Goal: Task Accomplishment & Management: Use online tool/utility

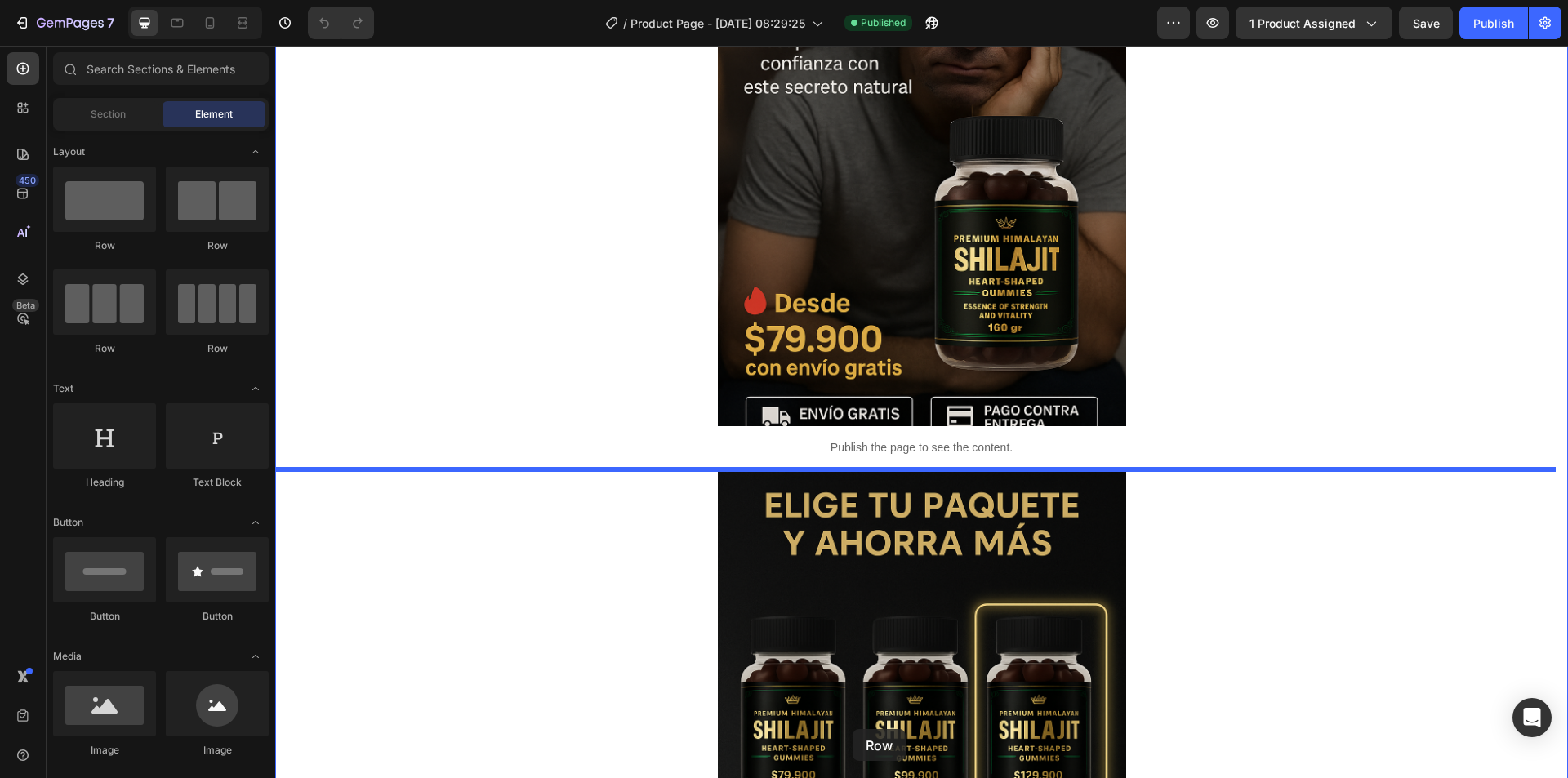
scroll to position [307, 0]
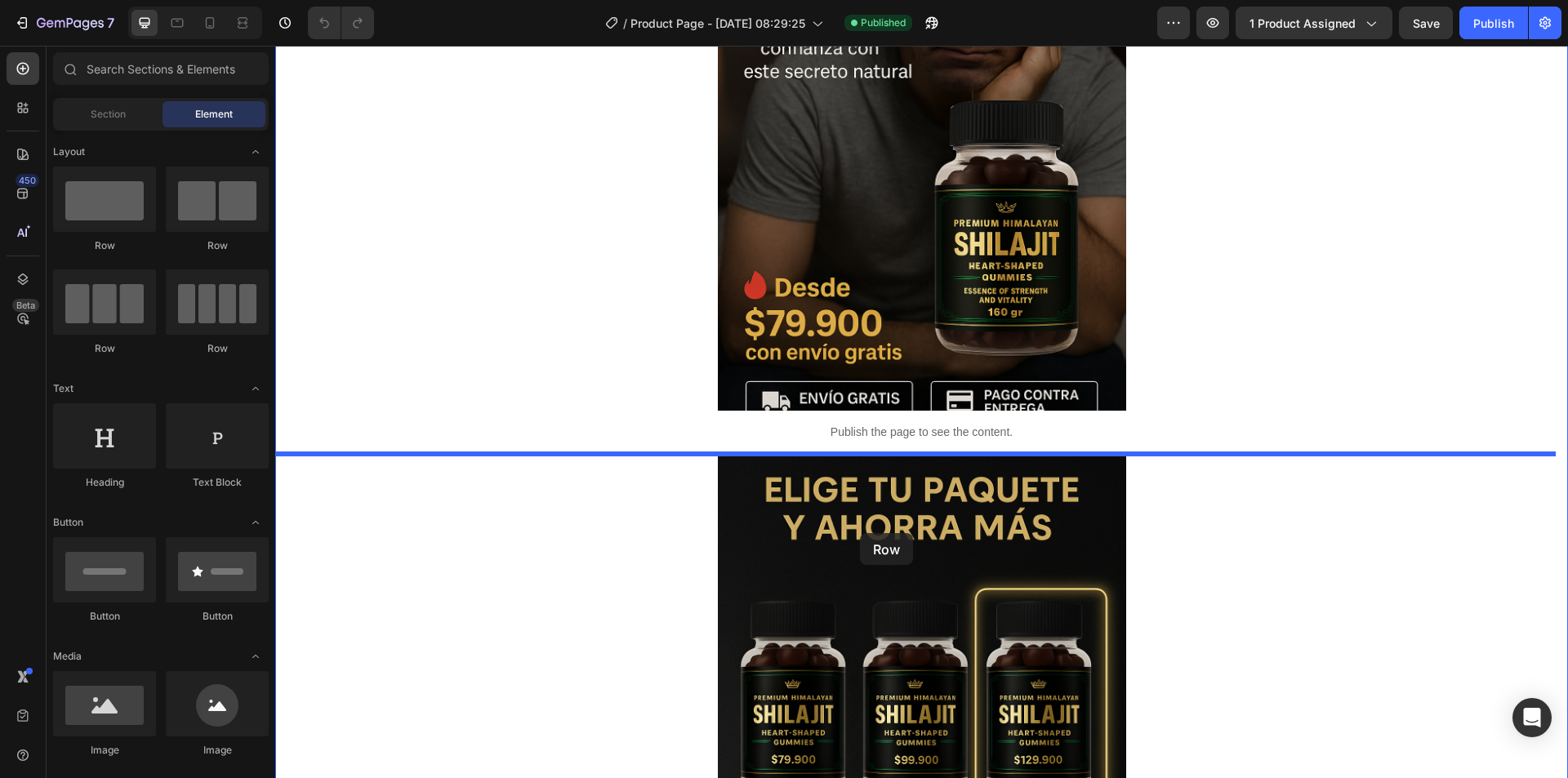
drag, startPoint x: 368, startPoint y: 355, endPoint x: 860, endPoint y: 533, distance: 523.2
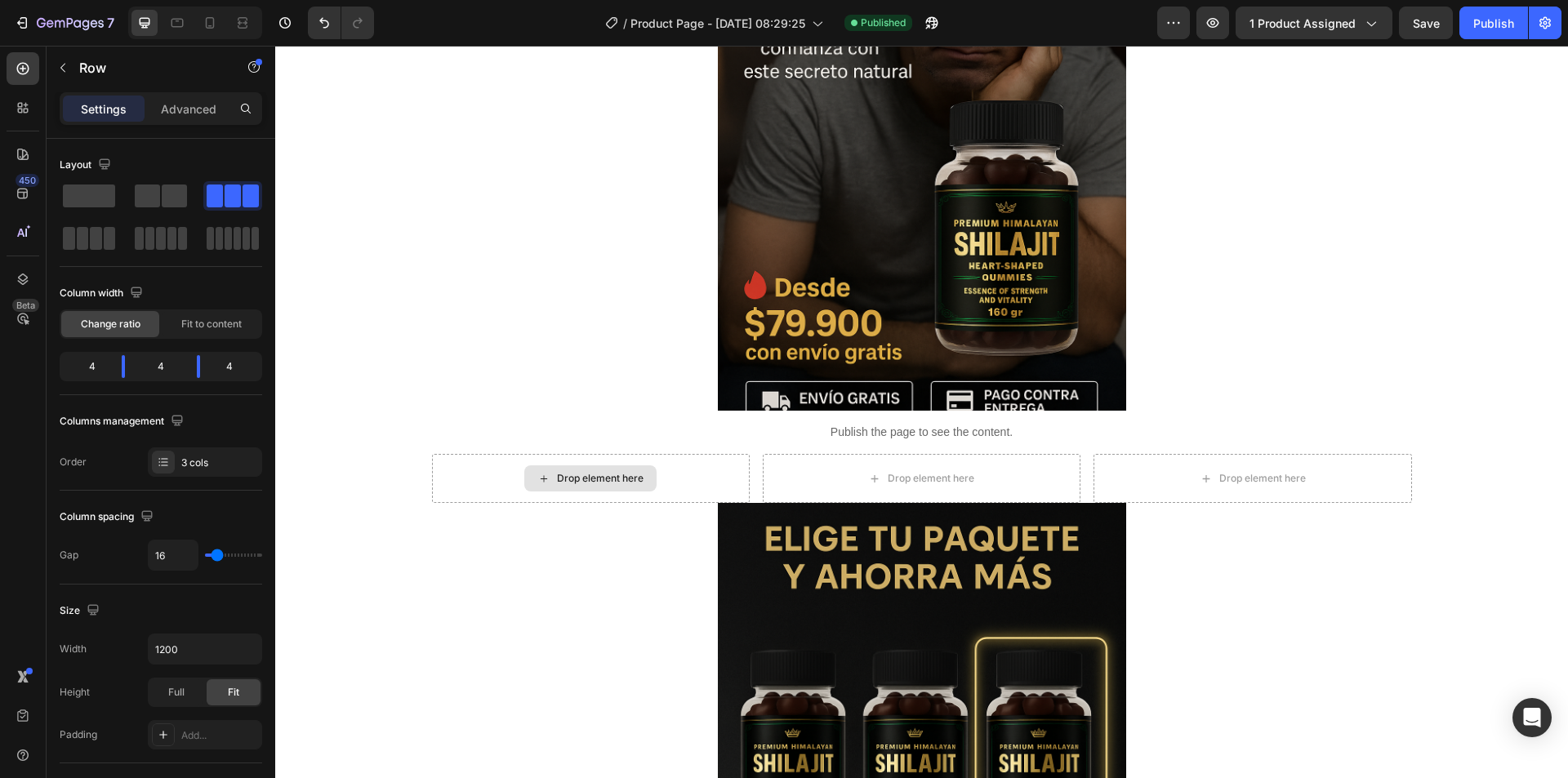
click at [602, 473] on div "Drop element here" at bounding box center [600, 478] width 87 height 13
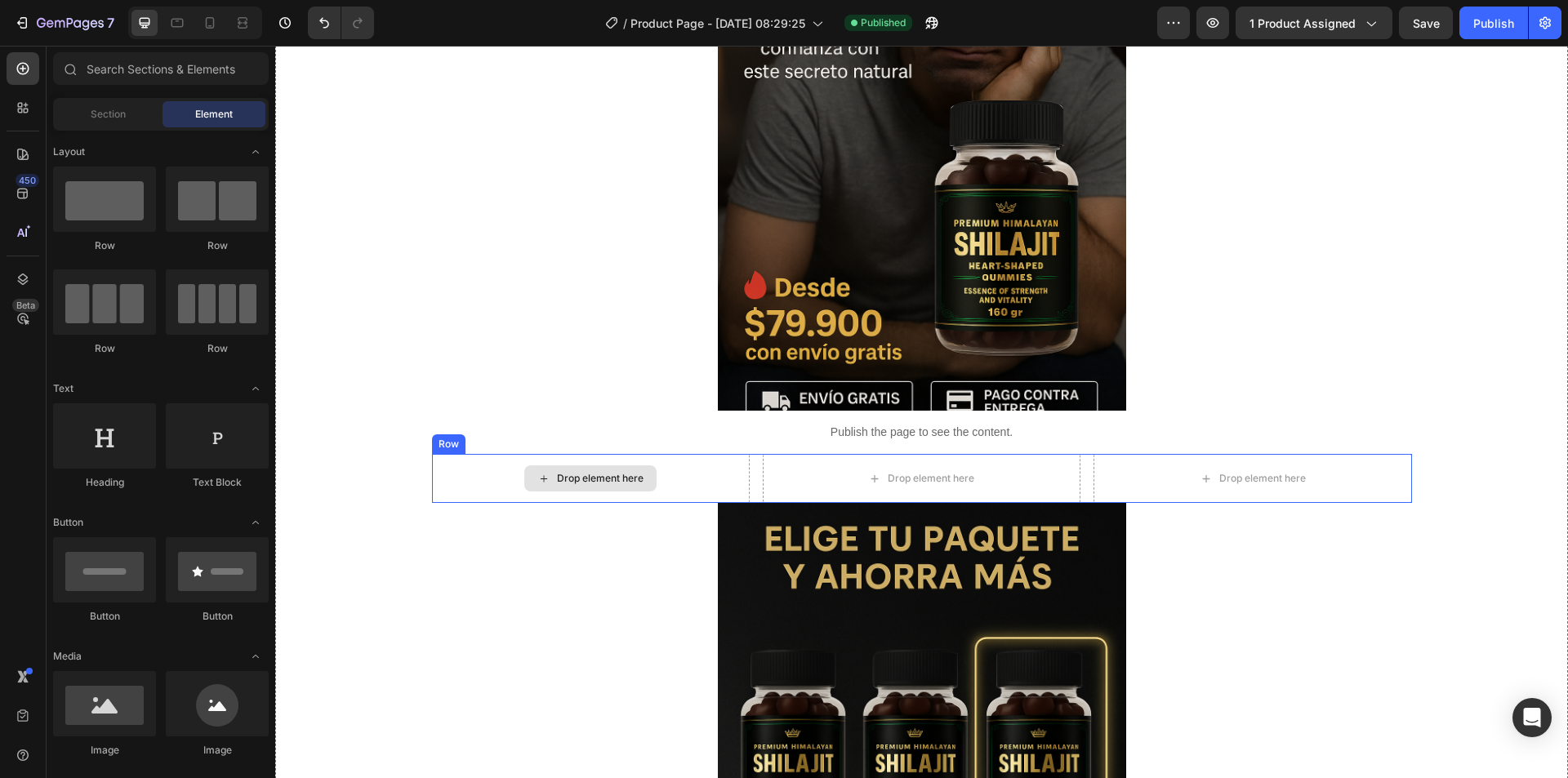
click at [557, 481] on div "Drop element here" at bounding box center [600, 478] width 87 height 13
click at [584, 474] on div "Drop element here" at bounding box center [600, 478] width 87 height 13
click at [569, 475] on div "Drop element here" at bounding box center [600, 478] width 87 height 13
click at [594, 479] on div "Drop element here" at bounding box center [600, 478] width 87 height 13
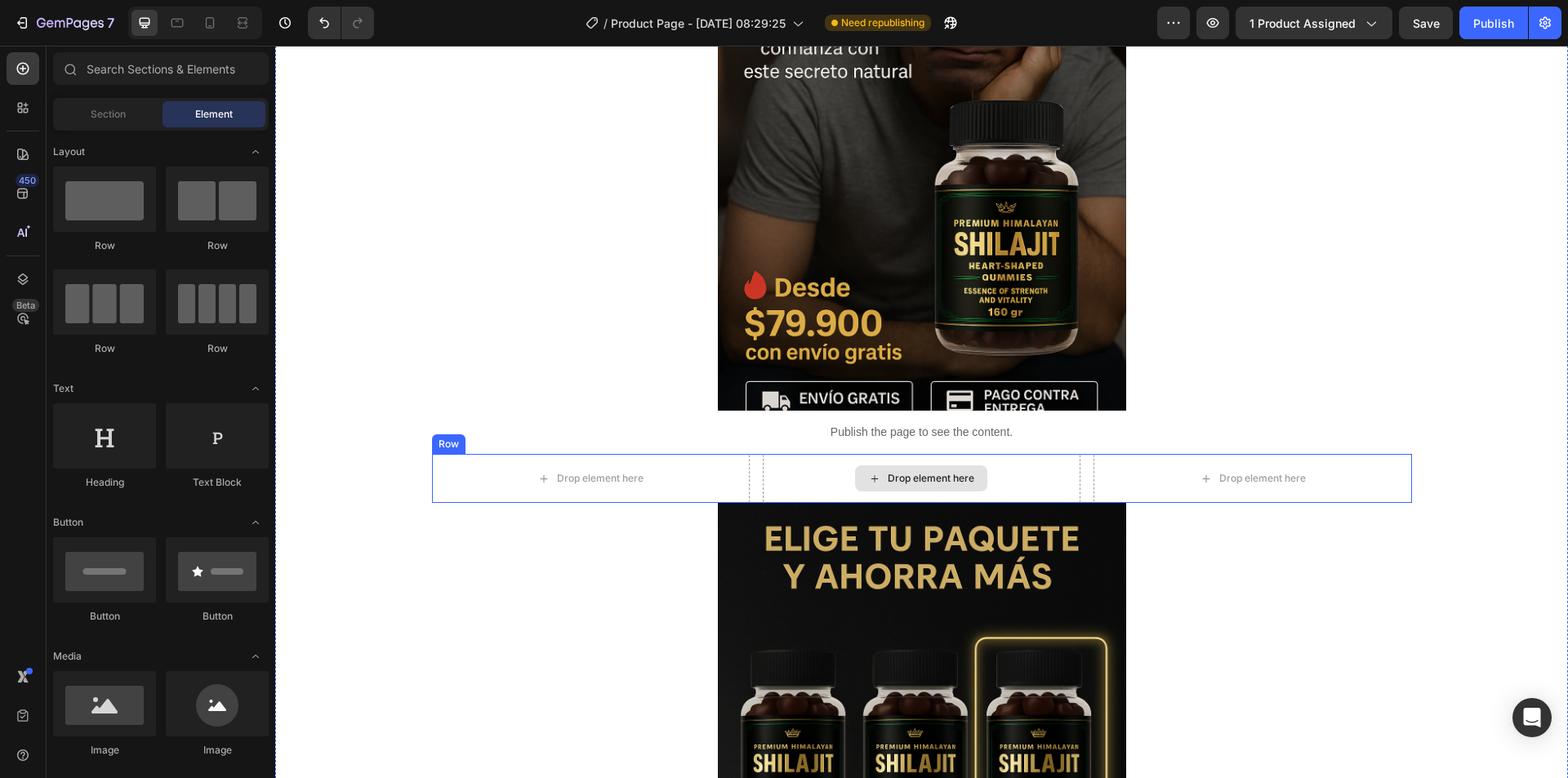
click at [802, 478] on div "Drop element here" at bounding box center [921, 478] width 318 height 49
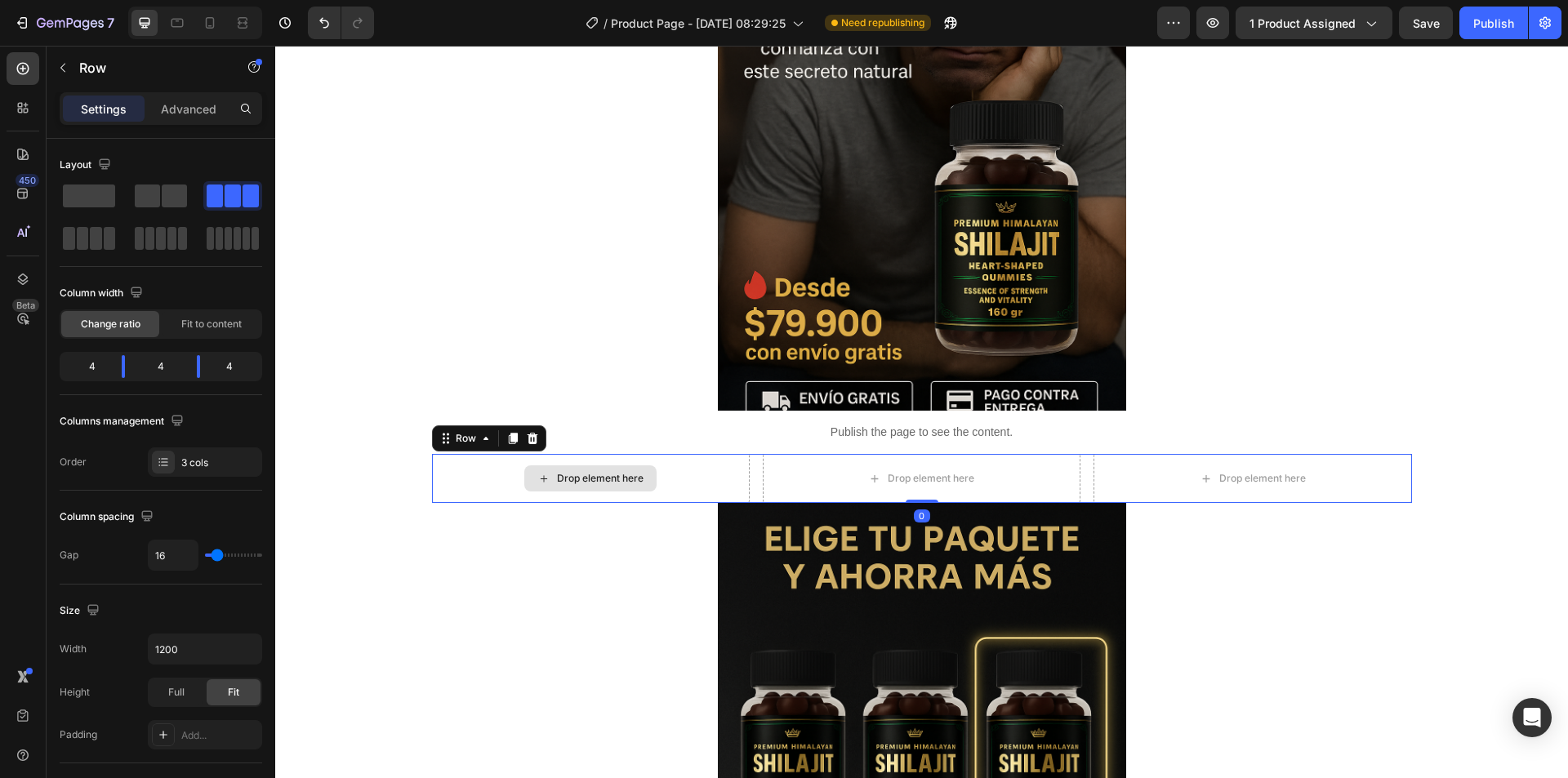
click at [700, 490] on div "Drop element here" at bounding box center [591, 478] width 318 height 49
click at [702, 479] on div "Drop element here" at bounding box center [591, 478] width 318 height 49
click at [803, 484] on div "Drop element here" at bounding box center [921, 478] width 318 height 49
click at [698, 466] on div "Drop element here" at bounding box center [591, 478] width 318 height 49
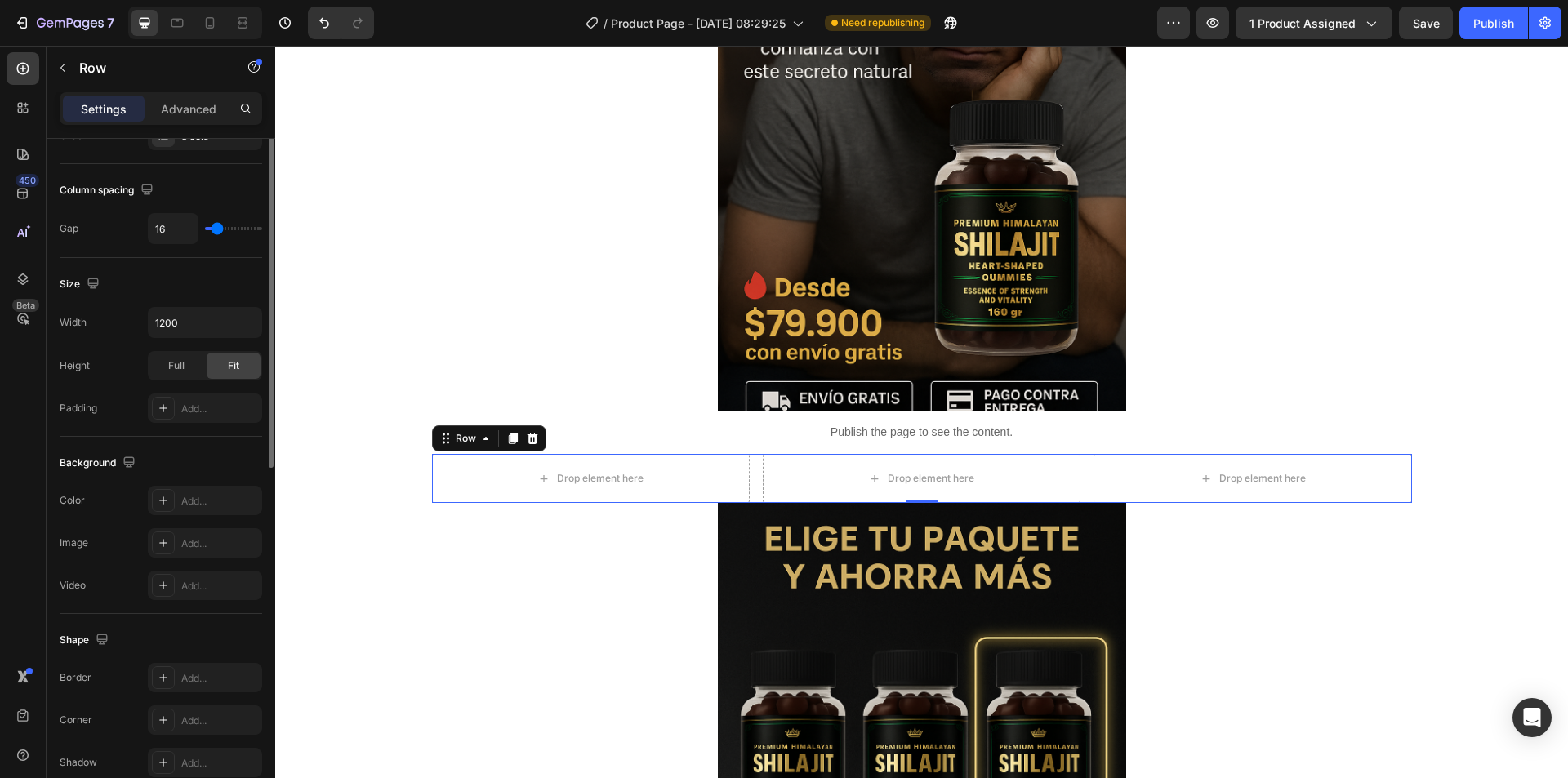
scroll to position [490, 0]
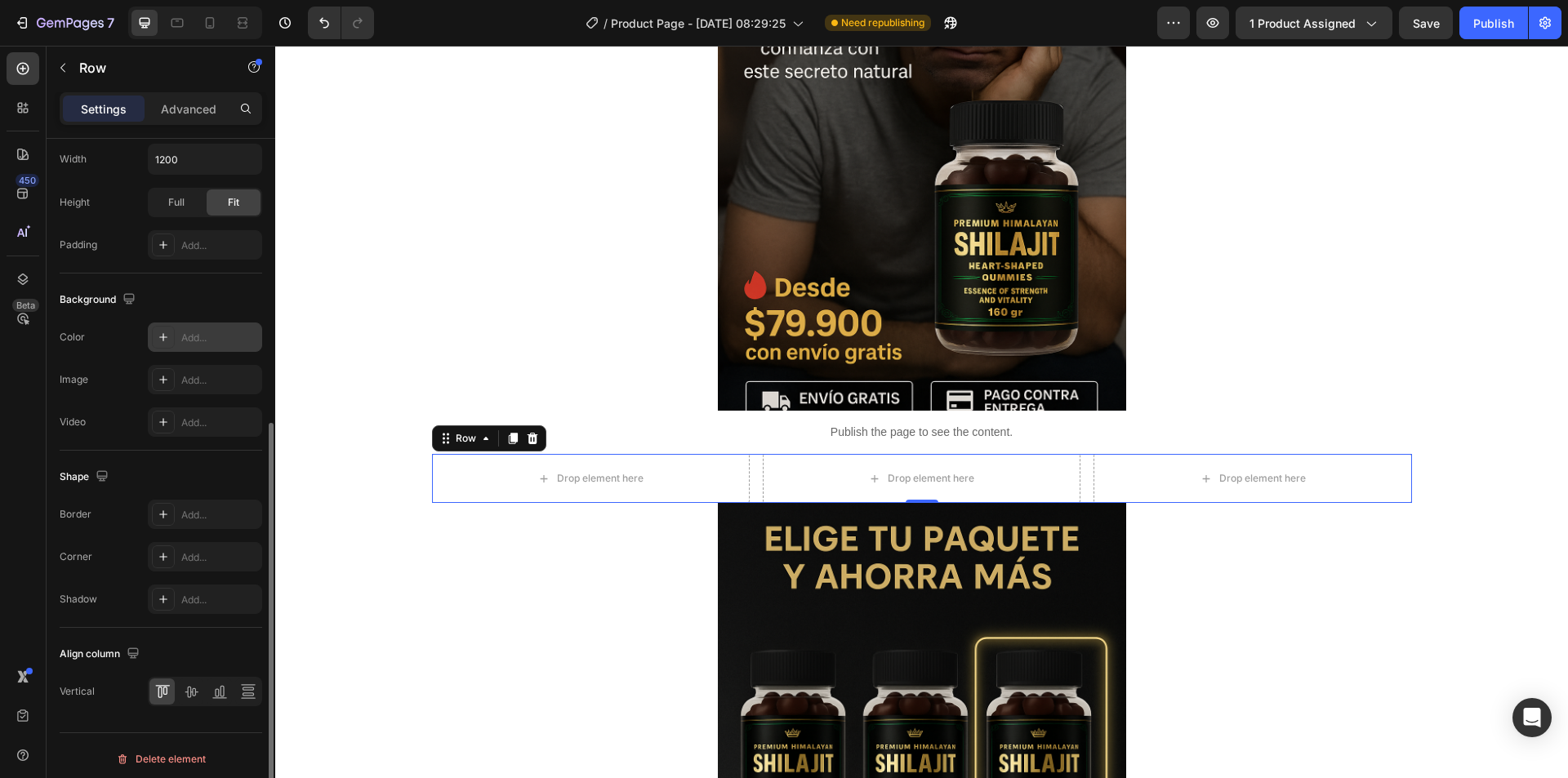
click at [156, 339] on icon at bounding box center [163, 337] width 13 height 13
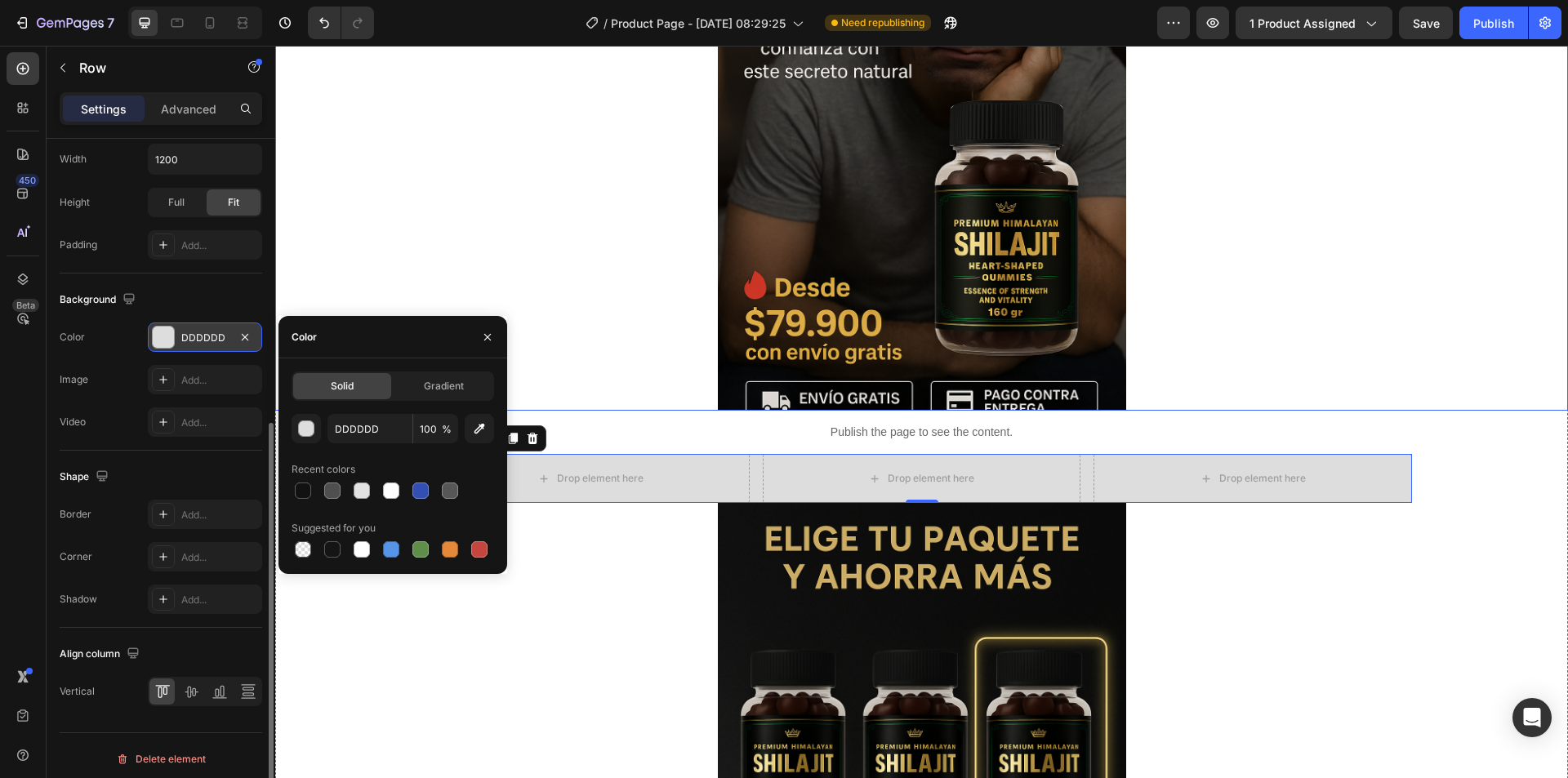
click at [369, 260] on div at bounding box center [921, 104] width 1292 height 612
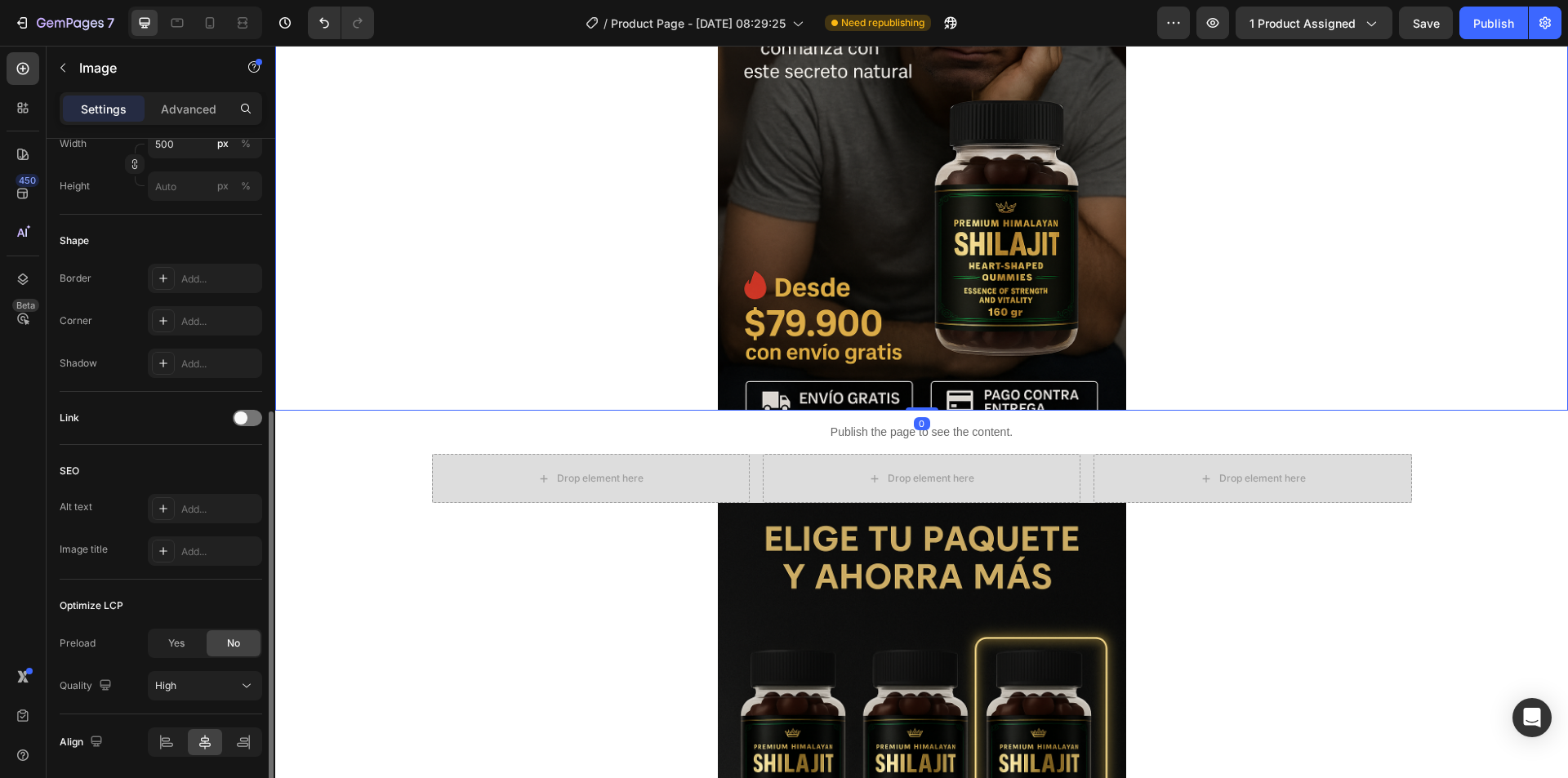
scroll to position [0, 0]
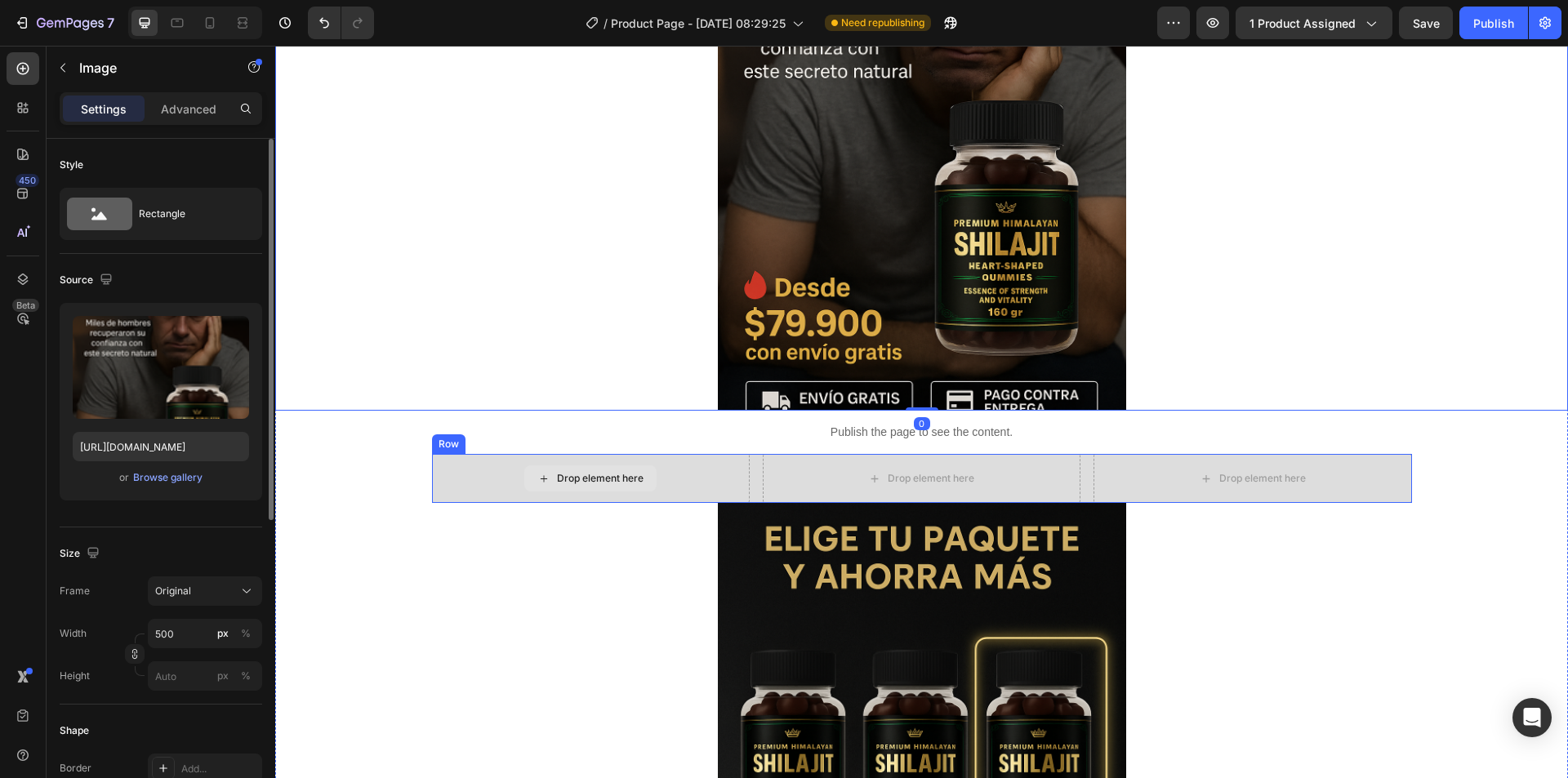
click at [511, 474] on div "Drop element here" at bounding box center [591, 478] width 318 height 49
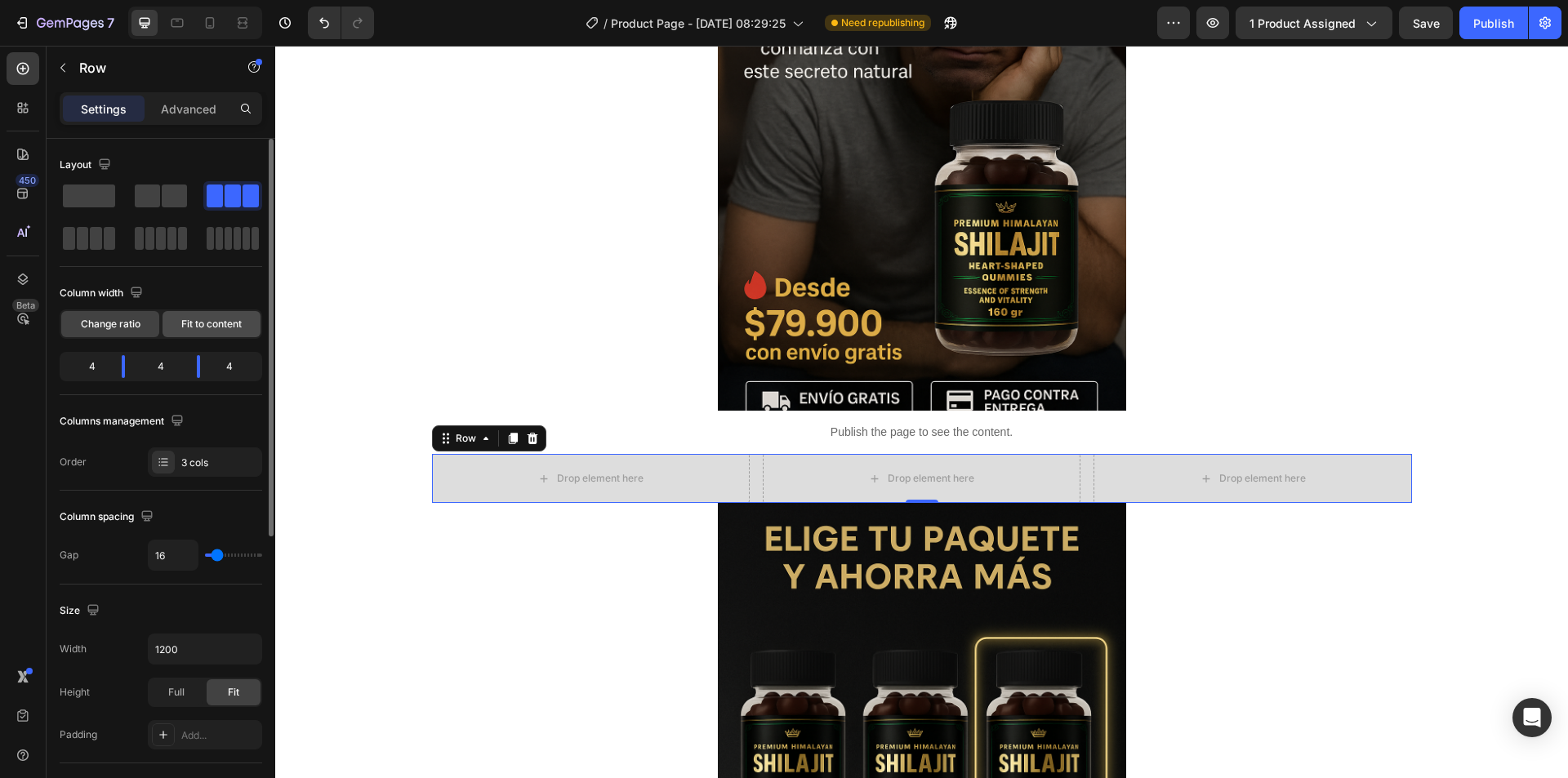
click at [197, 329] on span "Fit to content" at bounding box center [211, 324] width 60 height 15
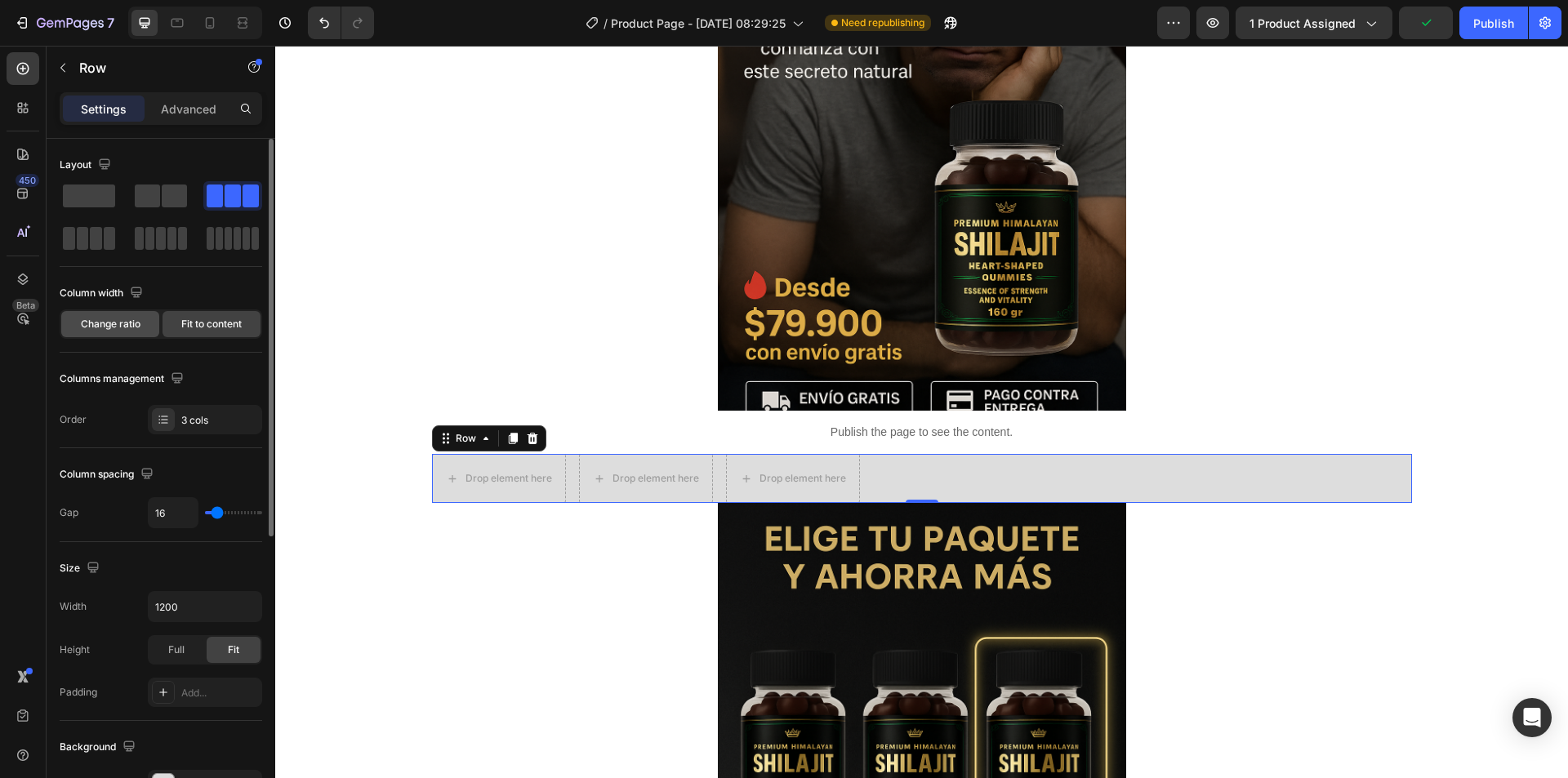
click at [95, 314] on div "Change ratio" at bounding box center [110, 324] width 98 height 26
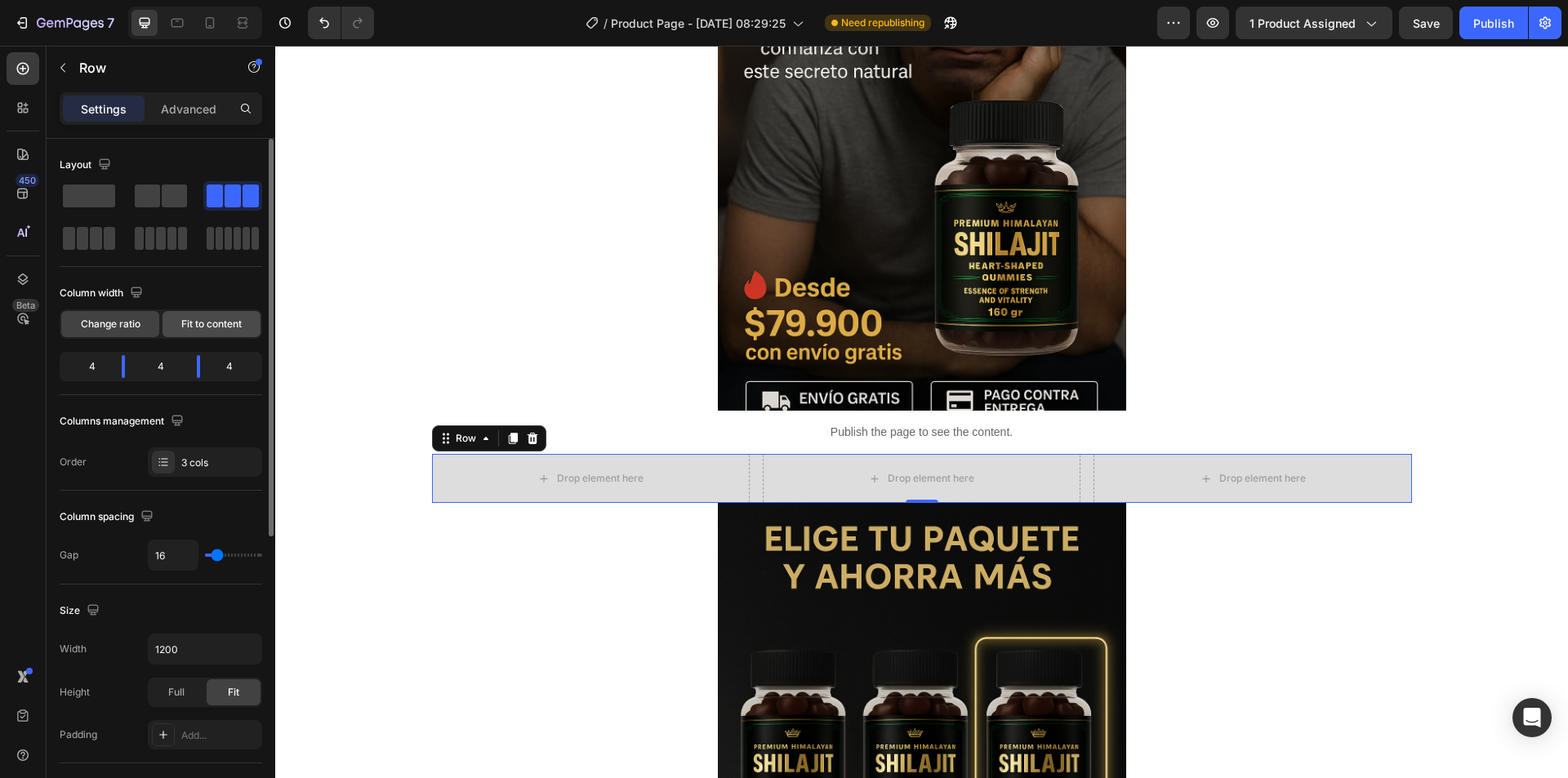
click at [208, 321] on span "Fit to content" at bounding box center [211, 324] width 60 height 15
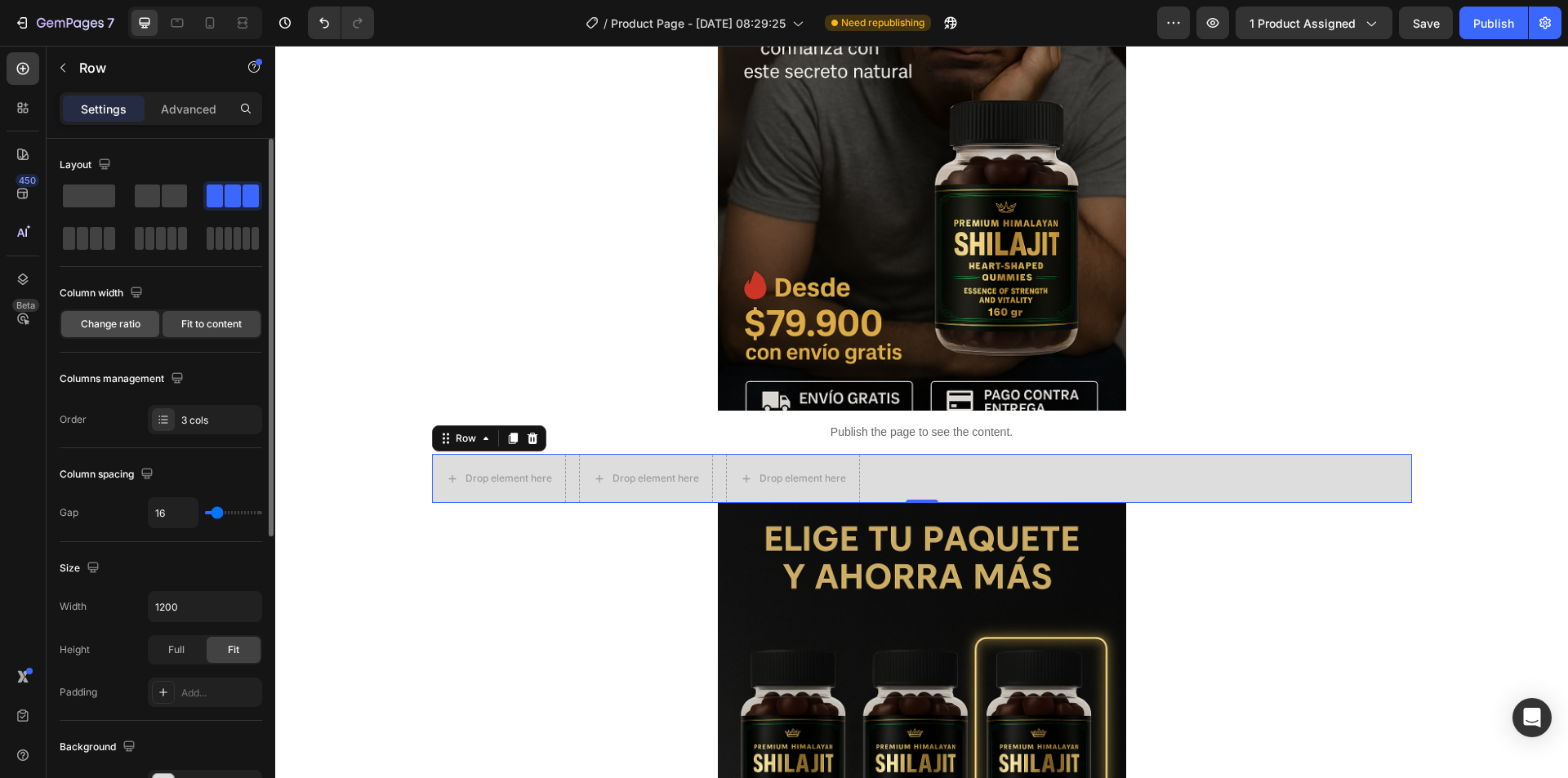
click at [103, 327] on span "Change ratio" at bounding box center [111, 324] width 60 height 15
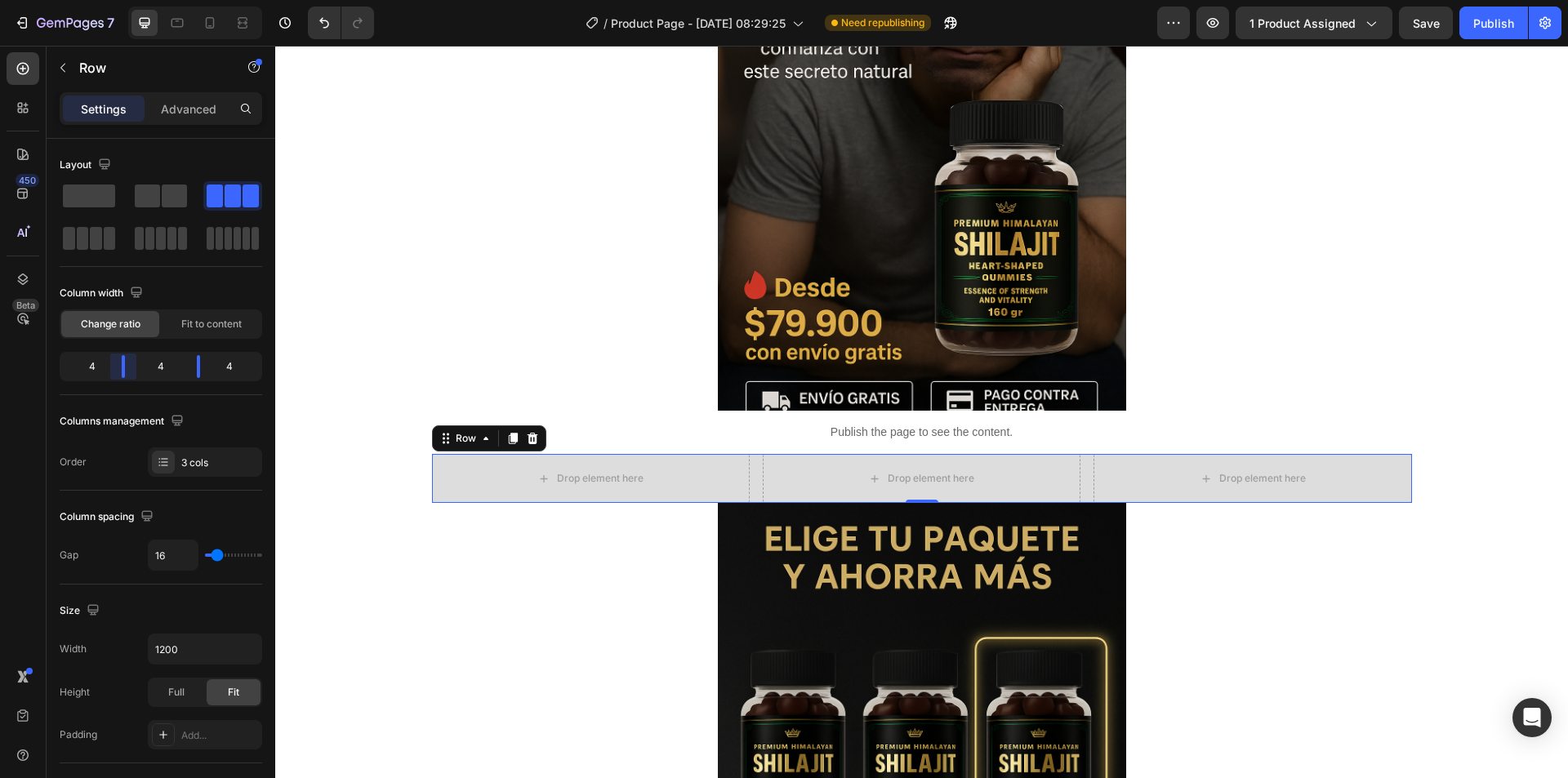
drag, startPoint x: 126, startPoint y: 367, endPoint x: 137, endPoint y: 367, distance: 11.0
click at [137, 0] on body "7 / Product Page - [DATE] 08:29:25 Need republishing Preview 1 product assigned…" at bounding box center [784, 0] width 1568 height 0
click at [123, 0] on body "7 / Product Page - [DATE] 08:29:25 Need republishing Preview 1 product assigned…" at bounding box center [784, 0] width 1568 height 0
click at [95, 365] on div "4" at bounding box center [85, 367] width 46 height 23
click at [123, 0] on body "7 / Product Page - [DATE] 08:29:25 Need republishing Preview 1 product assigned…" at bounding box center [784, 0] width 1568 height 0
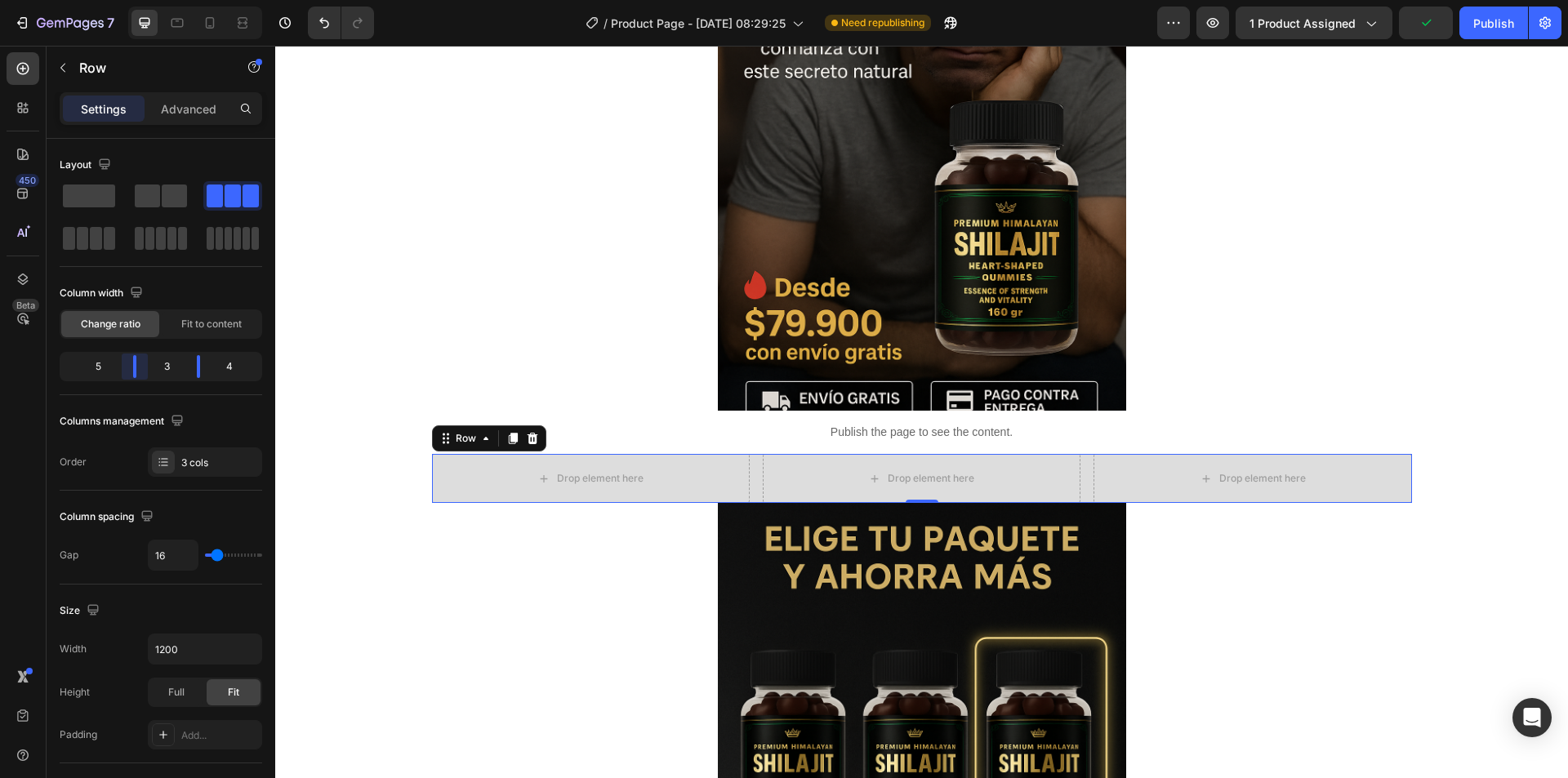
drag, startPoint x: 123, startPoint y: 364, endPoint x: 139, endPoint y: 364, distance: 16.0
click at [139, 0] on body "7 / Product Page - [DATE] 08:29:25 Need republishing Preview 1 product assigned…" at bounding box center [784, 0] width 1568 height 0
click at [322, 18] on icon "Undo/Redo" at bounding box center [325, 23] width 17 height 17
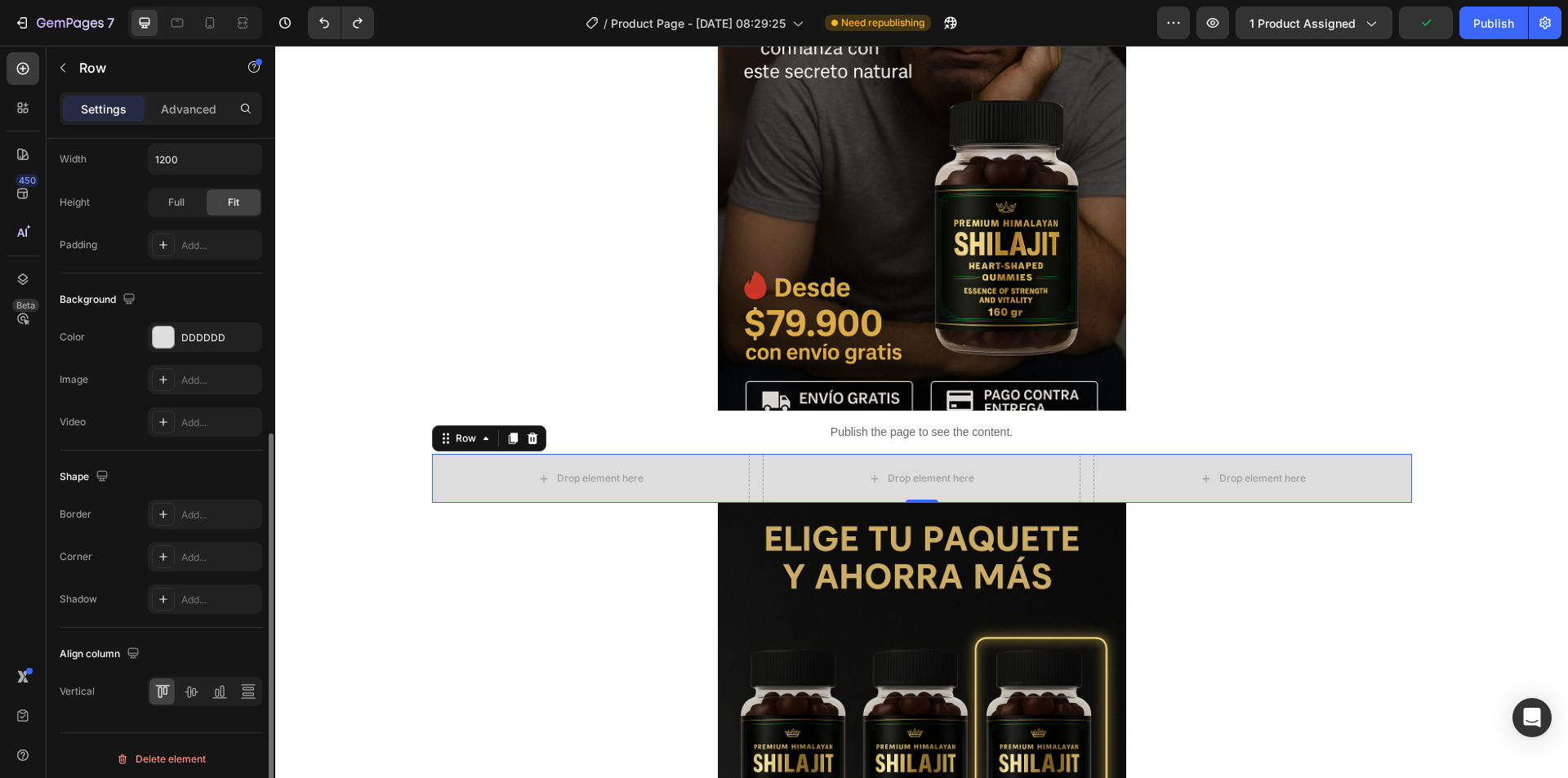
scroll to position [497, 0]
click at [194, 681] on icon at bounding box center [191, 685] width 17 height 17
click at [218, 682] on icon at bounding box center [219, 685] width 17 height 17
click at [245, 685] on icon at bounding box center [248, 685] width 17 height 17
click at [162, 682] on icon at bounding box center [162, 685] width 17 height 17
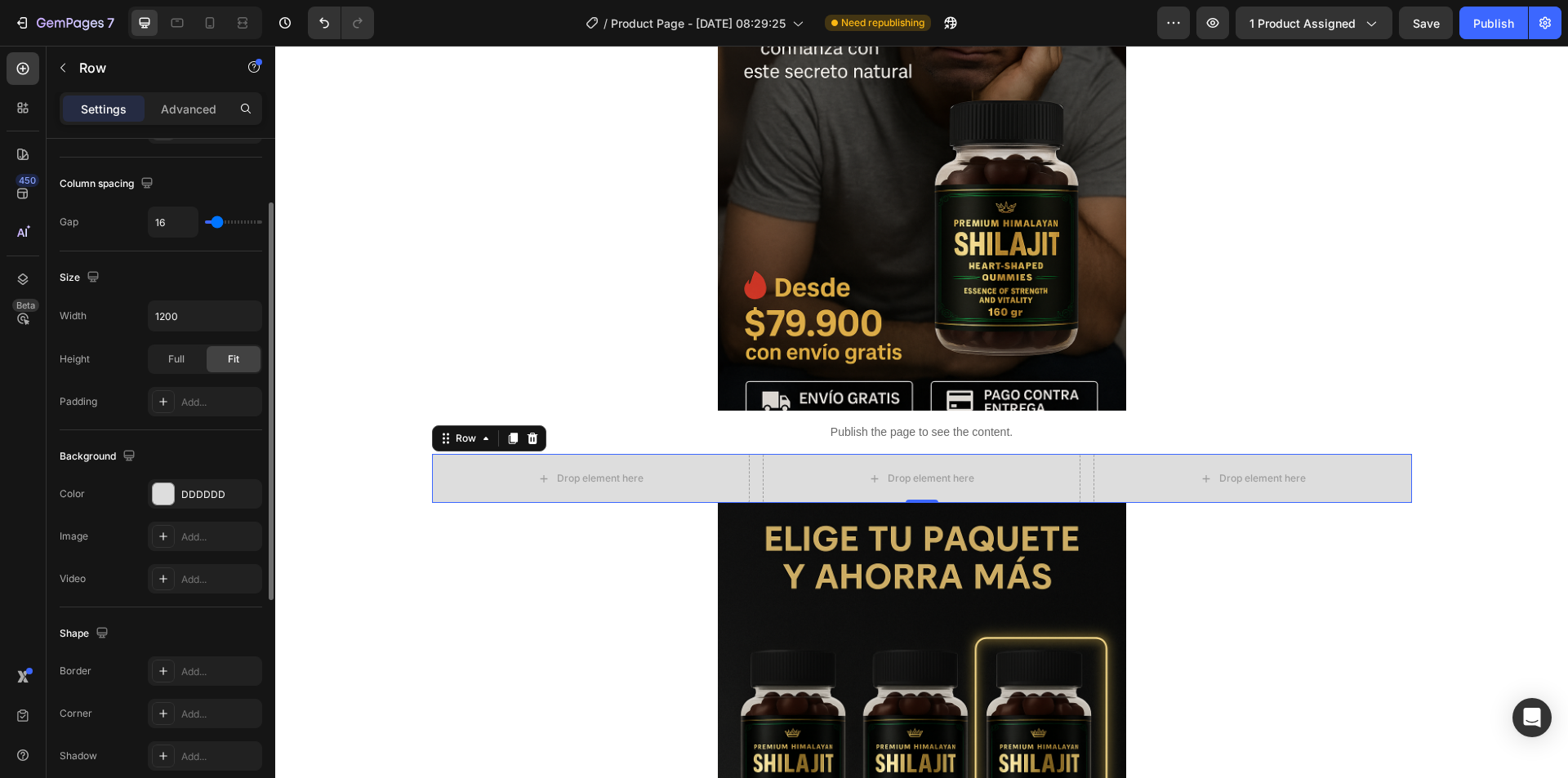
scroll to position [252, 0]
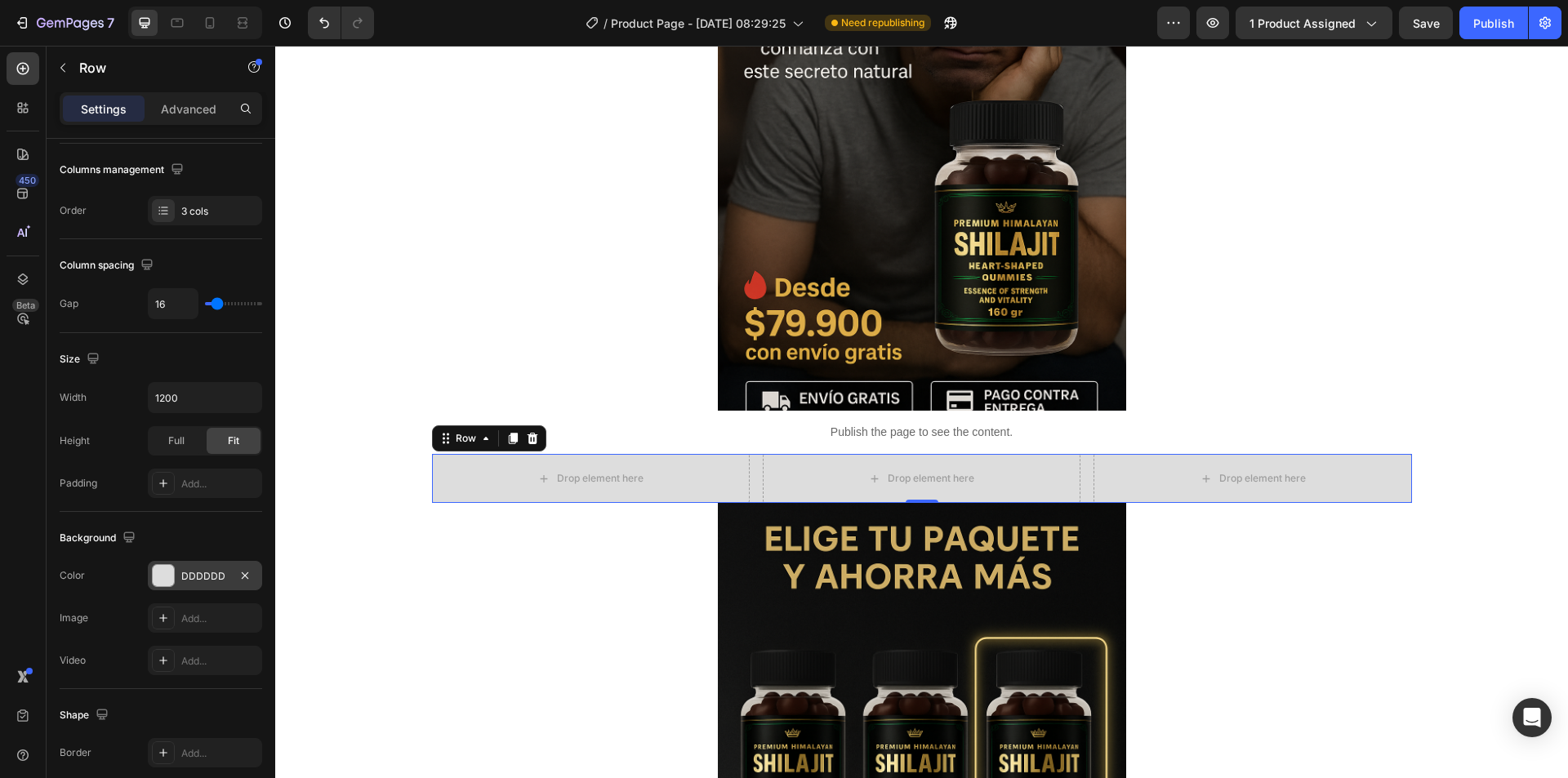
click at [164, 583] on div at bounding box center [163, 575] width 22 height 22
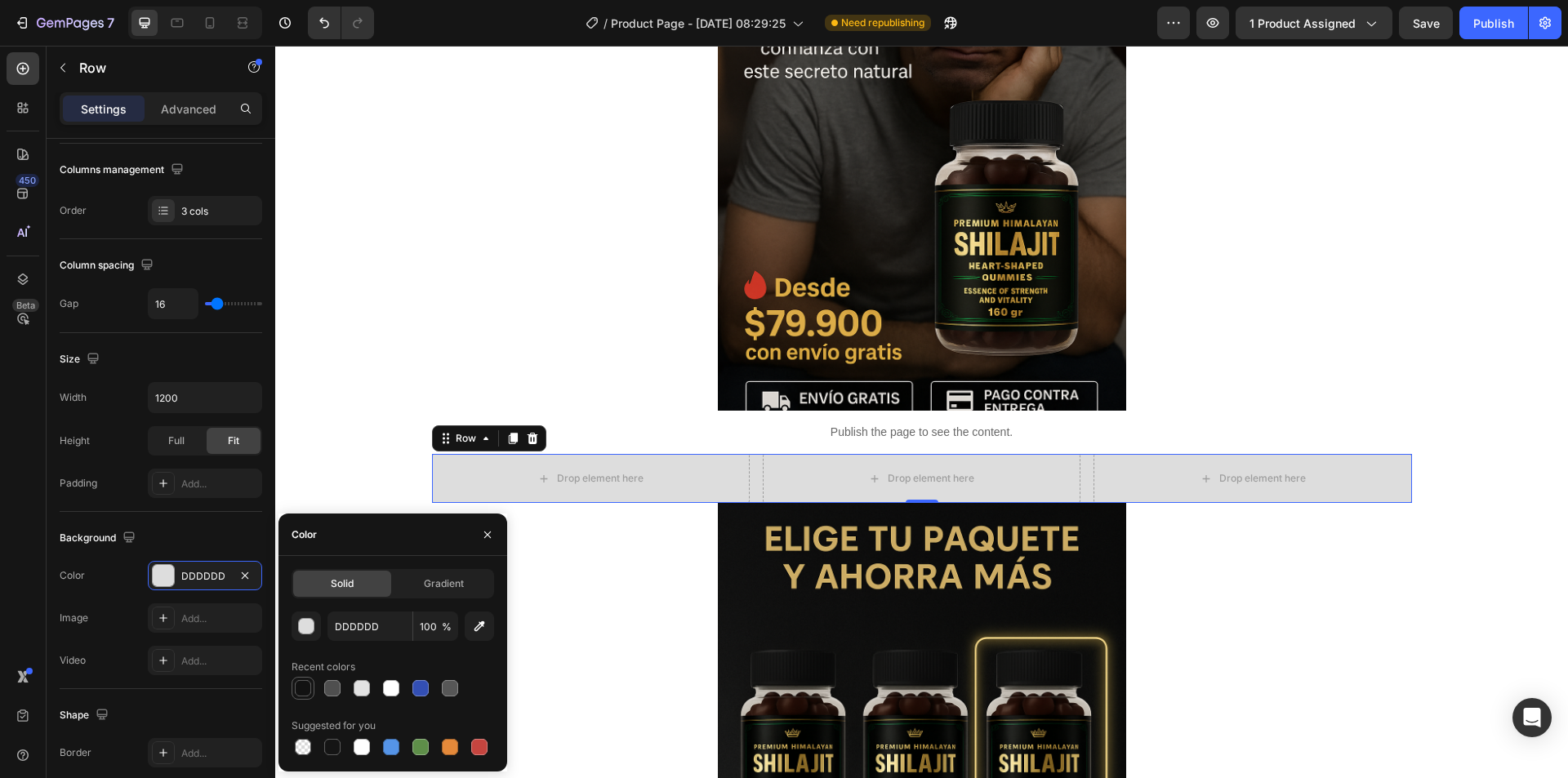
click at [299, 688] on div at bounding box center [303, 689] width 17 height 17
type input "121212"
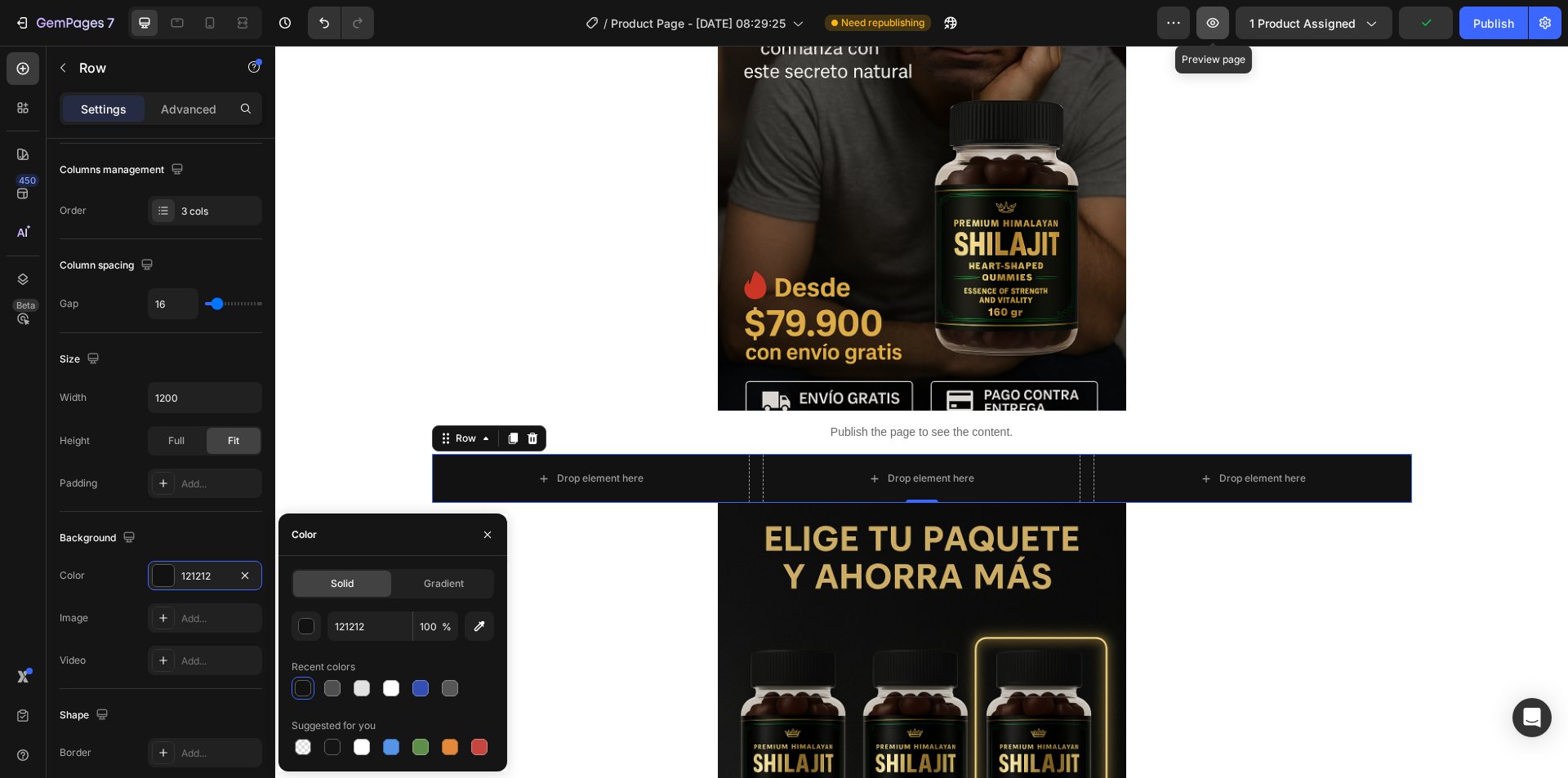
click at [1214, 22] on icon "button" at bounding box center [1213, 23] width 5 height 5
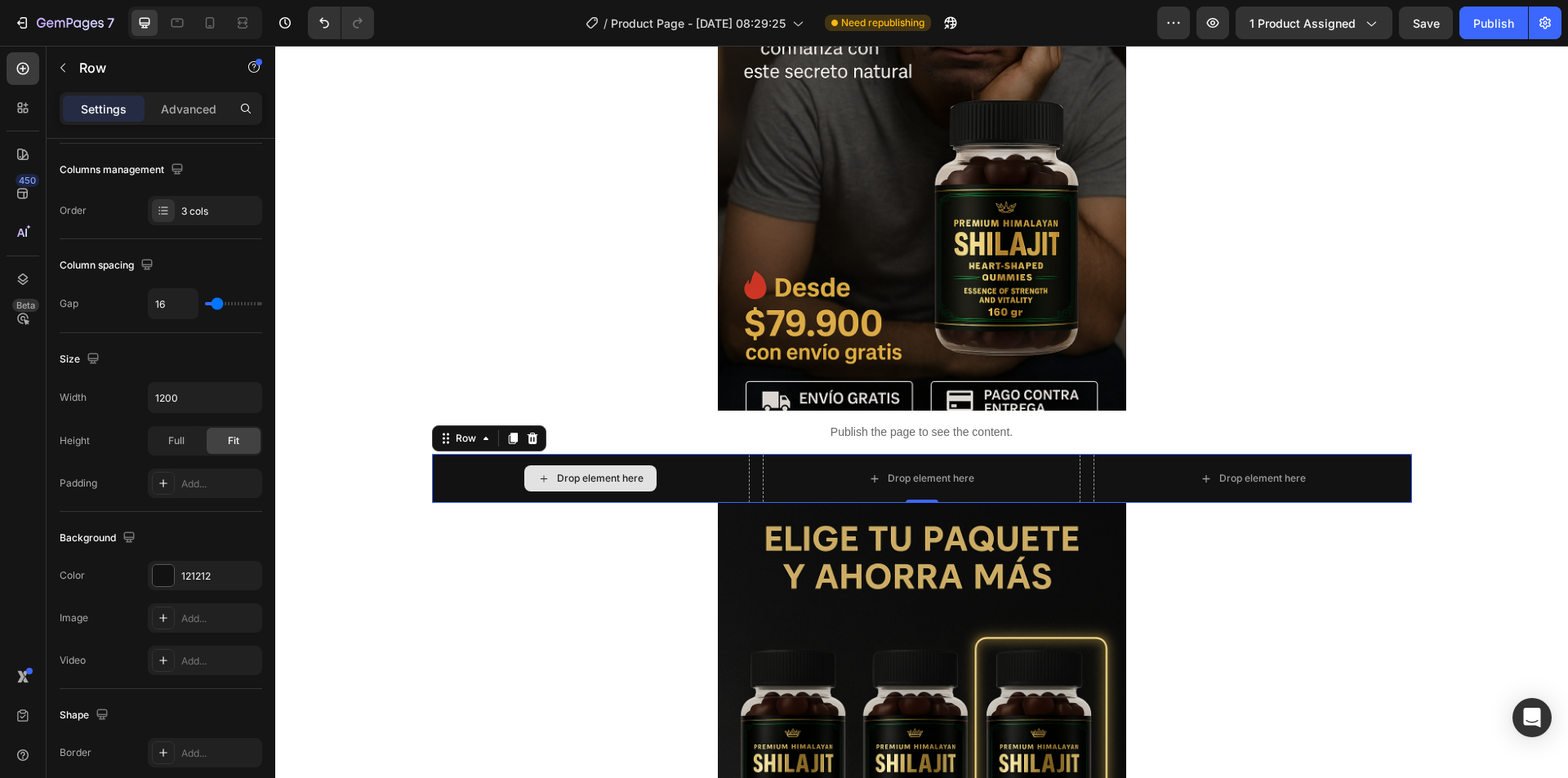
click at [584, 475] on div "Drop element here" at bounding box center [600, 478] width 87 height 13
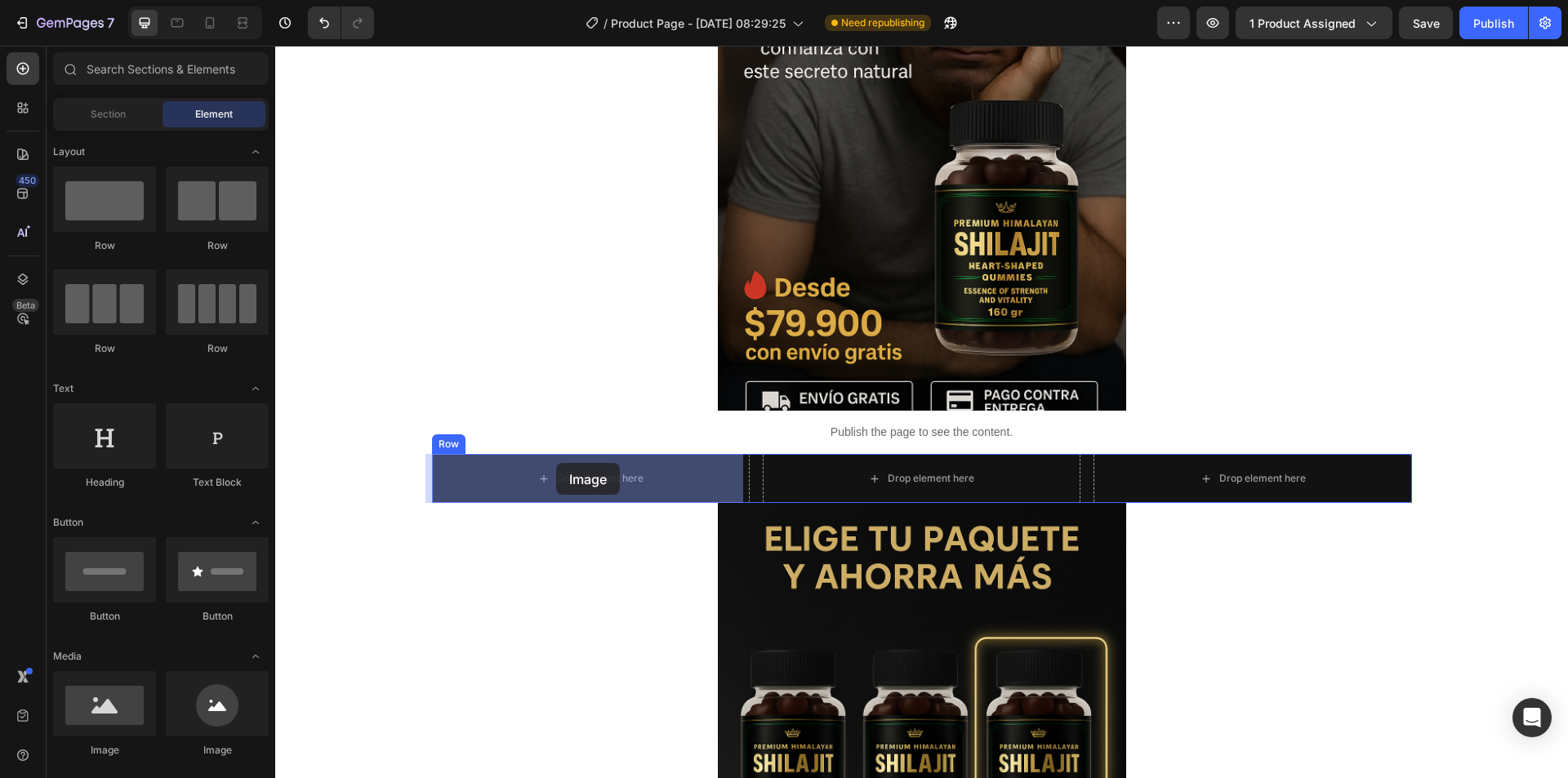
drag, startPoint x: 381, startPoint y: 762, endPoint x: 556, endPoint y: 463, distance: 346.4
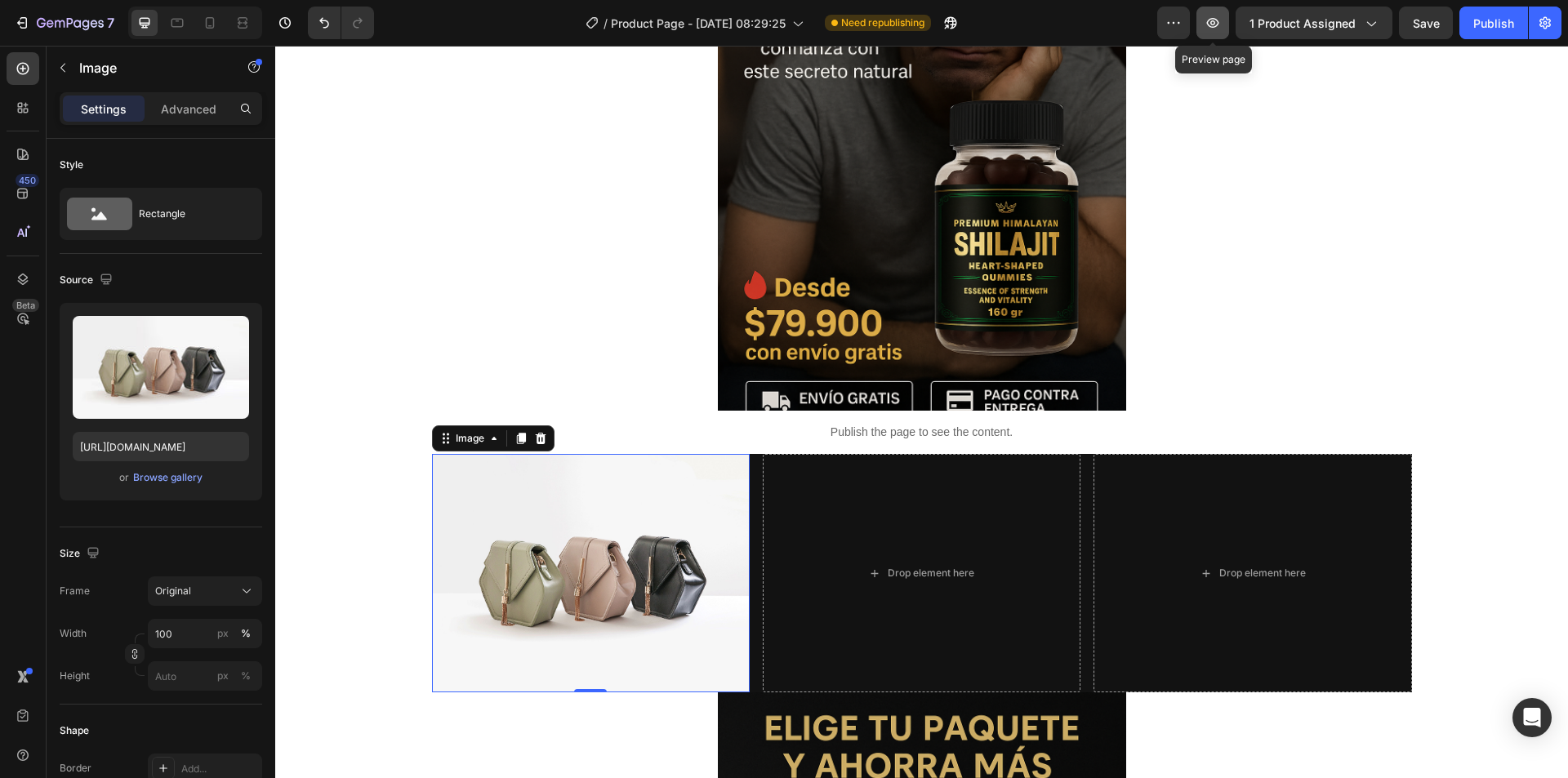
click at [1216, 23] on icon "button" at bounding box center [1213, 23] width 17 height 17
click at [877, 611] on div "Drop element here" at bounding box center [921, 573] width 318 height 238
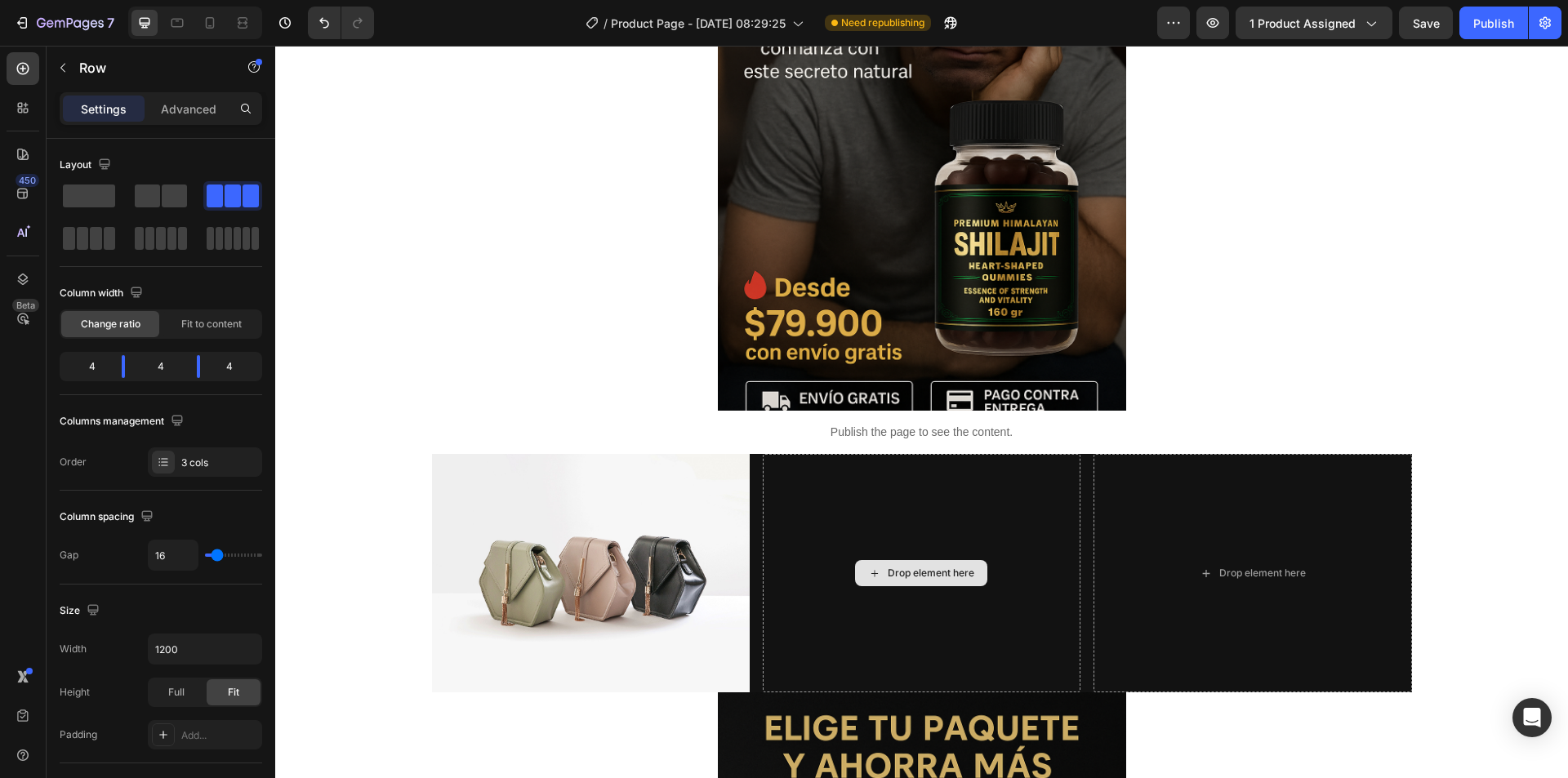
click at [921, 569] on div "Drop element here" at bounding box center [931, 573] width 87 height 13
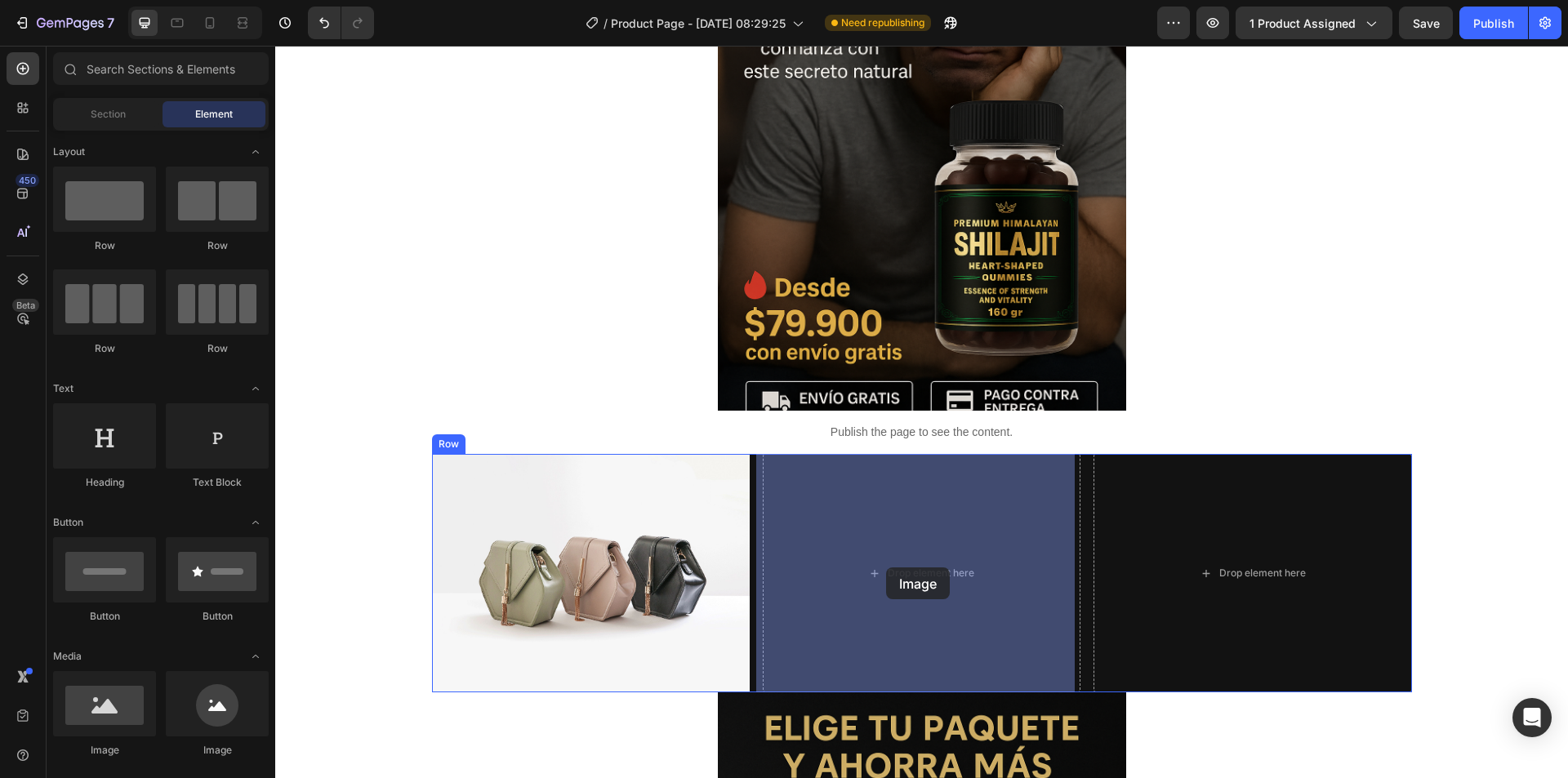
drag, startPoint x: 383, startPoint y: 757, endPoint x: 926, endPoint y: 577, distance: 572.1
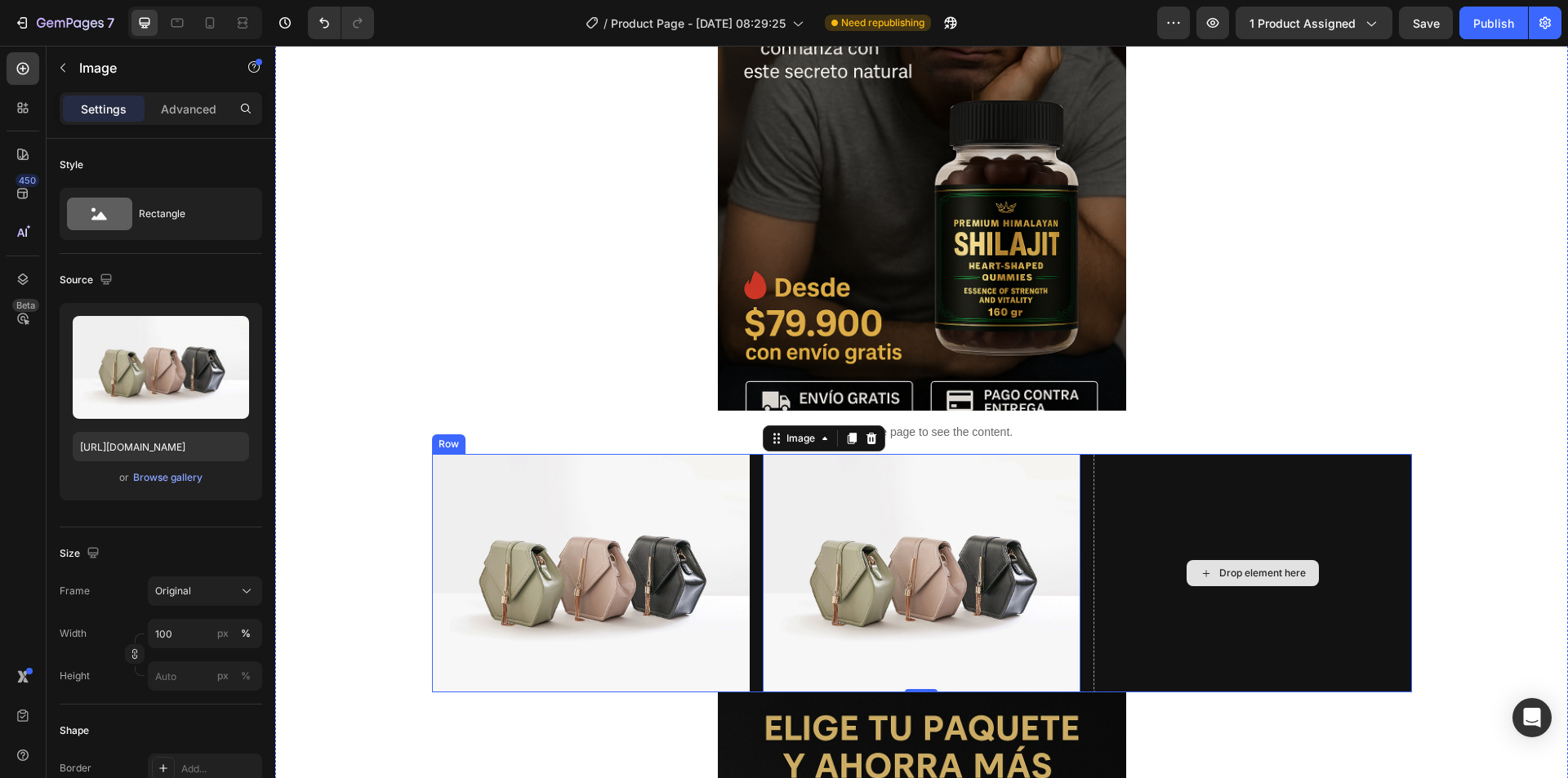
click at [1248, 620] on div "Drop element here" at bounding box center [1253, 573] width 318 height 238
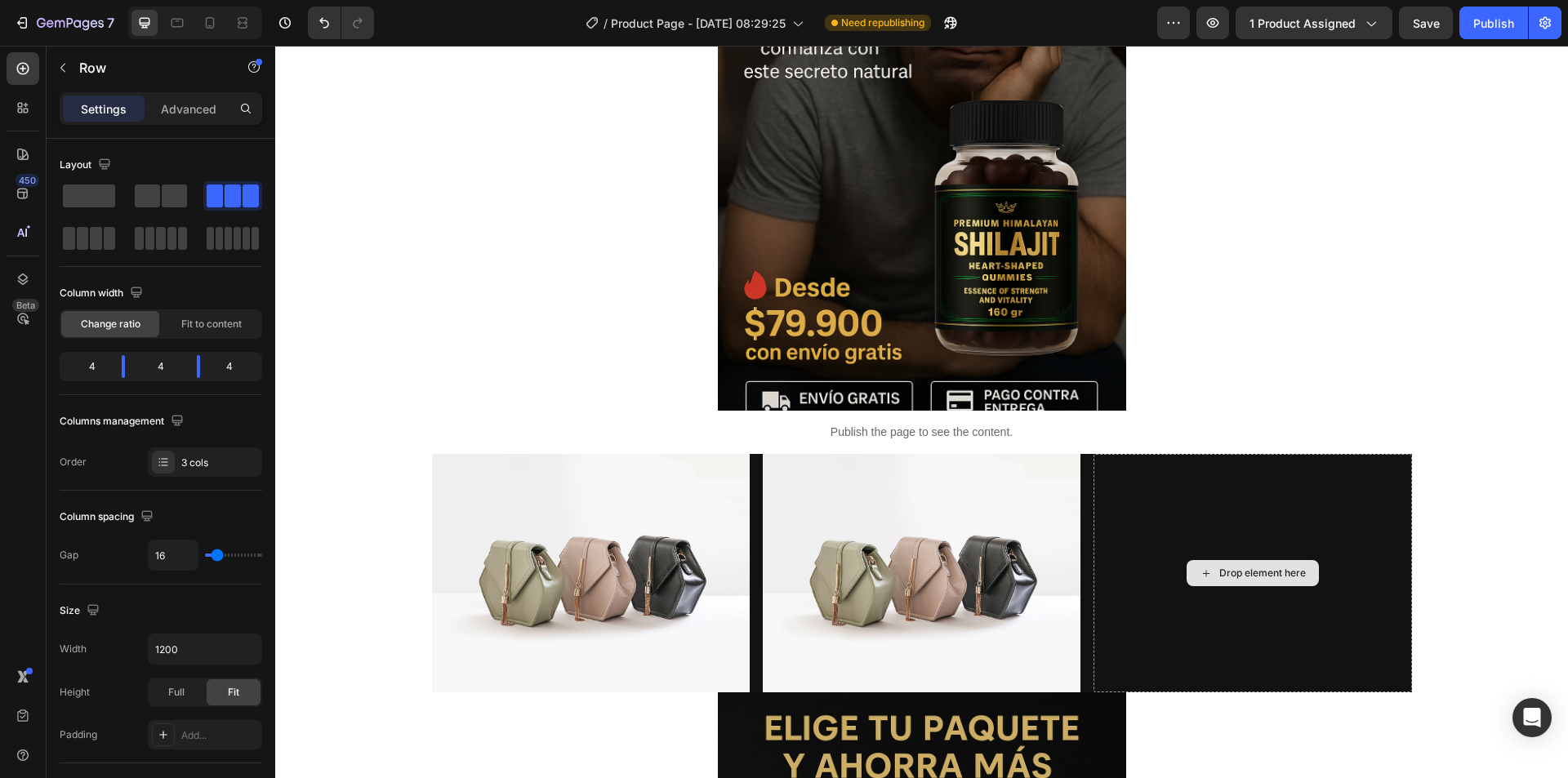
click at [1249, 566] on div "Drop element here" at bounding box center [1262, 573] width 87 height 13
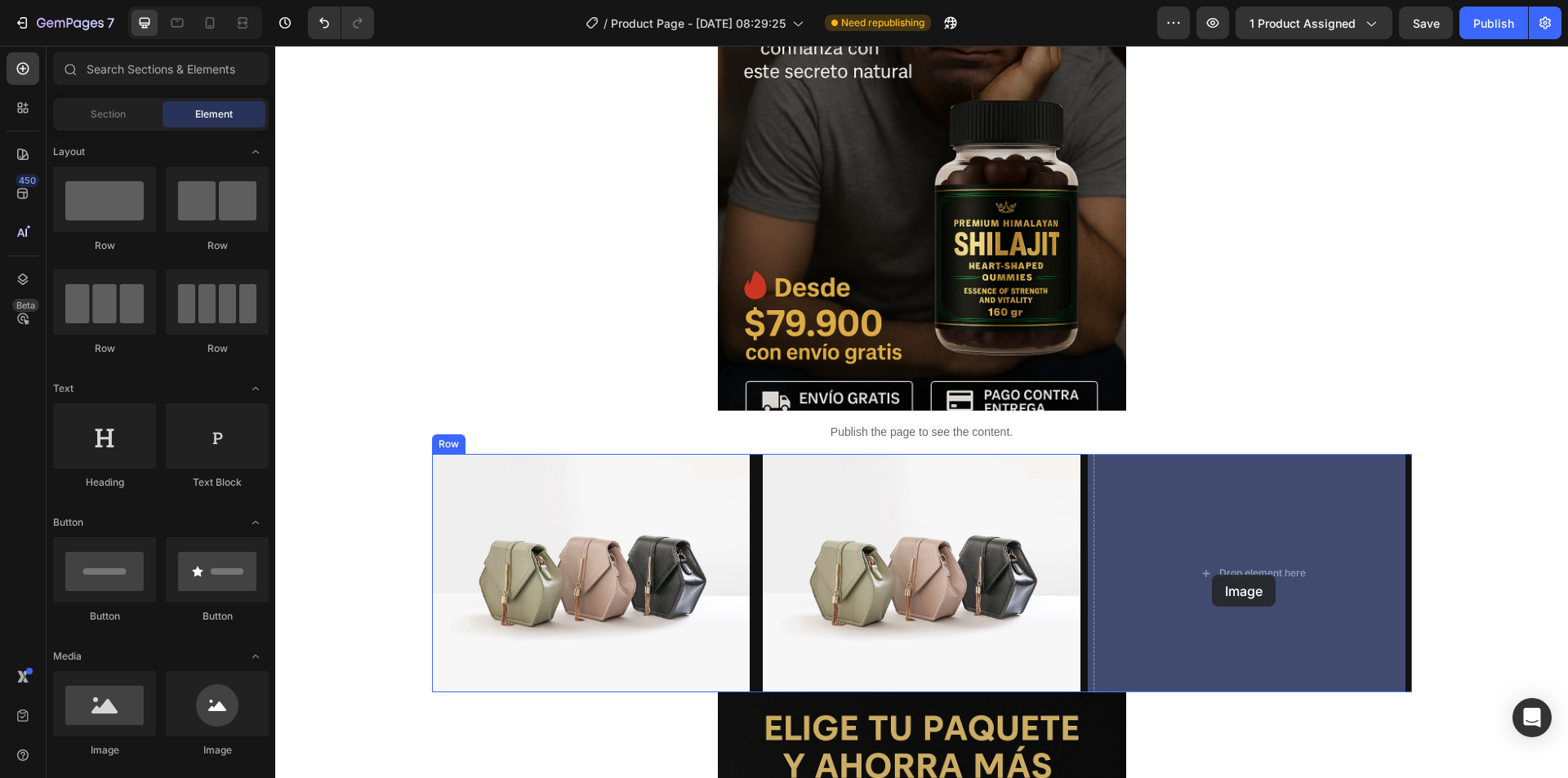
drag, startPoint x: 379, startPoint y: 766, endPoint x: 1214, endPoint y: 574, distance: 856.8
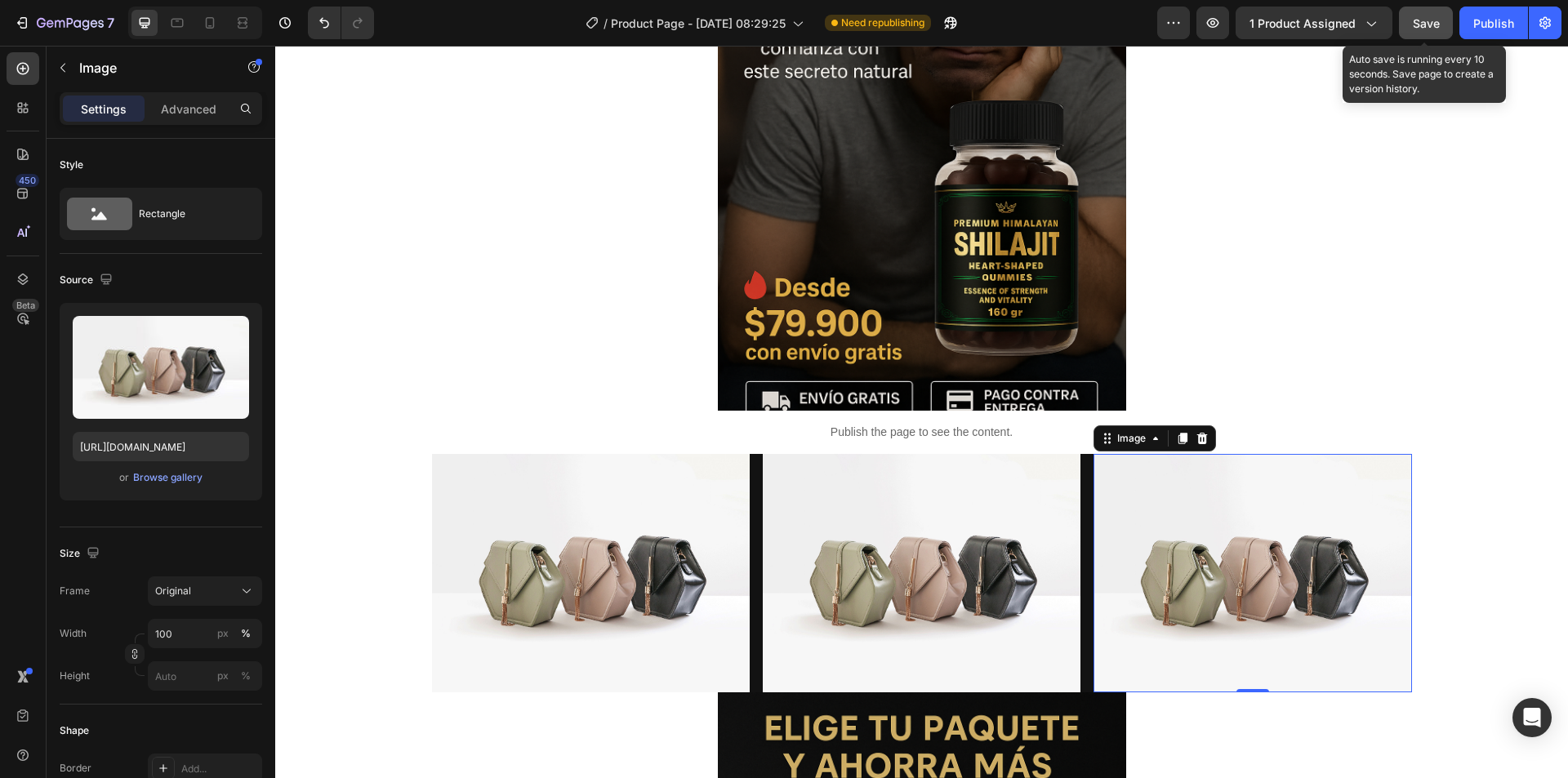
click at [1427, 15] on div "Save" at bounding box center [1426, 23] width 27 height 17
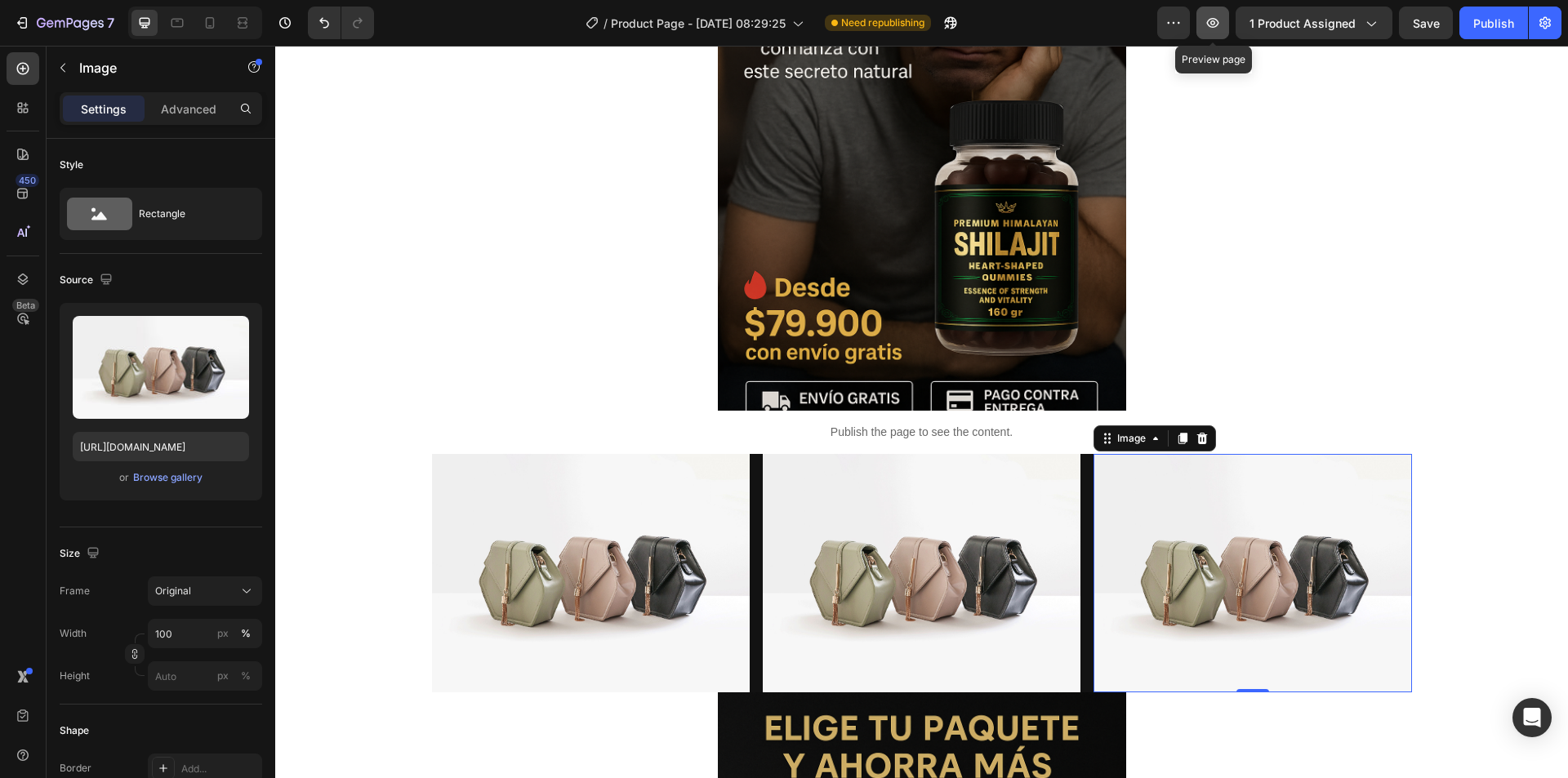
click at [1217, 21] on icon "button" at bounding box center [1213, 23] width 17 height 17
click at [66, 65] on icon "button" at bounding box center [63, 68] width 13 height 13
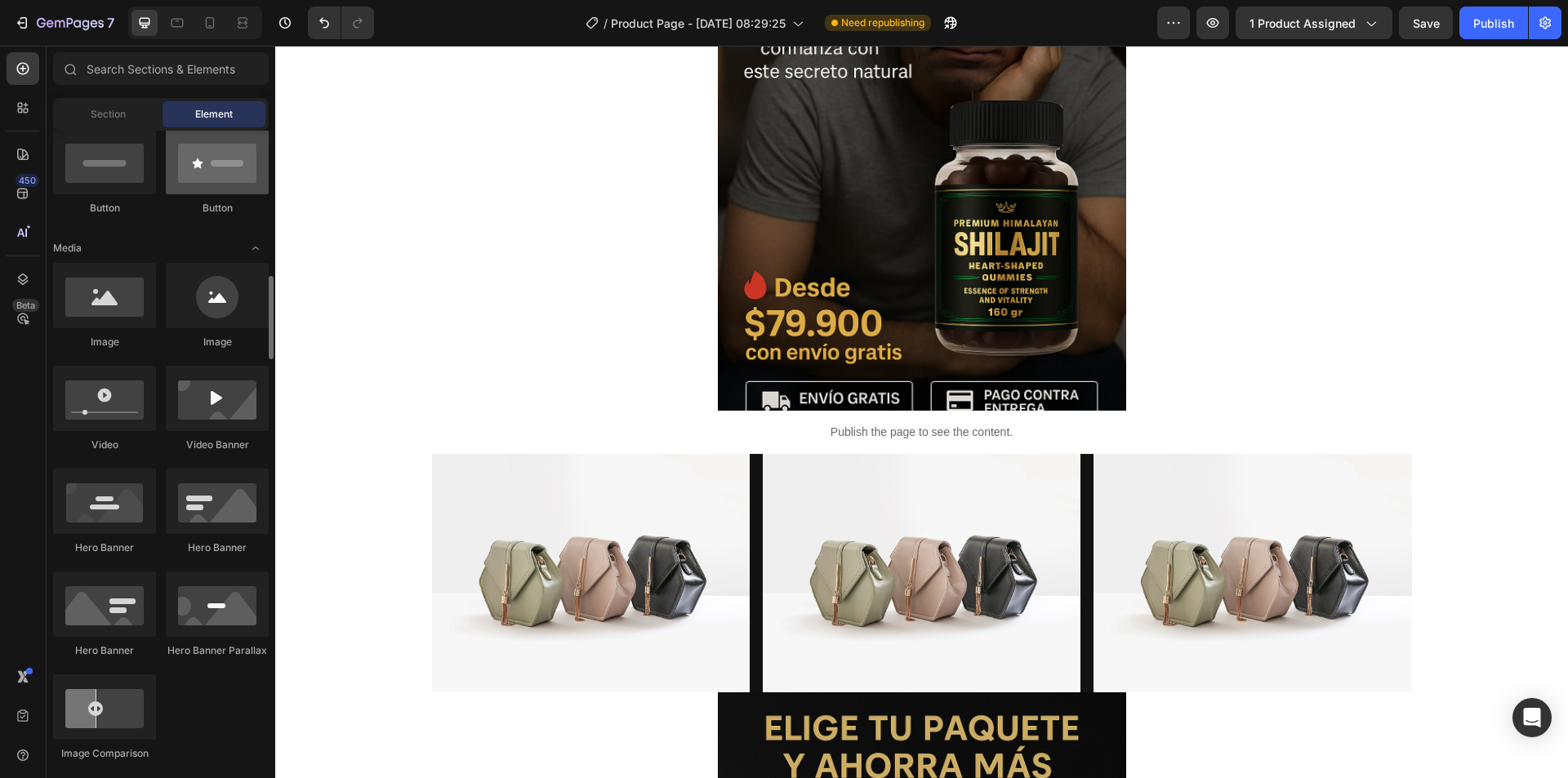
scroll to position [571, 0]
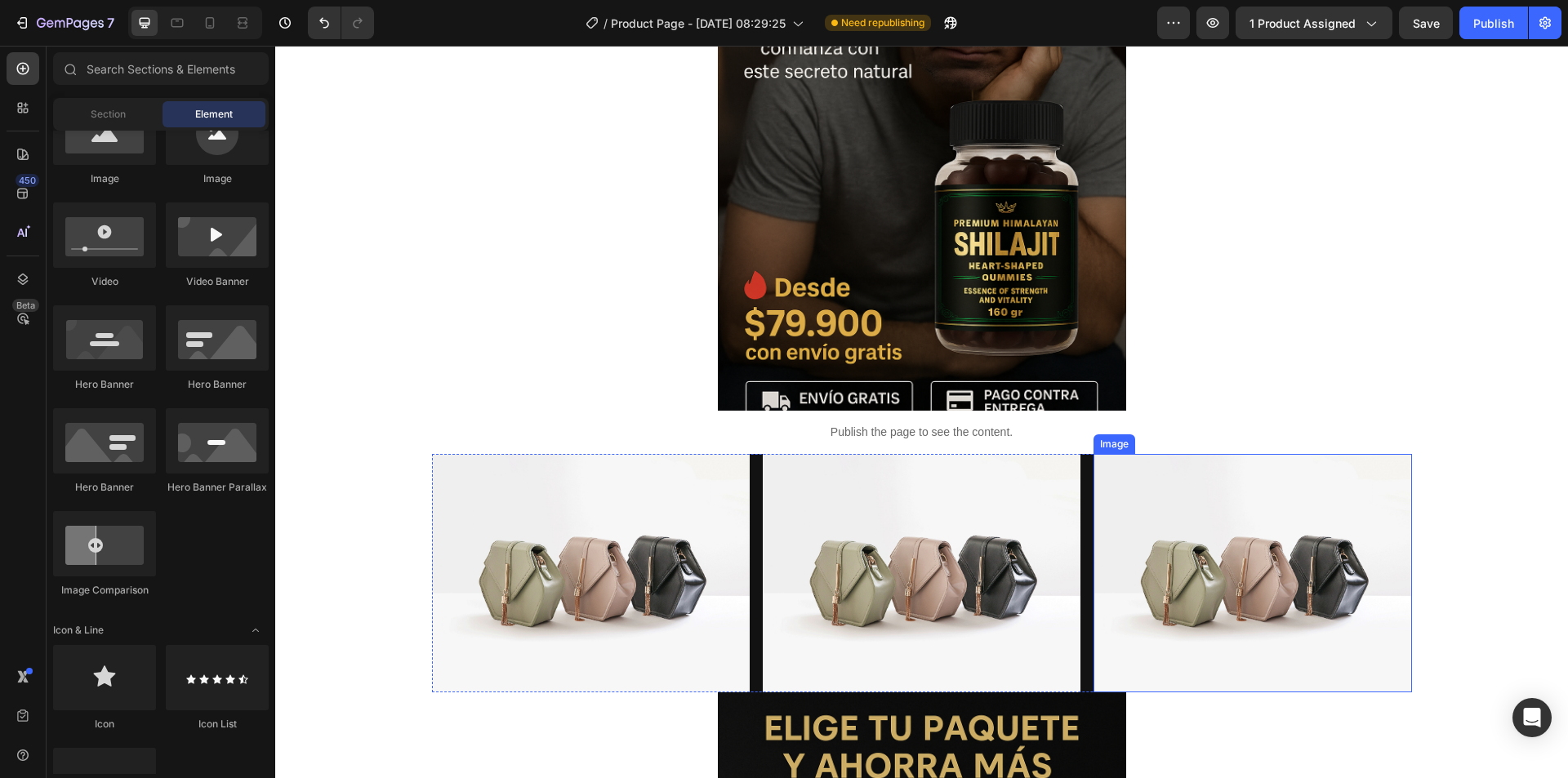
click at [1158, 570] on img at bounding box center [1253, 573] width 318 height 238
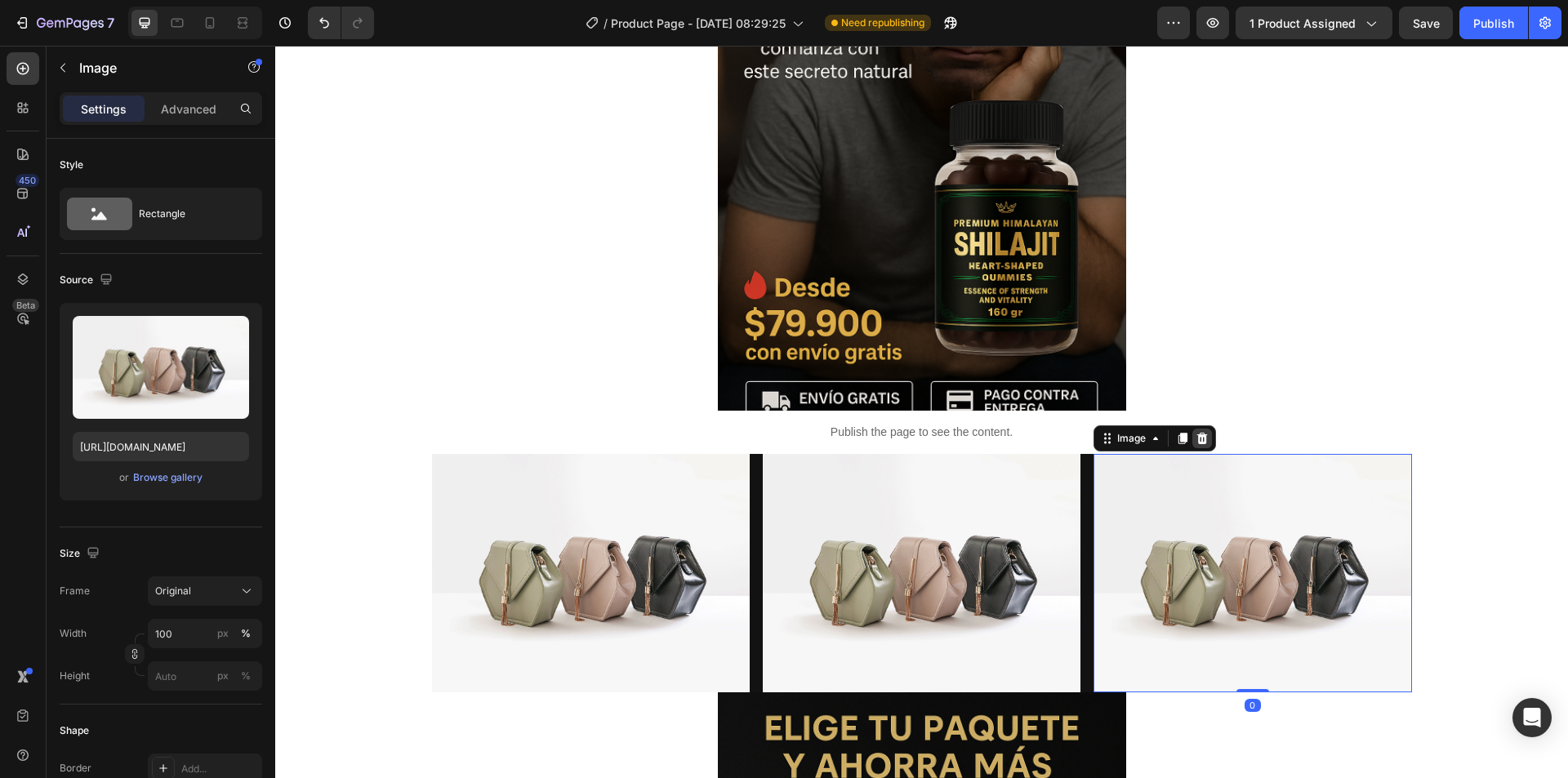
click at [1198, 439] on icon at bounding box center [1202, 439] width 13 height 13
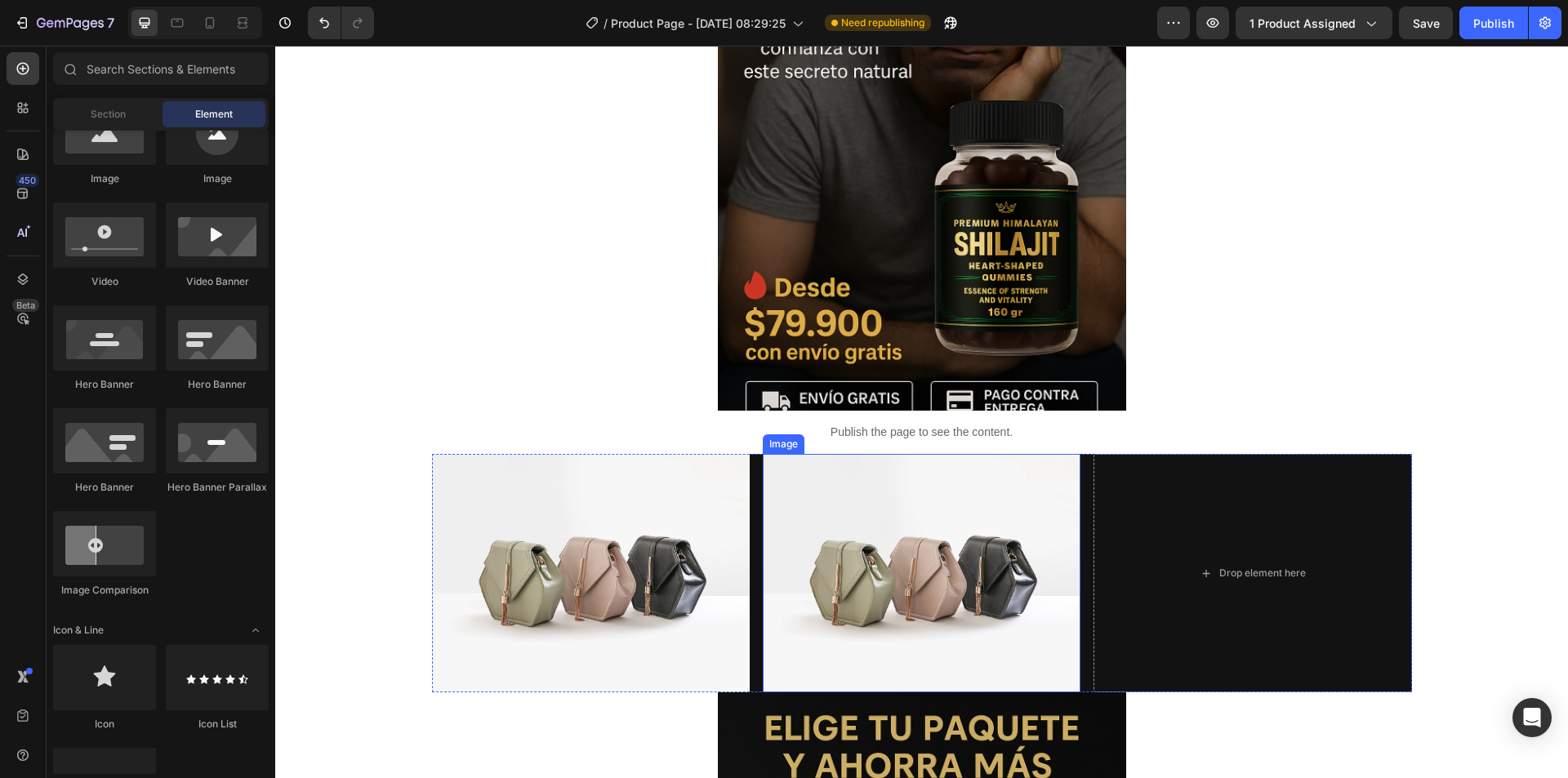
click at [948, 545] on img at bounding box center [921, 573] width 318 height 238
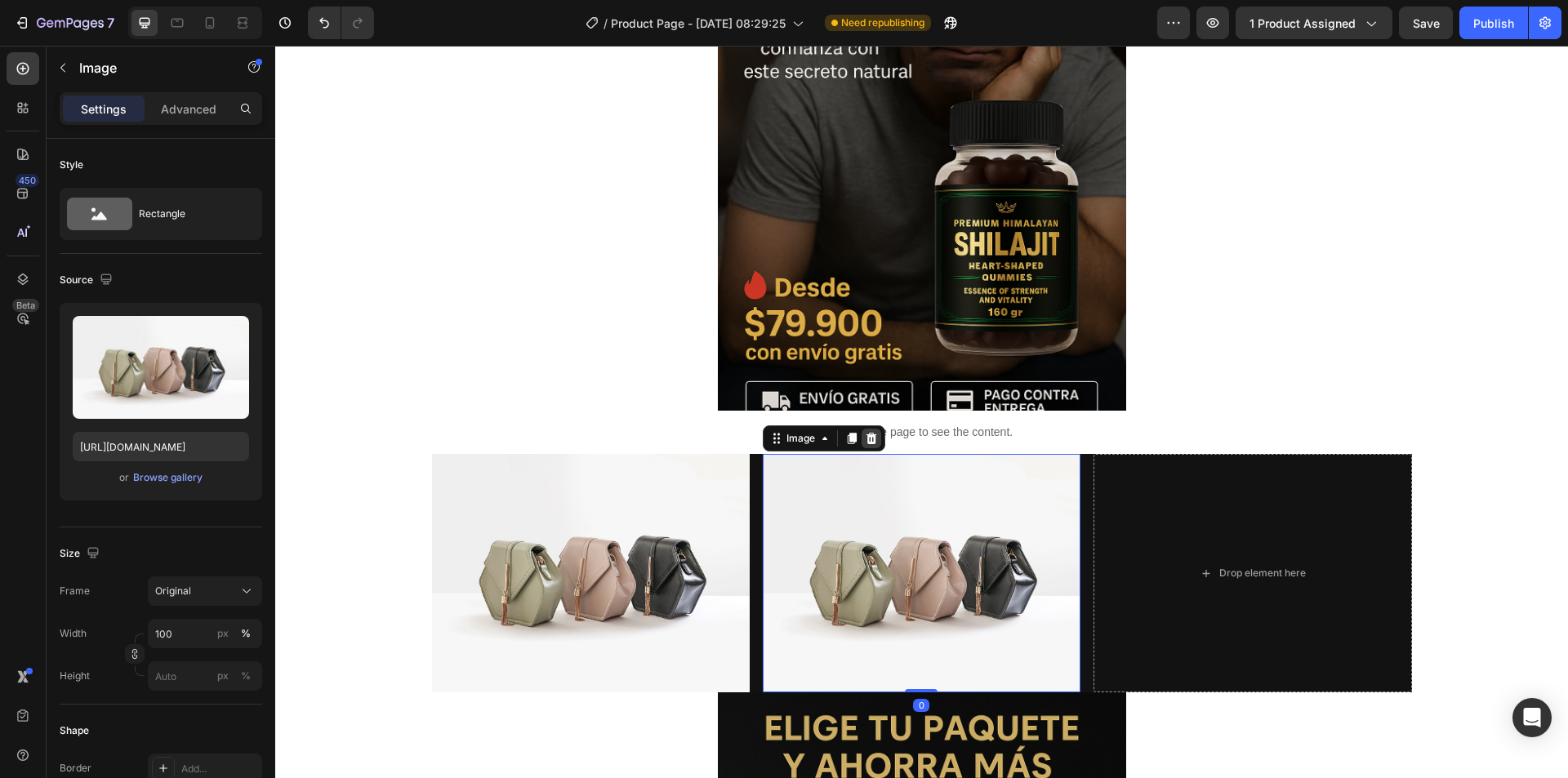
click at [864, 439] on icon at bounding box center [871, 439] width 13 height 13
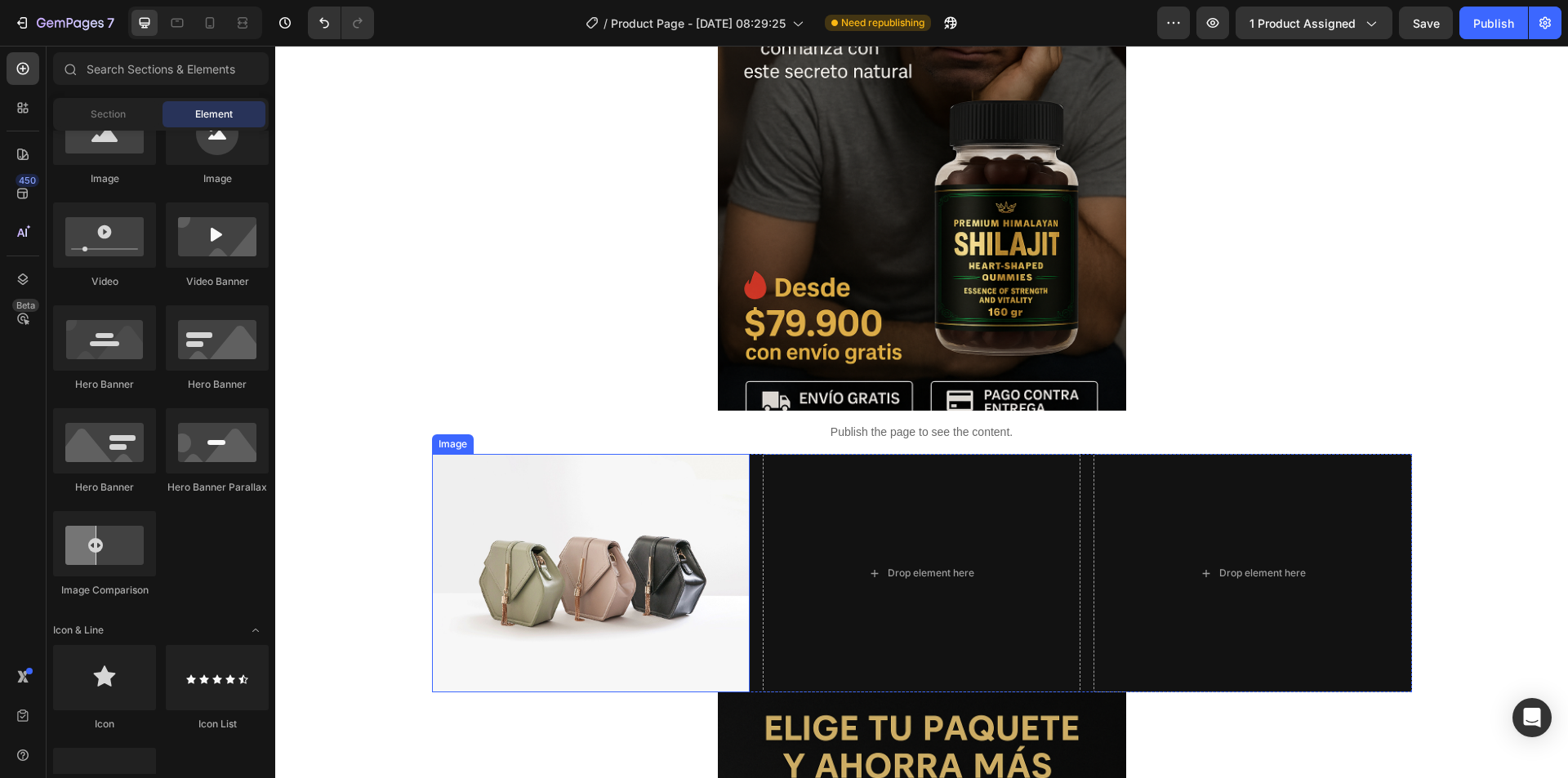
click at [538, 575] on img at bounding box center [591, 573] width 318 height 238
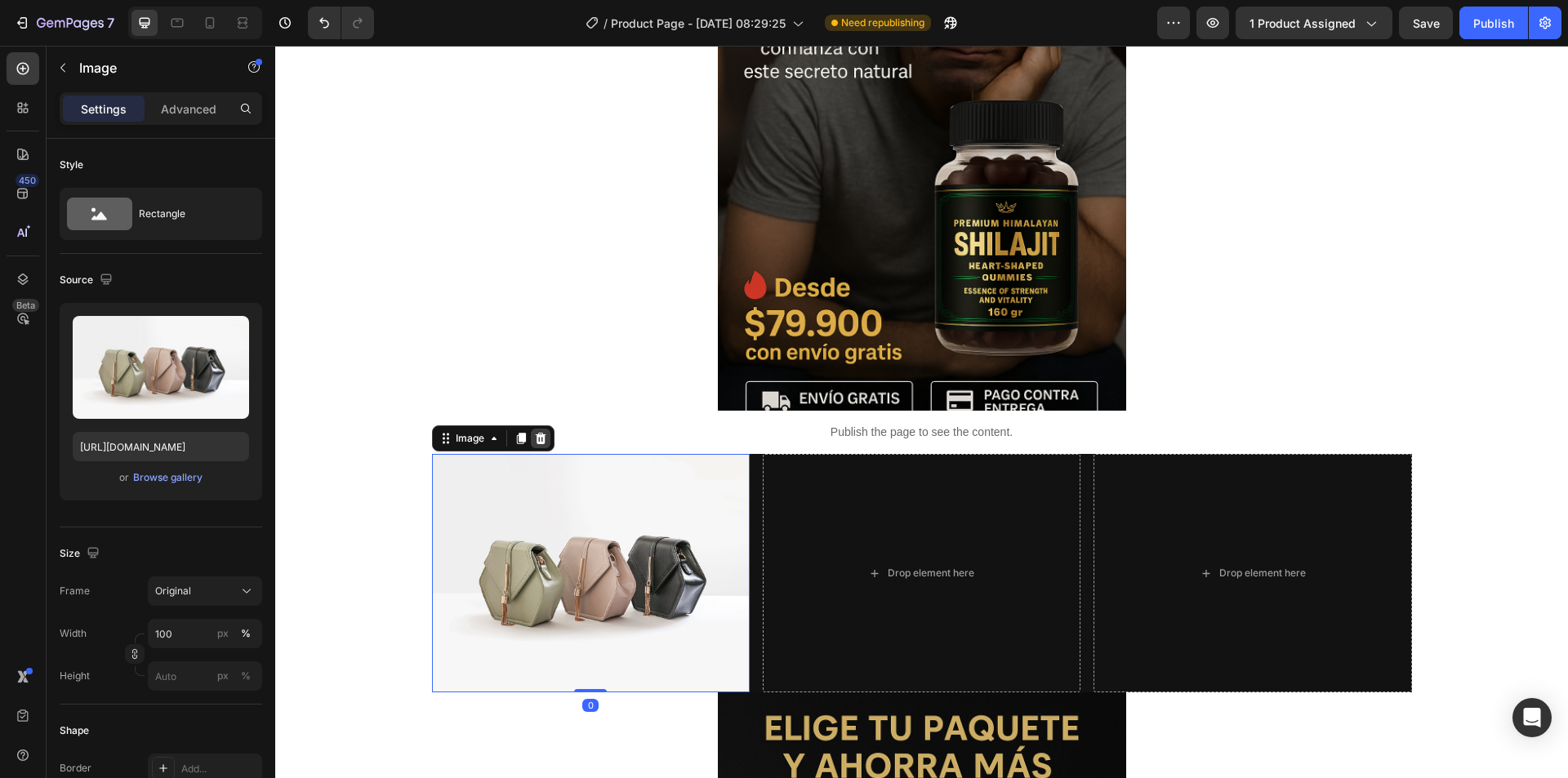
click at [540, 441] on icon at bounding box center [541, 439] width 13 height 13
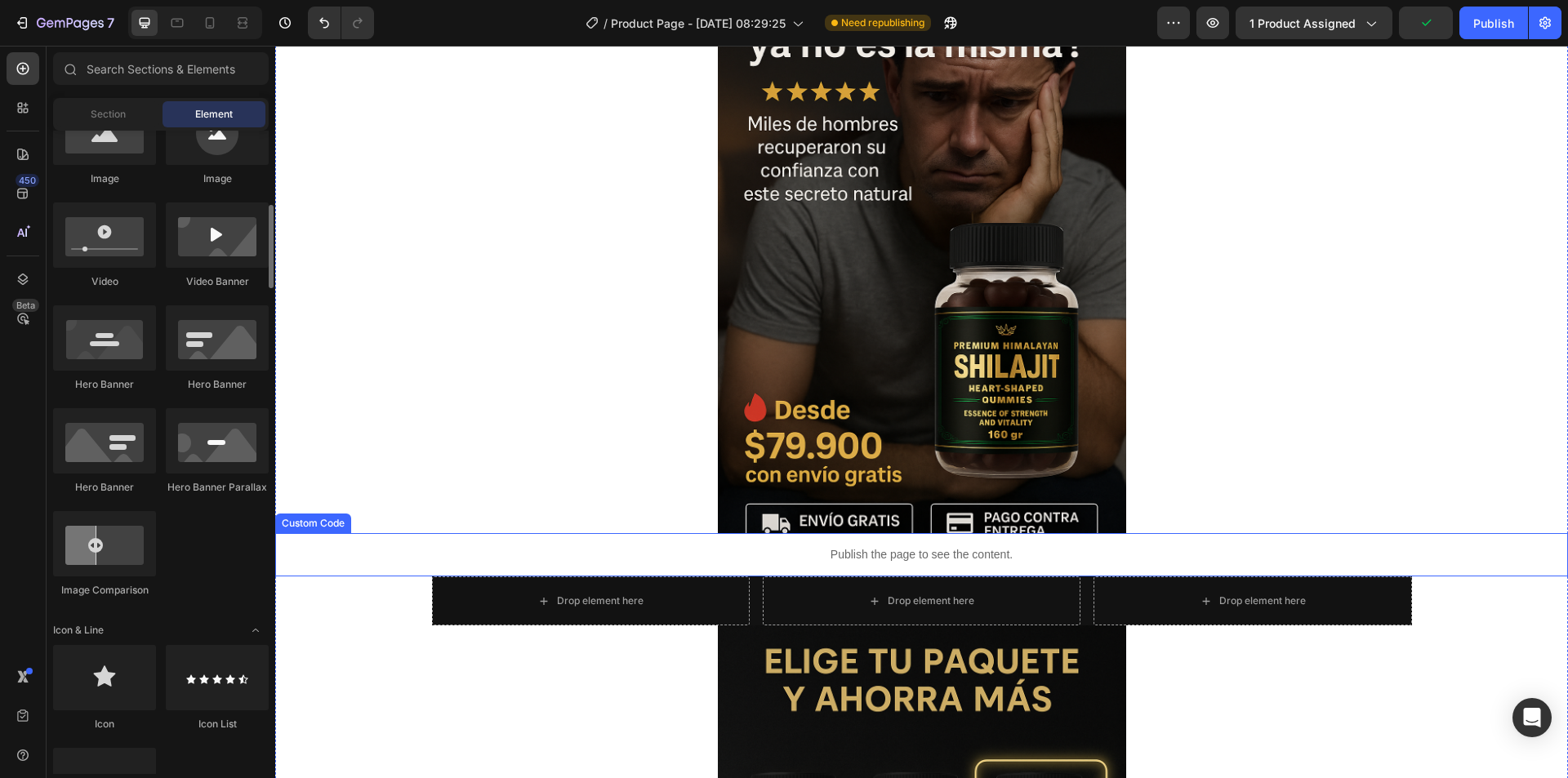
scroll to position [0, 0]
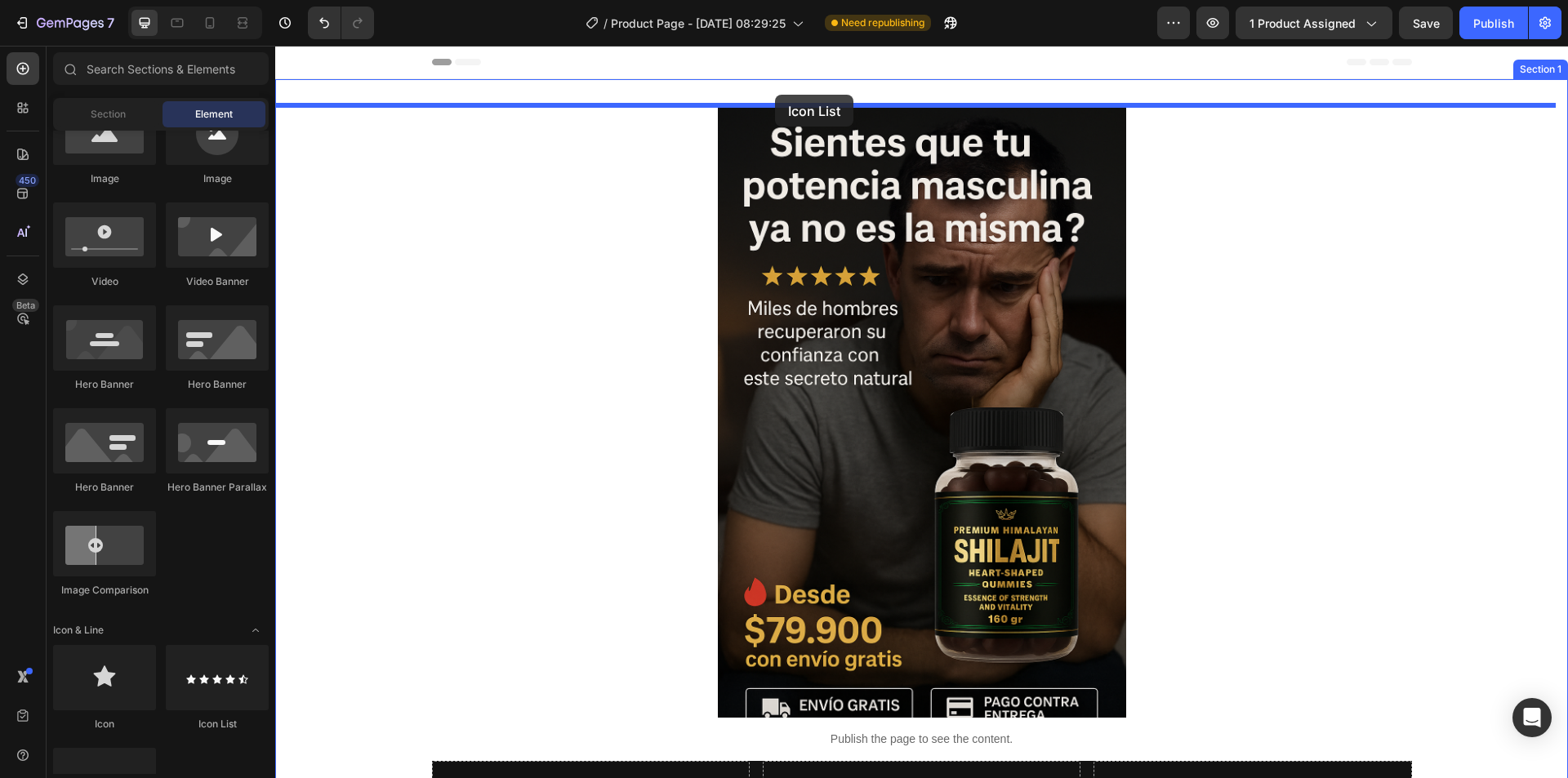
drag, startPoint x: 494, startPoint y: 723, endPoint x: 775, endPoint y: 94, distance: 688.9
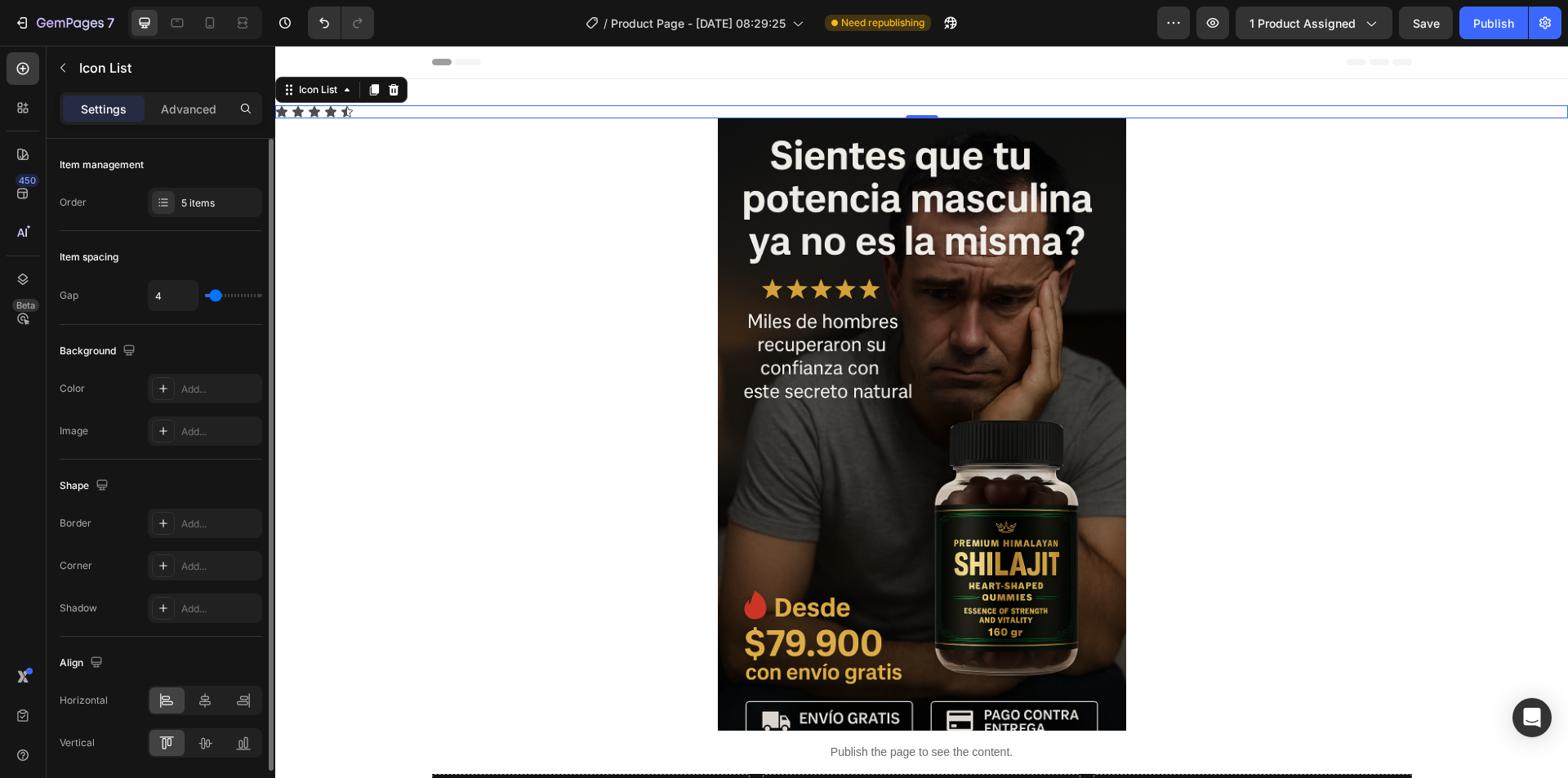
type input "6"
type input "7"
type input "9"
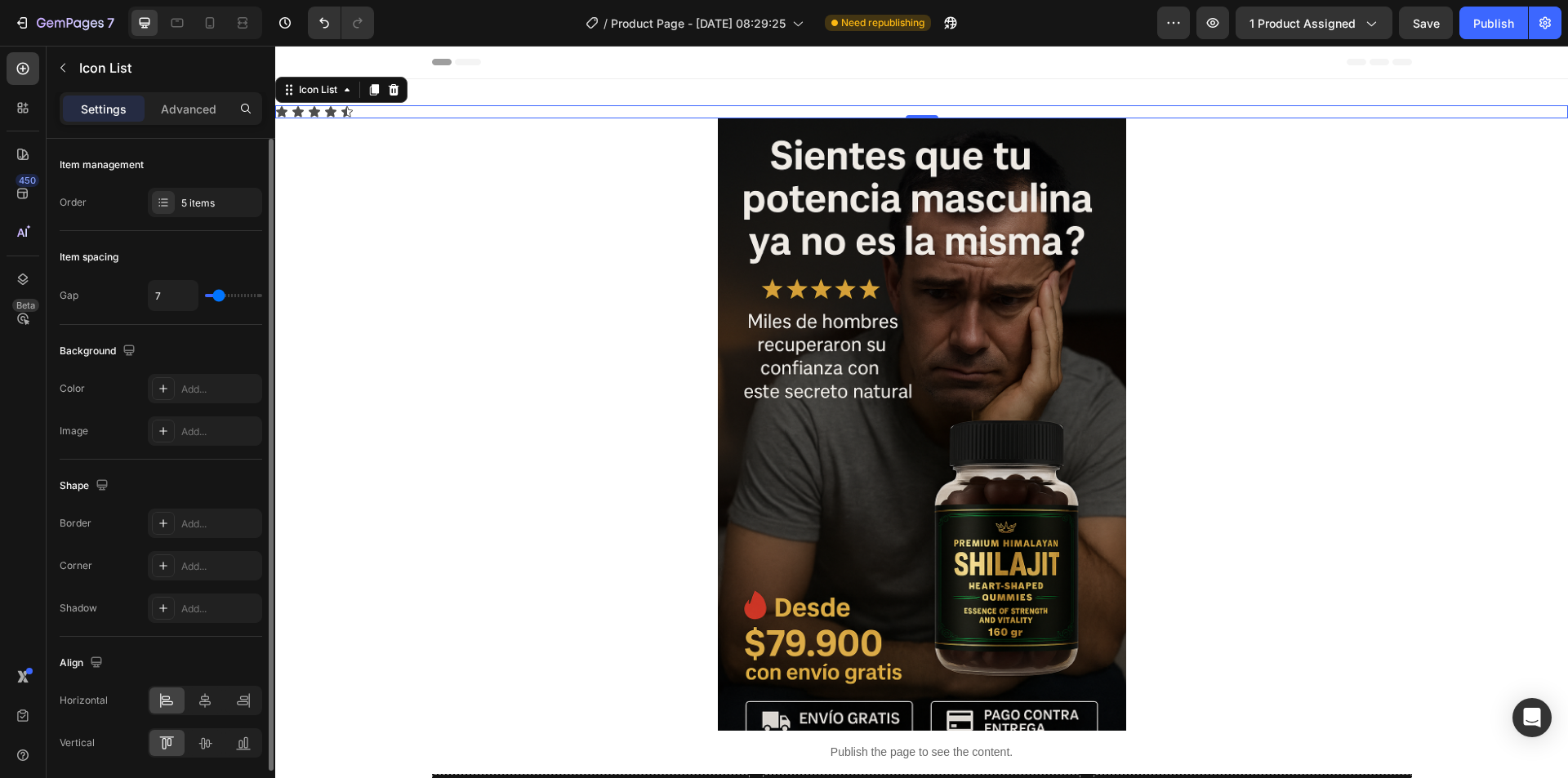
type input "9"
type input "10"
type input "11"
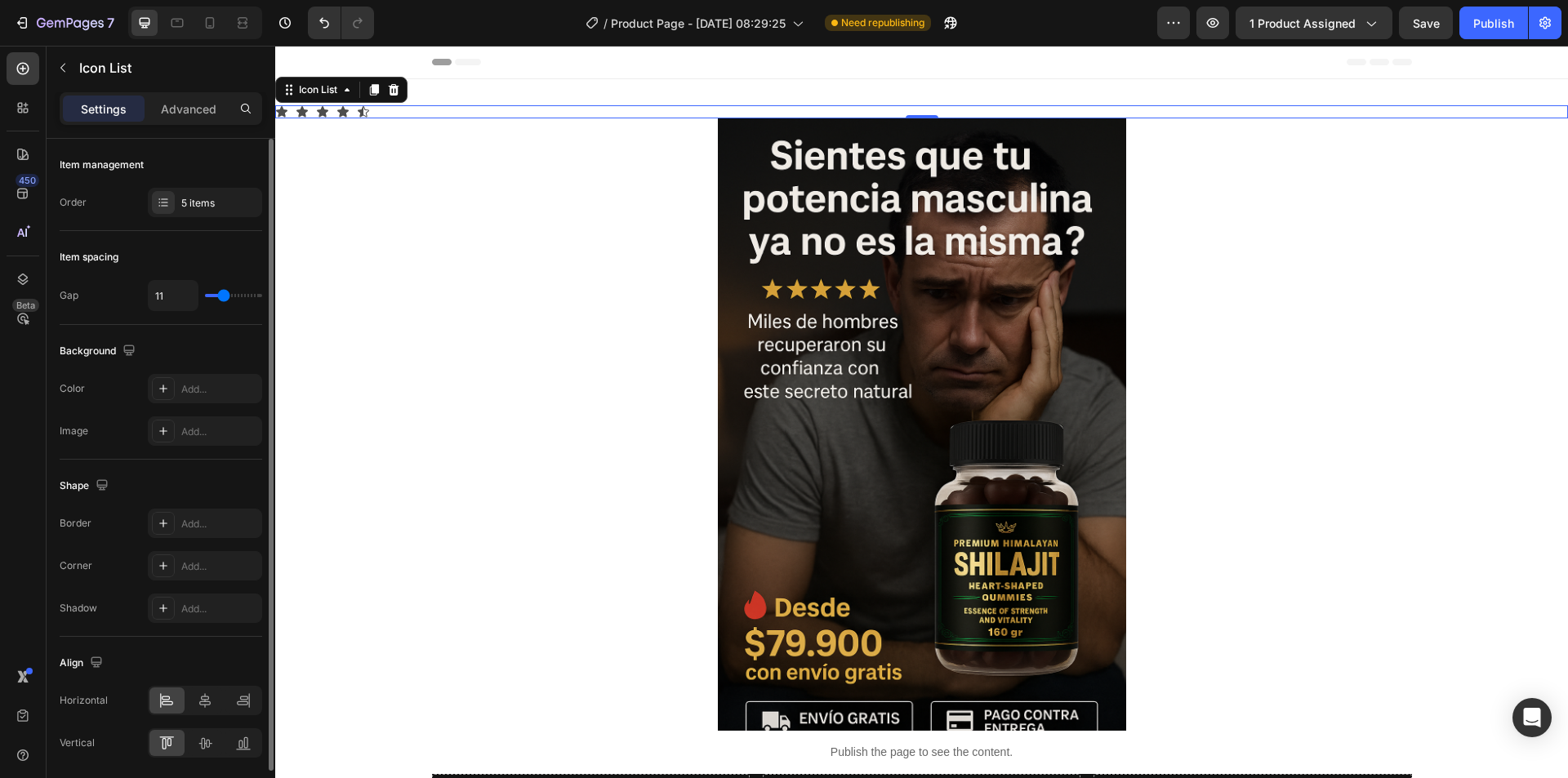
type input "12"
type input "13"
type input "15"
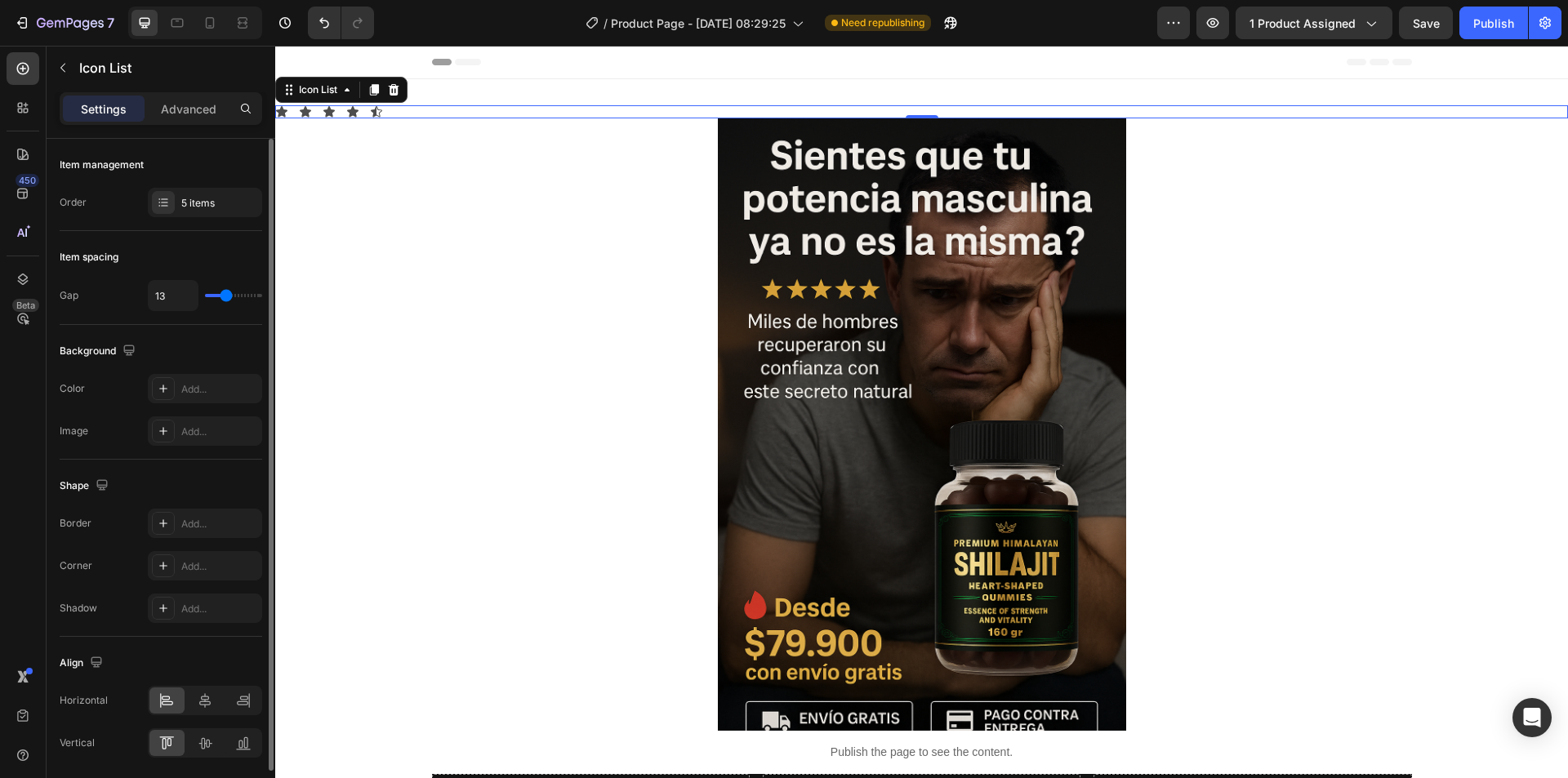
type input "15"
type input "17"
type input "19"
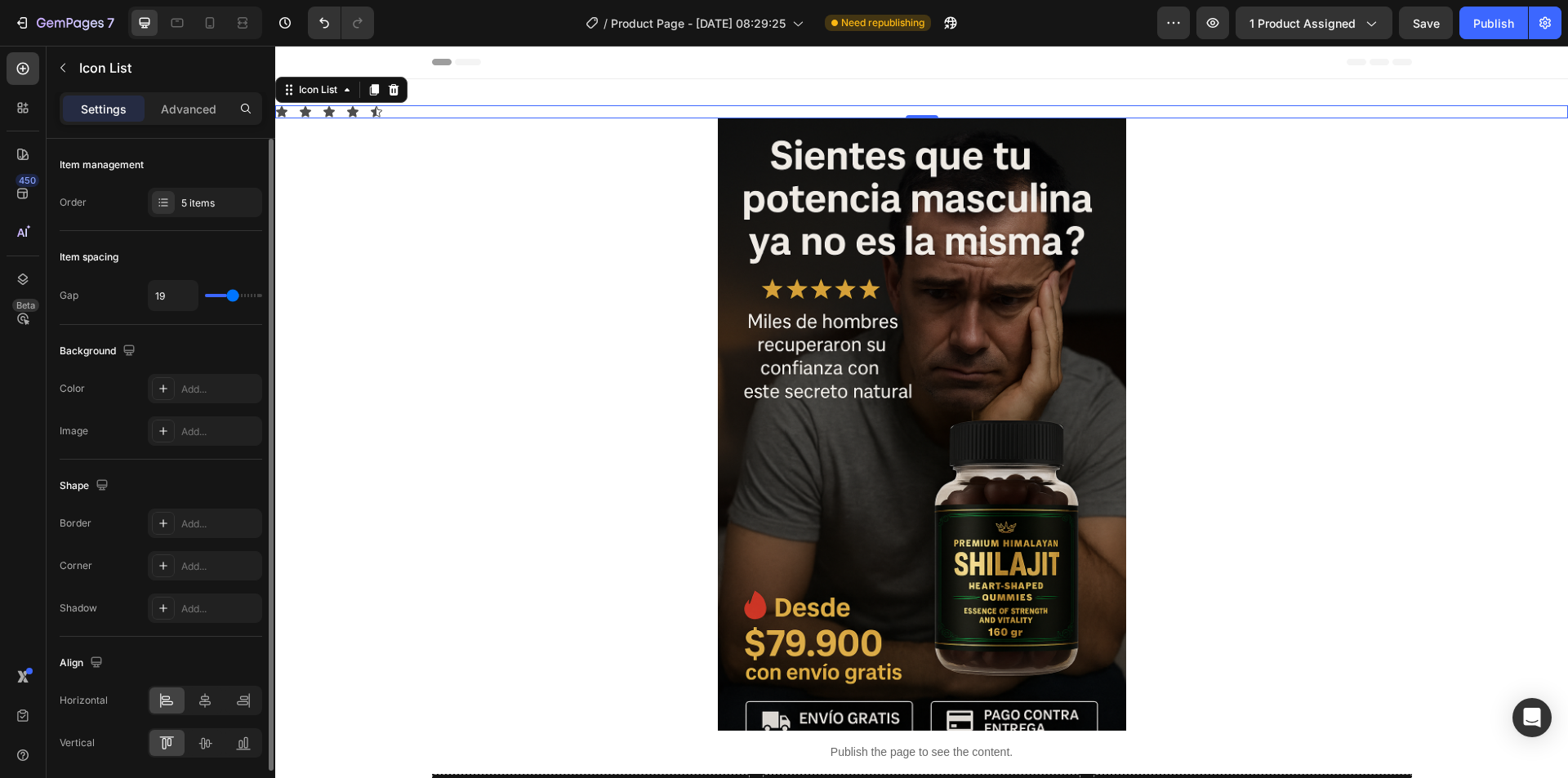
type input "20"
type input "21"
type input "22"
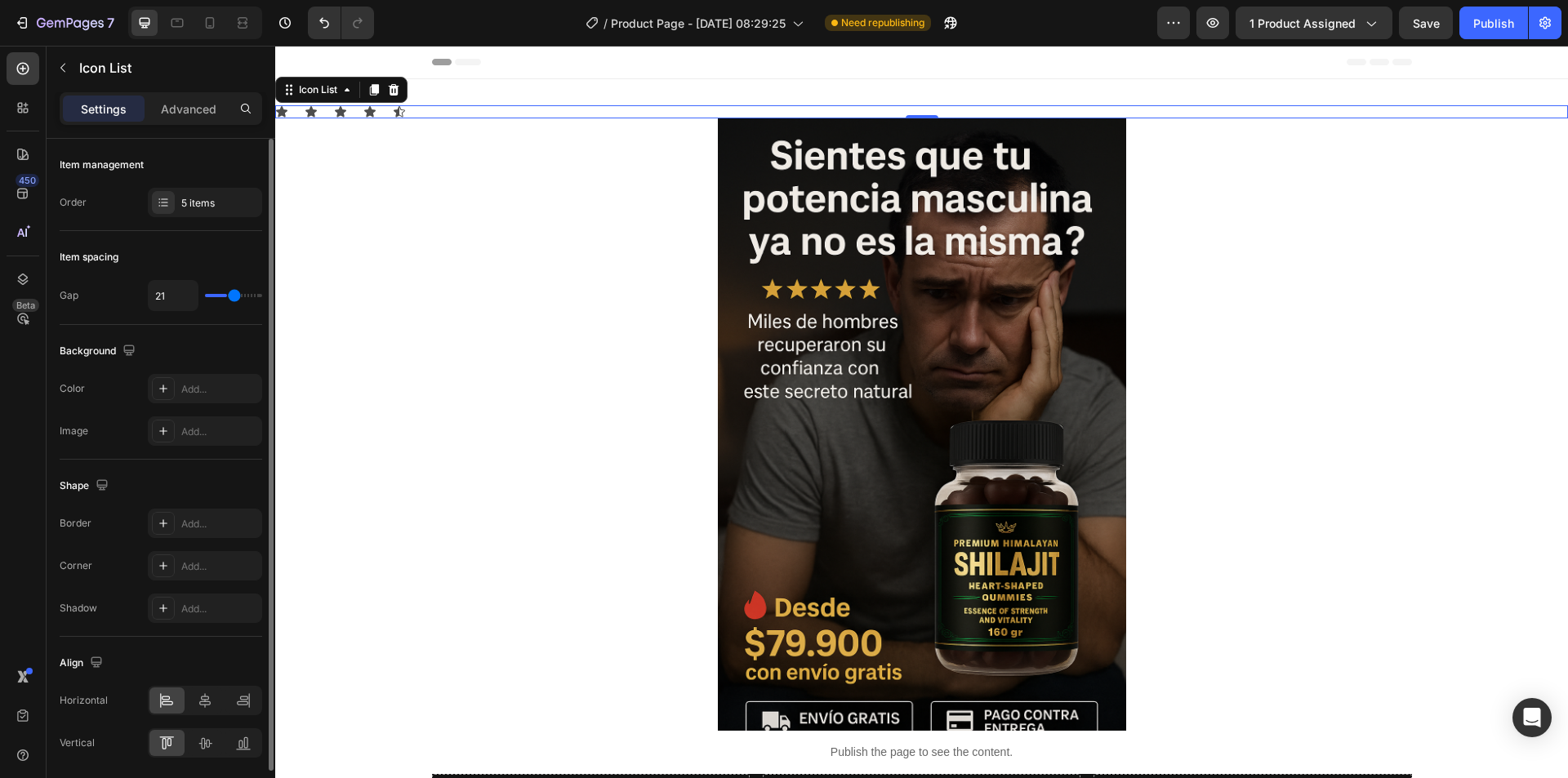
type input "22"
type input "24"
type input "25"
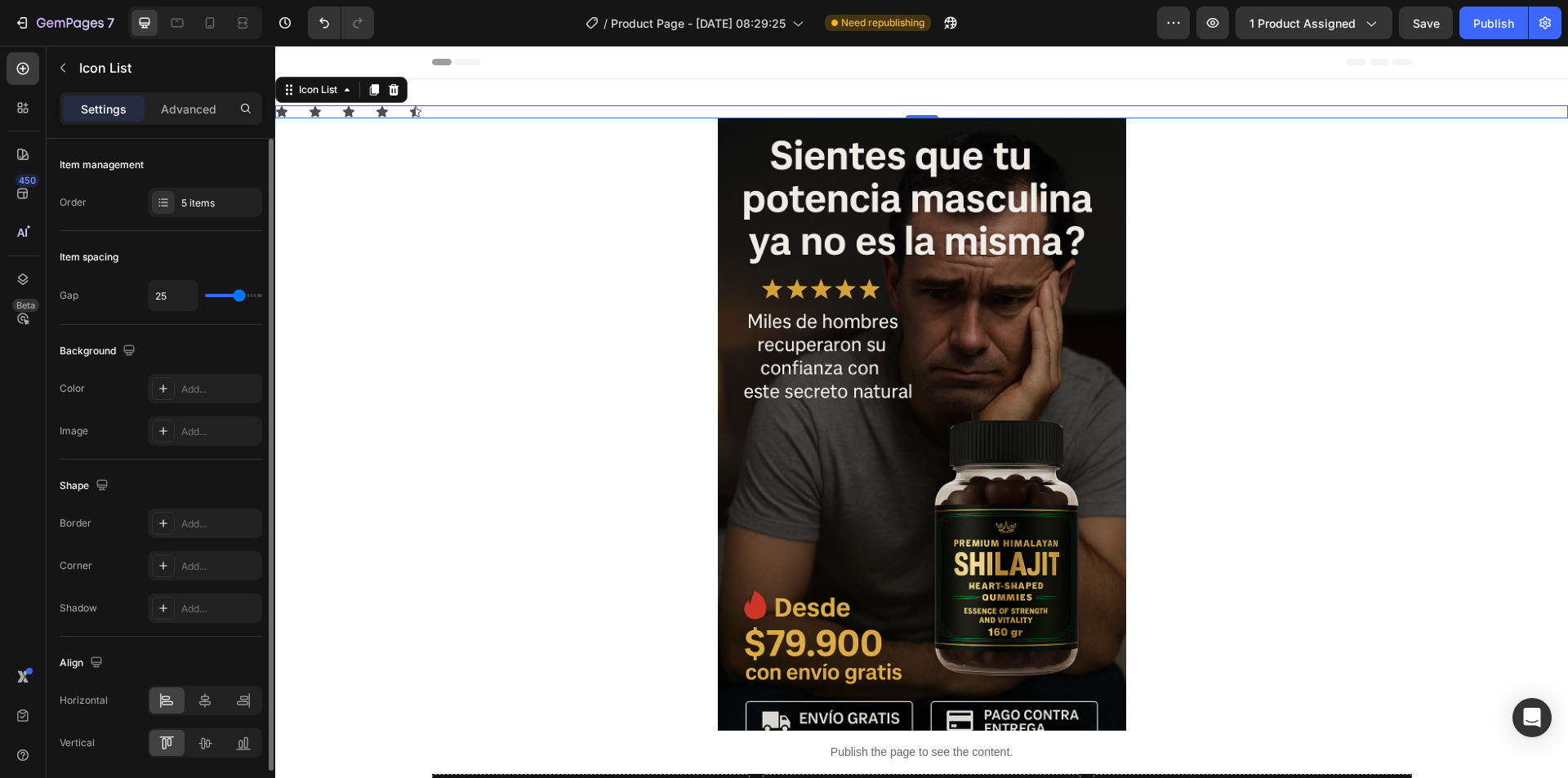
type input "26"
type input "27"
type input "29"
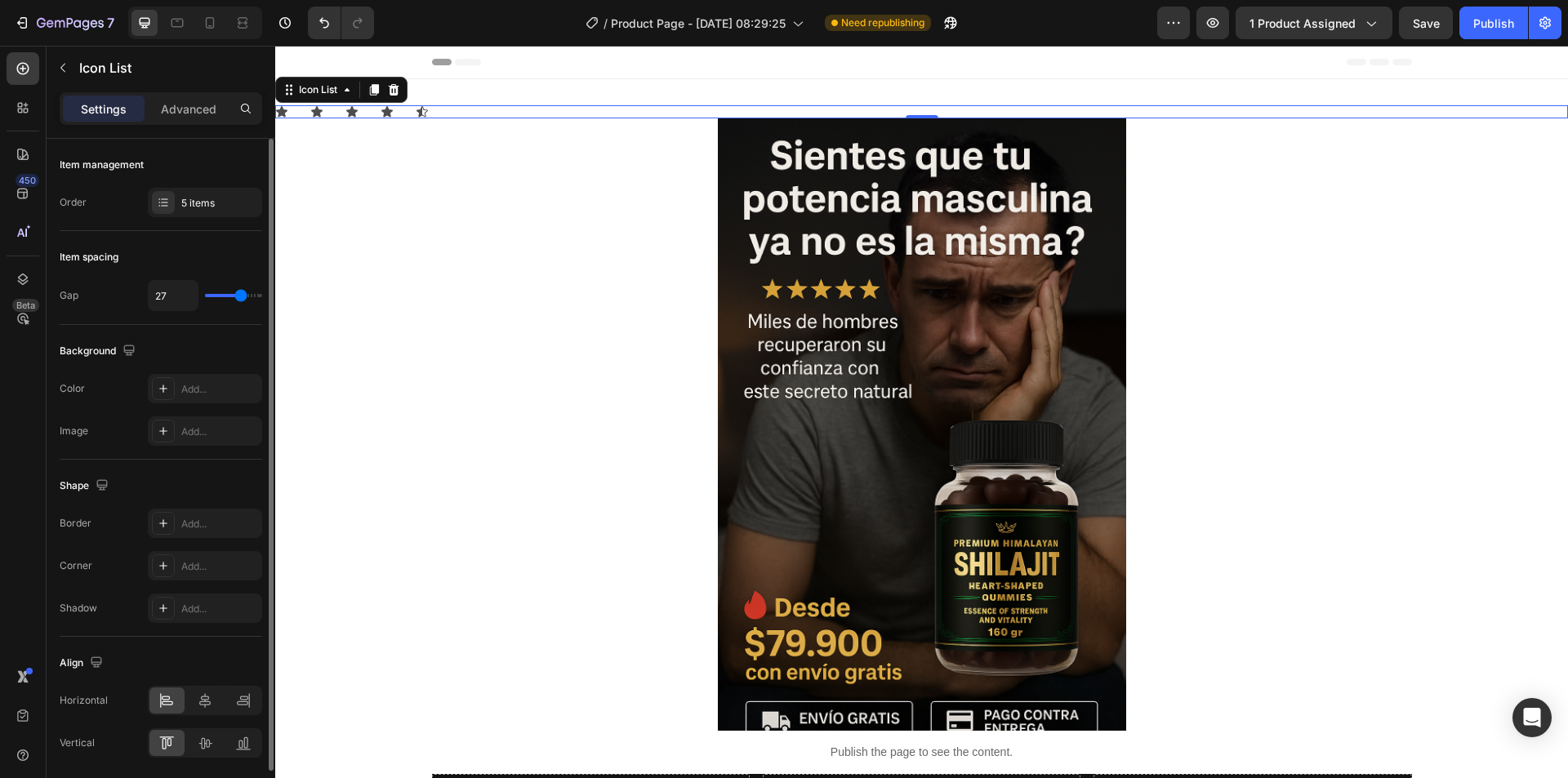
type input "29"
type input "30"
type input "31"
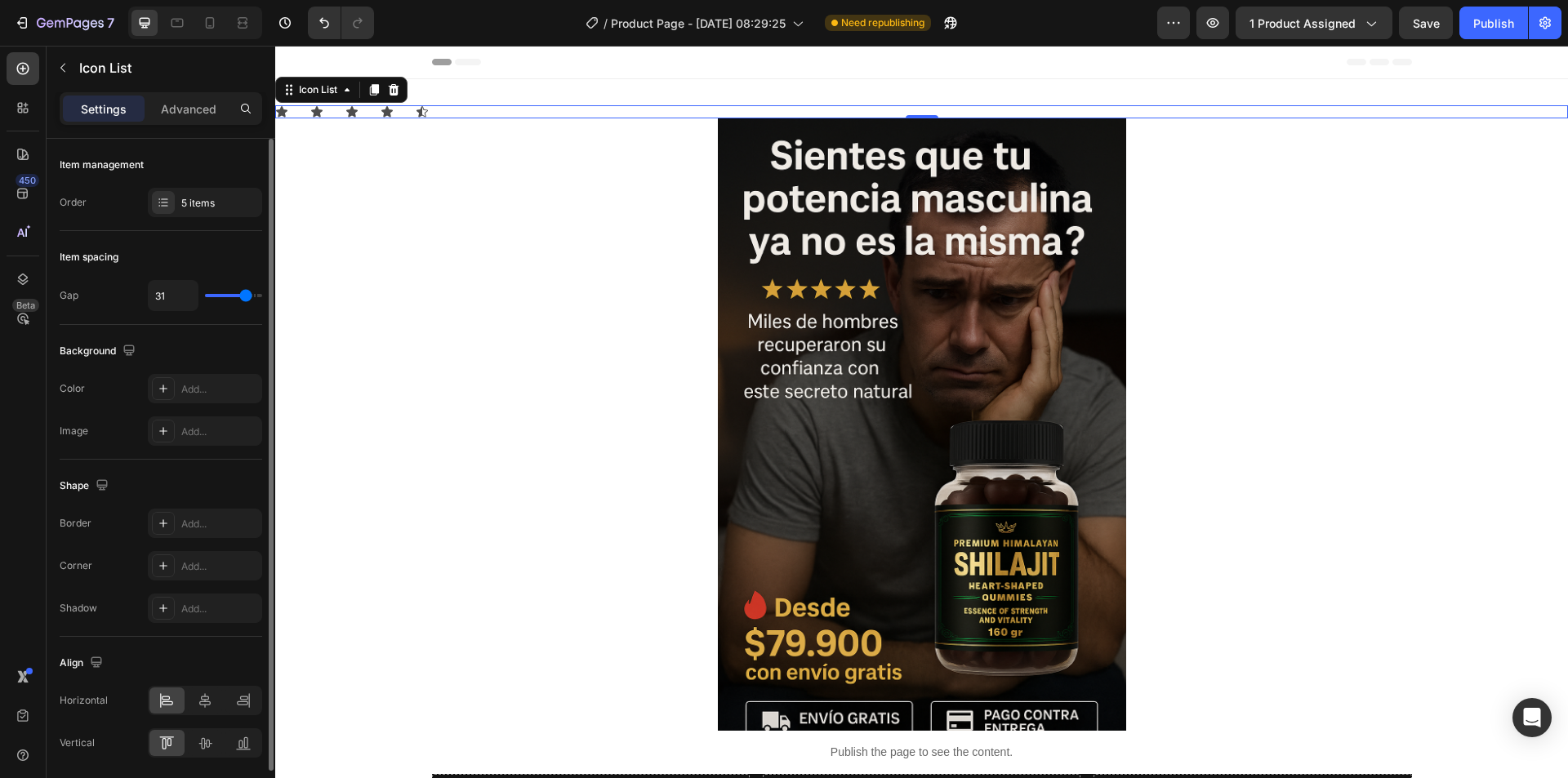
type input "32"
type input "33"
type input "34"
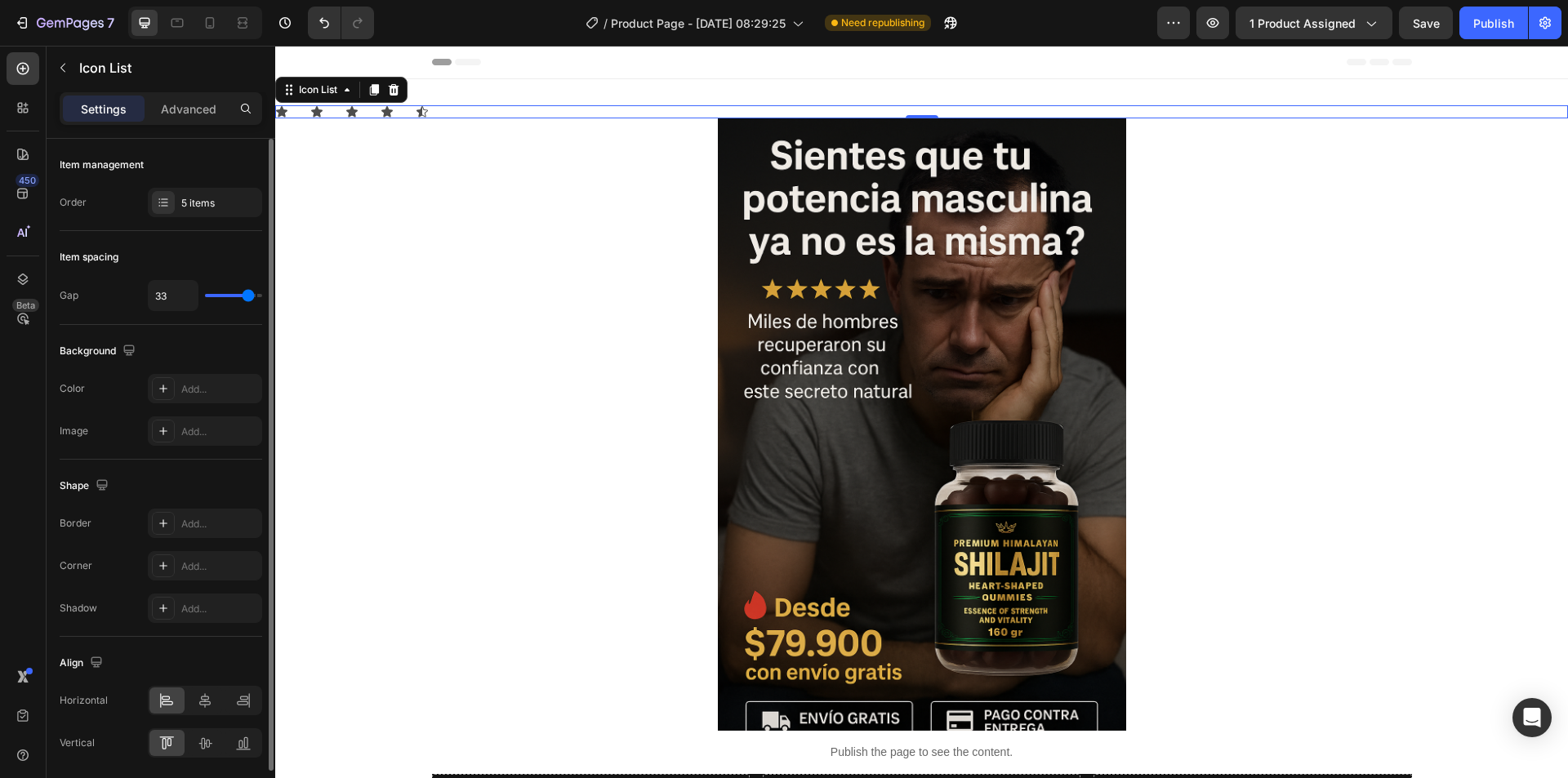
type input "34"
type input "33"
type input "32"
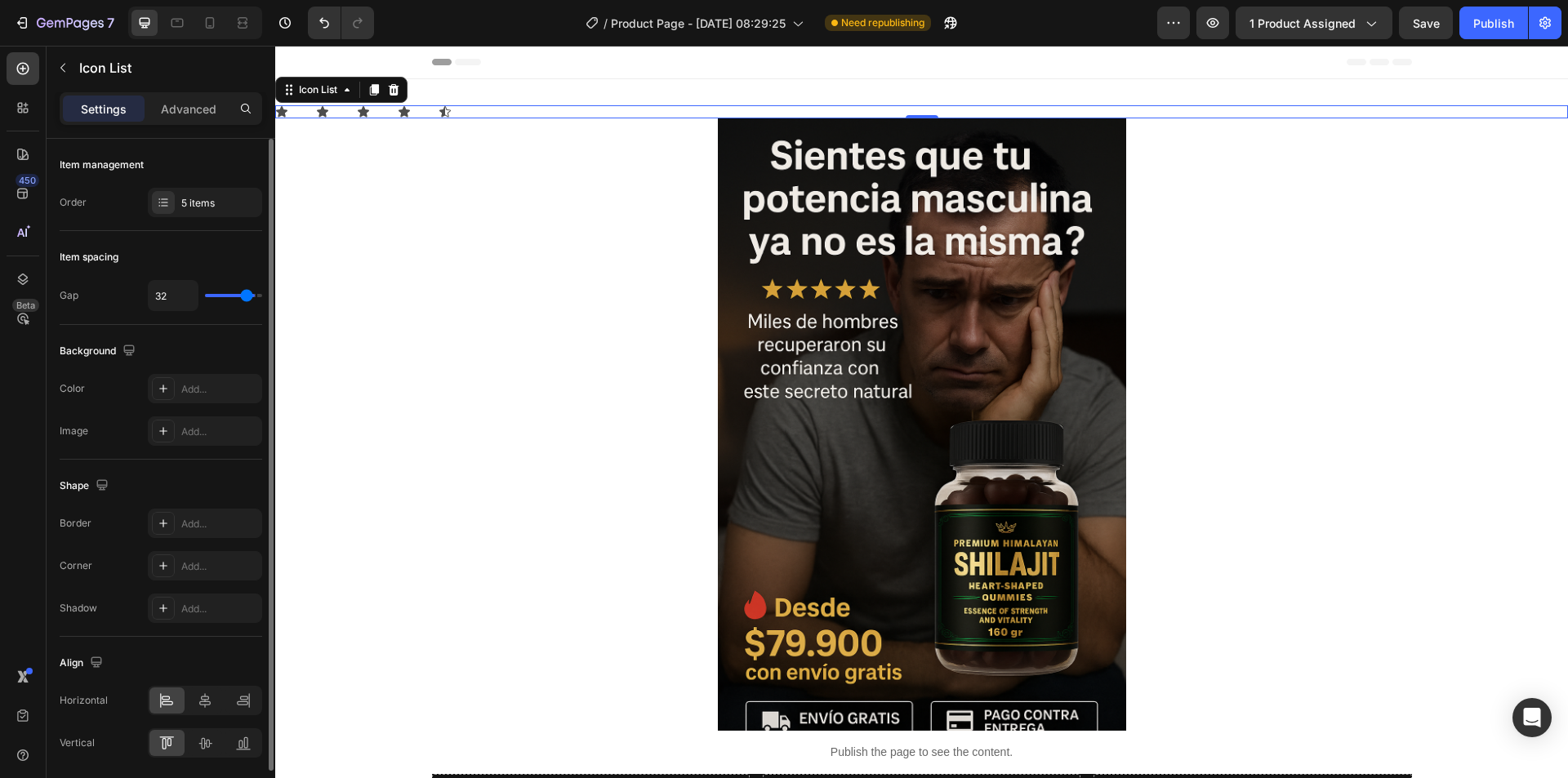
type input "30"
type input "28"
type input "27"
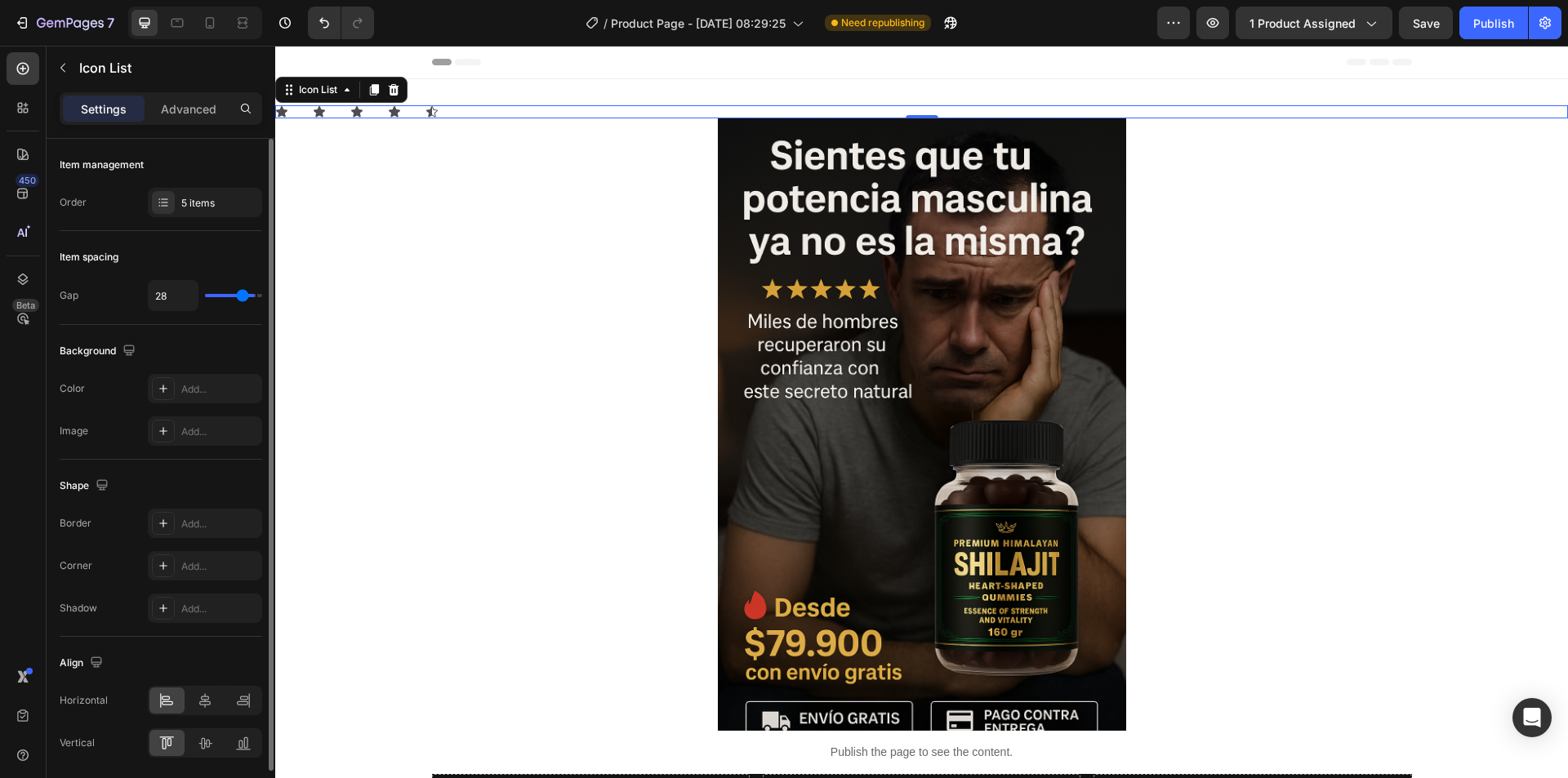
type input "27"
type input "26"
type input "25"
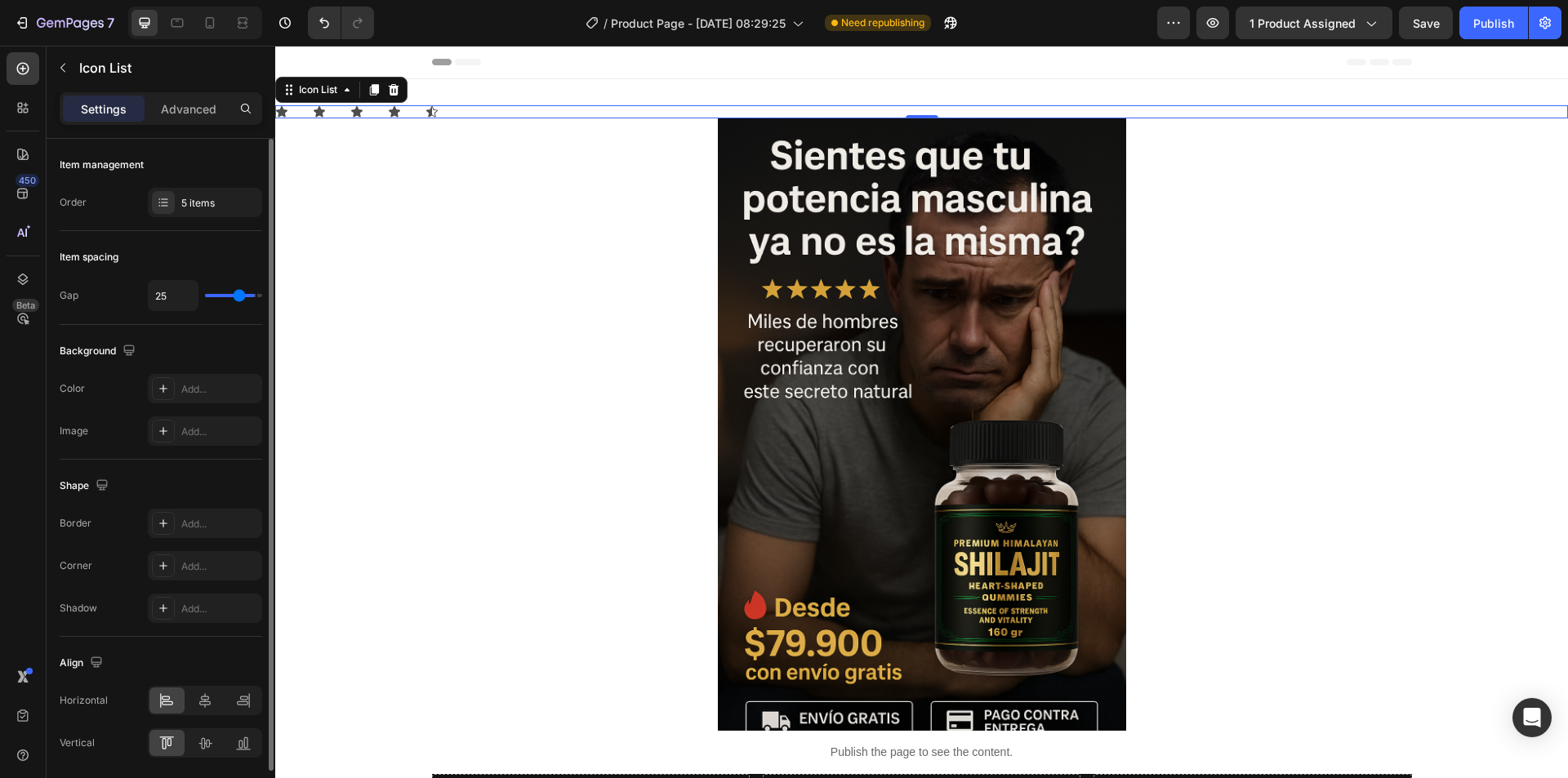
type input "24"
type input "23"
type input "21"
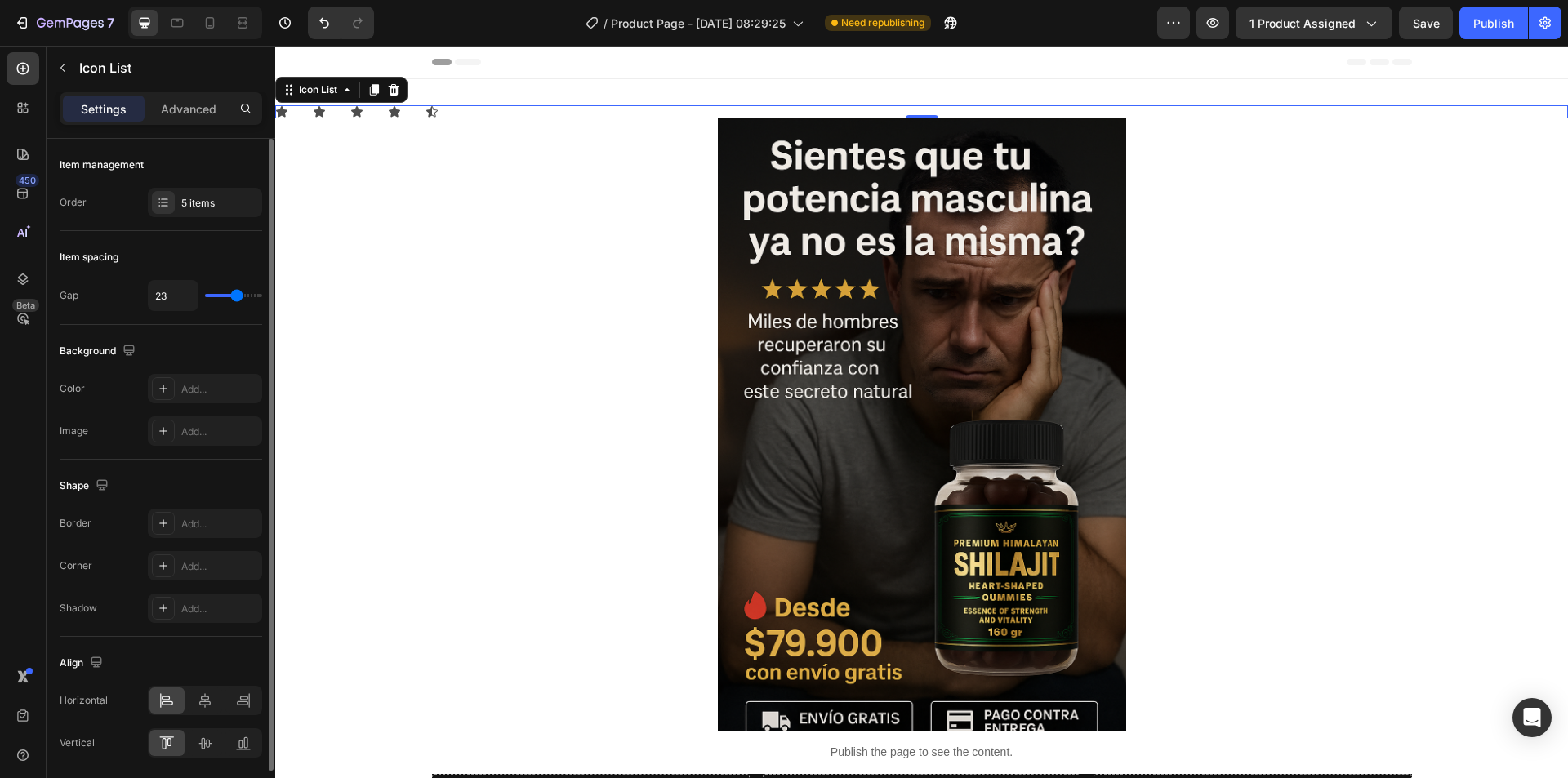
type input "21"
type input "20"
type input "19"
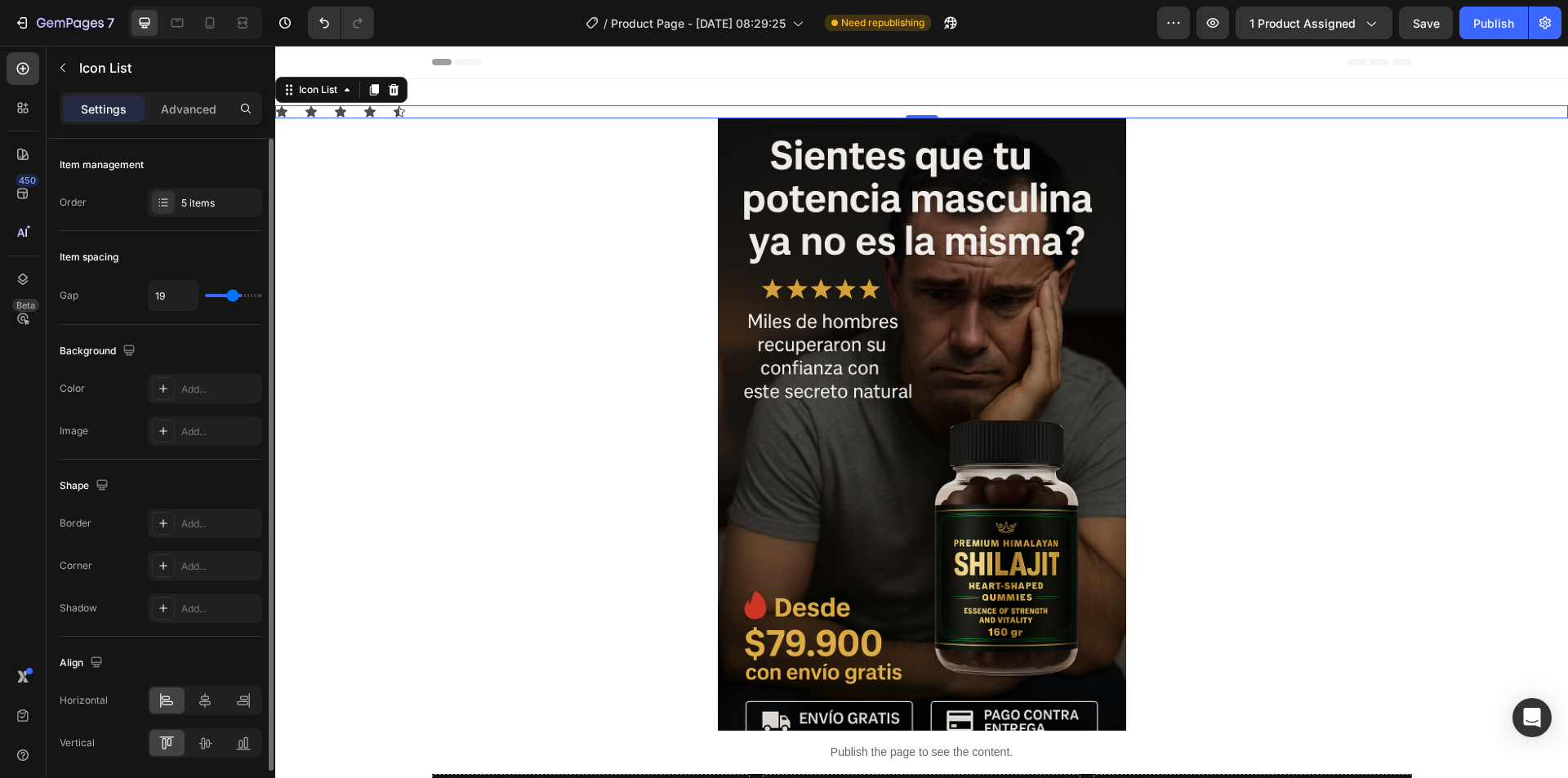
type input "18"
type input "17"
type input "16"
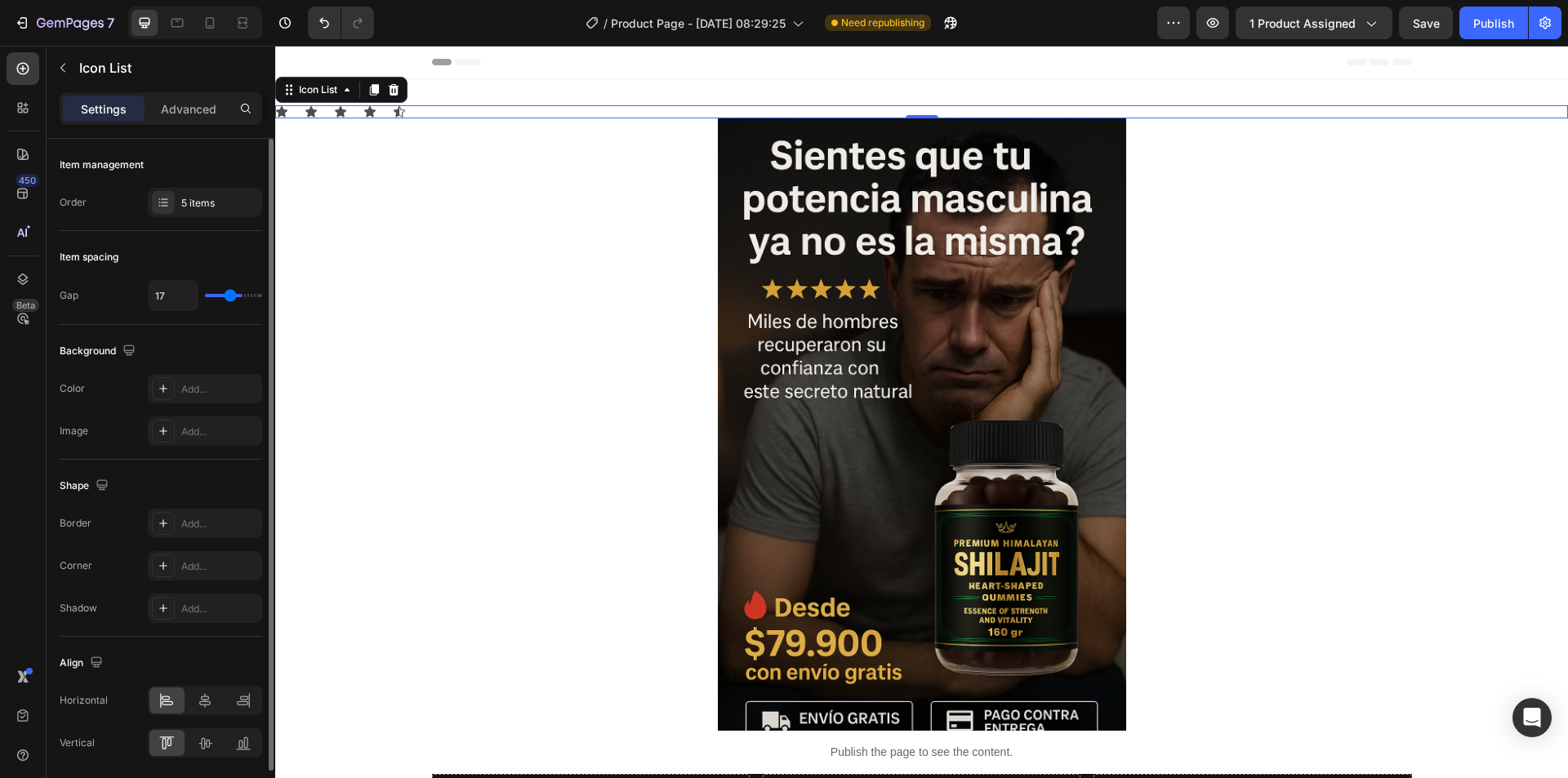
type input "16"
type input "14"
drag, startPoint x: 216, startPoint y: 293, endPoint x: 227, endPoint y: 301, distance: 13.6
type input "14"
click at [227, 297] on input "range" at bounding box center [233, 295] width 57 height 3
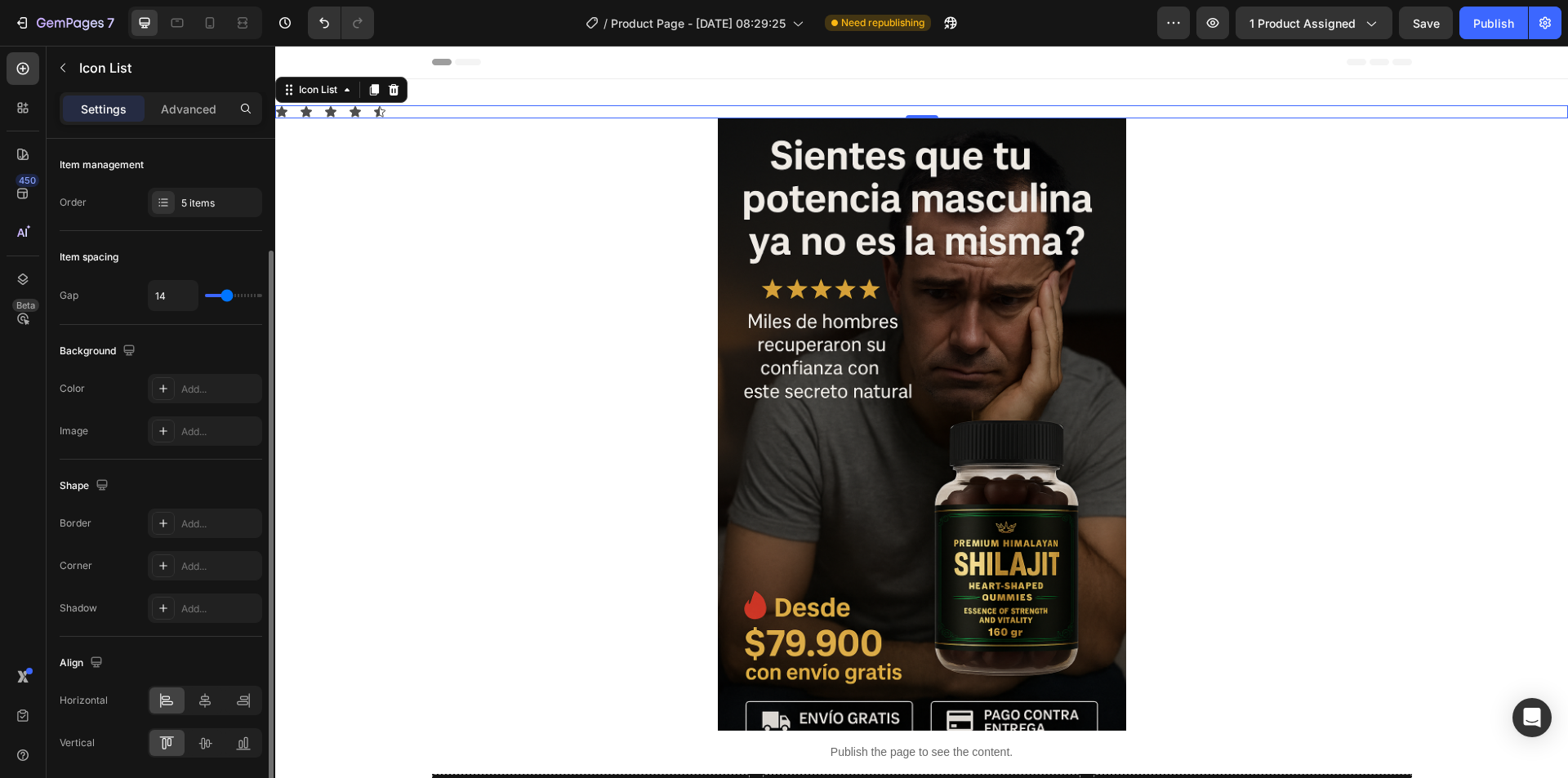
scroll to position [58, 0]
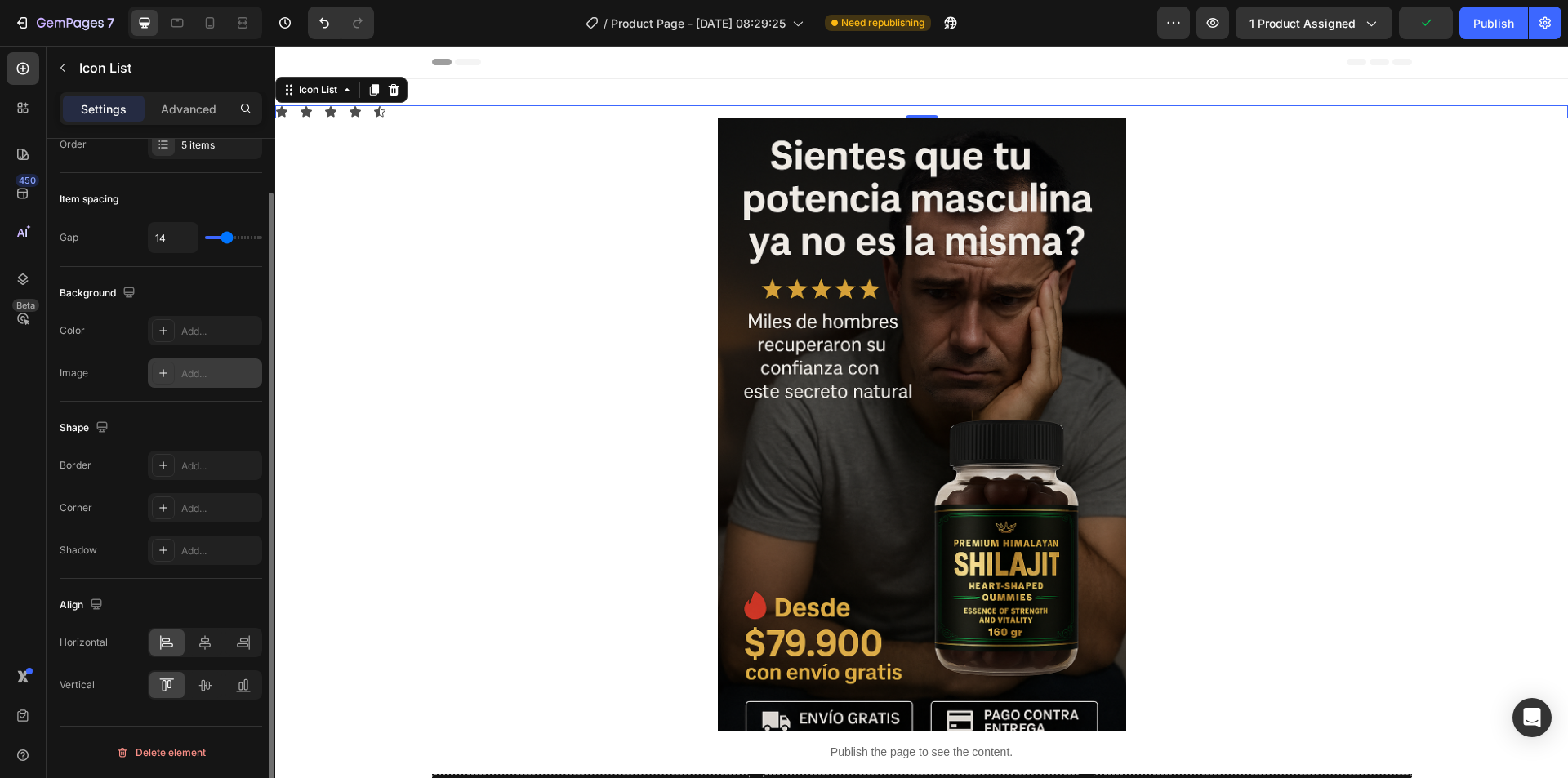
click at [161, 373] on icon at bounding box center [163, 373] width 8 height 8
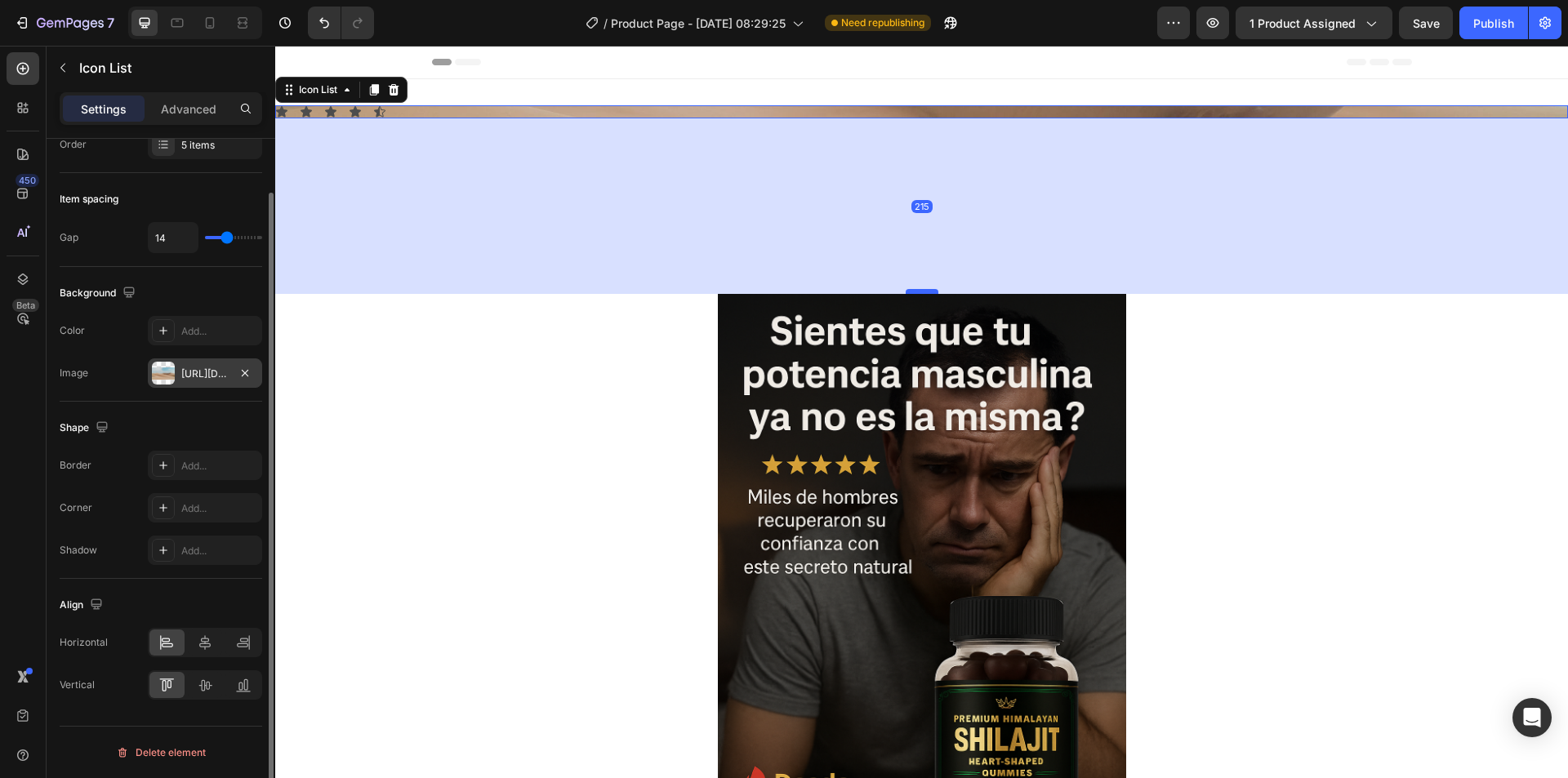
drag, startPoint x: 917, startPoint y: 114, endPoint x: 915, endPoint y: 290, distance: 176.0
click at [915, 290] on div at bounding box center [921, 291] width 32 height 5
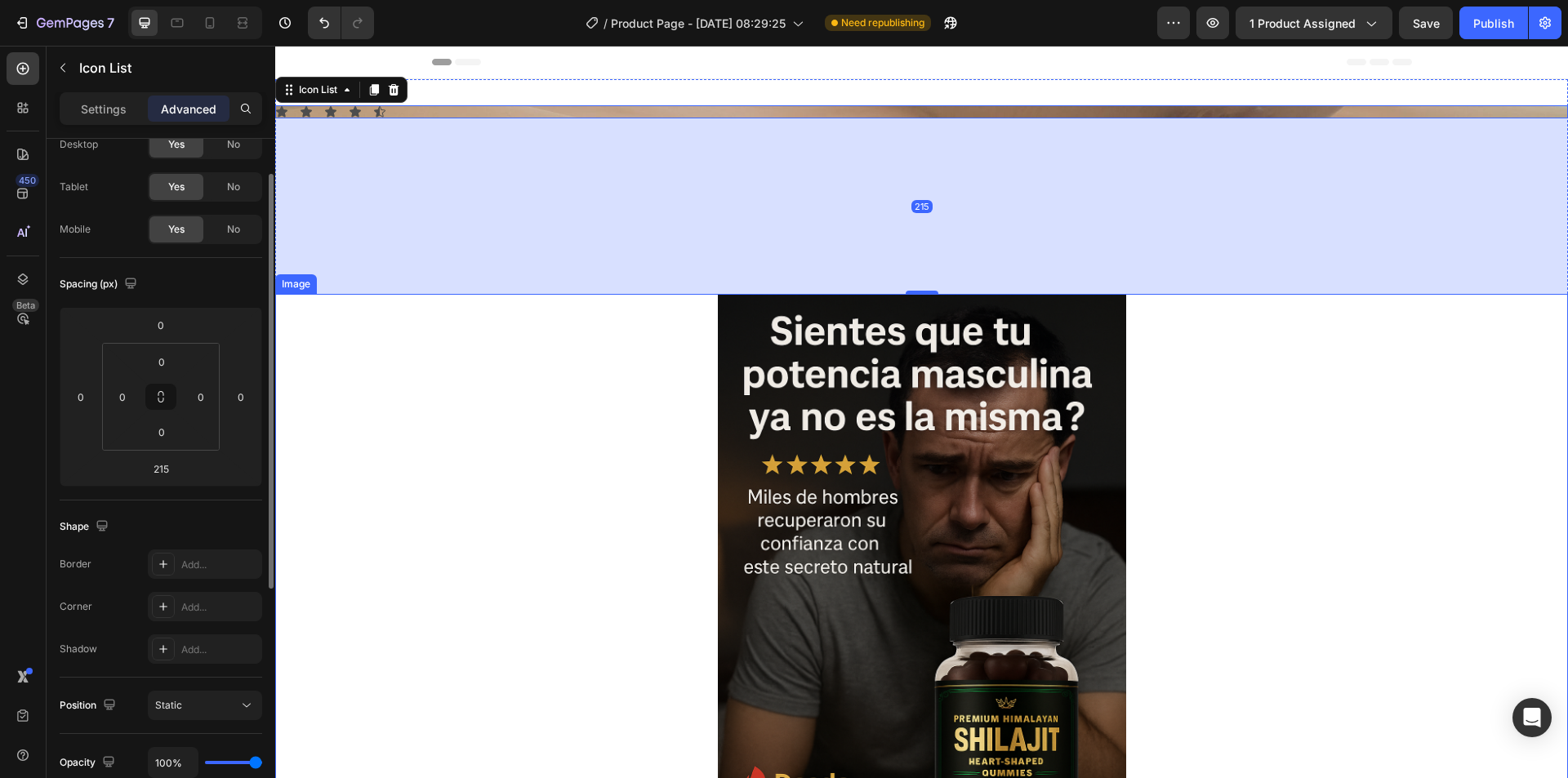
click at [1152, 415] on div at bounding box center [921, 600] width 1292 height 612
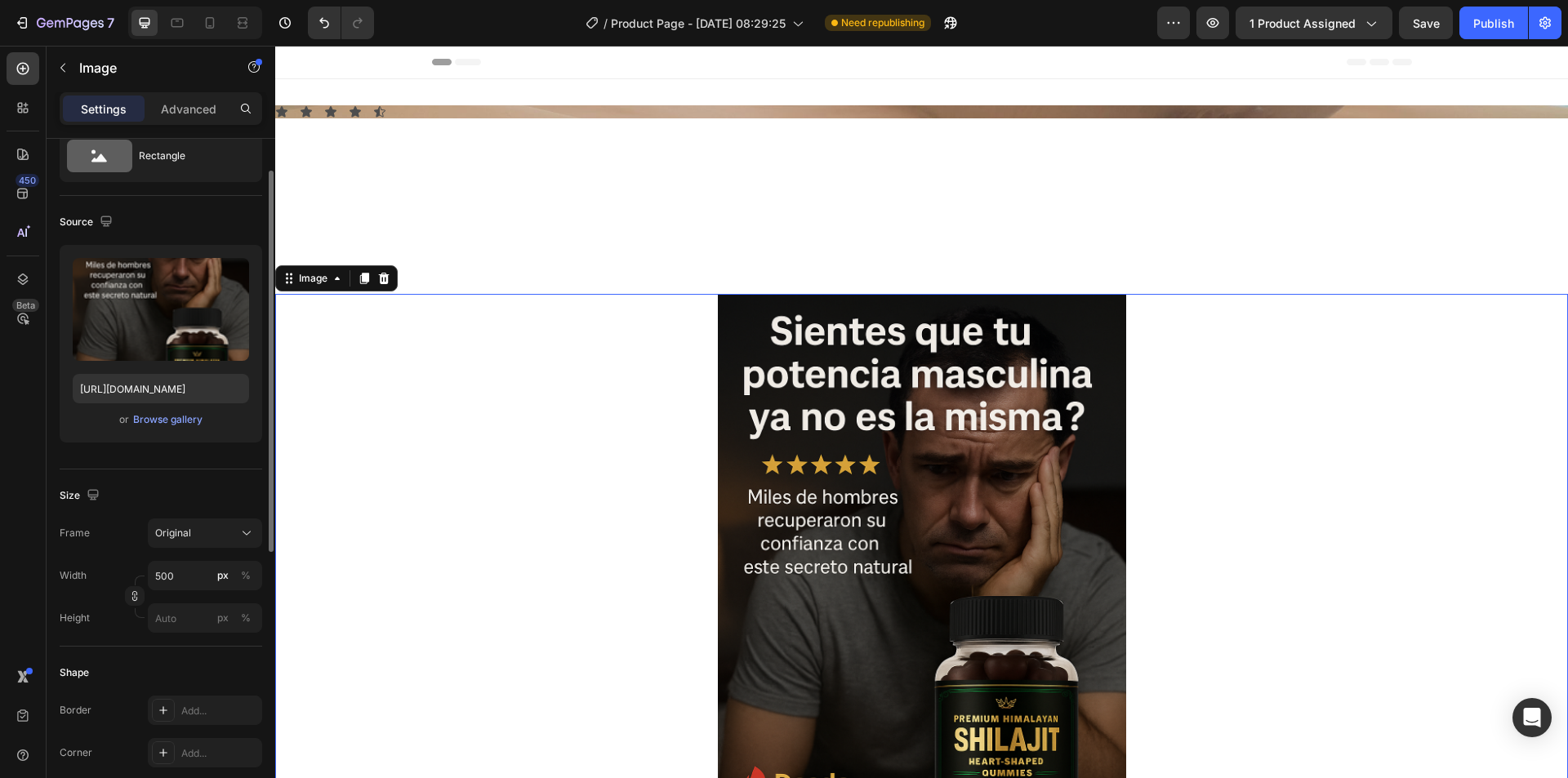
scroll to position [0, 0]
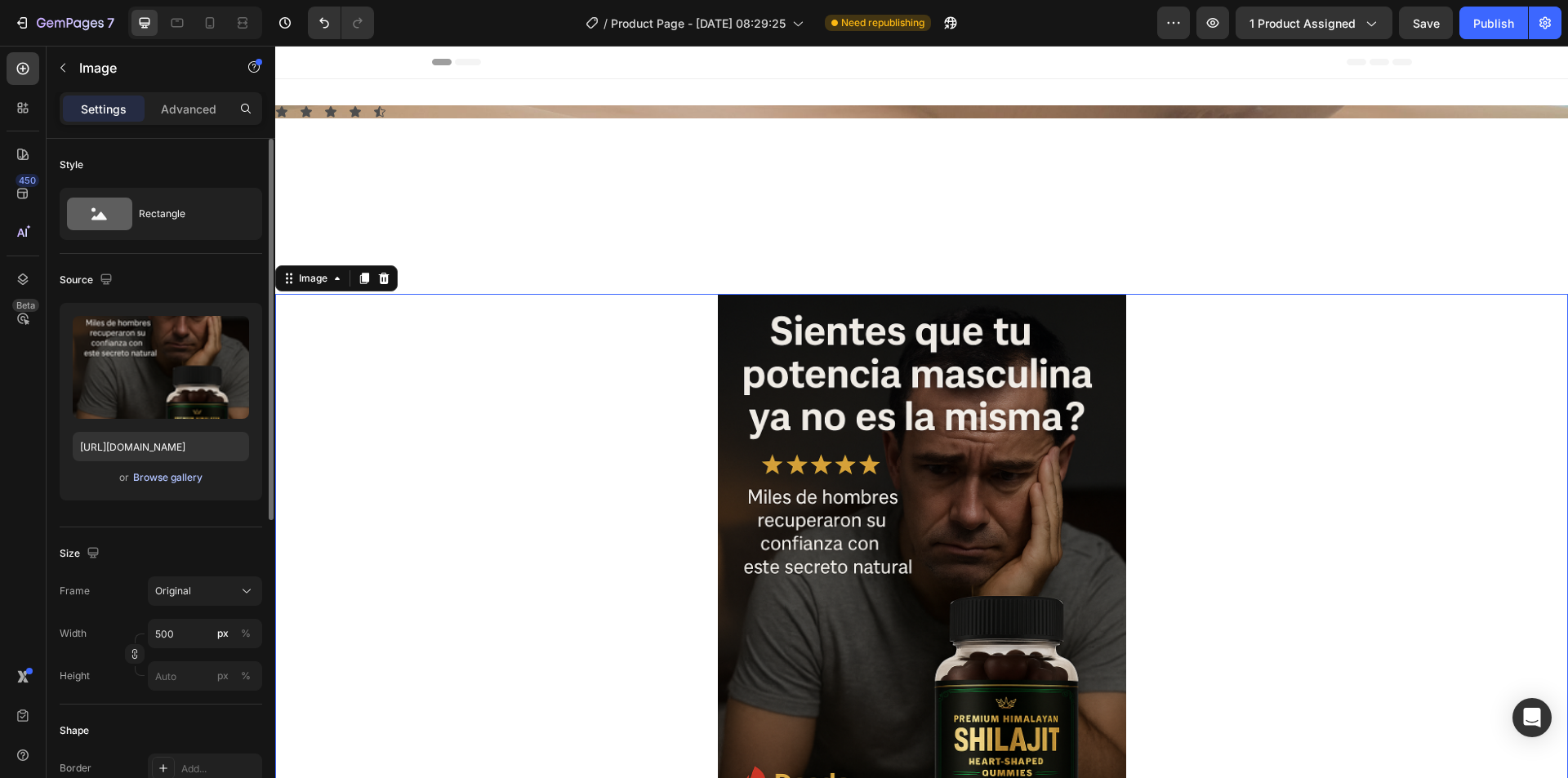
click at [173, 478] on div "Browse gallery" at bounding box center [168, 478] width 70 height 15
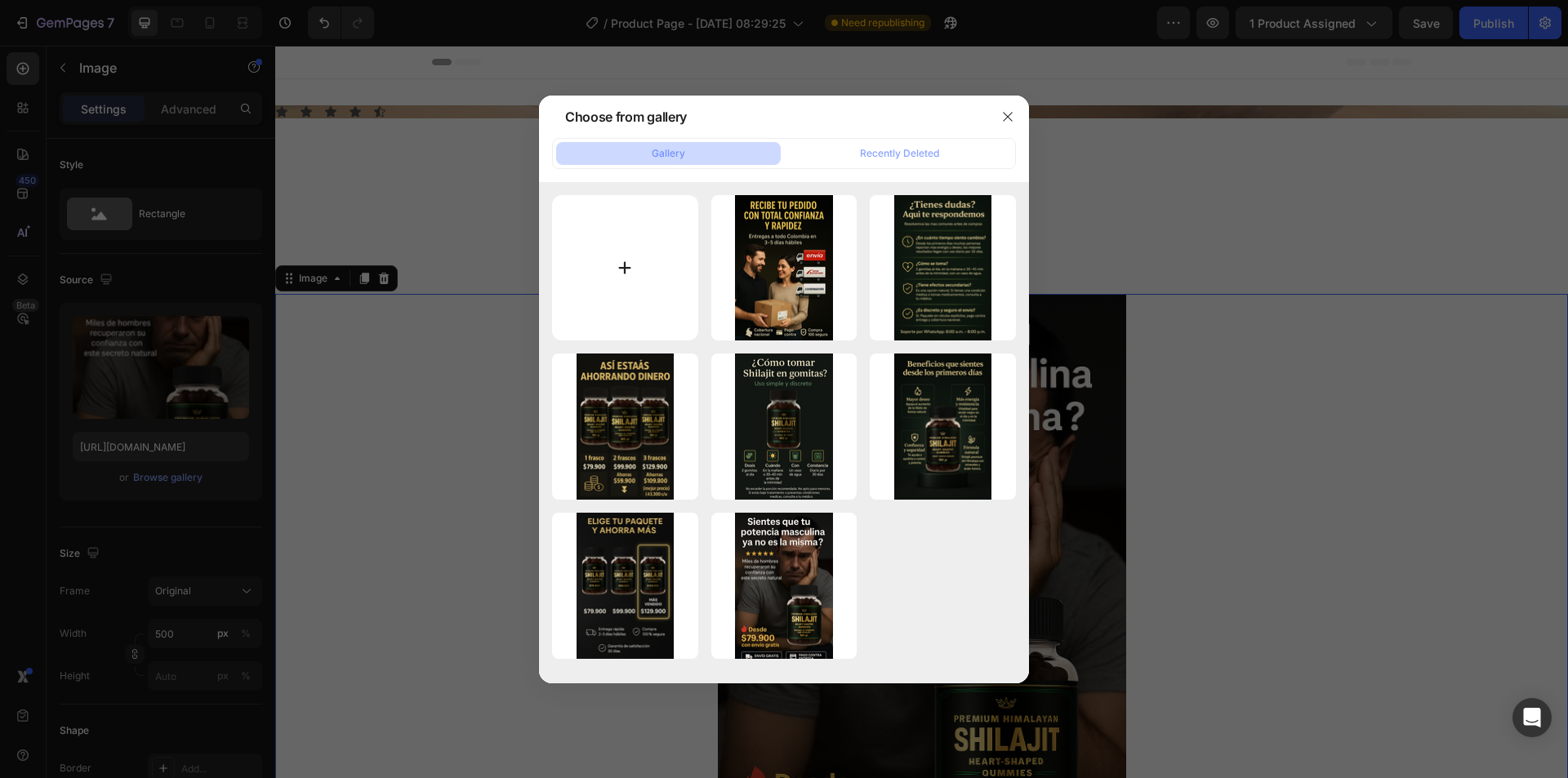
click at [627, 262] on input "file" at bounding box center [625, 268] width 147 height 146
type input "C:\fakepath\testimonio 3 s.png"
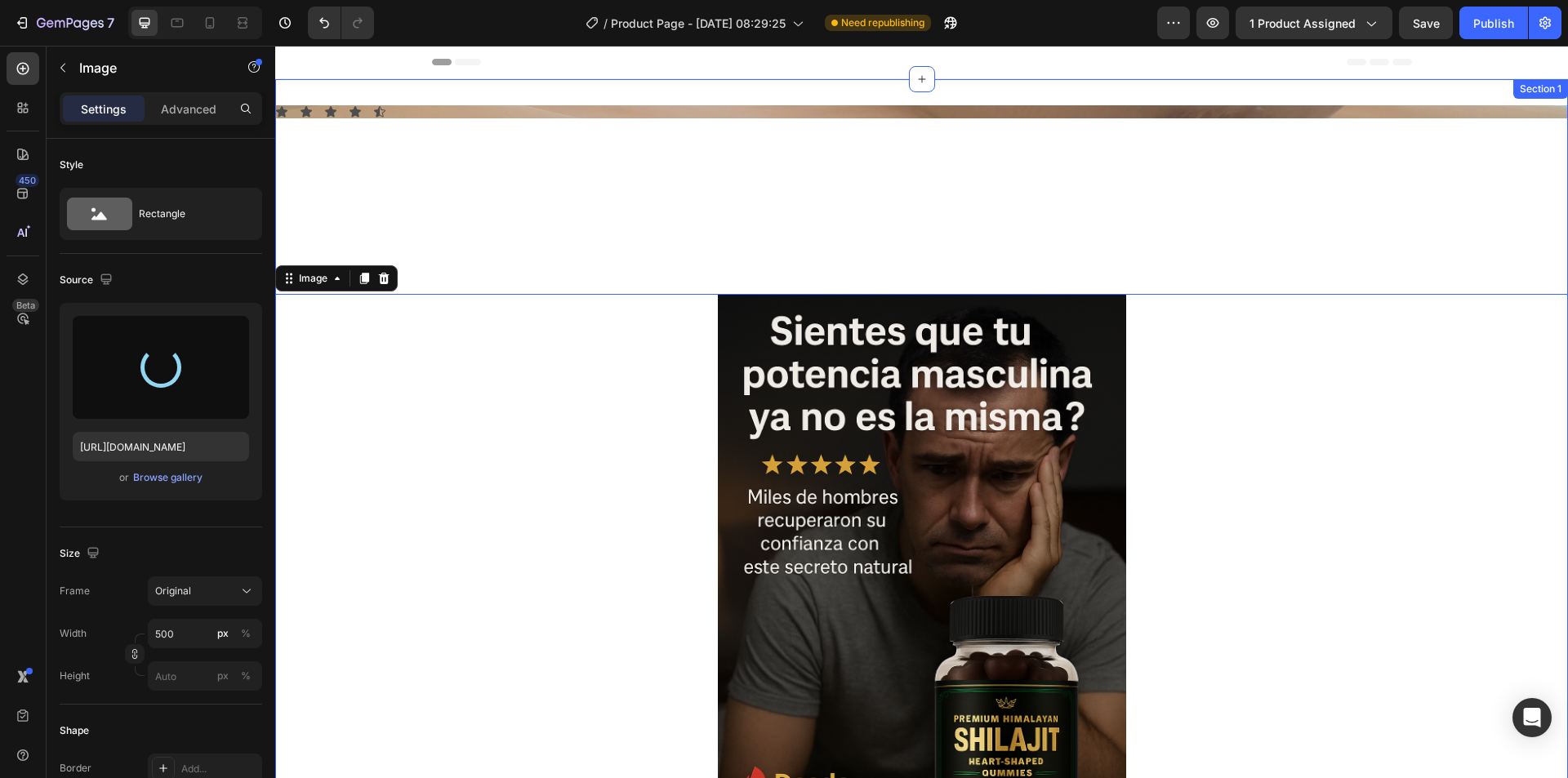
type input "[URL][DOMAIN_NAME]"
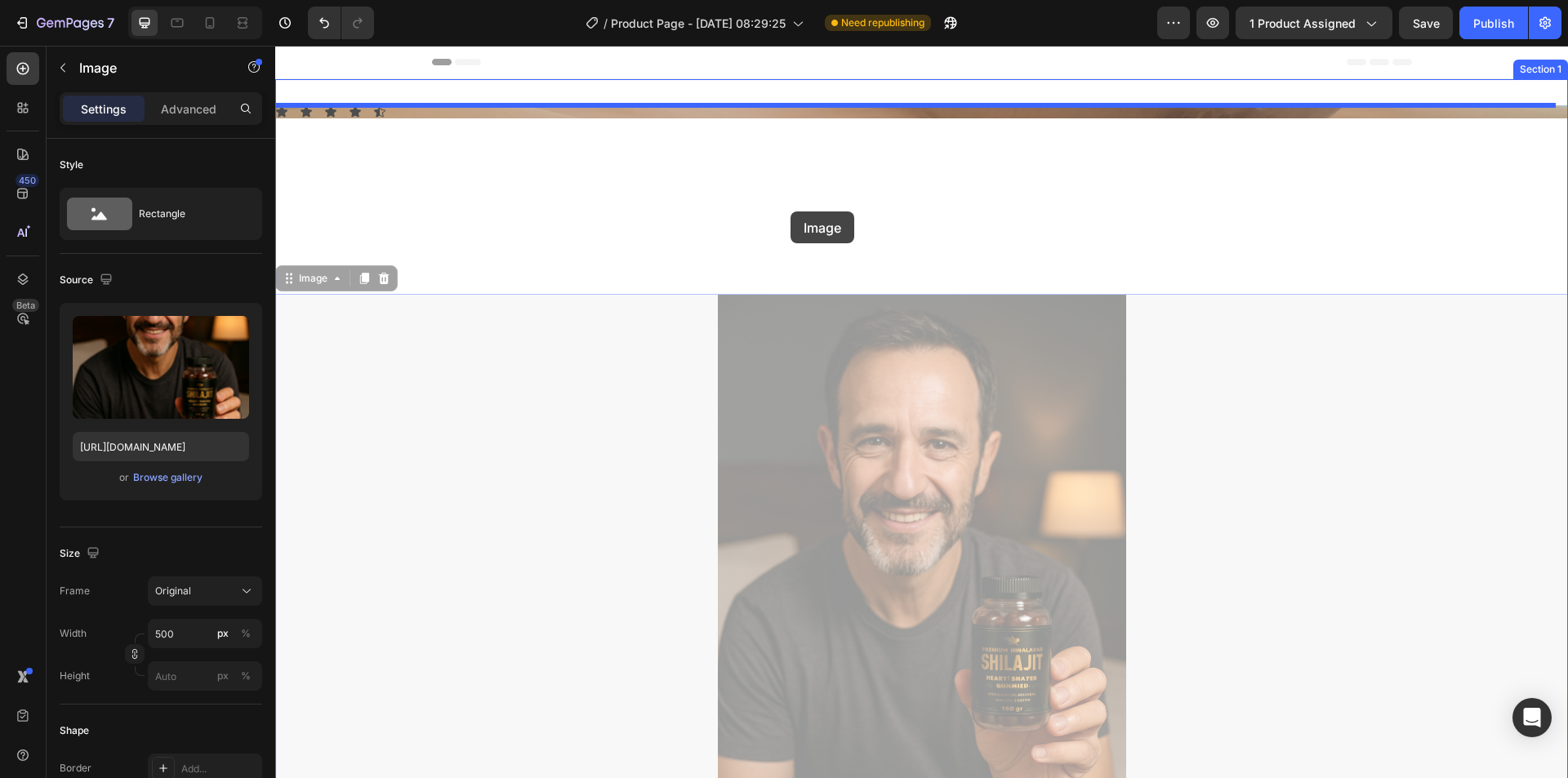
drag, startPoint x: 861, startPoint y: 430, endPoint x: 791, endPoint y: 211, distance: 229.9
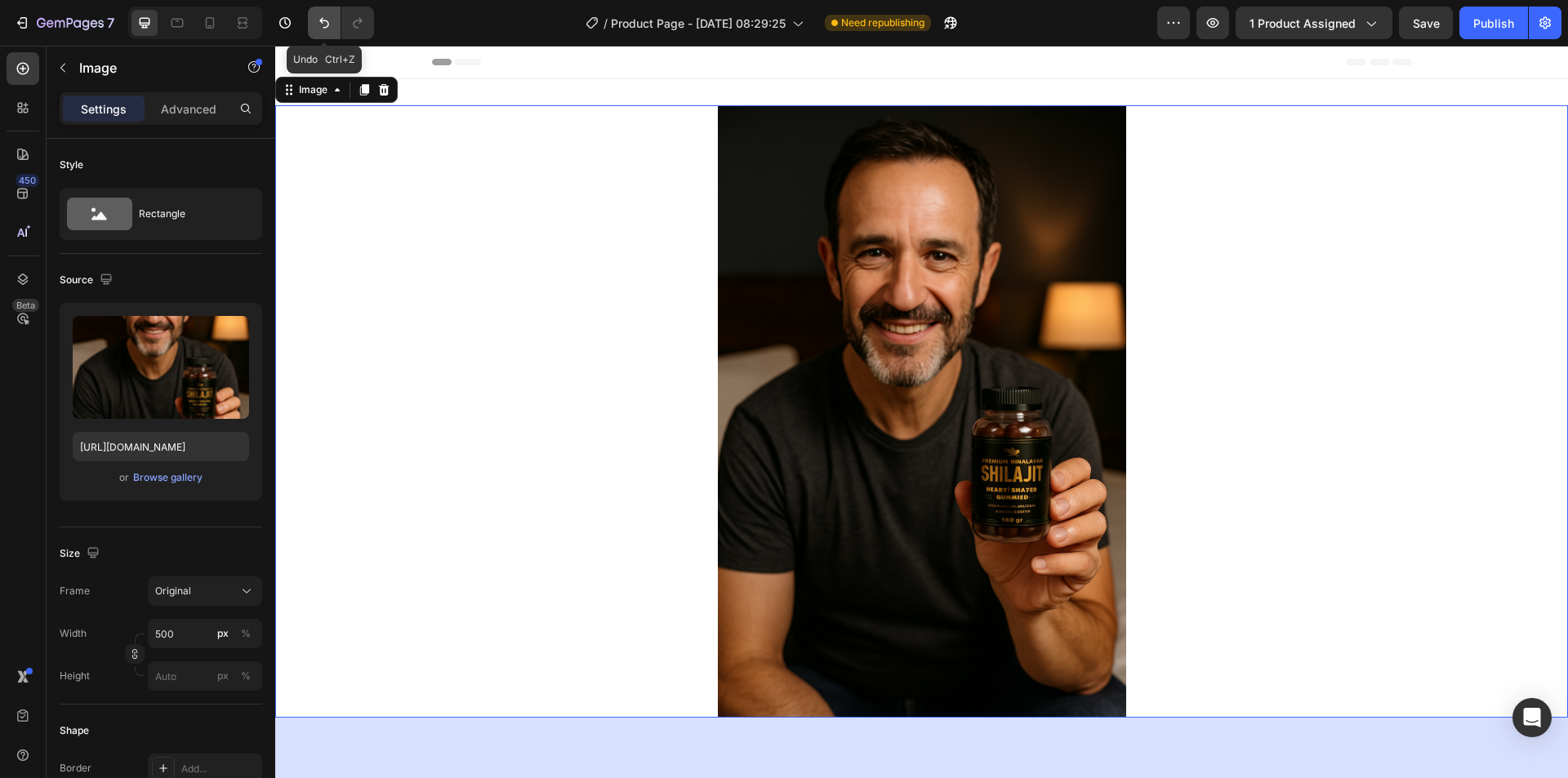
click at [326, 21] on icon "Undo/Redo" at bounding box center [325, 23] width 10 height 11
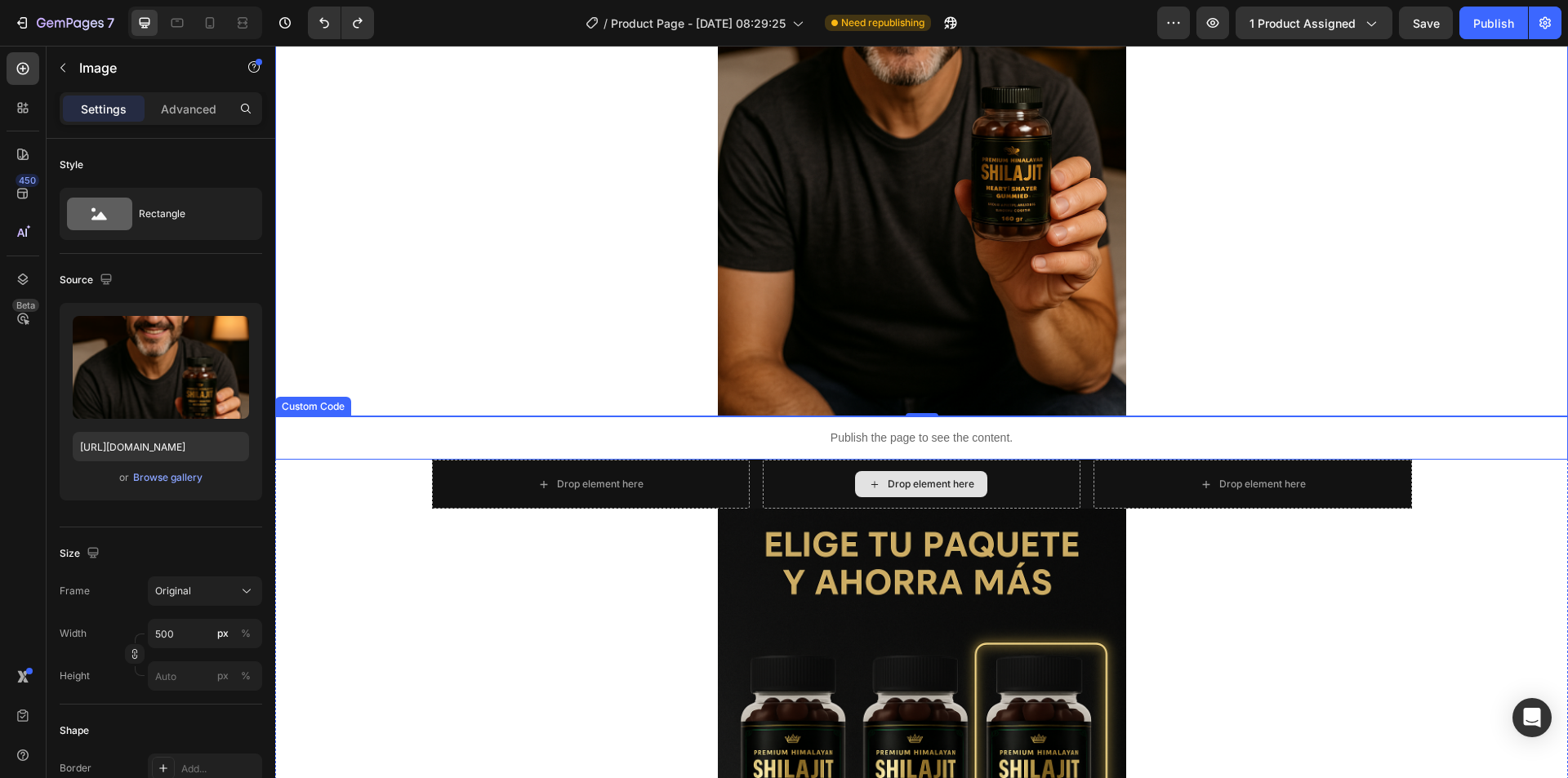
scroll to position [82, 0]
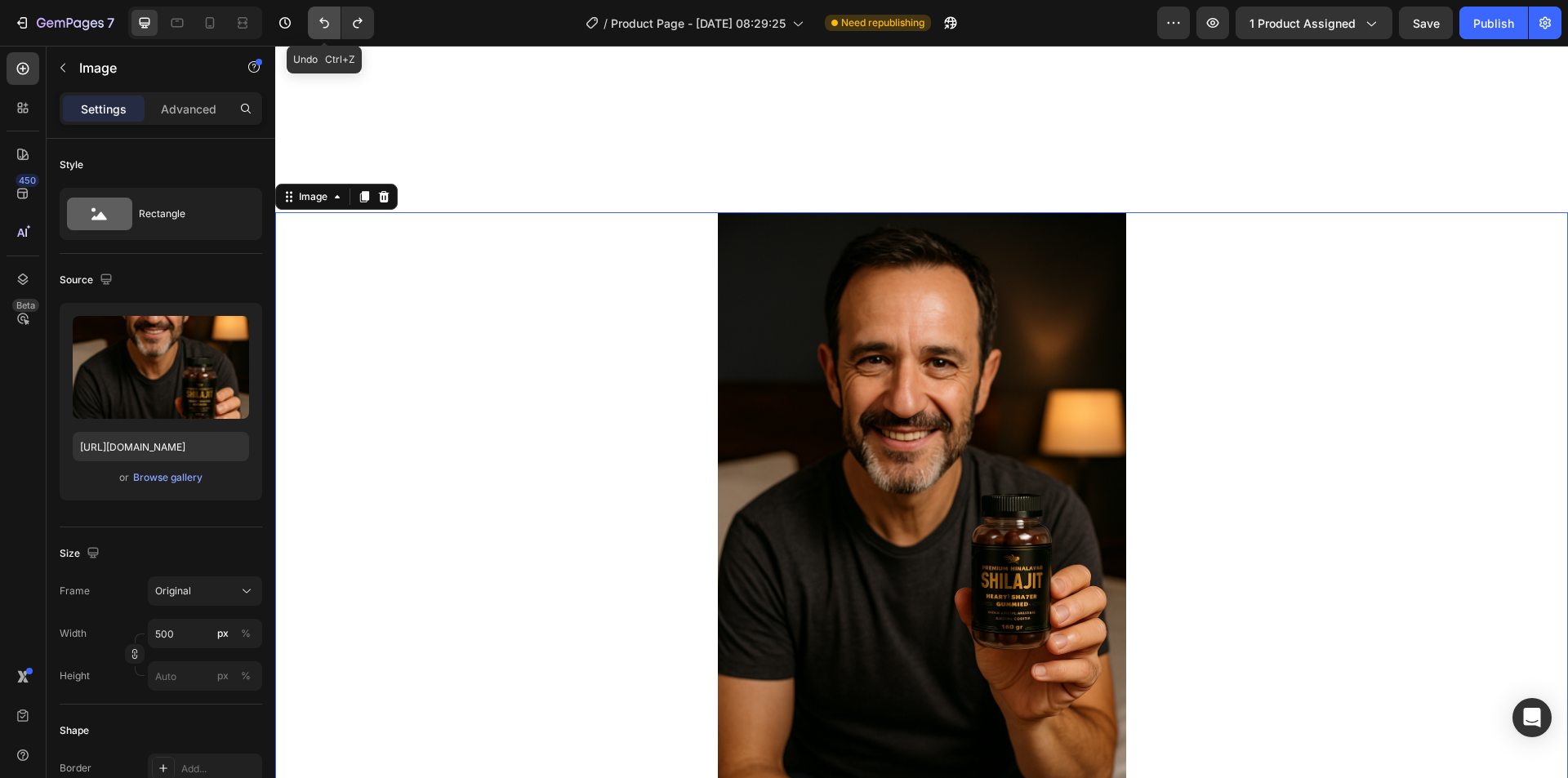
click at [320, 21] on icon "Undo/Redo" at bounding box center [325, 23] width 10 height 11
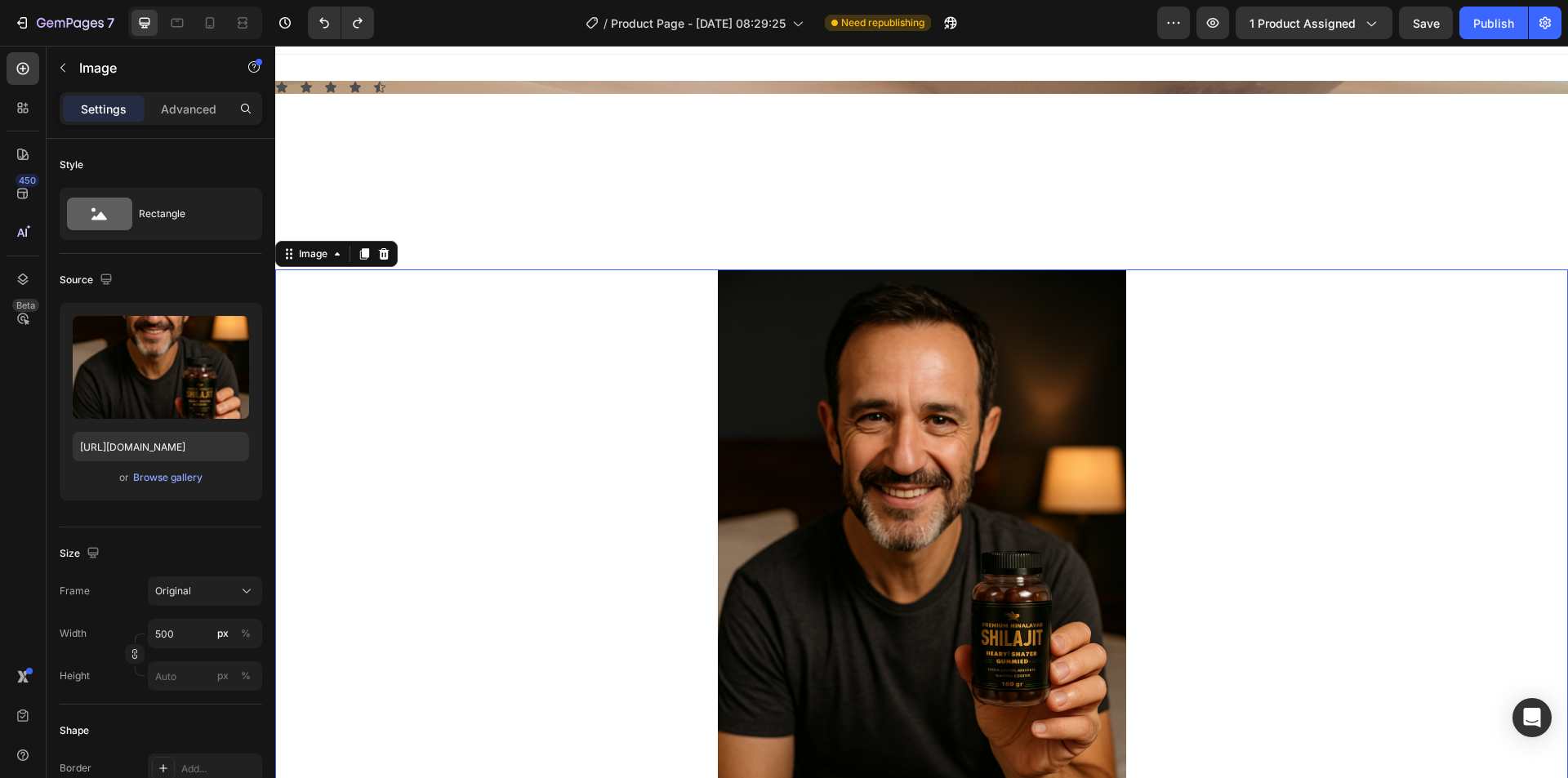
scroll to position [0, 0]
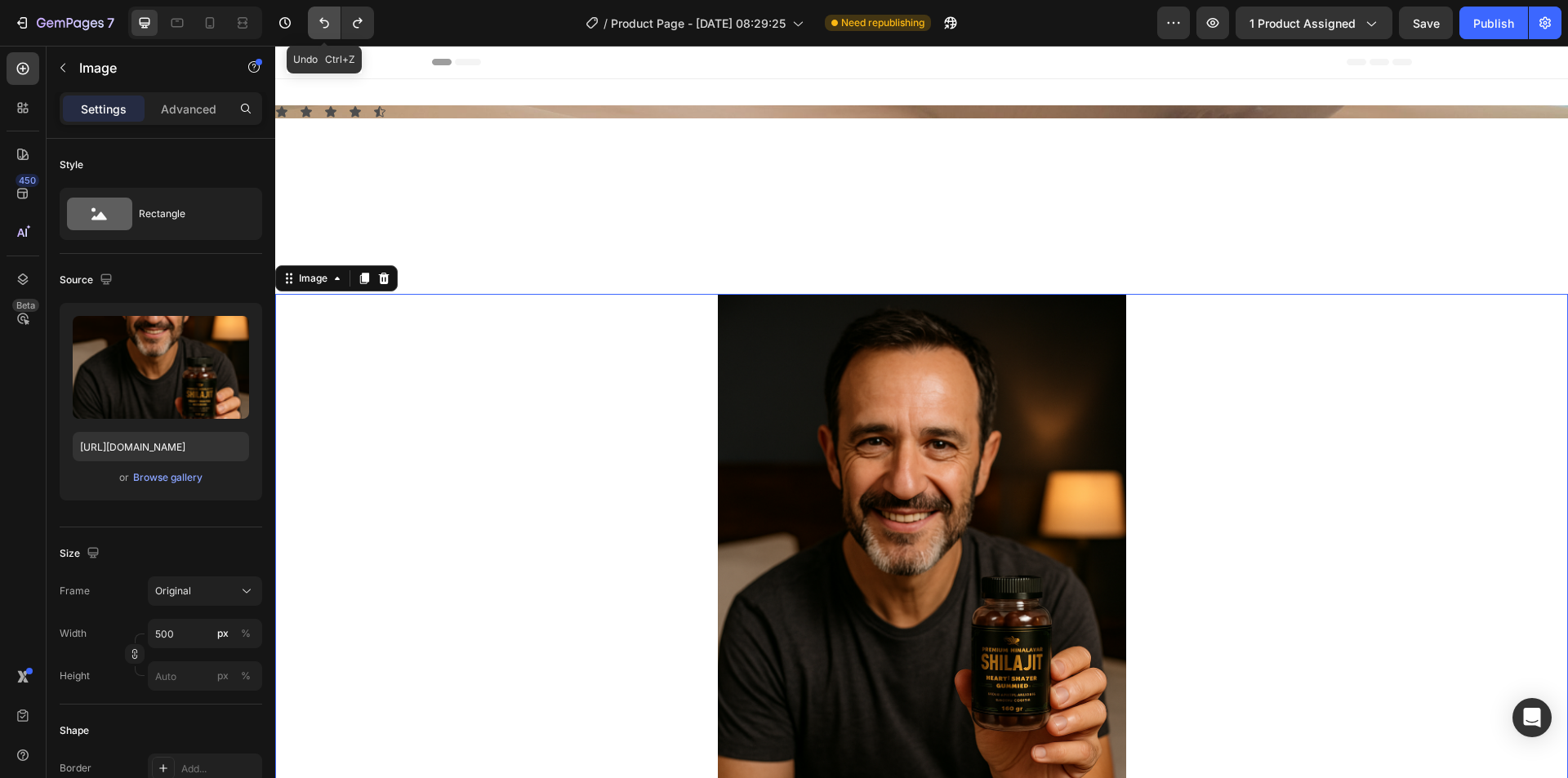
click at [322, 13] on button "Undo/Redo" at bounding box center [324, 22] width 32 height 32
type input "[URL][DOMAIN_NAME]"
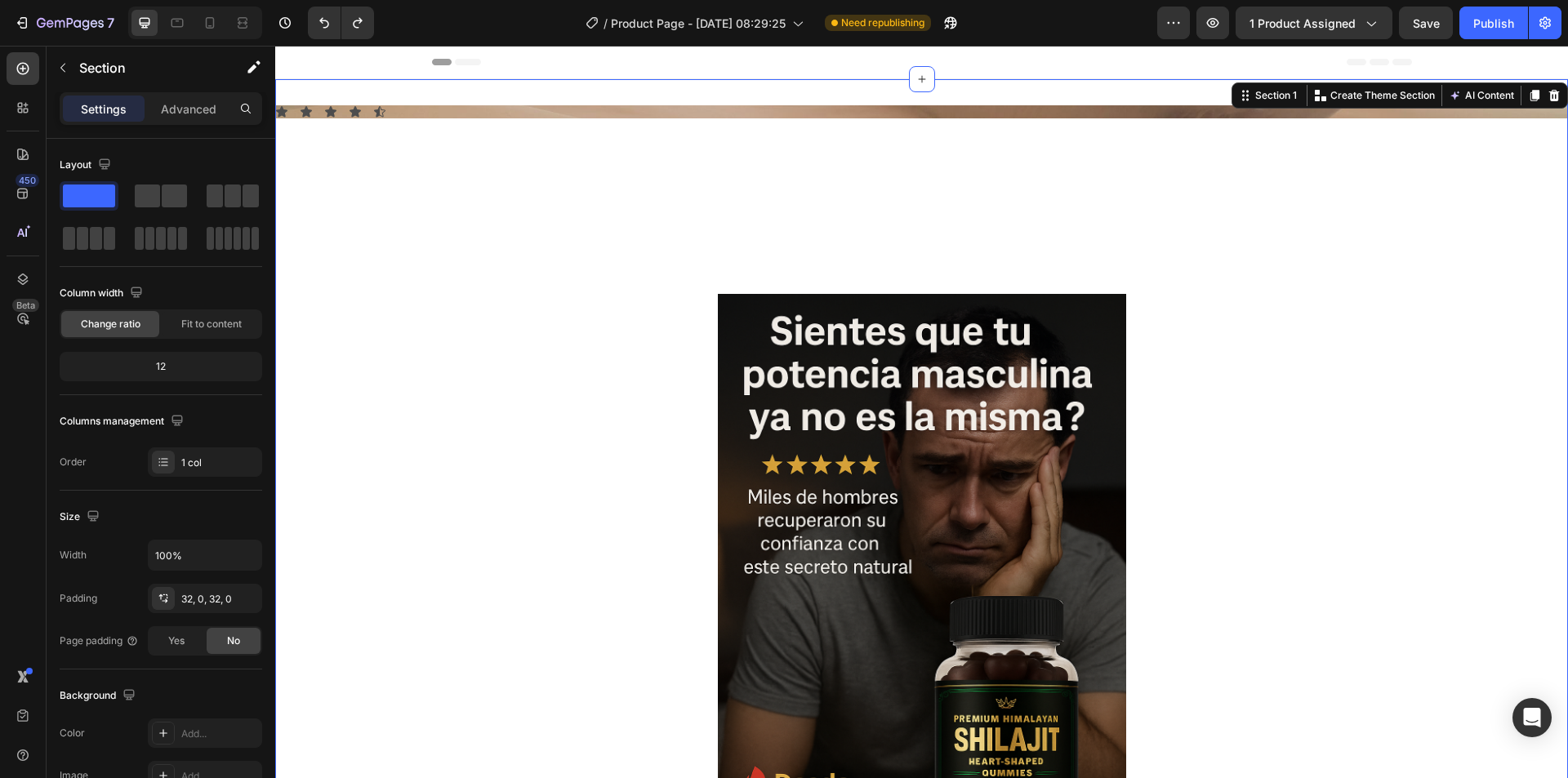
click at [921, 115] on div "Icon Icon Icon Icon Icon" at bounding box center [921, 112] width 1292 height 13
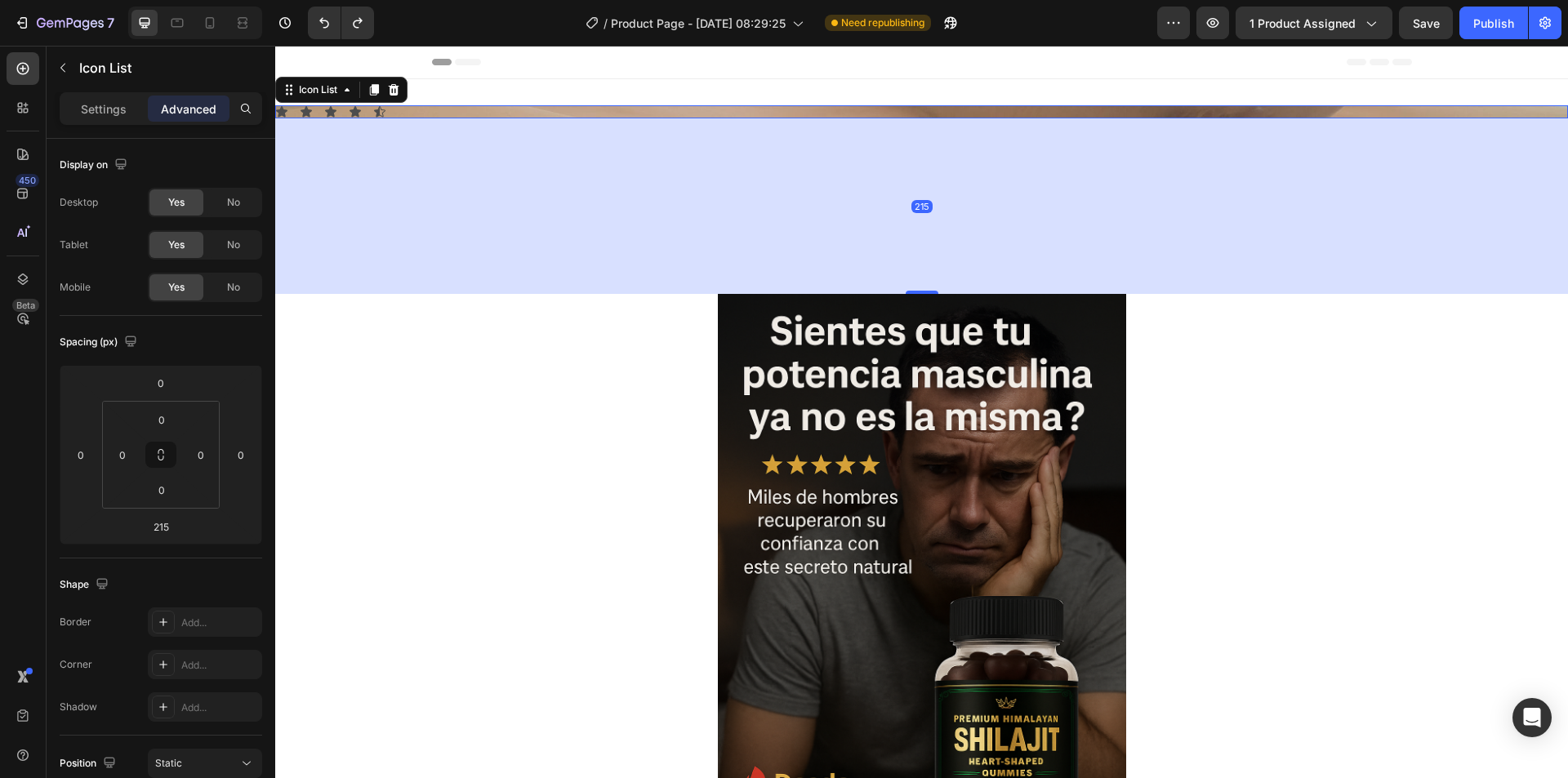
click at [900, 116] on div "Icon Icon Icon Icon Icon" at bounding box center [921, 112] width 1292 height 13
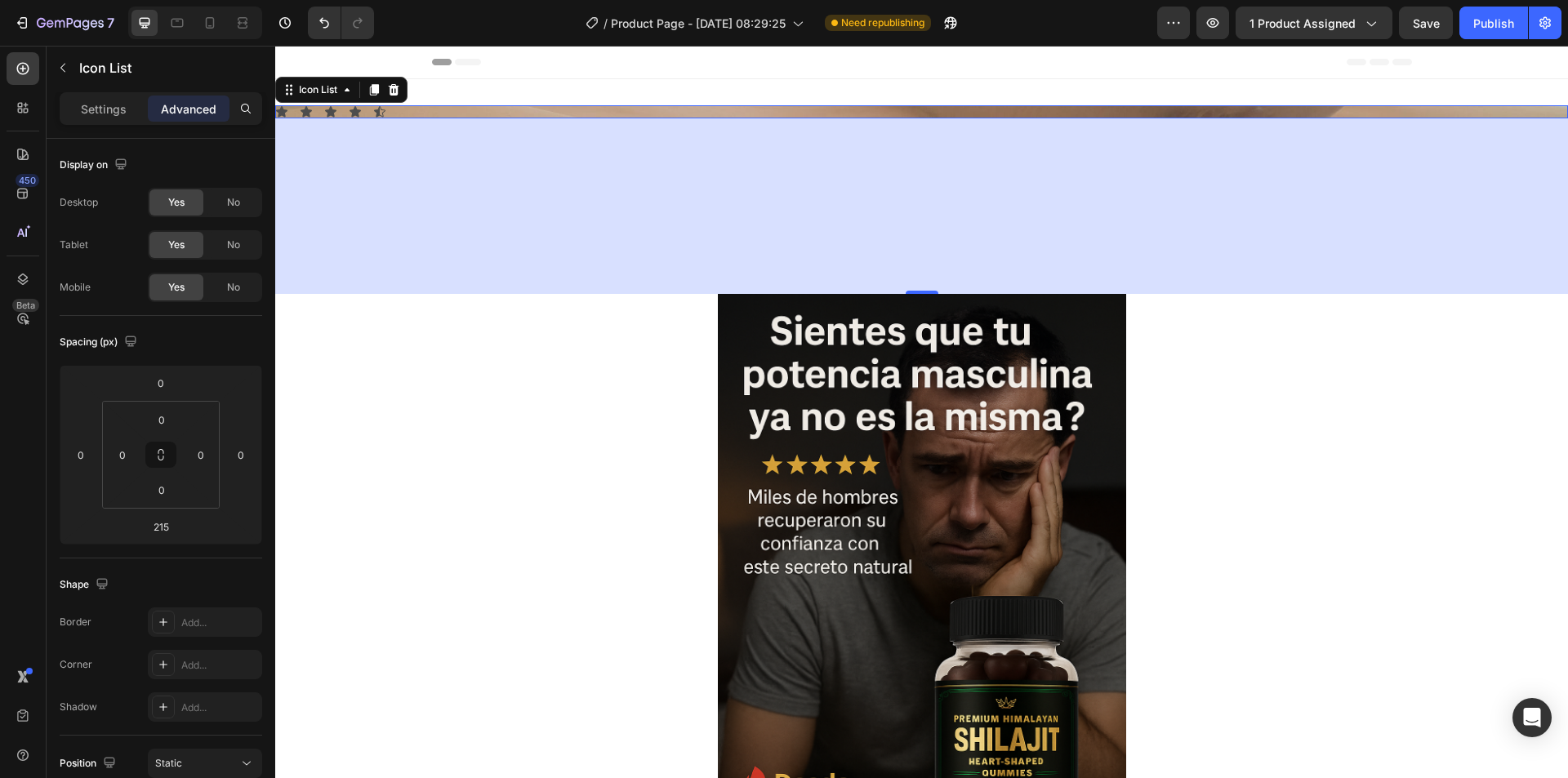
click at [456, 203] on div "215" at bounding box center [921, 206] width 1292 height 175
click at [857, 213] on div "215" at bounding box center [921, 206] width 1292 height 175
click at [1251, 322] on div at bounding box center [921, 600] width 1292 height 612
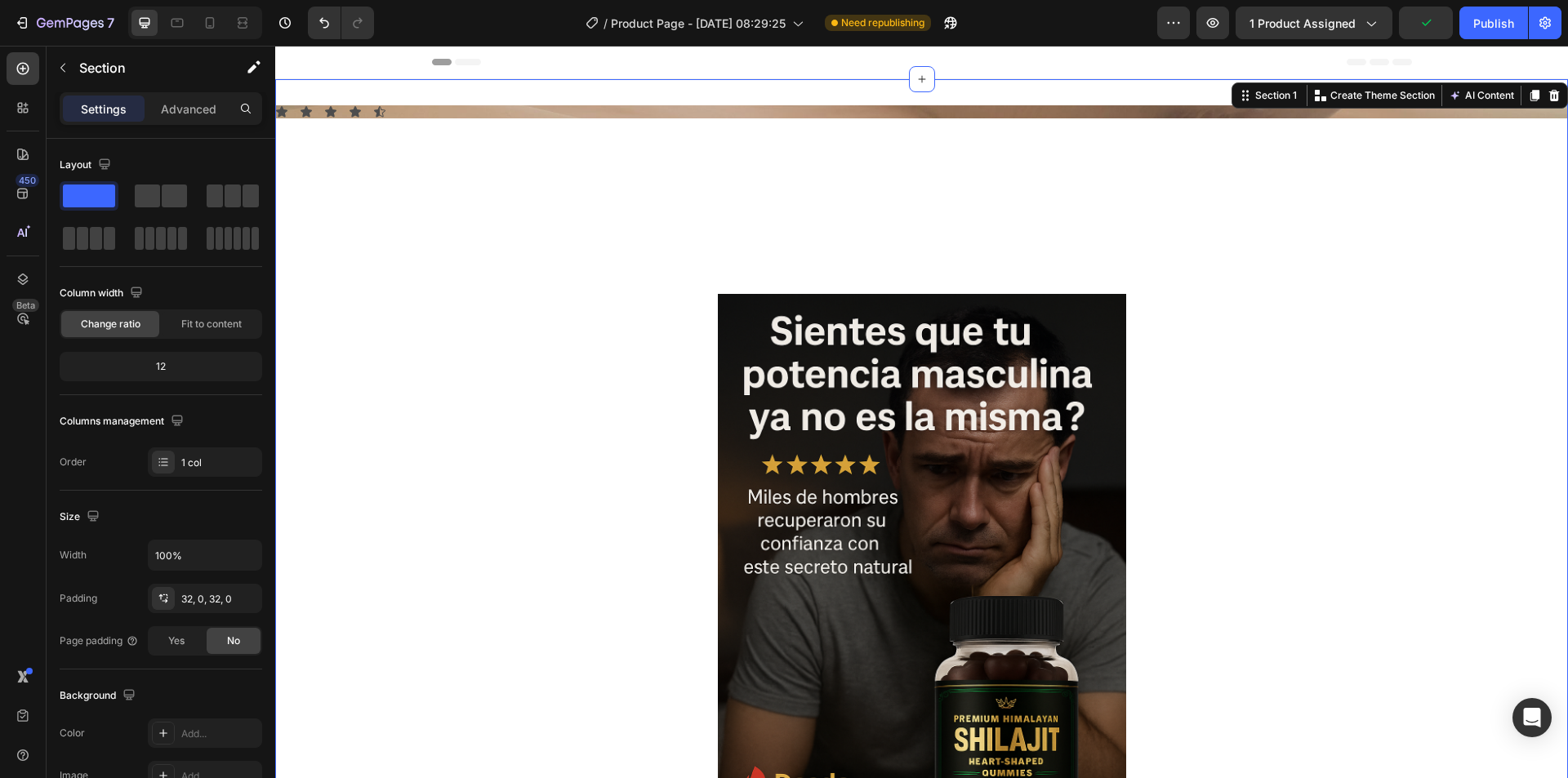
click at [646, 112] on div "Icon Icon Icon Icon Icon" at bounding box center [921, 112] width 1292 height 13
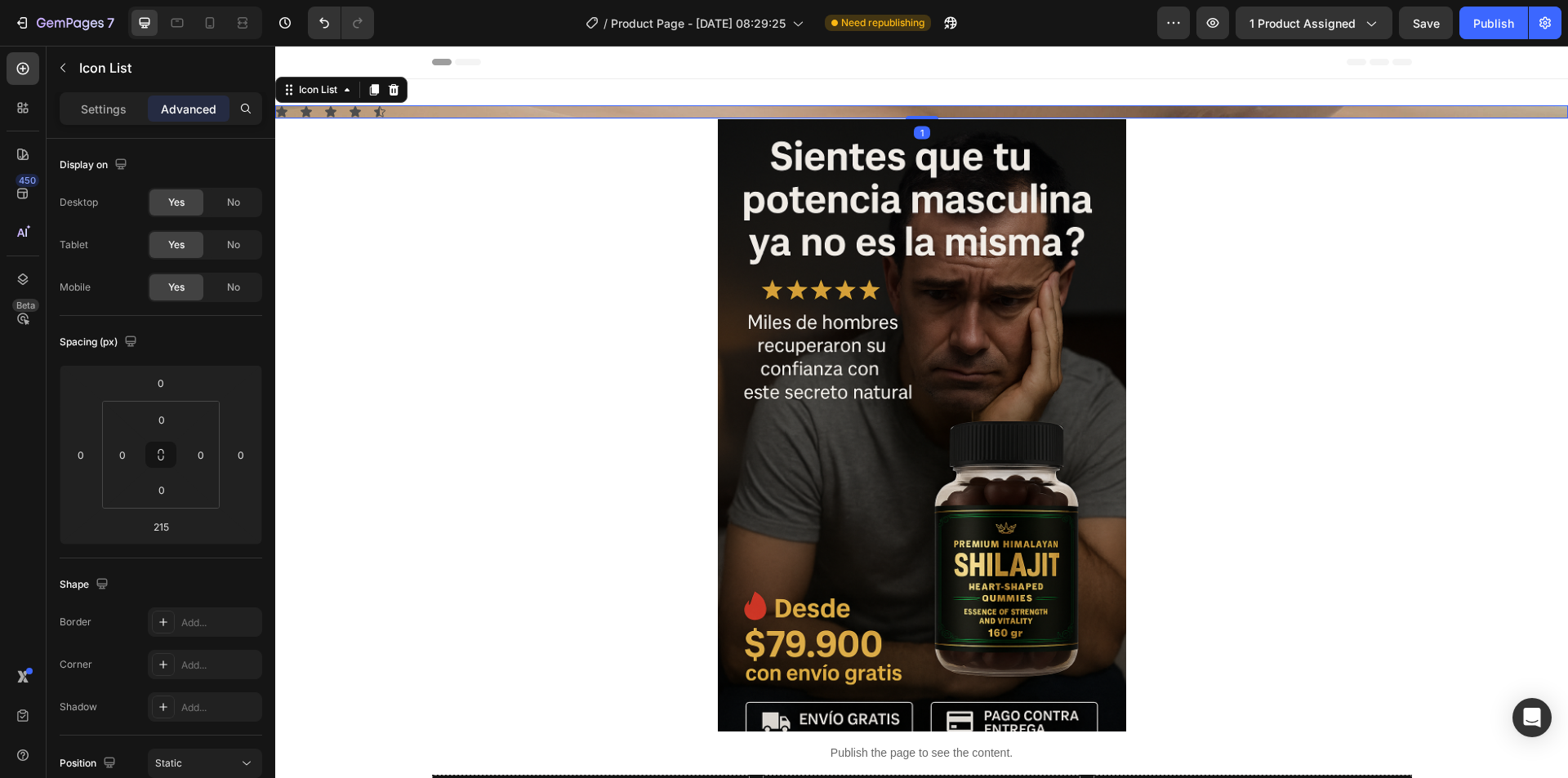
drag, startPoint x: 912, startPoint y: 291, endPoint x: 931, endPoint y: 117, distance: 175.0
click at [931, 117] on div "Icon Icon Icon Icon Icon Icon List 1" at bounding box center [921, 112] width 1292 height 13
click at [413, 108] on div "Icon Icon Icon Icon Icon" at bounding box center [921, 112] width 1292 height 13
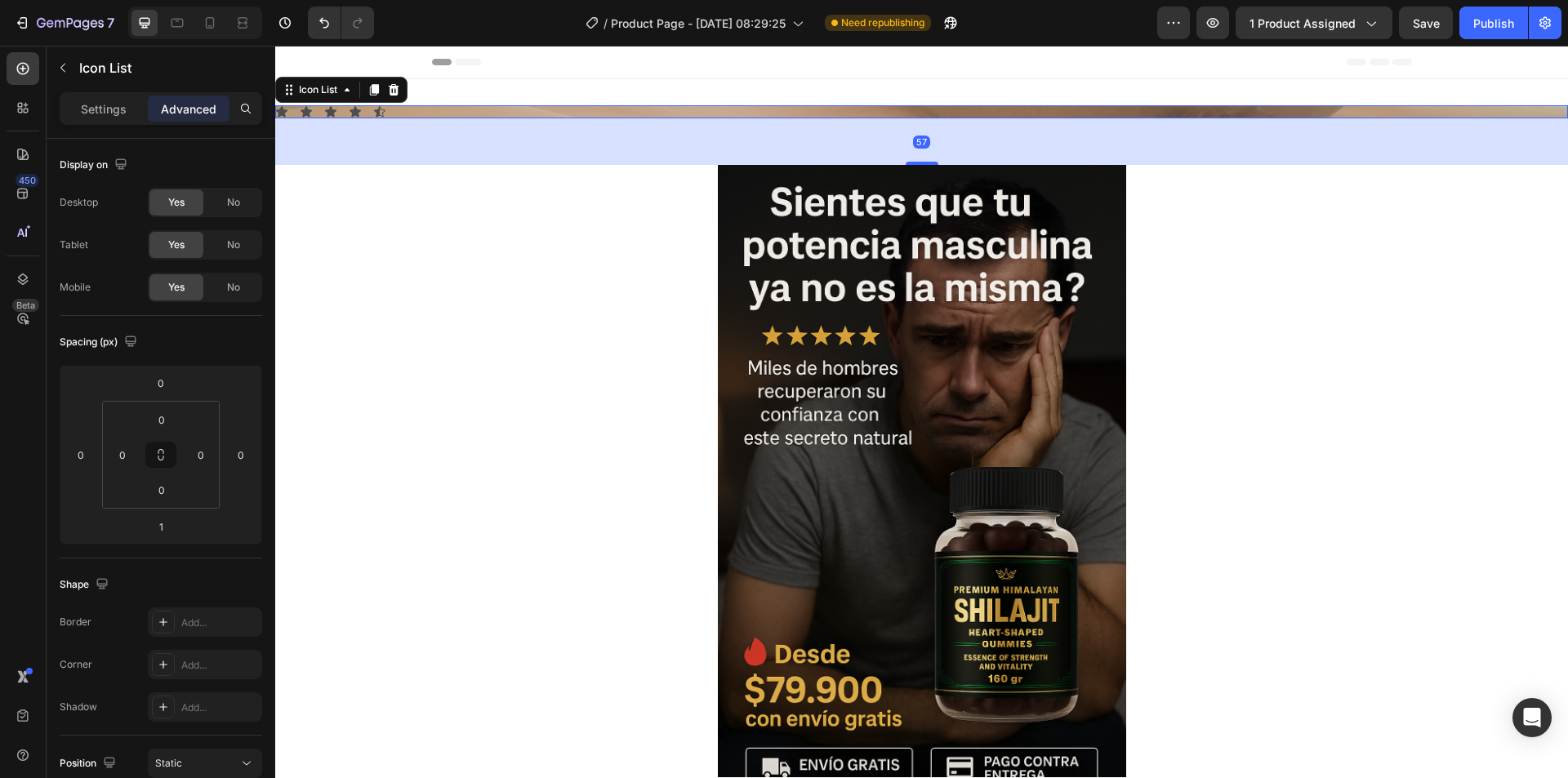
drag, startPoint x: 913, startPoint y: 118, endPoint x: 913, endPoint y: 163, distance: 45.0
click at [913, 163] on div at bounding box center [921, 163] width 32 height 3
type input "57"
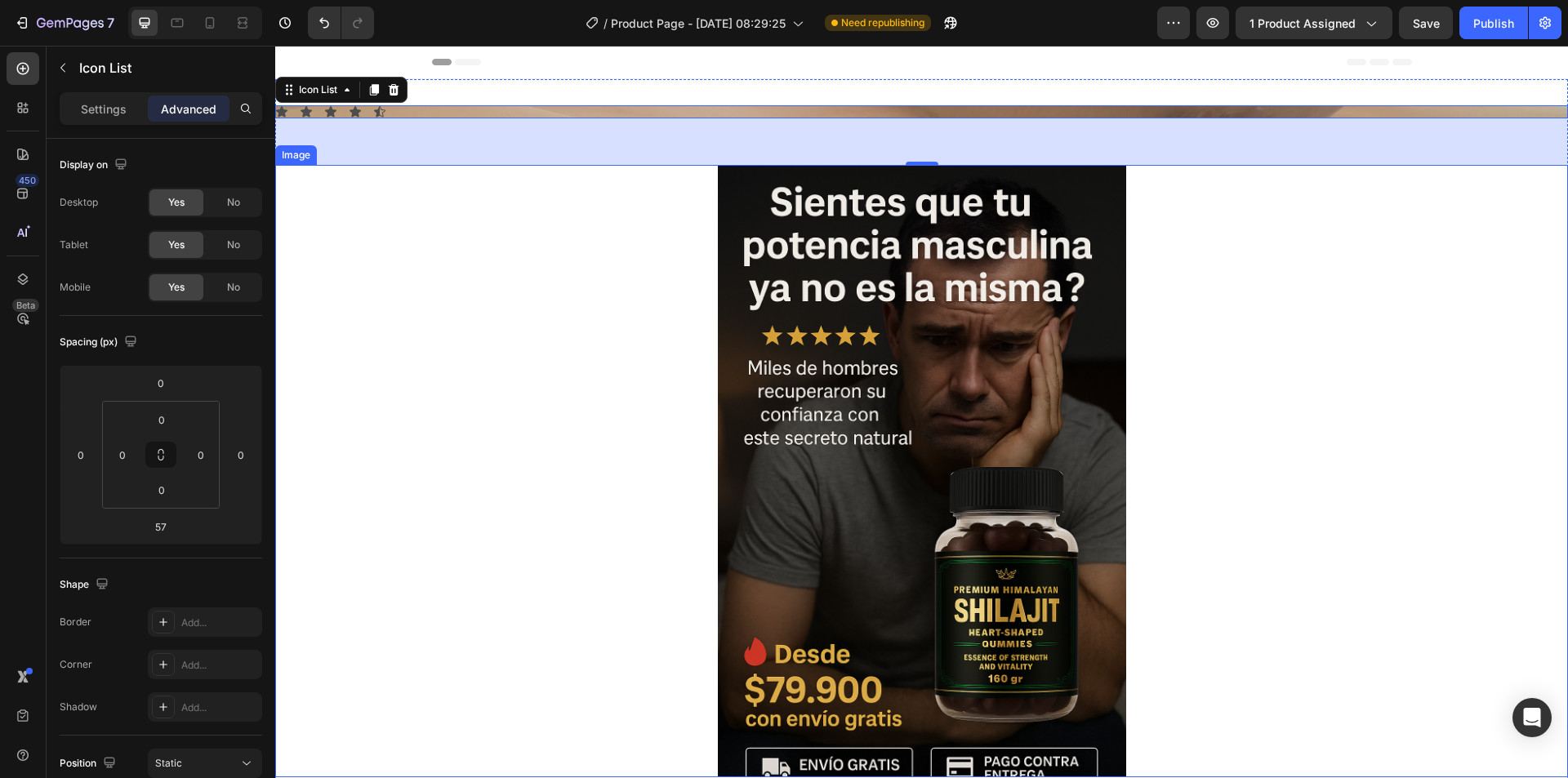
click at [358, 238] on div at bounding box center [921, 471] width 1292 height 612
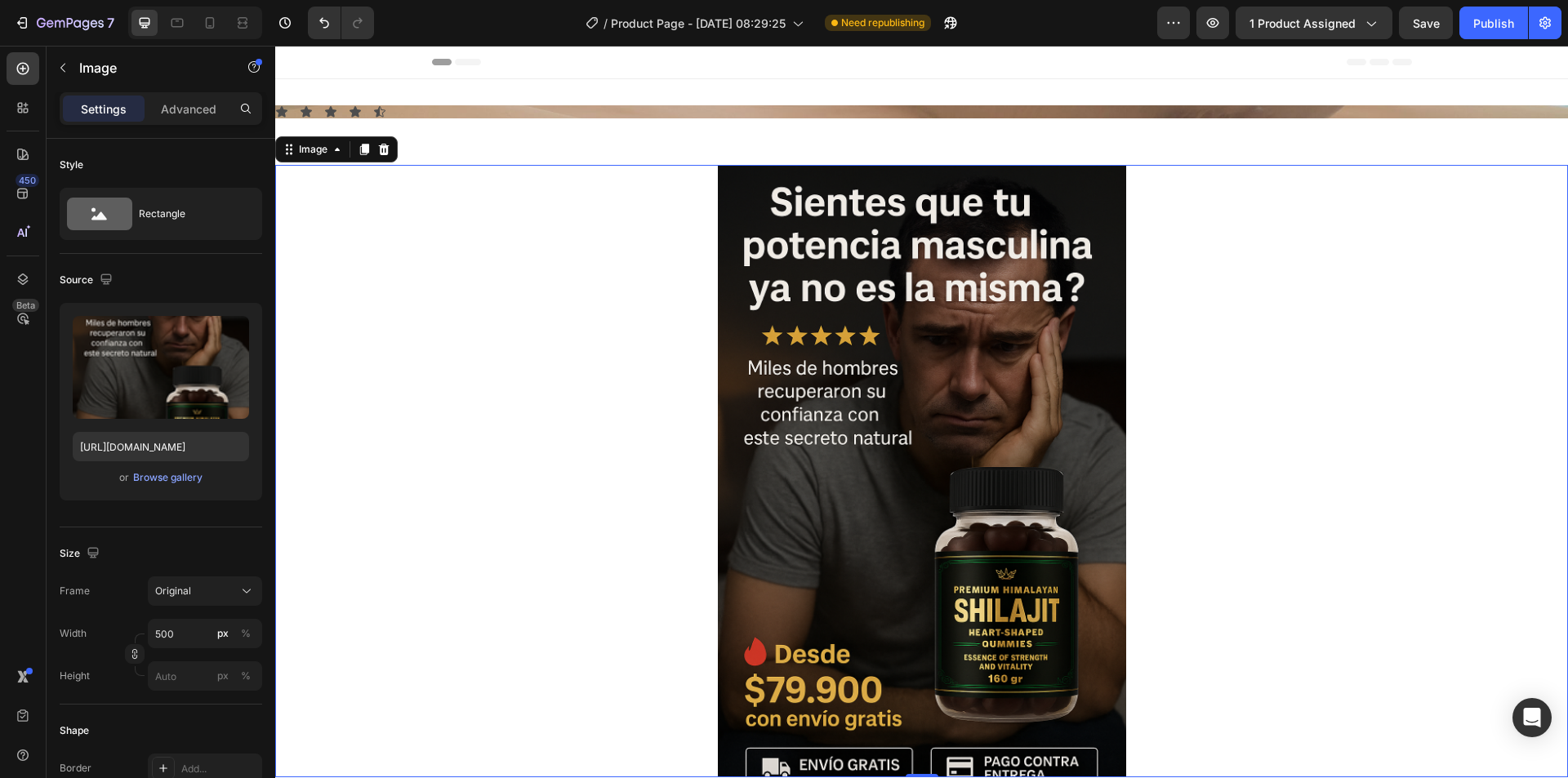
click at [506, 363] on div at bounding box center [921, 471] width 1292 height 612
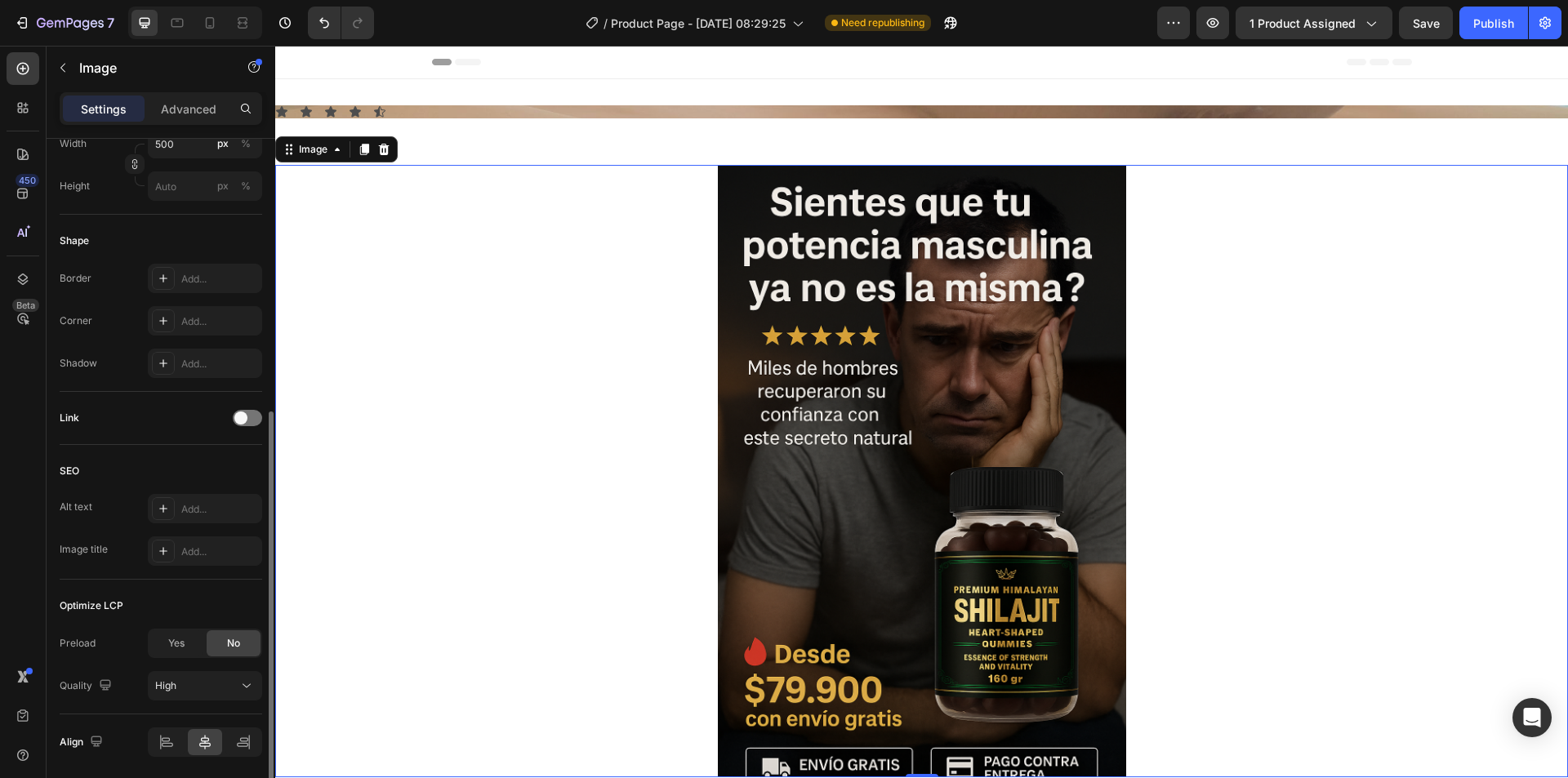
scroll to position [547, 0]
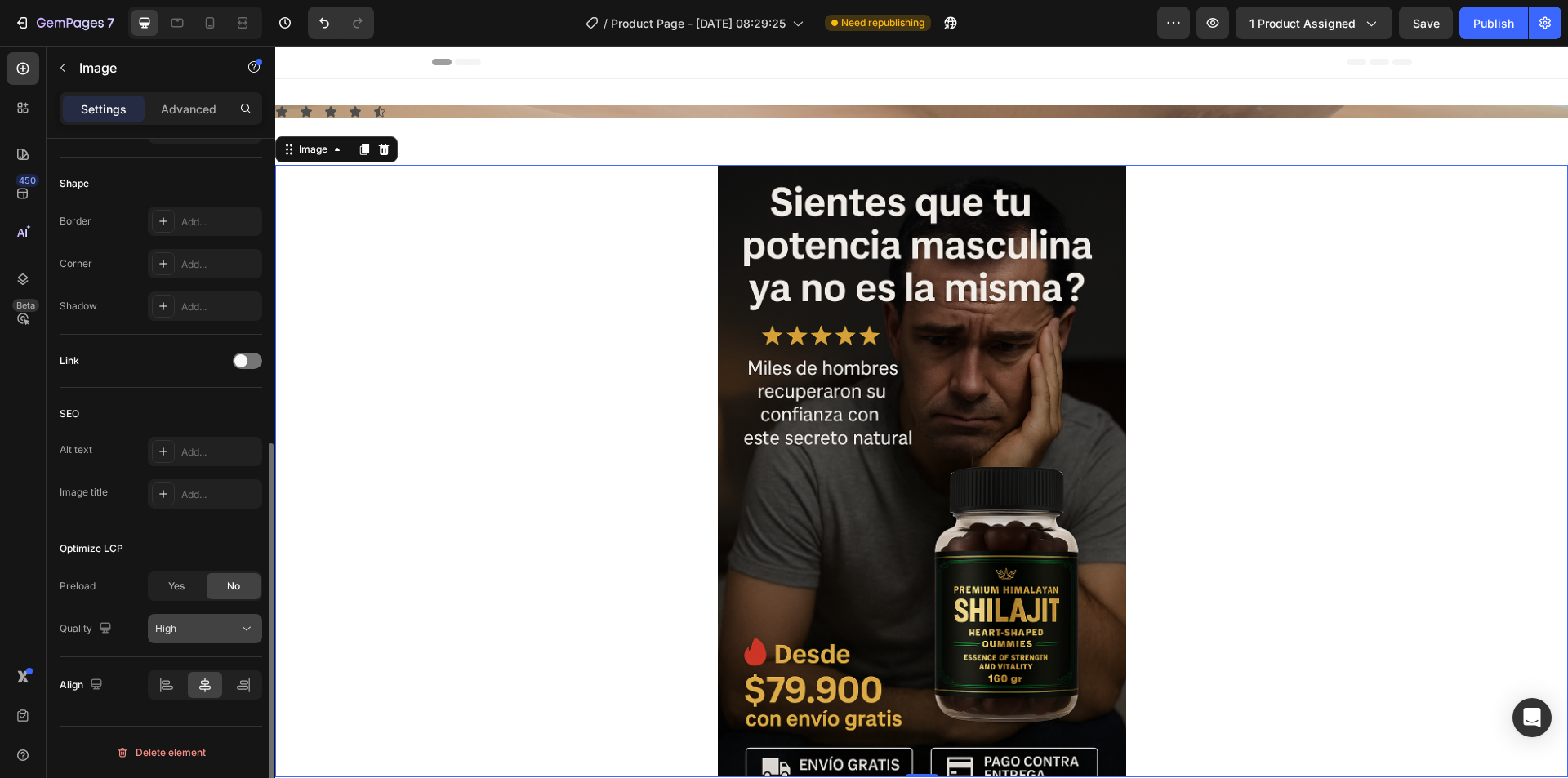
click at [248, 630] on icon at bounding box center [247, 629] width 17 height 17
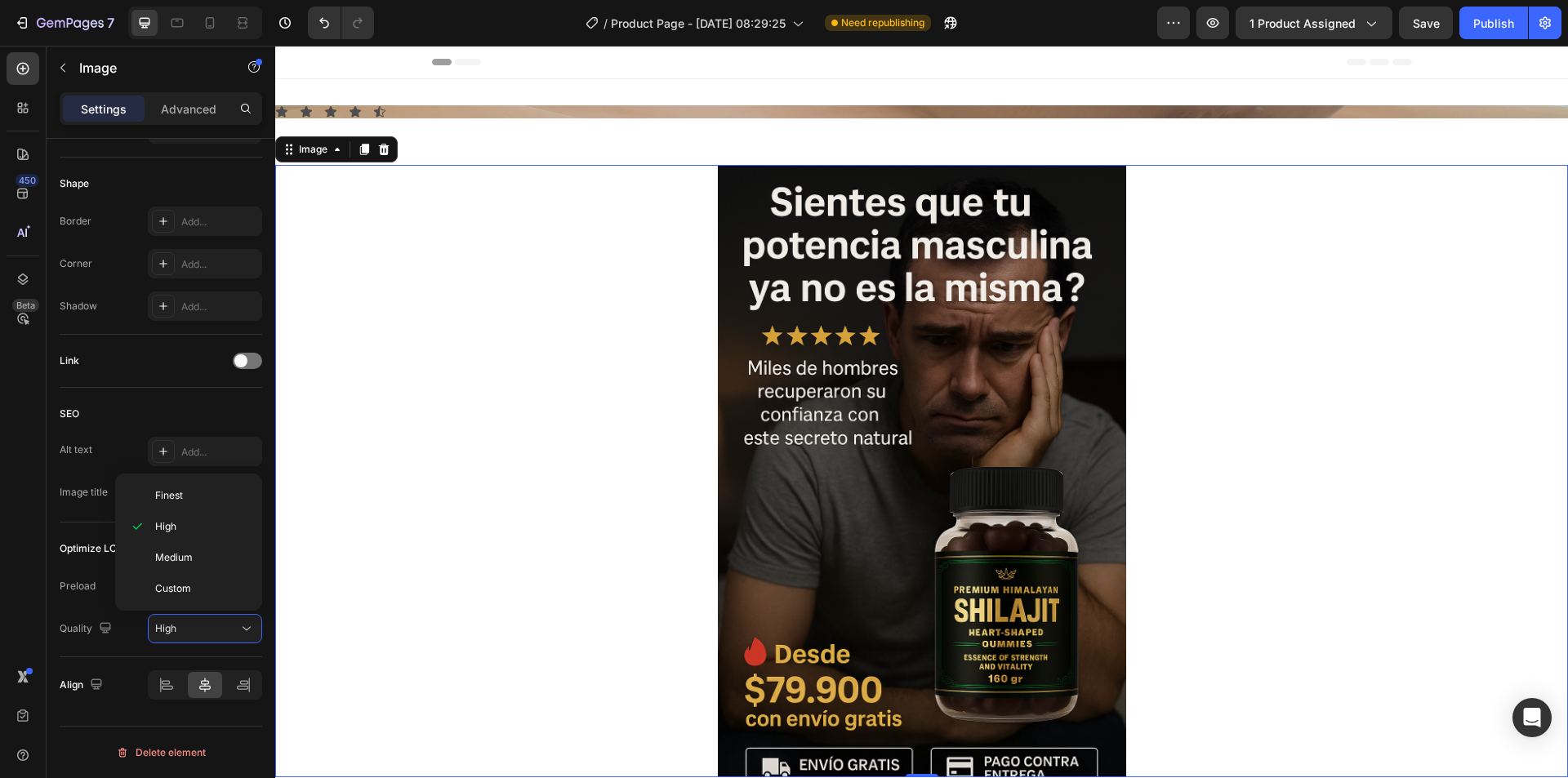
click at [324, 598] on div at bounding box center [921, 471] width 1292 height 612
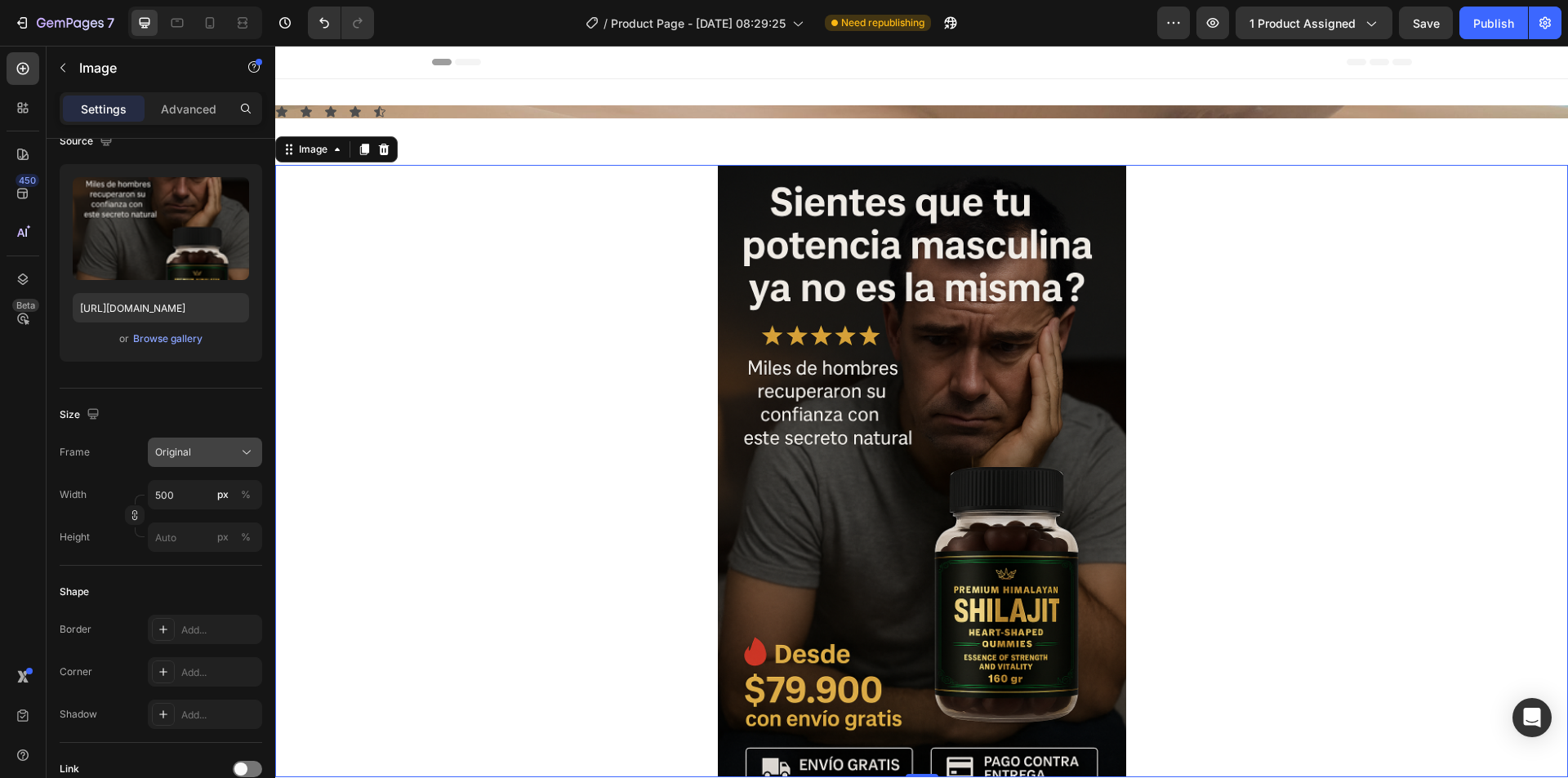
scroll to position [0, 0]
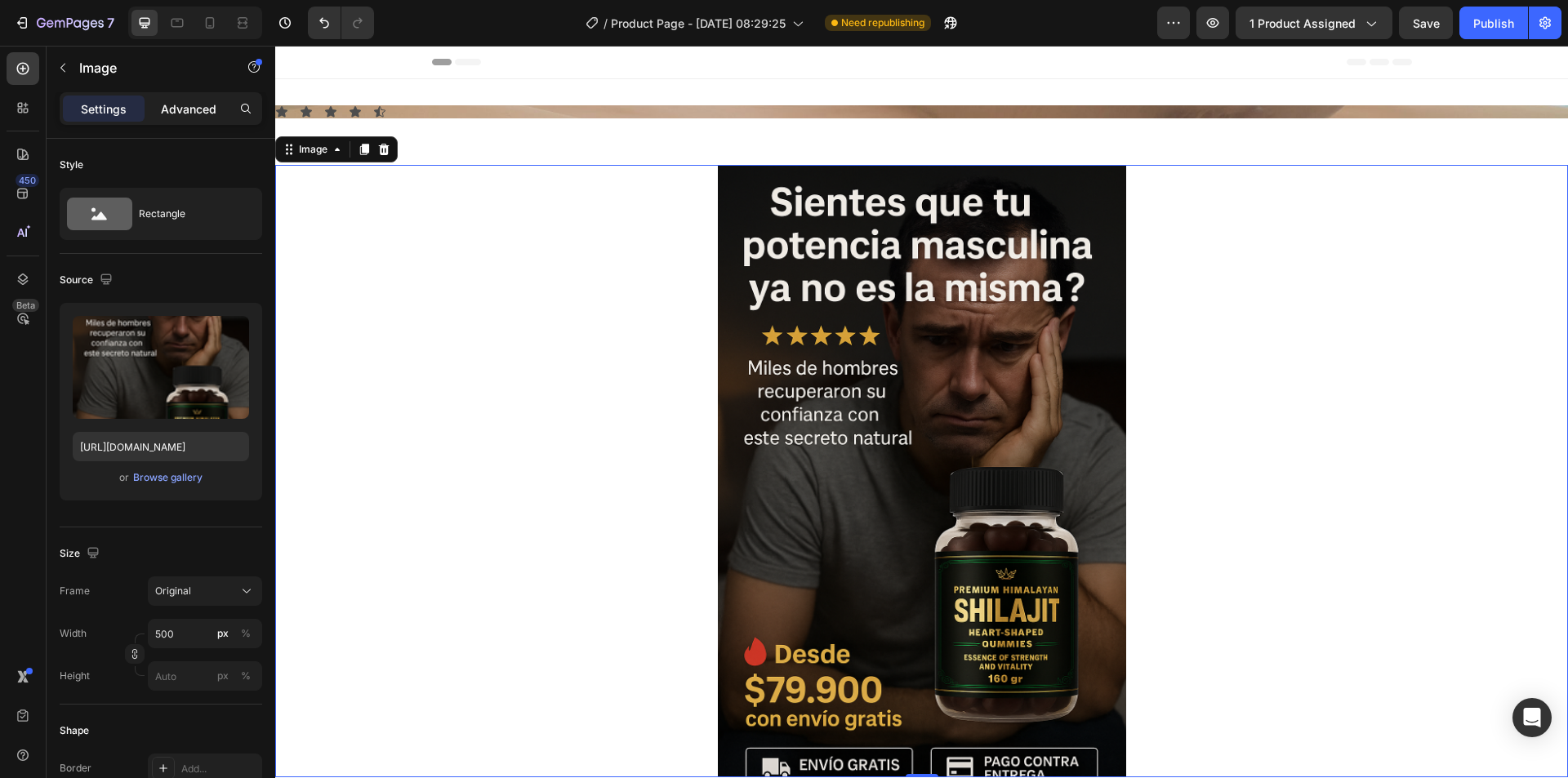
click at [174, 110] on p "Advanced" at bounding box center [188, 108] width 55 height 17
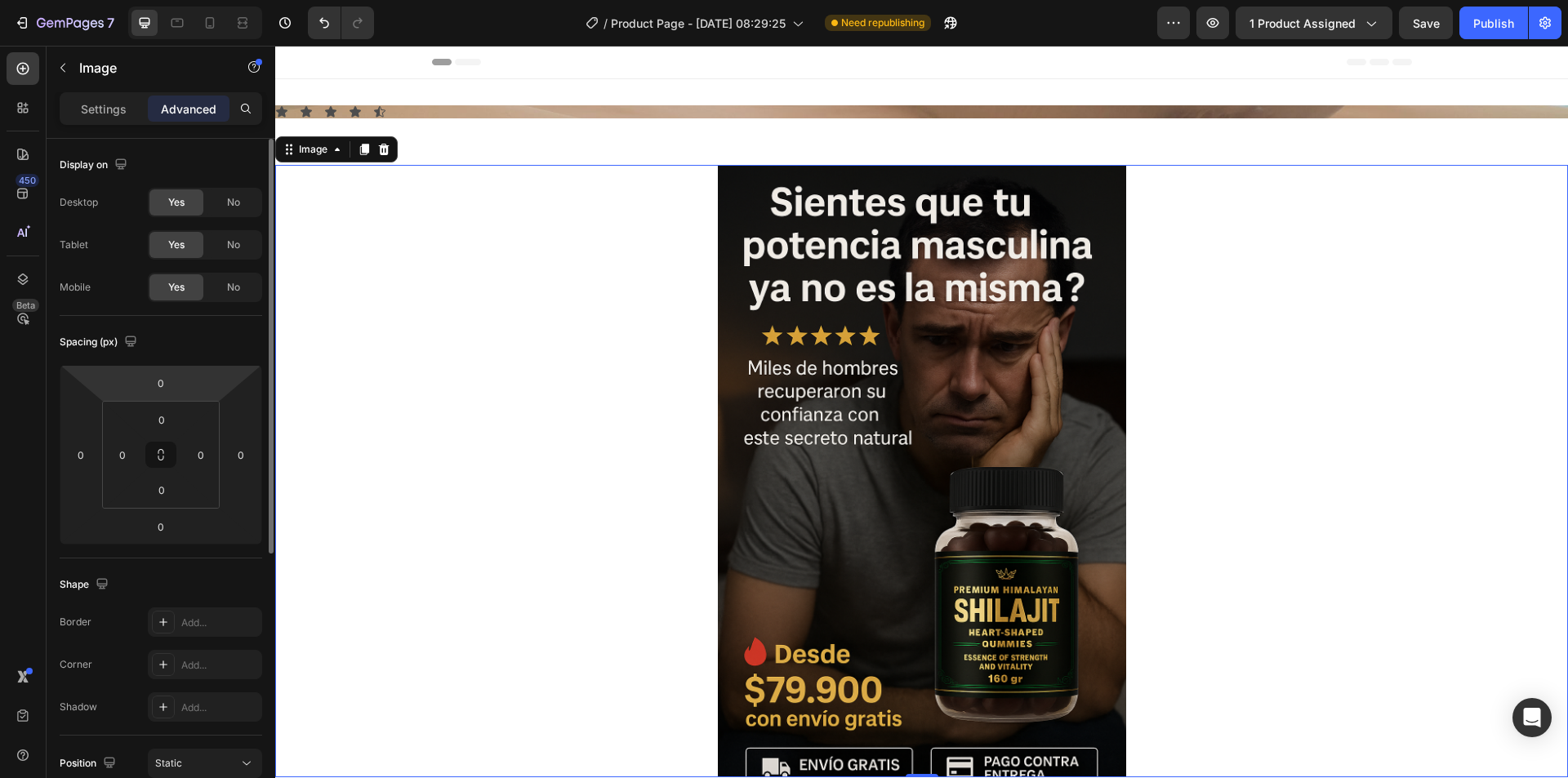
click at [207, 0] on html "7 / Product Page - [DATE] 08:29:25 Need republishing Preview 1 product assigned…" at bounding box center [784, 0] width 1568 height 0
click at [101, 113] on p "Settings" at bounding box center [103, 108] width 46 height 17
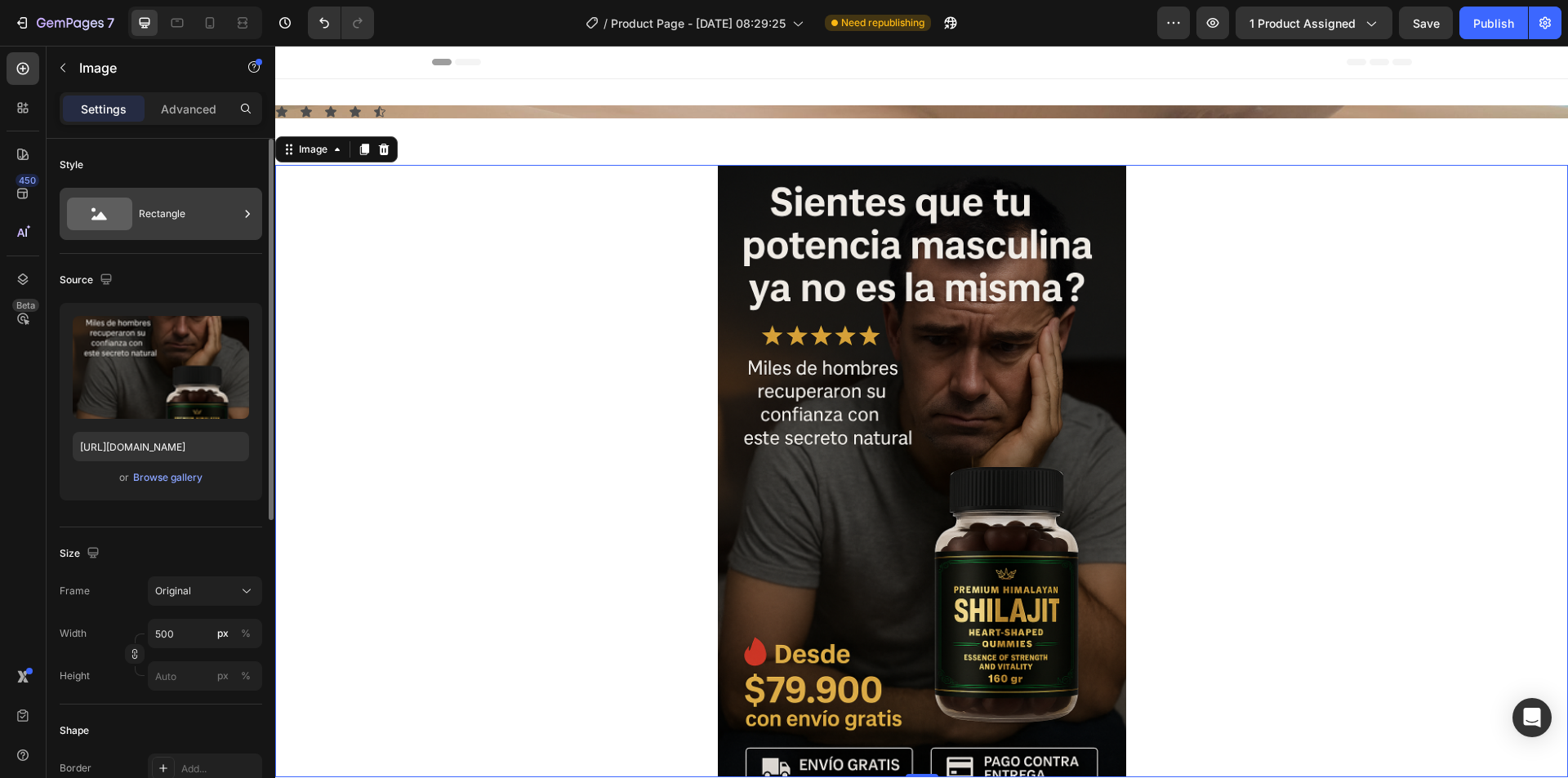
click at [250, 213] on icon at bounding box center [248, 214] width 17 height 17
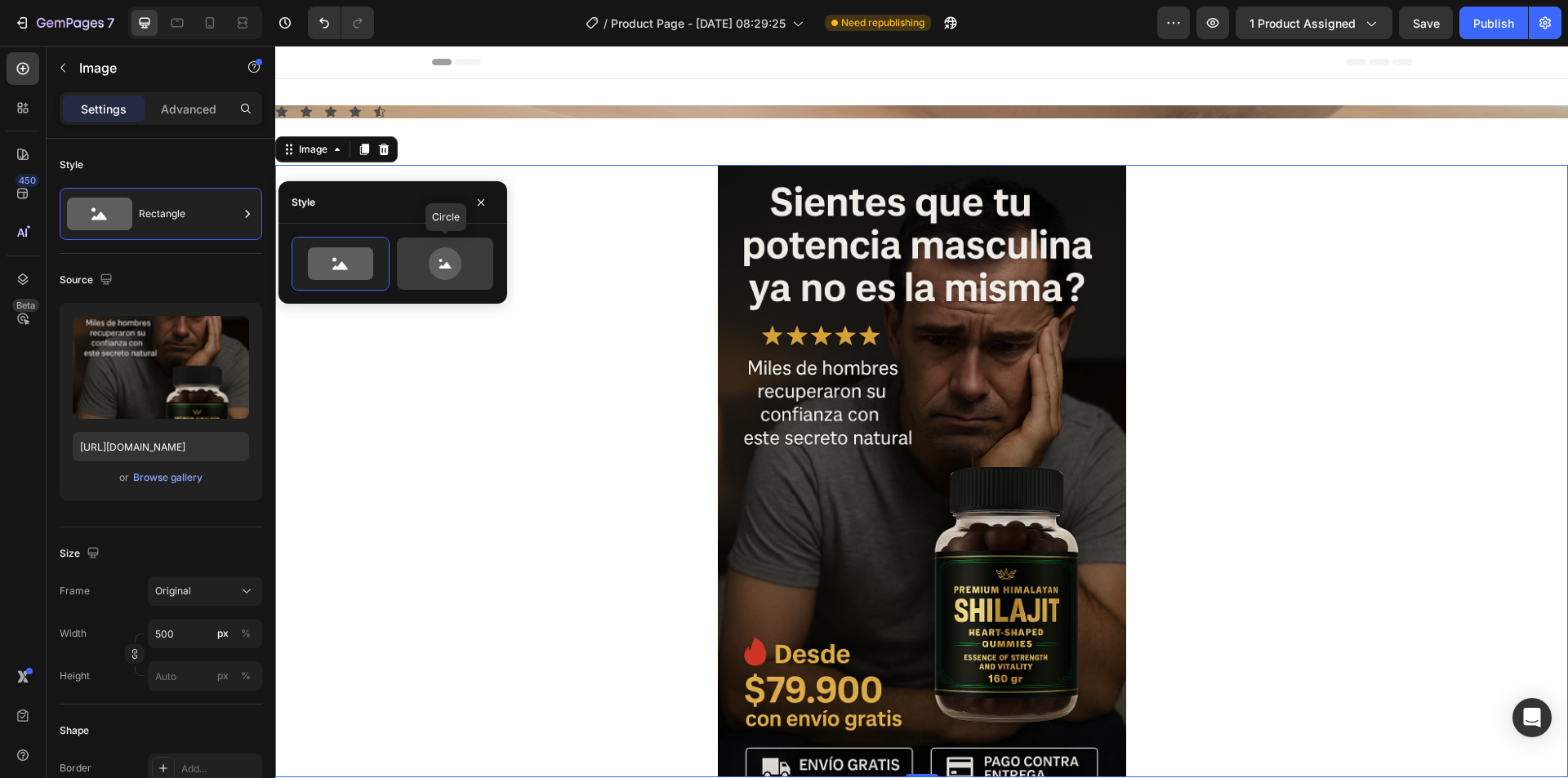
click at [440, 269] on icon at bounding box center [445, 263] width 32 height 32
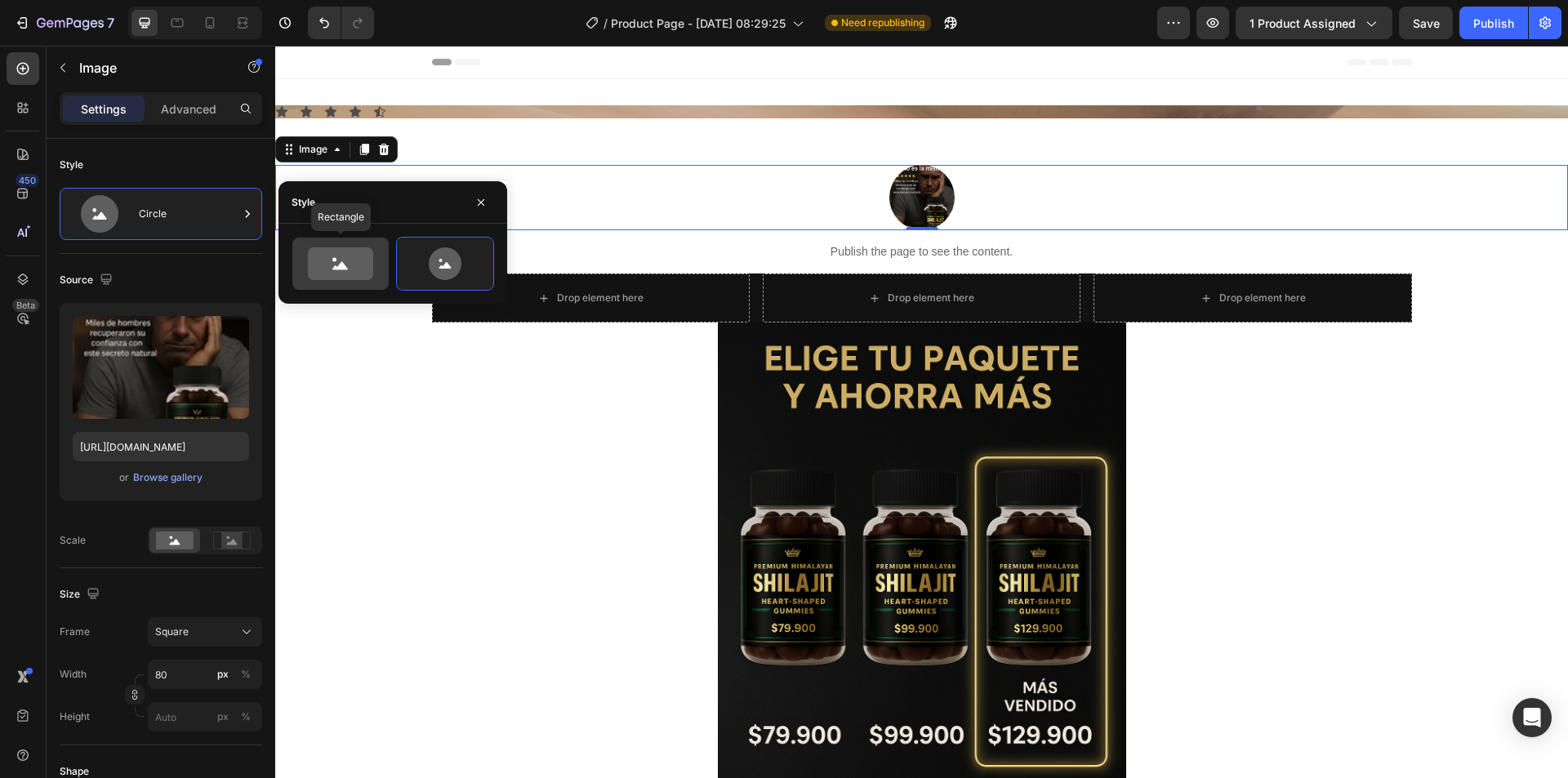
click at [349, 255] on icon at bounding box center [340, 263] width 65 height 32
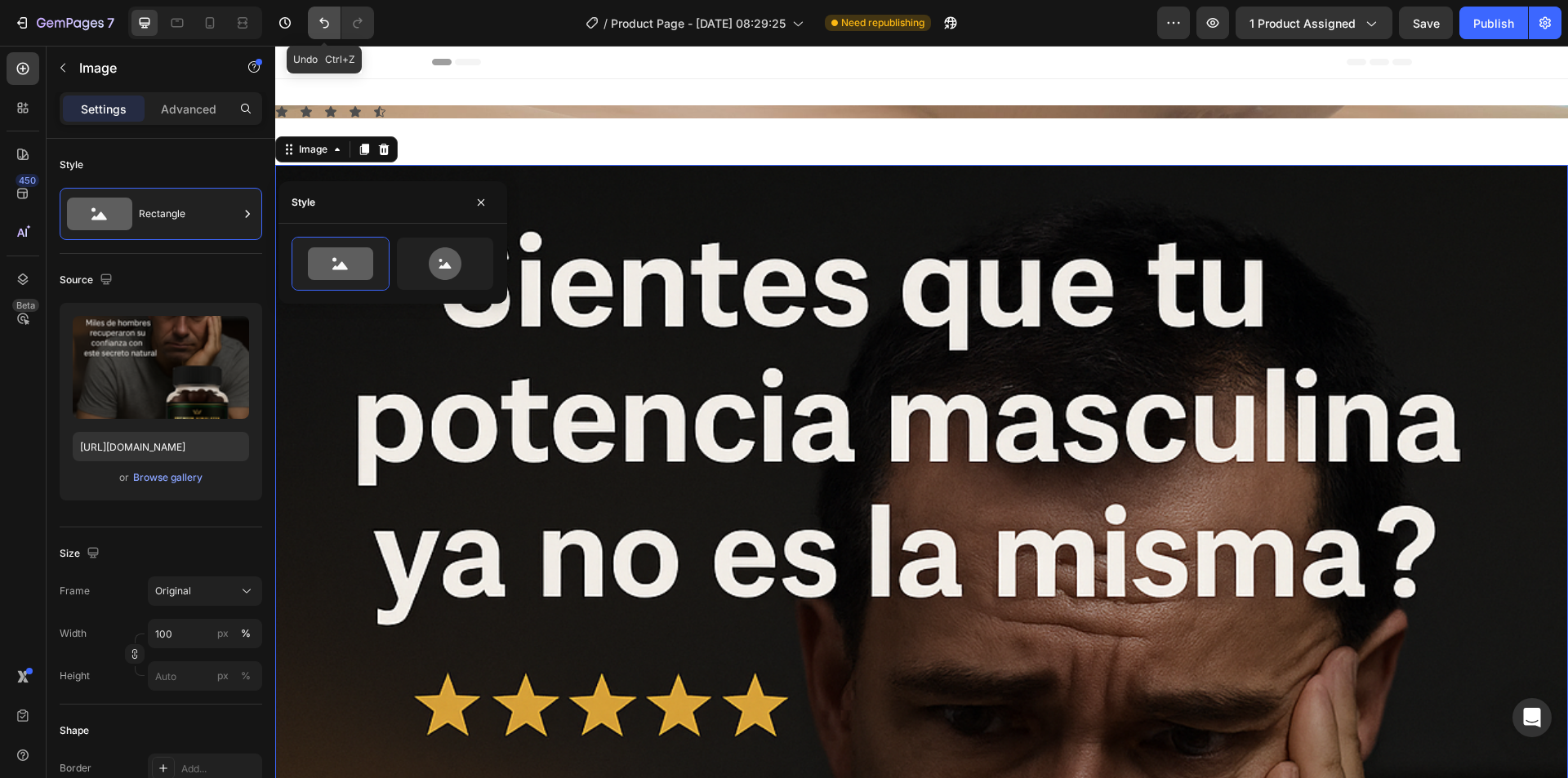
click at [323, 23] on icon "Undo/Redo" at bounding box center [325, 23] width 10 height 11
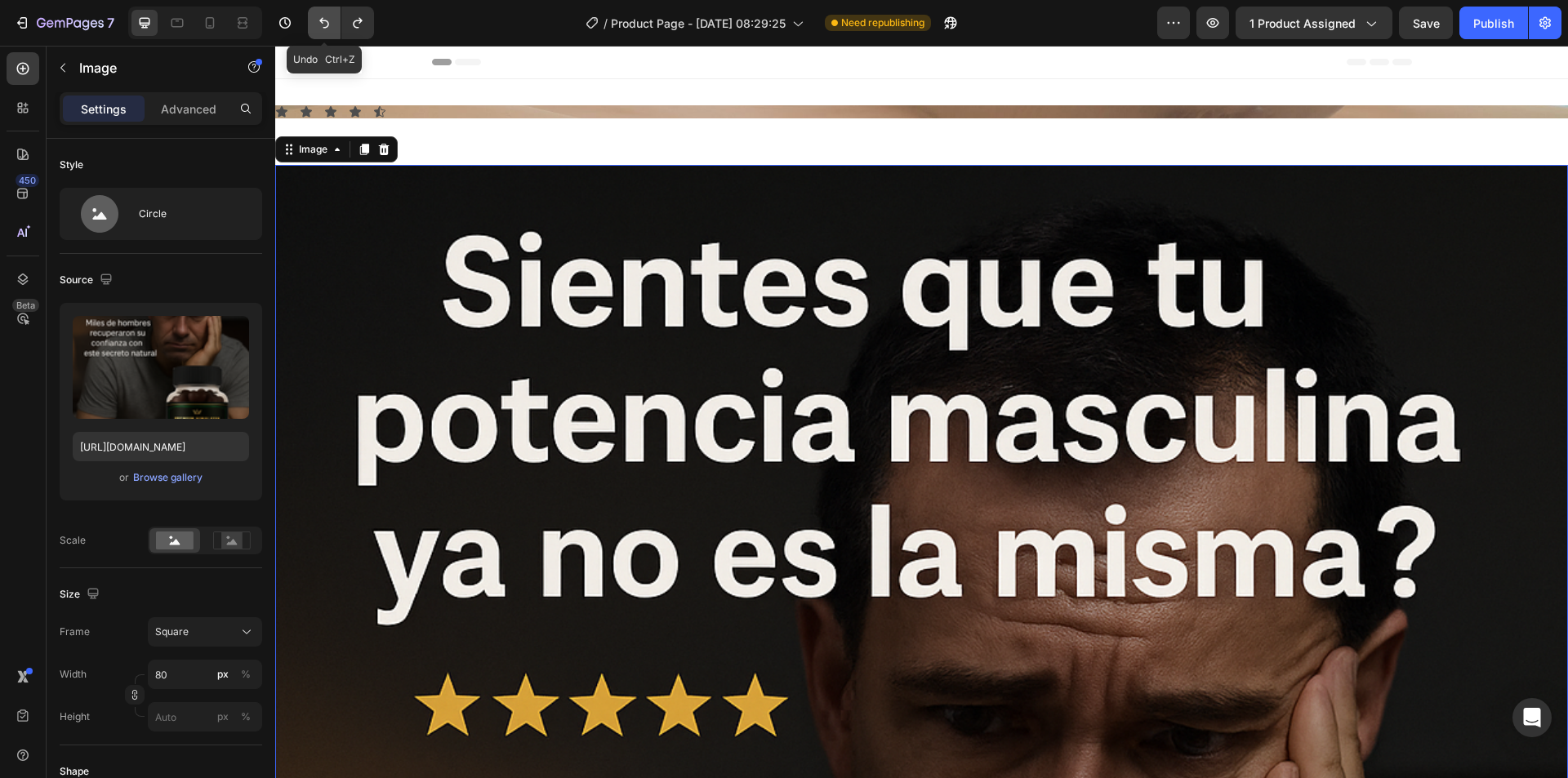
click at [323, 23] on icon "Undo/Redo" at bounding box center [325, 23] width 10 height 11
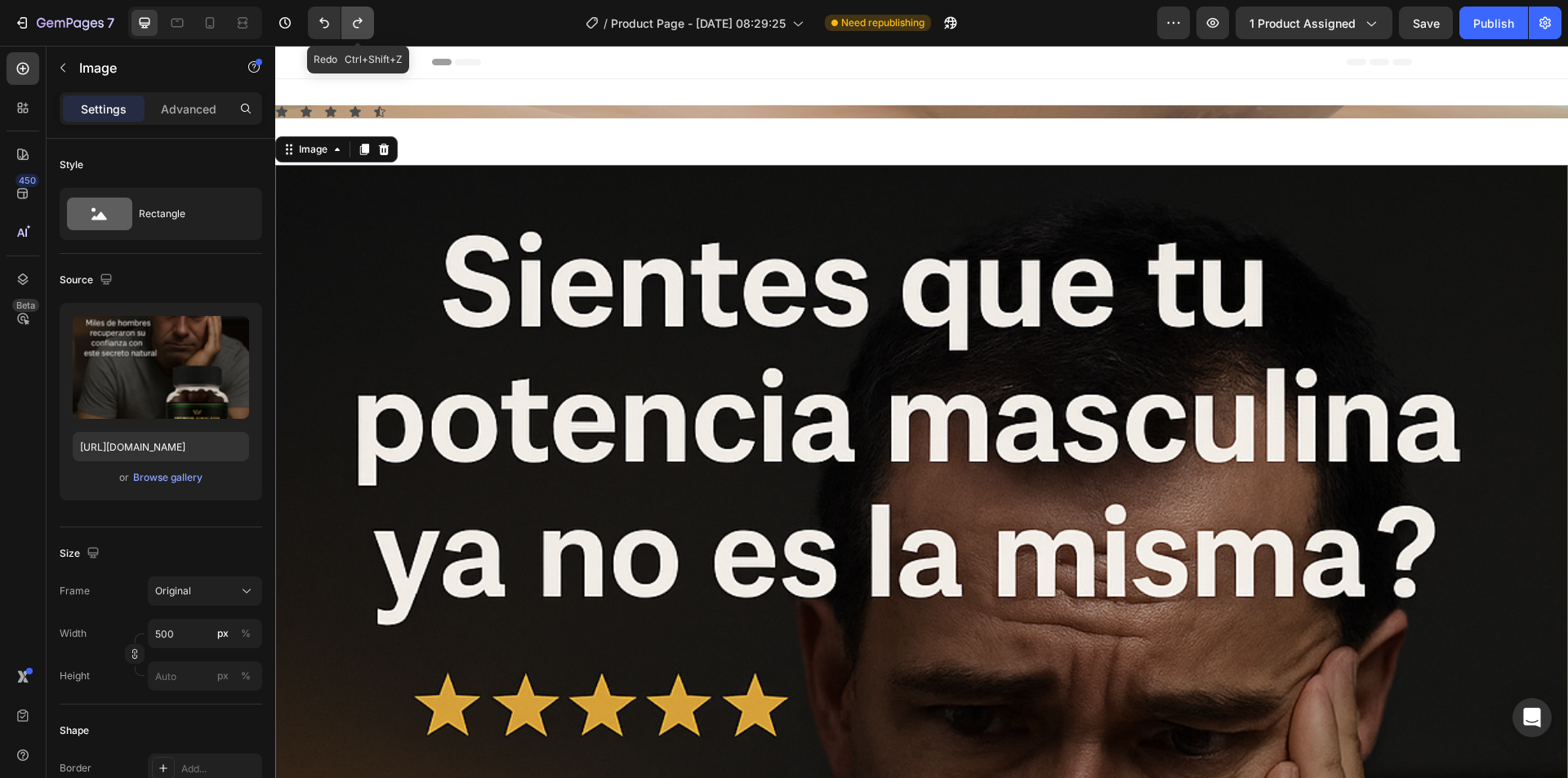
click at [356, 23] on icon "Undo/Redo" at bounding box center [358, 23] width 17 height 17
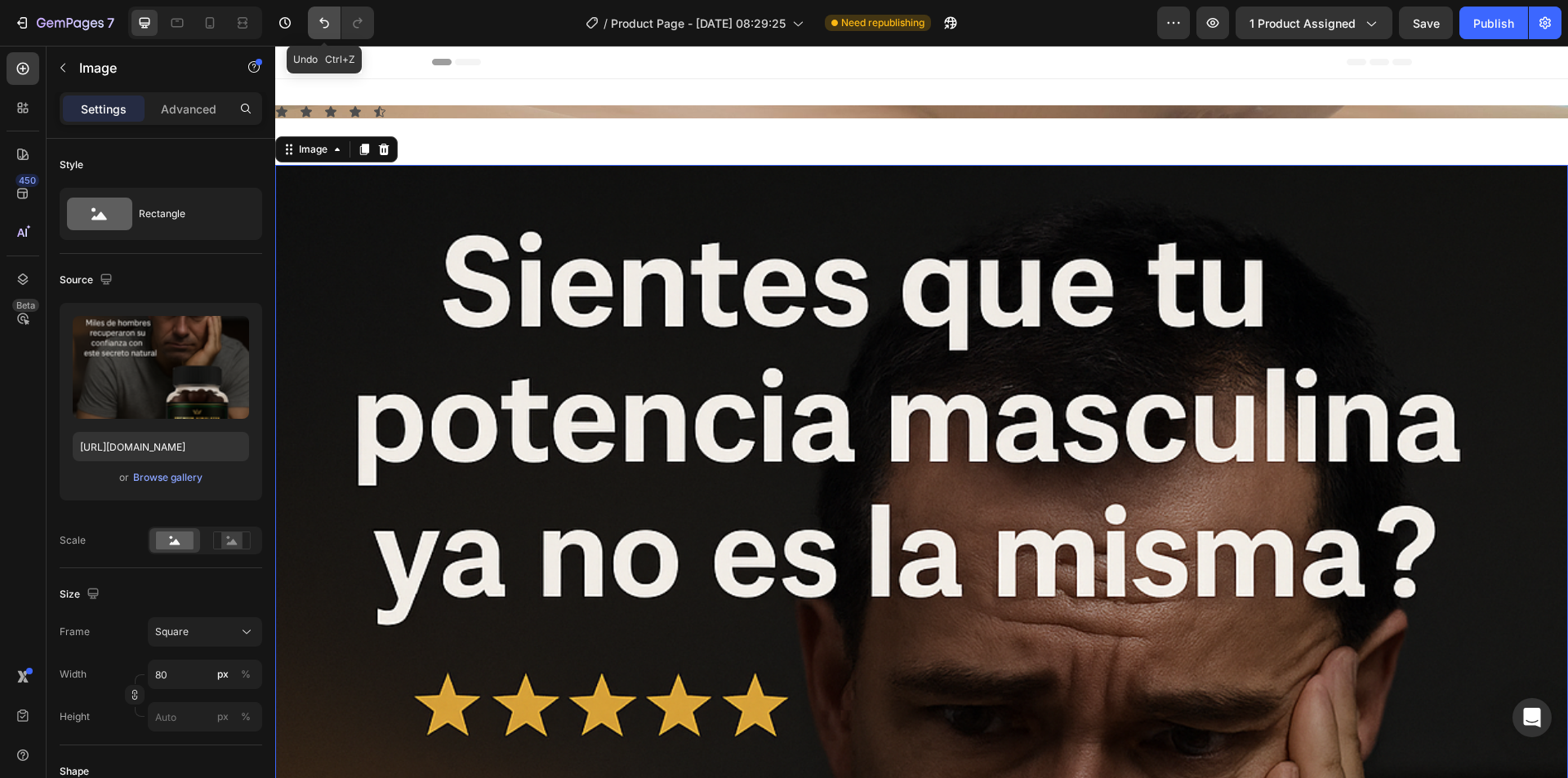
click at [326, 24] on icon "Undo/Redo" at bounding box center [325, 23] width 17 height 17
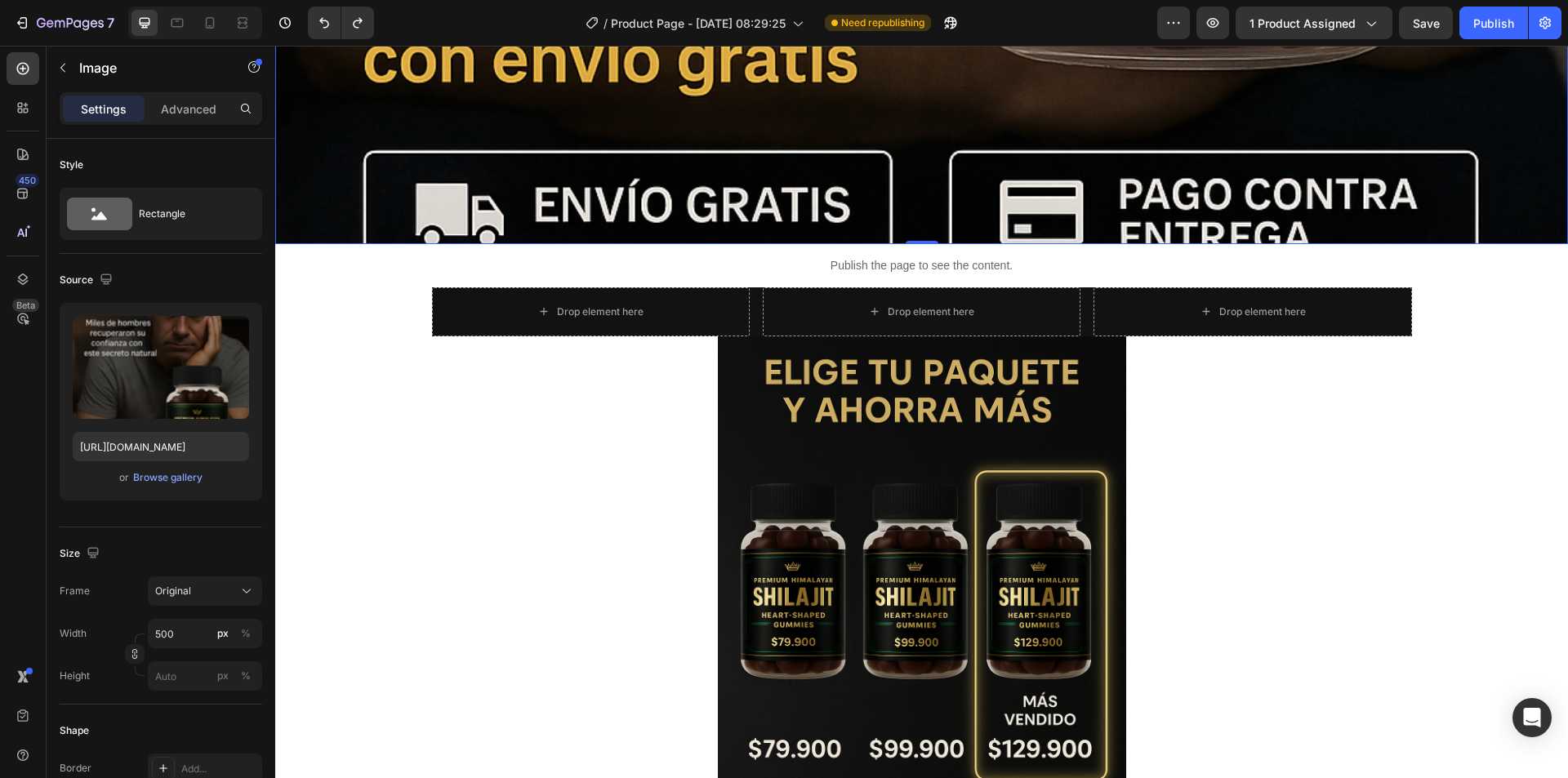
scroll to position [1959, 0]
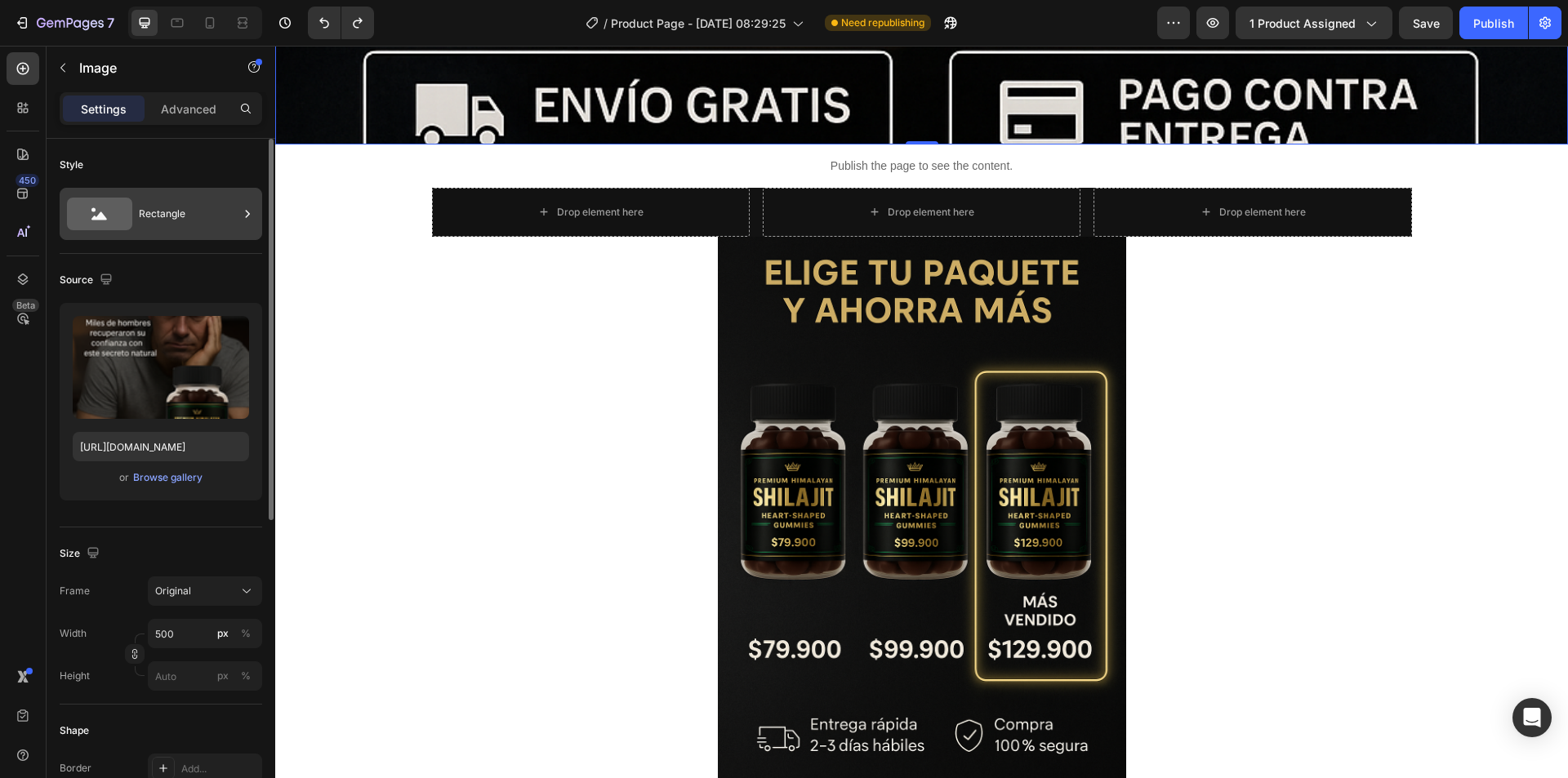
click at [227, 213] on div "Rectangle" at bounding box center [189, 214] width 99 height 37
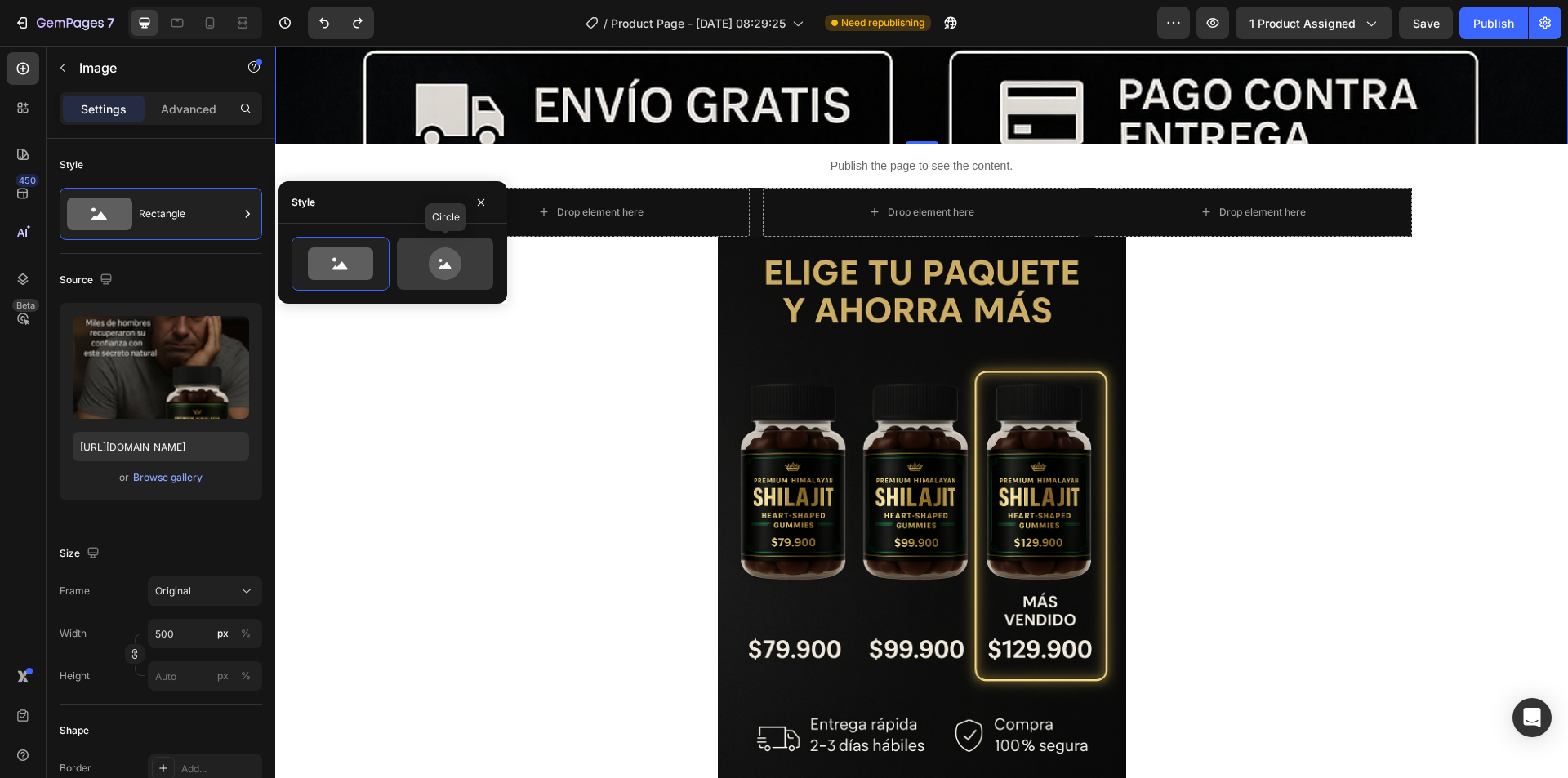
click at [449, 262] on icon at bounding box center [445, 263] width 32 height 32
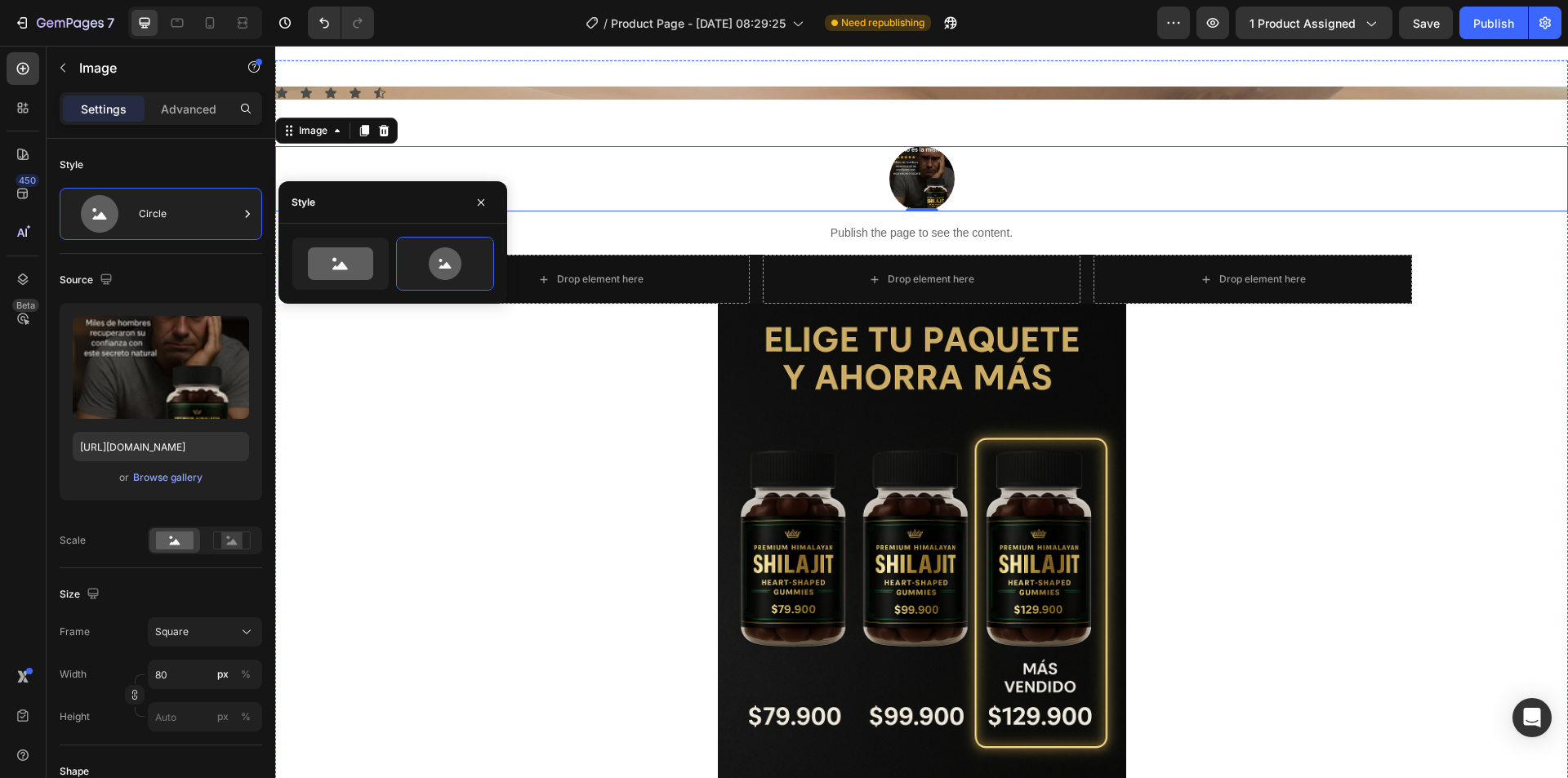
scroll to position [0, 0]
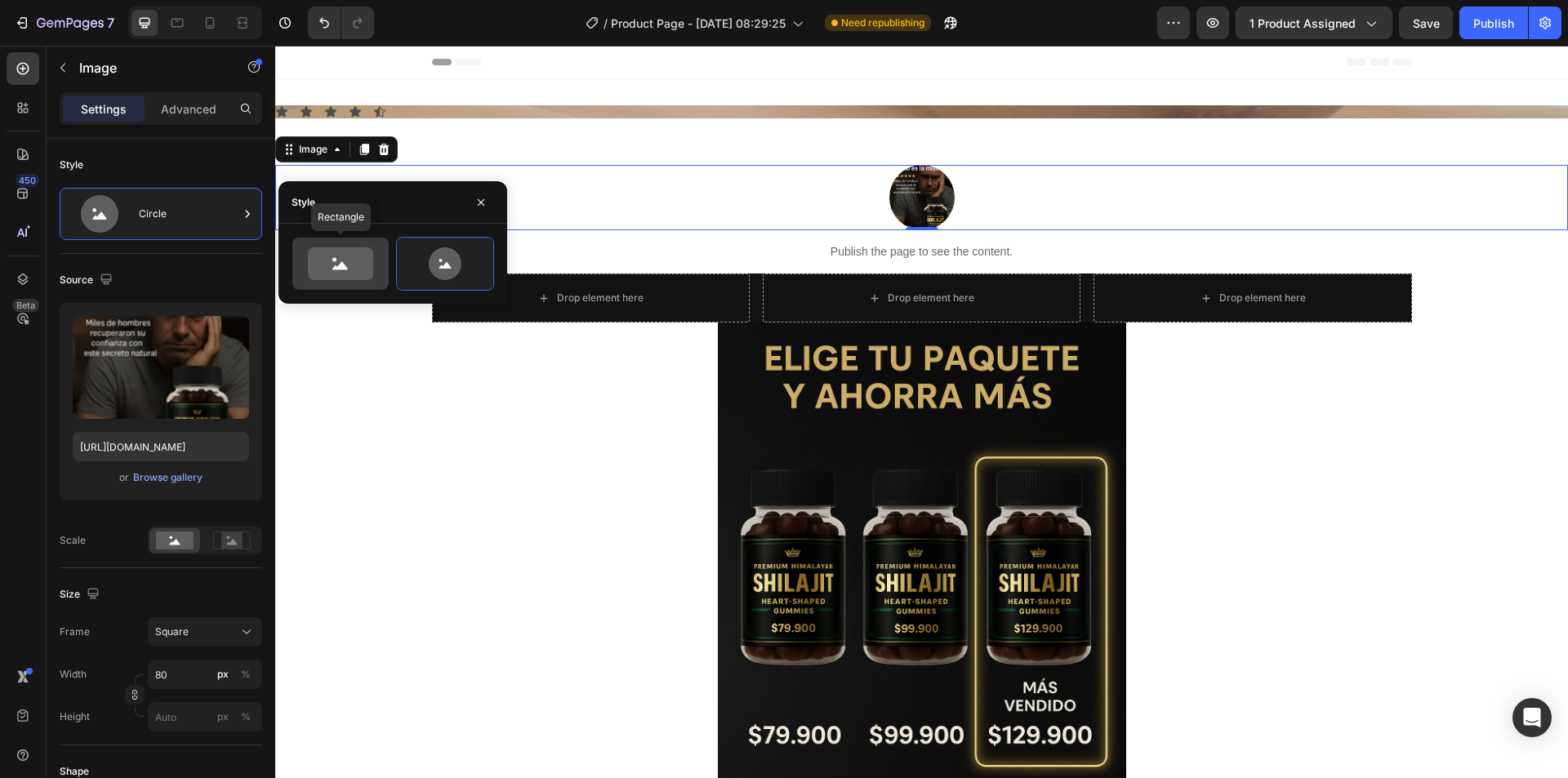
click at [324, 254] on icon at bounding box center [340, 263] width 65 height 32
type input "100"
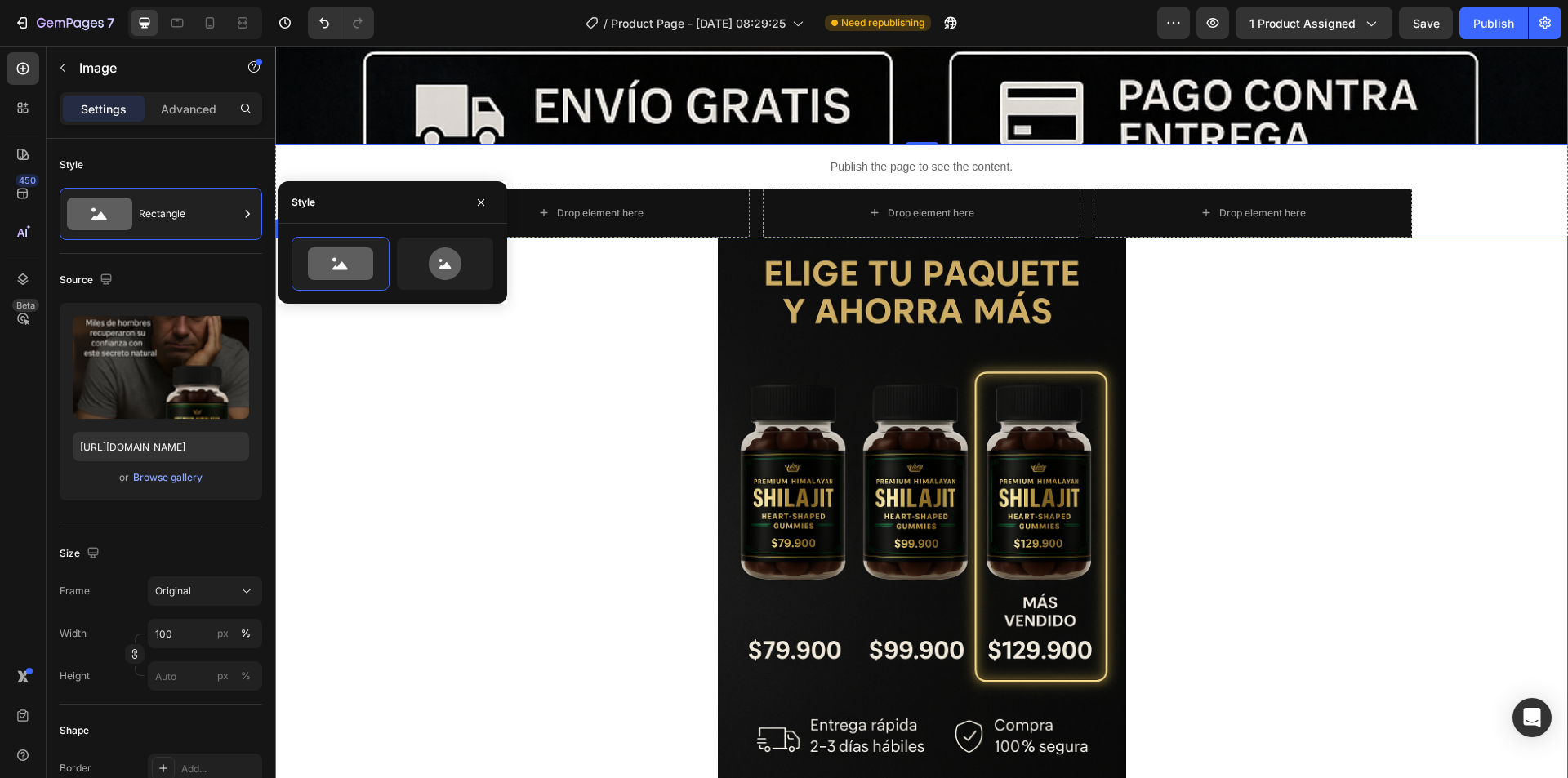
scroll to position [1959, 0]
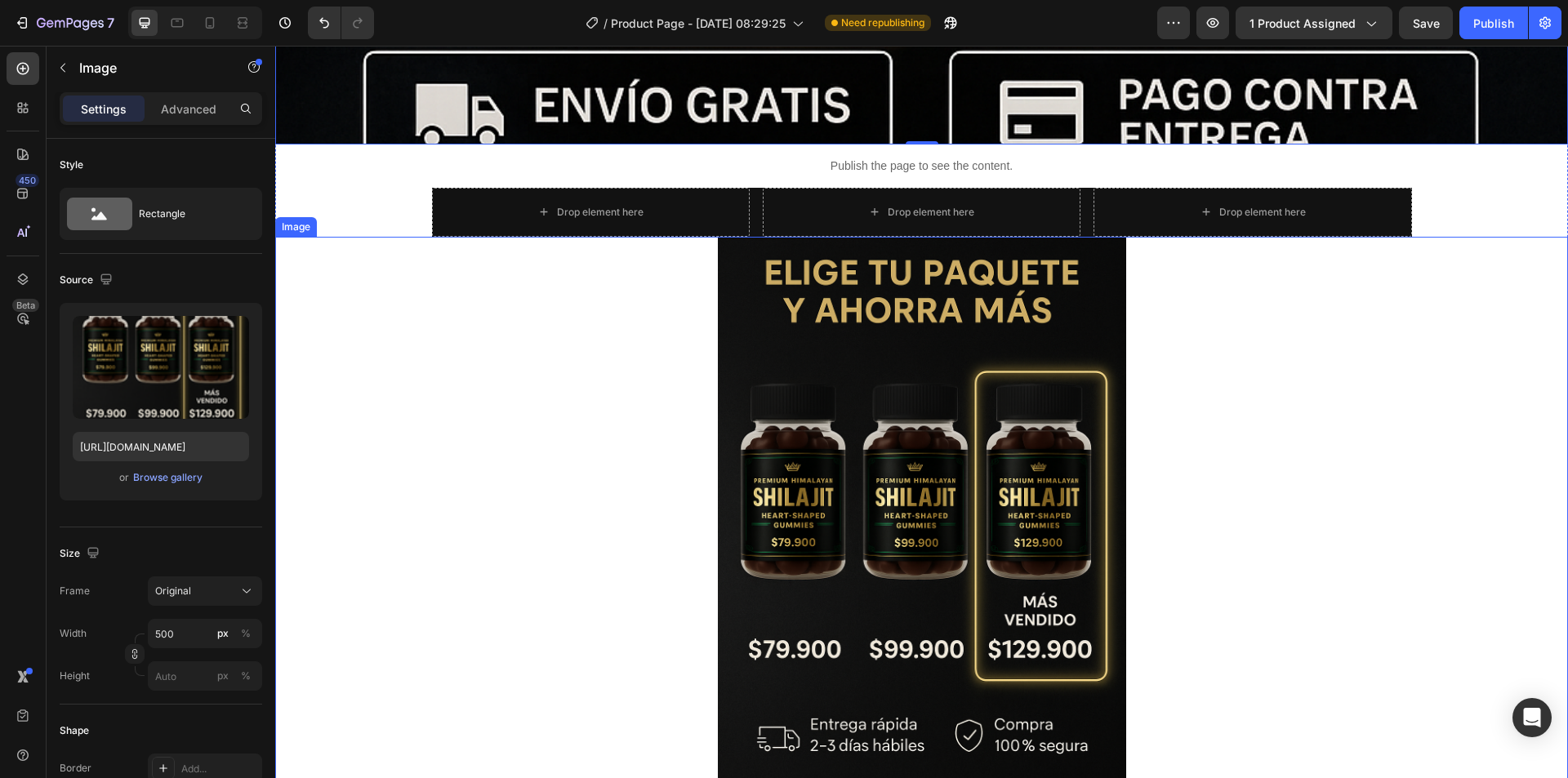
click at [1275, 411] on div at bounding box center [921, 543] width 1292 height 612
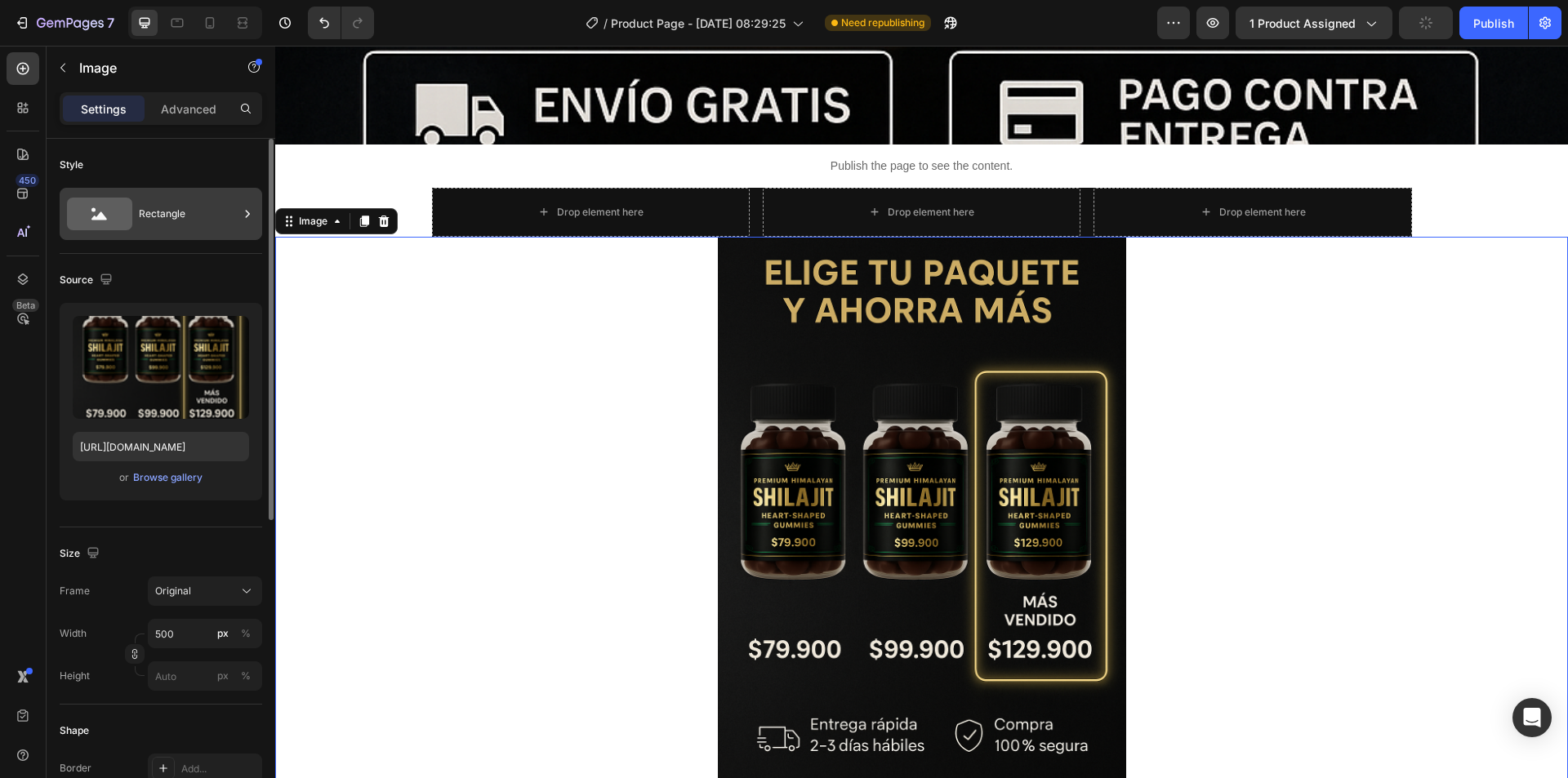
click at [195, 210] on div "Rectangle" at bounding box center [189, 214] width 99 height 37
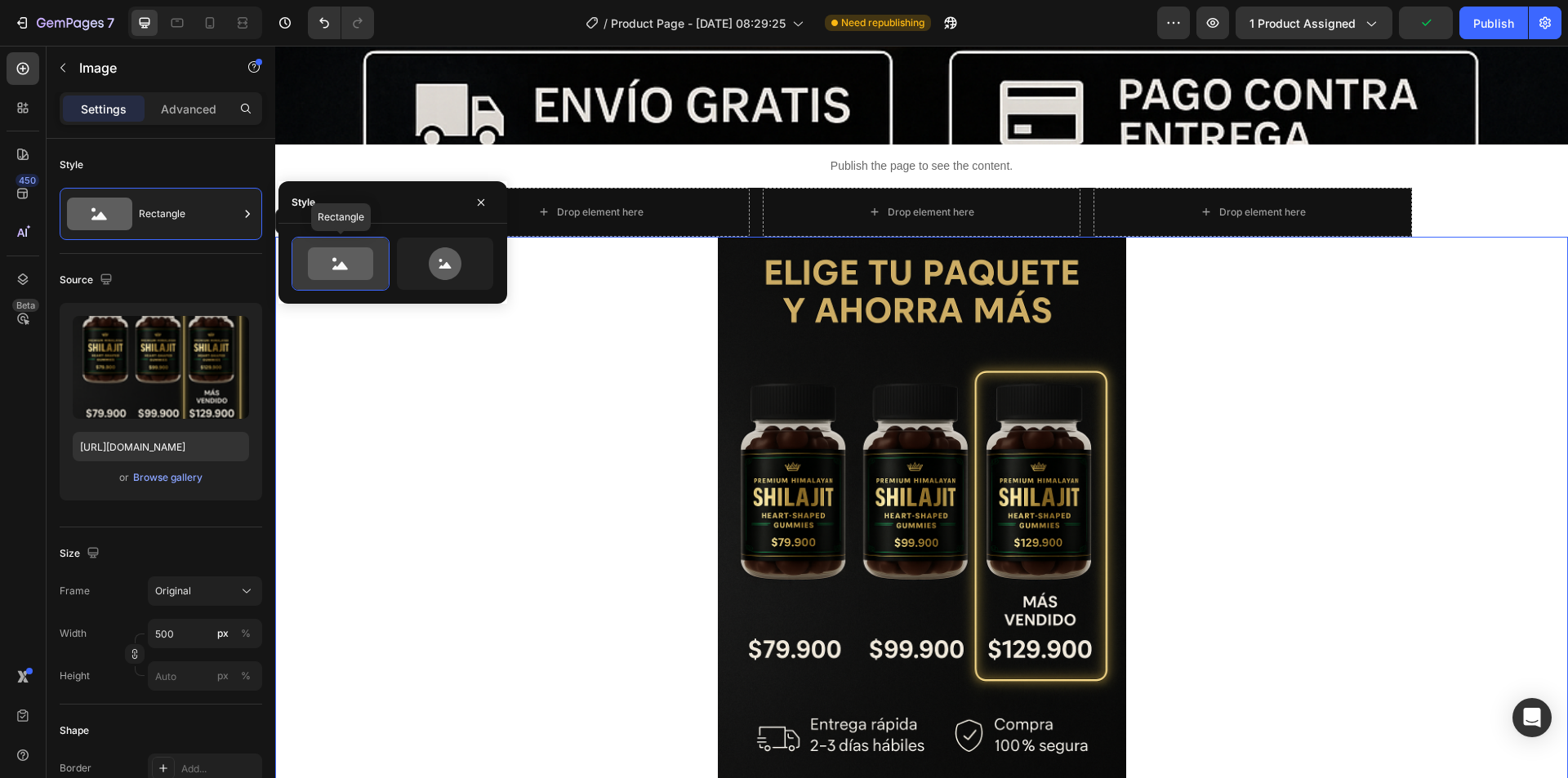
click at [309, 262] on icon at bounding box center [340, 263] width 65 height 32
click at [452, 274] on icon at bounding box center [445, 263] width 32 height 32
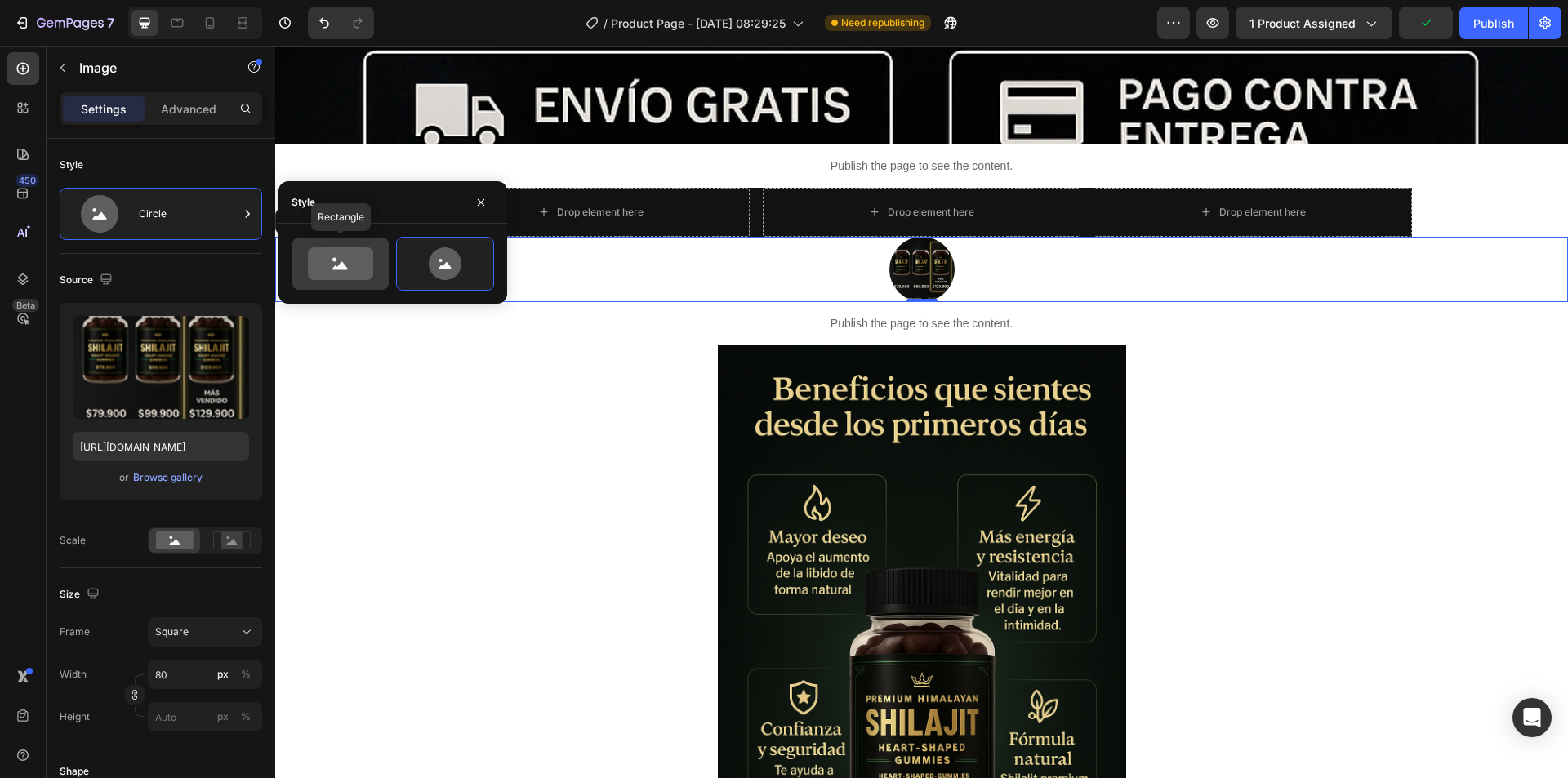
click at [329, 262] on icon at bounding box center [340, 263] width 65 height 32
type input "100"
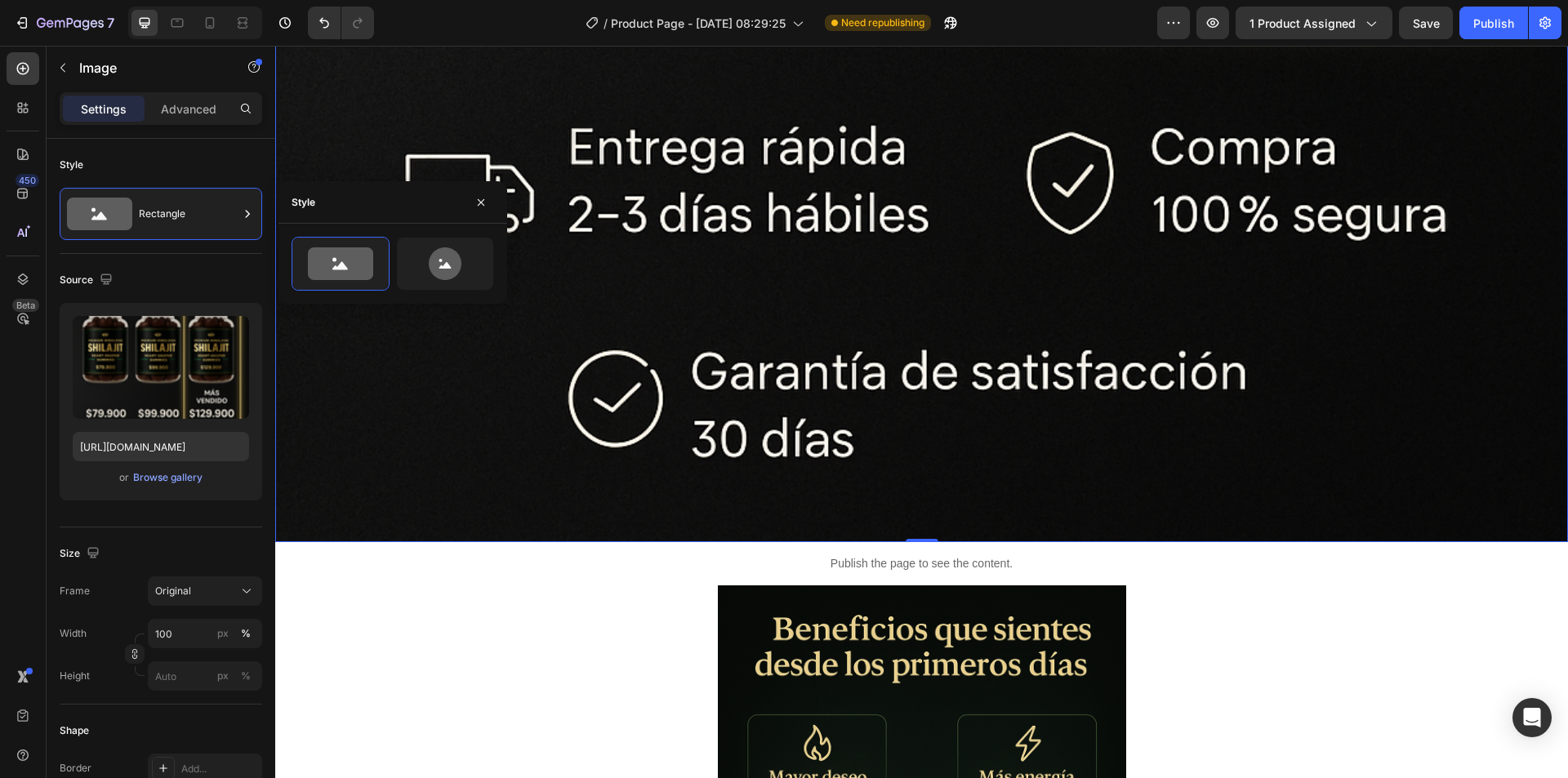
scroll to position [4000, 0]
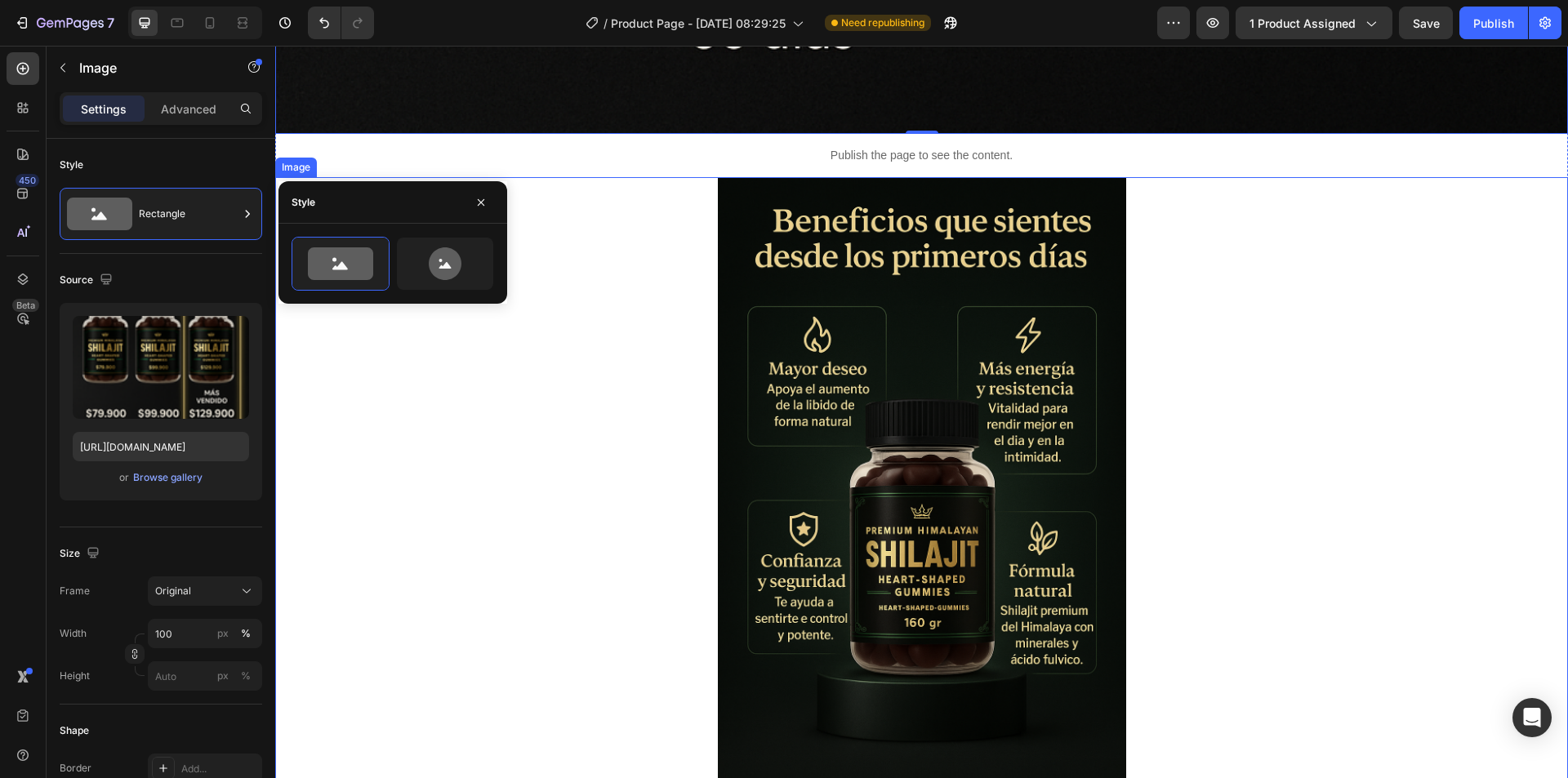
click at [1234, 396] on div at bounding box center [921, 483] width 1292 height 612
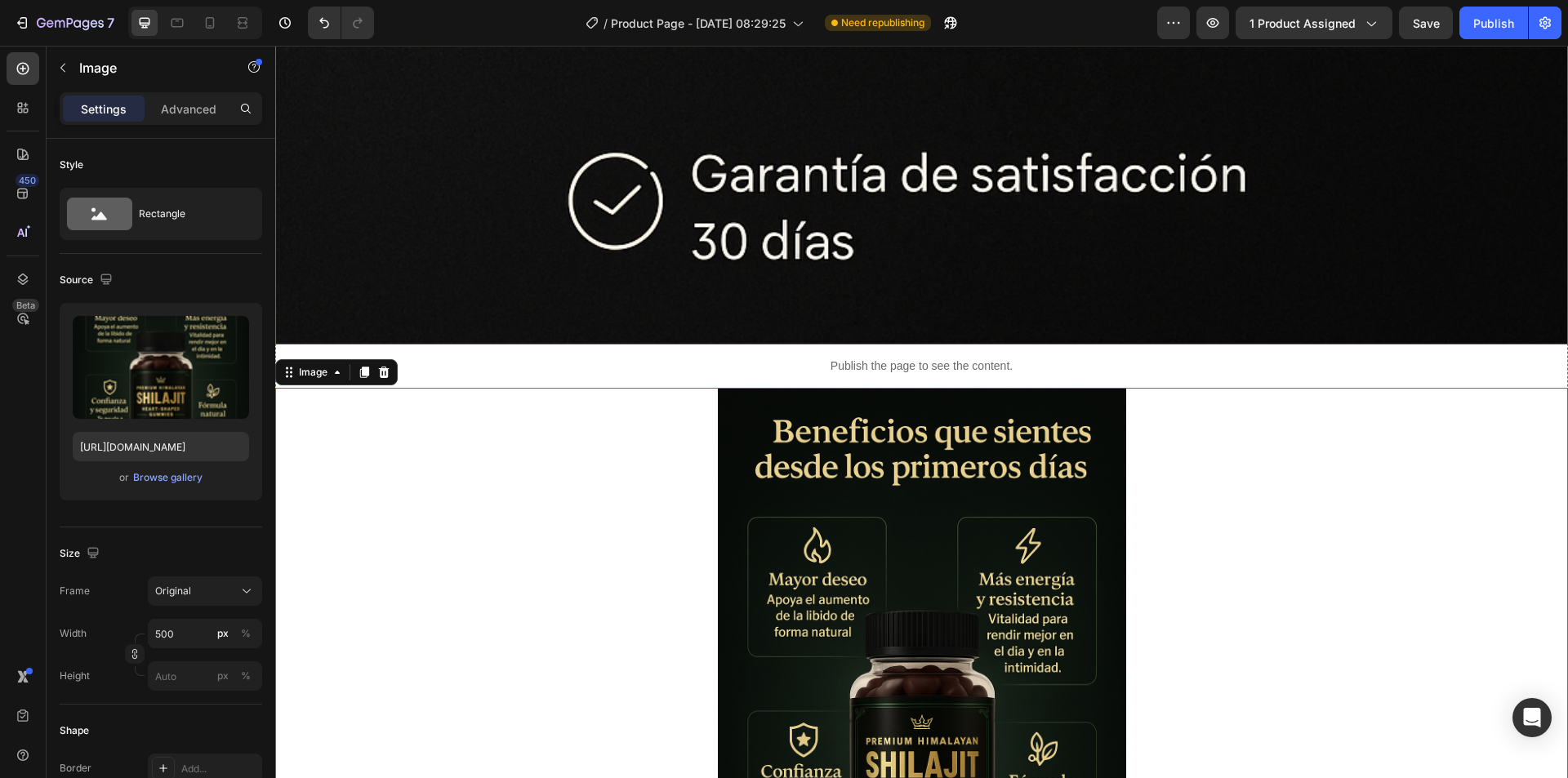
scroll to position [4081, 0]
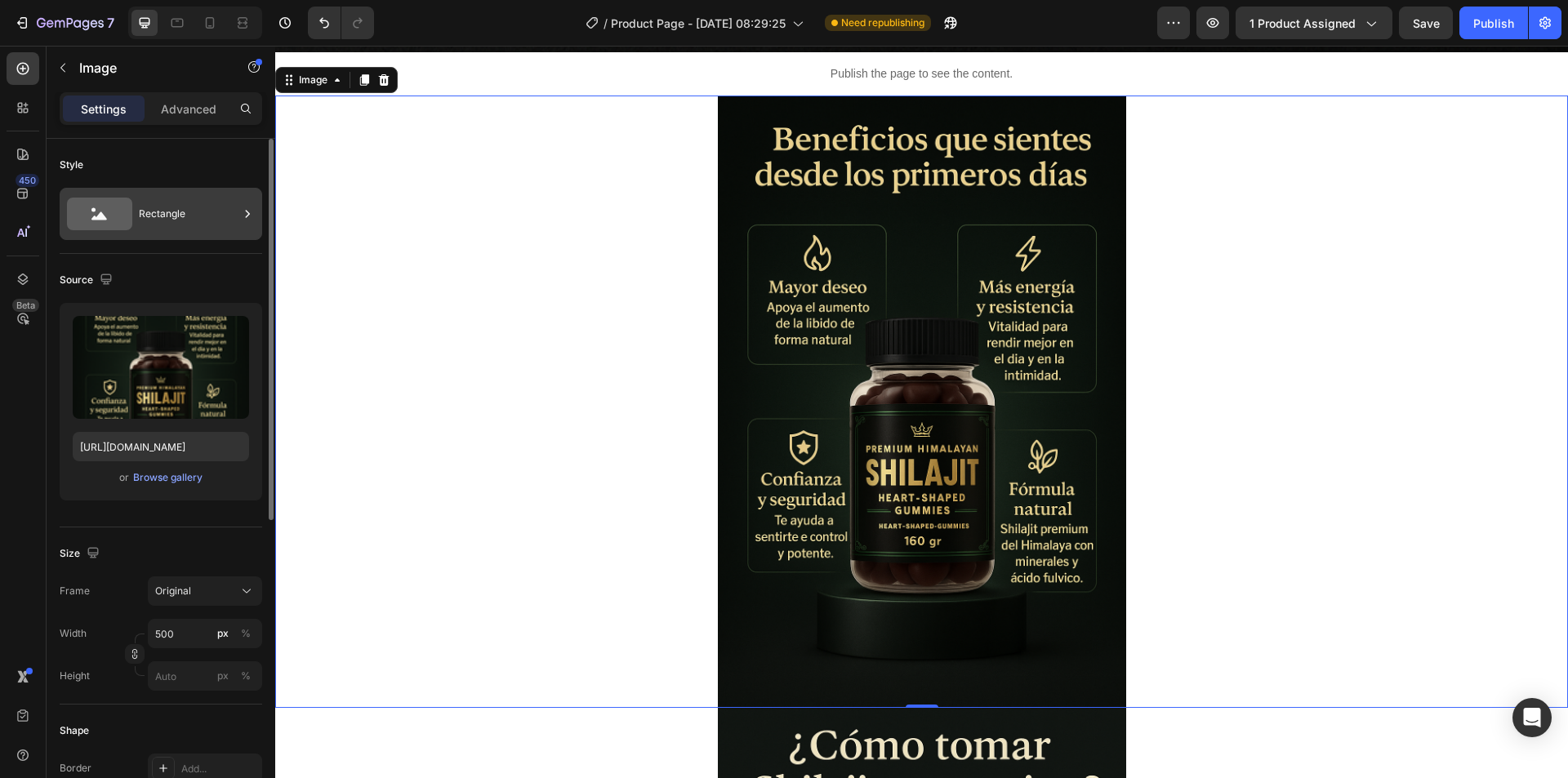
click at [238, 209] on div "Rectangle" at bounding box center [161, 214] width 203 height 52
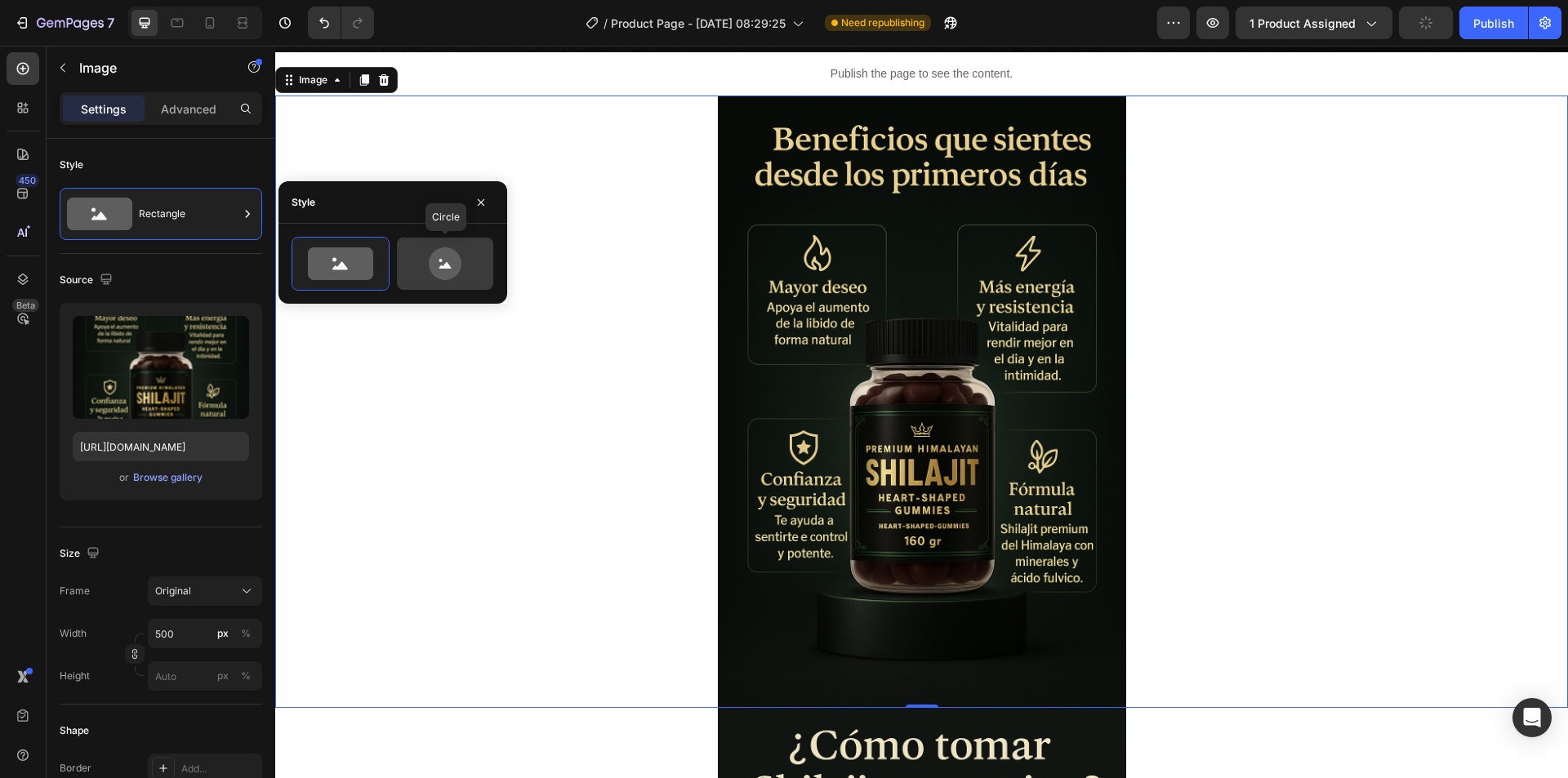
click at [445, 268] on icon at bounding box center [445, 263] width 32 height 32
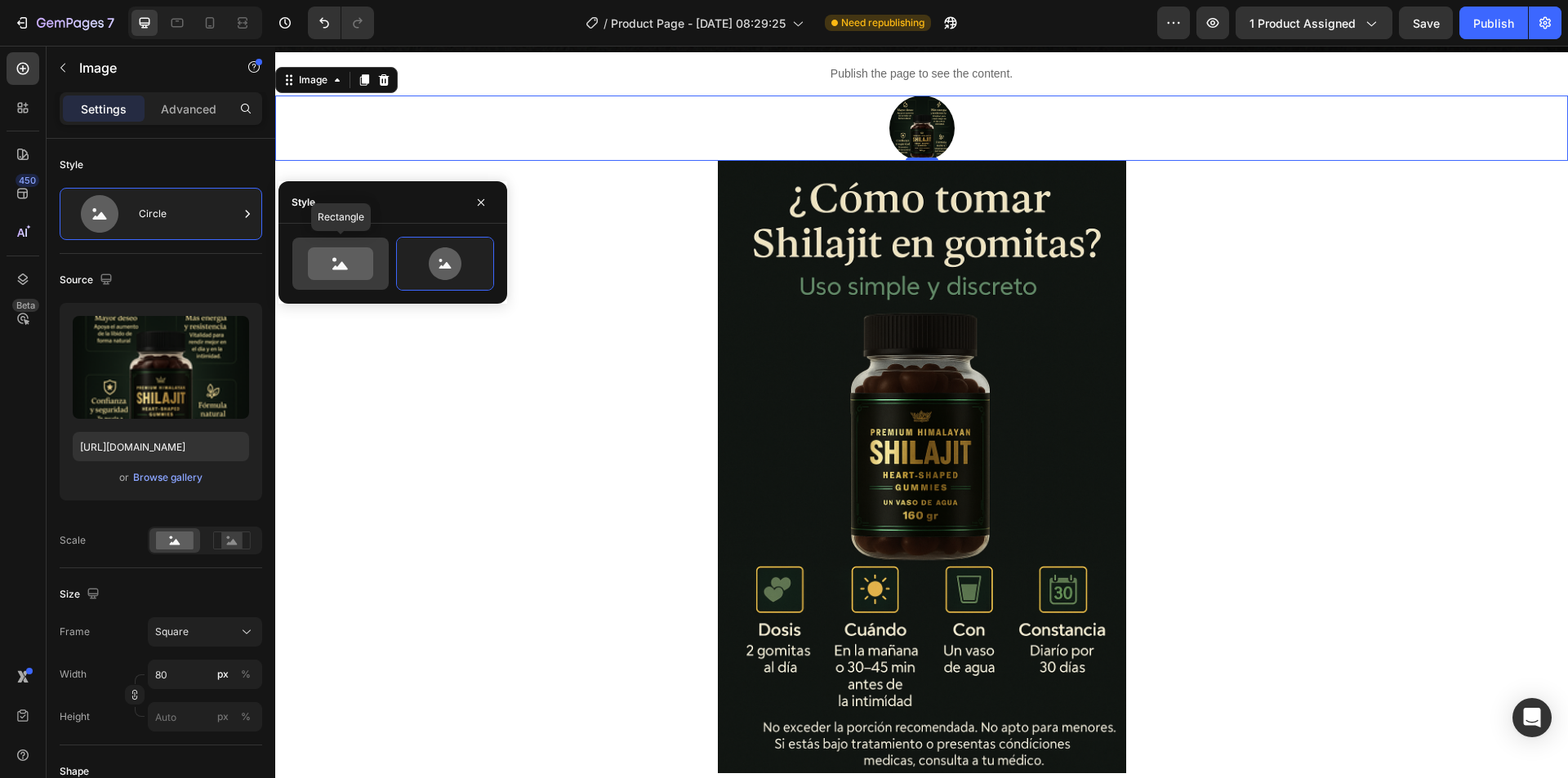
click at [351, 268] on icon at bounding box center [340, 263] width 65 height 32
type input "100"
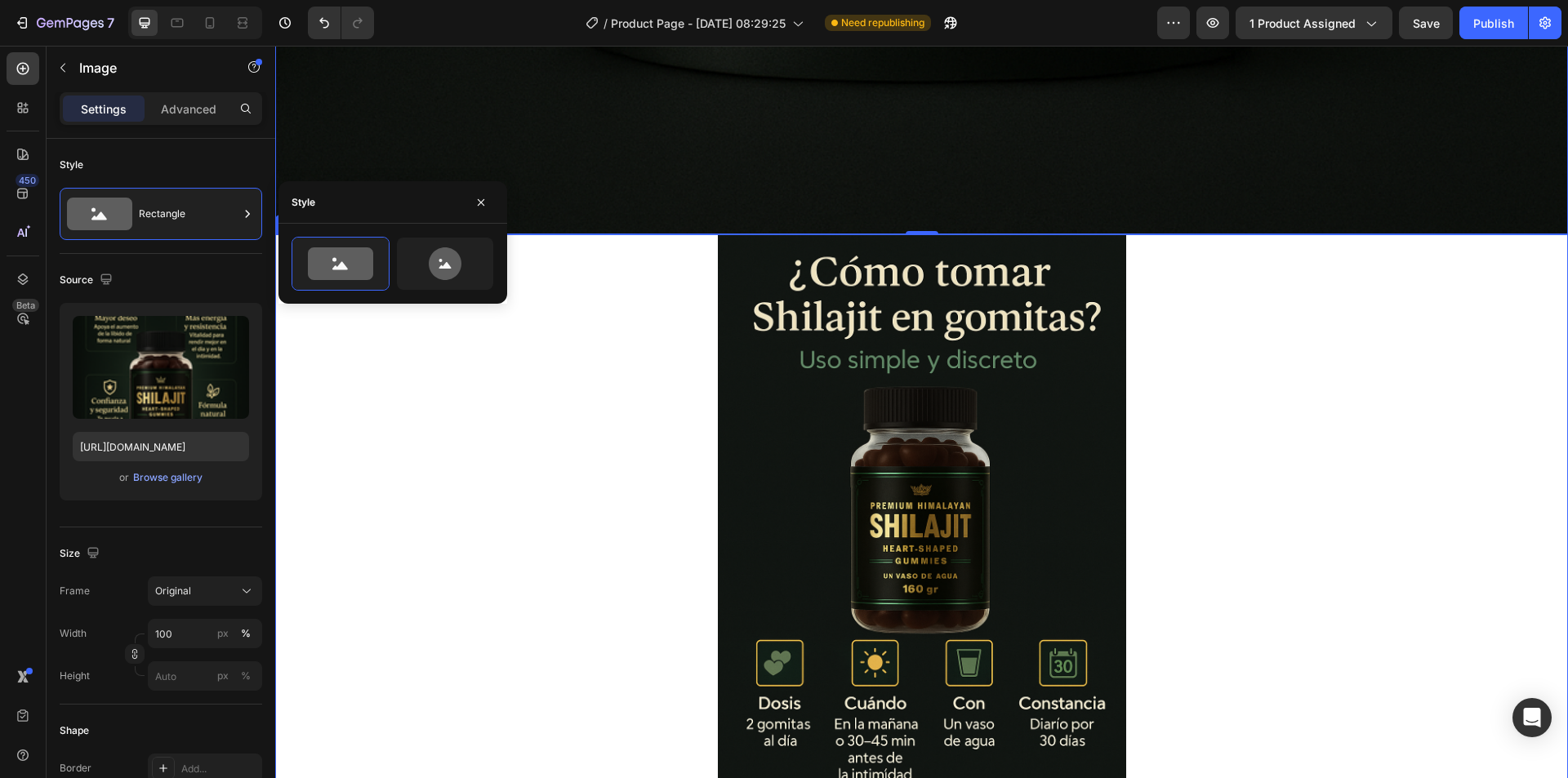
scroll to position [6040, 0]
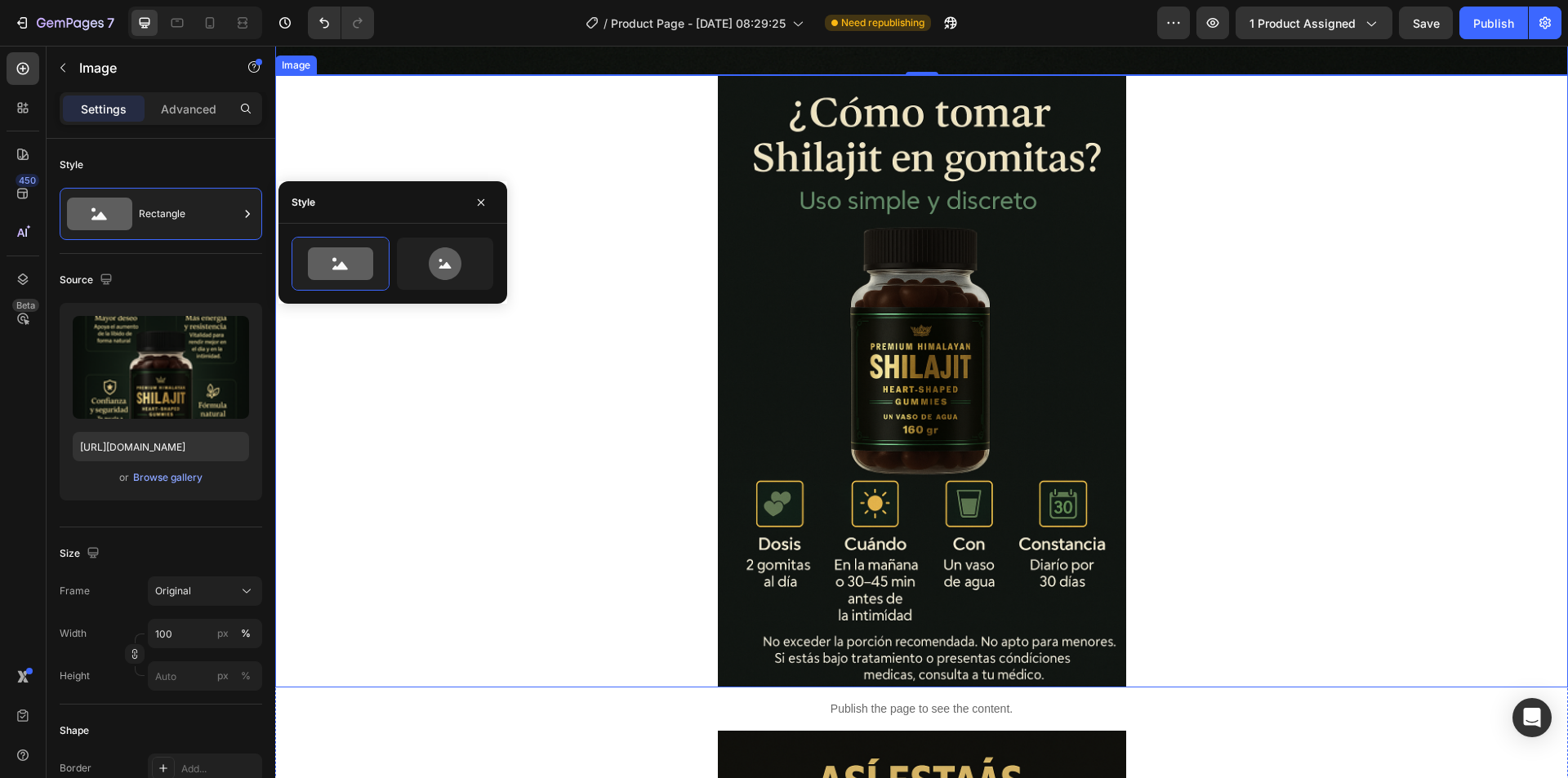
click at [1209, 405] on div at bounding box center [921, 382] width 1292 height 612
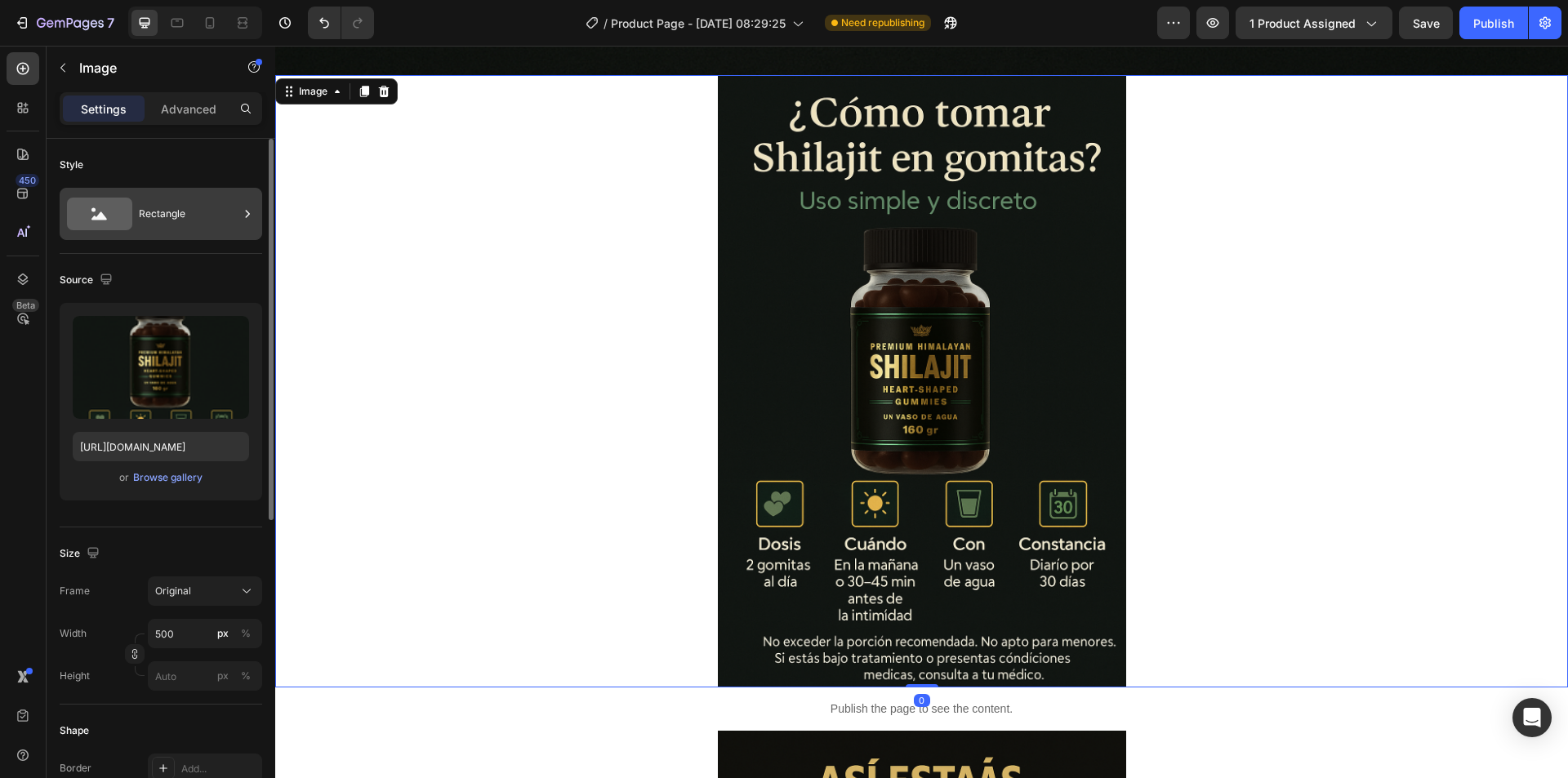
click at [221, 209] on div "Rectangle" at bounding box center [189, 214] width 99 height 37
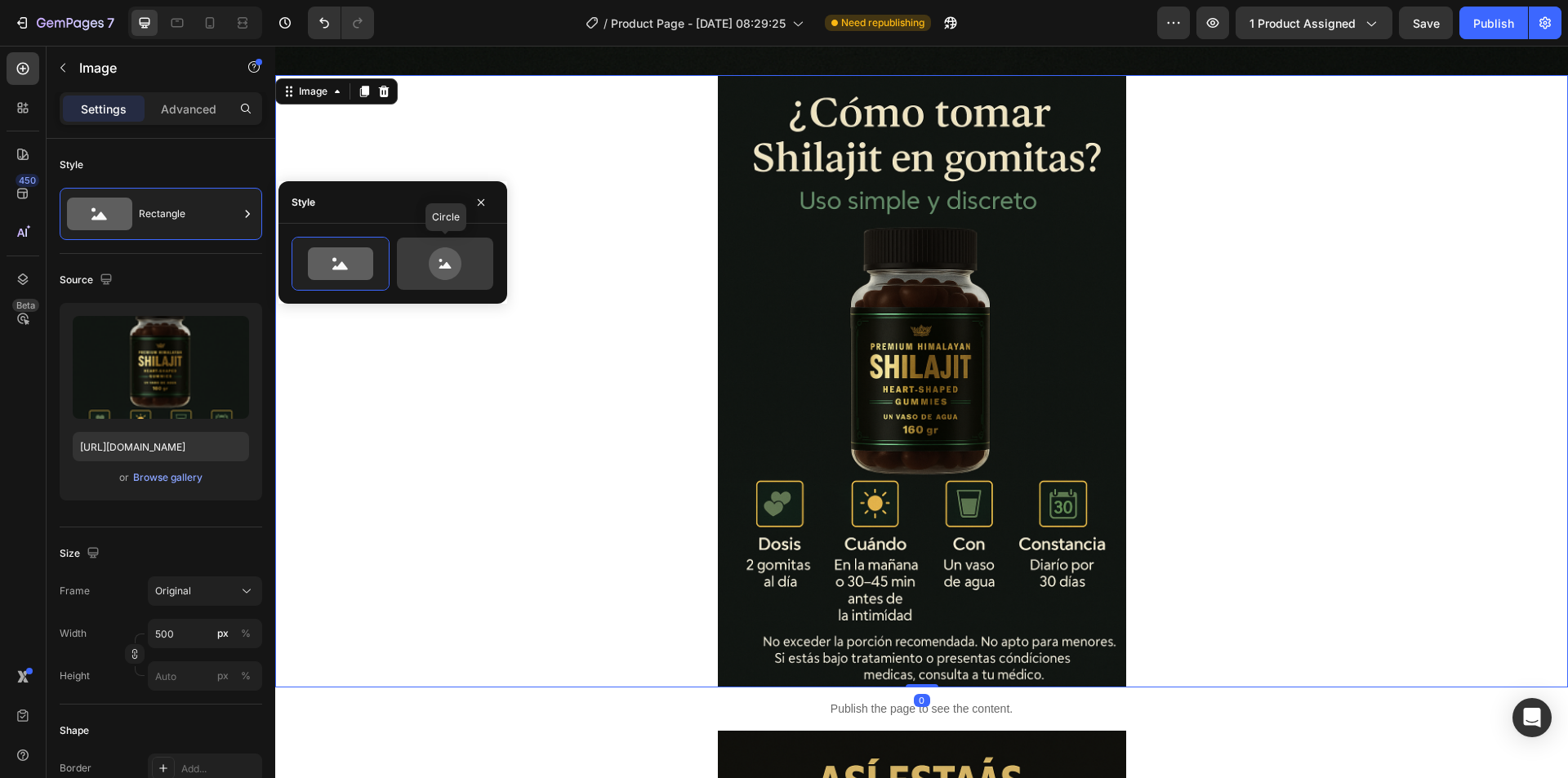
click at [462, 258] on icon at bounding box center [445, 263] width 77 height 32
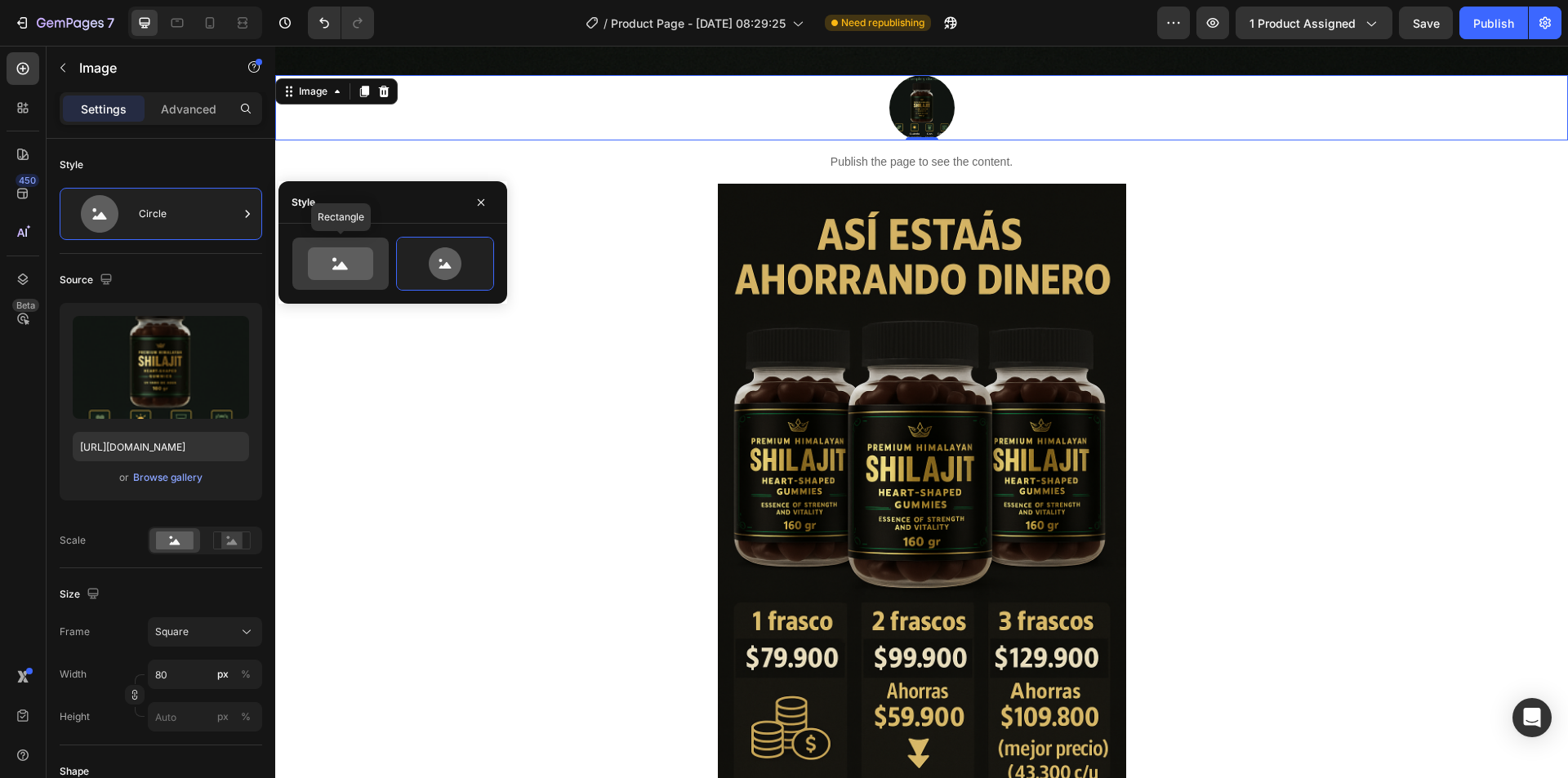
click at [344, 256] on icon at bounding box center [340, 263] width 65 height 32
type input "100"
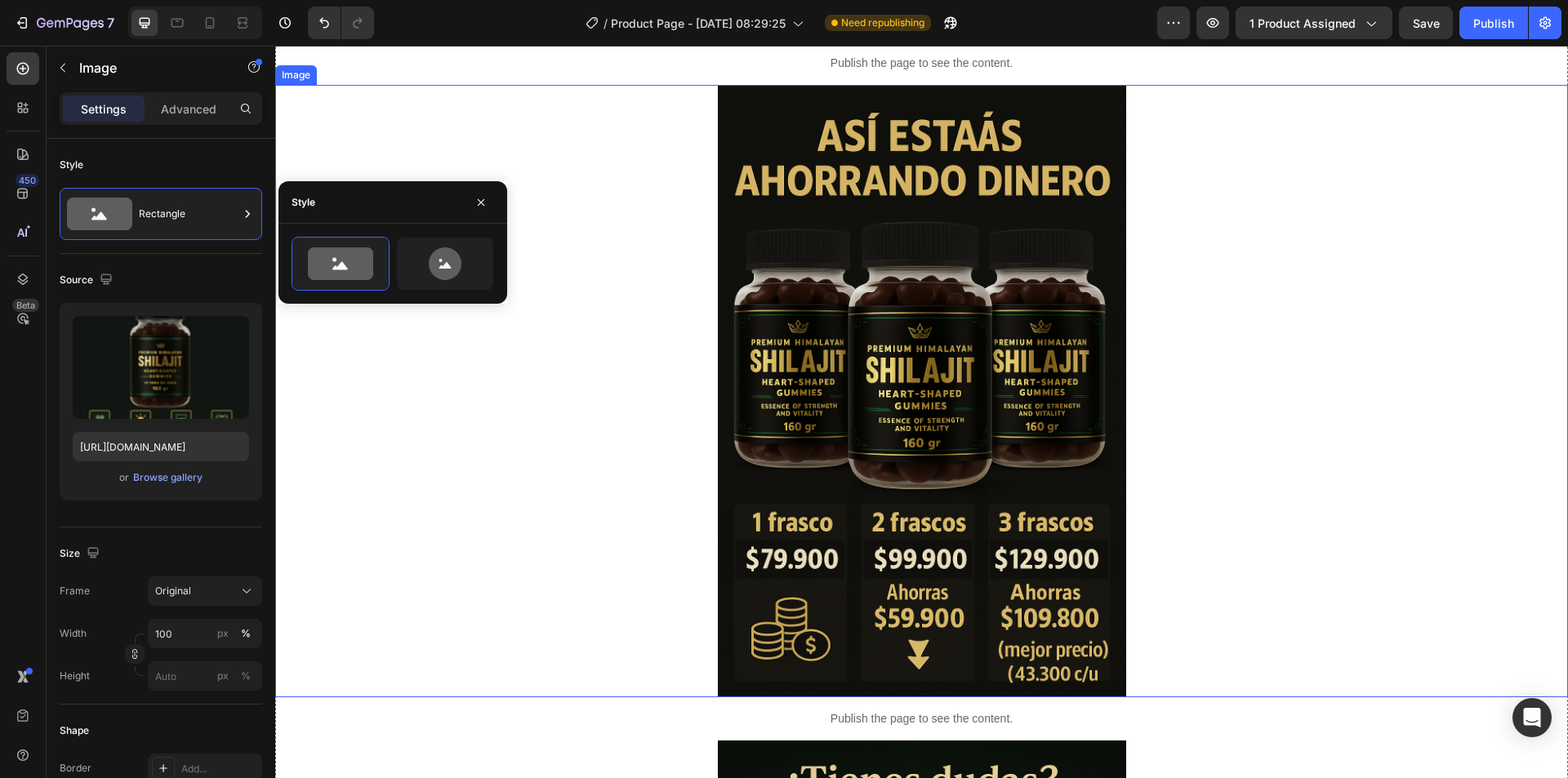
scroll to position [8163, 0]
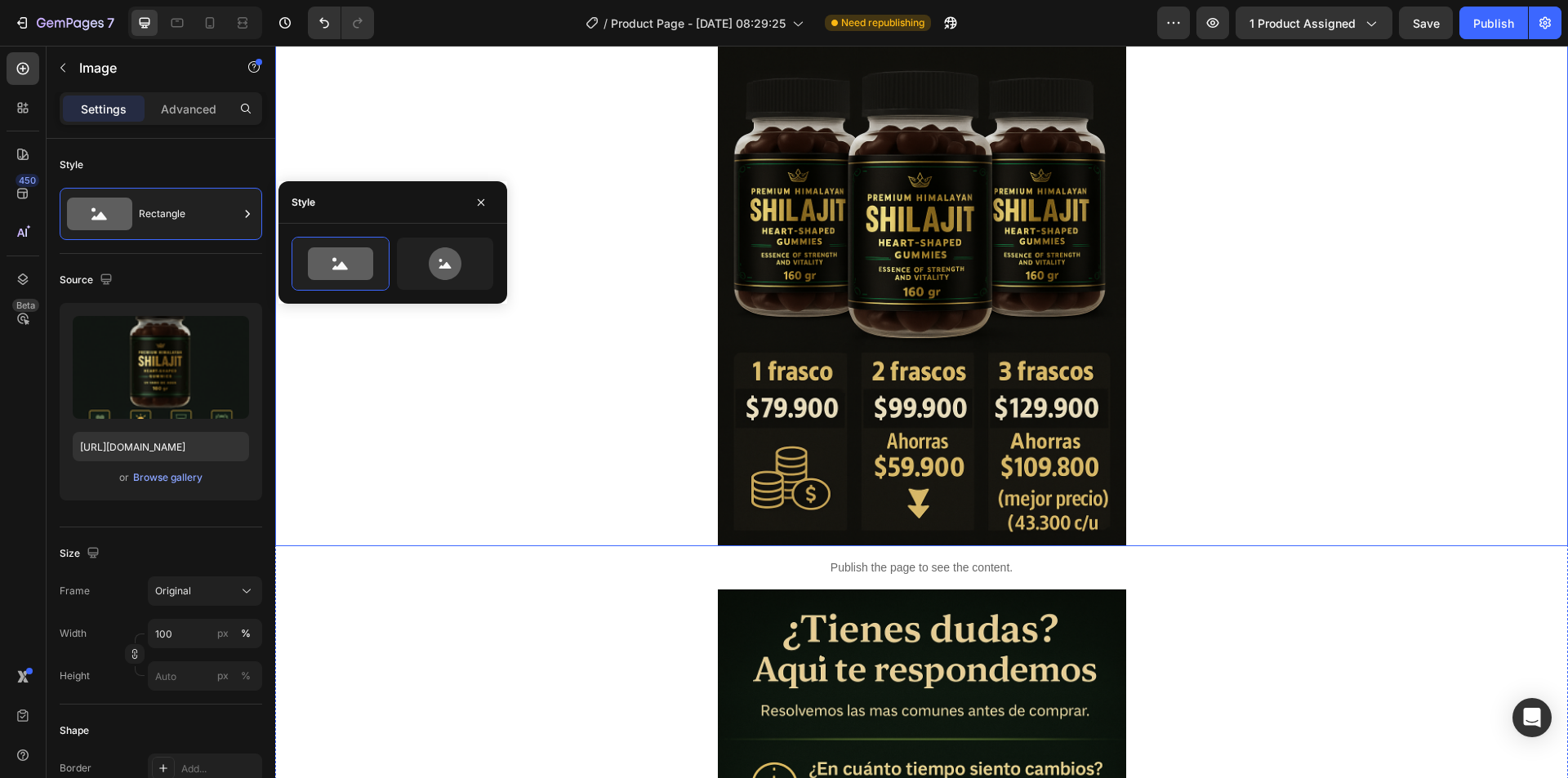
click at [1233, 312] on div at bounding box center [921, 240] width 1292 height 612
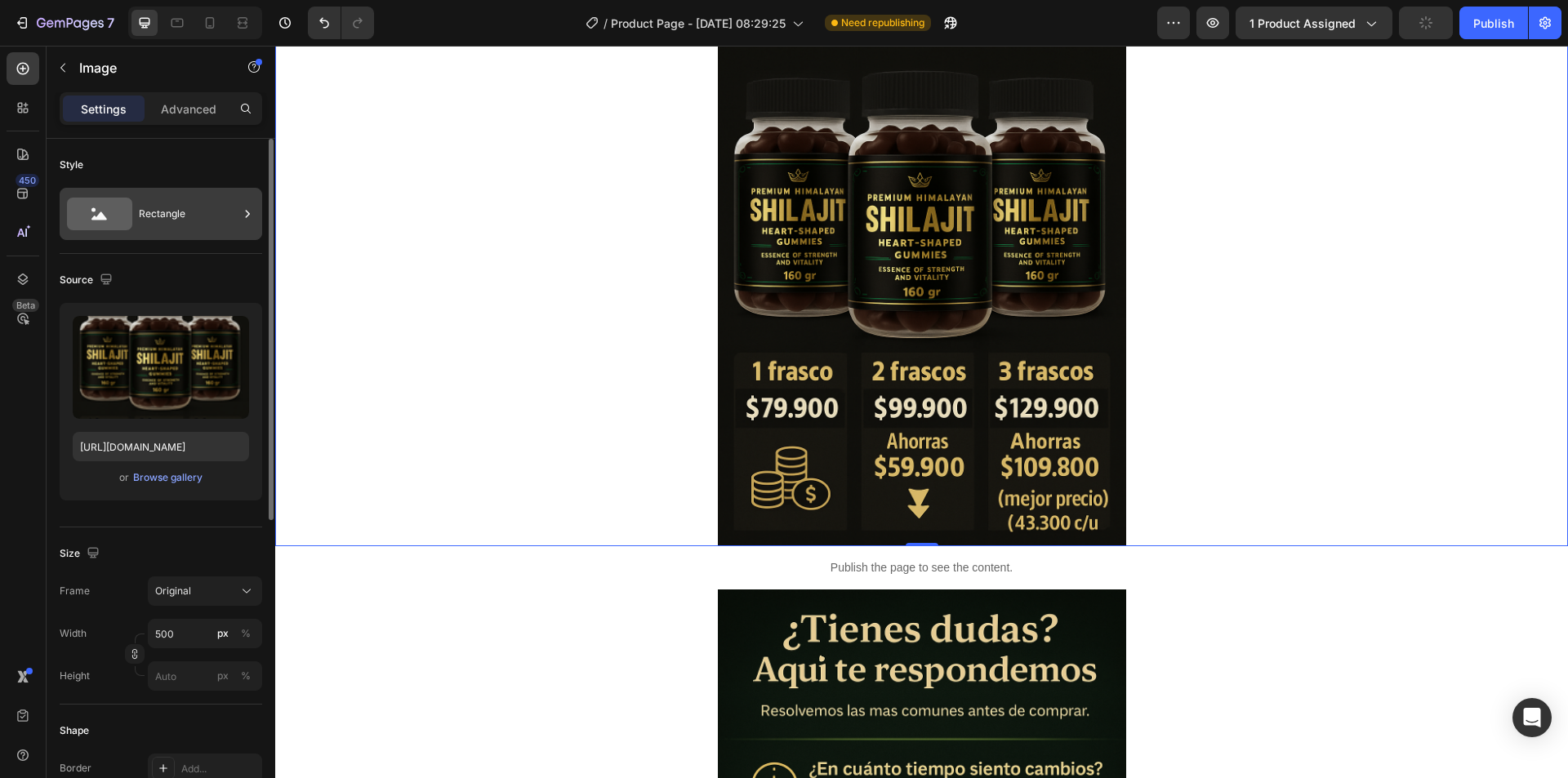
click at [218, 215] on div "Rectangle" at bounding box center [189, 214] width 99 height 37
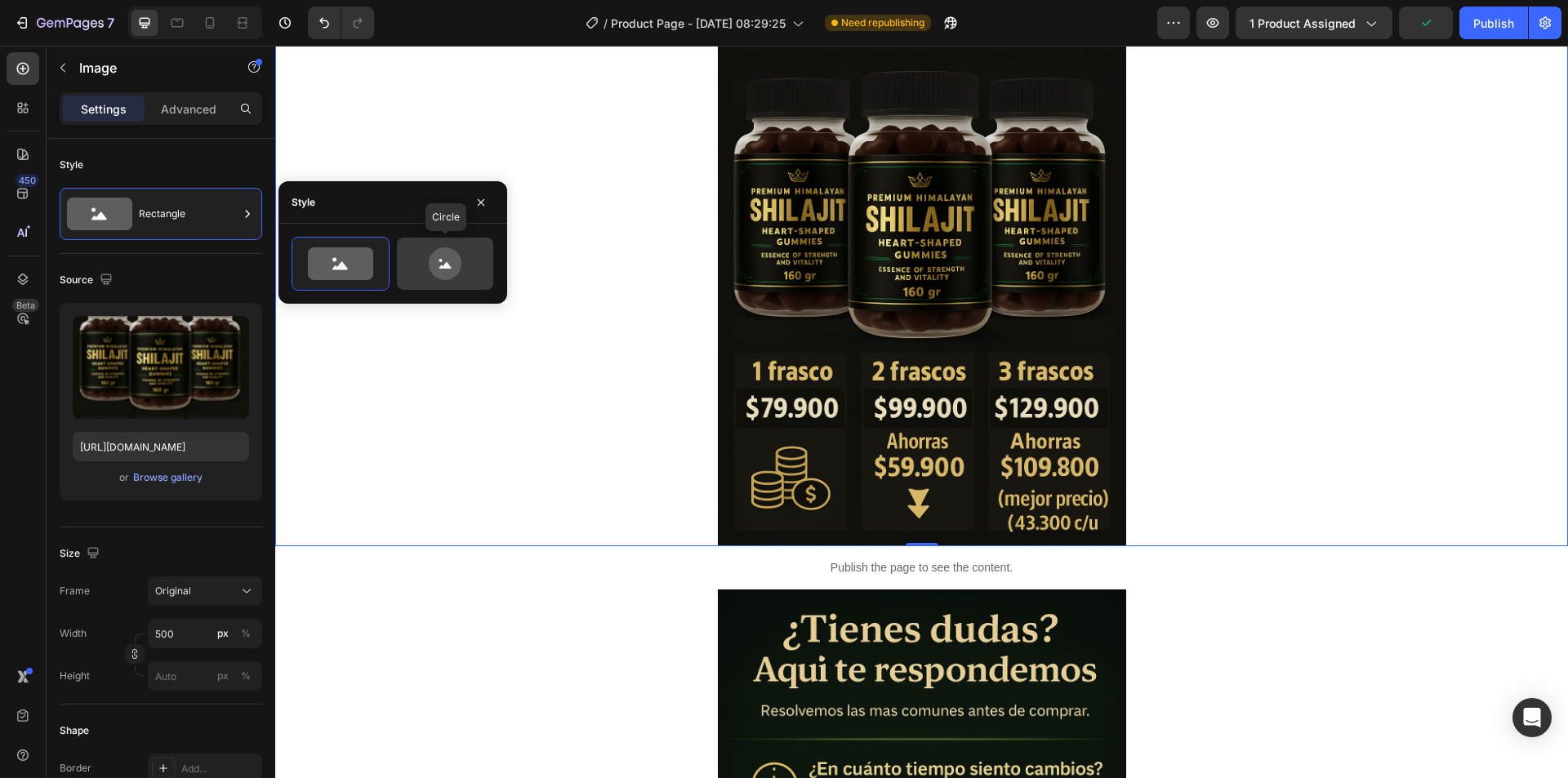
click at [431, 273] on icon at bounding box center [445, 263] width 77 height 32
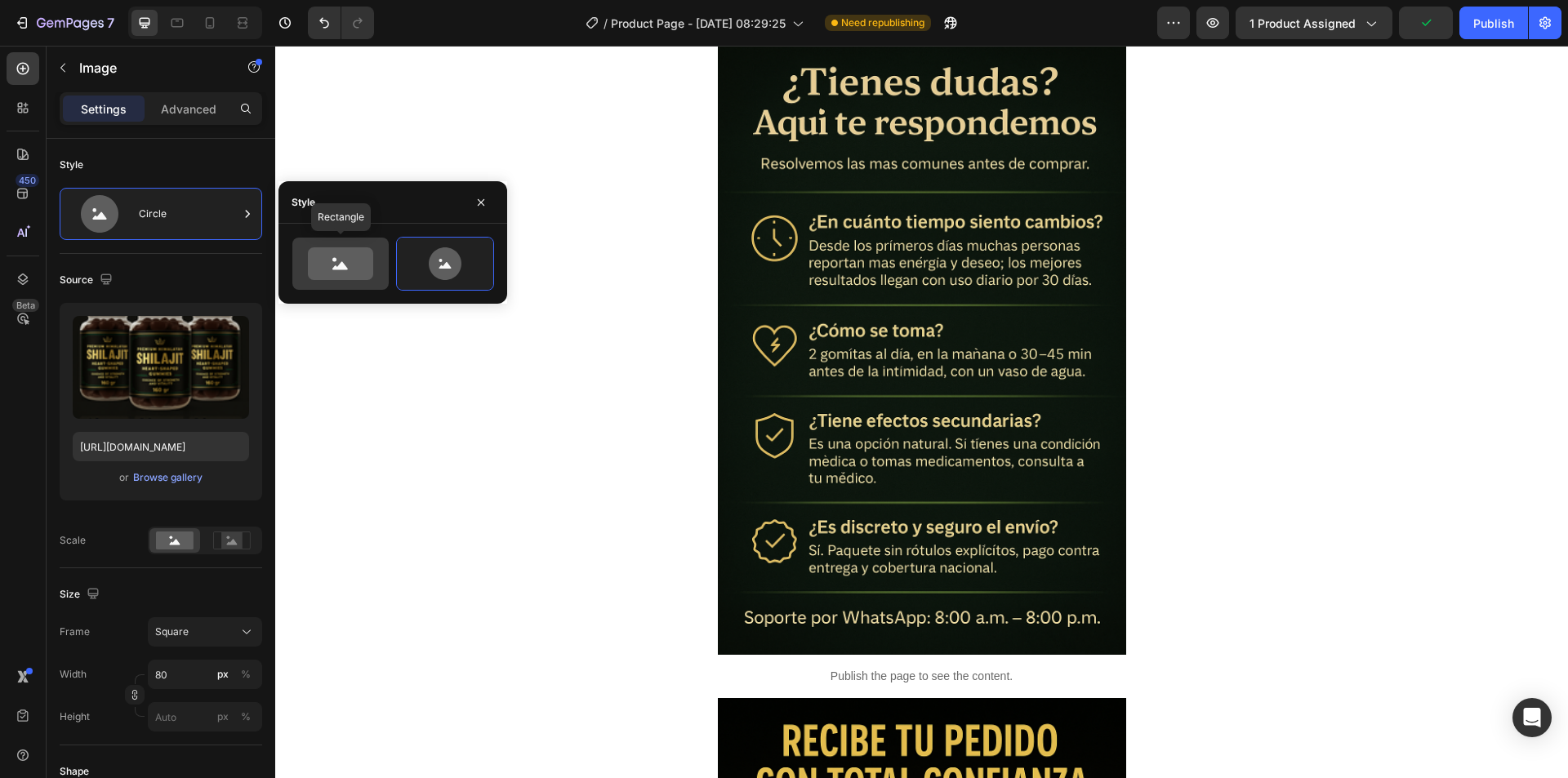
click at [333, 267] on icon at bounding box center [340, 263] width 65 height 32
type input "100"
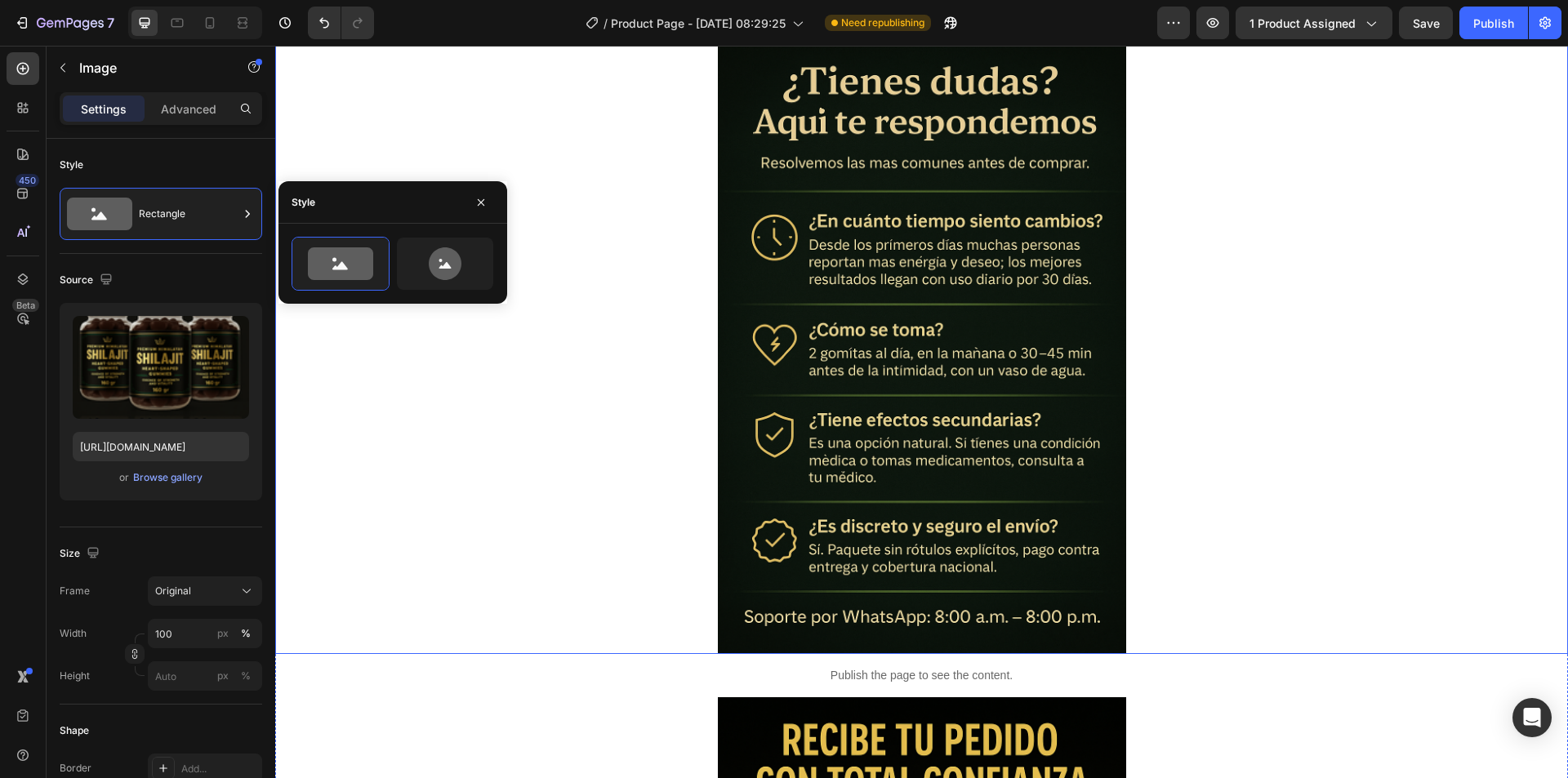
scroll to position [10122, 0]
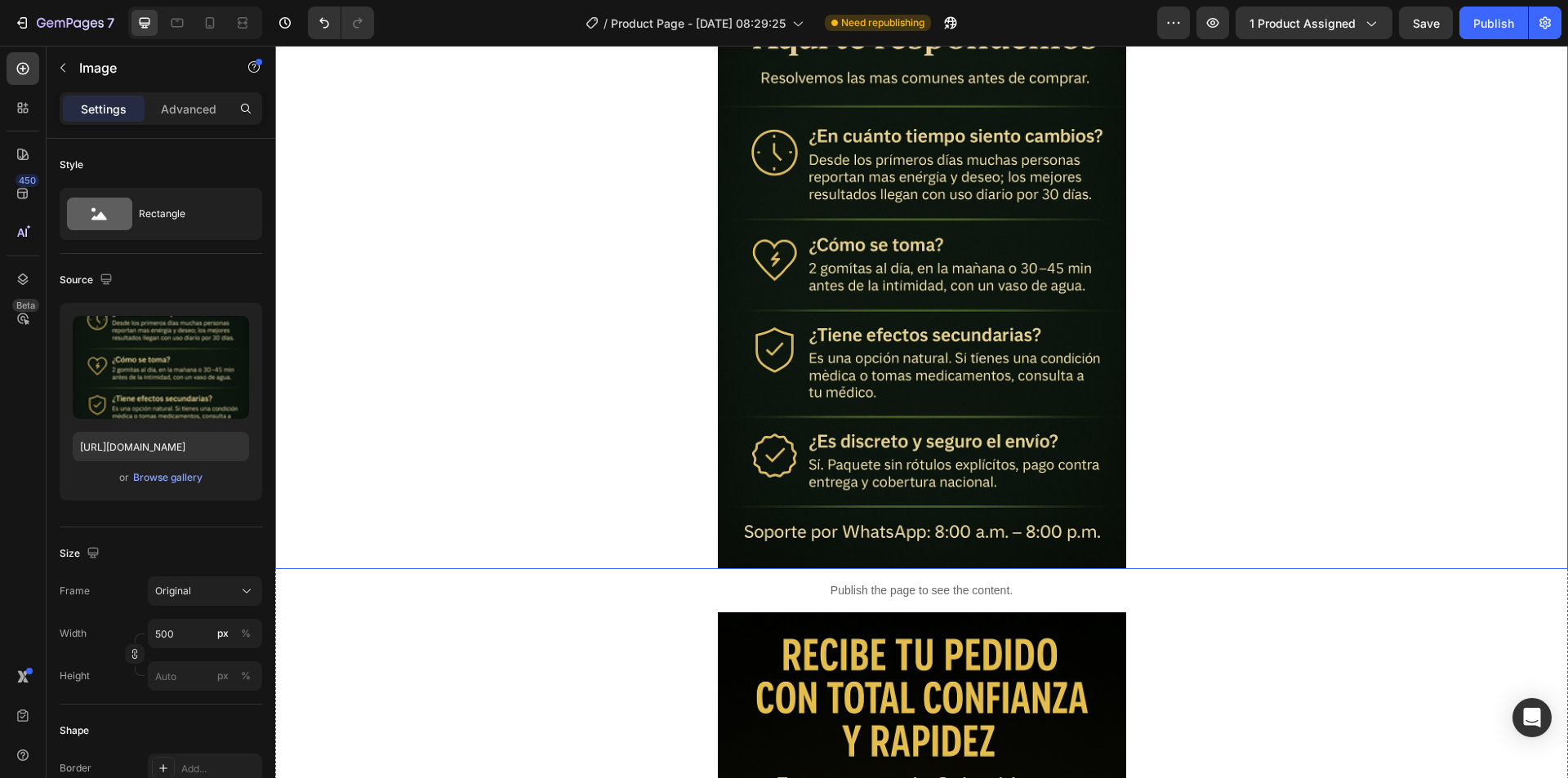
click at [1331, 388] on div at bounding box center [921, 263] width 1292 height 612
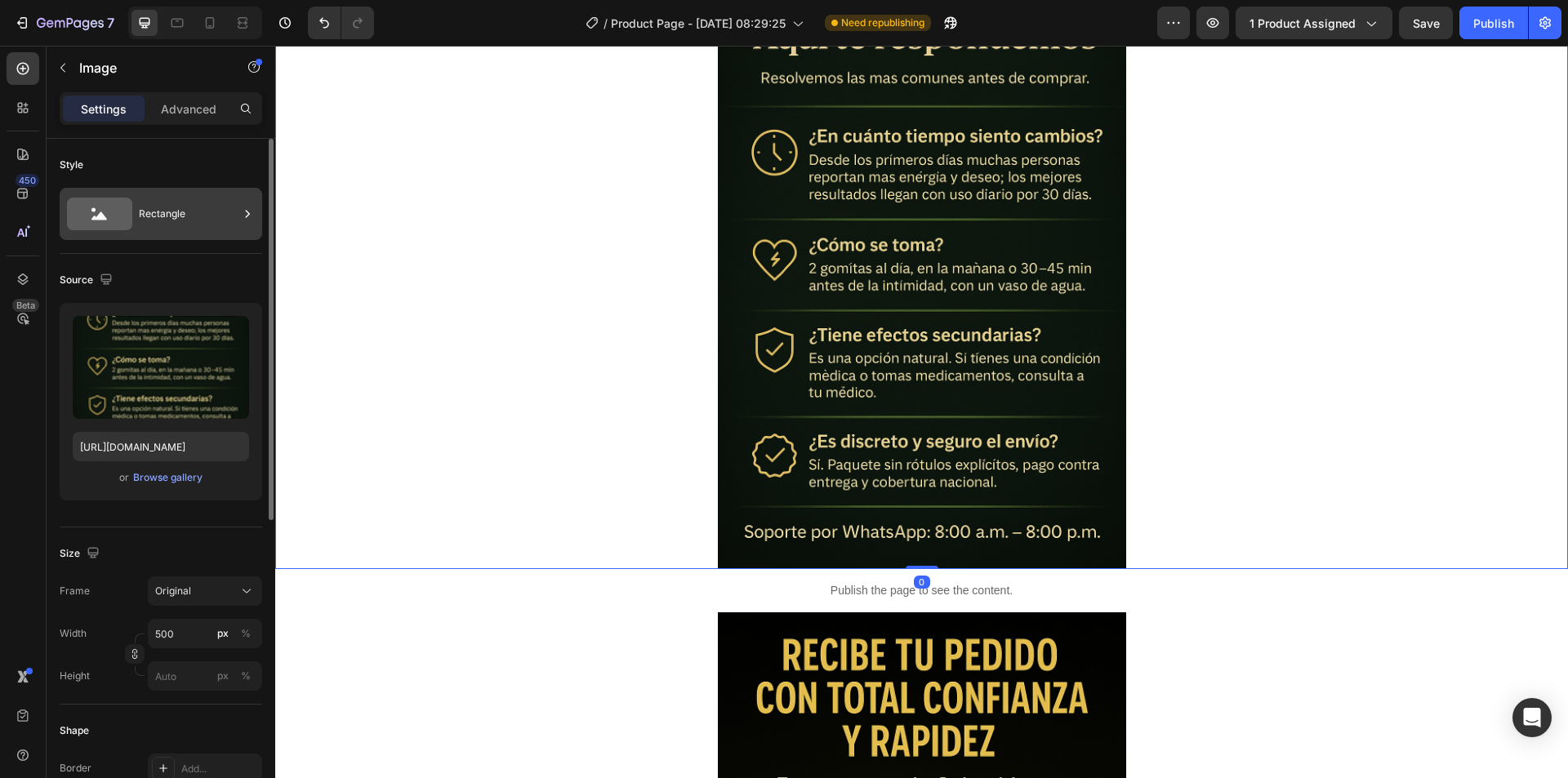
click at [244, 219] on icon at bounding box center [248, 214] width 17 height 17
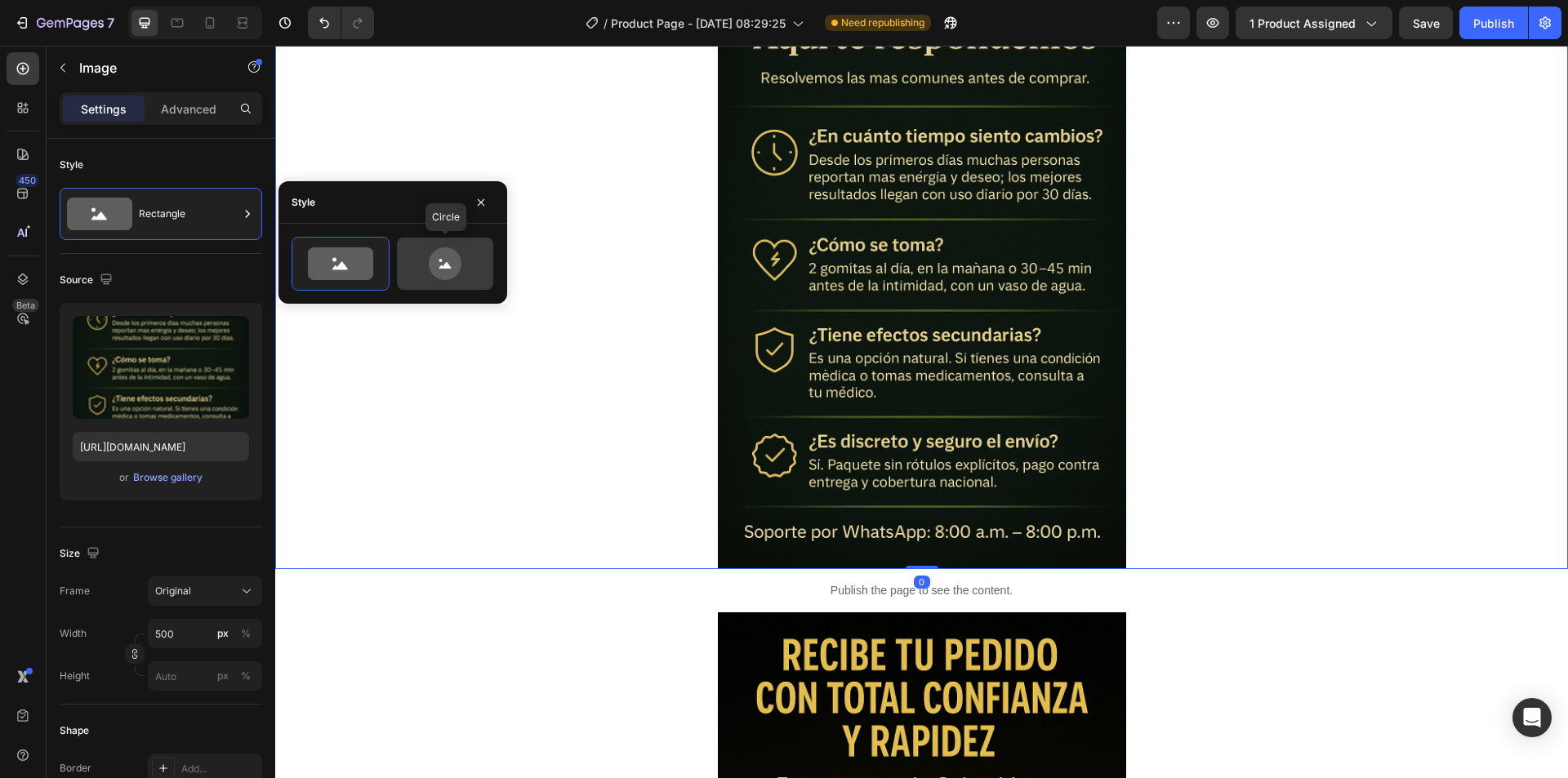
drag, startPoint x: 449, startPoint y: 278, endPoint x: 398, endPoint y: 282, distance: 51.2
click at [448, 278] on icon at bounding box center [445, 263] width 32 height 32
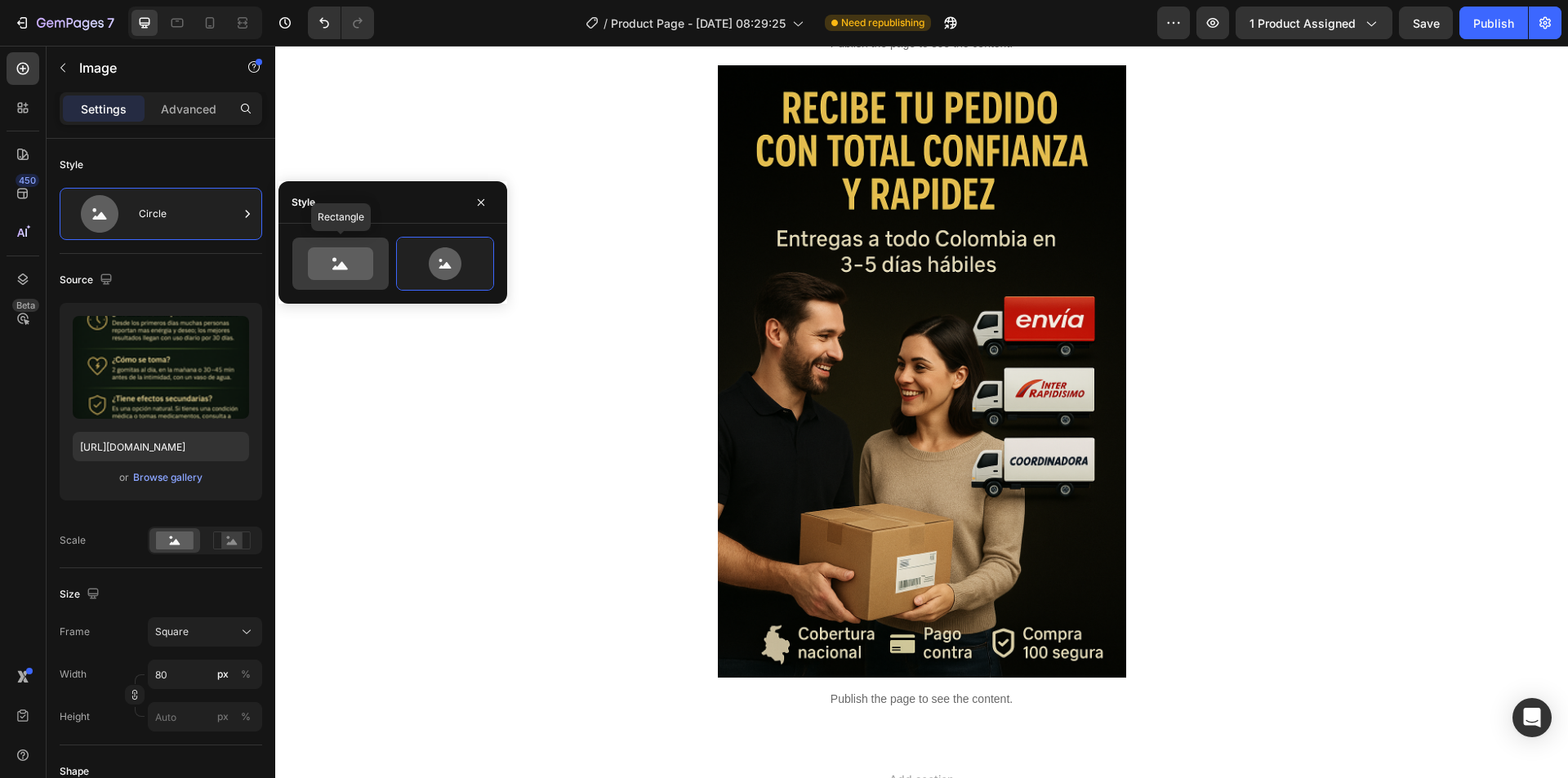
click at [335, 270] on icon at bounding box center [340, 263] width 65 height 32
type input "100"
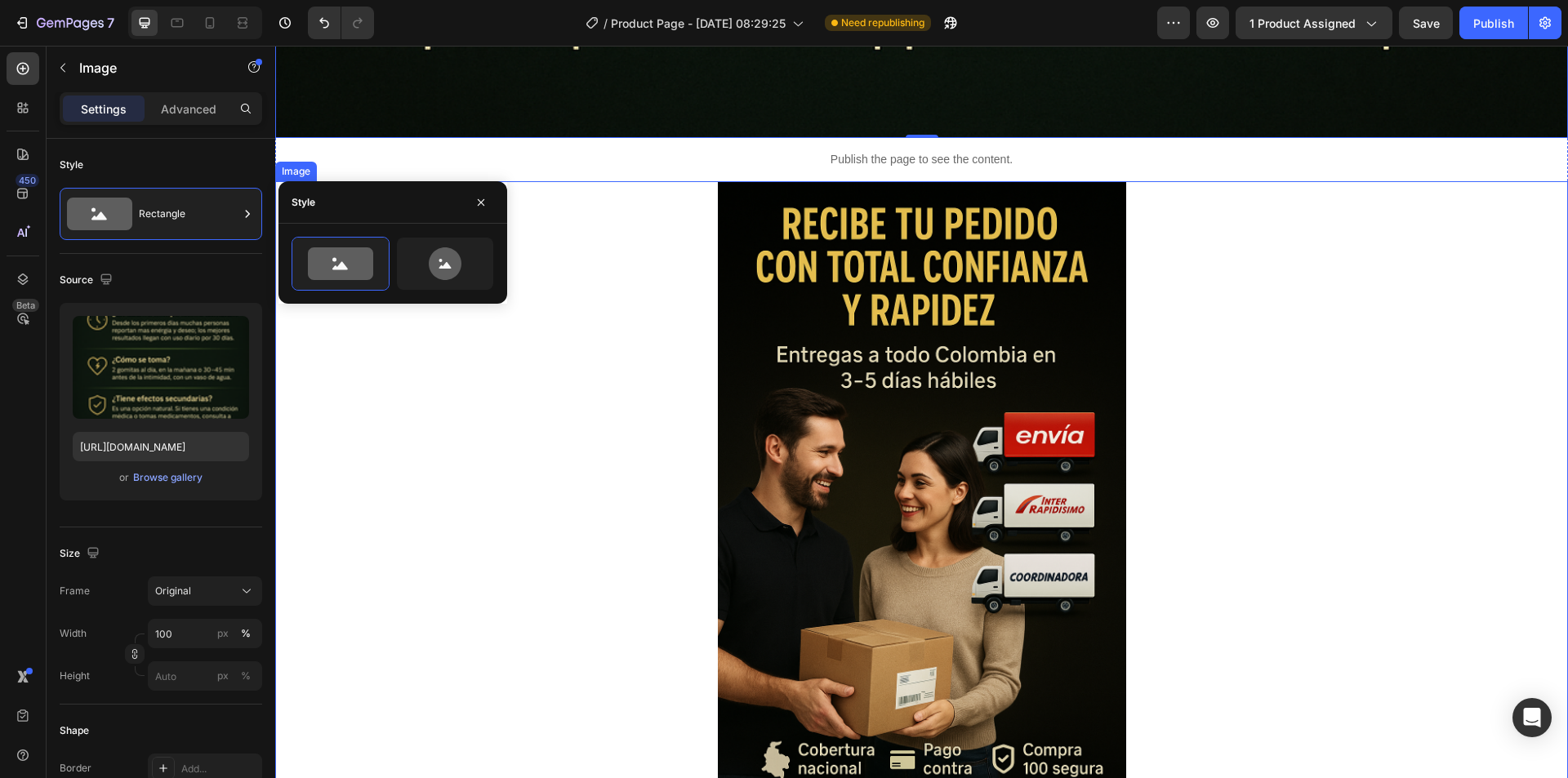
scroll to position [12049, 0]
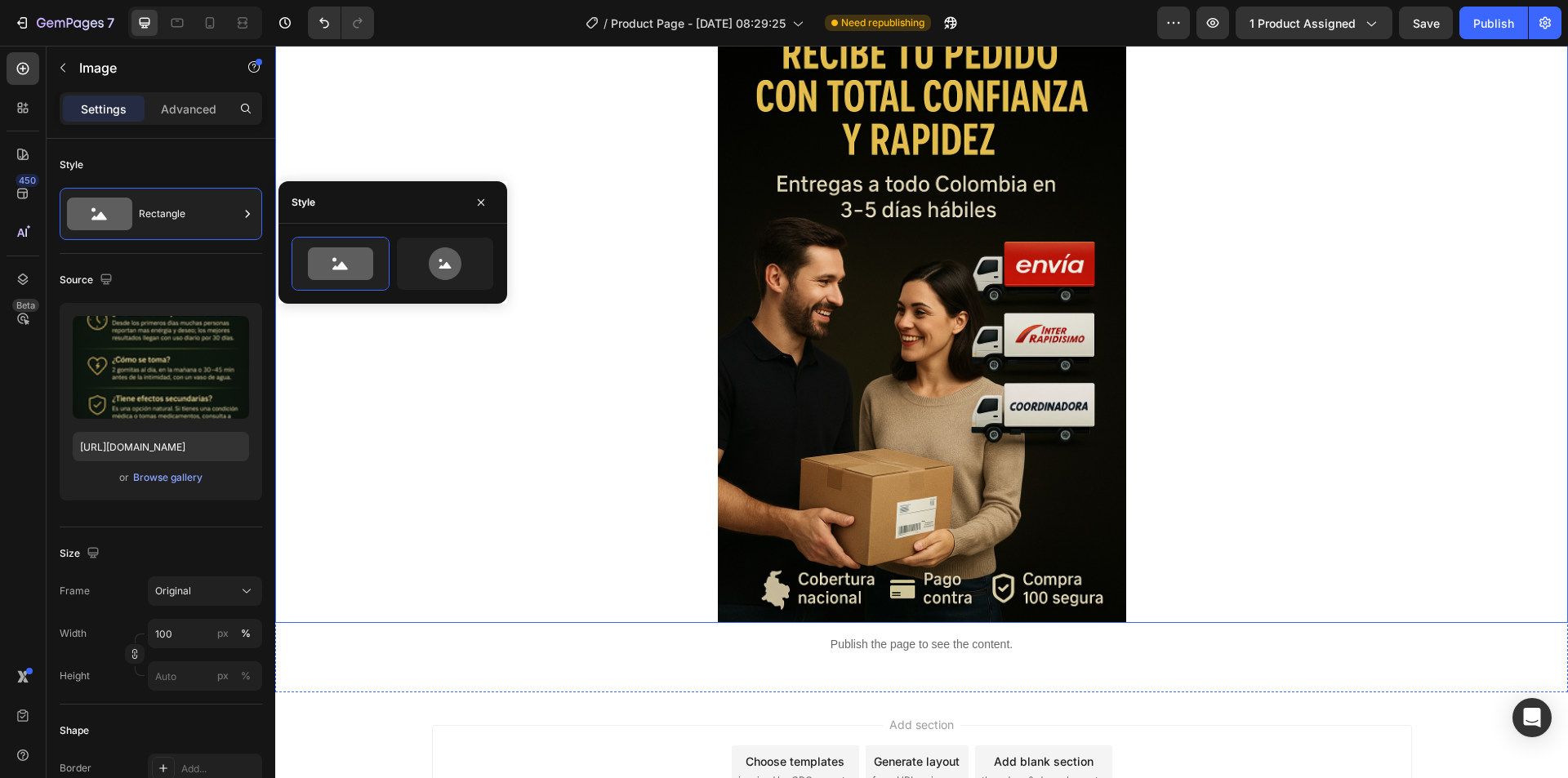
click at [1205, 343] on div at bounding box center [921, 317] width 1292 height 612
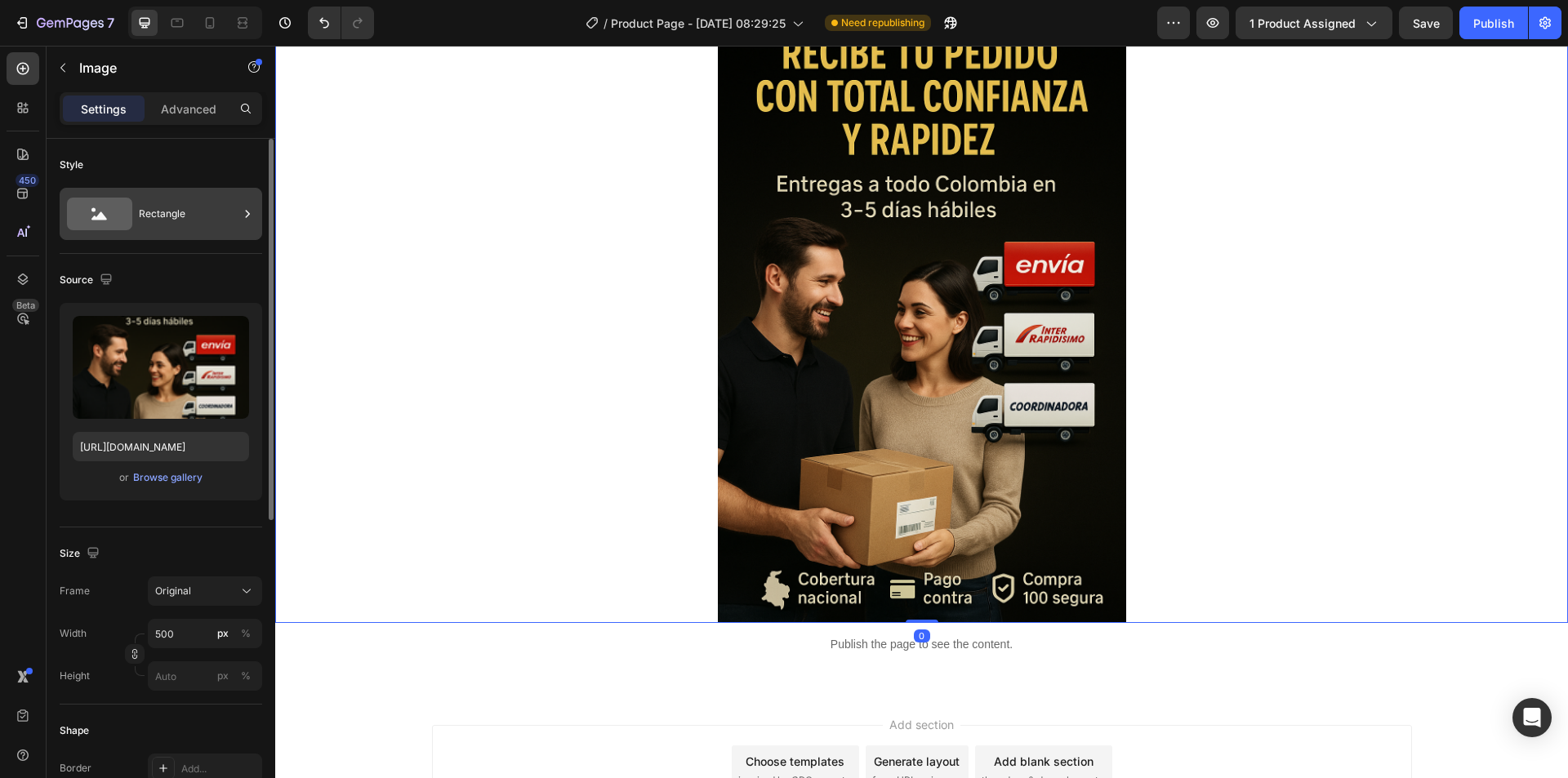
click at [239, 215] on icon at bounding box center [248, 214] width 17 height 17
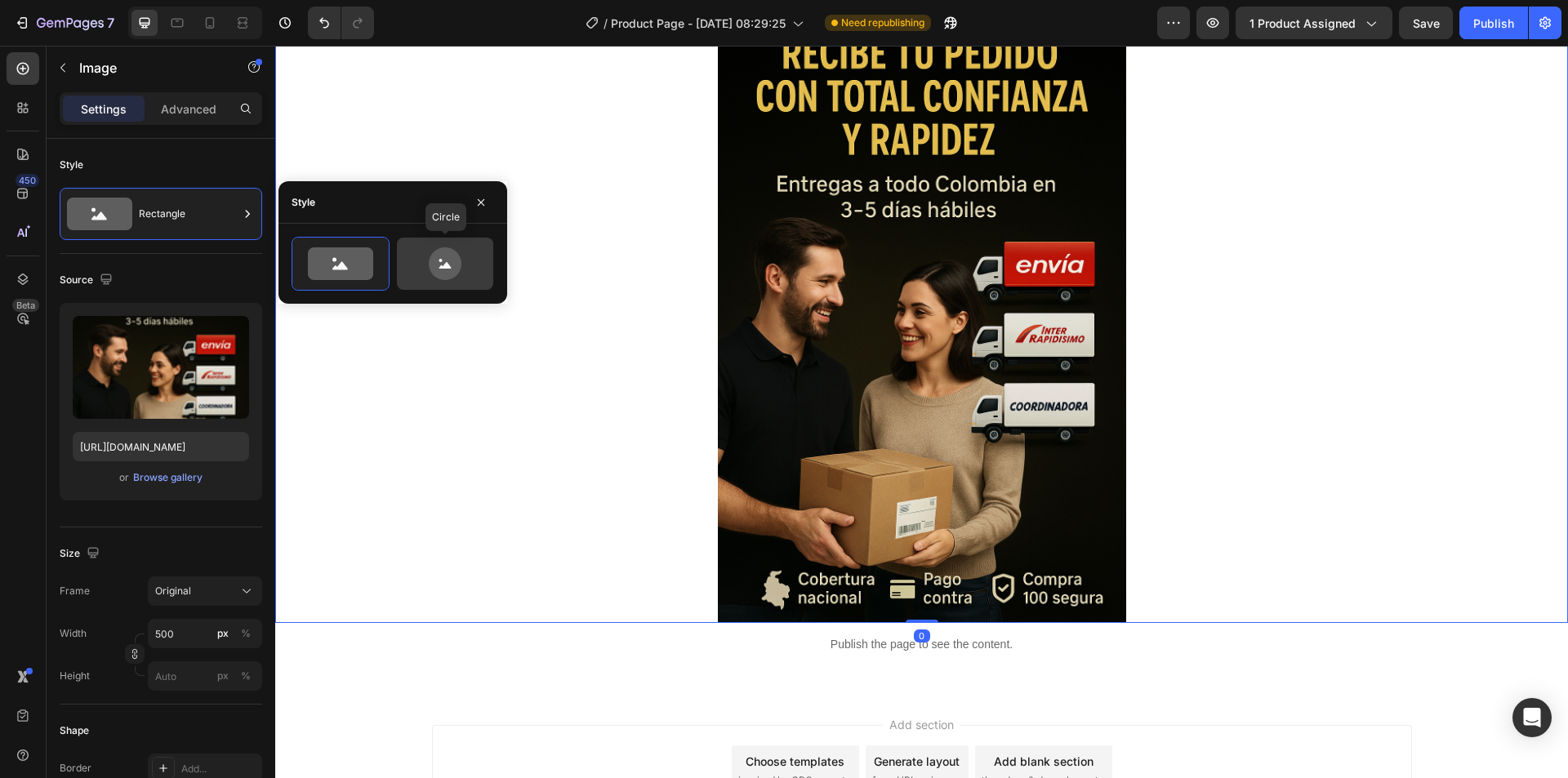
click at [440, 264] on icon at bounding box center [445, 263] width 32 height 32
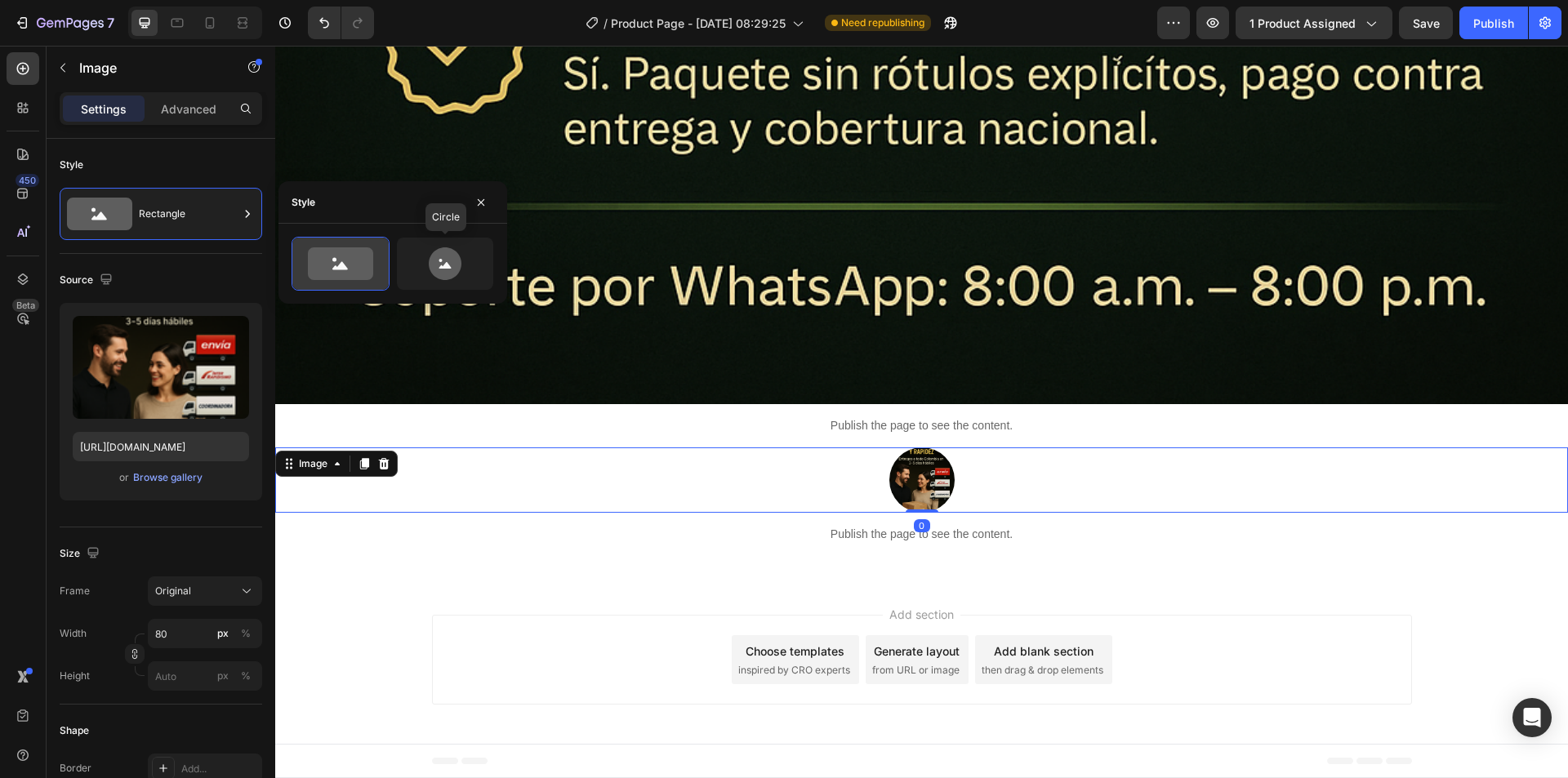
scroll to position [11502, 0]
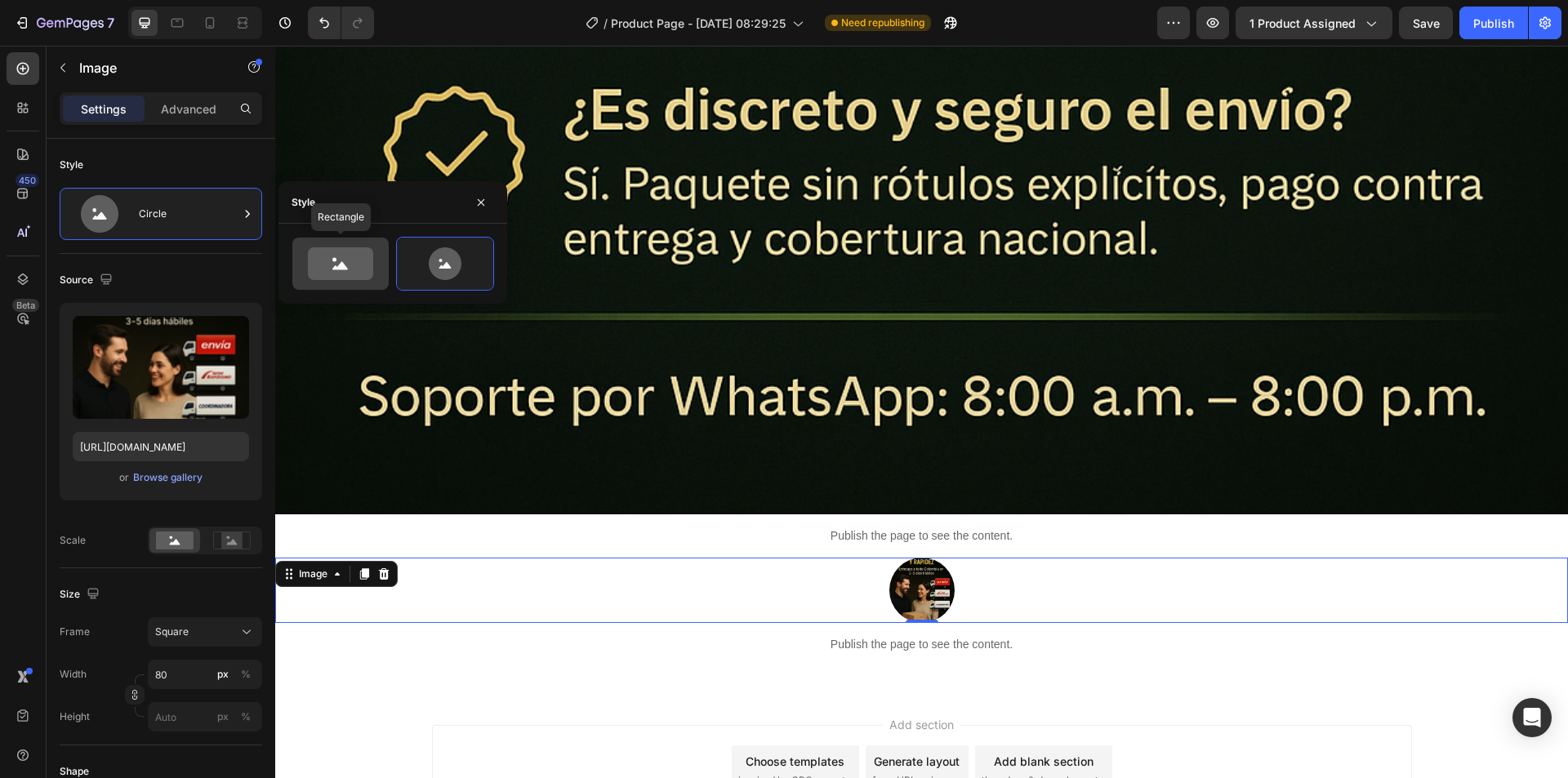
click at [332, 272] on icon at bounding box center [340, 263] width 65 height 32
type input "100"
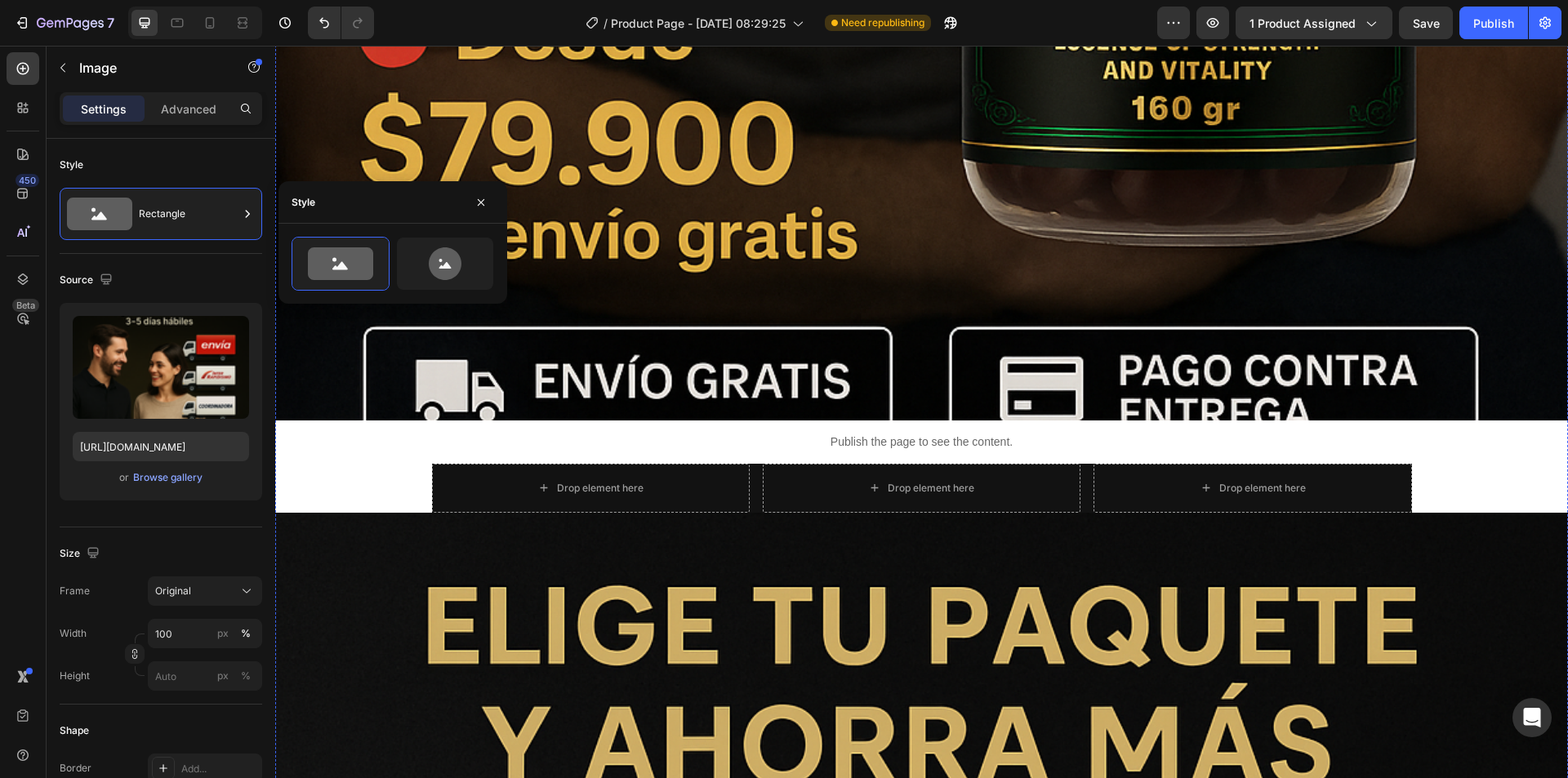
scroll to position [1684, 0]
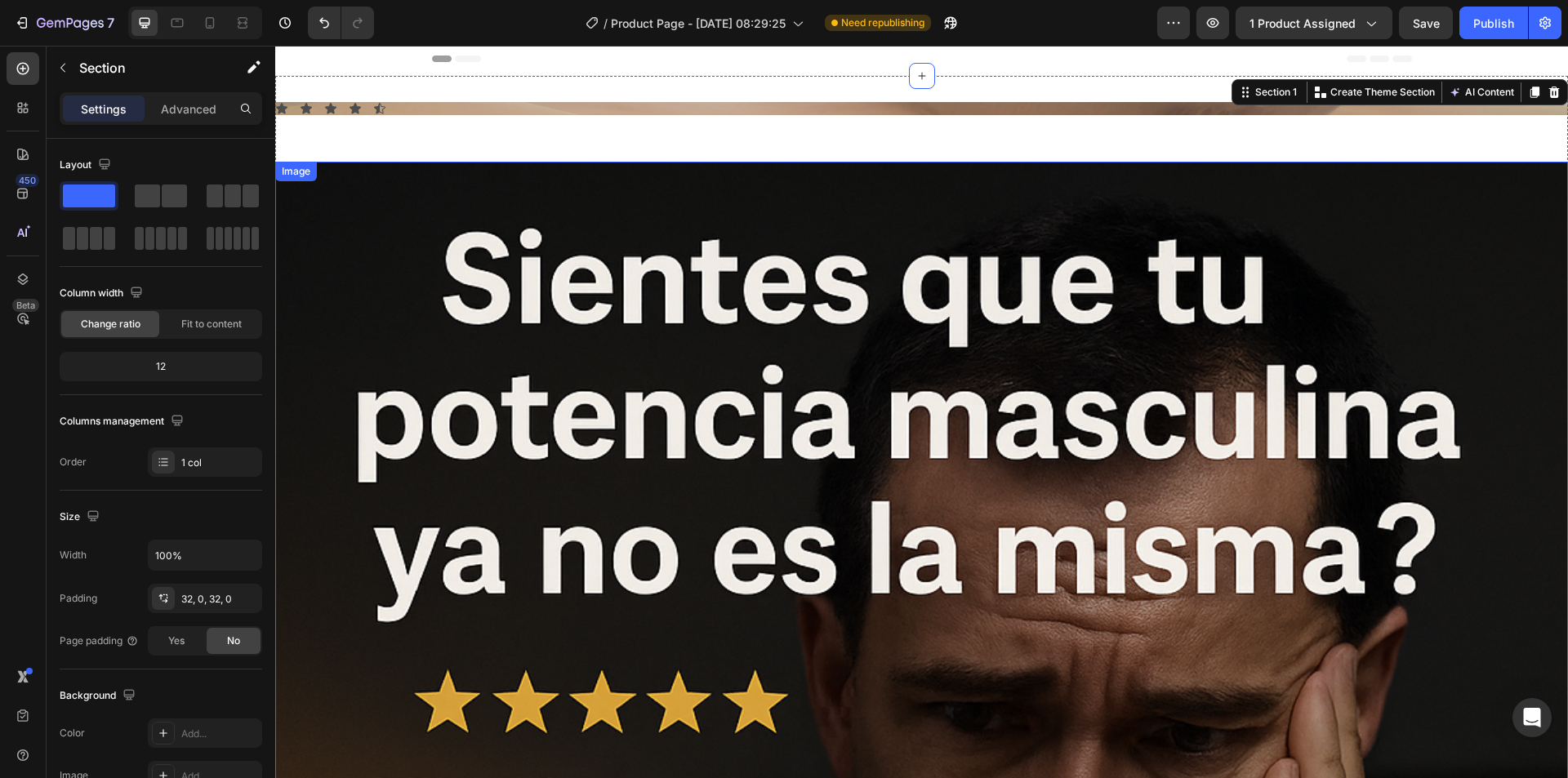
scroll to position [0, 0]
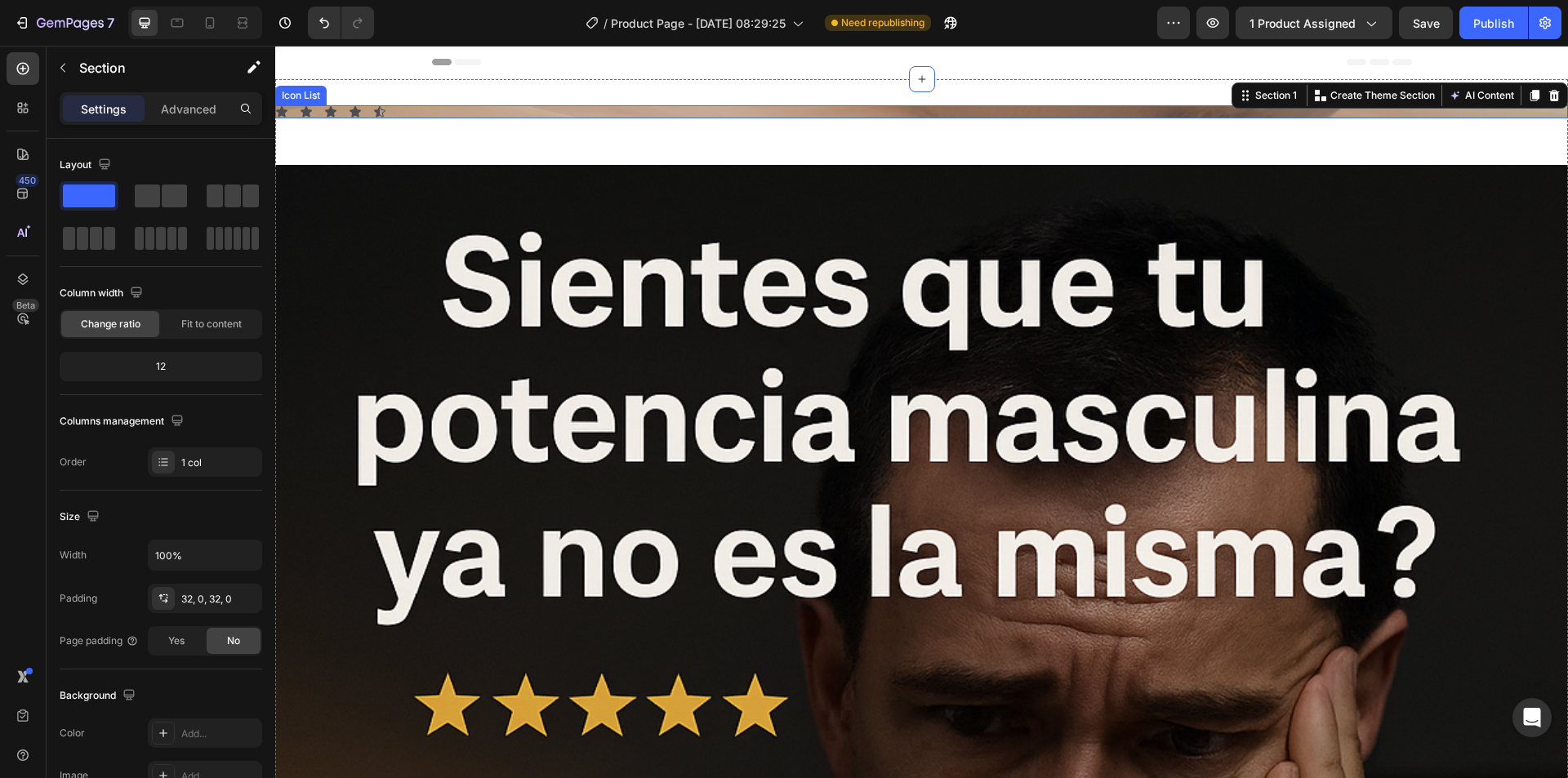
click at [496, 113] on div "Icon Icon Icon Icon Icon" at bounding box center [921, 112] width 1292 height 13
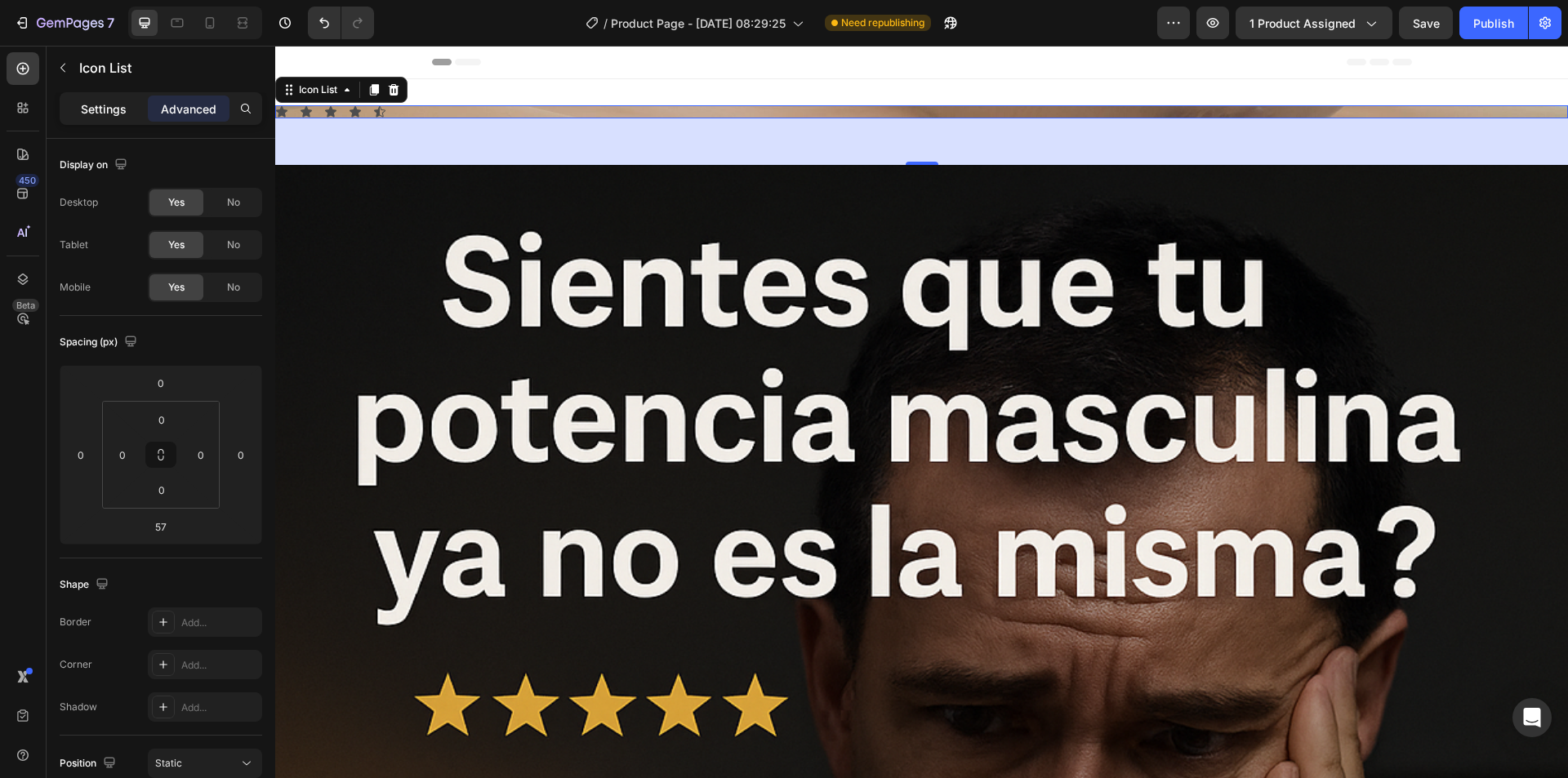
click at [97, 108] on p "Settings" at bounding box center [103, 108] width 46 height 17
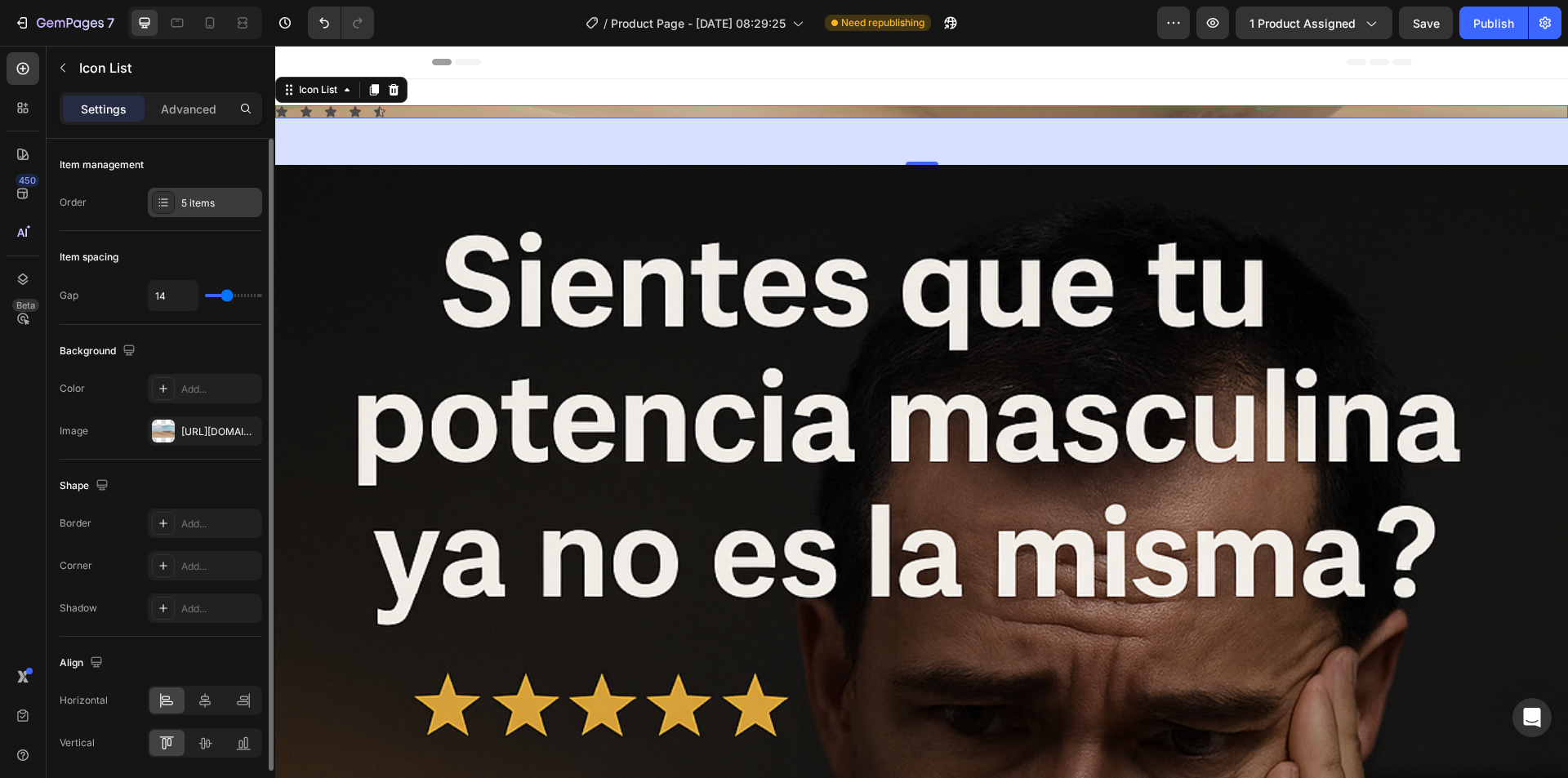
click at [220, 204] on div "5 items" at bounding box center [219, 204] width 77 height 15
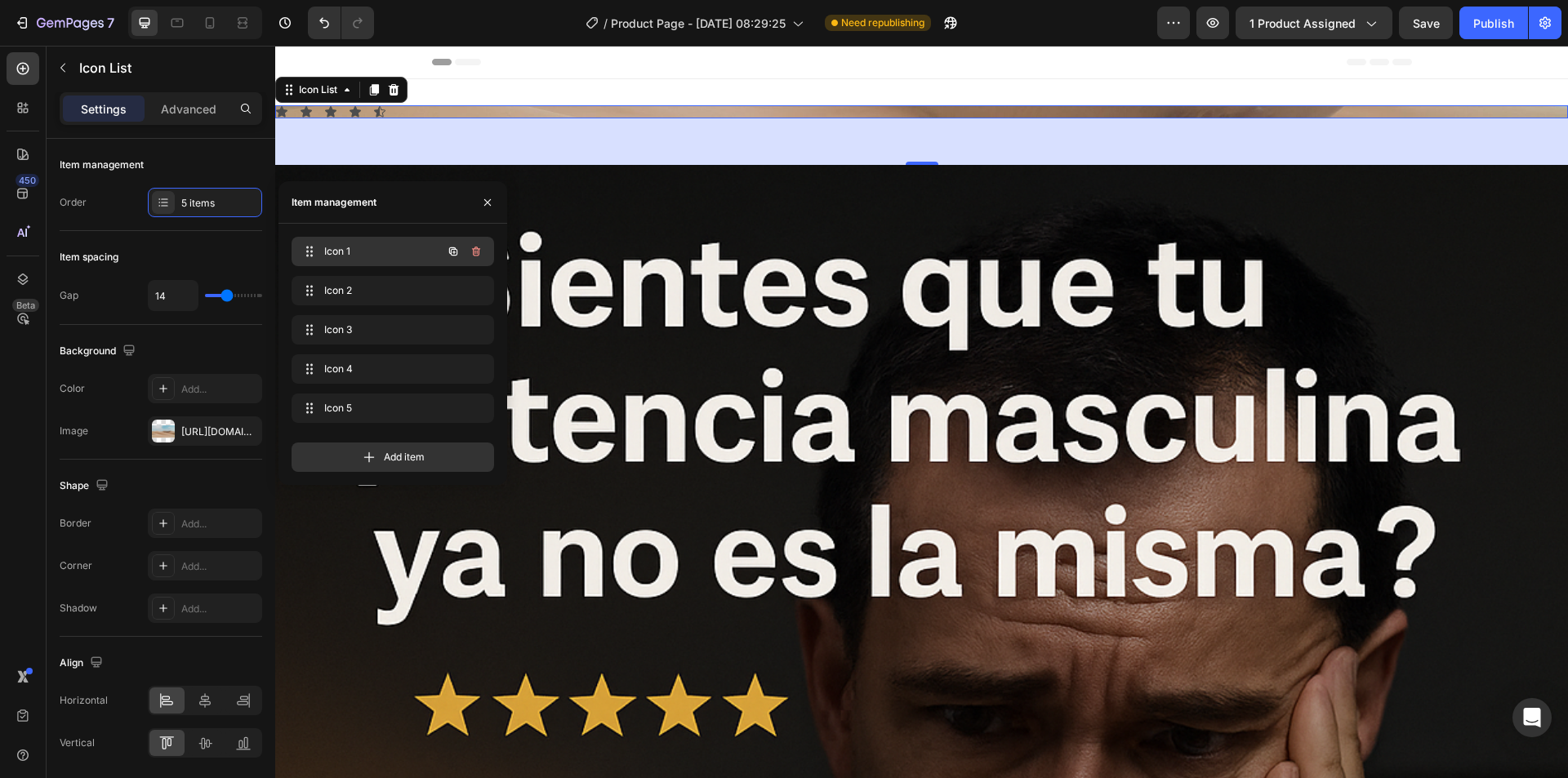
click at [381, 252] on span "Icon 1" at bounding box center [370, 252] width 92 height 15
click at [385, 283] on span "Icon 2" at bounding box center [382, 291] width 121 height 15
click at [350, 330] on span "Icon 3" at bounding box center [382, 330] width 121 height 15
click at [363, 404] on span "Icon 5" at bounding box center [370, 408] width 92 height 15
drag, startPoint x: 632, startPoint y: 294, endPoint x: 512, endPoint y: 139, distance: 196.0
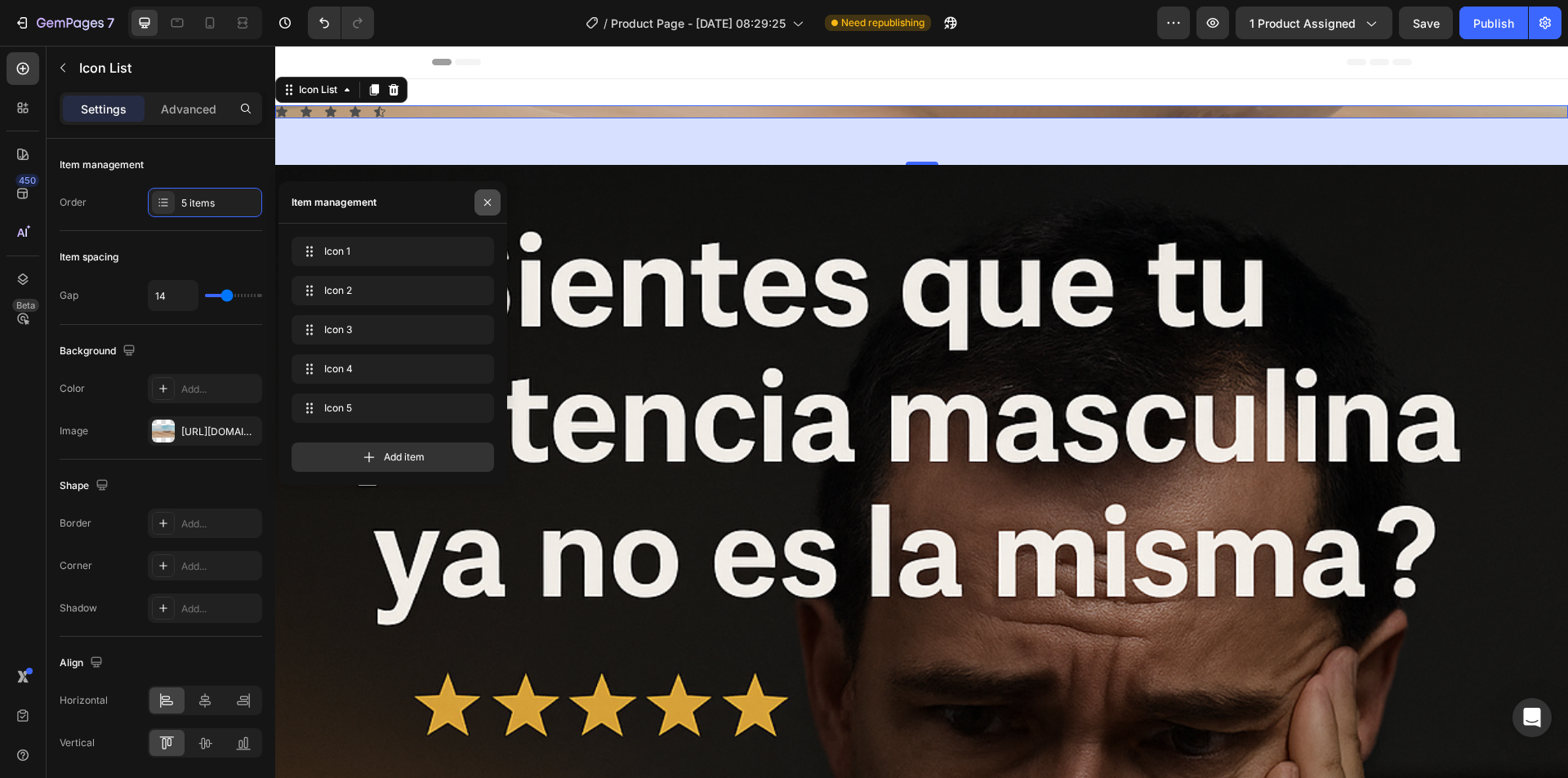
click at [489, 204] on icon "button" at bounding box center [488, 202] width 7 height 7
click at [491, 201] on icon "button" at bounding box center [488, 203] width 13 height 13
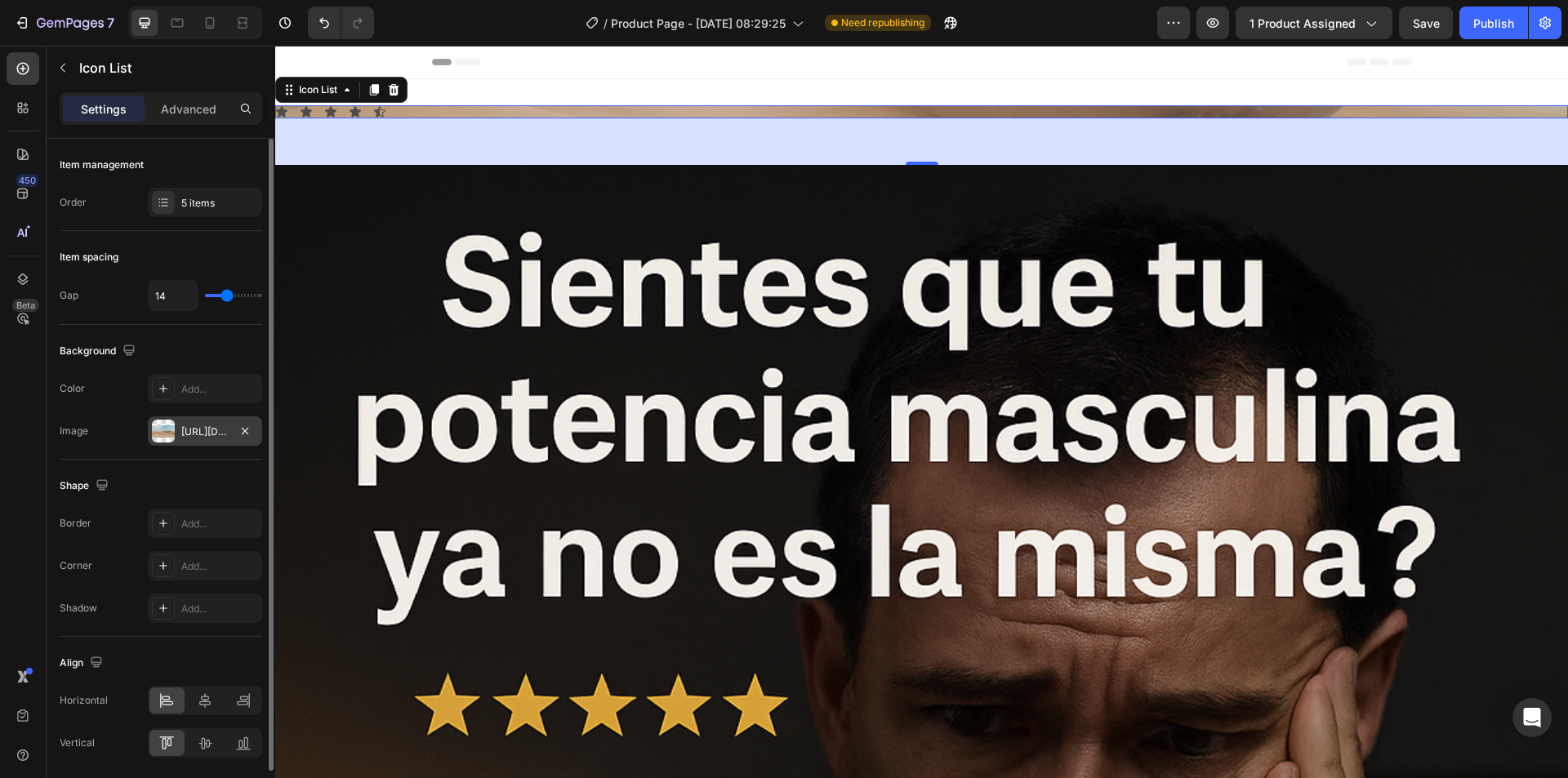
click at [165, 428] on div at bounding box center [163, 431] width 23 height 23
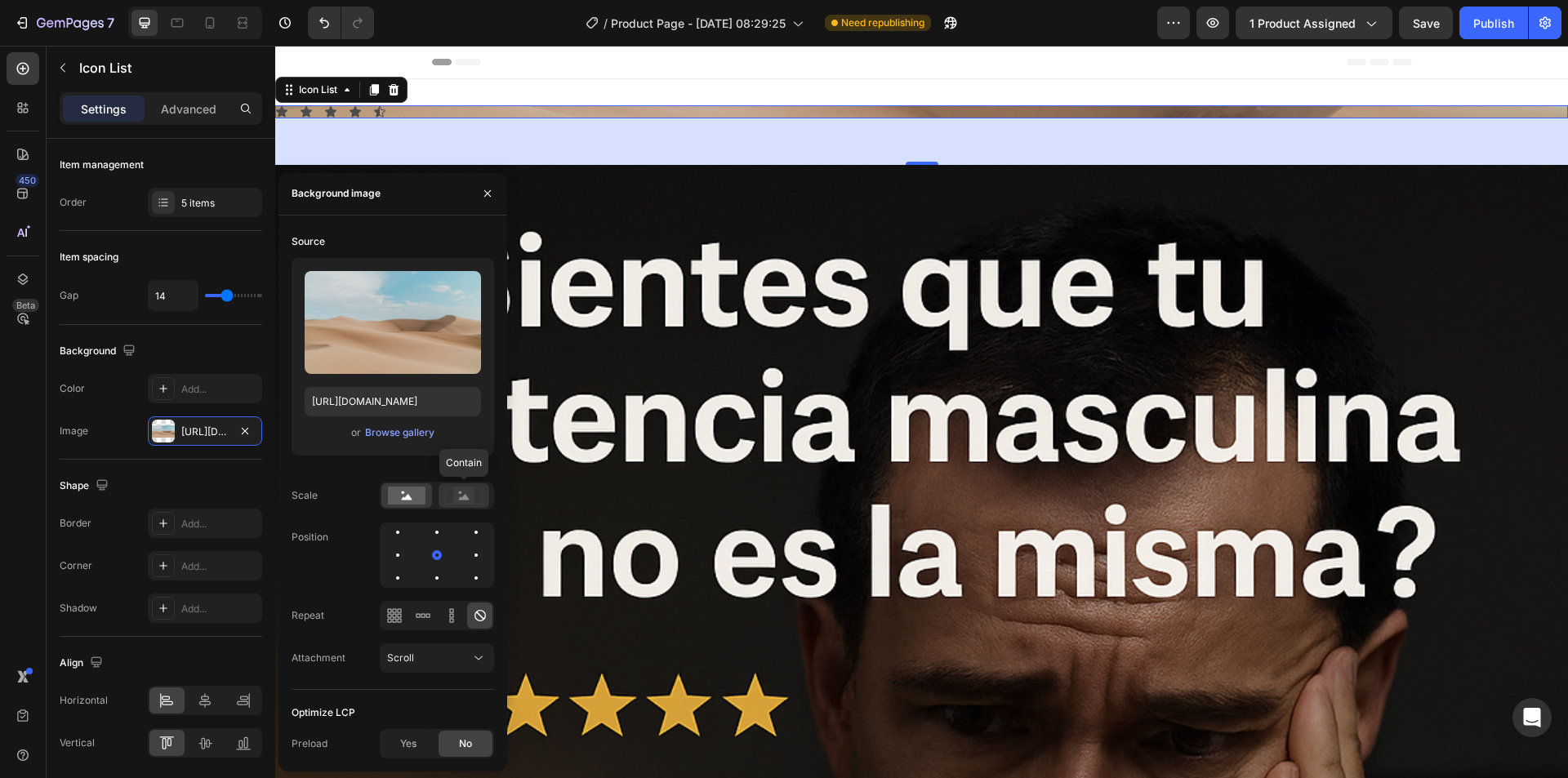
click at [461, 496] on rect at bounding box center [464, 496] width 22 height 17
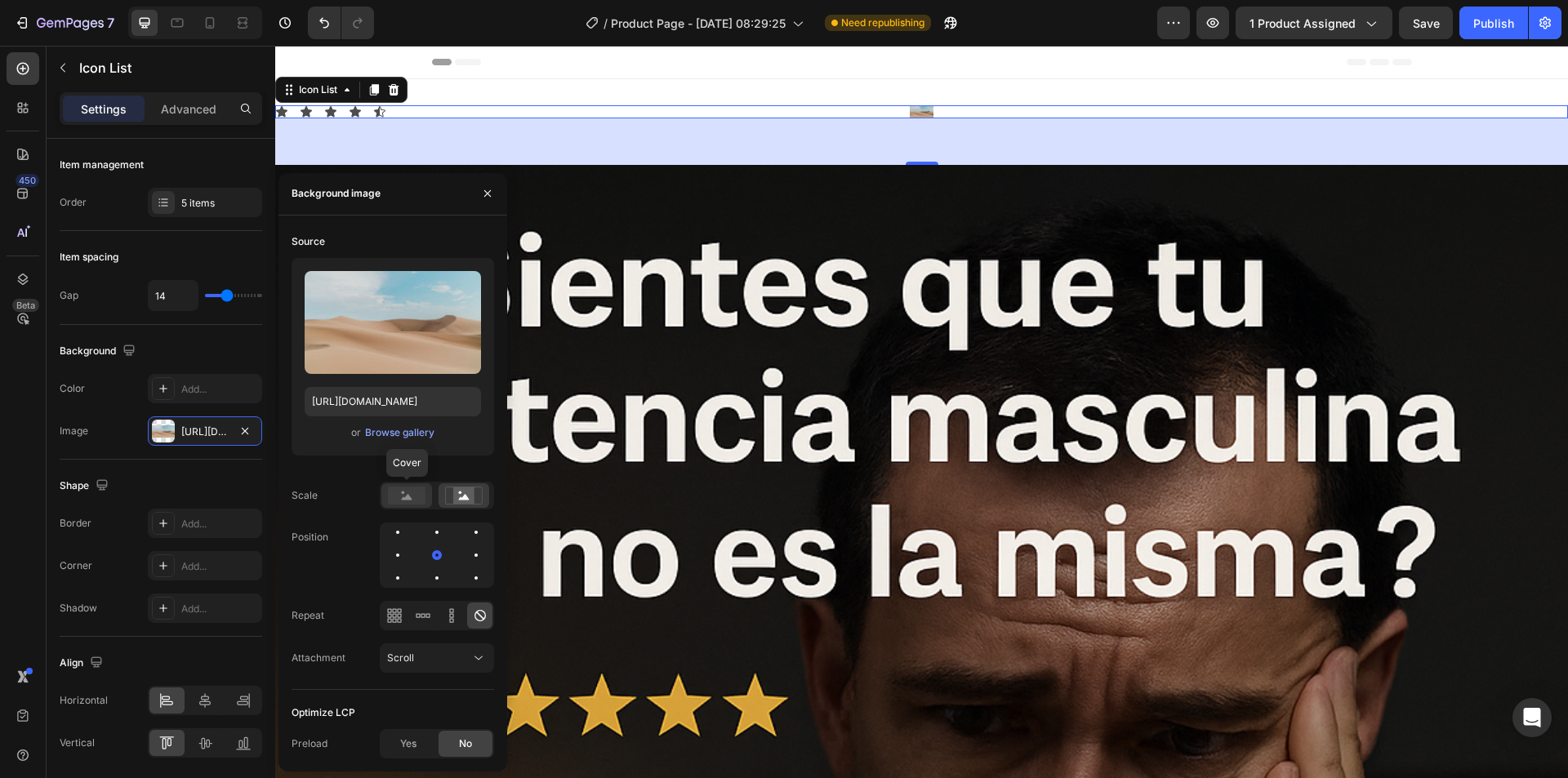
click at [401, 498] on rect at bounding box center [406, 496] width 37 height 18
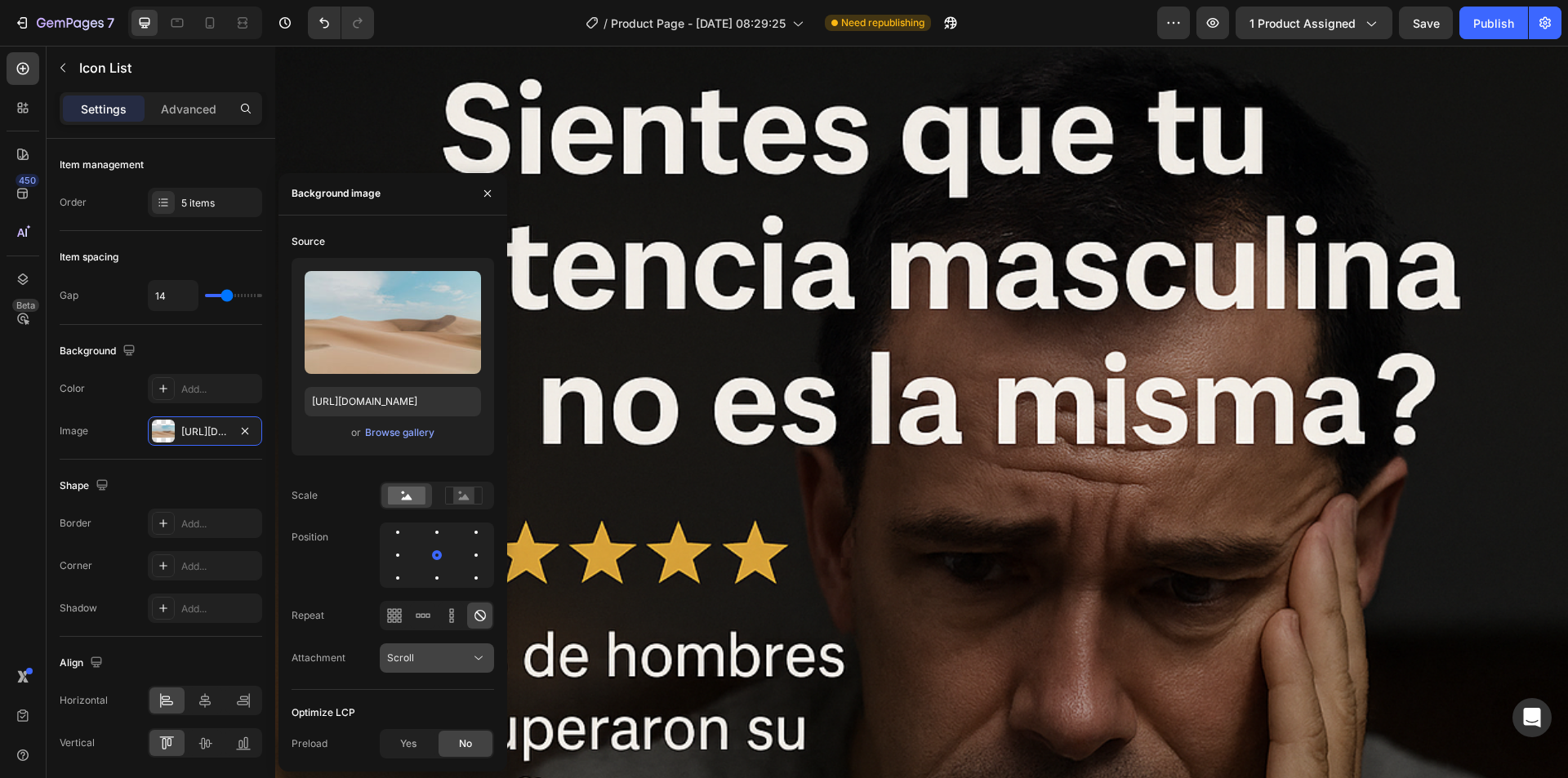
scroll to position [163, 0]
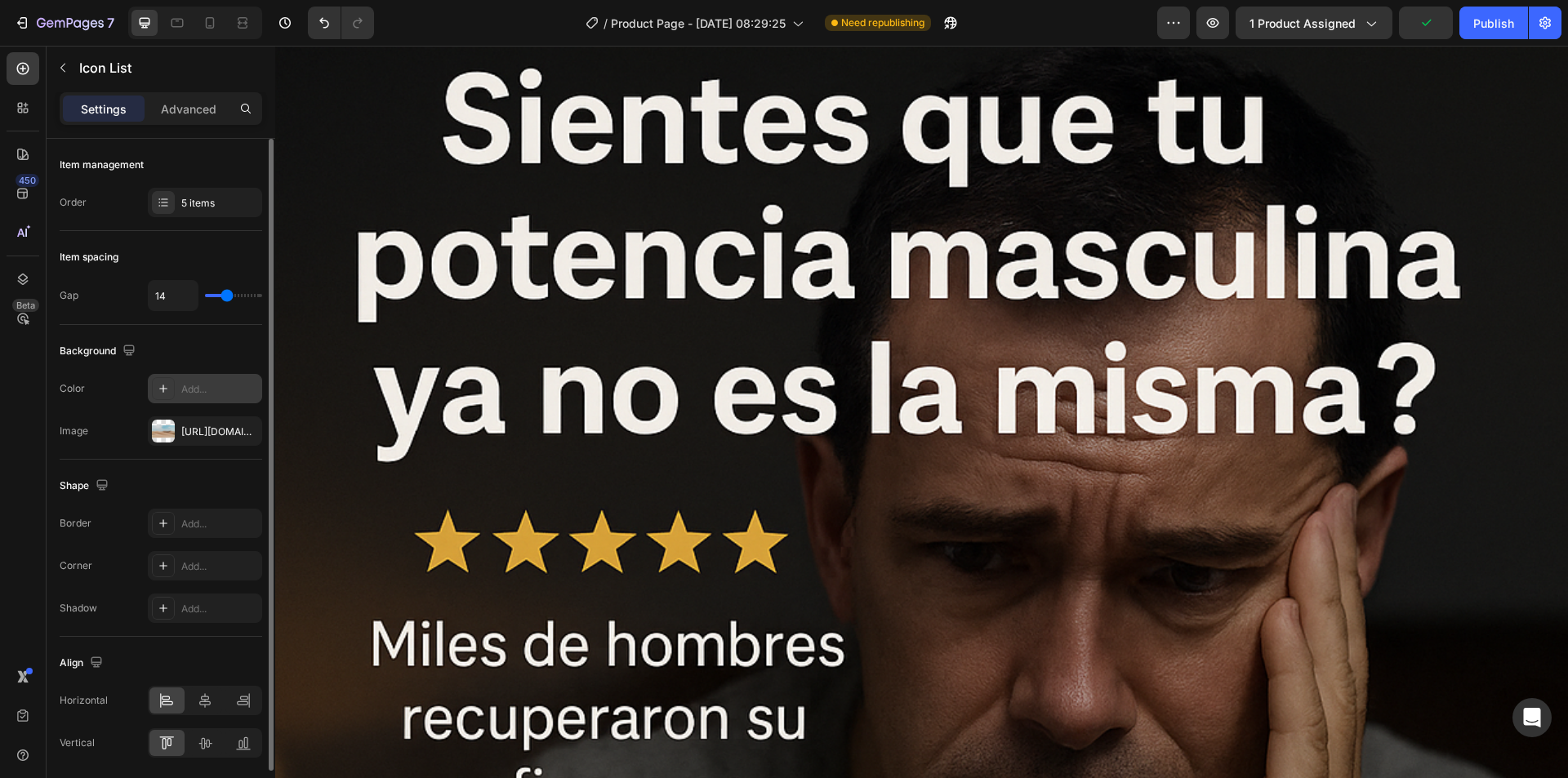
click at [158, 389] on icon at bounding box center [163, 389] width 13 height 13
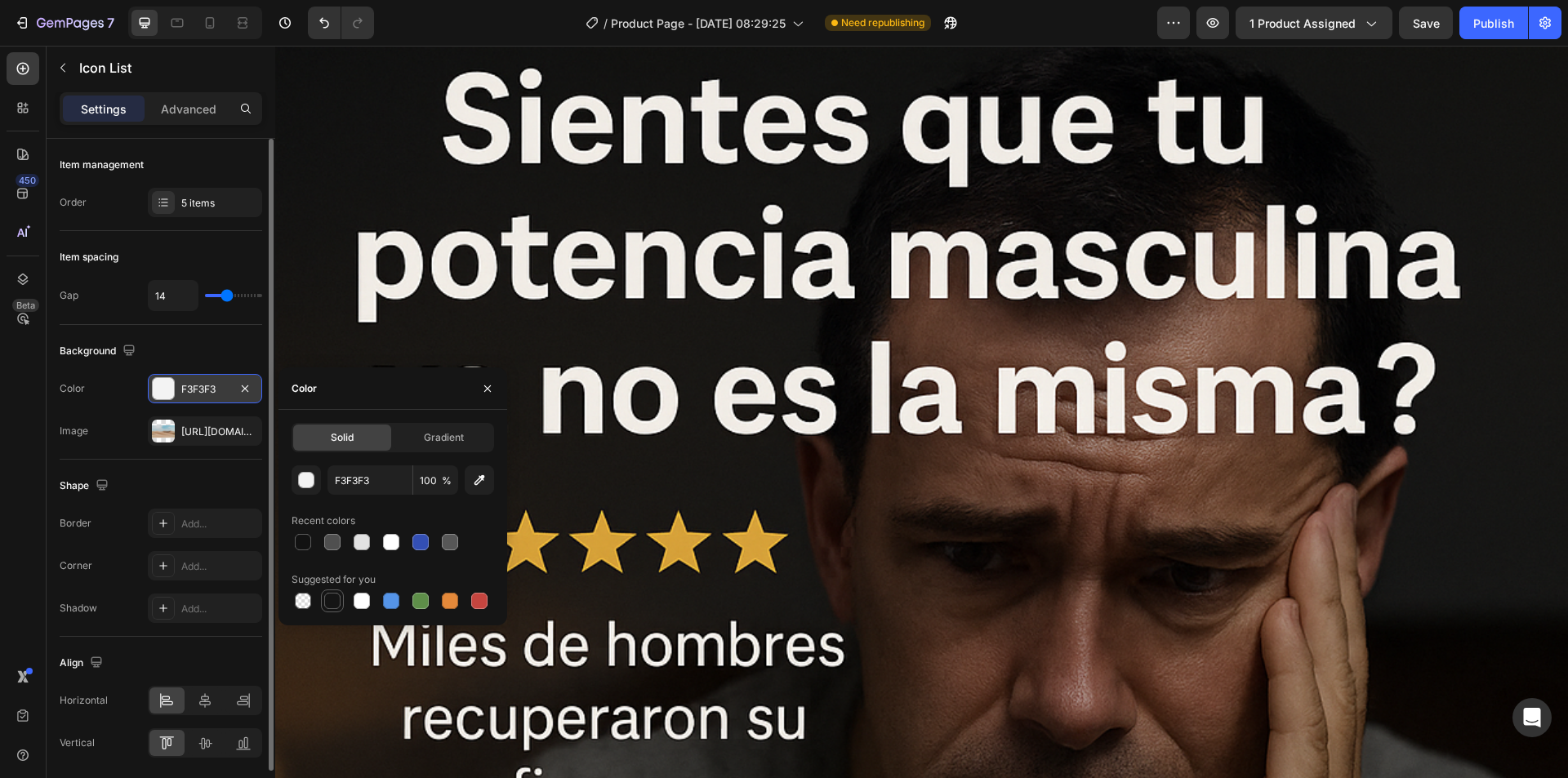
click at [334, 599] on div at bounding box center [333, 601] width 17 height 17
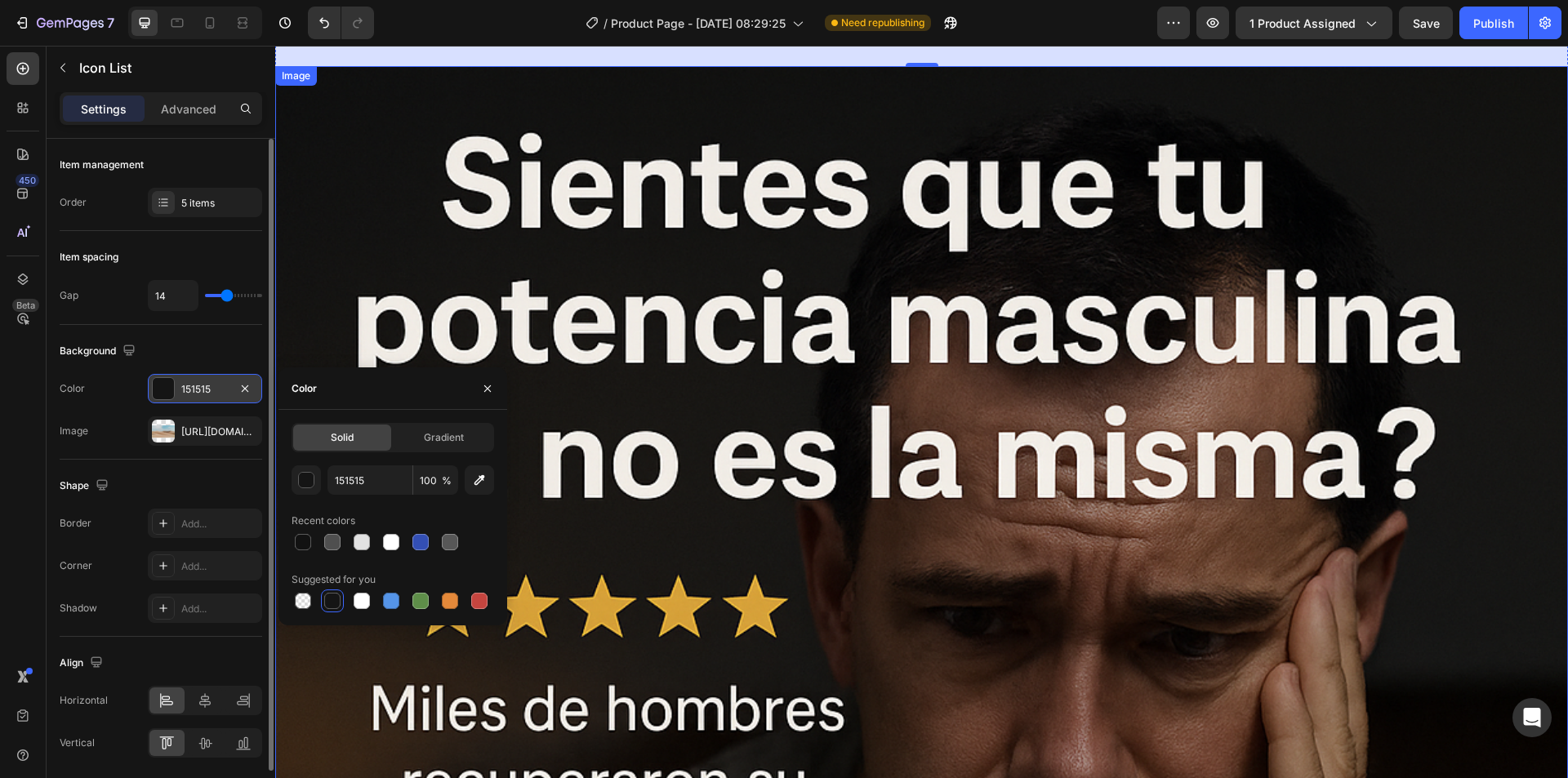
scroll to position [0, 0]
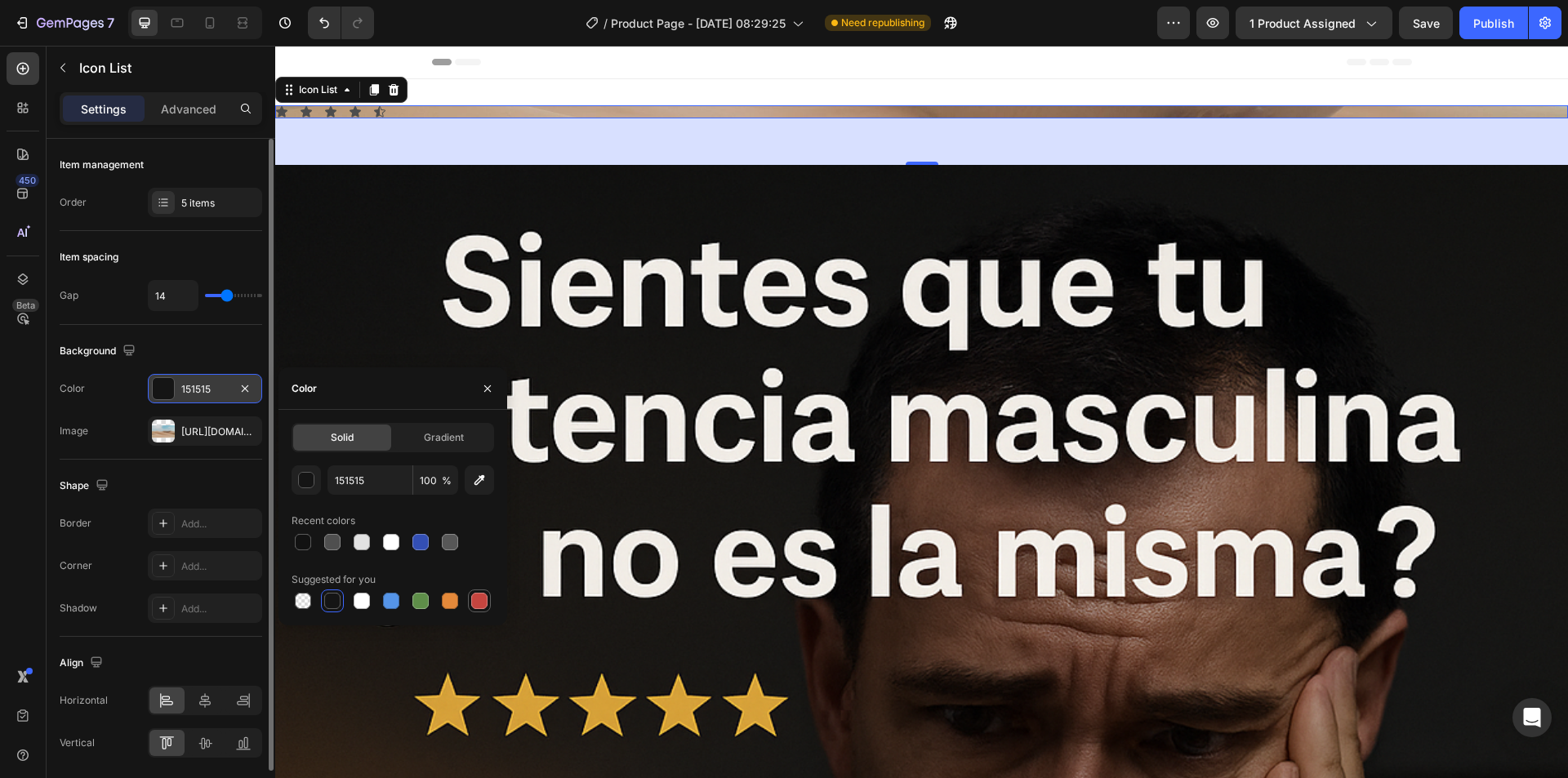
click at [478, 603] on div at bounding box center [479, 601] width 17 height 17
click at [330, 601] on div at bounding box center [333, 601] width 17 height 17
type input "151515"
click at [453, 429] on div "Gradient" at bounding box center [443, 438] width 98 height 26
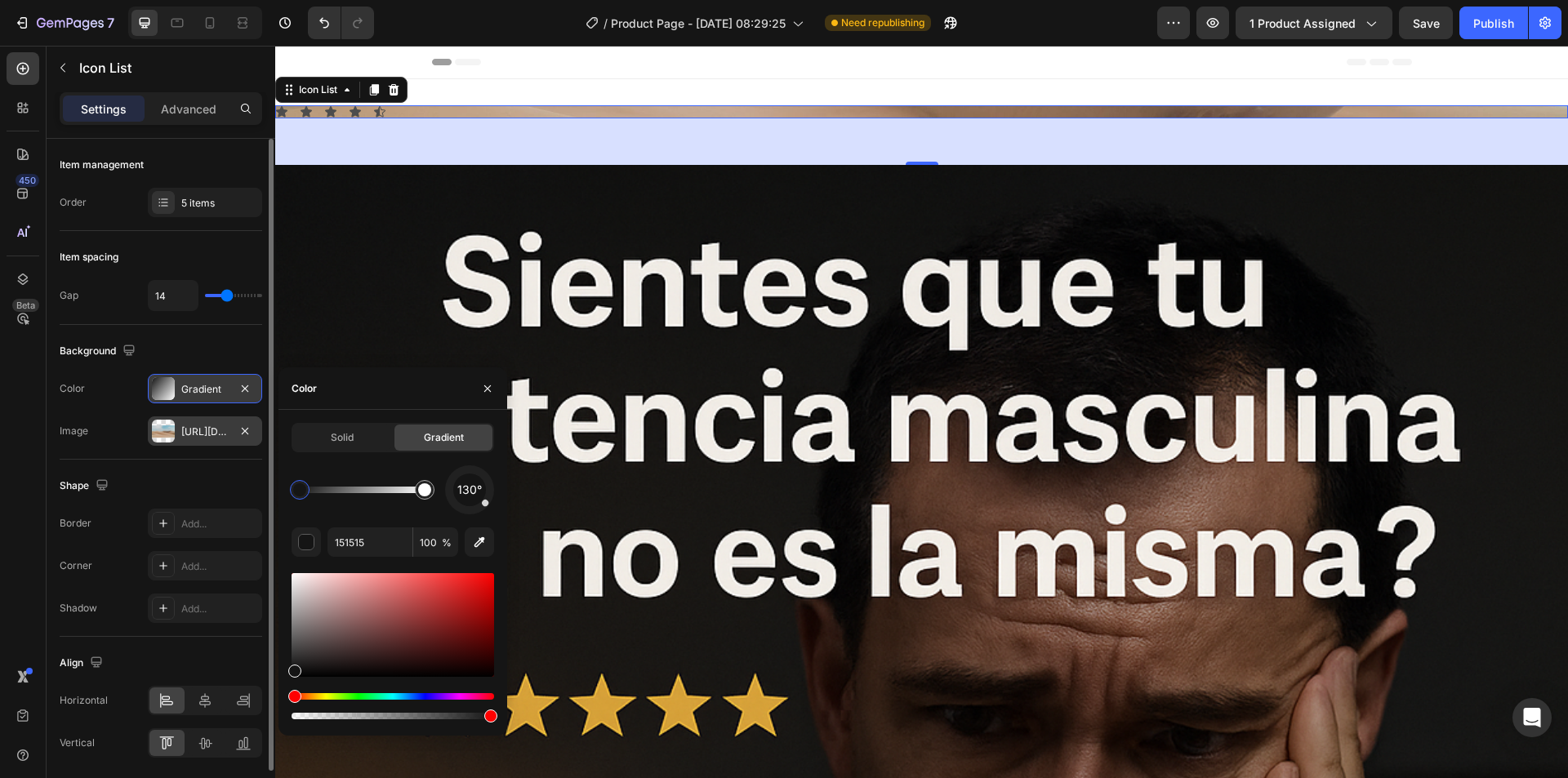
click at [208, 426] on div "[URL][DOMAIN_NAME]" at bounding box center [204, 432] width 47 height 15
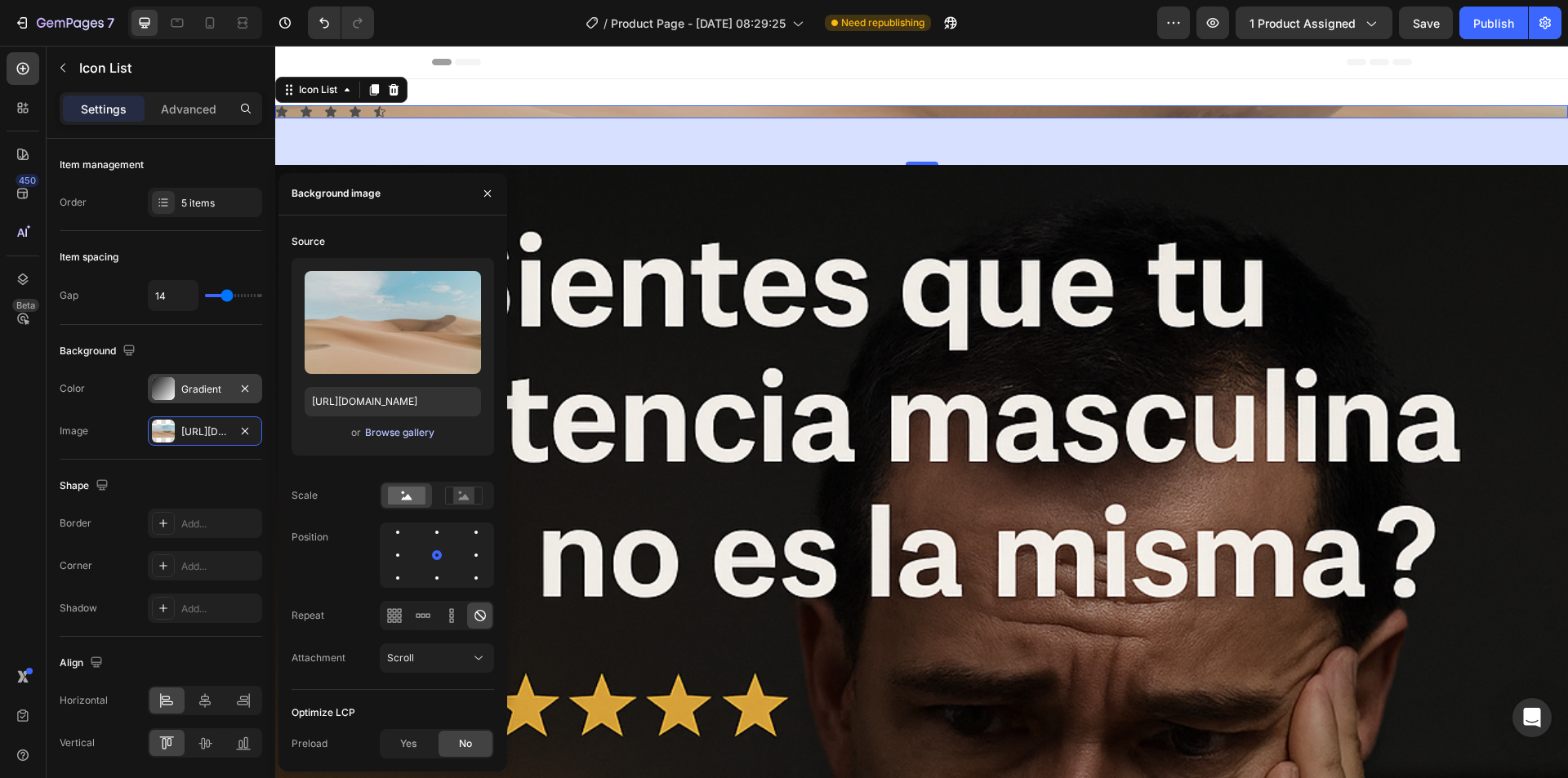
click at [400, 432] on div "Browse gallery" at bounding box center [400, 433] width 70 height 15
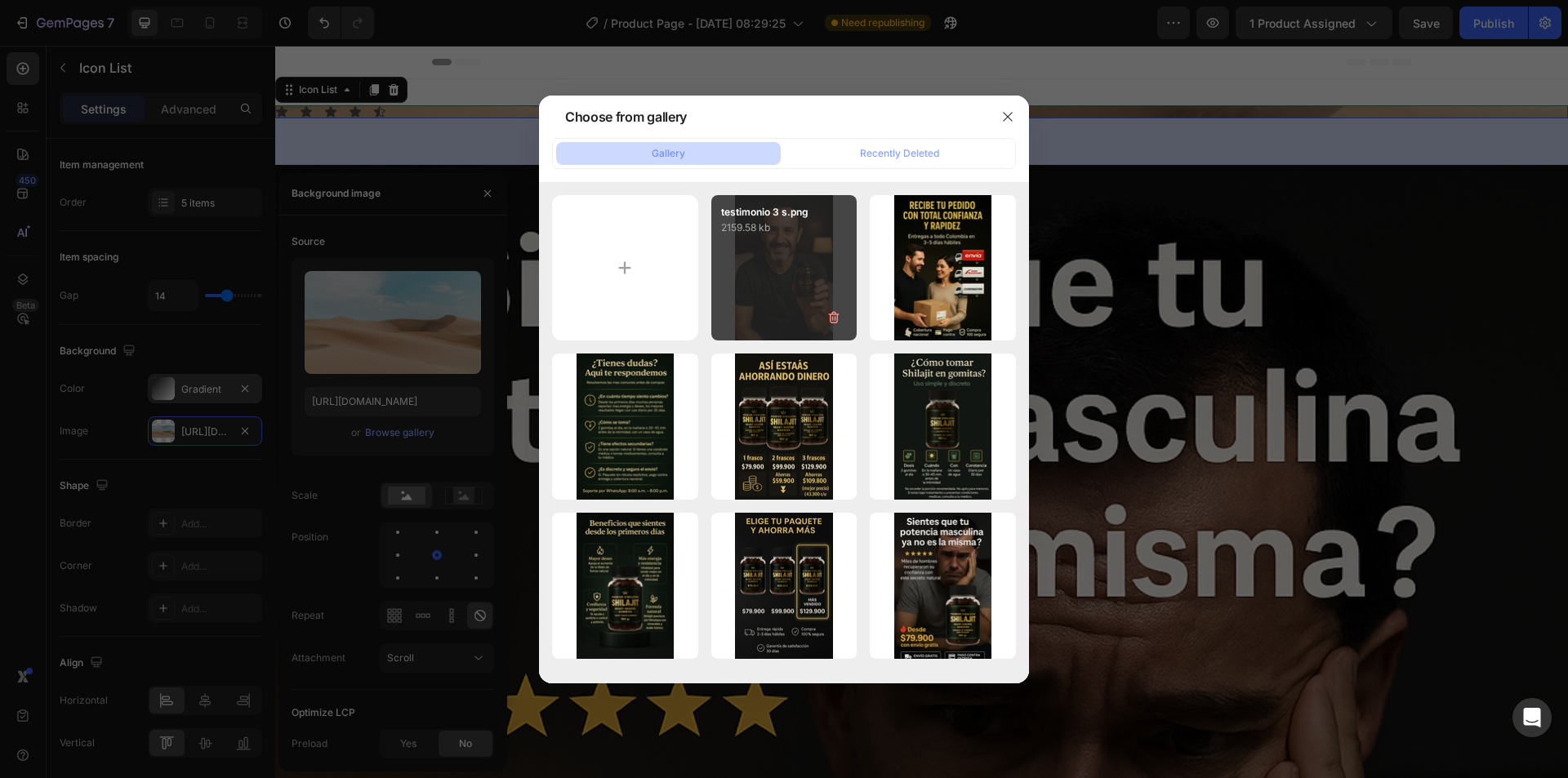
click at [737, 262] on div "testimonio 3 s.png 2159.58 kb" at bounding box center [784, 268] width 147 height 146
type input "[URL][DOMAIN_NAME]"
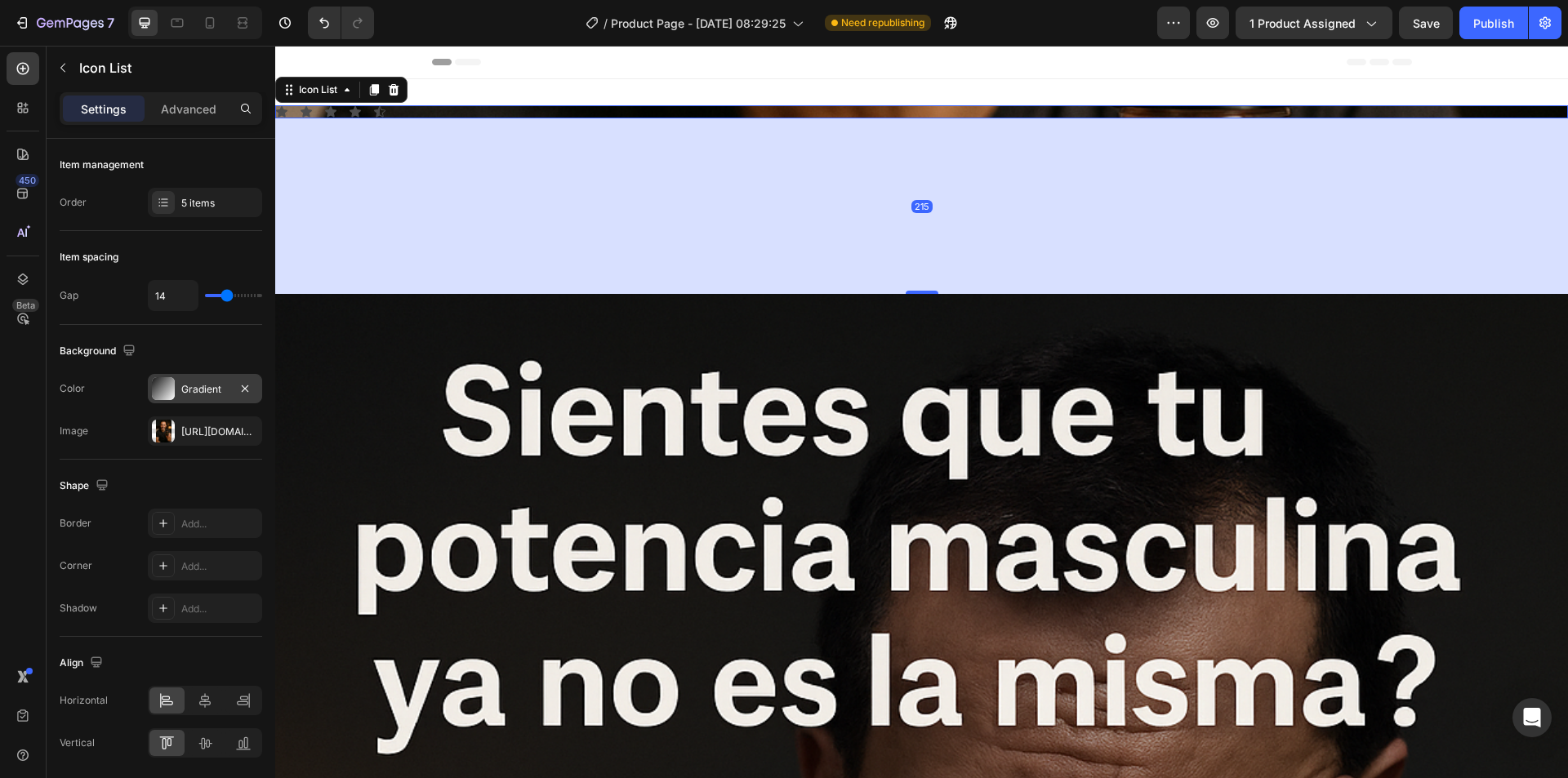
drag, startPoint x: 916, startPoint y: 163, endPoint x: 916, endPoint y: 292, distance: 129.0
click at [916, 292] on div at bounding box center [921, 292] width 32 height 3
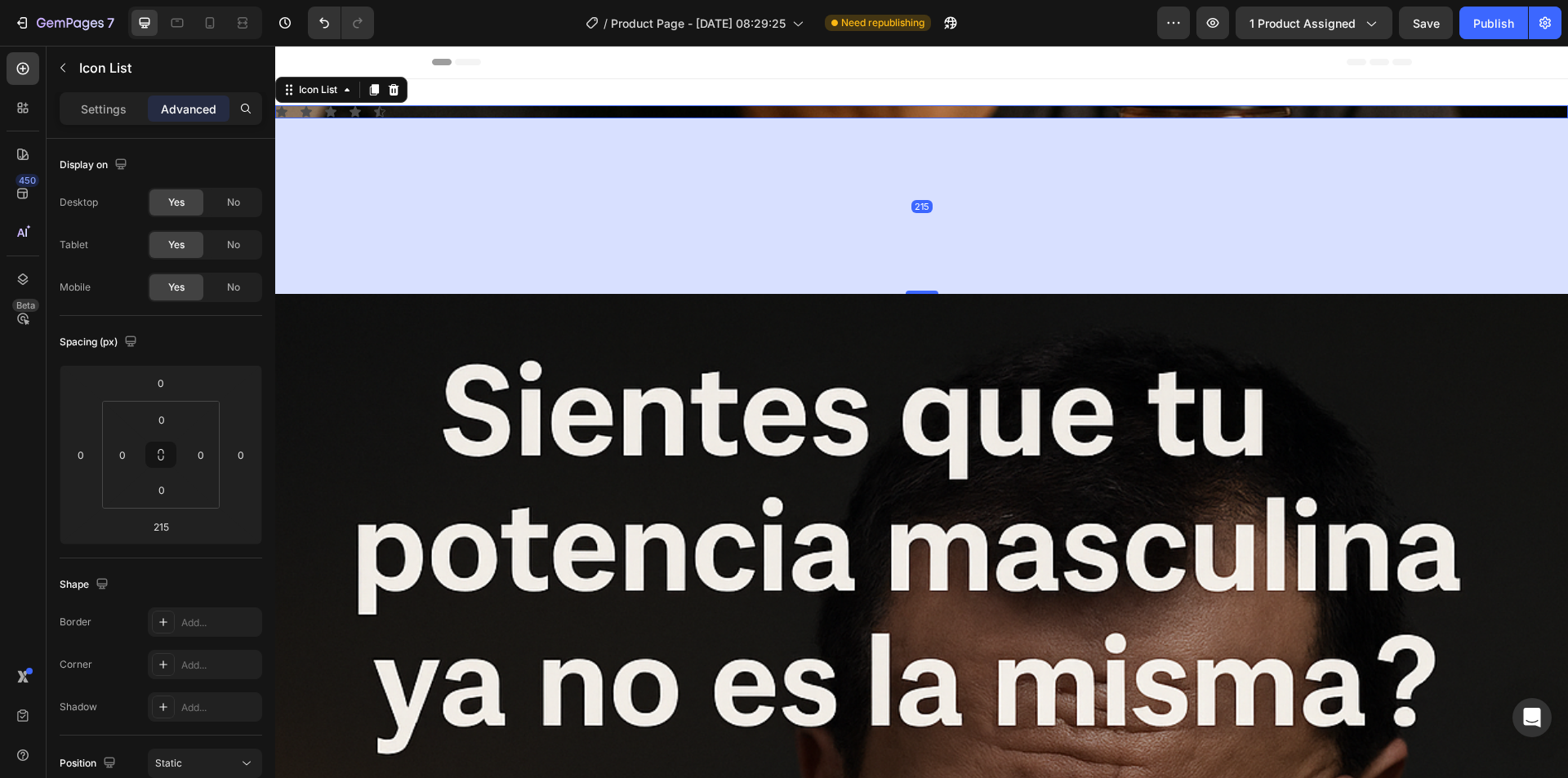
click at [925, 117] on div "Icon Icon Icon Icon Icon" at bounding box center [921, 112] width 1292 height 13
click at [915, 108] on div "Icon Icon Icon Icon Icon" at bounding box center [921, 112] width 1292 height 13
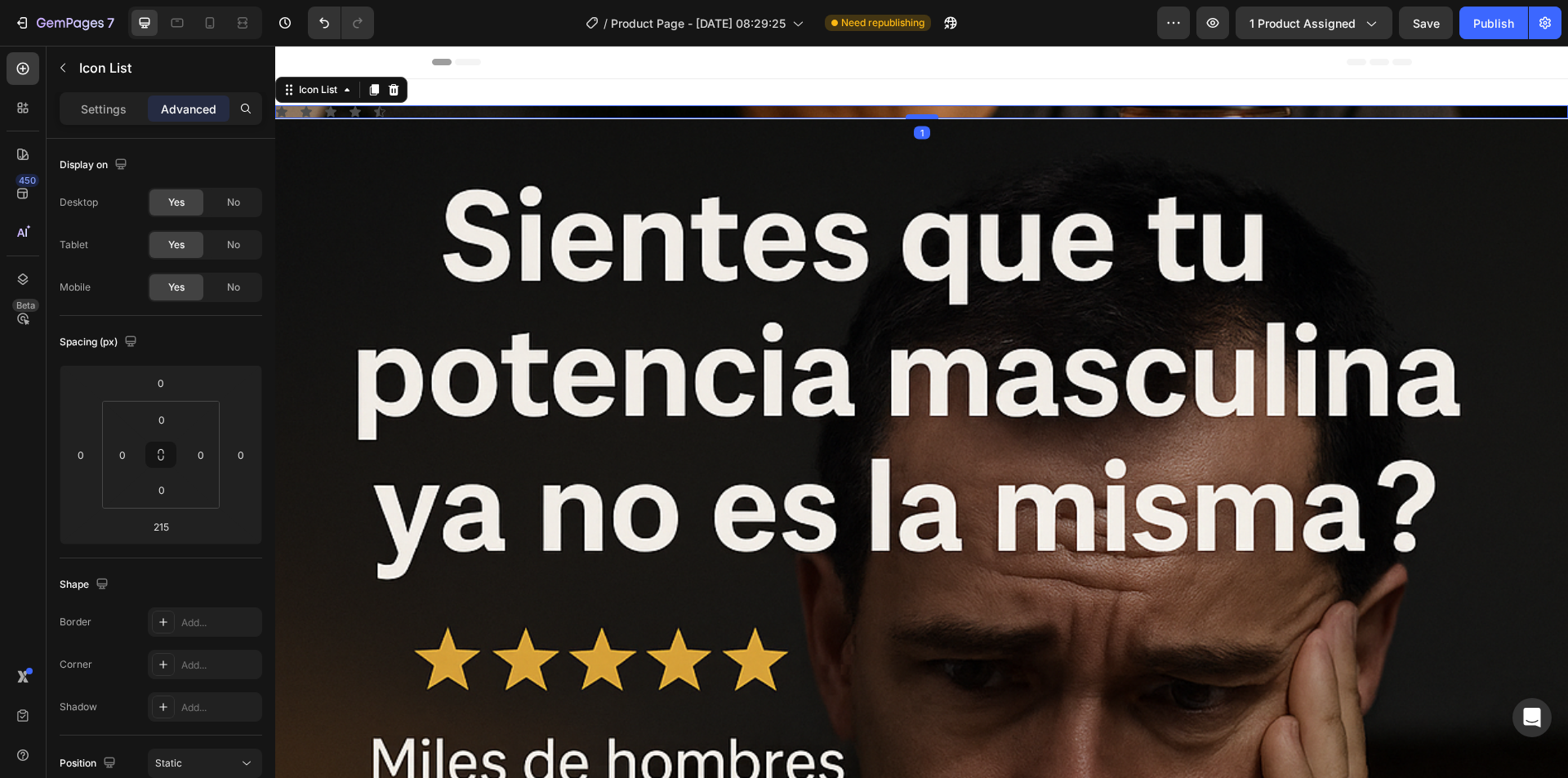
drag, startPoint x: 920, startPoint y: 292, endPoint x: 913, endPoint y: 118, distance: 174.1
click at [913, 118] on div at bounding box center [921, 117] width 32 height 5
type input "1"
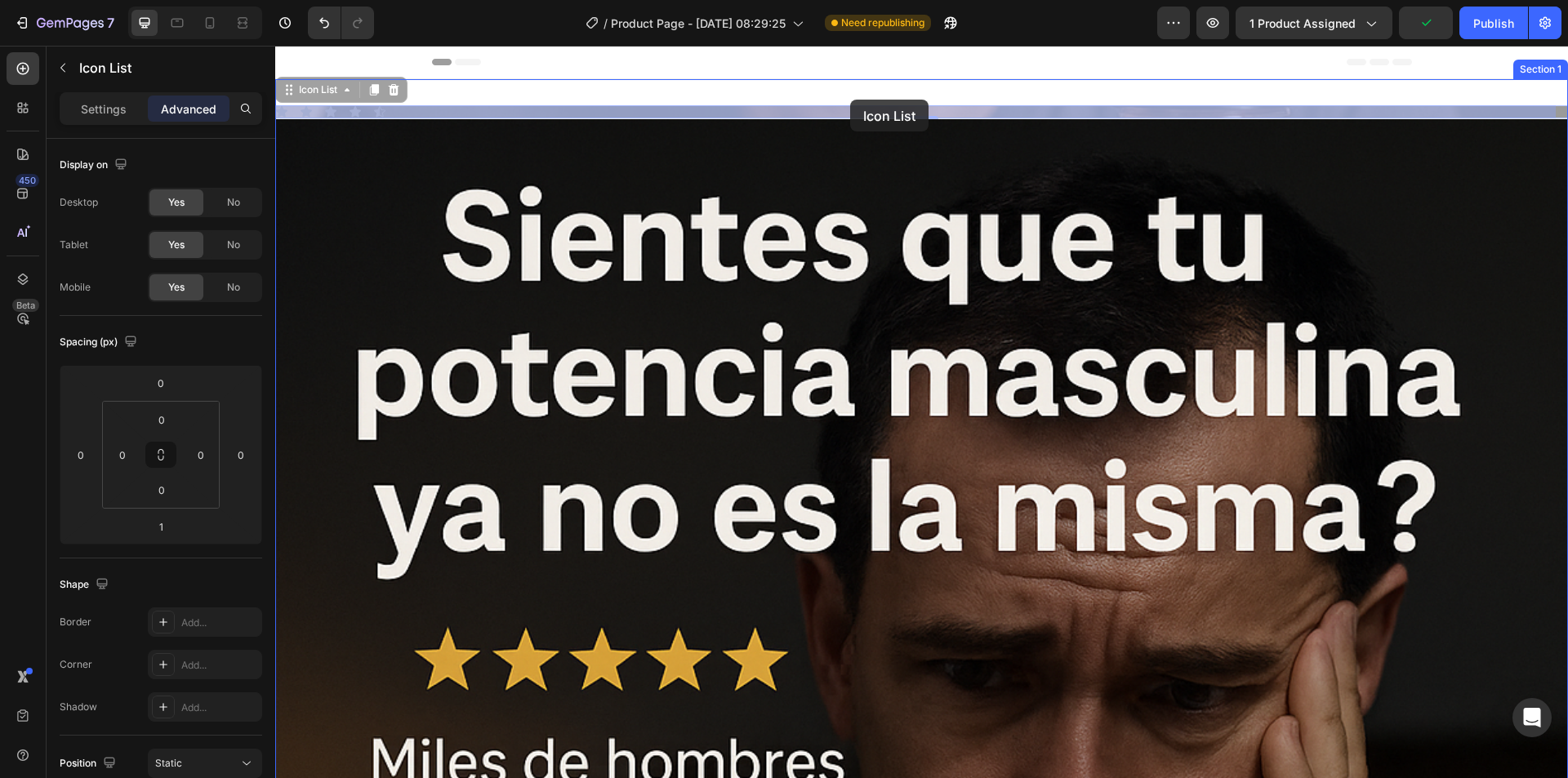
drag, startPoint x: 843, startPoint y: 111, endPoint x: 844, endPoint y: 98, distance: 13.0
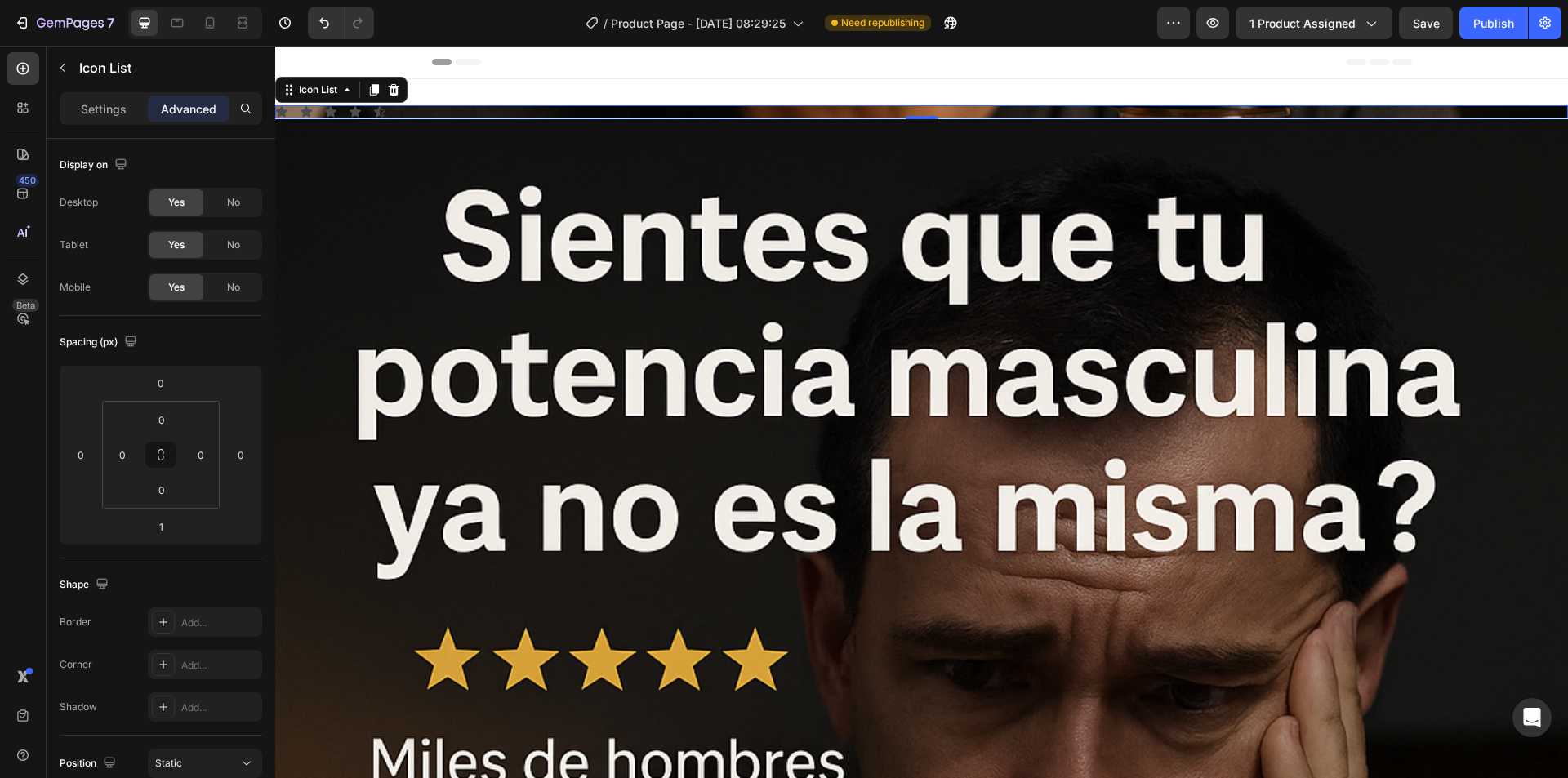
click at [844, 113] on div "Icon Icon Icon Icon Icon" at bounding box center [921, 112] width 1292 height 13
click at [95, 113] on p "Settings" at bounding box center [103, 108] width 46 height 17
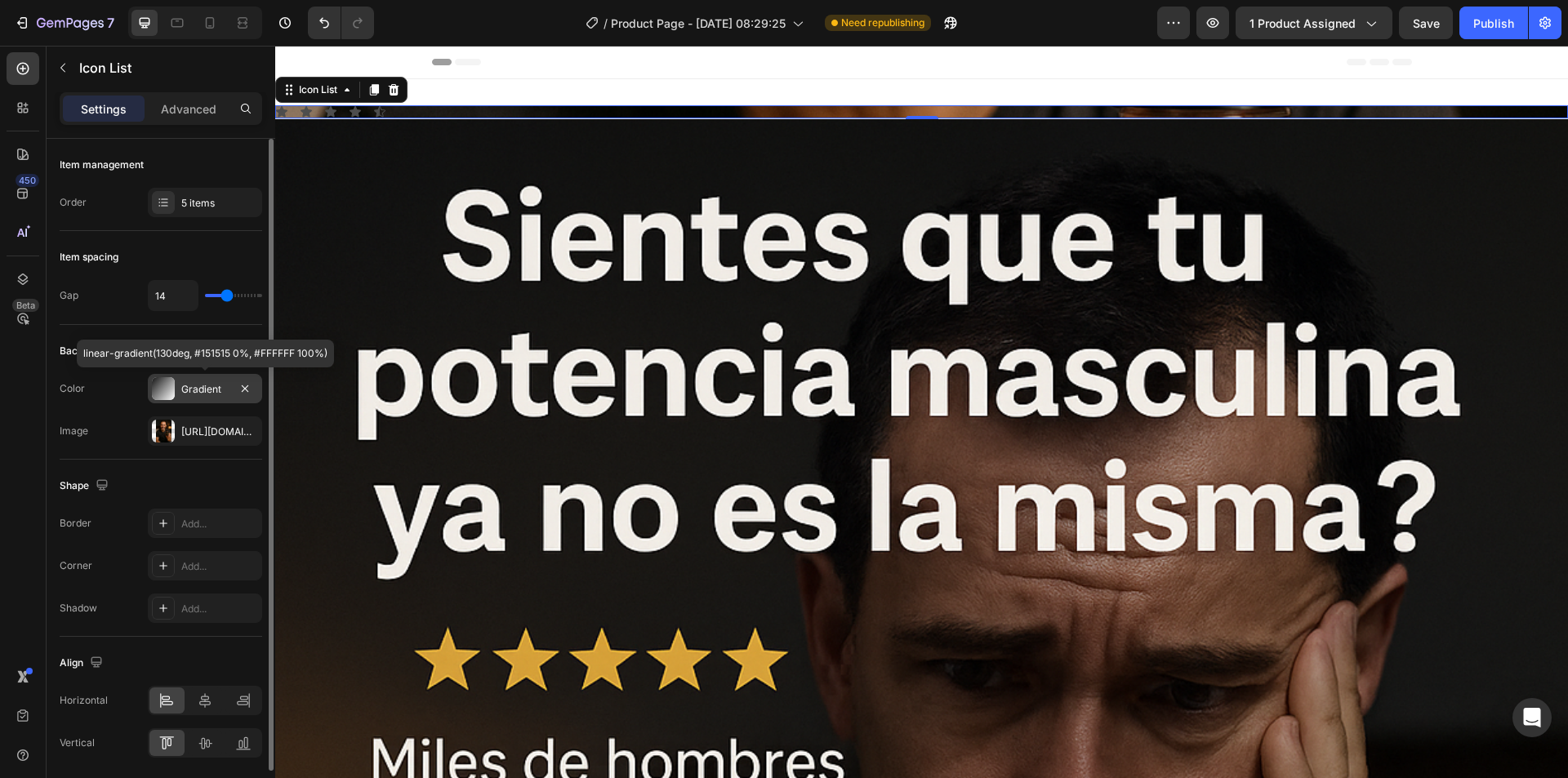
click at [191, 386] on div "Gradient" at bounding box center [204, 390] width 47 height 15
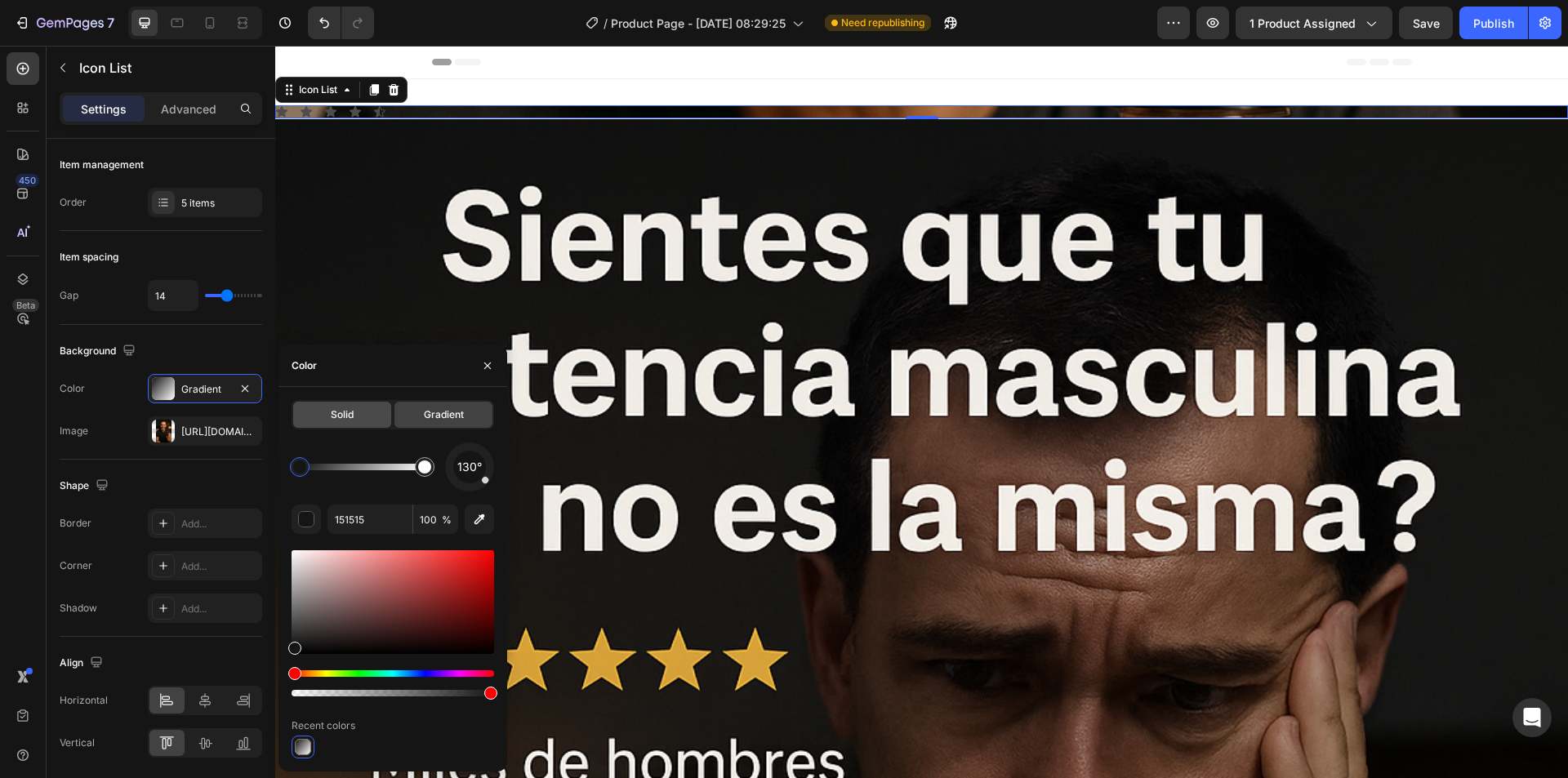
click at [347, 420] on span "Solid" at bounding box center [342, 415] width 23 height 15
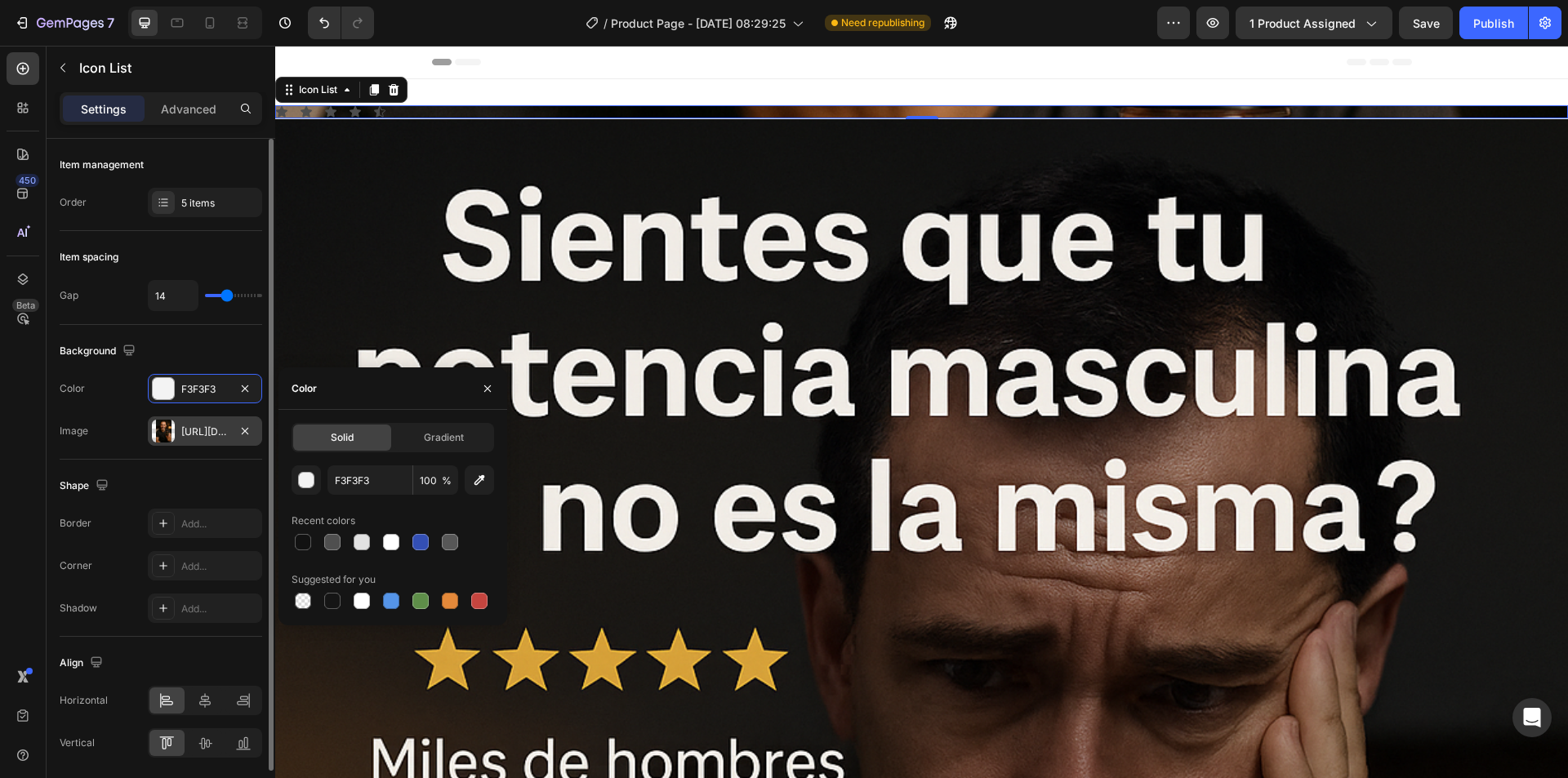
click at [182, 431] on div "[URL][DOMAIN_NAME]" at bounding box center [204, 432] width 47 height 15
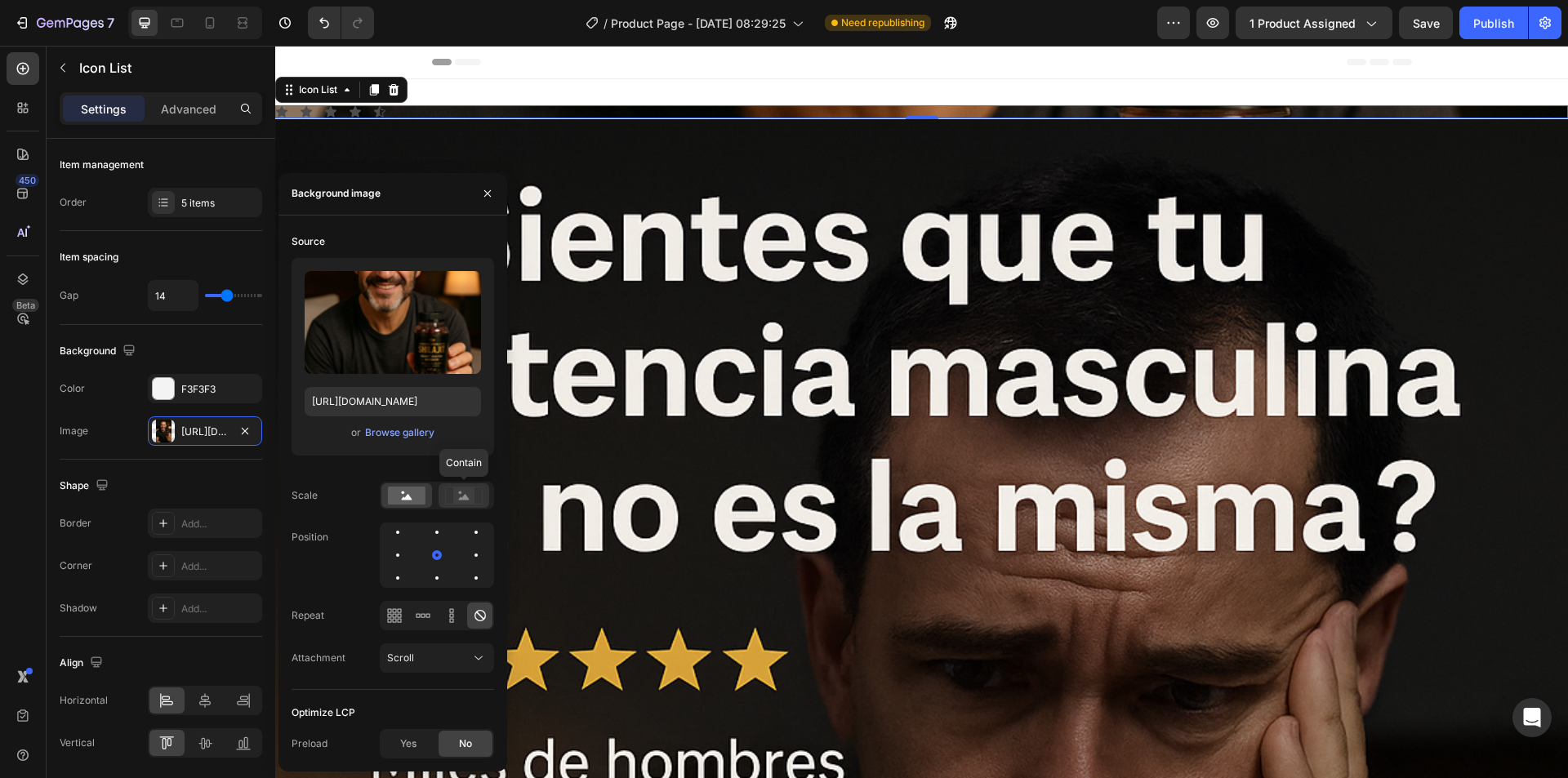
click at [469, 491] on rect at bounding box center [464, 496] width 22 height 17
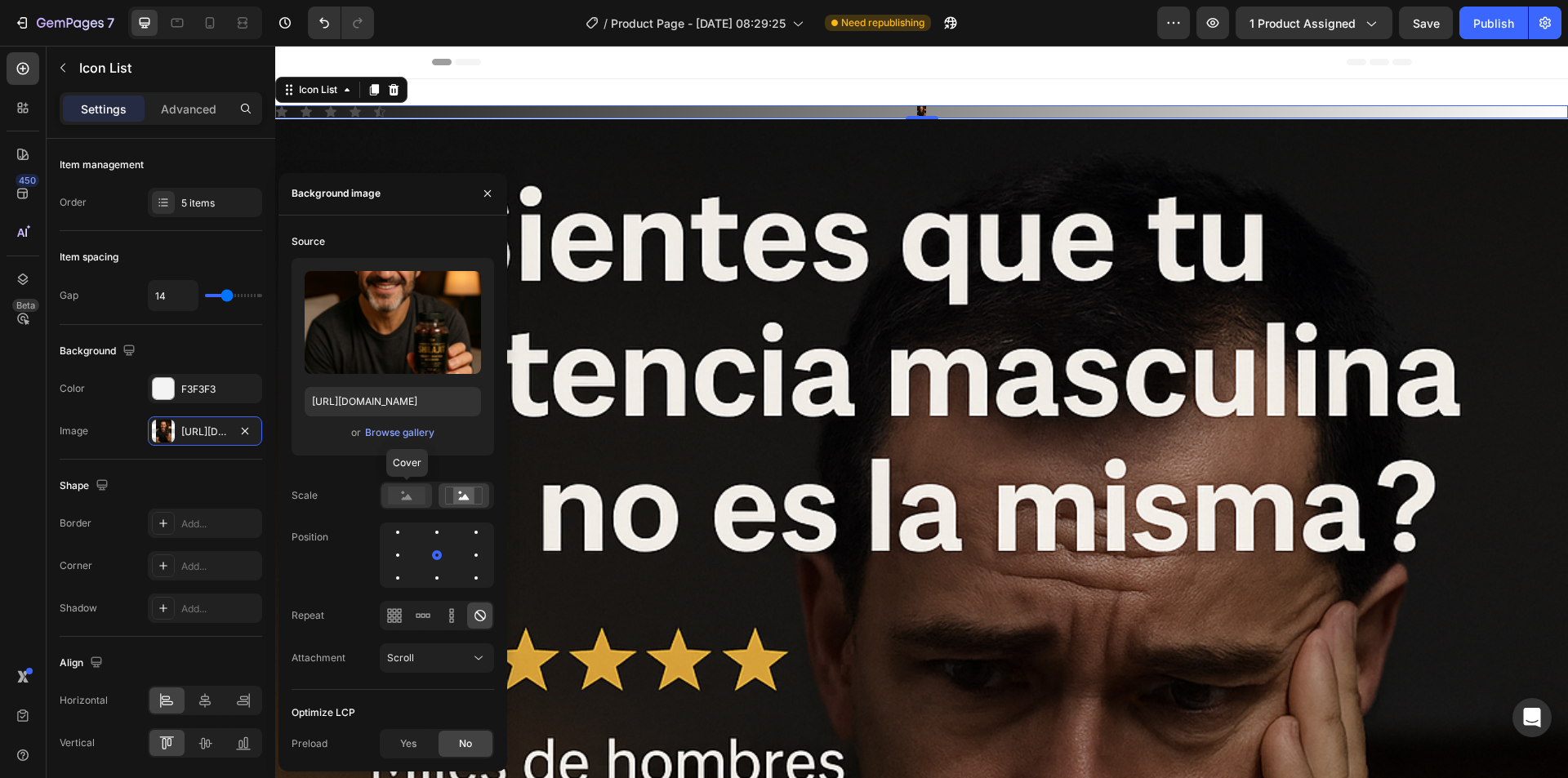
click at [392, 490] on rect at bounding box center [406, 496] width 37 height 18
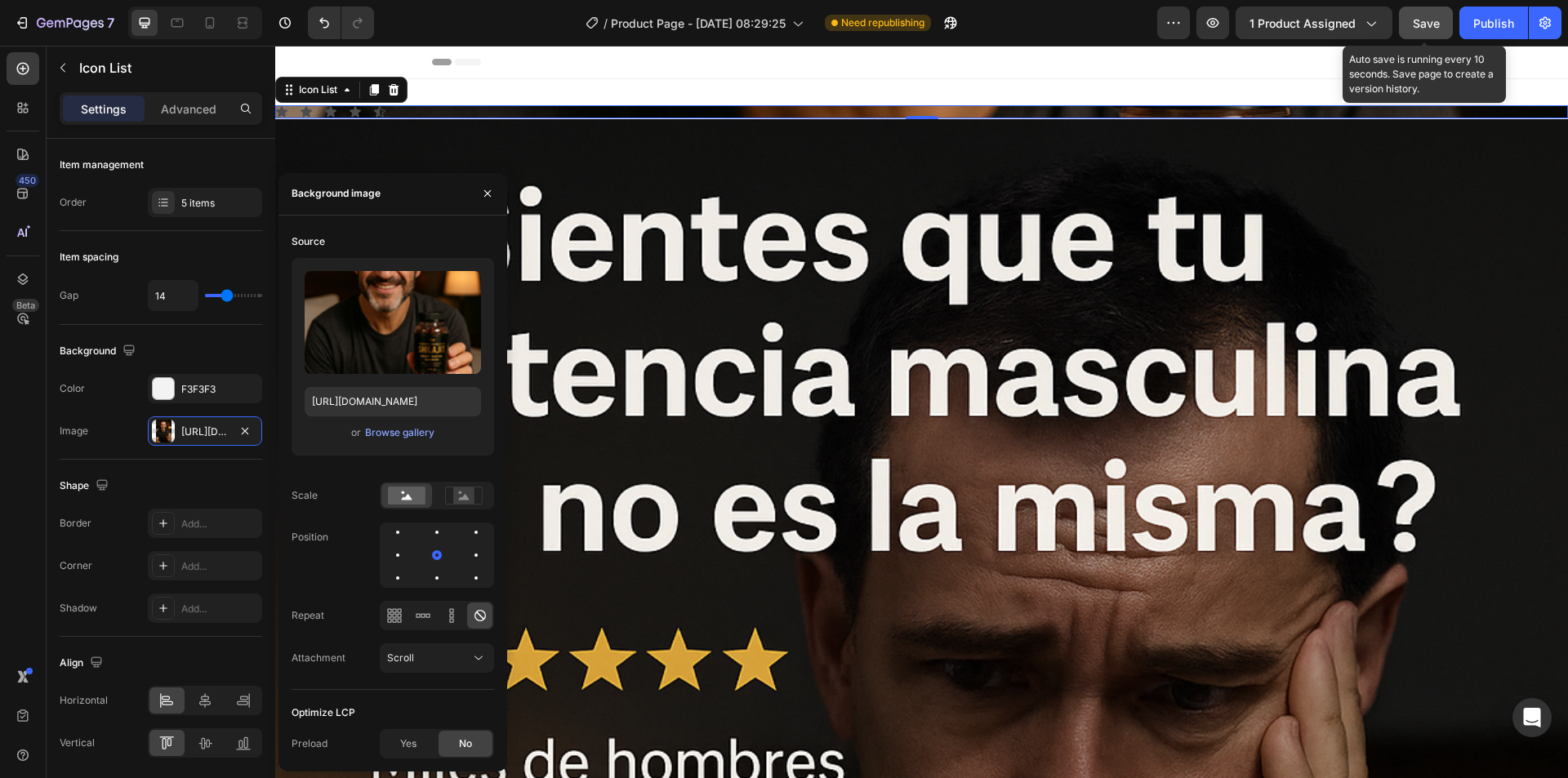
click at [1433, 17] on span "Save" at bounding box center [1426, 23] width 27 height 14
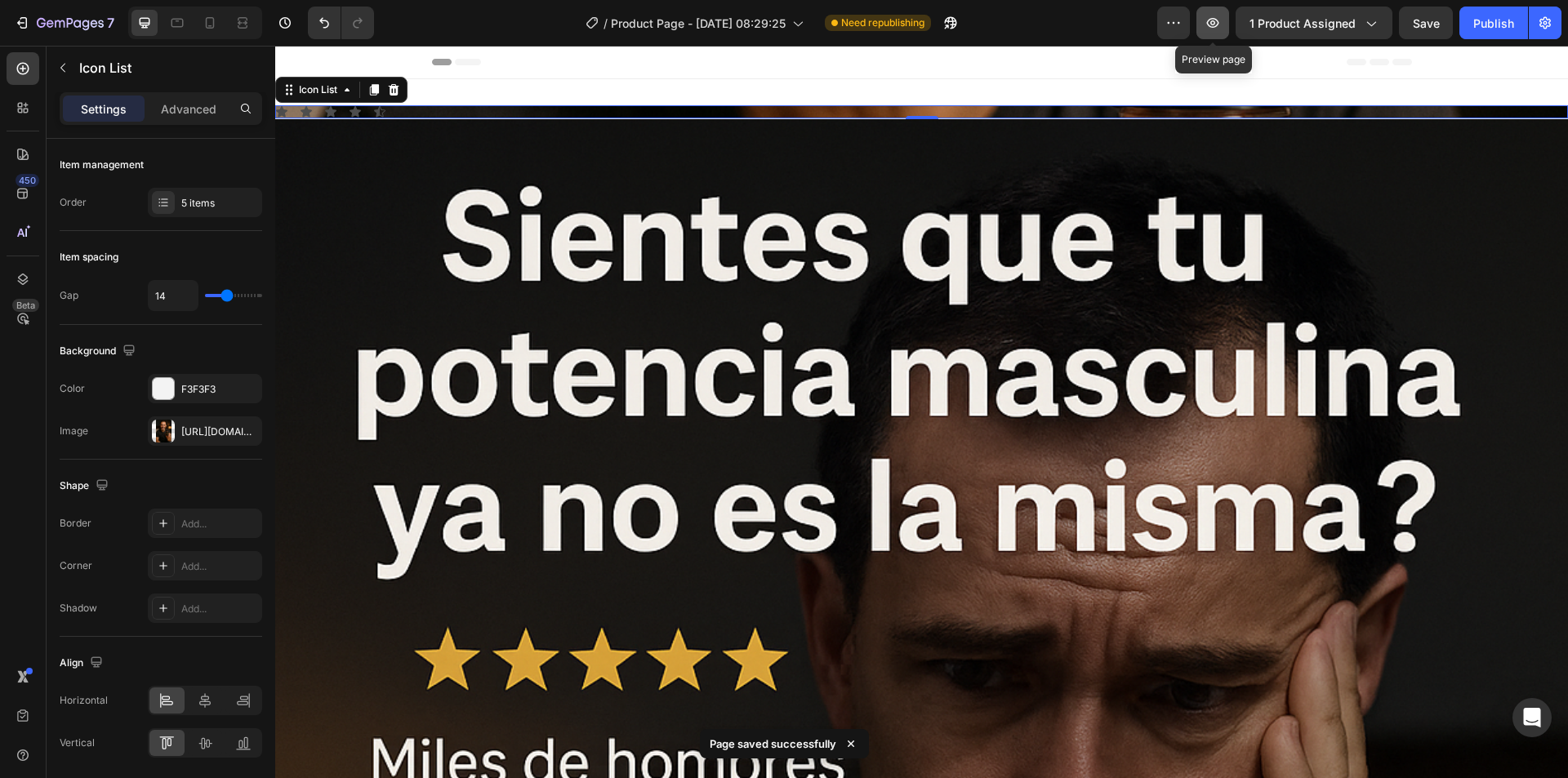
click at [1224, 24] on button "button" at bounding box center [1212, 22] width 32 height 32
click at [396, 86] on icon at bounding box center [393, 90] width 11 height 12
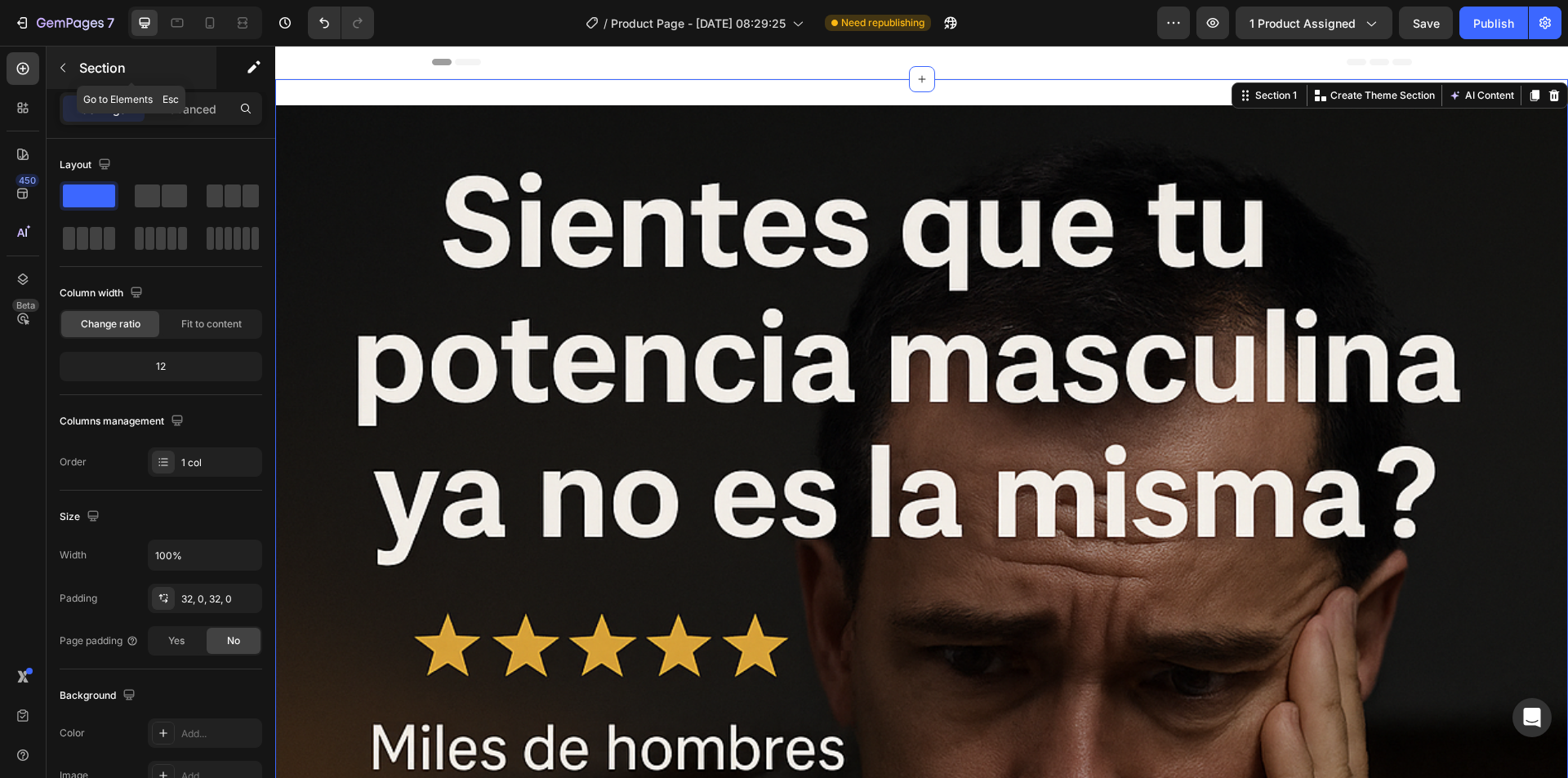
click at [60, 62] on icon "button" at bounding box center [63, 68] width 13 height 13
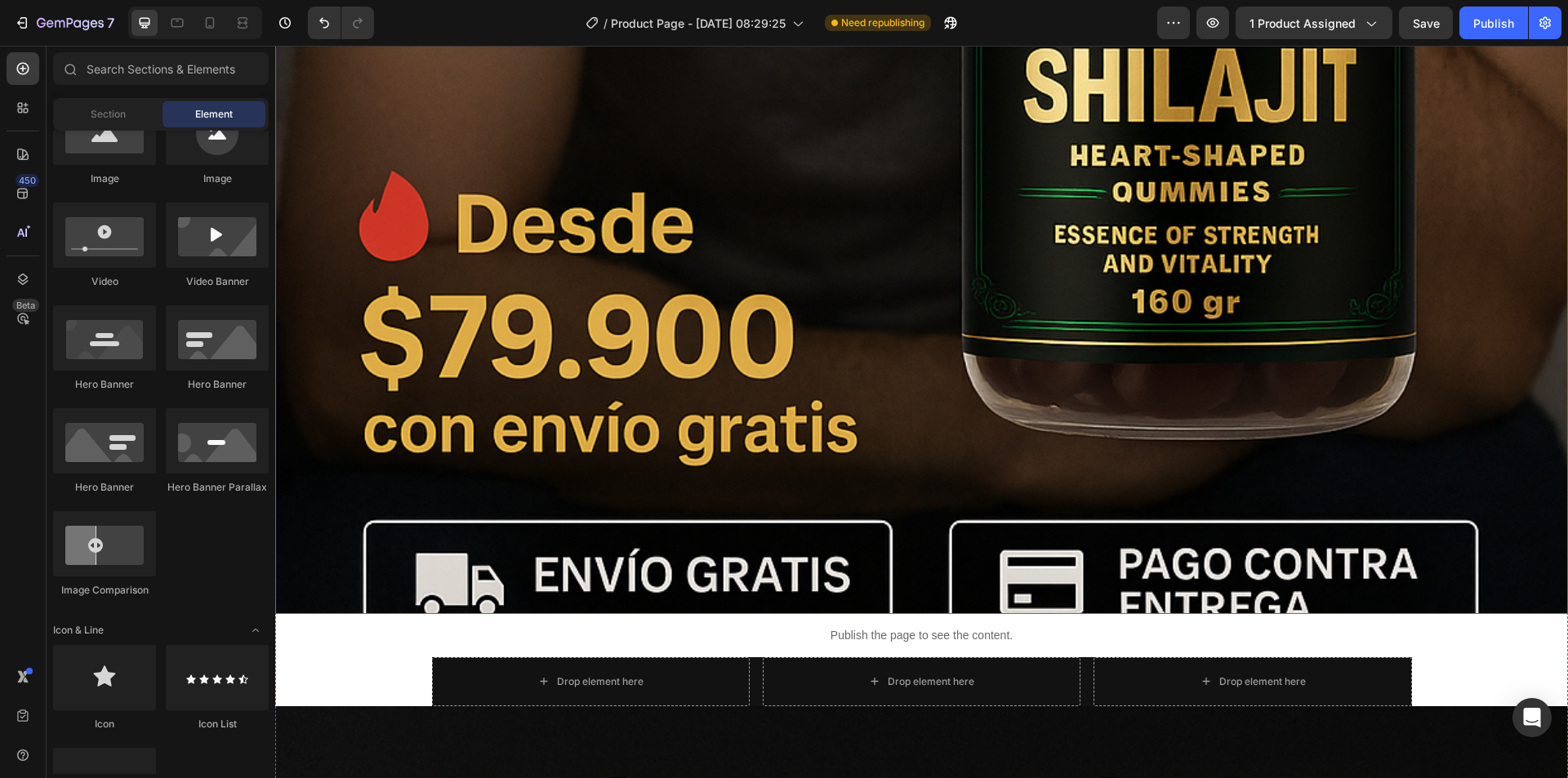
scroll to position [1551, 0]
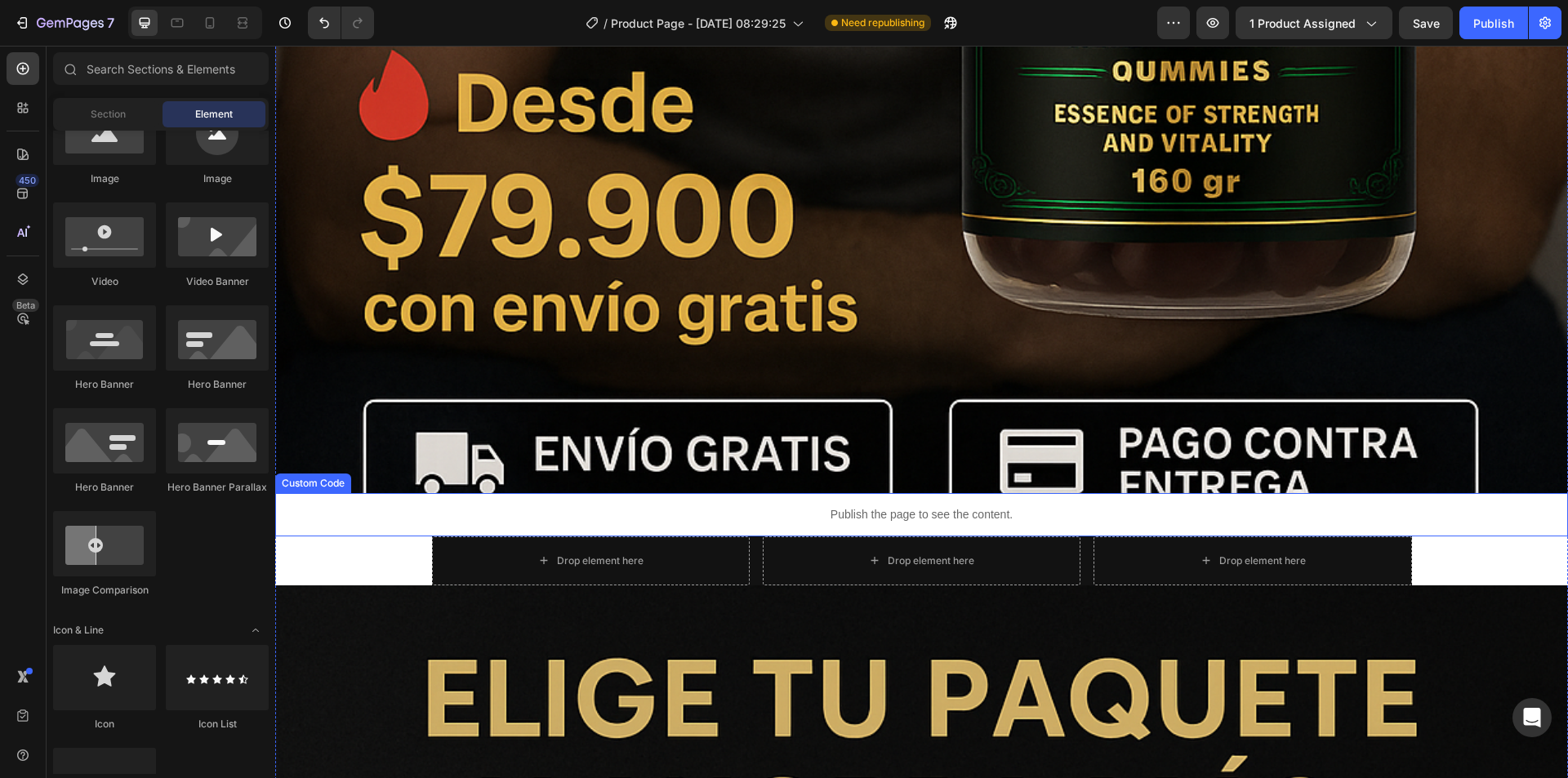
click at [421, 506] on p "Publish the page to see the content." at bounding box center [921, 514] width 1292 height 17
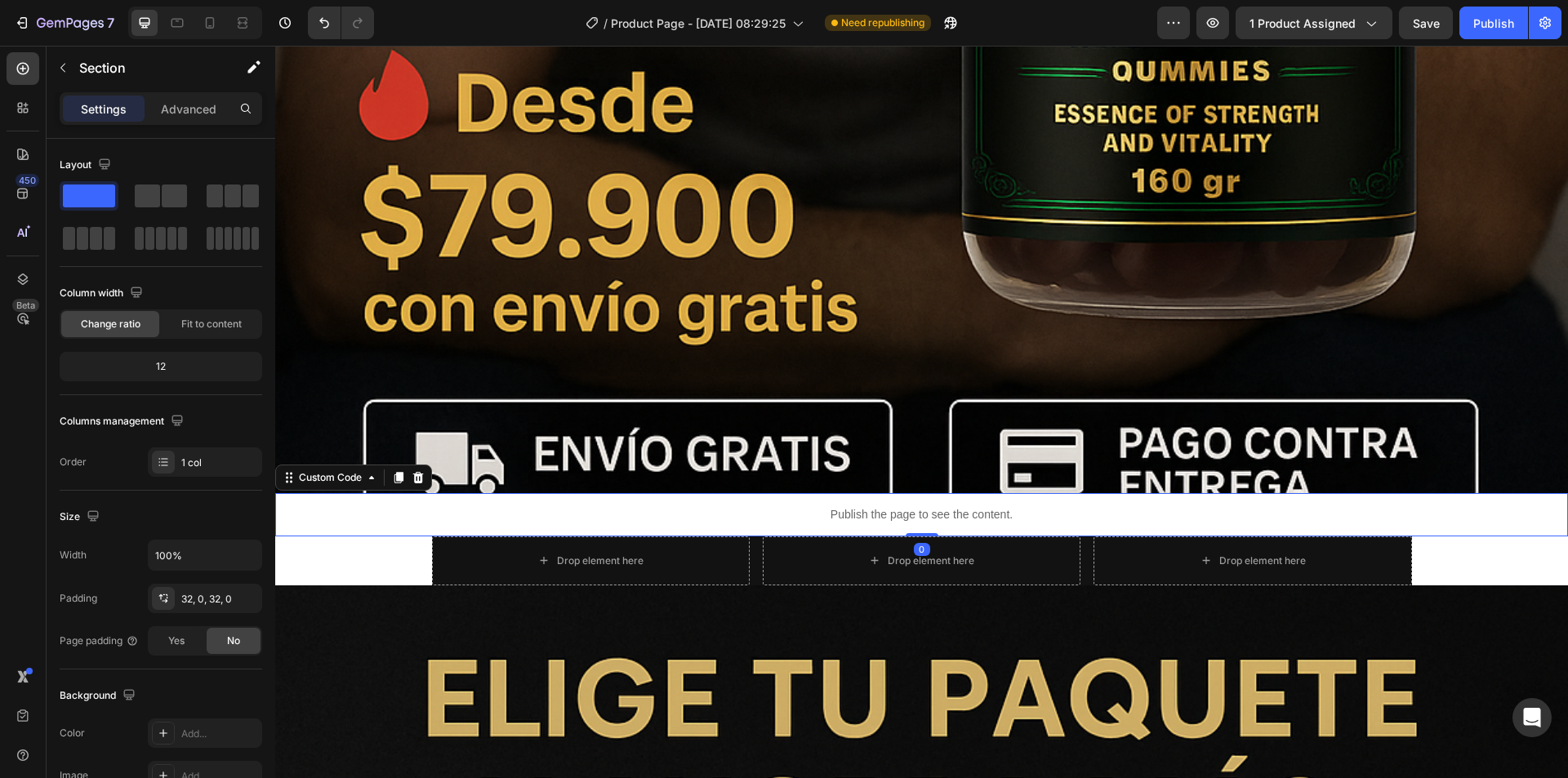
click at [329, 506] on p "Publish the page to see the content." at bounding box center [921, 514] width 1292 height 17
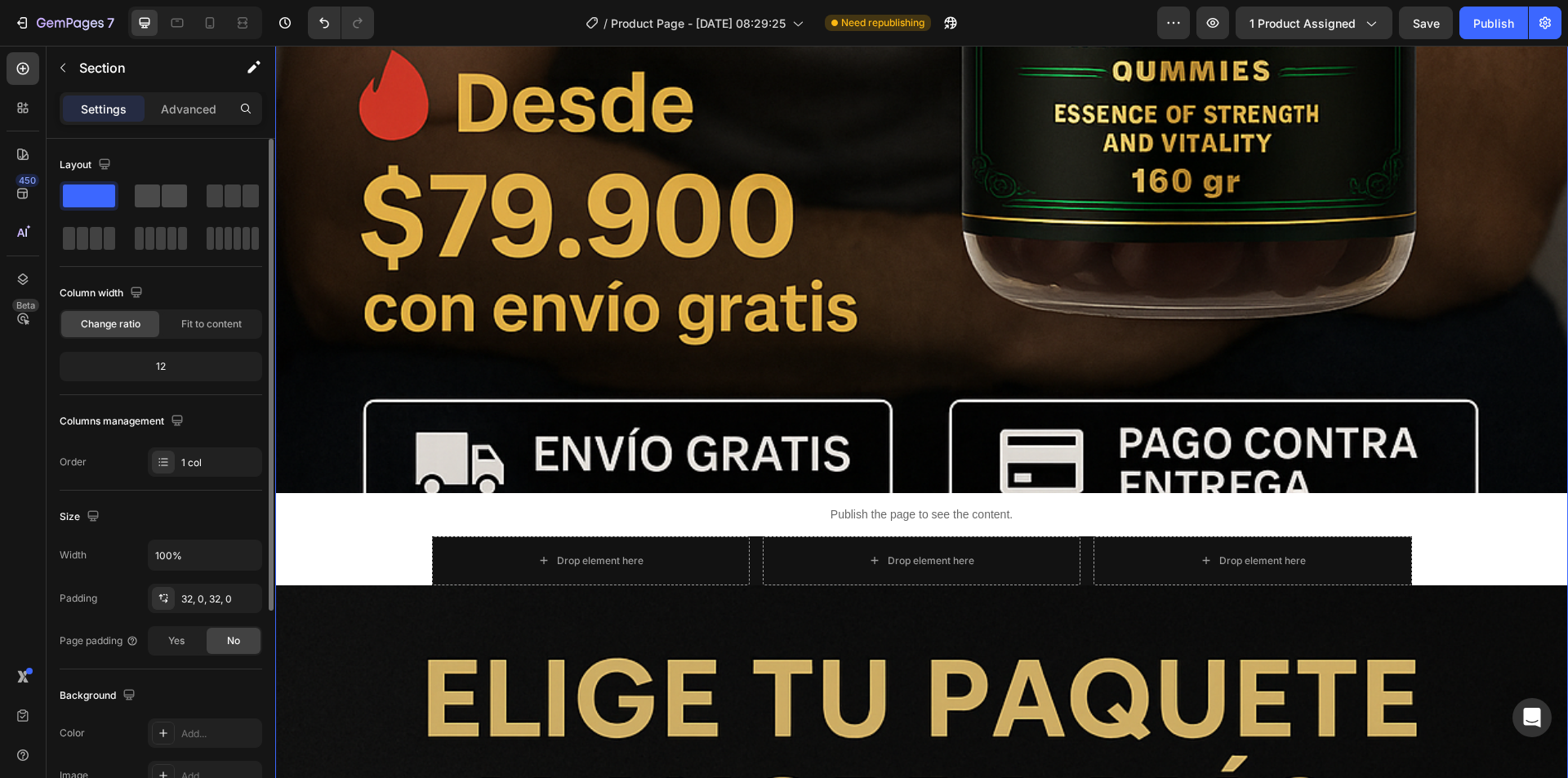
click at [176, 190] on span at bounding box center [174, 196] width 26 height 23
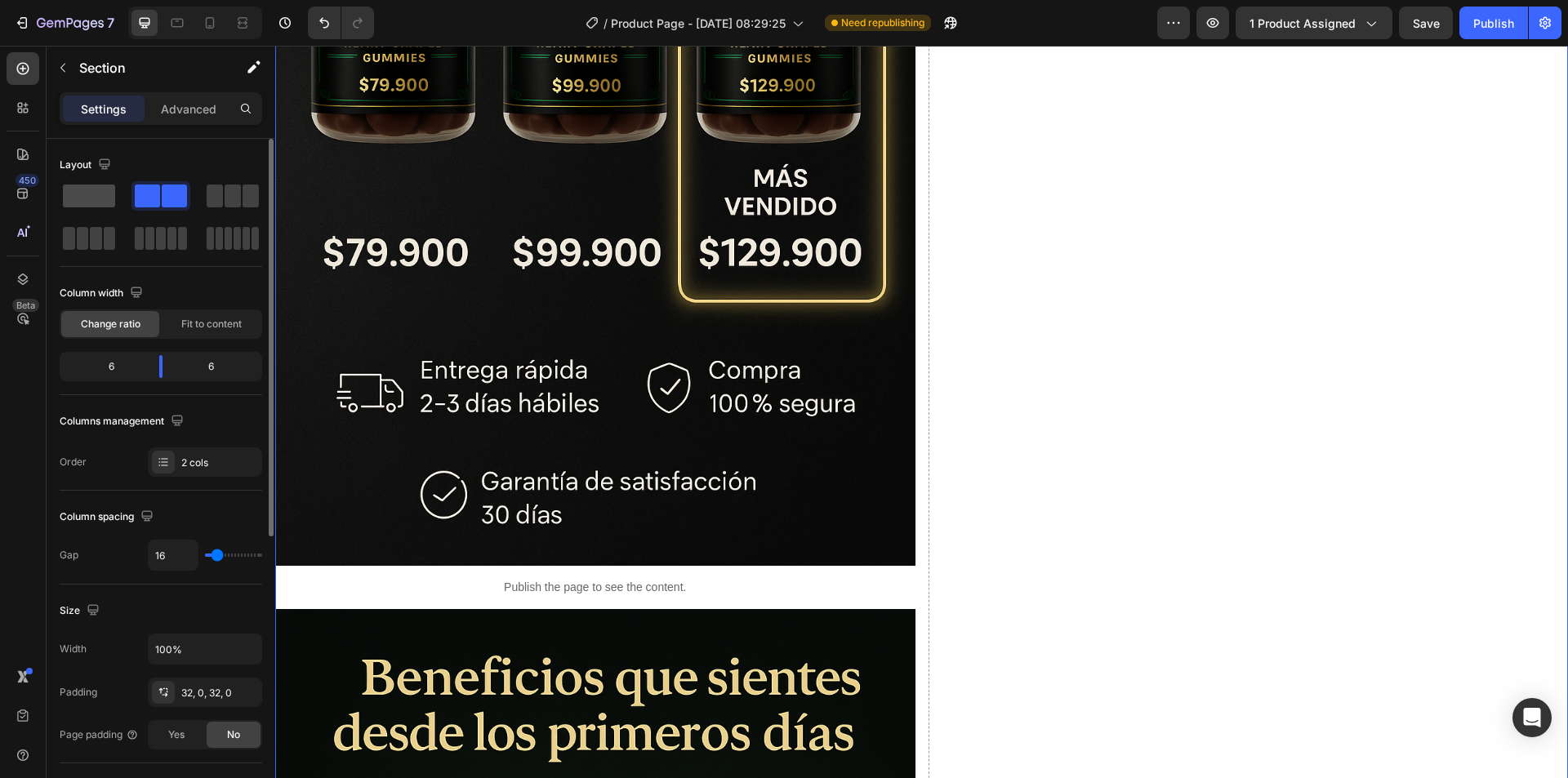
click at [92, 190] on span at bounding box center [89, 196] width 52 height 23
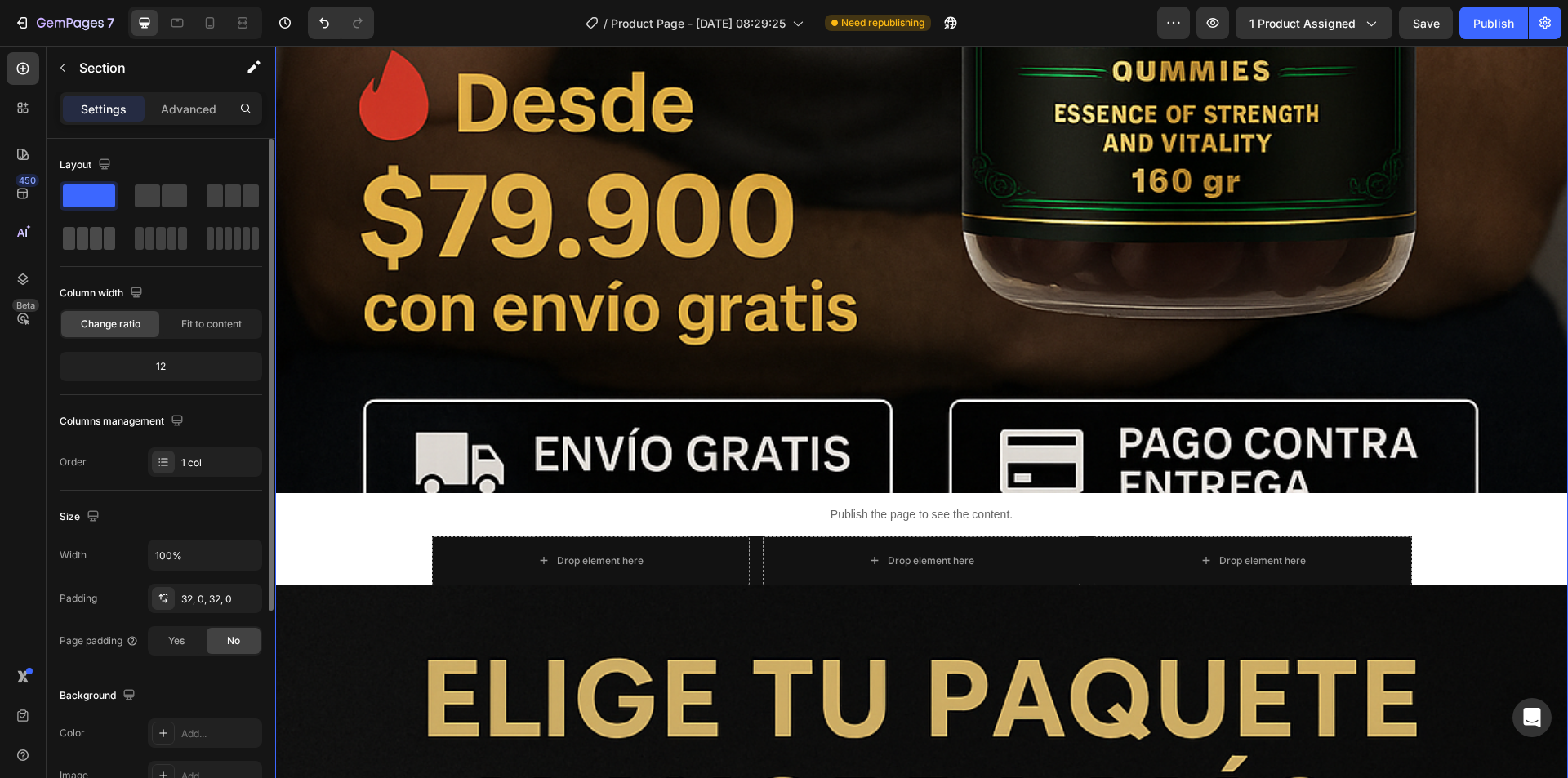
click at [79, 238] on span at bounding box center [83, 238] width 12 height 23
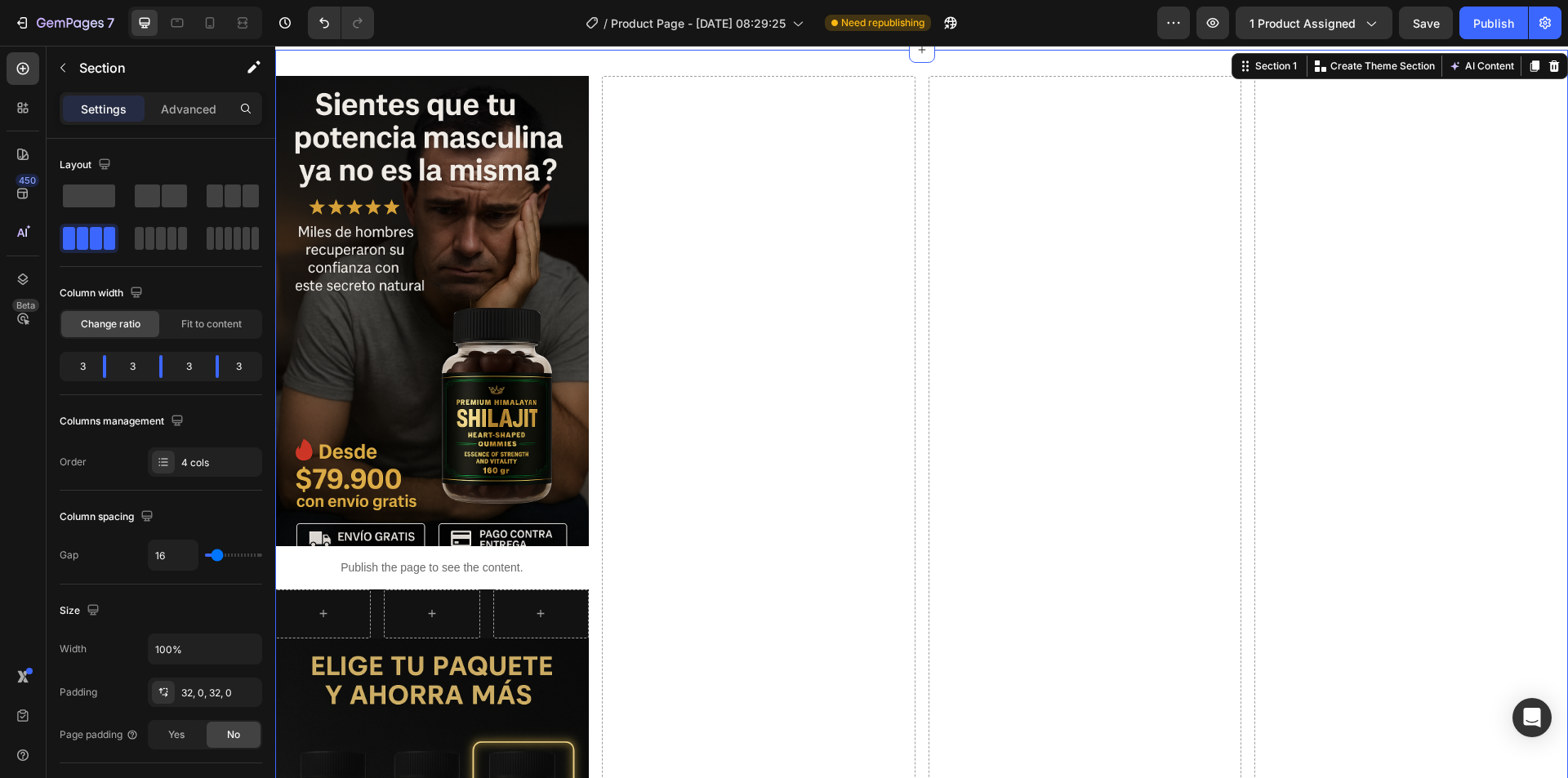
scroll to position [0, 0]
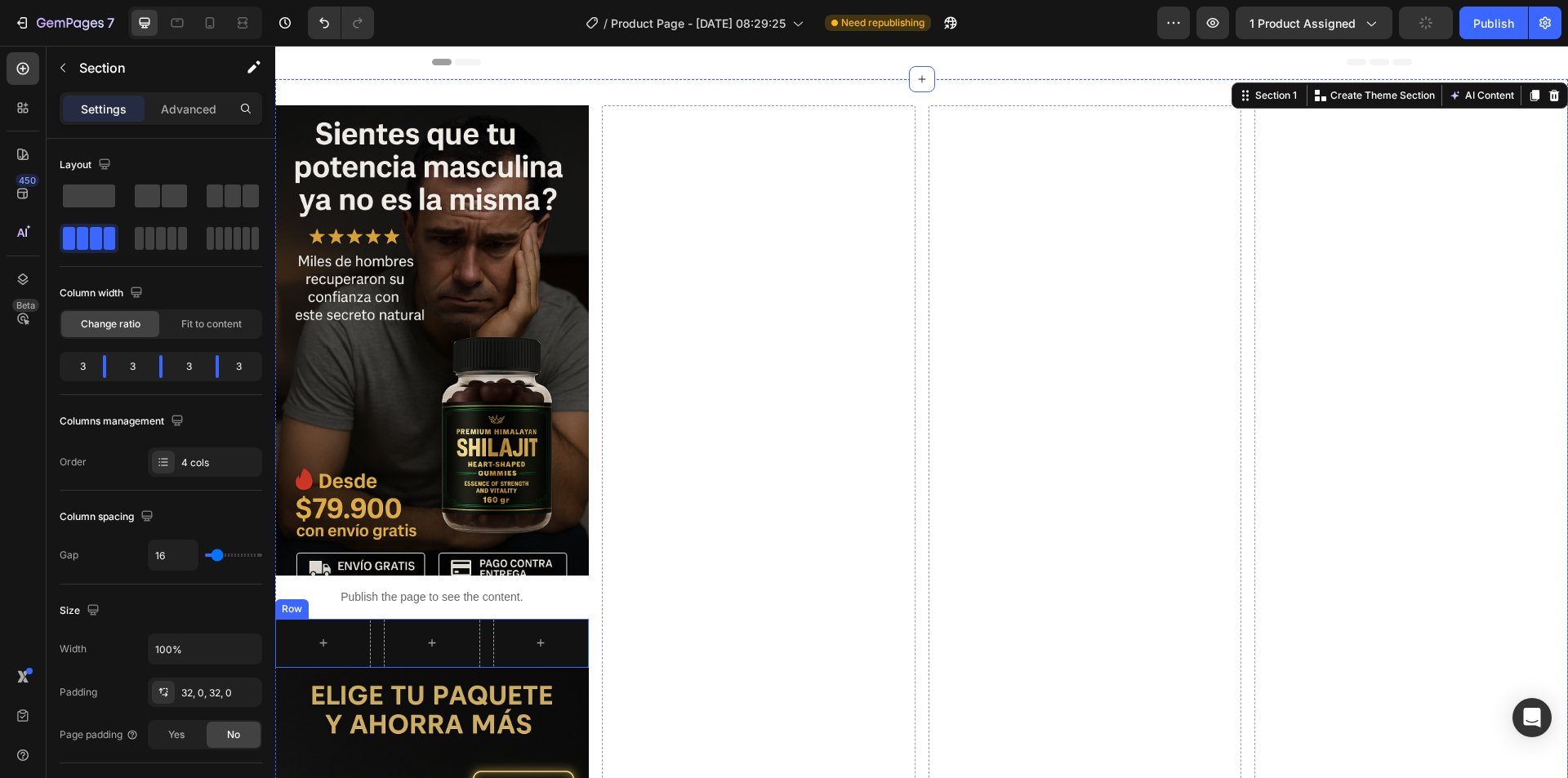
click at [483, 646] on div "Row" at bounding box center [431, 643] width 314 height 49
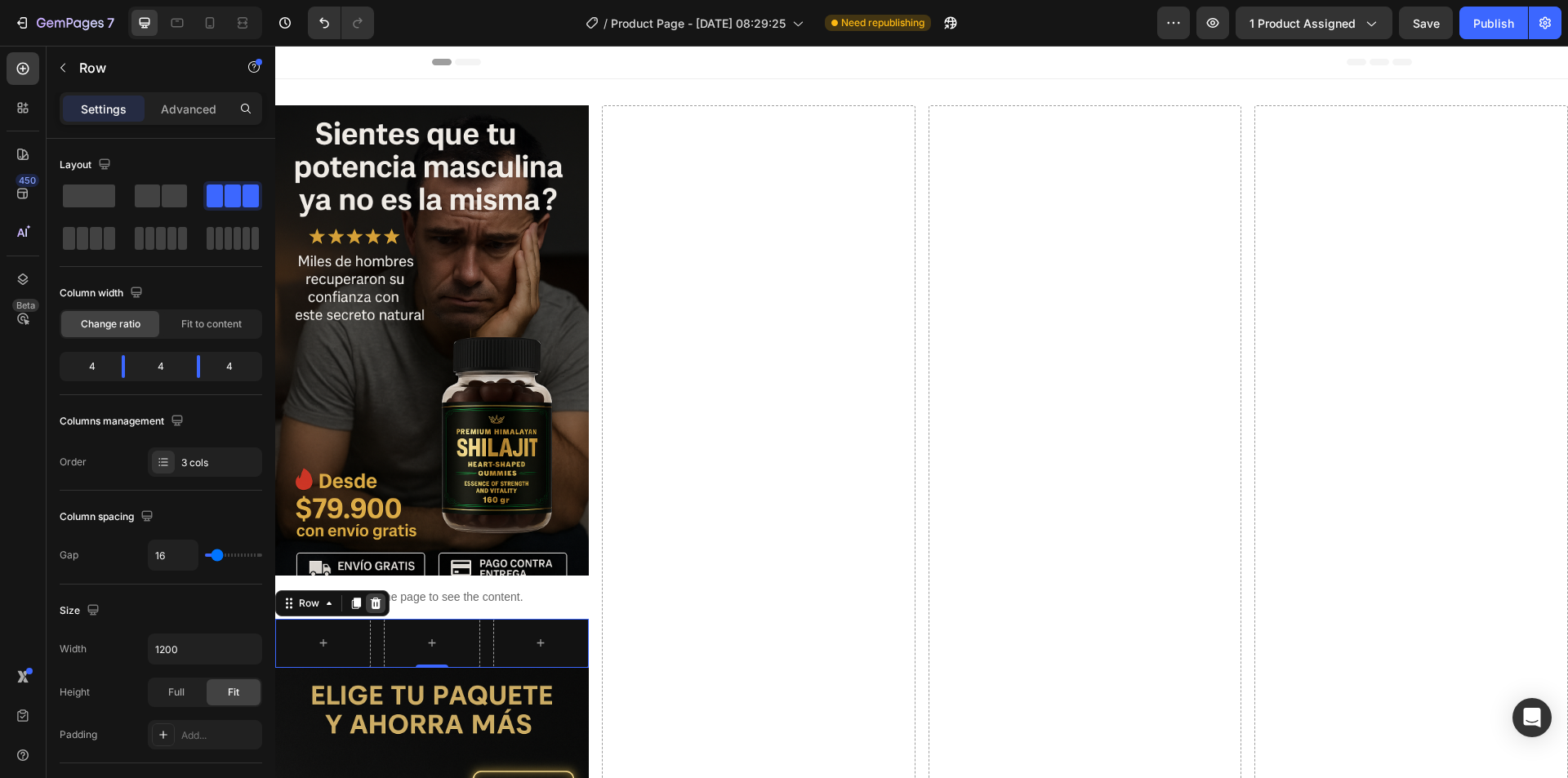
click at [376, 600] on icon at bounding box center [376, 603] width 11 height 12
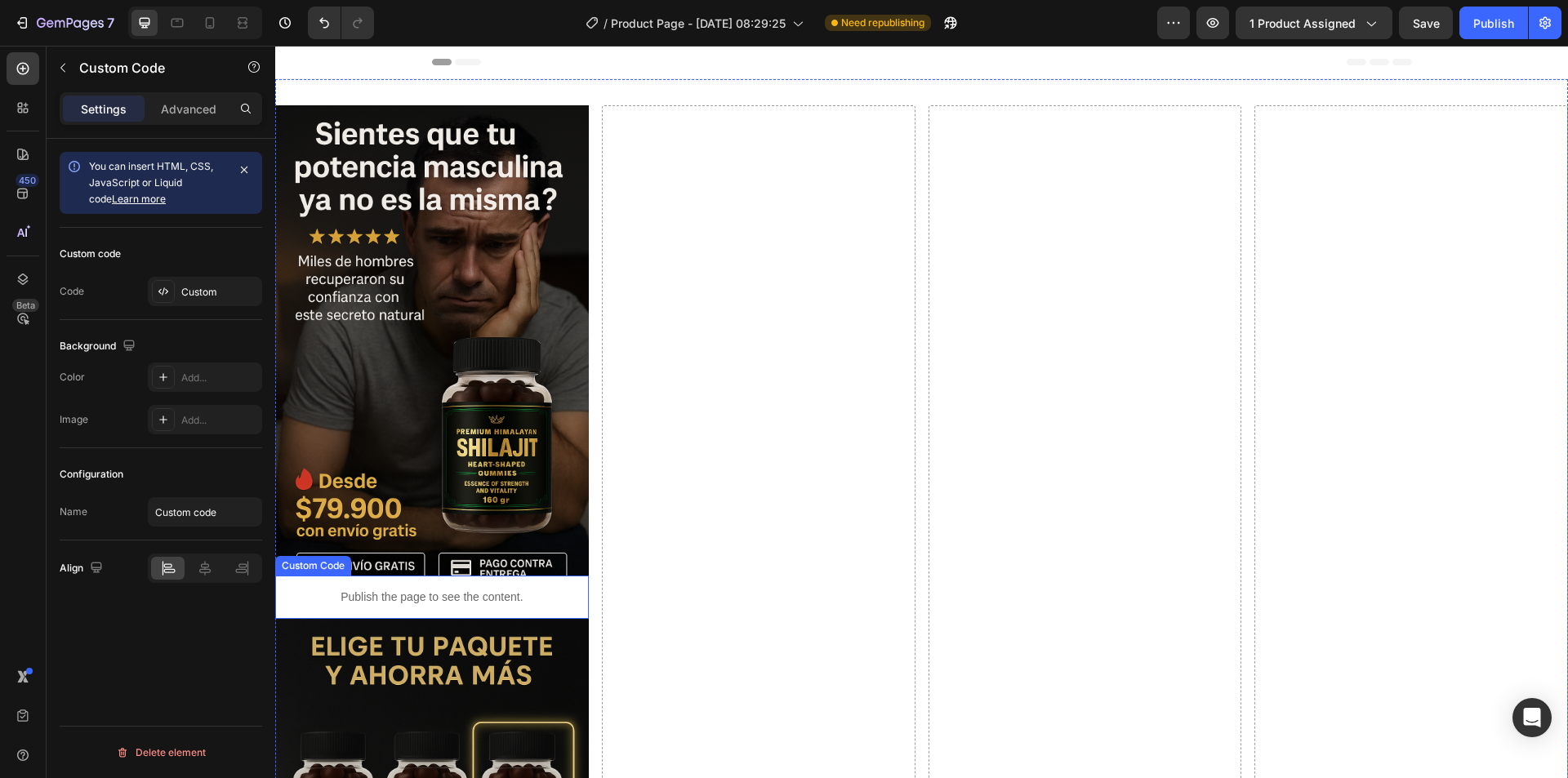
click at [449, 591] on p "Publish the page to see the content." at bounding box center [431, 597] width 314 height 17
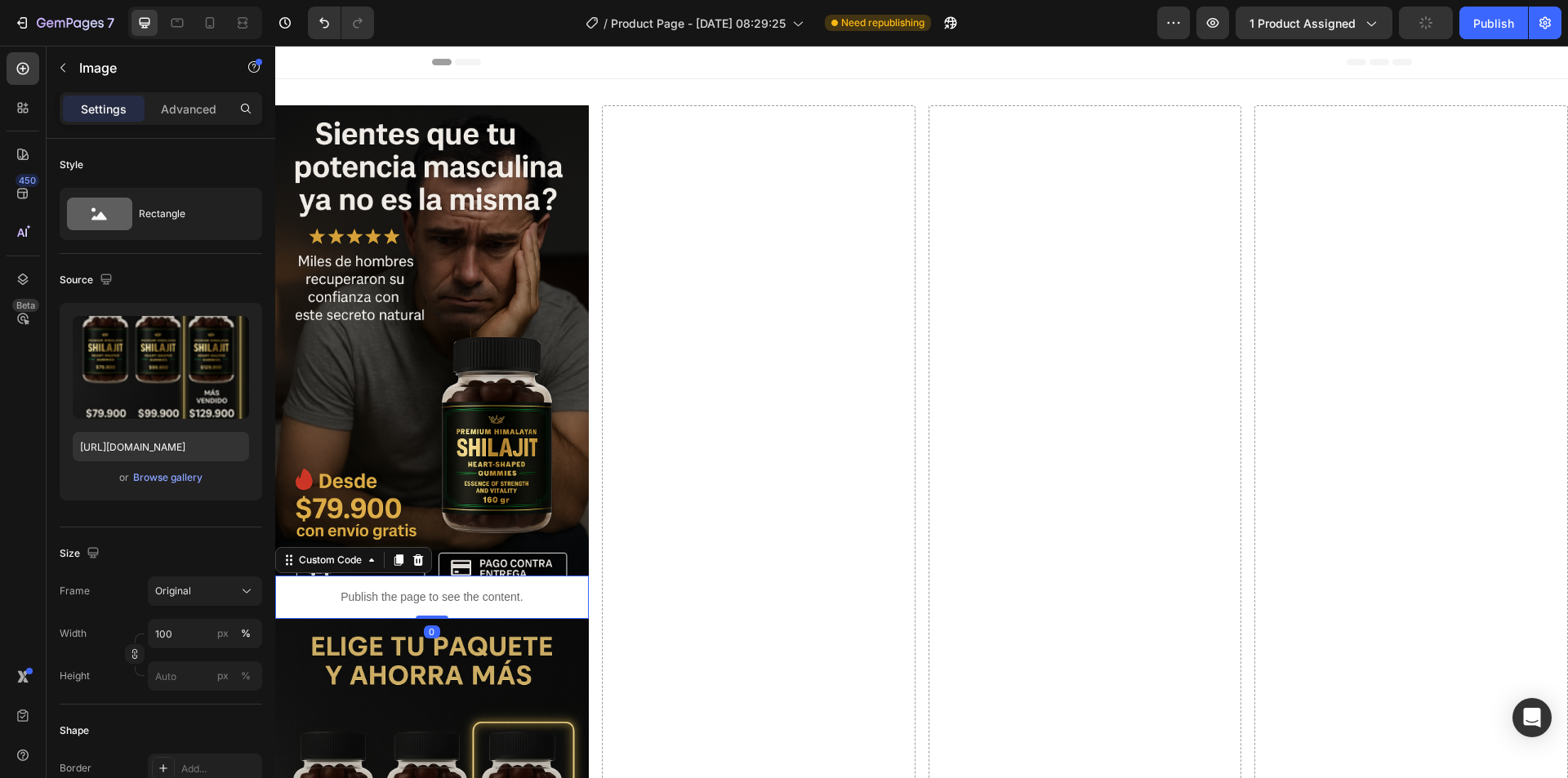
click at [441, 591] on p "Publish the page to see the content." at bounding box center [431, 597] width 314 height 17
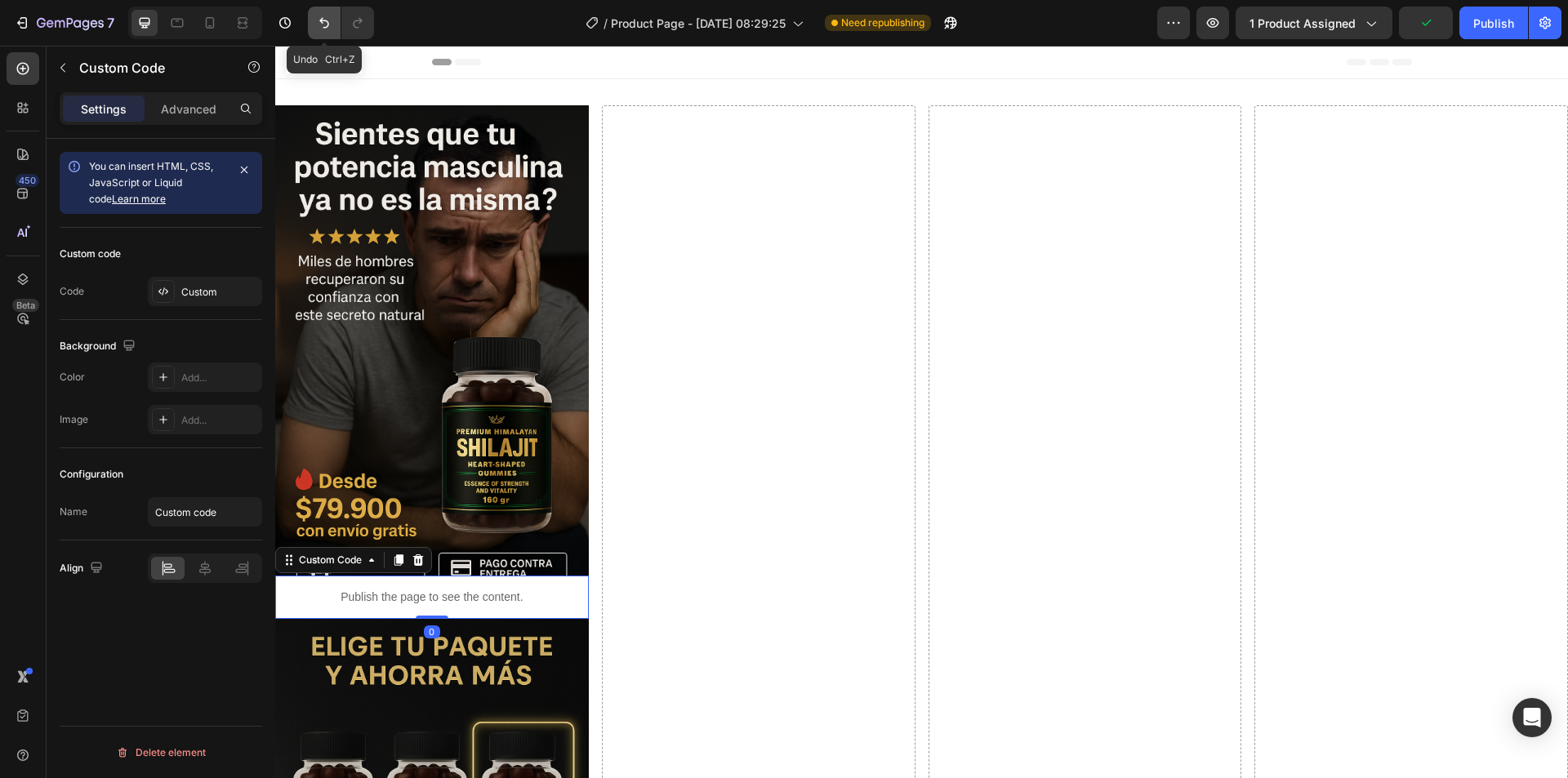
click at [327, 26] on icon "Undo/Redo" at bounding box center [325, 23] width 17 height 17
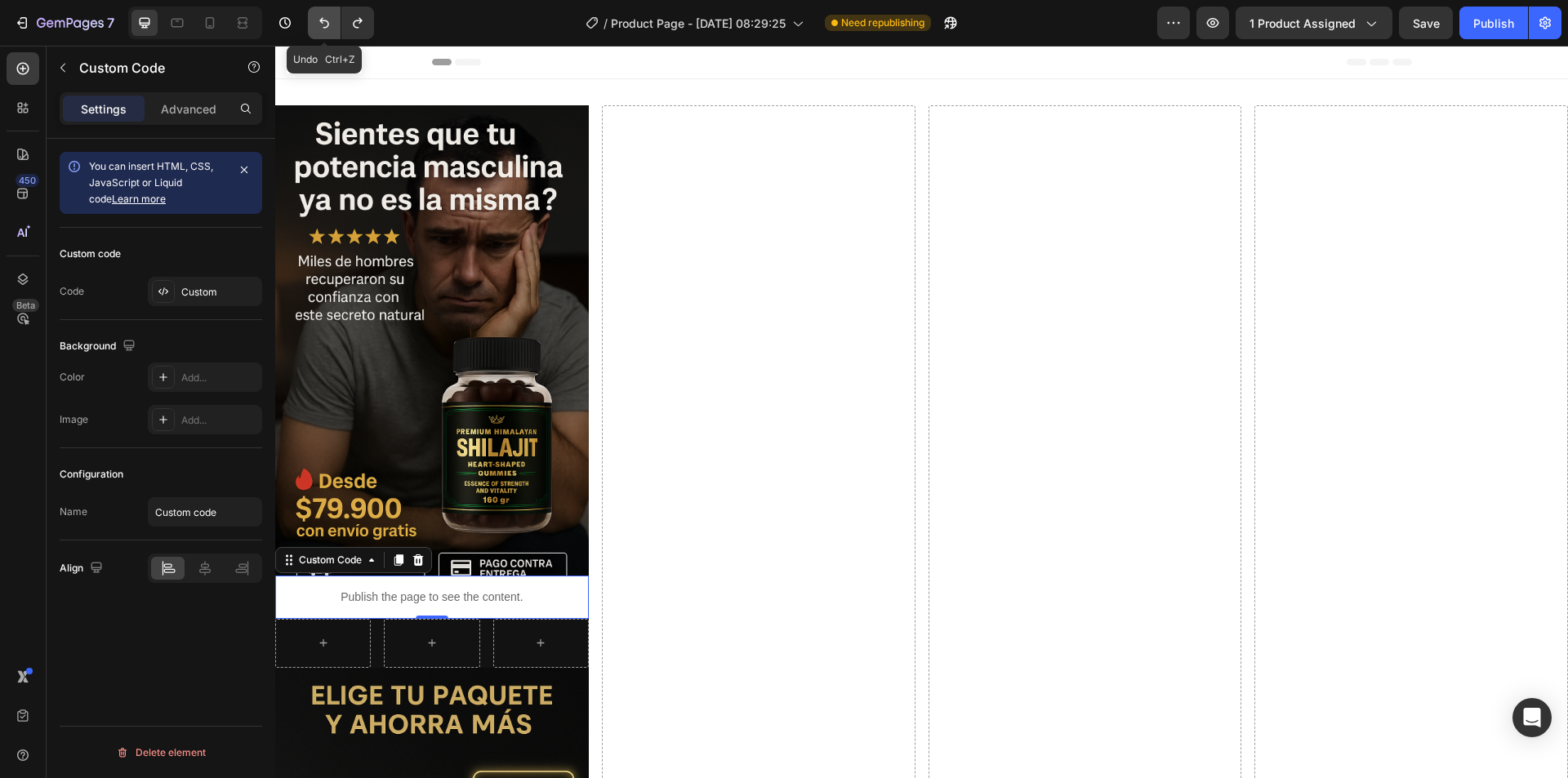
click at [323, 25] on icon "Undo/Redo" at bounding box center [325, 23] width 17 height 17
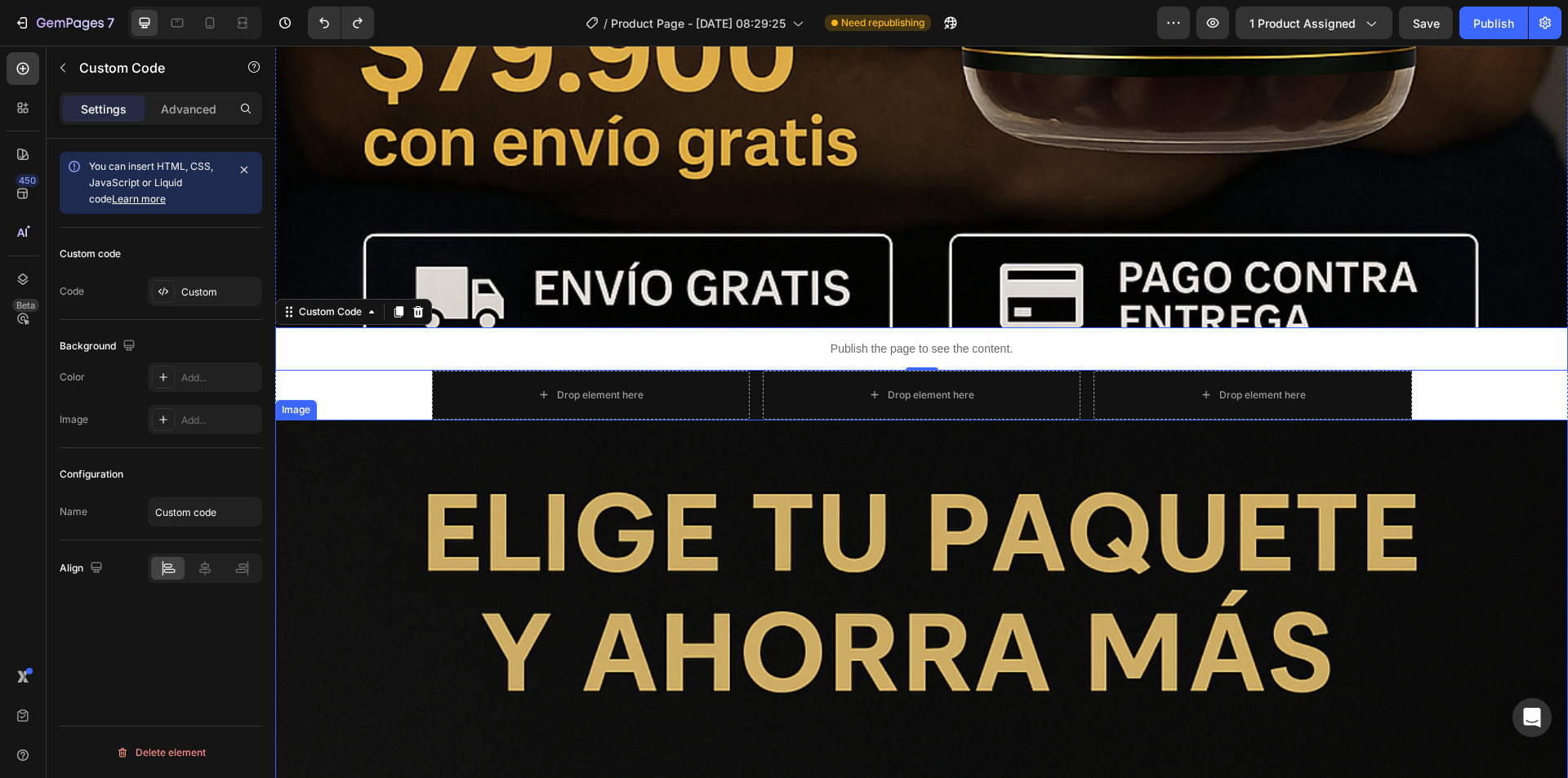
scroll to position [1796, 0]
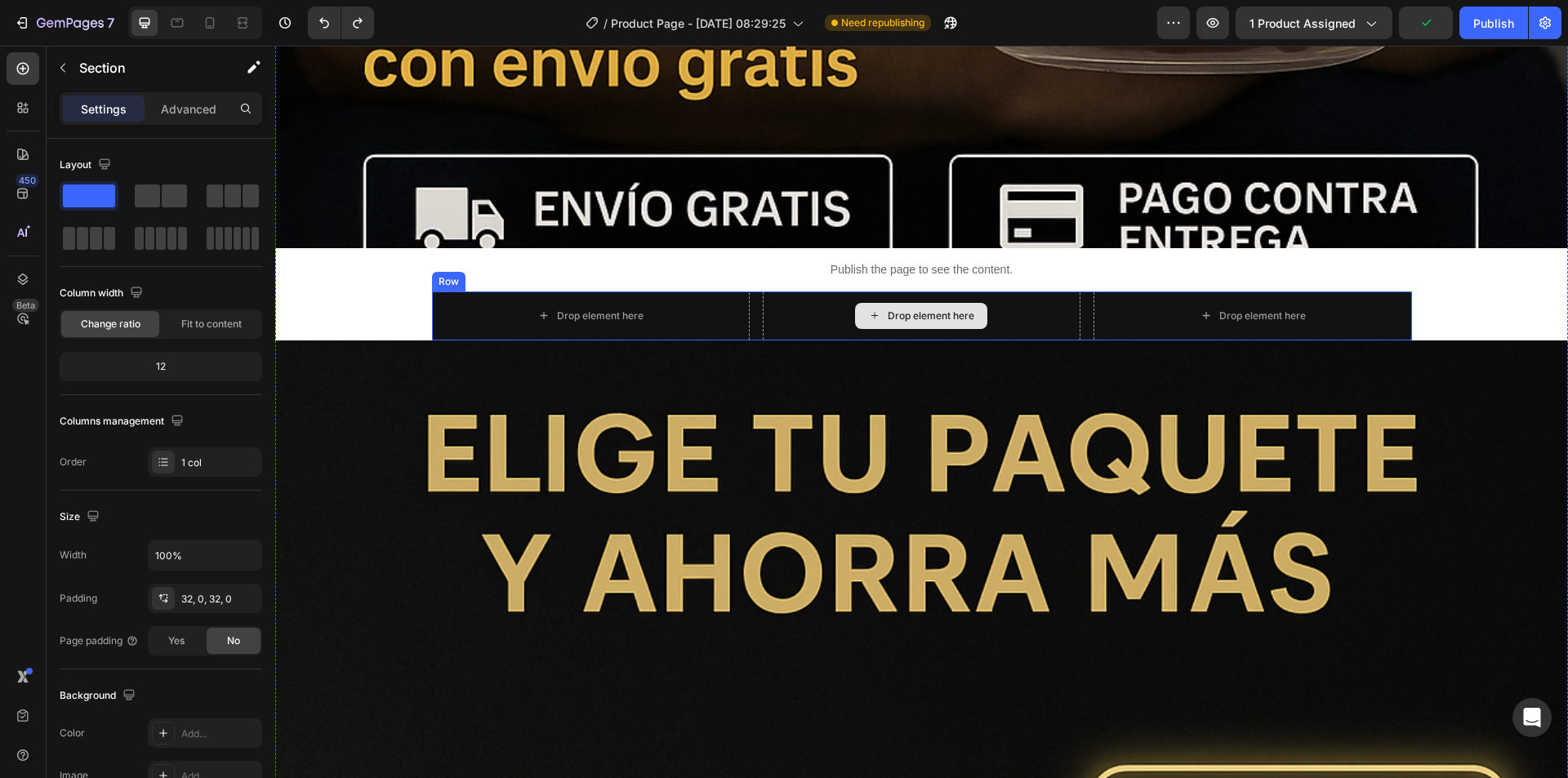
click at [1008, 301] on div "Drop element here" at bounding box center [921, 315] width 318 height 49
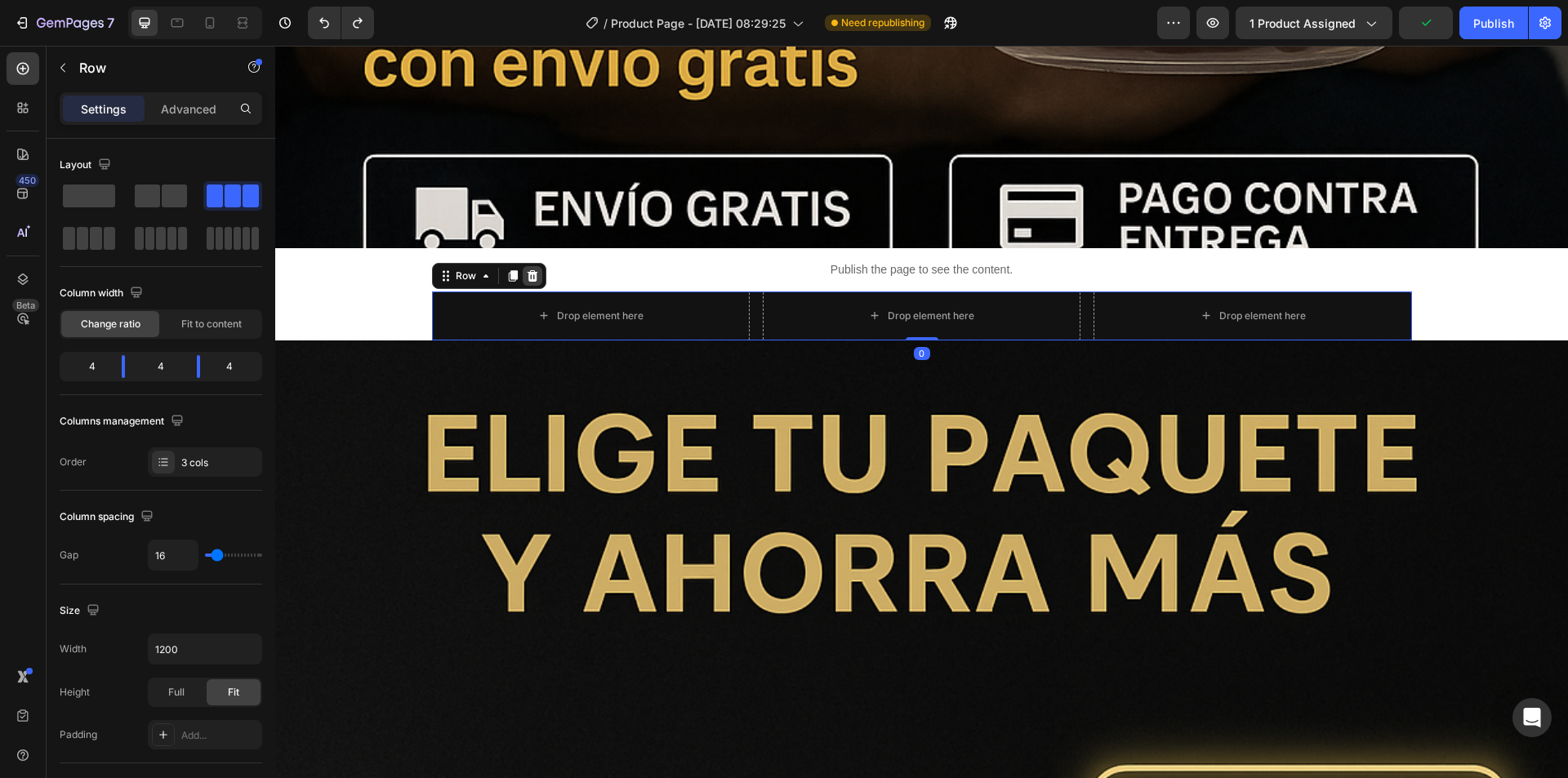
click at [527, 269] on icon at bounding box center [531, 275] width 11 height 12
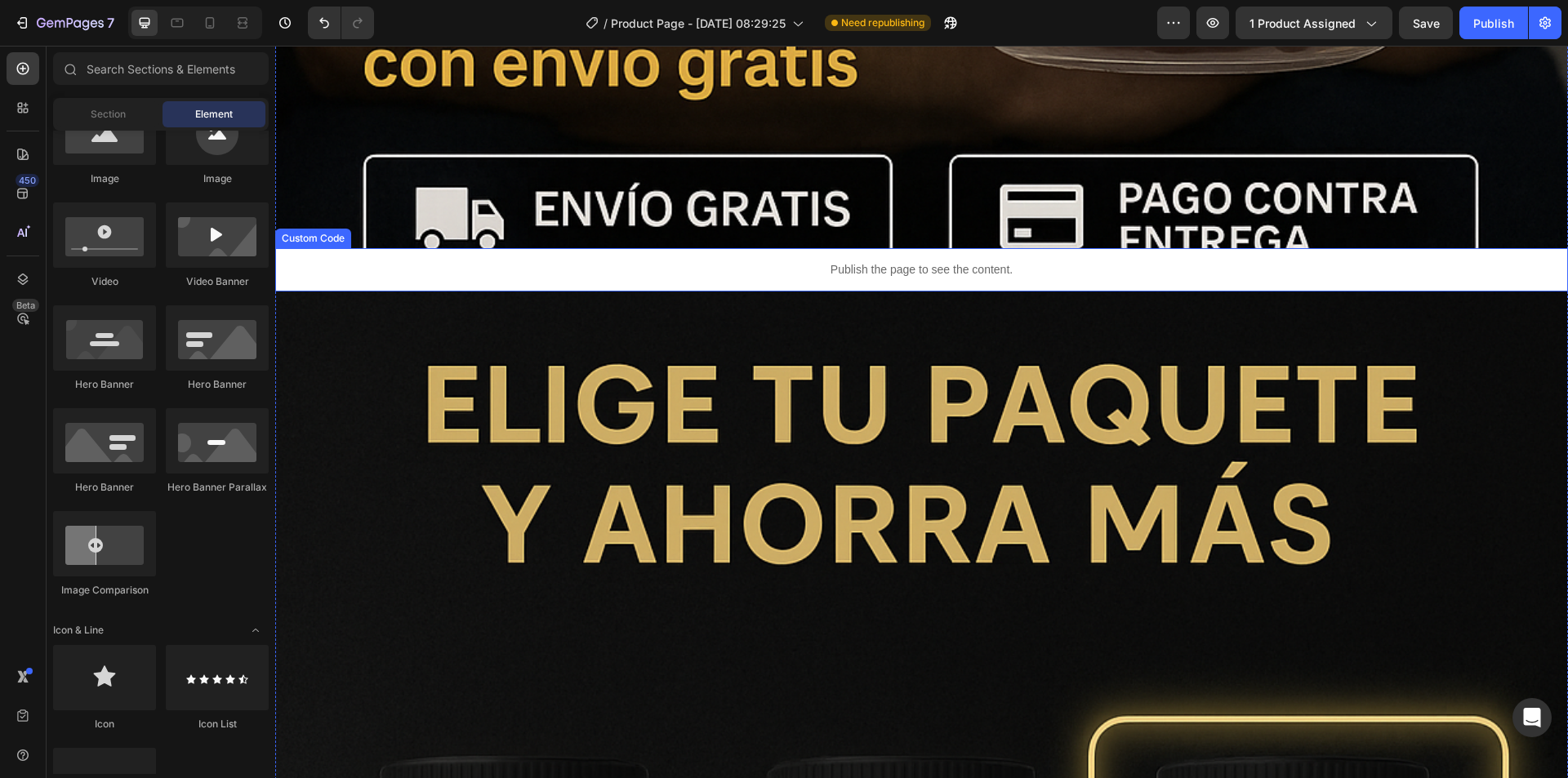
click at [614, 262] on p "Publish the page to see the content." at bounding box center [921, 270] width 1292 height 17
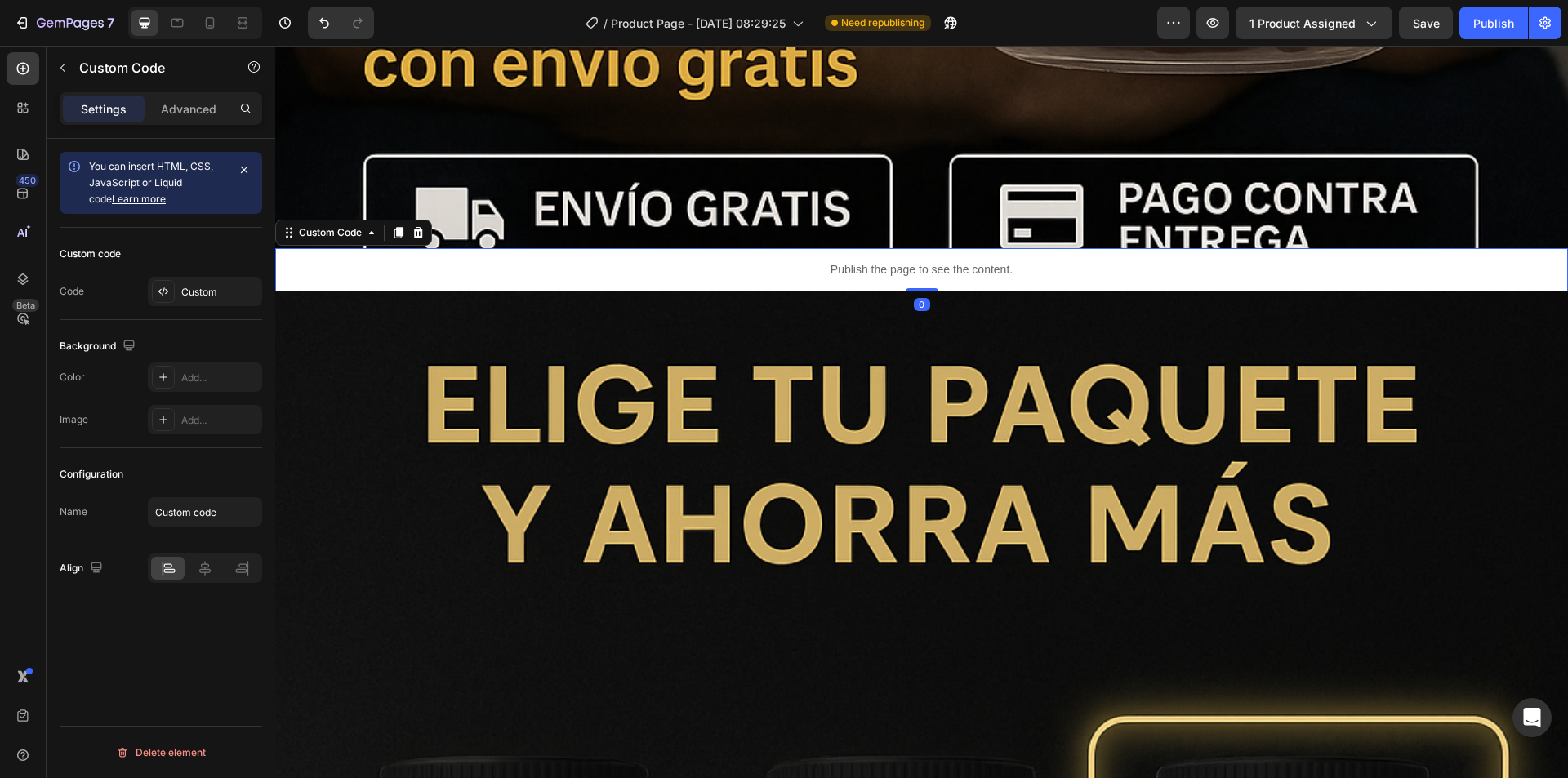
drag, startPoint x: 921, startPoint y: 271, endPoint x: 934, endPoint y: 229, distance: 44.0
click at [934, 248] on div "Publish the page to see the content. Custom Code 0" at bounding box center [921, 270] width 1292 height 43
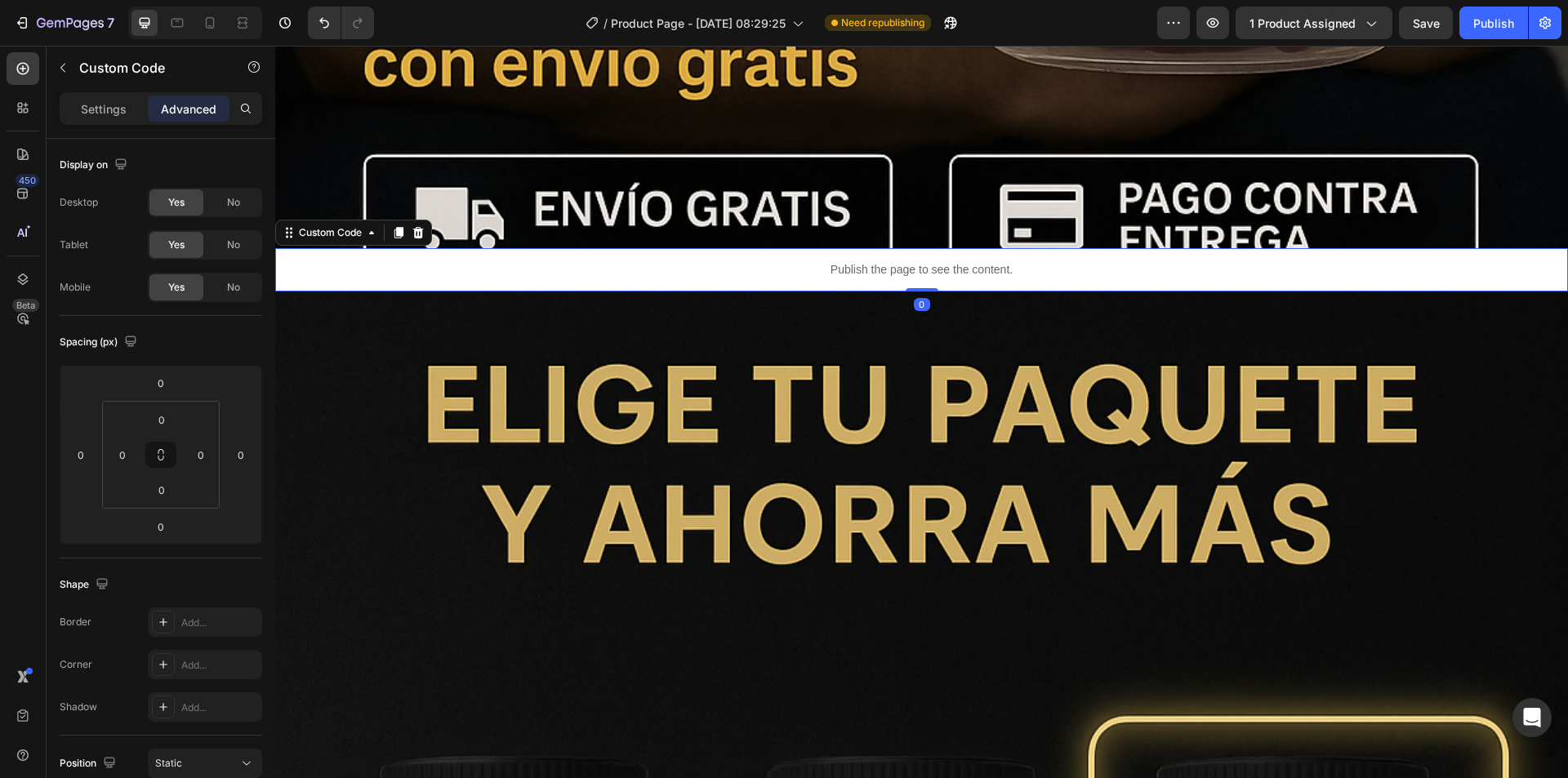
drag, startPoint x: 915, startPoint y: 266, endPoint x: 920, endPoint y: 234, distance: 32.4
click at [920, 248] on div "Publish the page to see the content. Custom Code 0" at bounding box center [921, 270] width 1292 height 43
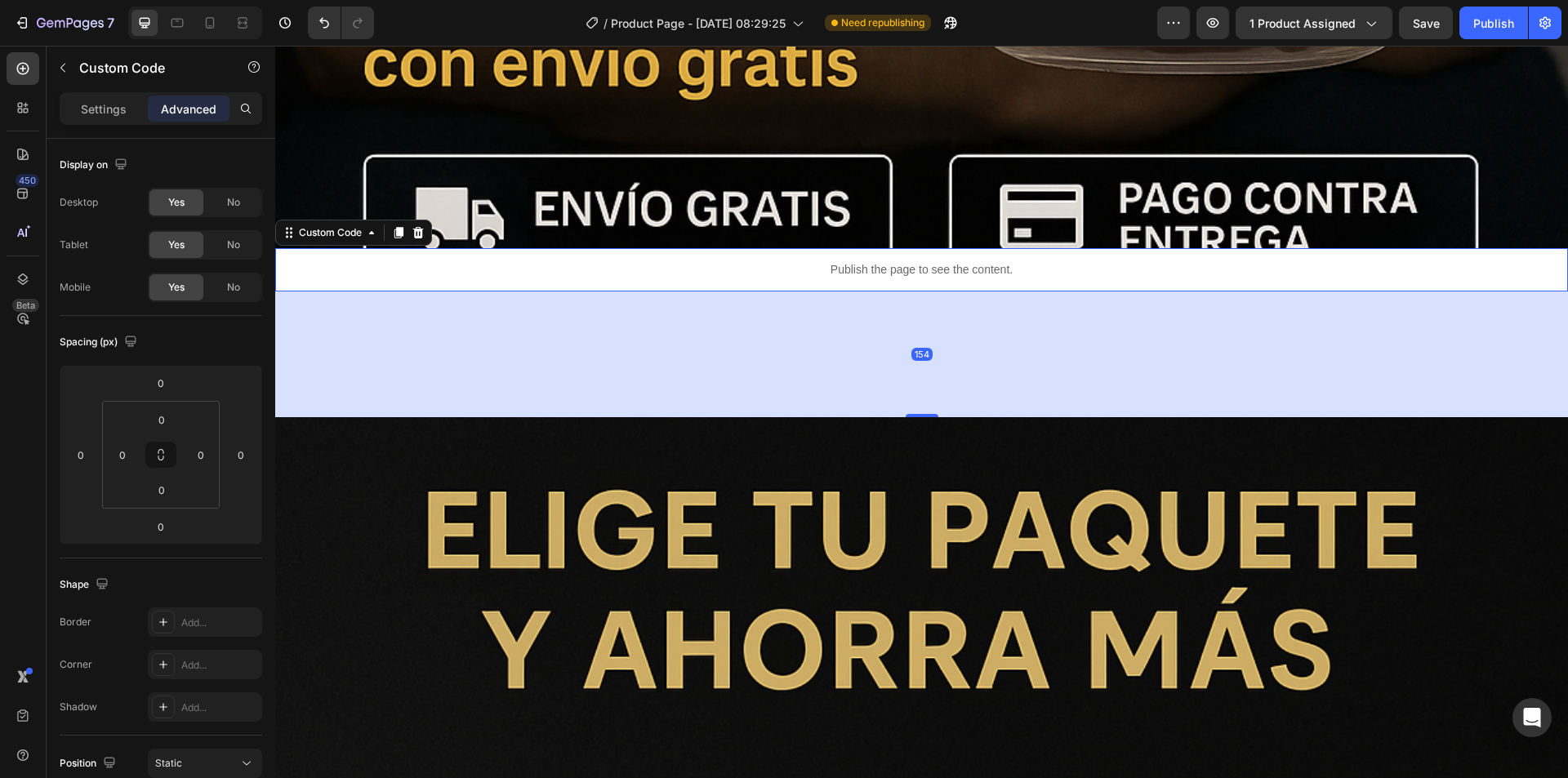
drag, startPoint x: 918, startPoint y: 271, endPoint x: 926, endPoint y: 397, distance: 126.3
click at [926, 414] on div at bounding box center [921, 415] width 32 height 3
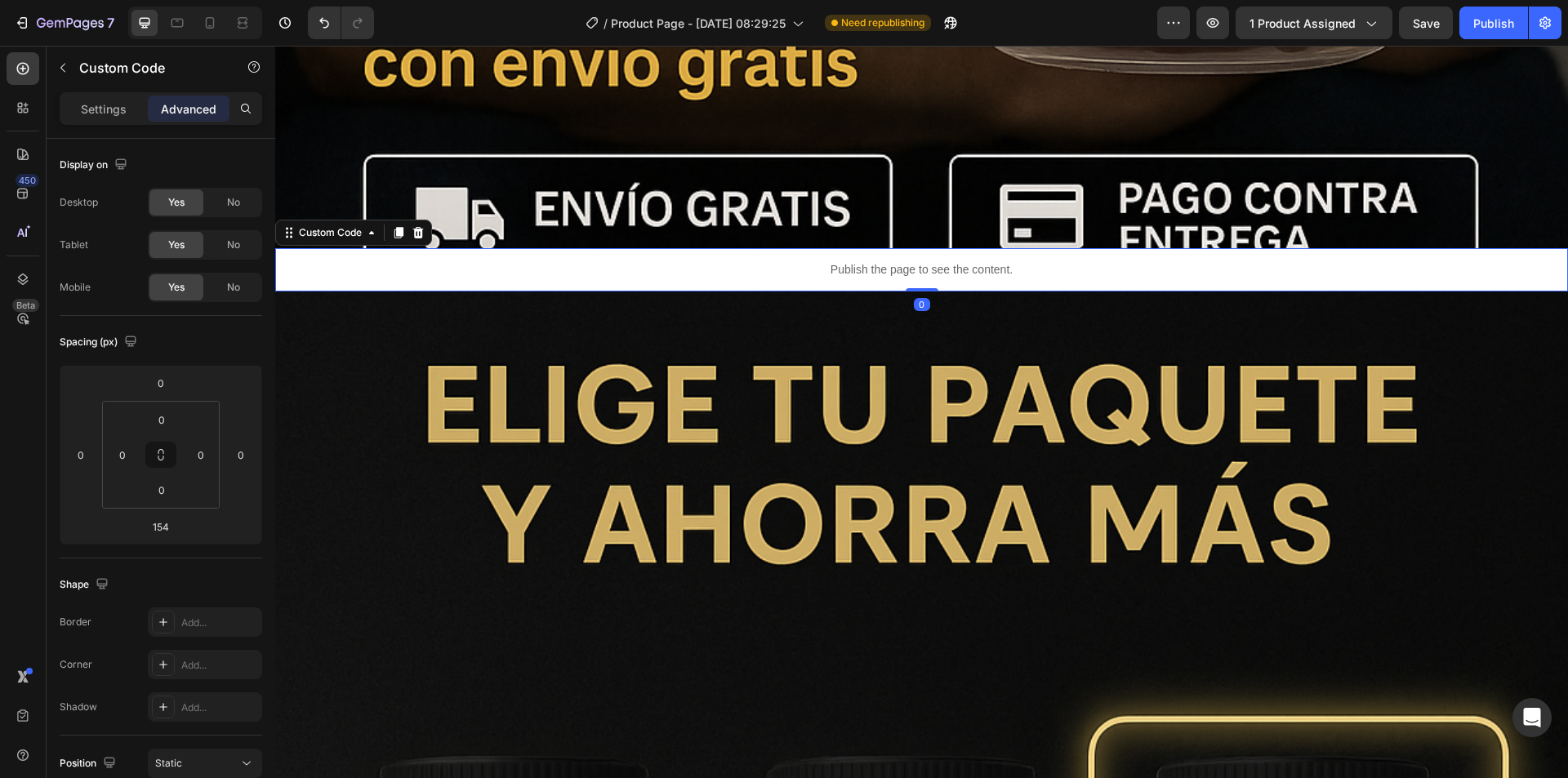
drag, startPoint x: 916, startPoint y: 396, endPoint x: 950, endPoint y: 243, distance: 156.7
click at [950, 248] on div "Publish the page to see the content. Custom Code 0" at bounding box center [921, 270] width 1292 height 43
type input "0"
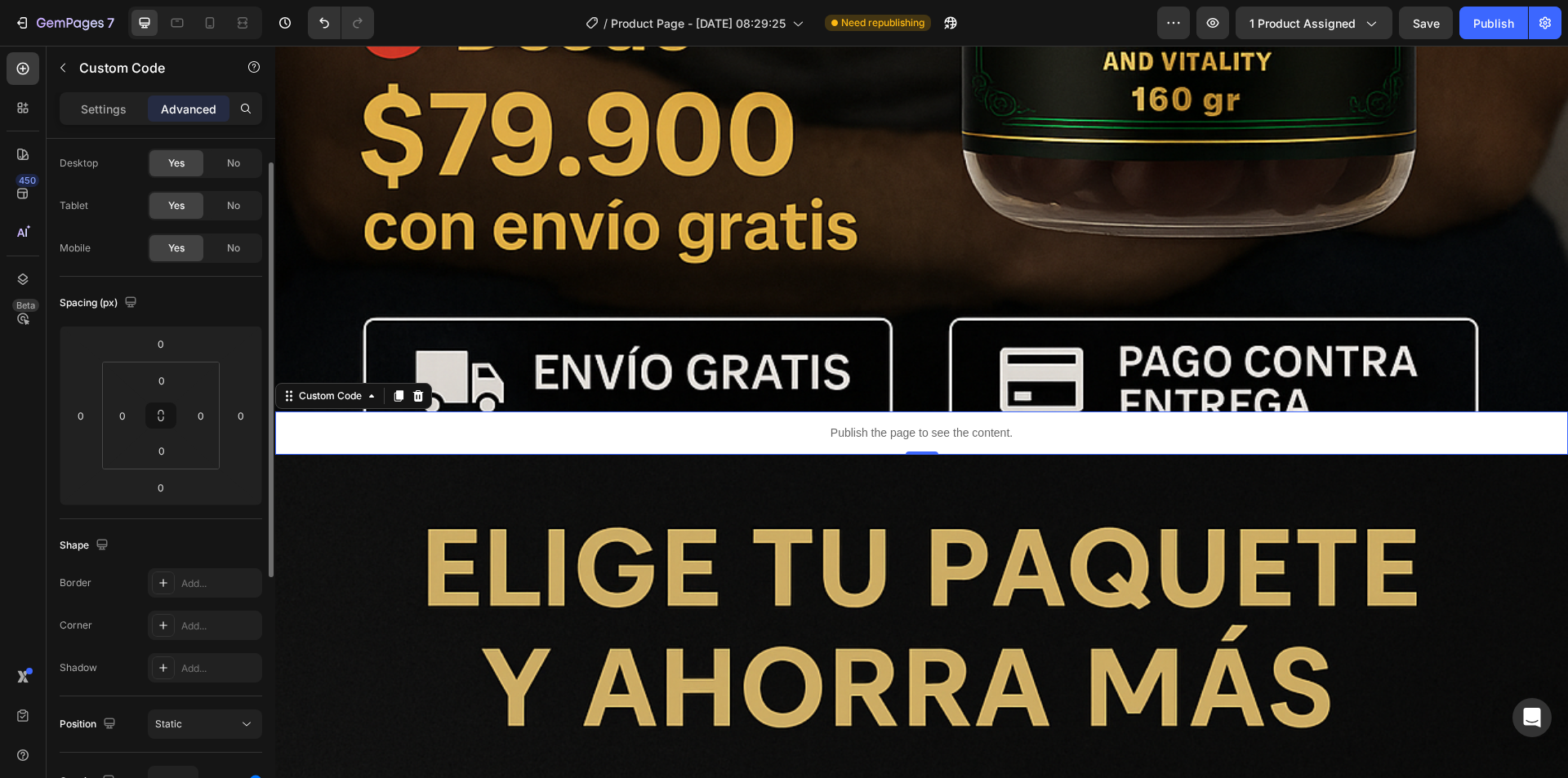
scroll to position [0, 0]
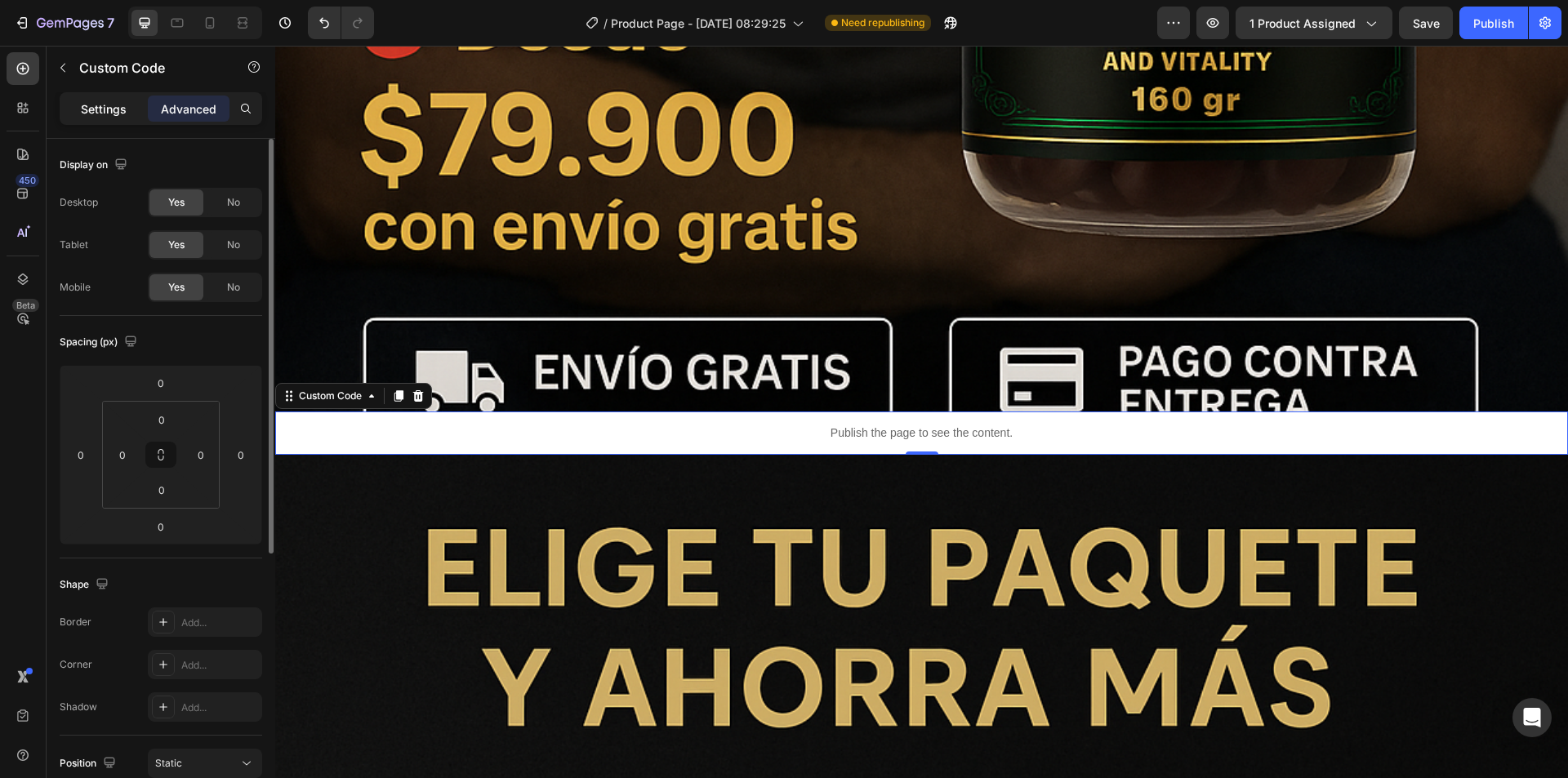
click at [101, 102] on p "Settings" at bounding box center [103, 108] width 46 height 17
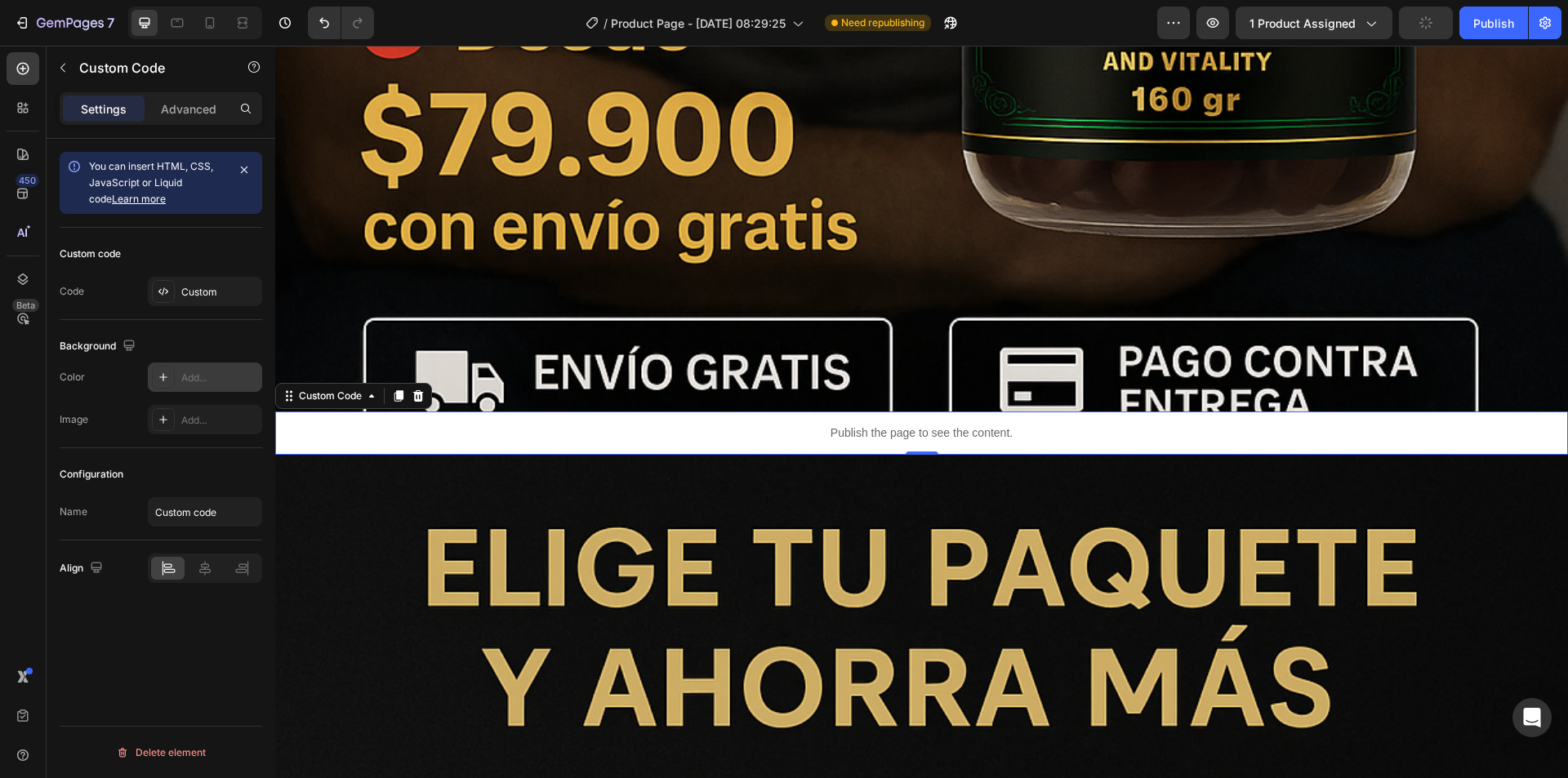
click at [166, 371] on icon at bounding box center [163, 377] width 13 height 13
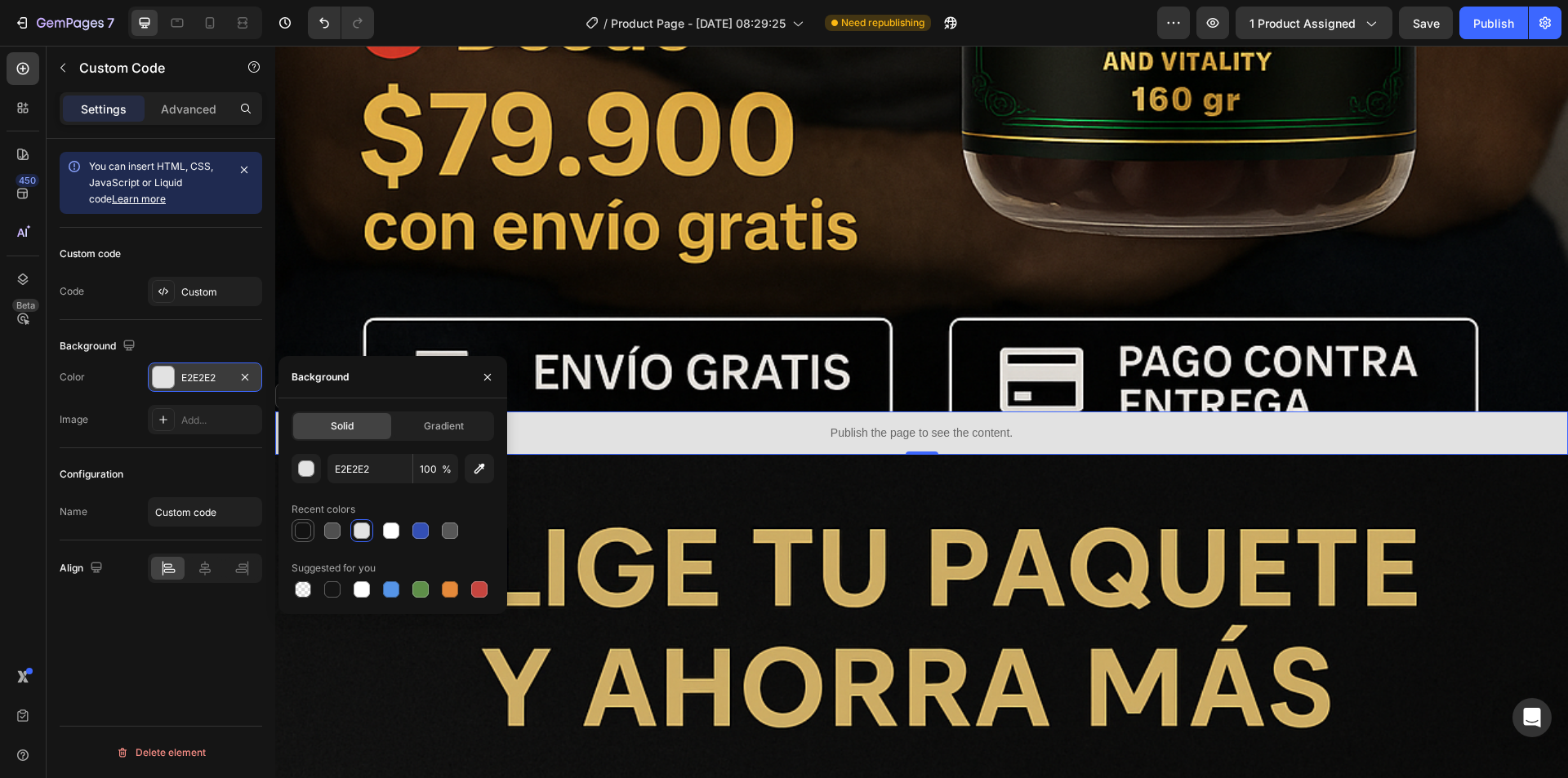
click at [298, 533] on div at bounding box center [303, 531] width 17 height 17
type input "121212"
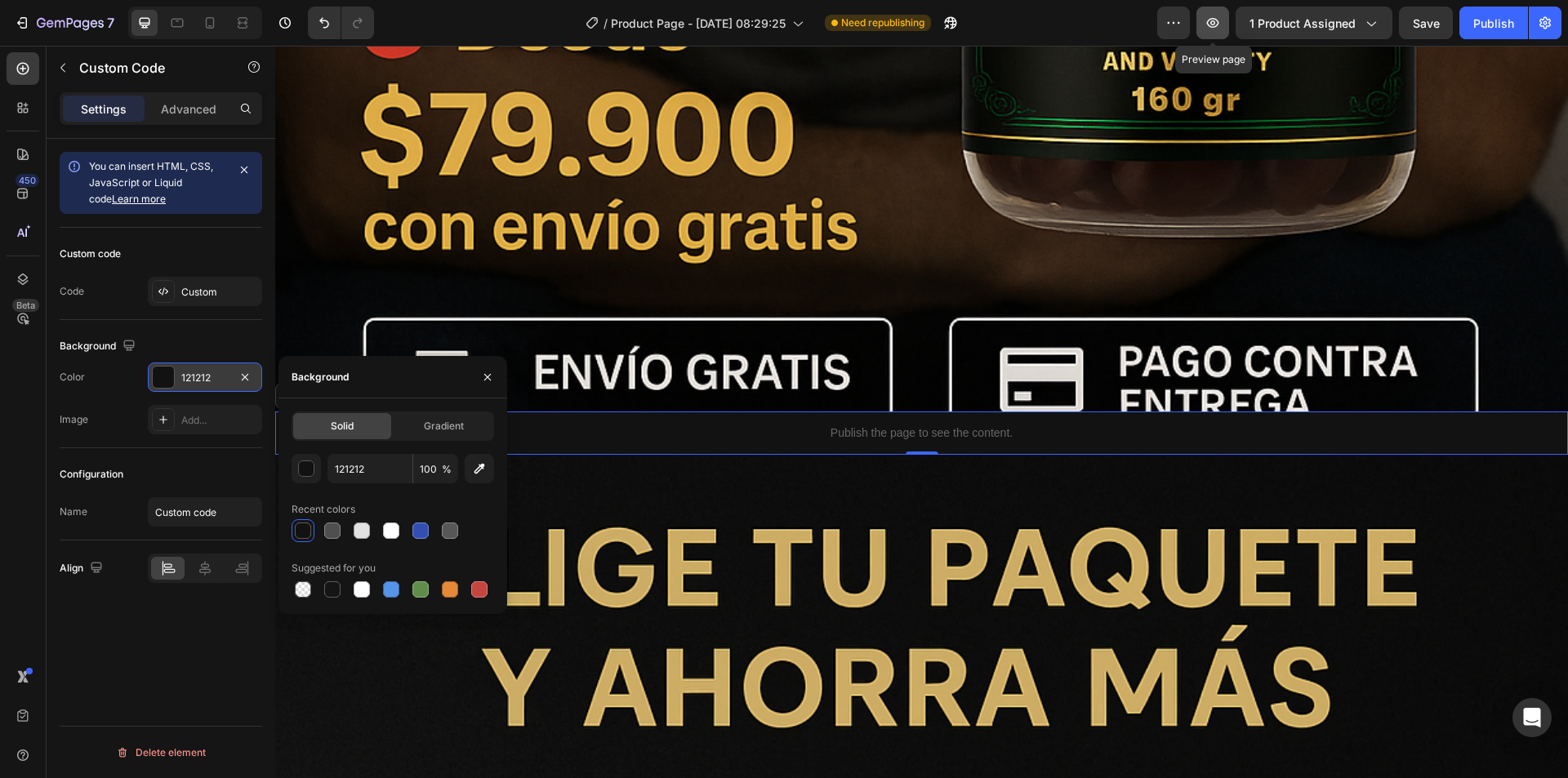
click at [1214, 23] on icon "button" at bounding box center [1213, 23] width 5 height 5
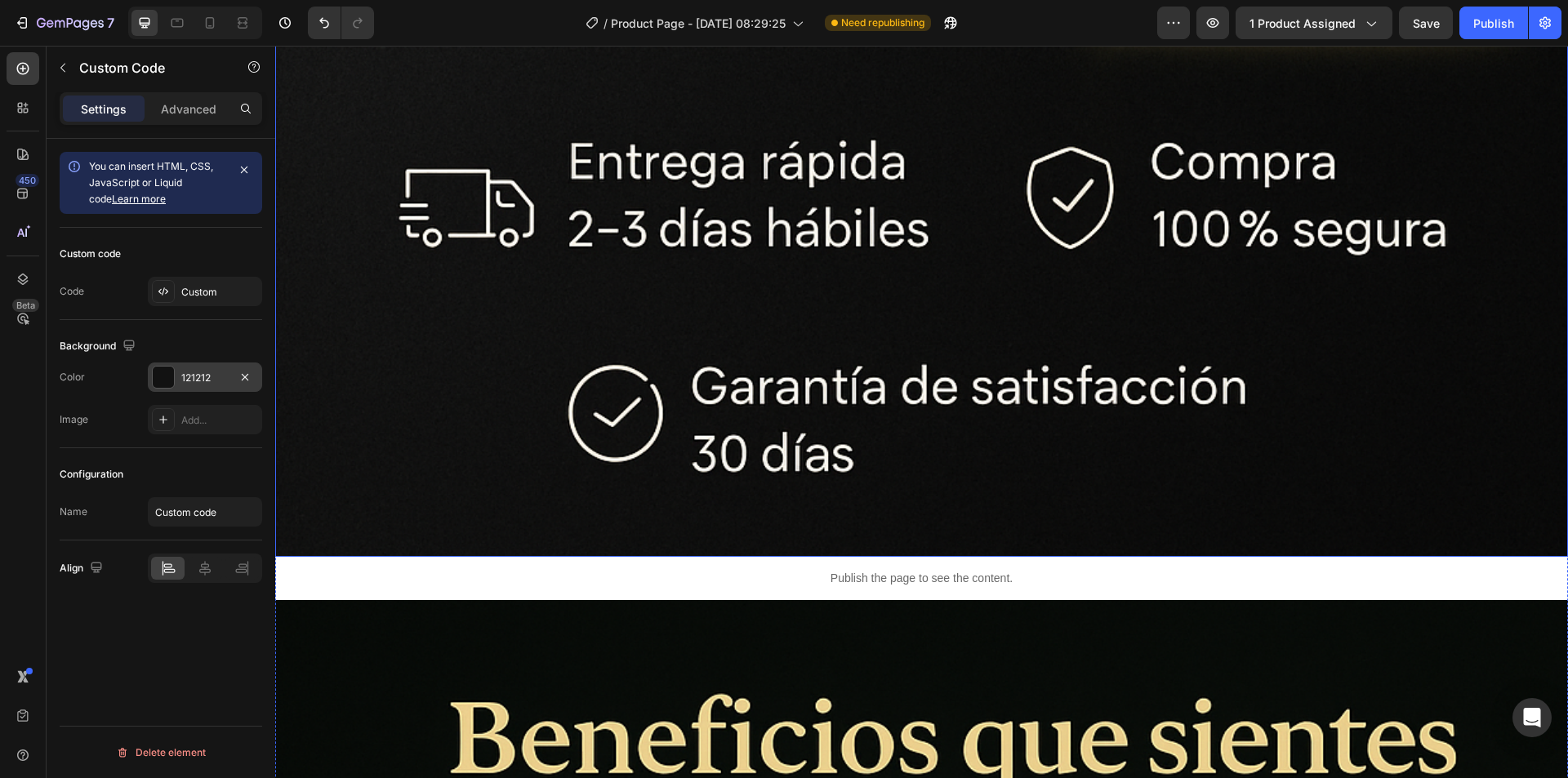
scroll to position [3755, 0]
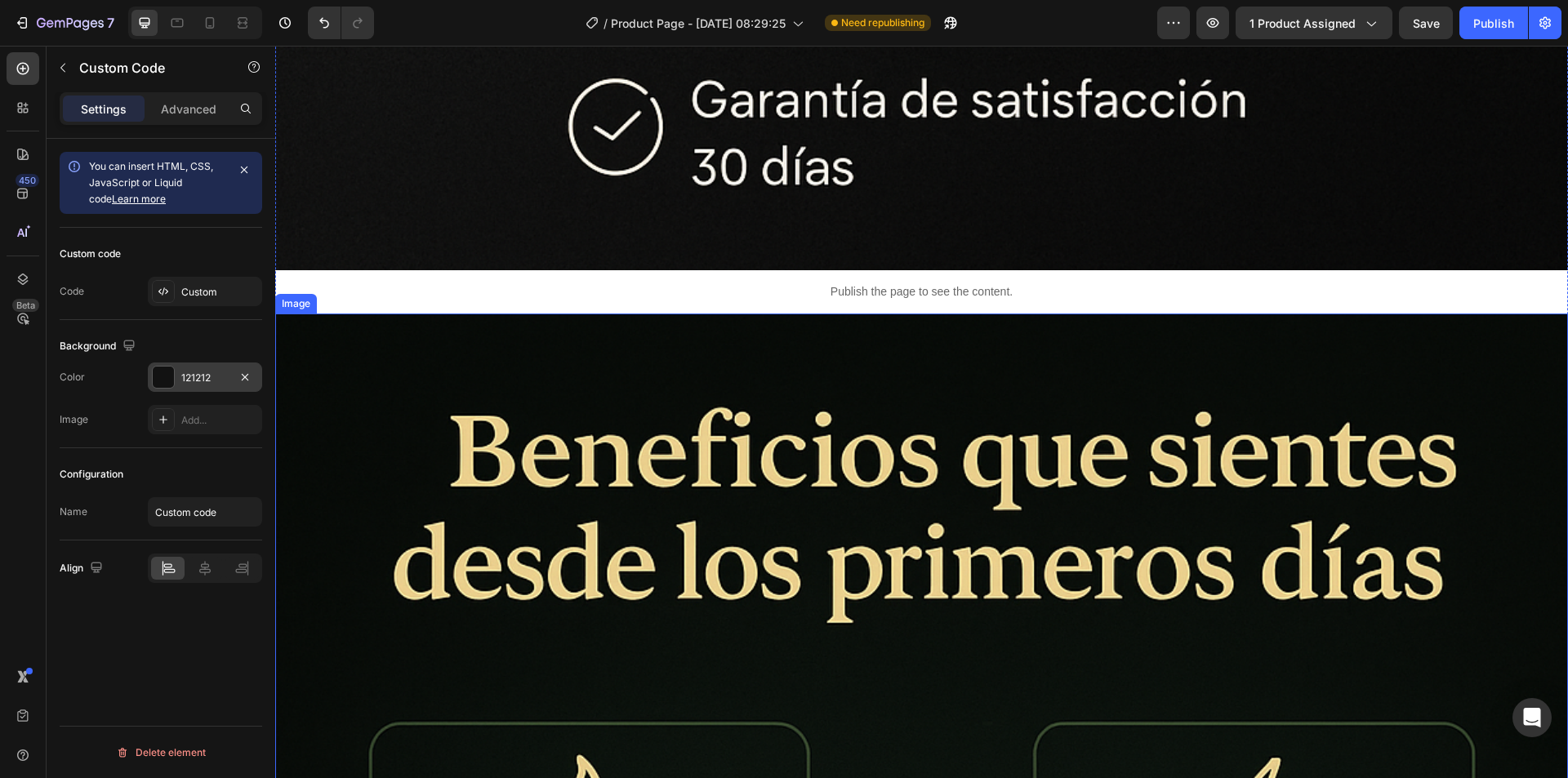
click at [1126, 283] on p "Publish the page to see the content." at bounding box center [921, 291] width 1292 height 17
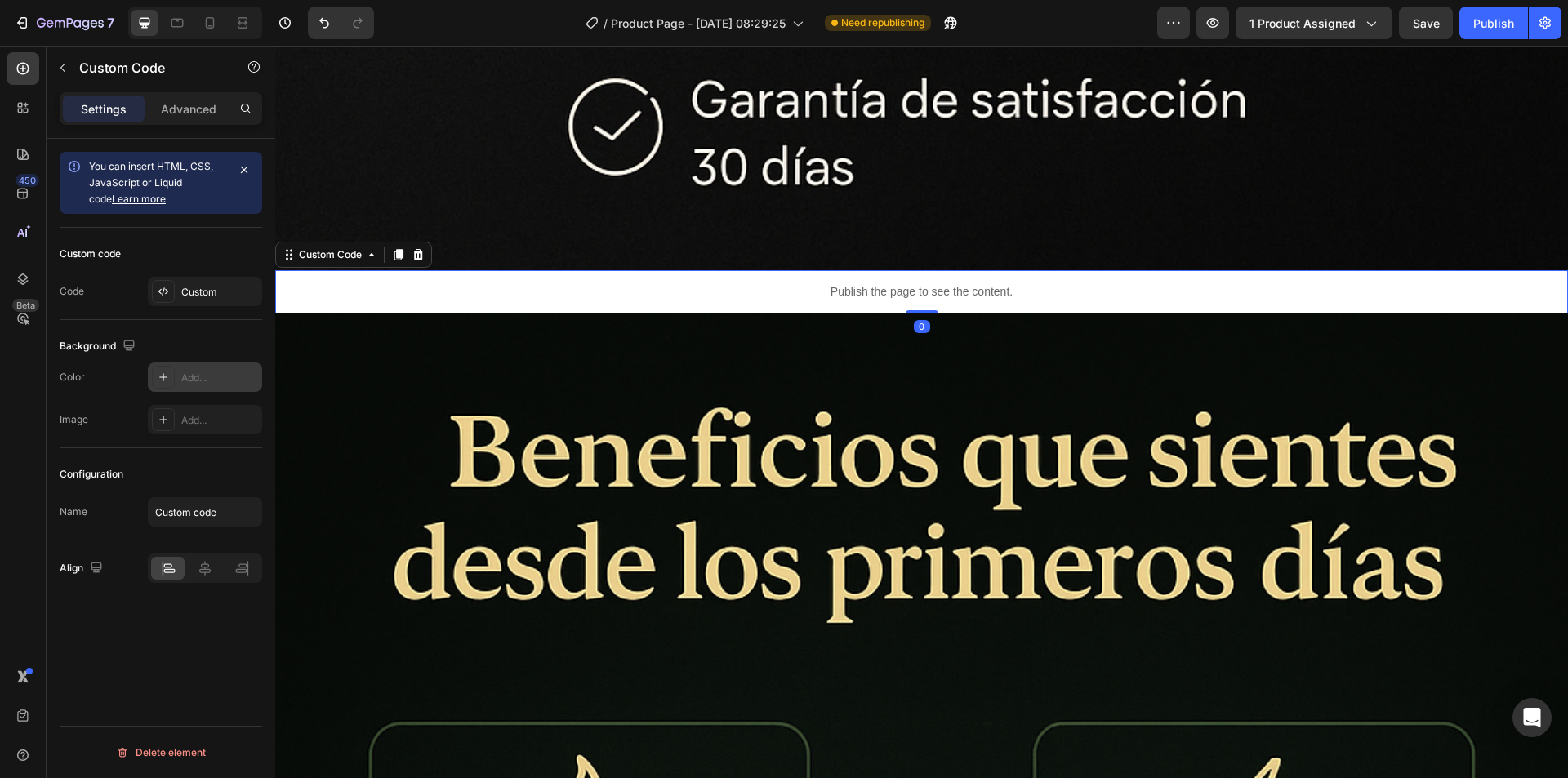
click at [166, 377] on icon at bounding box center [163, 377] width 13 height 13
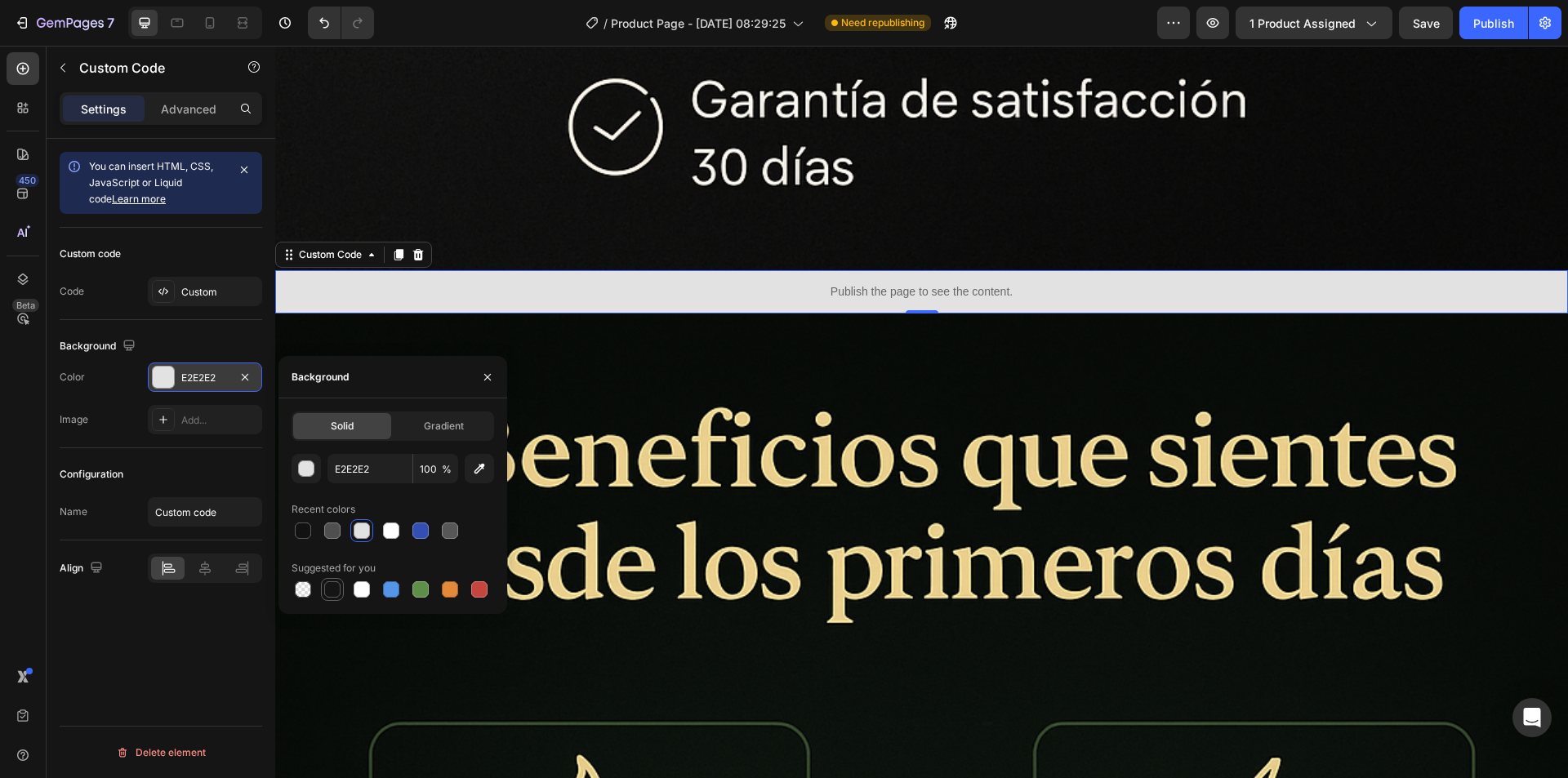
click at [334, 594] on div at bounding box center [333, 589] width 17 height 17
type input "151515"
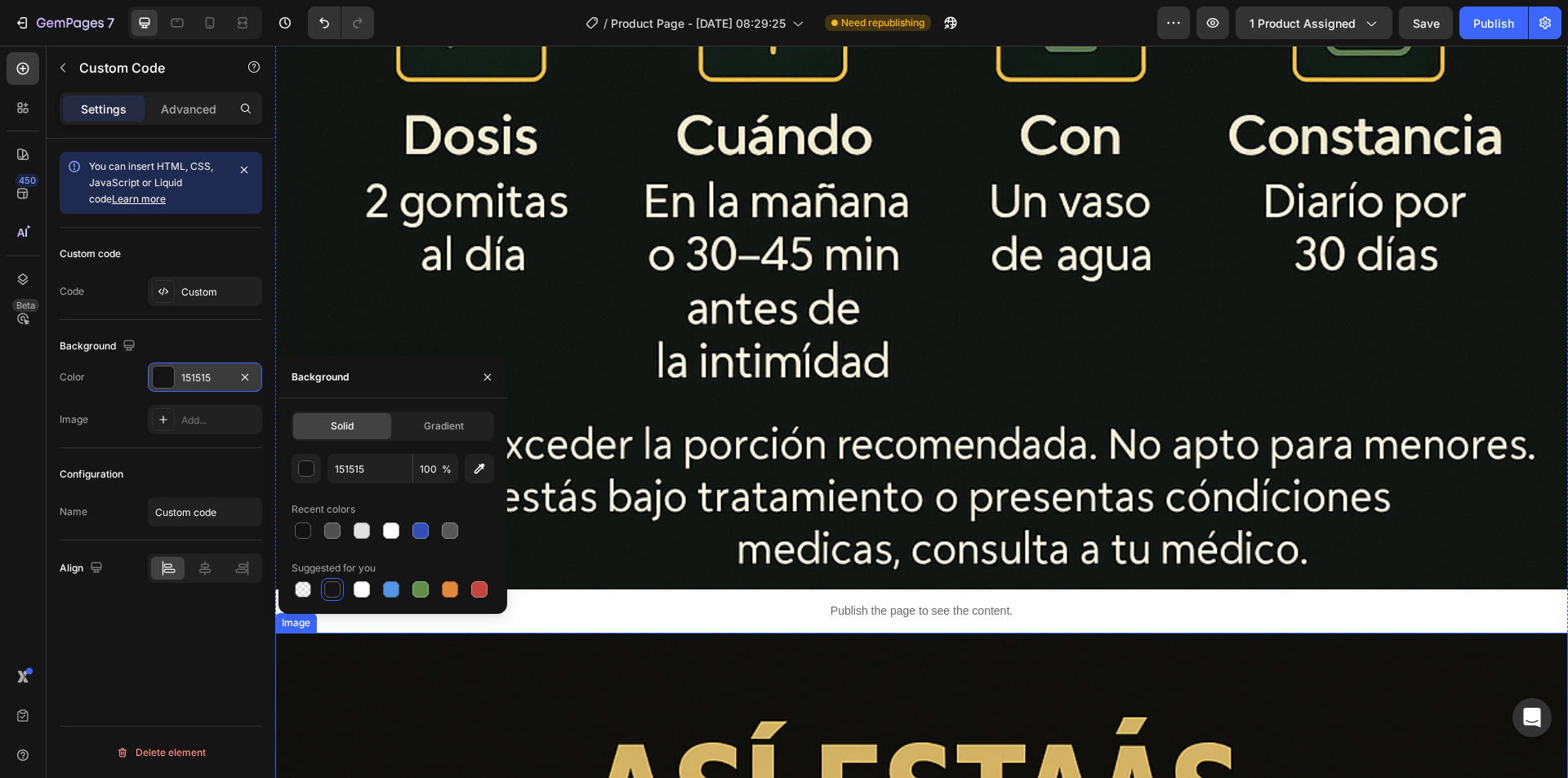
scroll to position [7510, 0]
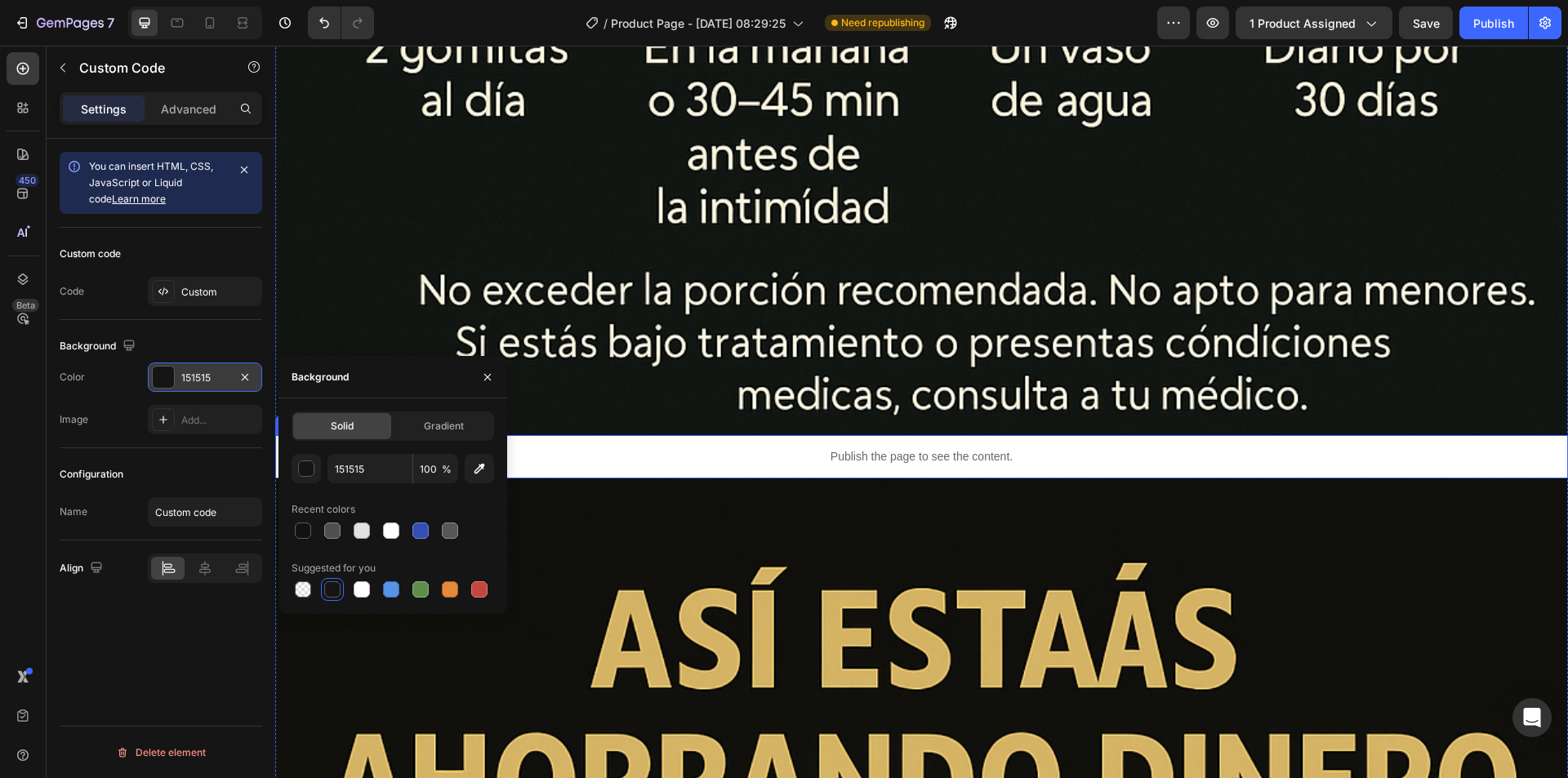
click at [1065, 448] on p "Publish the page to see the content." at bounding box center [921, 456] width 1292 height 17
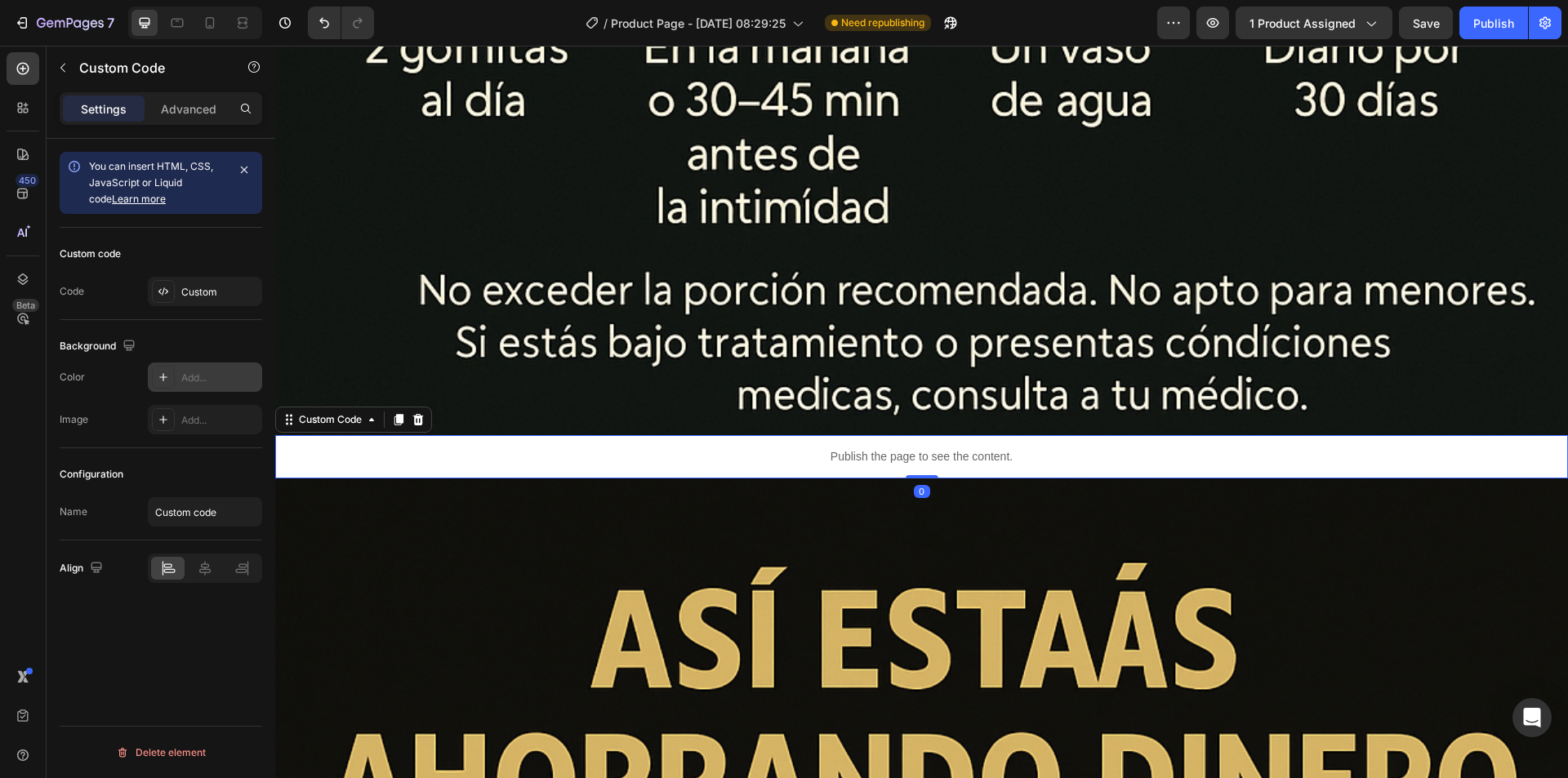
click at [158, 377] on icon at bounding box center [163, 377] width 13 height 13
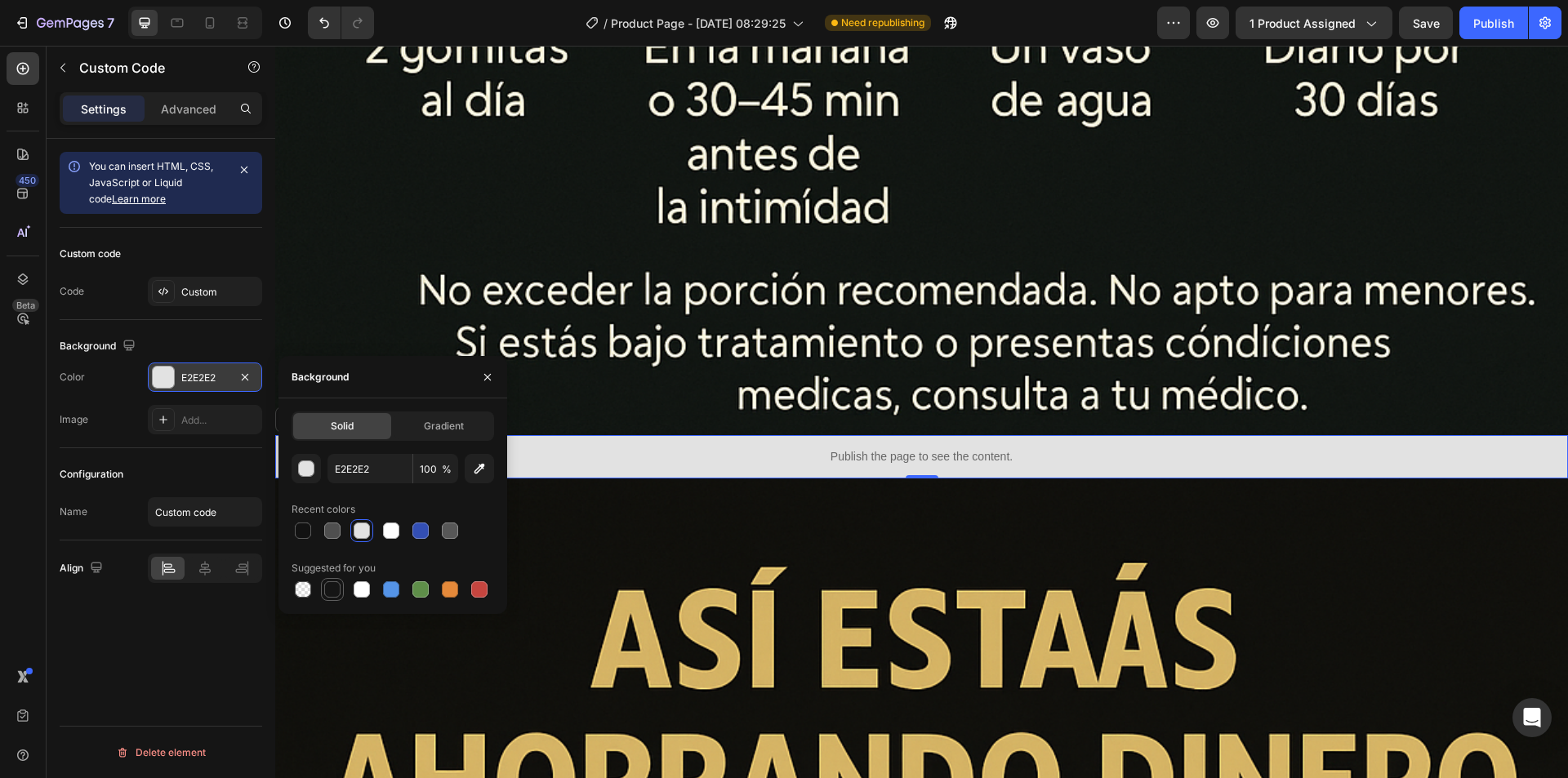
click at [331, 589] on div at bounding box center [333, 589] width 17 height 17
type input "151515"
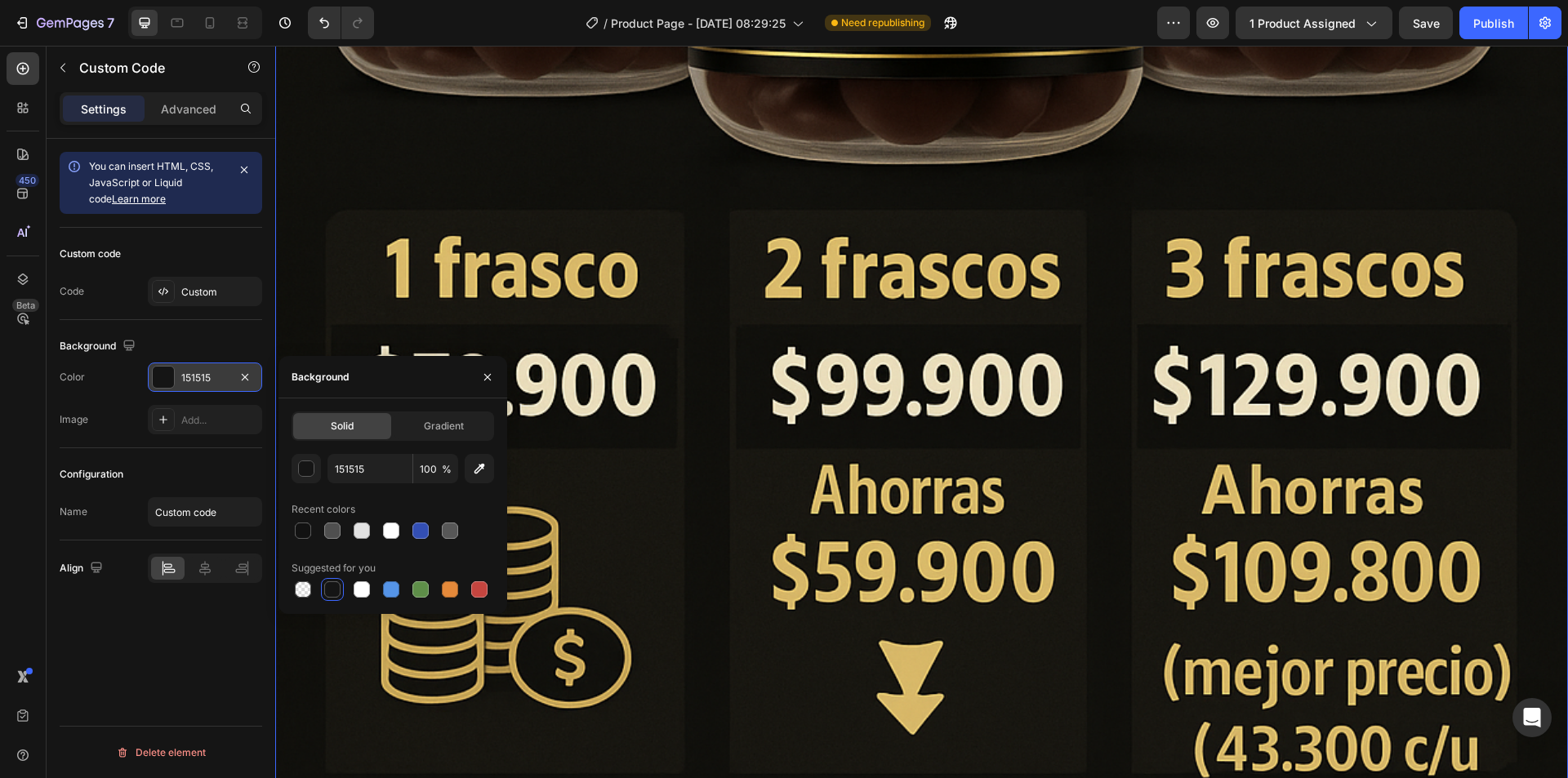
scroll to position [9224, 0]
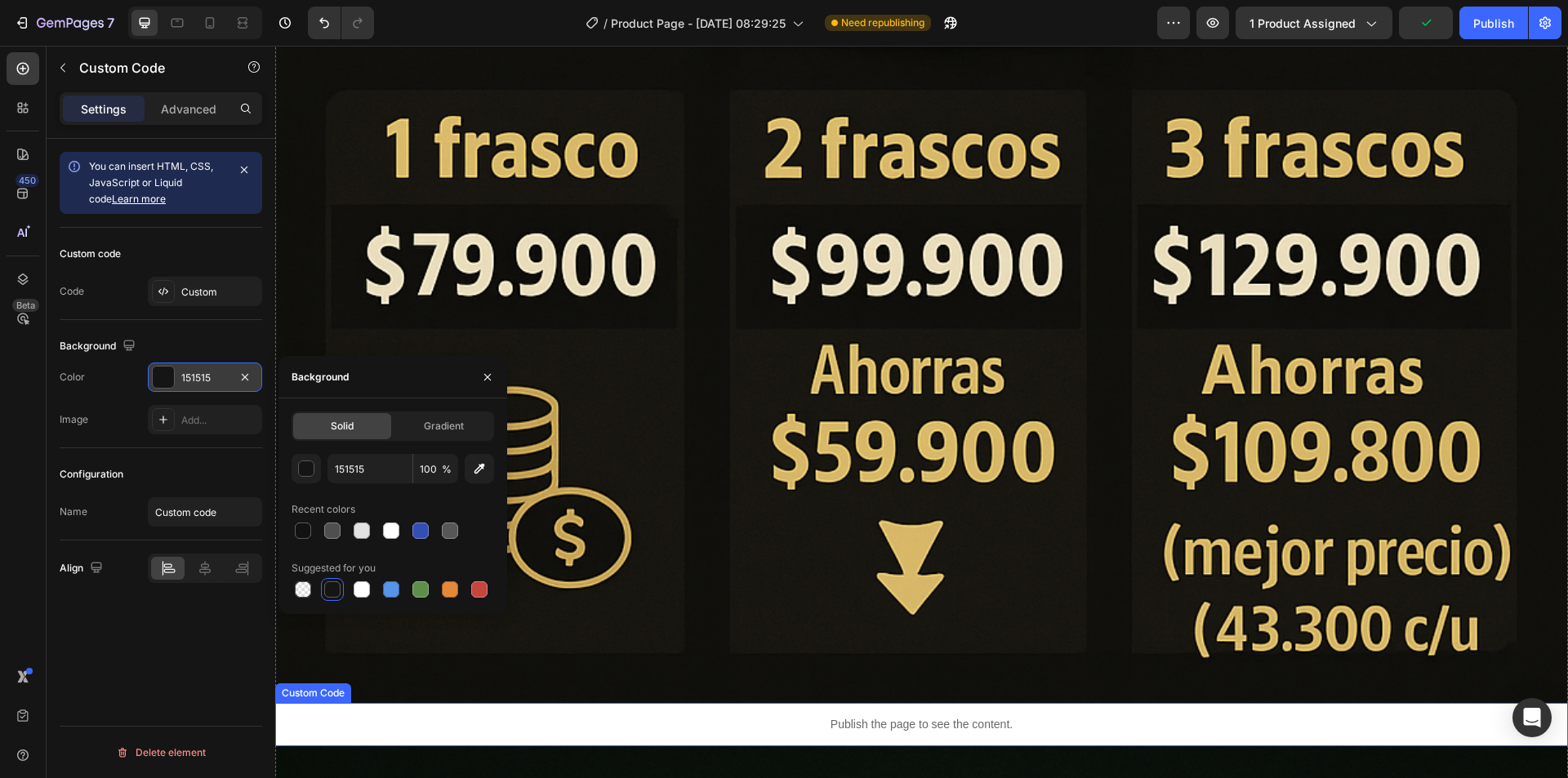
click at [797, 716] on p "Publish the page to see the content." at bounding box center [921, 724] width 1292 height 17
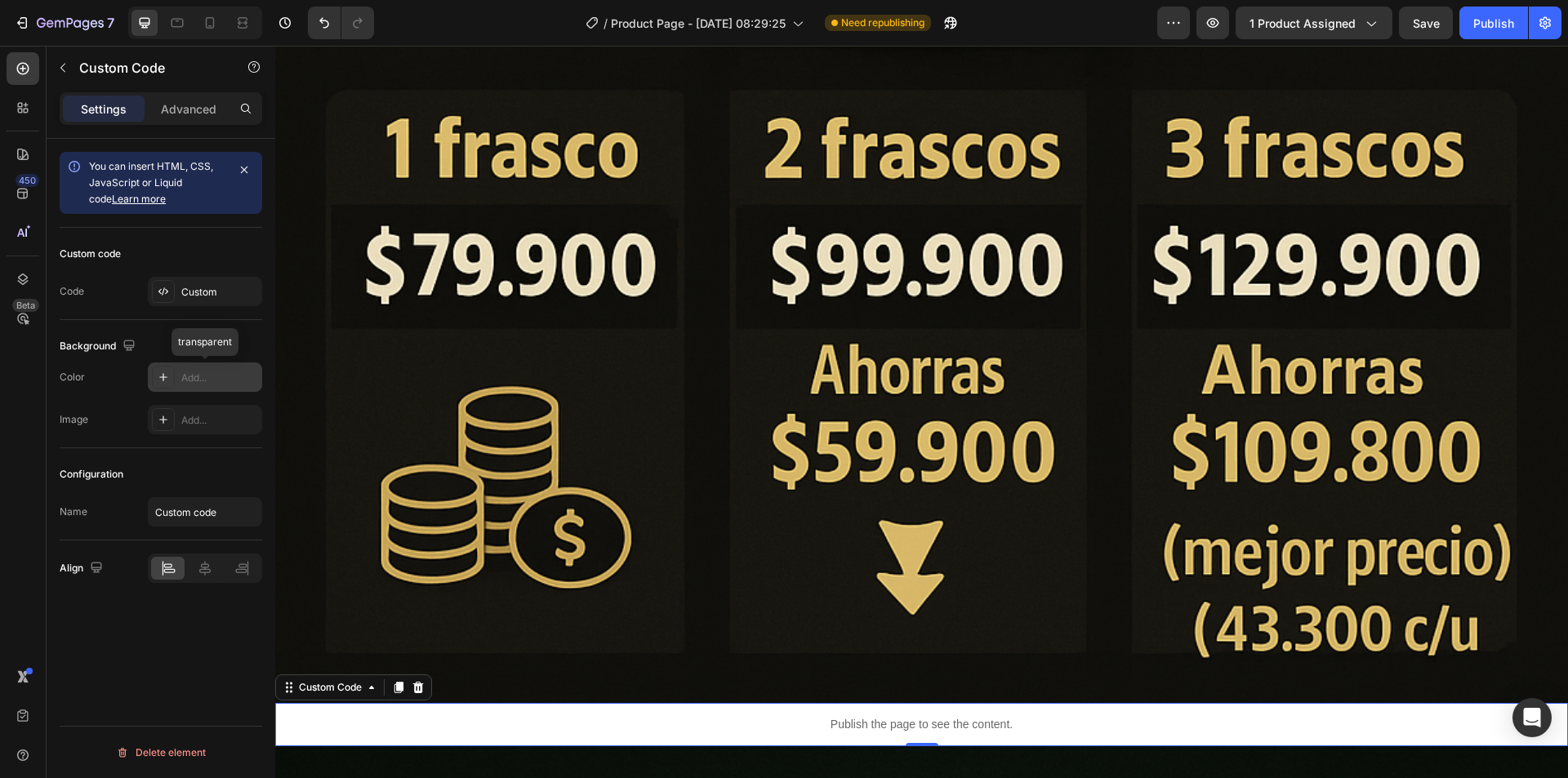
click at [159, 381] on icon at bounding box center [163, 377] width 13 height 13
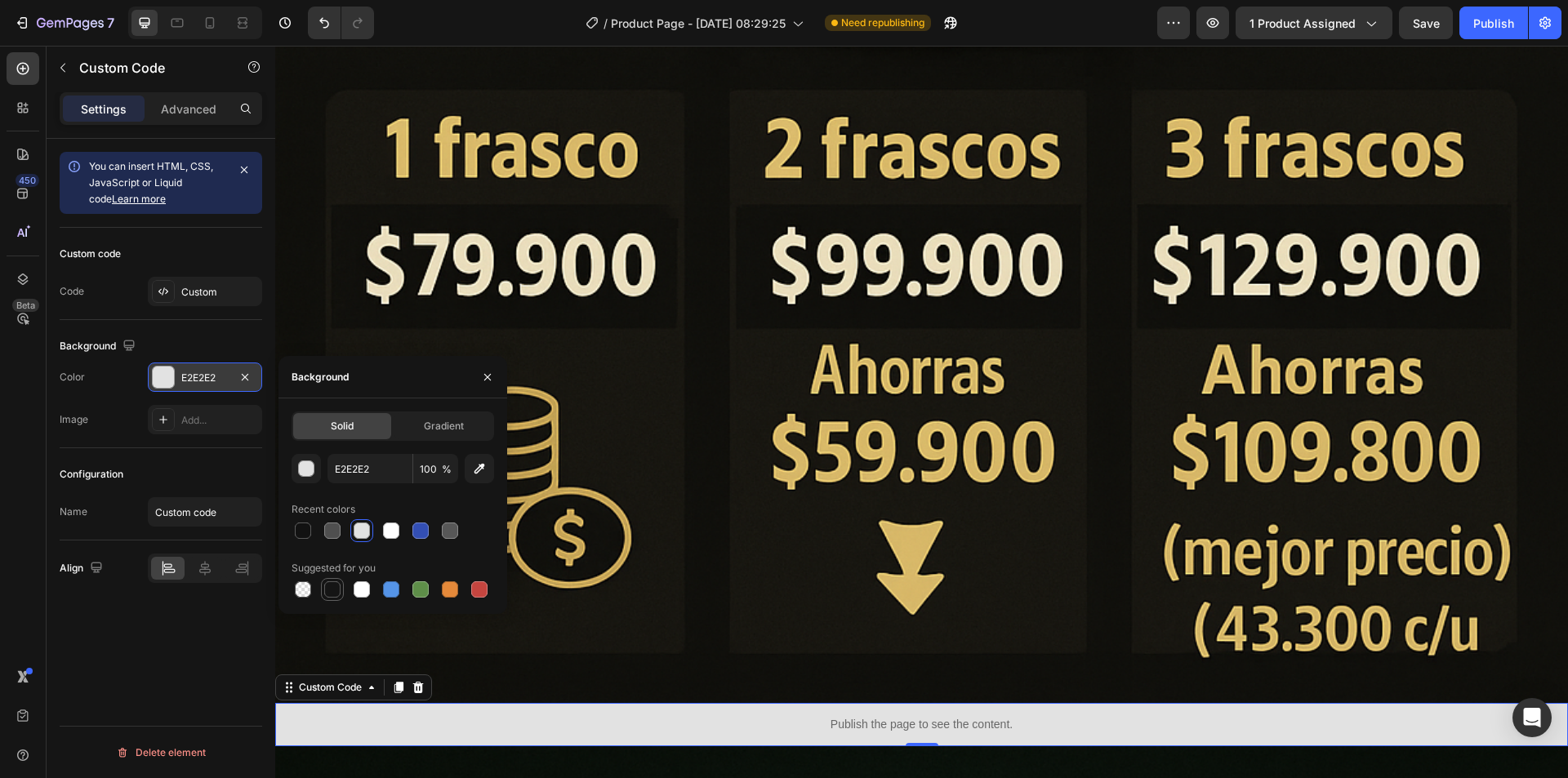
click at [329, 587] on div at bounding box center [333, 589] width 17 height 17
type input "151515"
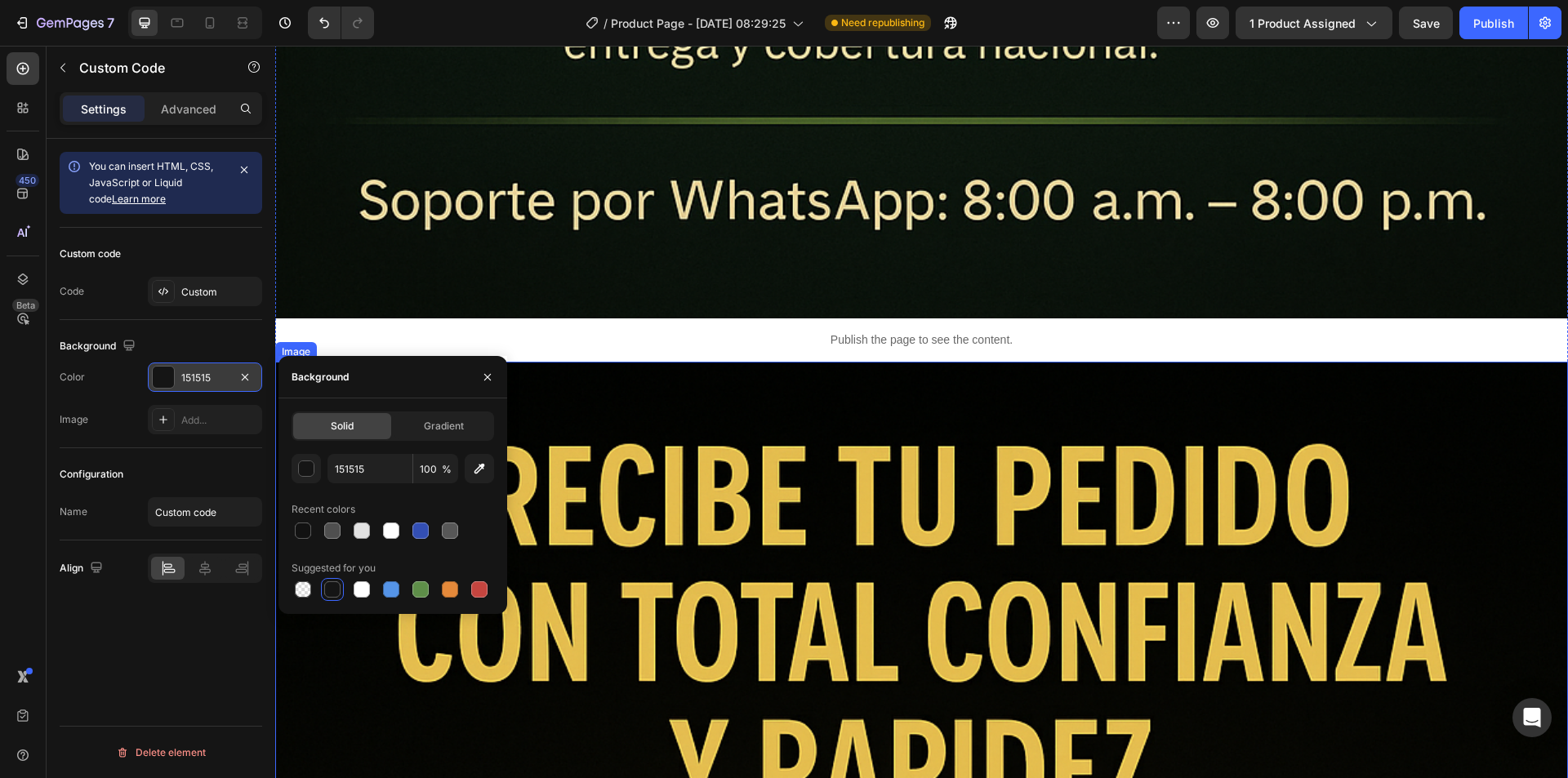
scroll to position [11509, 0]
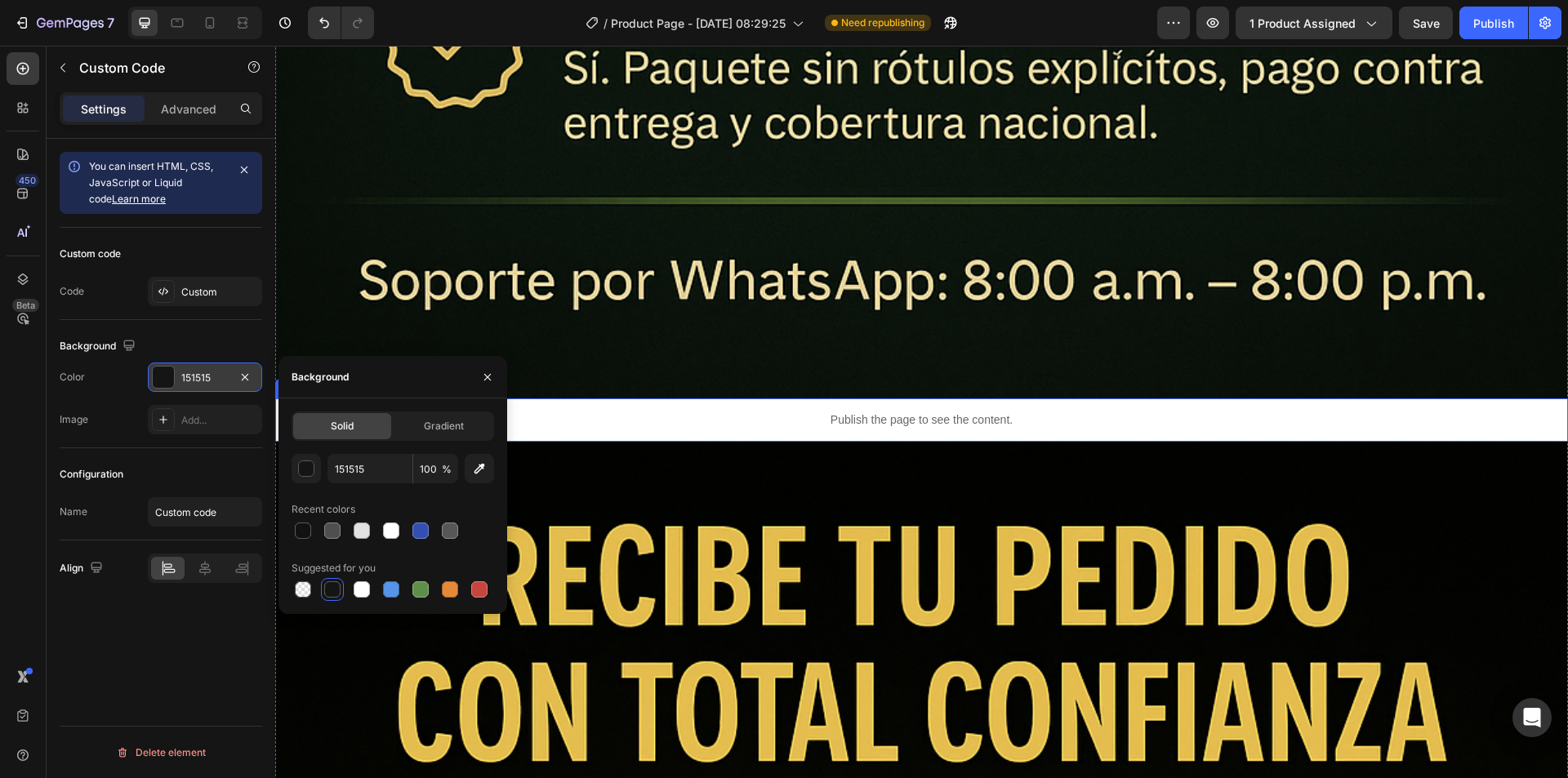
click at [1010, 411] on p "Publish the page to see the content." at bounding box center [921, 420] width 1292 height 17
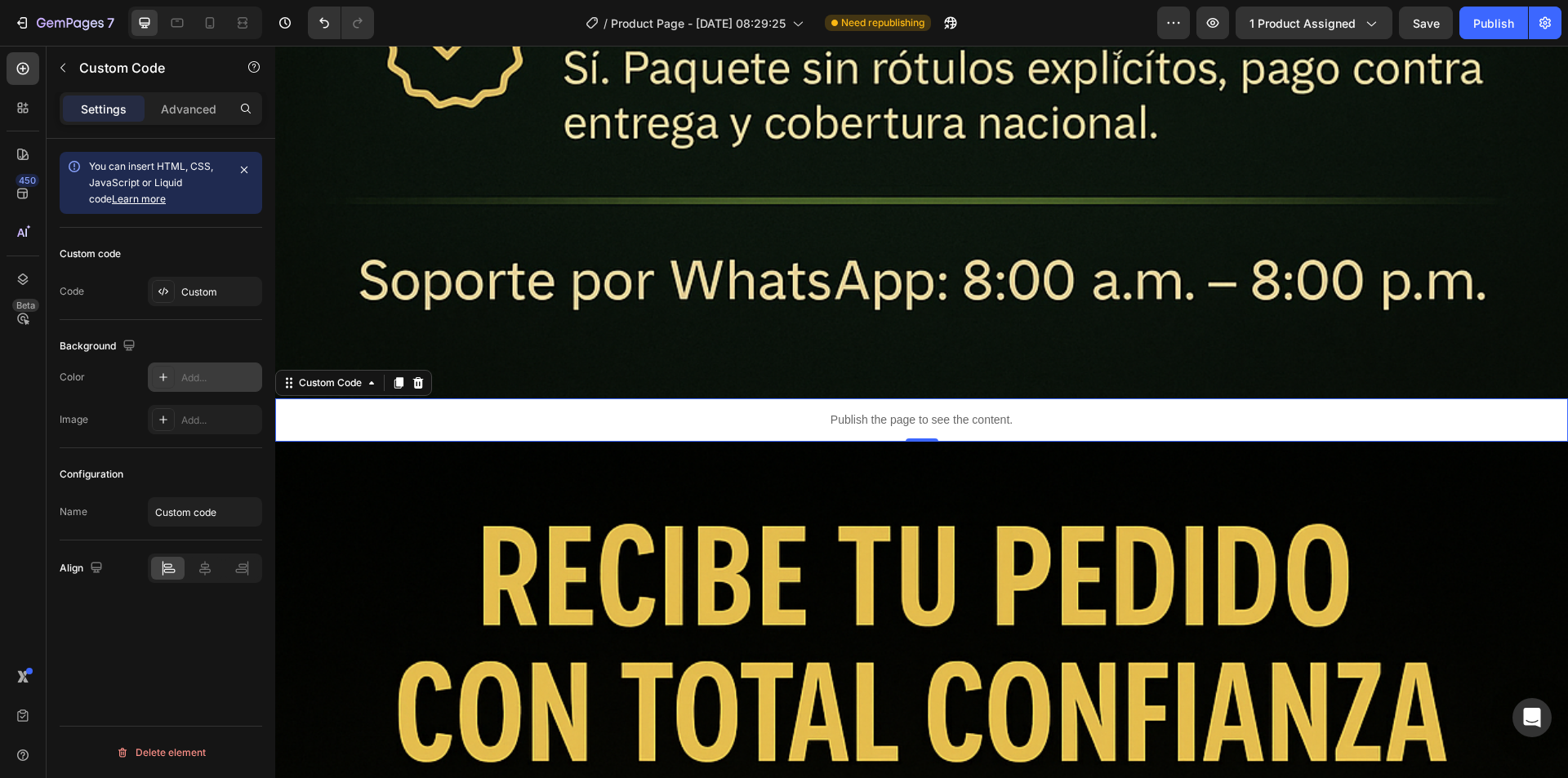
click at [154, 382] on div at bounding box center [163, 377] width 23 height 23
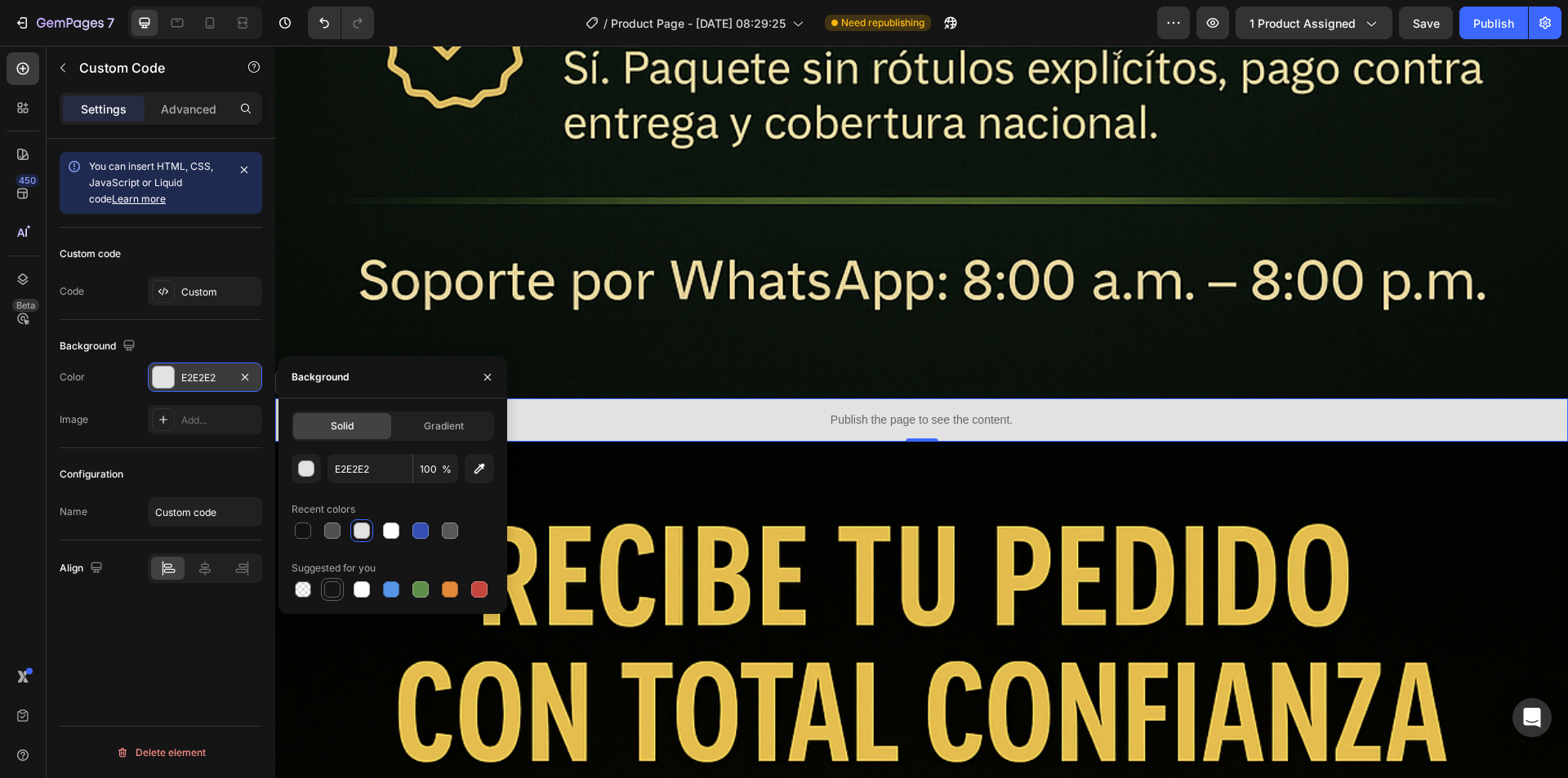
click at [335, 586] on div at bounding box center [333, 589] width 17 height 17
type input "151515"
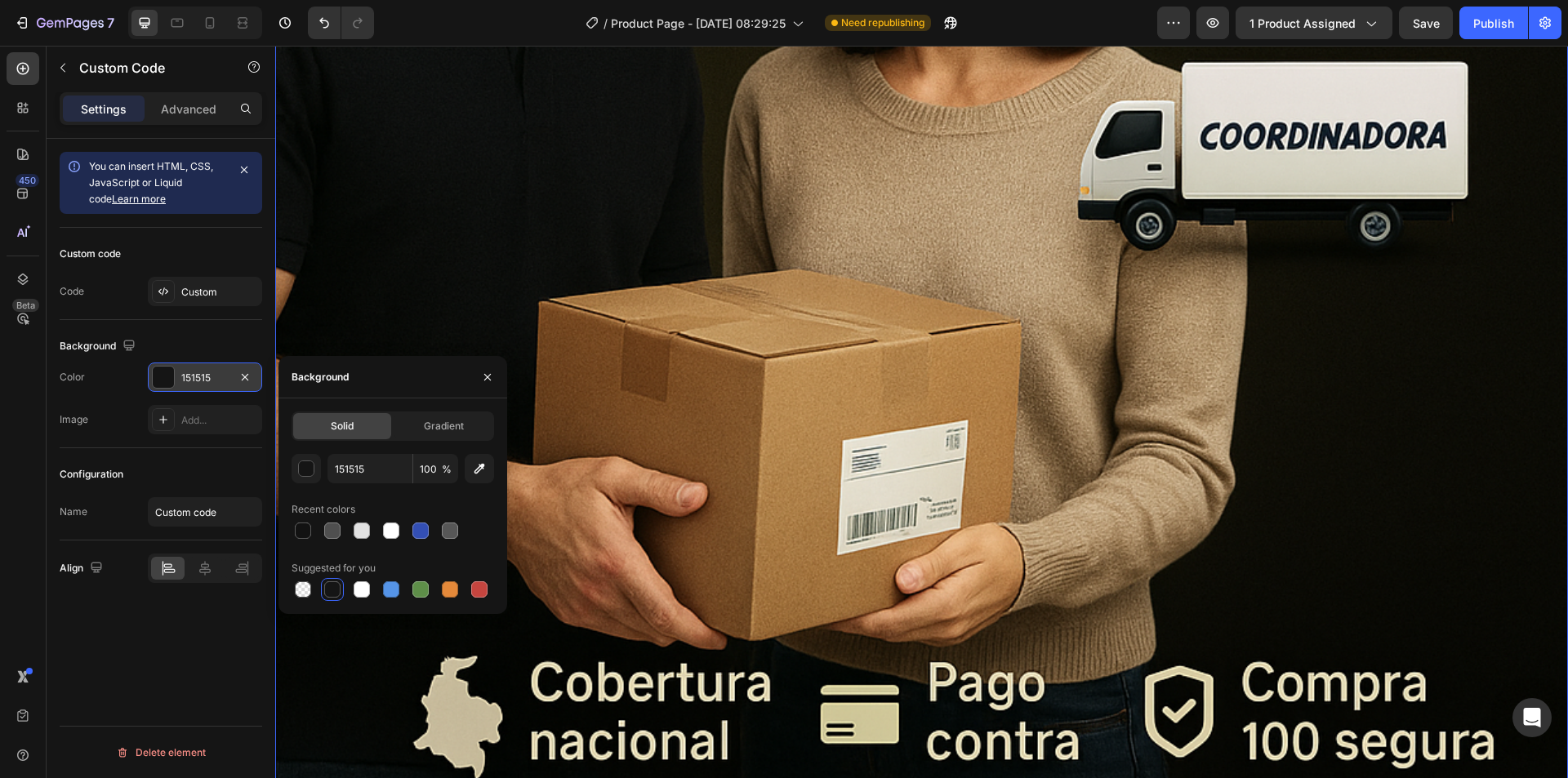
scroll to position [13248, 0]
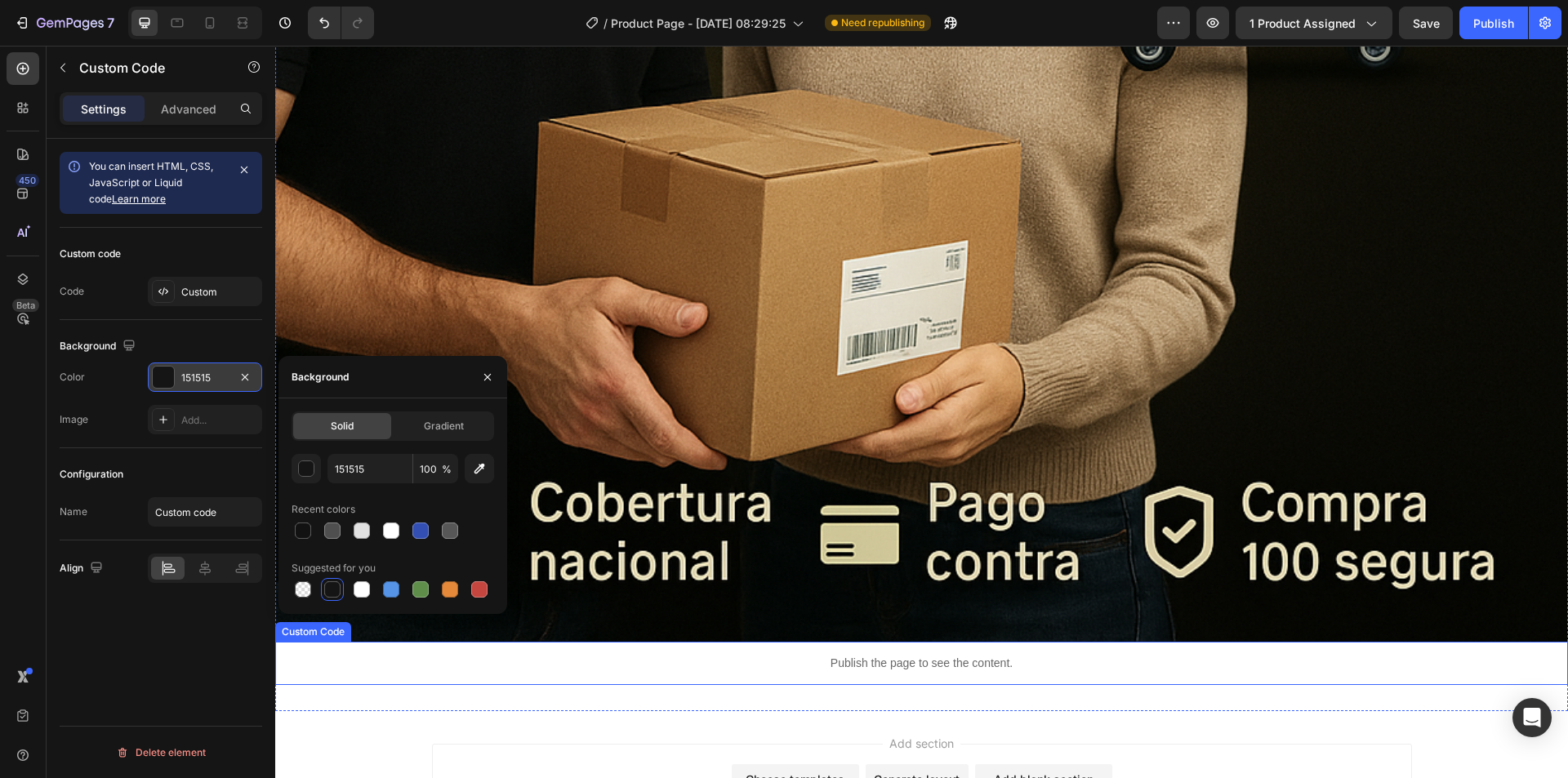
click at [855, 655] on p "Publish the page to see the content." at bounding box center [921, 663] width 1292 height 17
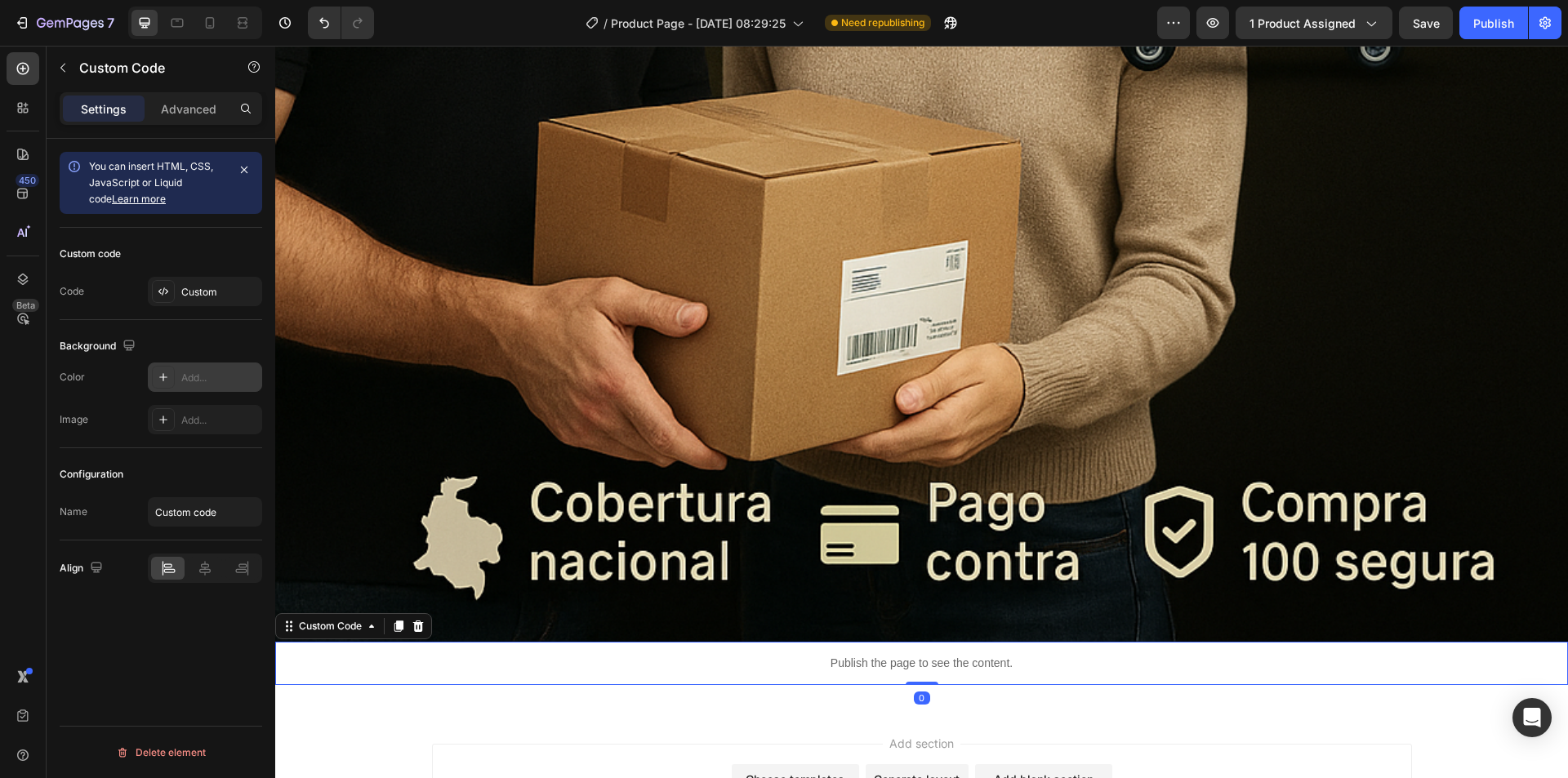
click at [160, 375] on icon at bounding box center [163, 377] width 13 height 13
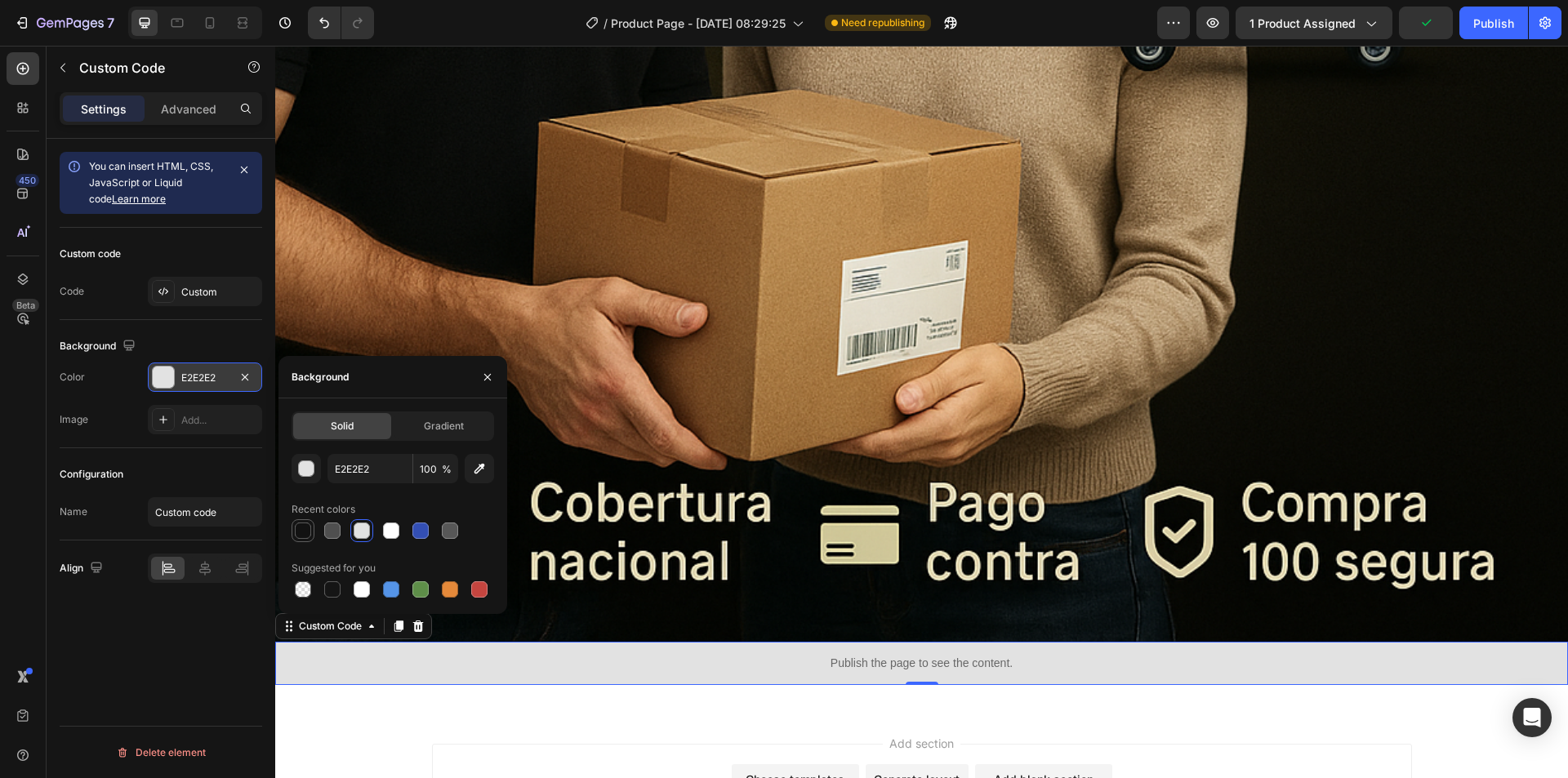
click at [299, 530] on div at bounding box center [303, 531] width 17 height 17
type input "121212"
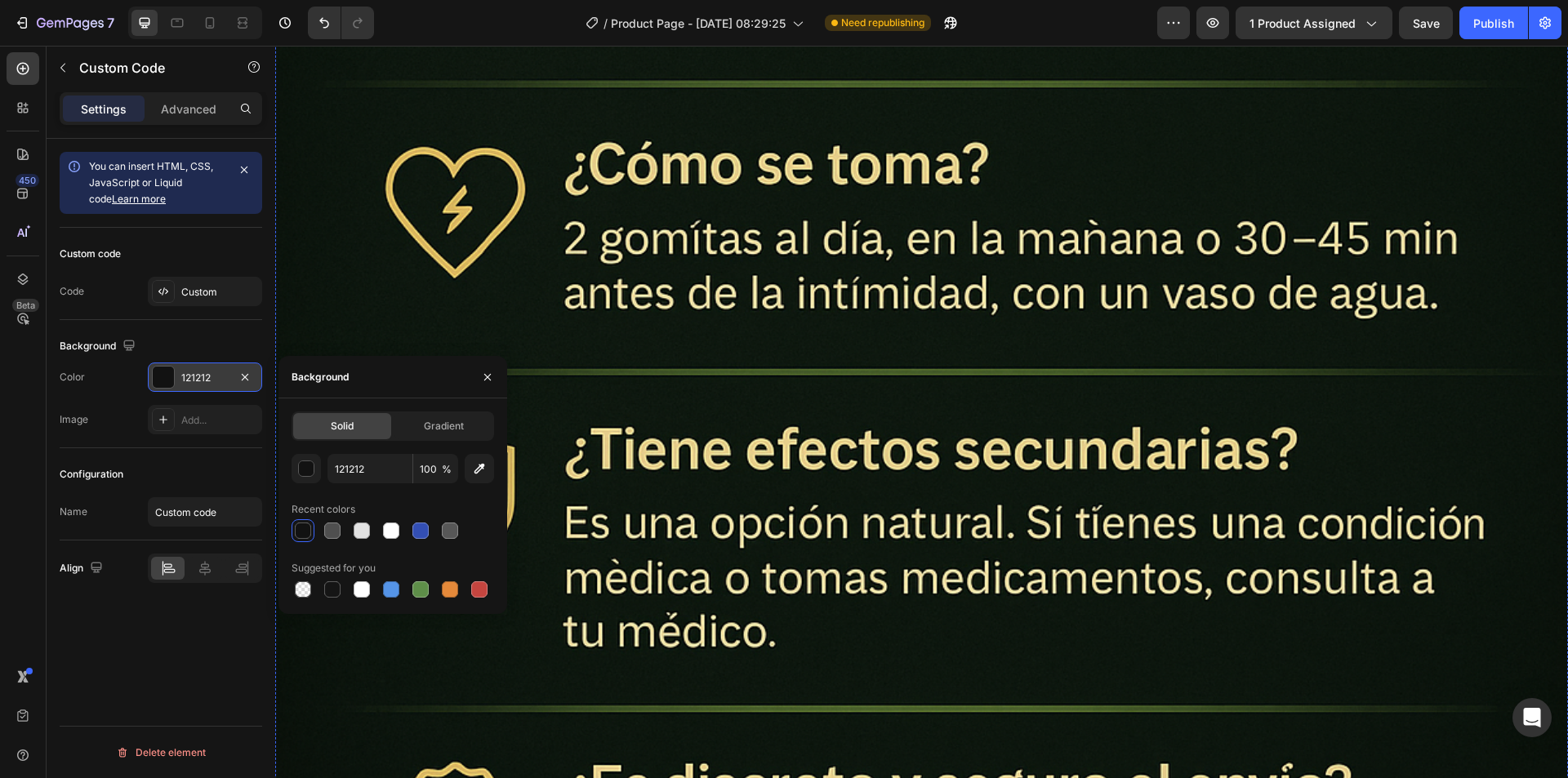
scroll to position [10391, 0]
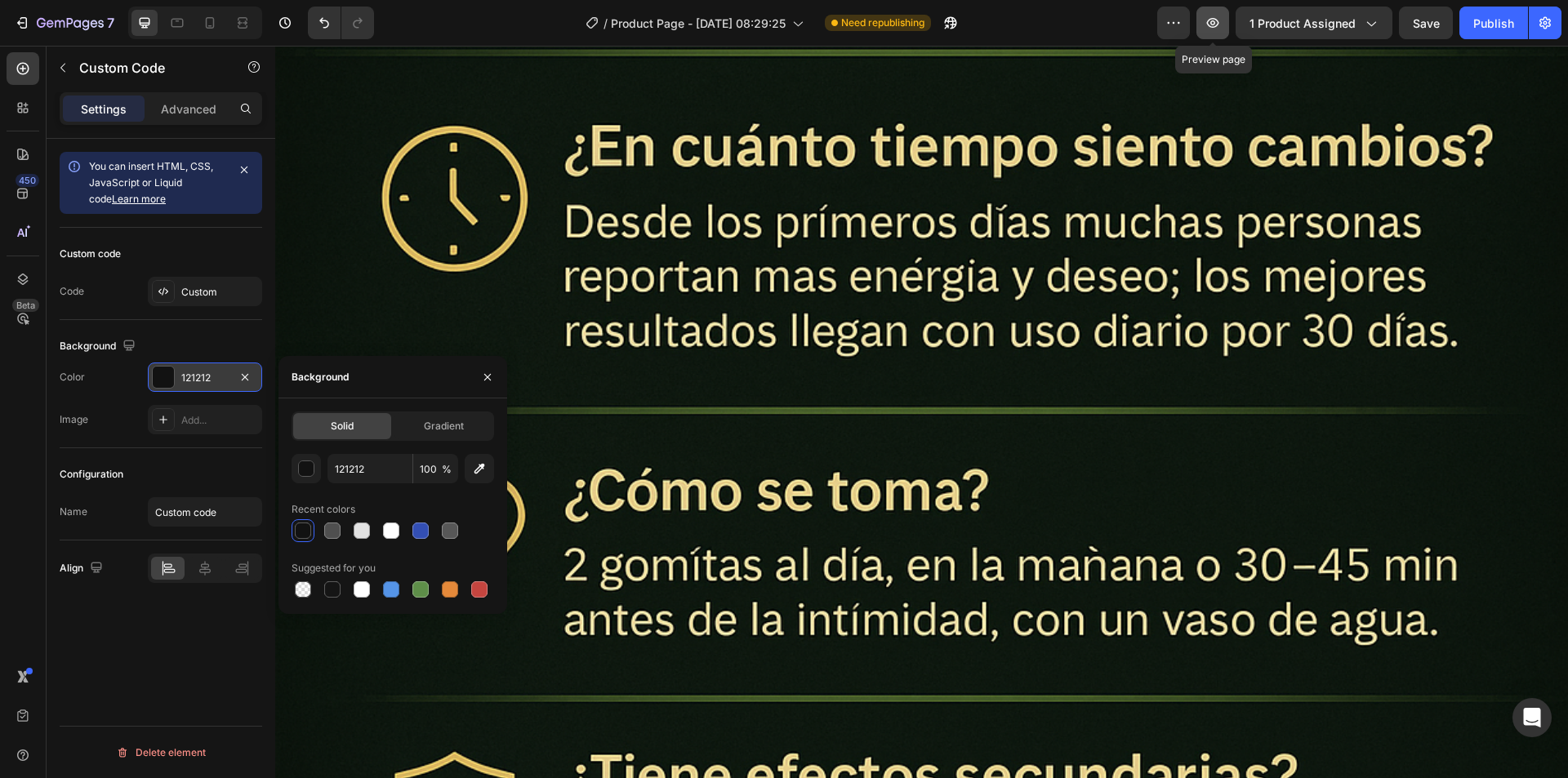
click at [1215, 25] on icon "button" at bounding box center [1213, 23] width 5 height 5
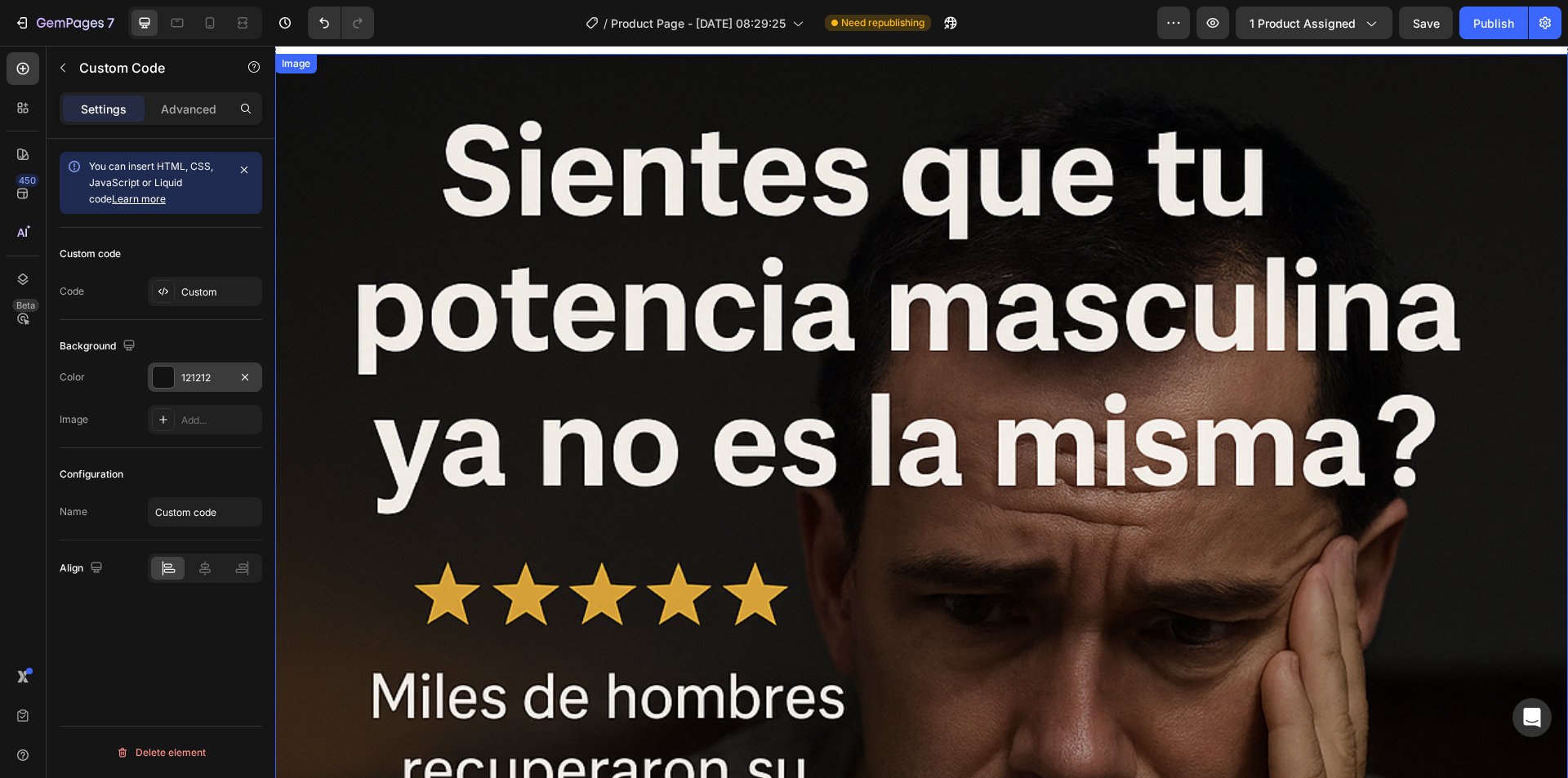
scroll to position [0, 0]
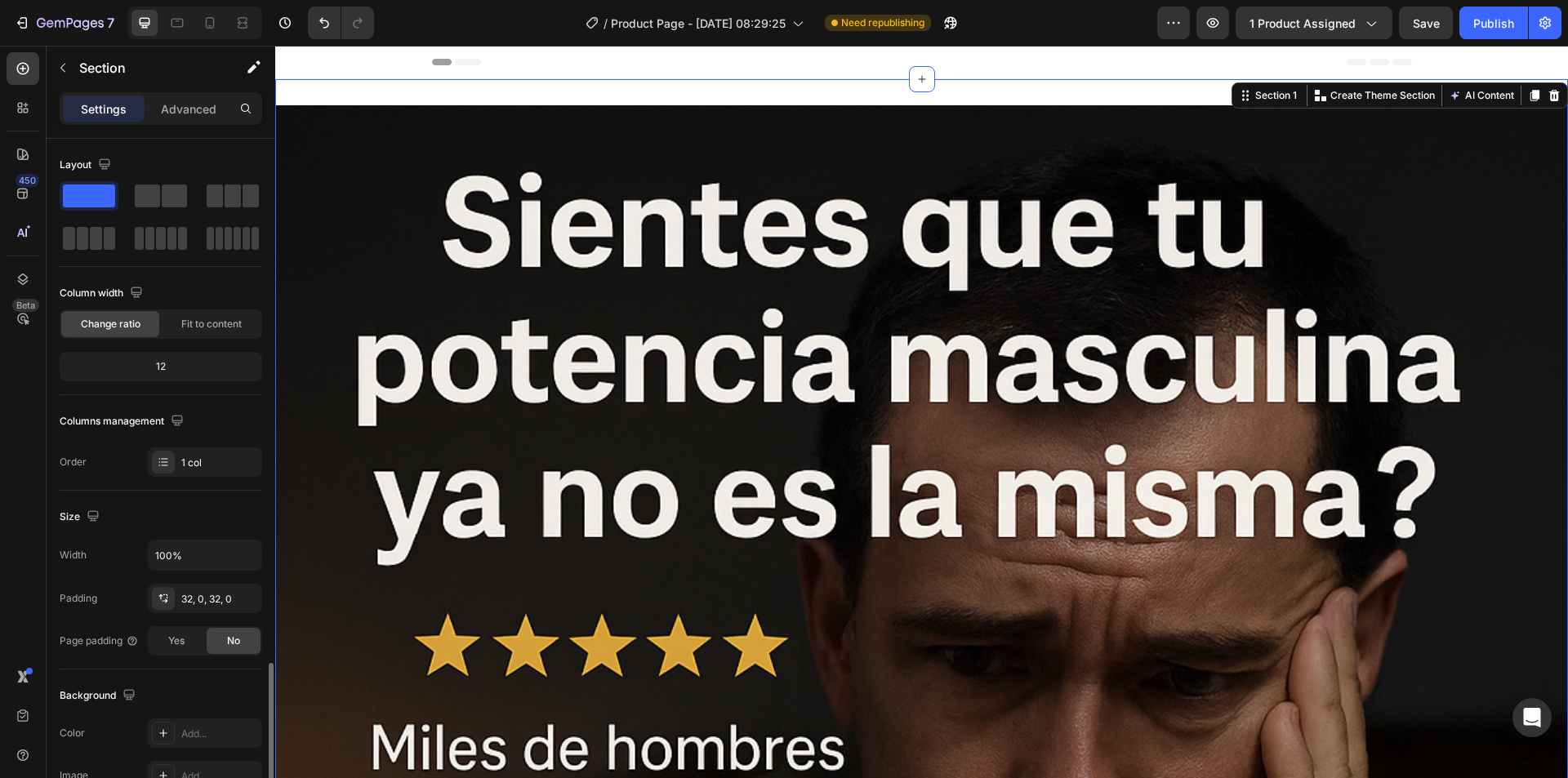
scroll to position [310, 0]
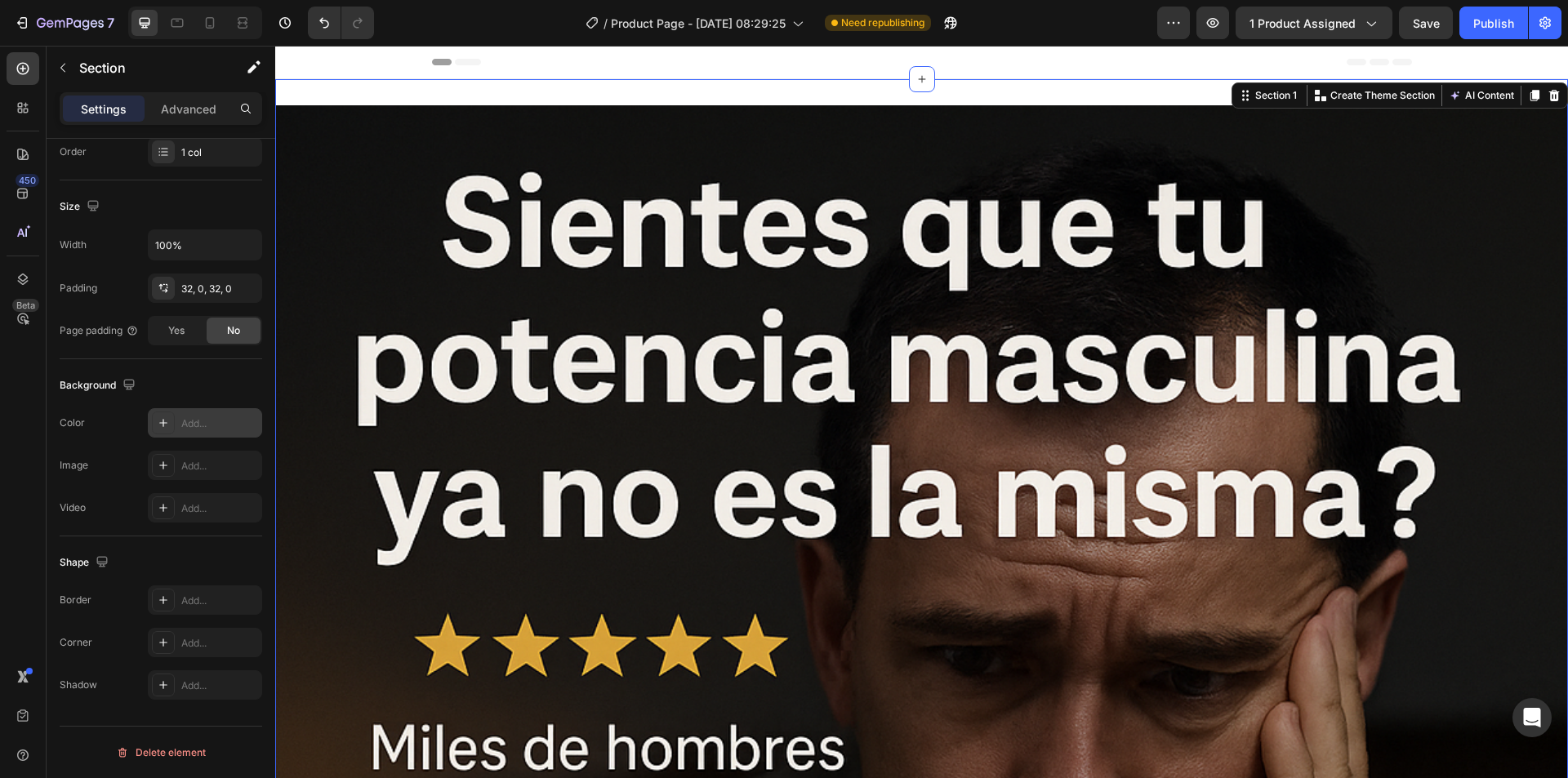
click at [158, 425] on icon at bounding box center [163, 423] width 13 height 13
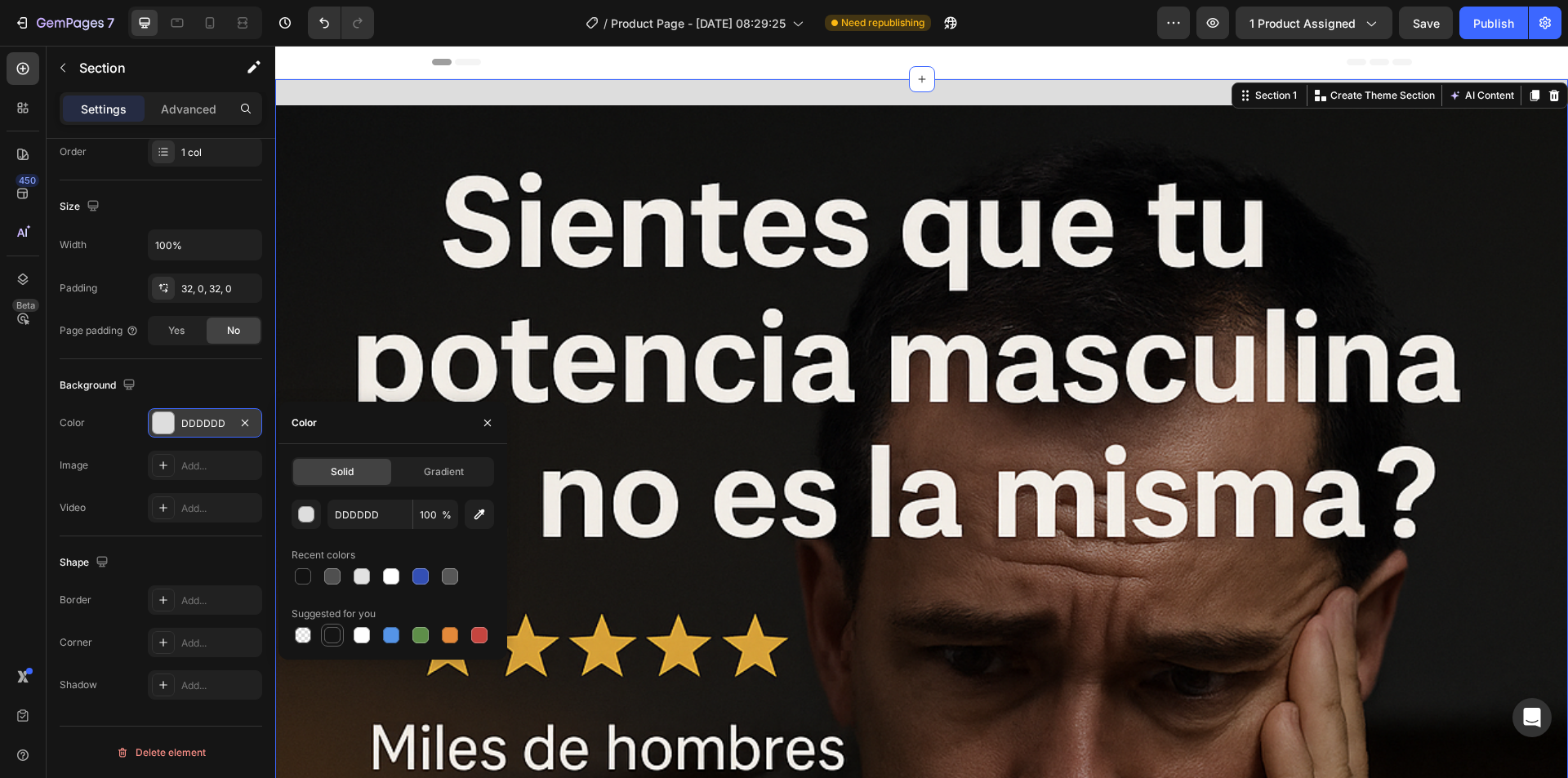
click at [325, 638] on div at bounding box center [333, 635] width 17 height 17
type input "151515"
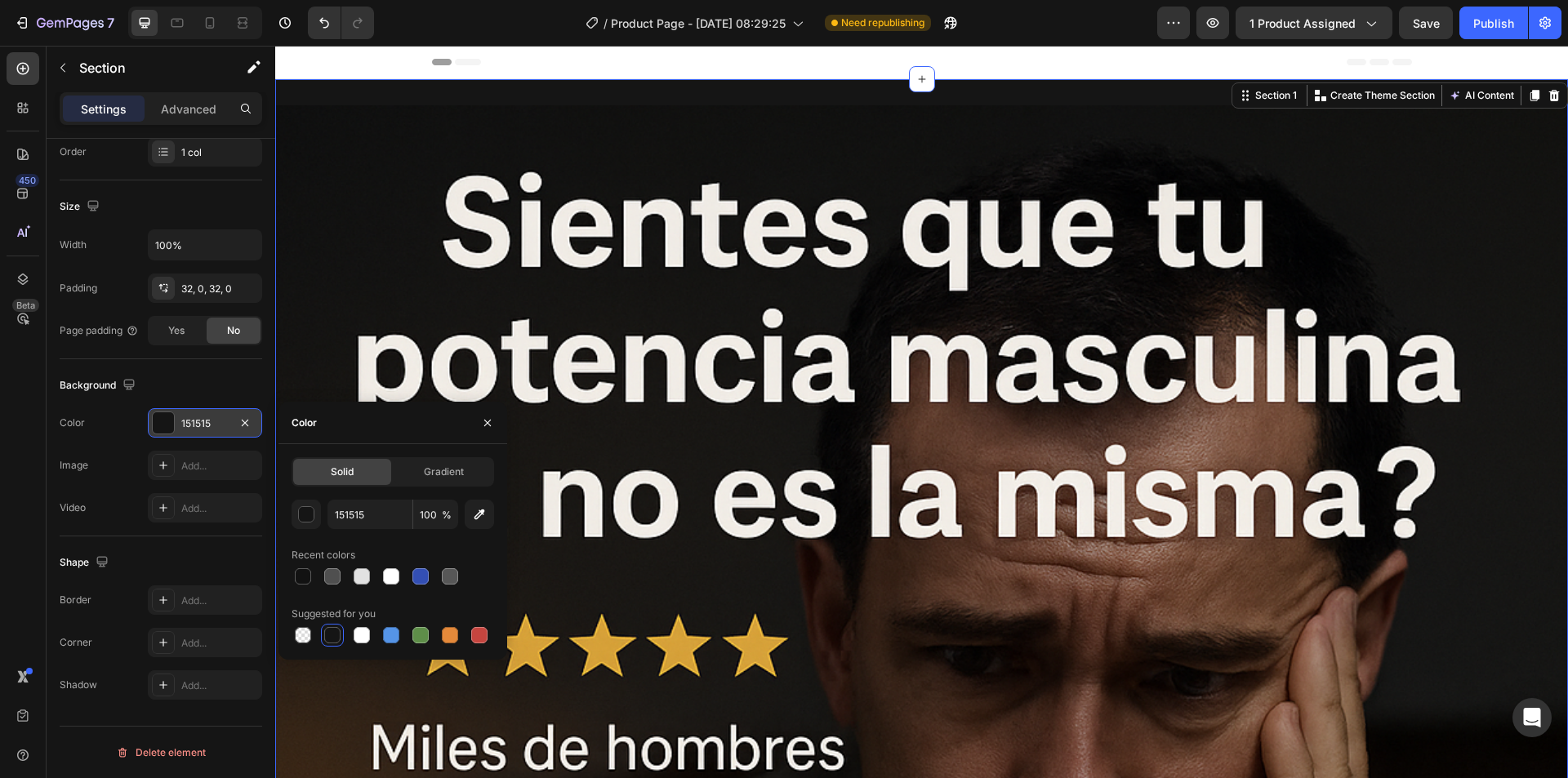
click at [608, 63] on div "Header" at bounding box center [922, 61] width 980 height 32
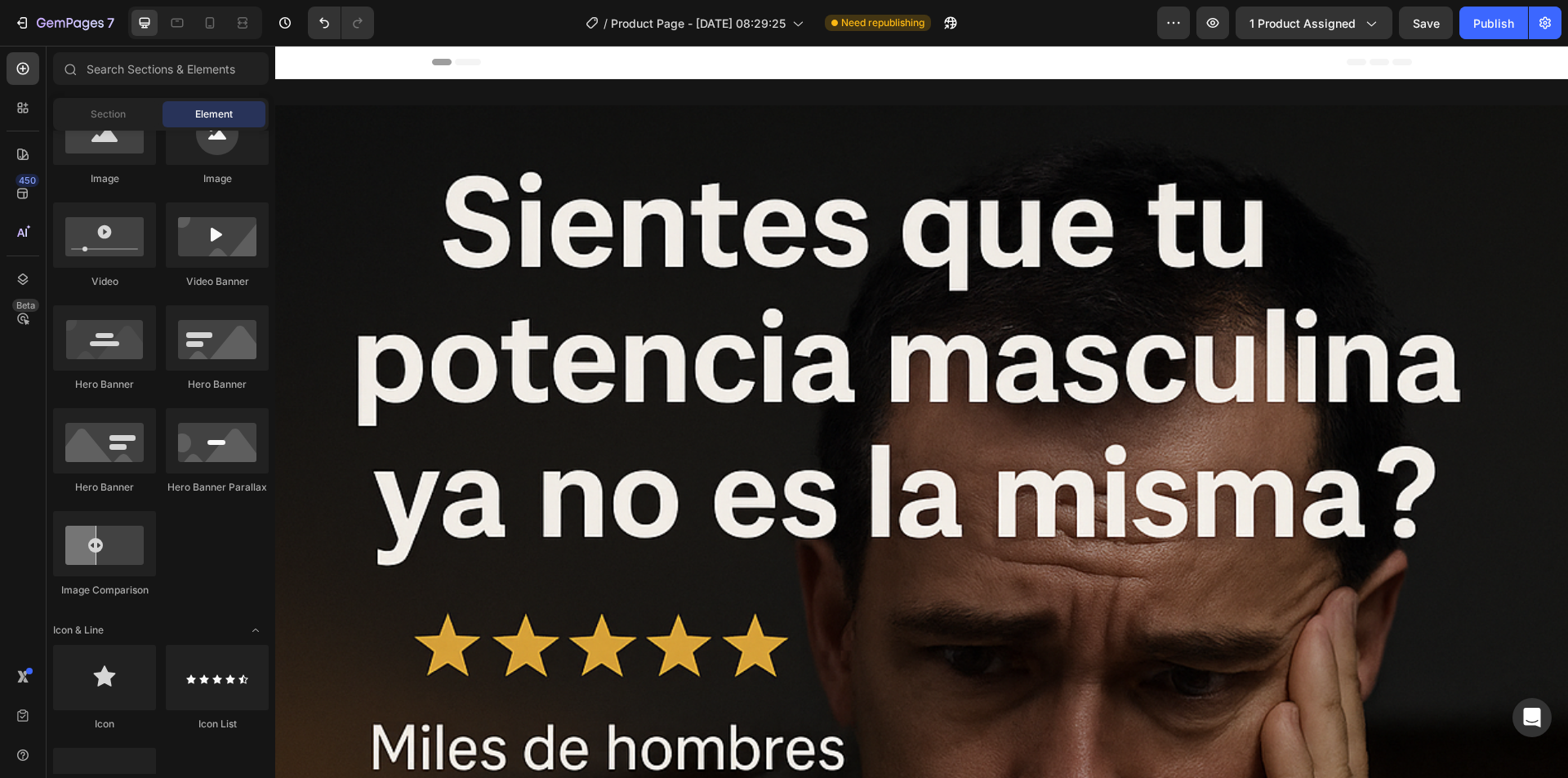
click at [520, 73] on div "Header" at bounding box center [922, 61] width 980 height 32
click at [1219, 29] on icon "button" at bounding box center [1213, 23] width 17 height 17
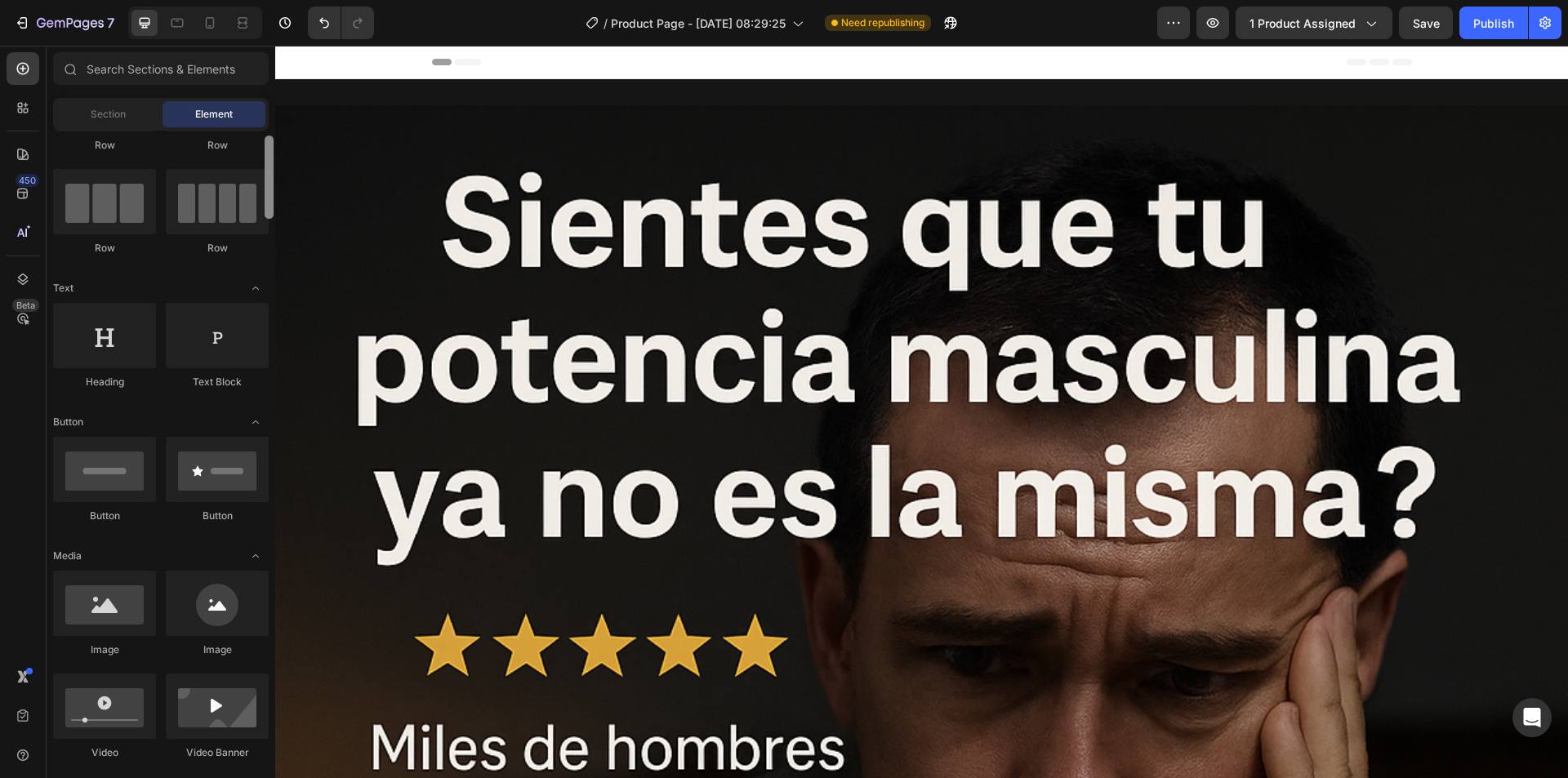
scroll to position [94, 0]
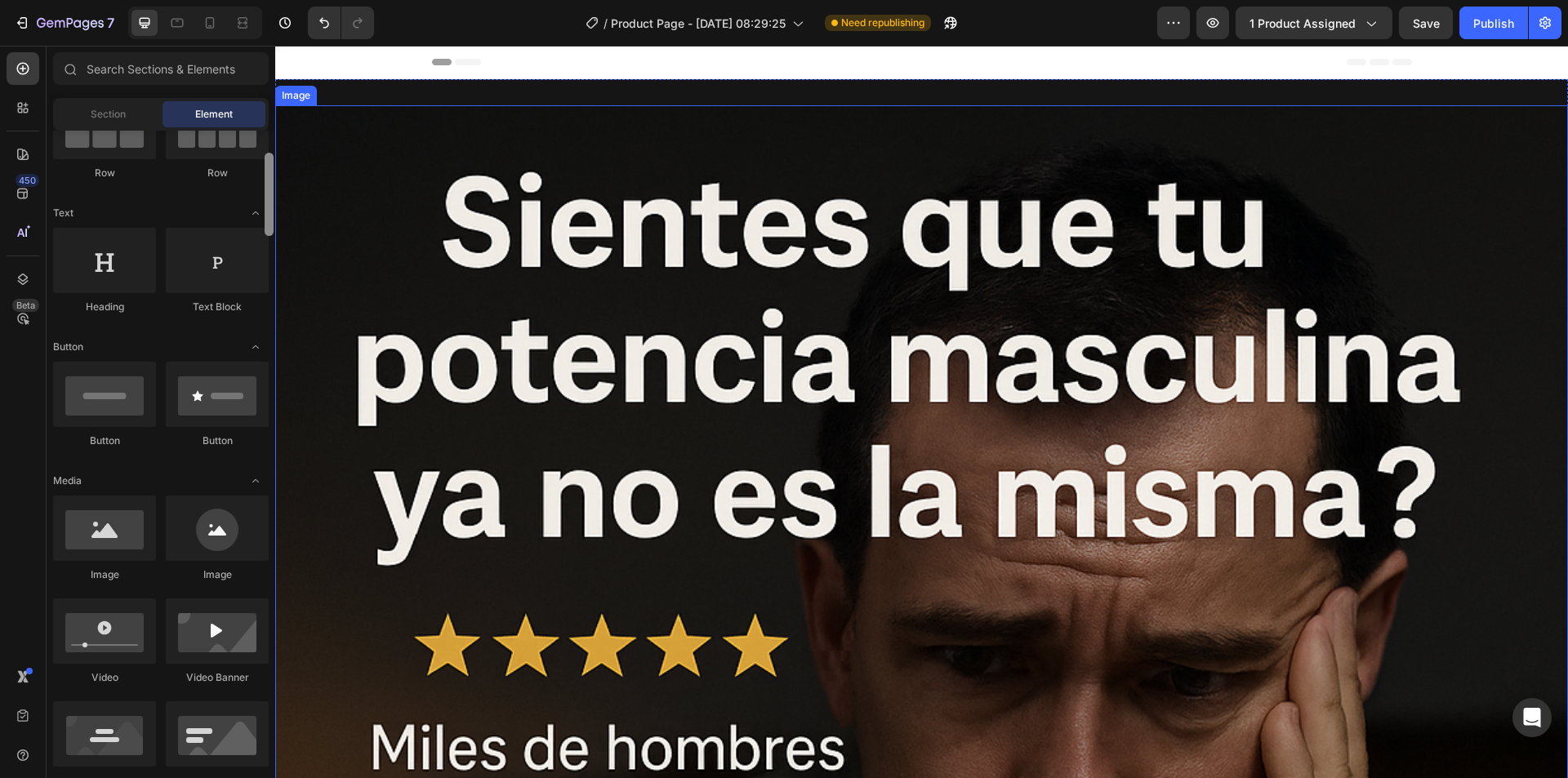
drag, startPoint x: 545, startPoint y: 230, endPoint x: 280, endPoint y: 244, distance: 265.4
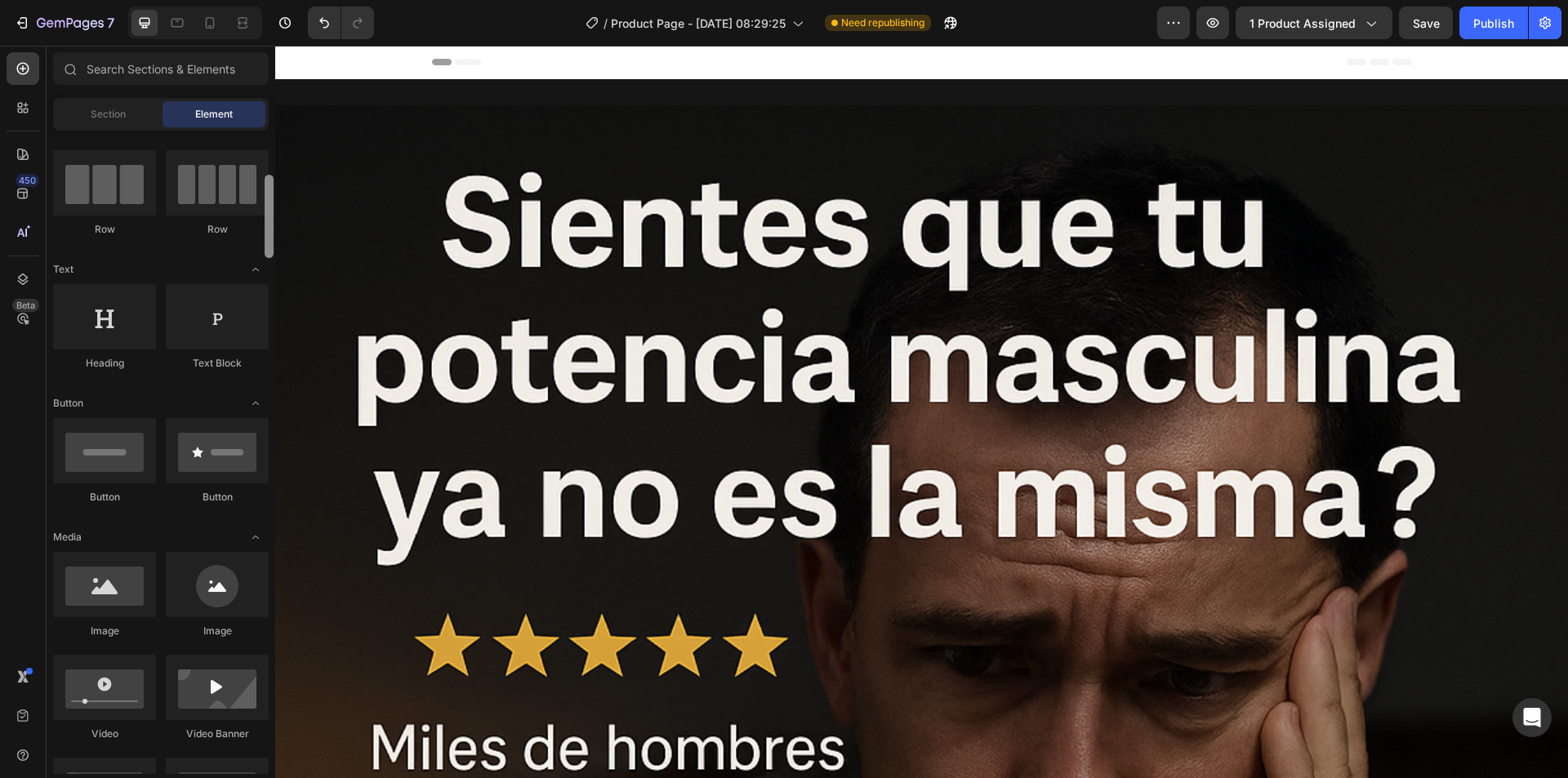
scroll to position [0, 0]
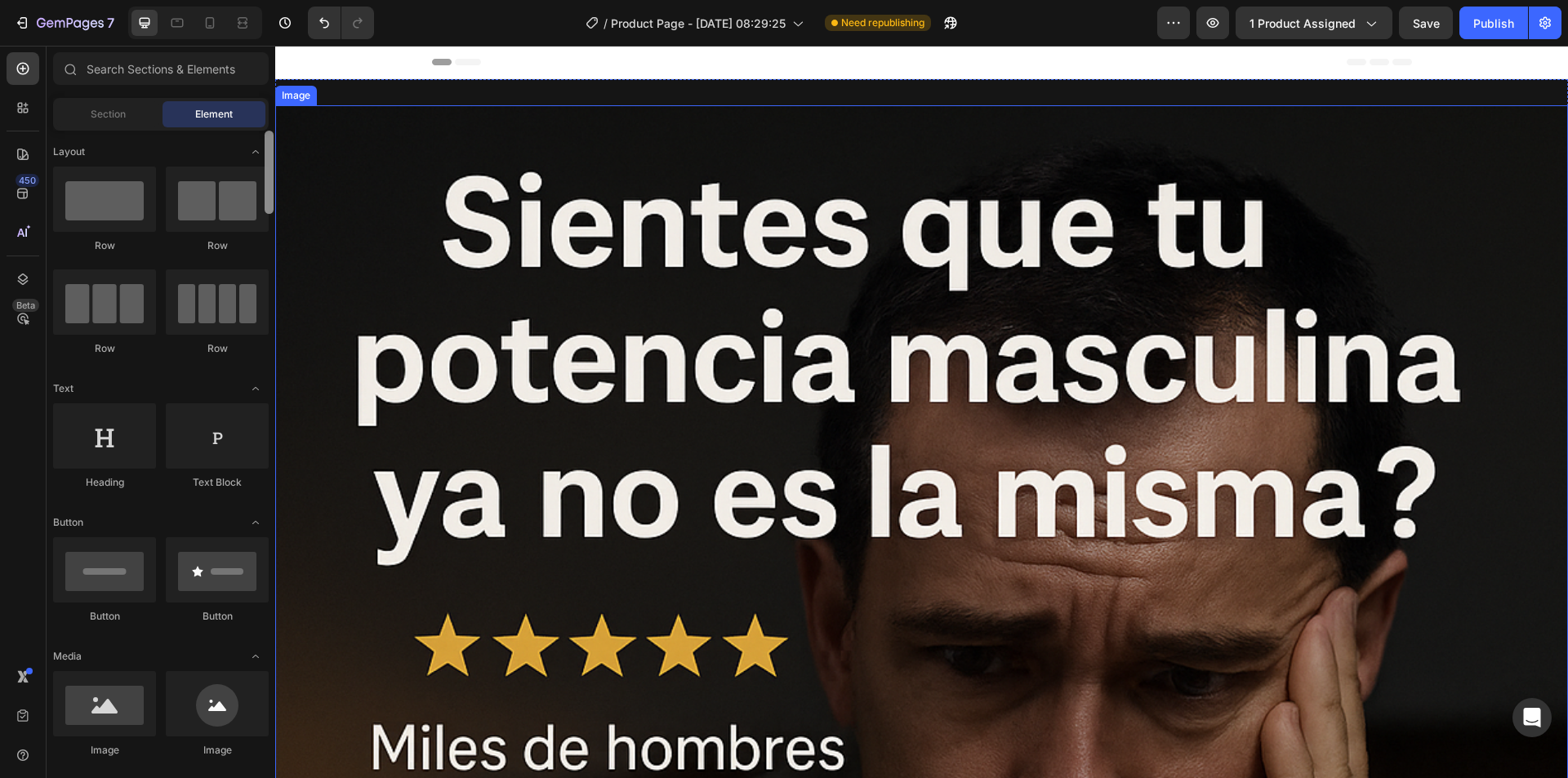
drag, startPoint x: 282, startPoint y: 234, endPoint x: 275, endPoint y: 164, distance: 70.3
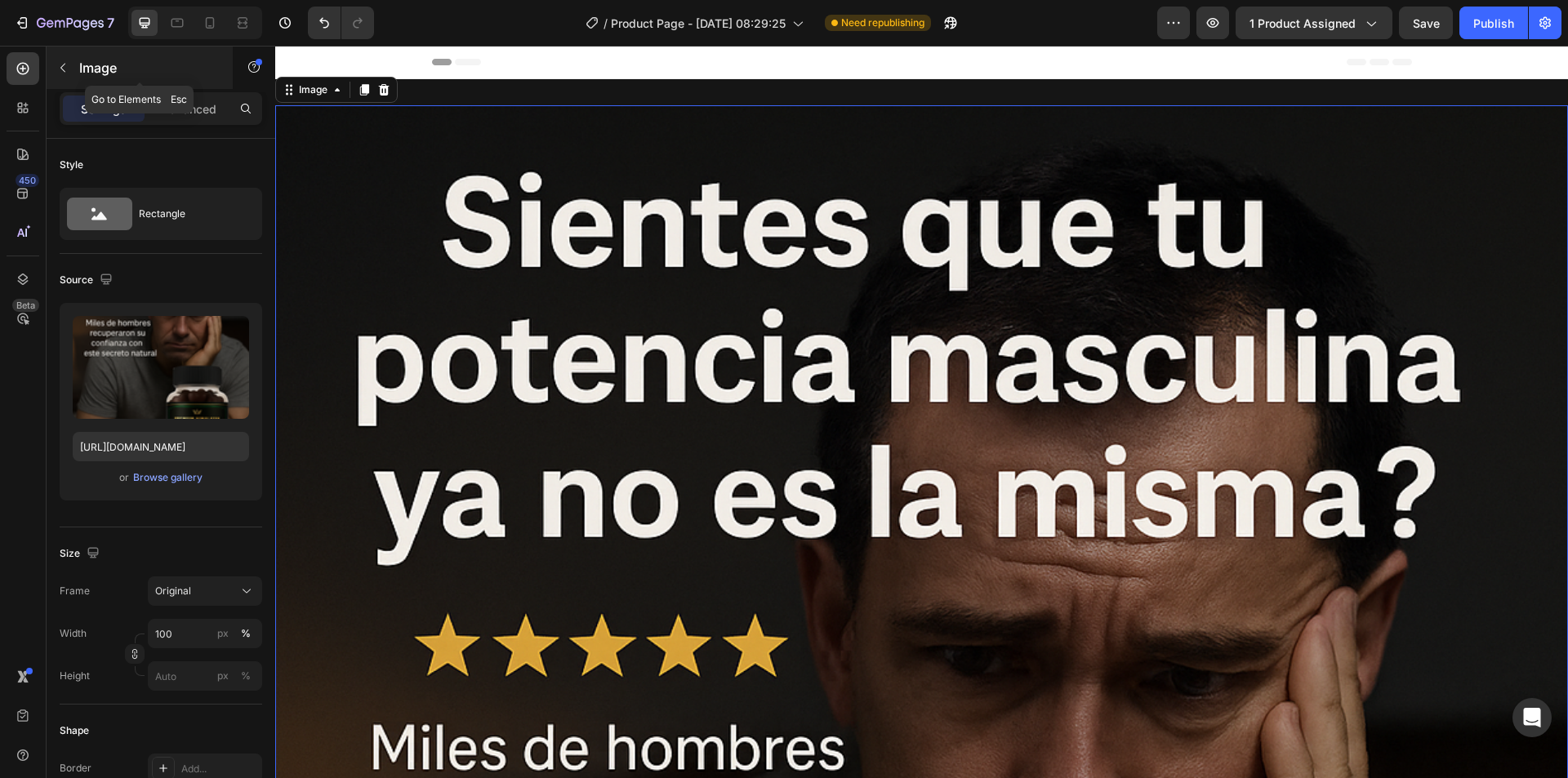
click at [65, 70] on icon "button" at bounding box center [63, 68] width 13 height 13
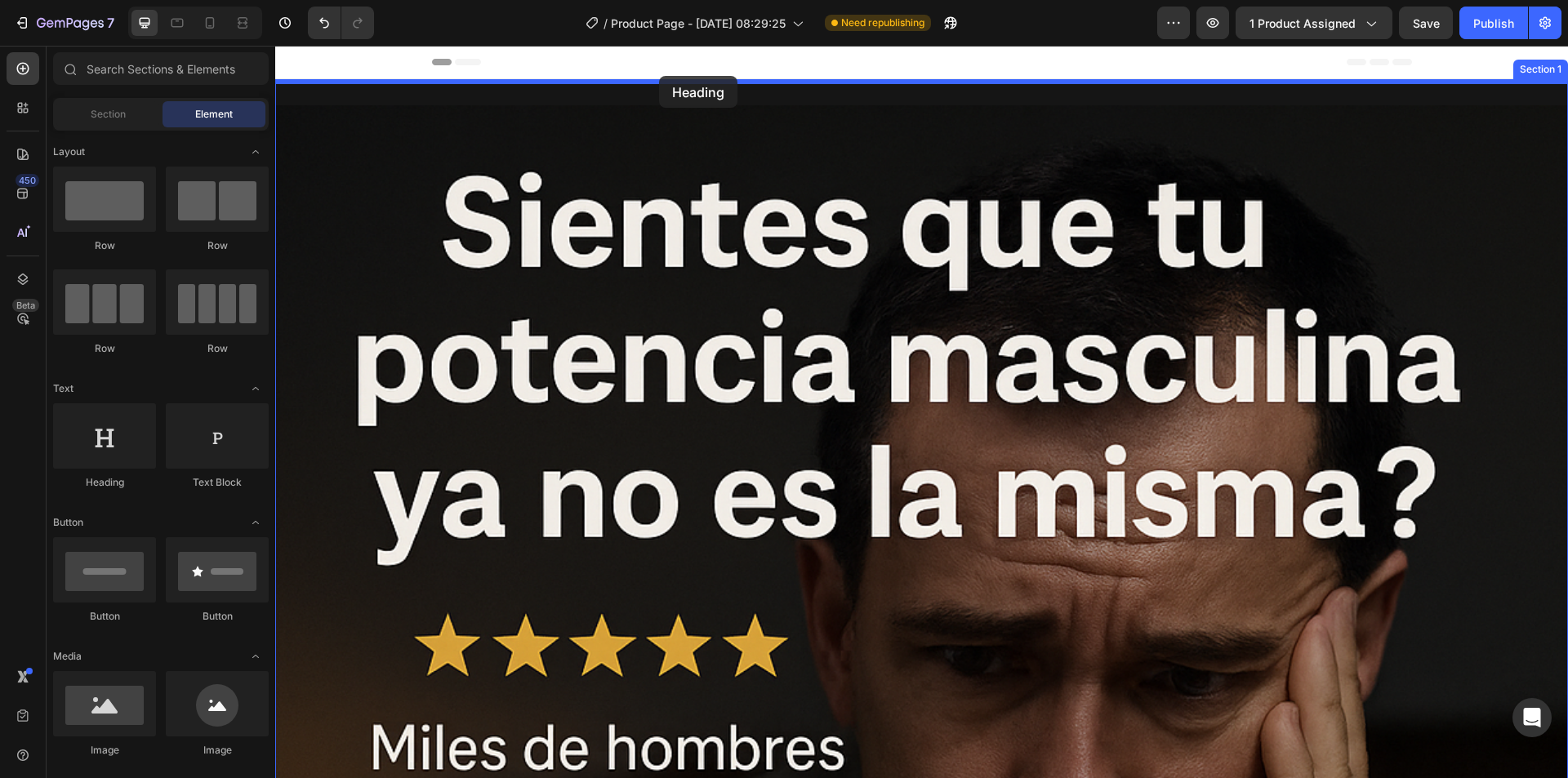
drag, startPoint x: 382, startPoint y: 488, endPoint x: 659, endPoint y: 76, distance: 496.5
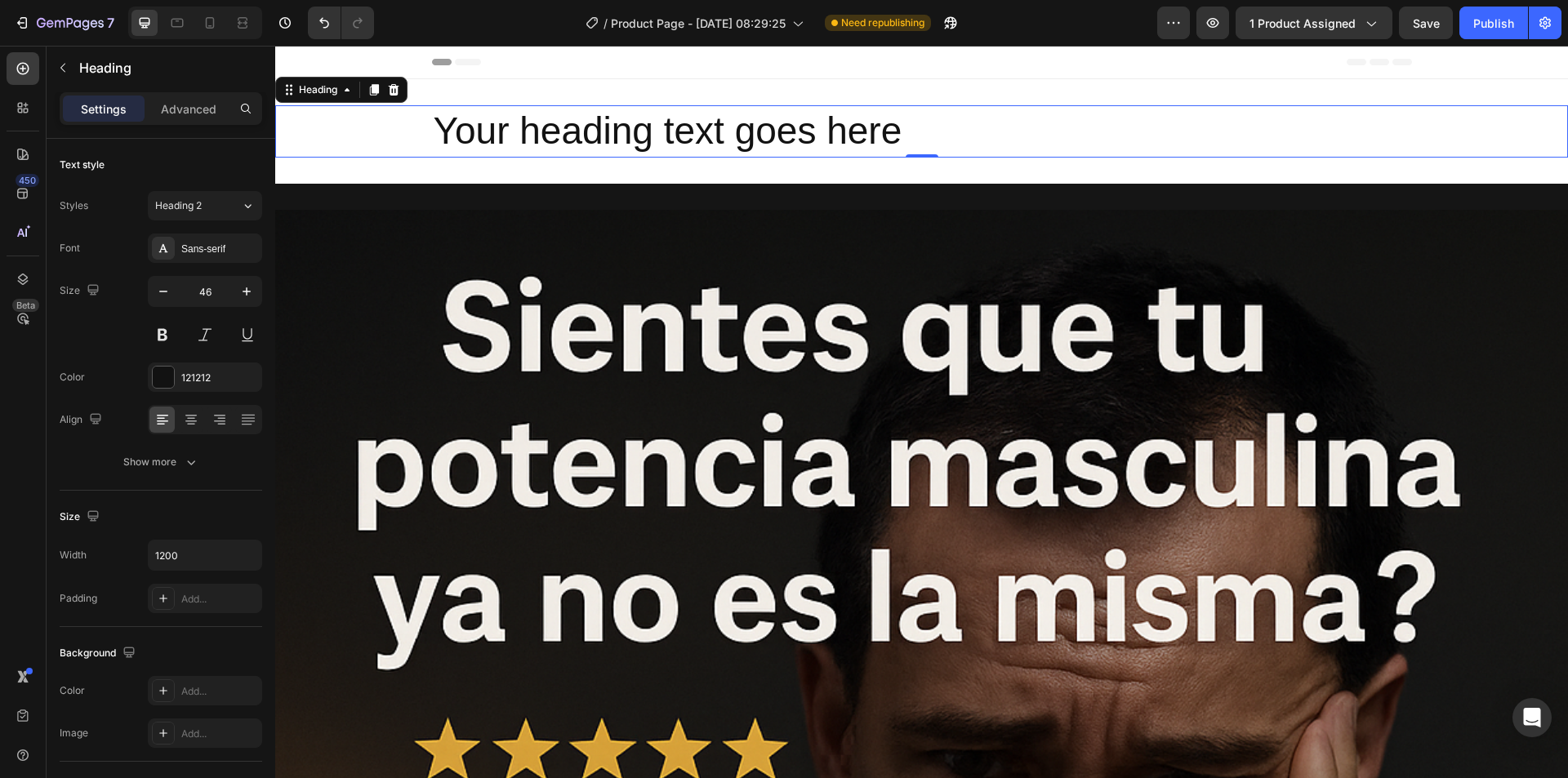
click at [894, 127] on h2 "Your heading text goes here" at bounding box center [922, 131] width 980 height 52
click at [893, 132] on p "Your heading text goes here" at bounding box center [922, 131] width 977 height 49
click at [886, 132] on p "Your heading text goes here" at bounding box center [922, 131] width 977 height 49
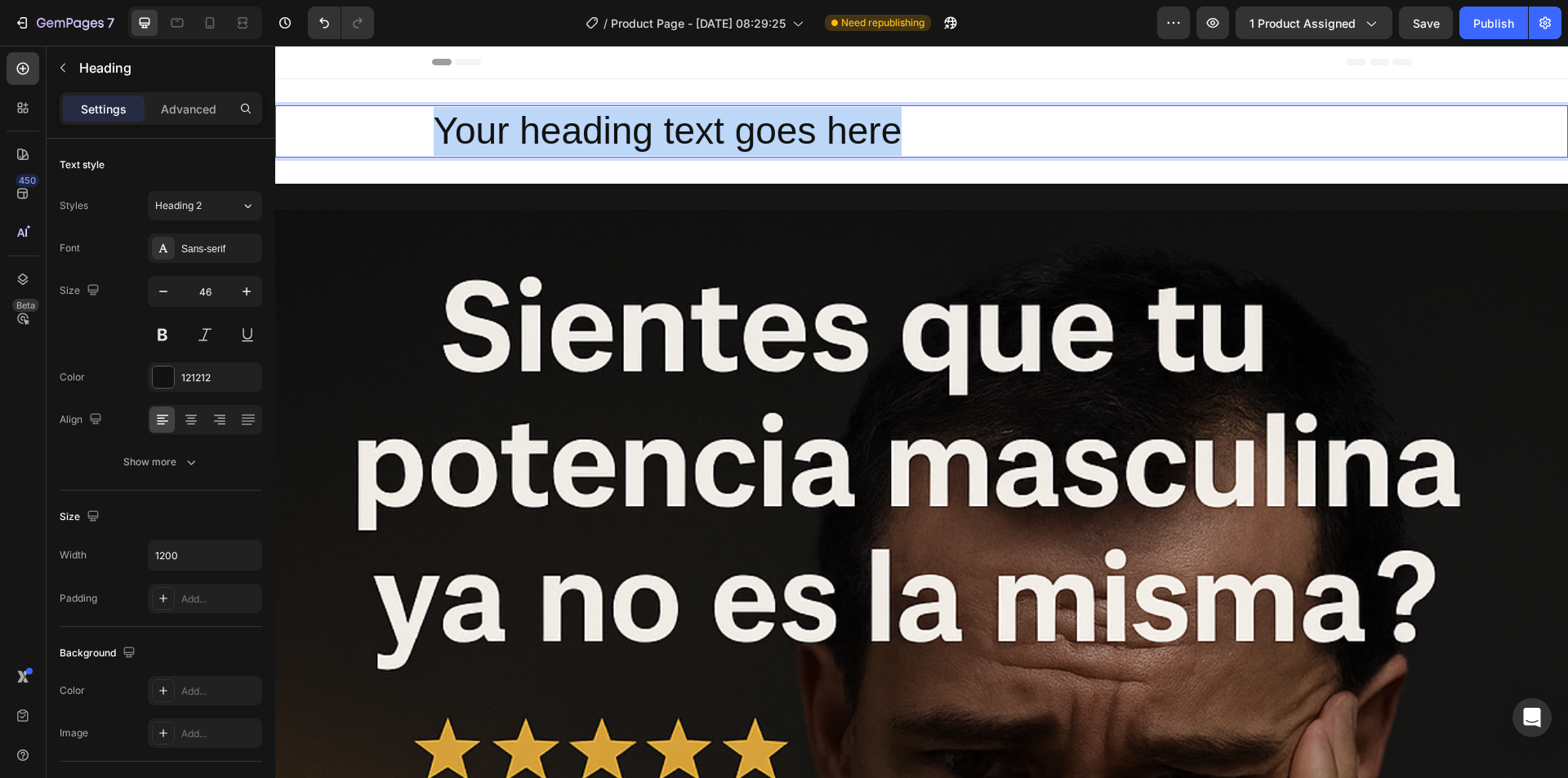
drag, startPoint x: 899, startPoint y: 132, endPoint x: 426, endPoint y: 137, distance: 473.0
click at [432, 137] on h2 "Your heading text goes here" at bounding box center [922, 131] width 980 height 52
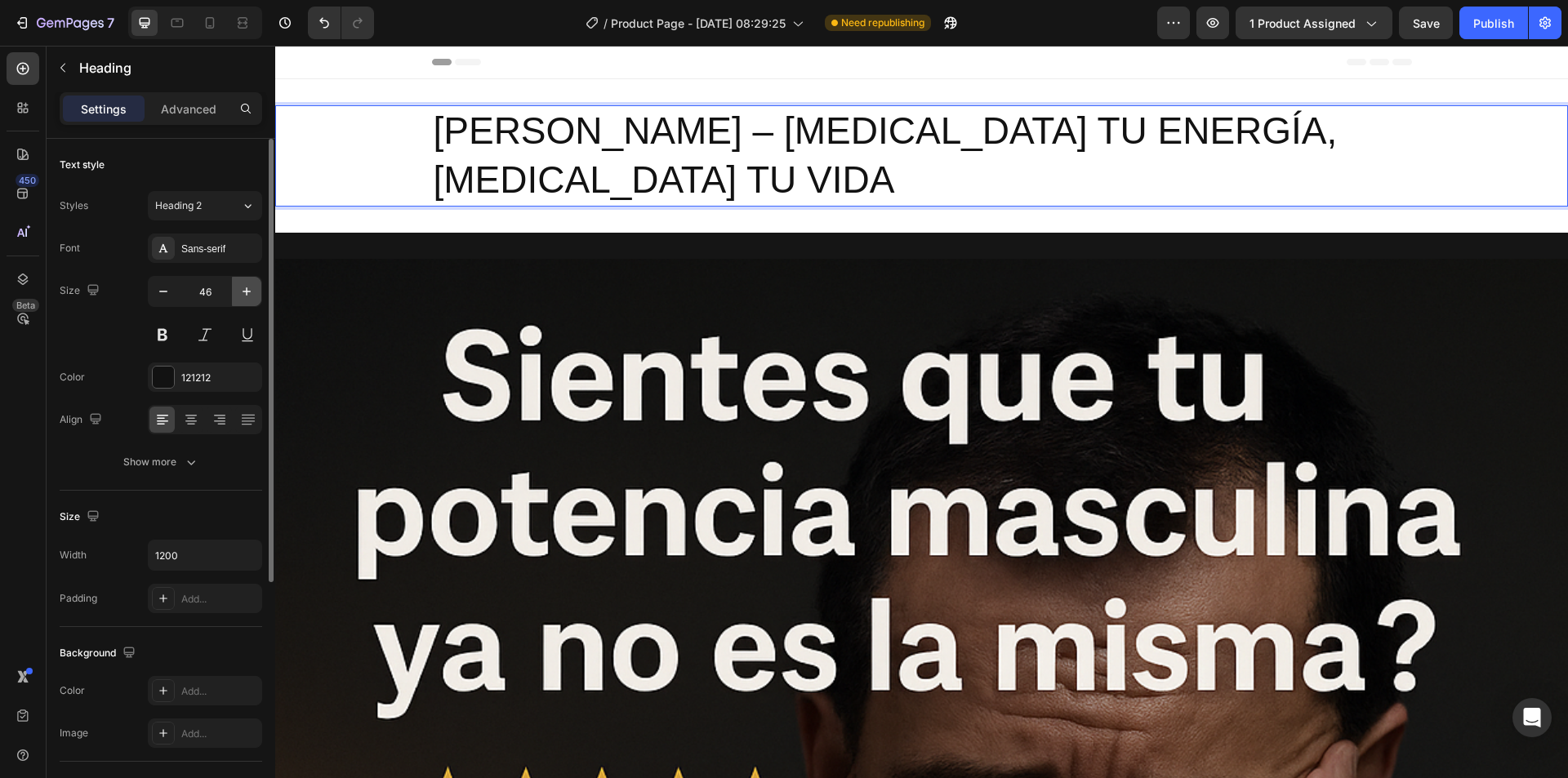
click at [243, 291] on icon "button" at bounding box center [247, 291] width 17 height 17
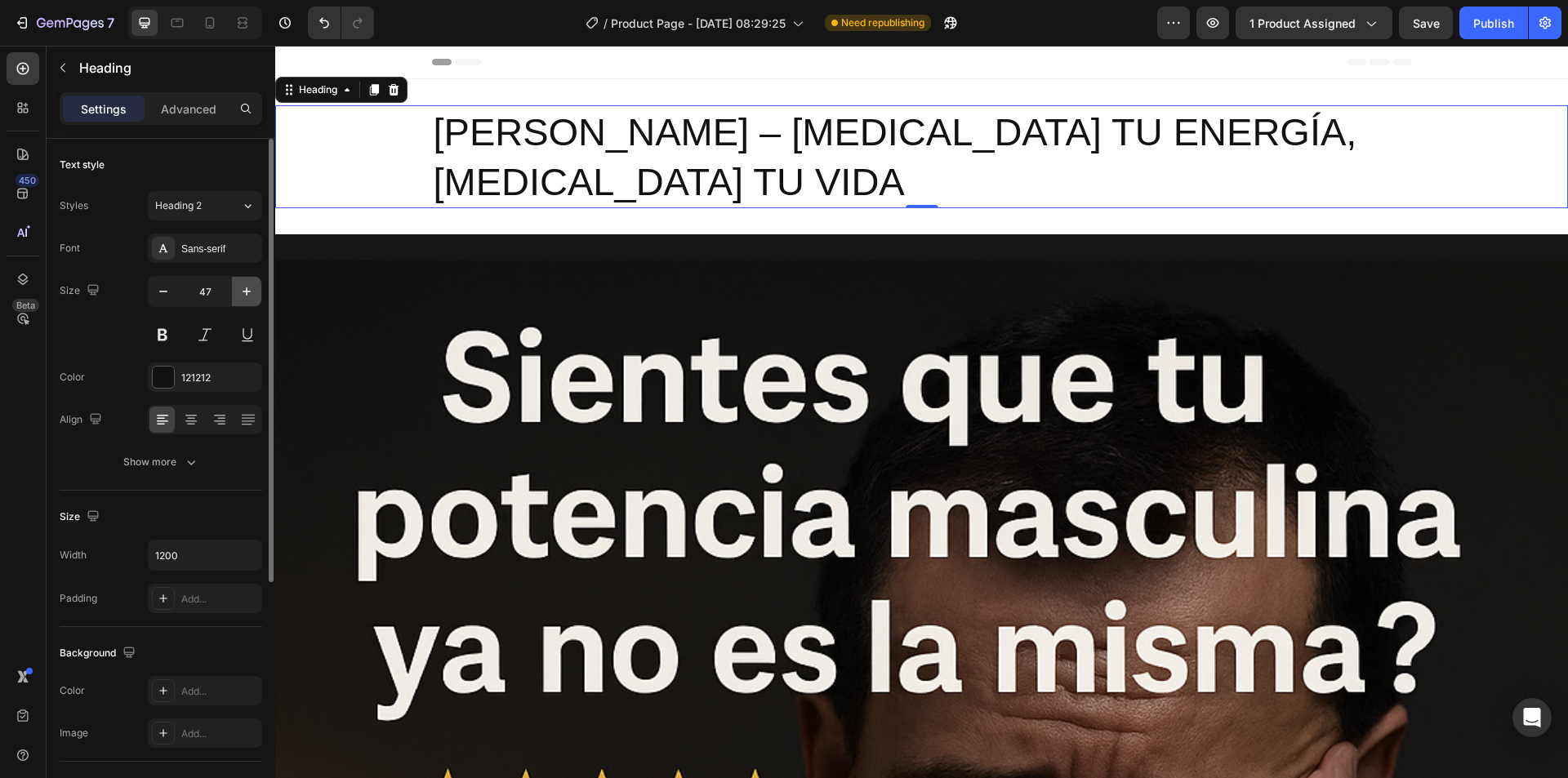
click at [243, 291] on icon "button" at bounding box center [247, 291] width 8 height 8
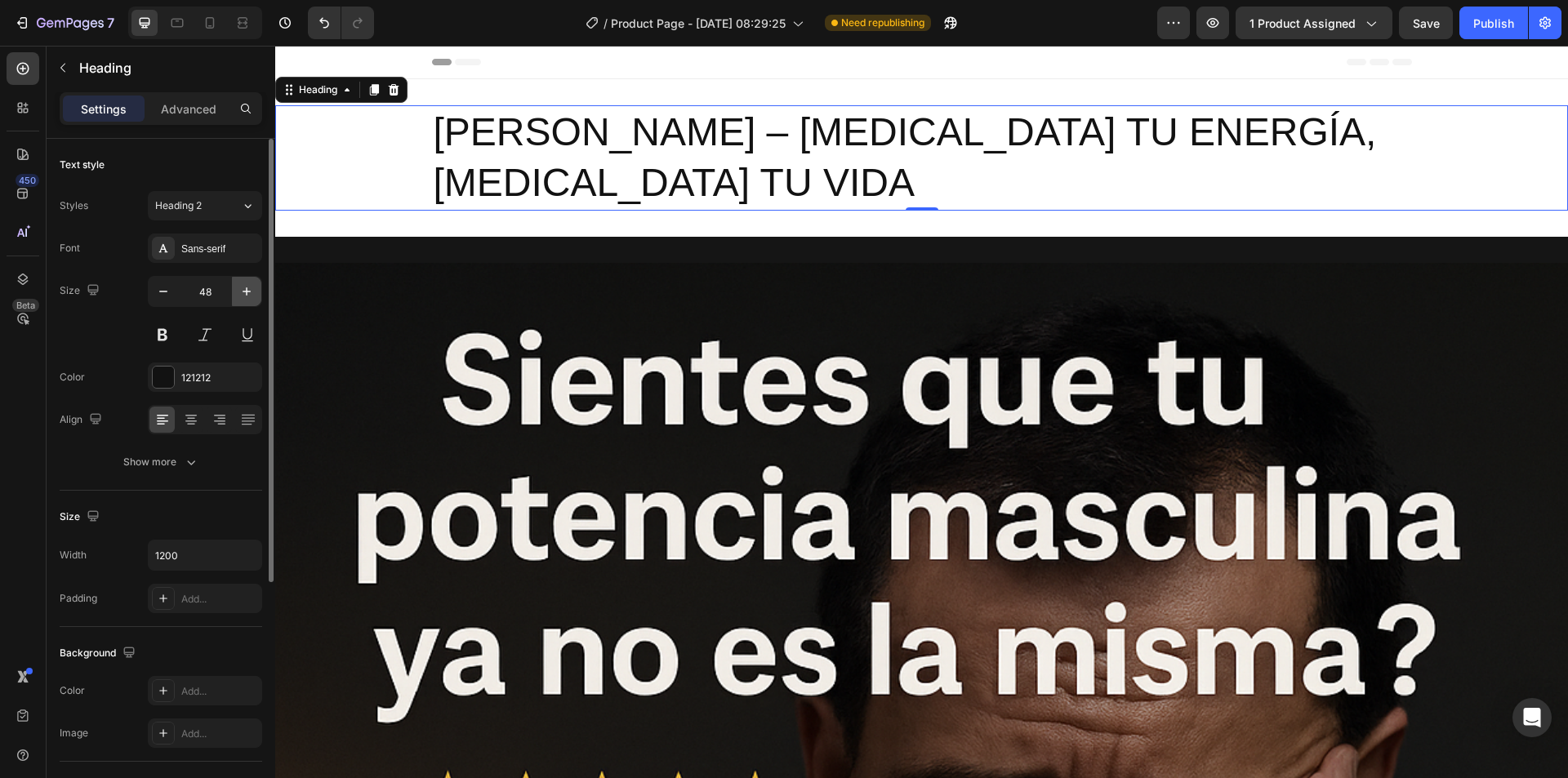
click at [236, 293] on button "button" at bounding box center [247, 291] width 30 height 30
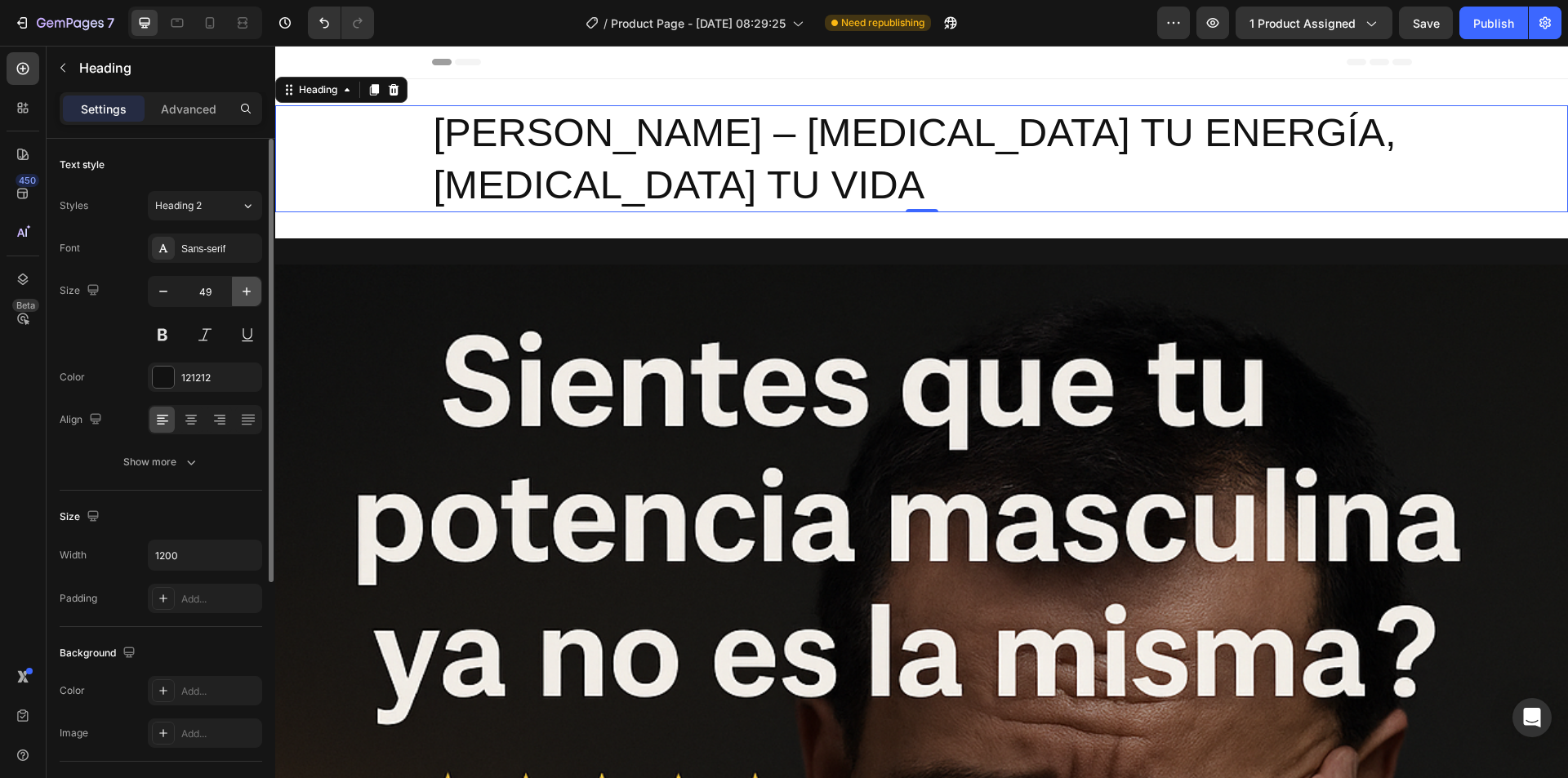
click at [238, 295] on button "button" at bounding box center [247, 291] width 30 height 30
type input "50"
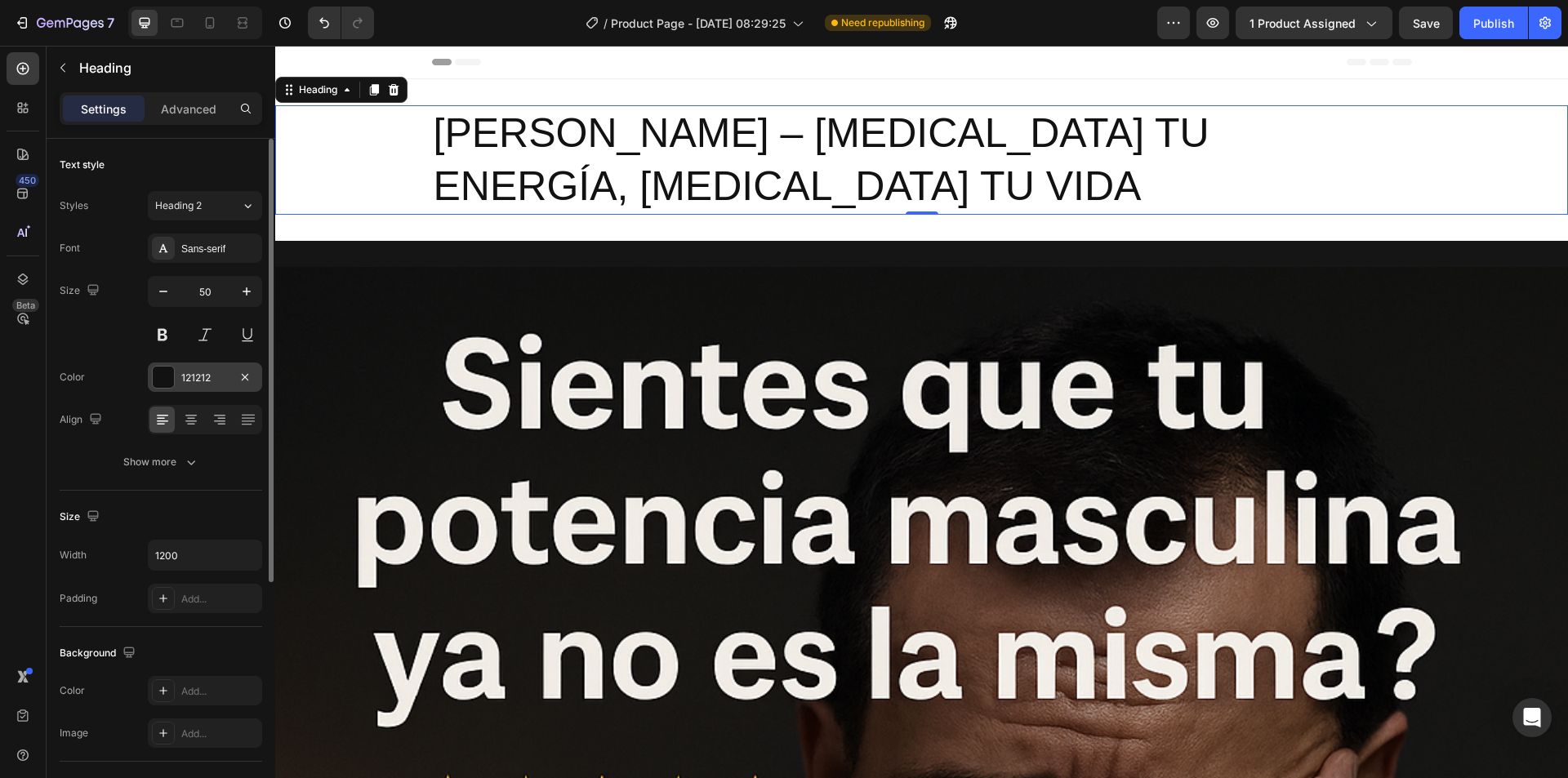
click at [164, 377] on div at bounding box center [163, 377] width 22 height 22
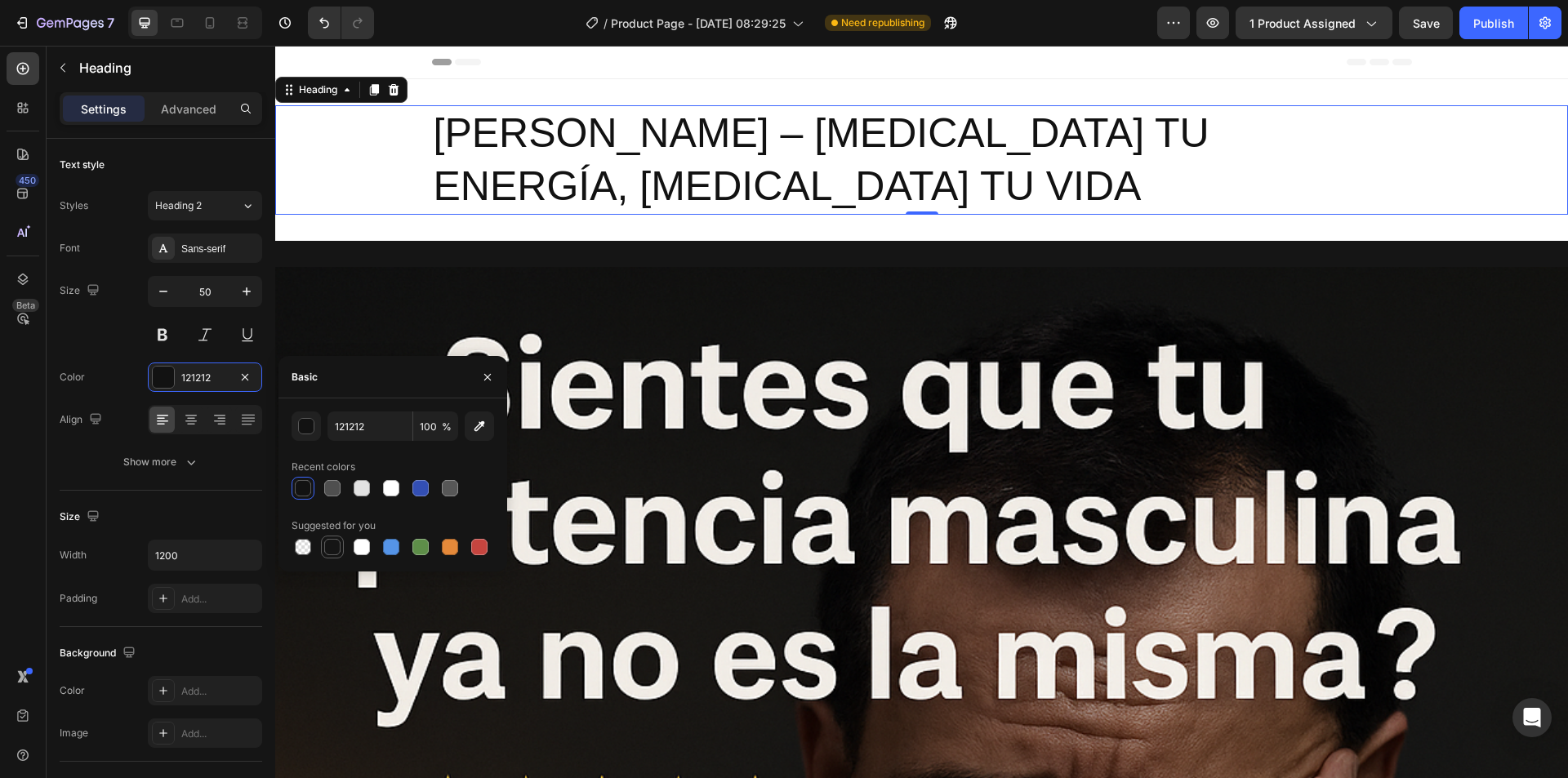
click at [336, 549] on div at bounding box center [333, 547] width 17 height 17
click at [365, 546] on div at bounding box center [362, 547] width 17 height 17
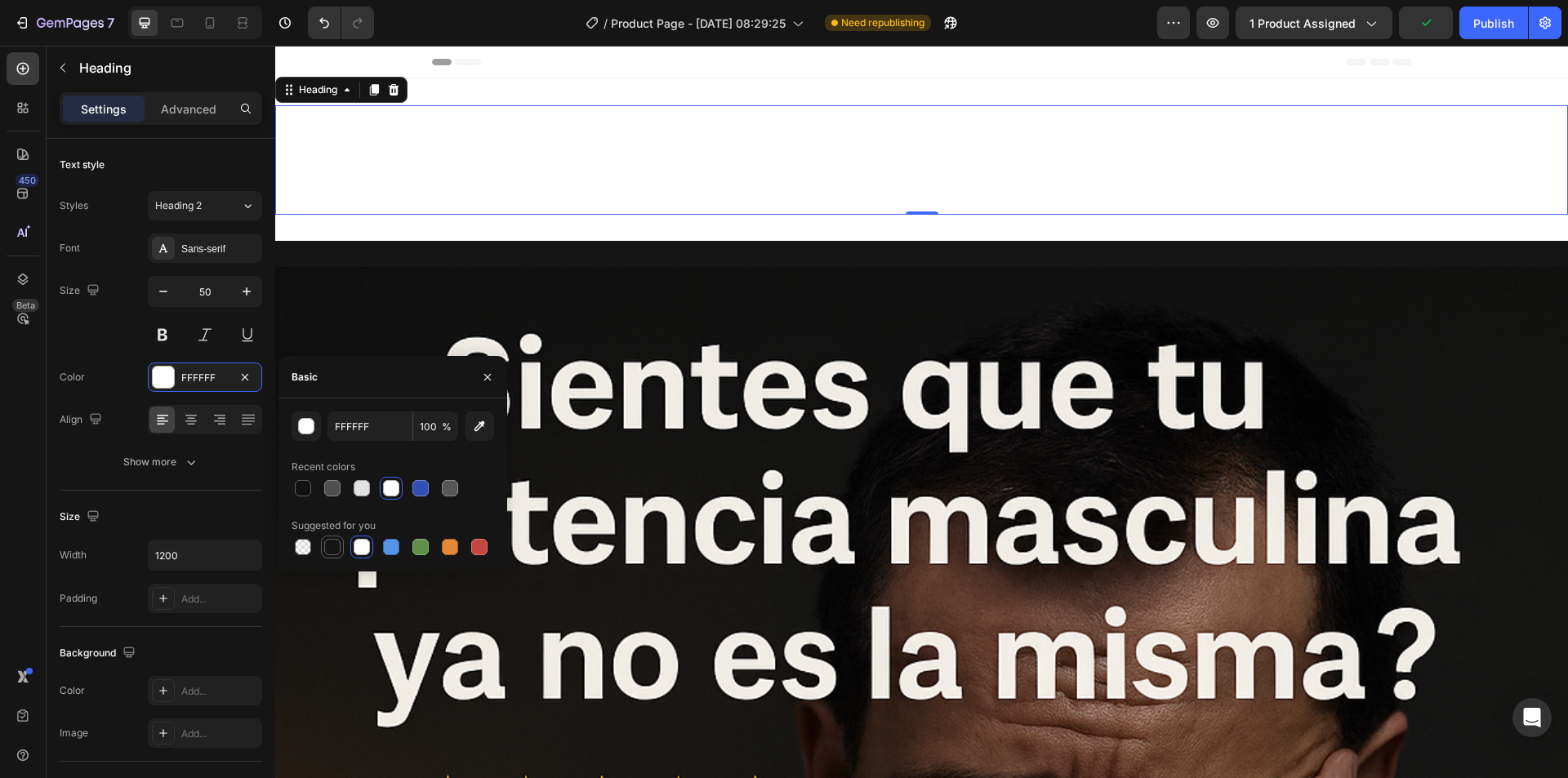
click at [325, 540] on div at bounding box center [333, 547] width 17 height 17
type input "151515"
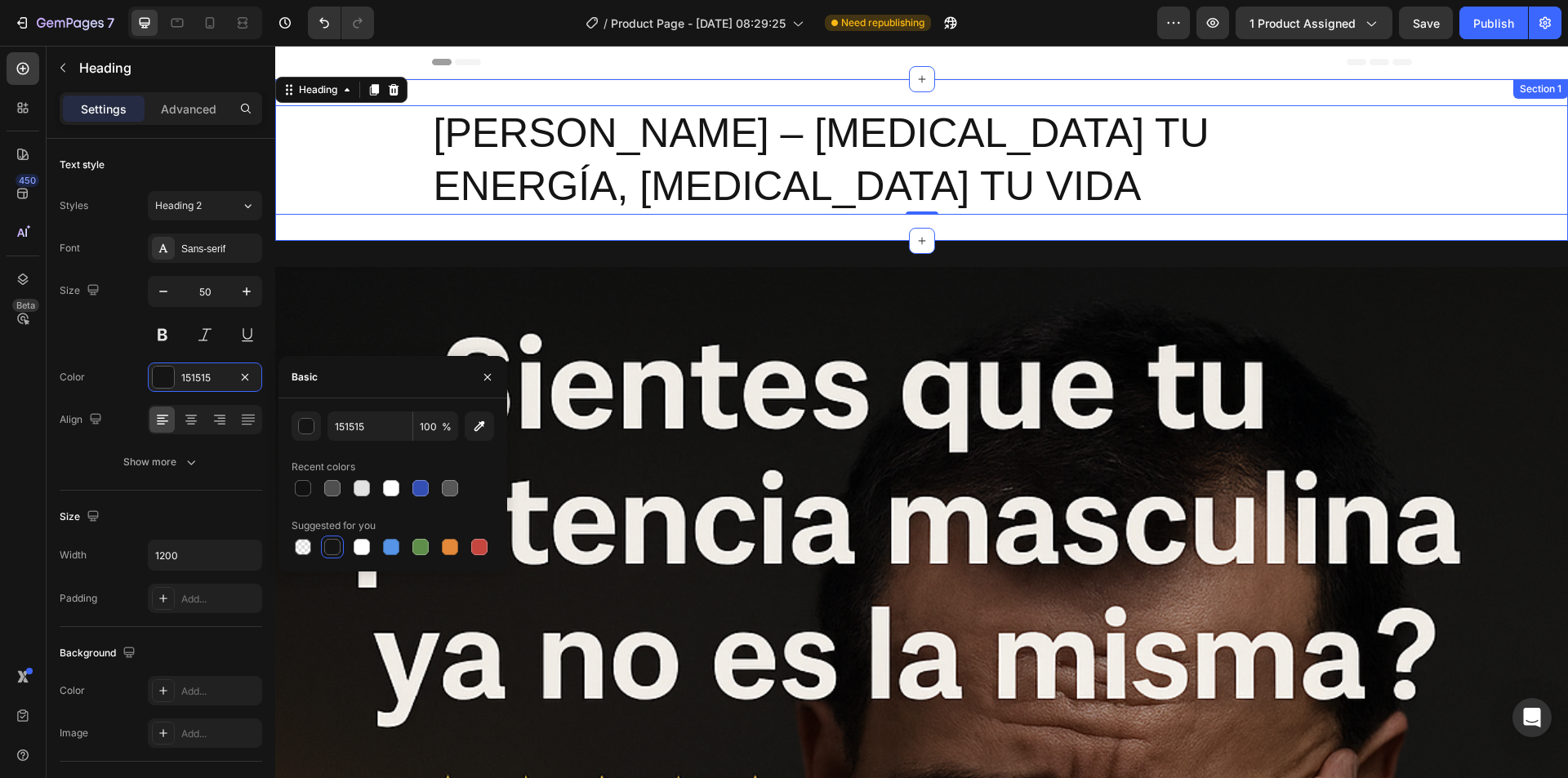
click at [668, 223] on div "[PERSON_NAME] – [MEDICAL_DATA] TU ENERGÍA, [MEDICAL_DATA] TU VIDA Heading 0 Sec…" at bounding box center [921, 160] width 1292 height 161
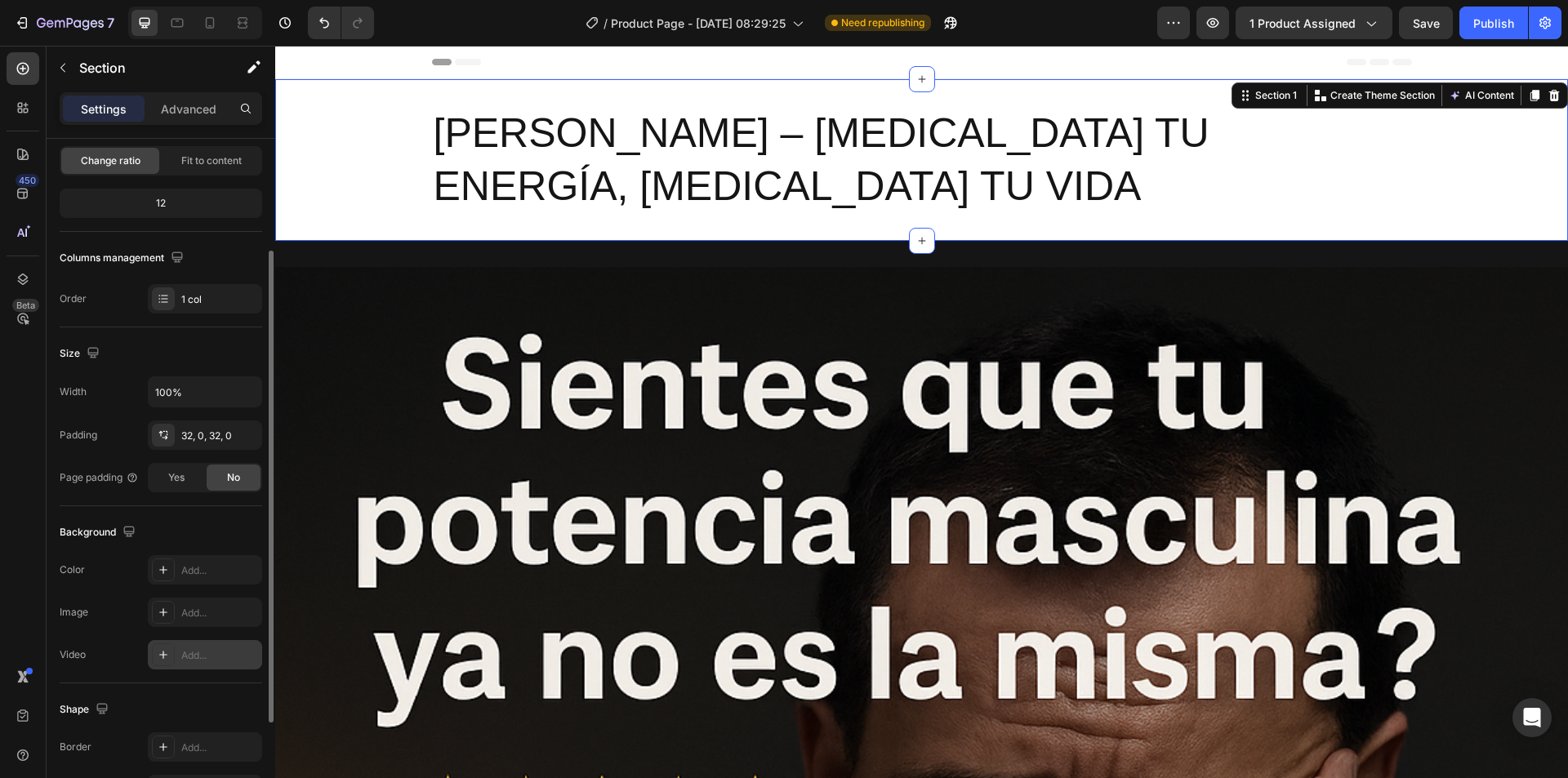
scroll to position [310, 0]
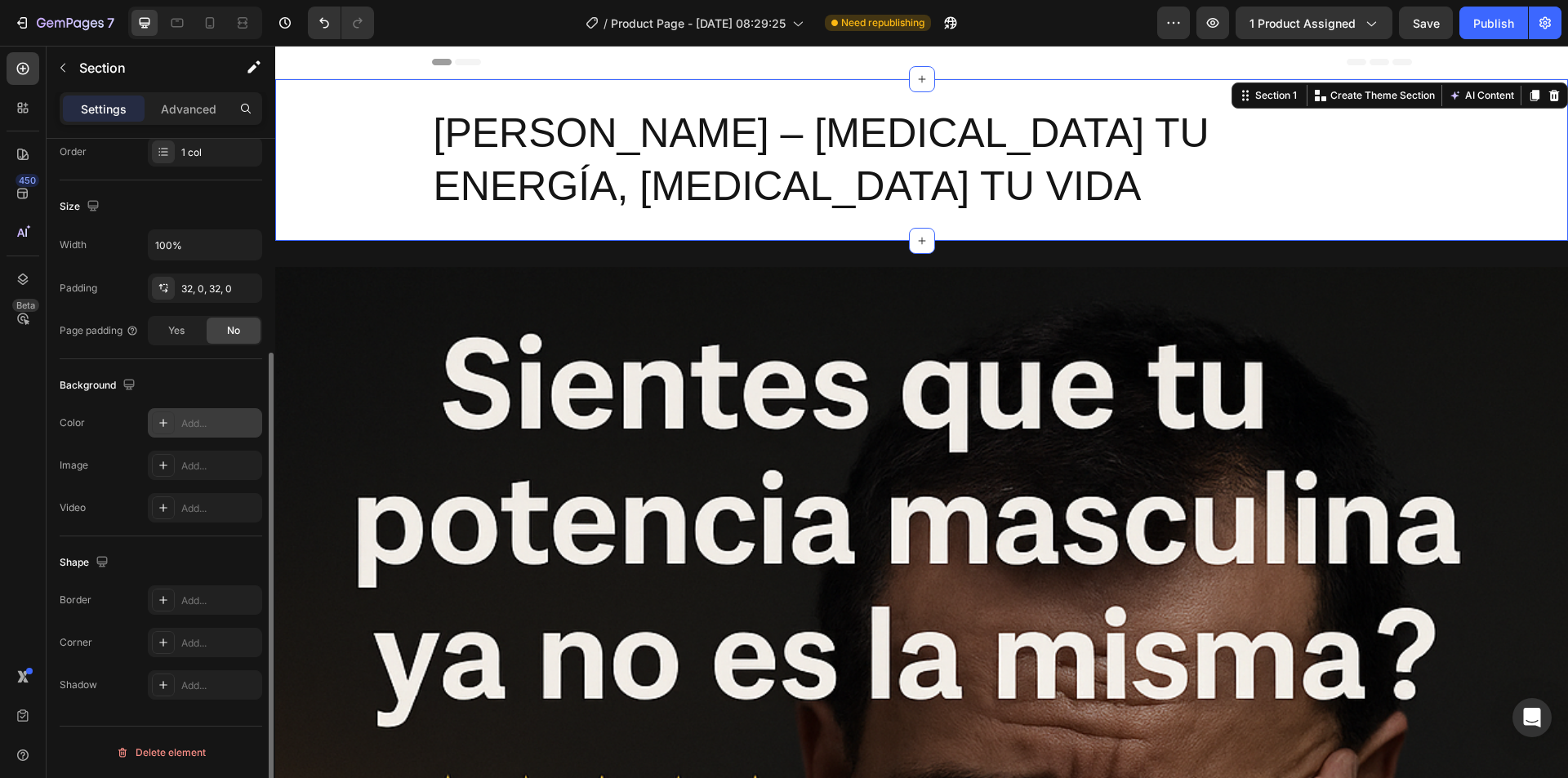
click at [214, 420] on div "Add..." at bounding box center [219, 424] width 77 height 15
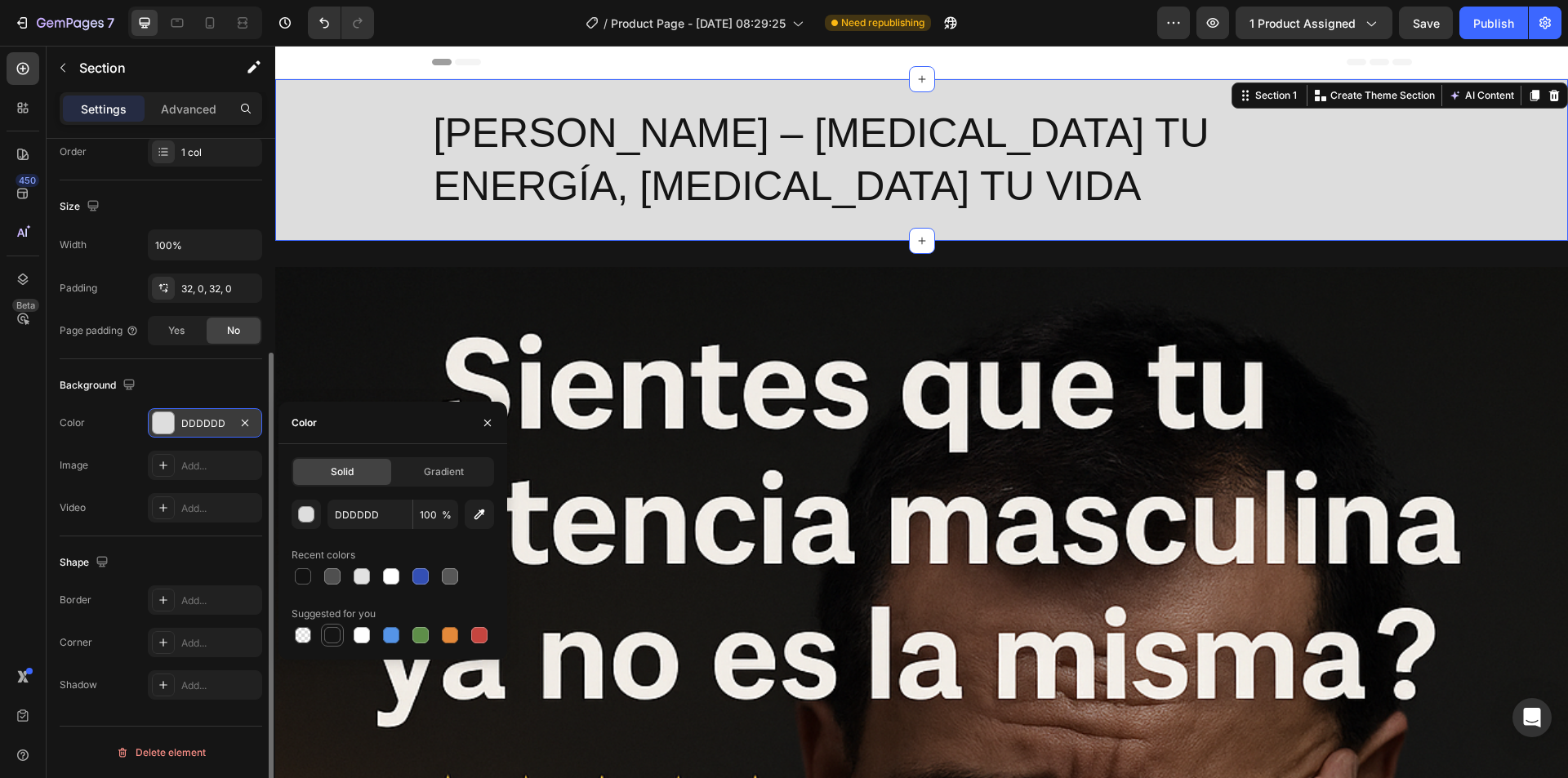
click at [333, 632] on div at bounding box center [333, 635] width 17 height 17
type input "151515"
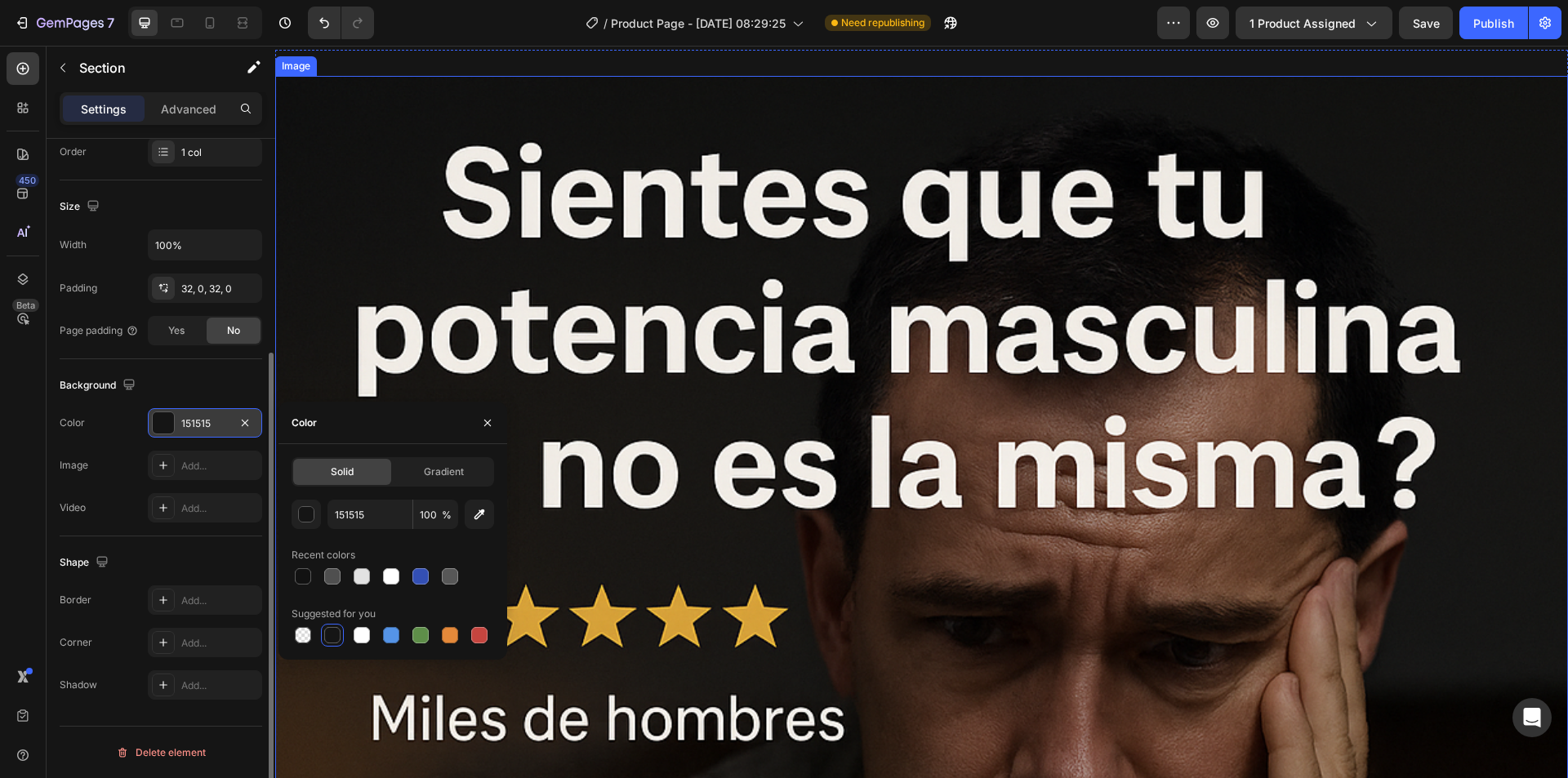
scroll to position [0, 0]
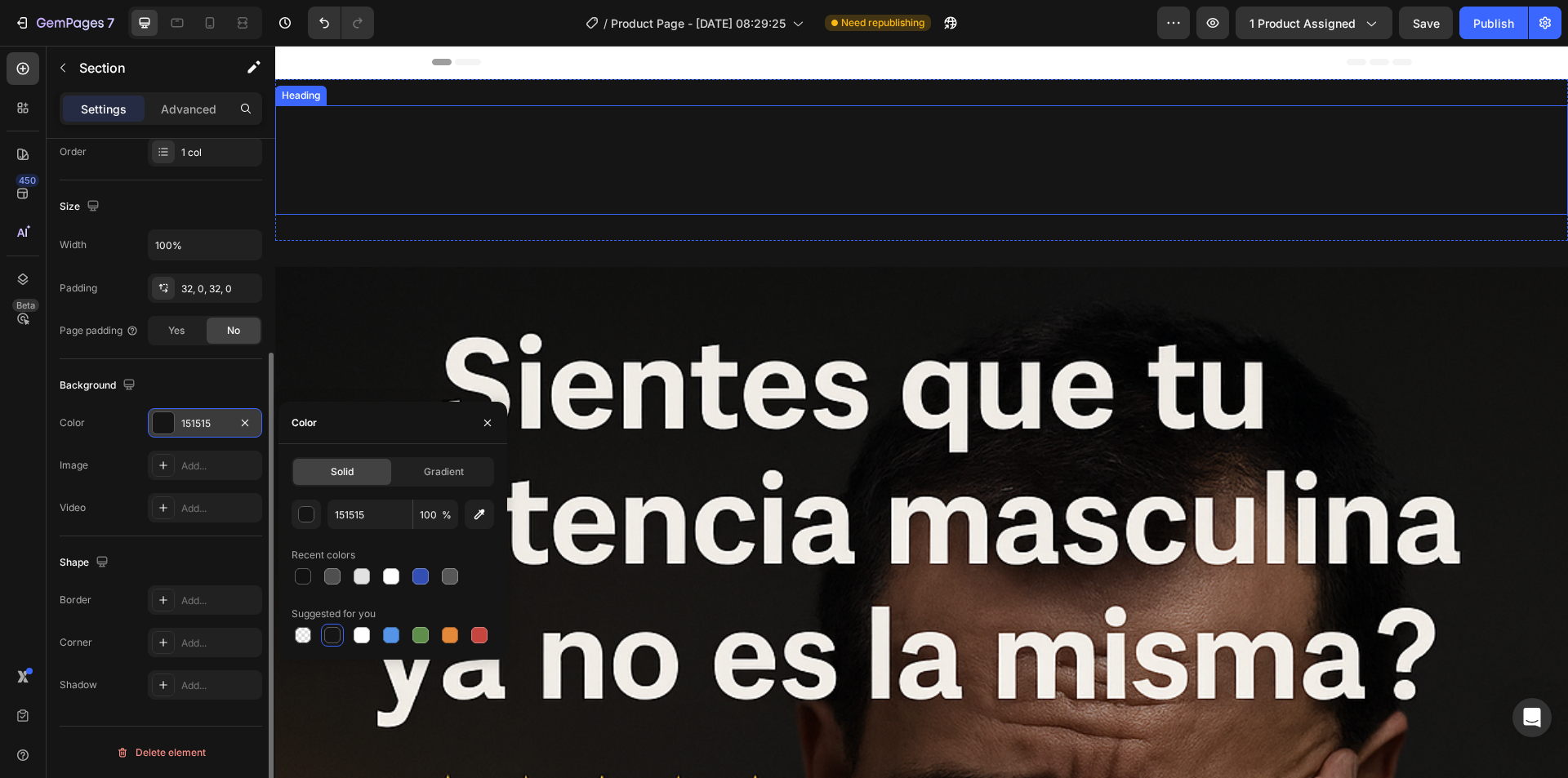
click at [487, 122] on h2 "[PERSON_NAME] – [MEDICAL_DATA] TU ENERGÍA, [MEDICAL_DATA] TU VIDA" at bounding box center [922, 160] width 980 height 109
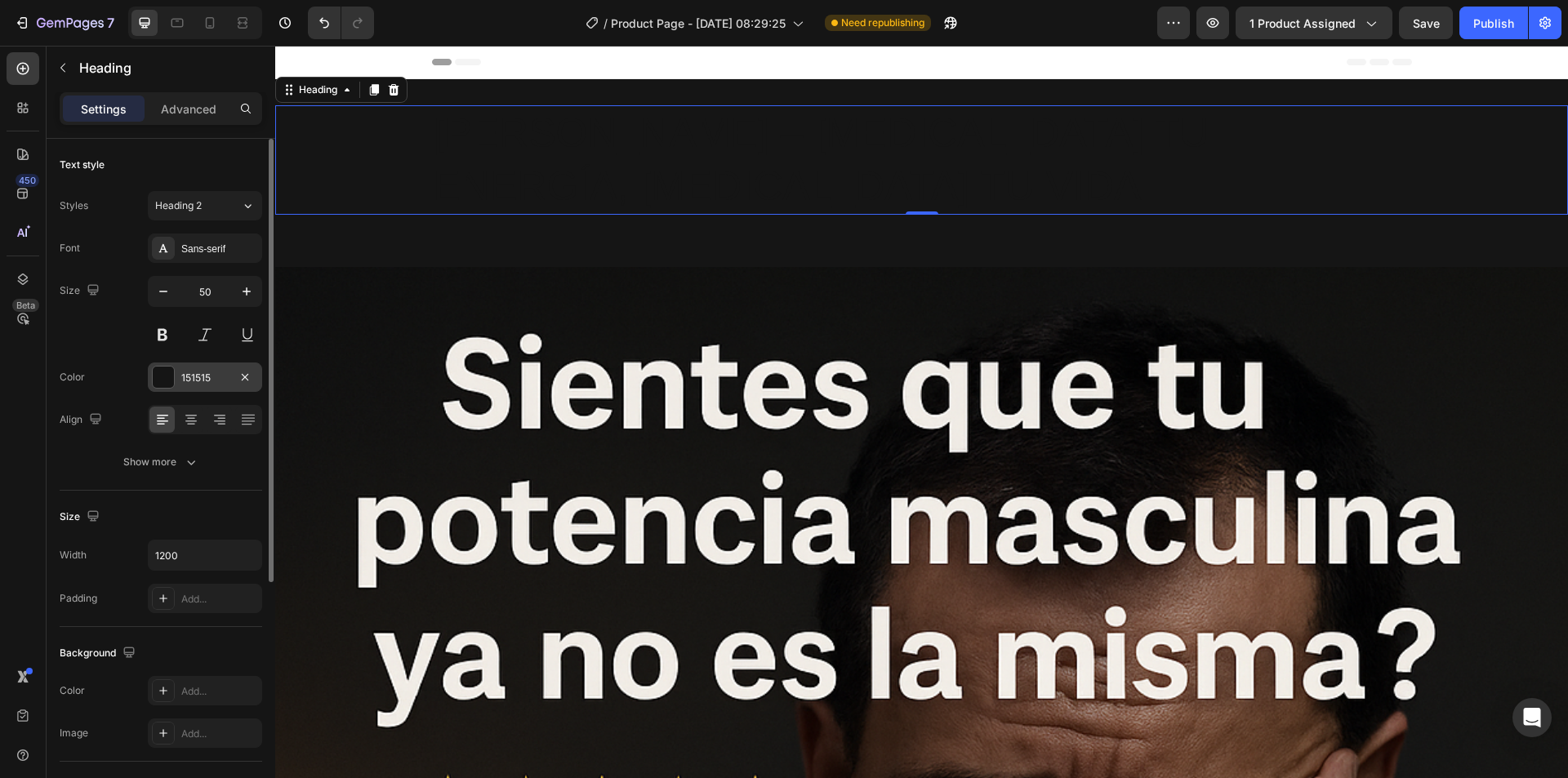
click at [169, 377] on div at bounding box center [163, 377] width 22 height 22
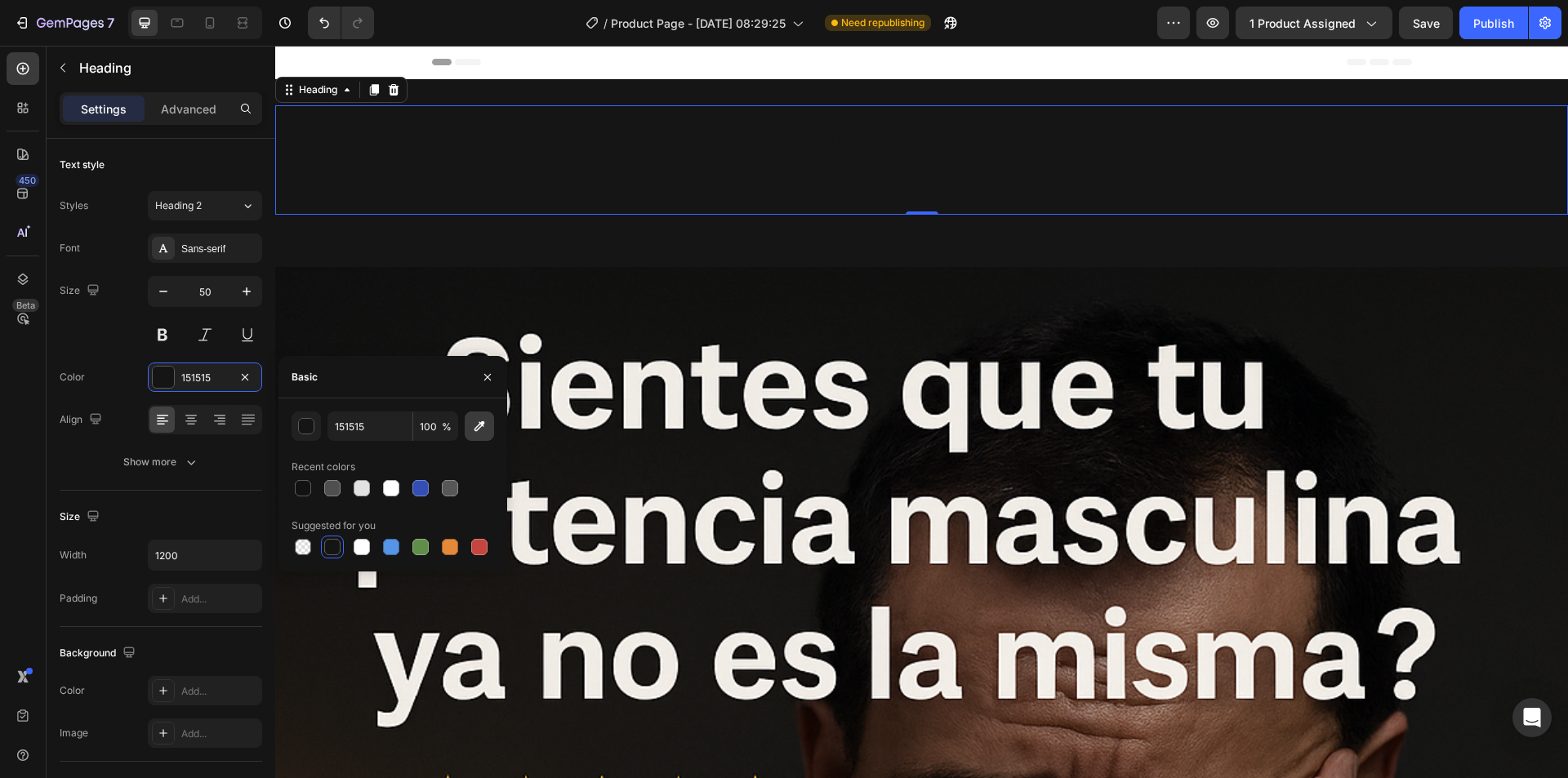
click at [476, 425] on icon "button" at bounding box center [479, 426] width 17 height 17
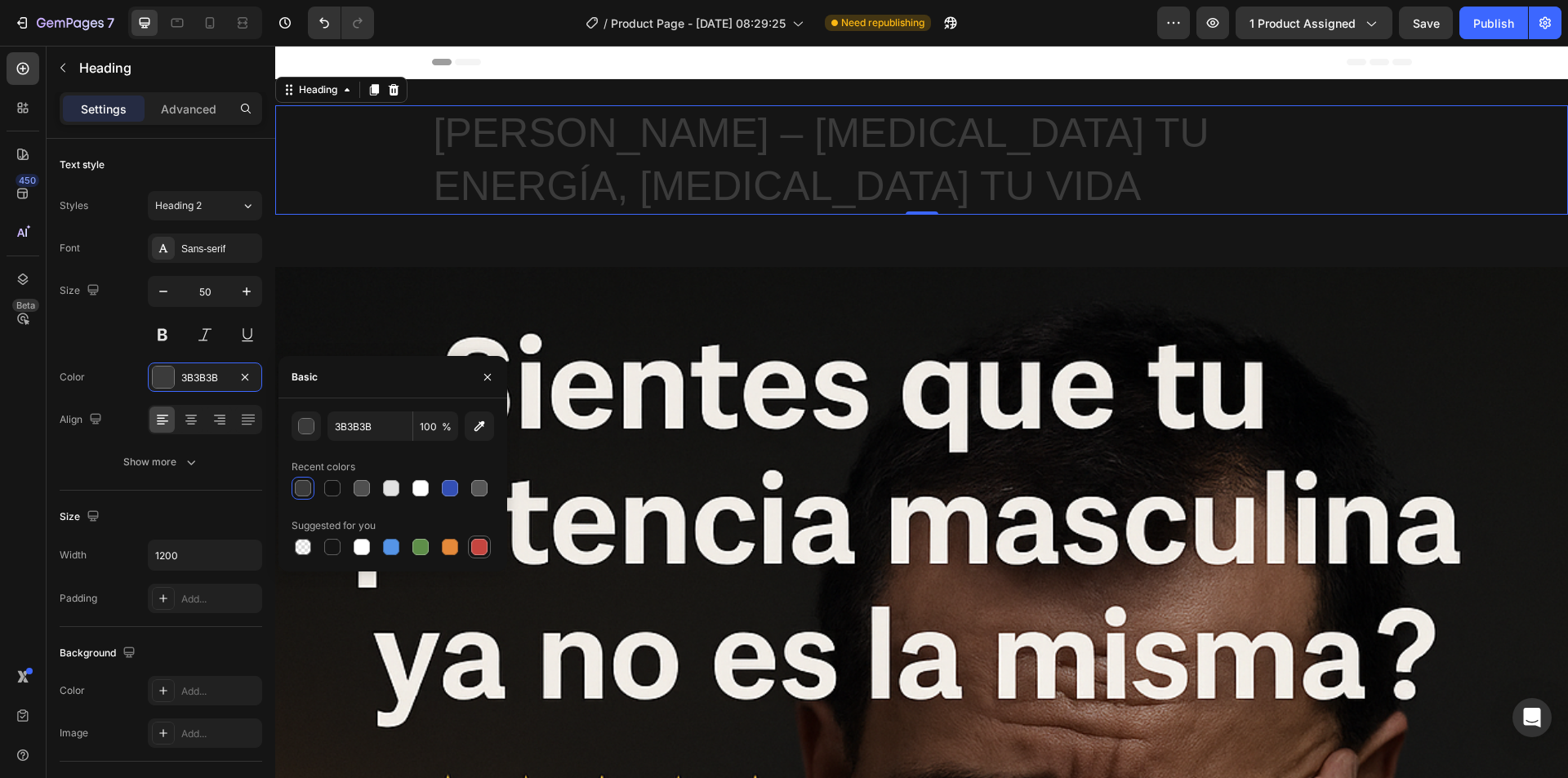
click at [476, 542] on div at bounding box center [479, 547] width 17 height 17
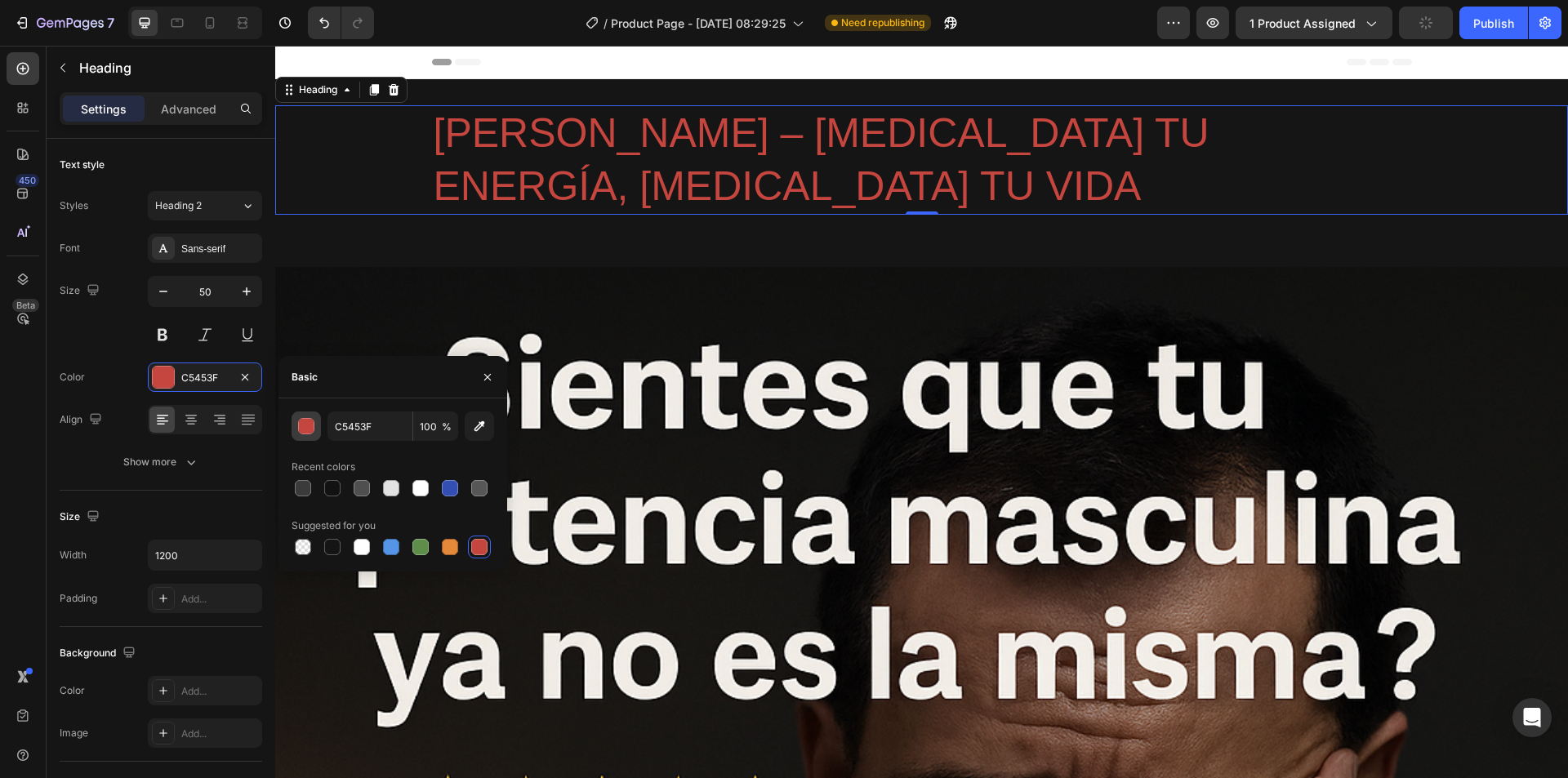
click at [296, 426] on button "button" at bounding box center [306, 426] width 30 height 30
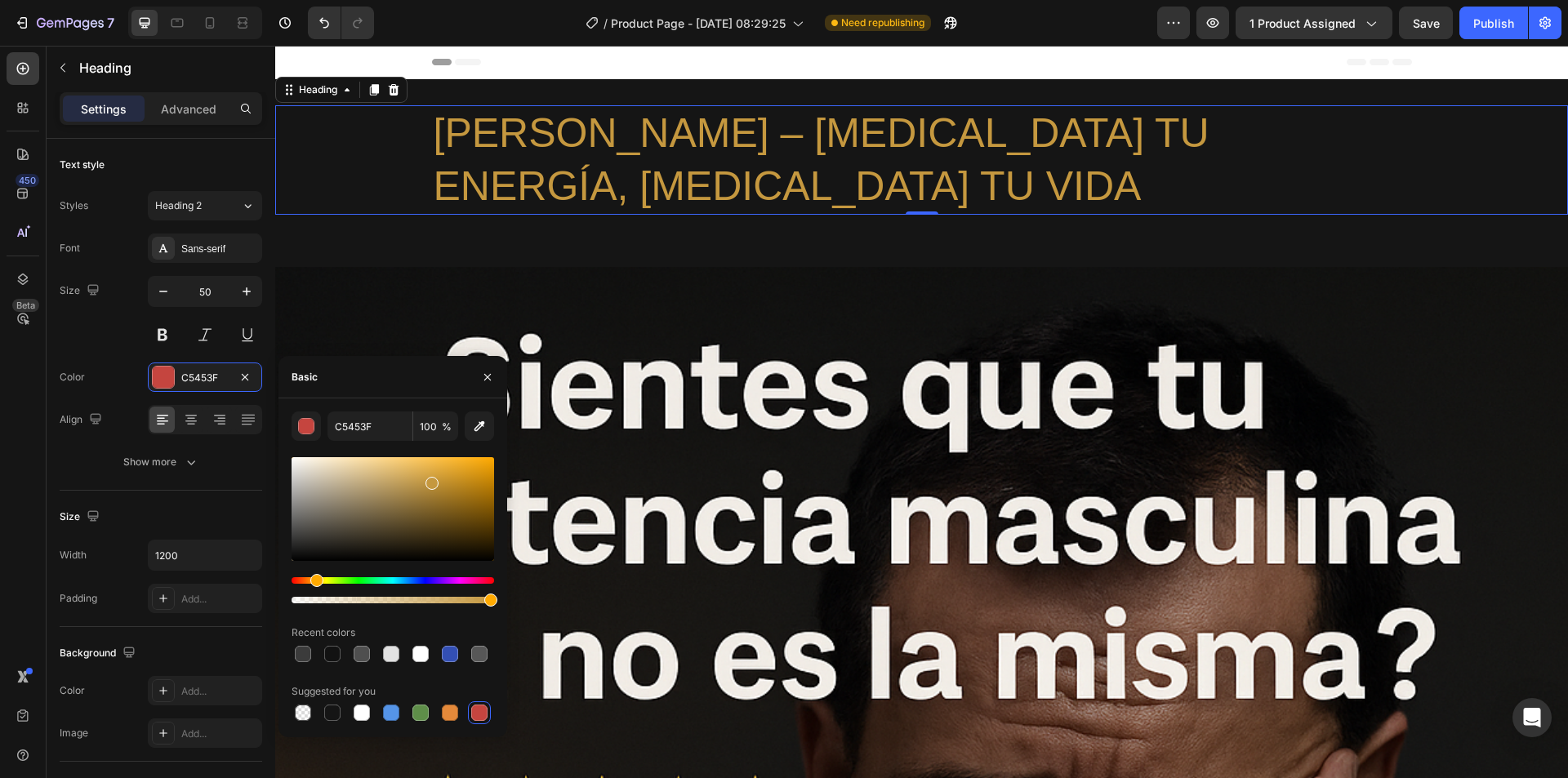
drag, startPoint x: 297, startPoint y: 581, endPoint x: 315, endPoint y: 583, distance: 18.1
click at [315, 583] on div "Hue" at bounding box center [317, 580] width 13 height 13
drag, startPoint x: 433, startPoint y: 484, endPoint x: 275, endPoint y: 430, distance: 167.0
click at [460, 468] on div at bounding box center [462, 473] width 13 height 13
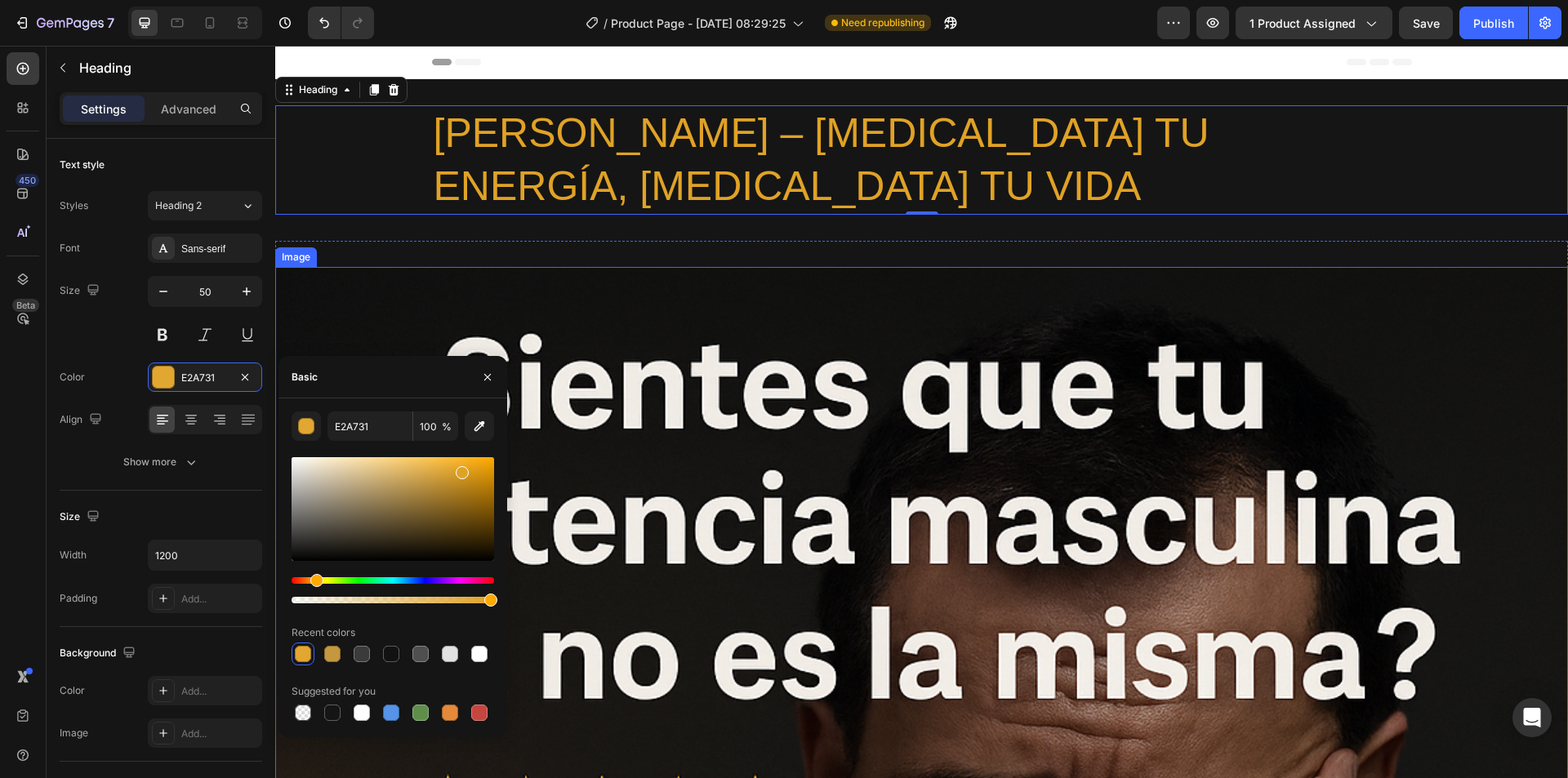
type input "E0A226"
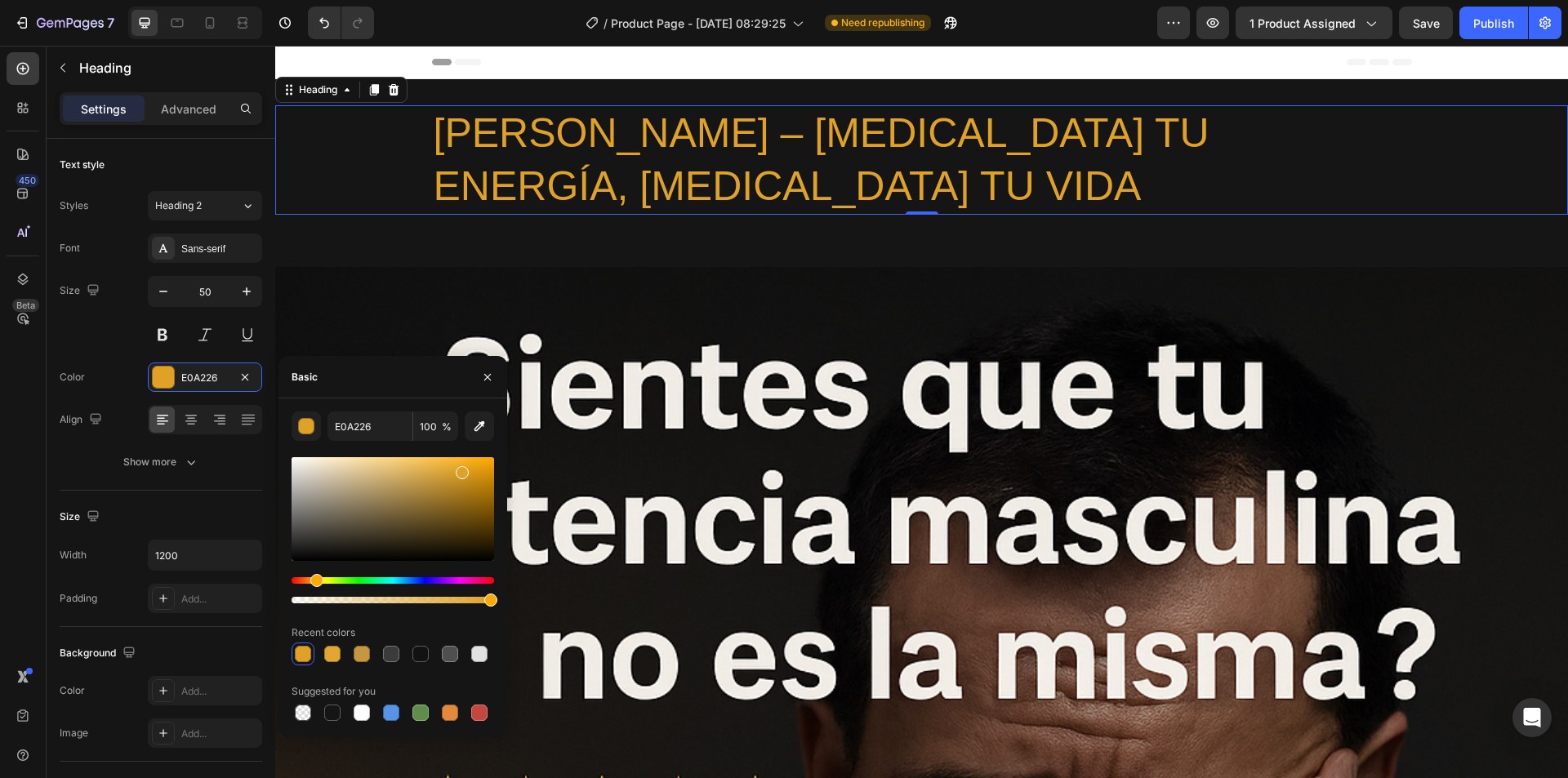
click at [460, 468] on div at bounding box center [462, 473] width 13 height 13
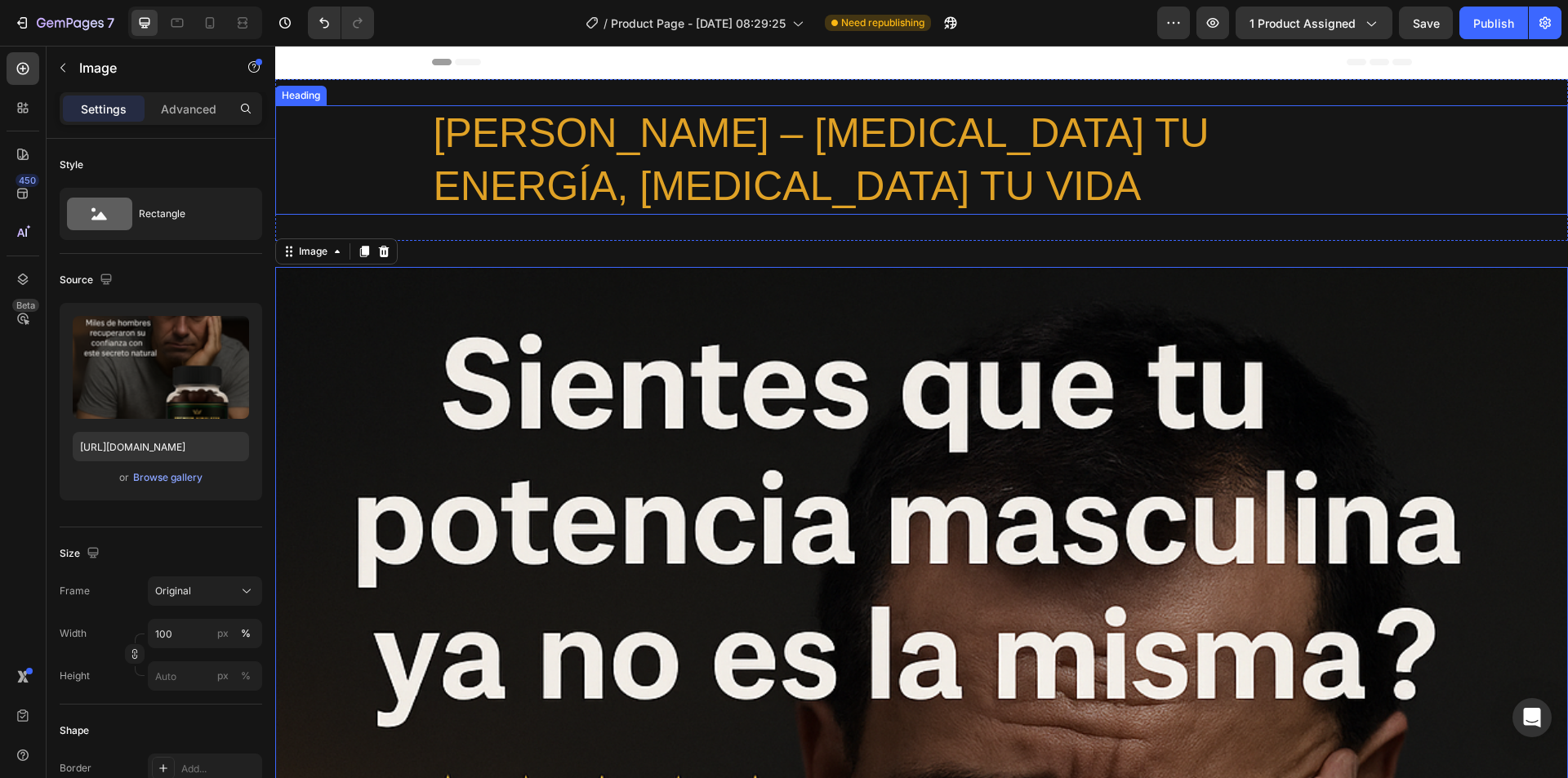
click at [580, 132] on h2 "[PERSON_NAME] – [MEDICAL_DATA] TU ENERGÍA, [MEDICAL_DATA] TU VIDA" at bounding box center [922, 160] width 980 height 109
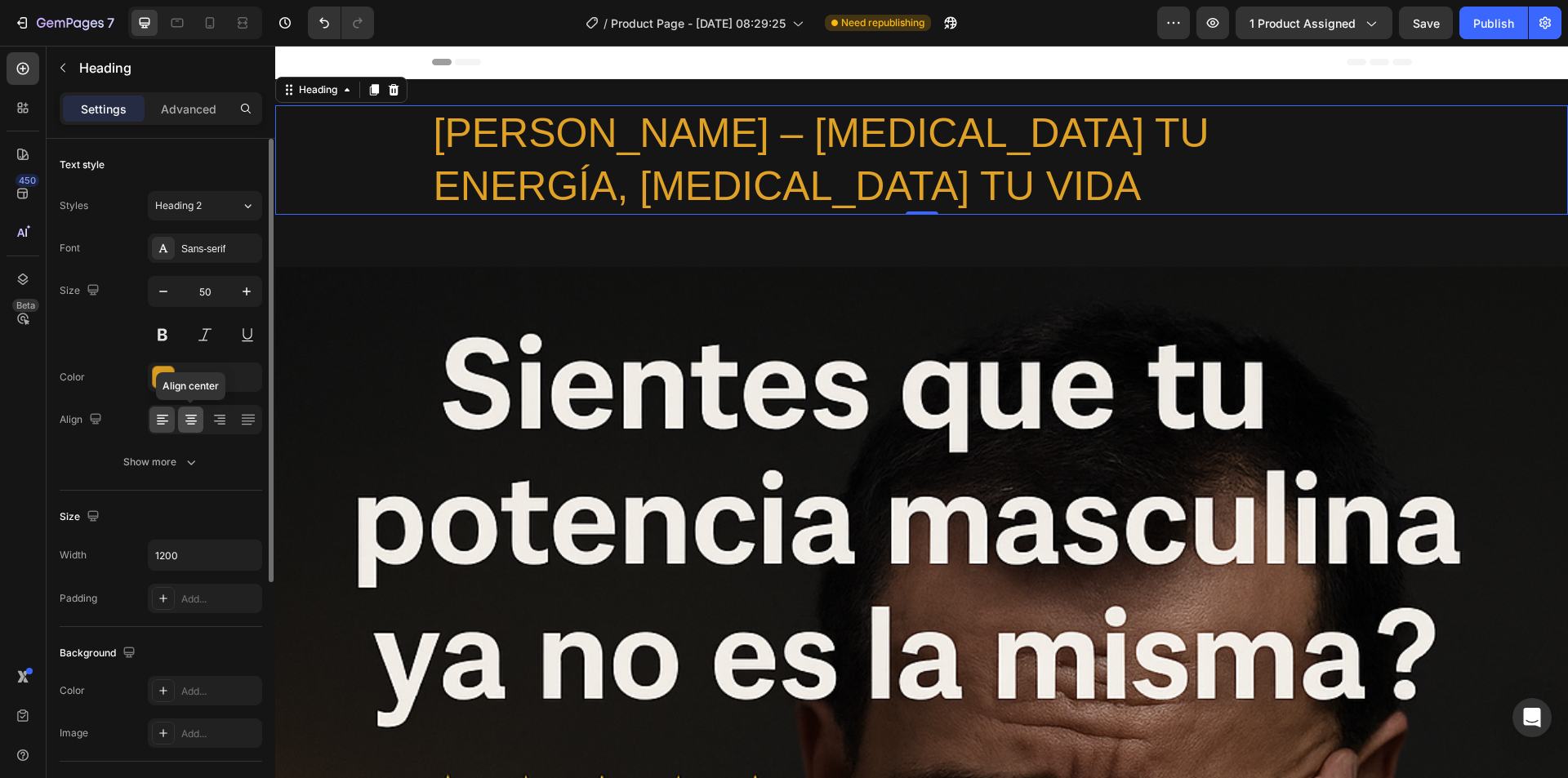
click at [189, 416] on icon at bounding box center [191, 420] width 17 height 17
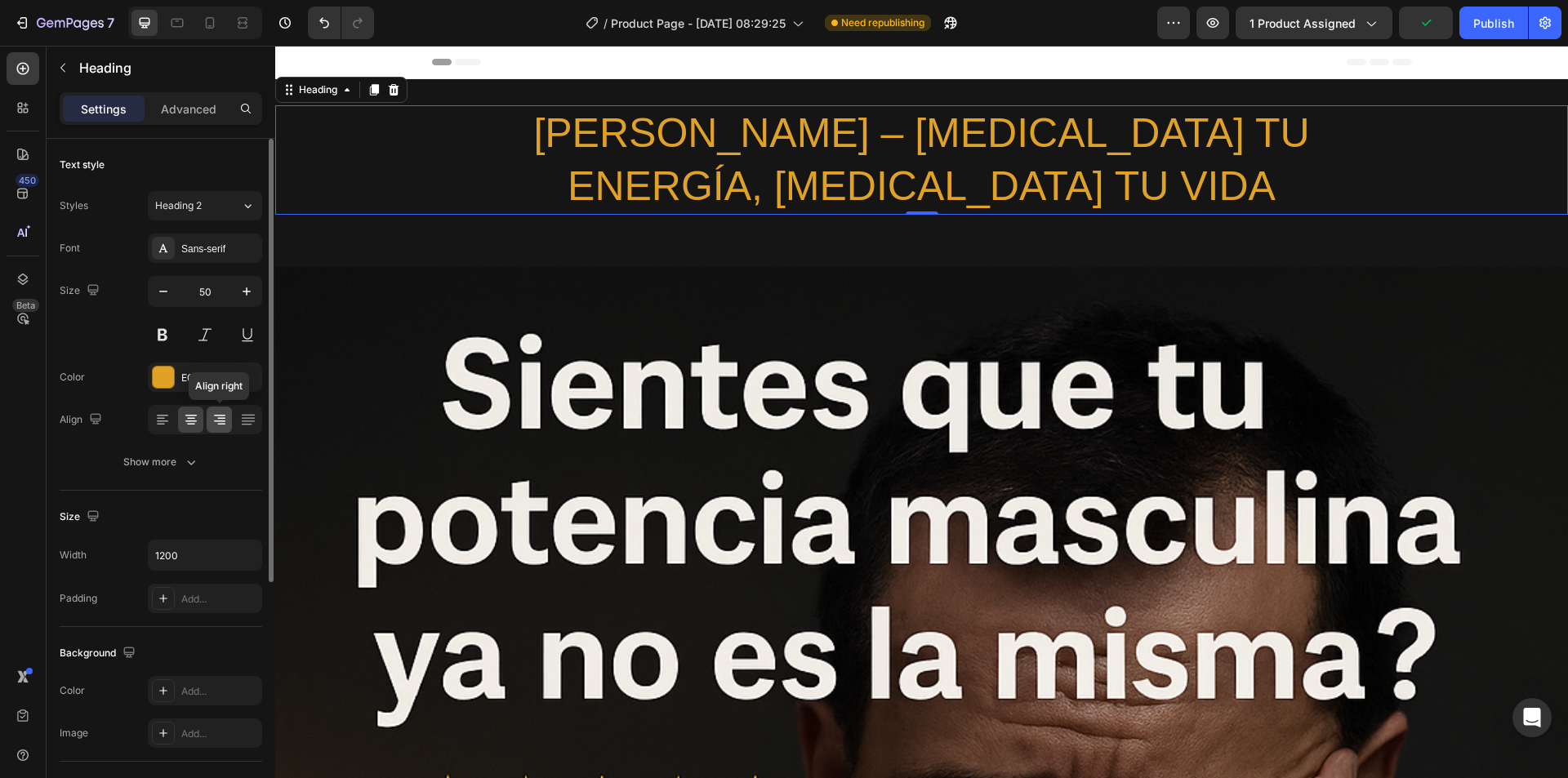
click at [215, 411] on div at bounding box center [219, 420] width 26 height 26
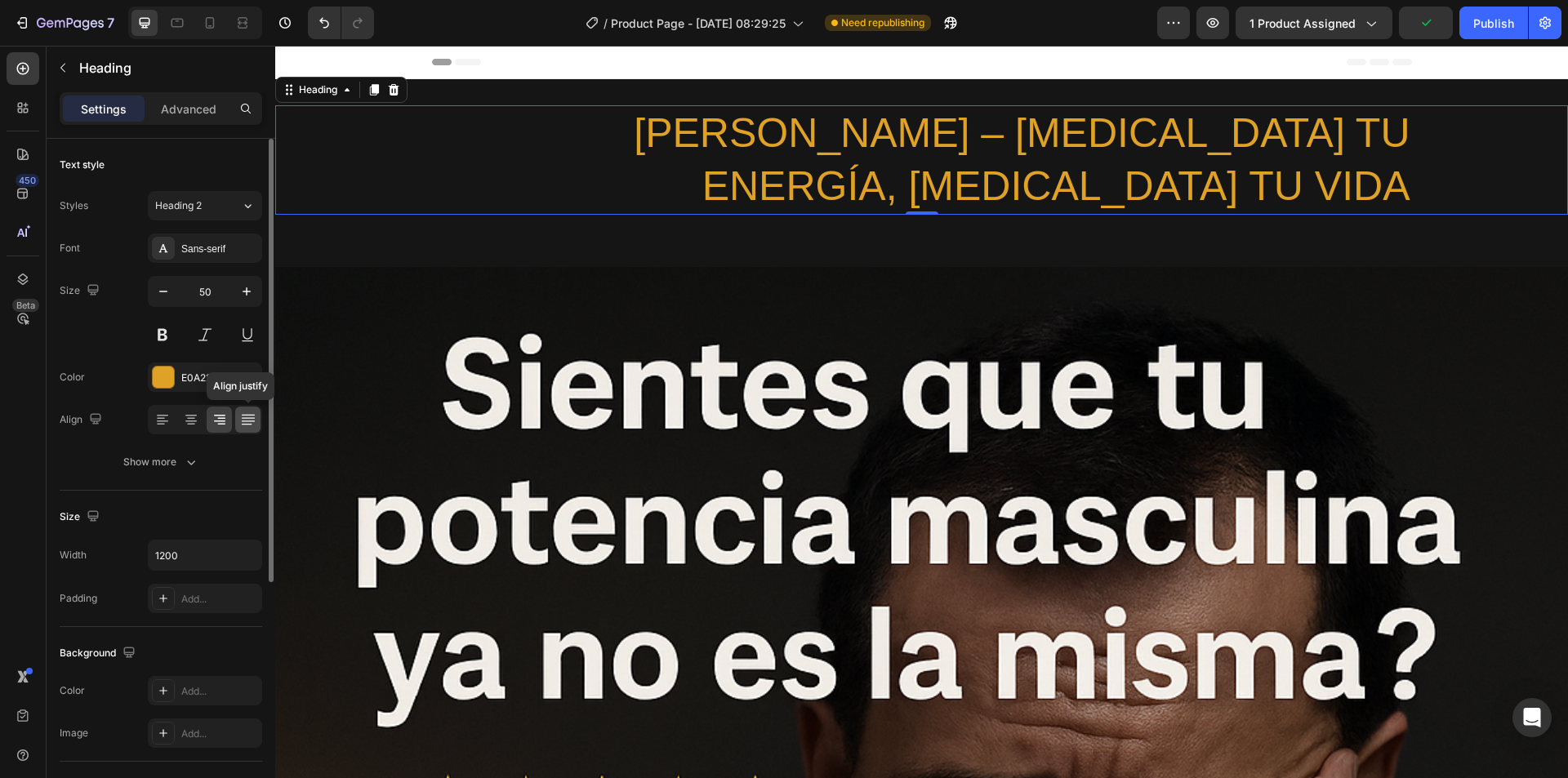
click at [250, 414] on icon at bounding box center [248, 420] width 17 height 17
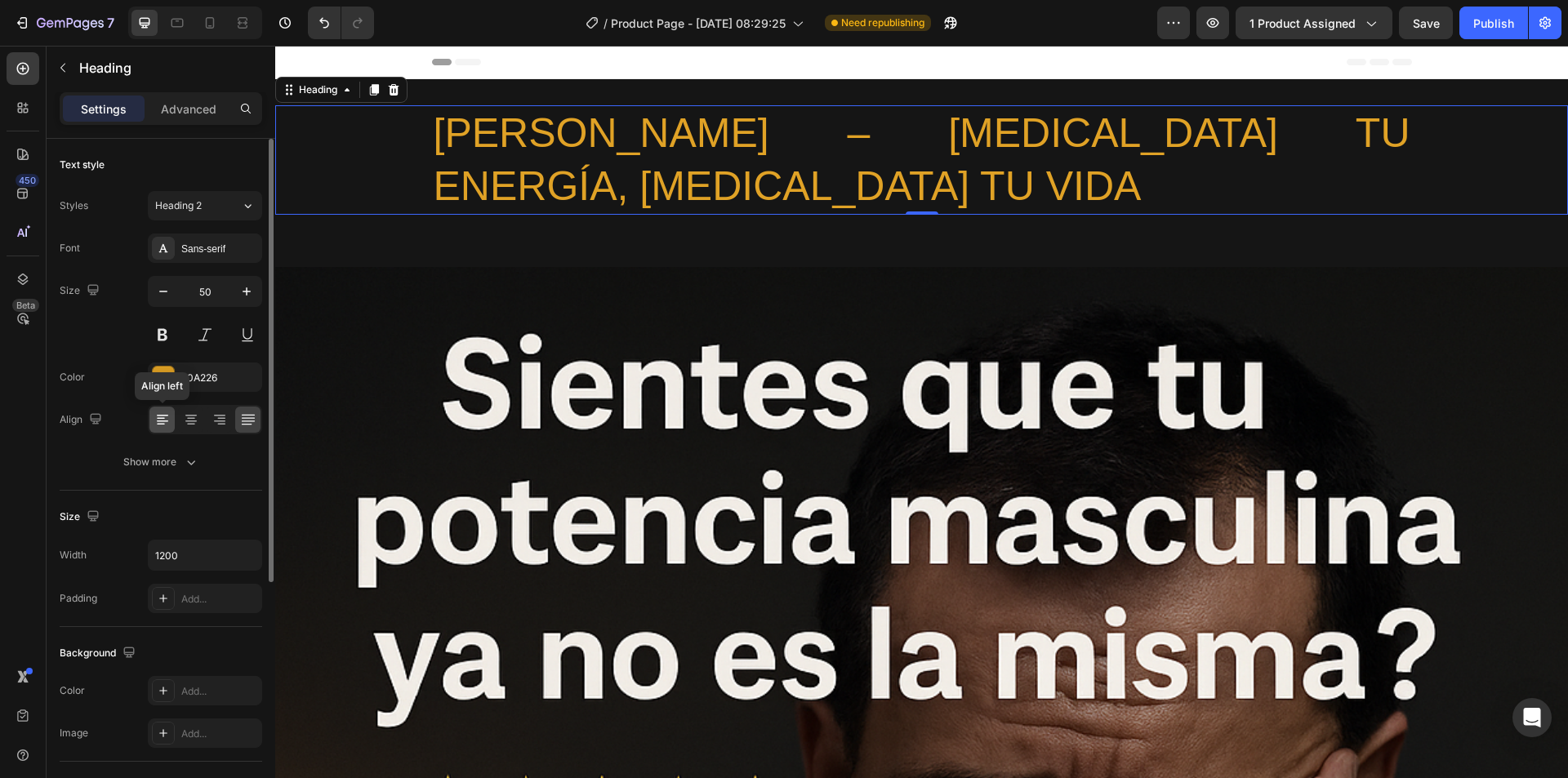
click at [167, 421] on icon at bounding box center [162, 421] width 12 height 2
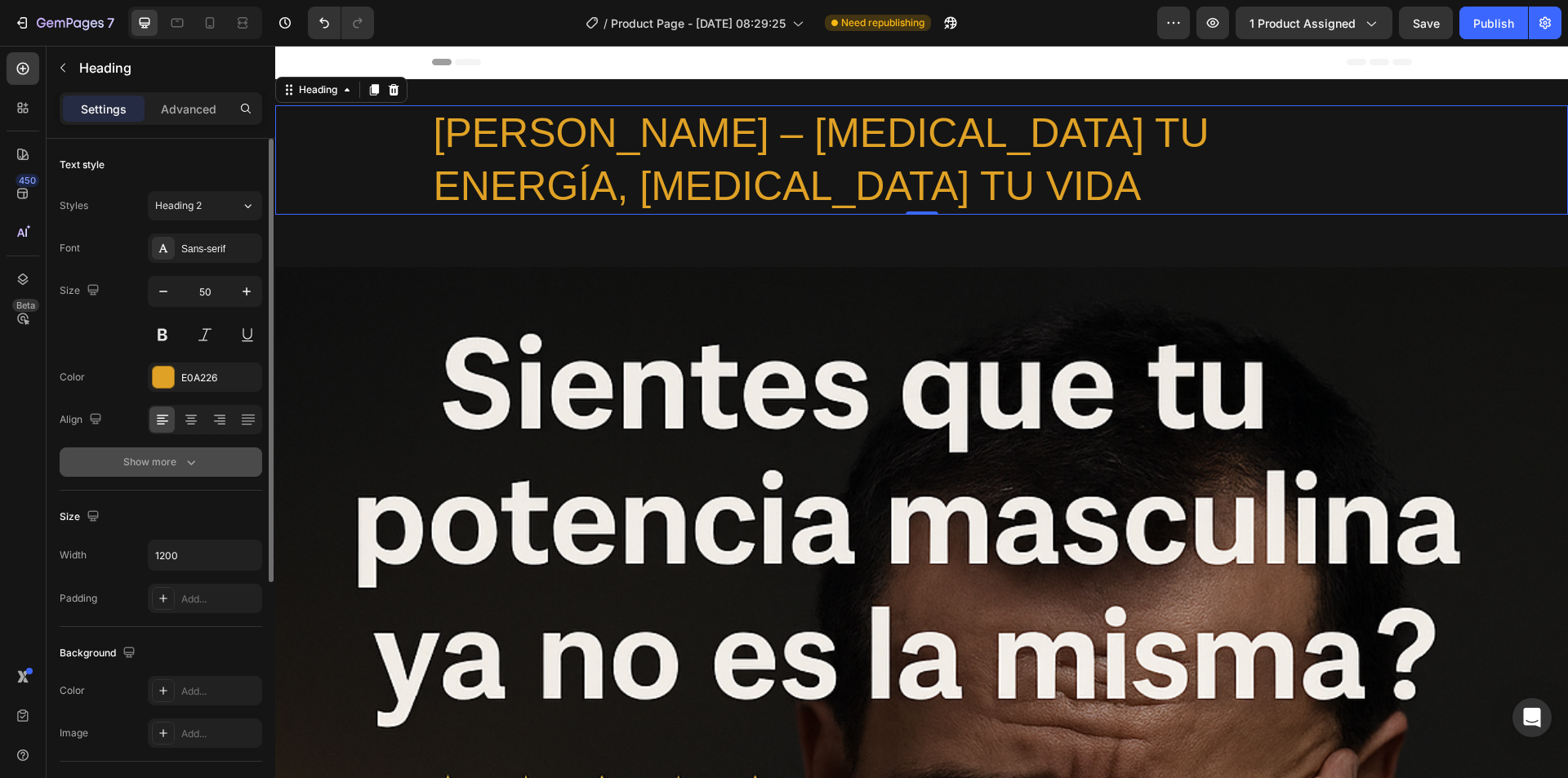
click at [186, 457] on icon "button" at bounding box center [191, 462] width 17 height 17
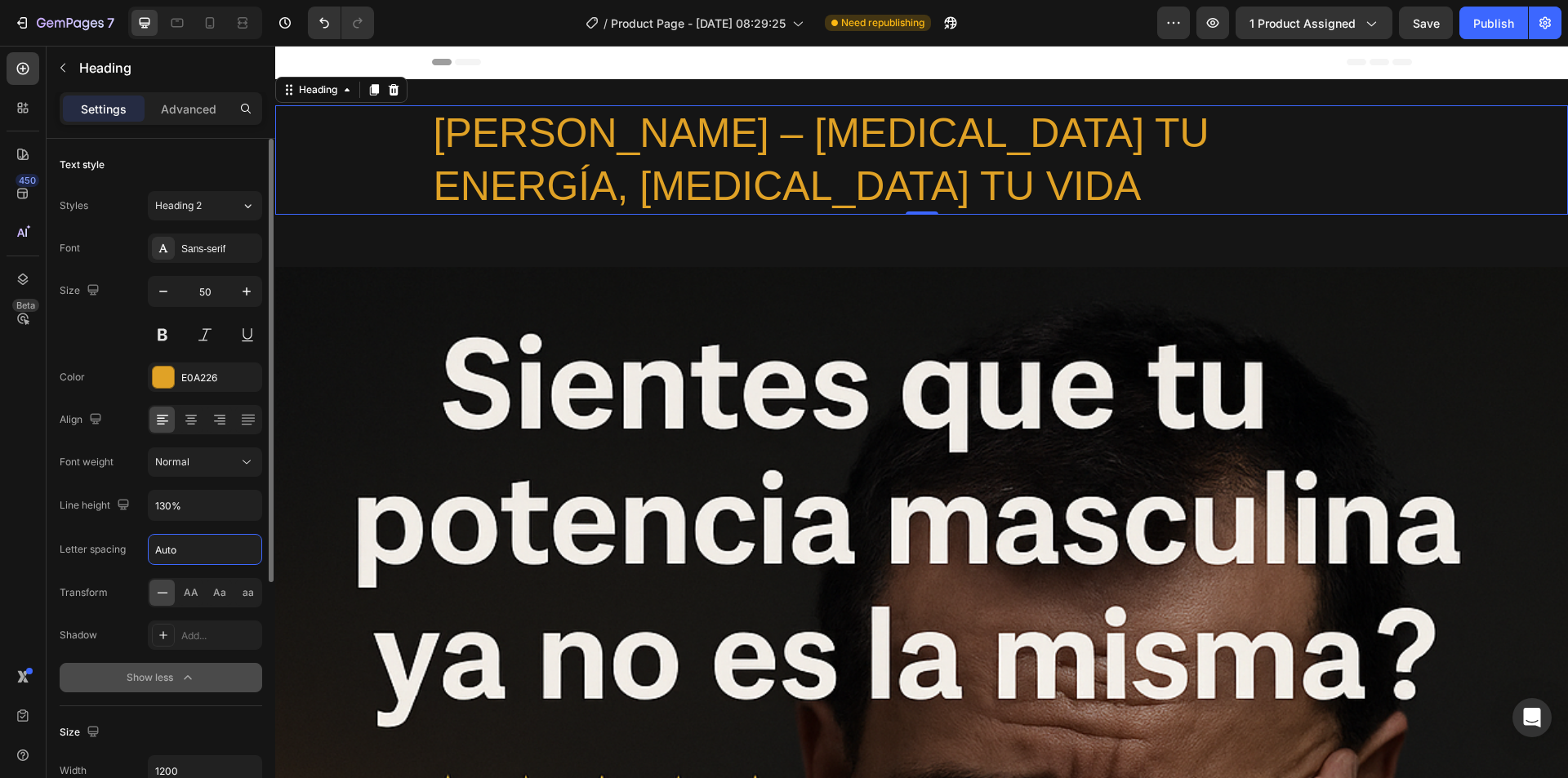
click at [200, 545] on input "Auto" at bounding box center [204, 550] width 113 height 30
click at [167, 632] on icon at bounding box center [163, 635] width 13 height 13
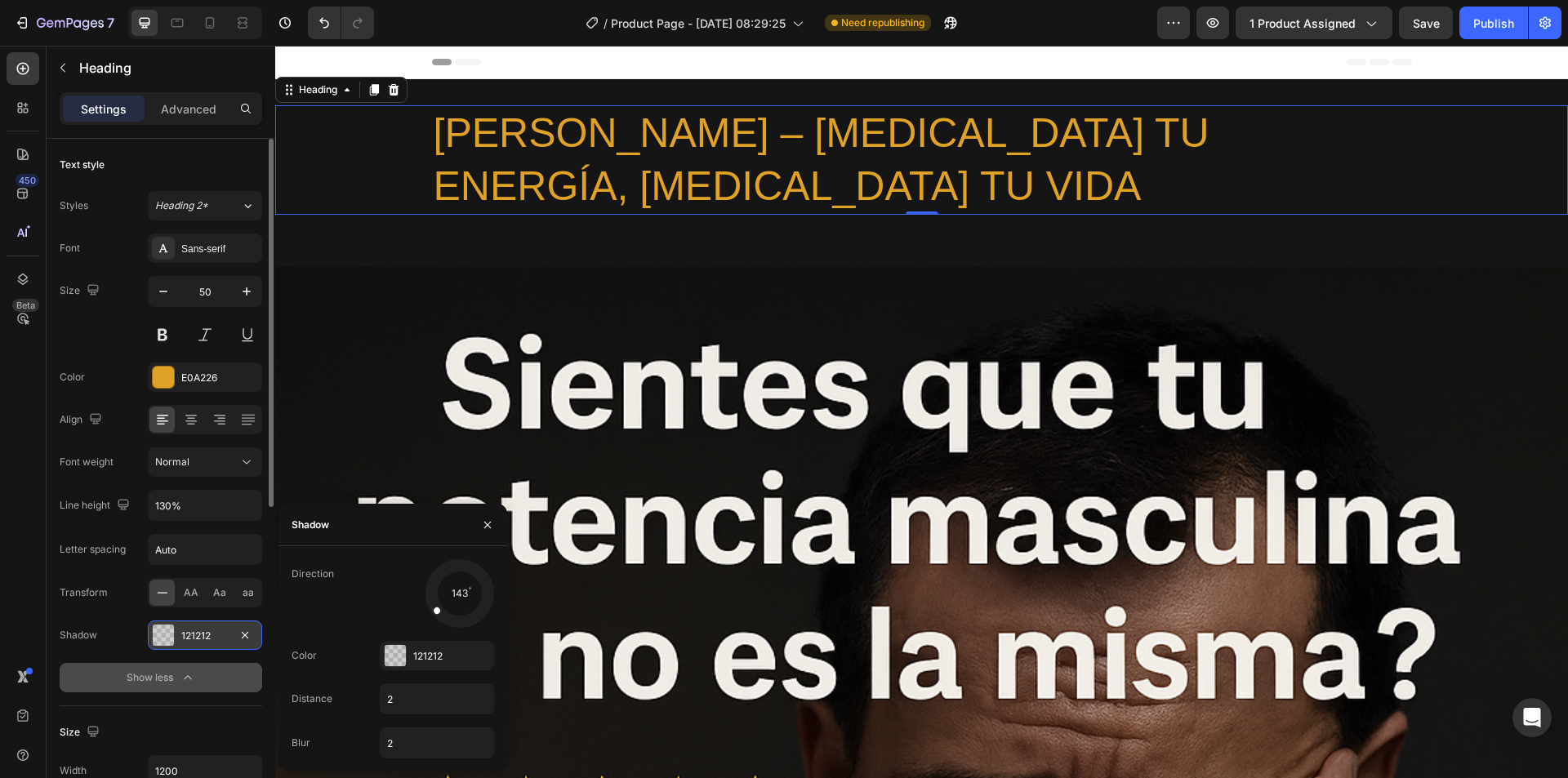
drag, startPoint x: 441, startPoint y: 616, endPoint x: 438, endPoint y: 605, distance: 11.4
click at [438, 605] on div at bounding box center [445, 604] width 35 height 30
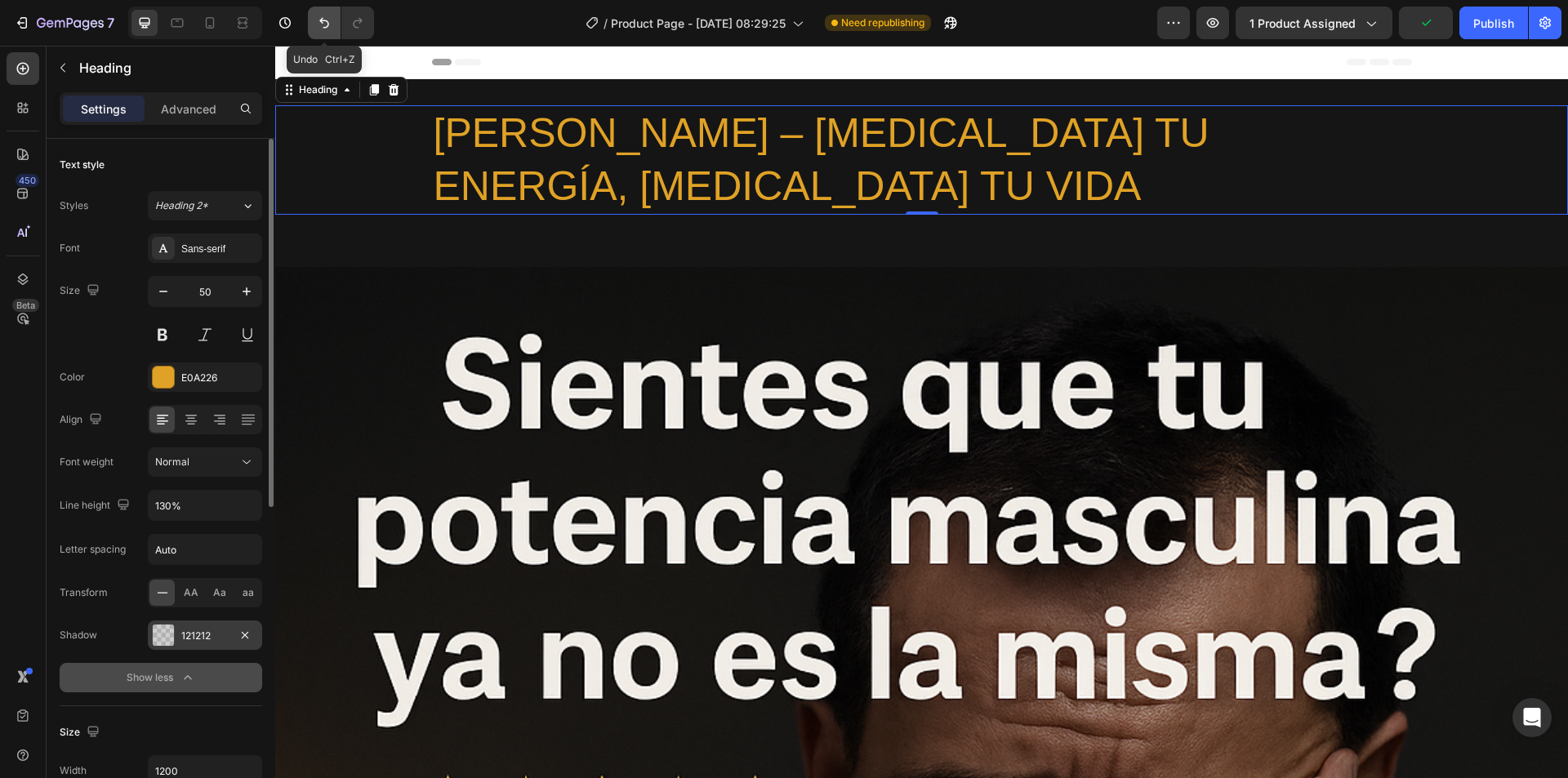
click at [320, 30] on icon "Undo/Redo" at bounding box center [325, 23] width 17 height 17
click at [205, 635] on div "121212" at bounding box center [204, 636] width 47 height 15
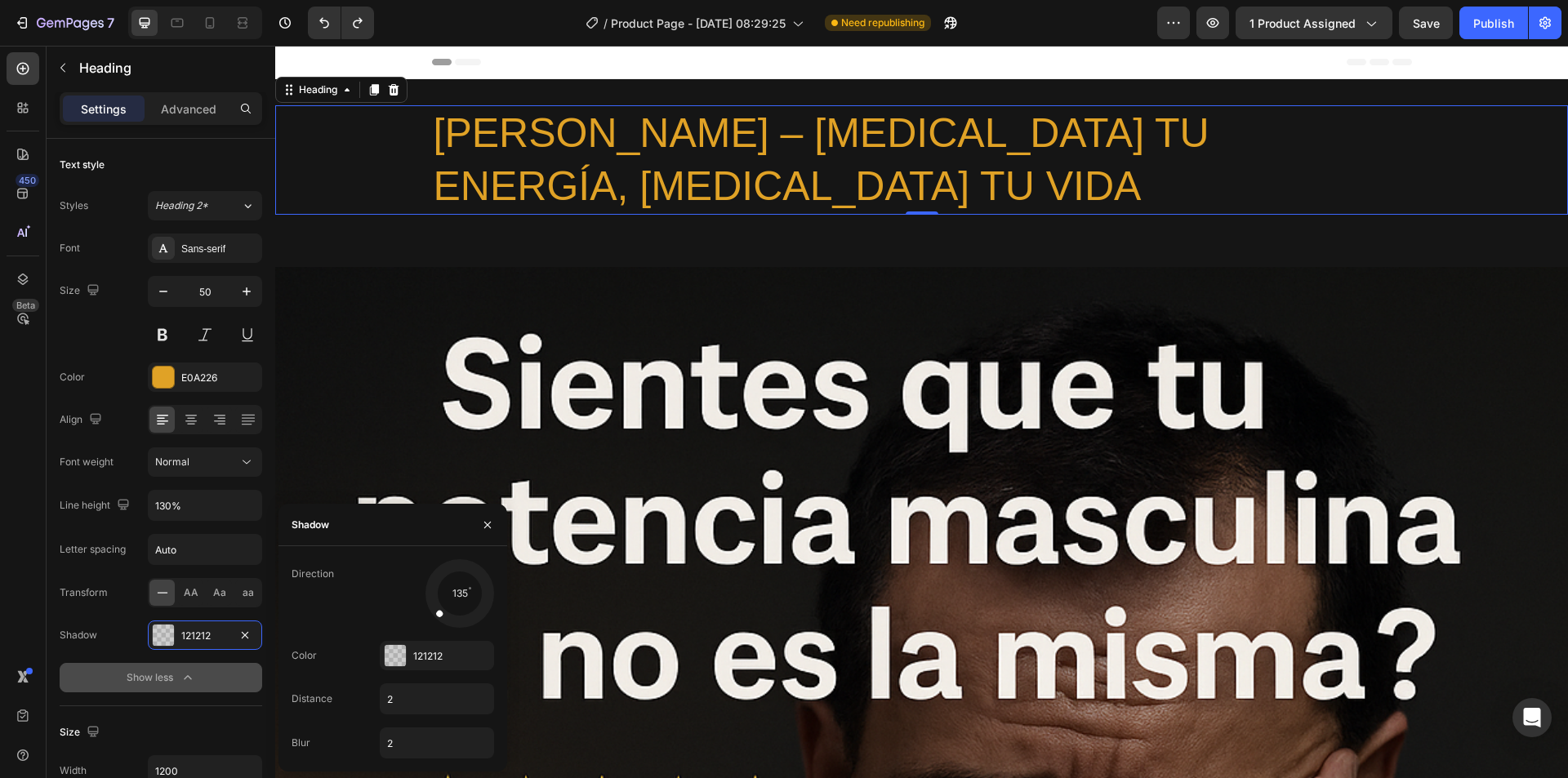
click at [189, 682] on icon "button" at bounding box center [188, 678] width 17 height 17
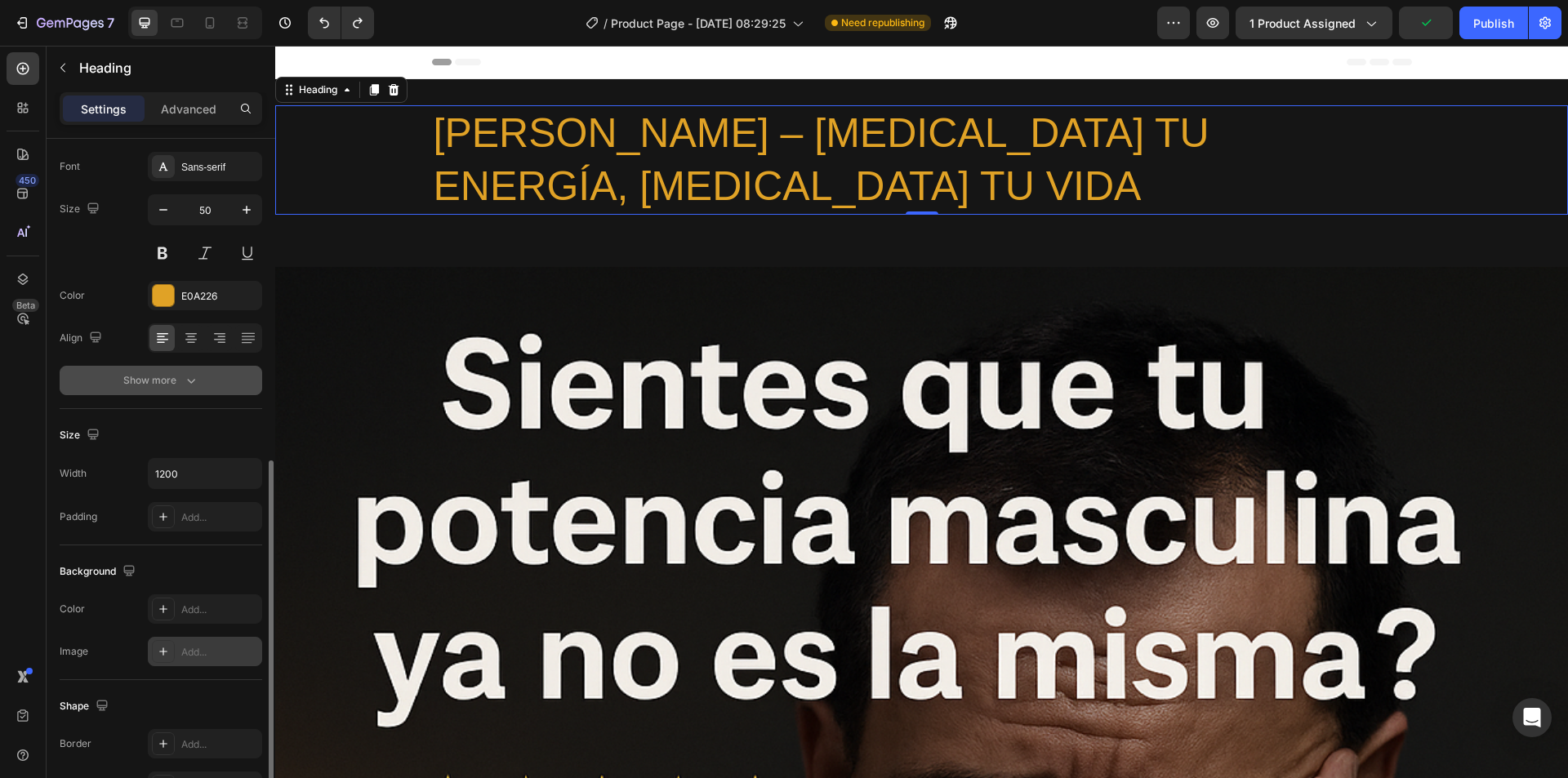
scroll to position [327, 0]
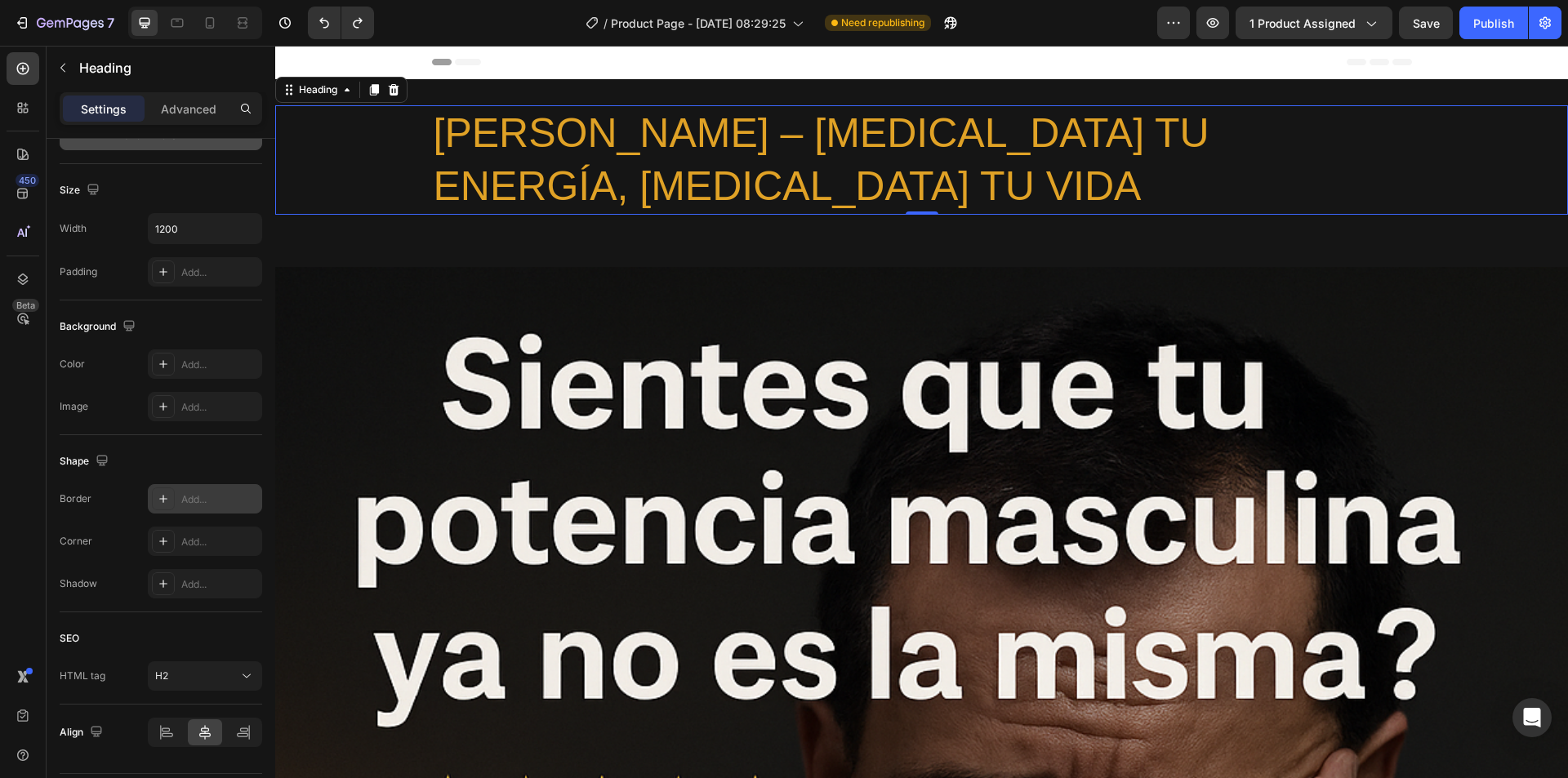
click at [156, 495] on icon at bounding box center [163, 499] width 13 height 13
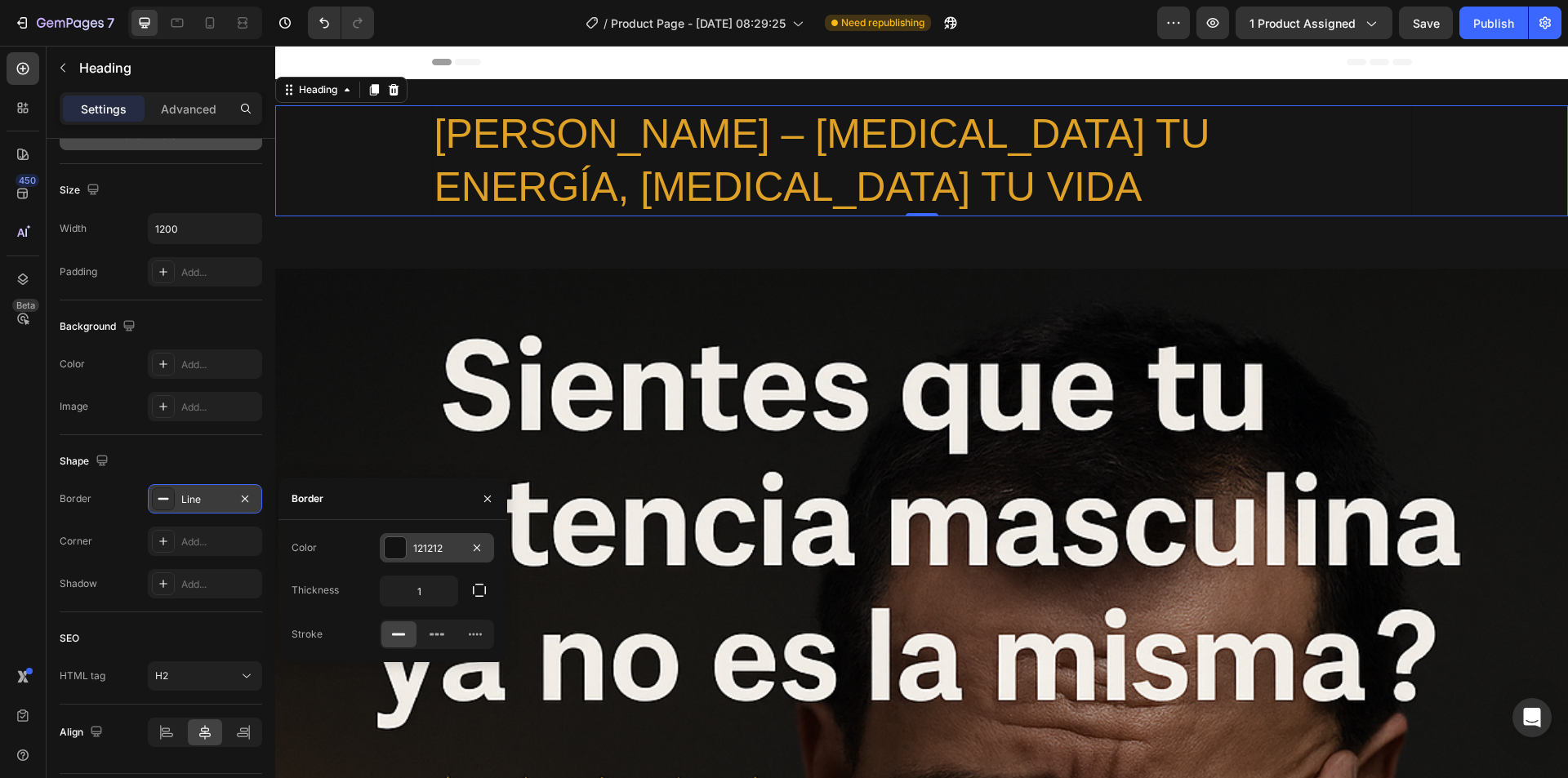
click at [397, 543] on div at bounding box center [396, 548] width 22 height 22
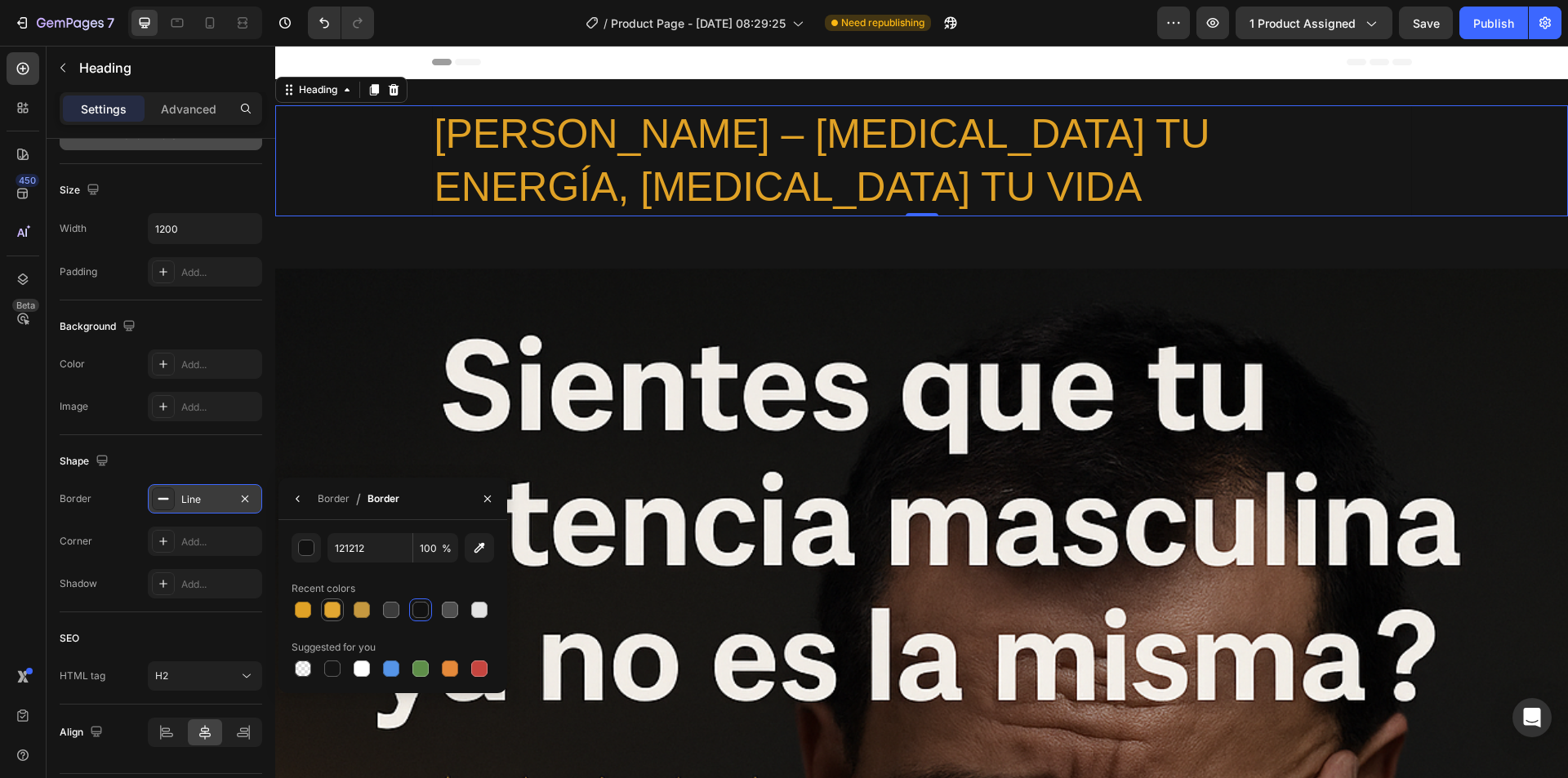
click at [326, 612] on div at bounding box center [333, 610] width 17 height 17
click at [295, 610] on div at bounding box center [303, 610] width 17 height 17
click at [329, 611] on div at bounding box center [333, 610] width 17 height 17
click at [353, 610] on div at bounding box center [362, 610] width 20 height 20
click at [299, 613] on div at bounding box center [303, 610] width 17 height 17
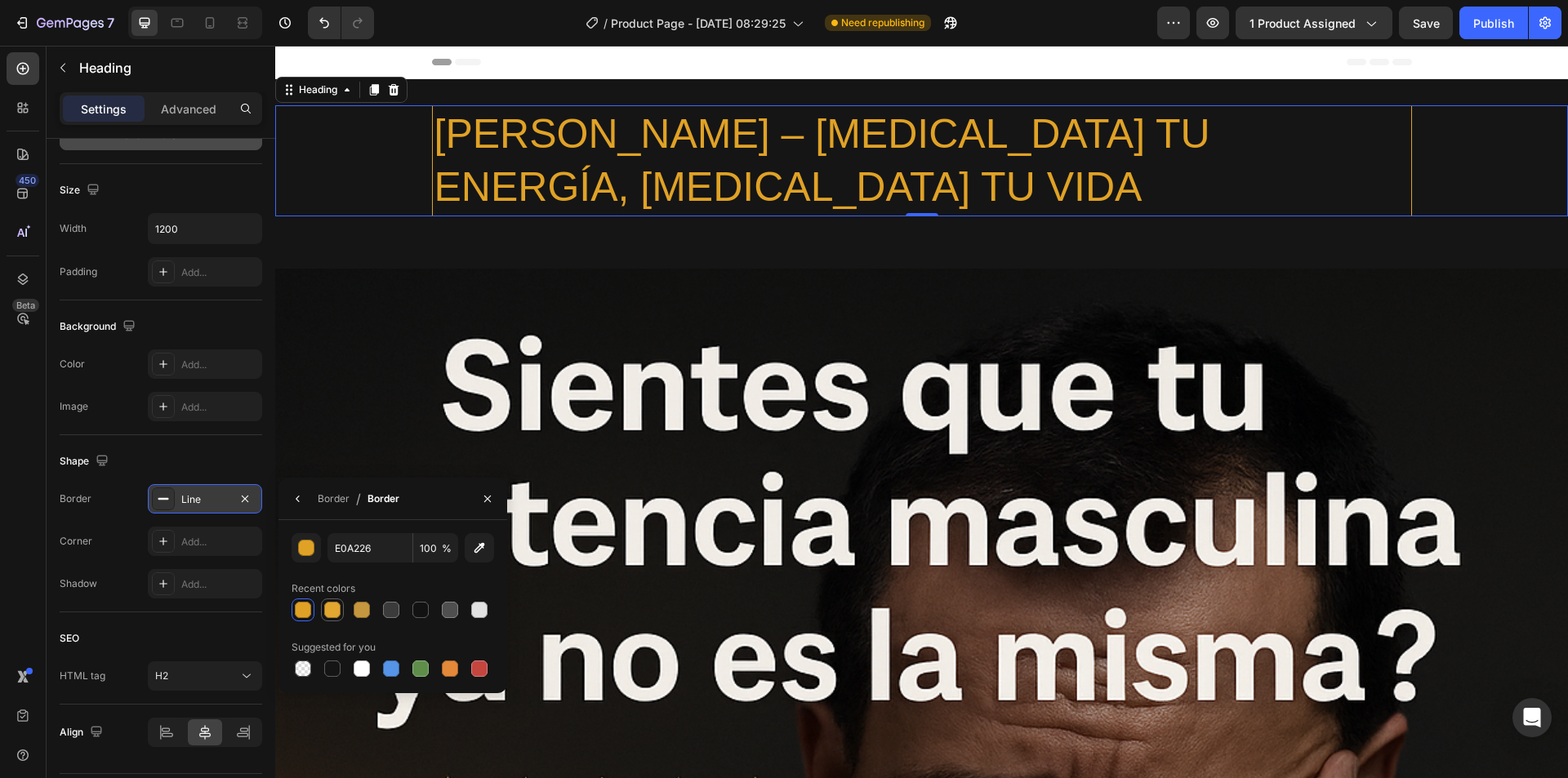
click at [333, 610] on div at bounding box center [333, 610] width 17 height 17
type input "E2A731"
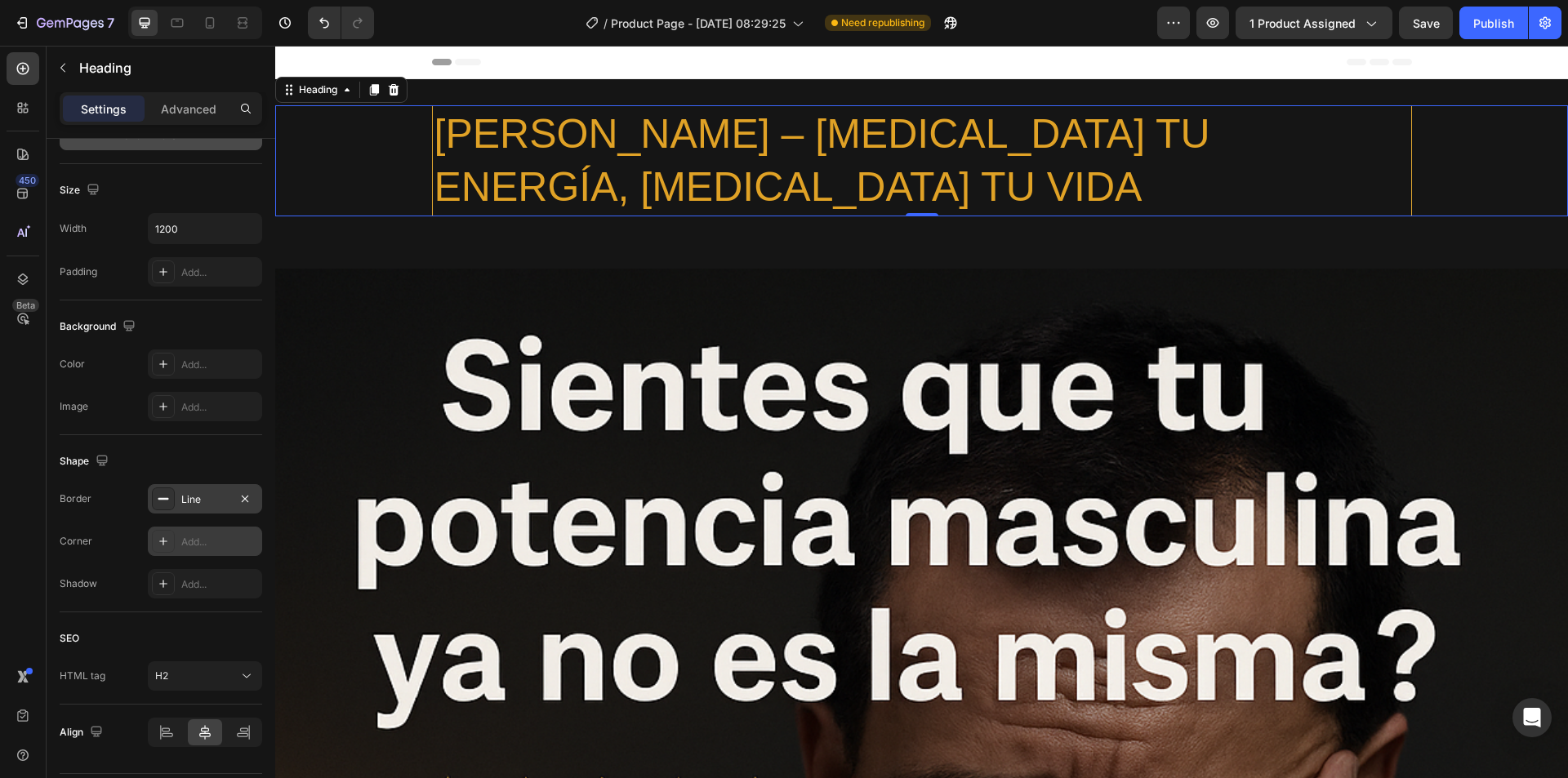
click at [195, 542] on div "Add..." at bounding box center [219, 542] width 77 height 15
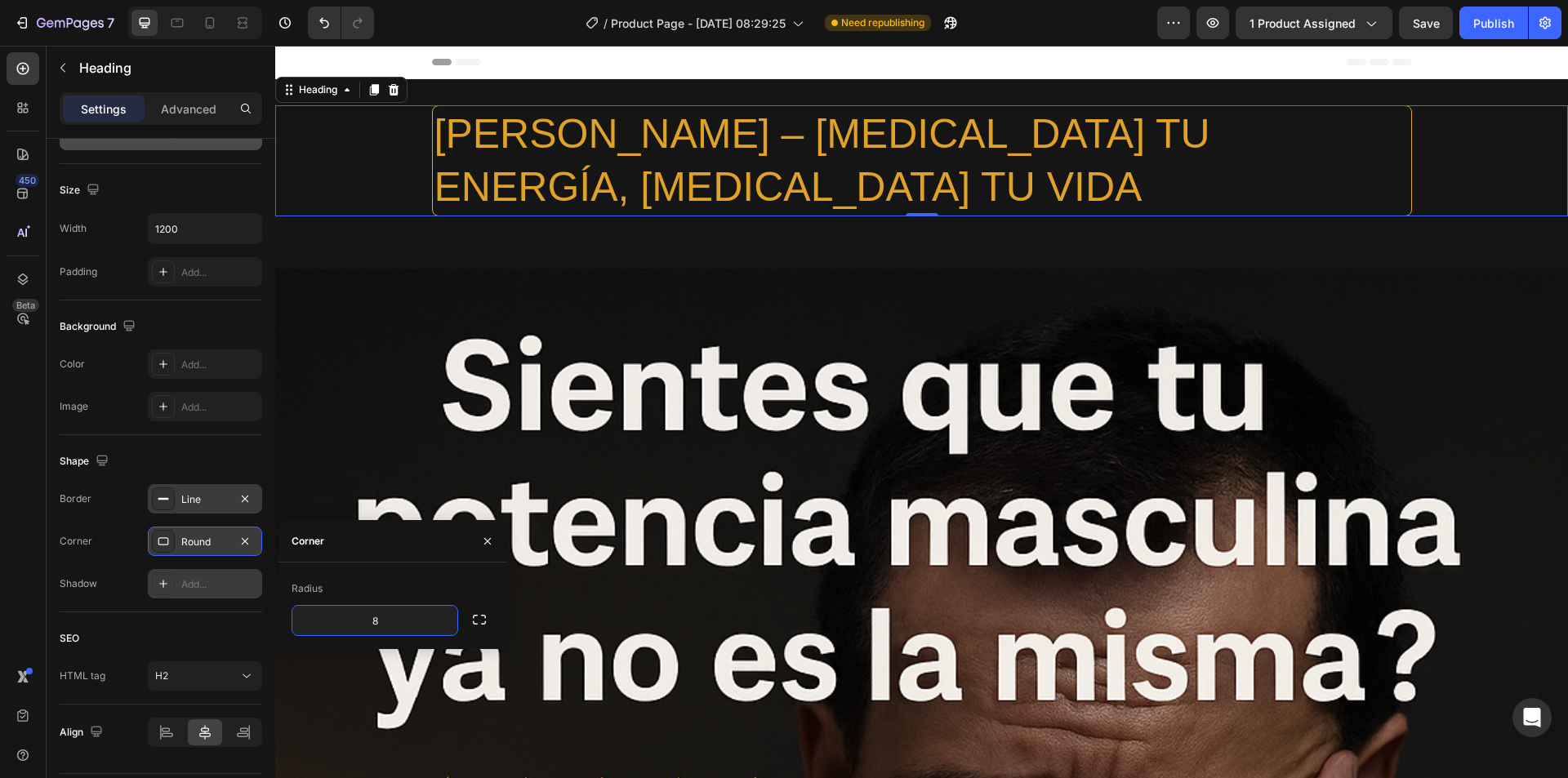
click at [176, 586] on div "Add..." at bounding box center [205, 584] width 114 height 30
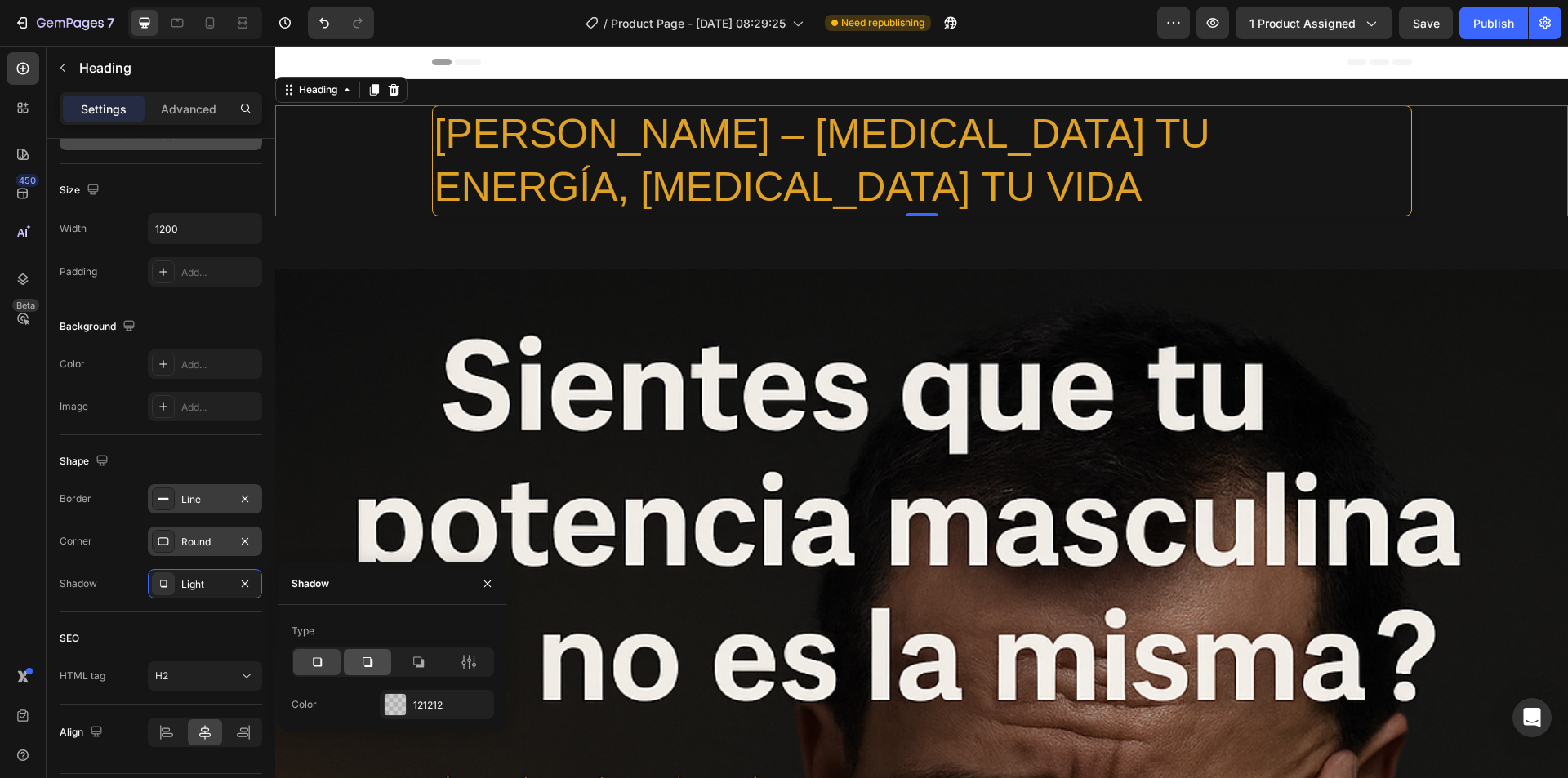
click at [368, 656] on icon at bounding box center [368, 662] width 17 height 17
click at [425, 657] on icon at bounding box center [418, 662] width 17 height 17
click at [362, 660] on icon at bounding box center [368, 662] width 17 height 17
click at [308, 660] on div at bounding box center [316, 662] width 47 height 26
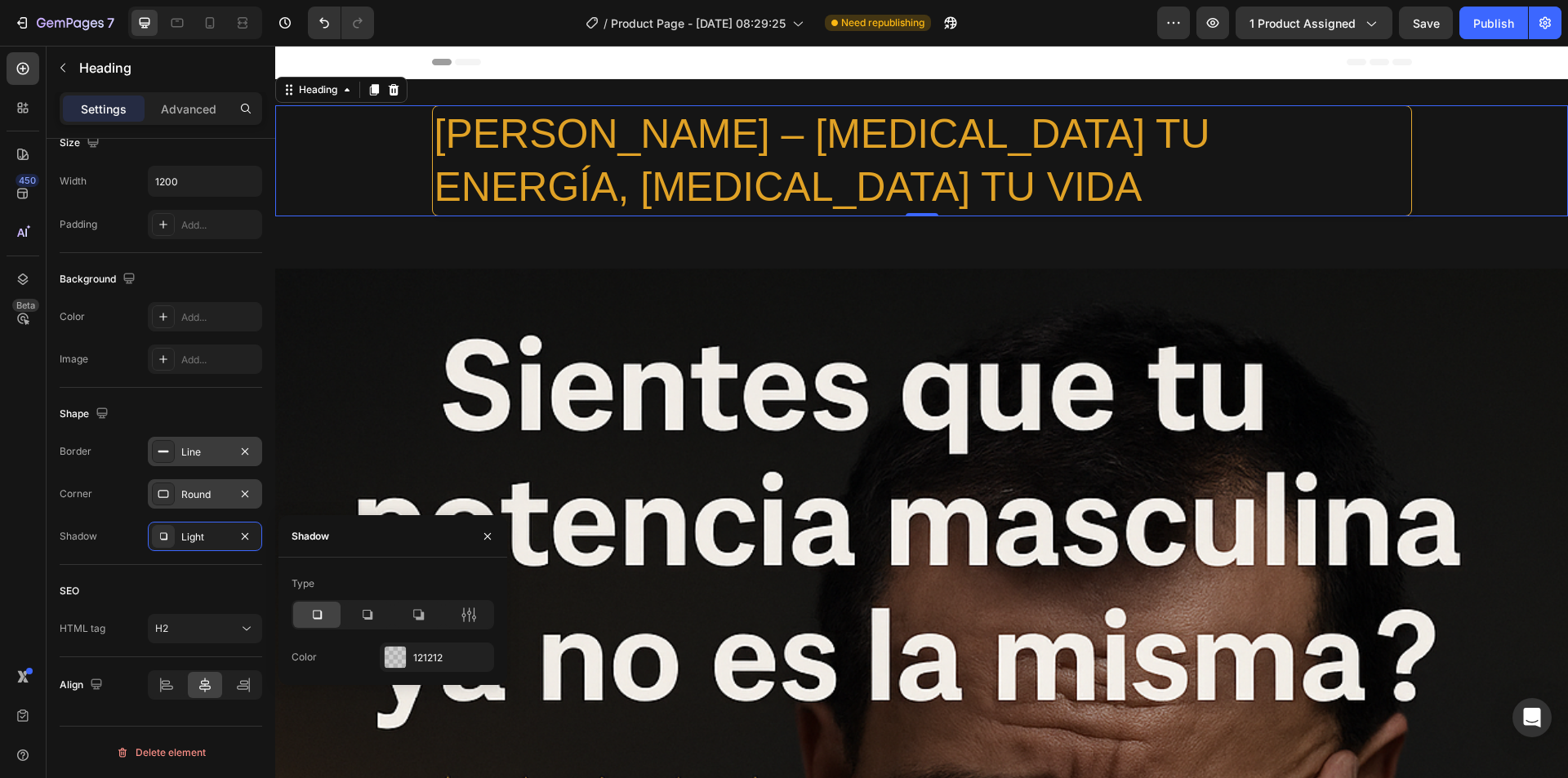
click at [425, 146] on div "[PERSON_NAME] – [MEDICAL_DATA] TU ENERGÍA, [MEDICAL_DATA] TU VIDA" at bounding box center [921, 161] width 1292 height 111
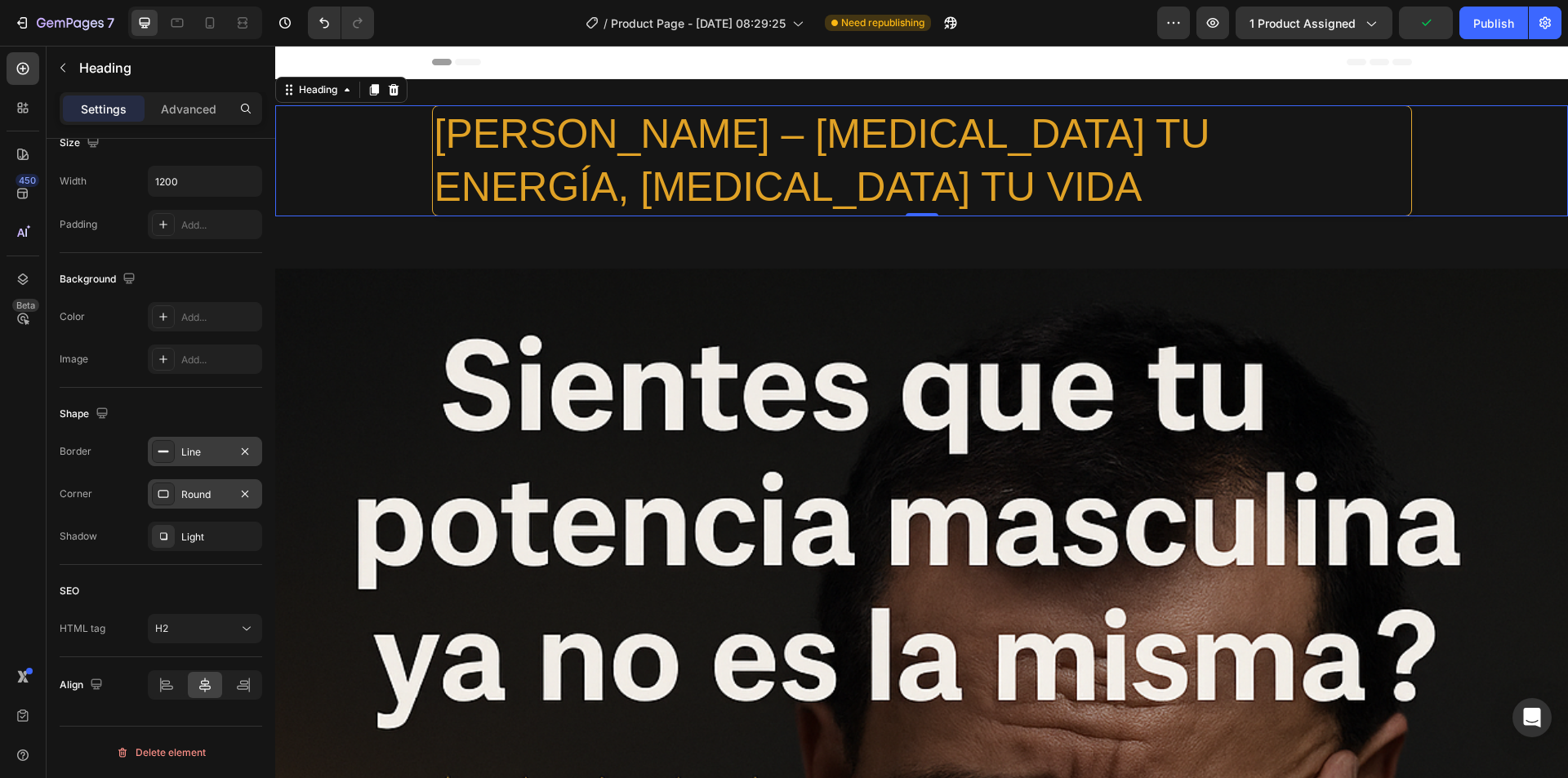
click at [164, 452] on rect at bounding box center [163, 451] width 11 height 2
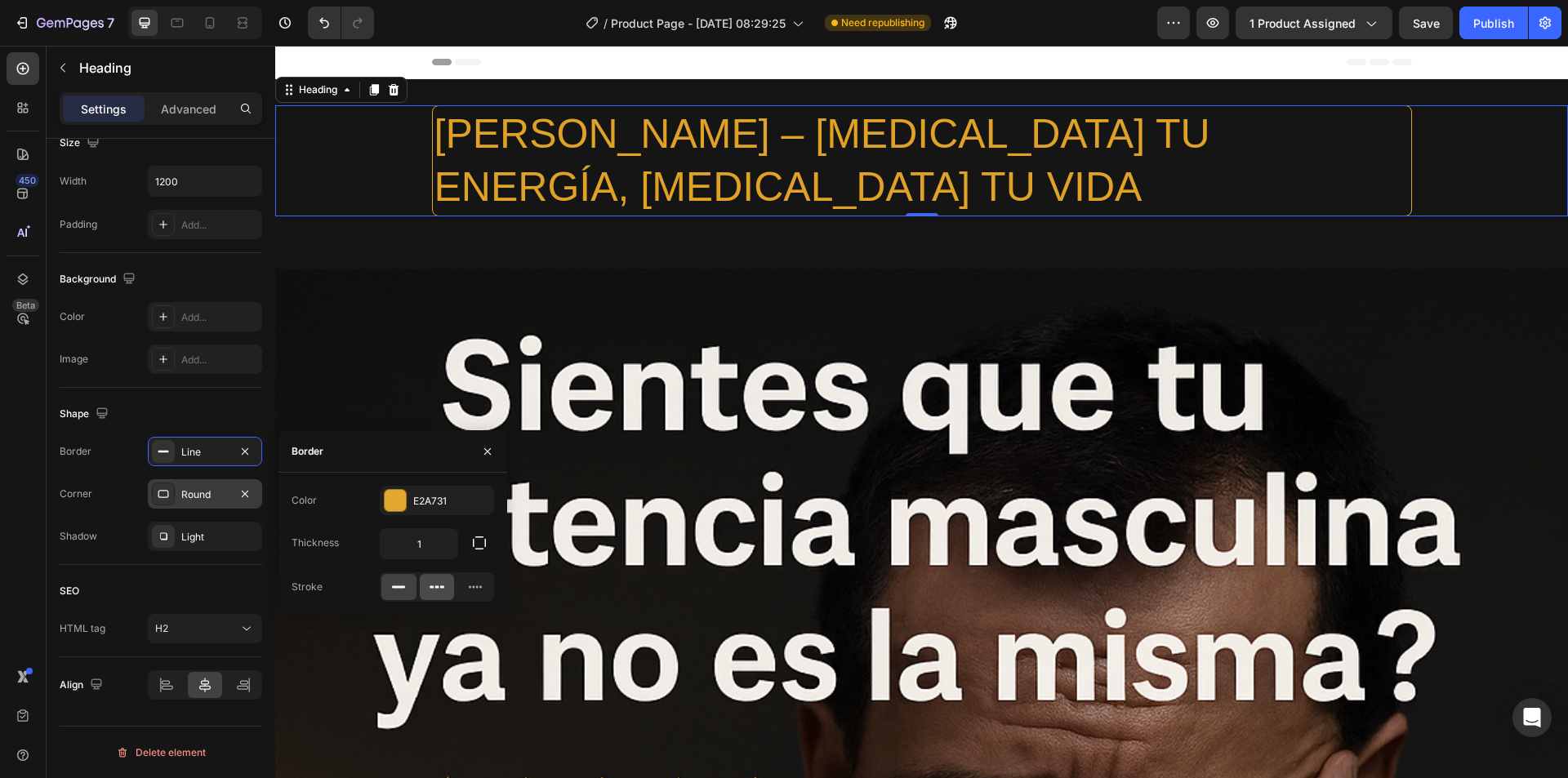
click at [435, 584] on icon at bounding box center [437, 587] width 17 height 17
click at [474, 588] on icon at bounding box center [475, 587] width 13 height 2
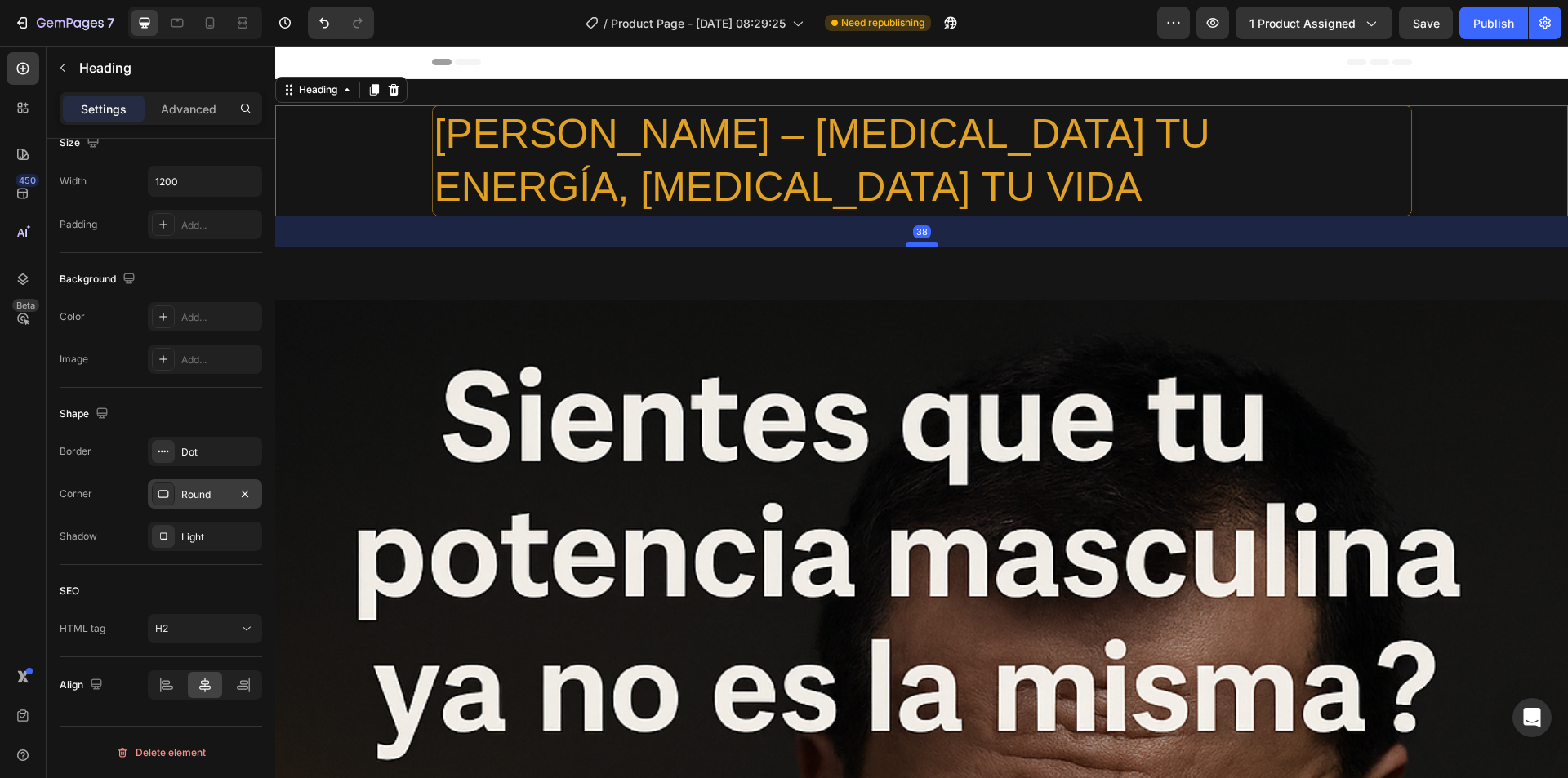
drag, startPoint x: 912, startPoint y: 213, endPoint x: 912, endPoint y: 247, distance: 34.0
click at [912, 247] on div at bounding box center [921, 245] width 32 height 5
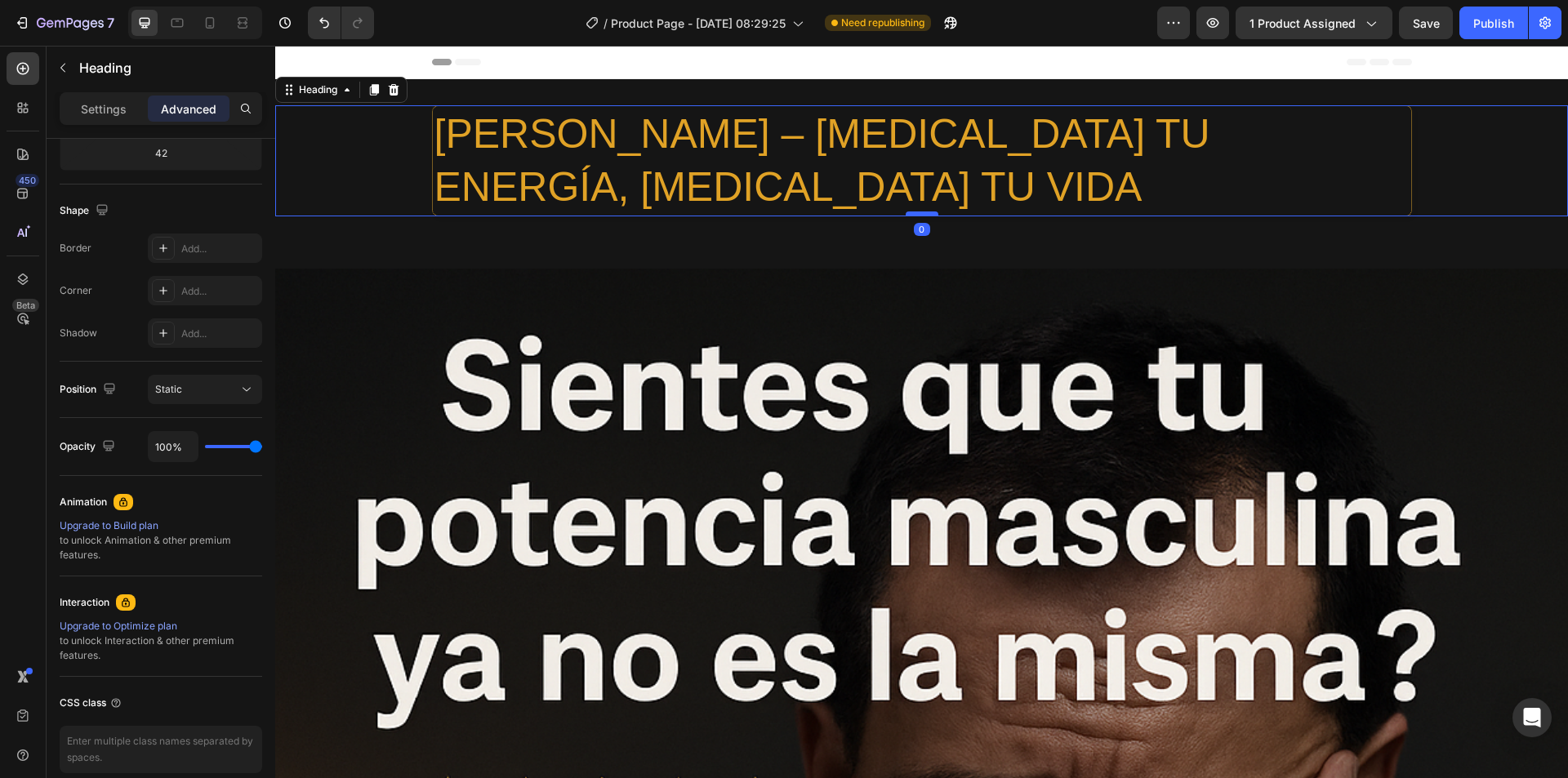
drag, startPoint x: 911, startPoint y: 250, endPoint x: 913, endPoint y: 215, distance: 35.1
click at [913, 215] on div at bounding box center [921, 214] width 32 height 5
type input "0"
click at [377, 185] on div "[PERSON_NAME] – [MEDICAL_DATA] TU ENERGÍA, [MEDICAL_DATA] TU VIDA" at bounding box center [921, 161] width 1292 height 111
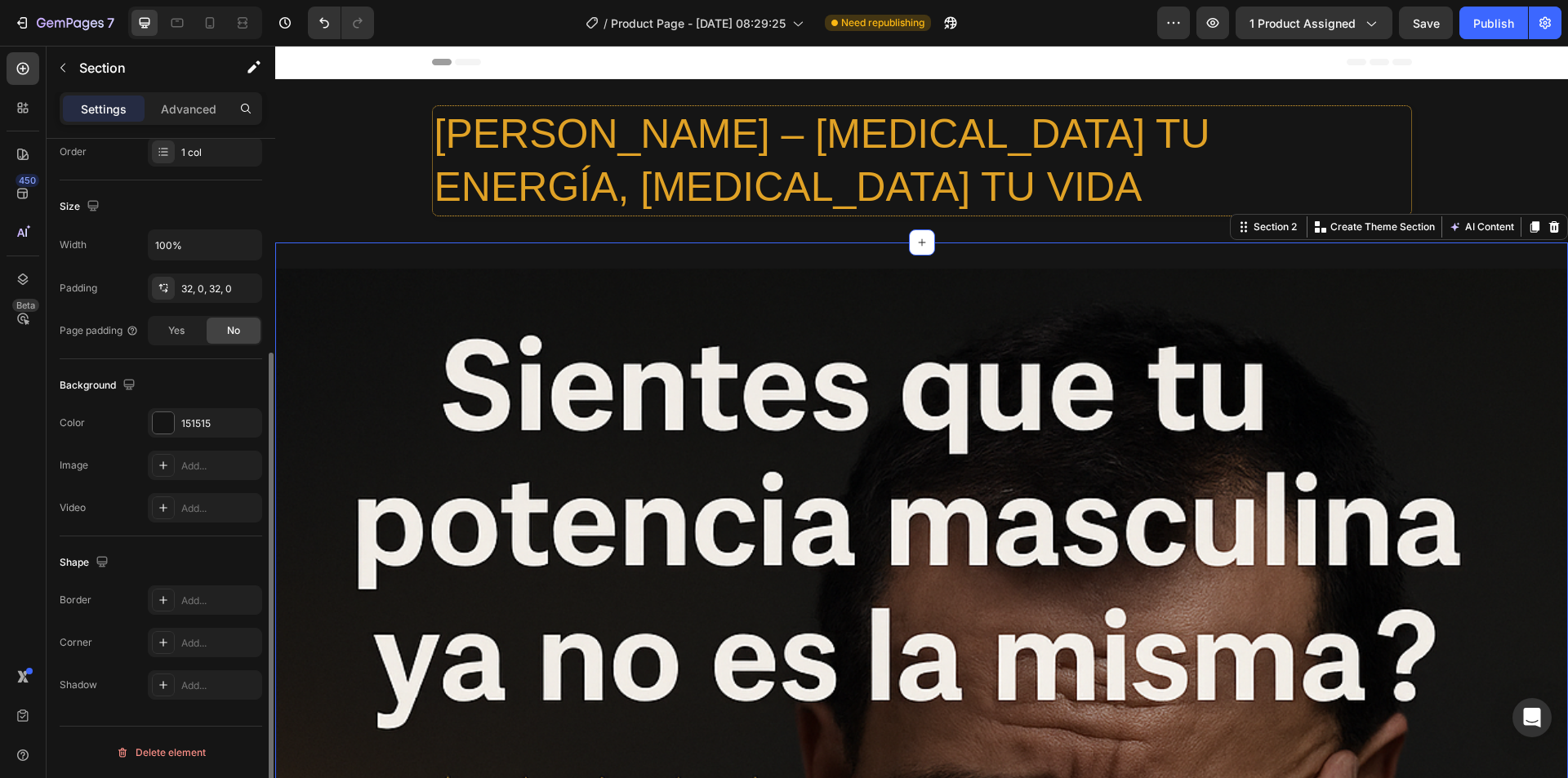
scroll to position [0, 0]
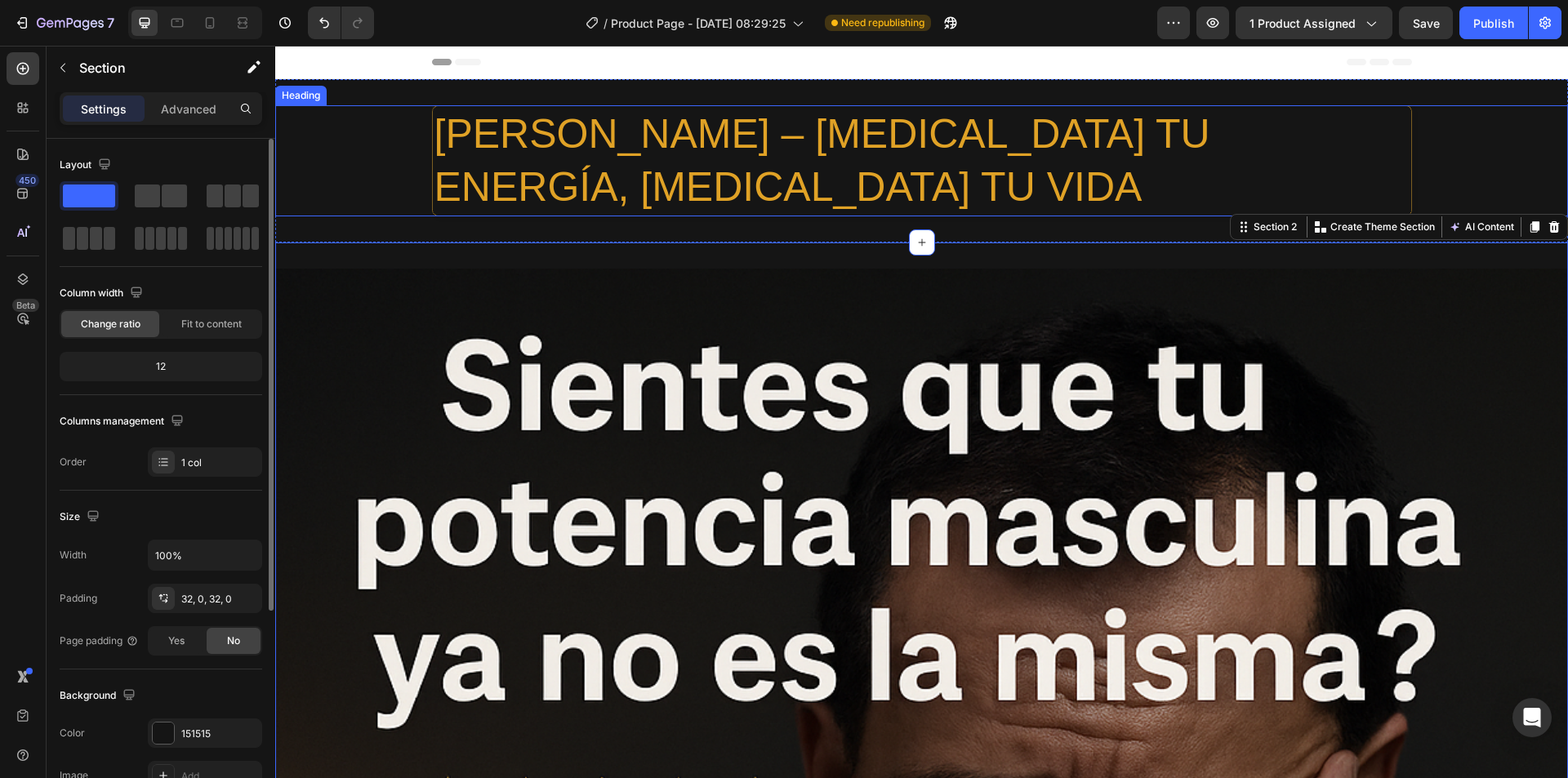
click at [400, 153] on div "[PERSON_NAME] – [MEDICAL_DATA] TU ENERGÍA, [MEDICAL_DATA] TU VIDA" at bounding box center [921, 161] width 1292 height 111
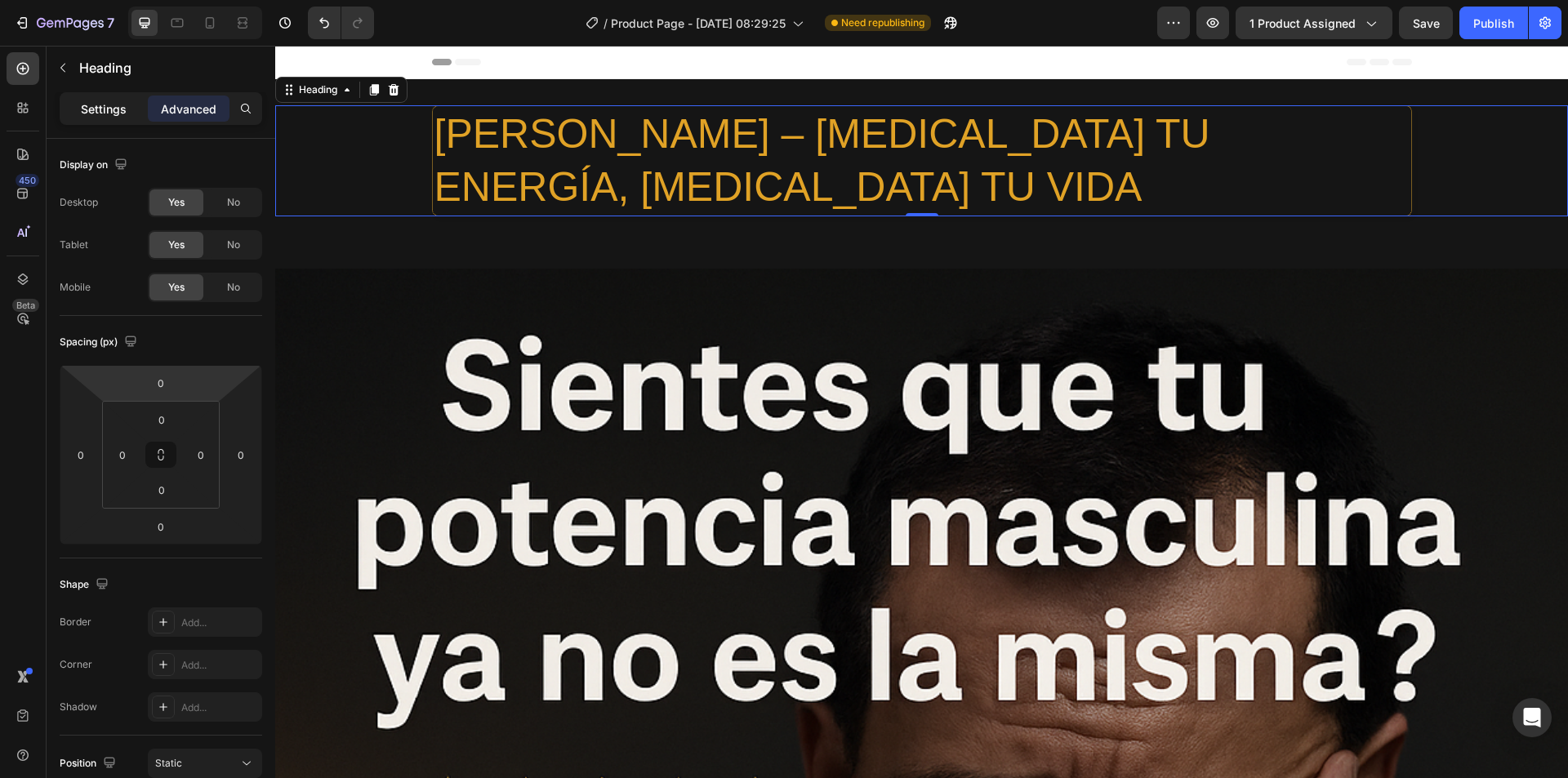
click at [124, 110] on p "Settings" at bounding box center [103, 108] width 46 height 17
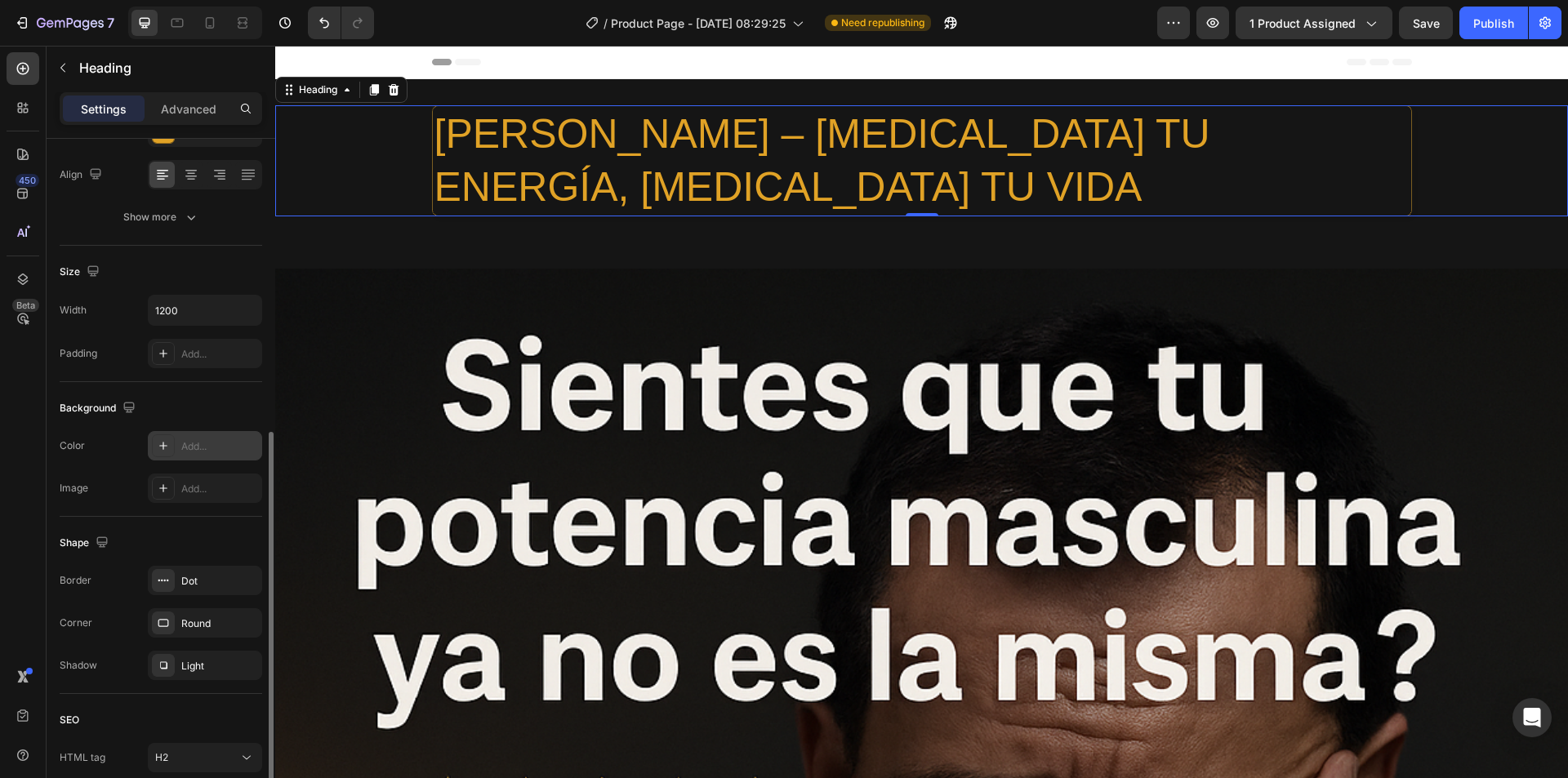
scroll to position [327, 0]
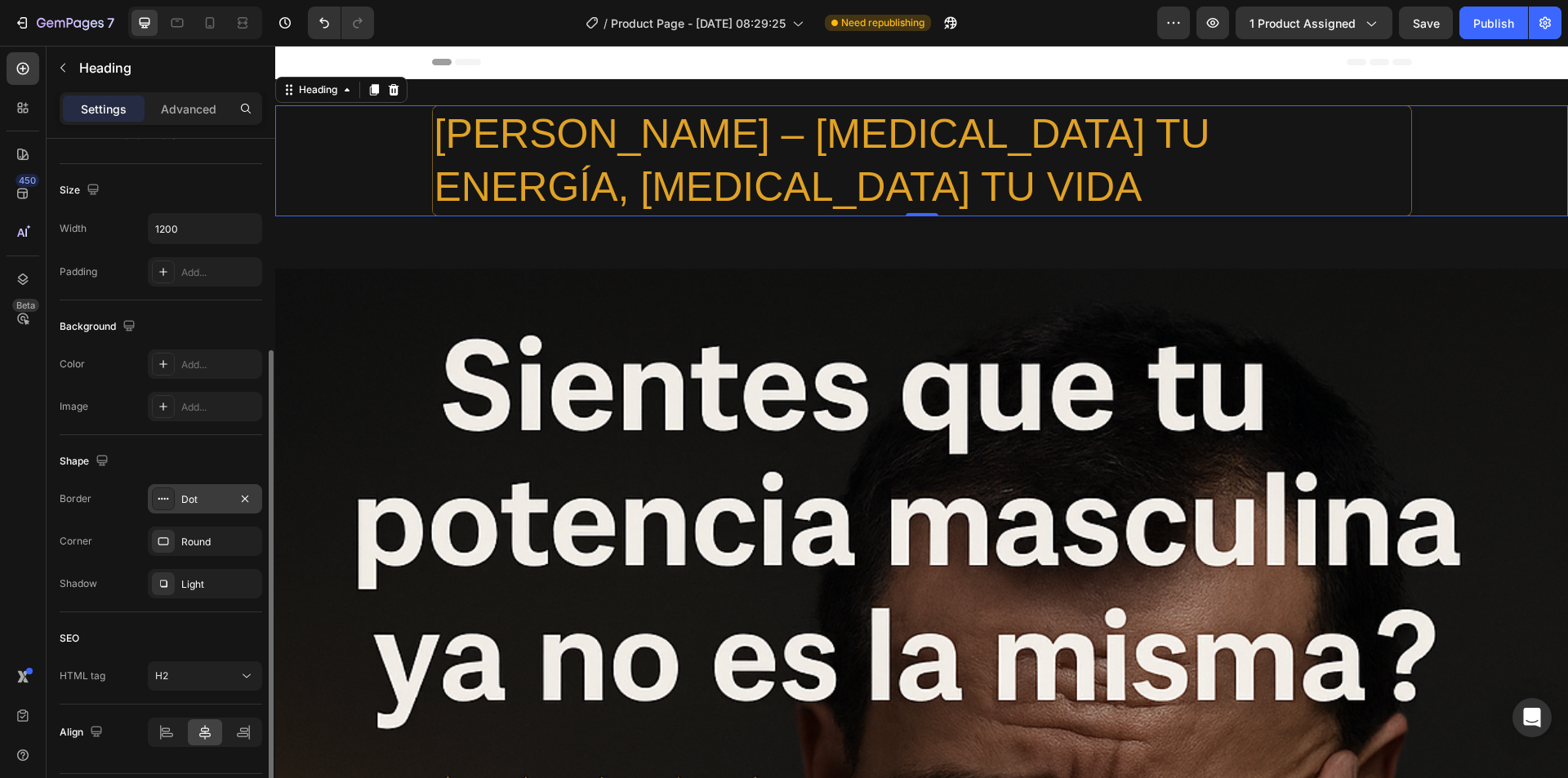
click at [157, 501] on icon at bounding box center [163, 499] width 13 height 13
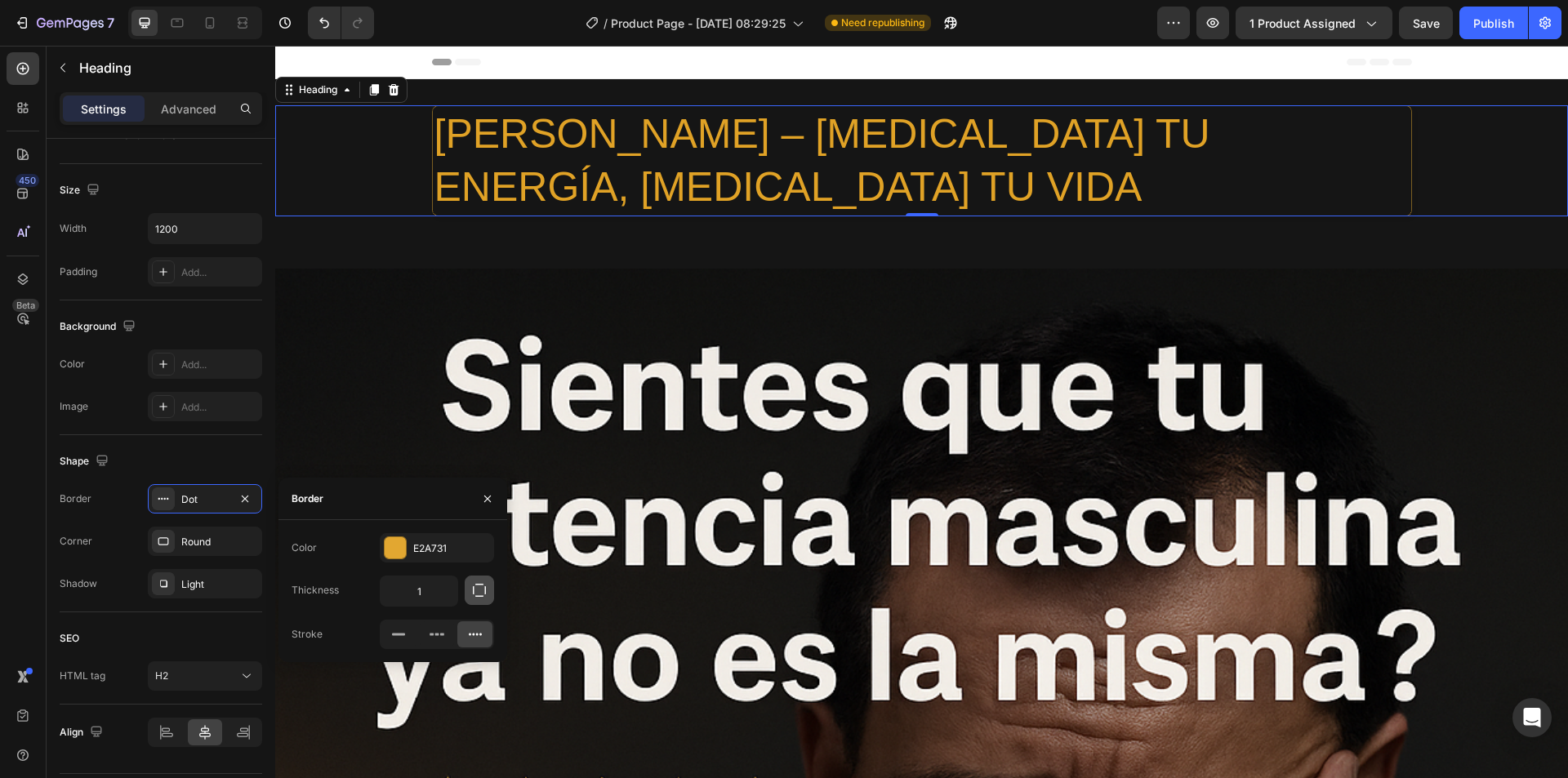
click at [478, 590] on icon "button" at bounding box center [479, 590] width 17 height 17
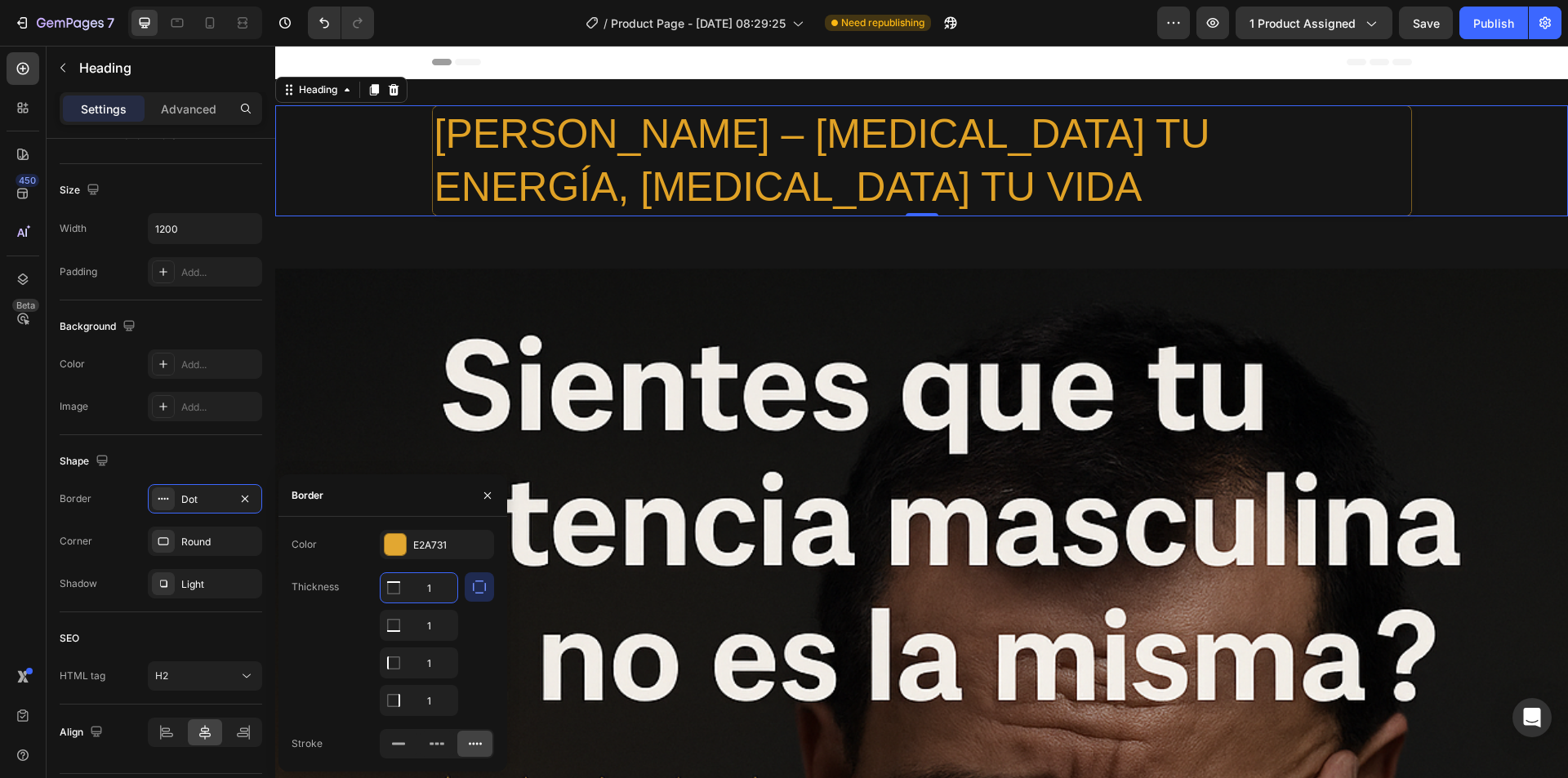
click at [409, 590] on input "1" at bounding box center [419, 588] width 77 height 30
click at [474, 586] on icon "button" at bounding box center [479, 587] width 17 height 17
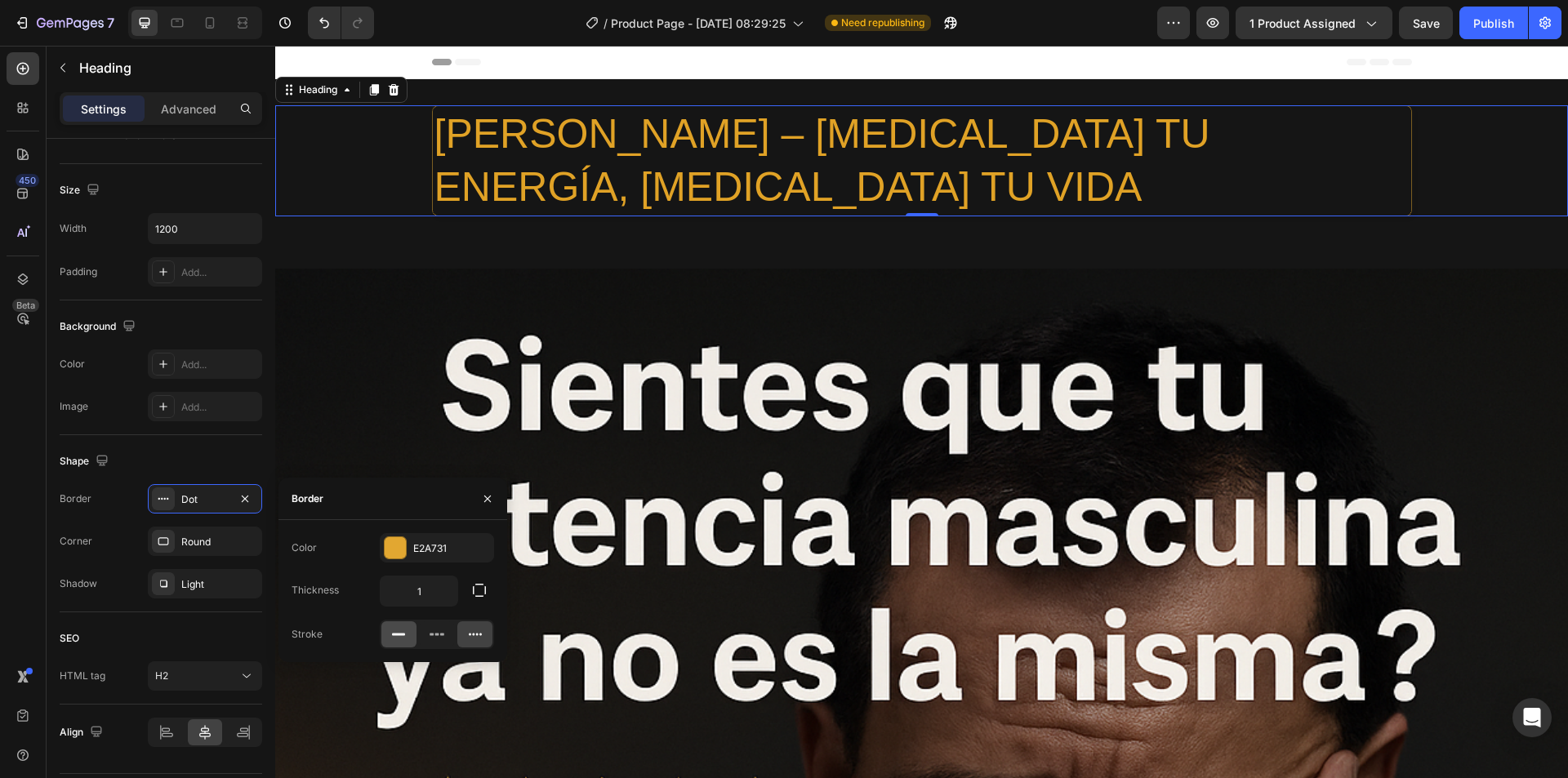
click at [401, 635] on rect at bounding box center [398, 634] width 13 height 2
click at [244, 499] on icon "button" at bounding box center [245, 498] width 7 height 7
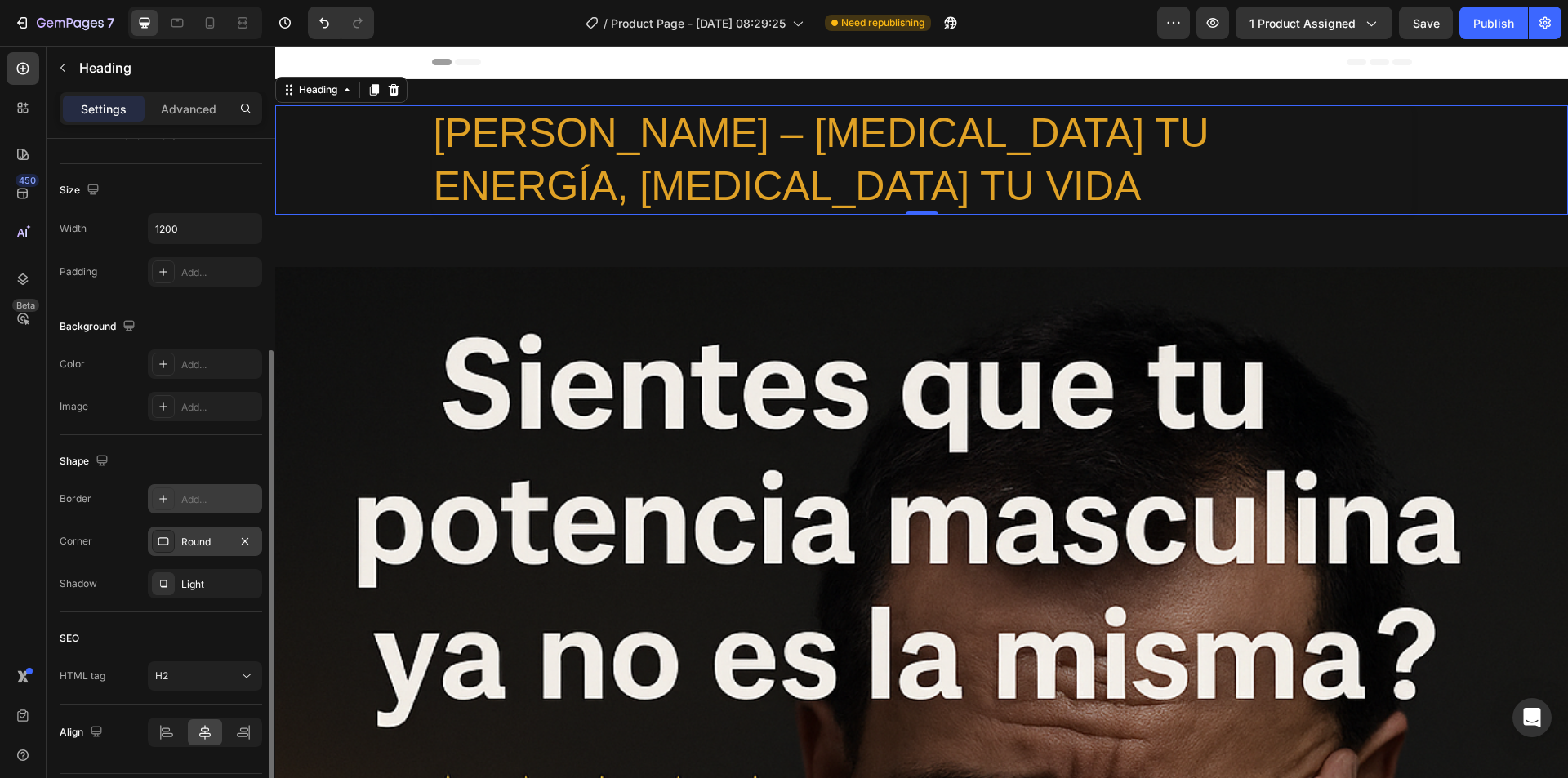
click at [193, 544] on div "Round" at bounding box center [204, 542] width 47 height 15
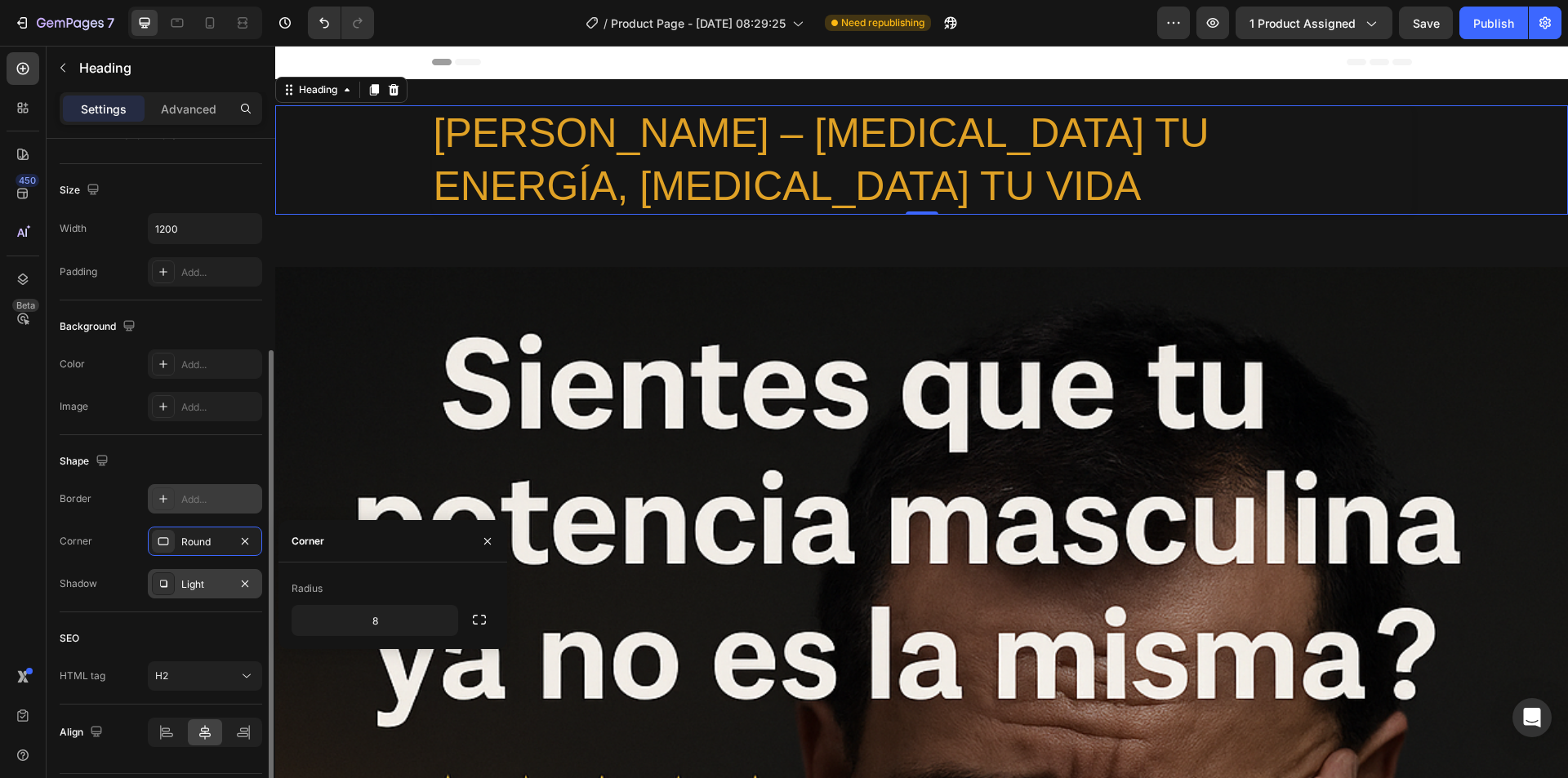
click at [196, 584] on div "Light" at bounding box center [204, 584] width 47 height 15
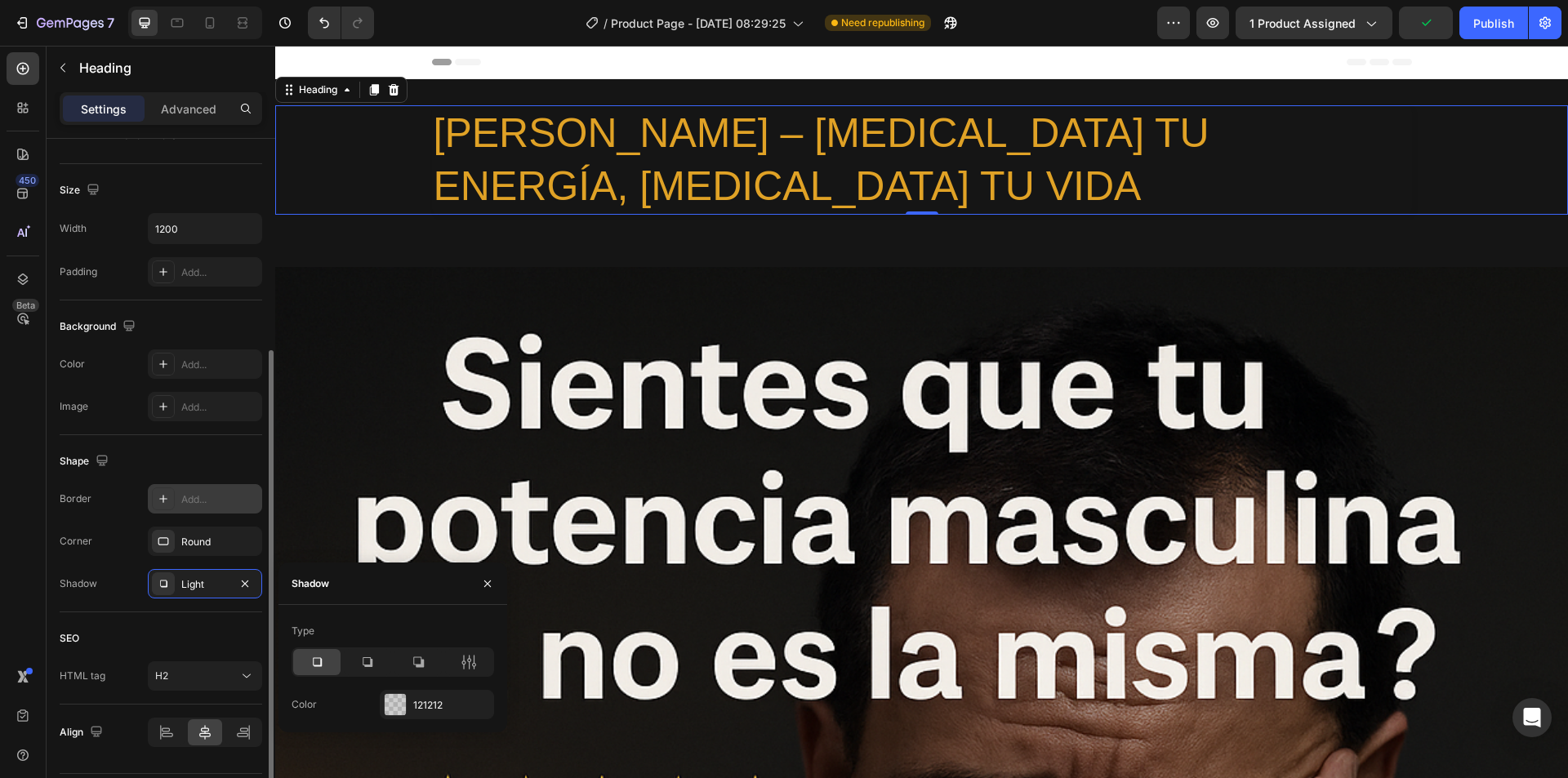
scroll to position [374, 0]
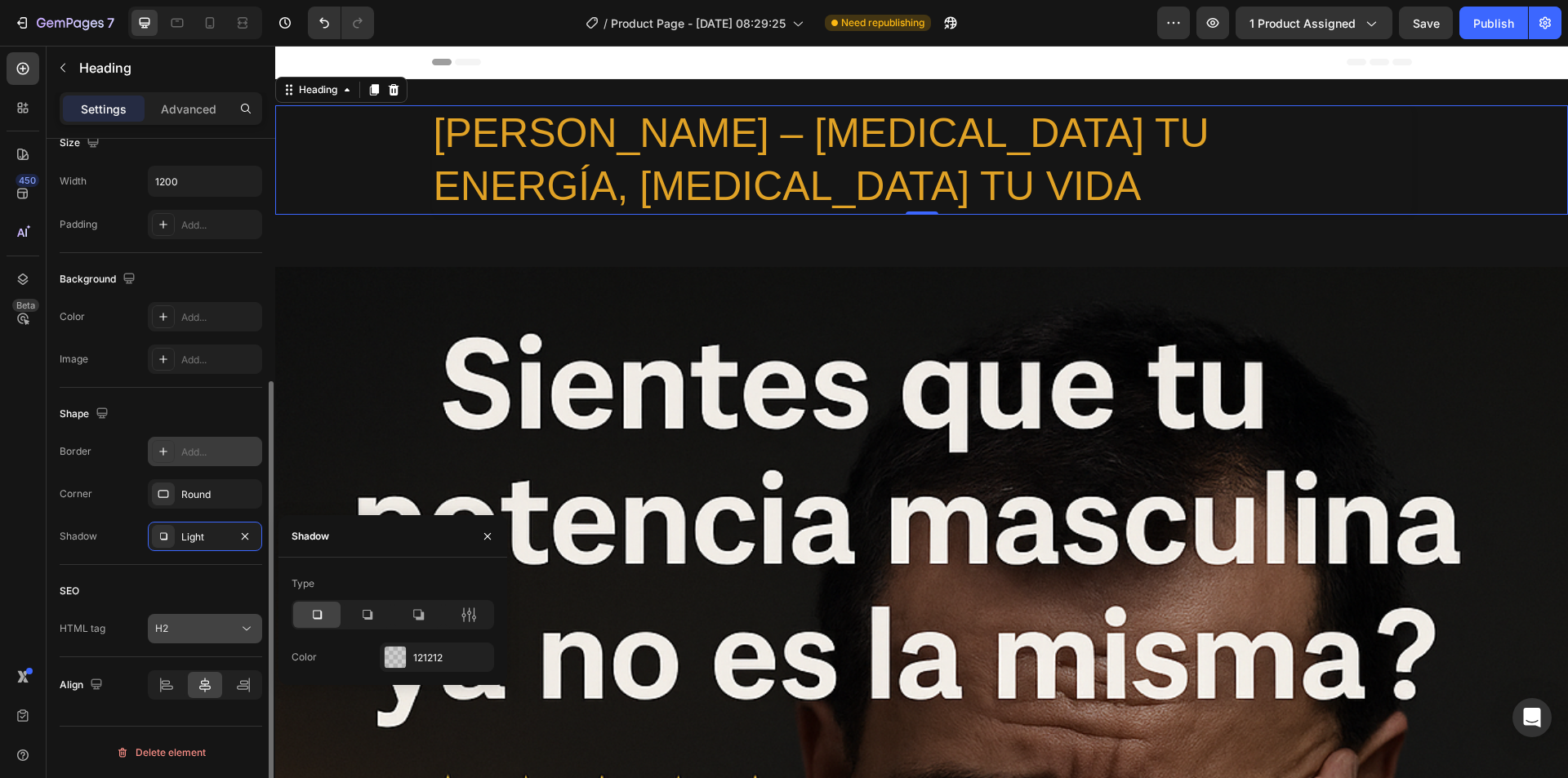
click at [248, 623] on icon at bounding box center [247, 629] width 17 height 17
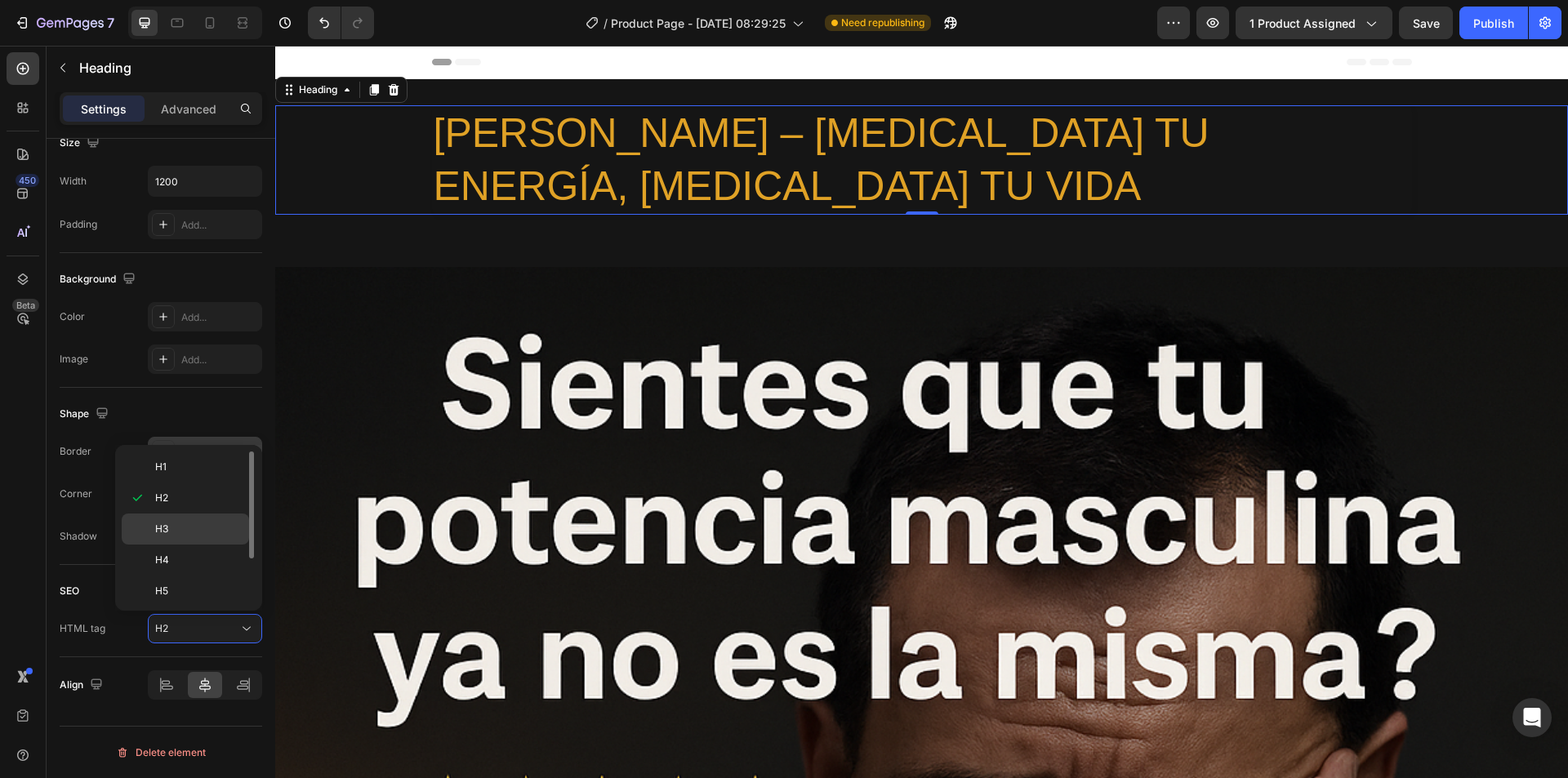
click at [176, 524] on p "H3" at bounding box center [198, 529] width 87 height 15
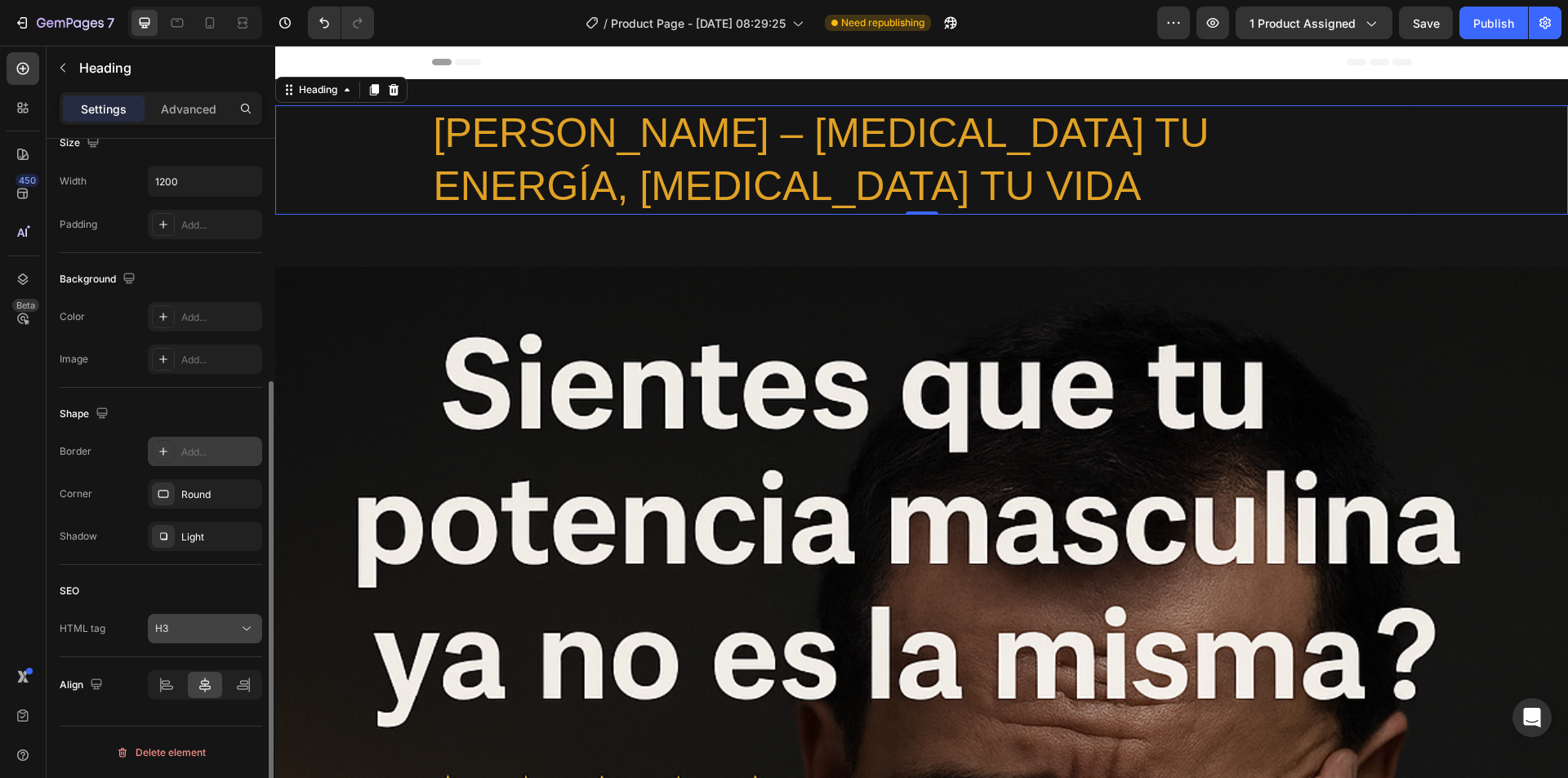
click at [239, 620] on button "H3" at bounding box center [205, 629] width 114 height 30
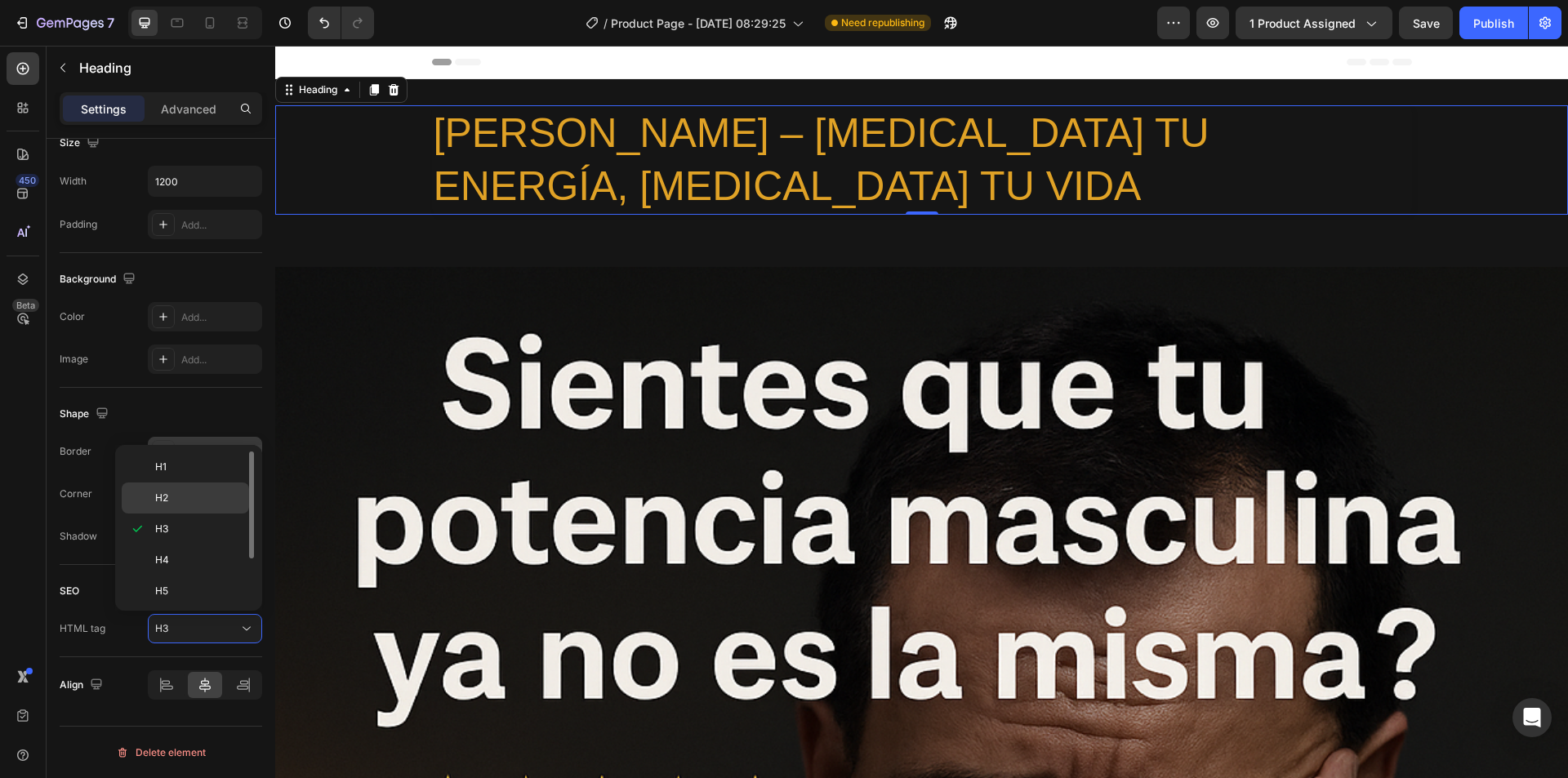
click at [191, 498] on p "H2" at bounding box center [198, 498] width 87 height 15
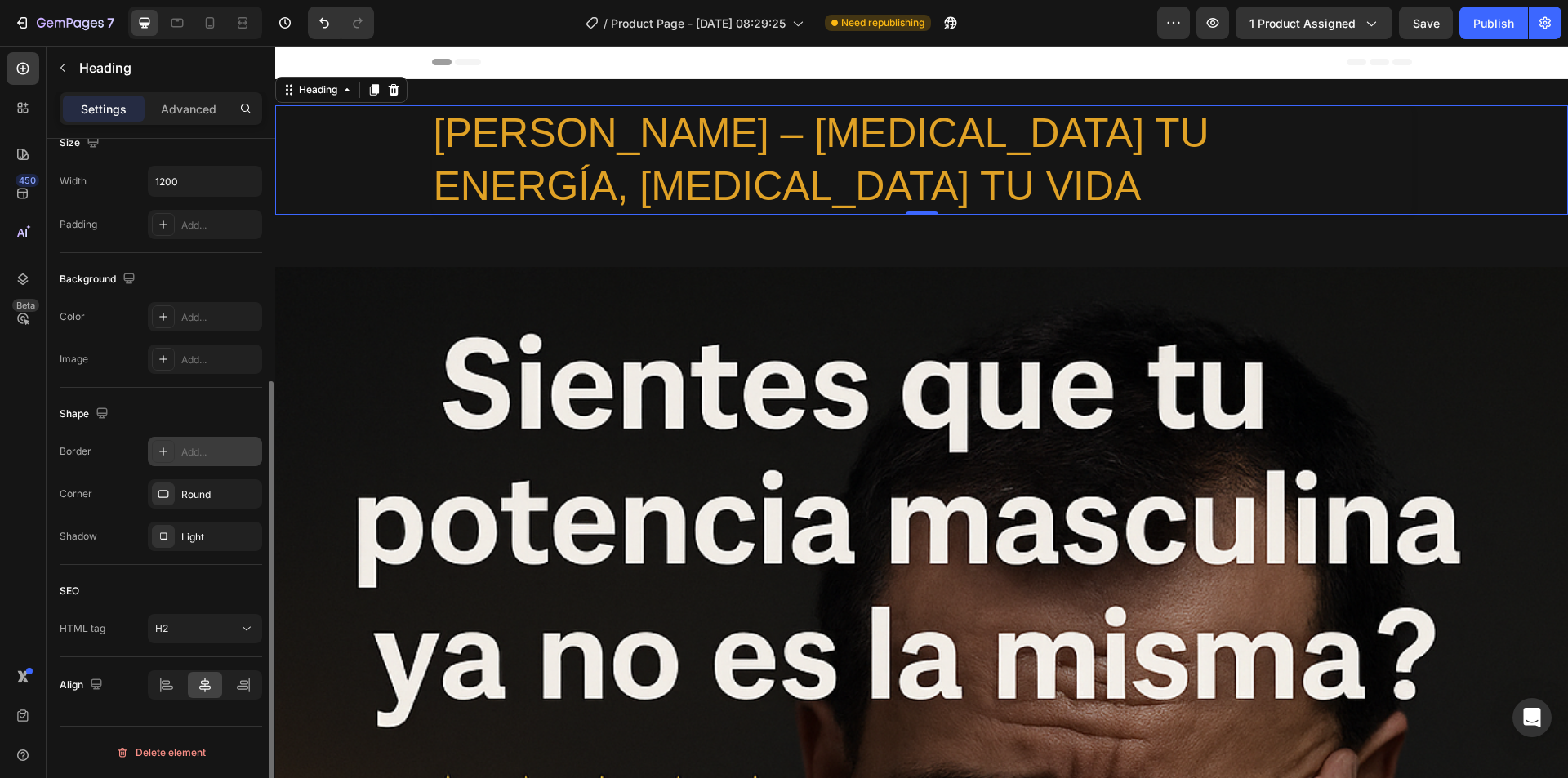
scroll to position [0, 0]
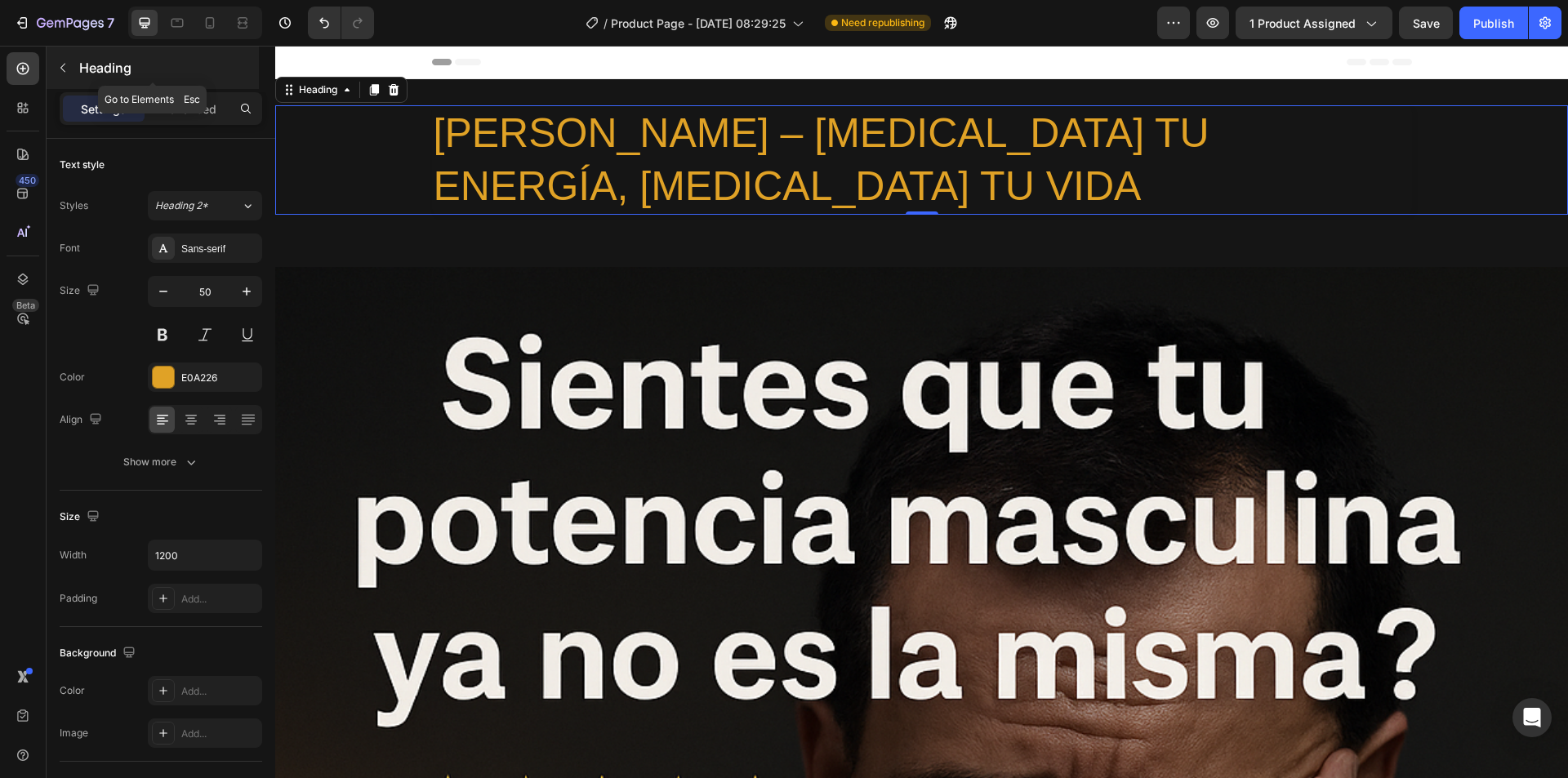
click at [56, 68] on icon "button" at bounding box center [63, 68] width 13 height 13
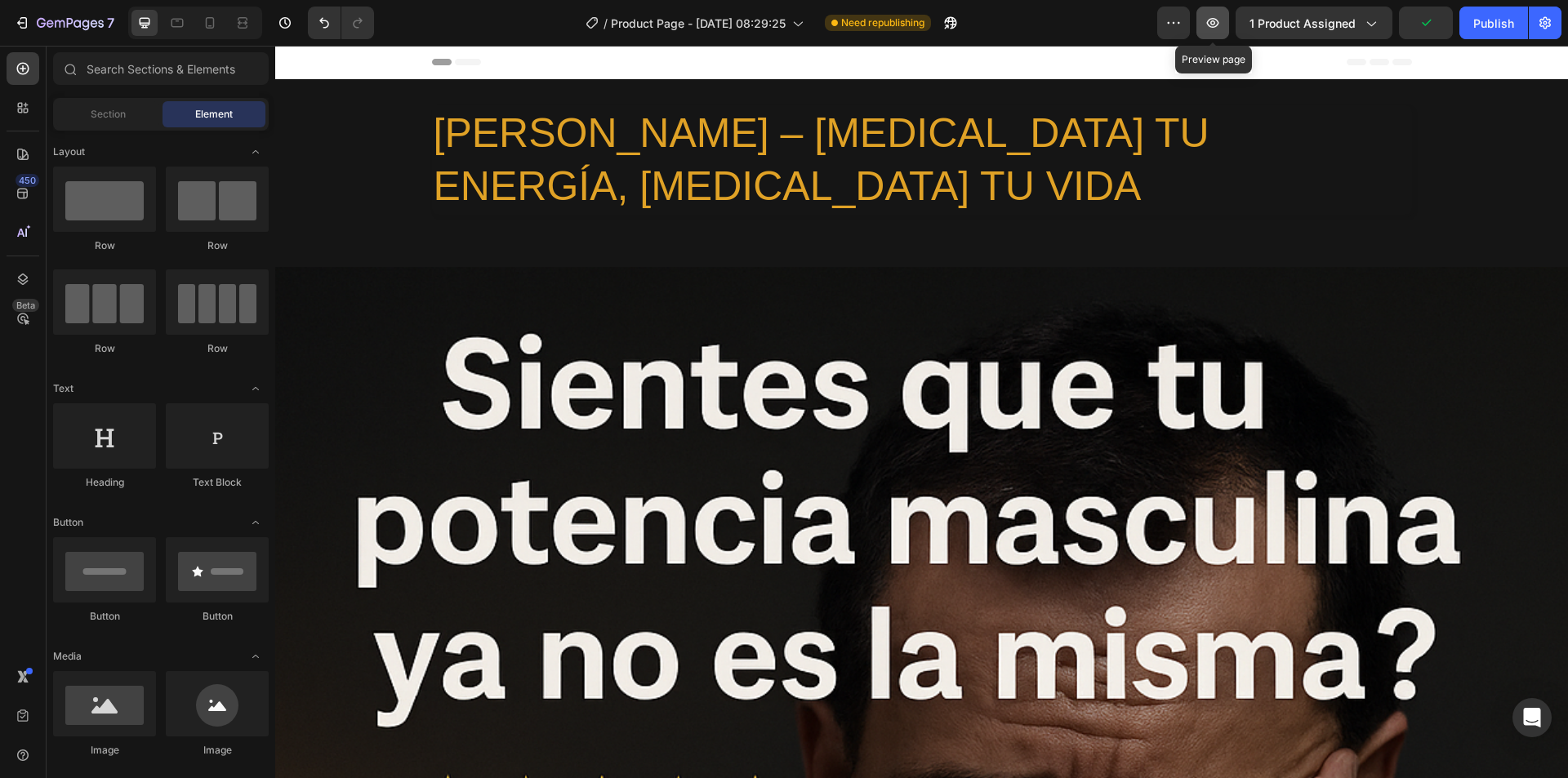
click at [1215, 24] on icon "button" at bounding box center [1213, 23] width 17 height 17
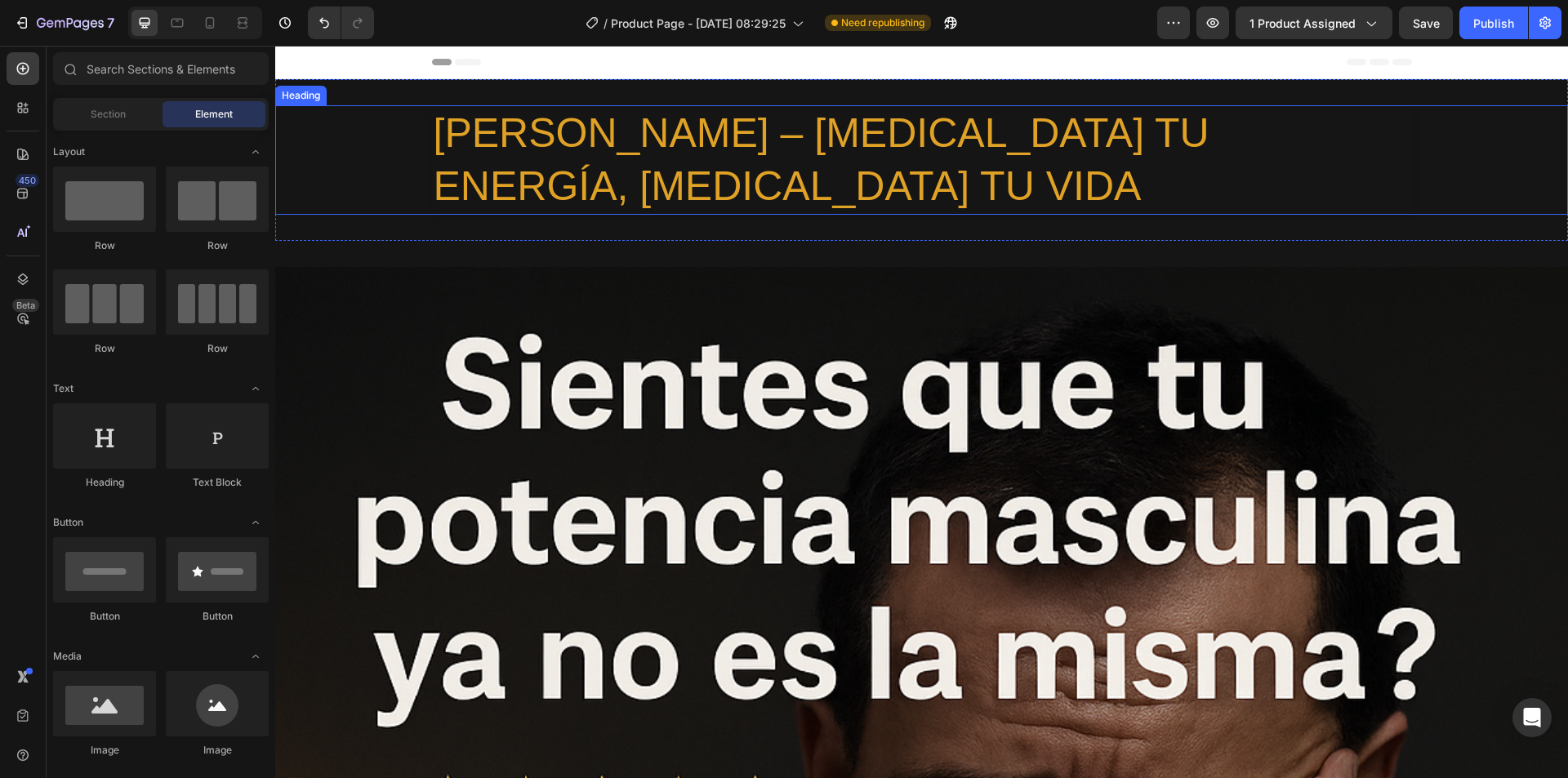
click at [493, 156] on h2 "[PERSON_NAME] – [MEDICAL_DATA] TU ENERGÍA, [MEDICAL_DATA] TU VIDA" at bounding box center [922, 160] width 980 height 109
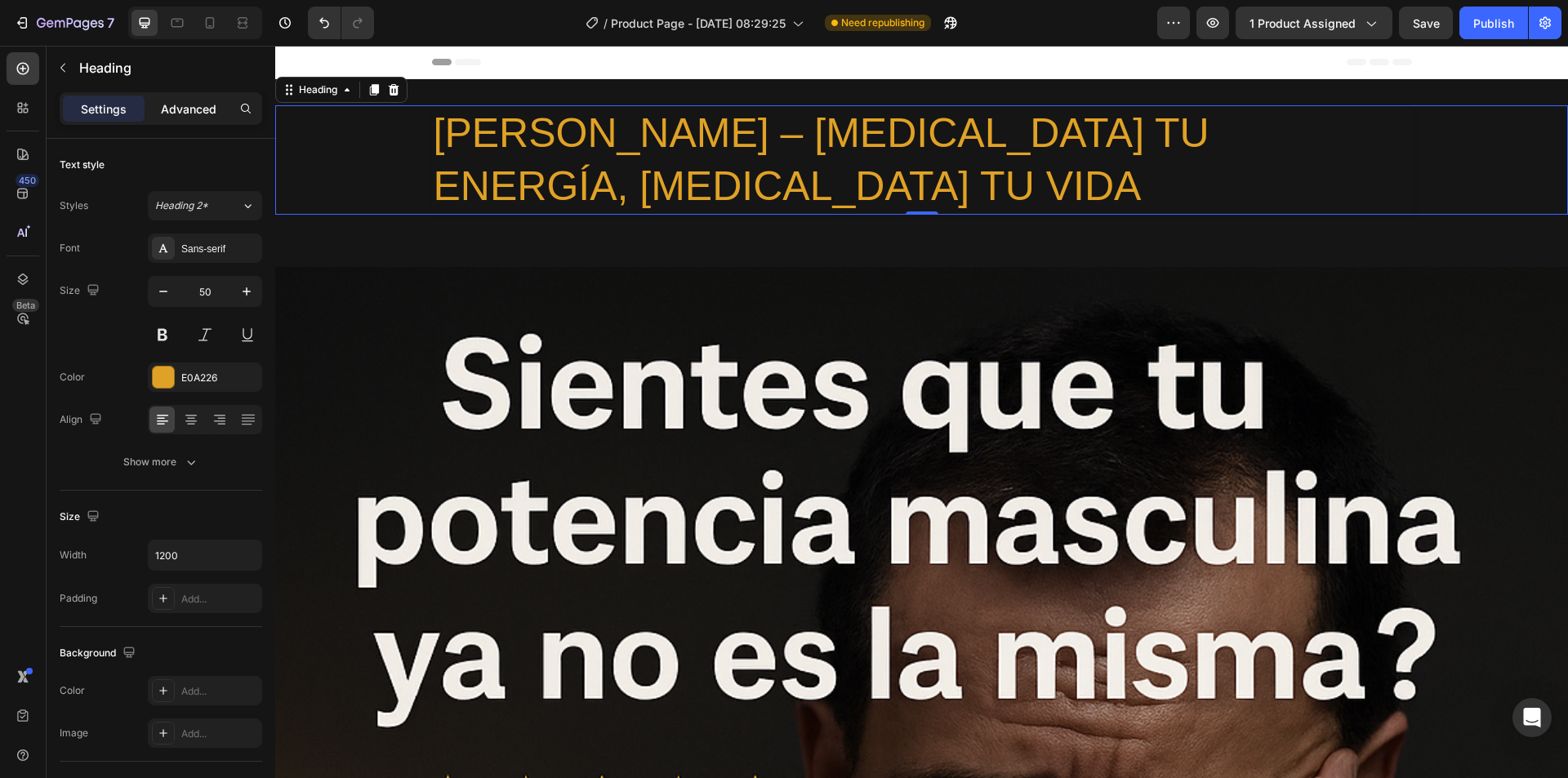
click at [177, 112] on p "Advanced" at bounding box center [188, 108] width 55 height 17
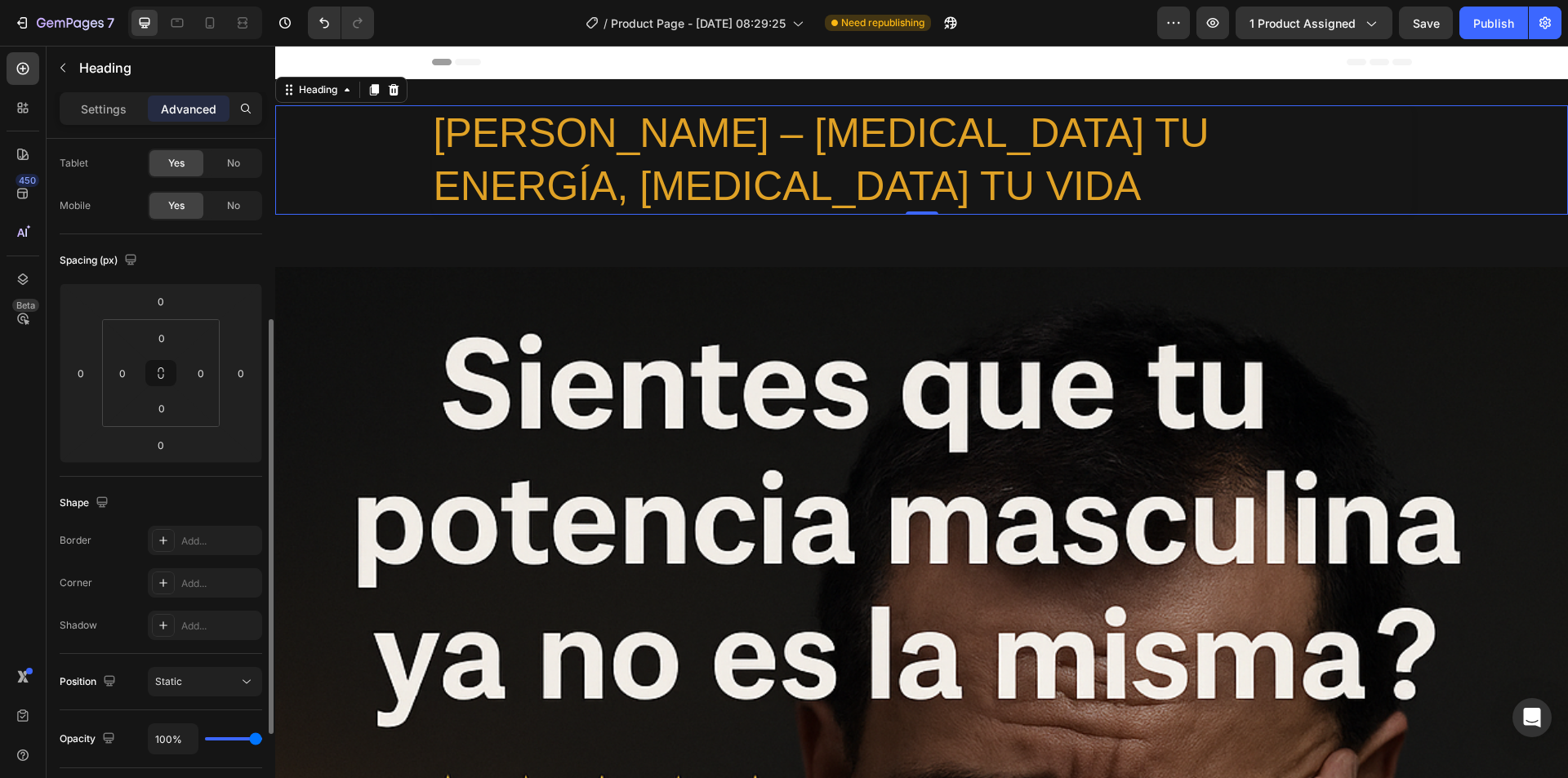
scroll to position [163, 0]
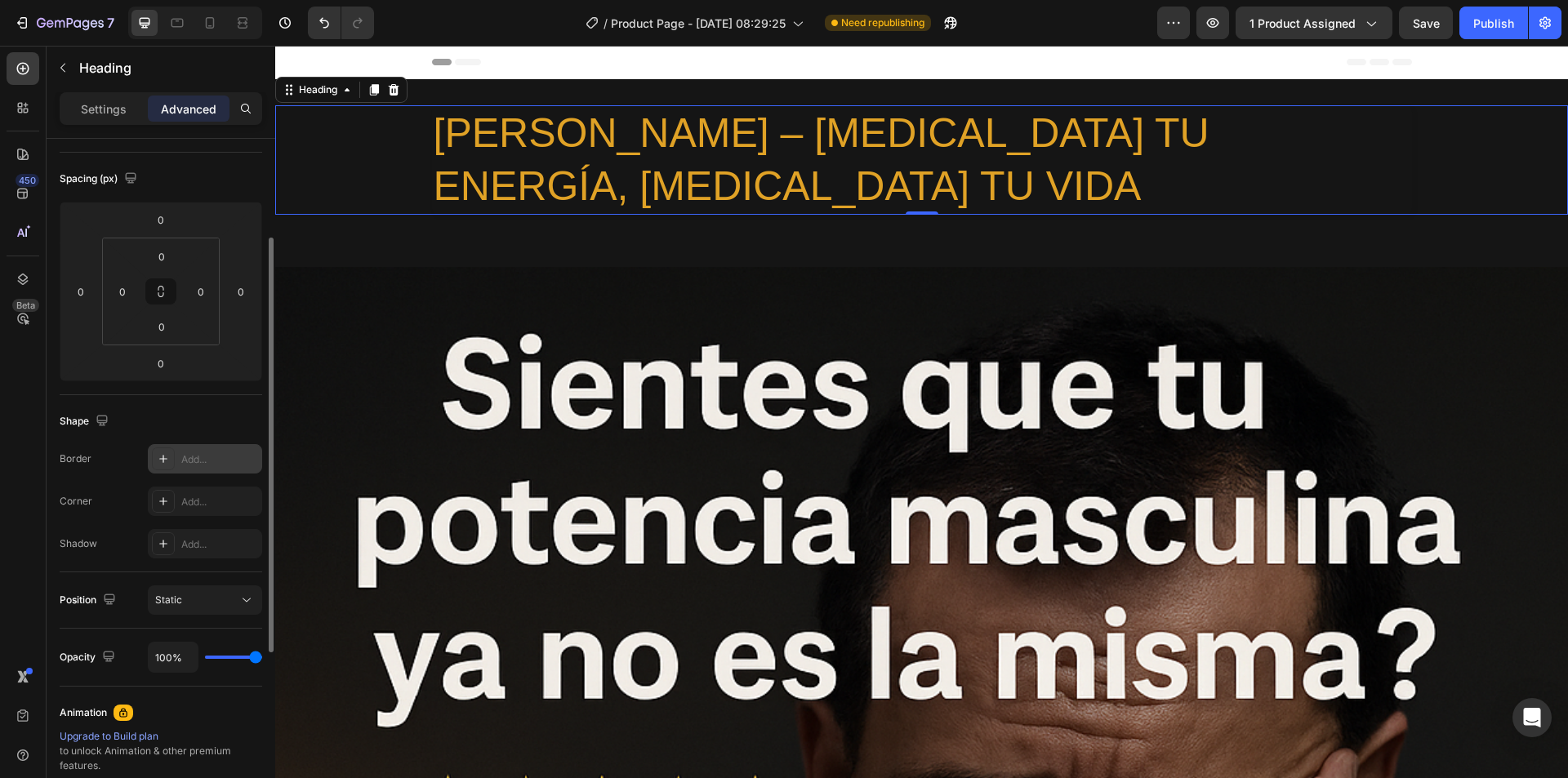
click at [161, 467] on div at bounding box center [163, 459] width 23 height 23
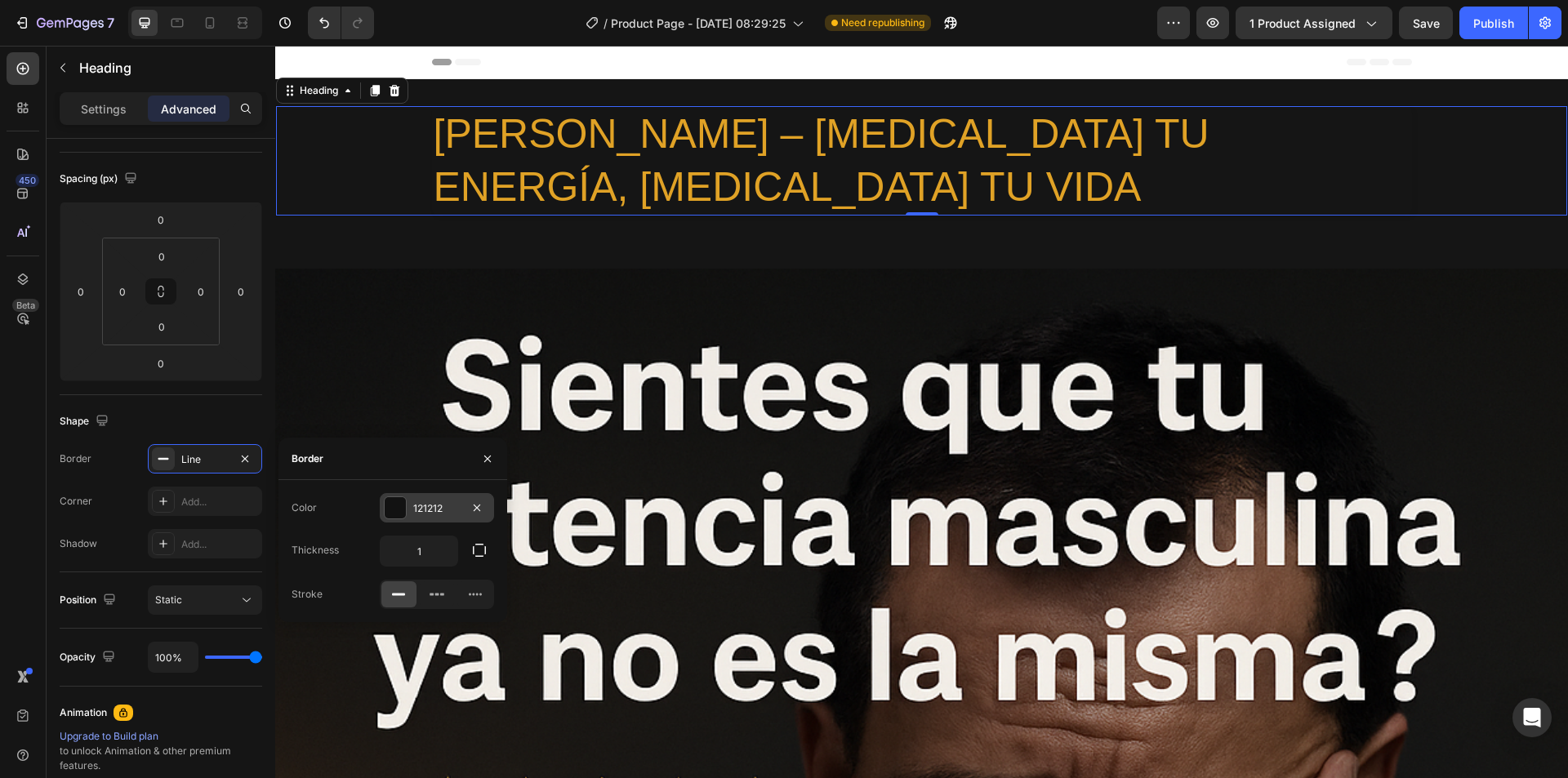
click at [395, 506] on div at bounding box center [396, 508] width 22 height 22
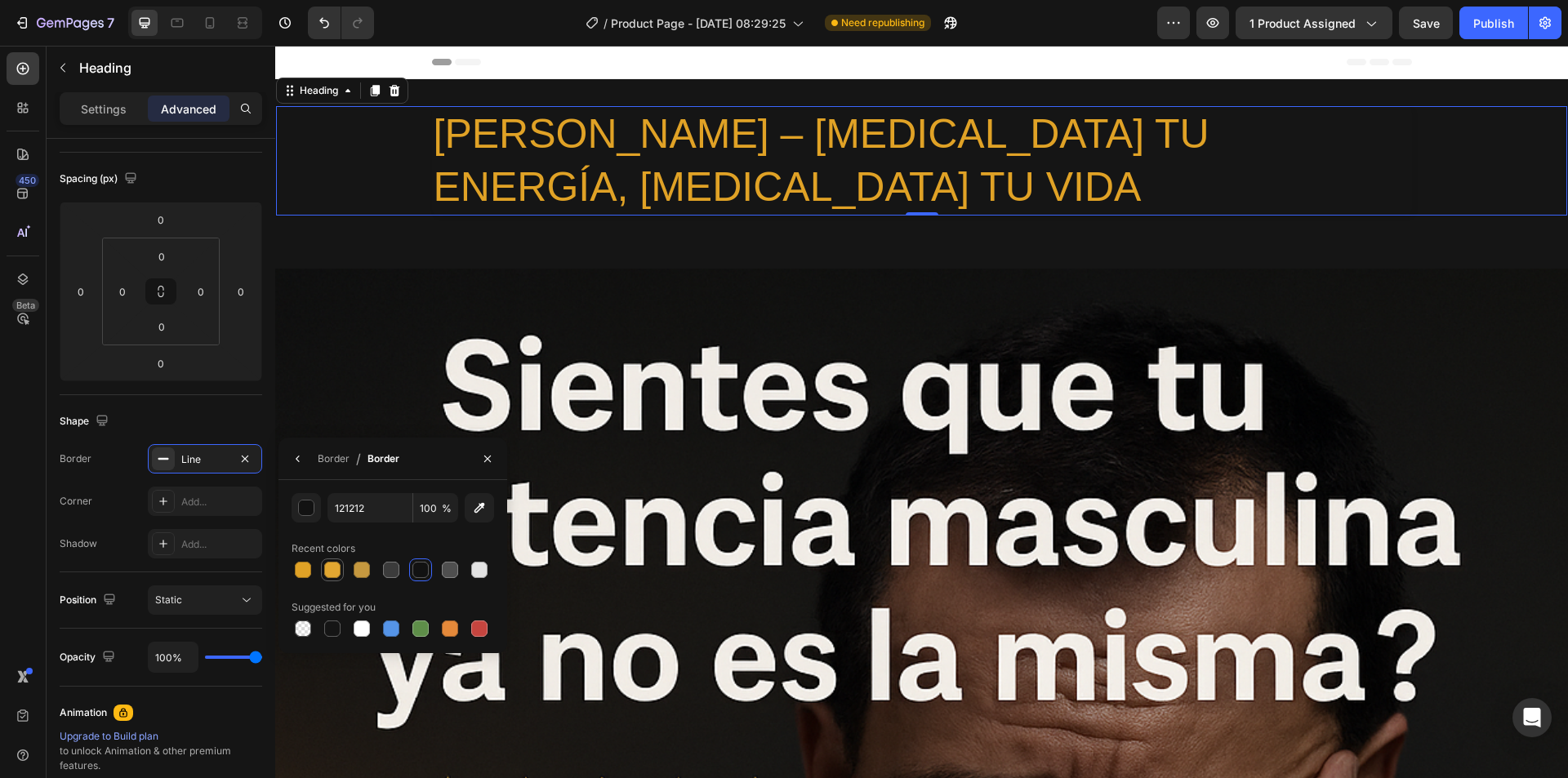
click at [329, 569] on div at bounding box center [333, 570] width 17 height 17
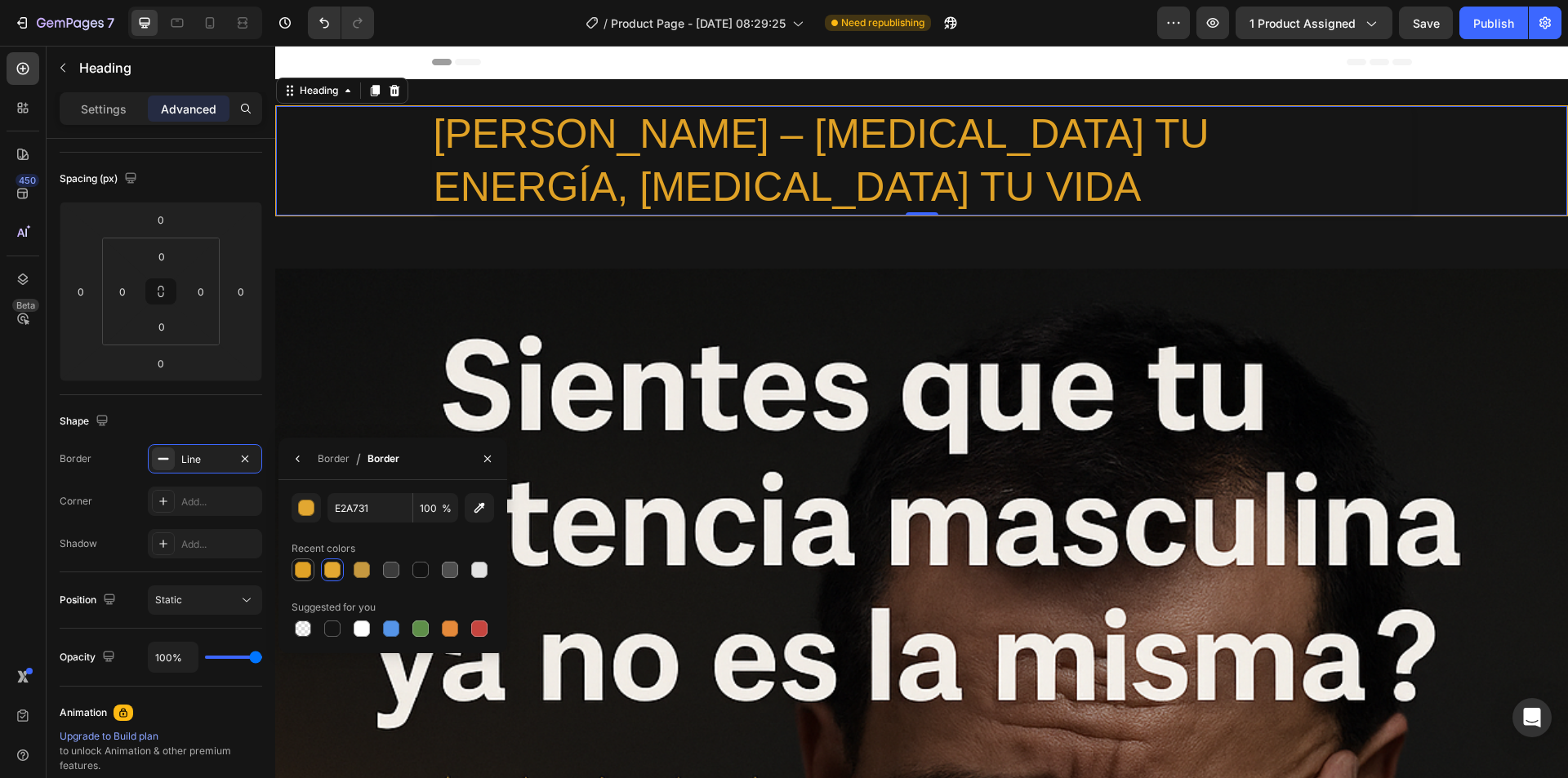
click at [305, 572] on div at bounding box center [303, 570] width 17 height 17
type input "E0A226"
click at [295, 454] on icon "button" at bounding box center [298, 459] width 13 height 13
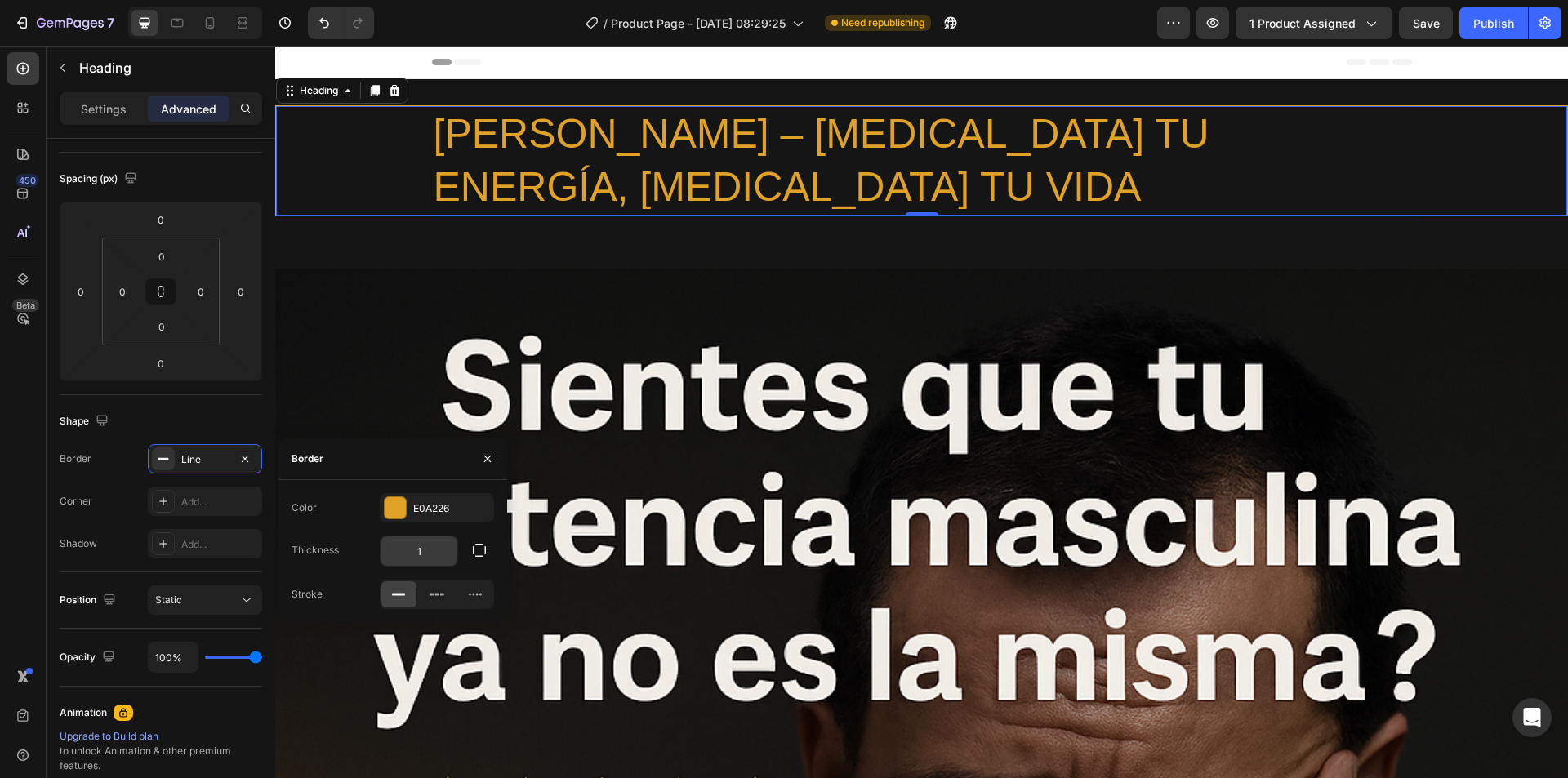
click at [440, 554] on input "1" at bounding box center [419, 551] width 77 height 30
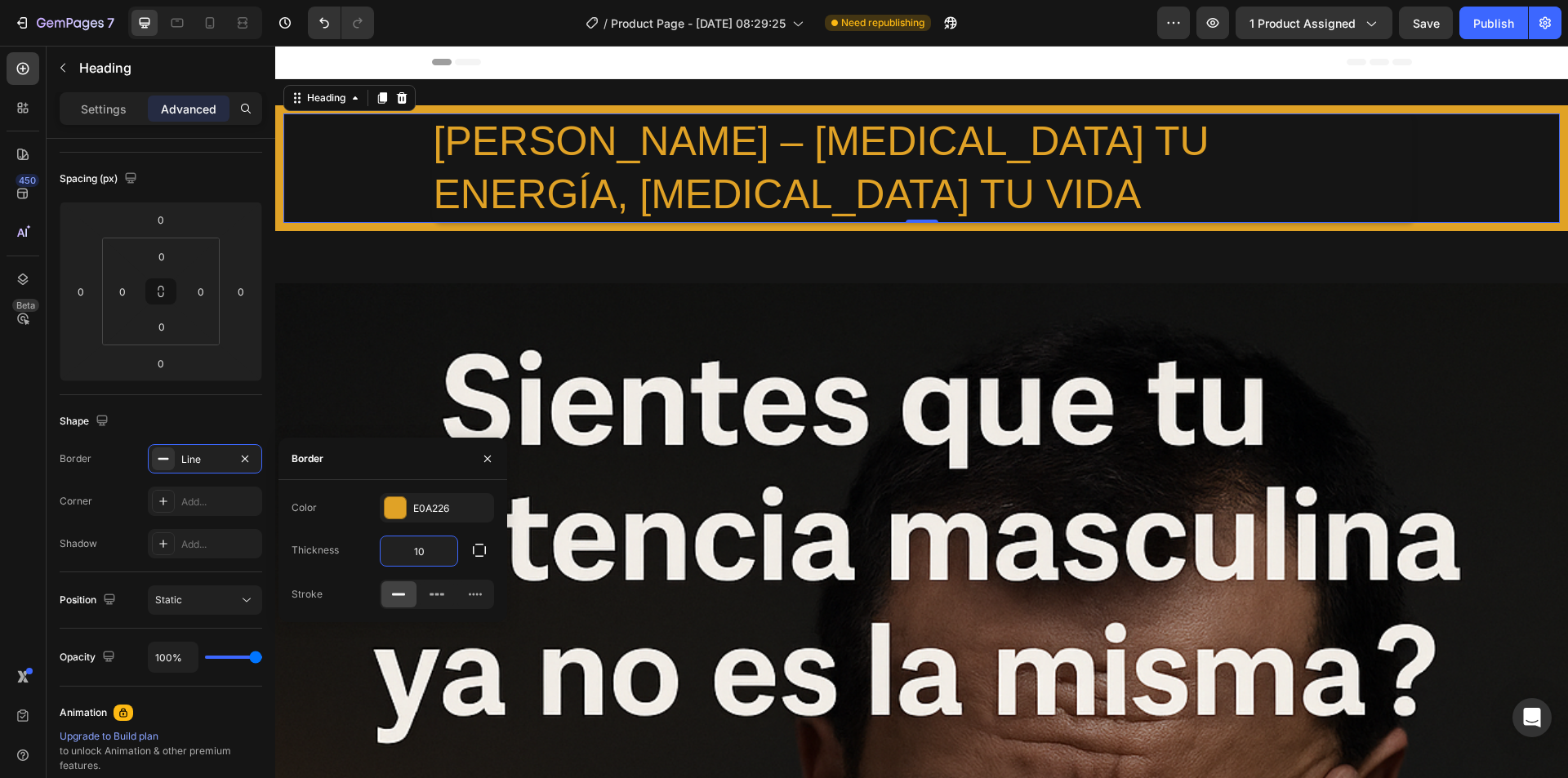
type input "1"
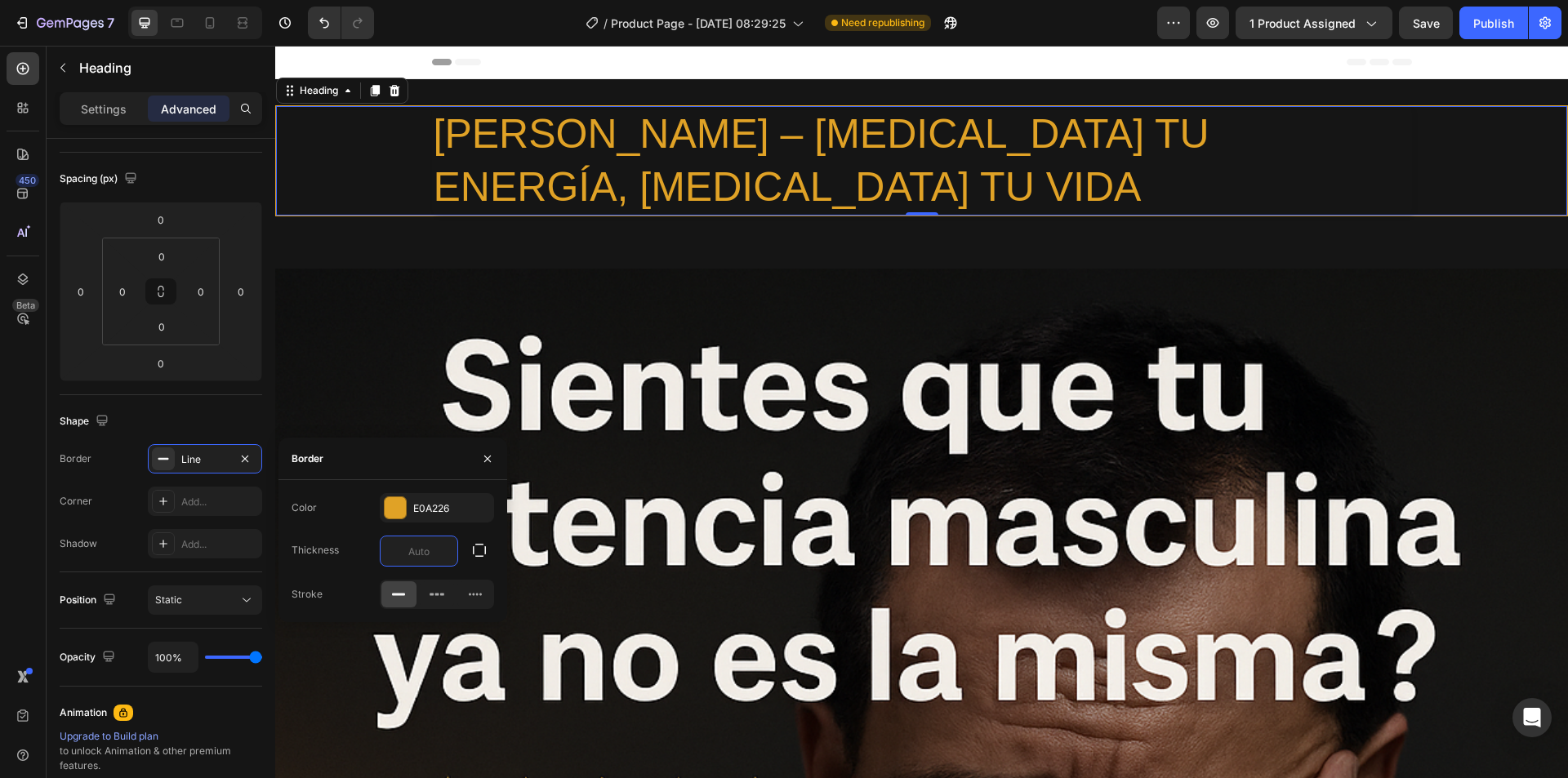
type input "6"
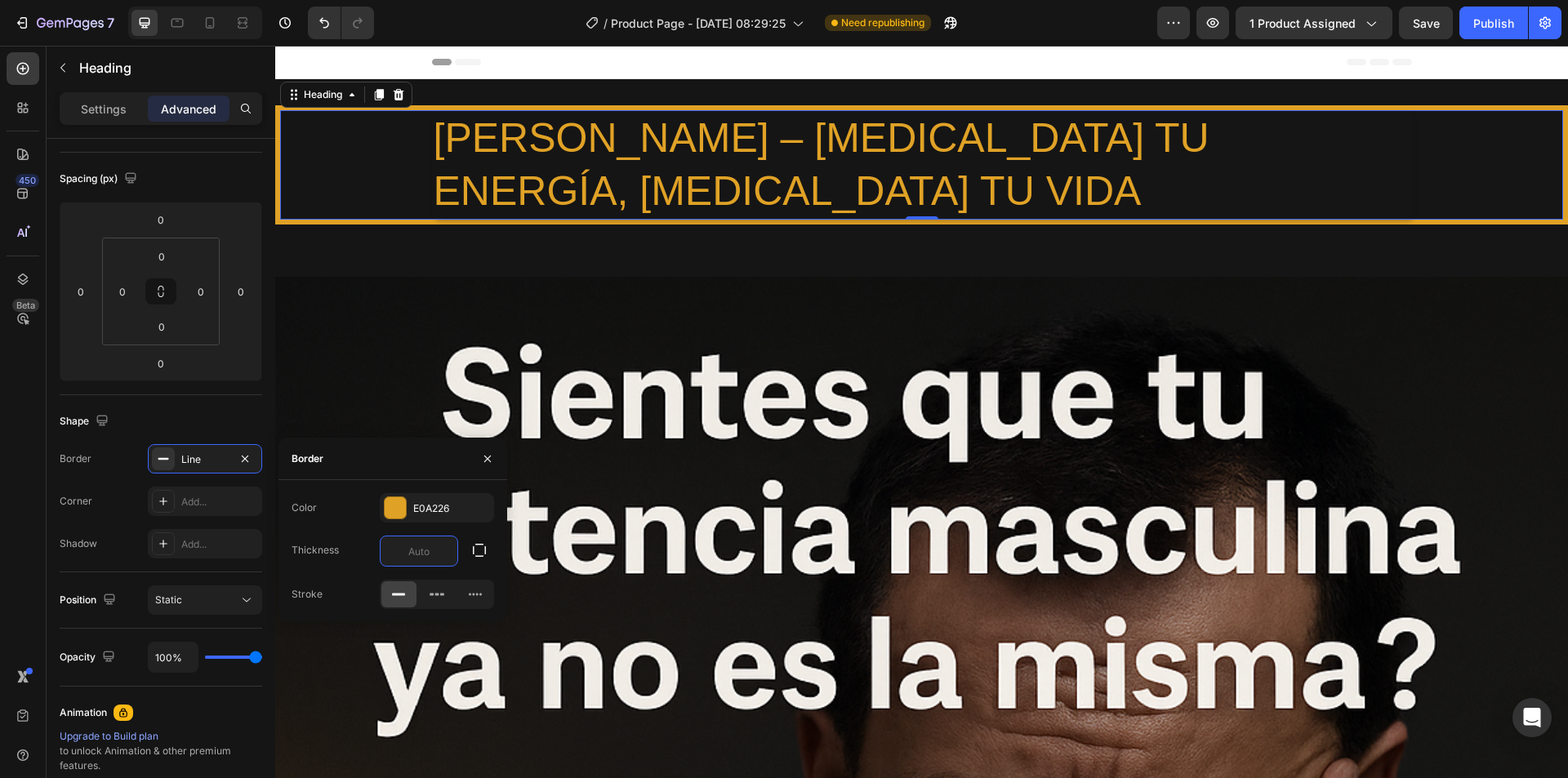
type input "5"
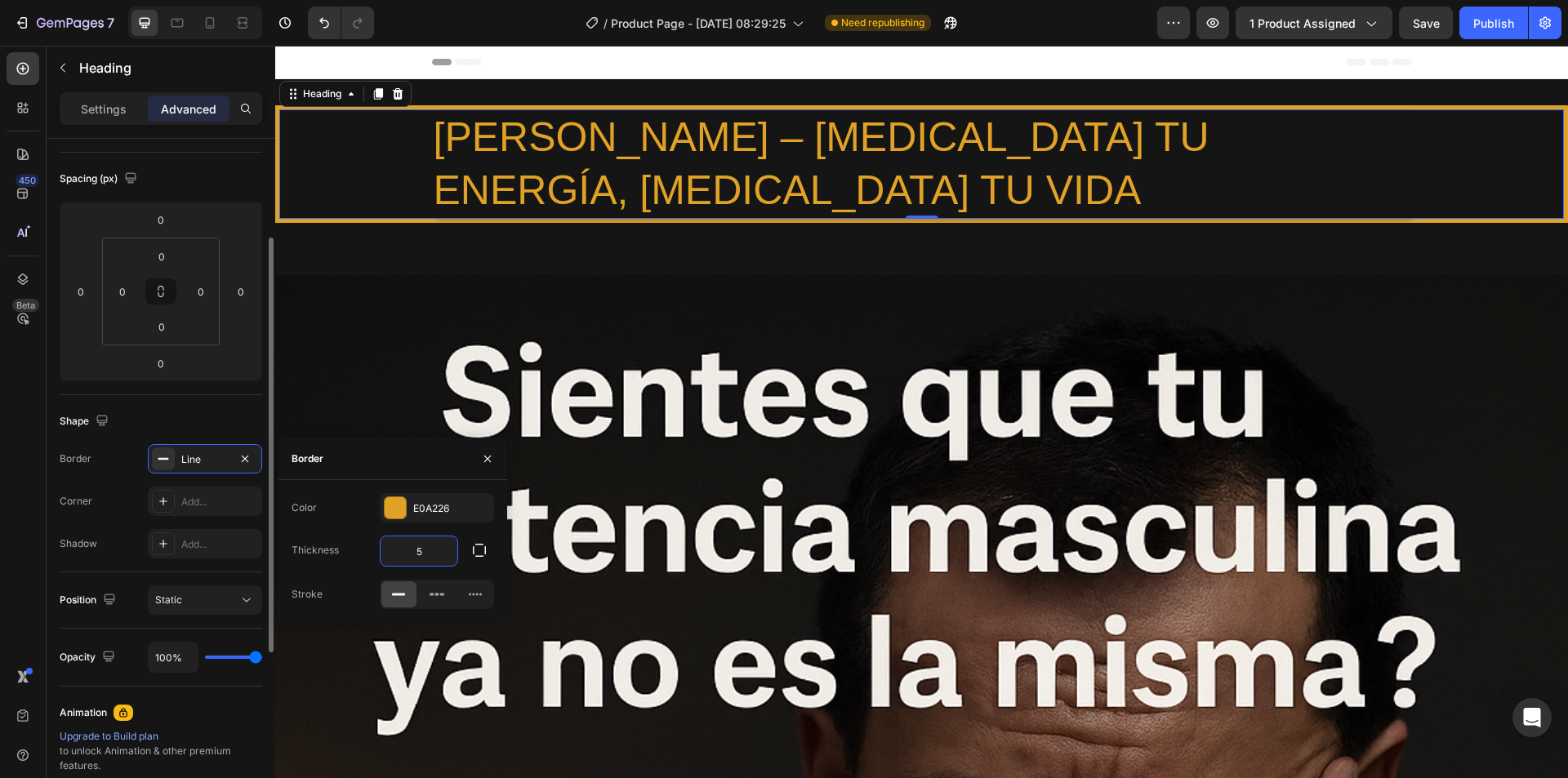
scroll to position [0, 0]
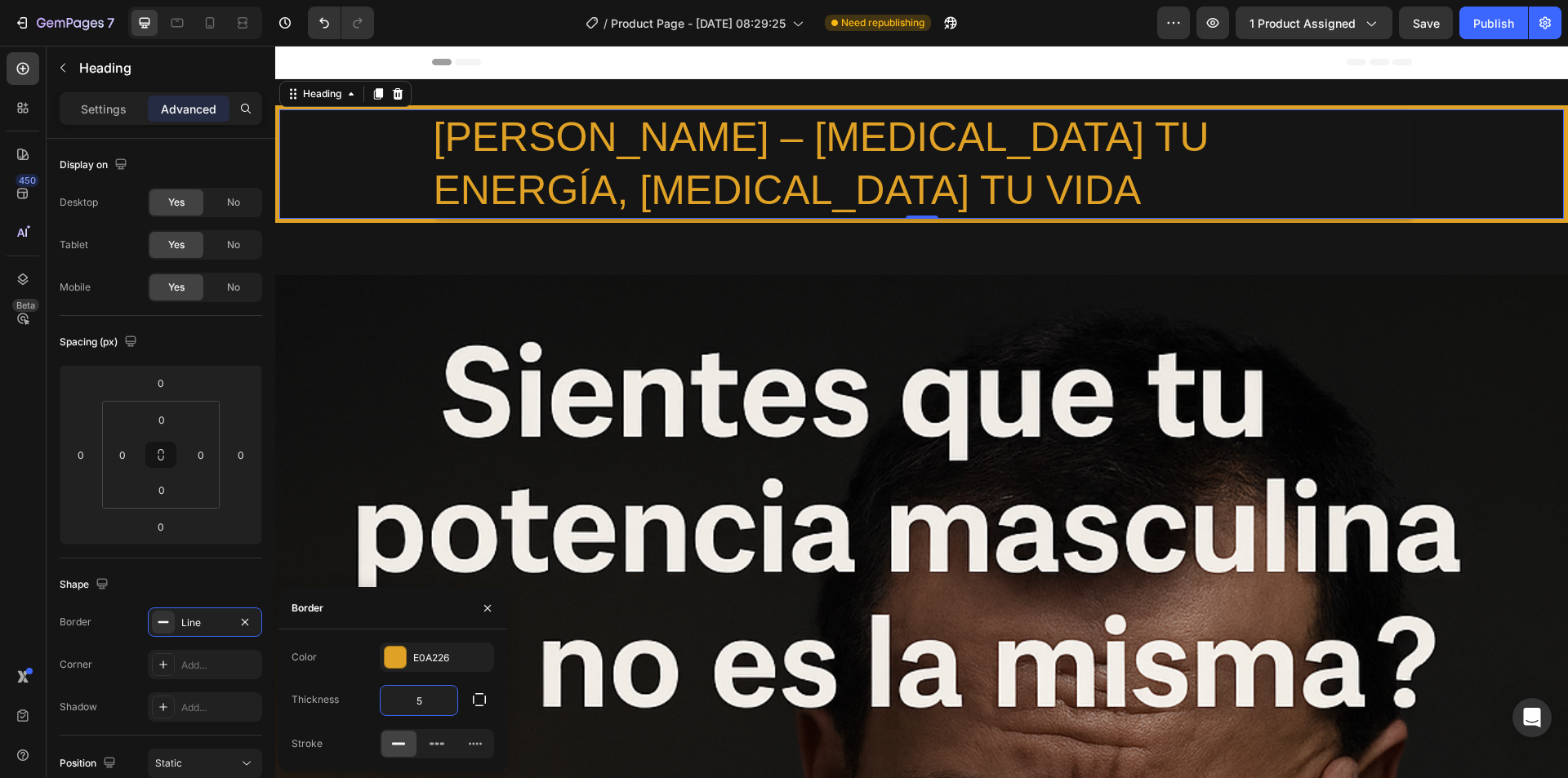
click at [378, 168] on div "[PERSON_NAME] – [MEDICAL_DATA] TU ENERGÍA, [MEDICAL_DATA] TU VIDA" at bounding box center [921, 164] width 1284 height 109
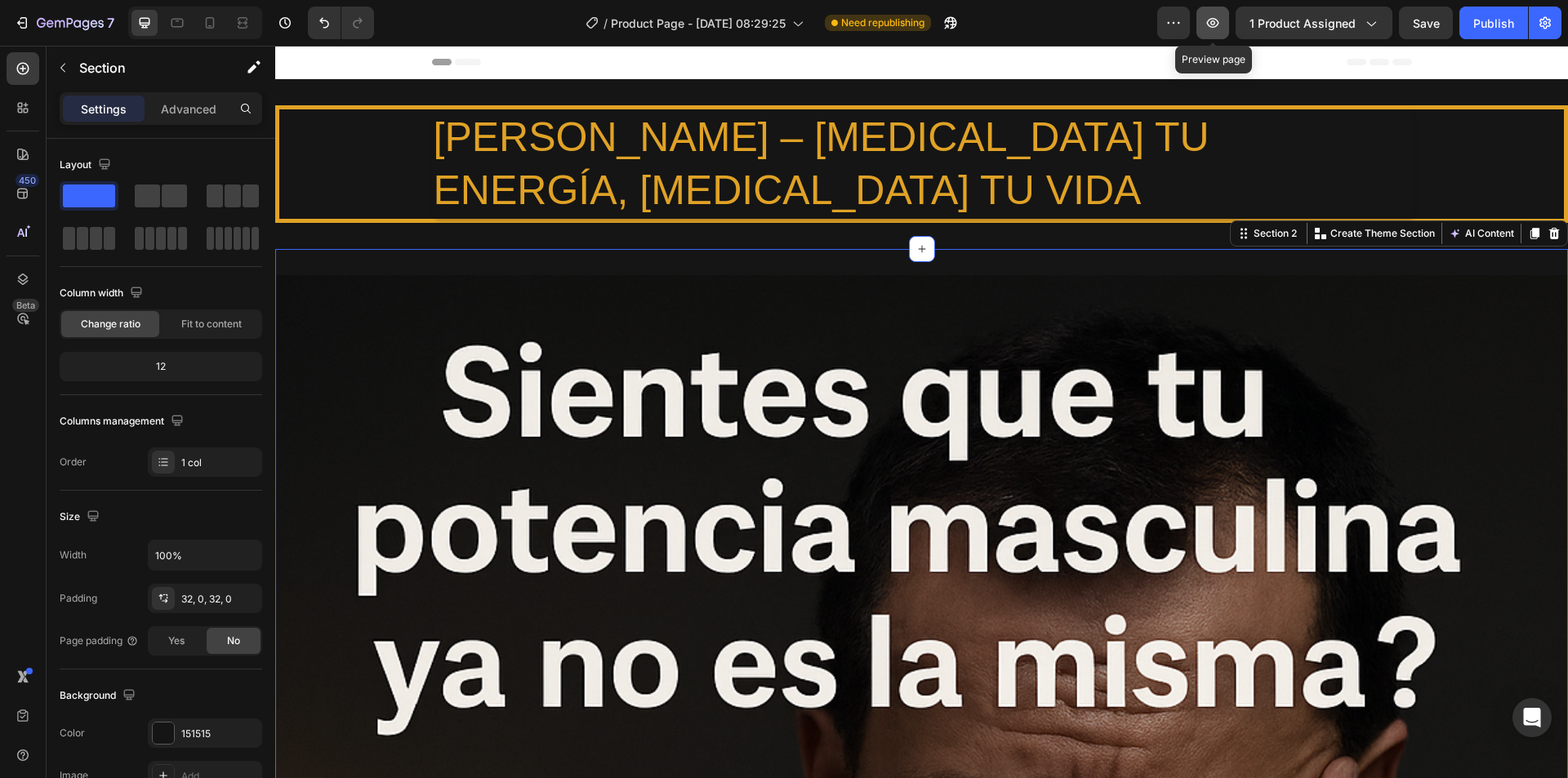
click at [1214, 19] on icon "button" at bounding box center [1213, 23] width 12 height 10
click at [55, 64] on button "button" at bounding box center [63, 68] width 26 height 26
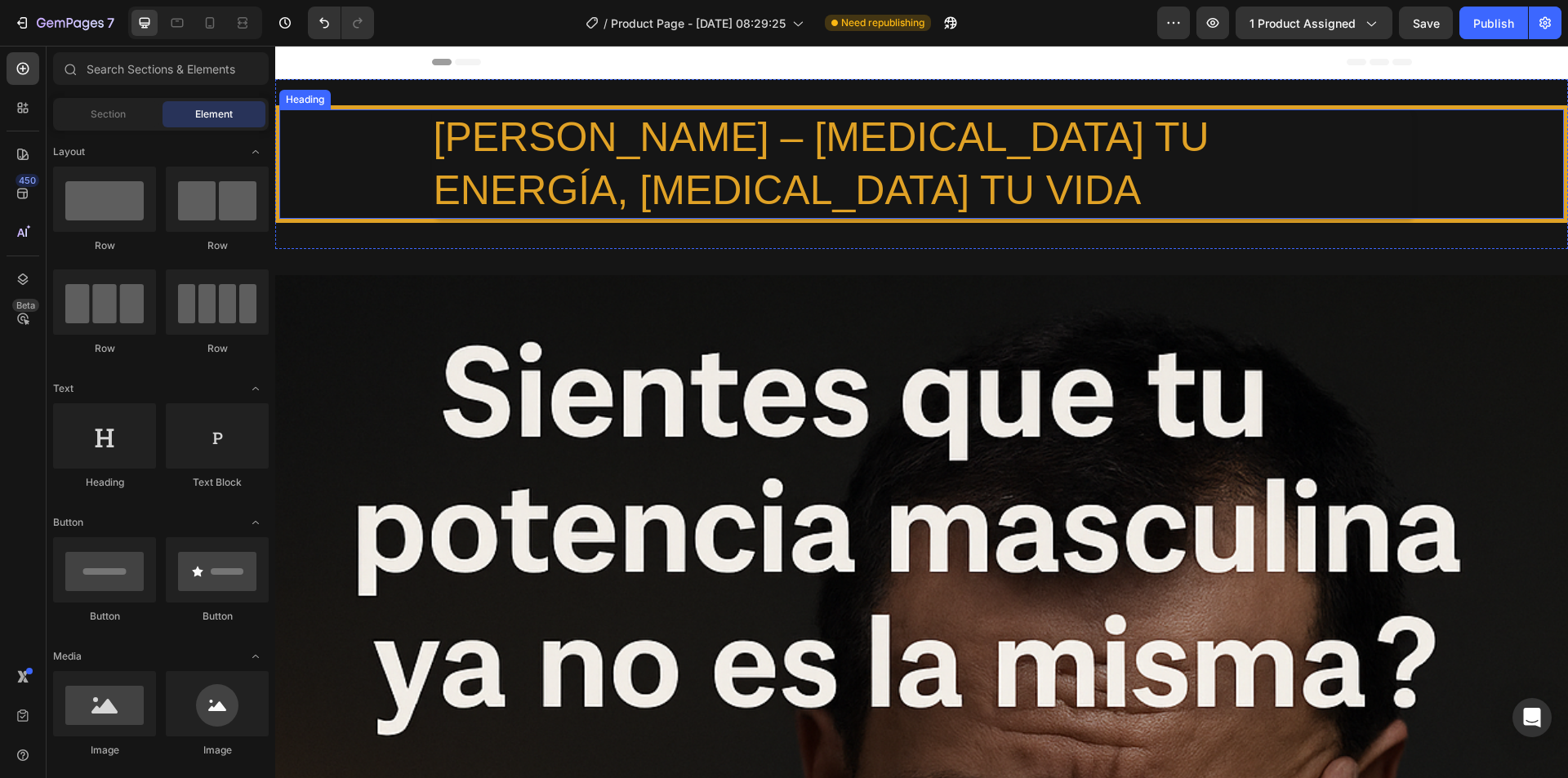
click at [578, 142] on h2 "[PERSON_NAME] – [MEDICAL_DATA] TU ENERGÍA, [MEDICAL_DATA] TU VIDA" at bounding box center [922, 164] width 980 height 109
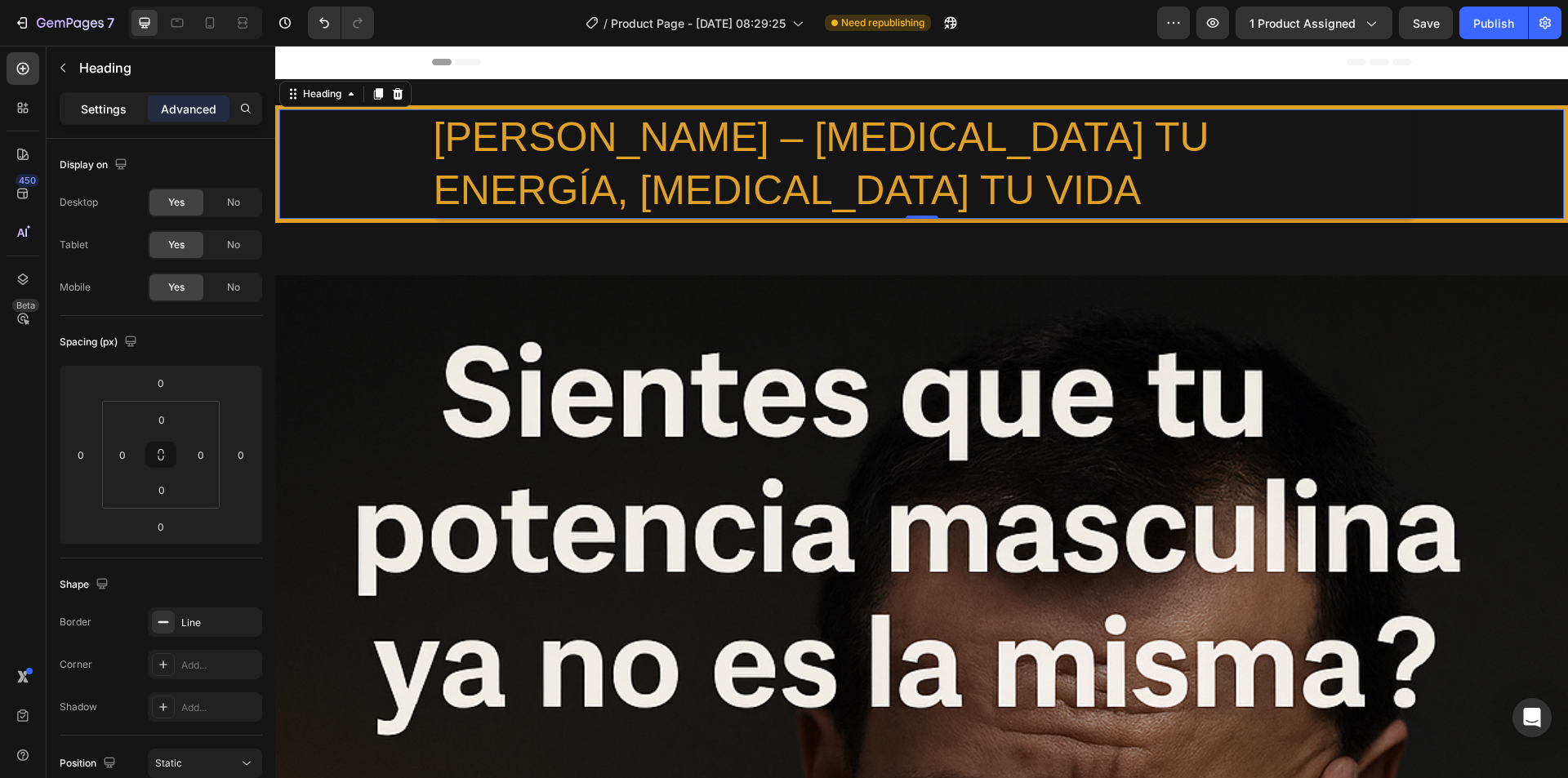
click at [97, 110] on p "Settings" at bounding box center [103, 108] width 46 height 17
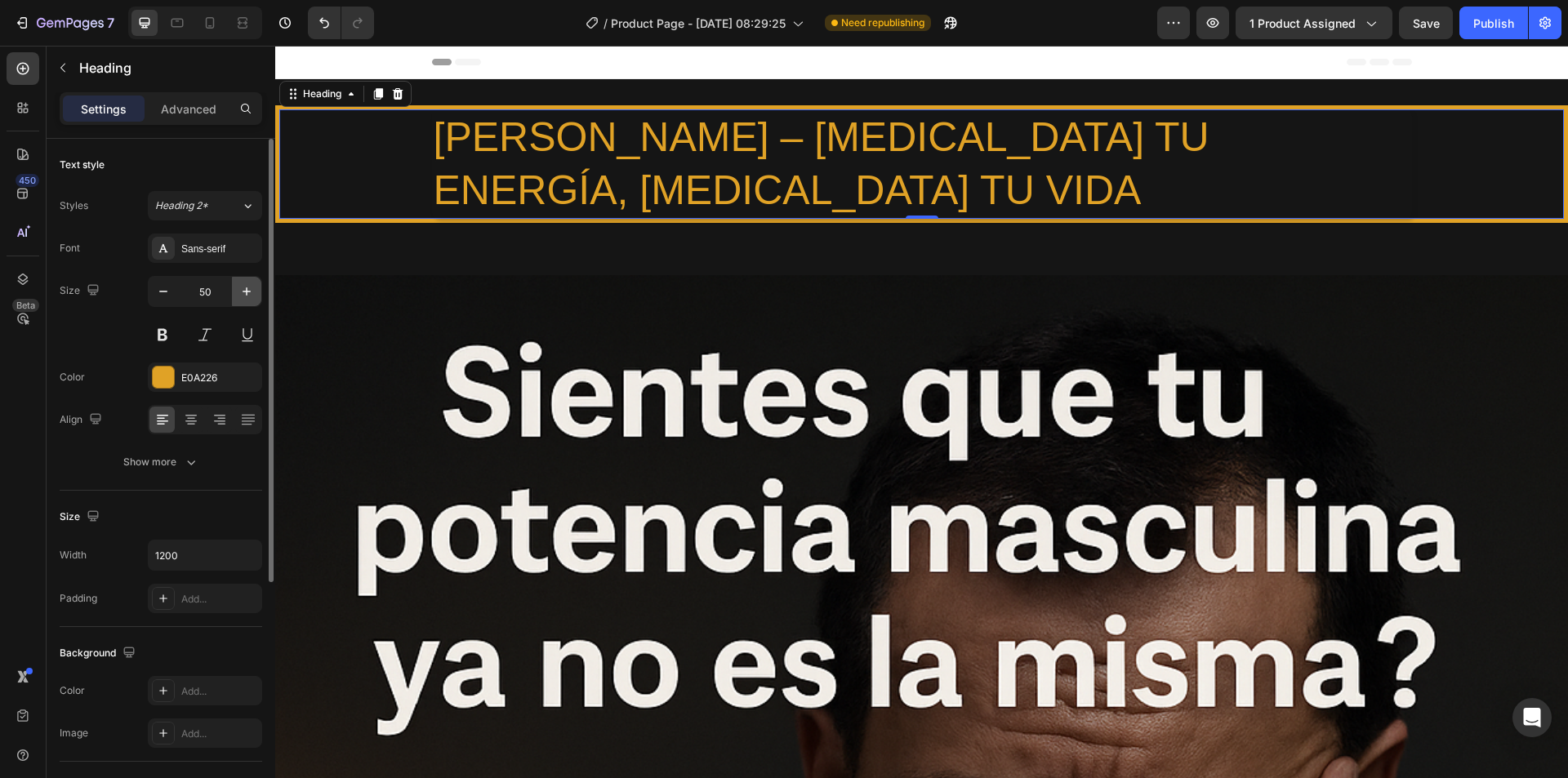
click at [241, 298] on icon "button" at bounding box center [247, 291] width 17 height 17
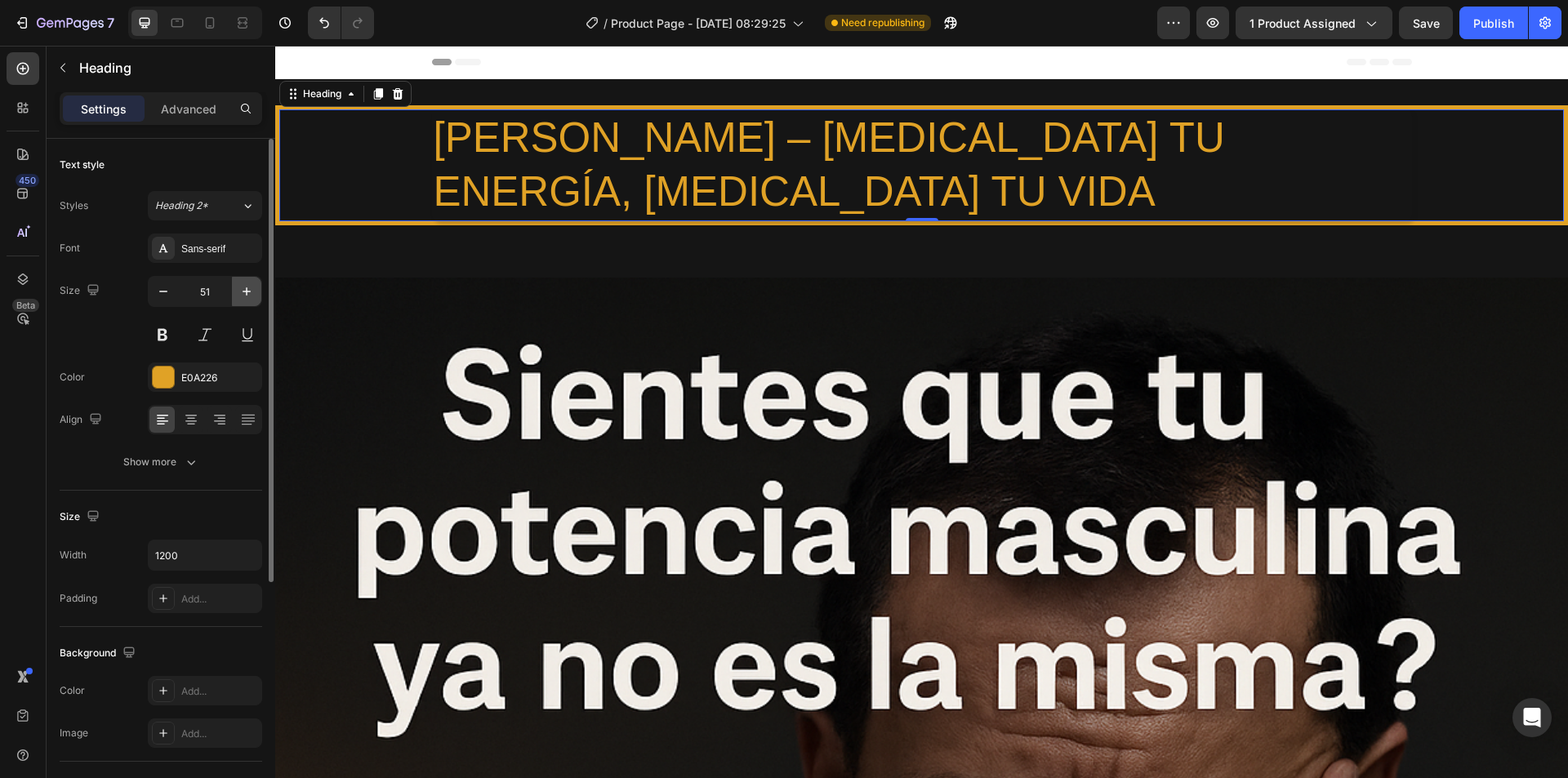
click at [247, 294] on icon "button" at bounding box center [247, 291] width 8 height 8
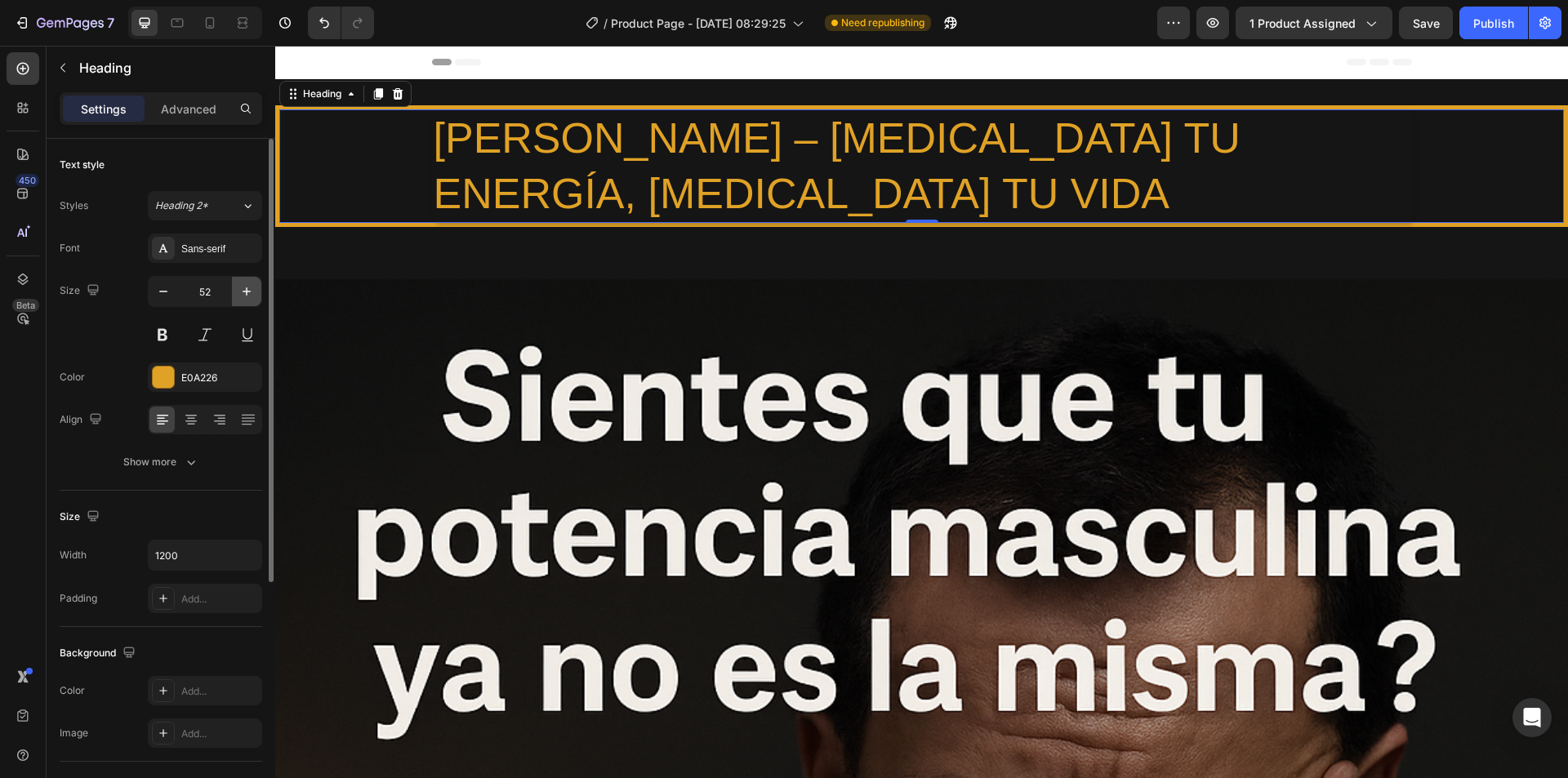
click at [247, 294] on icon "button" at bounding box center [247, 291] width 8 height 8
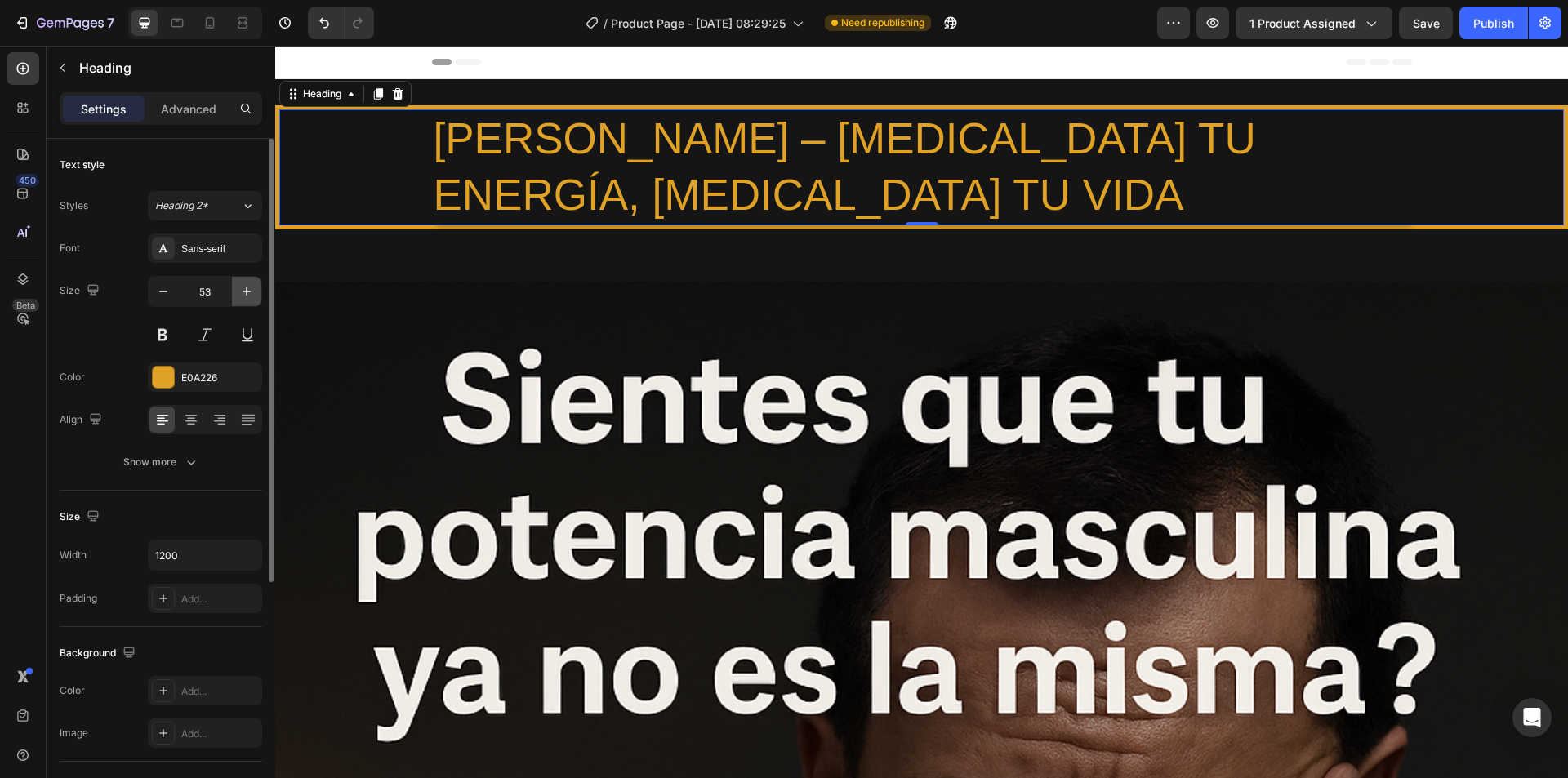
click at [247, 294] on icon "button" at bounding box center [247, 291] width 8 height 8
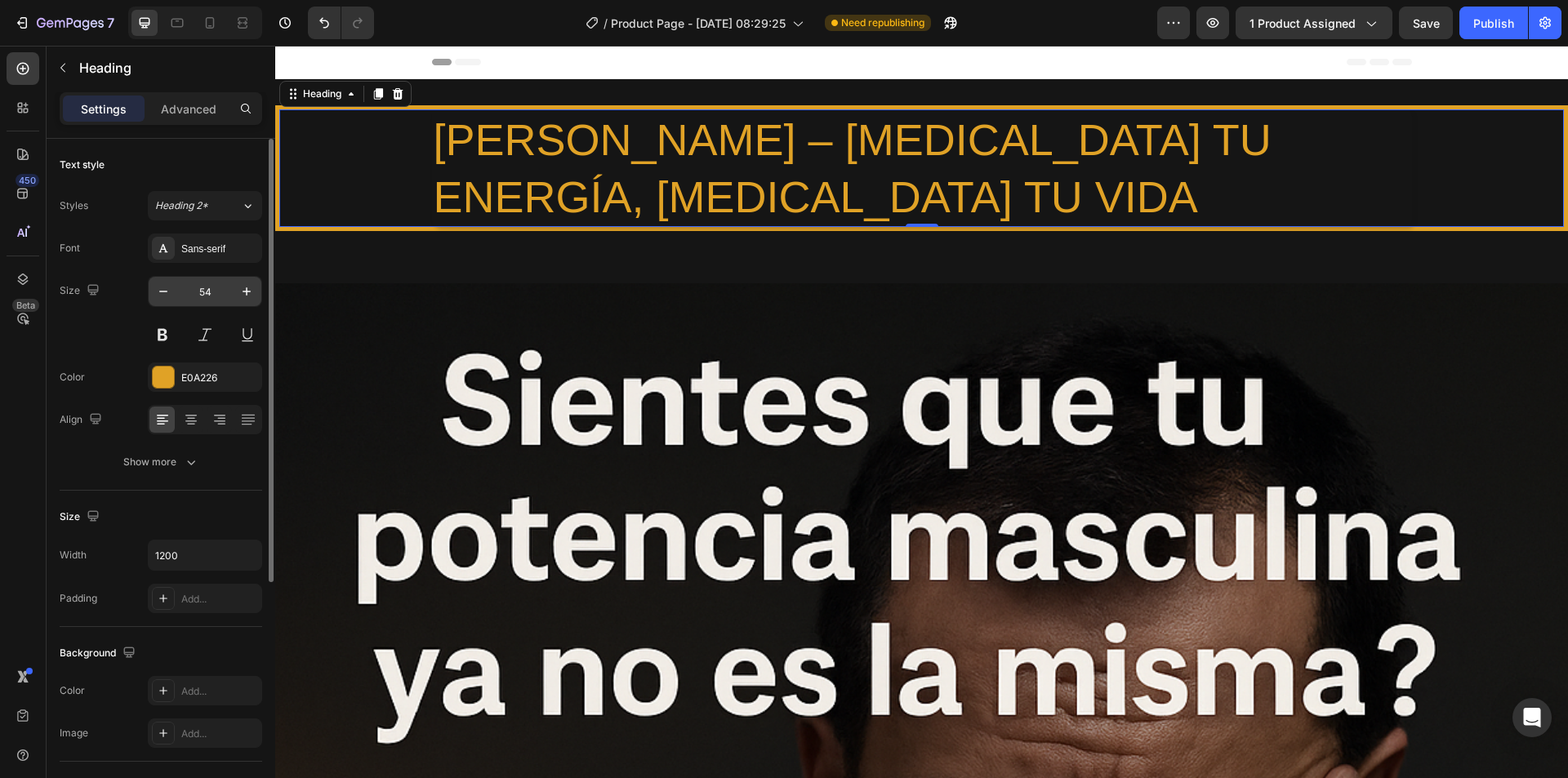
click at [217, 291] on input "54" at bounding box center [204, 291] width 54 height 30
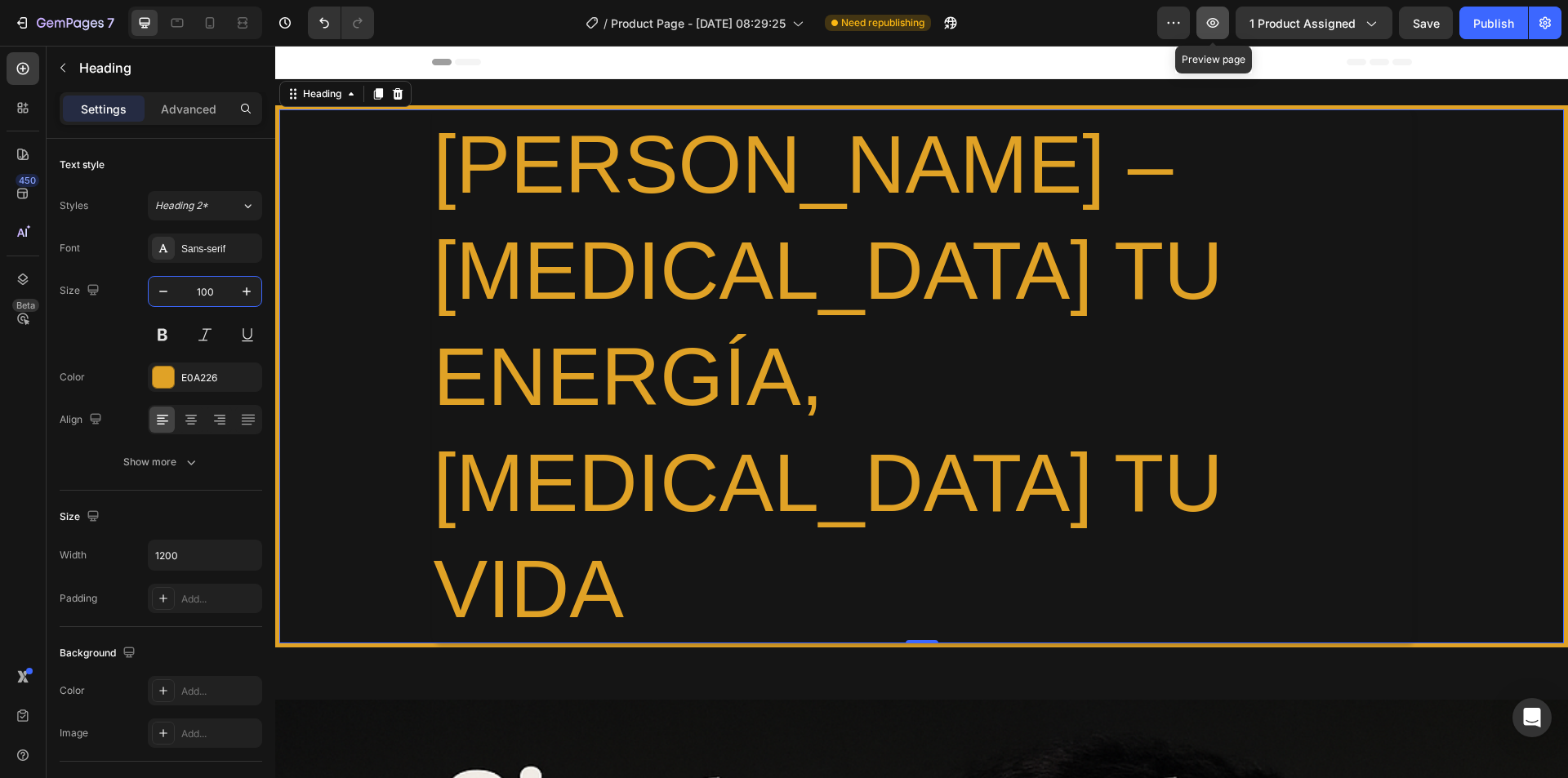
type input "100"
click at [1215, 23] on icon "button" at bounding box center [1213, 23] width 17 height 17
click at [188, 420] on icon at bounding box center [191, 421] width 12 height 2
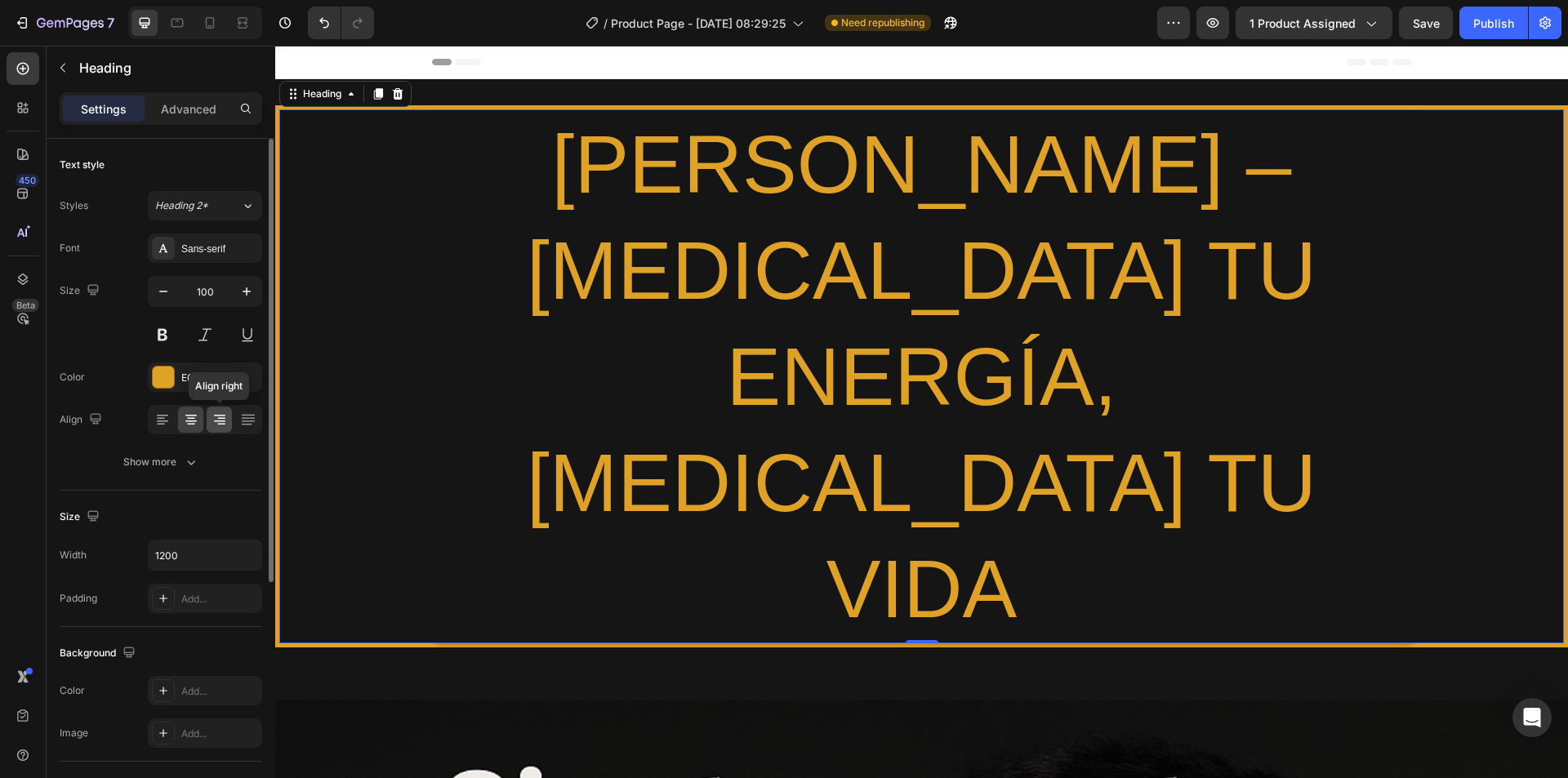
click at [215, 416] on icon at bounding box center [219, 420] width 17 height 17
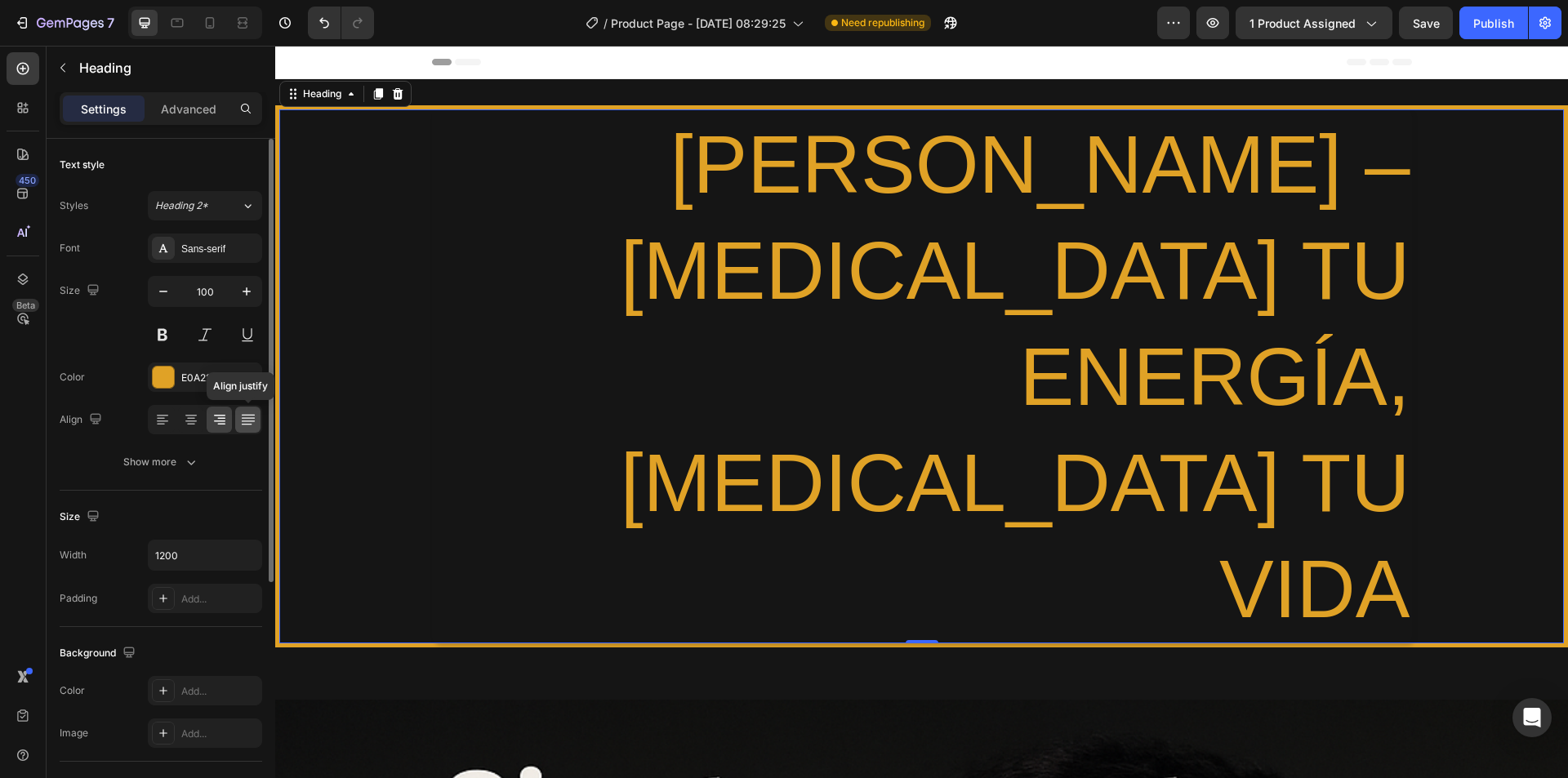
click at [256, 422] on icon at bounding box center [248, 420] width 17 height 17
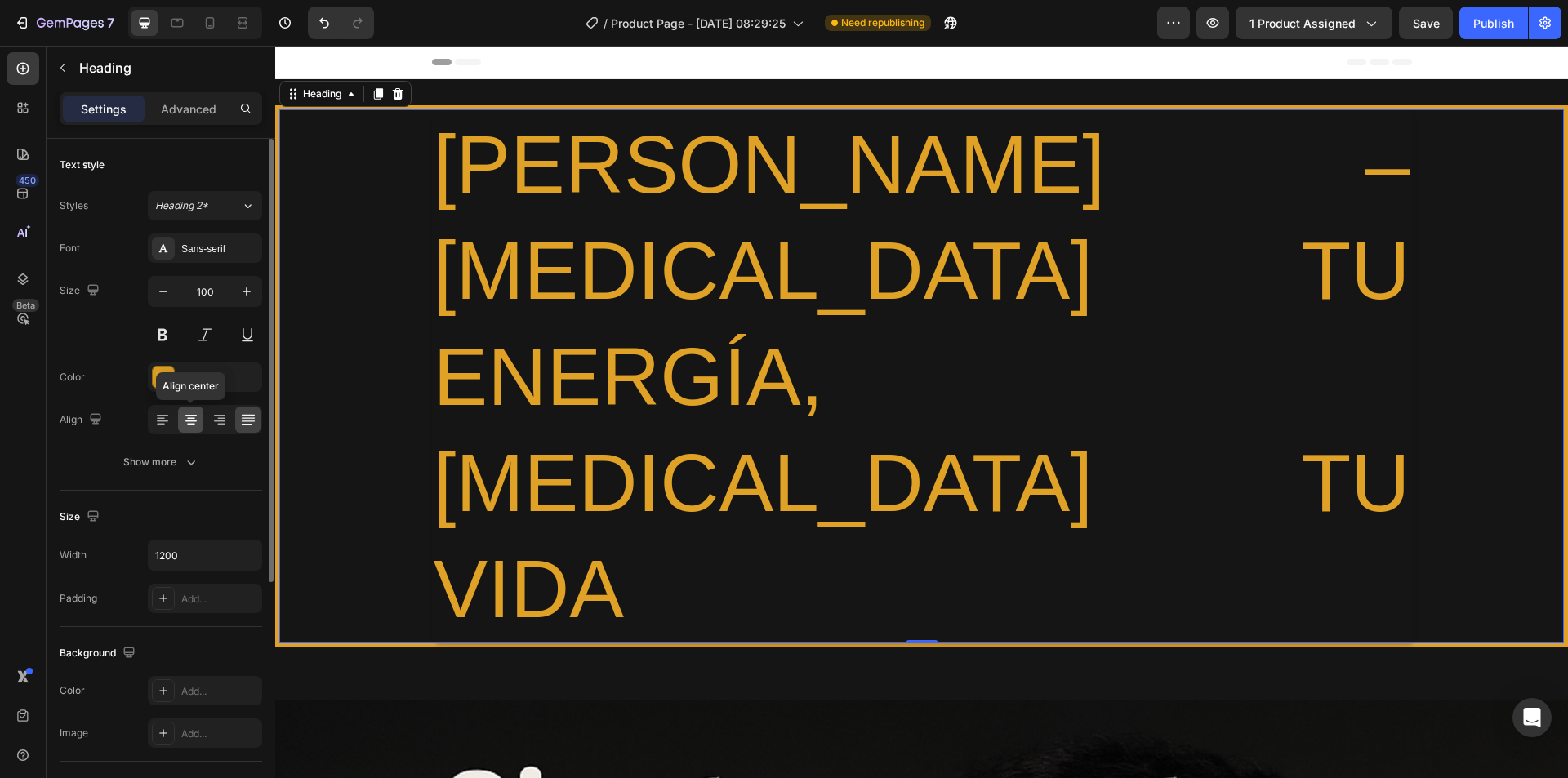
click at [194, 422] on icon at bounding box center [191, 420] width 17 height 17
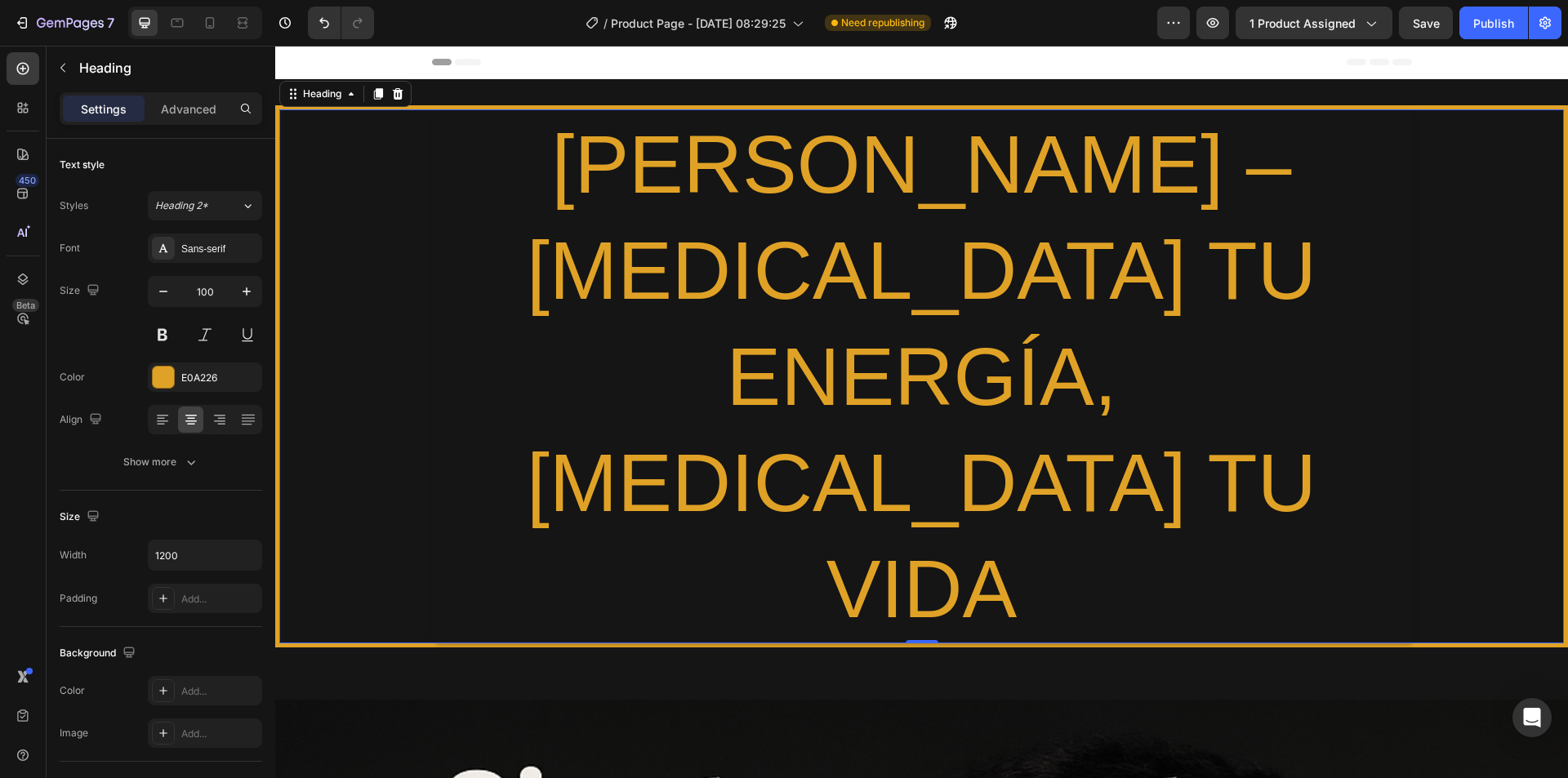
click at [900, 225] on h2 "[PERSON_NAME] – [MEDICAL_DATA] TU ENERGÍA, [MEDICAL_DATA] TU VIDA" at bounding box center [922, 376] width 980 height 534
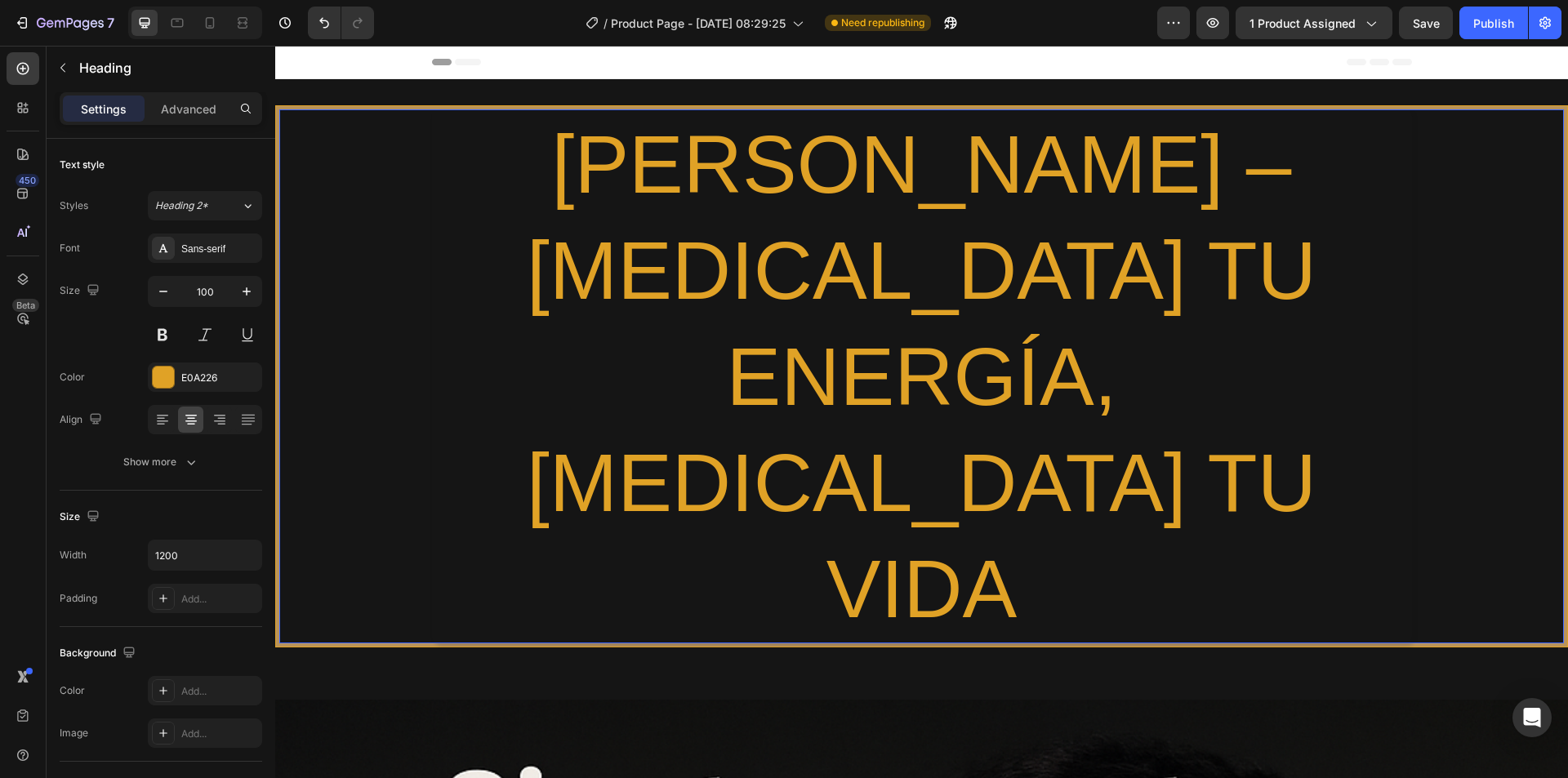
click at [1318, 172] on p "[PERSON_NAME] – [MEDICAL_DATA] TU ENERGÍA, [MEDICAL_DATA] TU VIDA" at bounding box center [922, 376] width 977 height 531
click at [503, 261] on p "[PERSON_NAME] – [MEDICAL_DATA] TU ENERGÍA, [MEDICAL_DATA] TU VIDA" at bounding box center [922, 376] width 977 height 531
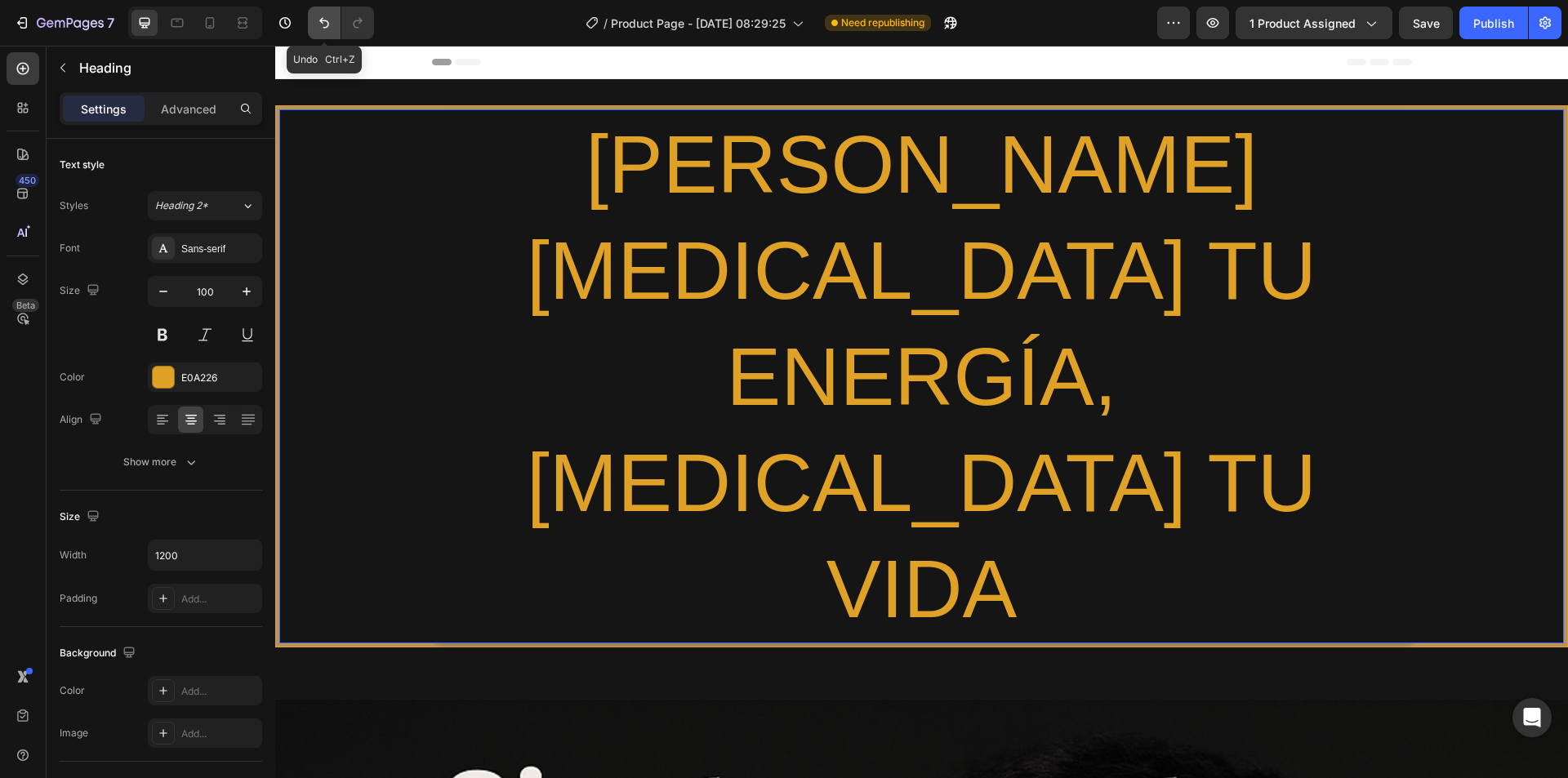
click at [315, 28] on button "Undo/Redo" at bounding box center [324, 22] width 32 height 32
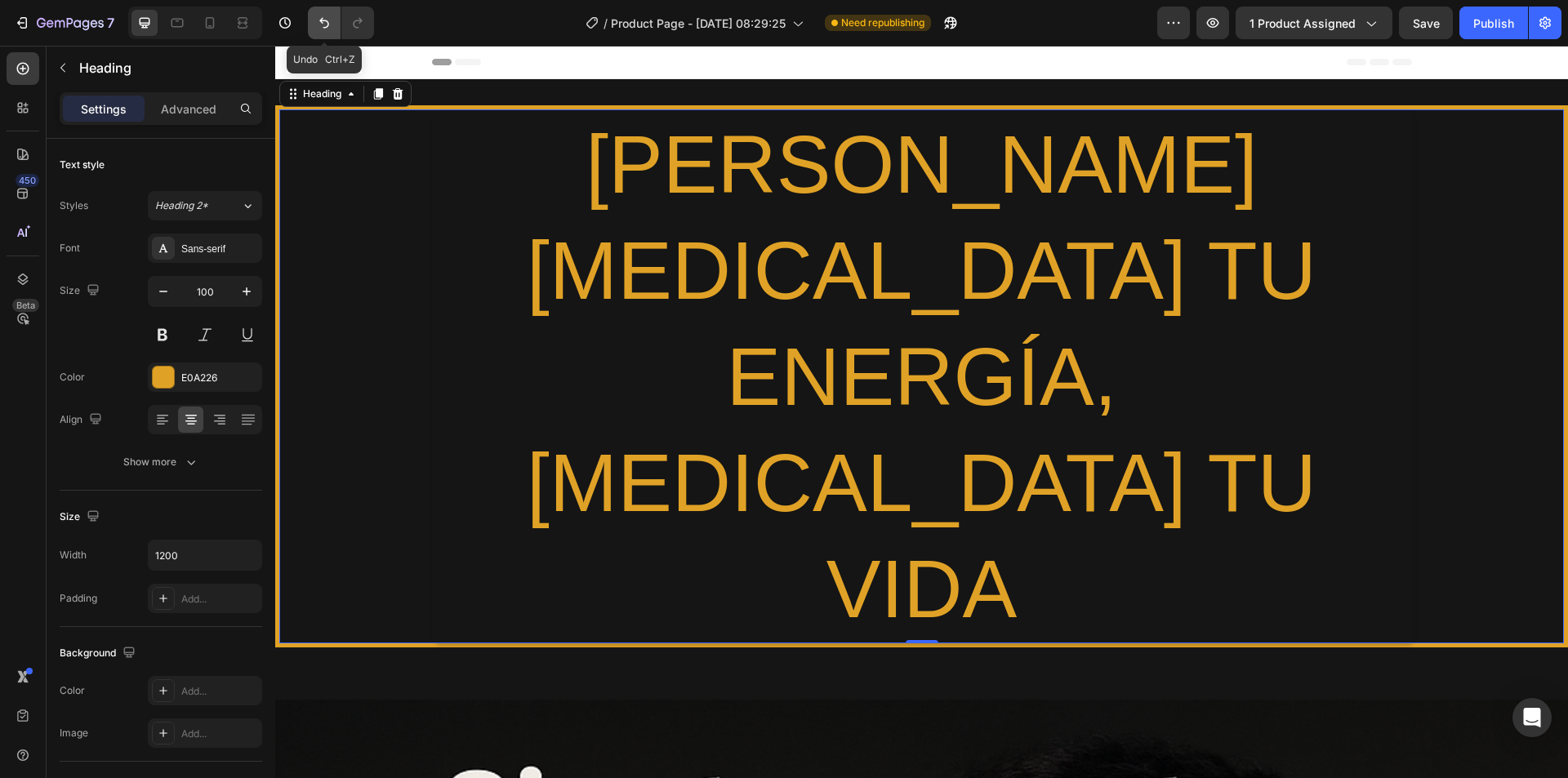
click at [318, 28] on icon "Undo/Redo" at bounding box center [325, 23] width 17 height 17
click at [503, 255] on h2 "[PERSON_NAME] [MEDICAL_DATA] TU ENERGÍA, [MEDICAL_DATA] TU VIDA" at bounding box center [922, 376] width 980 height 534
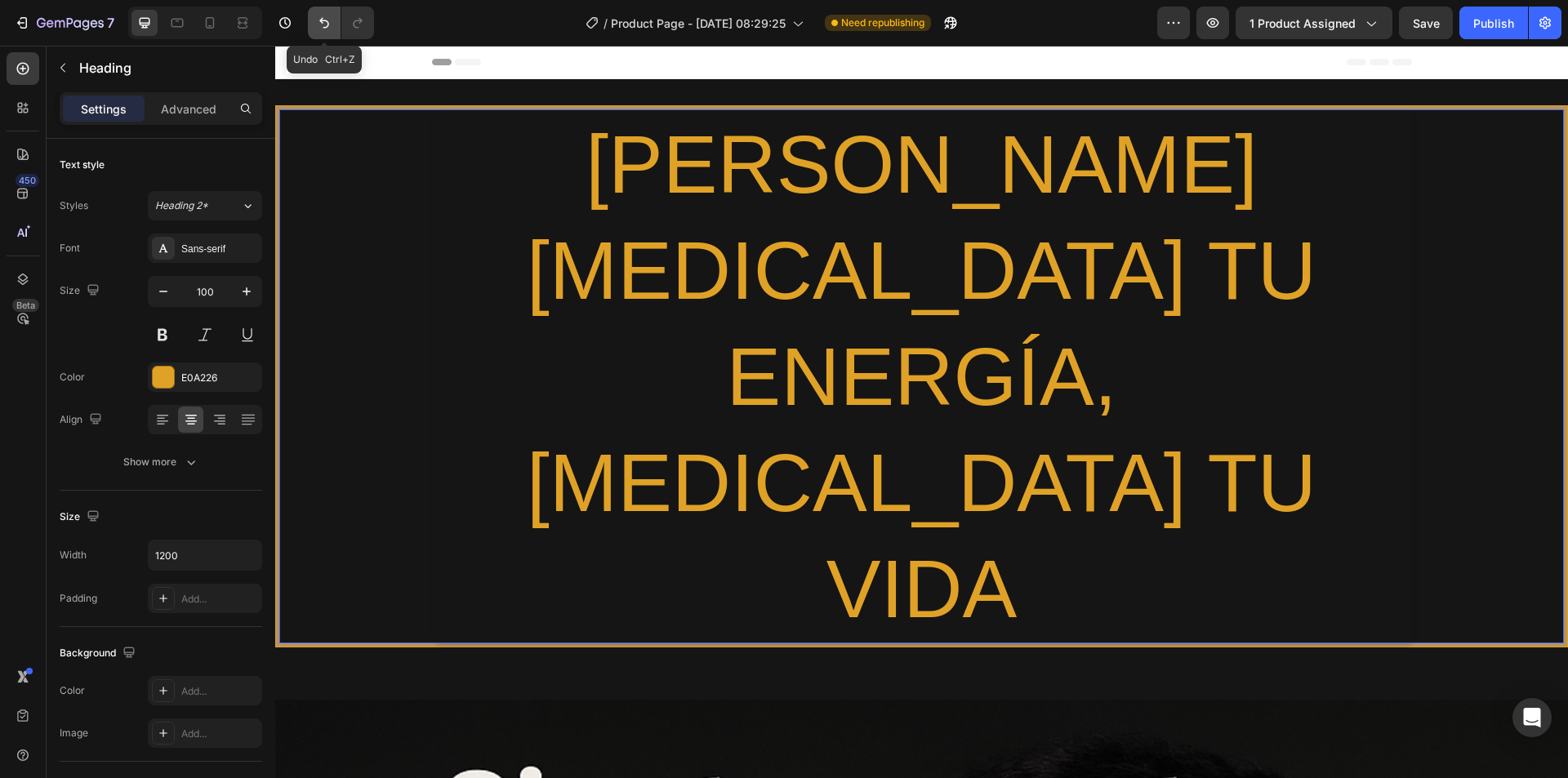
click at [329, 24] on icon "Undo/Redo" at bounding box center [325, 23] width 17 height 17
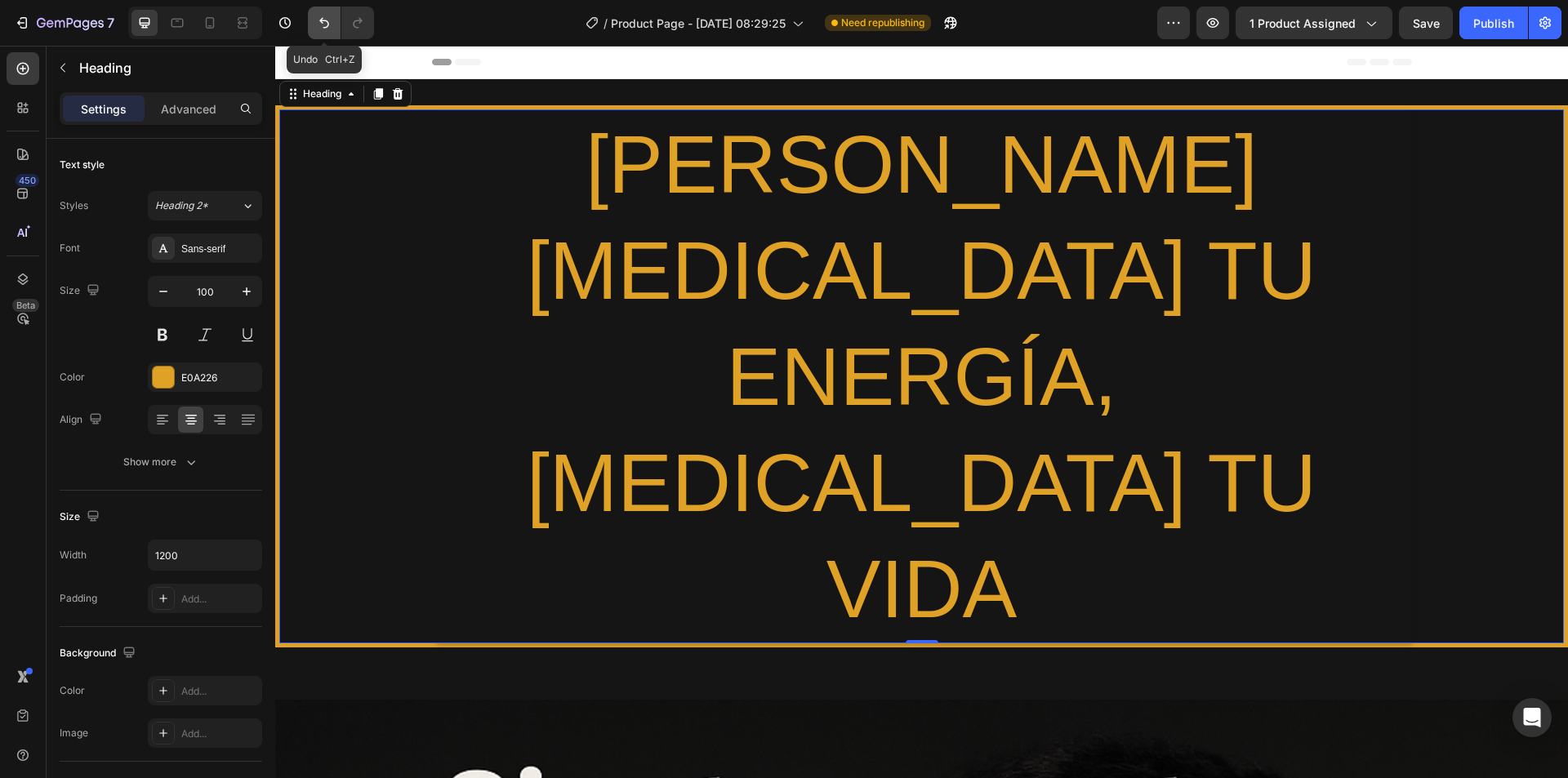
click at [329, 24] on icon "Undo/Redo" at bounding box center [325, 23] width 17 height 17
click at [320, 26] on icon "Undo/Redo" at bounding box center [325, 23] width 17 height 17
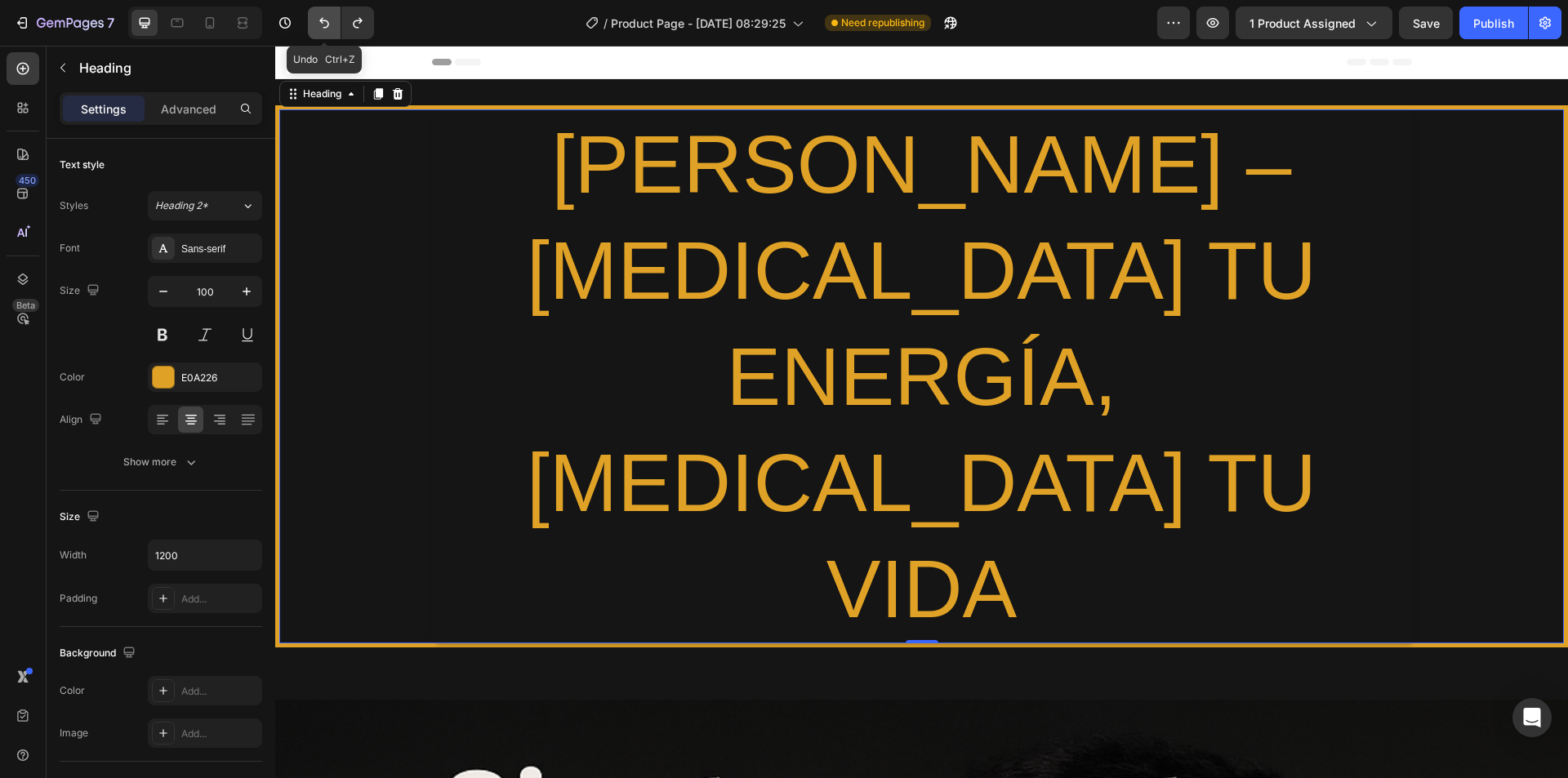
click at [320, 26] on icon "Undo/Redo" at bounding box center [325, 23] width 17 height 17
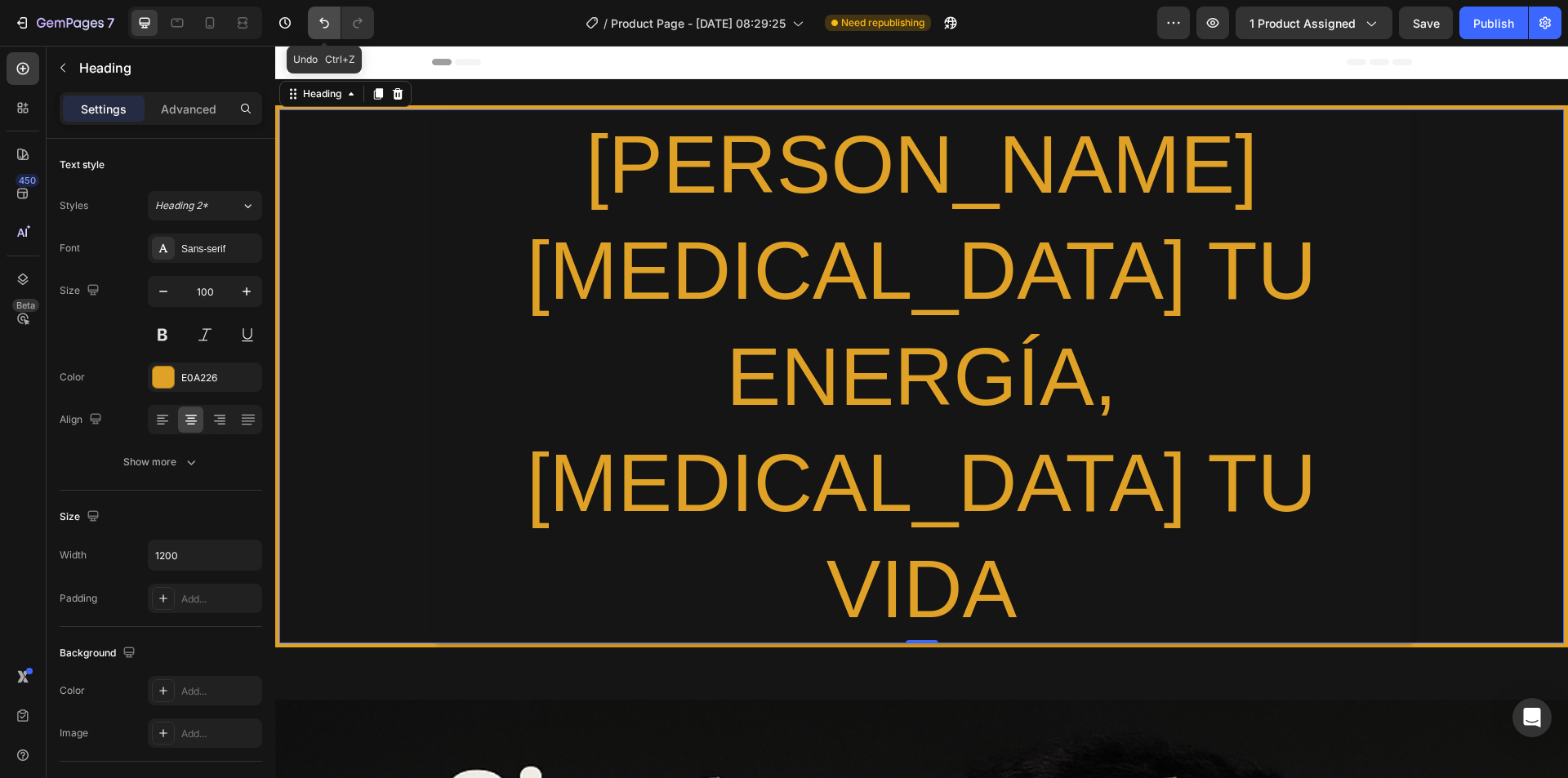
click at [320, 26] on icon "Undo/Redo" at bounding box center [325, 23] width 17 height 17
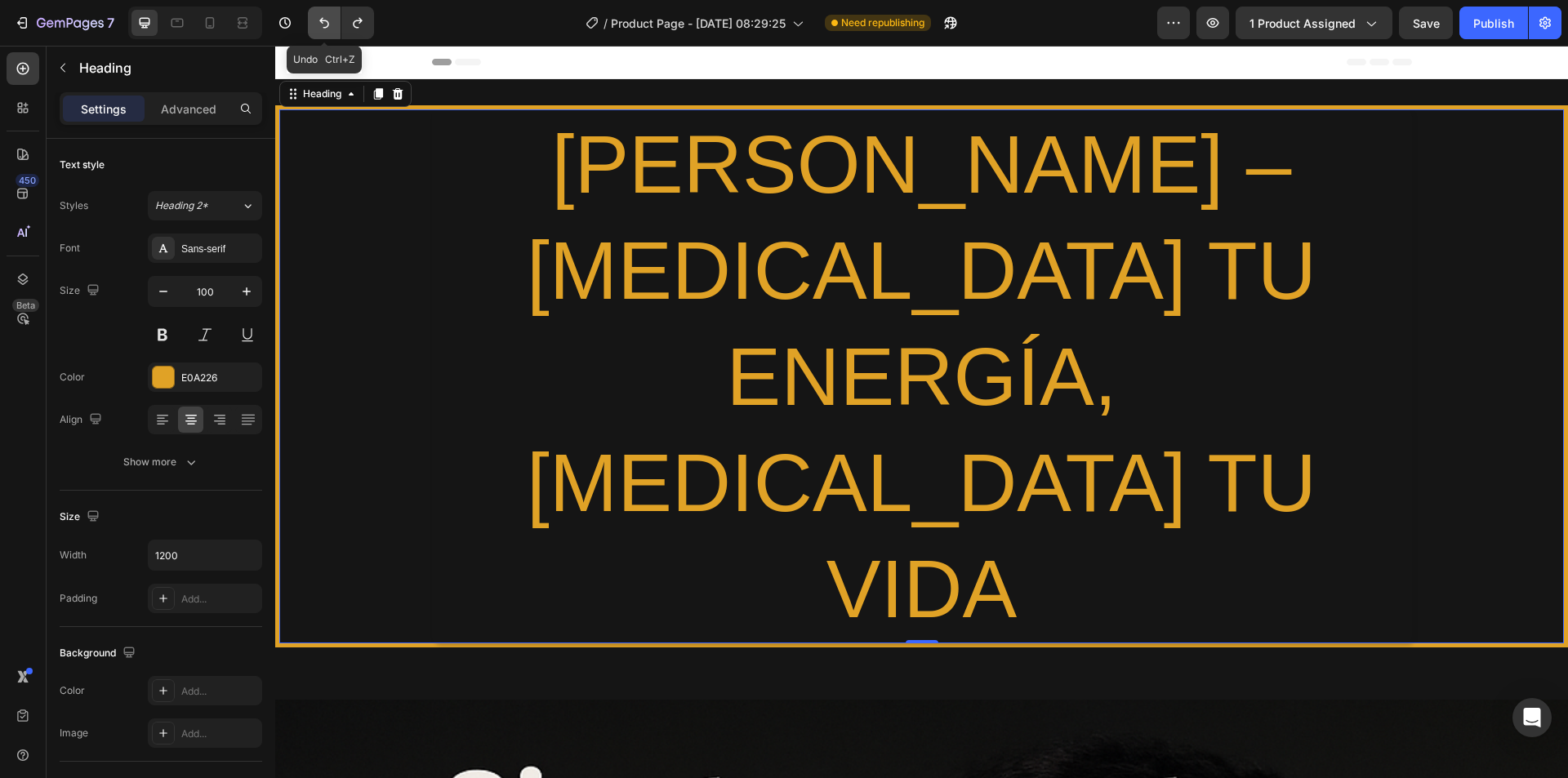
click at [320, 26] on icon "Undo/Redo" at bounding box center [325, 23] width 17 height 17
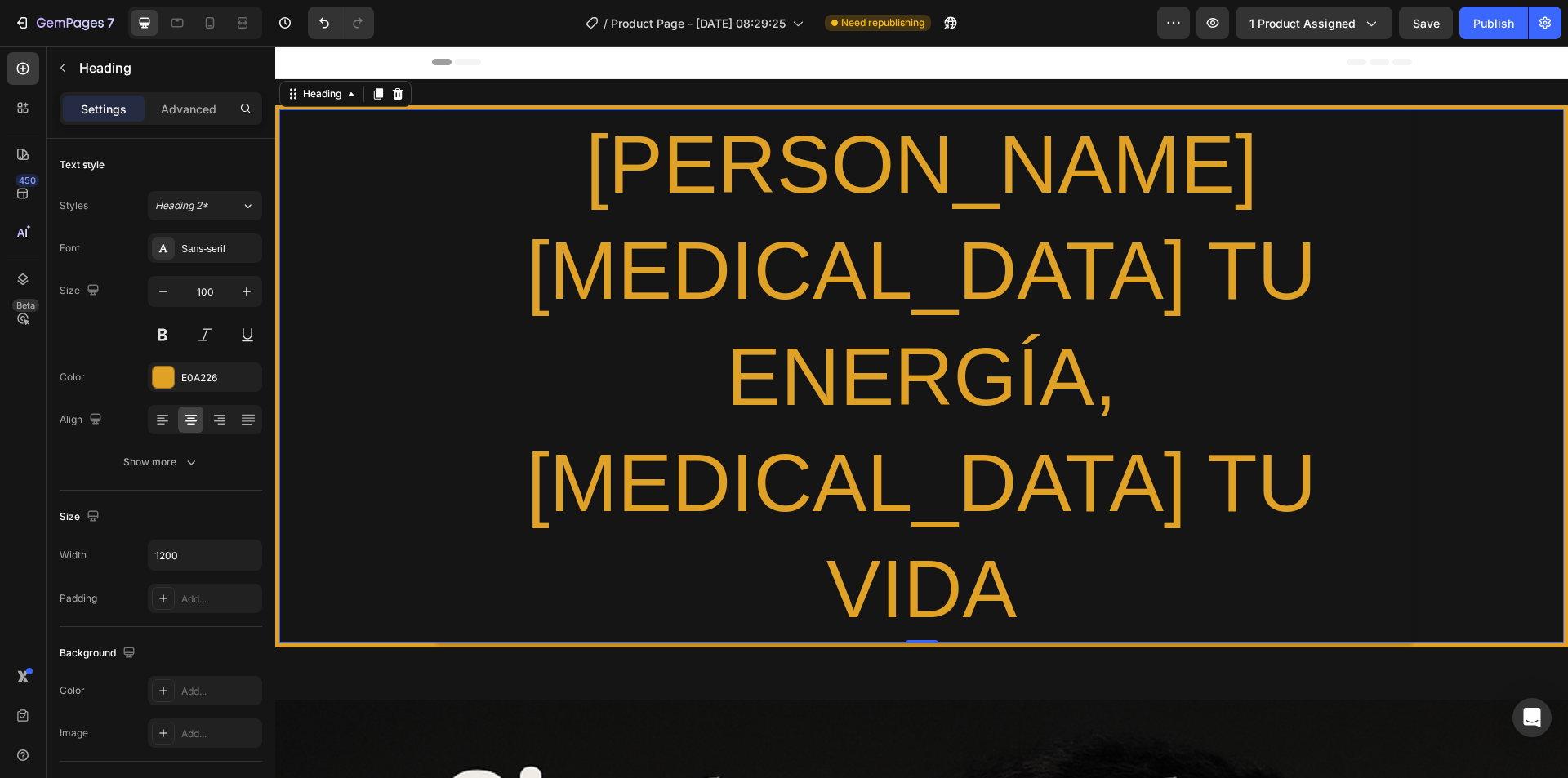
click at [1253, 173] on h2 "[PERSON_NAME] [MEDICAL_DATA] TU ENERGÍA, [MEDICAL_DATA] TU VIDA" at bounding box center [922, 376] width 980 height 534
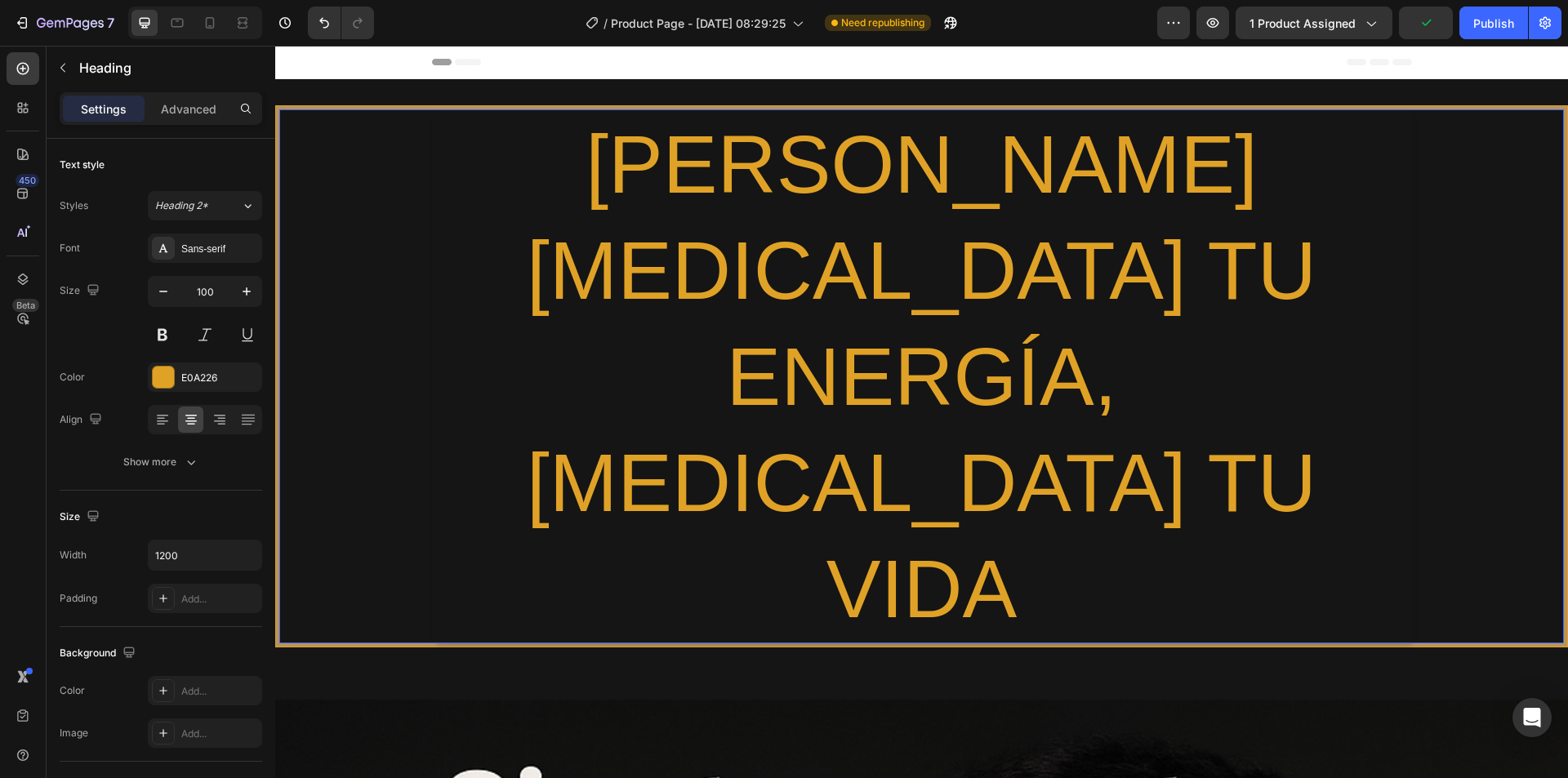
click at [492, 260] on p "[PERSON_NAME] [MEDICAL_DATA] TU ENERGÍA, [MEDICAL_DATA] TU VIDA" at bounding box center [922, 376] width 977 height 531
click at [608, 376] on p "[PERSON_NAME] [MEDICAL_DATA] TU ENERGÍA, [MEDICAL_DATA] TU VIDA" at bounding box center [922, 376] width 977 height 531
click at [577, 157] on p "[PERSON_NAME] [MEDICAL_DATA] TU ENERGÍA, [MEDICAL_DATA] TU VIDA" at bounding box center [922, 376] width 977 height 531
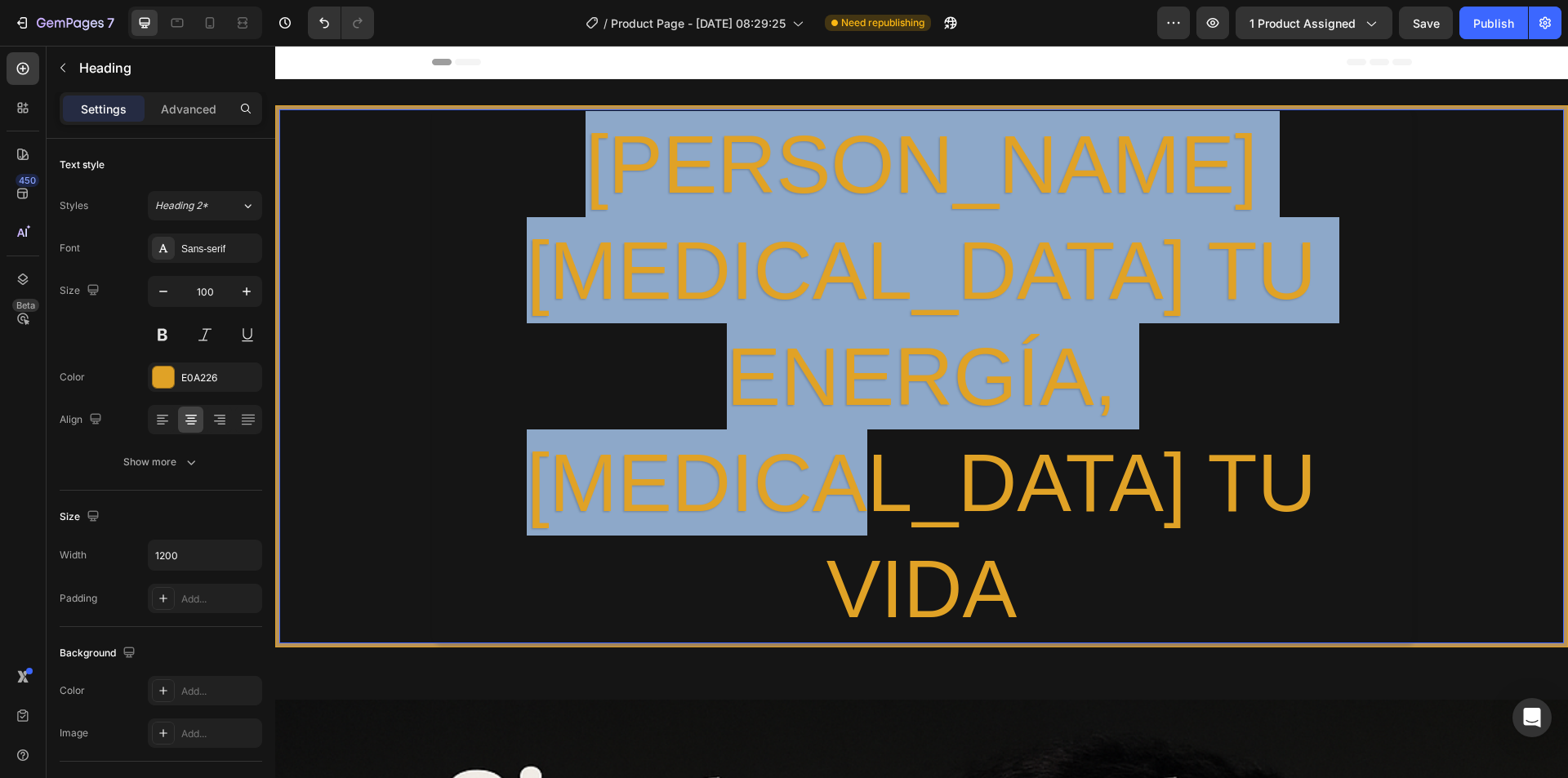
drag, startPoint x: 577, startPoint y: 157, endPoint x: 1197, endPoint y: 337, distance: 645.6
click at [1197, 337] on p "[PERSON_NAME] [MEDICAL_DATA] TU ENERGÍA, [MEDICAL_DATA] TU VIDA" at bounding box center [922, 376] width 977 height 531
click at [1263, 360] on p "[PERSON_NAME] [MEDICAL_DATA] TU ENERGÍA, [MEDICAL_DATA] TU VIDA" at bounding box center [922, 376] width 977 height 531
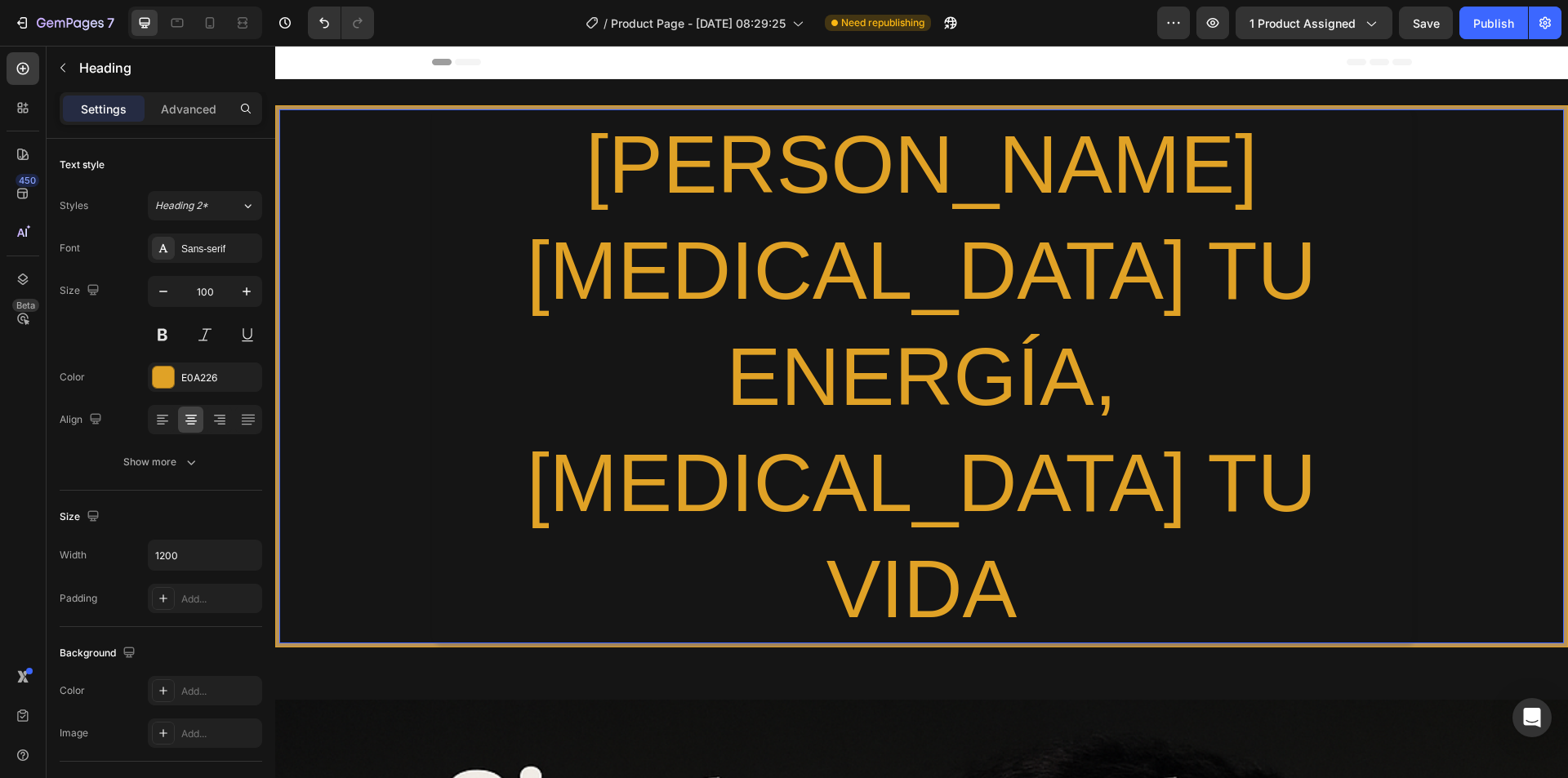
click at [933, 375] on p "[PERSON_NAME] [MEDICAL_DATA] TU ENERGÍA, [MEDICAL_DATA] TU VIDA" at bounding box center [922, 376] width 977 height 531
click at [1254, 370] on p "[PERSON_NAME] [MEDICAL_DATA] TU ENERGÍA, [MEDICAL_DATA] TU VIDA" at bounding box center [922, 376] width 977 height 531
click at [408, 360] on div "[PERSON_NAME] [MEDICAL_DATA] TU ENERGÍA, [MEDICAL_DATA] TU VIDA" at bounding box center [921, 376] width 1284 height 534
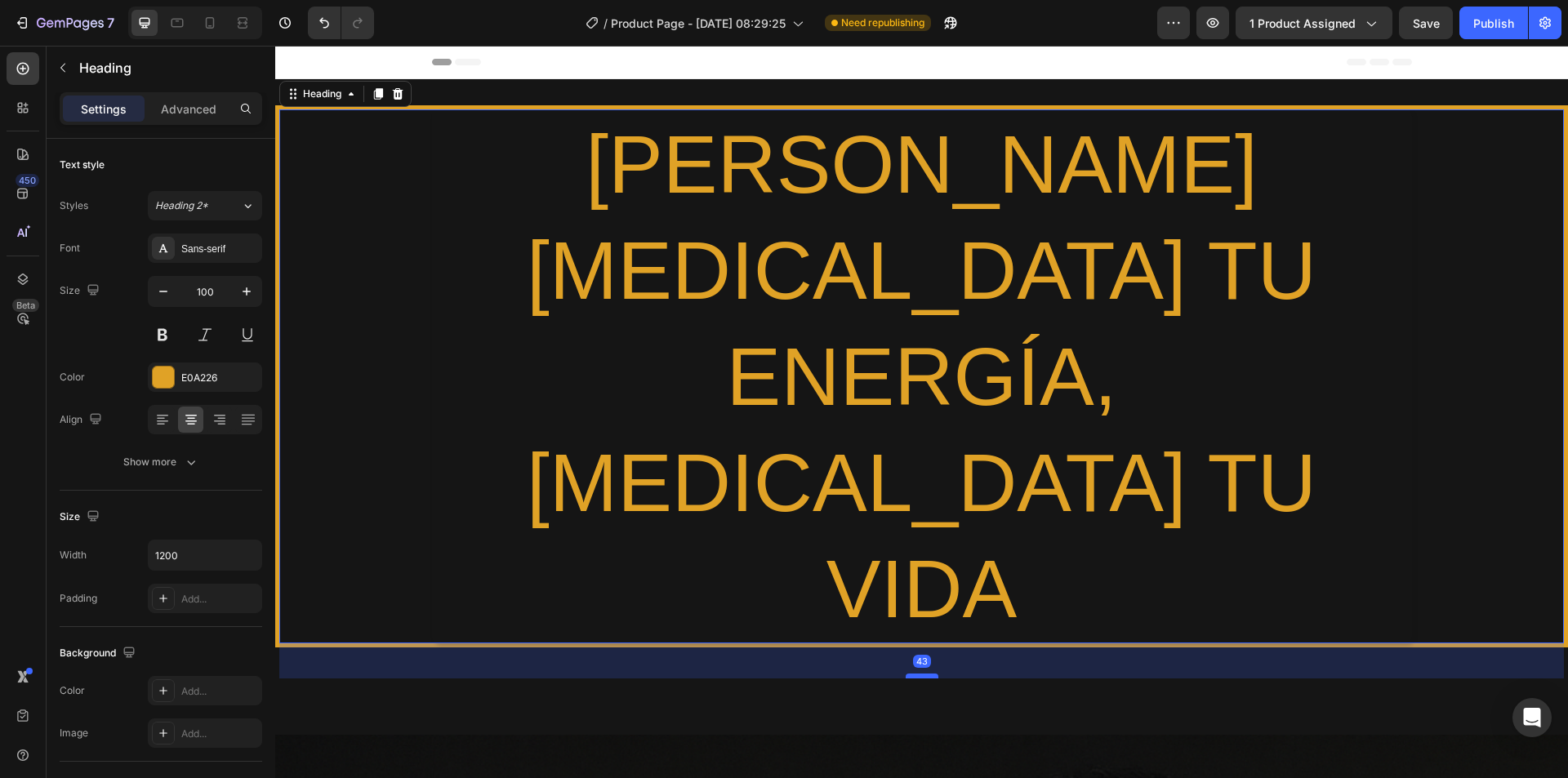
drag, startPoint x: 921, startPoint y: 429, endPoint x: 920, endPoint y: 463, distance: 34.0
click at [920, 674] on div at bounding box center [921, 676] width 32 height 5
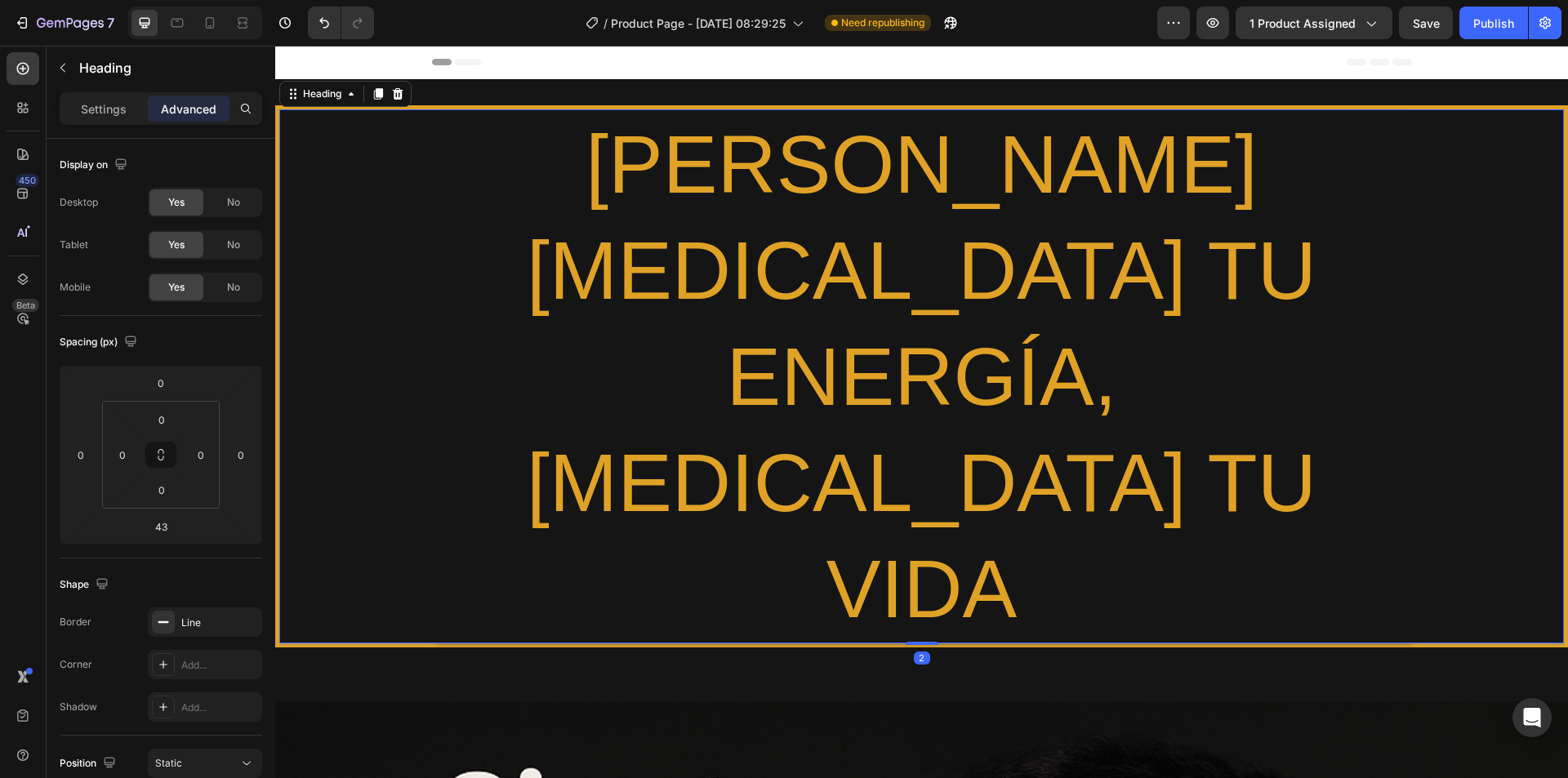
drag, startPoint x: 920, startPoint y: 463, endPoint x: 932, endPoint y: 430, distance: 35.1
click at [932, 430] on div "[PERSON_NAME] [MEDICAL_DATA] TU ENERGÍA, [MEDICAL_DATA] TU VIDA Heading 2" at bounding box center [921, 376] width 1292 height 542
type input "2"
click at [400, 94] on icon at bounding box center [397, 94] width 13 height 13
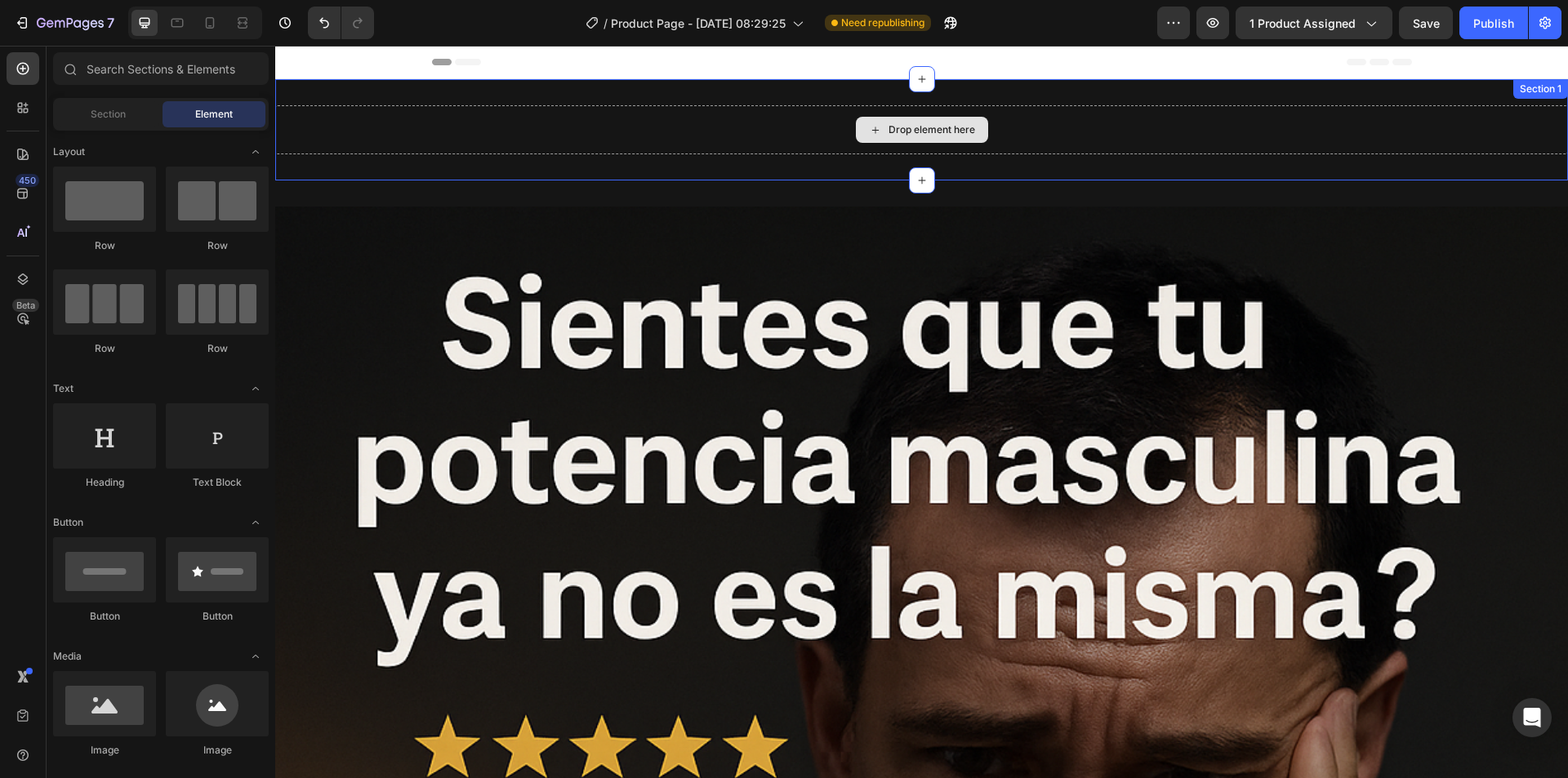
click at [927, 127] on div "Drop element here" at bounding box center [931, 130] width 87 height 13
click at [918, 128] on div "Drop element here" at bounding box center [931, 130] width 87 height 13
click at [889, 124] on div "Drop element here" at bounding box center [931, 130] width 87 height 13
click at [996, 124] on div "Drop element here" at bounding box center [921, 129] width 1292 height 49
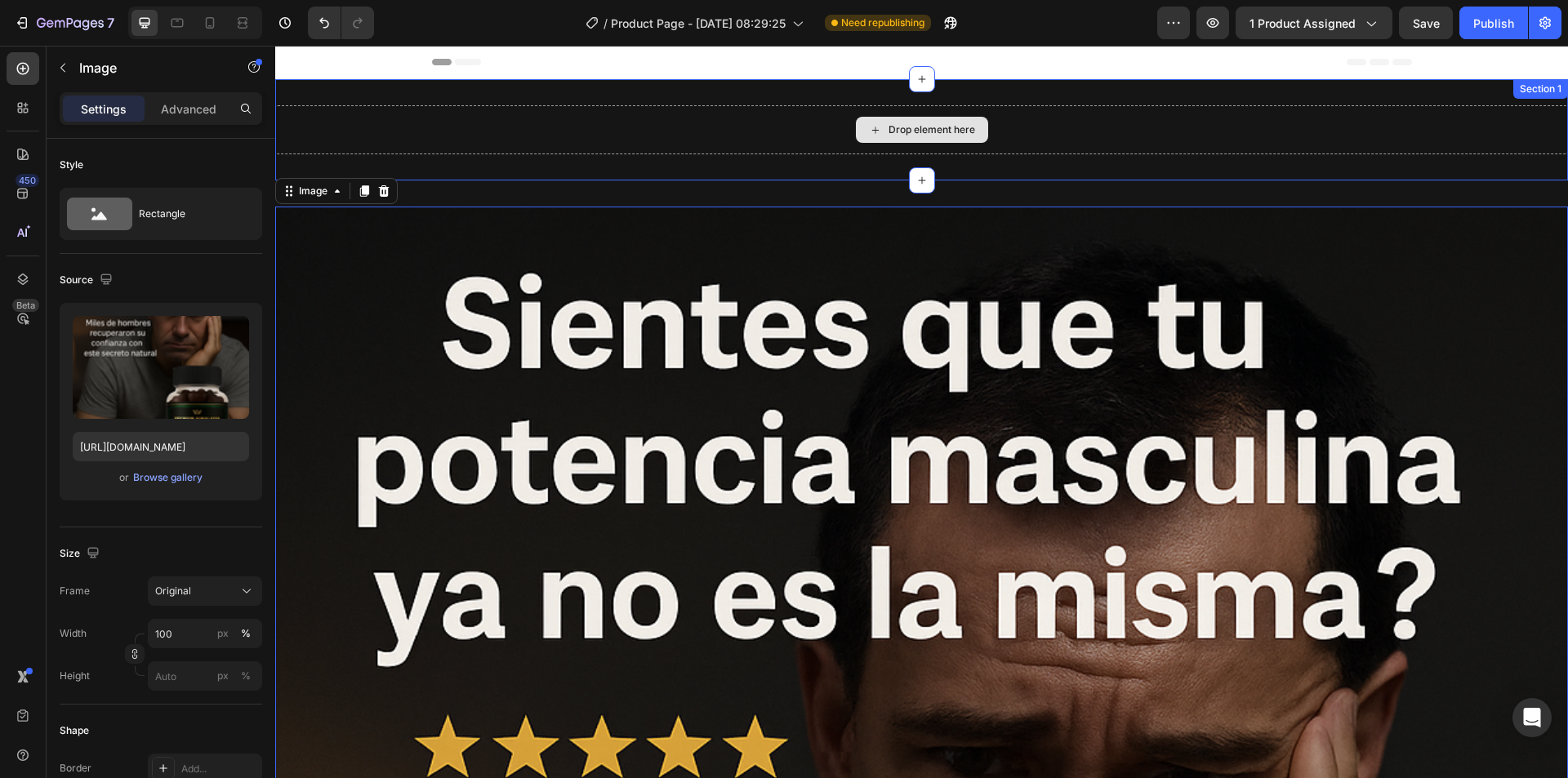
click at [1007, 129] on div "Drop element here" at bounding box center [921, 129] width 1292 height 49
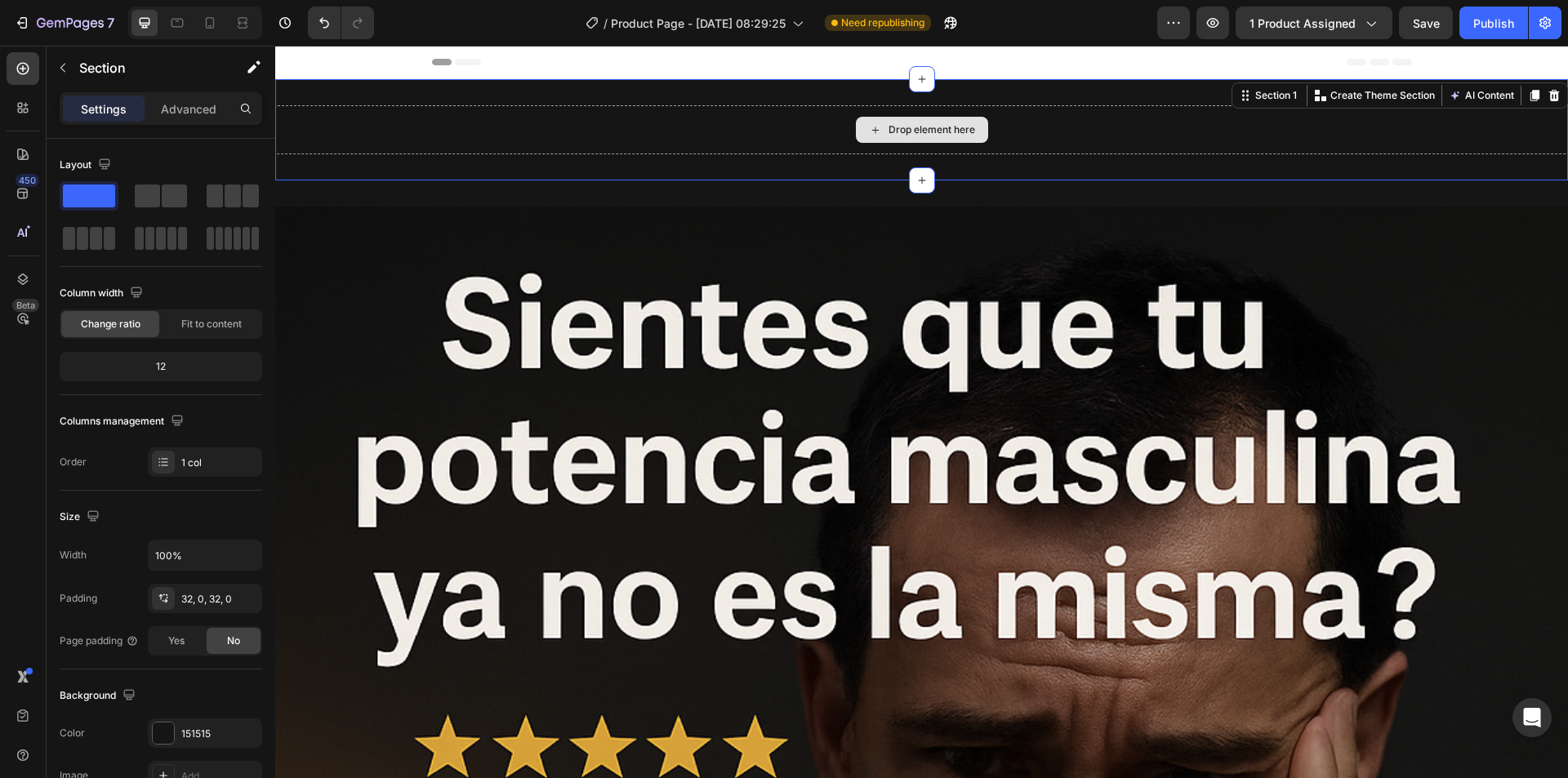
click at [888, 128] on div "Drop element here" at bounding box center [931, 130] width 87 height 13
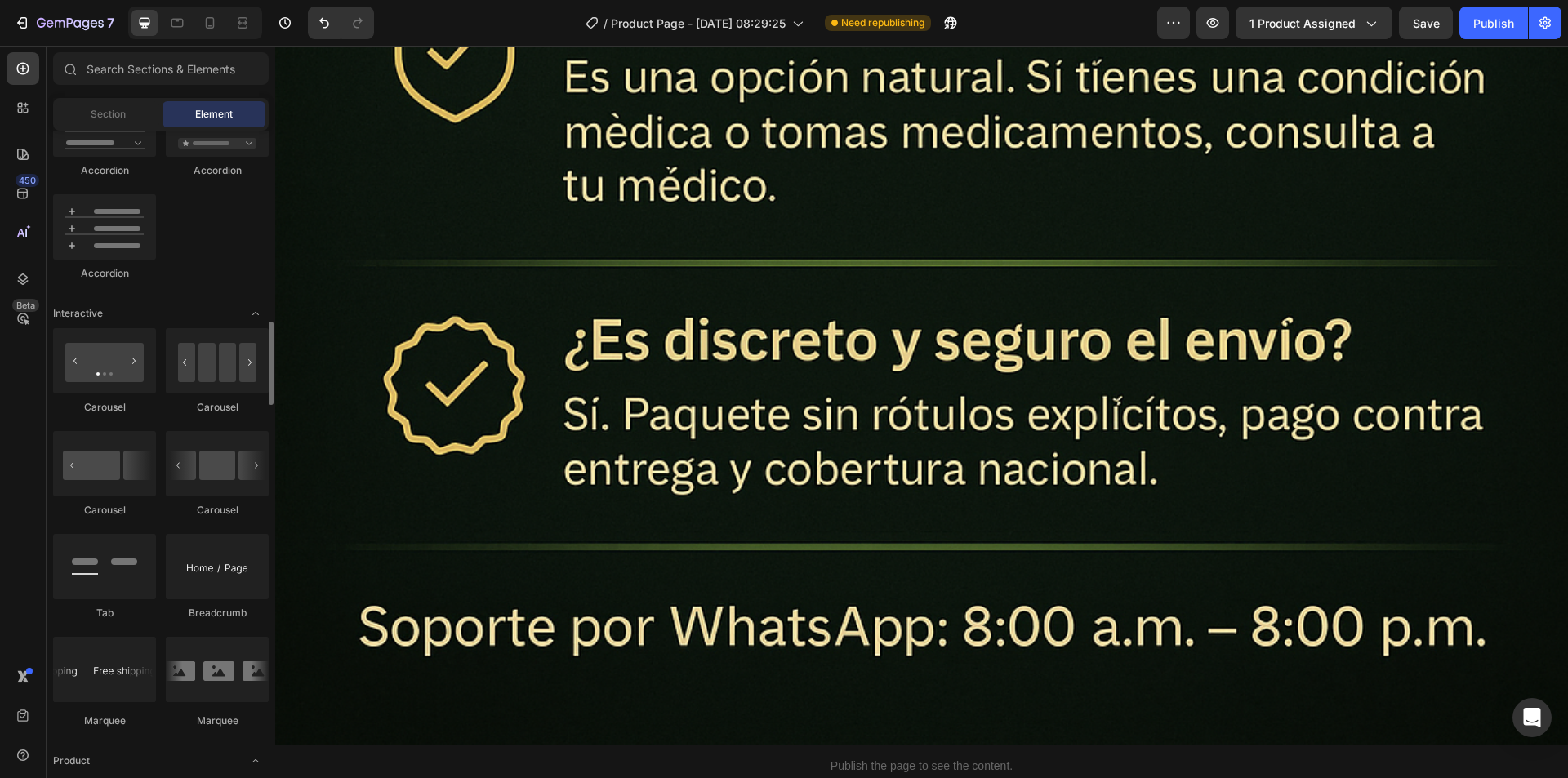
scroll to position [1551, 0]
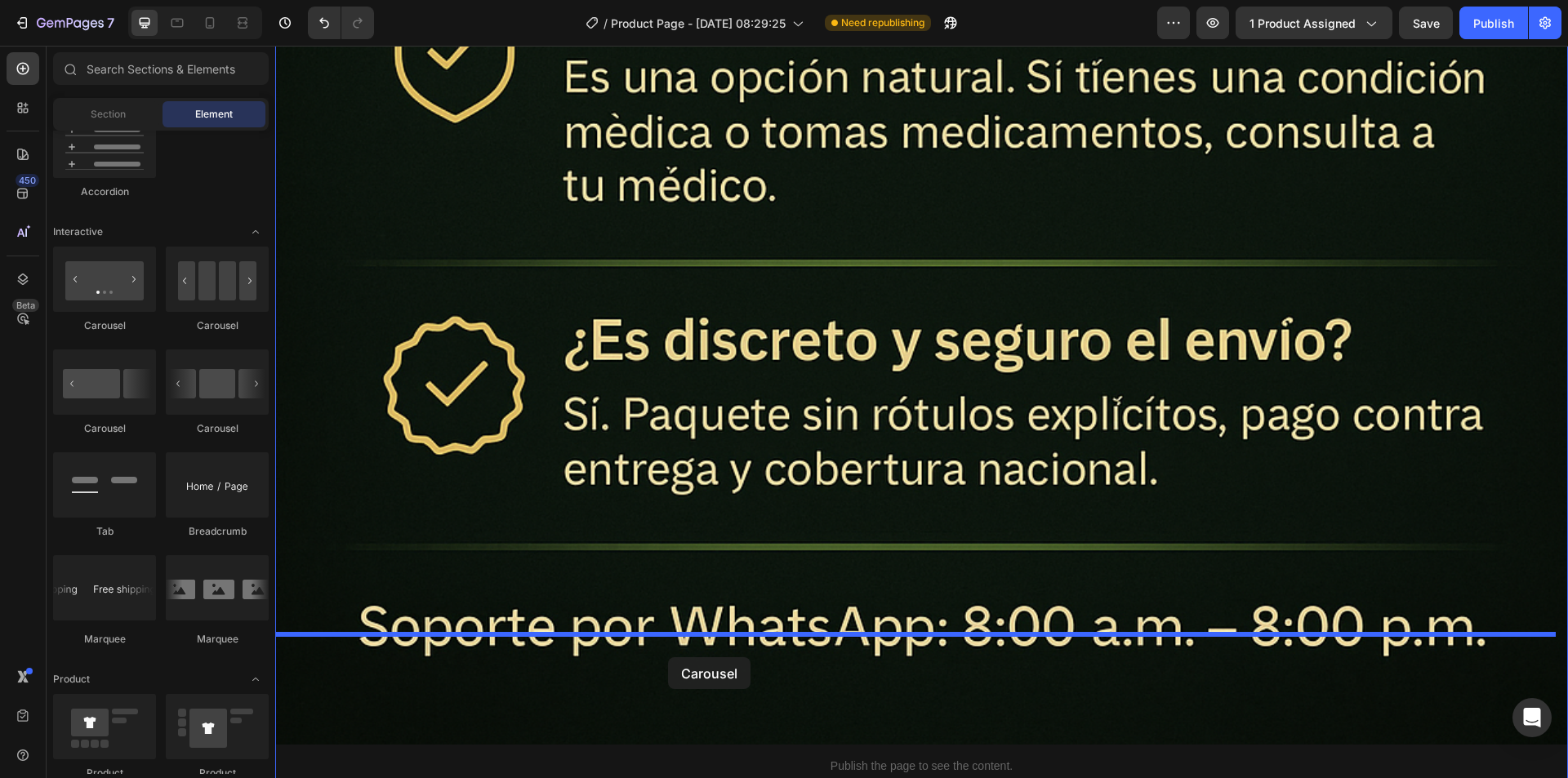
drag, startPoint x: 476, startPoint y: 328, endPoint x: 668, endPoint y: 657, distance: 380.9
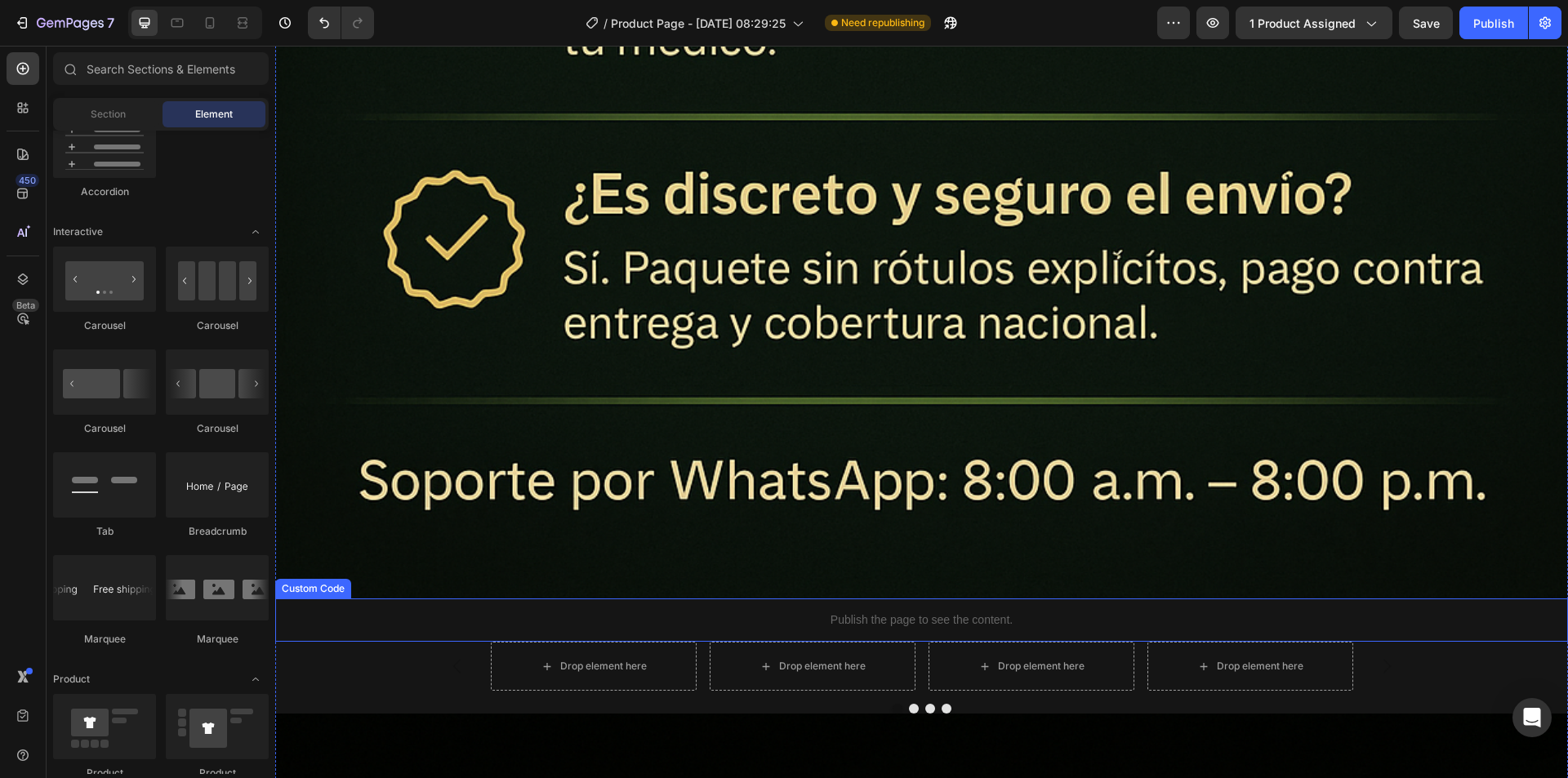
scroll to position [11428, 0]
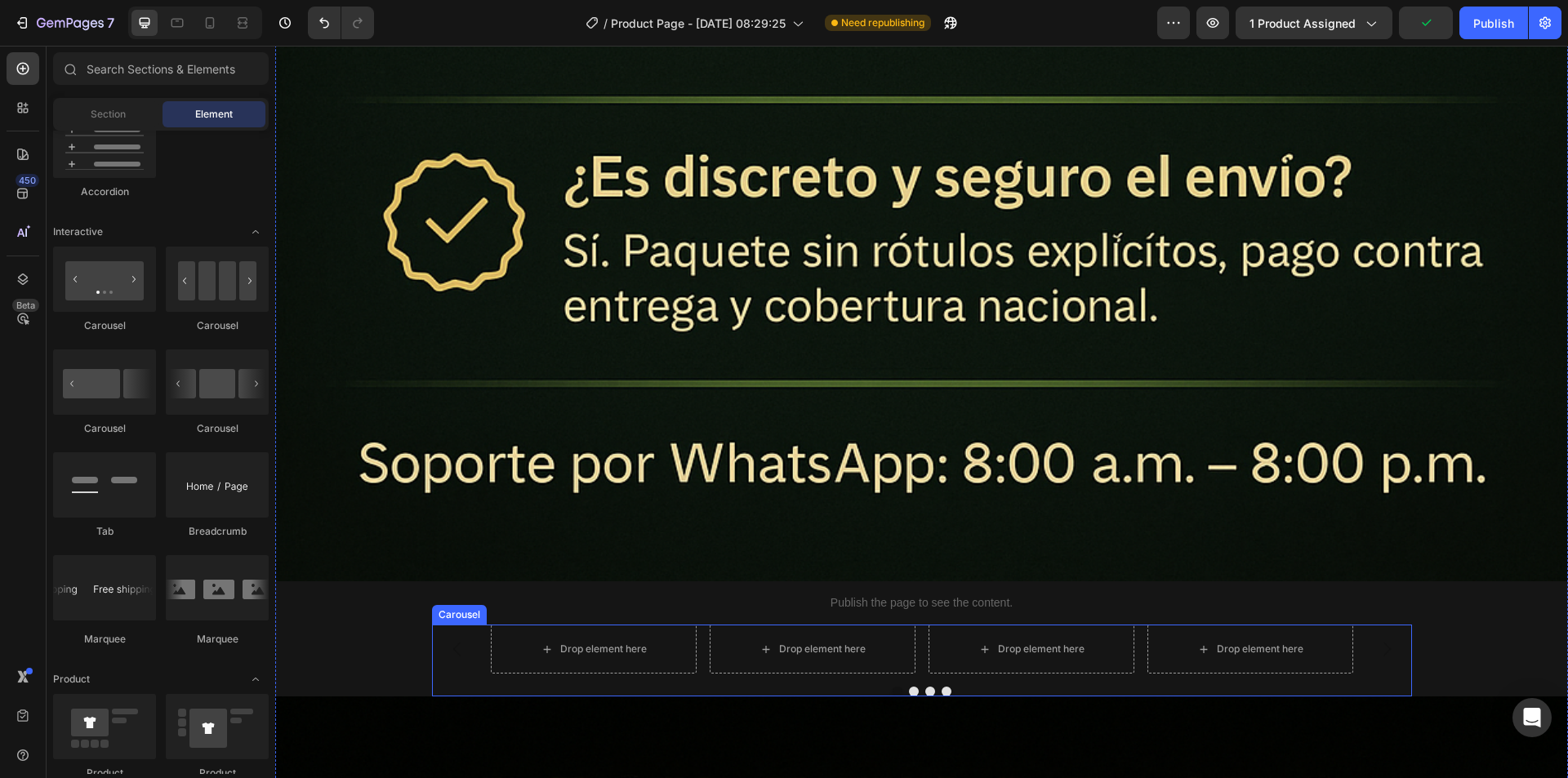
click at [925, 686] on button "Dot" at bounding box center [930, 691] width 10 height 10
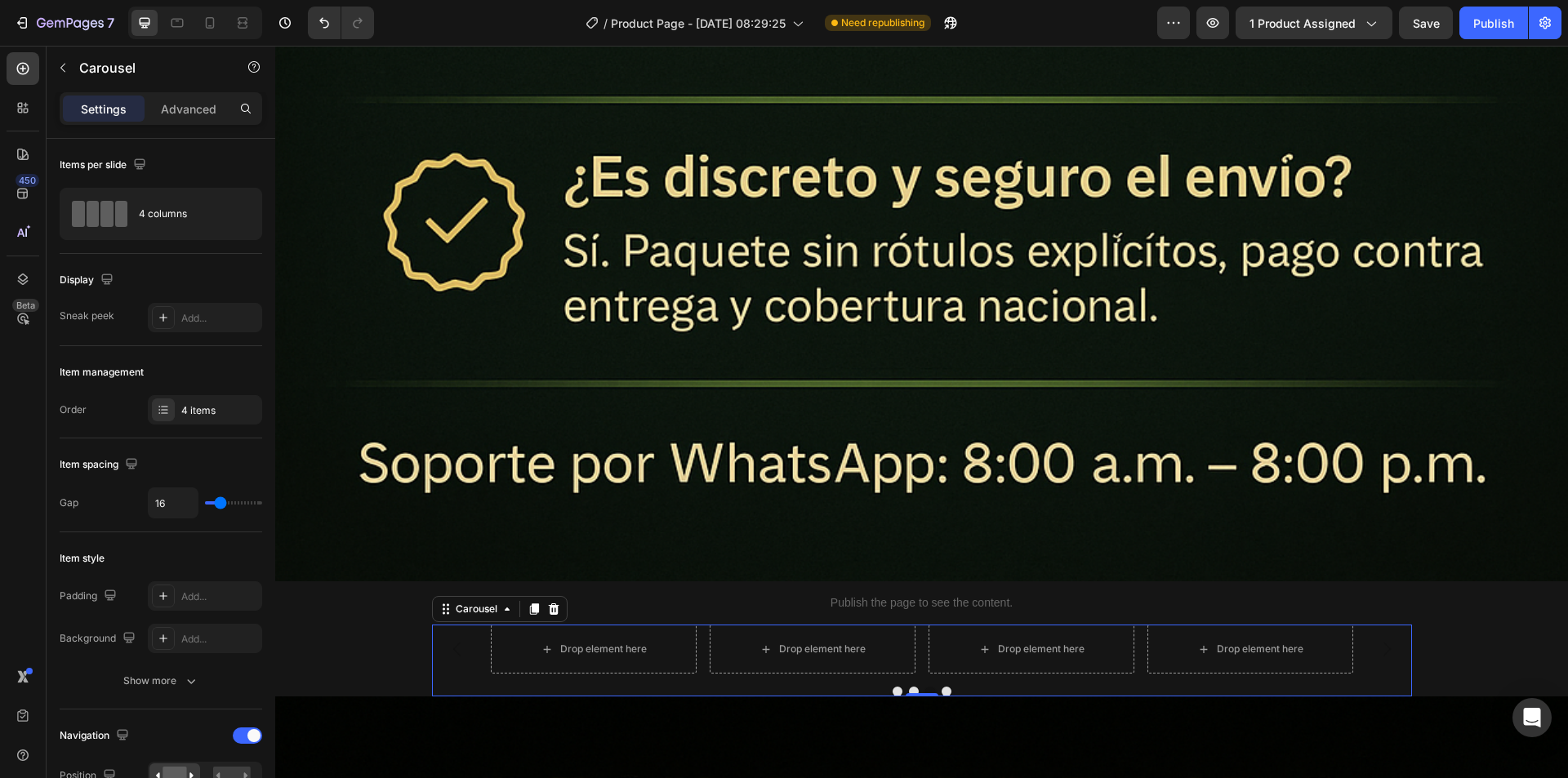
click at [941, 686] on button "Dot" at bounding box center [946, 691] width 10 height 10
click at [892, 686] on button "Dot" at bounding box center [897, 691] width 10 height 10
click at [183, 208] on div "4 columns" at bounding box center [189, 214] width 99 height 37
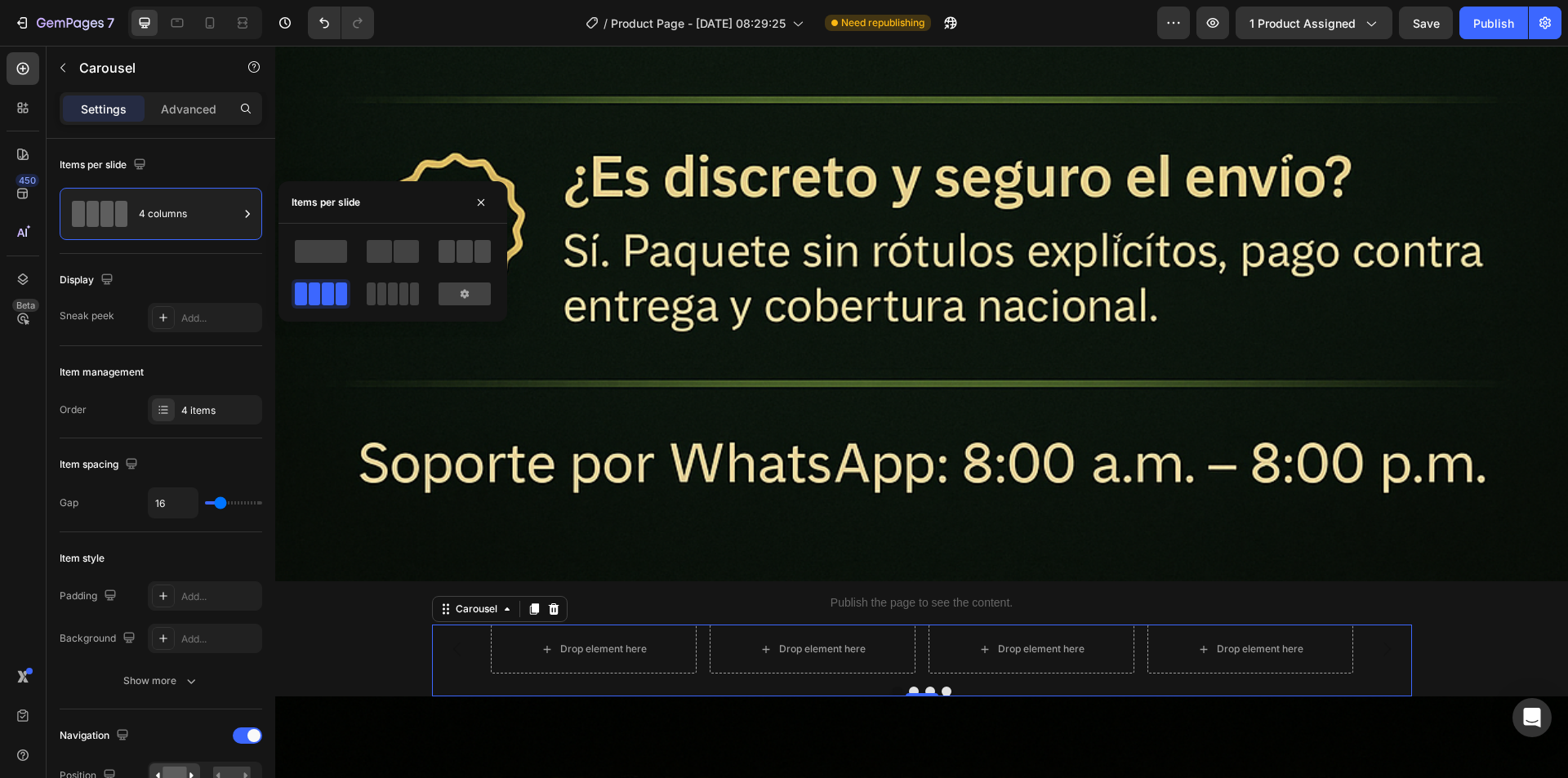
click at [453, 247] on span at bounding box center [447, 252] width 17 height 23
click at [1215, 23] on icon "button" at bounding box center [1213, 23] width 17 height 17
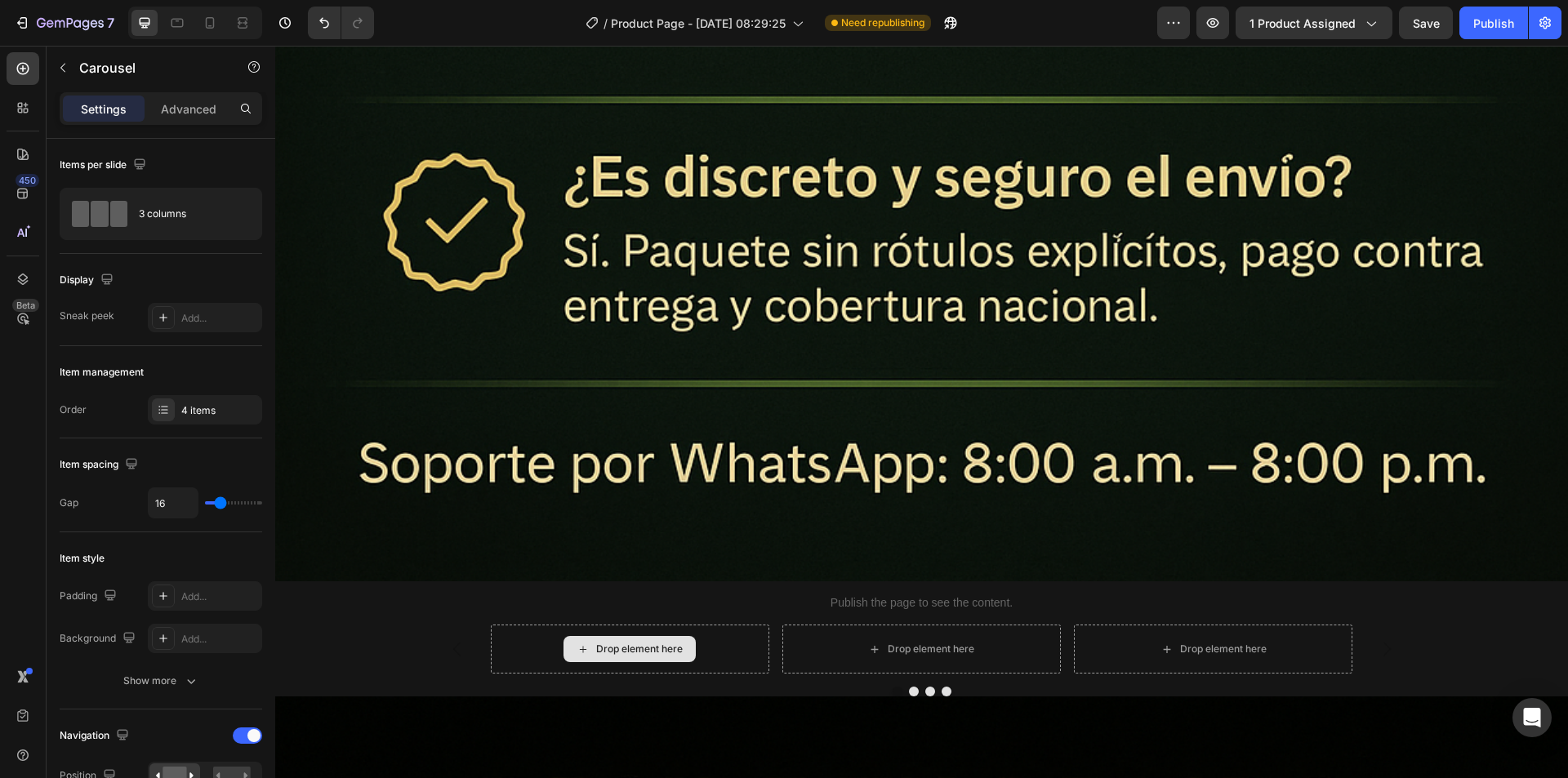
click at [612, 642] on div "Drop element here" at bounding box center [639, 649] width 87 height 13
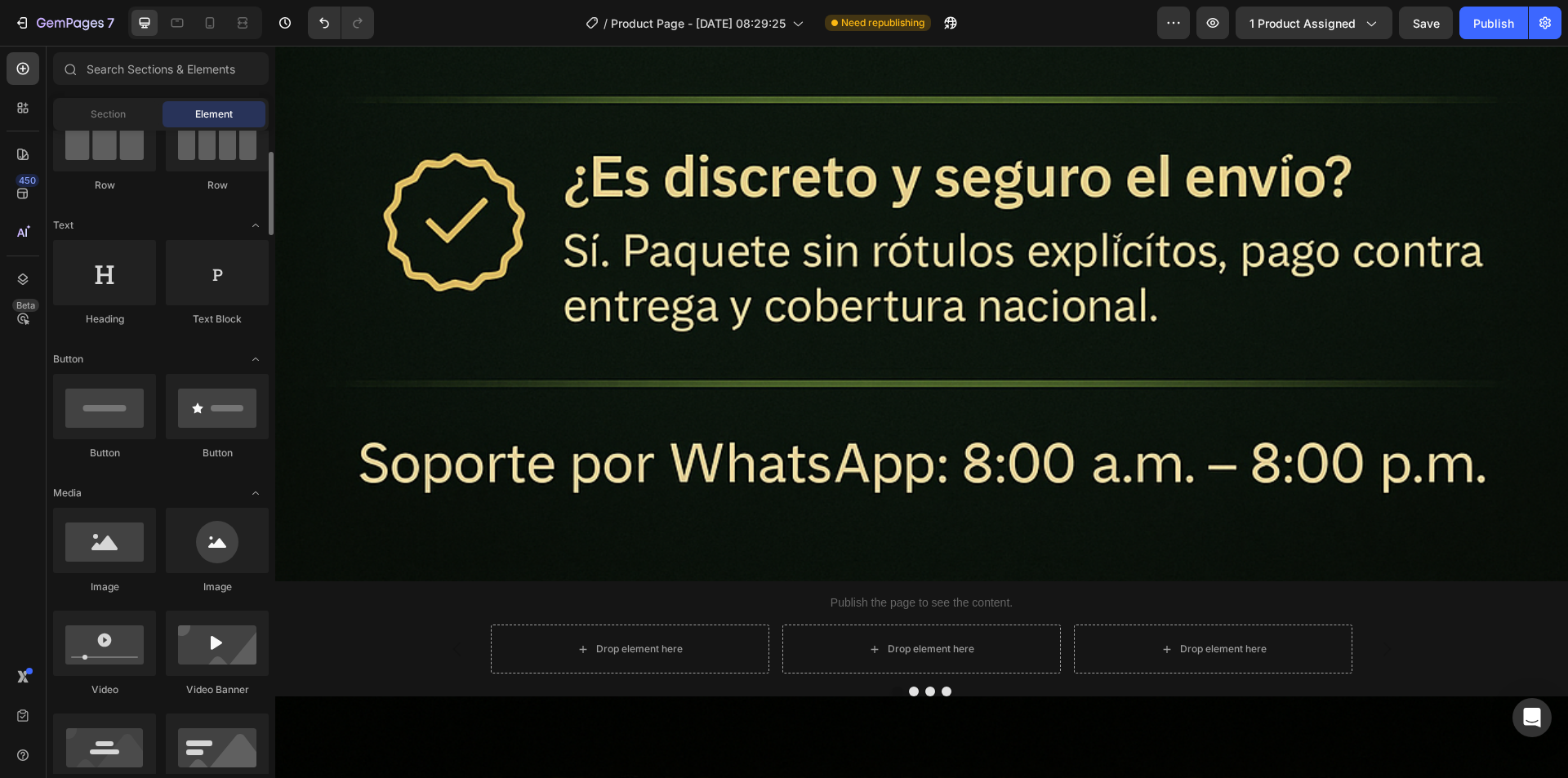
scroll to position [0, 0]
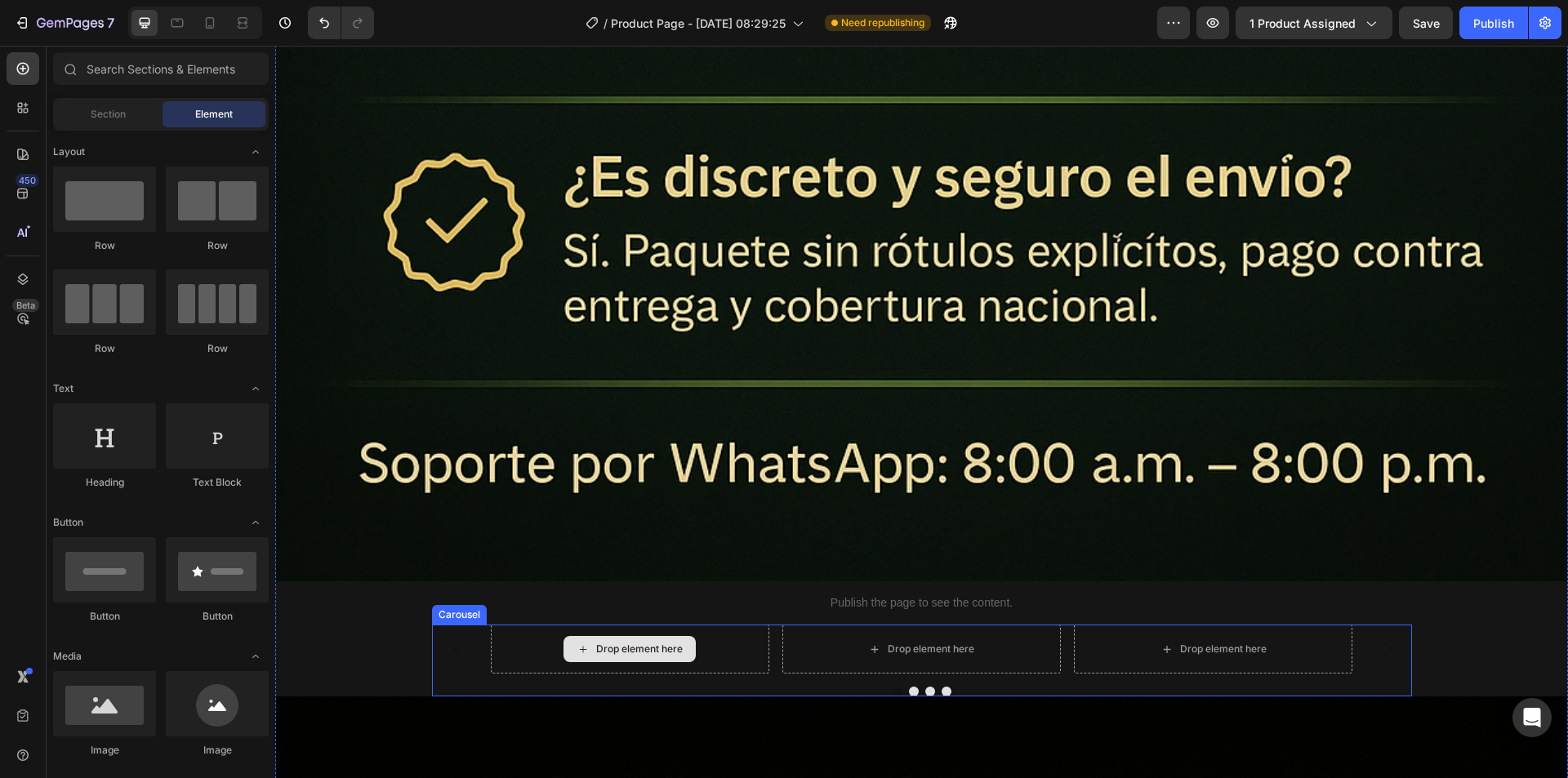
click at [614, 642] on div "Drop element here" at bounding box center [639, 649] width 87 height 13
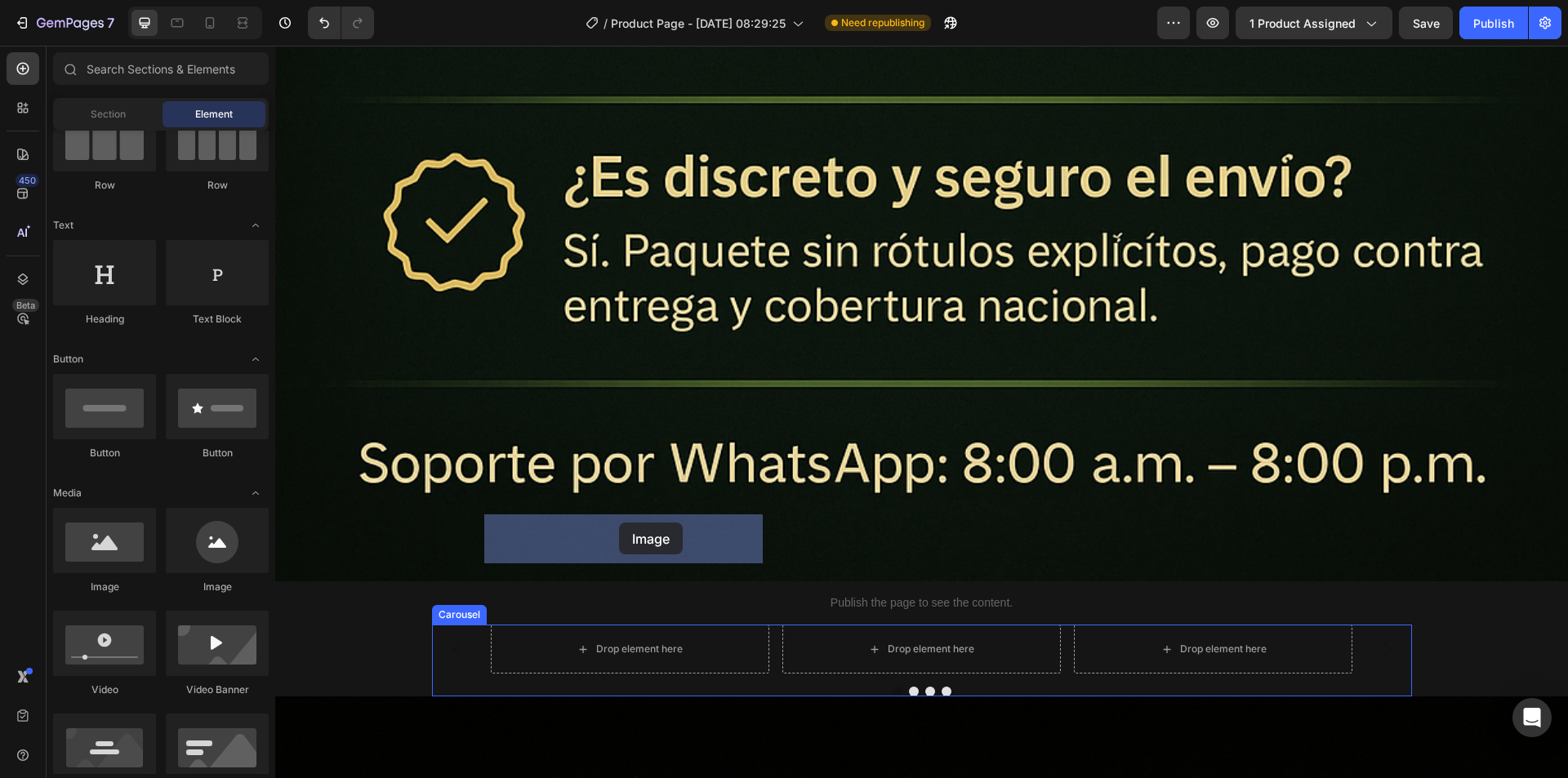
drag, startPoint x: 378, startPoint y: 592, endPoint x: 619, endPoint y: 522, distance: 251.0
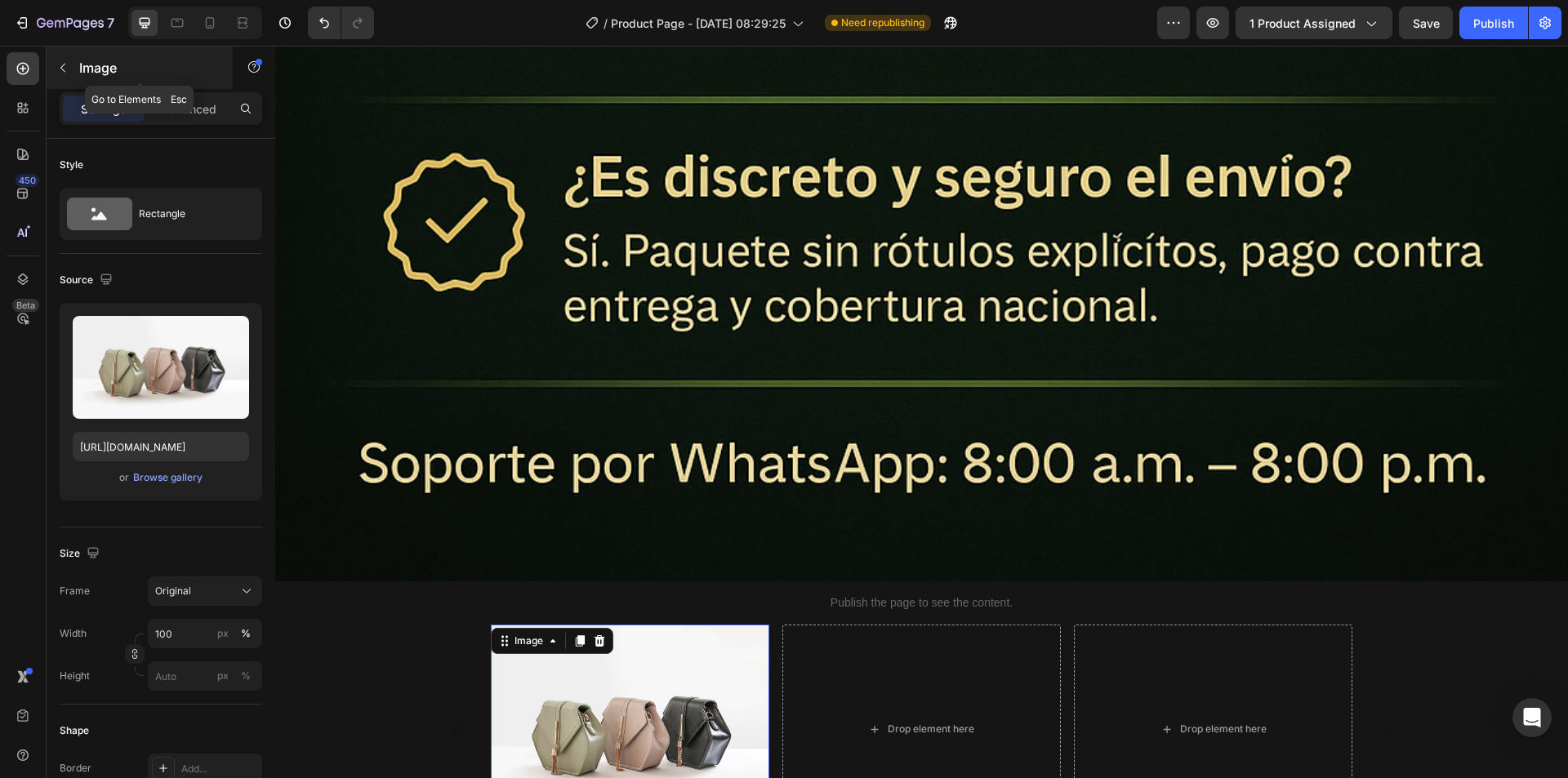
click at [62, 59] on button "button" at bounding box center [63, 68] width 26 height 26
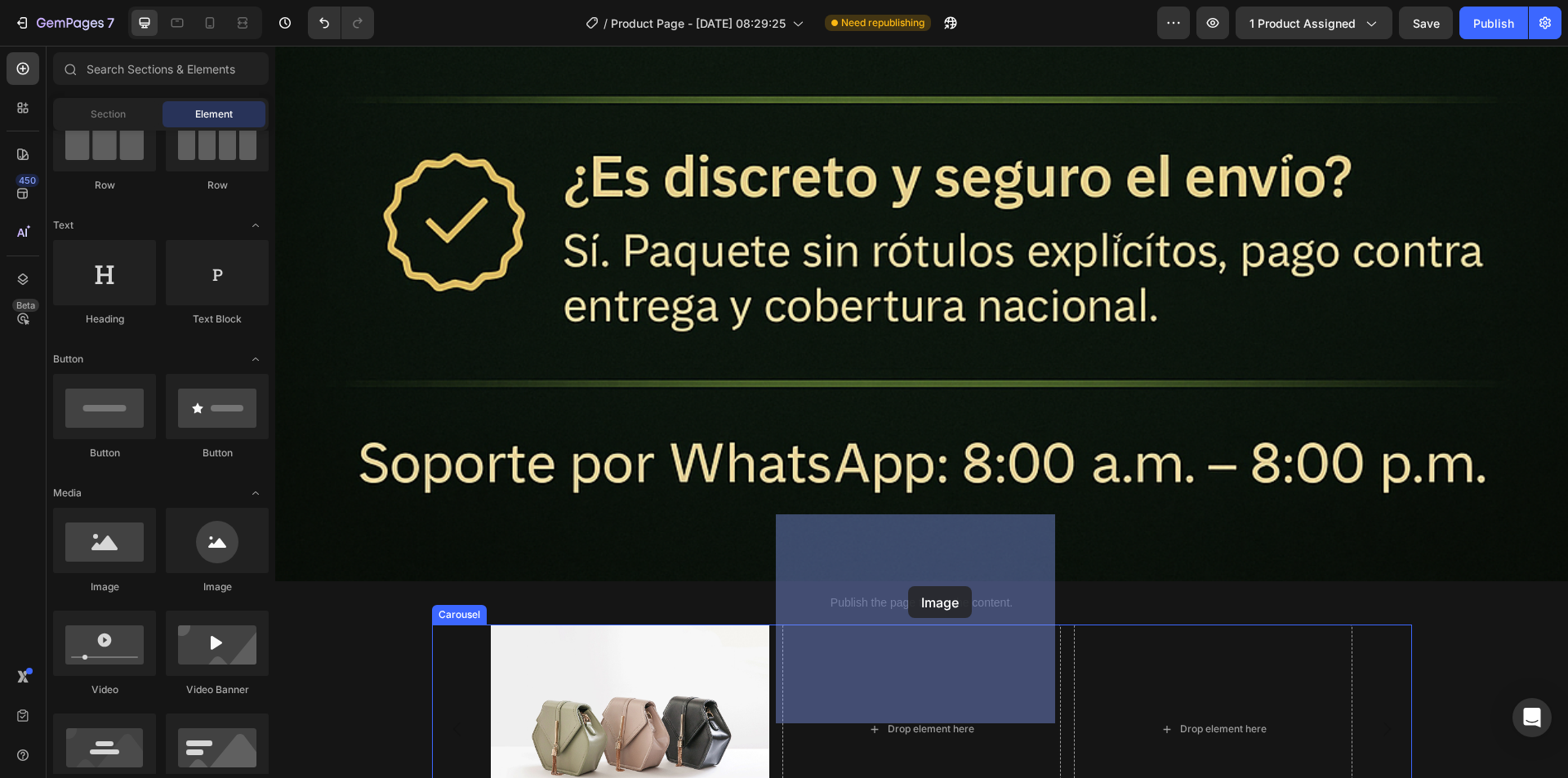
drag, startPoint x: 374, startPoint y: 590, endPoint x: 908, endPoint y: 586, distance: 534.0
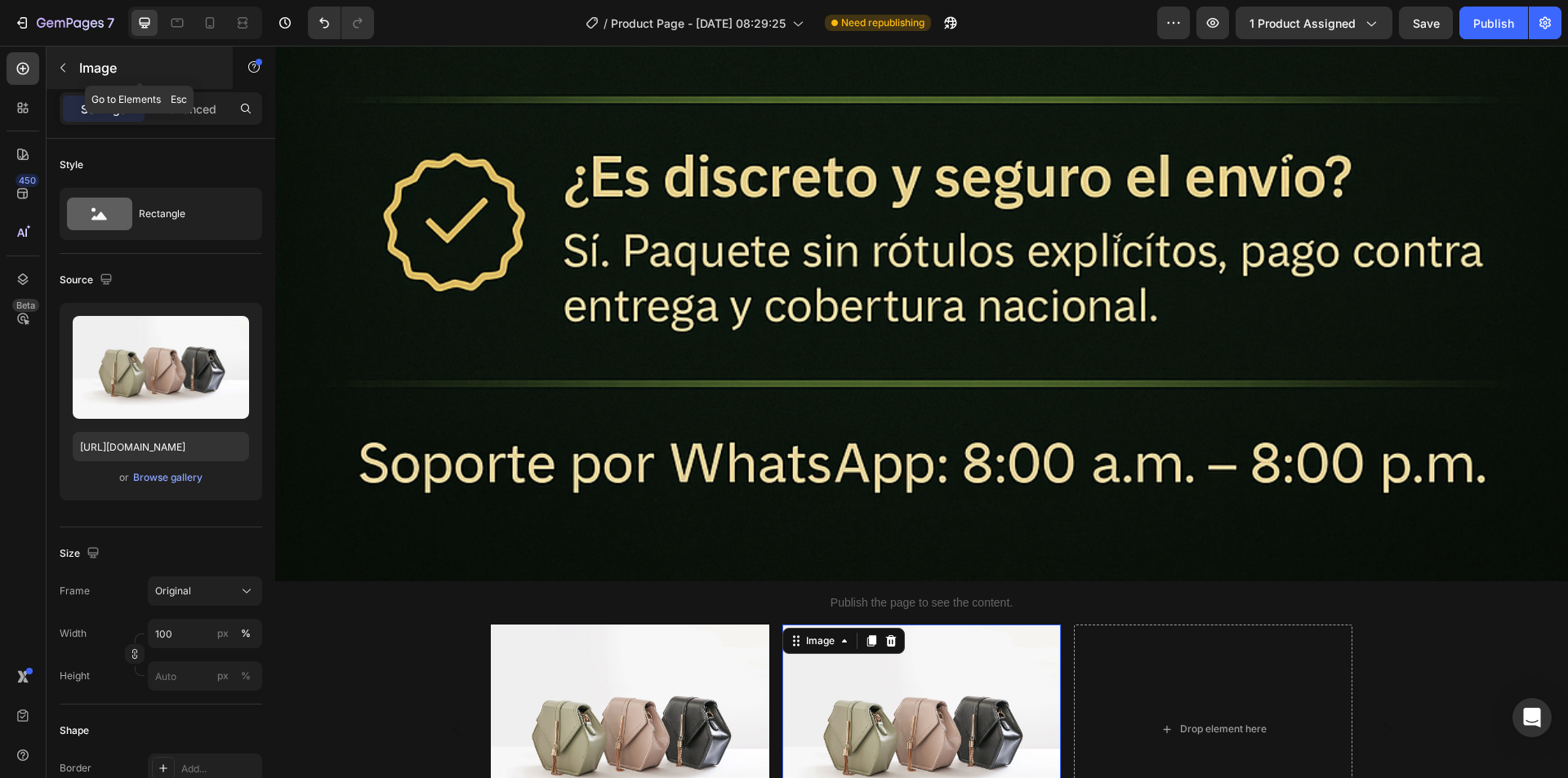
click at [65, 67] on icon "button" at bounding box center [63, 68] width 13 height 13
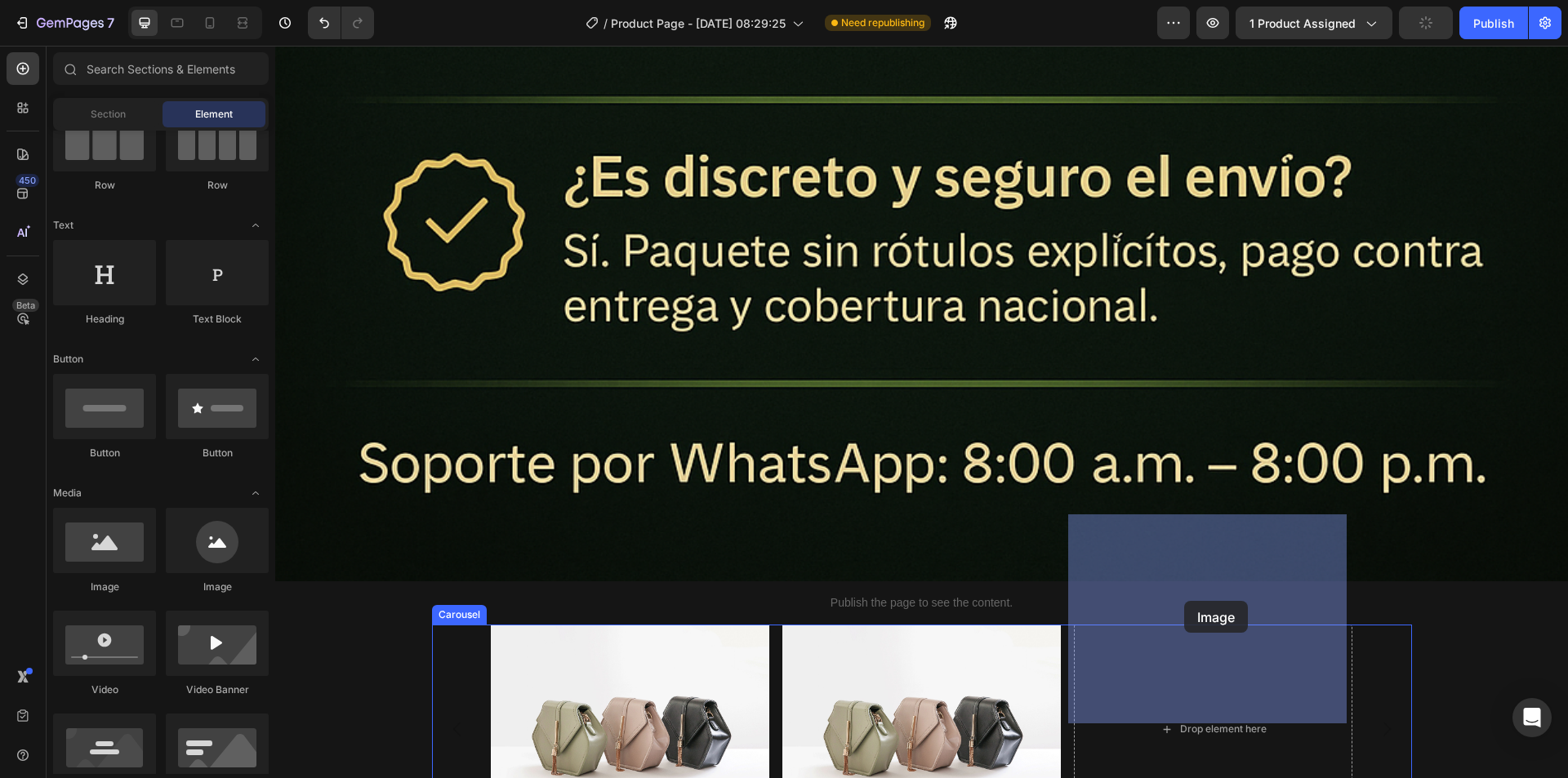
drag, startPoint x: 380, startPoint y: 602, endPoint x: 1184, endPoint y: 601, distance: 804.0
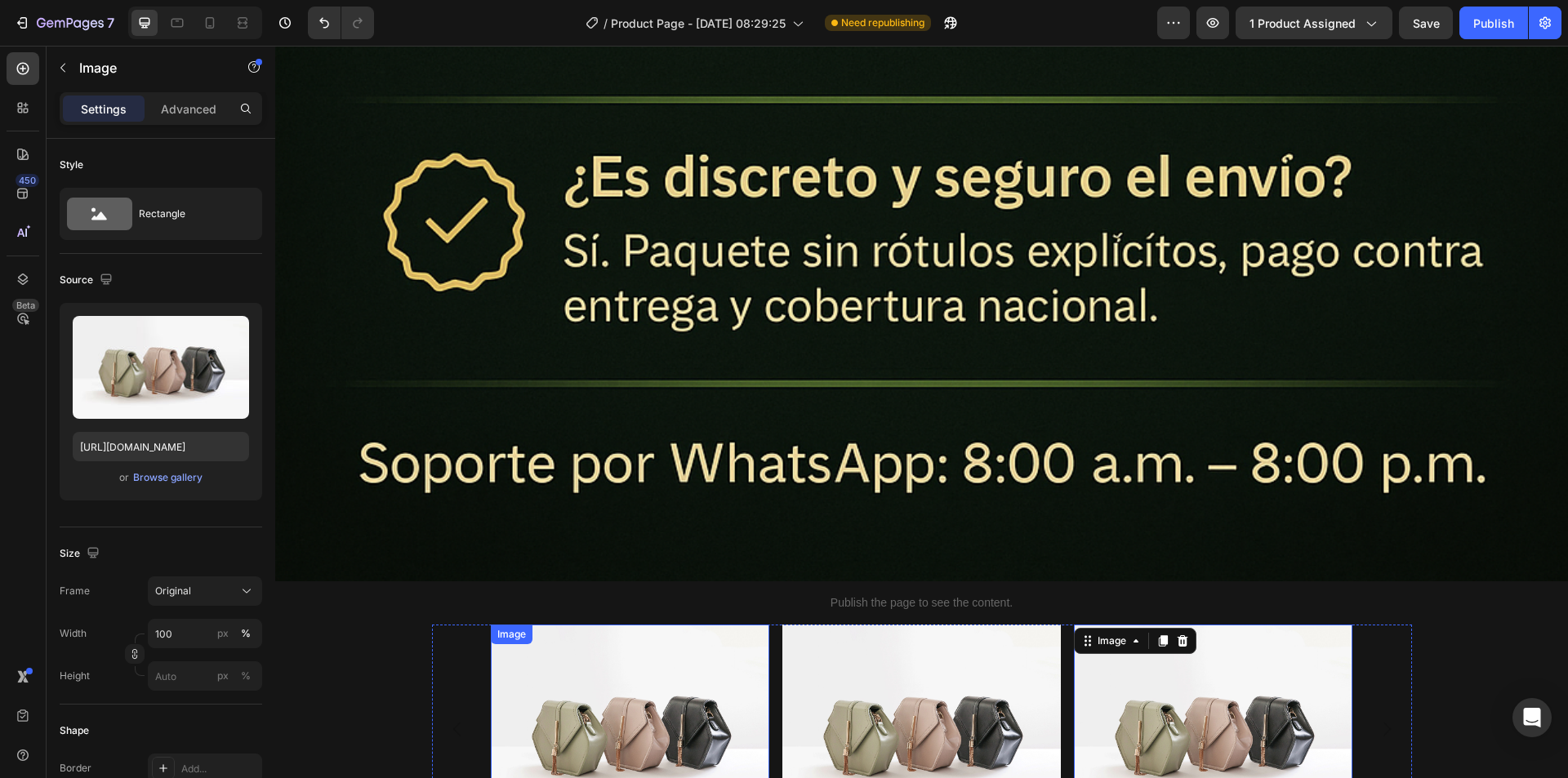
click at [680, 631] on img at bounding box center [630, 728] width 278 height 209
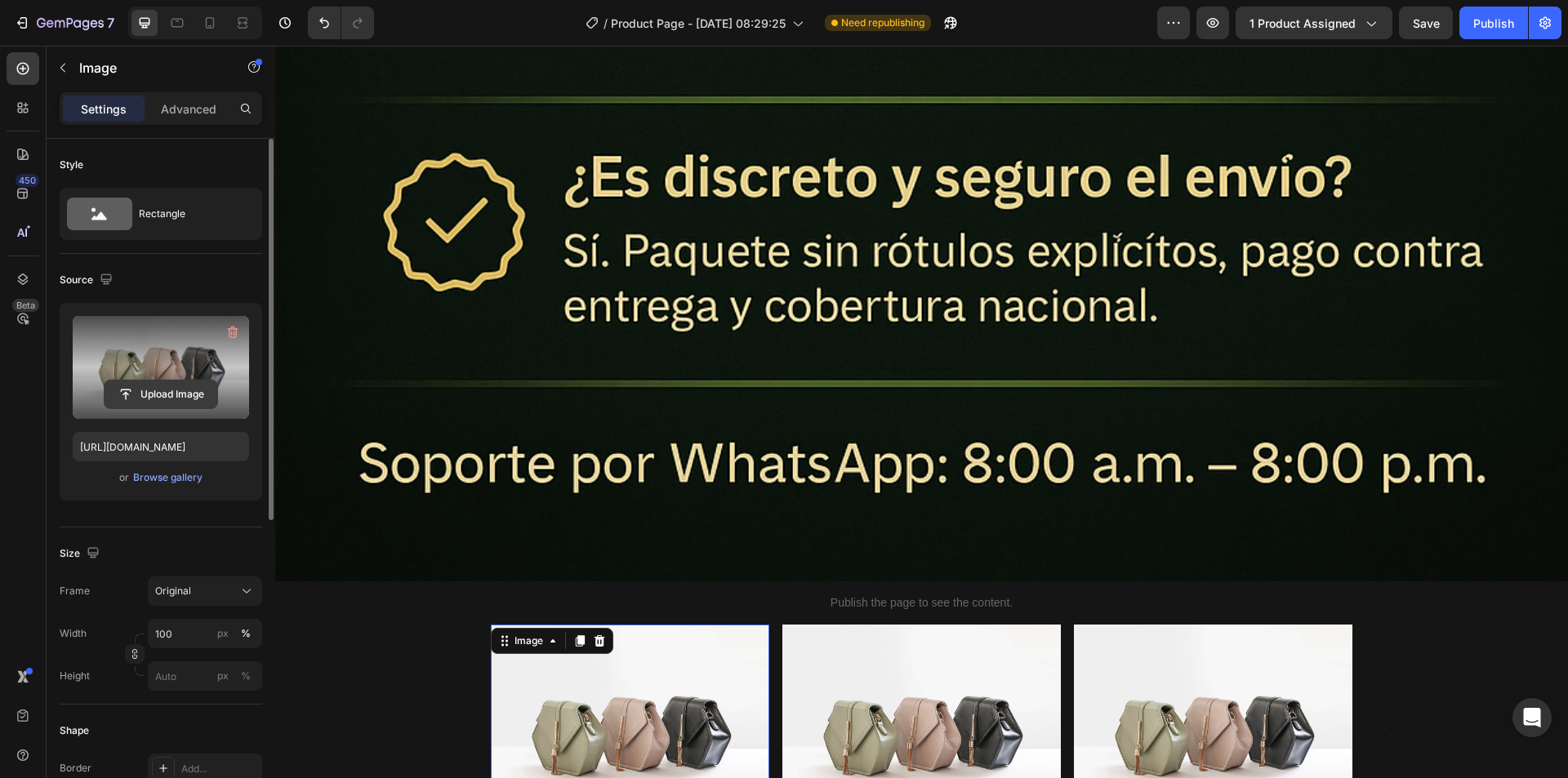
click at [161, 396] on input "file" at bounding box center [161, 395] width 113 height 28
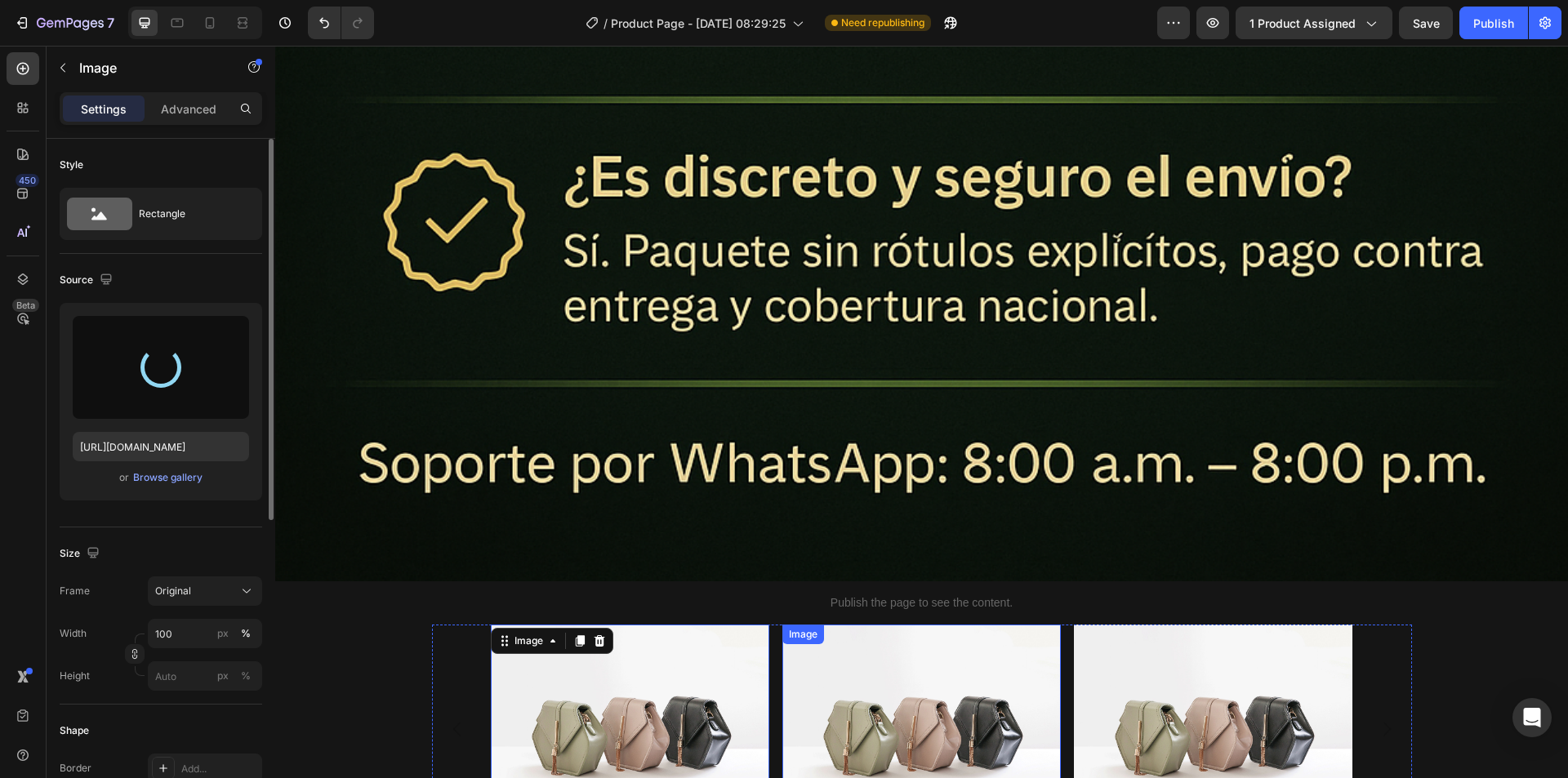
click at [905, 624] on img at bounding box center [921, 728] width 278 height 209
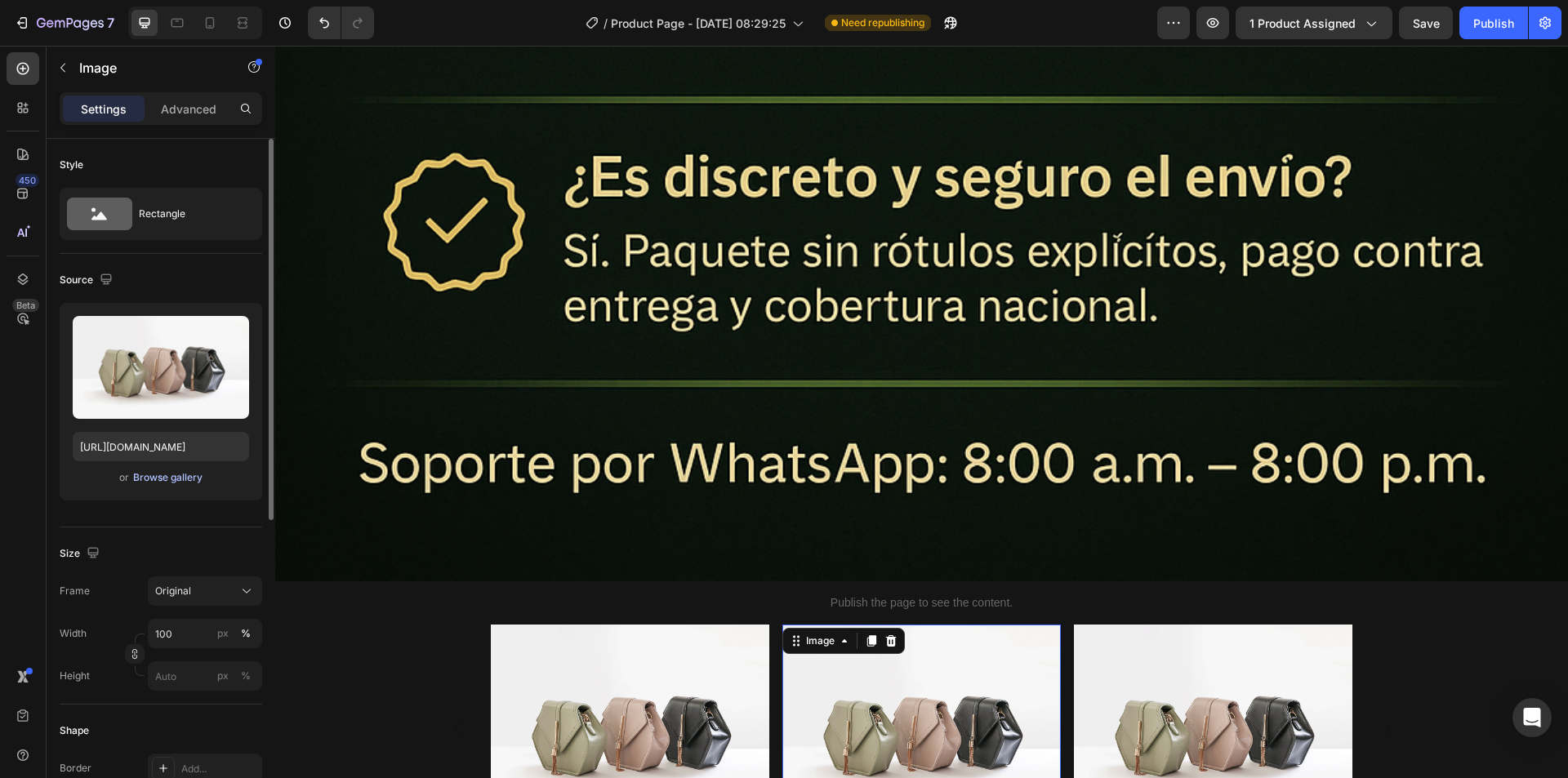
click at [176, 477] on div "Browse gallery" at bounding box center [168, 478] width 70 height 15
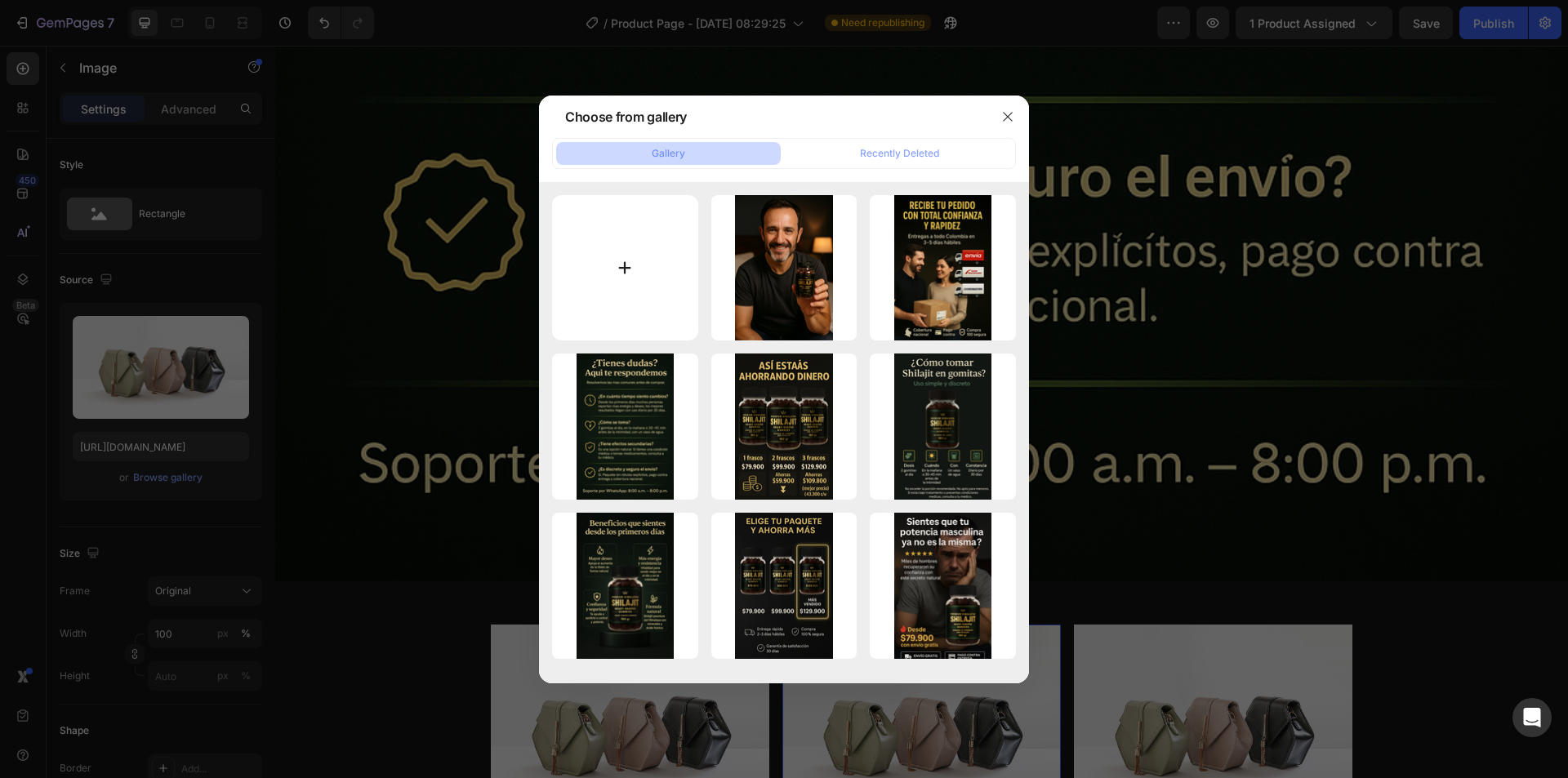
click at [619, 252] on input "file" at bounding box center [625, 268] width 147 height 146
type input "C:\fakepath\testimonio 2 s.png"
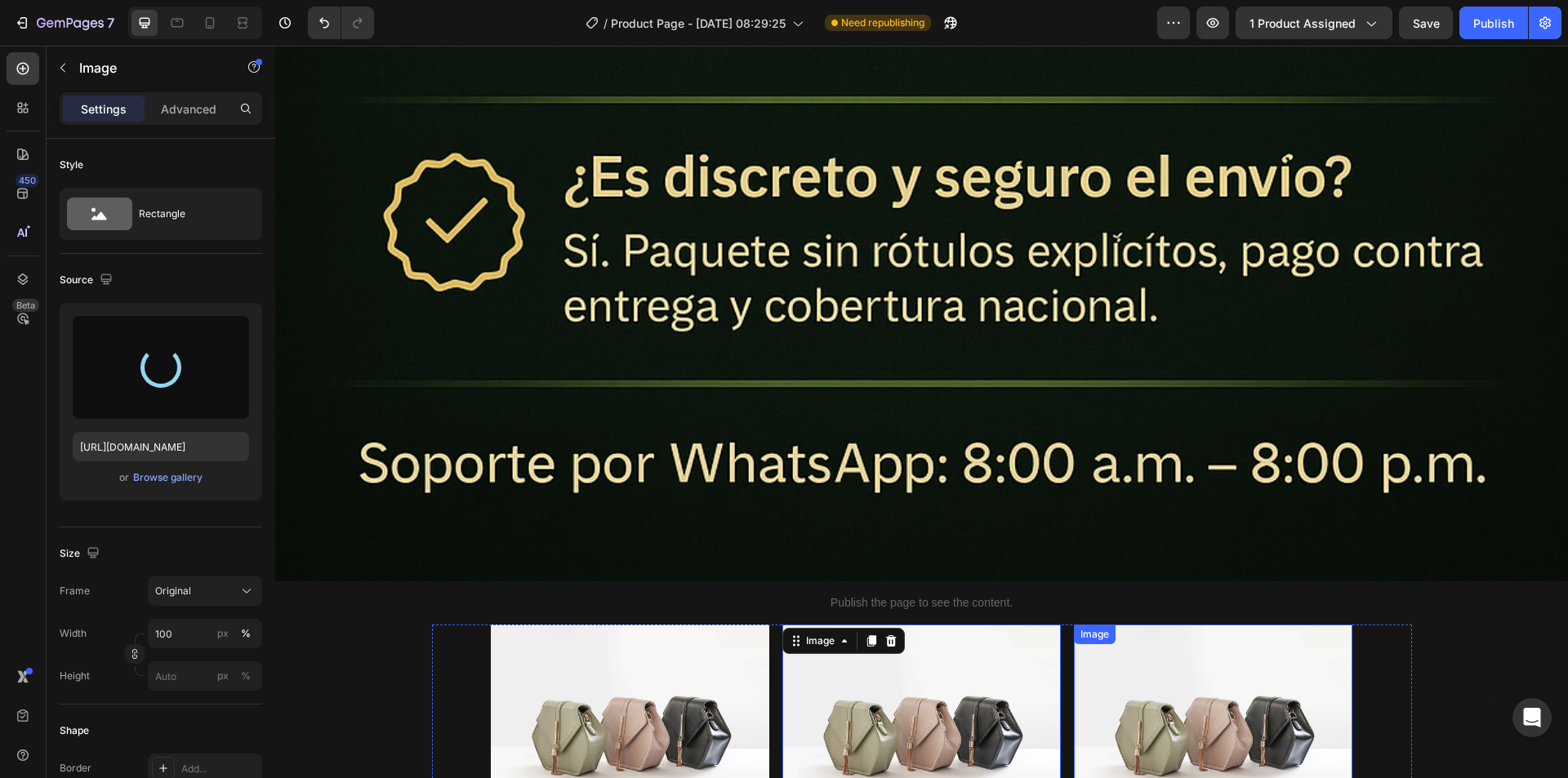
click at [1183, 624] on img at bounding box center [1213, 728] width 278 height 209
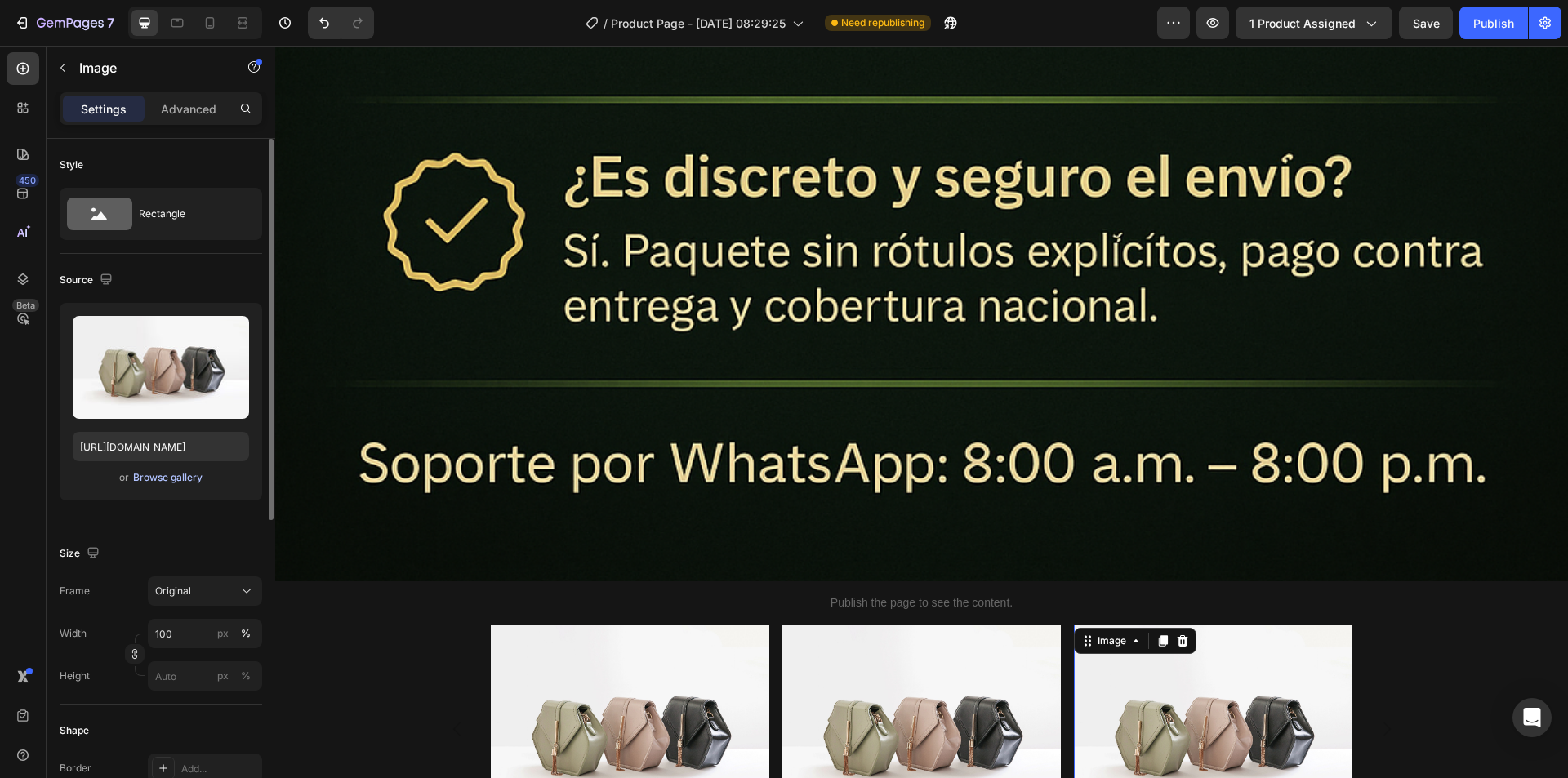
click at [171, 478] on div "Browse gallery" at bounding box center [168, 478] width 70 height 15
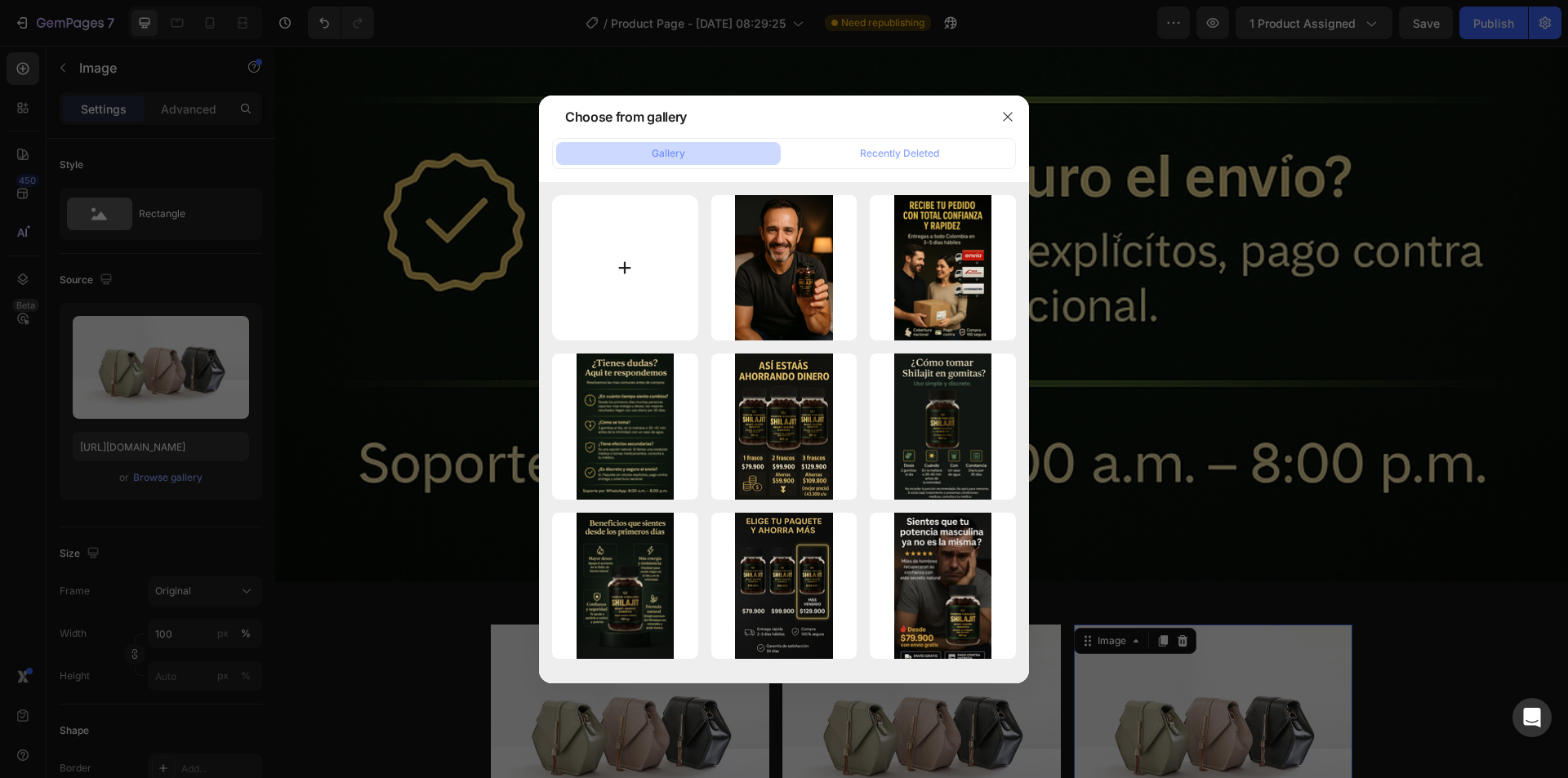
click at [600, 252] on input "file" at bounding box center [625, 268] width 147 height 146
type input "C:\fakepath\testimonio 3 s.png"
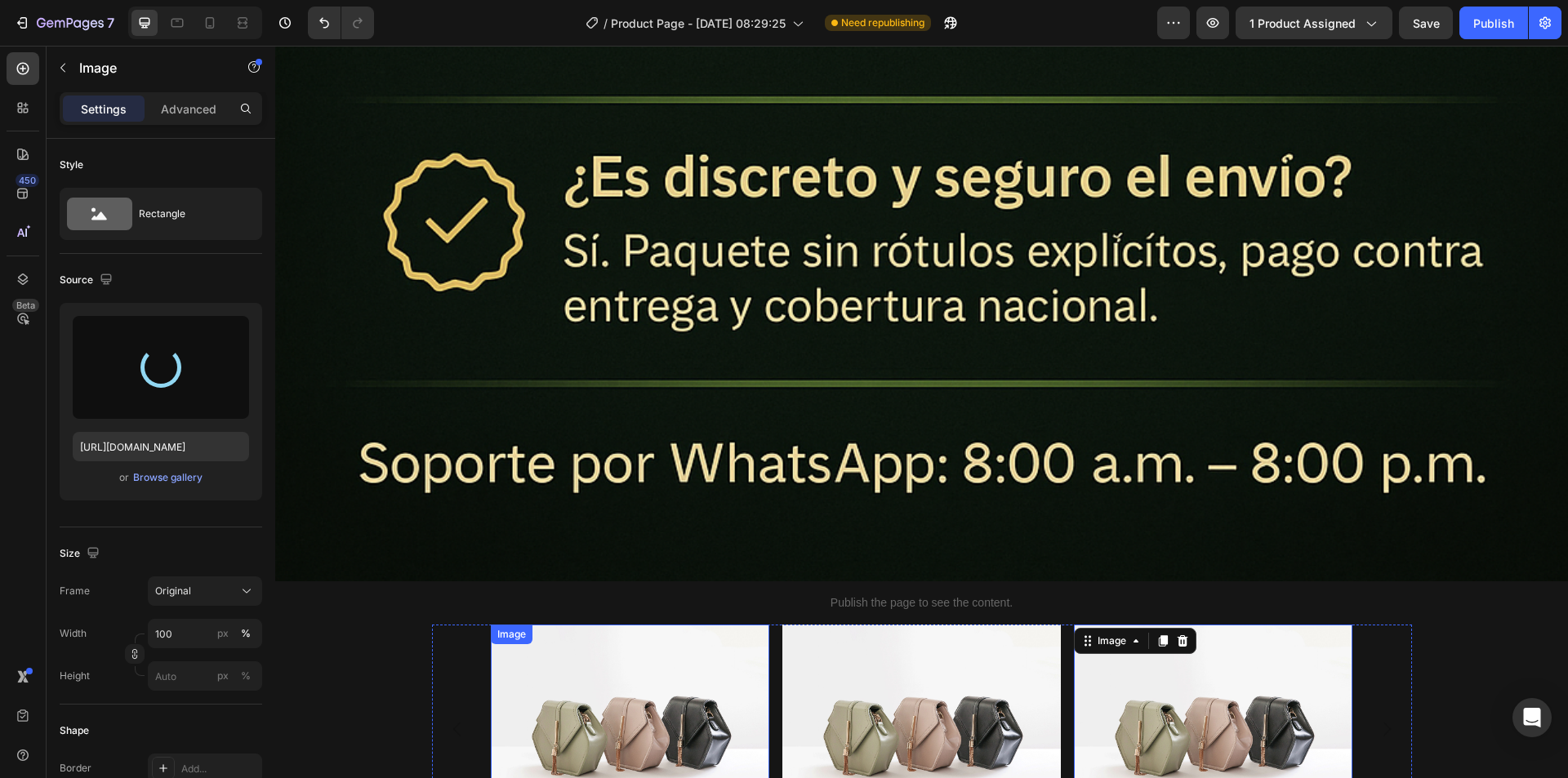
click at [688, 641] on img at bounding box center [630, 728] width 278 height 209
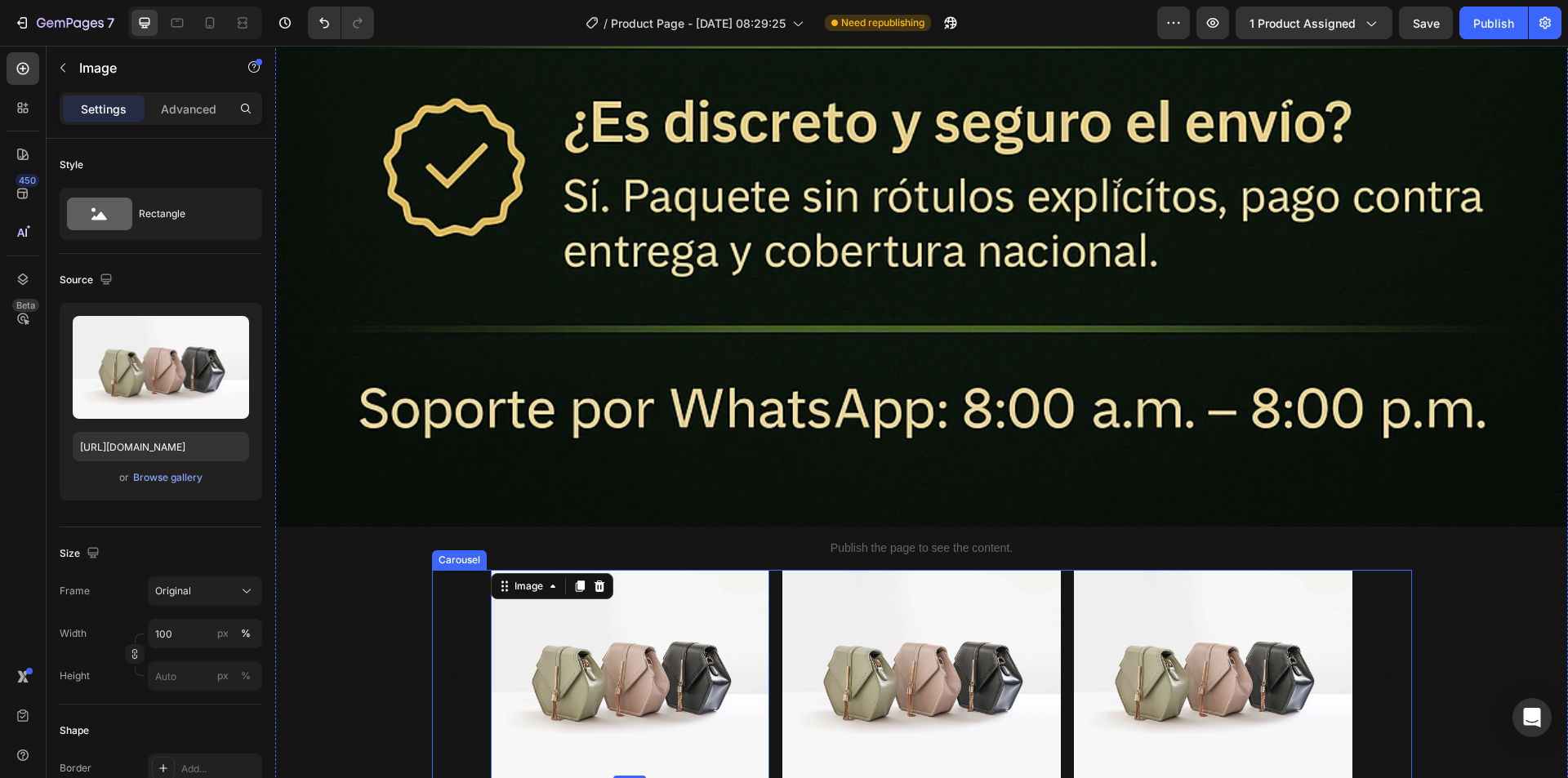
scroll to position [11509, 0]
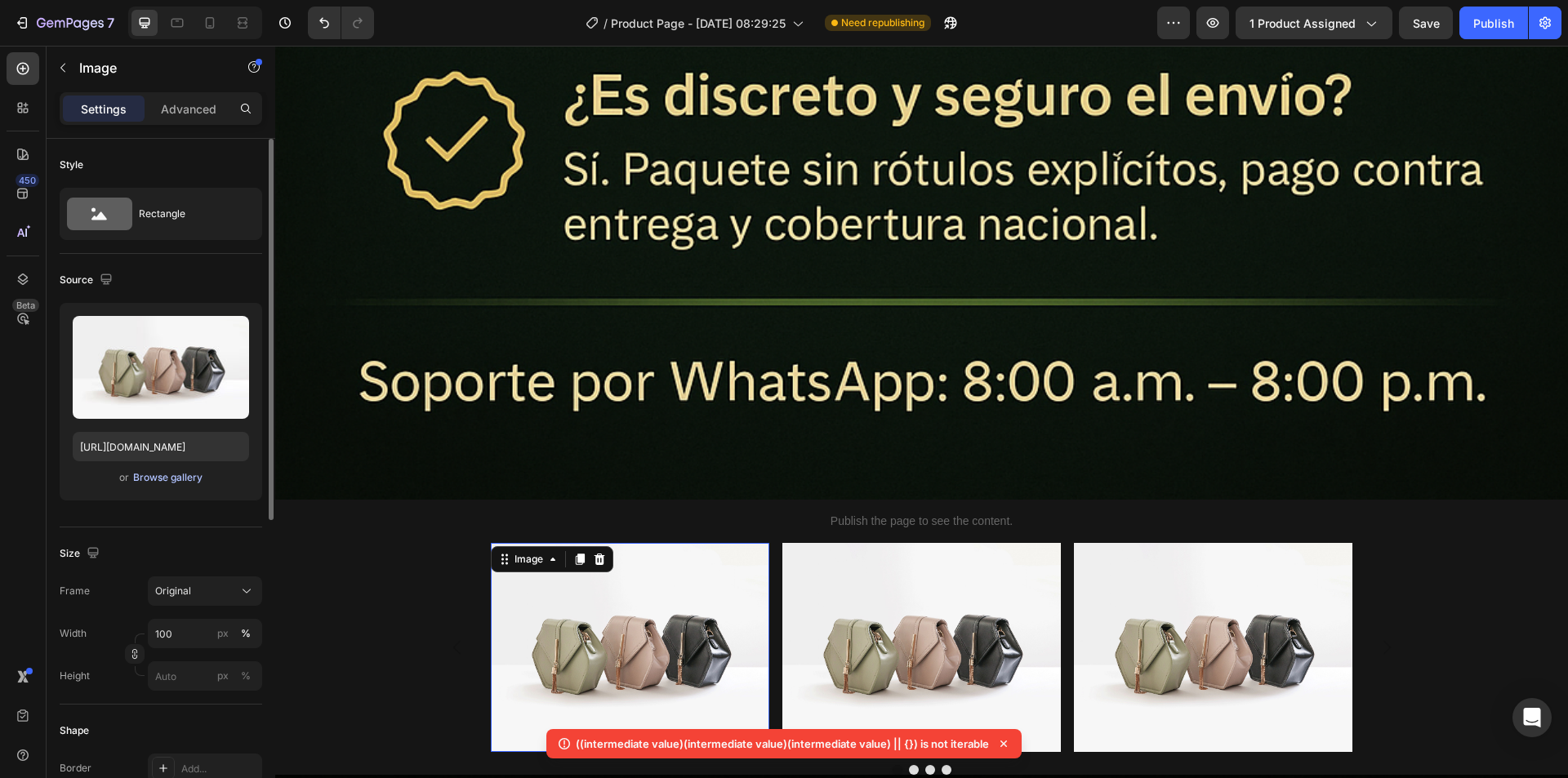
click at [169, 476] on div "Browse gallery" at bounding box center [168, 478] width 70 height 15
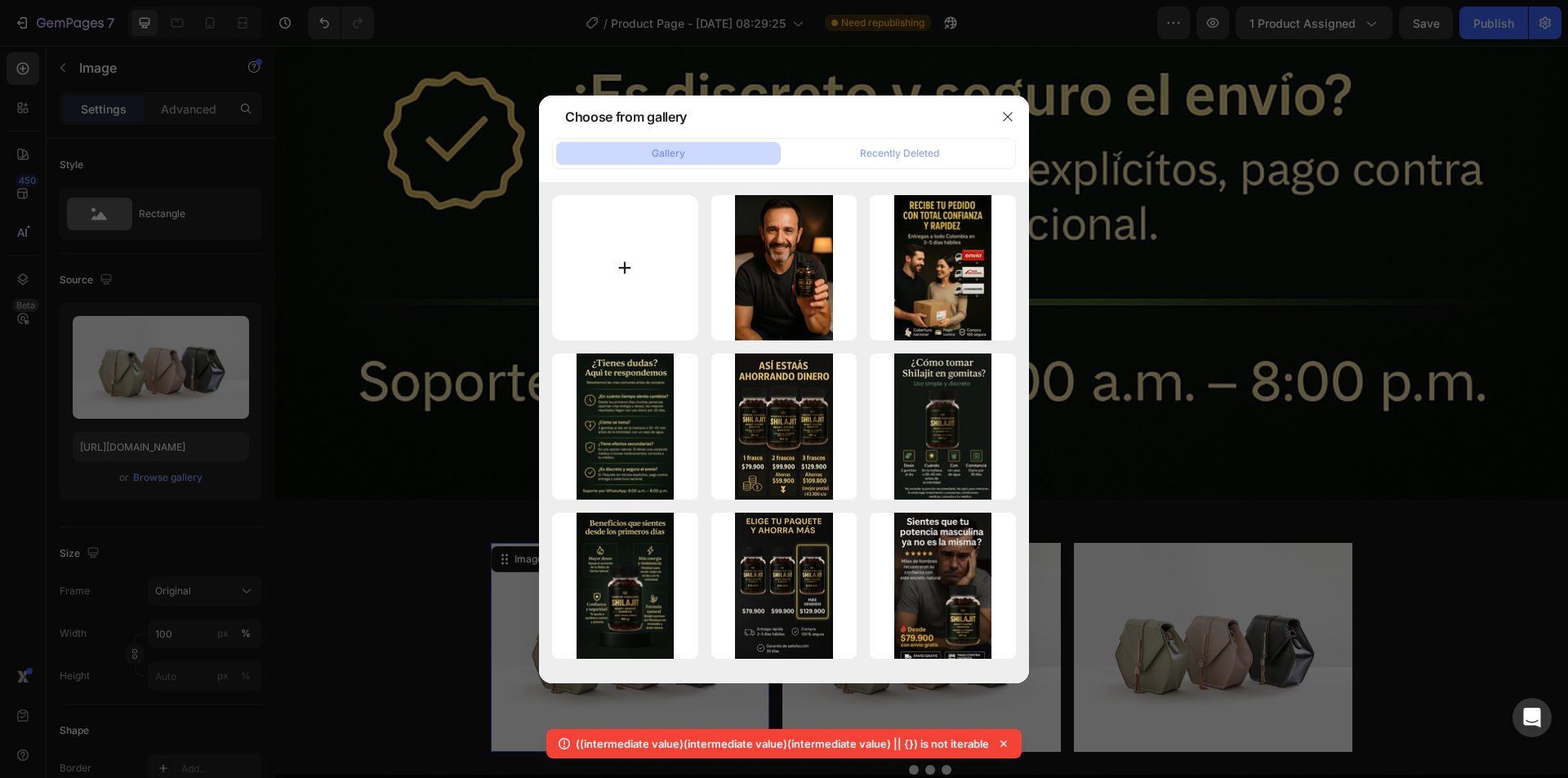
click at [648, 256] on input "file" at bounding box center [625, 268] width 147 height 146
type input "C:\fakepath\testimonio #1 s.png"
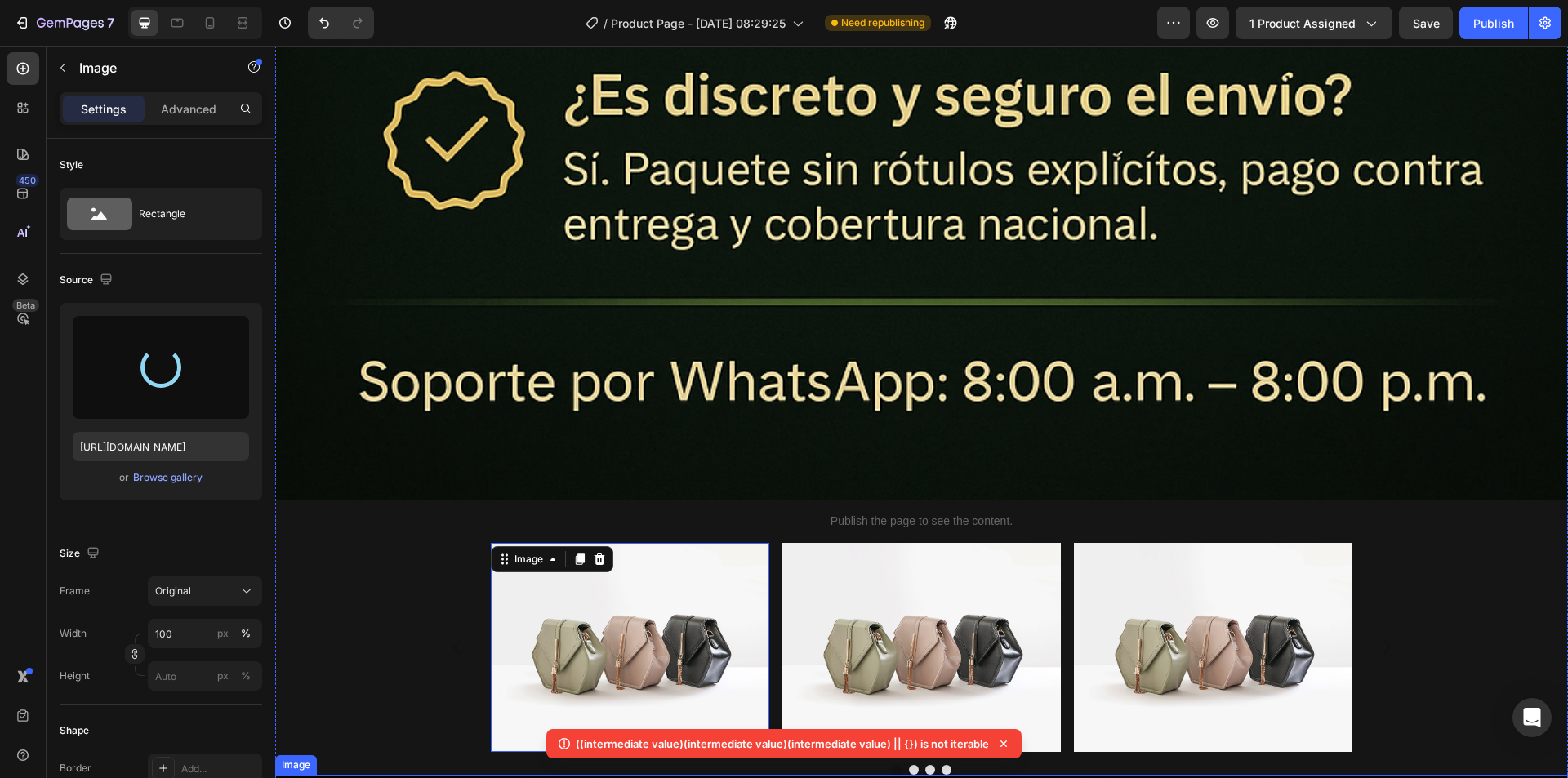
type input "[URL][DOMAIN_NAME]"
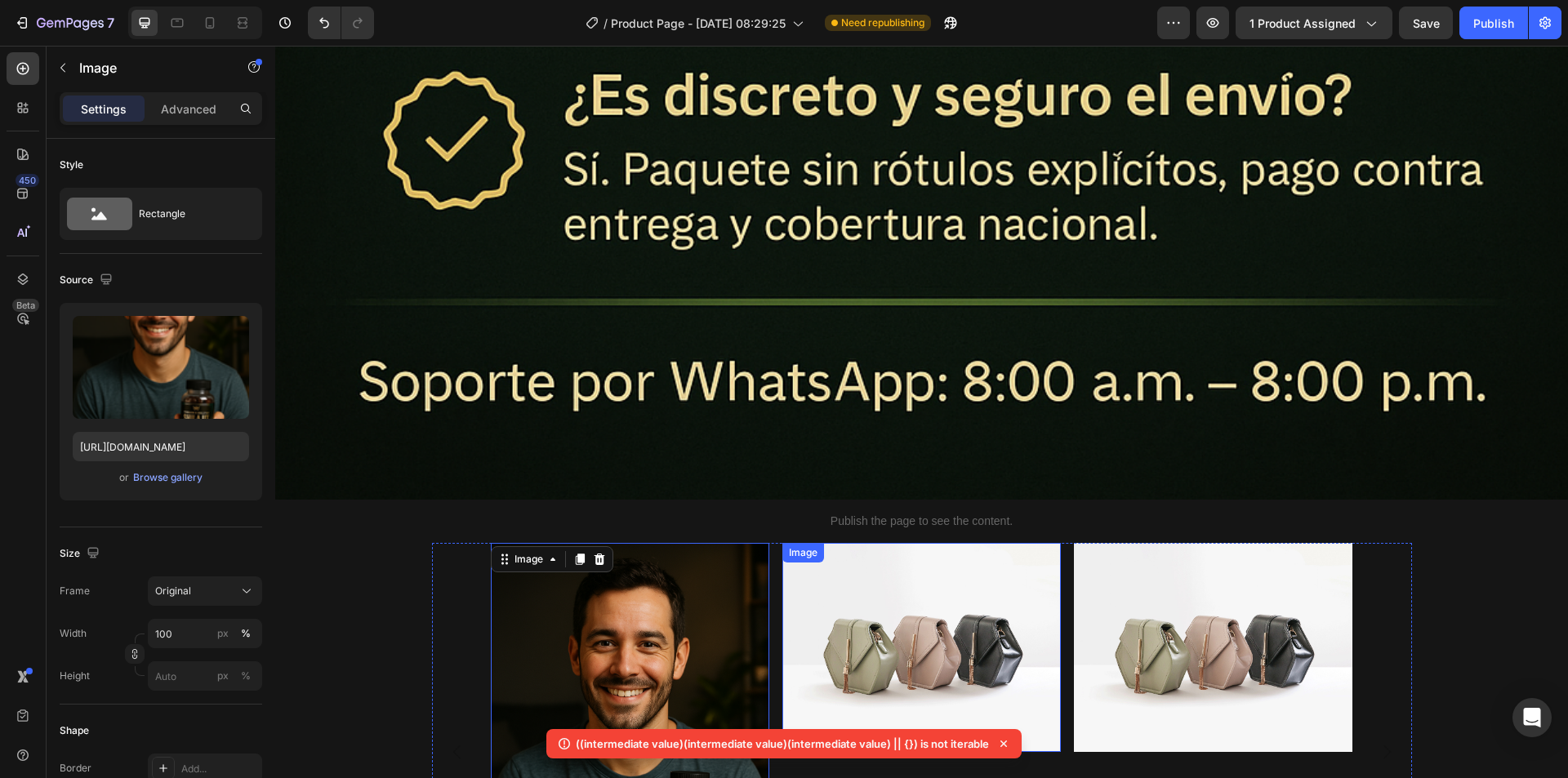
click at [931, 564] on img at bounding box center [921, 647] width 278 height 209
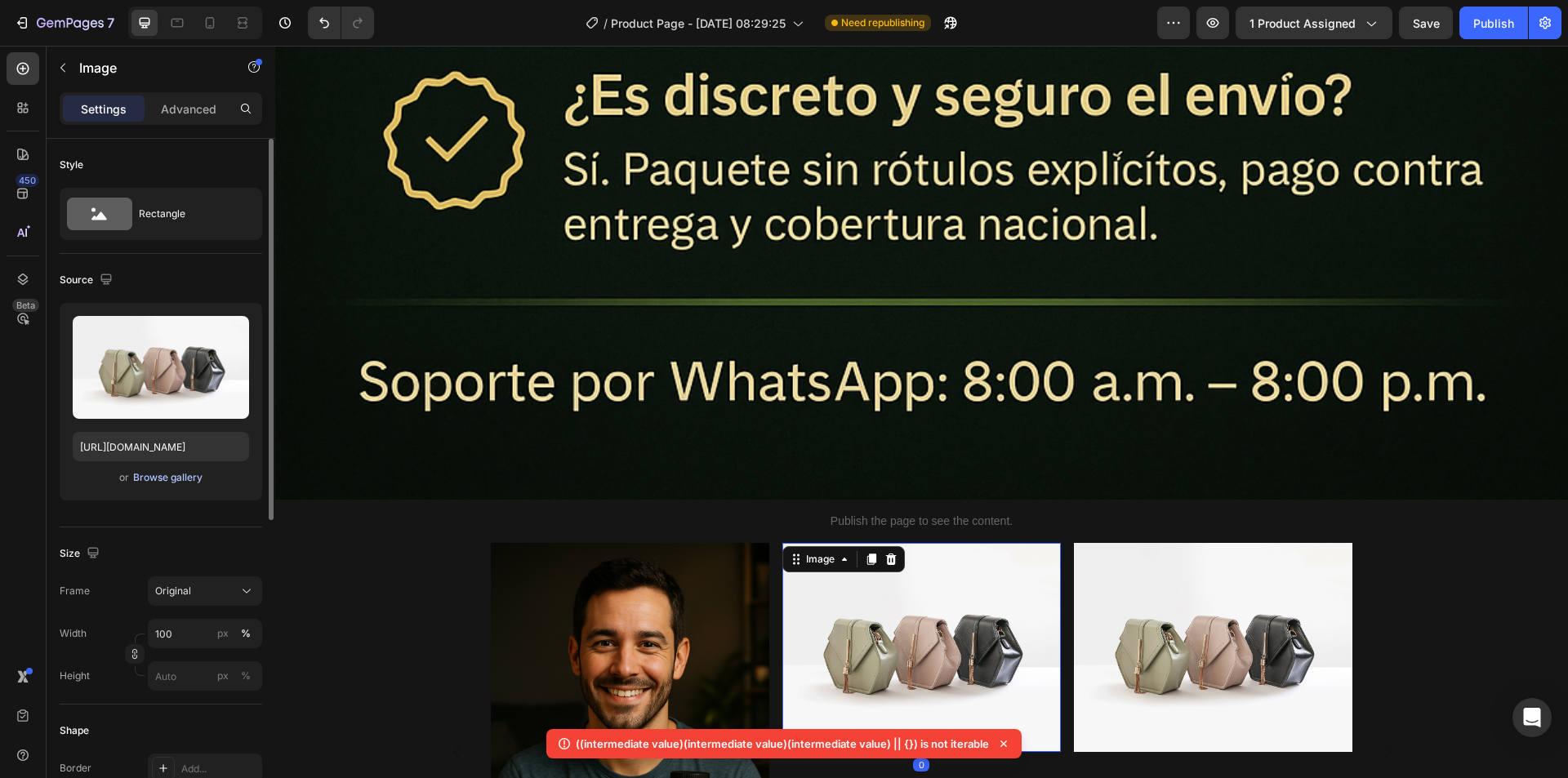
click at [181, 478] on div "Browse gallery" at bounding box center [168, 478] width 70 height 15
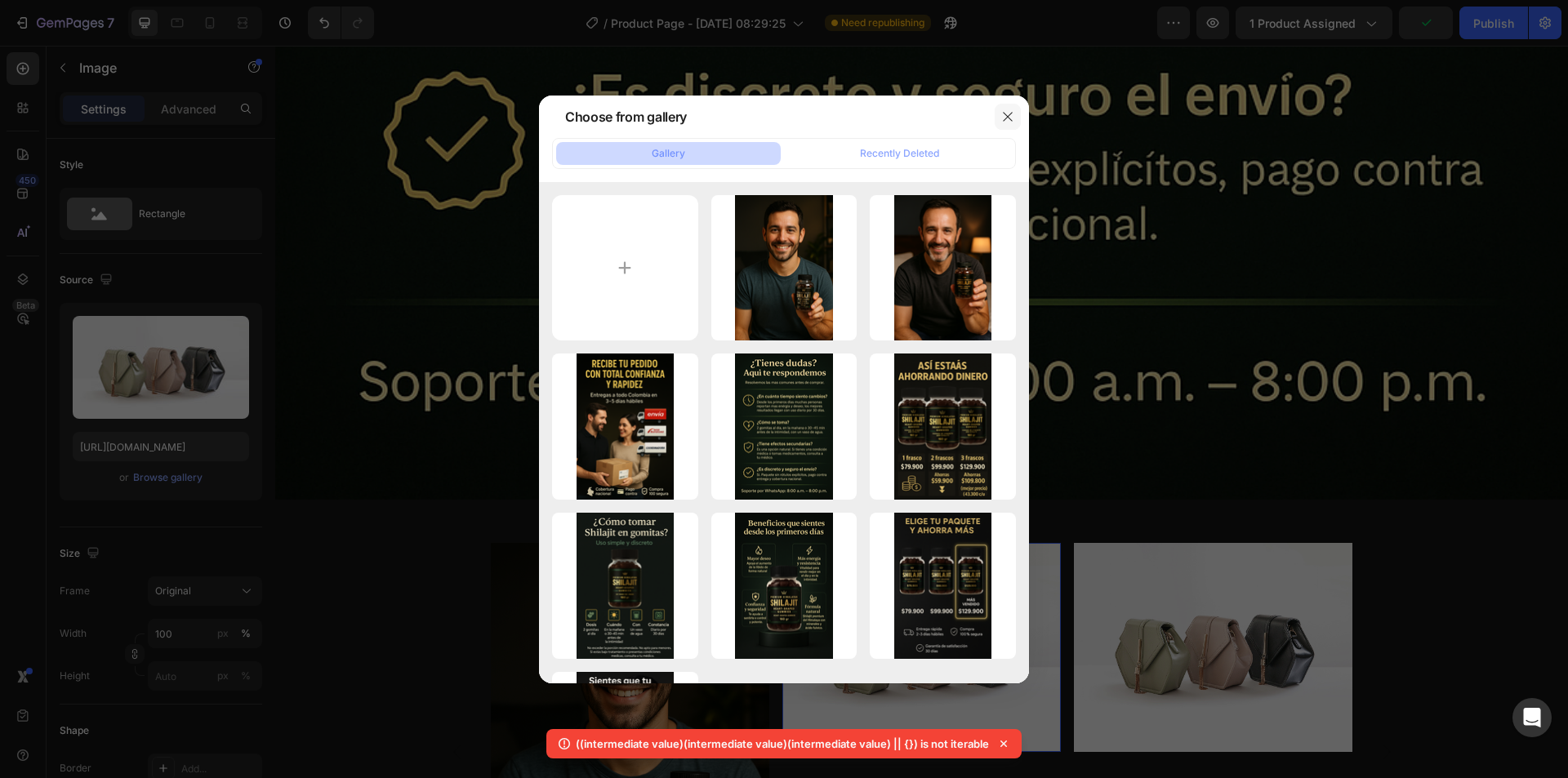
click at [1008, 111] on icon "button" at bounding box center [1008, 117] width 13 height 13
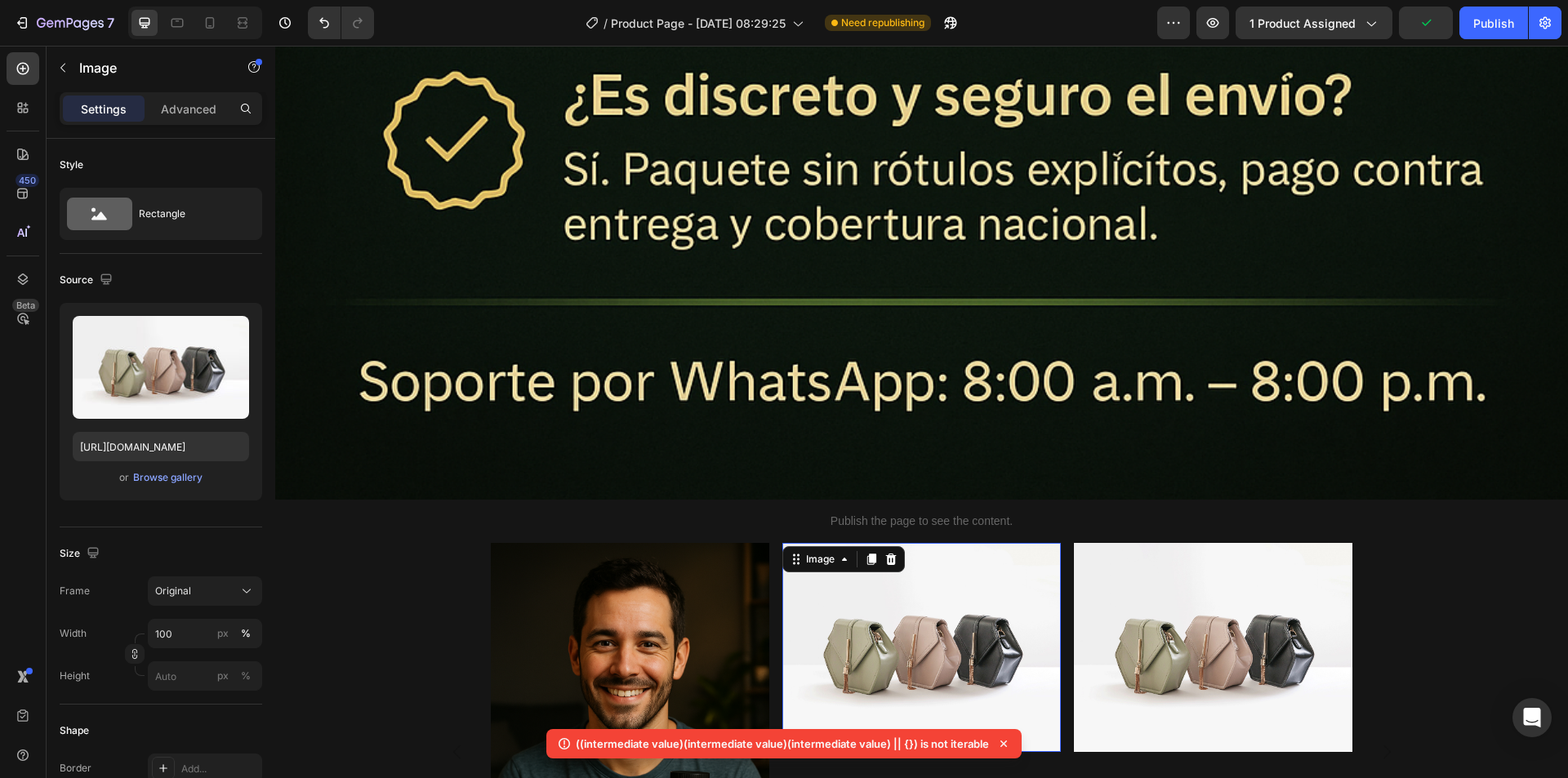
click at [949, 543] on img at bounding box center [921, 647] width 278 height 209
click at [172, 474] on div "Browse gallery" at bounding box center [168, 478] width 70 height 15
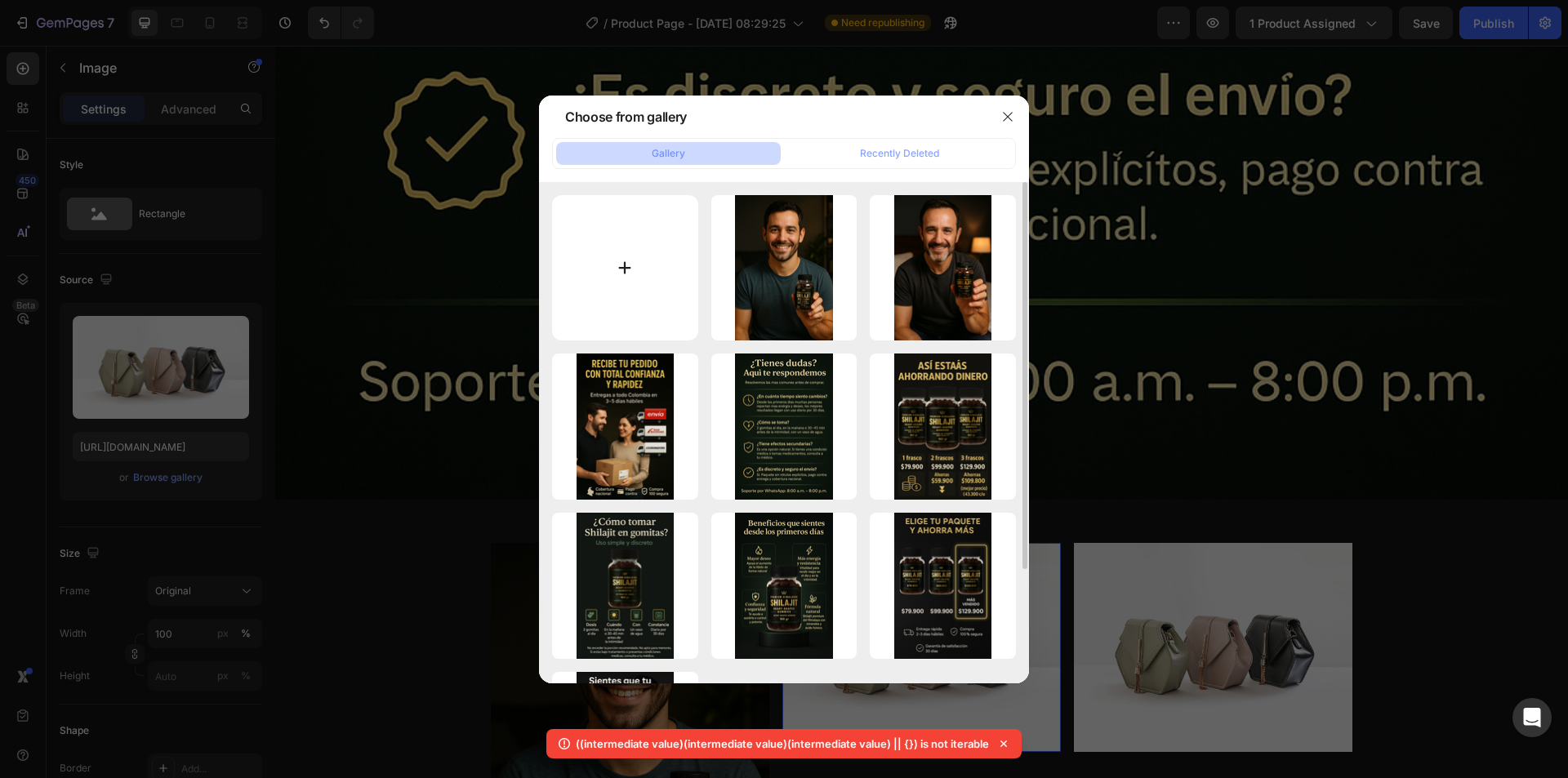
click at [628, 274] on input "file" at bounding box center [625, 268] width 147 height 146
type input "C:\fakepath\testimonio 2 s.png"
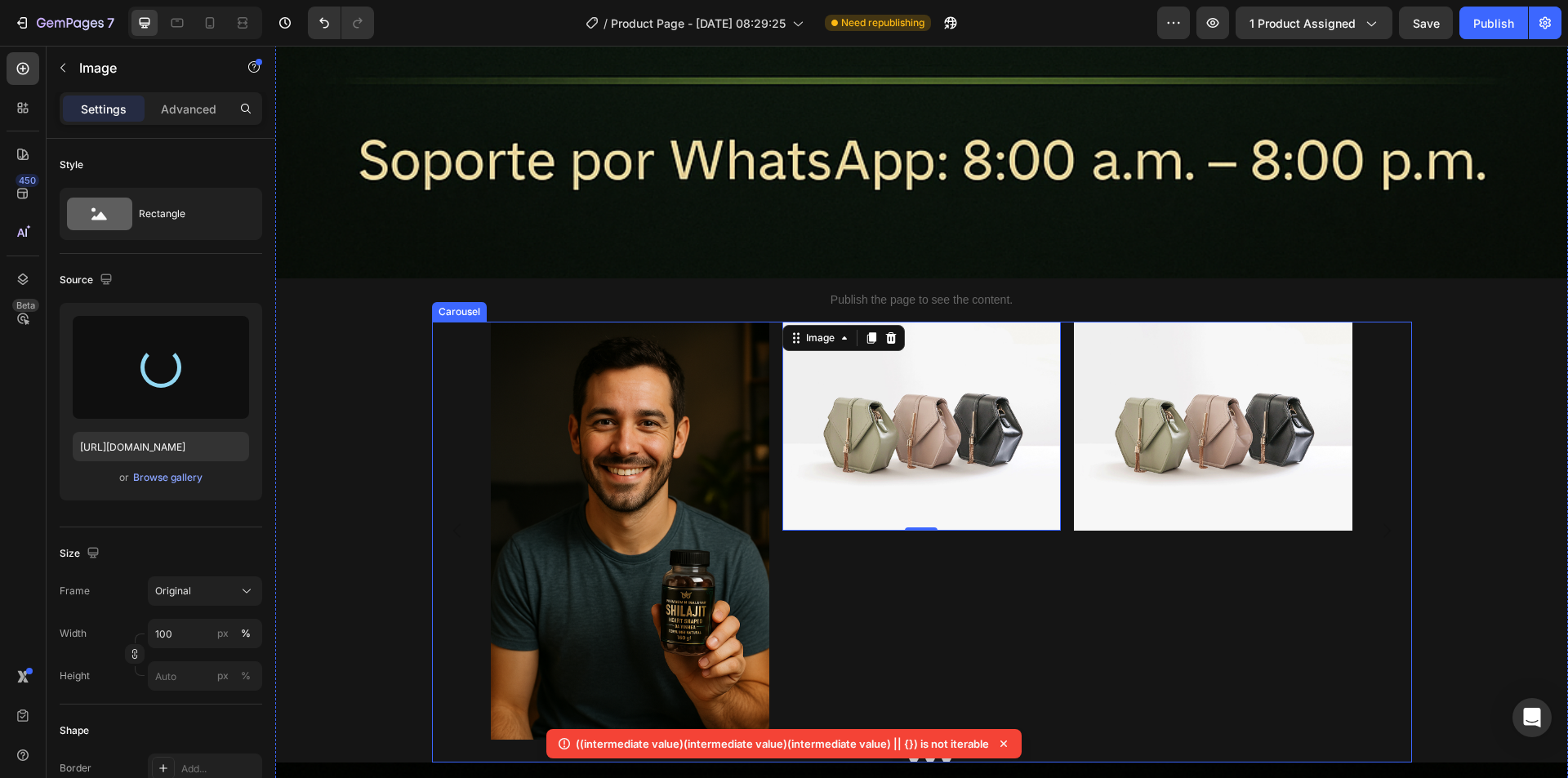
scroll to position [11754, 0]
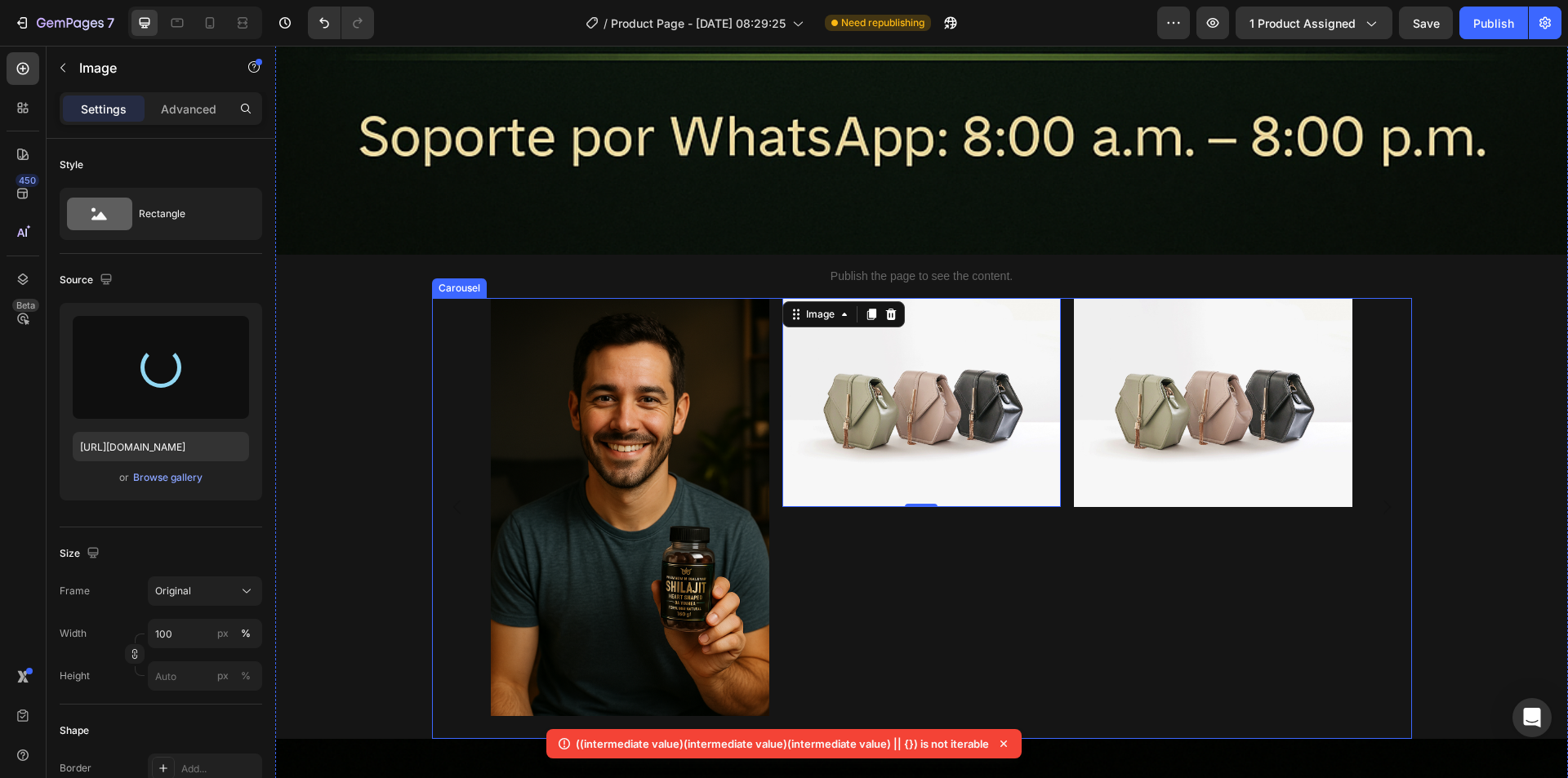
type input "[URL][DOMAIN_NAME]"
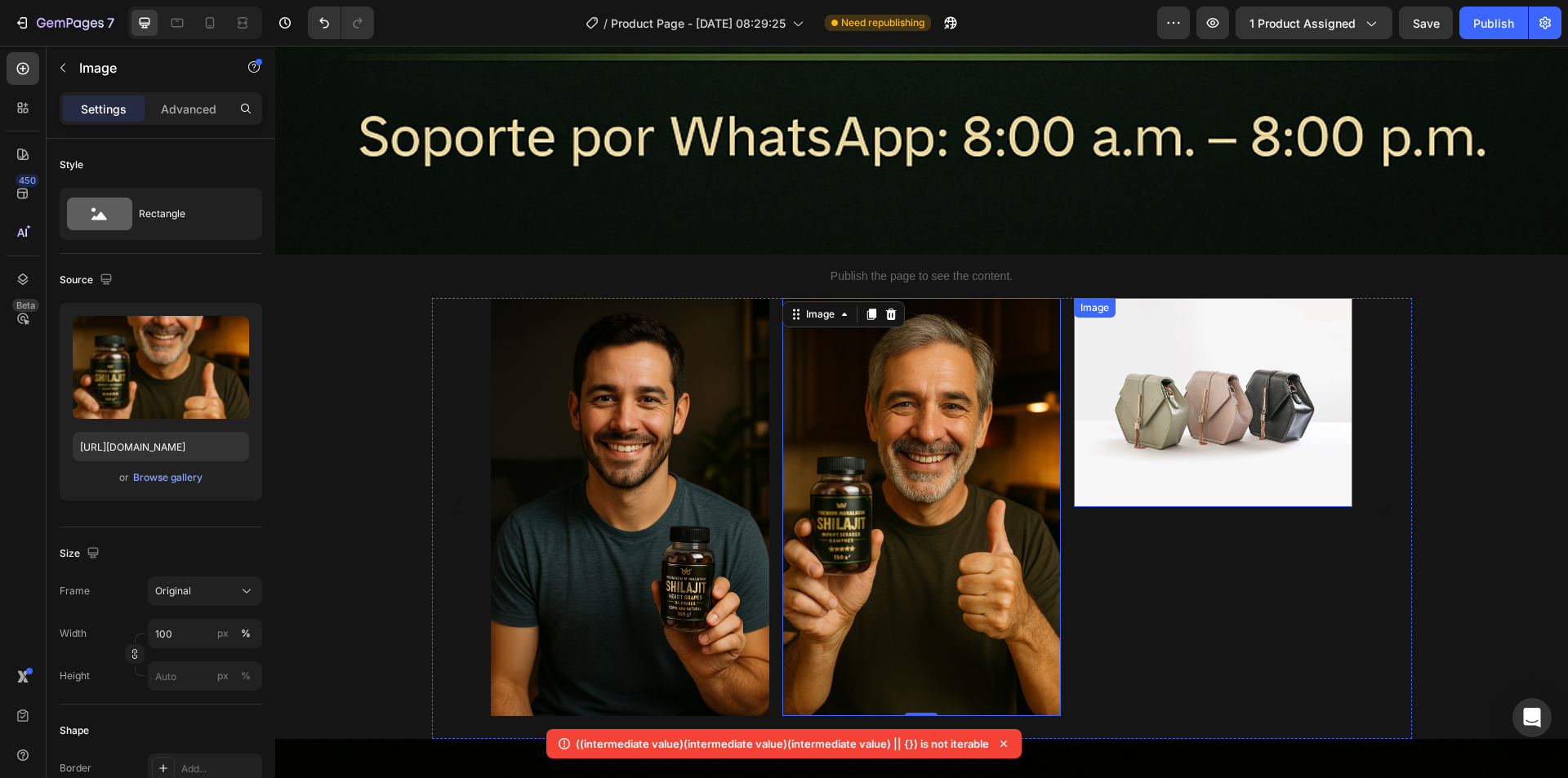
click at [1213, 348] on img at bounding box center [1213, 402] width 278 height 209
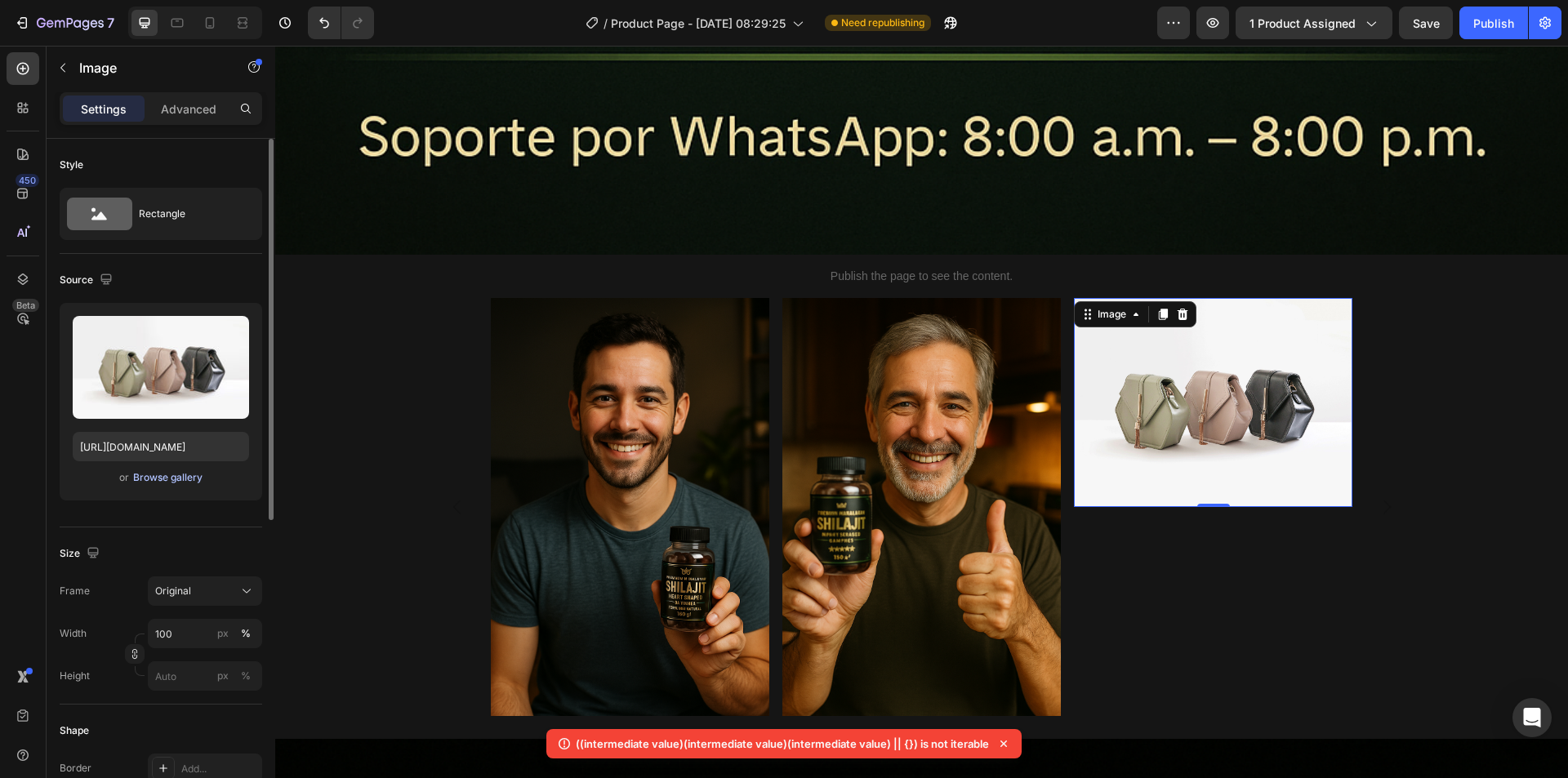
click at [176, 477] on div "Browse gallery" at bounding box center [168, 478] width 70 height 15
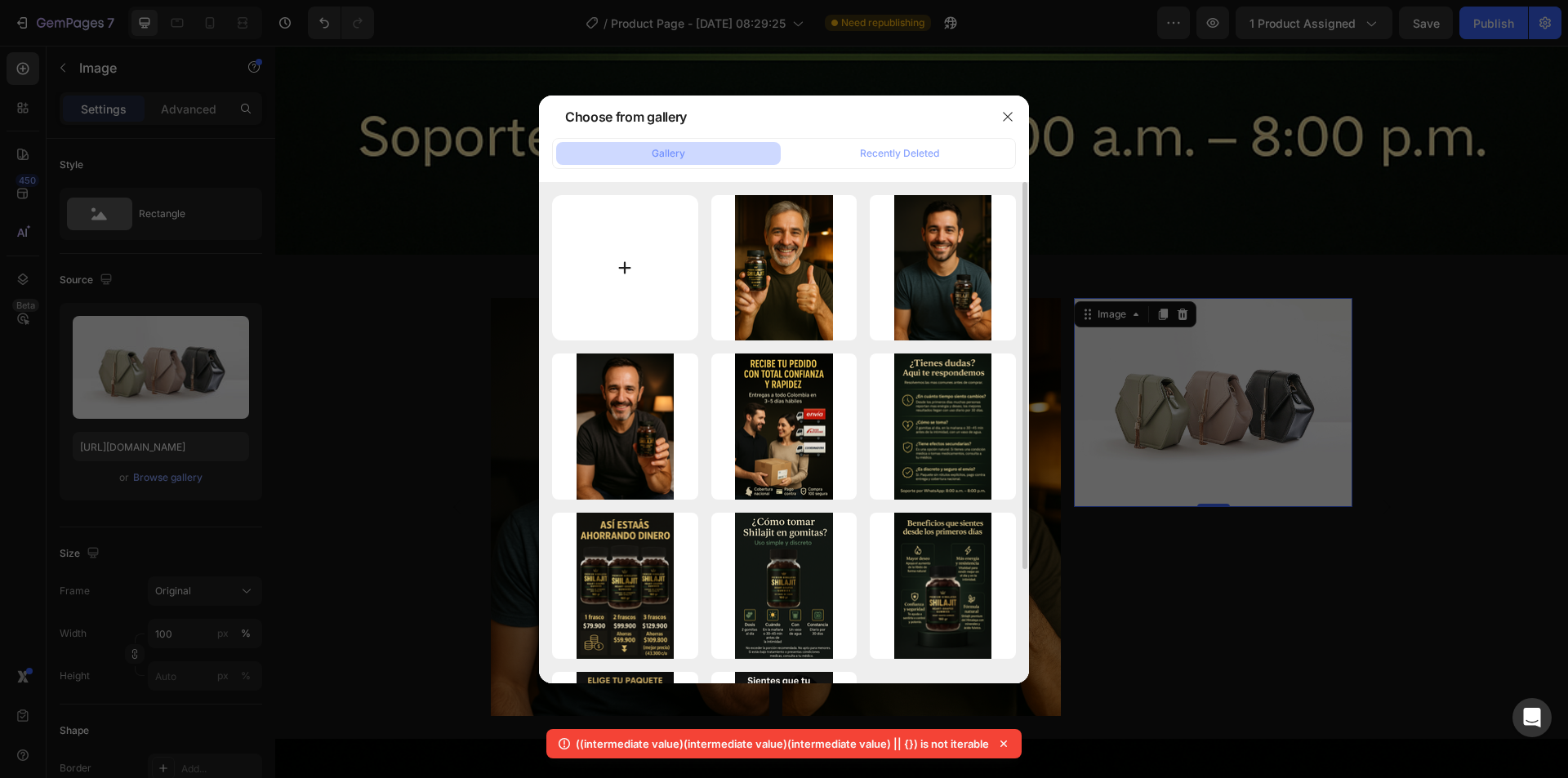
click at [617, 262] on input "file" at bounding box center [625, 268] width 147 height 146
type input "C:\fakepath\testimonio 3 s.png"
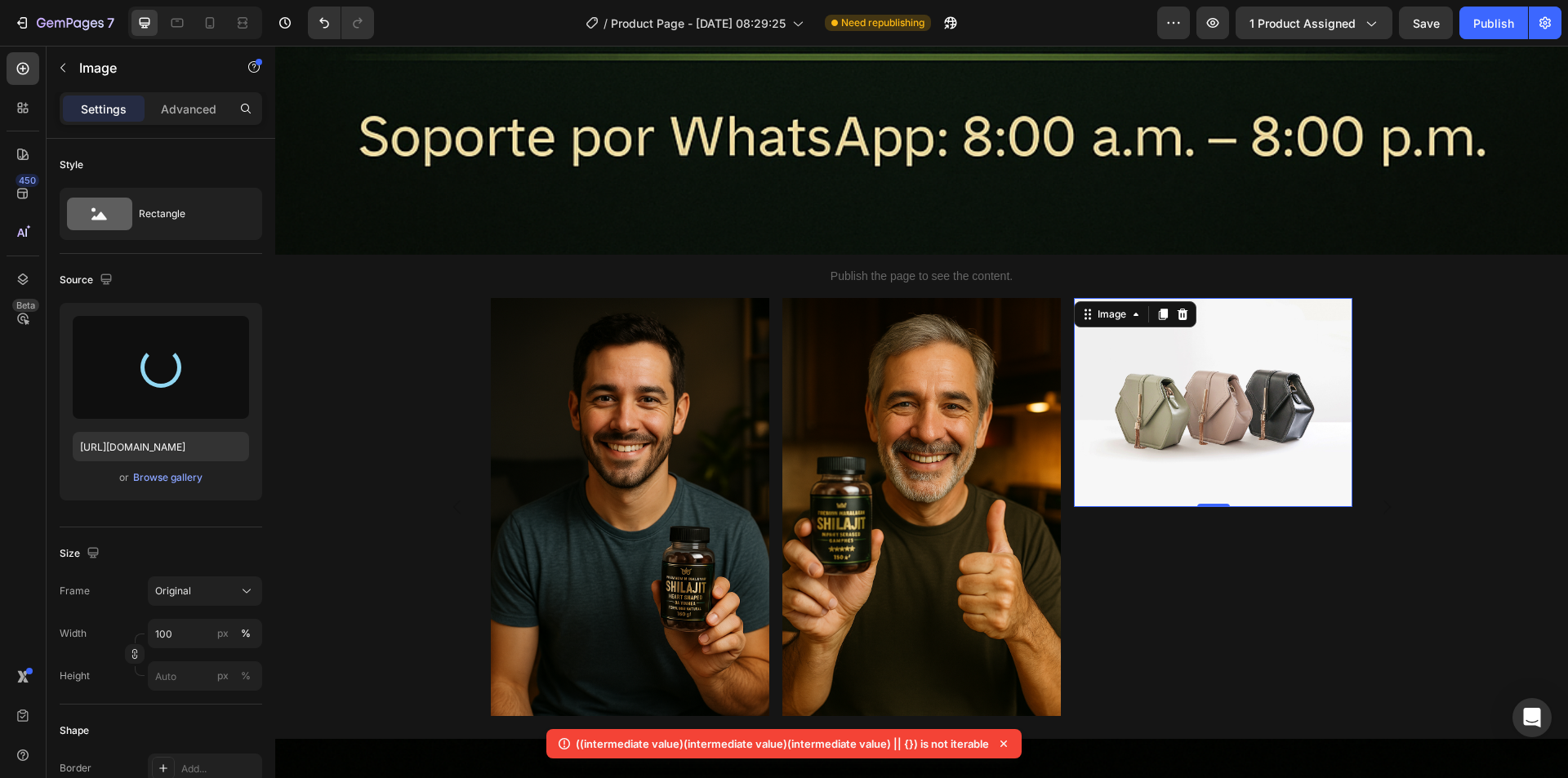
type input "[URL][DOMAIN_NAME]"
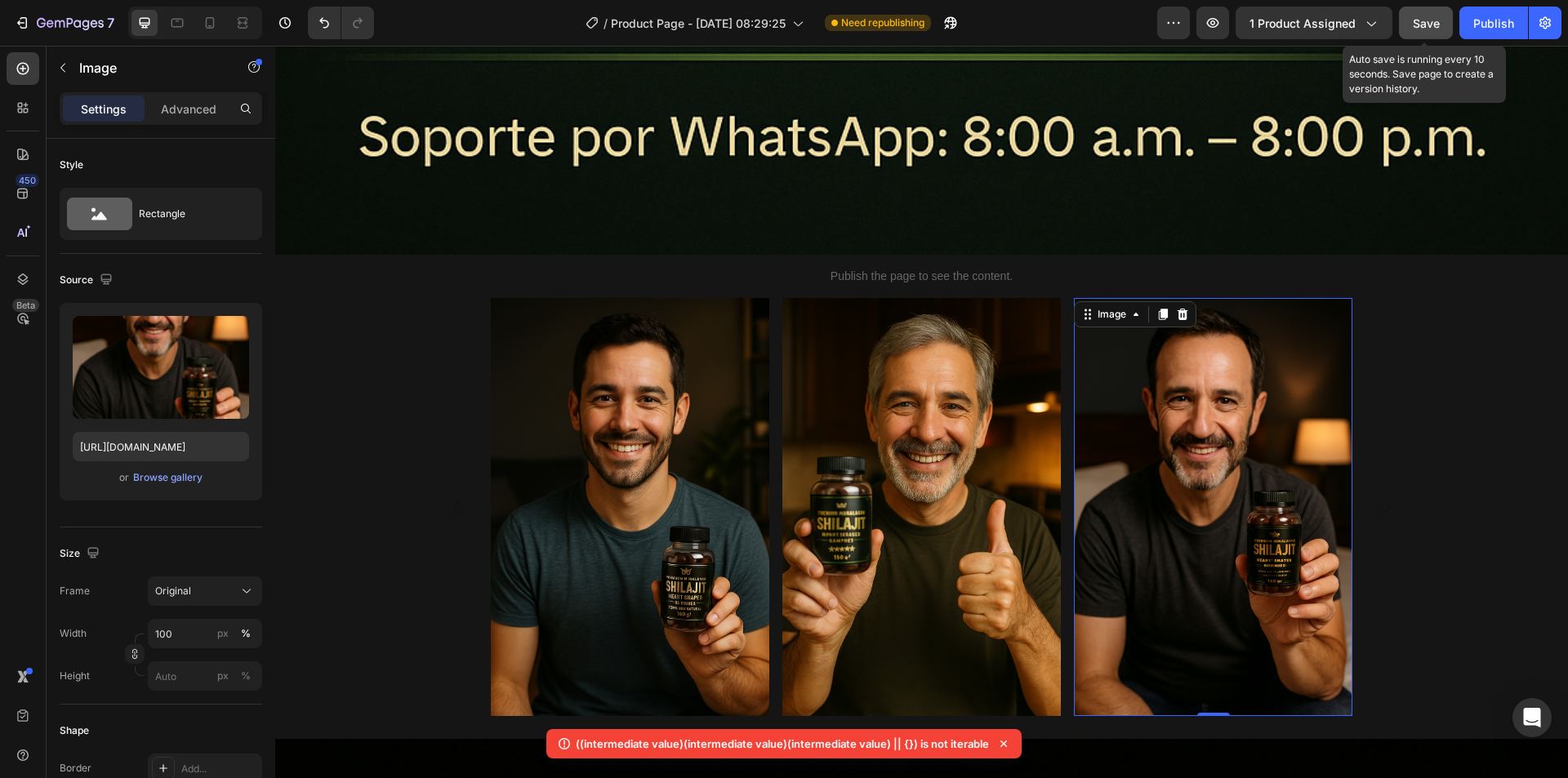
click at [1426, 26] on span "Save" at bounding box center [1426, 23] width 27 height 14
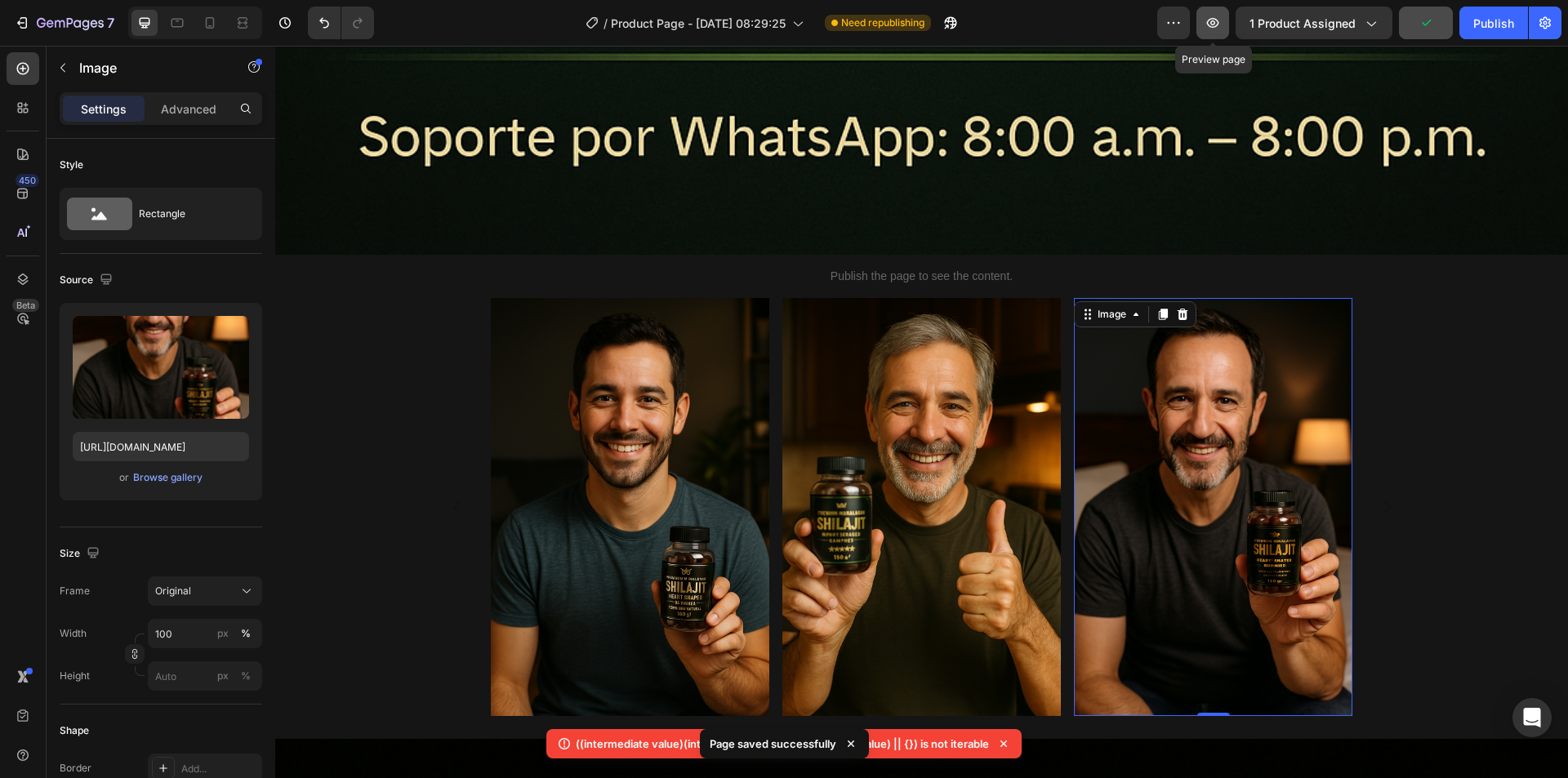
click at [1215, 22] on icon "button" at bounding box center [1213, 23] width 5 height 5
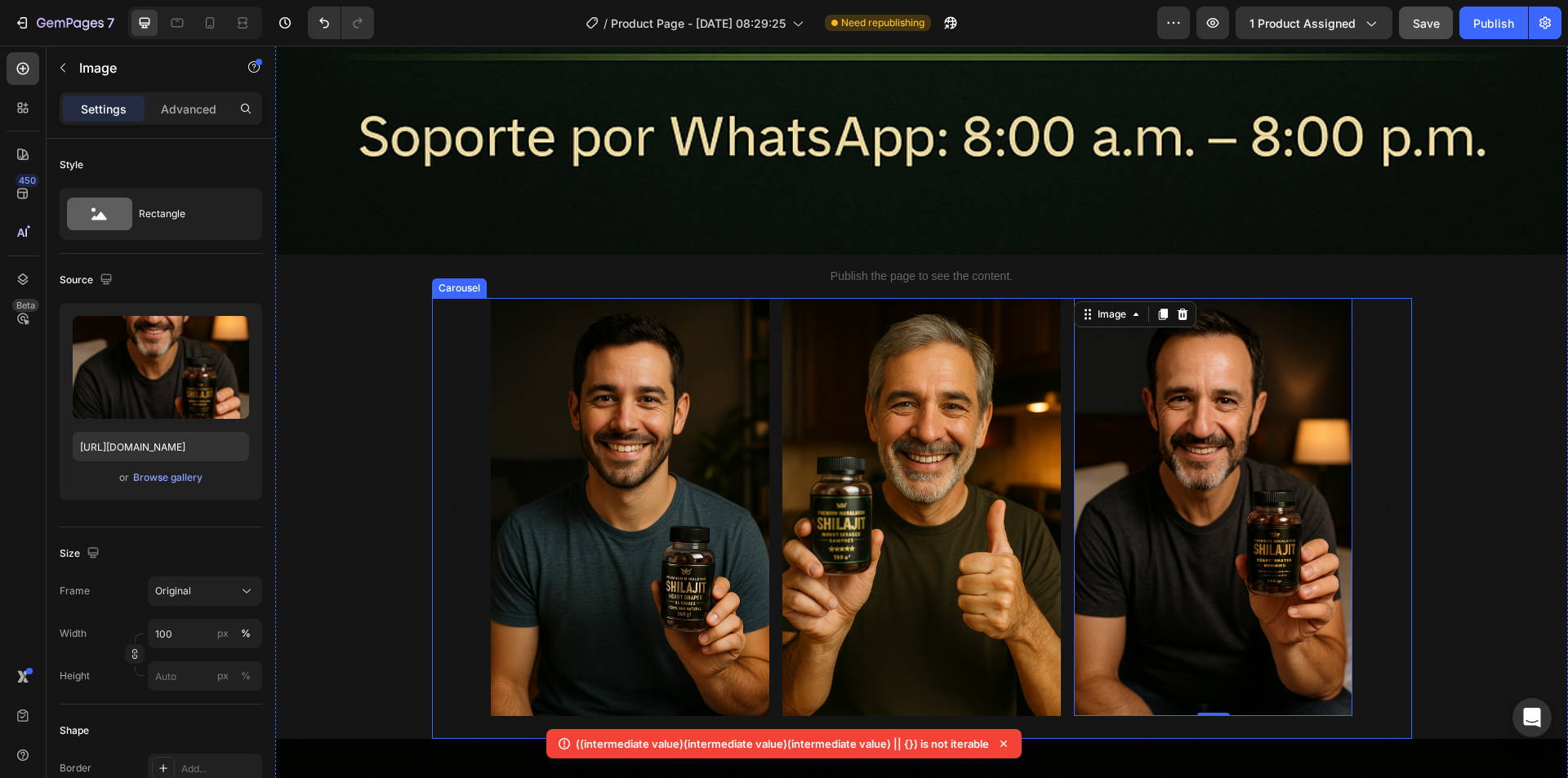
click at [909, 729] on button "Dot" at bounding box center [914, 734] width 10 height 10
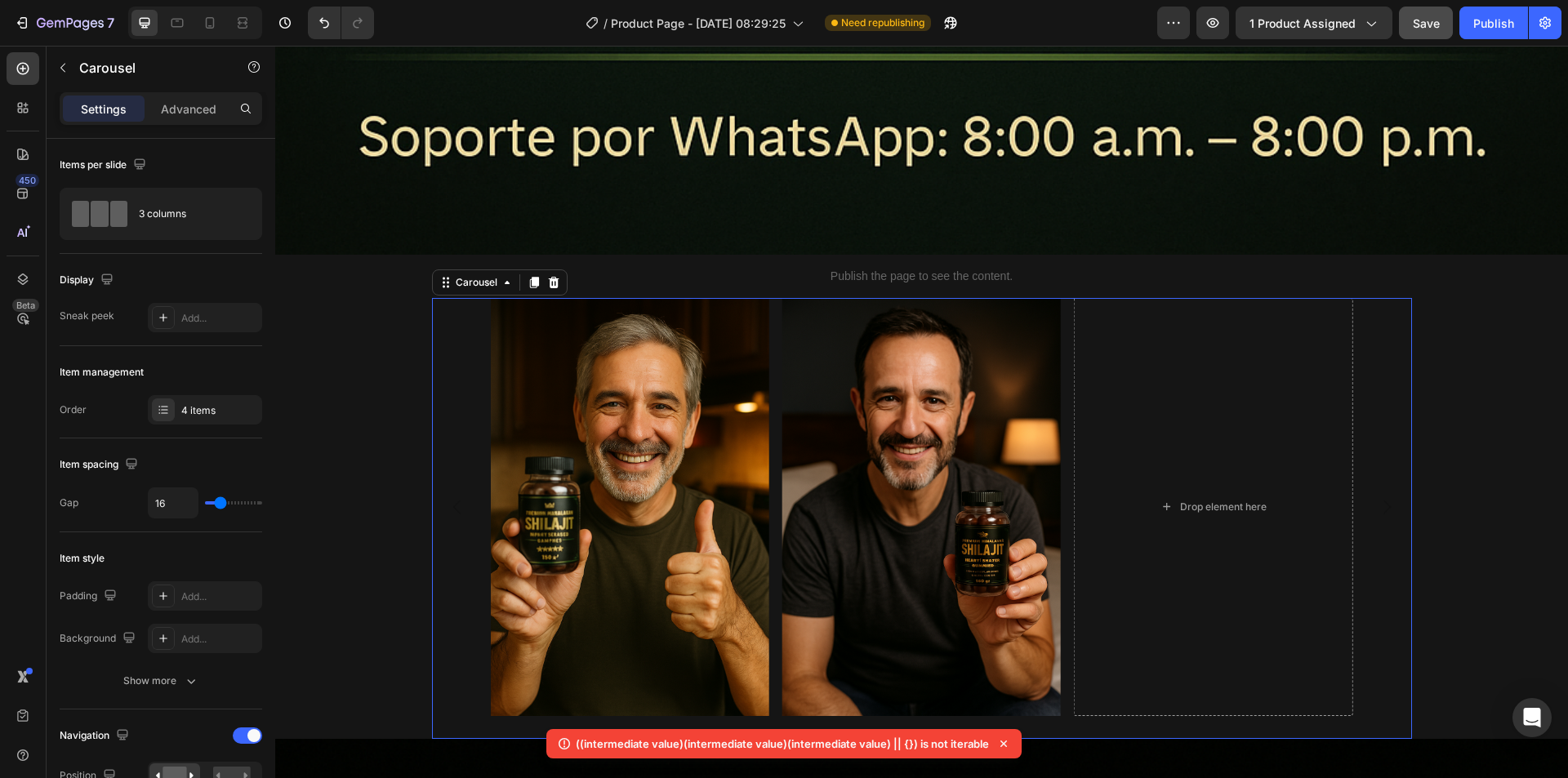
click at [941, 729] on button "Dot" at bounding box center [946, 734] width 10 height 10
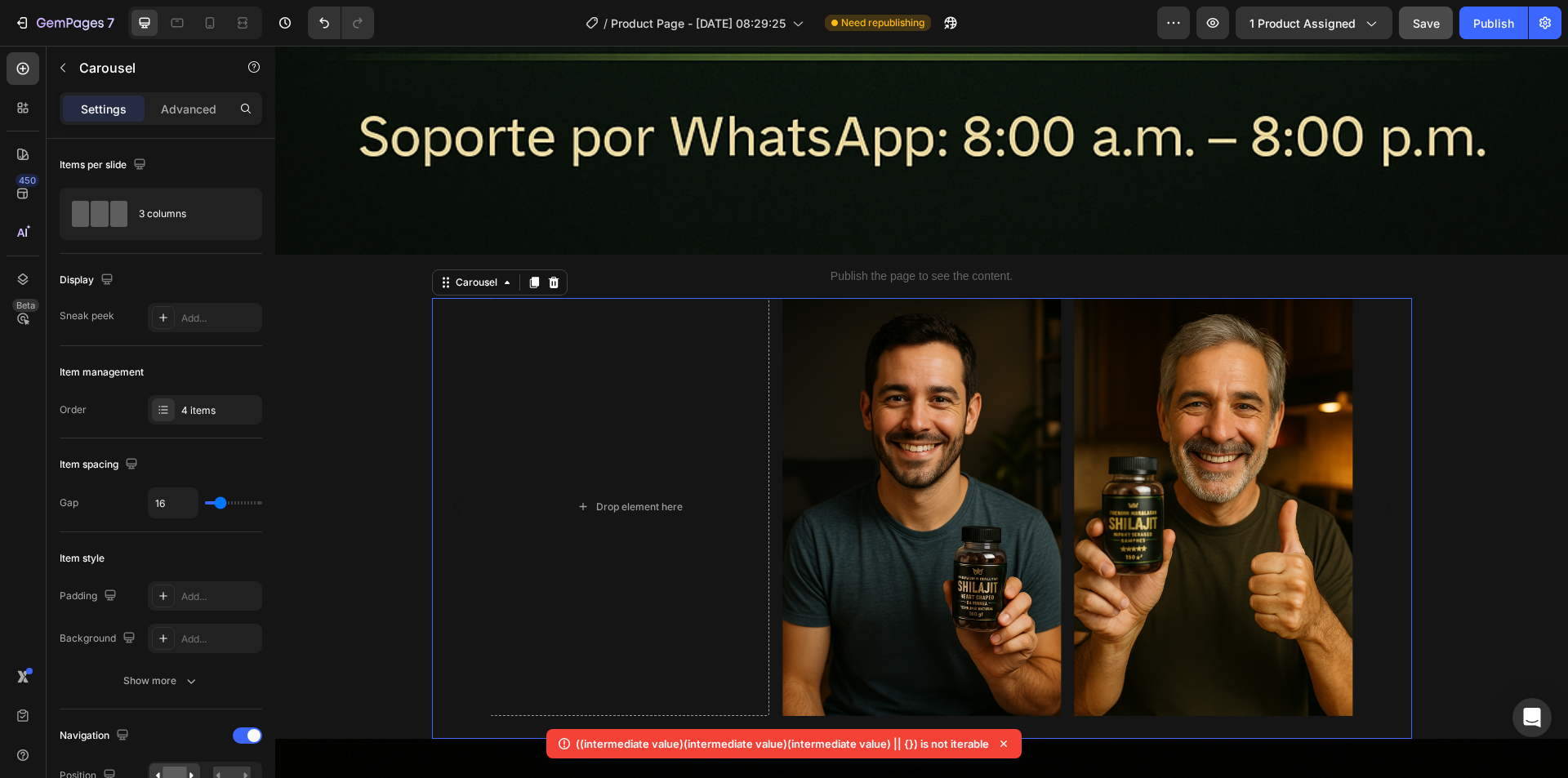
click at [909, 729] on button "Dot" at bounding box center [914, 734] width 10 height 10
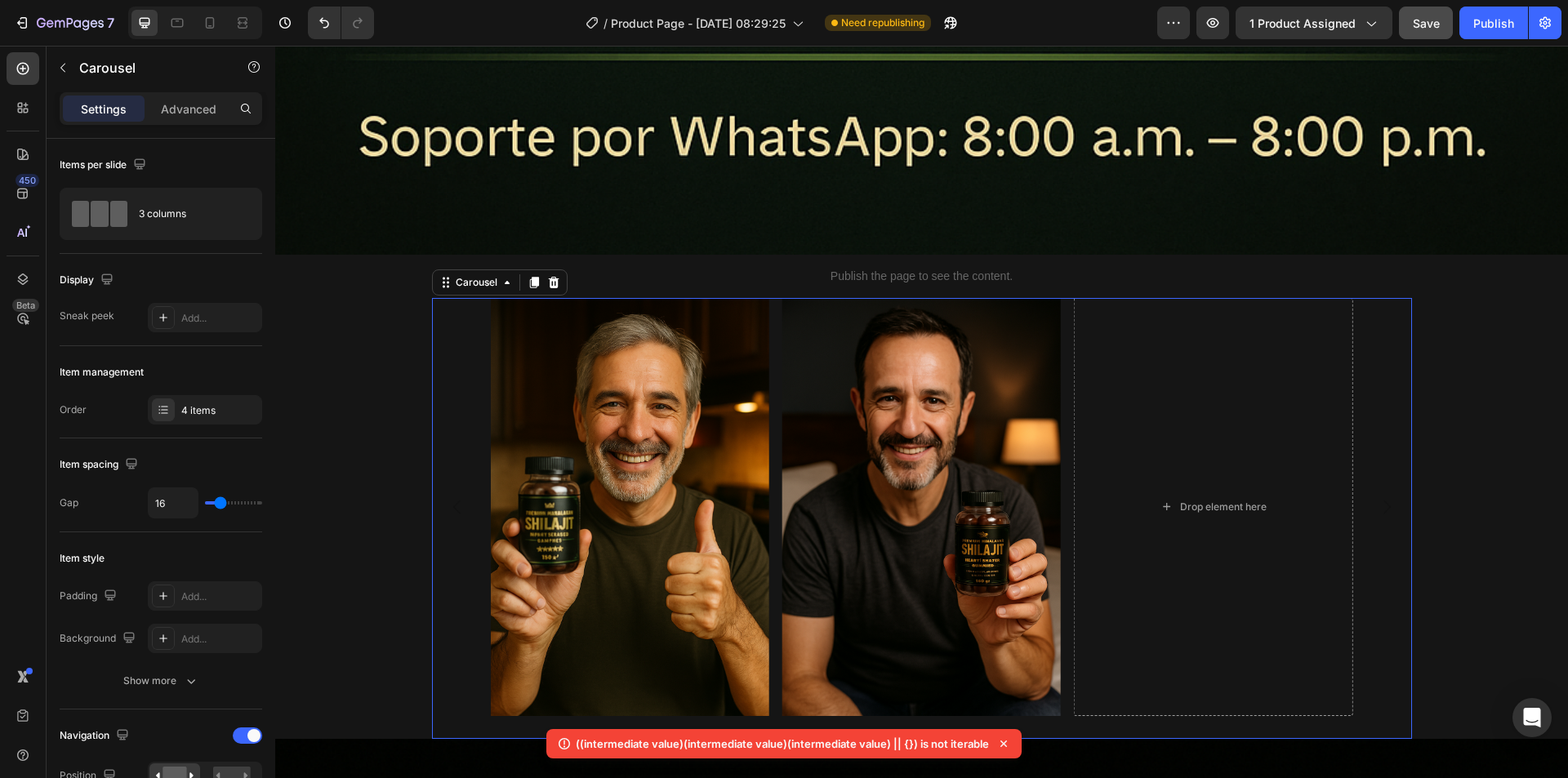
click at [892, 729] on button "Dot" at bounding box center [897, 734] width 10 height 10
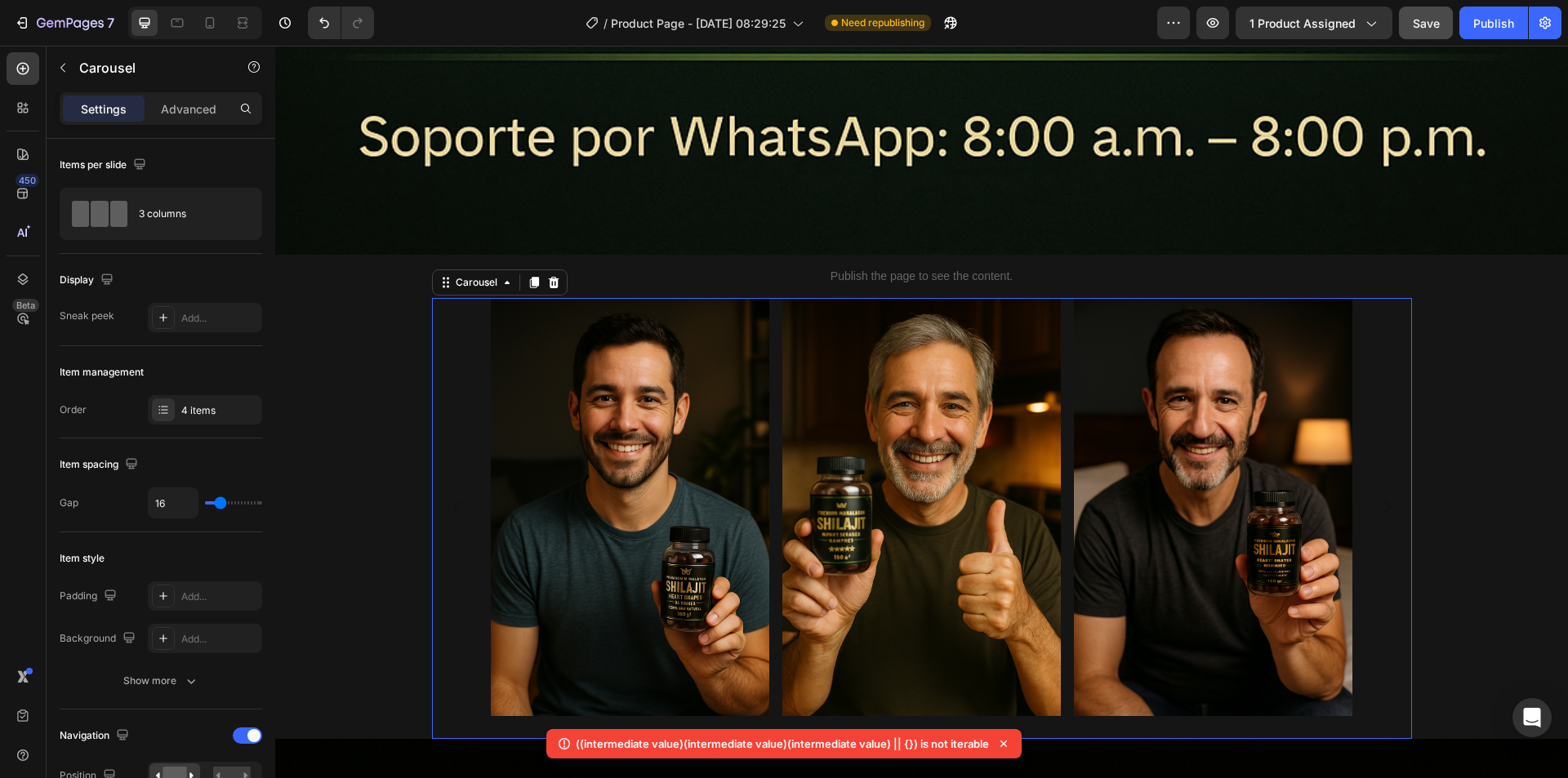
click at [925, 729] on button "Dot" at bounding box center [930, 734] width 10 height 10
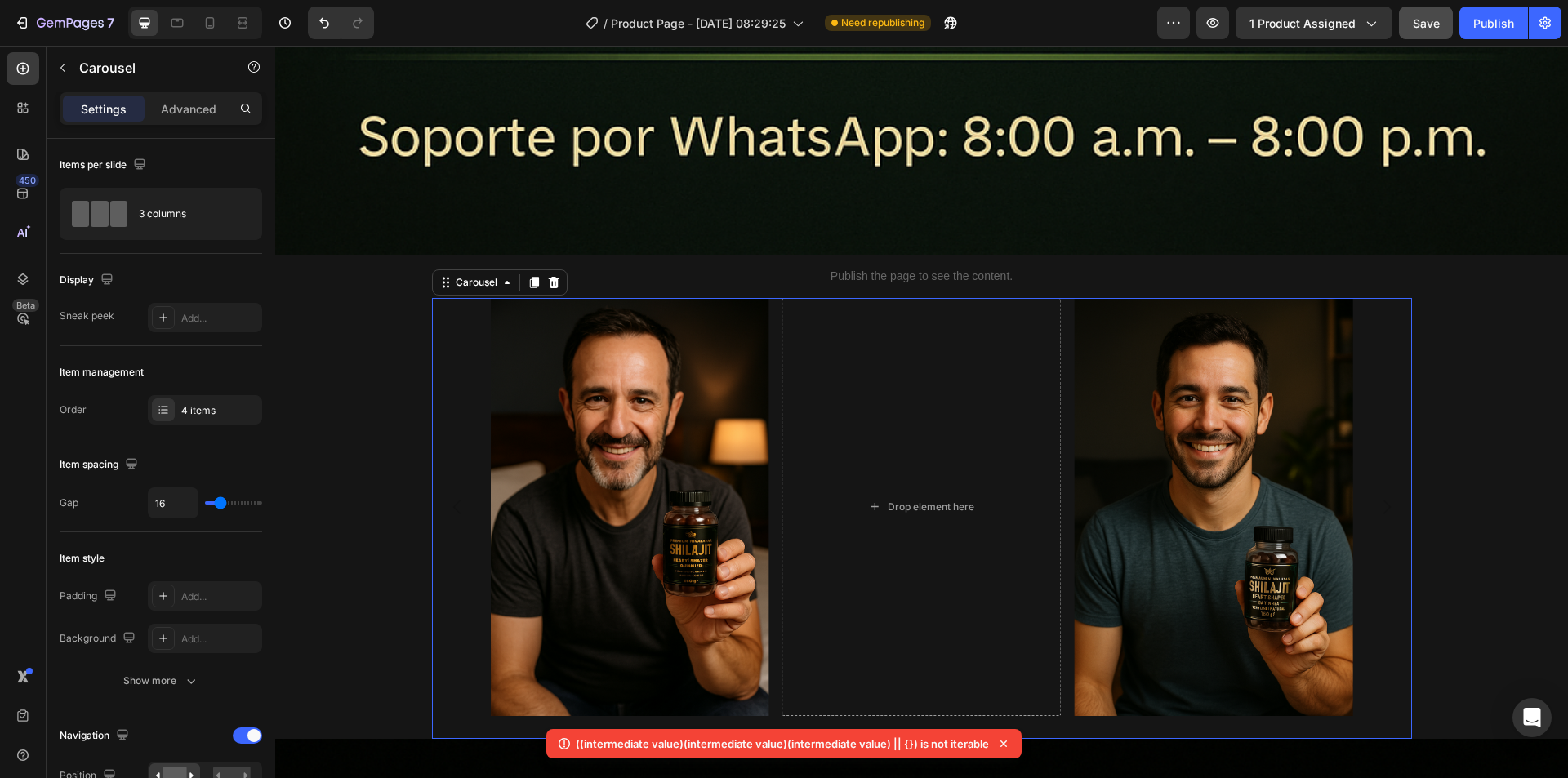
click at [941, 729] on button "Dot" at bounding box center [946, 734] width 10 height 10
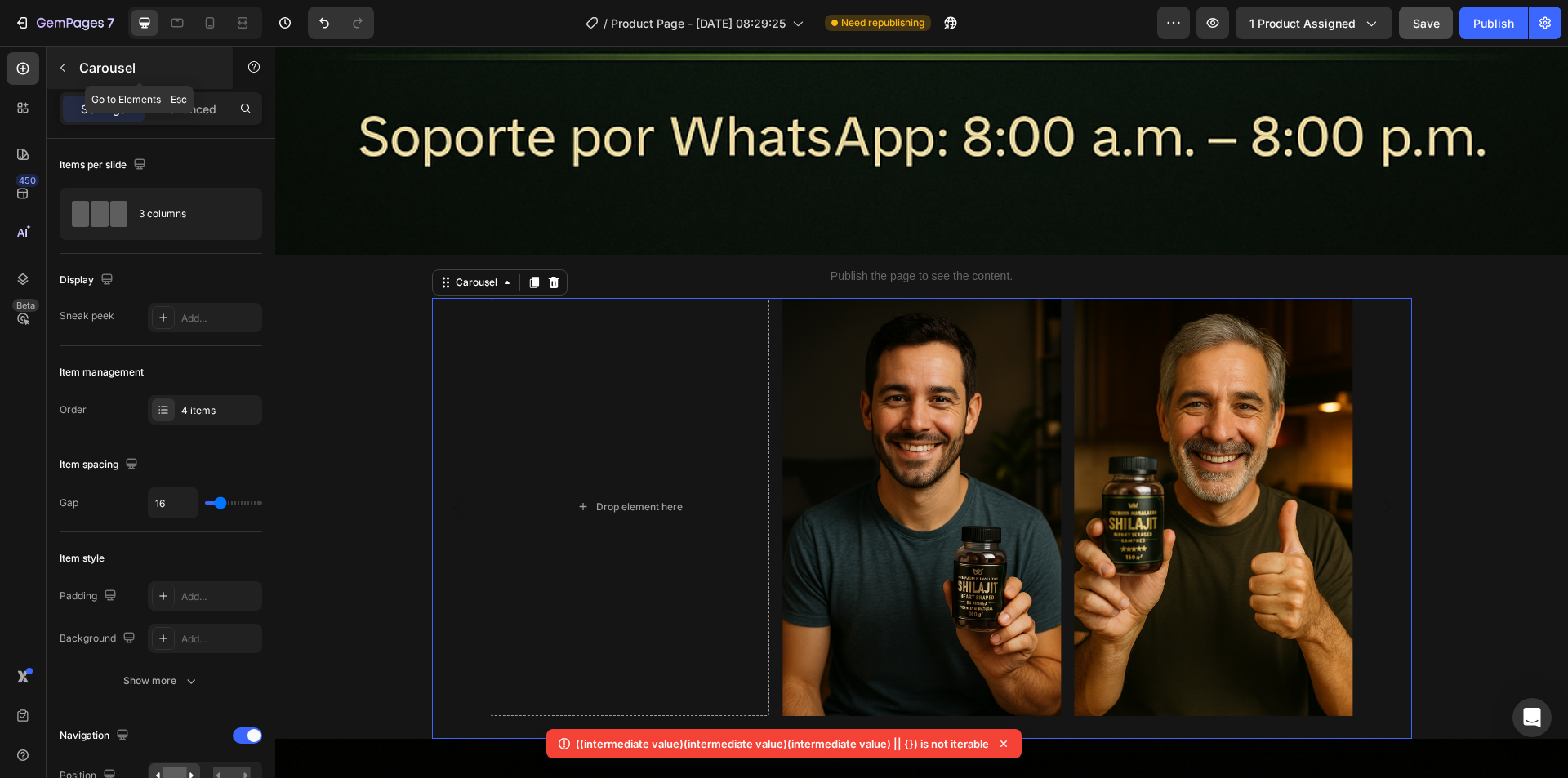
click at [65, 64] on icon "button" at bounding box center [63, 68] width 5 height 9
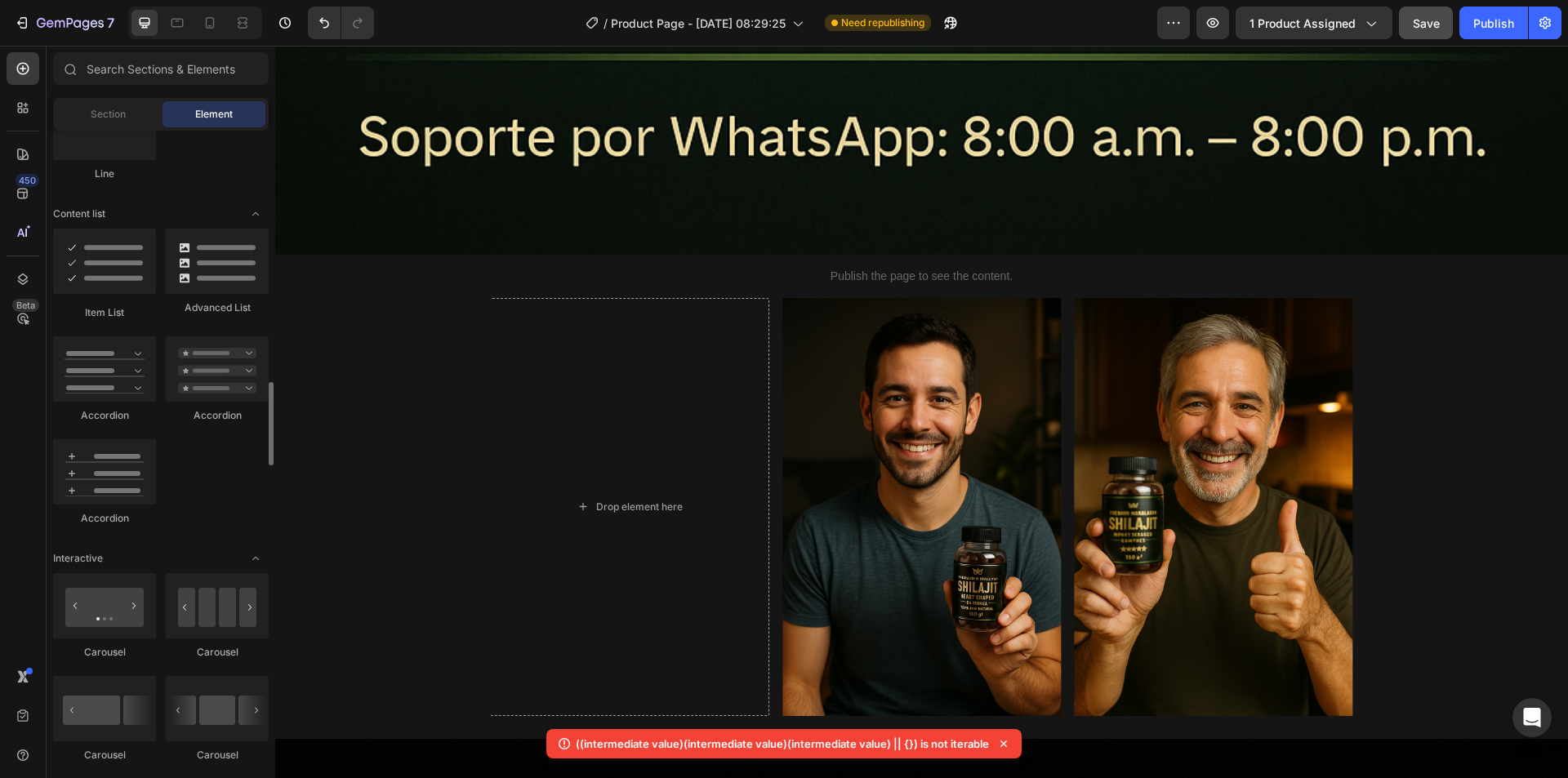
scroll to position [1388, 0]
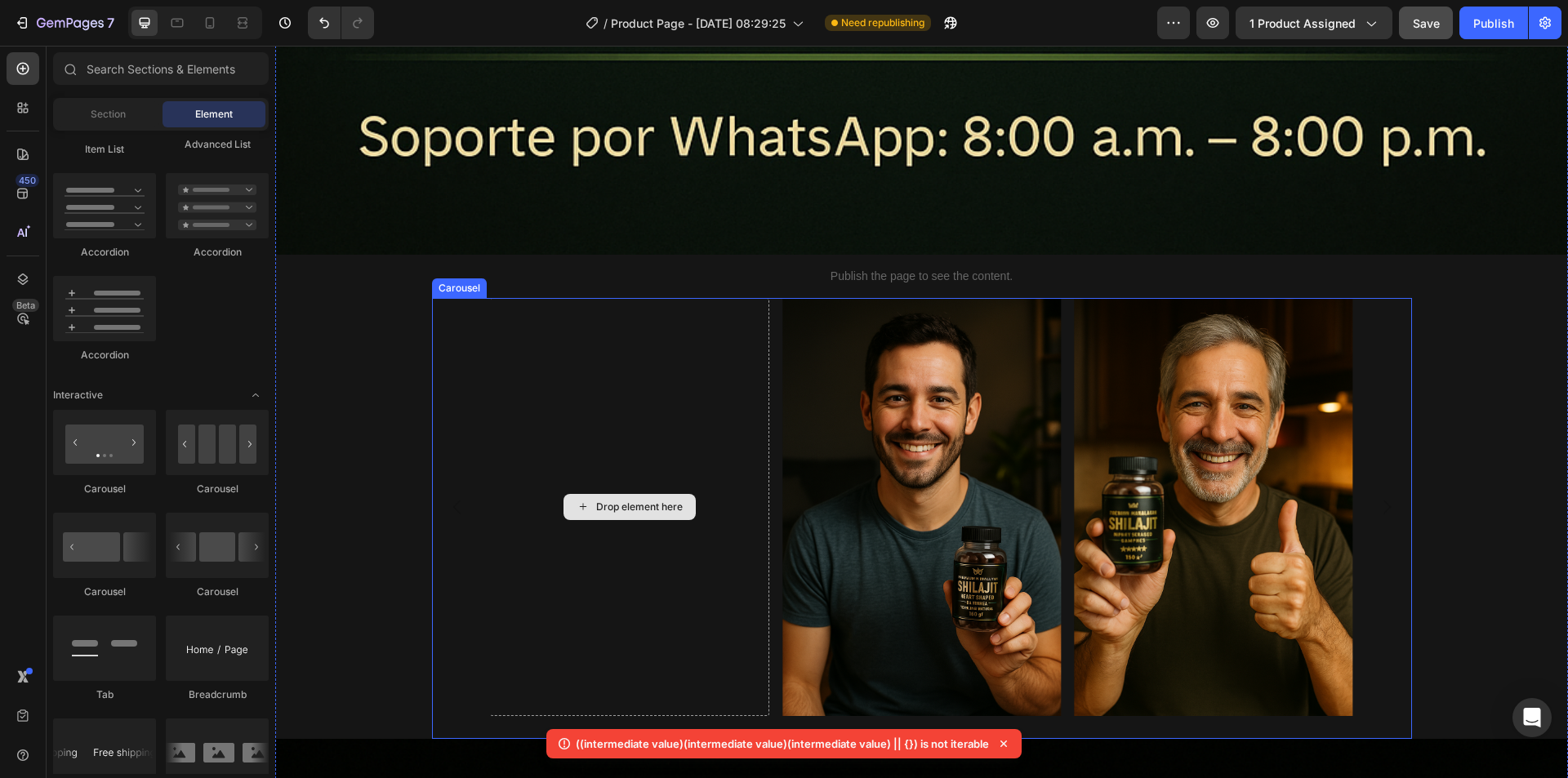
click at [617, 298] on div "Drop element here" at bounding box center [629, 507] width 278 height 418
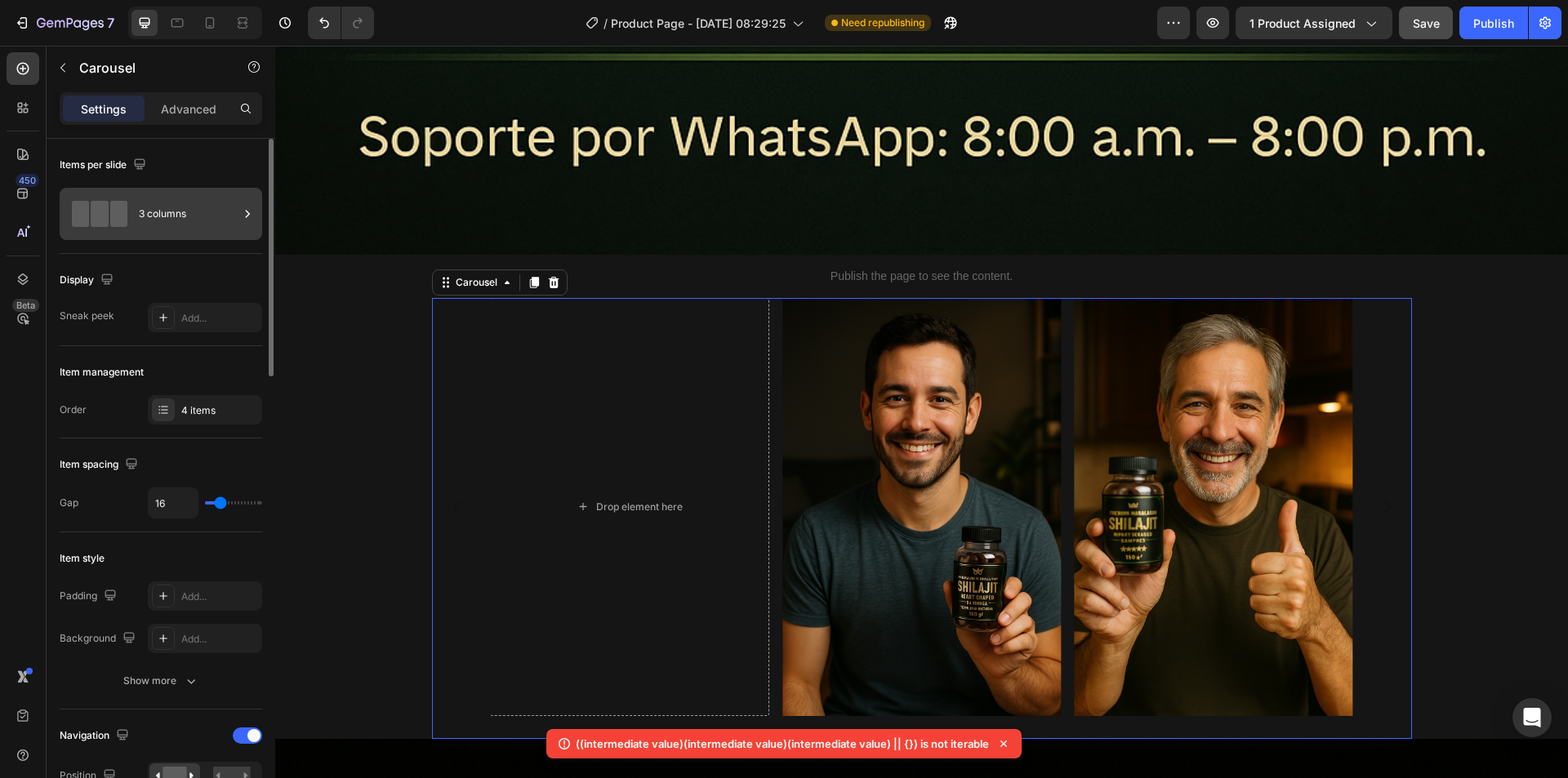
click at [191, 207] on div "3 columns" at bounding box center [189, 214] width 99 height 37
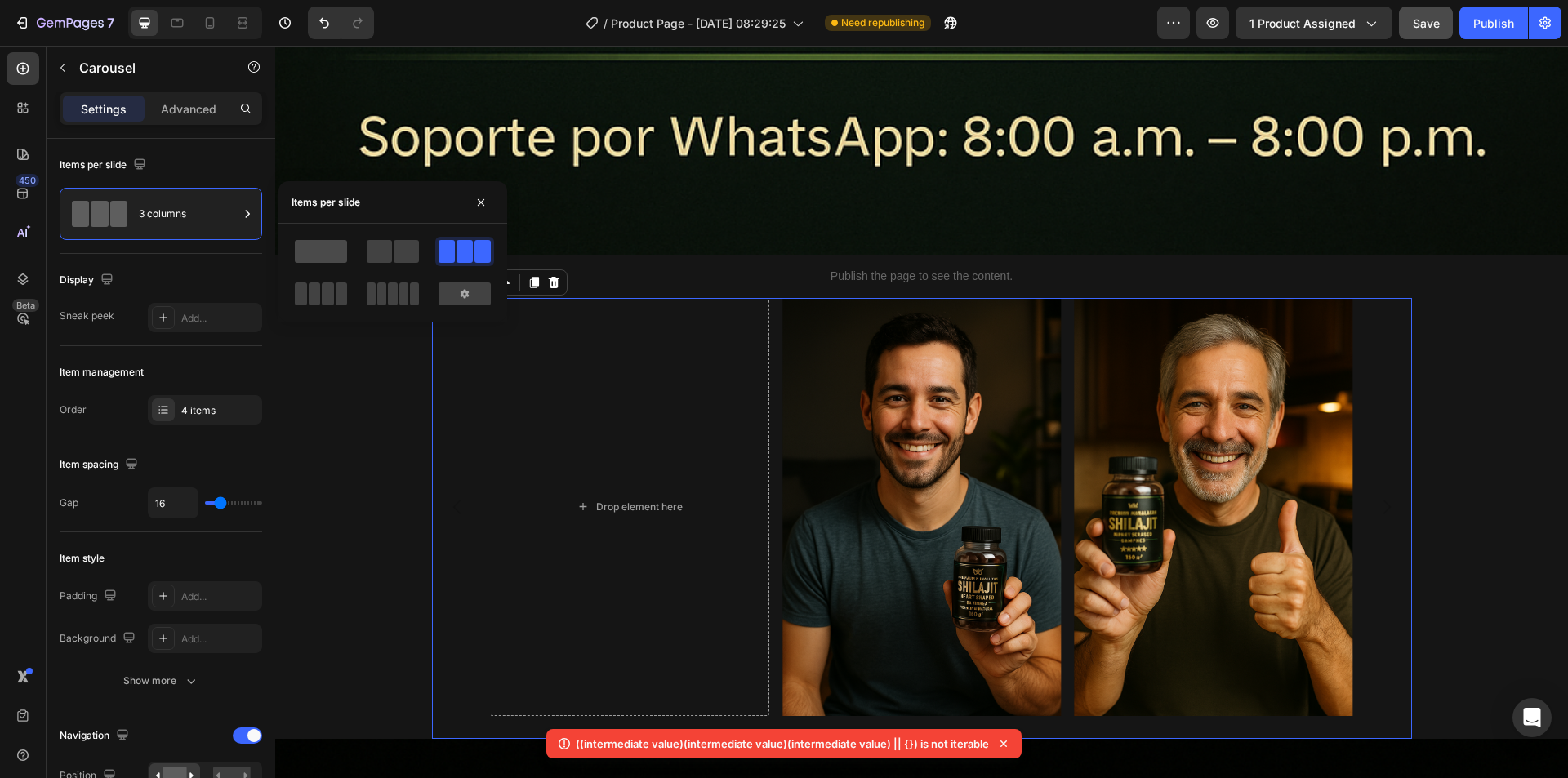
click at [314, 241] on span at bounding box center [320, 252] width 52 height 23
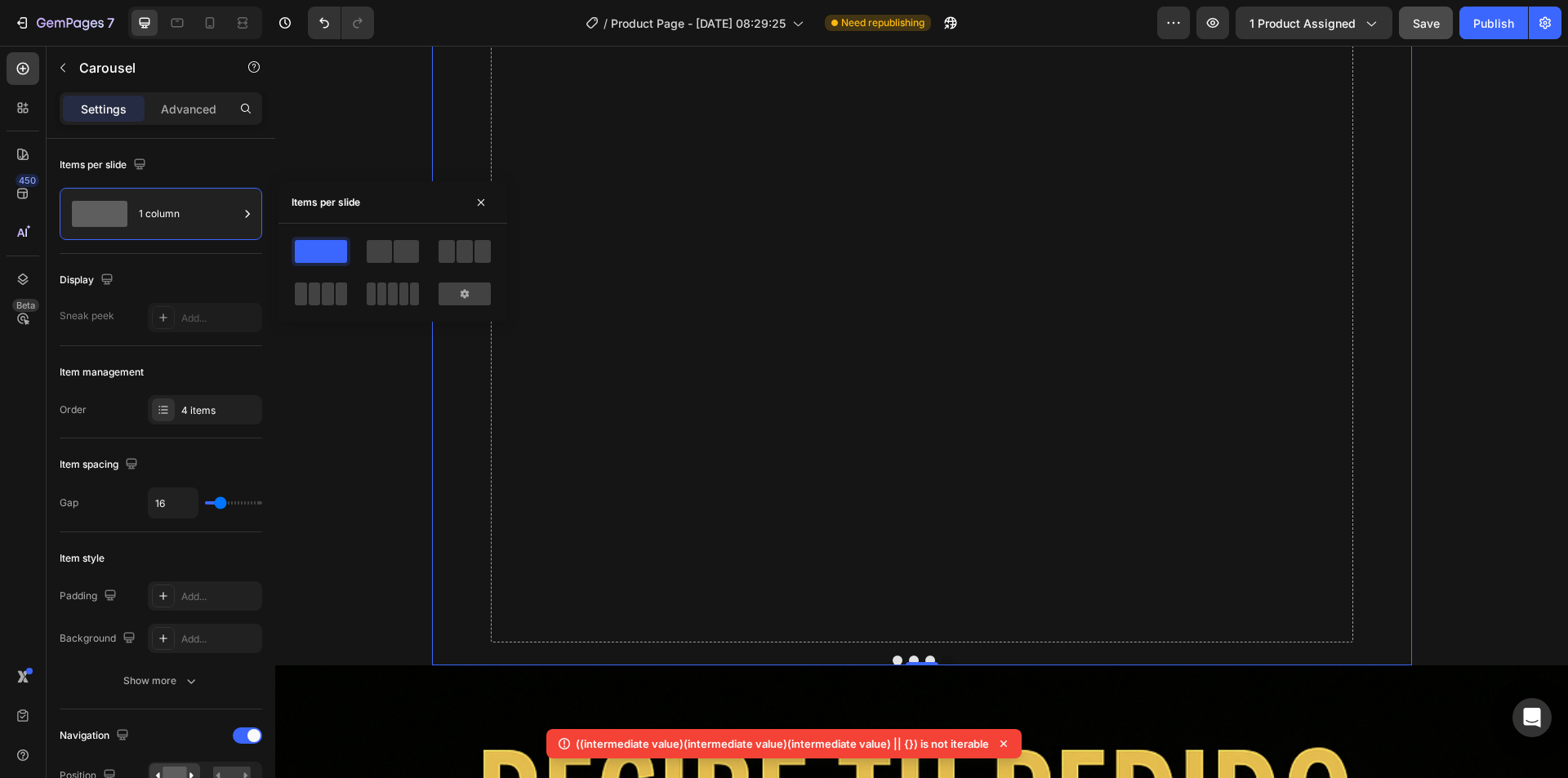
scroll to position [12815, 0]
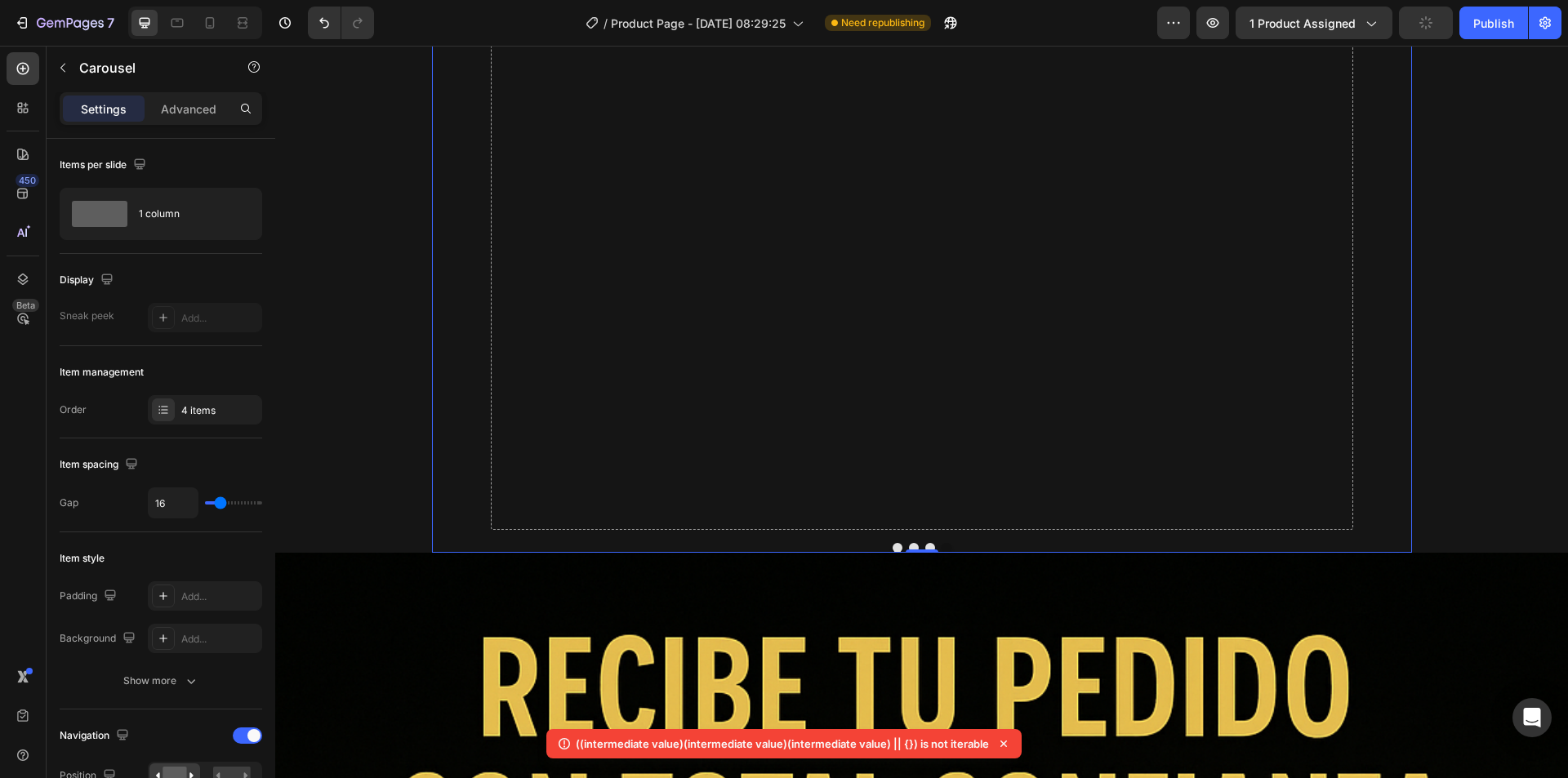
click at [909, 543] on button "Dot" at bounding box center [914, 548] width 10 height 10
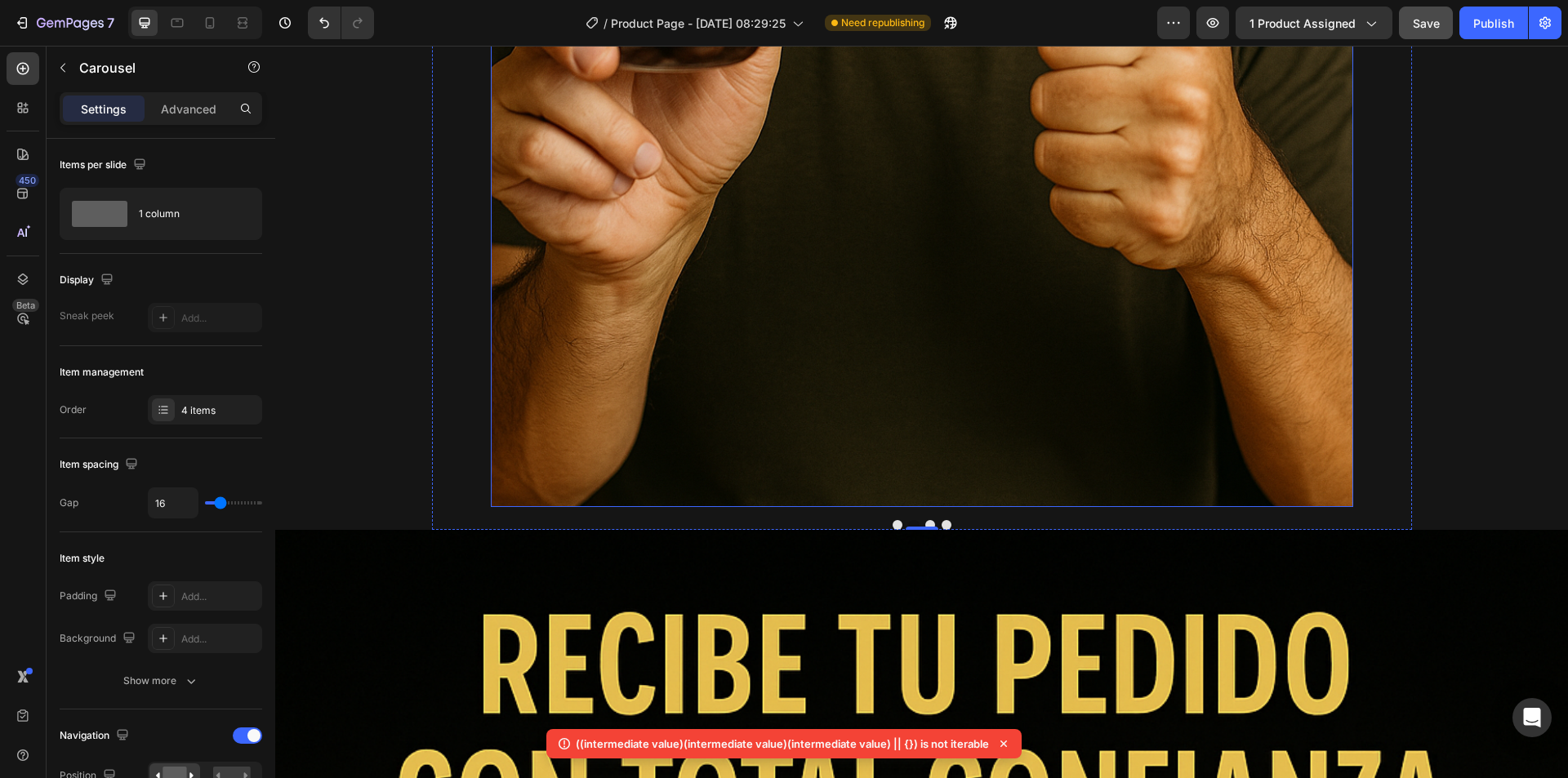
scroll to position [12734, 0]
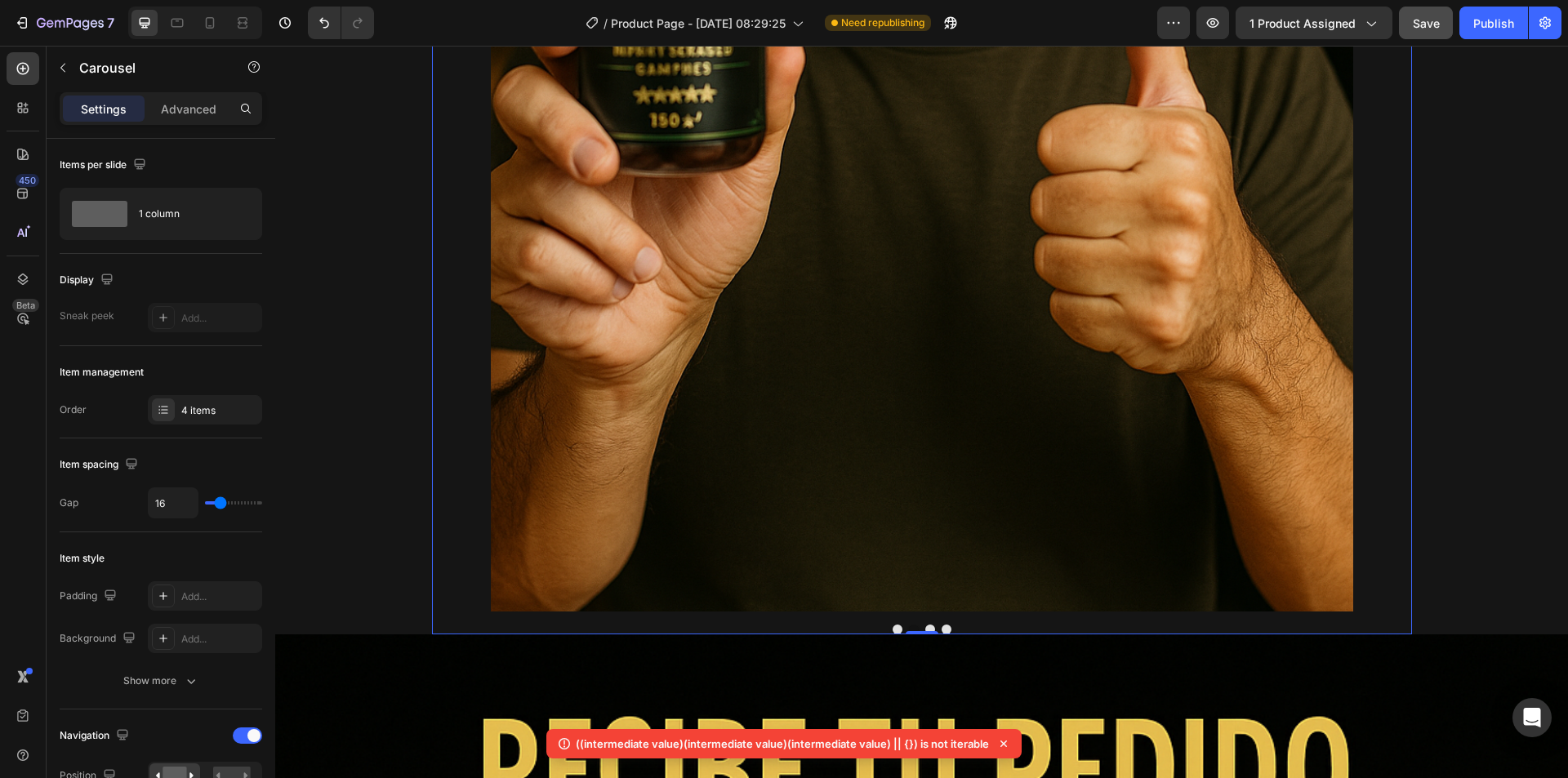
click at [943, 624] on button "Dot" at bounding box center [946, 629] width 10 height 10
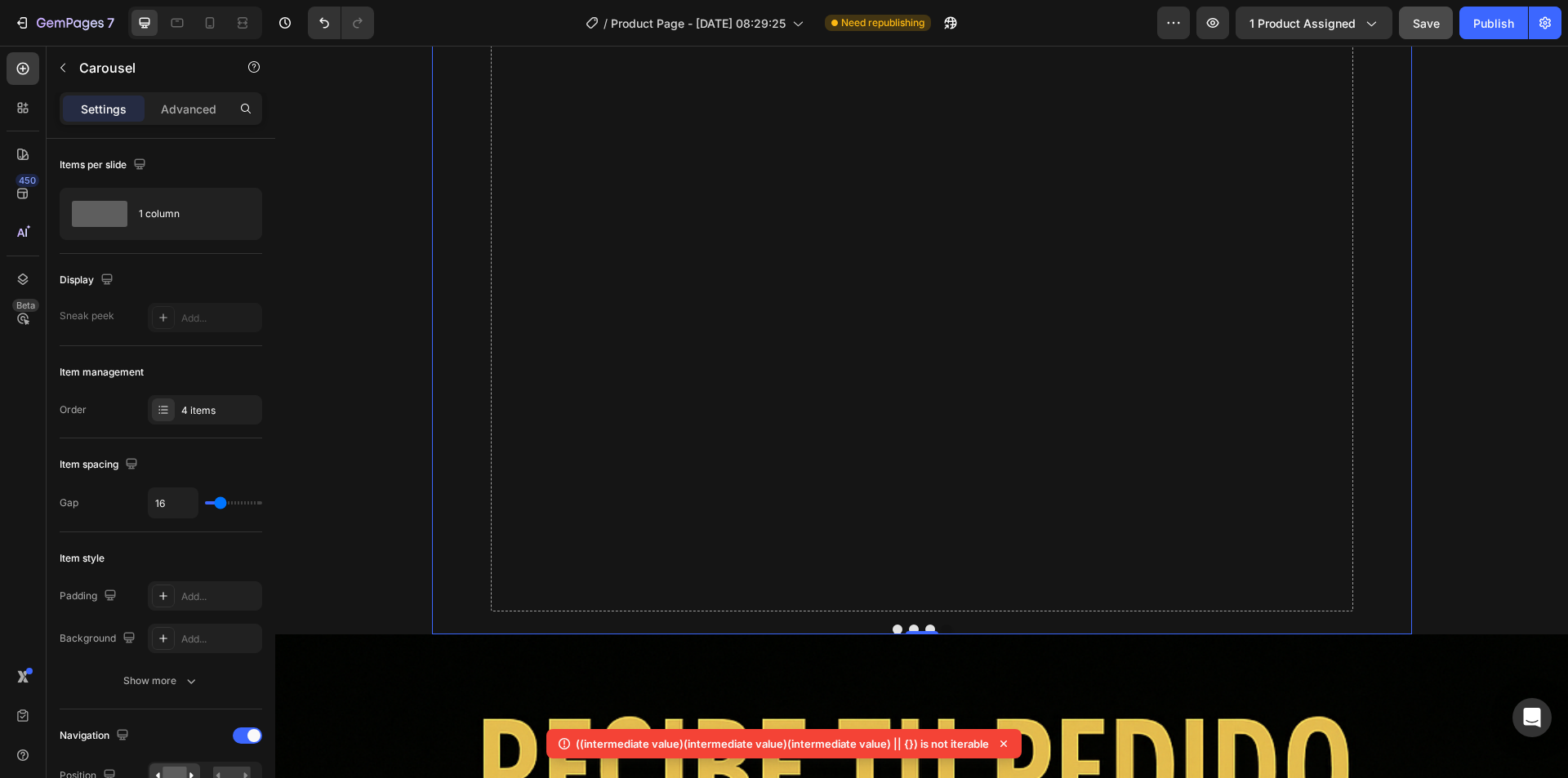
click at [909, 624] on button "Dot" at bounding box center [914, 629] width 10 height 10
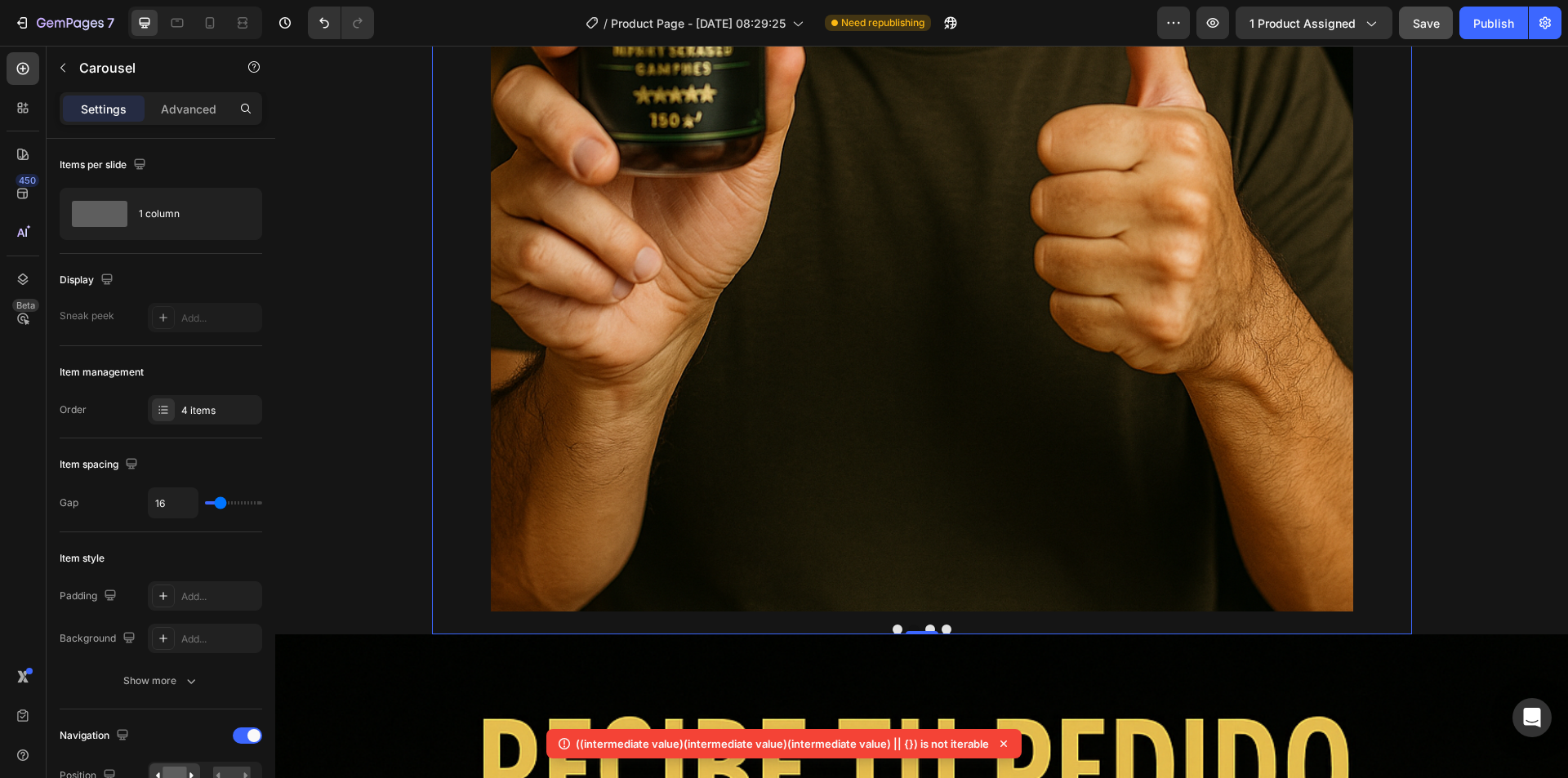
click at [892, 624] on button "Dot" at bounding box center [897, 629] width 10 height 10
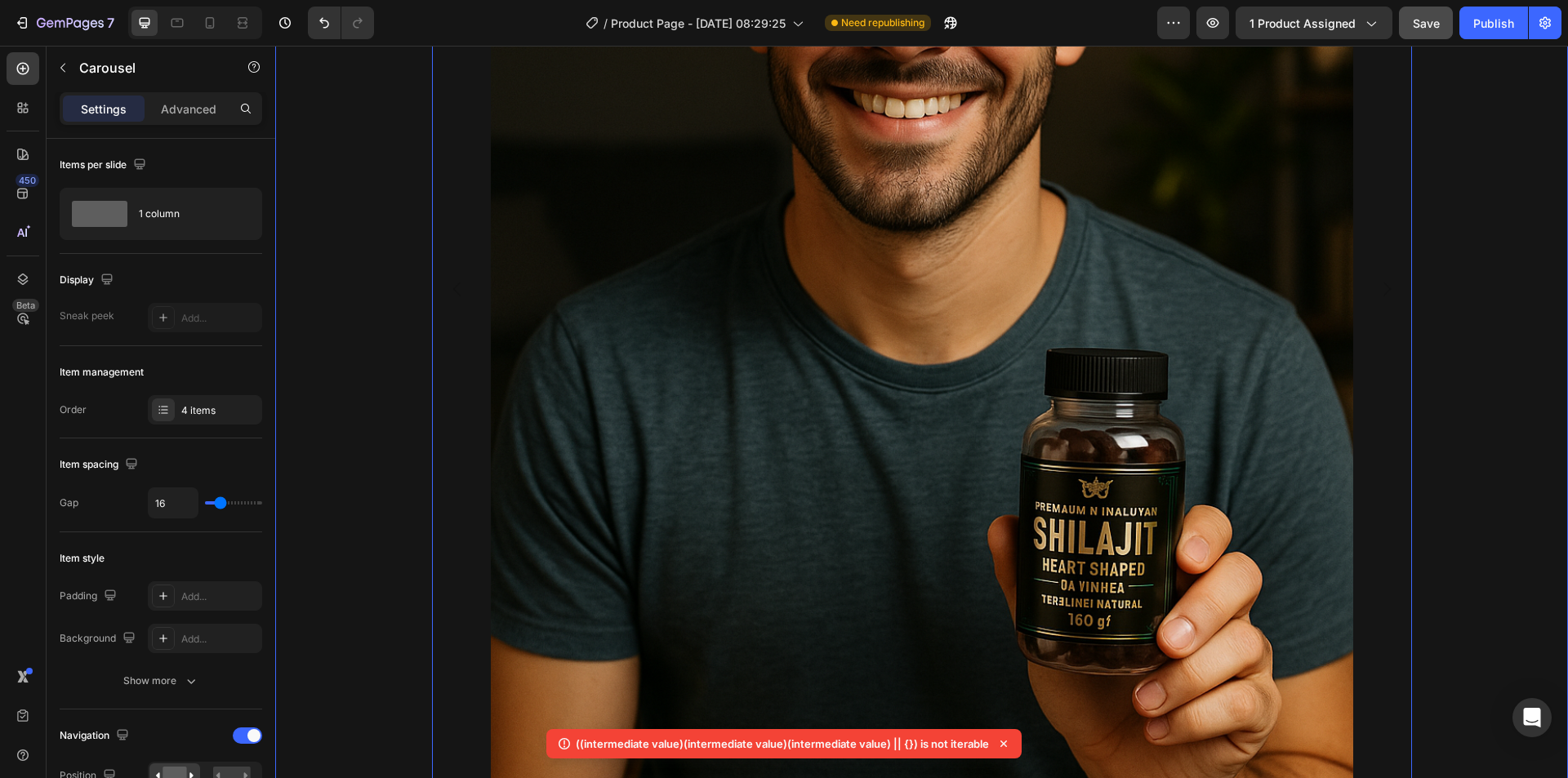
scroll to position [12407, 0]
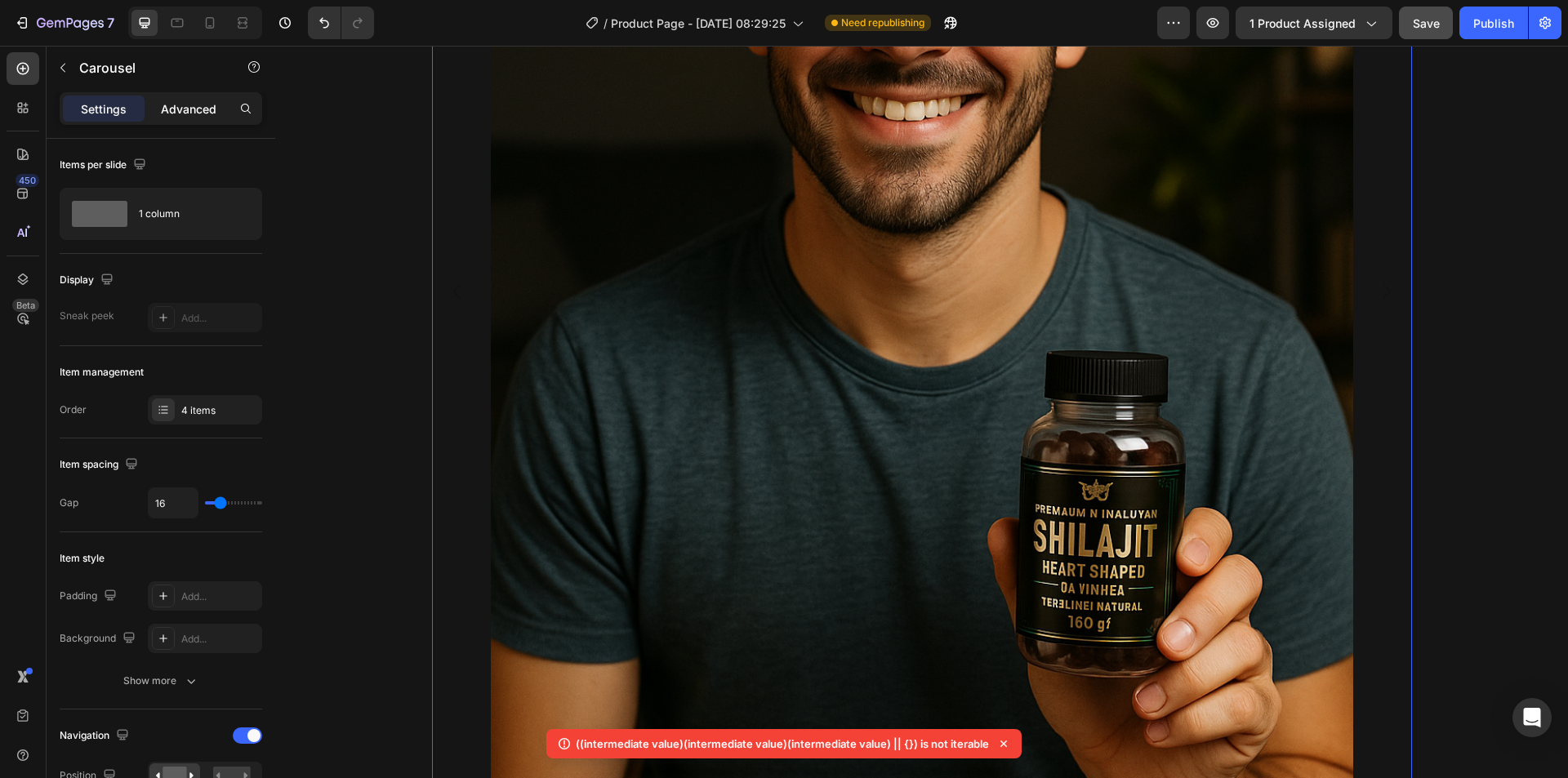
click at [171, 101] on p "Advanced" at bounding box center [188, 108] width 55 height 17
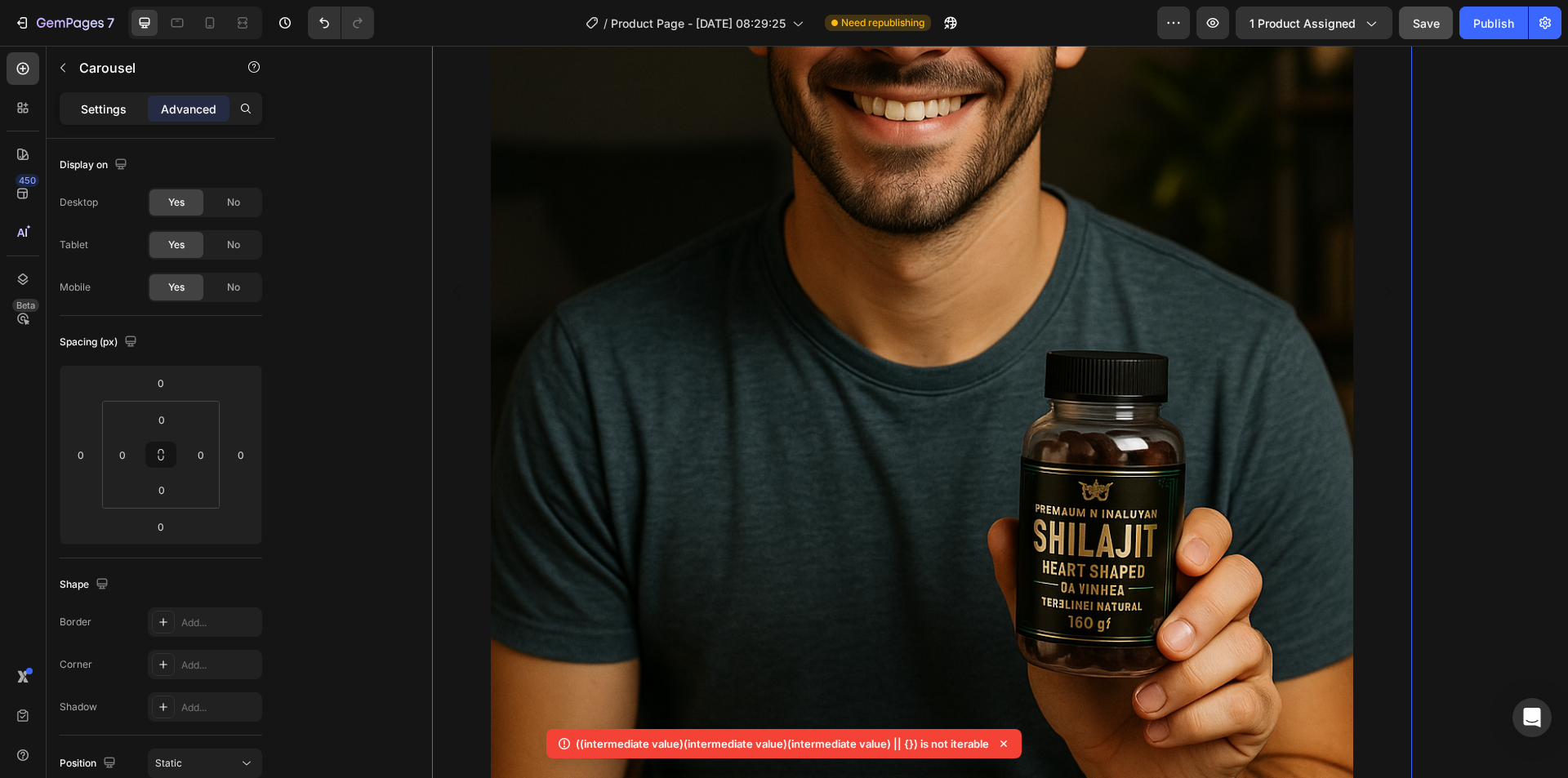
click at [93, 106] on p "Settings" at bounding box center [103, 108] width 46 height 17
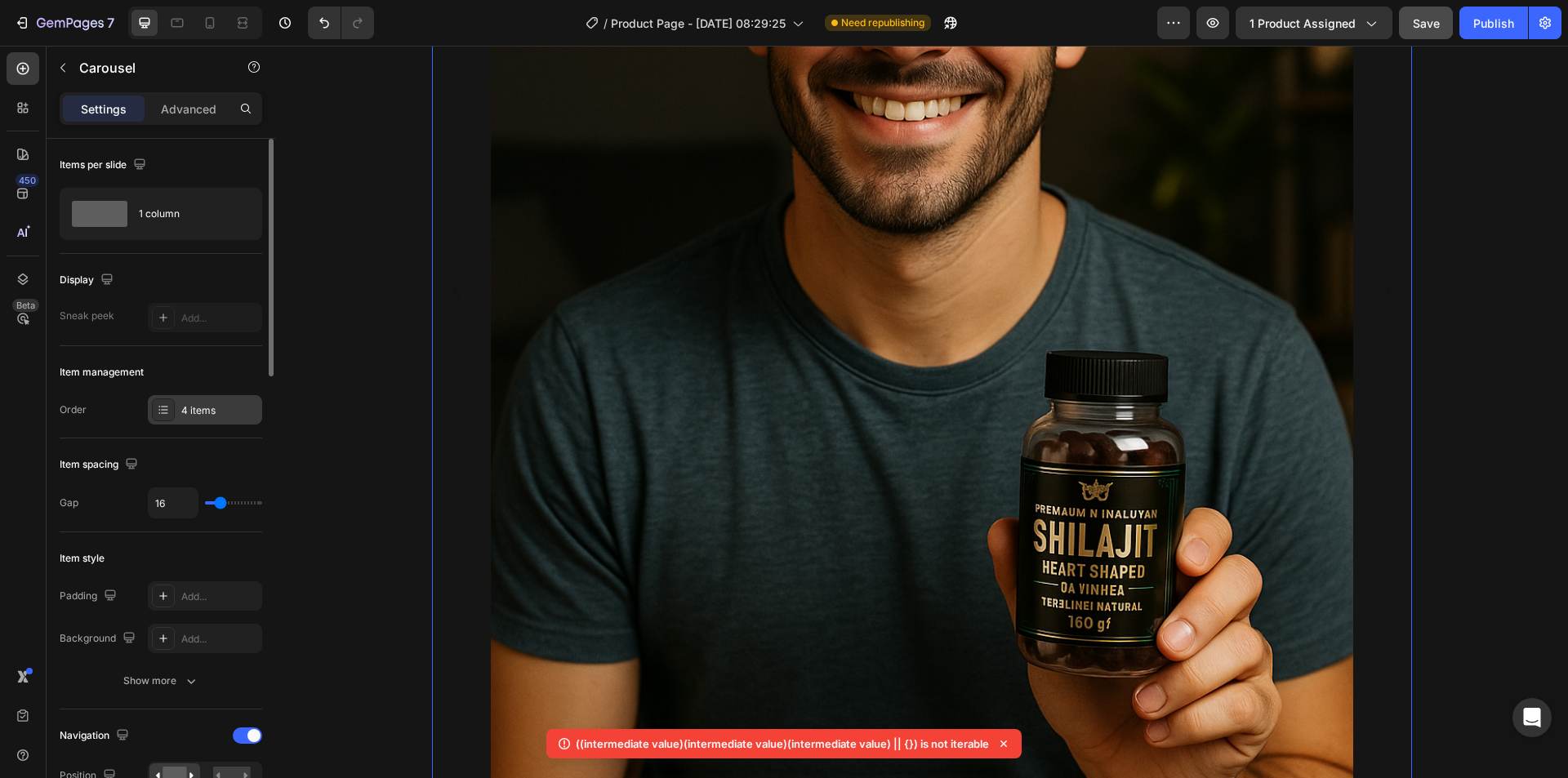
click at [228, 404] on div "4 items" at bounding box center [219, 411] width 77 height 15
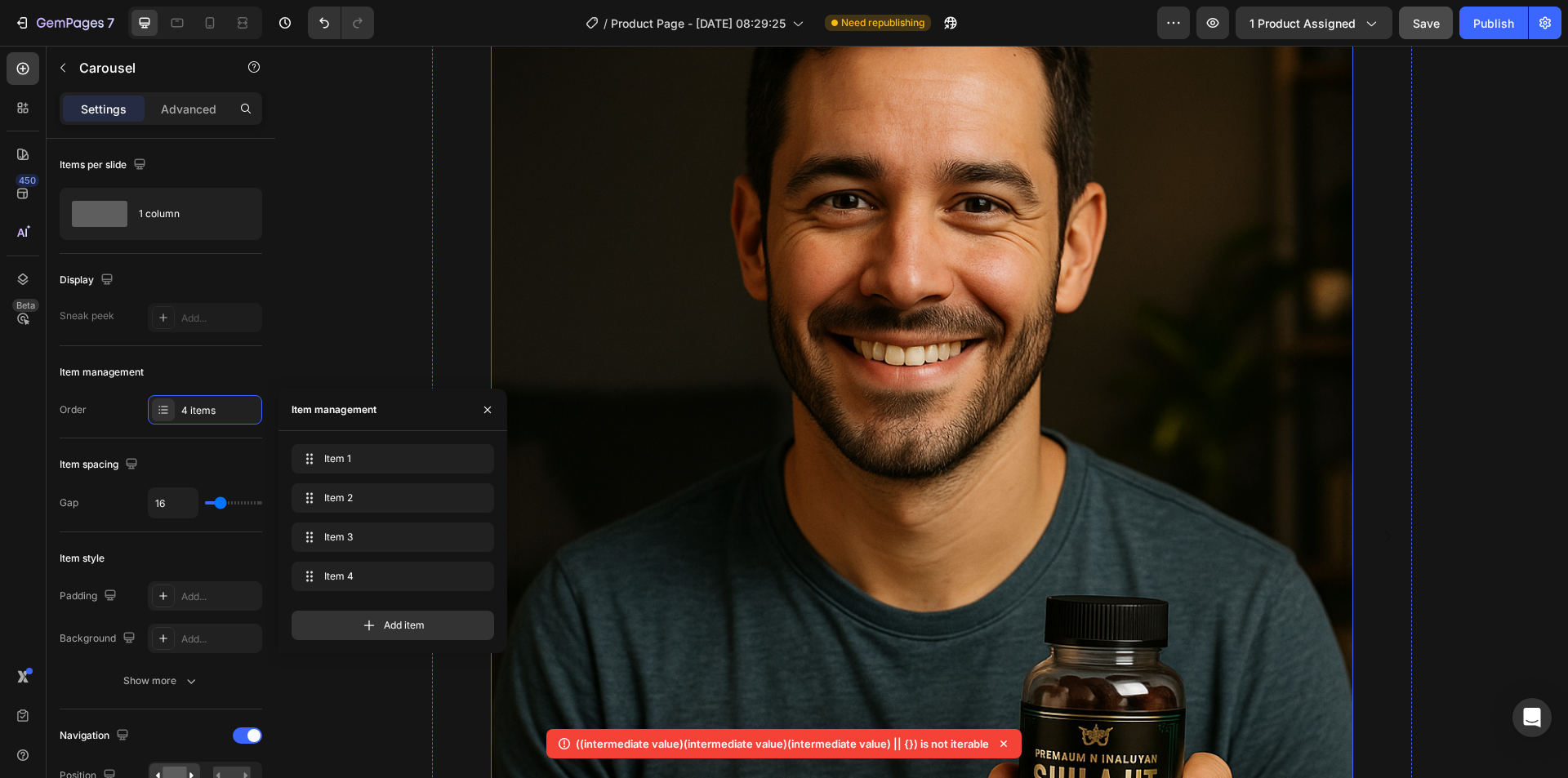
scroll to position [12570, 0]
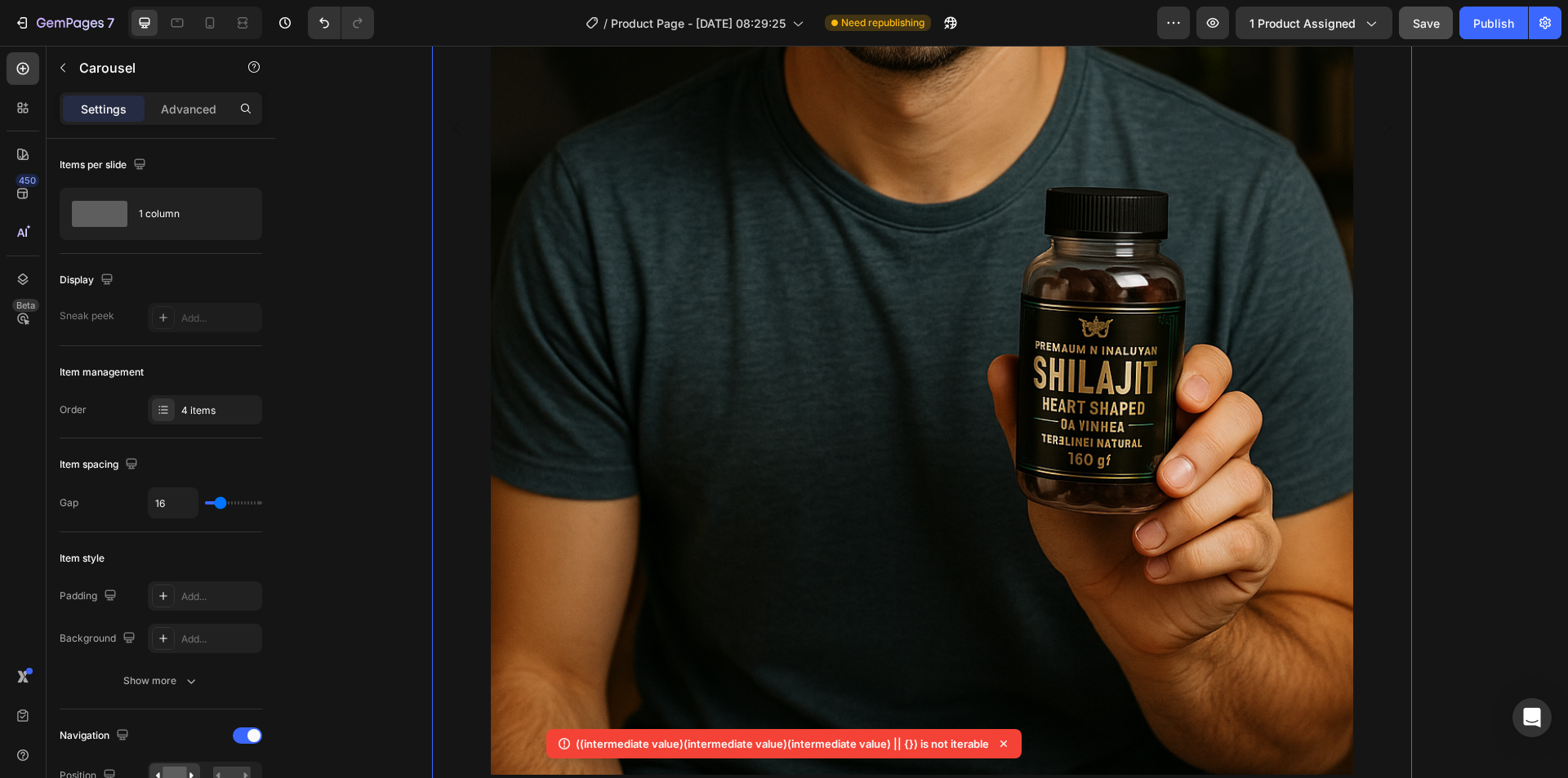
click at [909, 777] on button "Dot" at bounding box center [914, 793] width 10 height 10
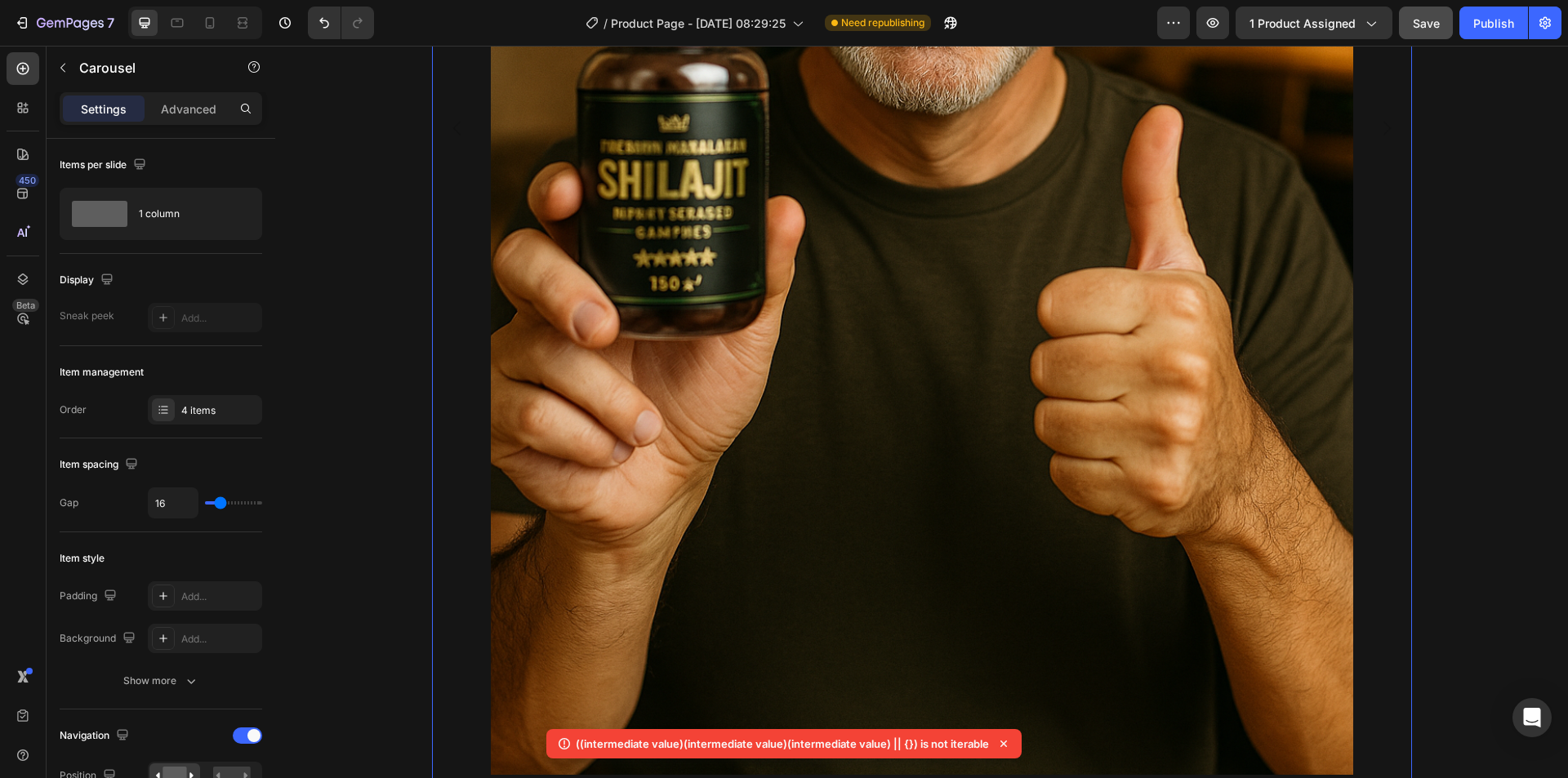
click at [892, 777] on button "Dot" at bounding box center [897, 793] width 10 height 10
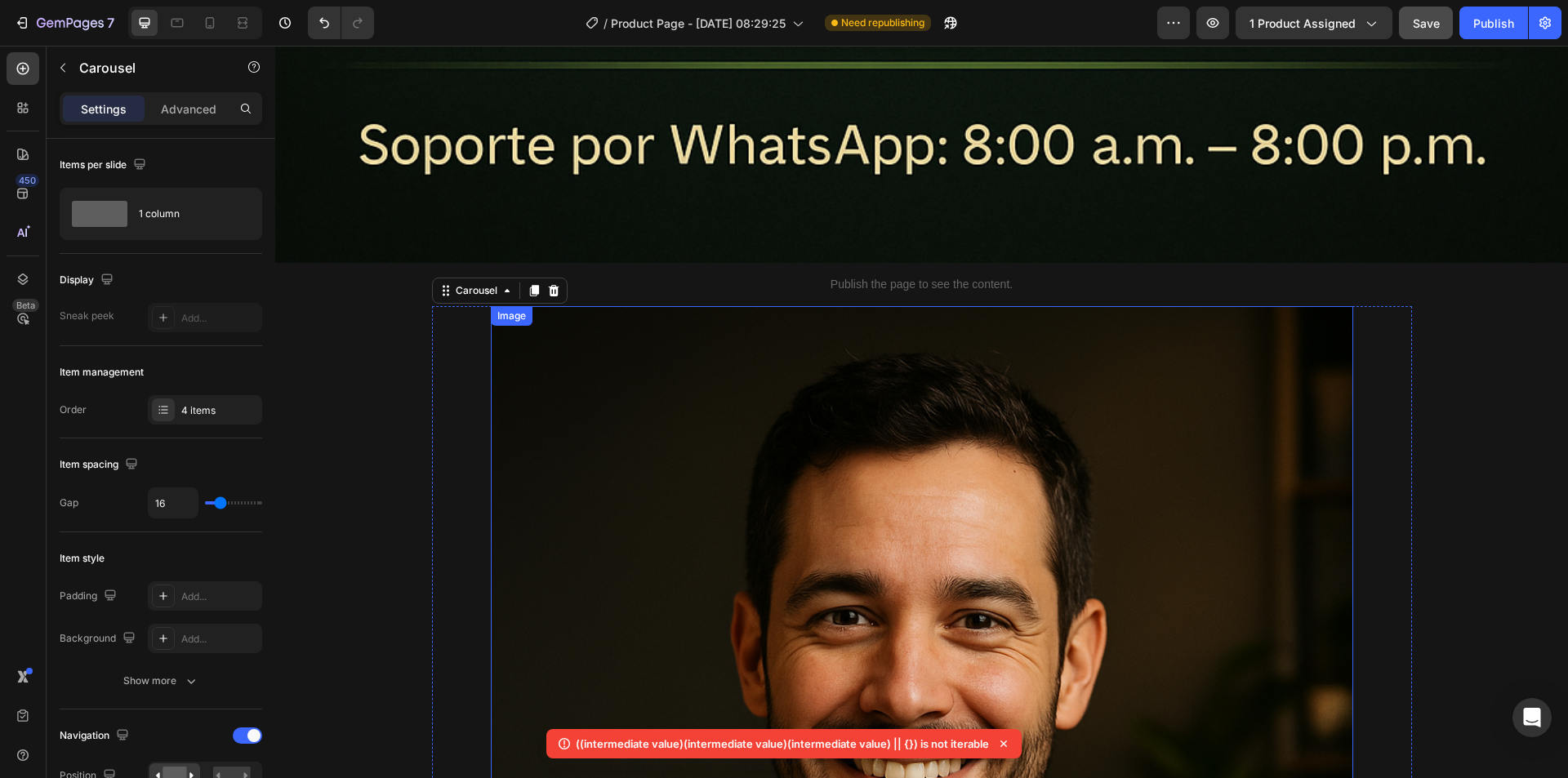
scroll to position [11509, 0]
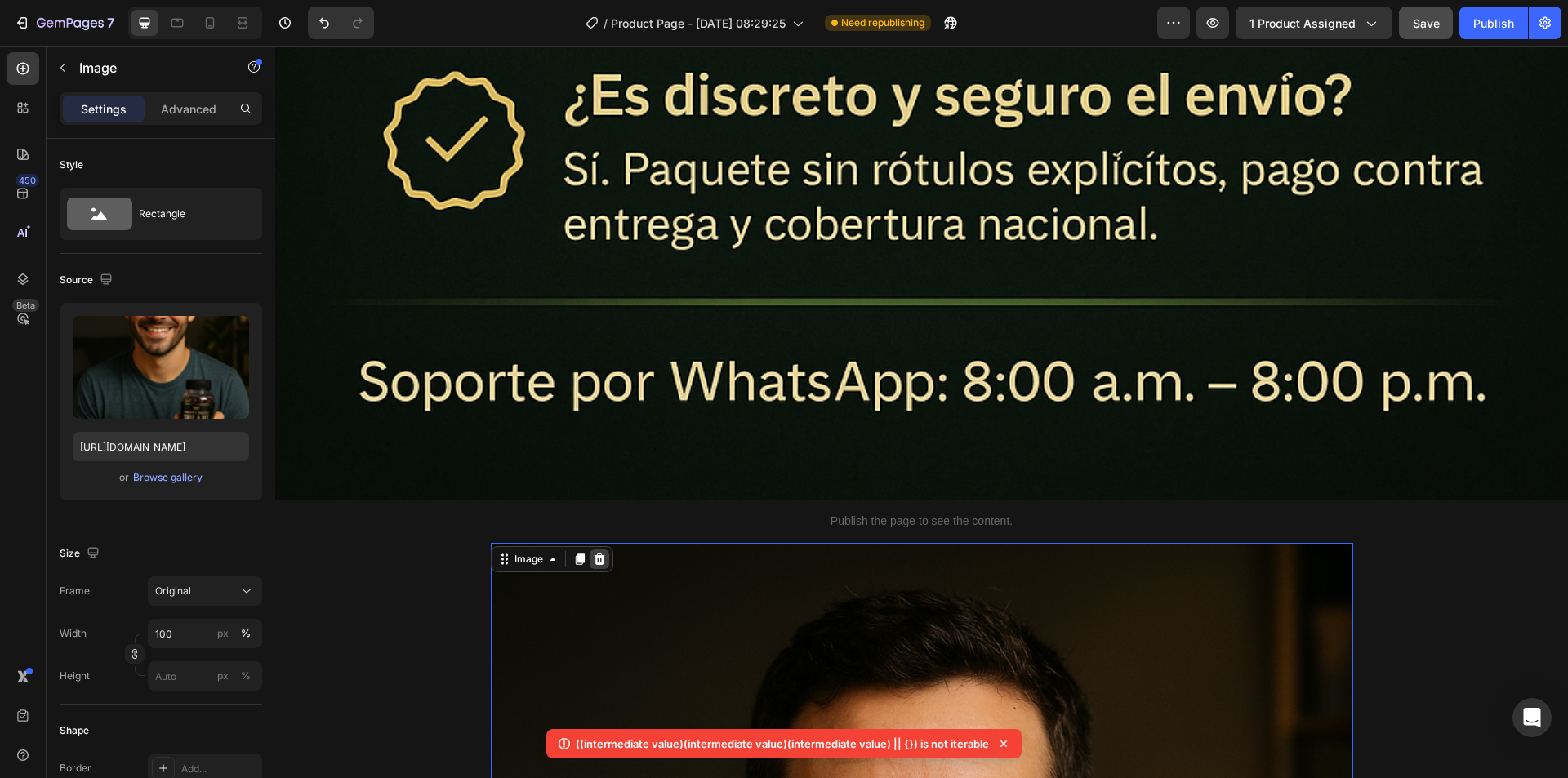
click at [596, 554] on icon at bounding box center [599, 559] width 11 height 12
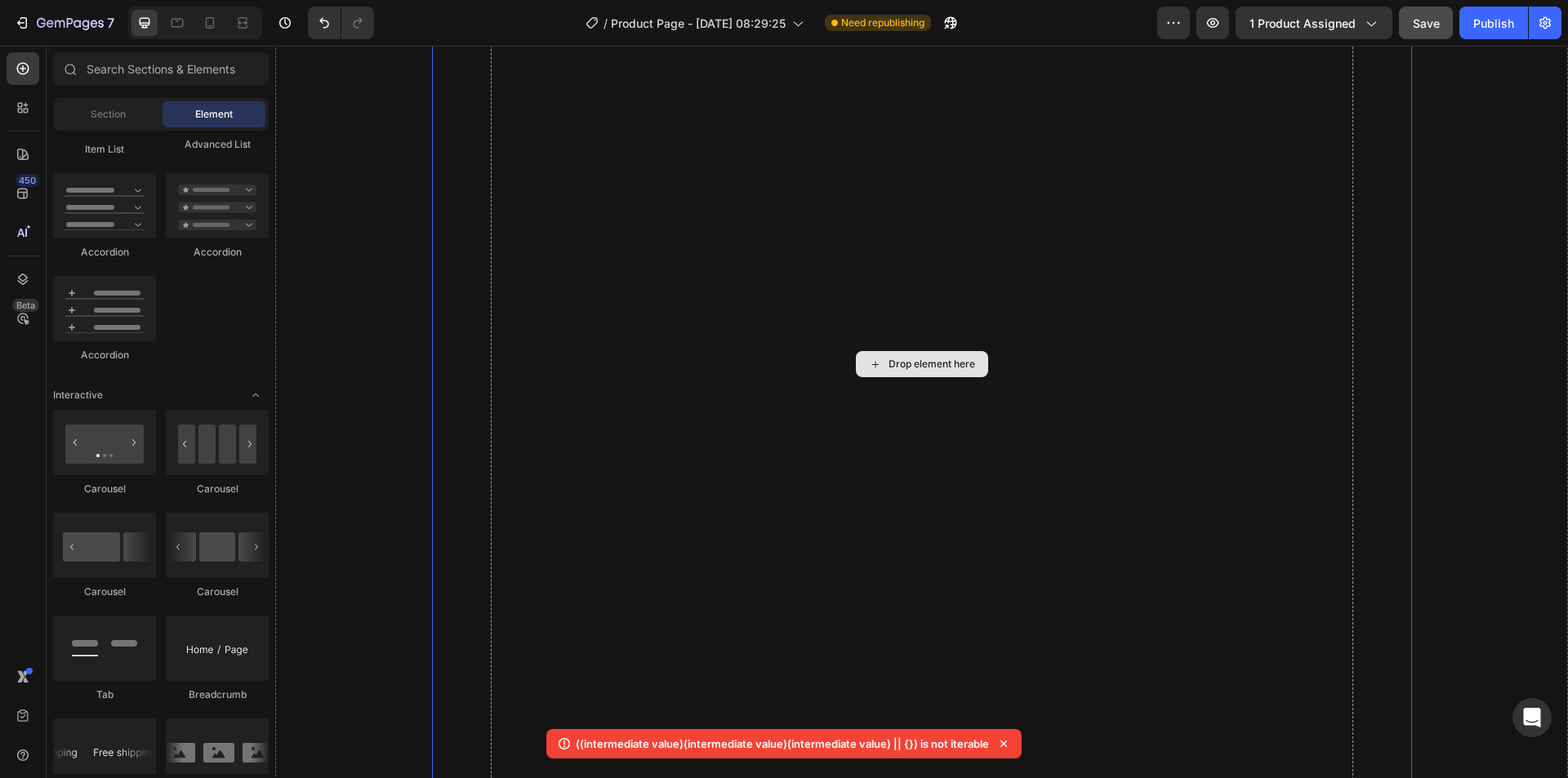
scroll to position [12570, 0]
click at [925, 777] on button "Dot" at bounding box center [930, 793] width 10 height 10
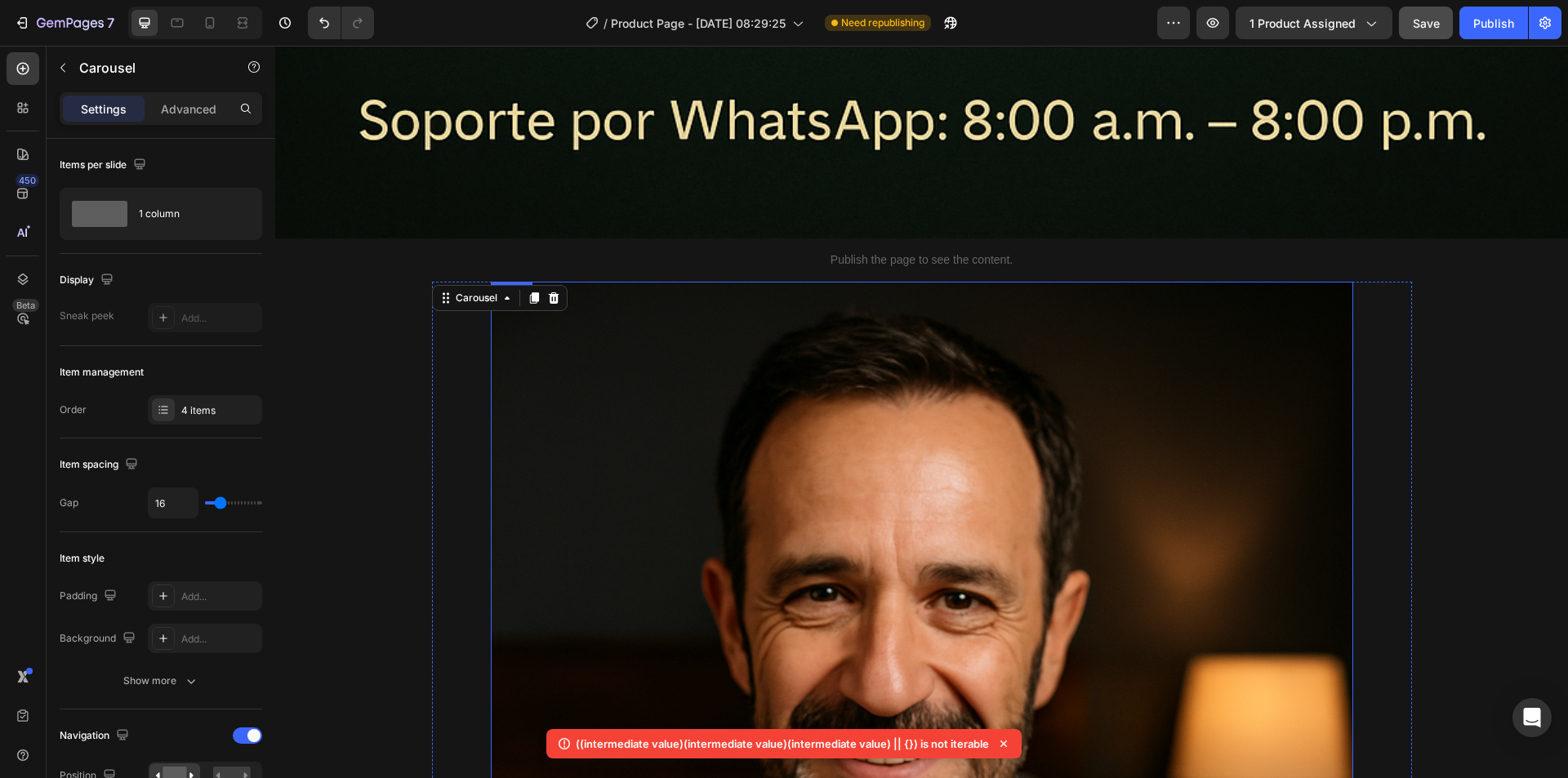
scroll to position [11509, 0]
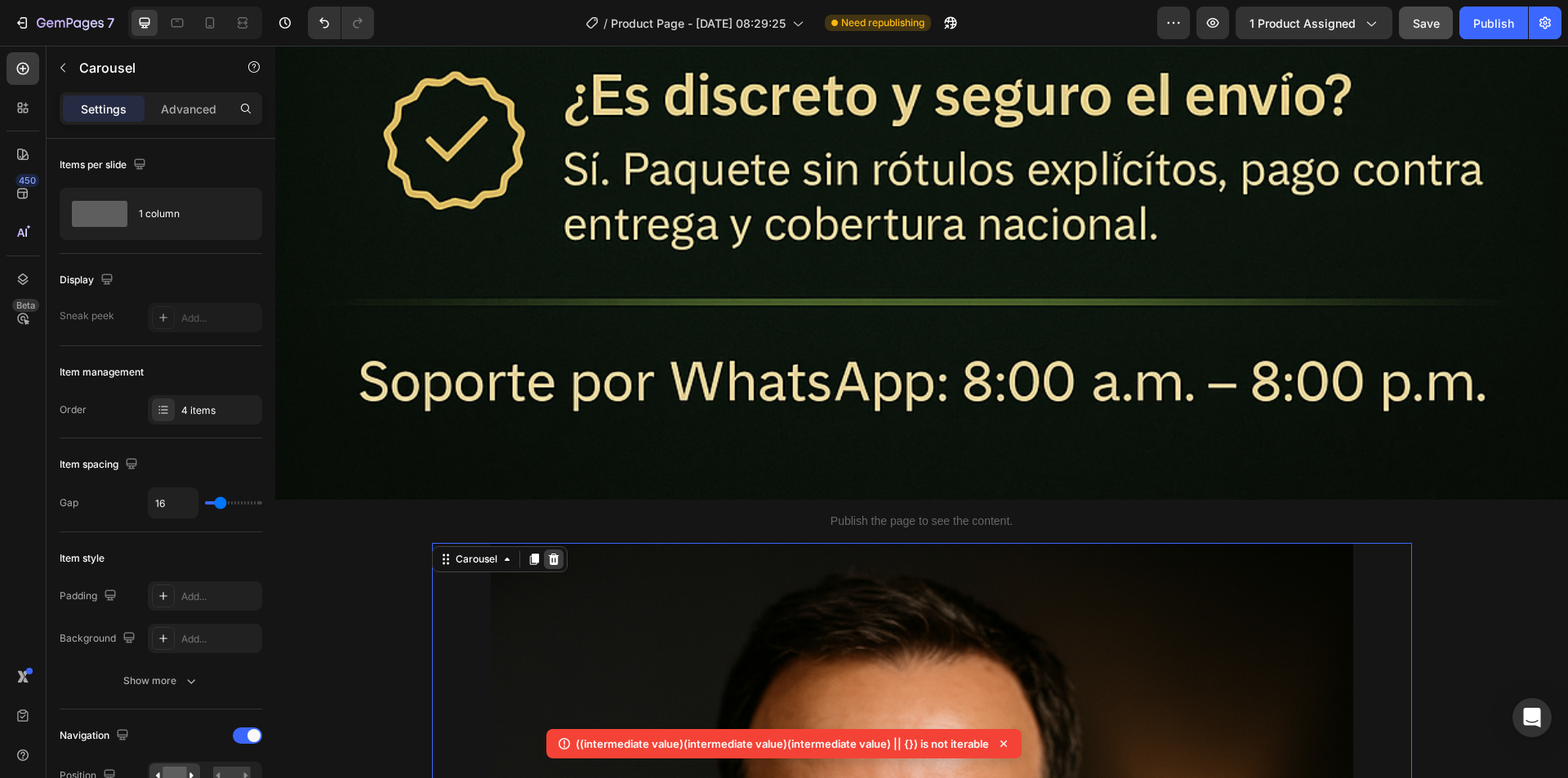
click at [548, 554] on icon at bounding box center [553, 559] width 11 height 12
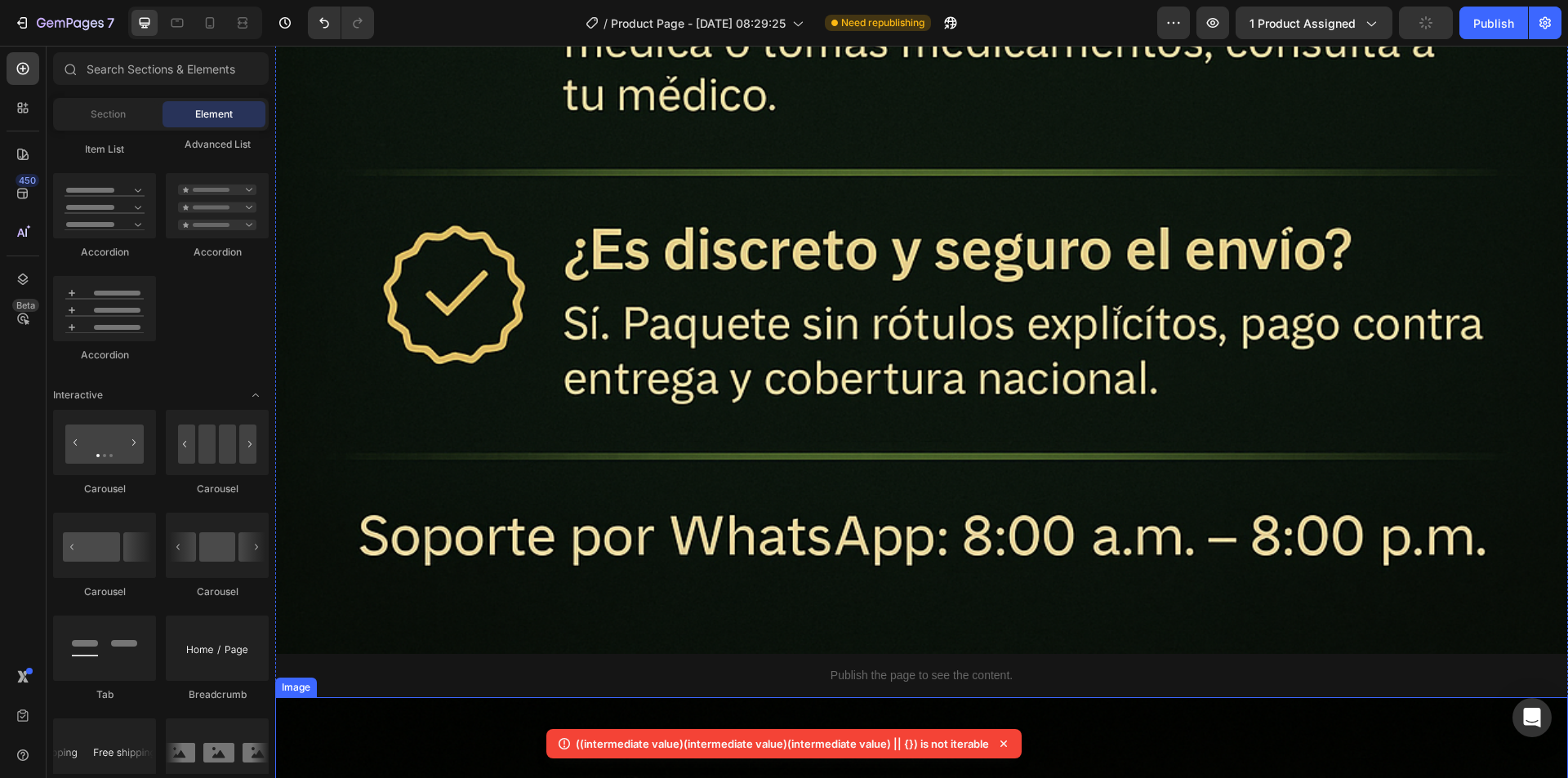
scroll to position [11227, 0]
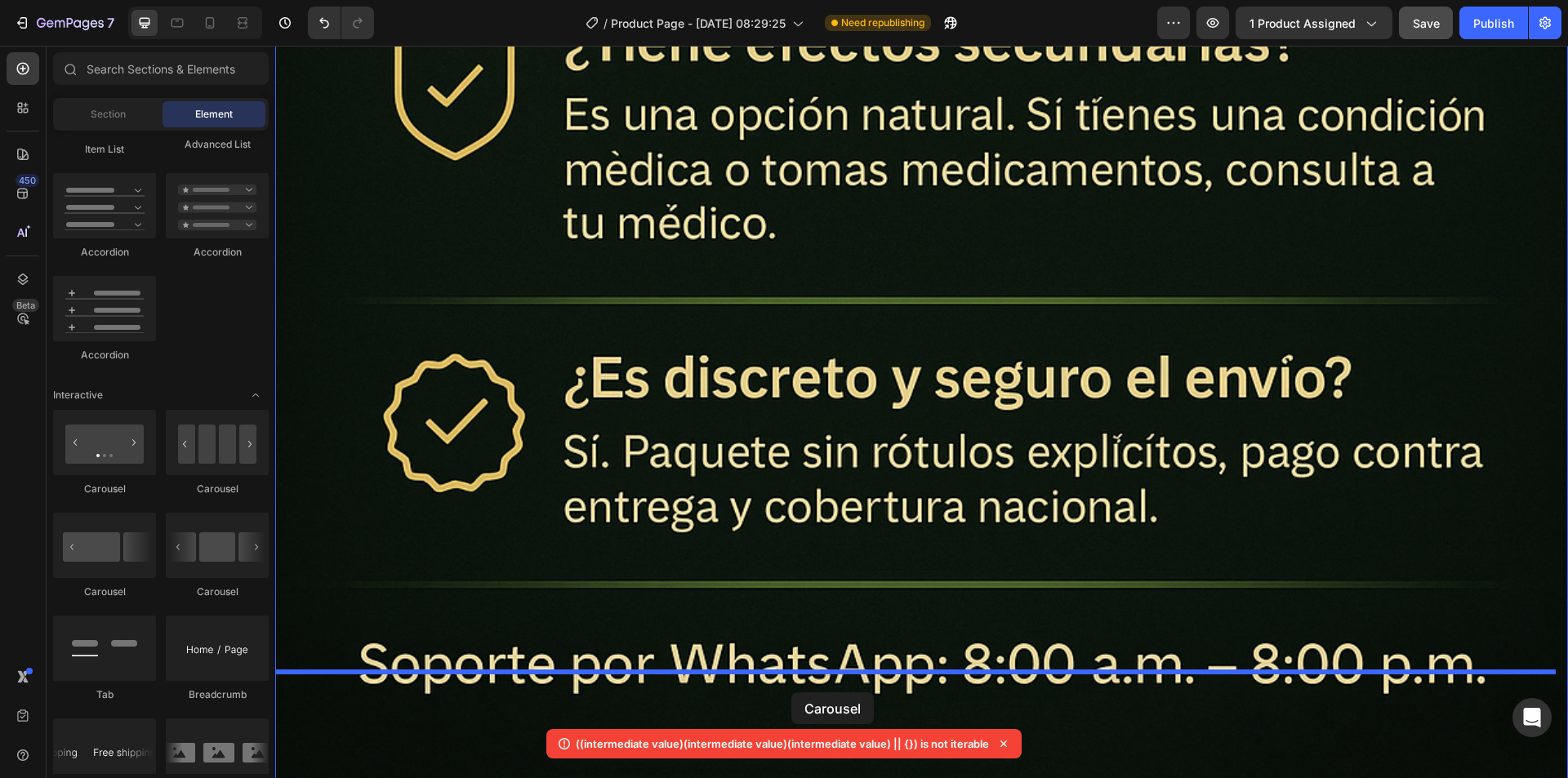
drag, startPoint x: 377, startPoint y: 497, endPoint x: 791, endPoint y: 692, distance: 457.6
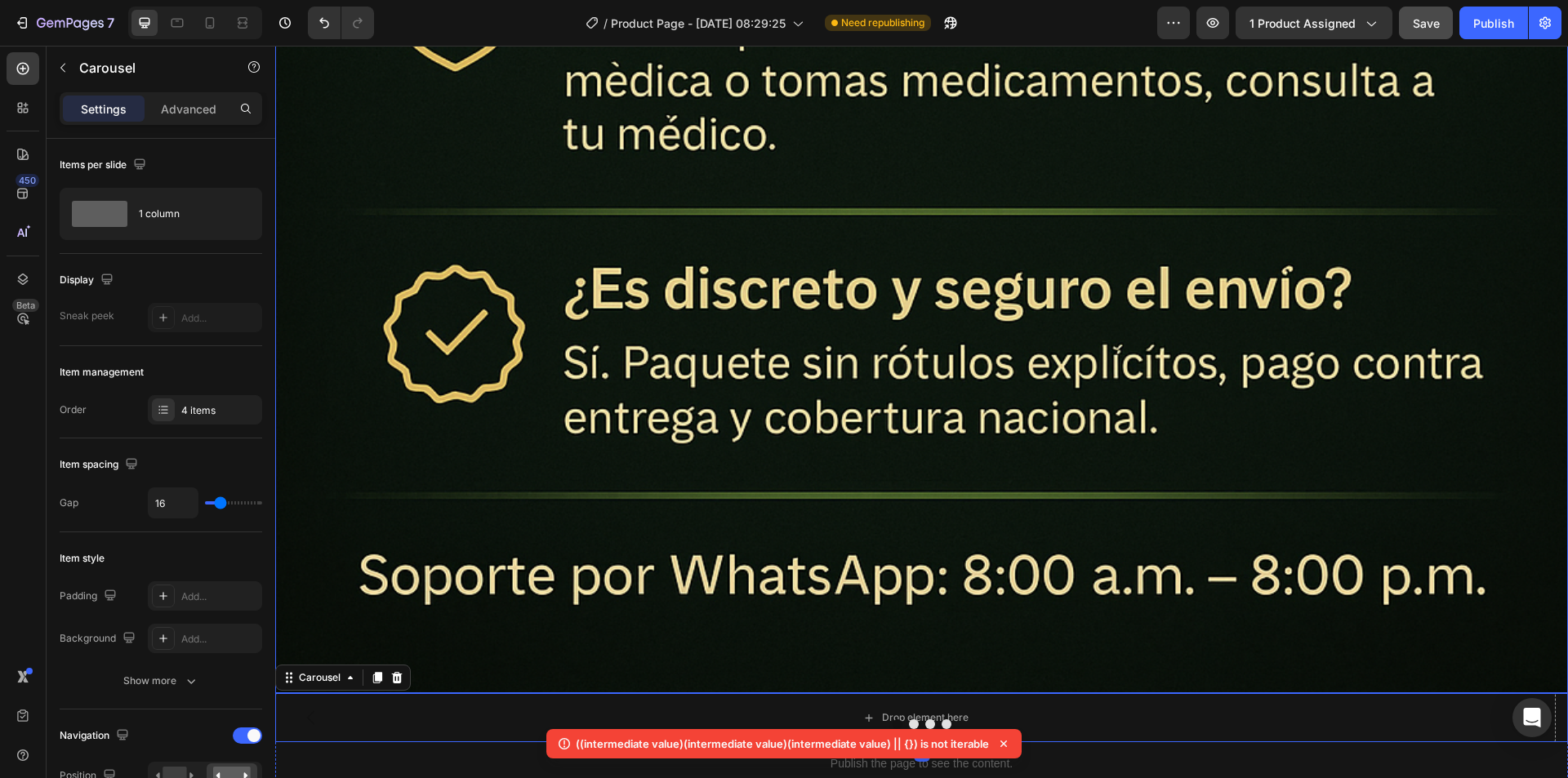
scroll to position [11472, 0]
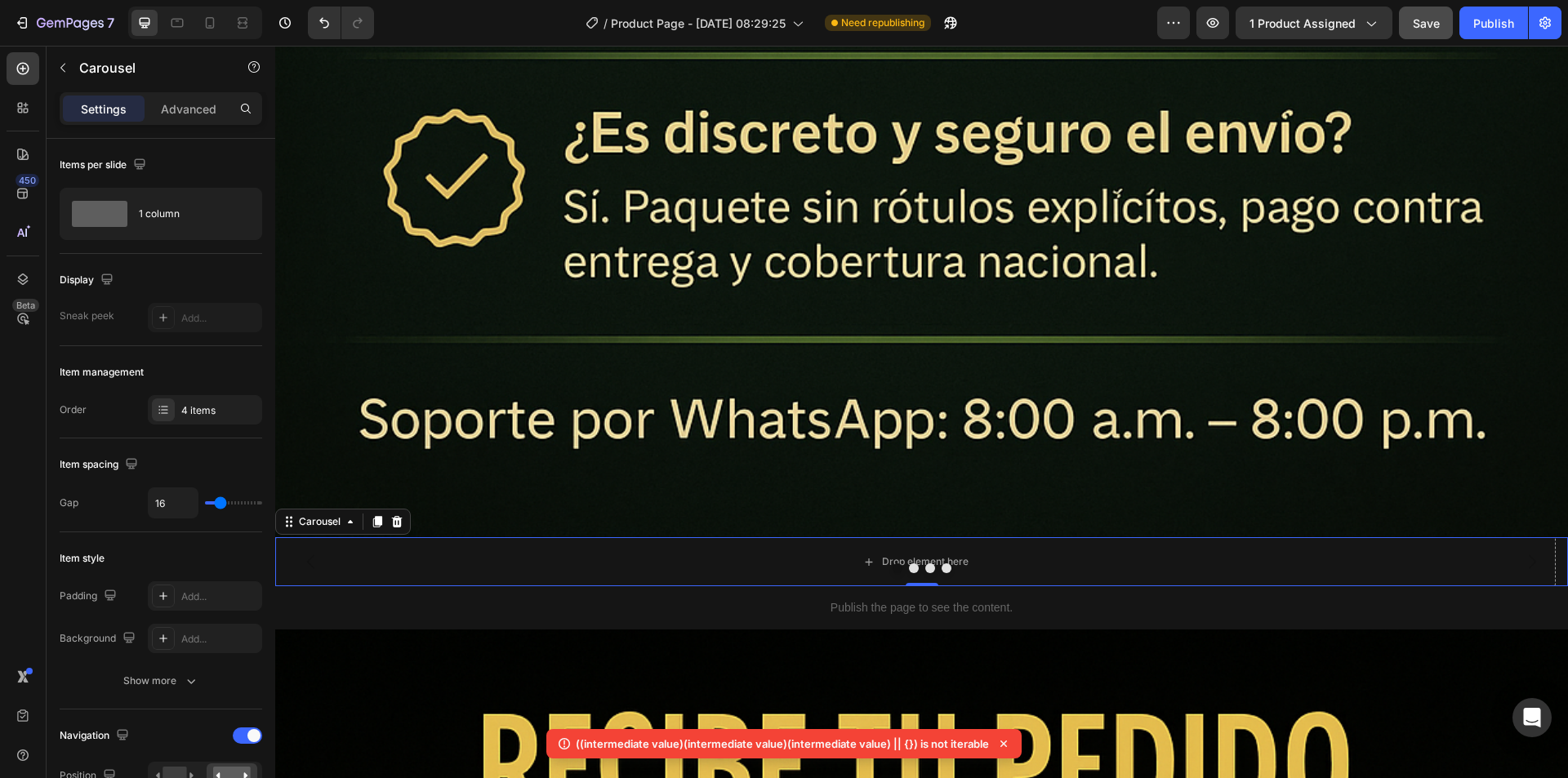
drag, startPoint x: 923, startPoint y: 475, endPoint x: 918, endPoint y: 593, distance: 118.1
click at [918, 586] on div at bounding box center [921, 584] width 32 height 3
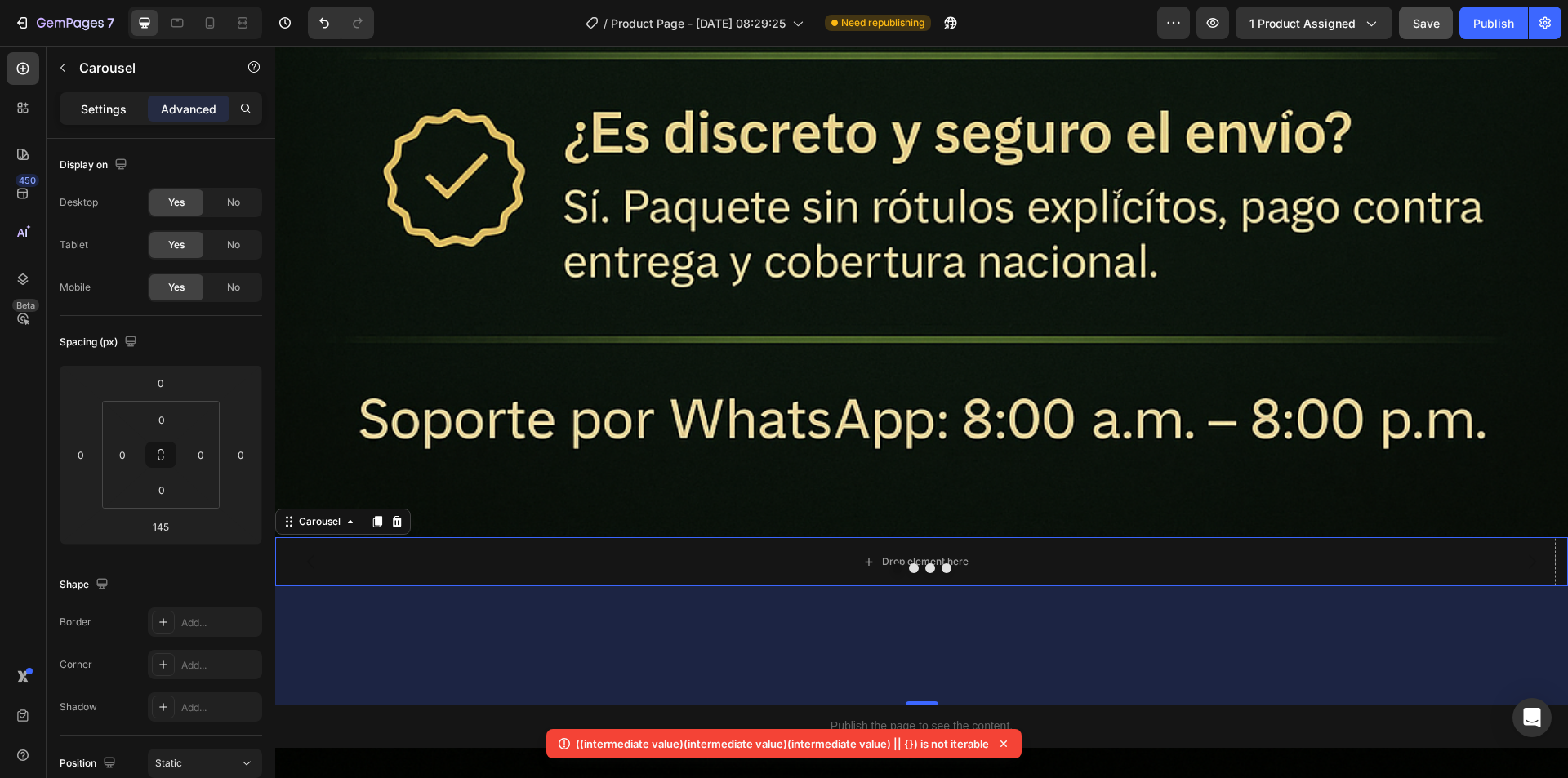
click at [88, 104] on p "Settings" at bounding box center [103, 108] width 46 height 17
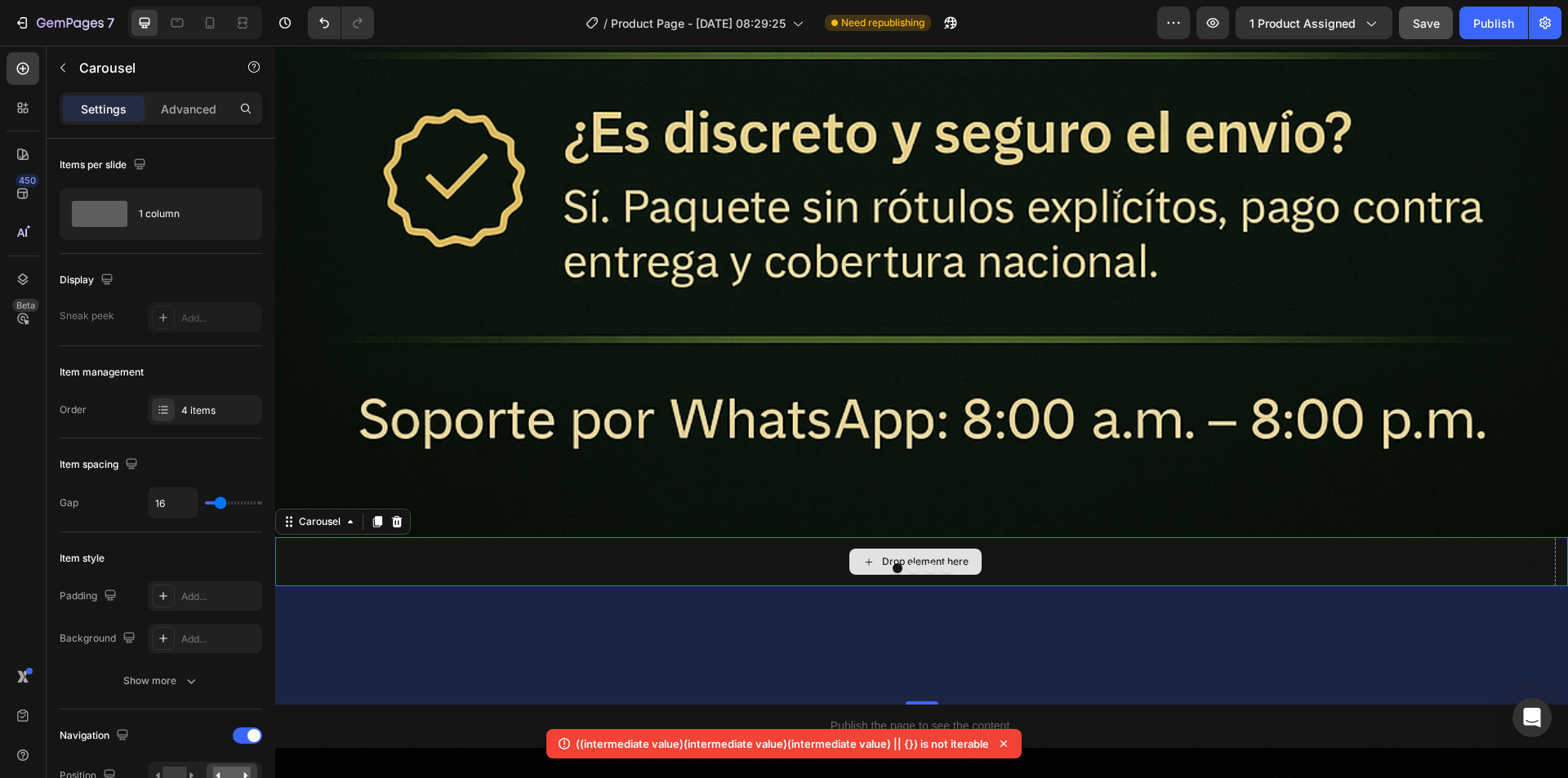
click at [744, 537] on div "Drop element here" at bounding box center [915, 561] width 1280 height 49
click at [915, 555] on div "Drop element here" at bounding box center [925, 562] width 87 height 13
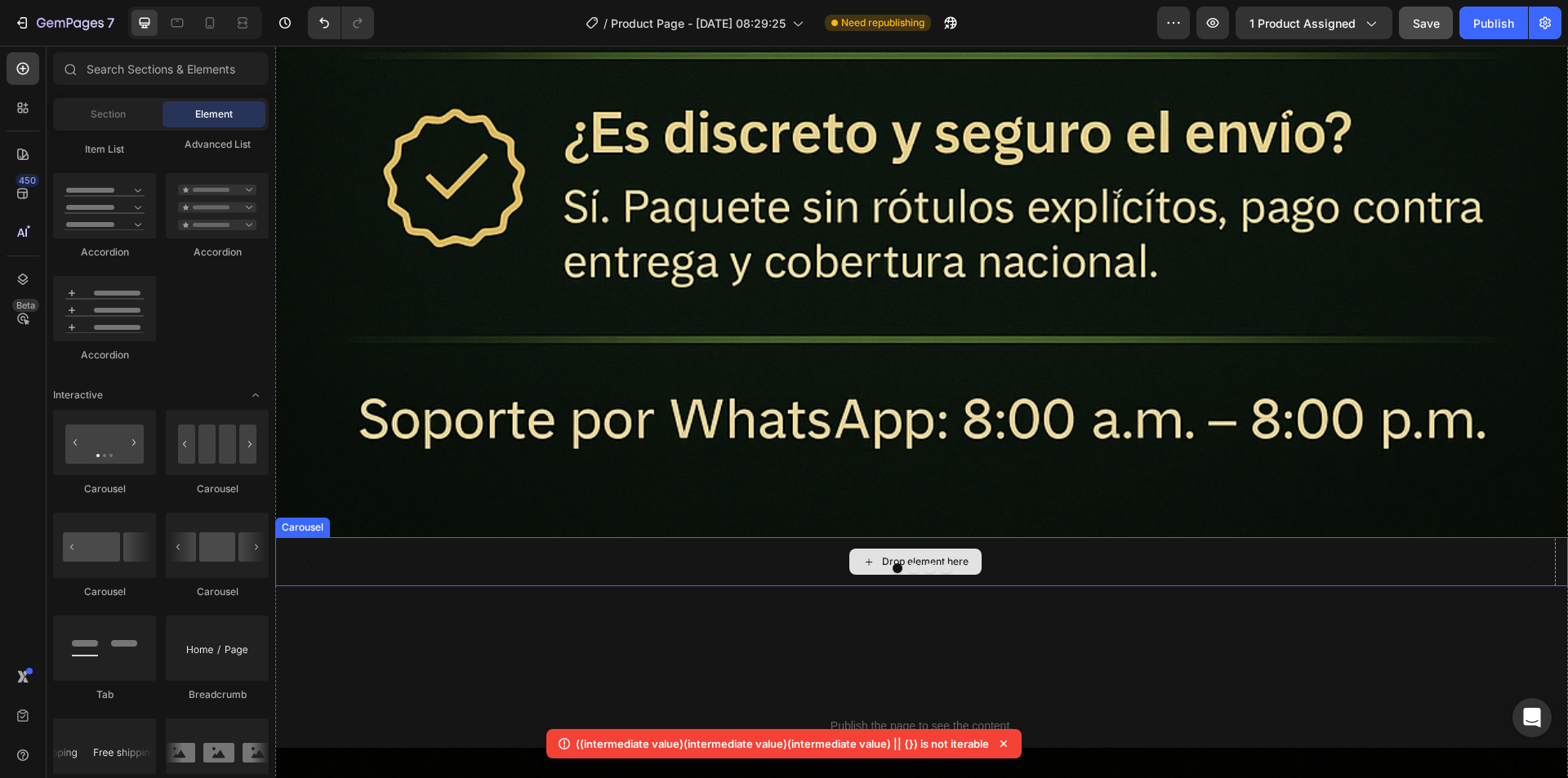
click at [910, 555] on div "Drop element here" at bounding box center [925, 562] width 87 height 13
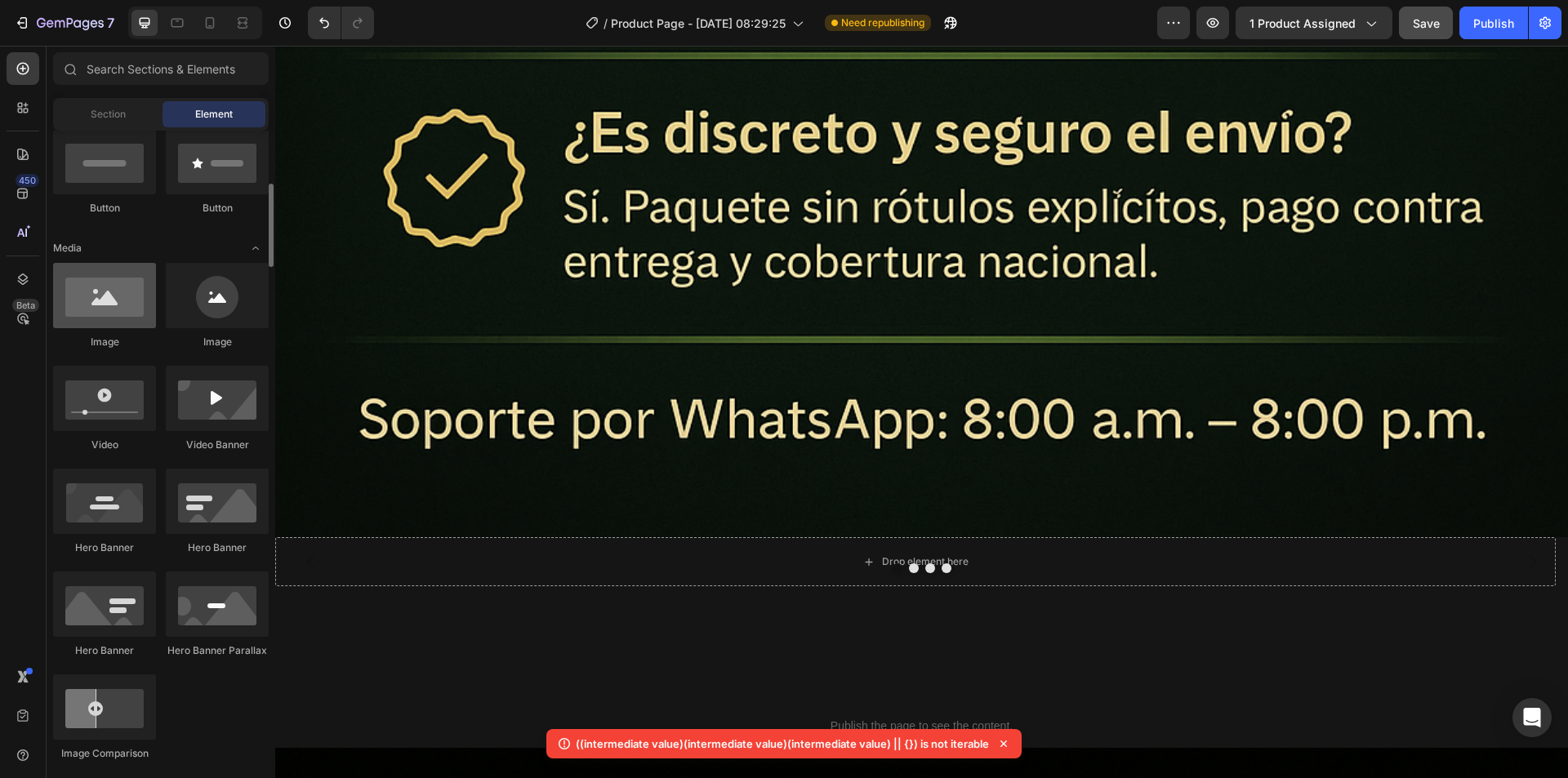
scroll to position [82, 0]
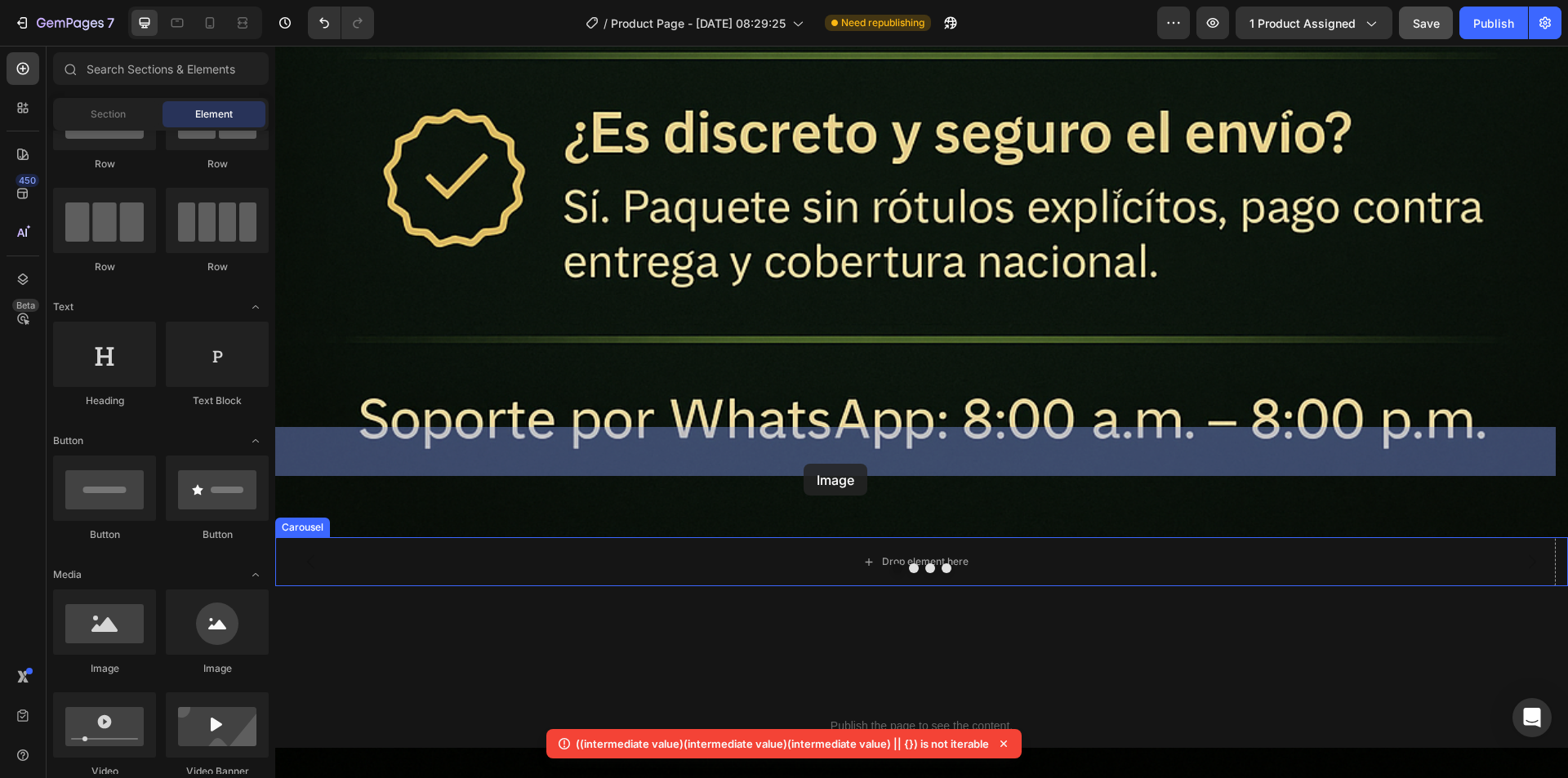
drag, startPoint x: 383, startPoint y: 675, endPoint x: 803, endPoint y: 463, distance: 470.5
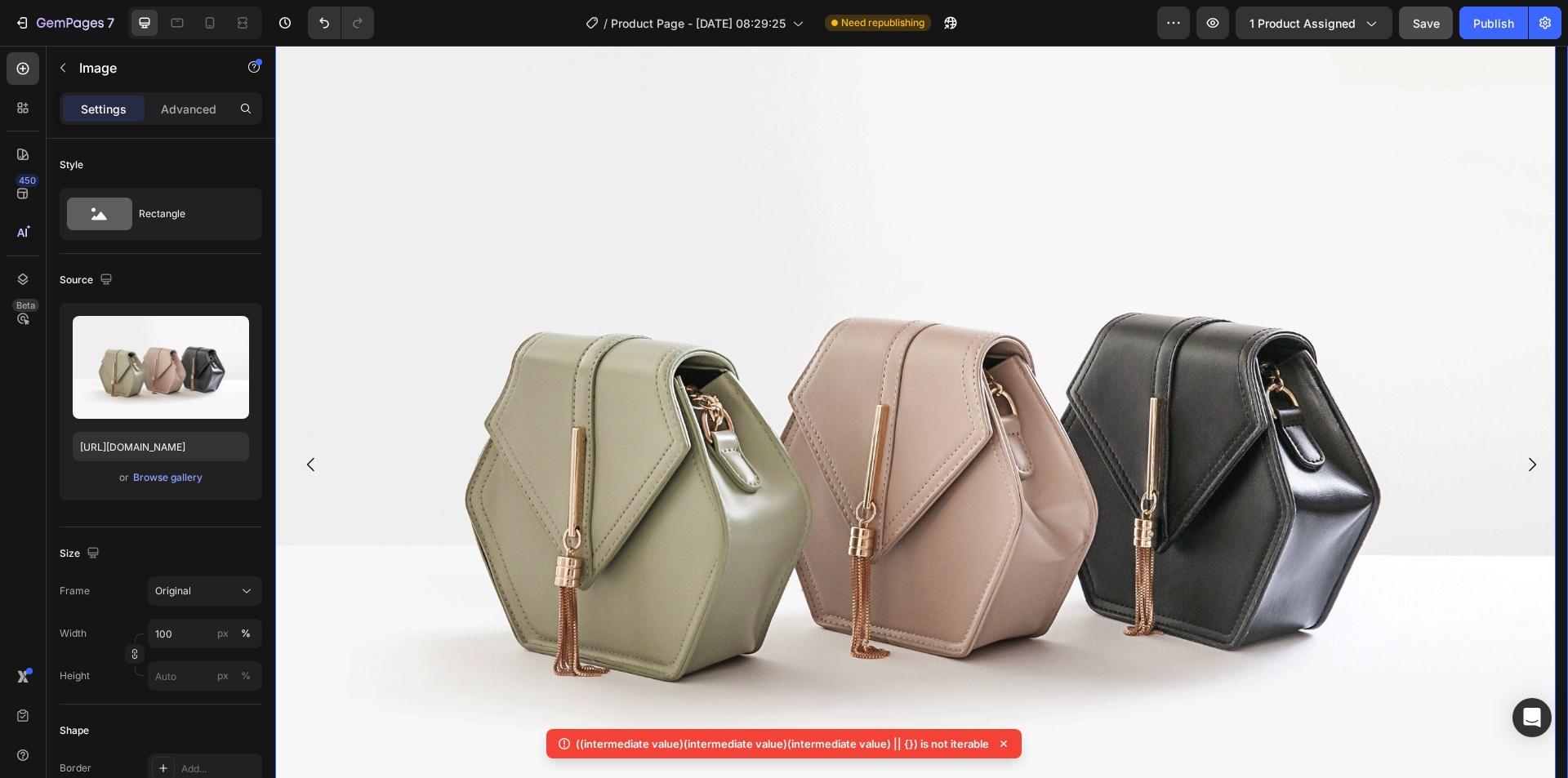
scroll to position [11880, 0]
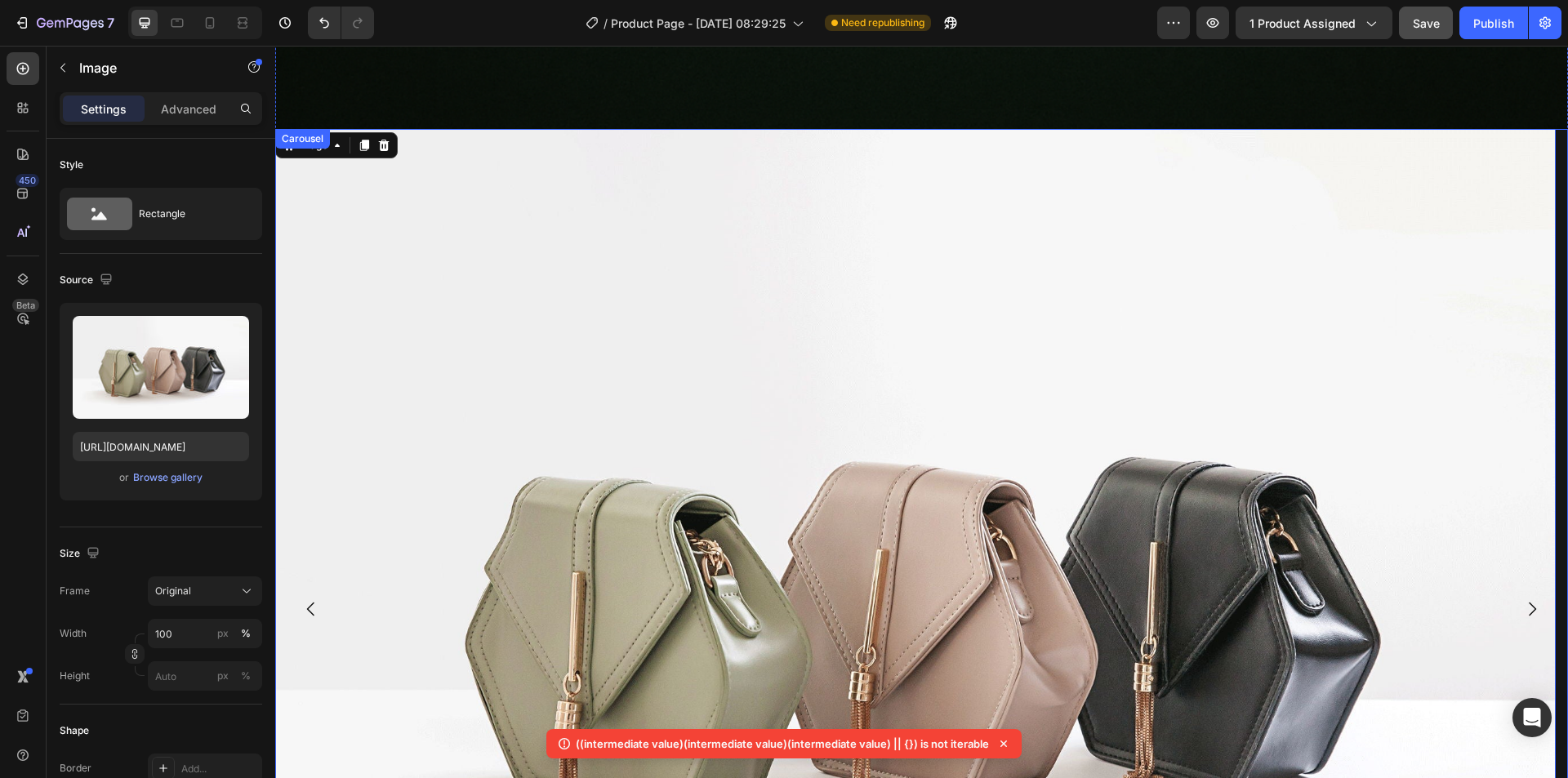
click at [1522, 599] on icon "Carousel Next Arrow" at bounding box center [1532, 609] width 20 height 20
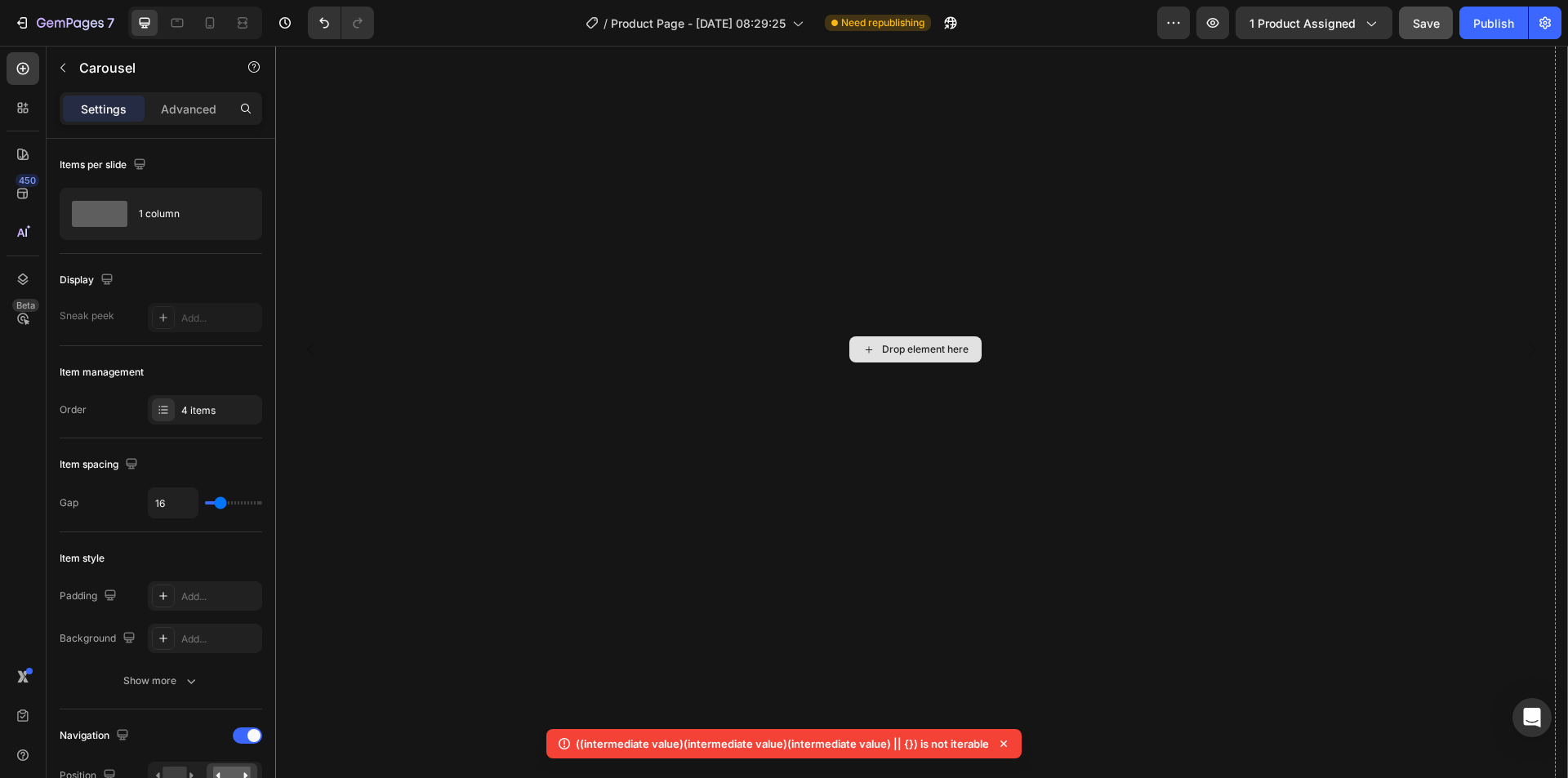
scroll to position [12125, 0]
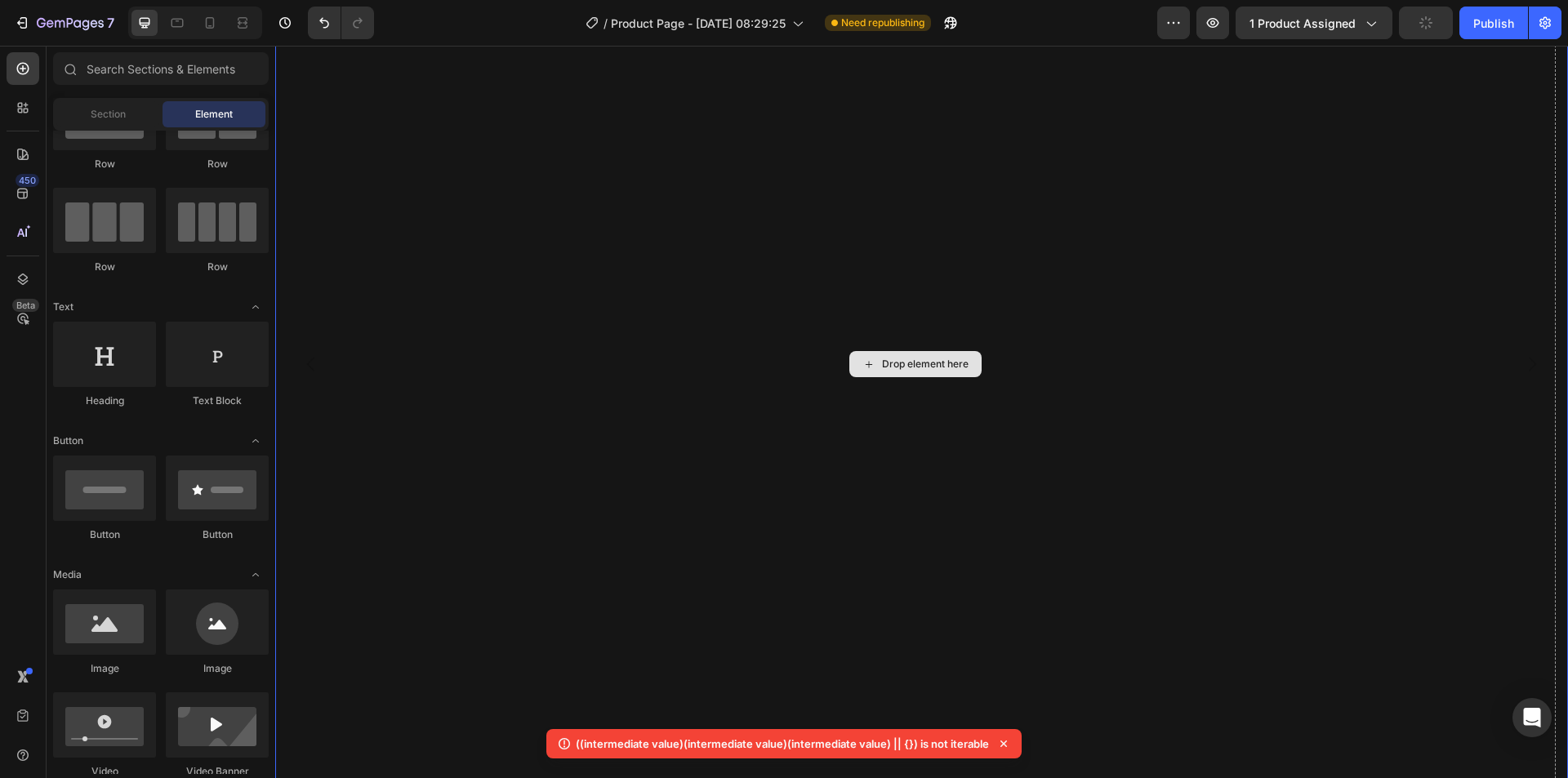
click at [912, 358] on div "Drop element here" at bounding box center [925, 364] width 87 height 13
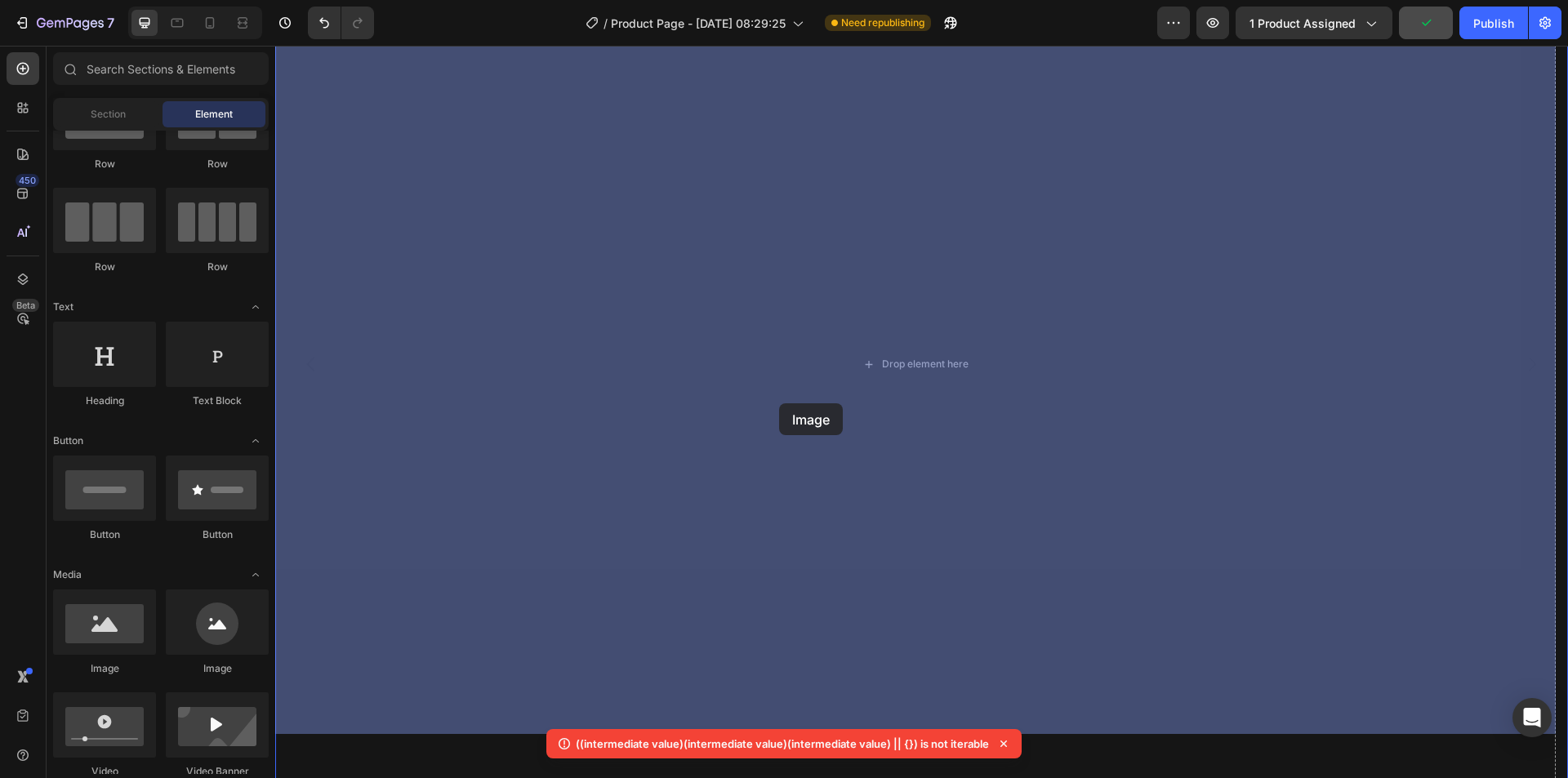
drag, startPoint x: 387, startPoint y: 680, endPoint x: 636, endPoint y: 424, distance: 357.1
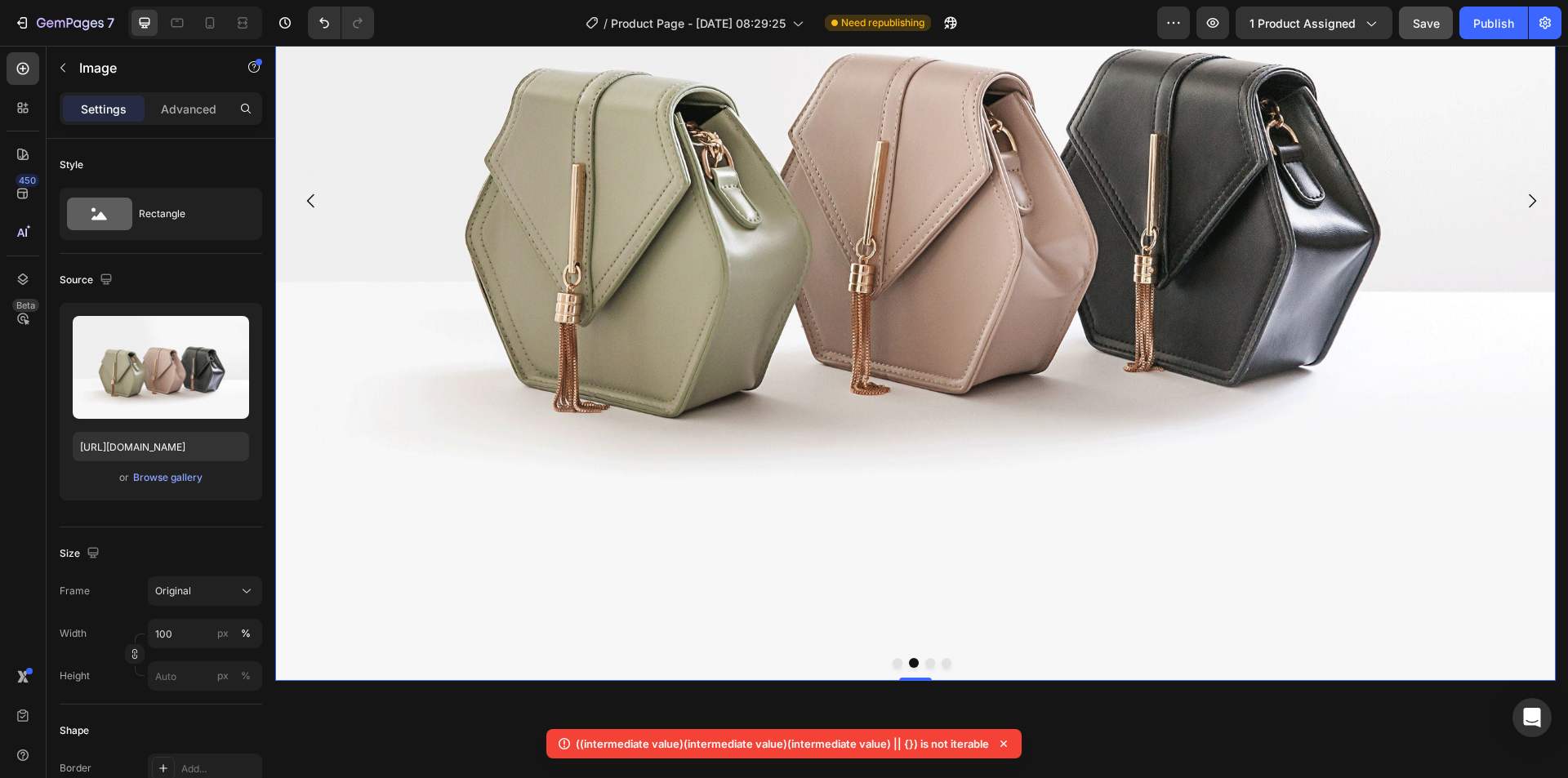
scroll to position [11962, 0]
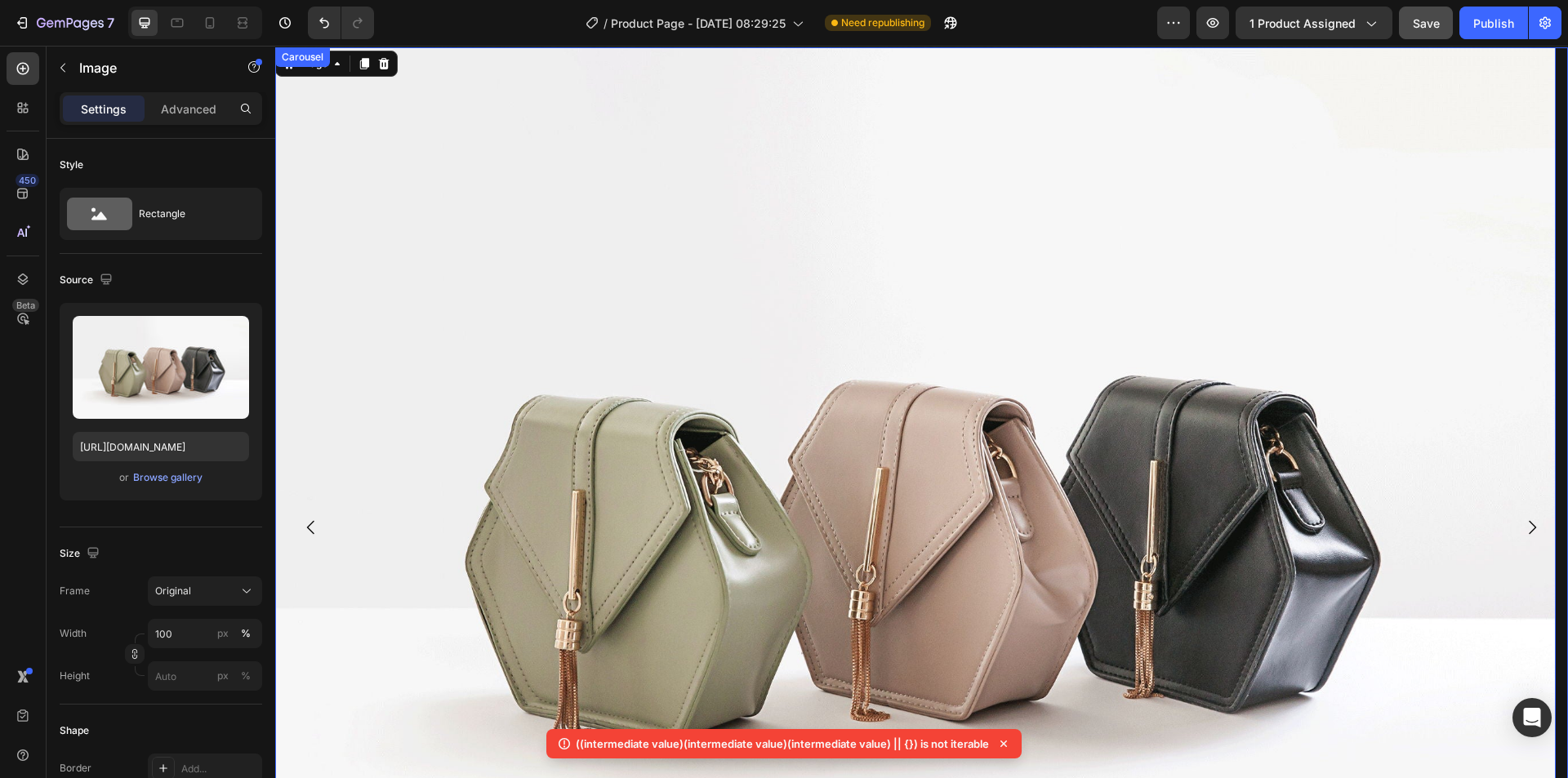
click at [1522, 517] on icon "Carousel Next Arrow" at bounding box center [1532, 527] width 20 height 20
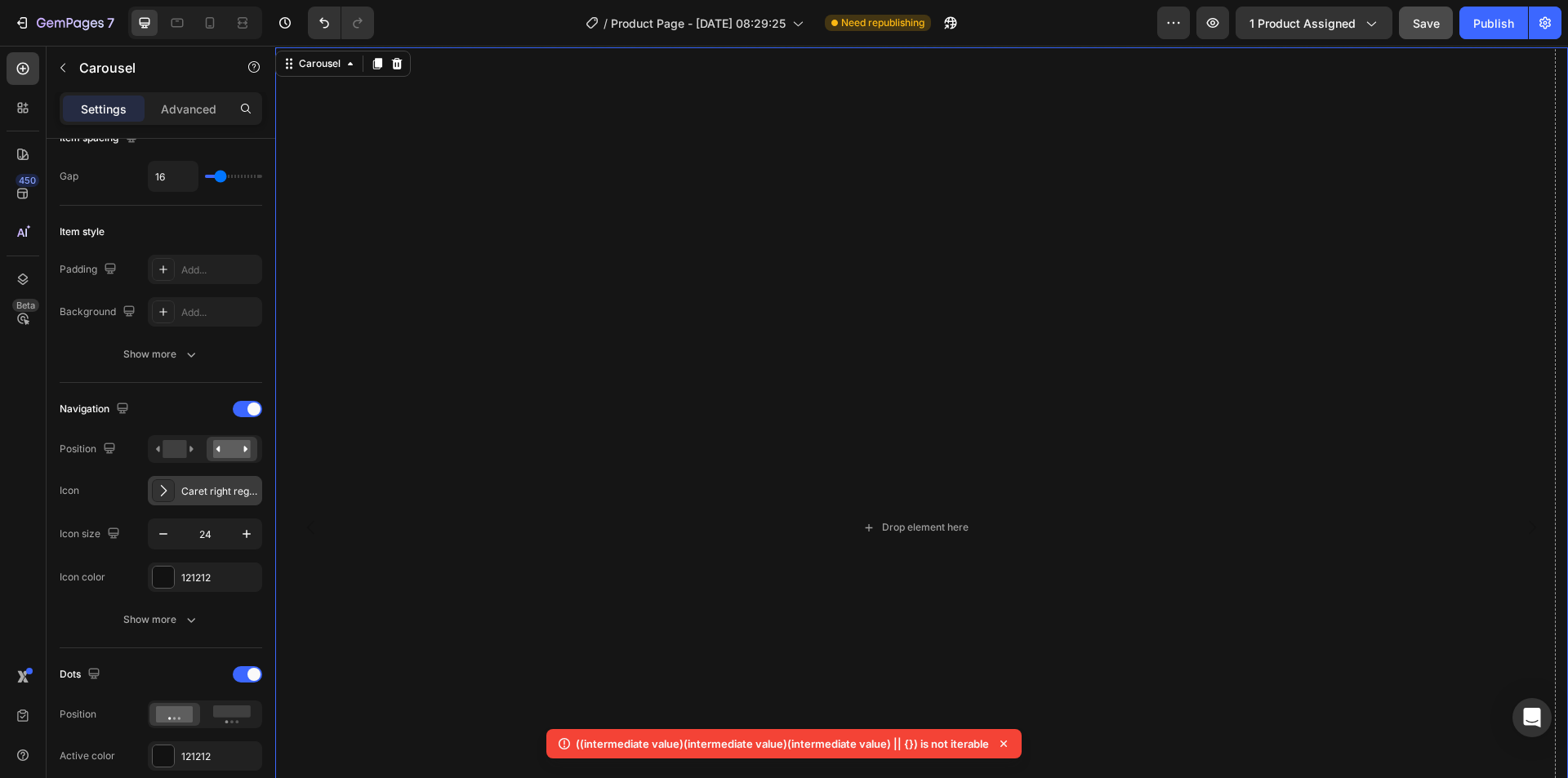
scroll to position [0, 0]
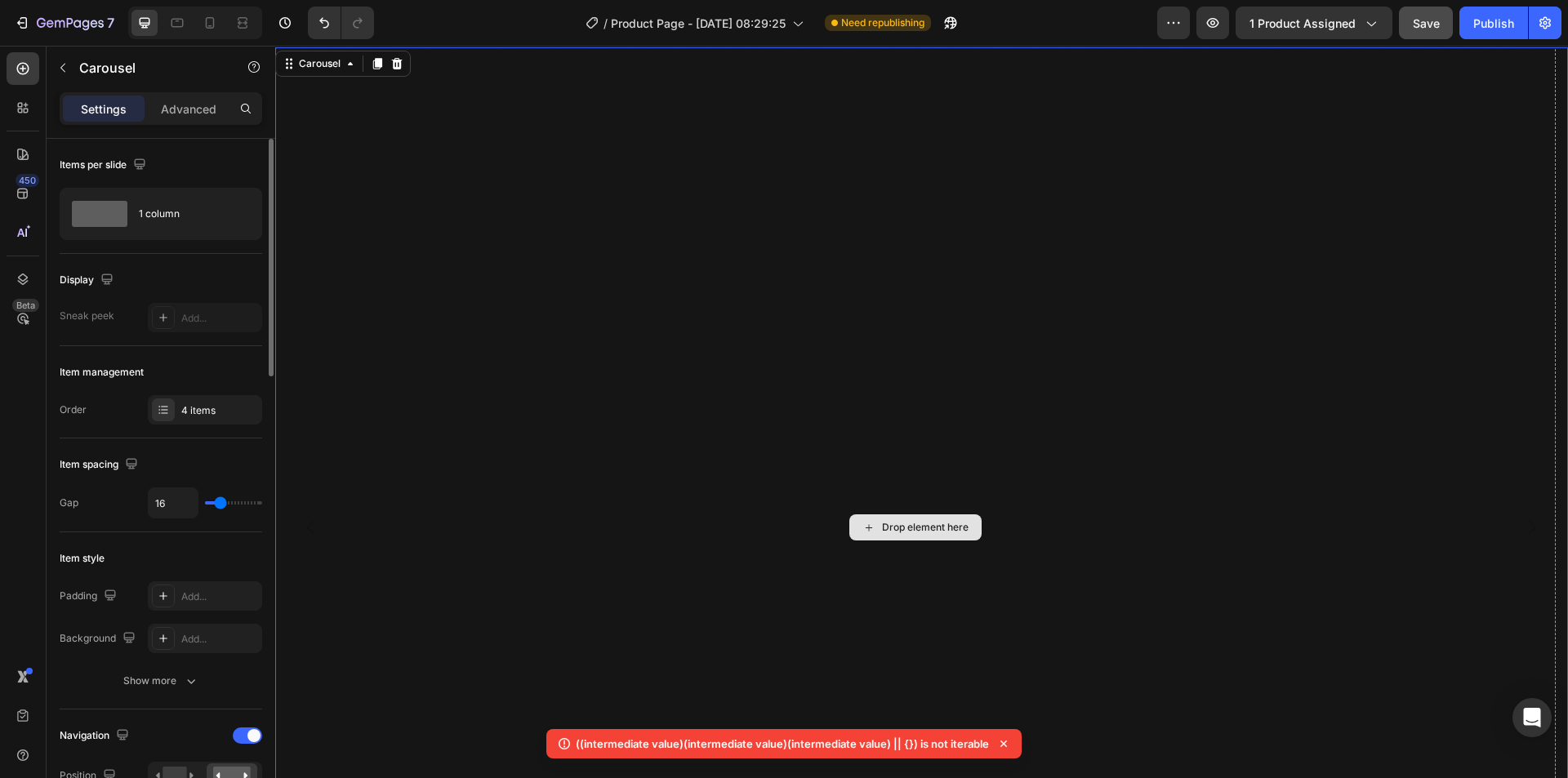
click at [927, 402] on div "Drop element here" at bounding box center [915, 527] width 1280 height 960
click at [888, 521] on div "Drop element here" at bounding box center [925, 527] width 87 height 13
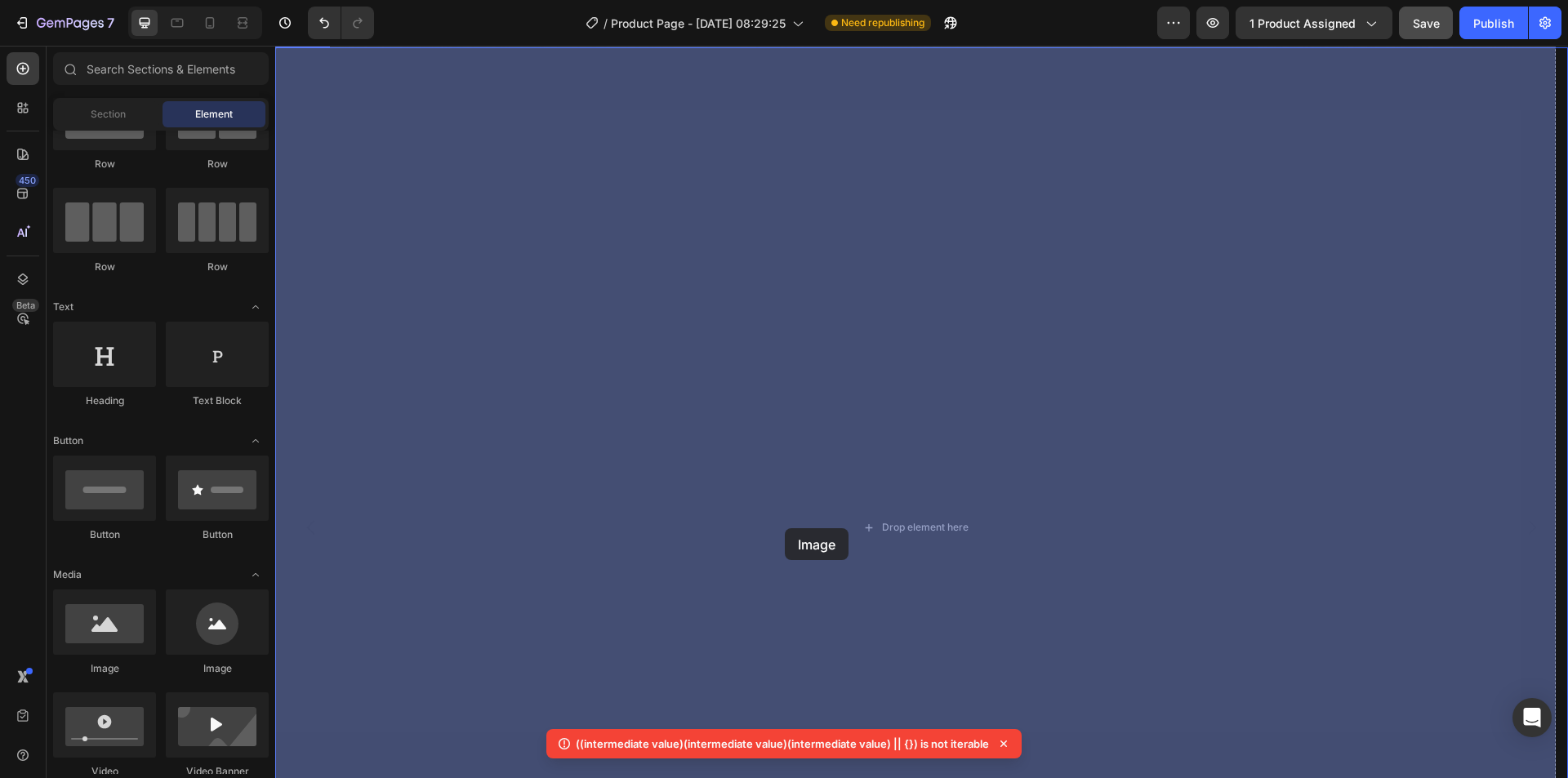
drag, startPoint x: 373, startPoint y: 675, endPoint x: 785, endPoint y: 528, distance: 437.4
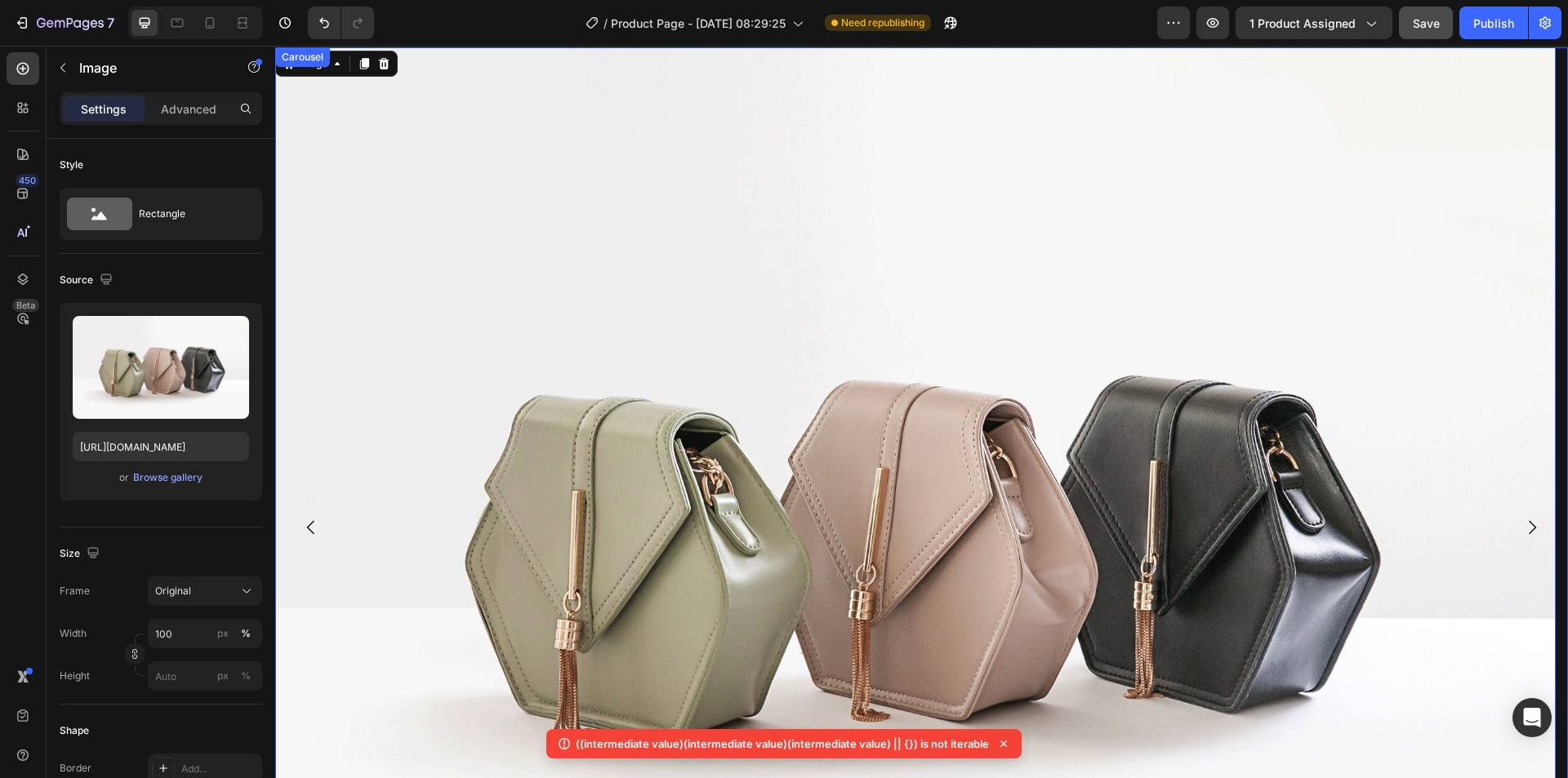
click at [1527, 517] on icon "Carousel Next Arrow" at bounding box center [1532, 527] width 20 height 20
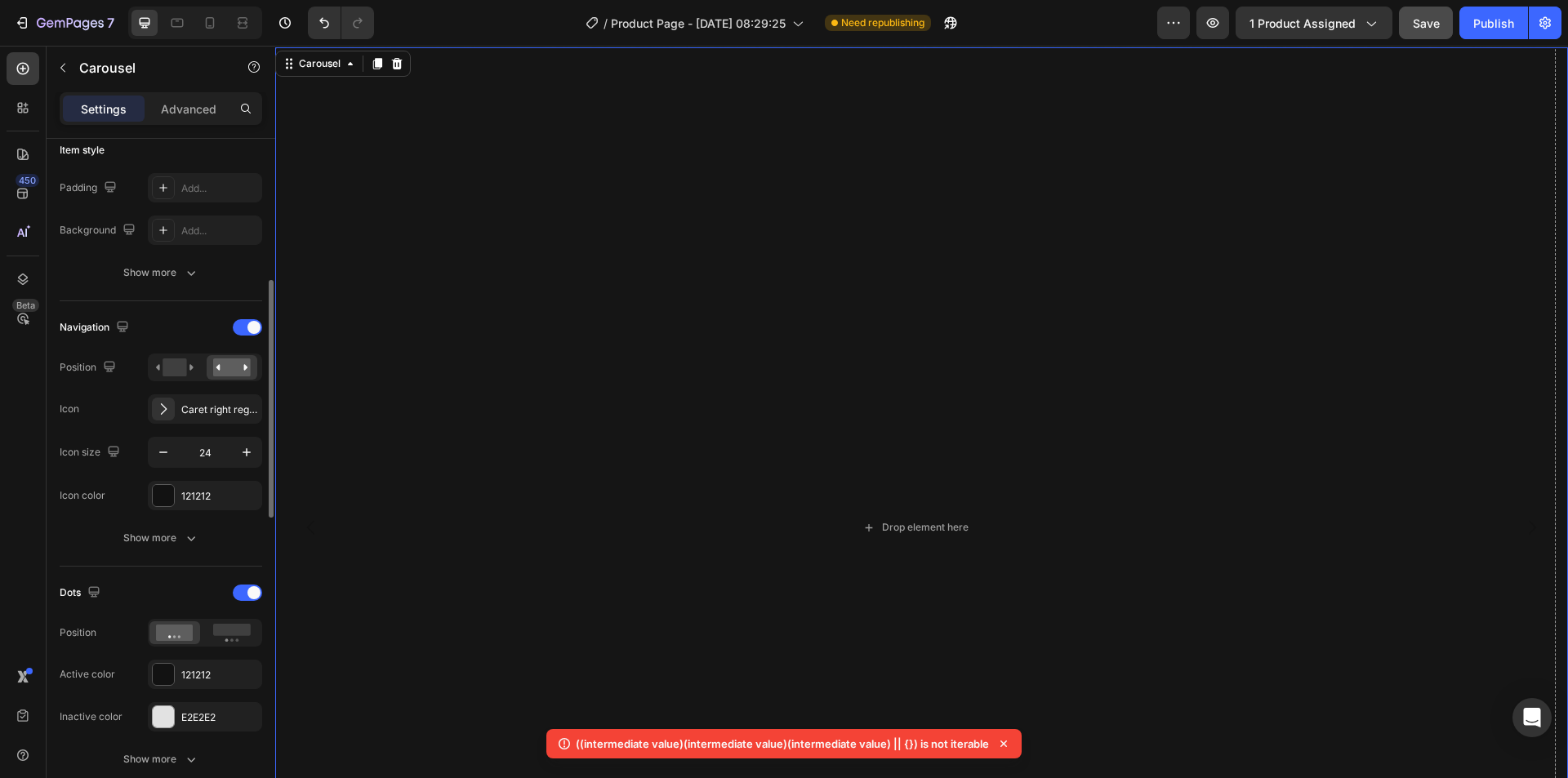
scroll to position [571, 0]
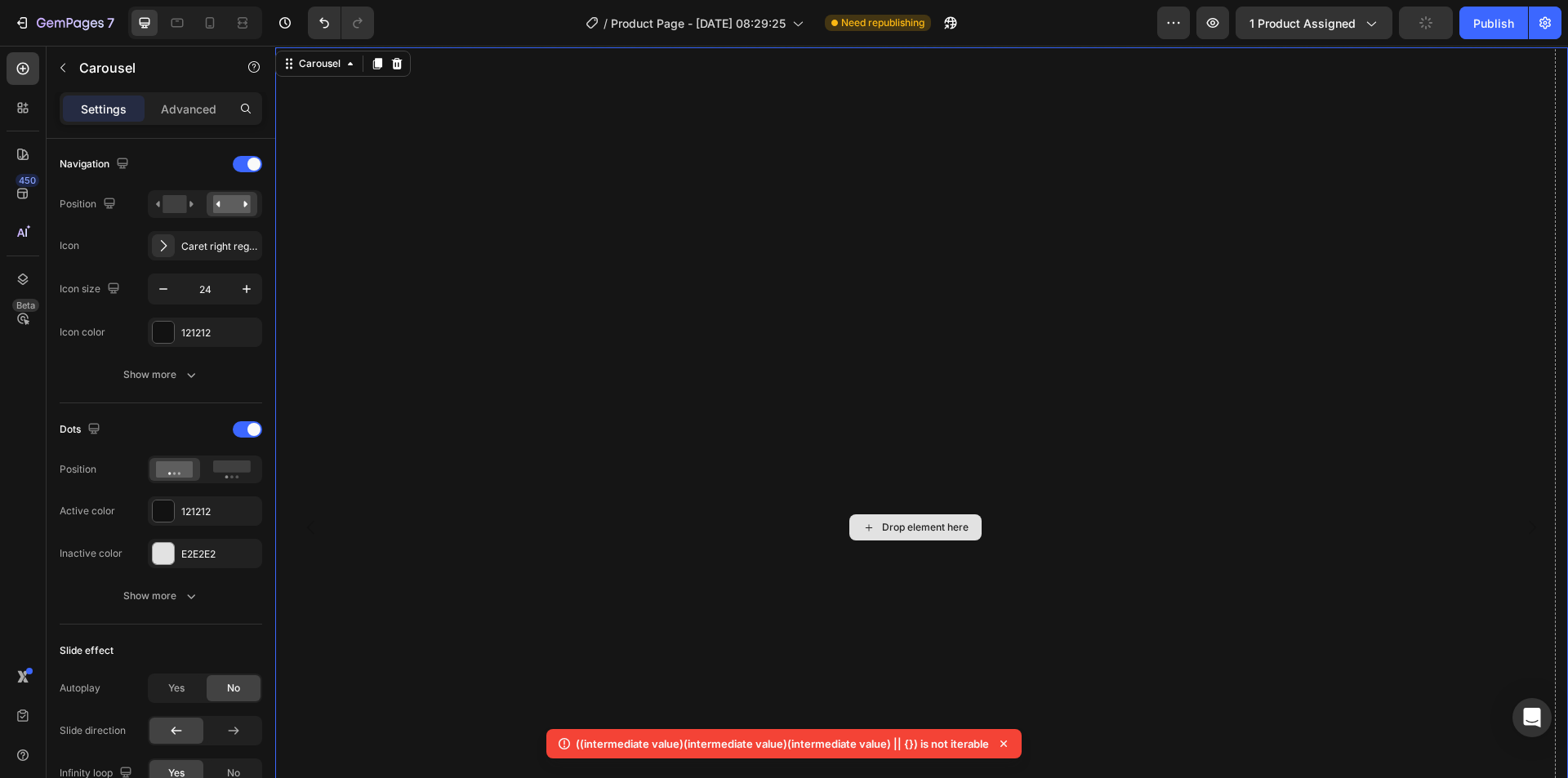
click at [885, 399] on div "Drop element here" at bounding box center [915, 527] width 1280 height 960
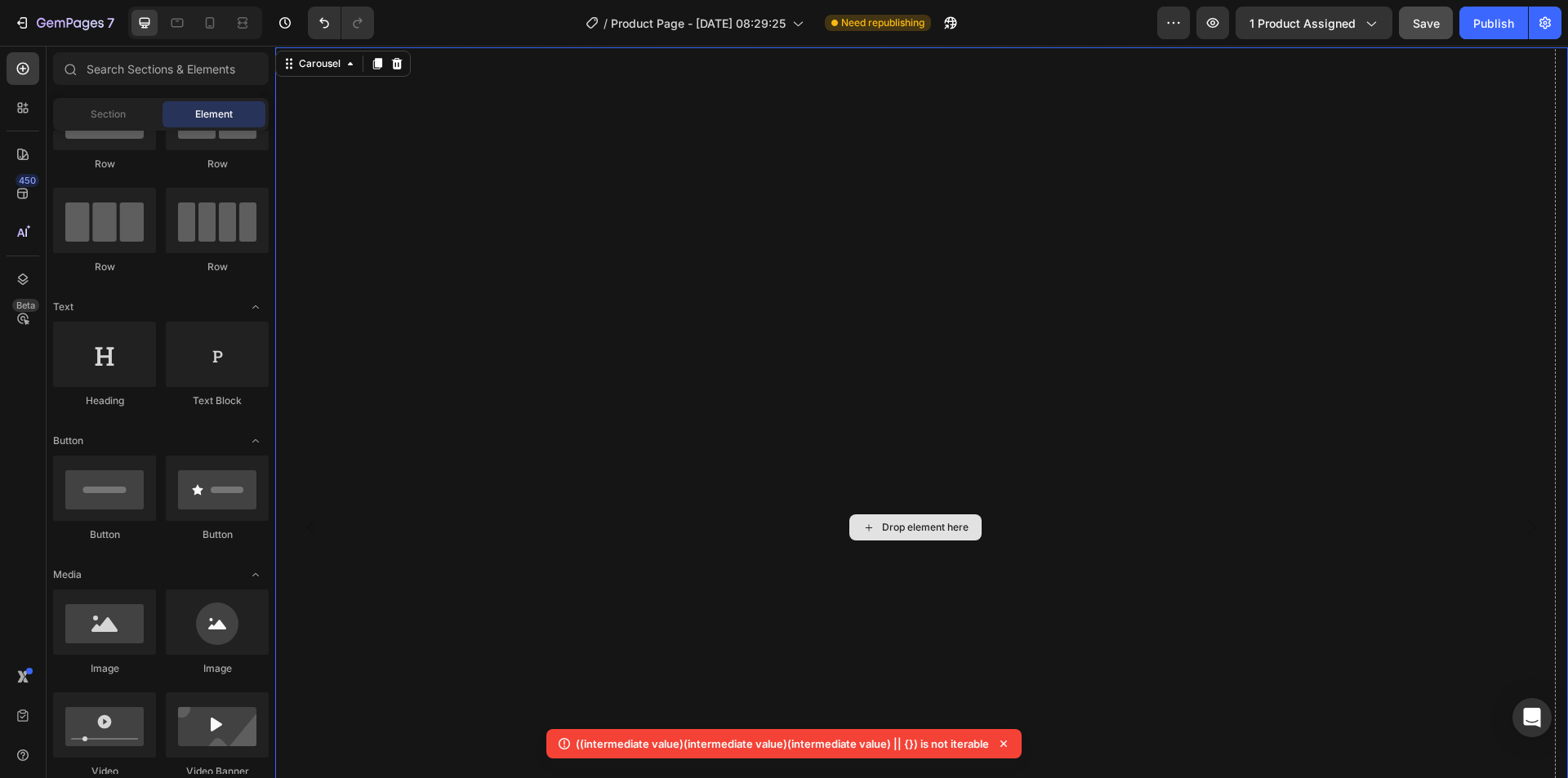
click at [879, 514] on div "Drop element here" at bounding box center [916, 527] width 132 height 26
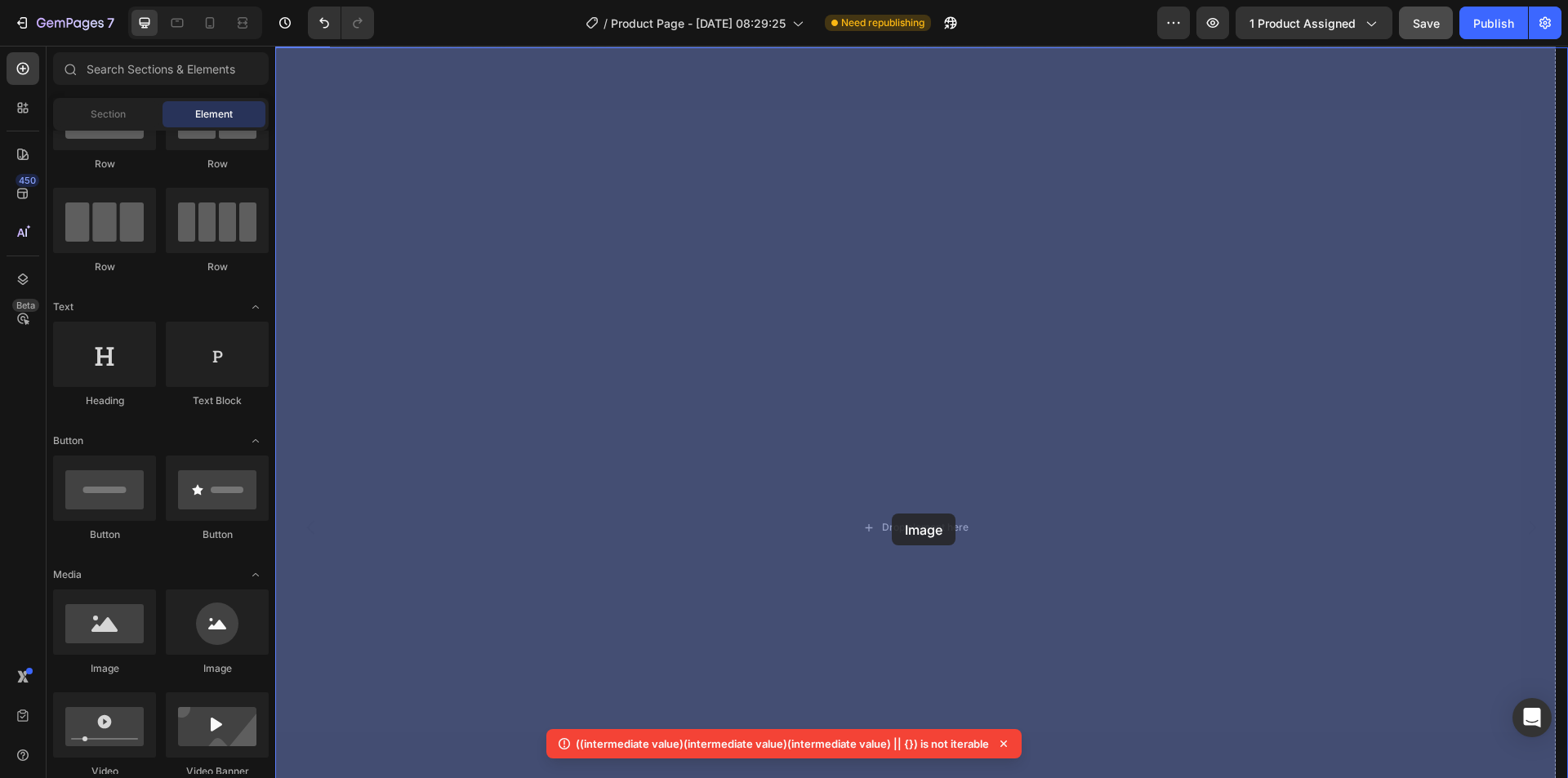
drag, startPoint x: 380, startPoint y: 674, endPoint x: 499, endPoint y: 552, distance: 170.4
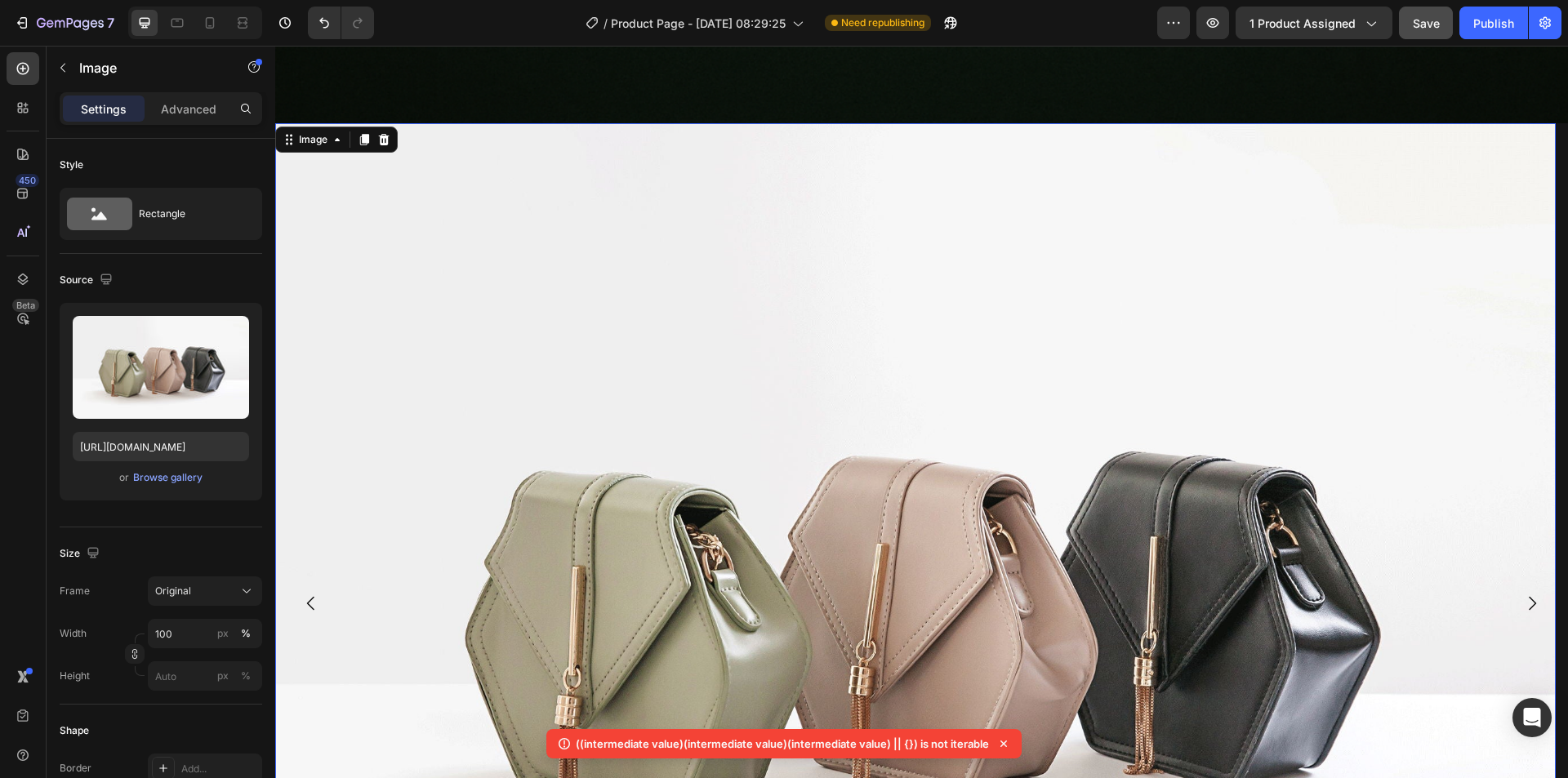
scroll to position [11880, 0]
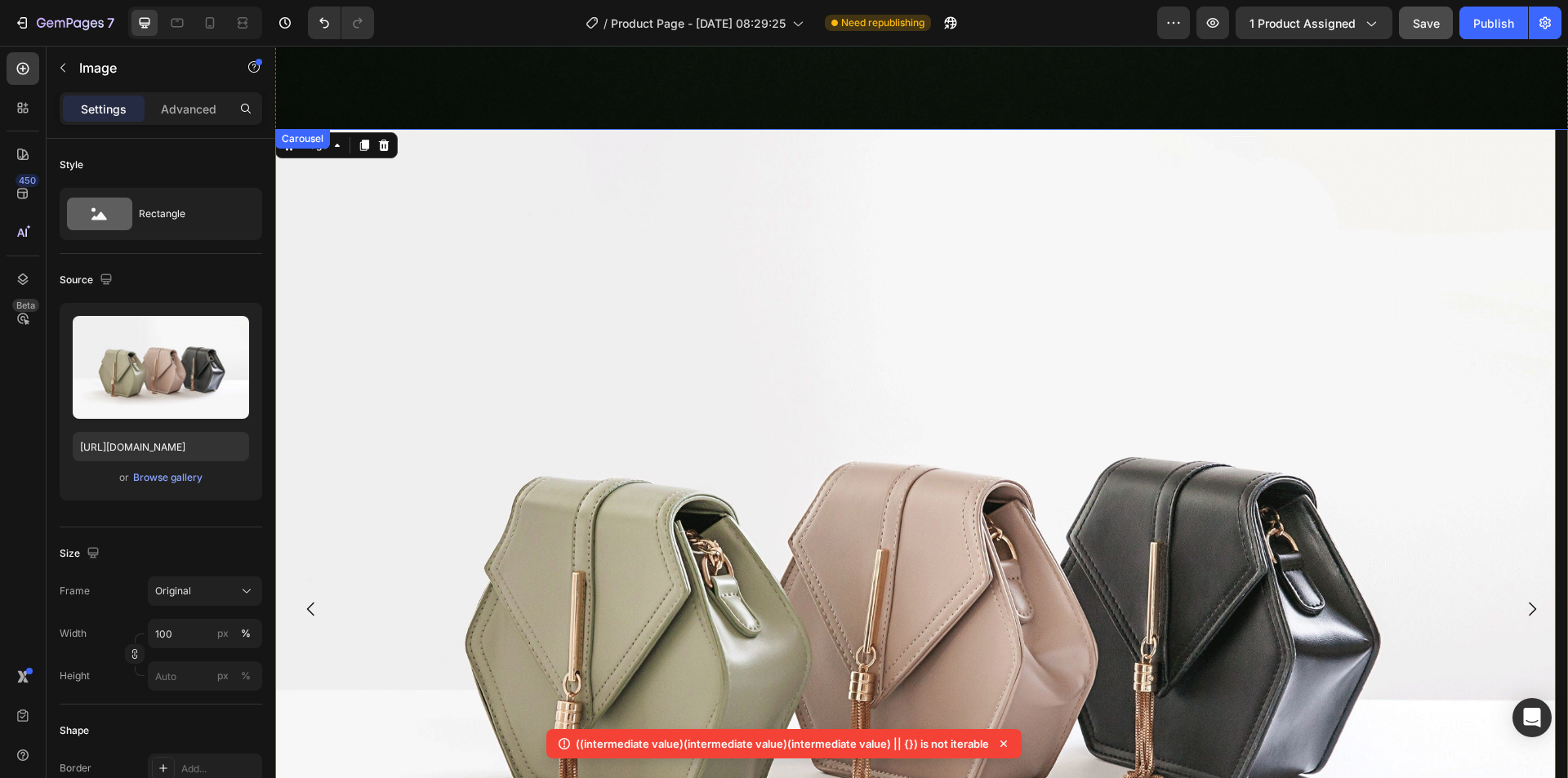
click at [317, 599] on icon "Carousel Back Arrow" at bounding box center [311, 609] width 20 height 20
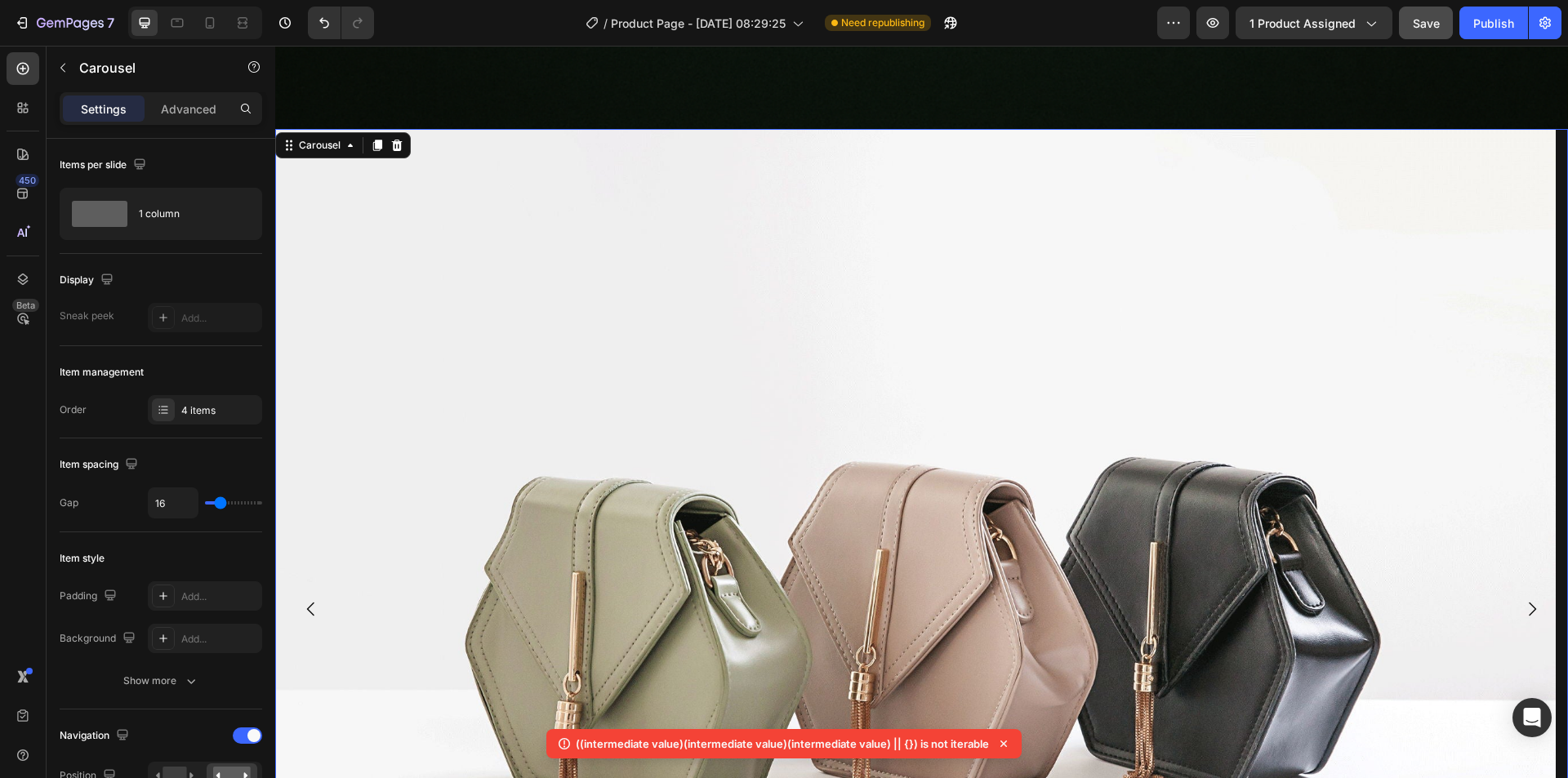
click at [312, 599] on icon "Carousel Back Arrow" at bounding box center [311, 609] width 20 height 20
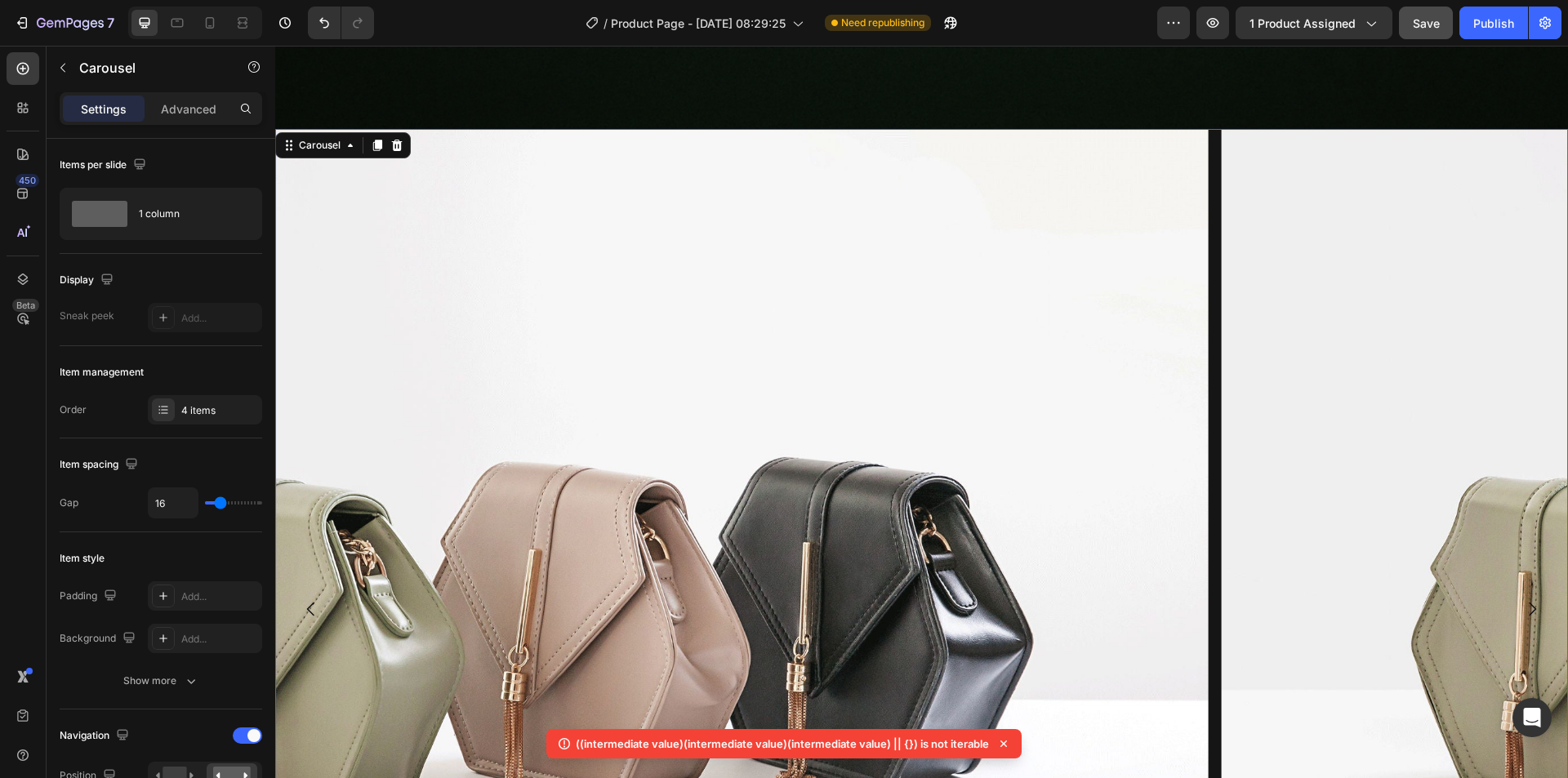
click at [312, 599] on icon "Carousel Back Arrow" at bounding box center [311, 609] width 20 height 20
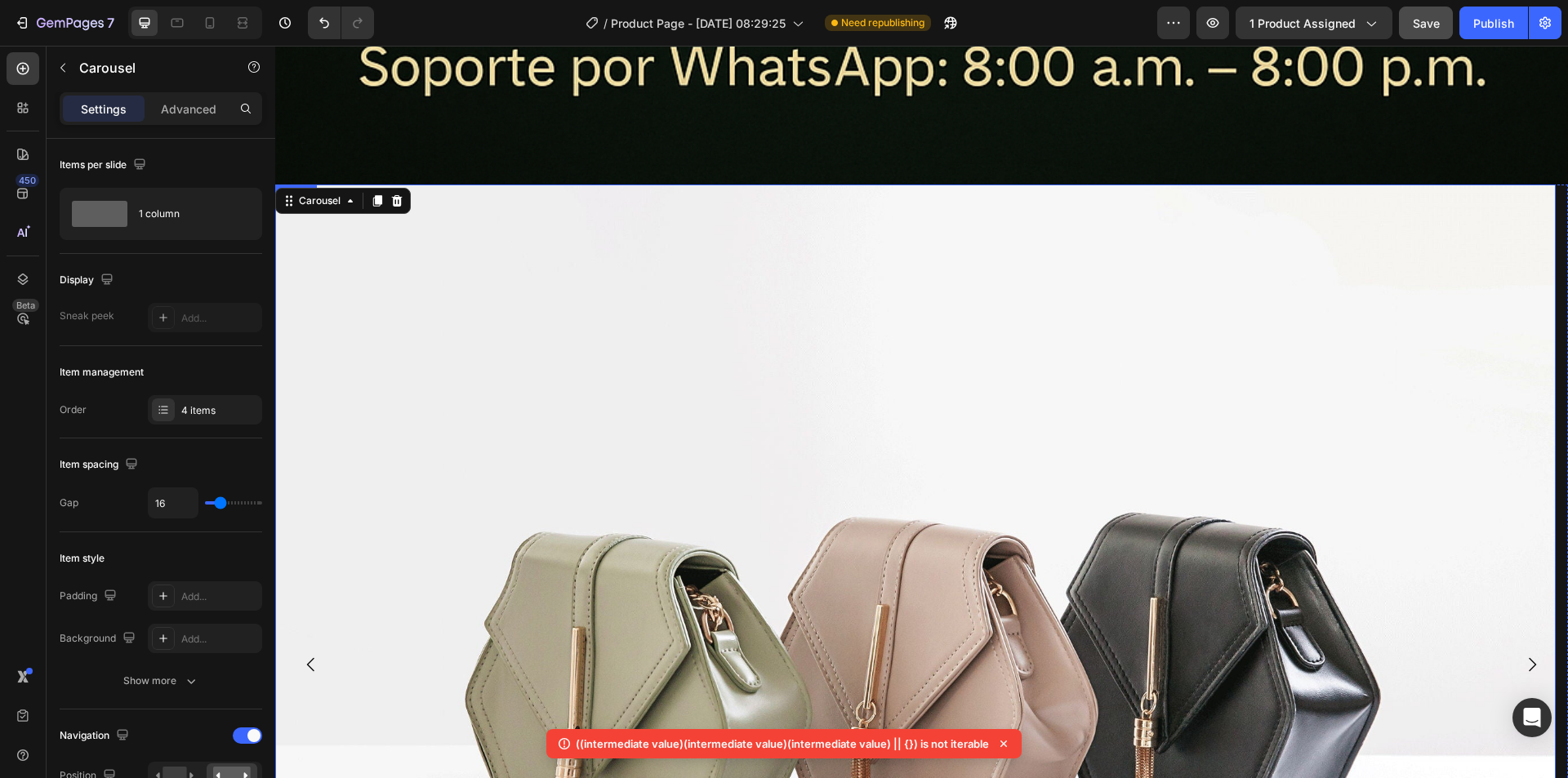
scroll to position [11635, 0]
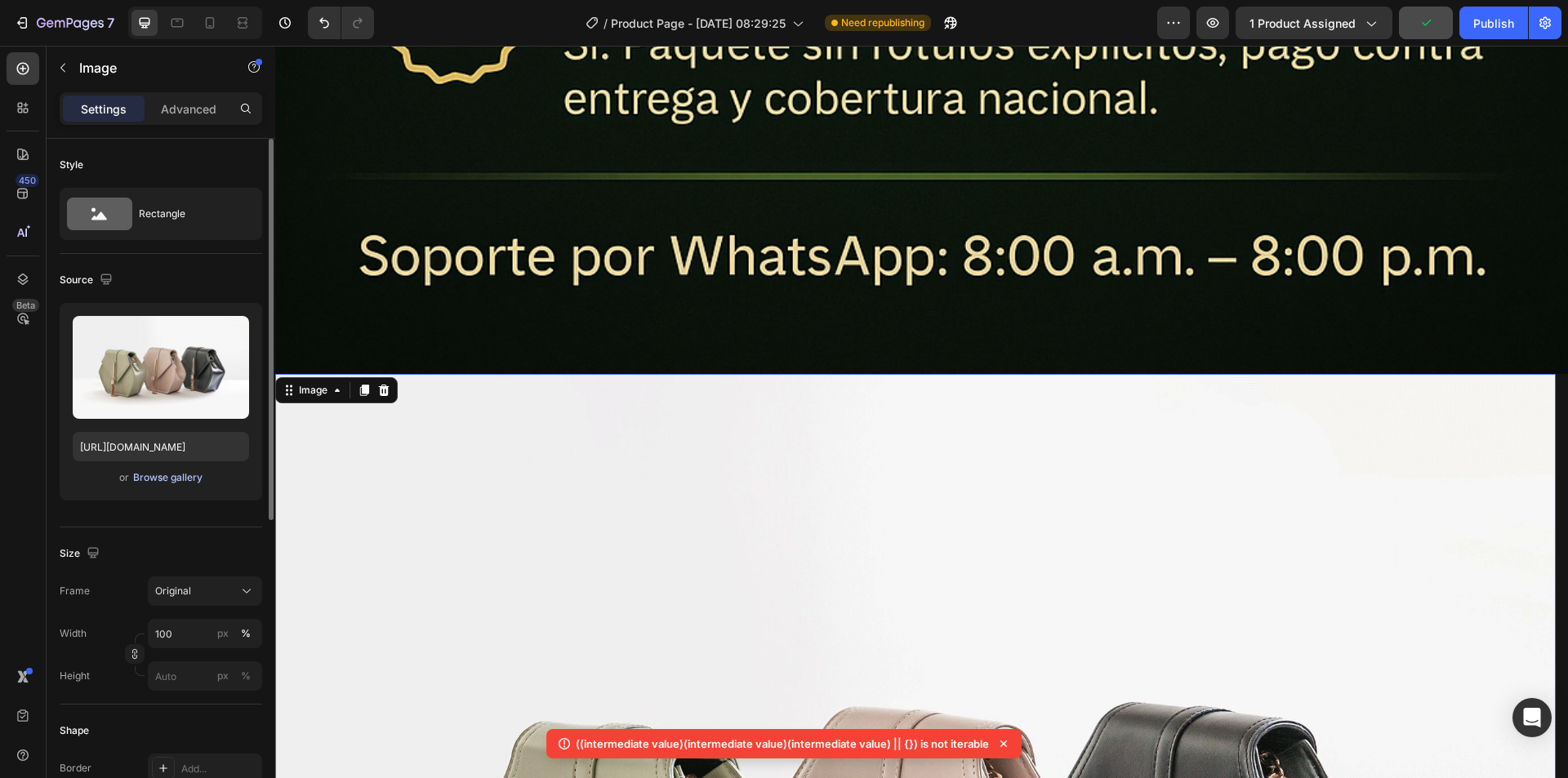
click at [175, 478] on div "Browse gallery" at bounding box center [168, 478] width 70 height 15
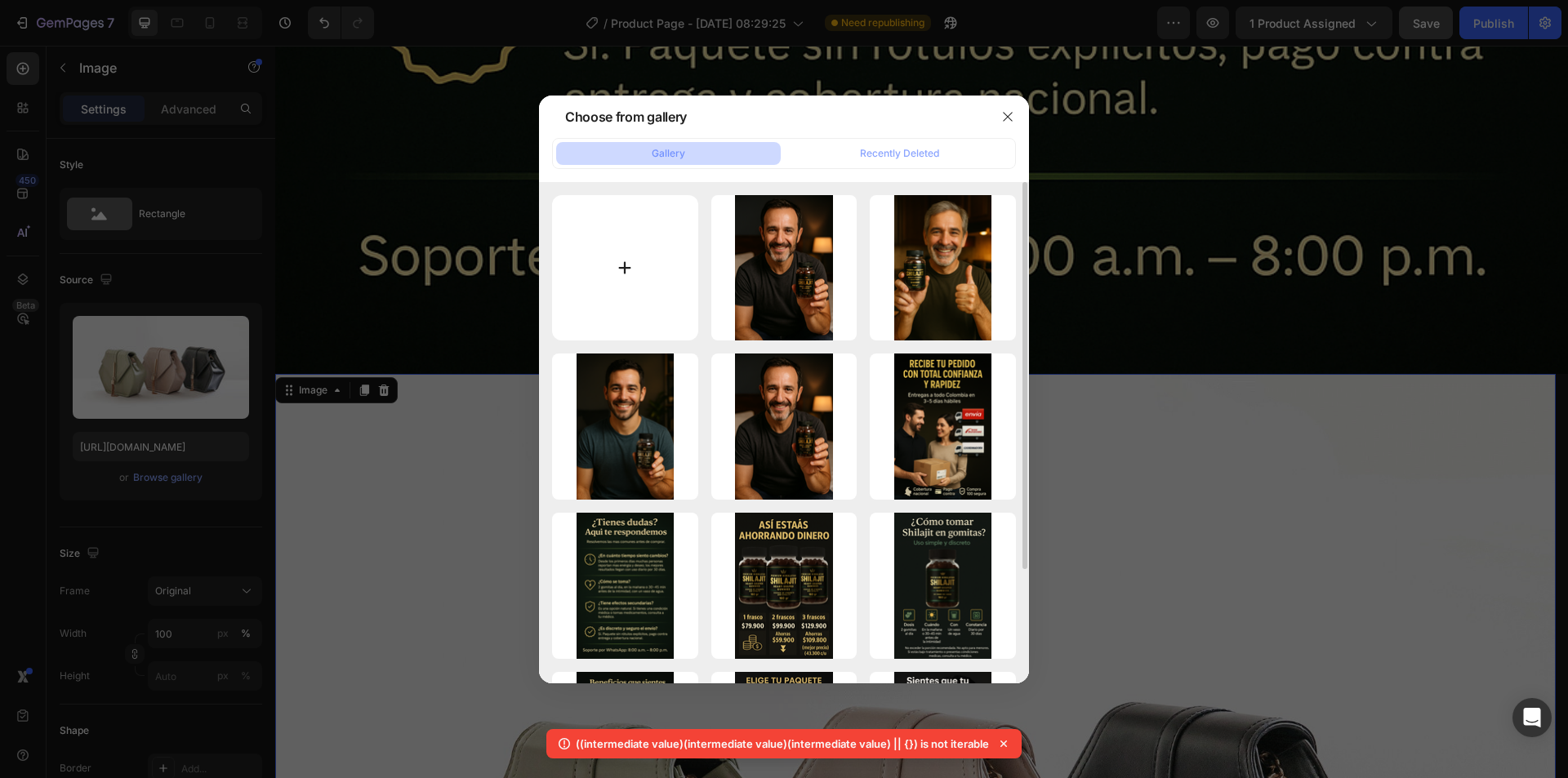
click at [640, 271] on input "file" at bounding box center [625, 268] width 147 height 146
type input "C:\fakepath\photo_2025-09-16_23-09-48.jpg"
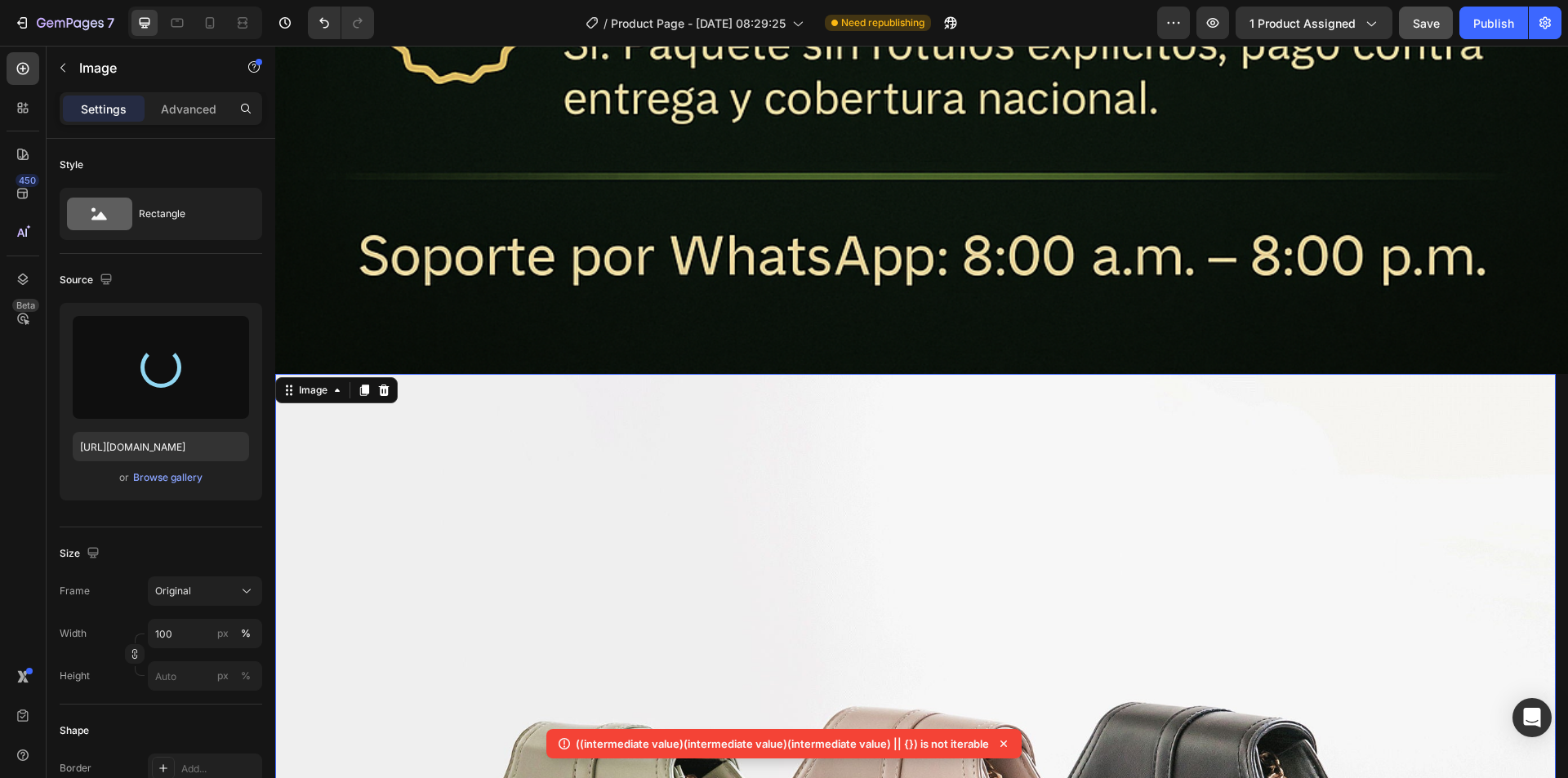
type input "[URL][DOMAIN_NAME]"
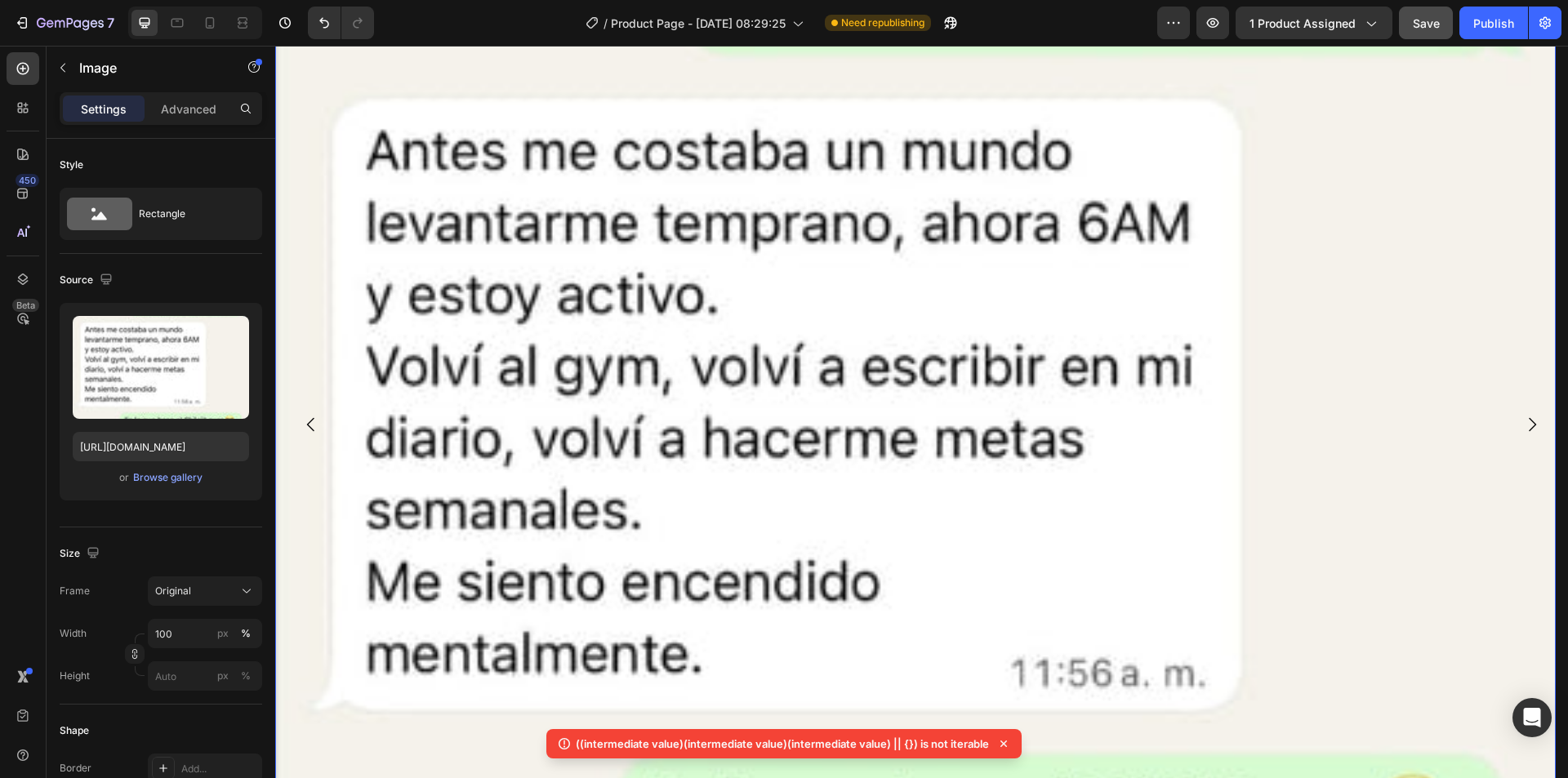
scroll to position [12615, 0]
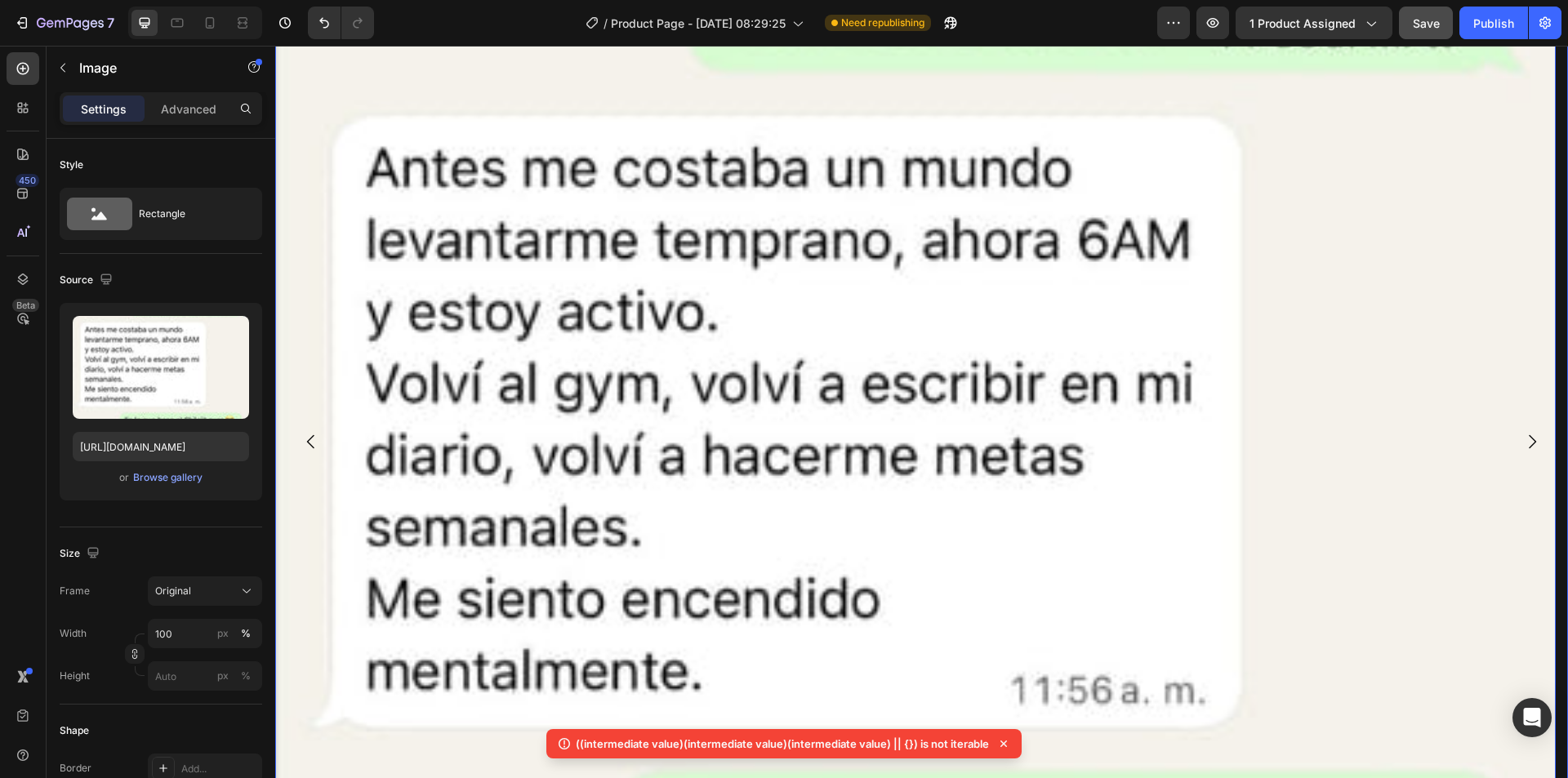
click at [1528, 435] on icon "Carousel Next Arrow" at bounding box center [1532, 442] width 7 height 14
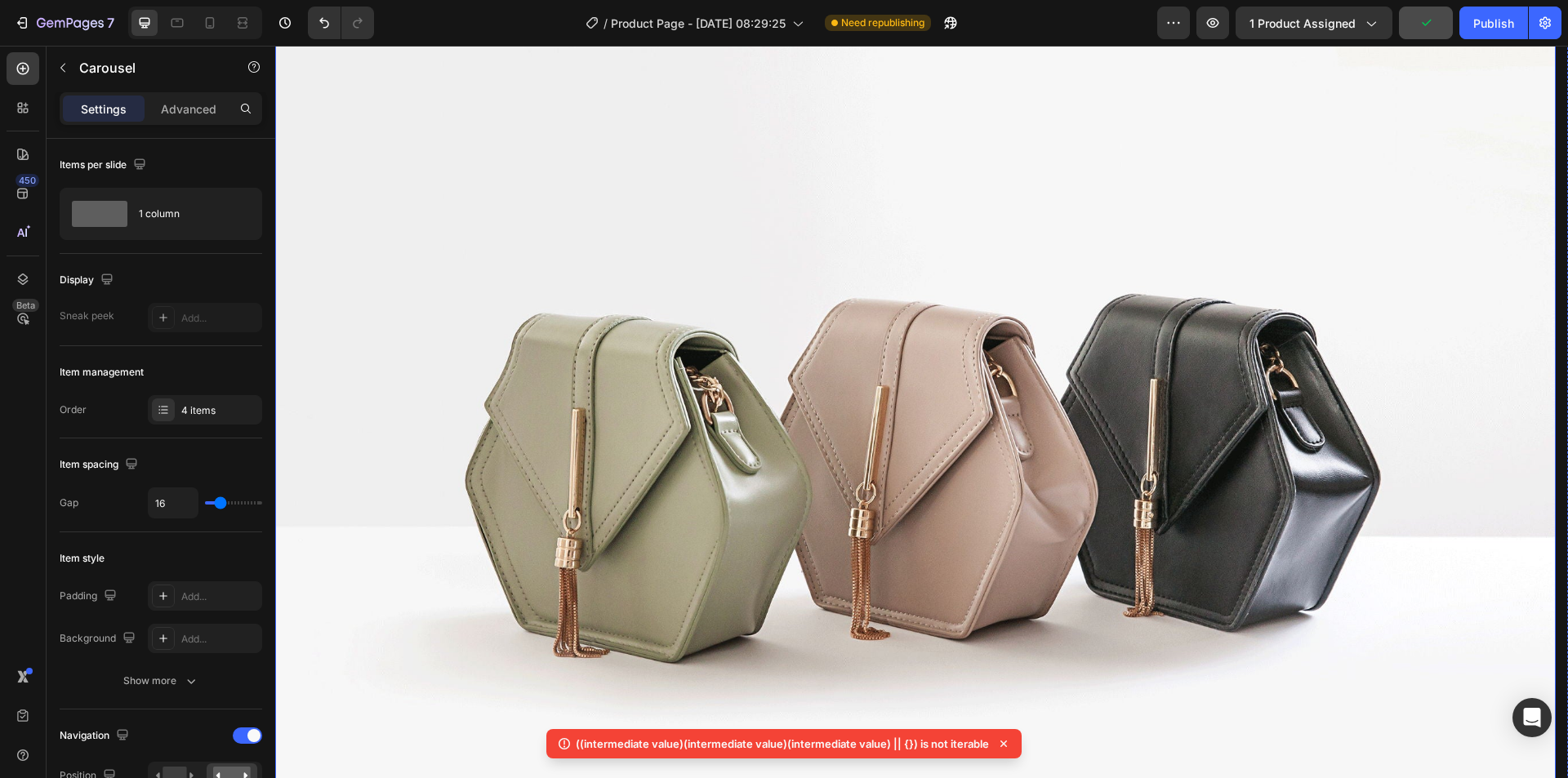
scroll to position [11717, 0]
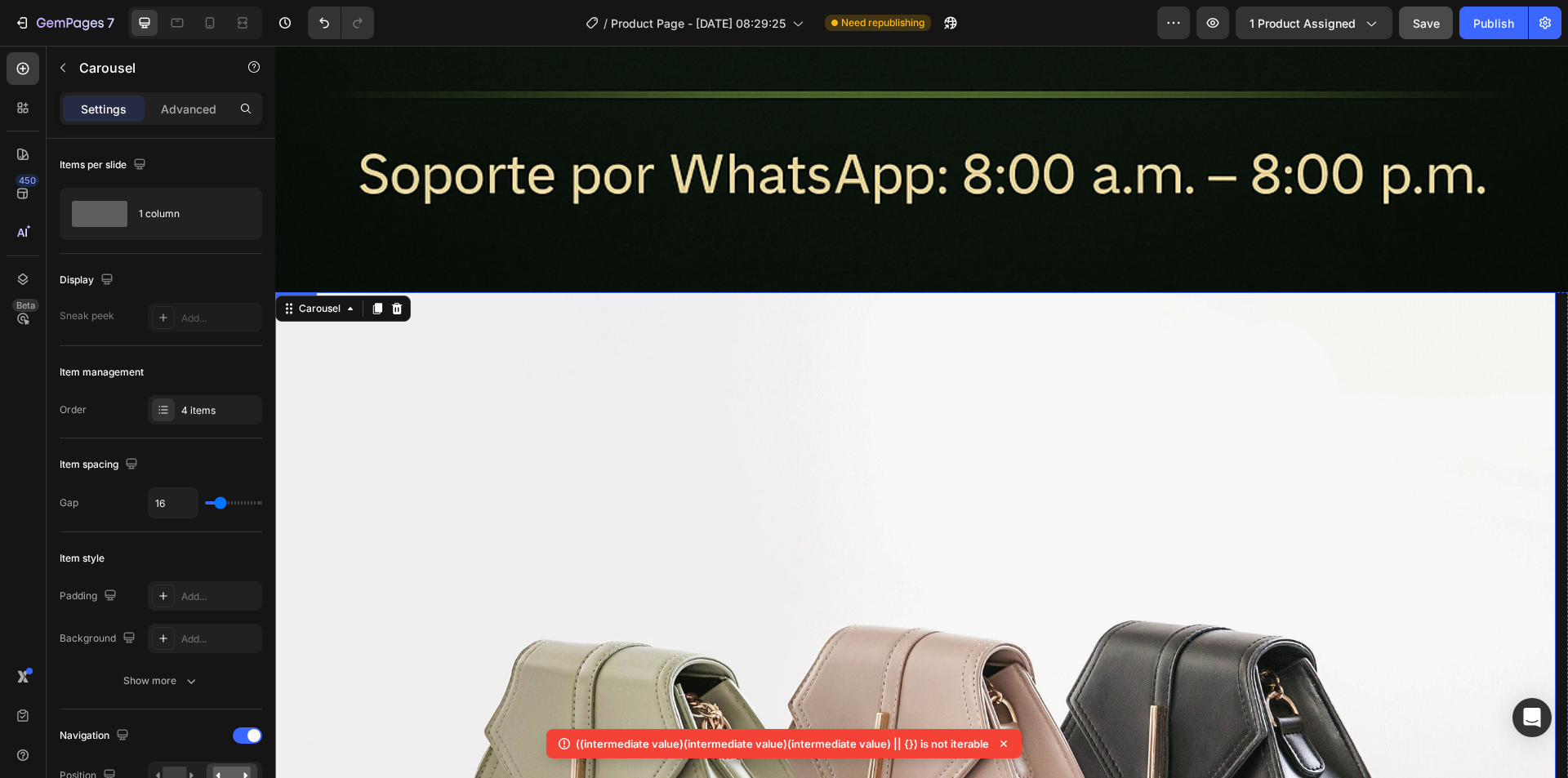
click at [612, 396] on img at bounding box center [915, 772] width 1280 height 960
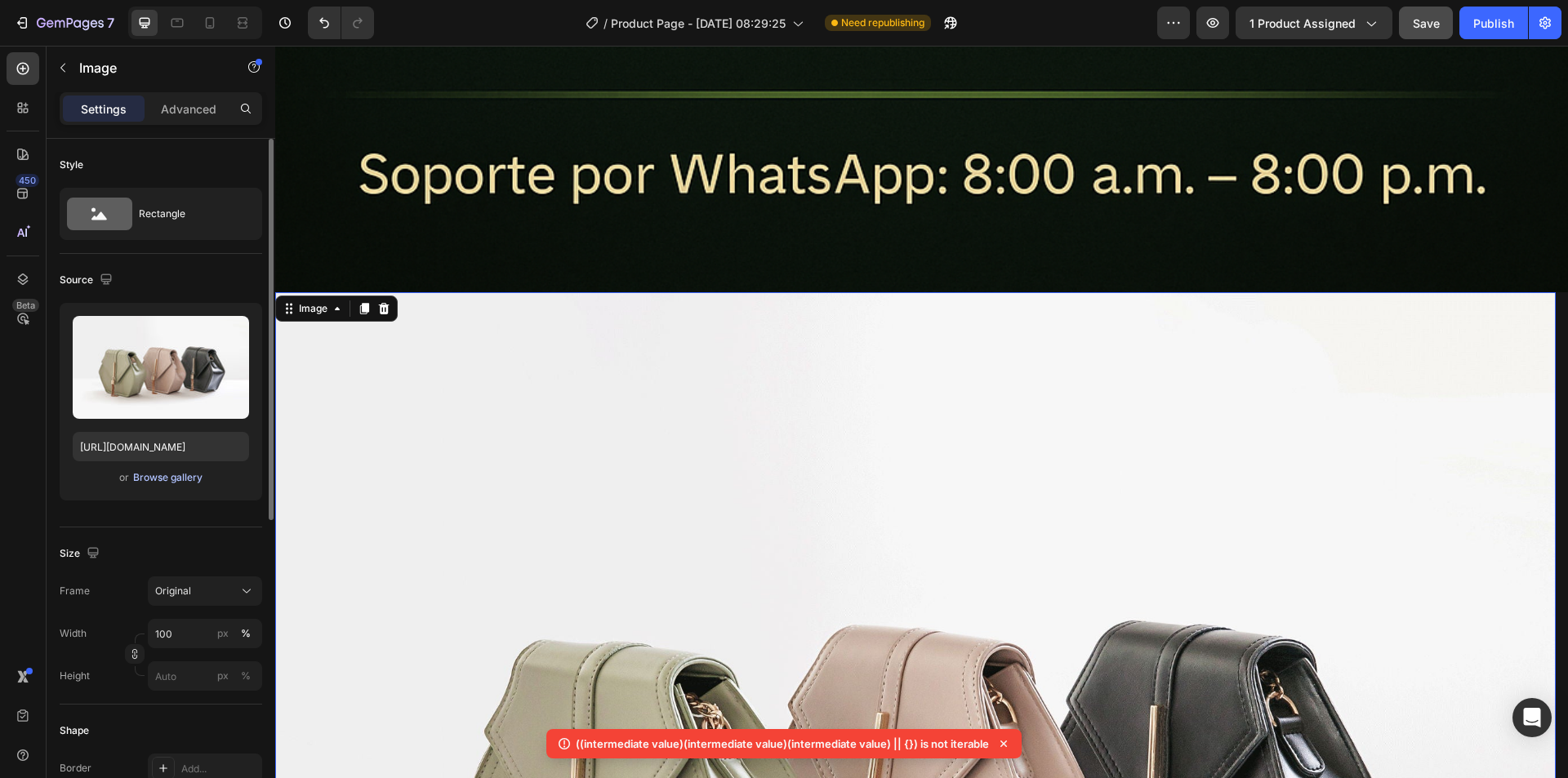
click at [176, 479] on div "Browse gallery" at bounding box center [168, 478] width 70 height 15
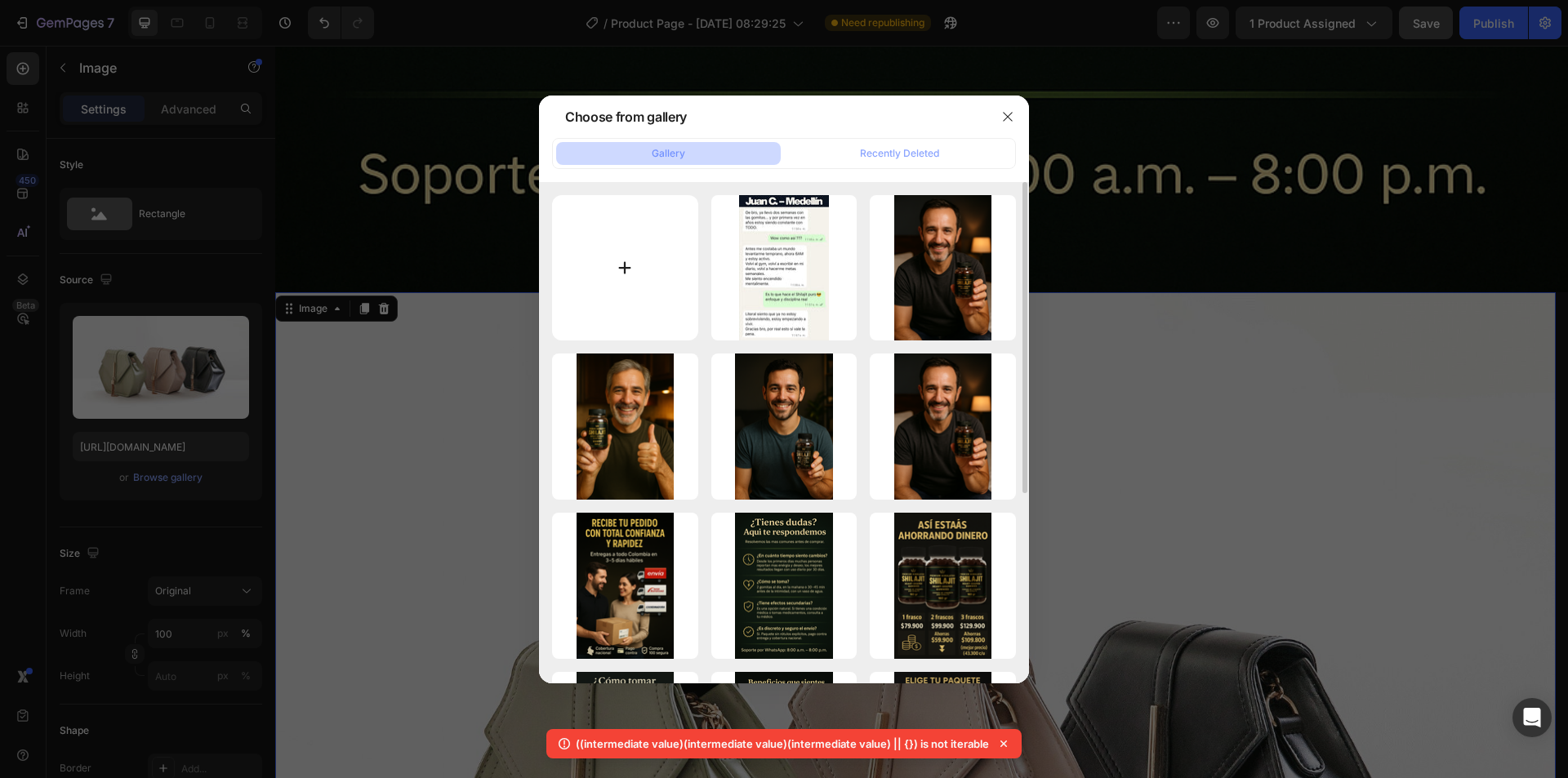
click at [622, 263] on input "file" at bounding box center [625, 268] width 147 height 146
type input "C:\fakepath\photo_2025-09-16_23-09-52.jpg"
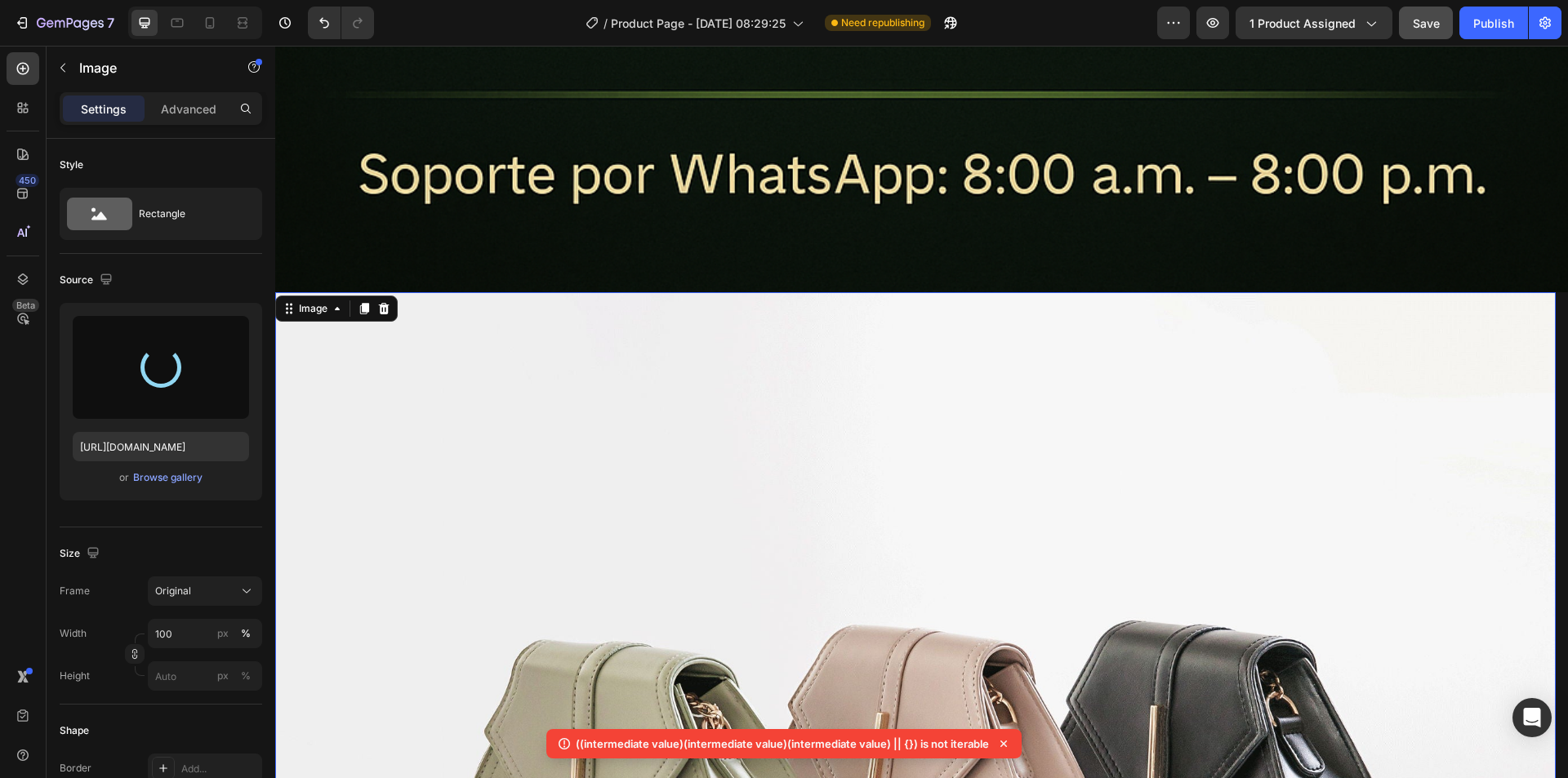
type input "[URL][DOMAIN_NAME]"
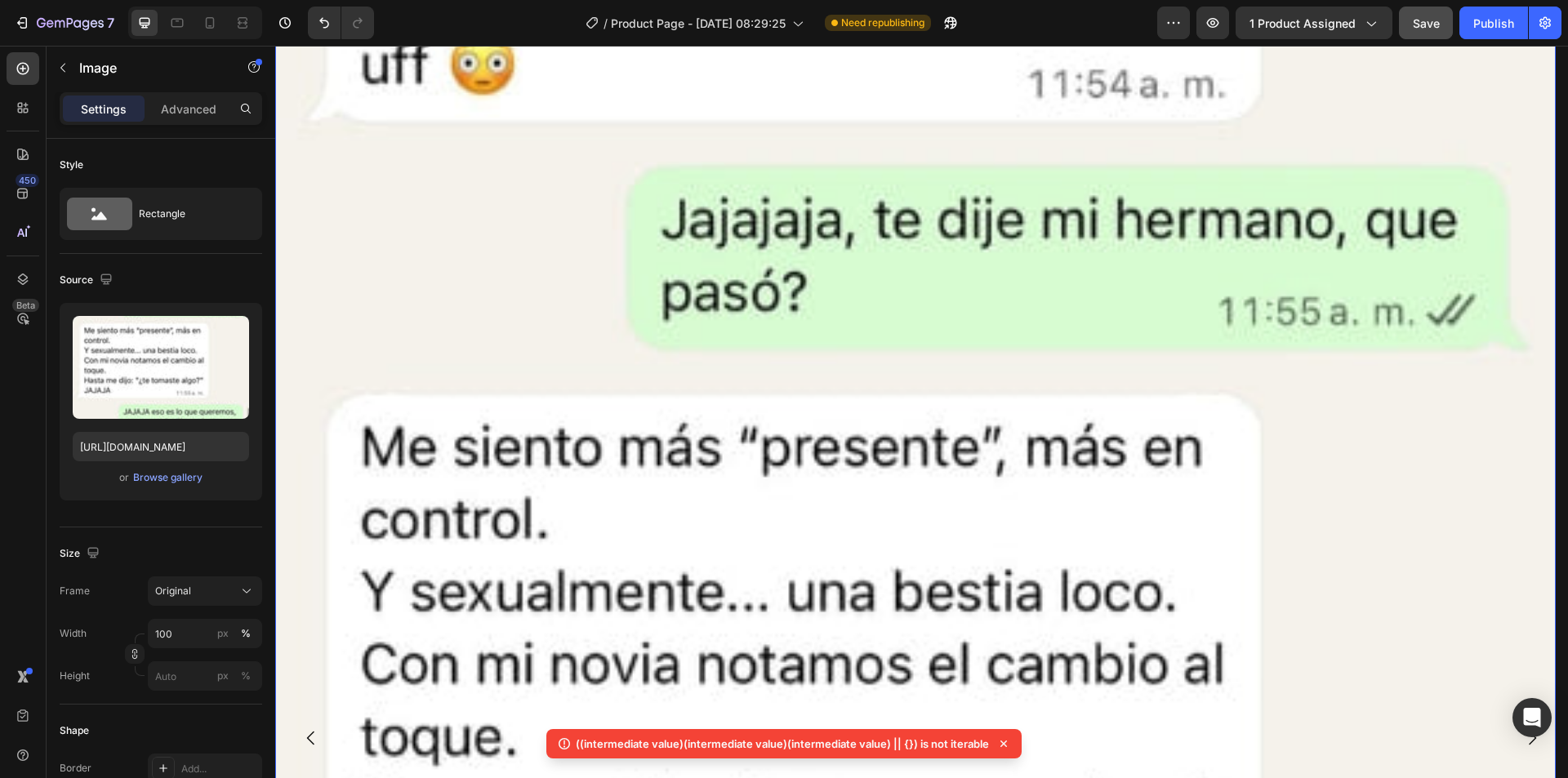
scroll to position [12370, 0]
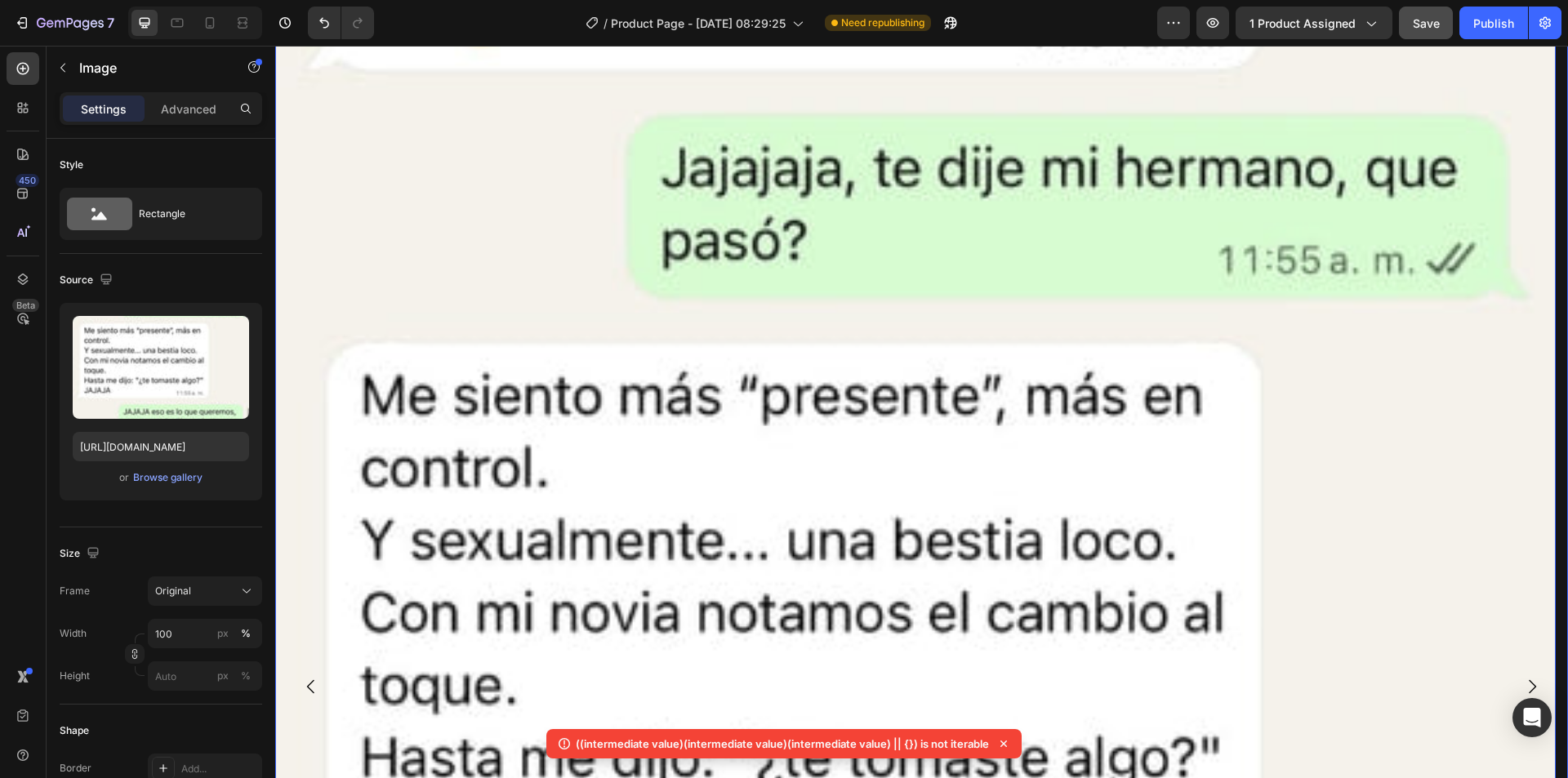
click at [1528, 680] on icon "Carousel Next Arrow" at bounding box center [1532, 687] width 7 height 14
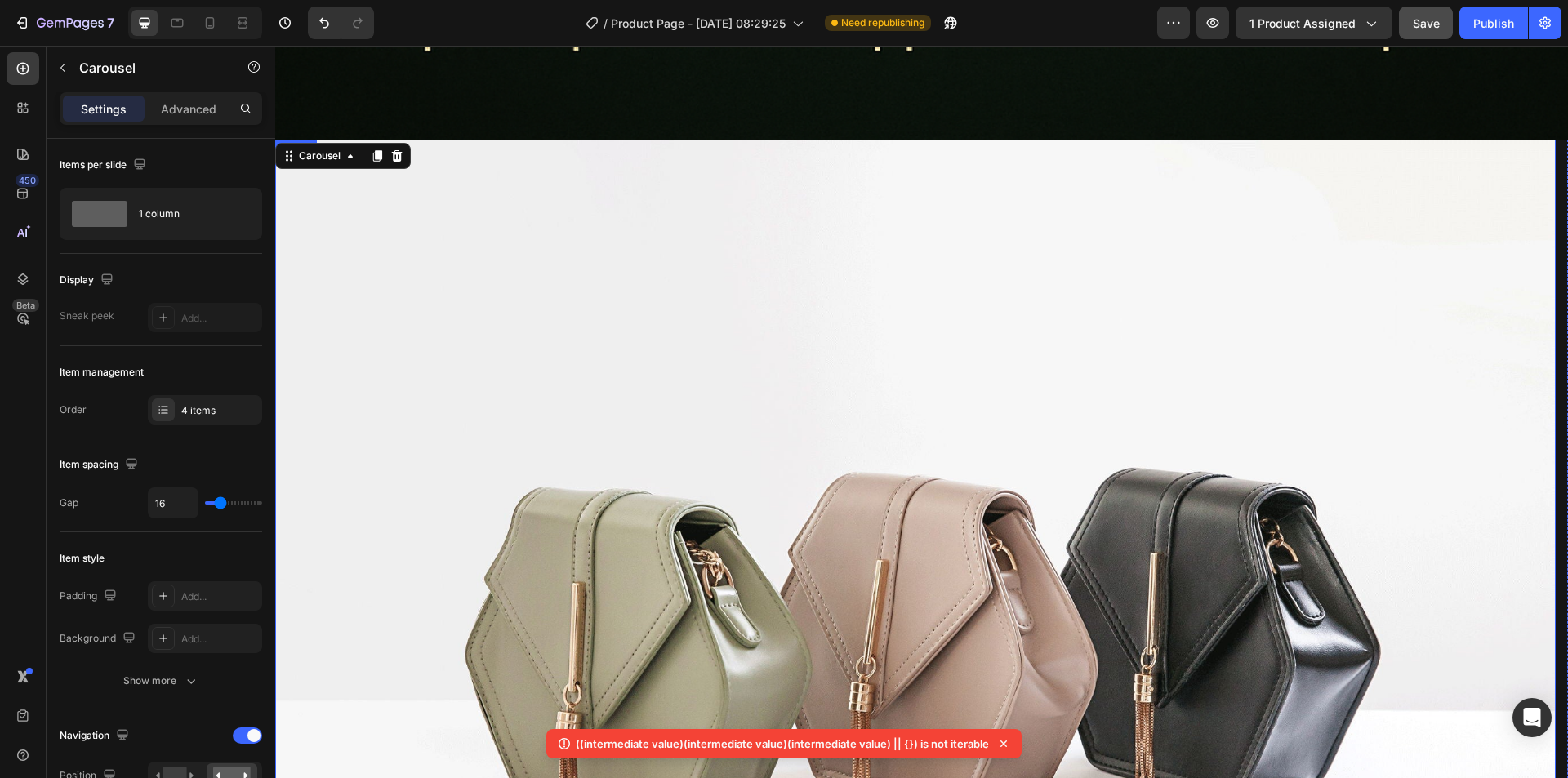
scroll to position [11880, 0]
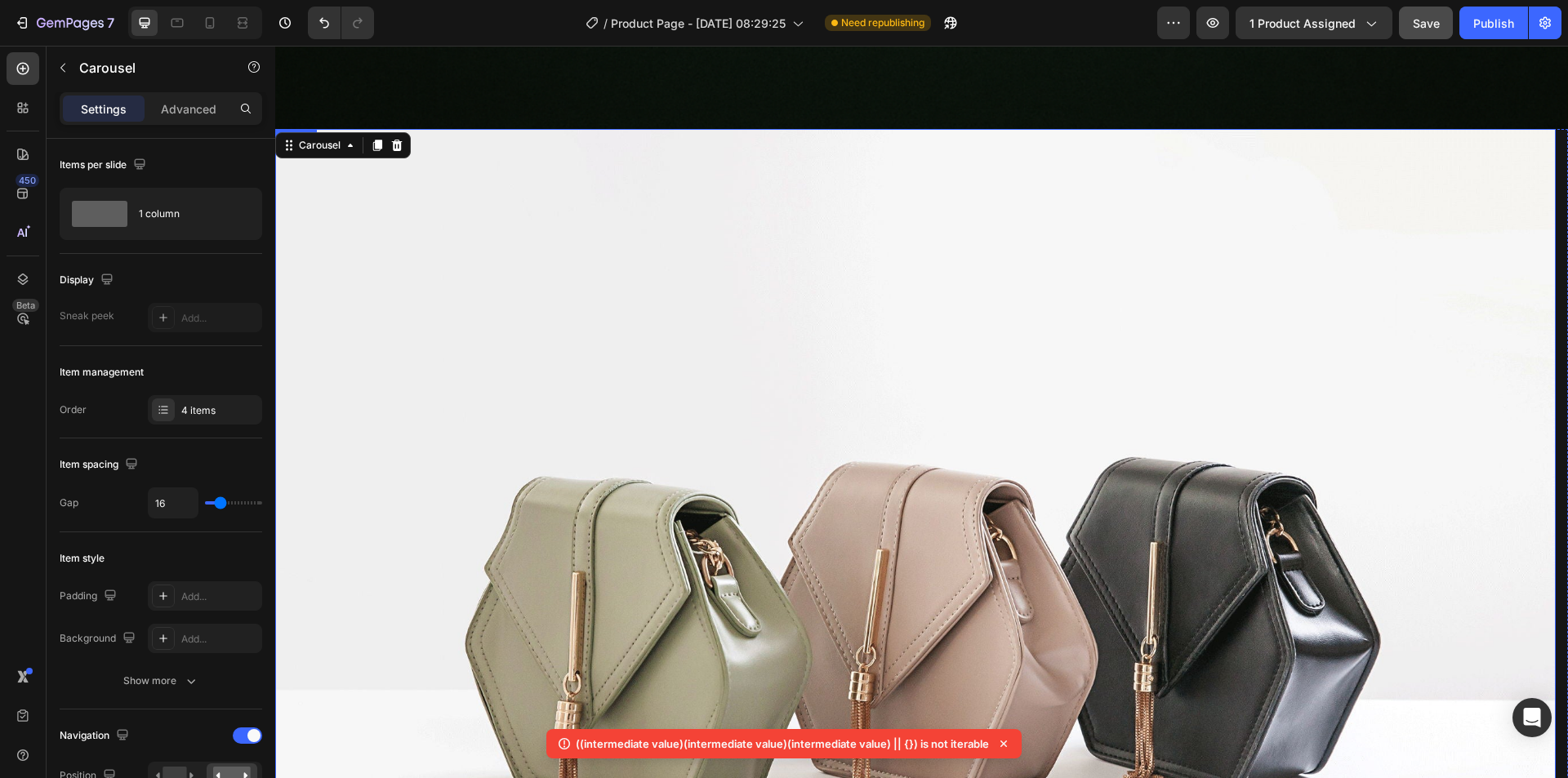
click at [811, 445] on img at bounding box center [915, 609] width 1280 height 960
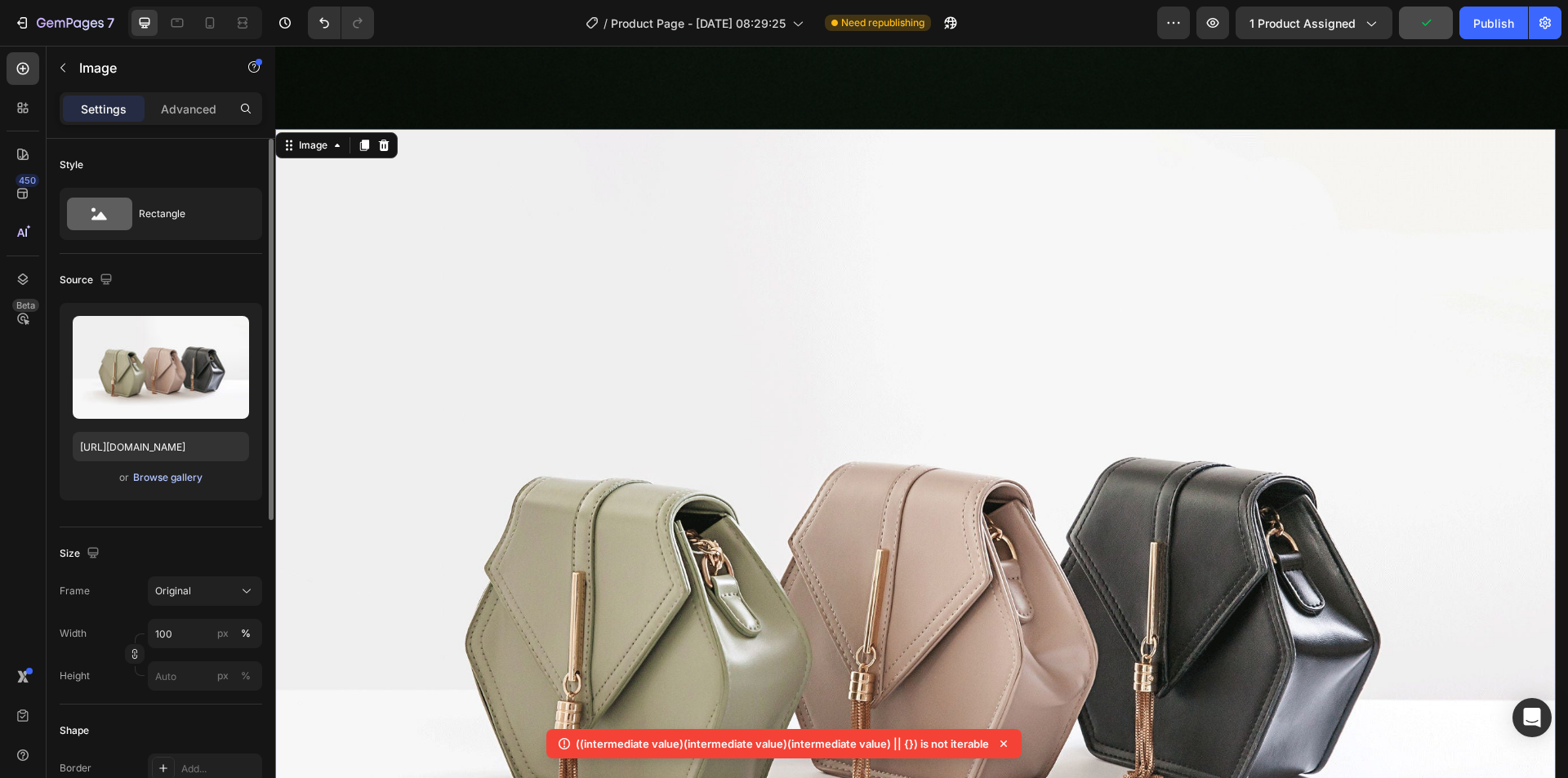
click at [166, 481] on div "Browse gallery" at bounding box center [168, 478] width 70 height 15
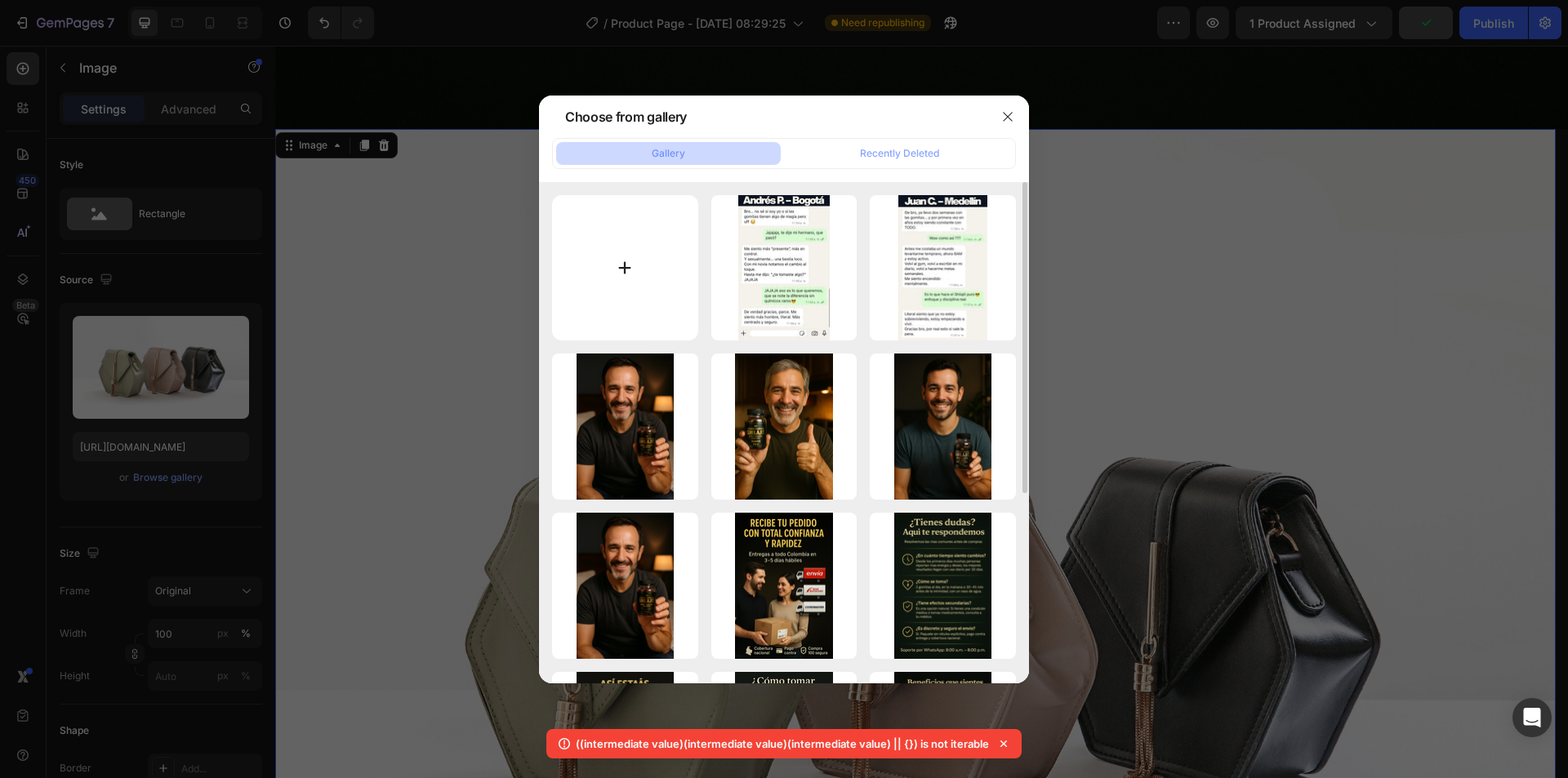
click at [607, 267] on input "file" at bounding box center [625, 268] width 147 height 146
type input "C:\fakepath\photo_2025-09-16_23-09-55.jpg"
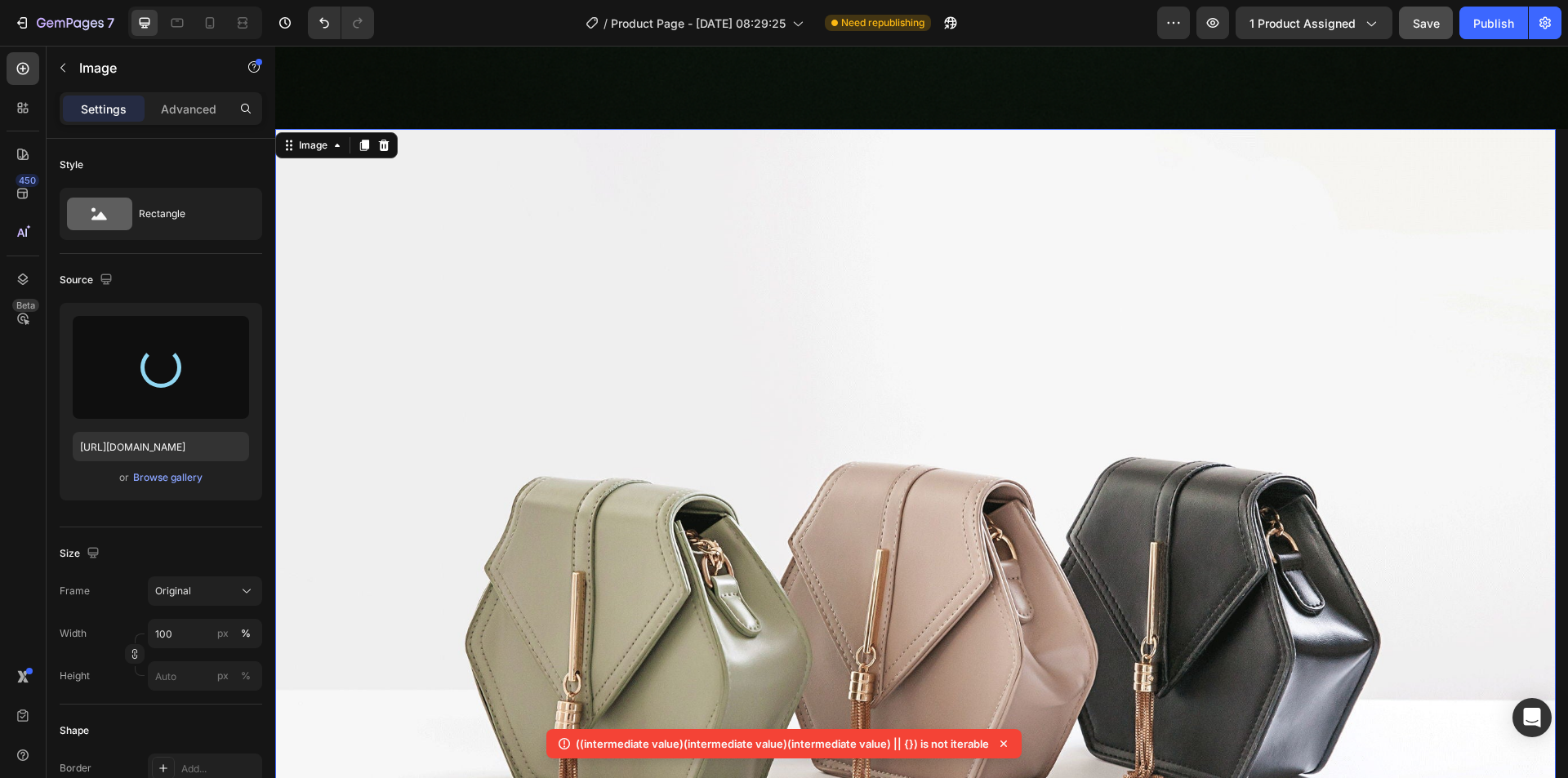
type input "[URL][DOMAIN_NAME]"
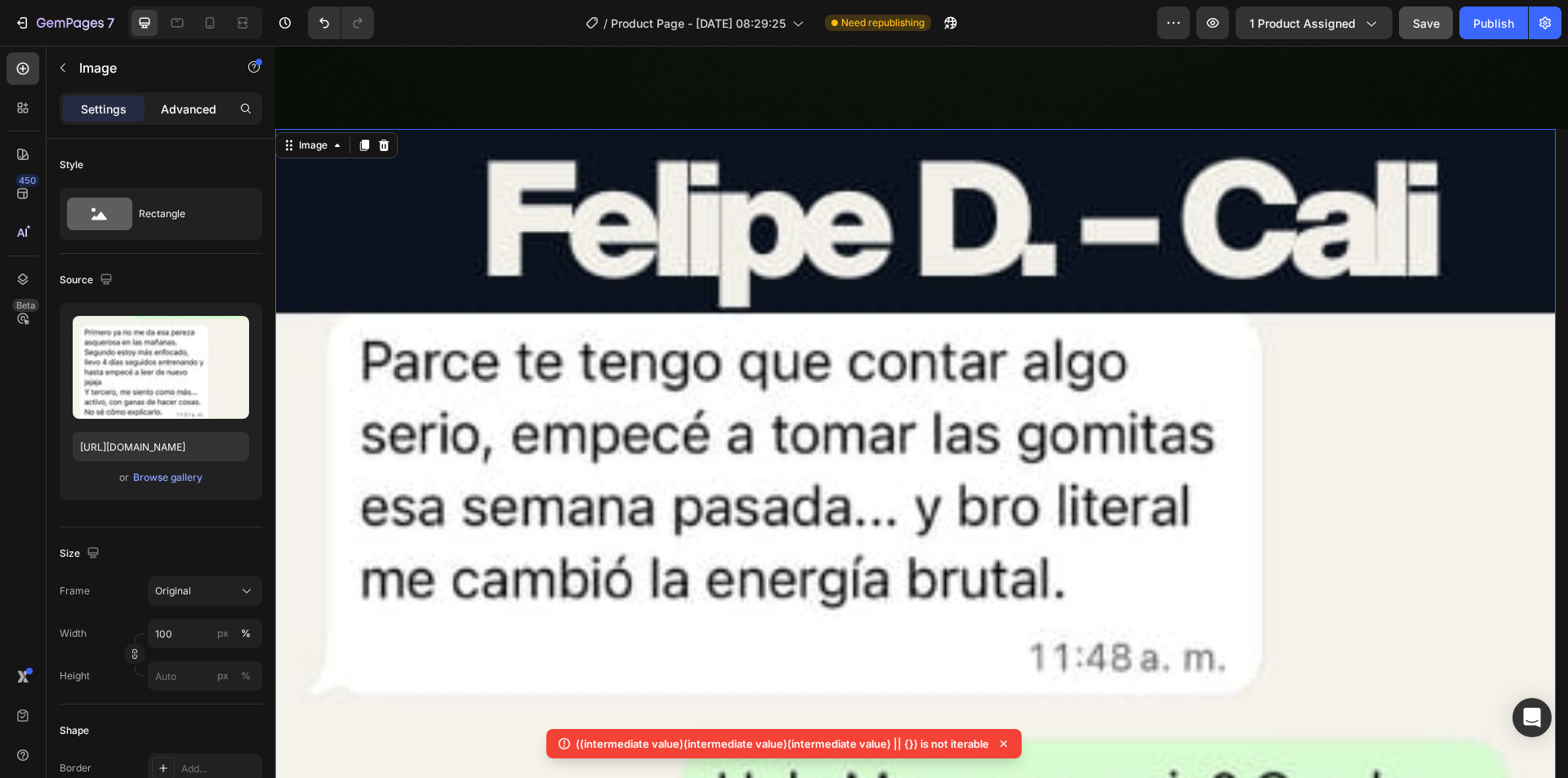
click at [174, 98] on div "Advanced" at bounding box center [189, 108] width 82 height 26
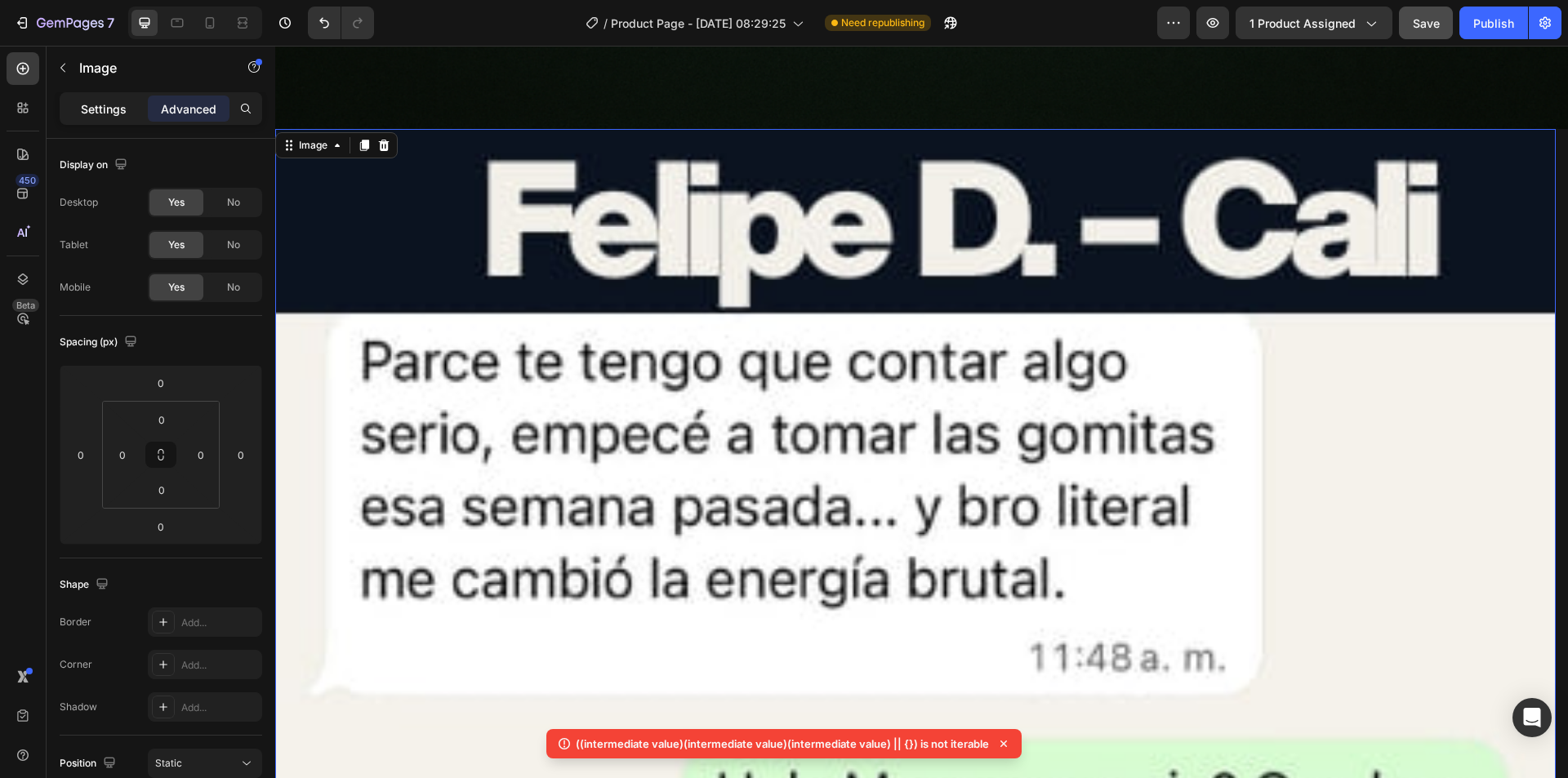
click at [99, 110] on p "Settings" at bounding box center [103, 108] width 46 height 17
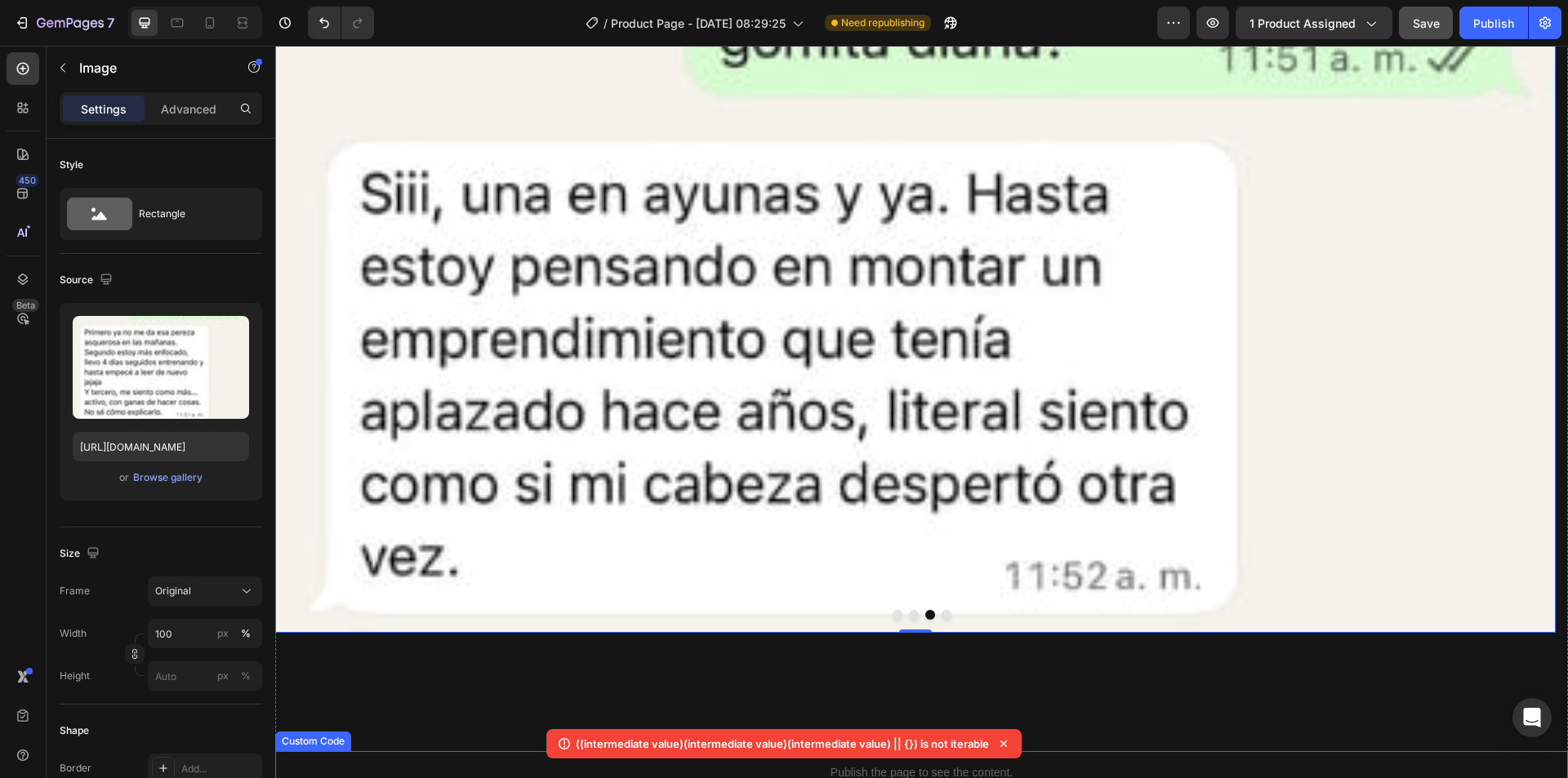
scroll to position [13839, 0]
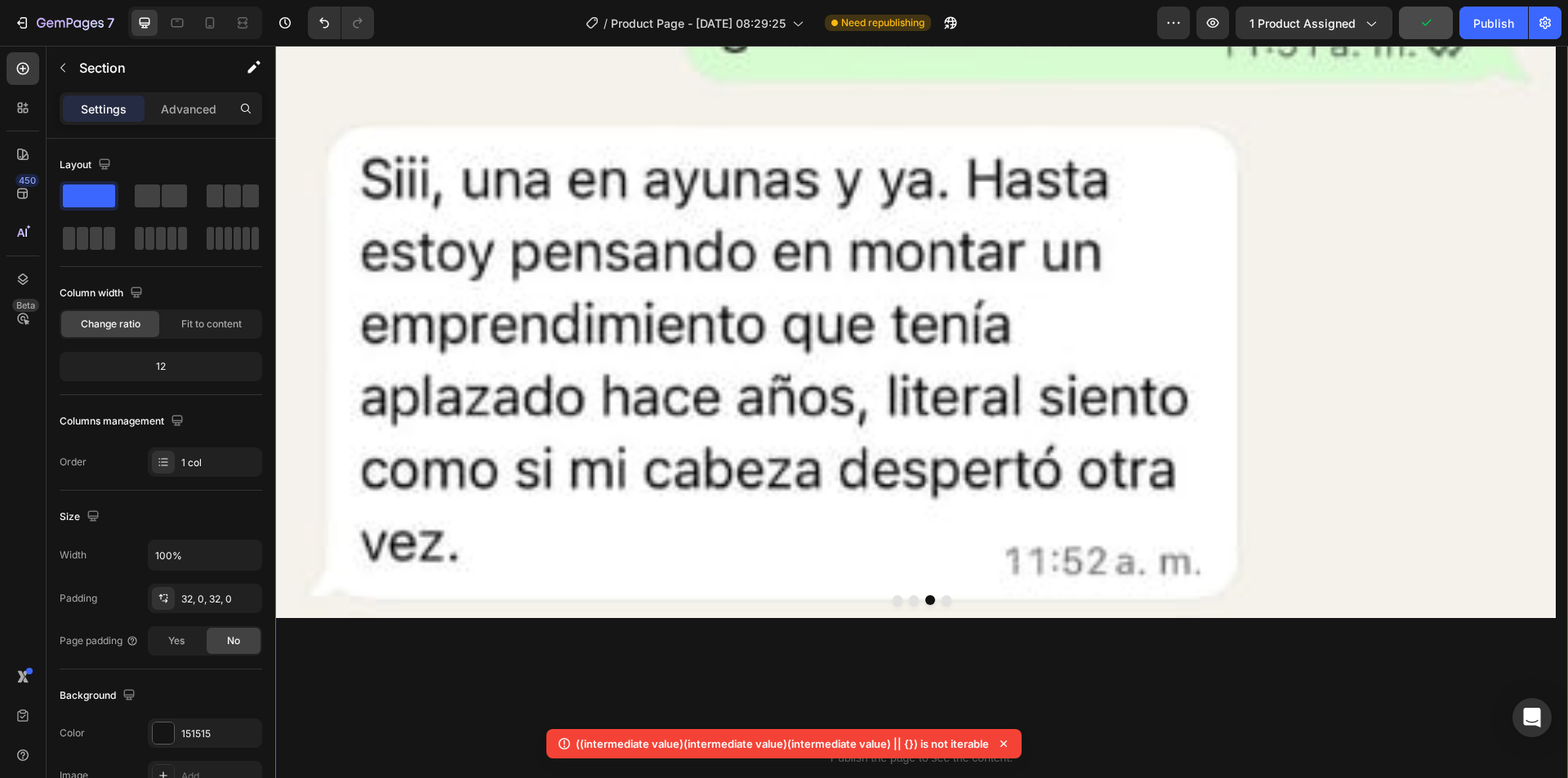
scroll to position [13676, 0]
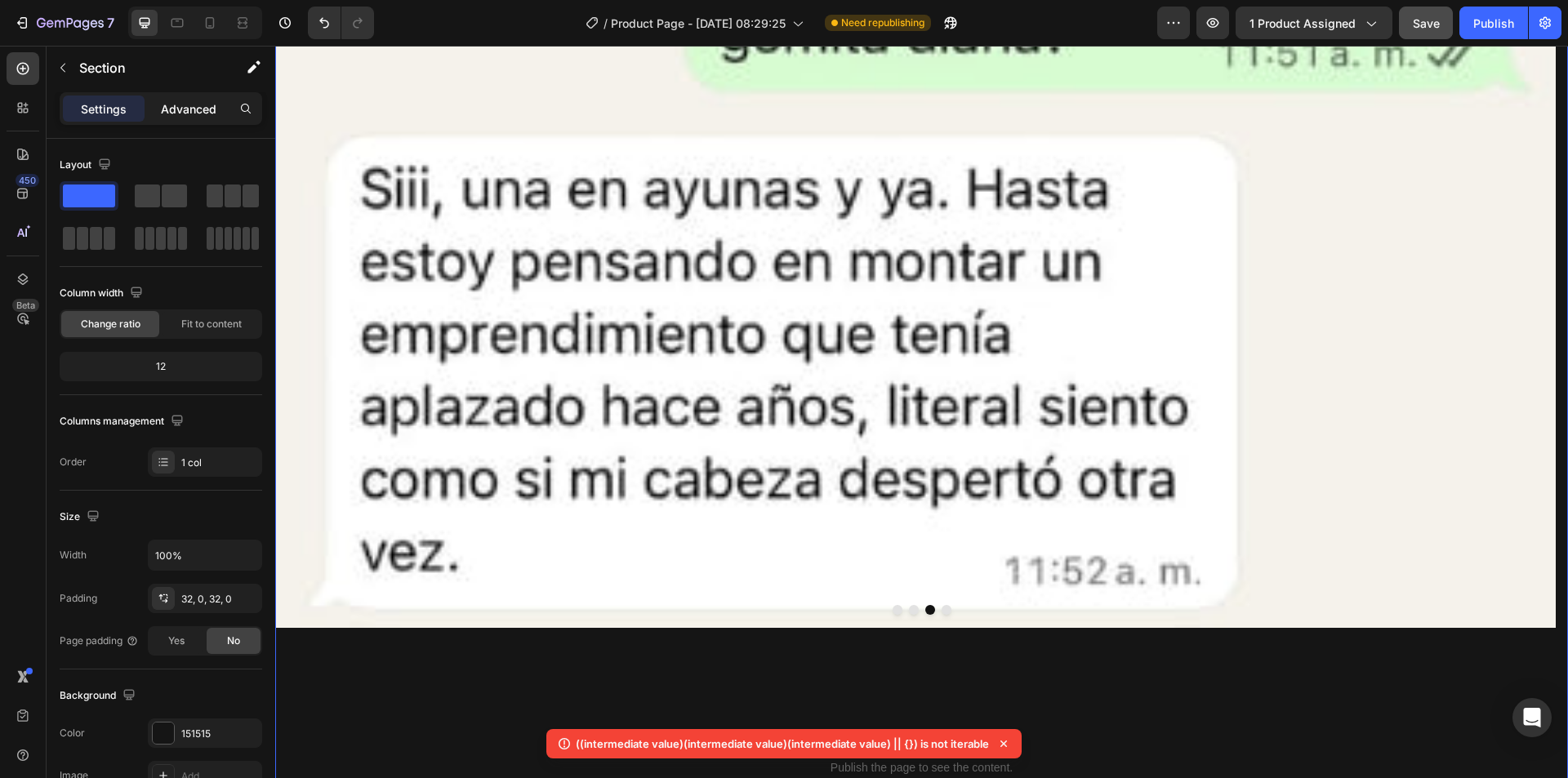
click at [177, 109] on p "Advanced" at bounding box center [188, 108] width 55 height 17
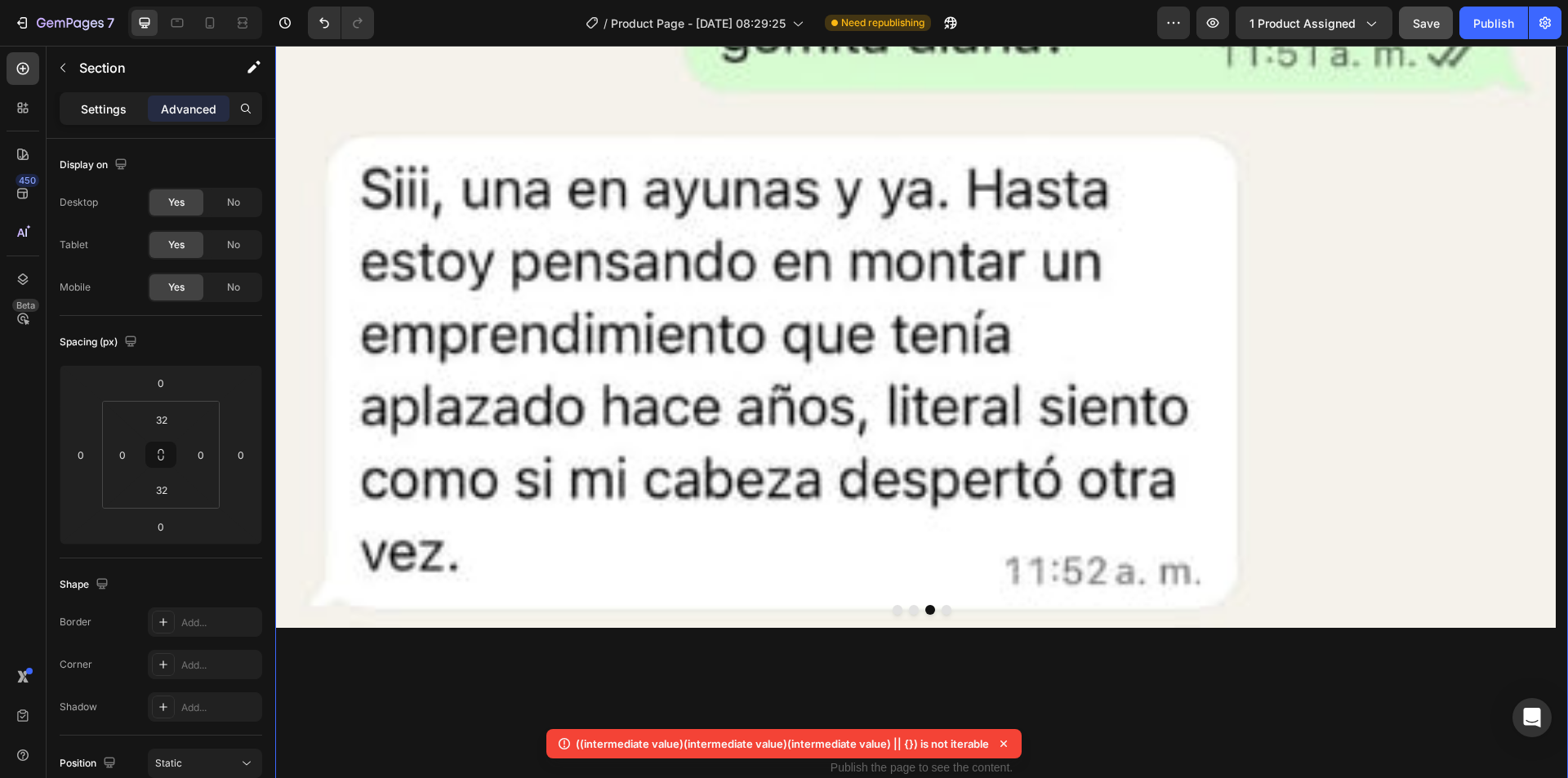
click at [94, 100] on p "Settings" at bounding box center [103, 108] width 46 height 17
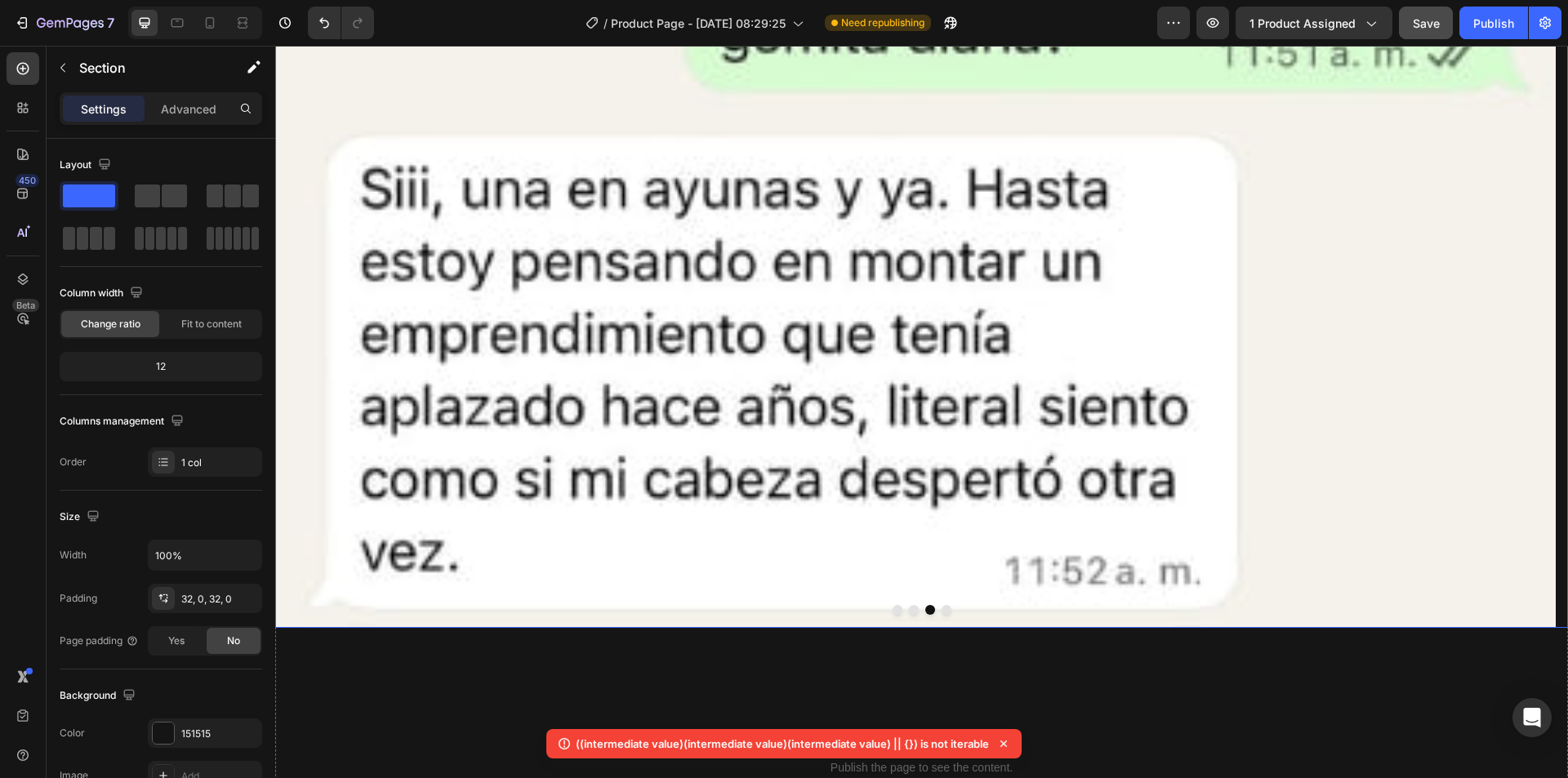
click at [942, 605] on button "Dot" at bounding box center [946, 610] width 10 height 10
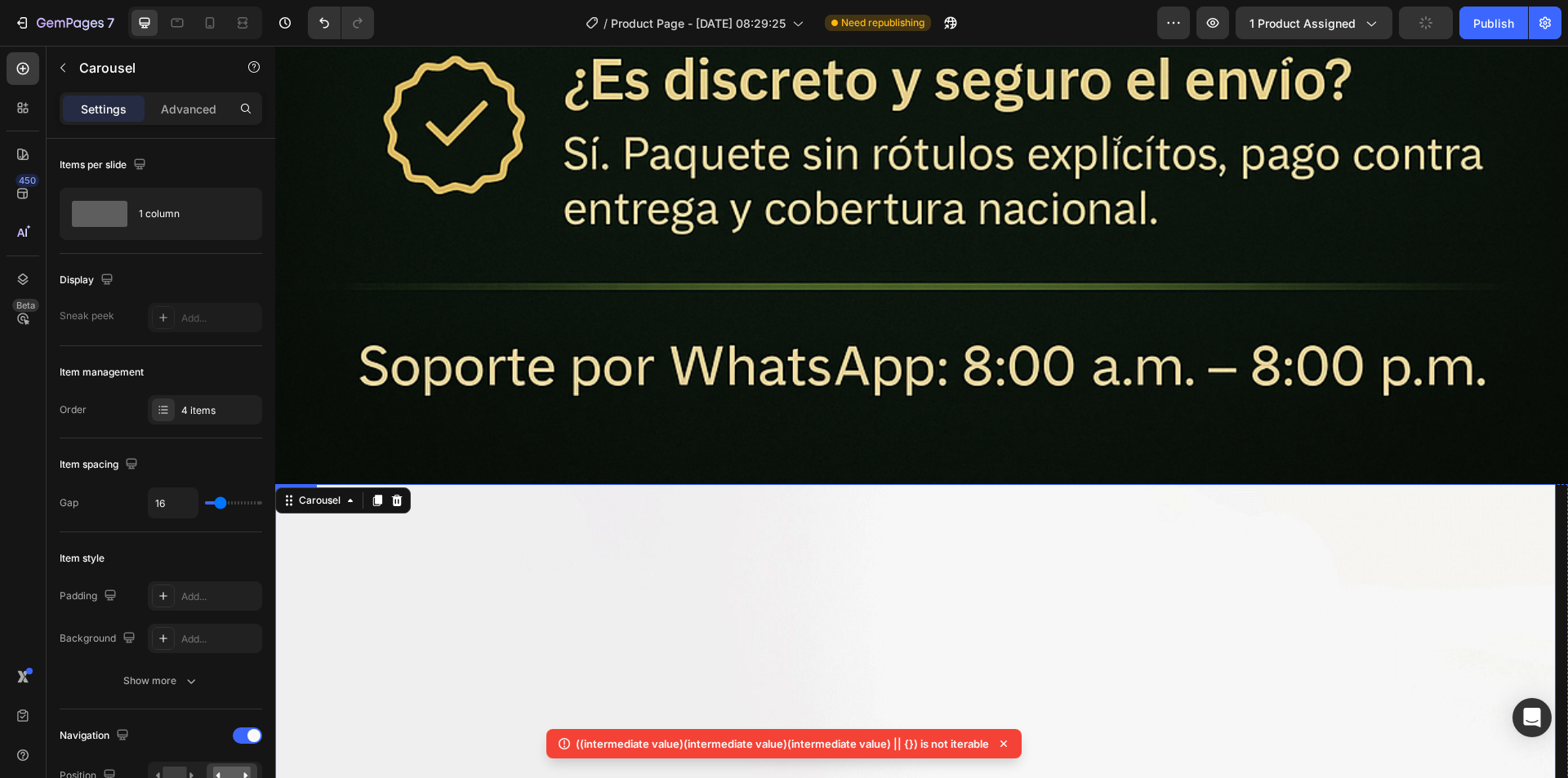
scroll to position [11553, 0]
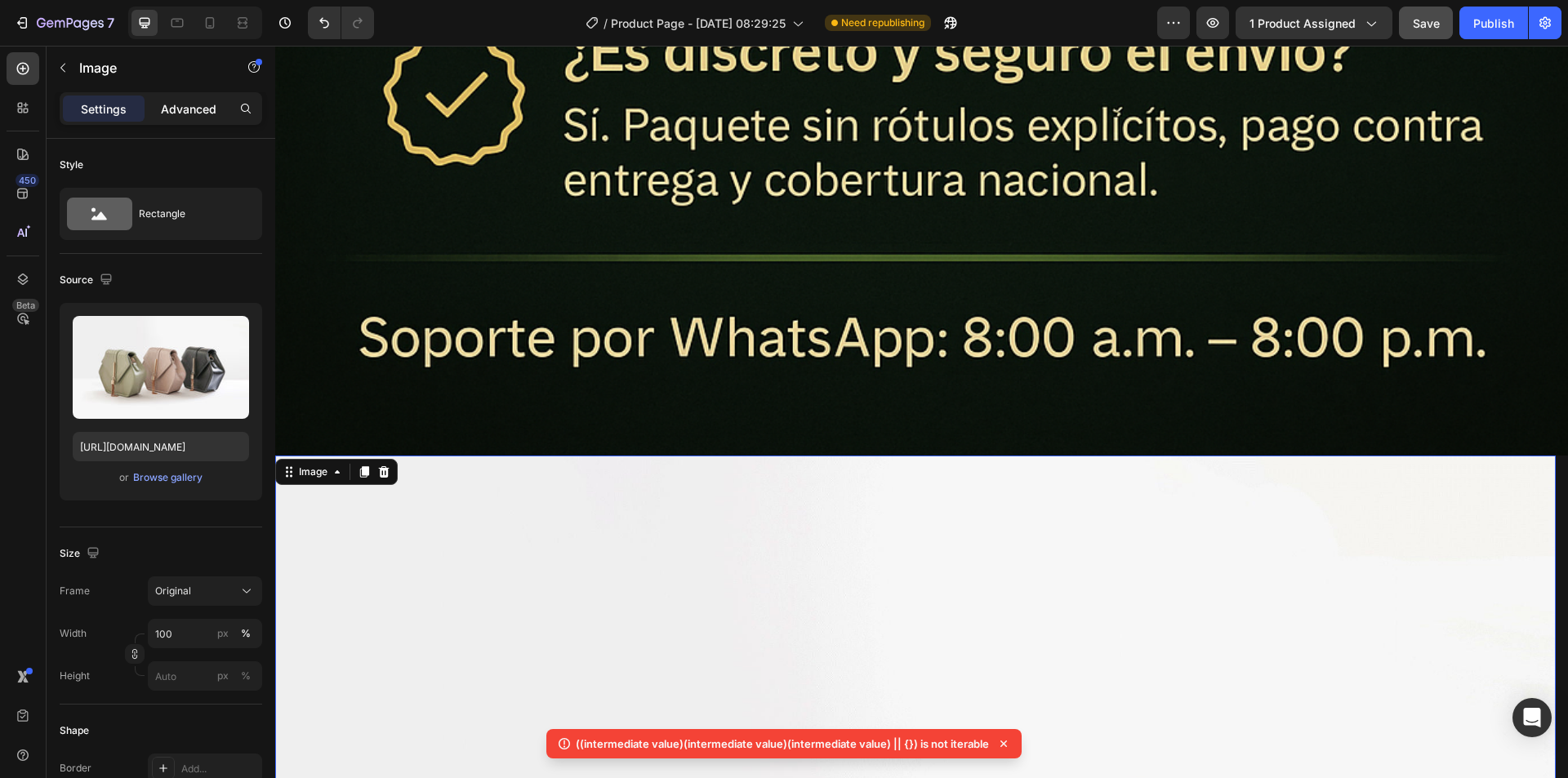
click at [180, 108] on p "Advanced" at bounding box center [188, 108] width 55 height 17
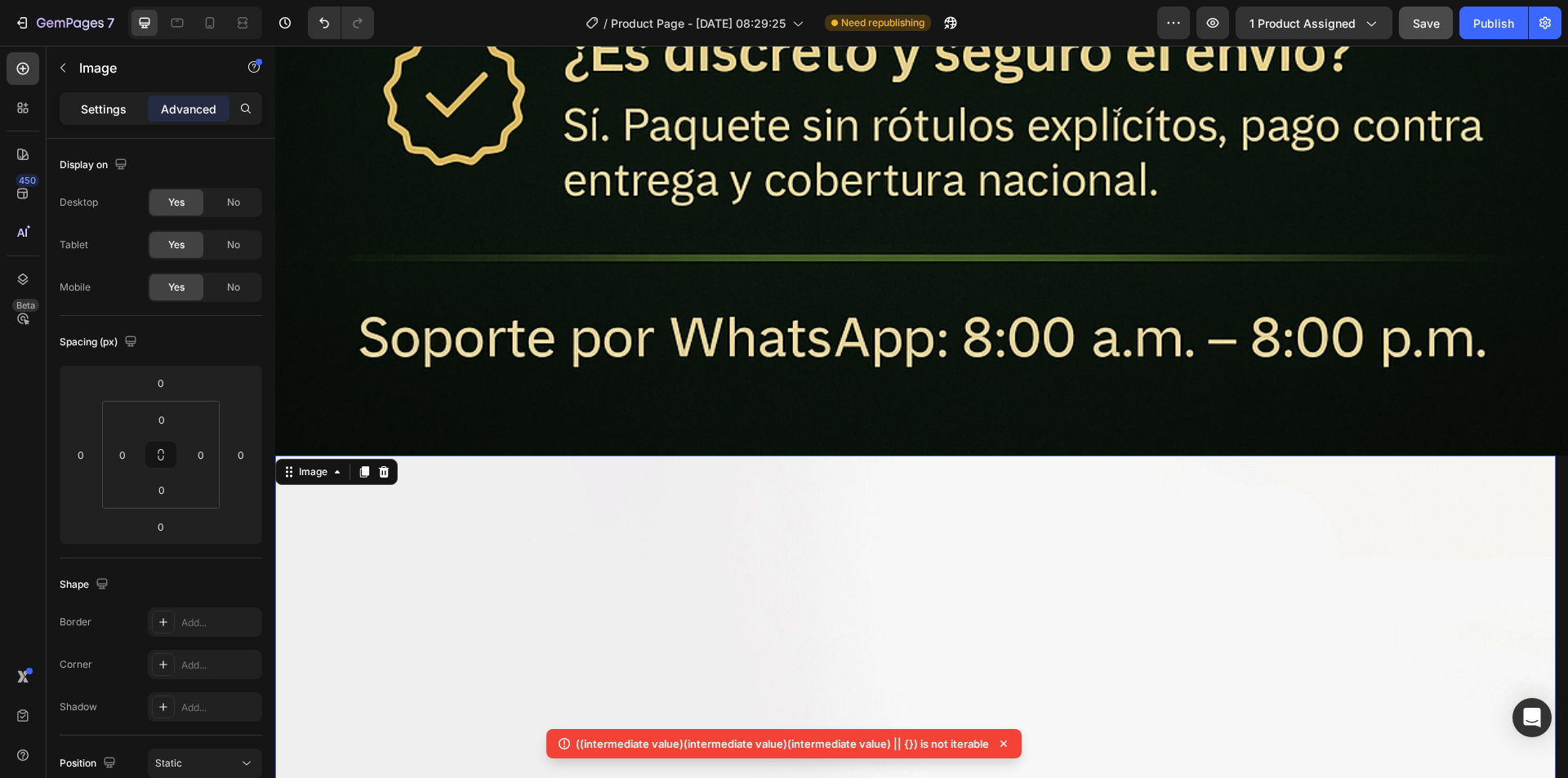
click at [104, 103] on p "Settings" at bounding box center [103, 108] width 46 height 17
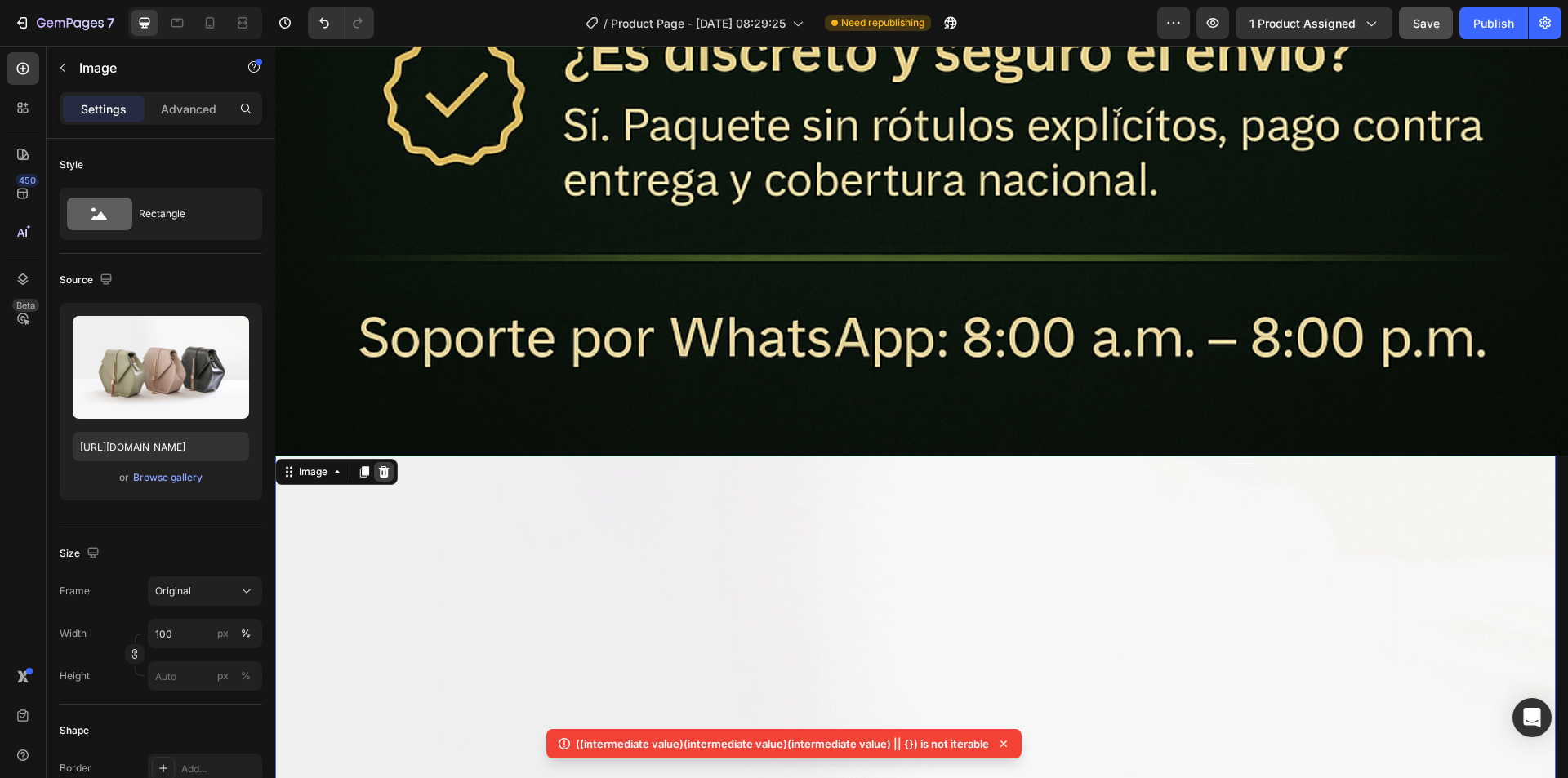
click at [388, 465] on icon at bounding box center [384, 472] width 13 height 13
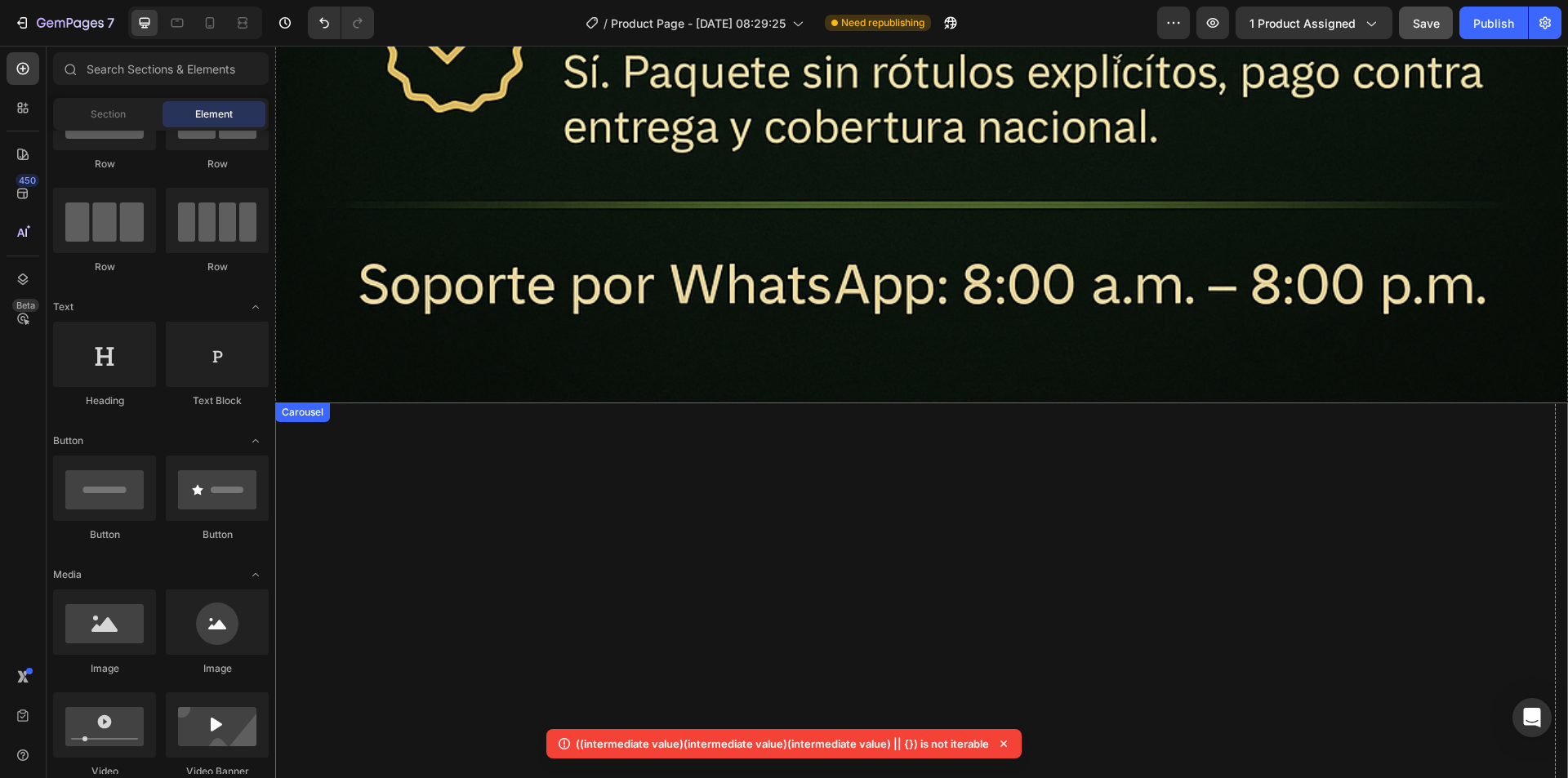
scroll to position [11635, 0]
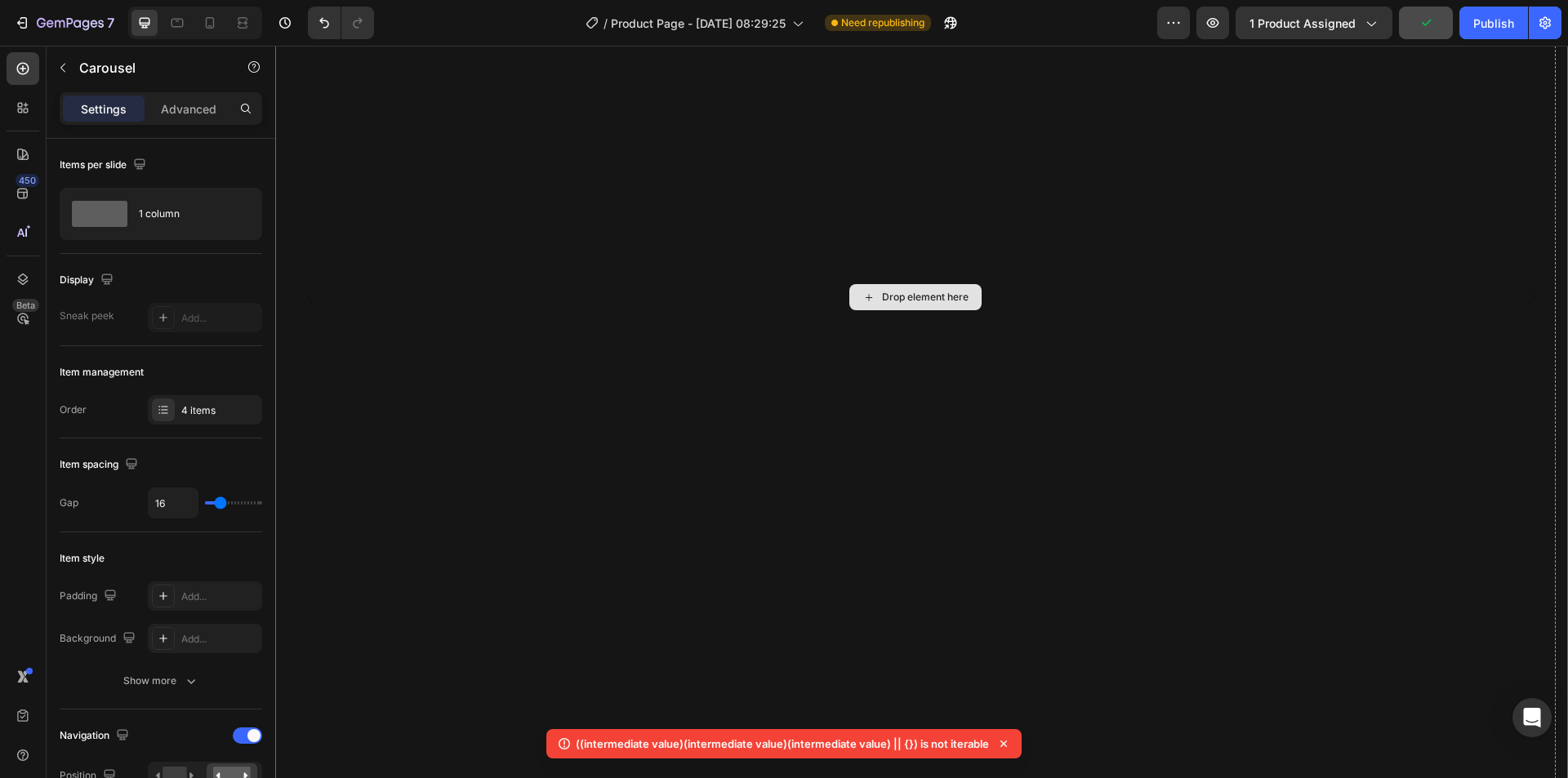
scroll to position [12859, 0]
click at [162, 96] on div "Advanced" at bounding box center [189, 108] width 82 height 26
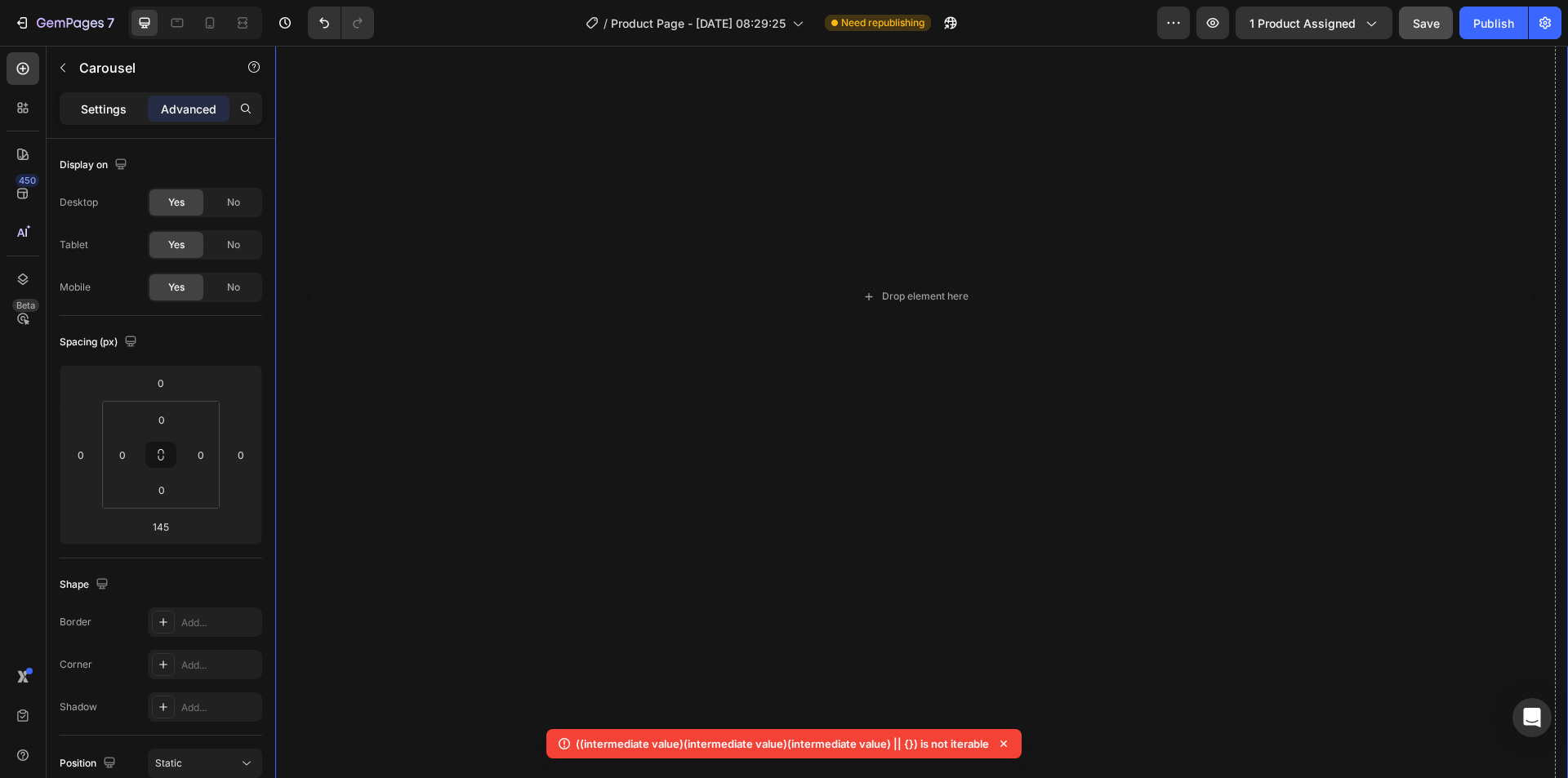
click at [98, 110] on p "Settings" at bounding box center [103, 108] width 46 height 17
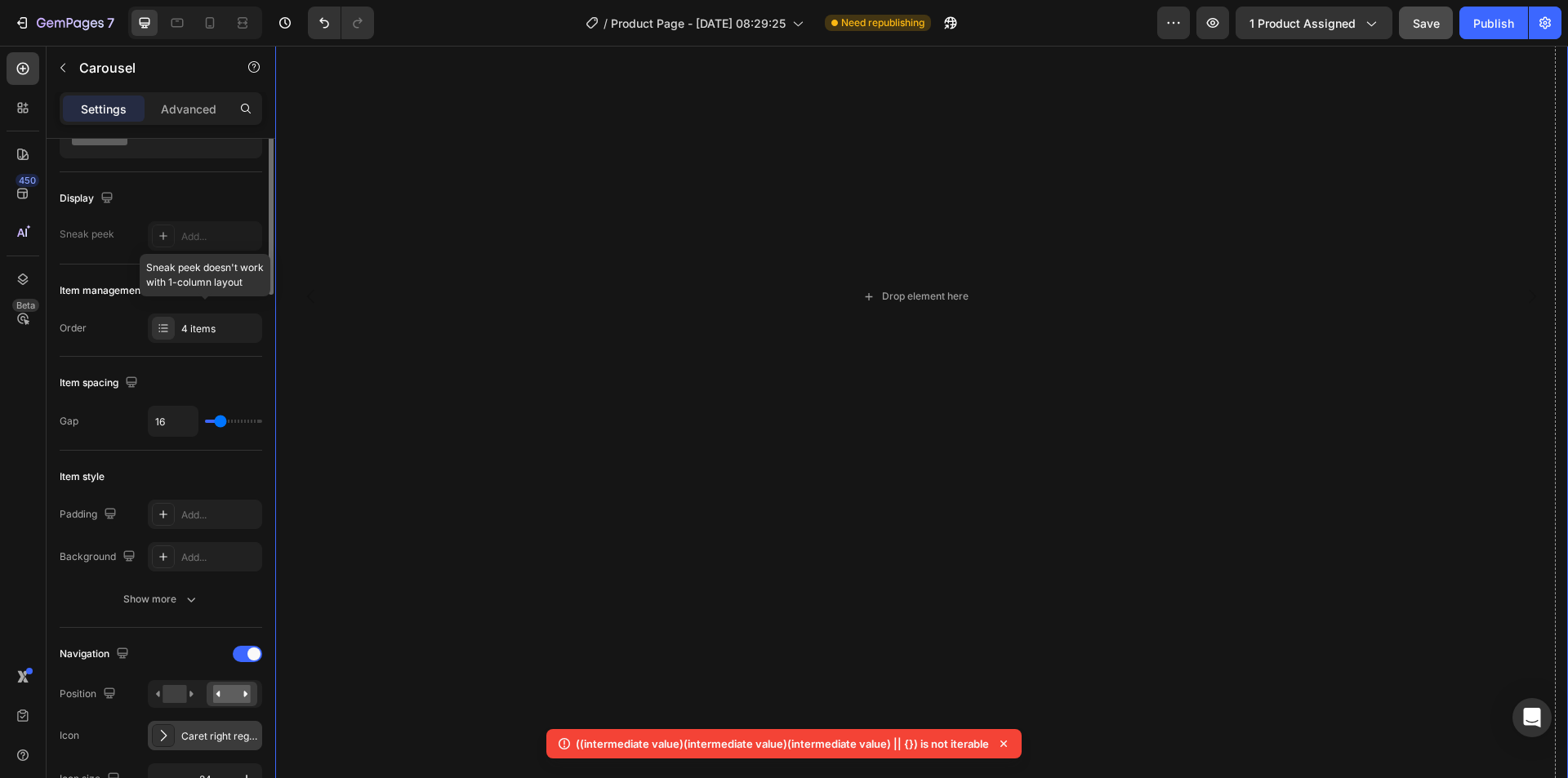
scroll to position [0, 0]
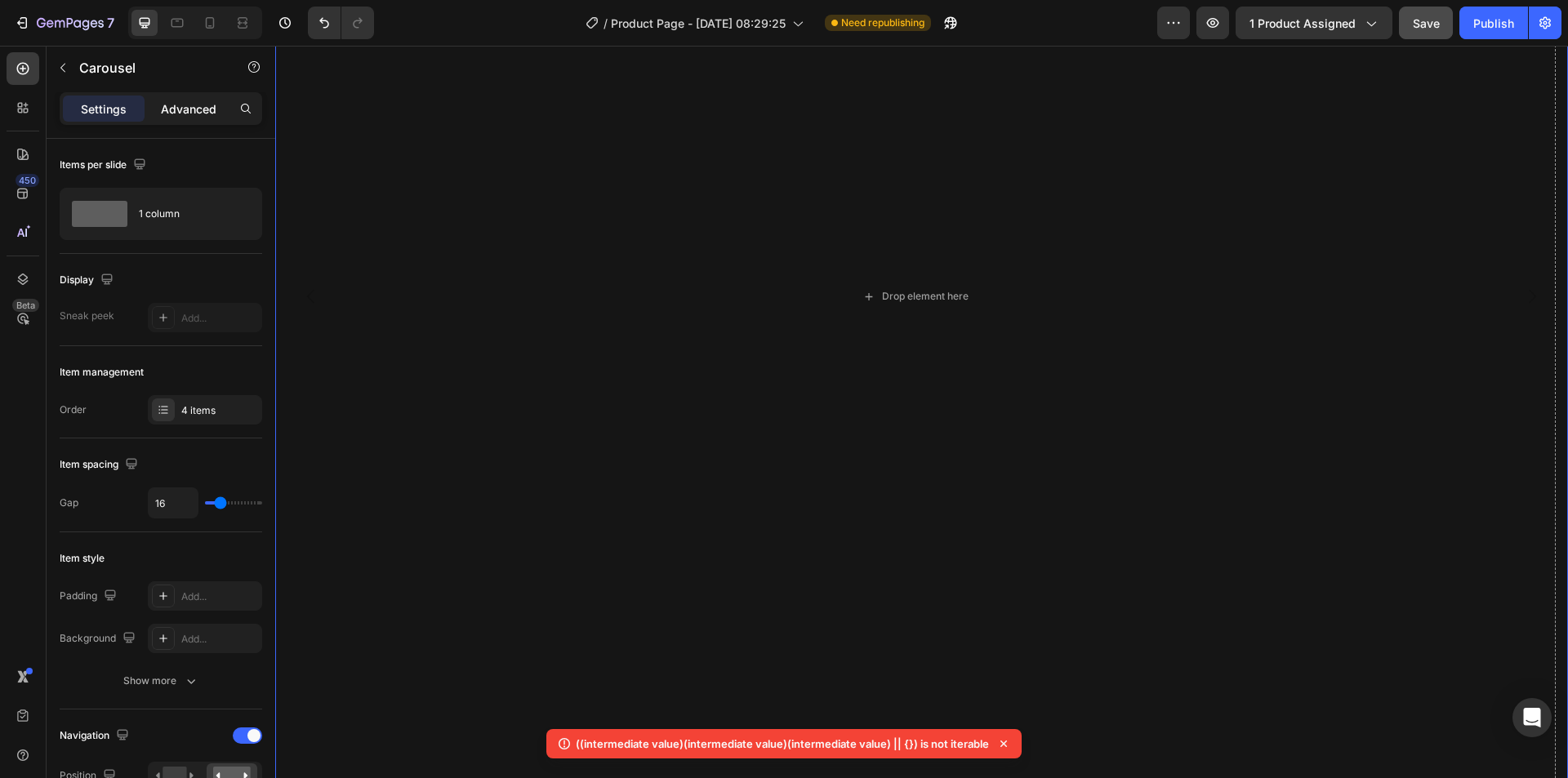
click at [205, 98] on div "Advanced" at bounding box center [189, 108] width 82 height 26
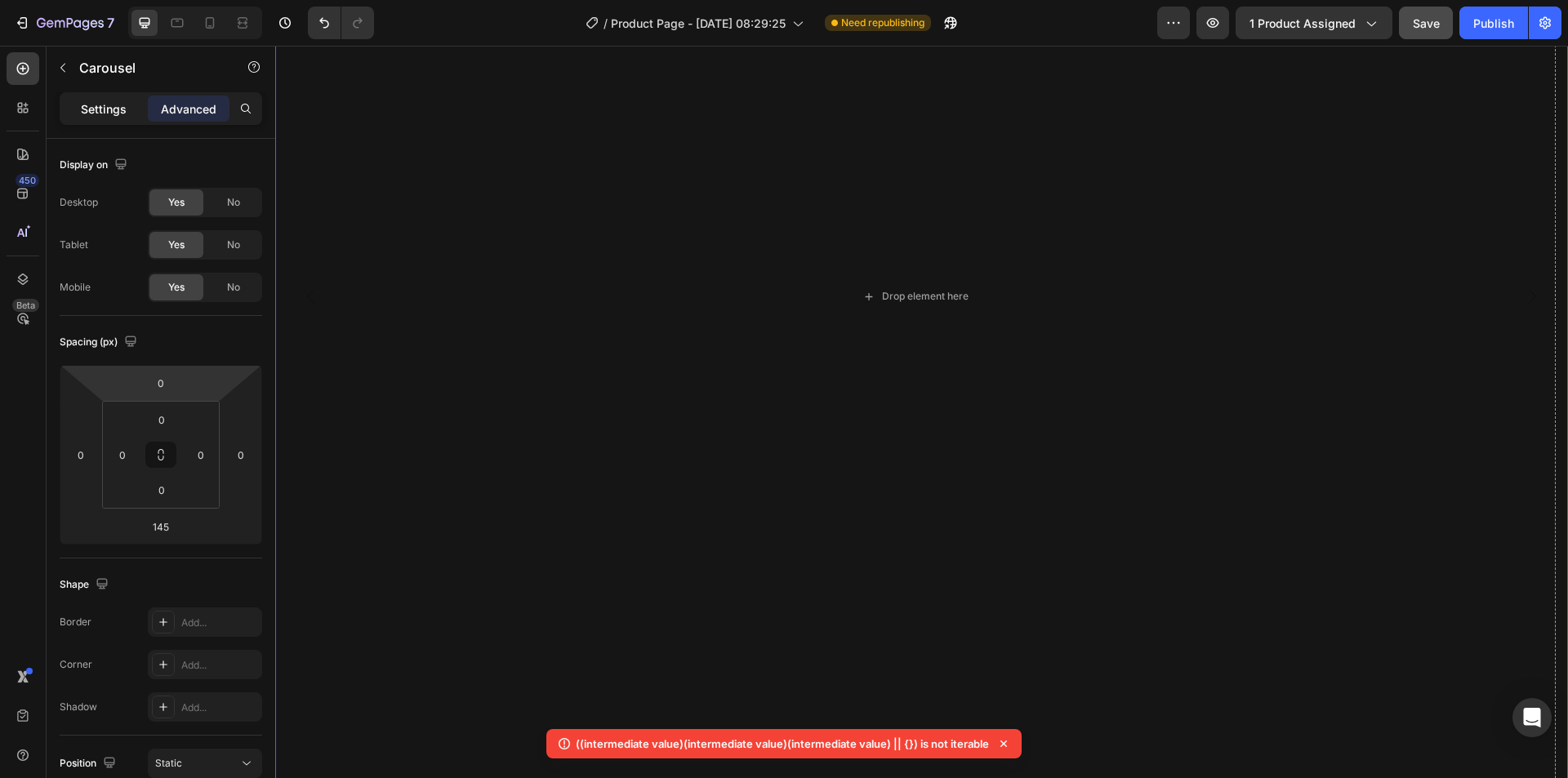
click at [105, 113] on p "Settings" at bounding box center [103, 108] width 46 height 17
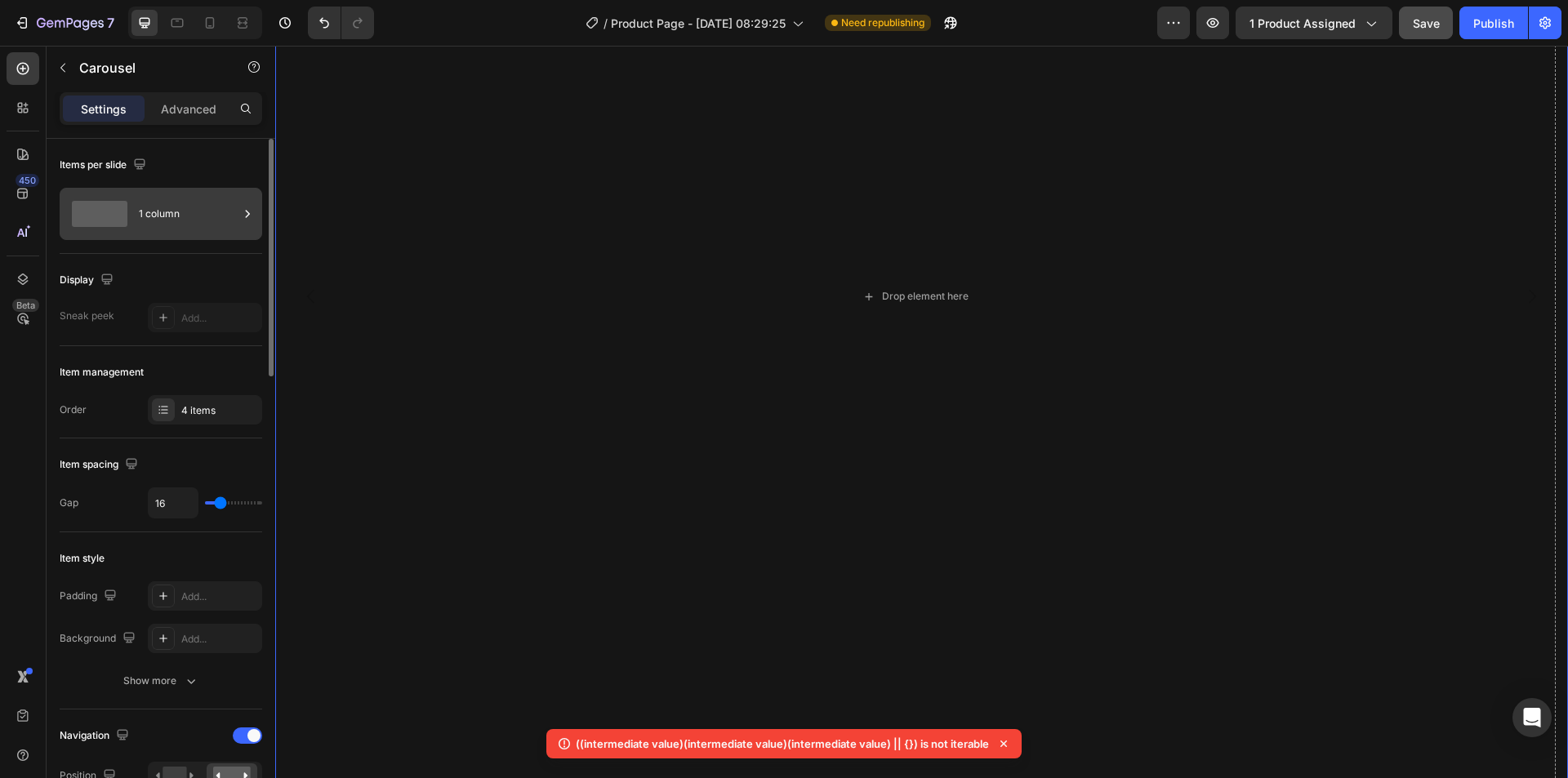
click at [222, 210] on div "1 column" at bounding box center [189, 214] width 99 height 37
click at [104, 106] on p "Settings" at bounding box center [103, 108] width 46 height 17
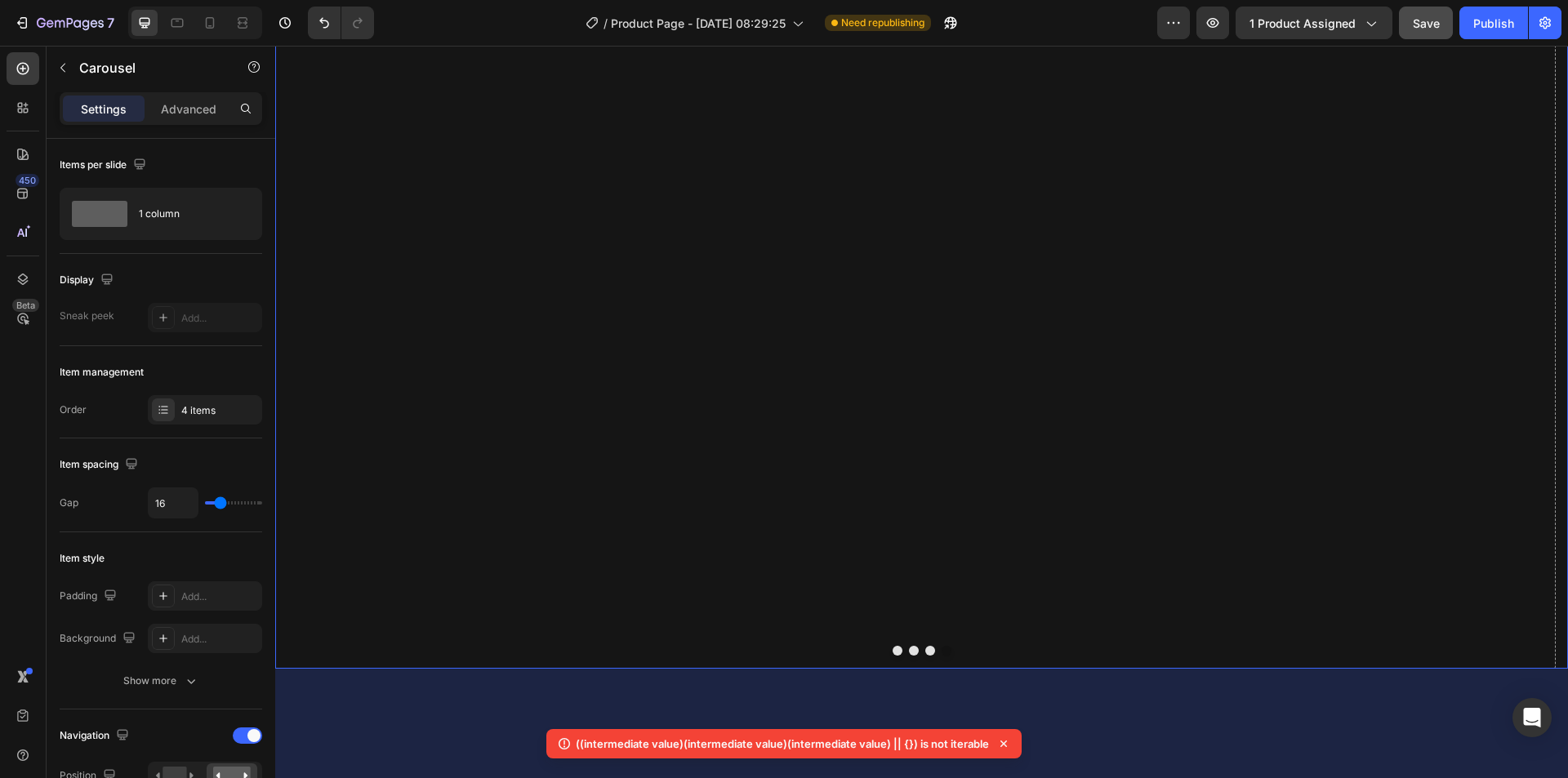
scroll to position [13594, 0]
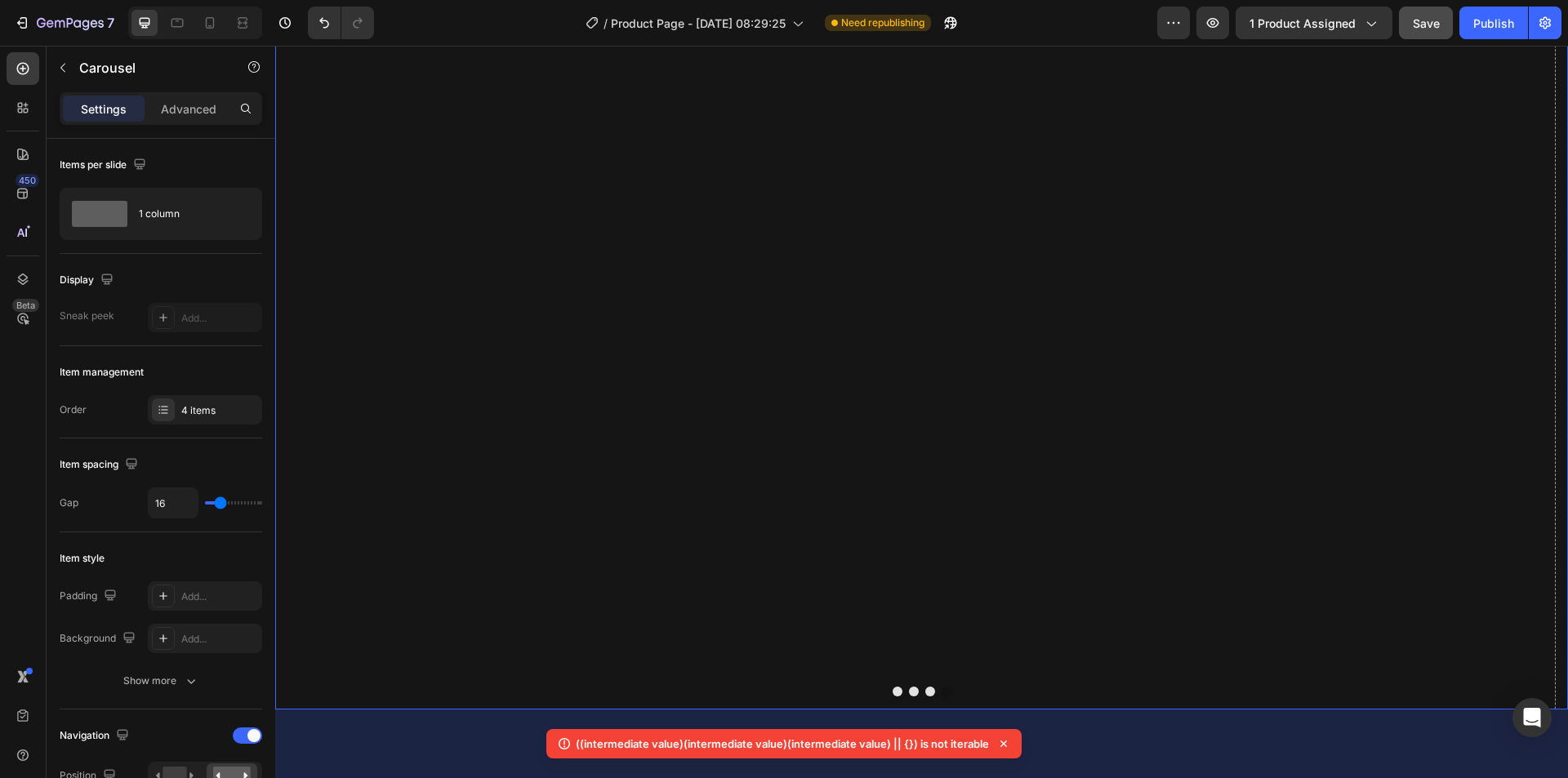
click at [969, 709] on div "145" at bounding box center [921, 768] width 1292 height 118
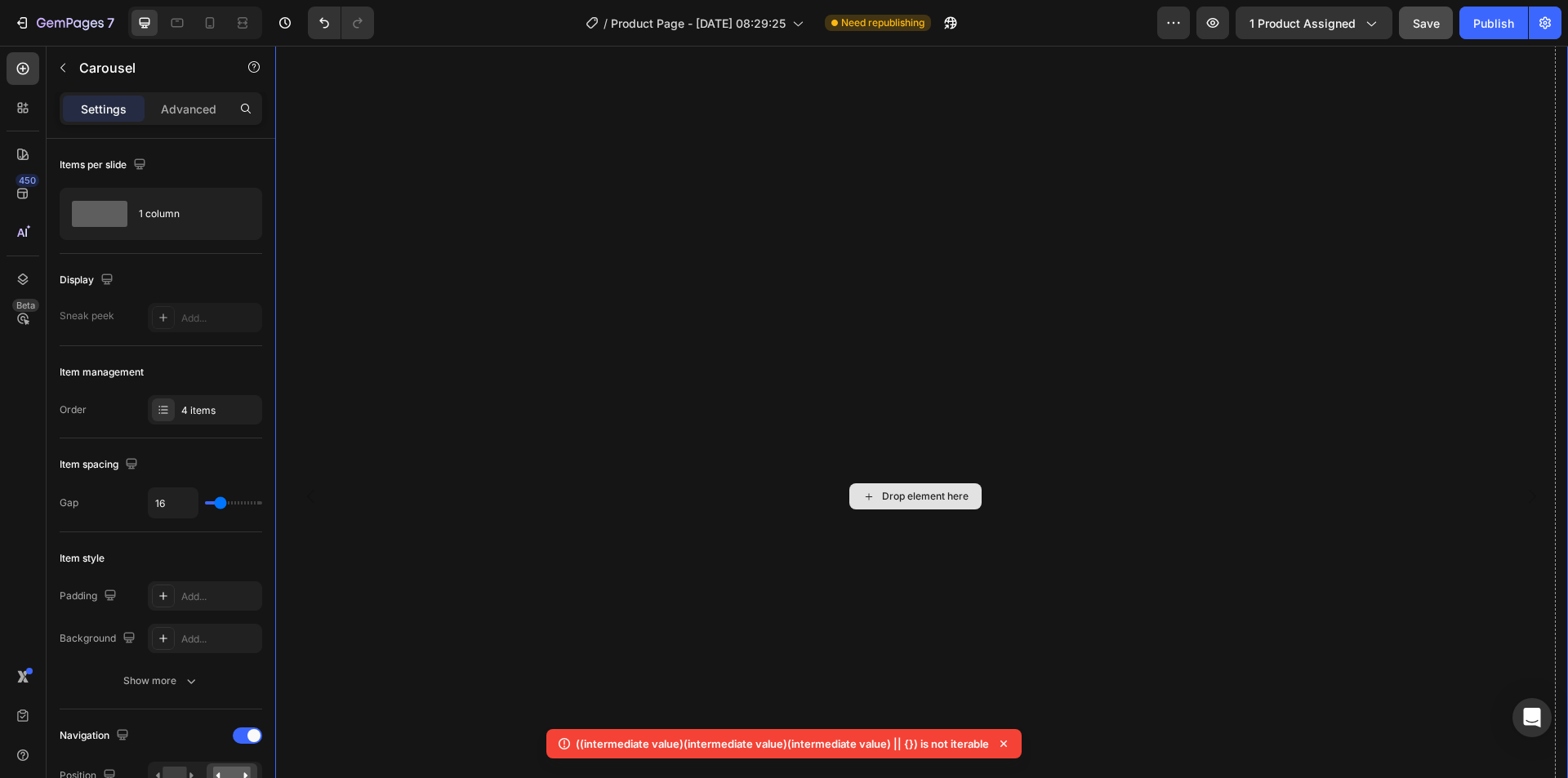
scroll to position [12533, 0]
click at [998, 363] on div "Drop element here" at bounding box center [915, 623] width 1280 height 2294
click at [950, 617] on div "Drop element here" at bounding box center [925, 623] width 87 height 13
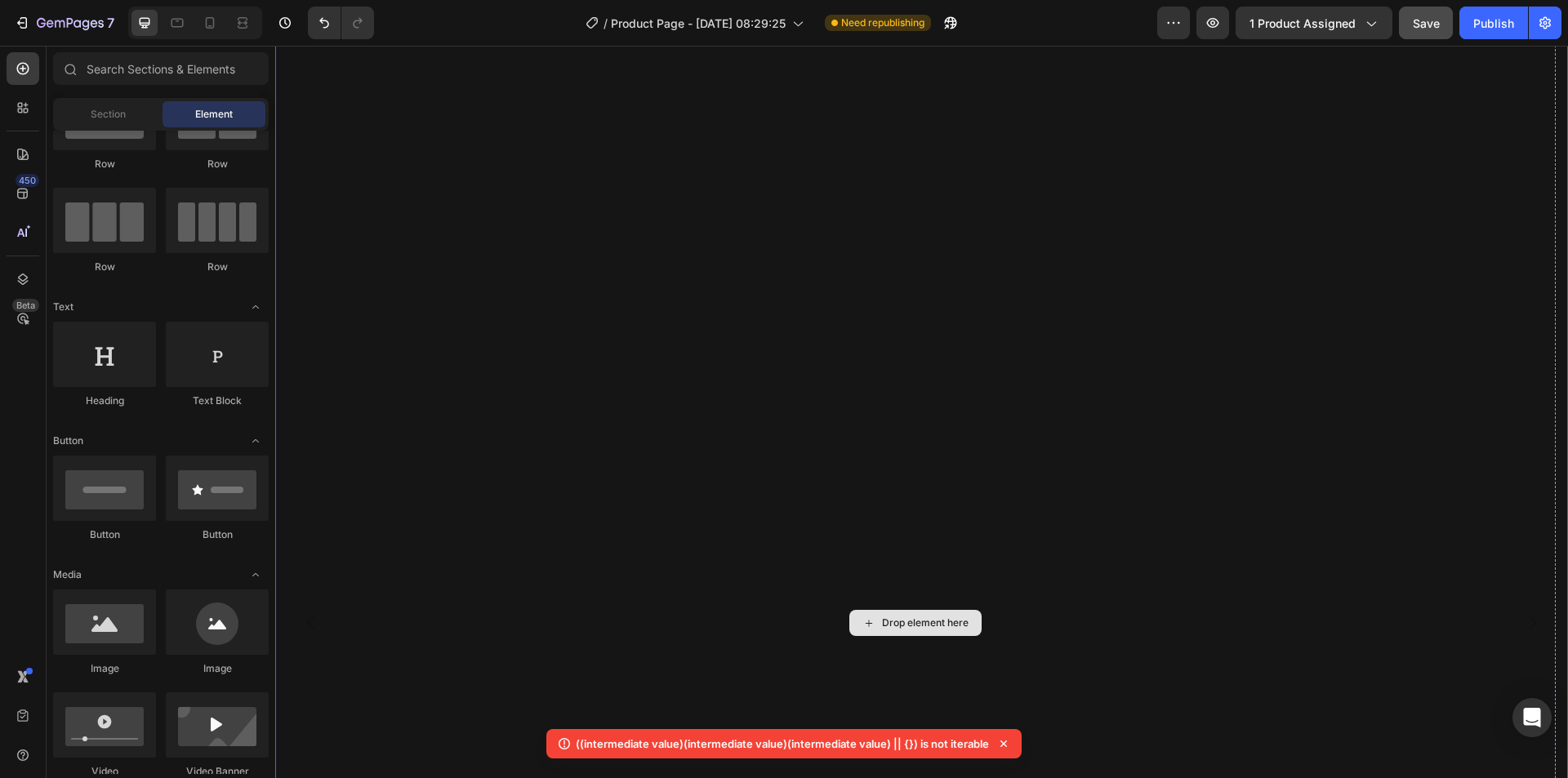
click at [920, 617] on div "Drop element here" at bounding box center [925, 623] width 87 height 13
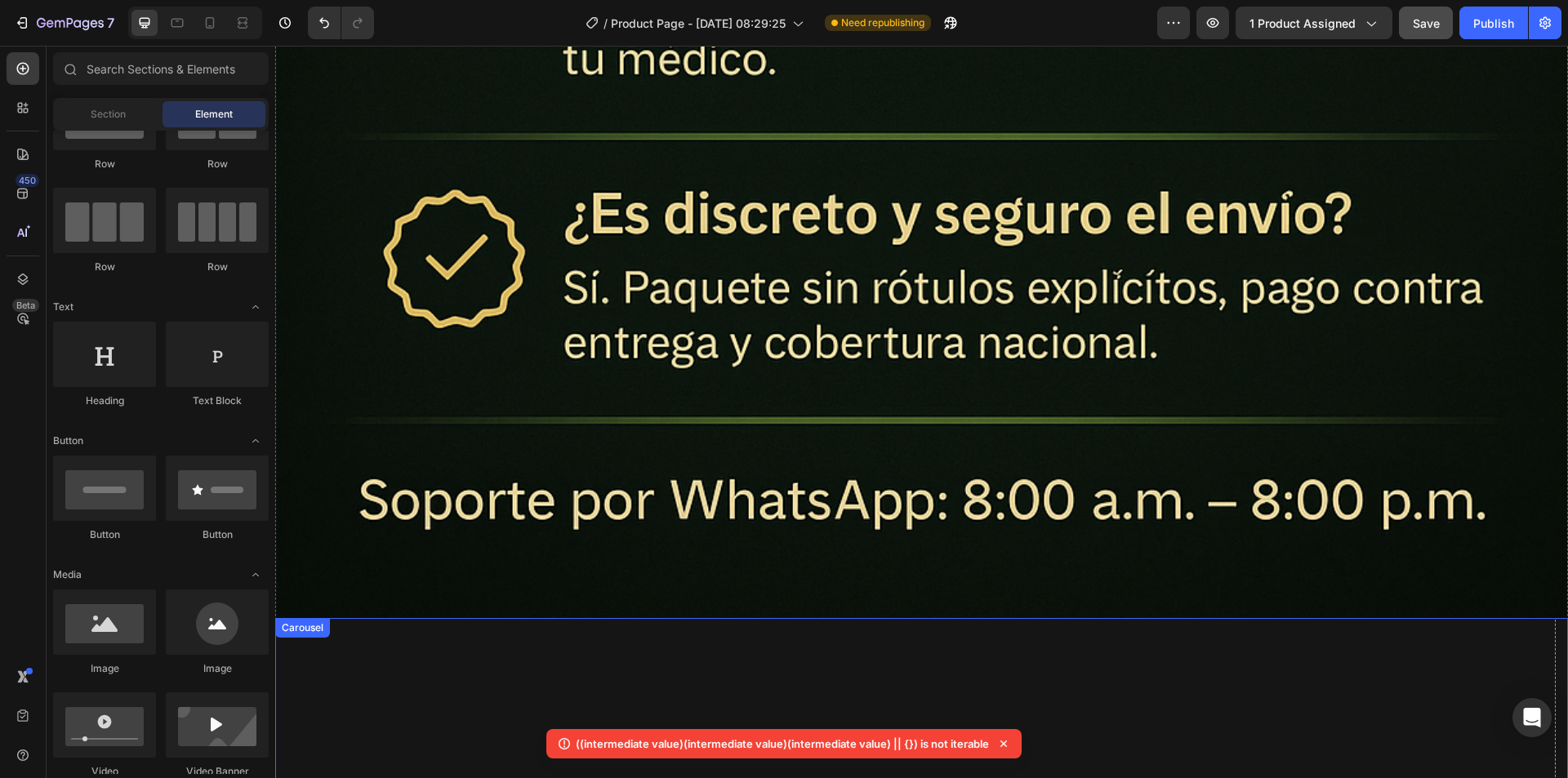
scroll to position [11390, 0]
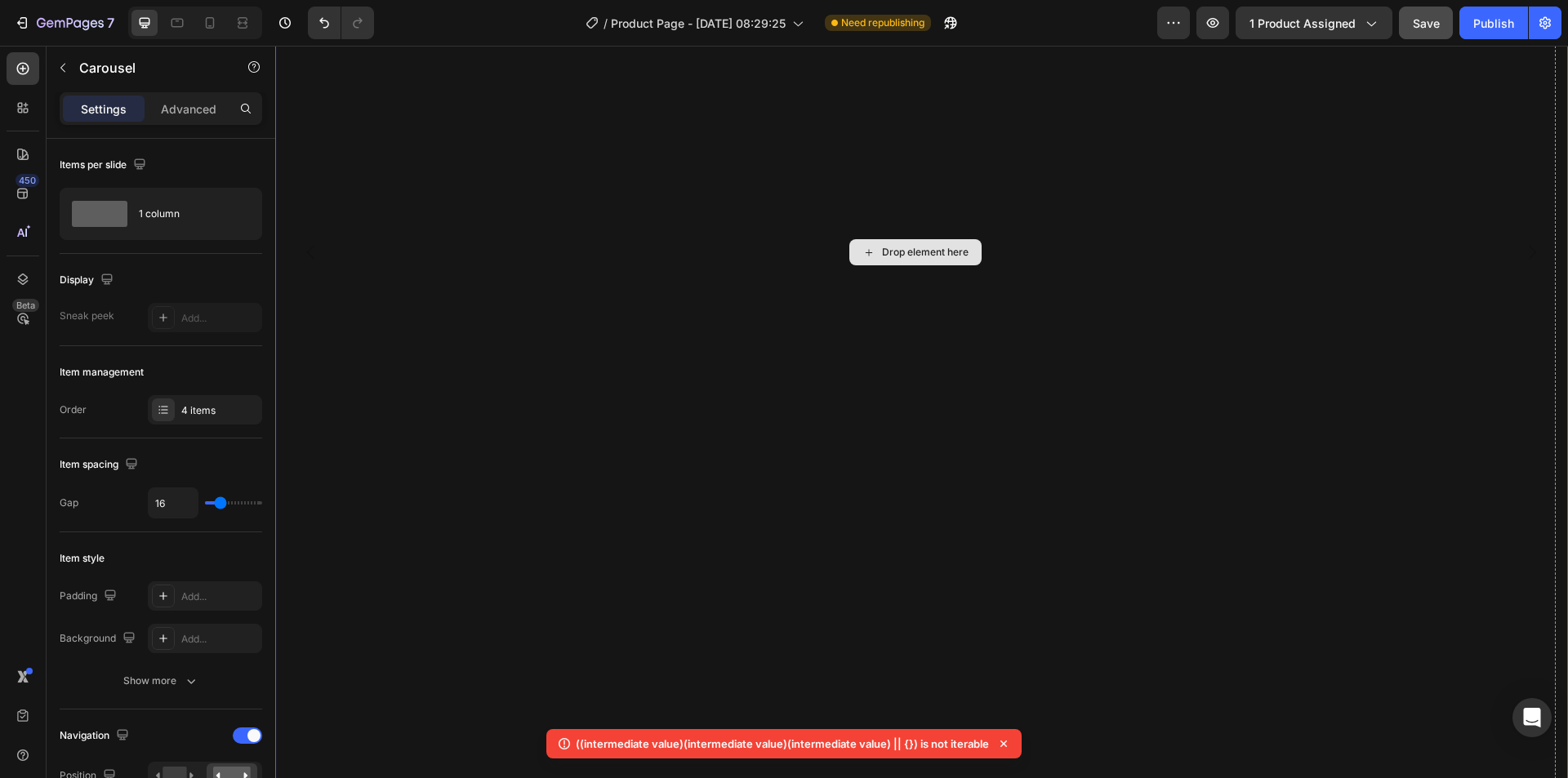
scroll to position [12696, 0]
click at [180, 98] on div "Advanced" at bounding box center [189, 108] width 82 height 26
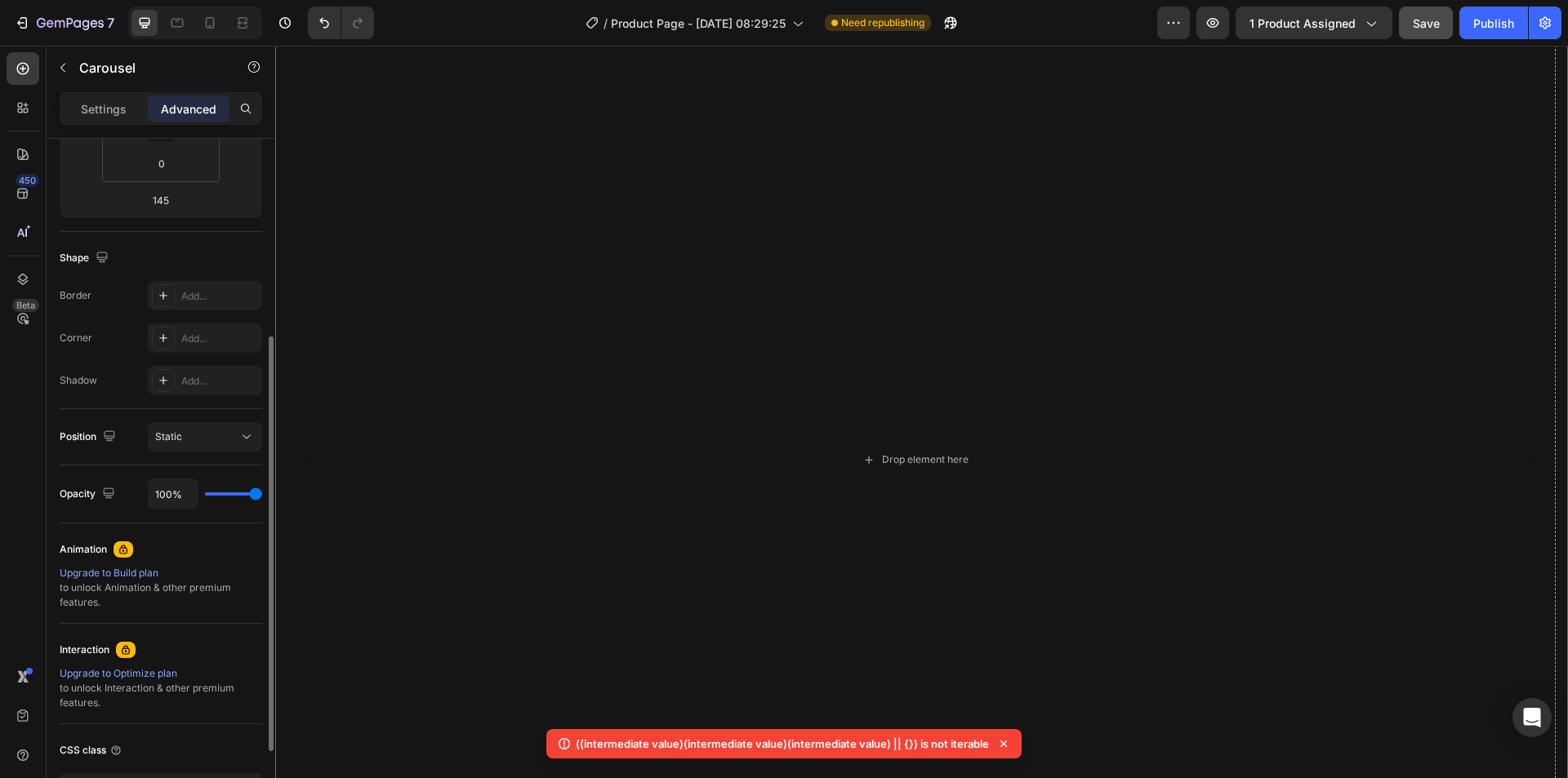
scroll to position [0, 0]
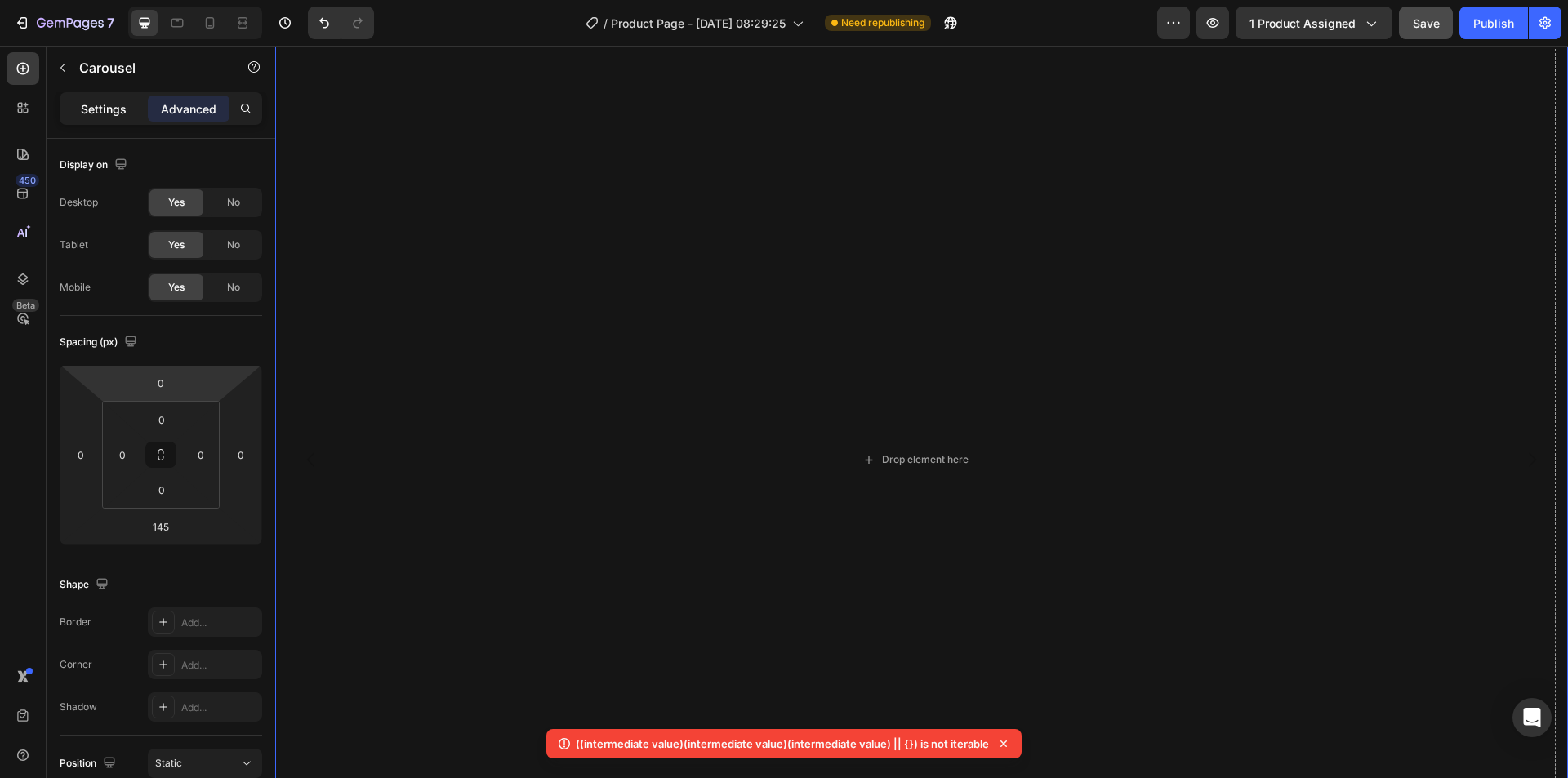
click at [95, 102] on p "Settings" at bounding box center [103, 108] width 46 height 17
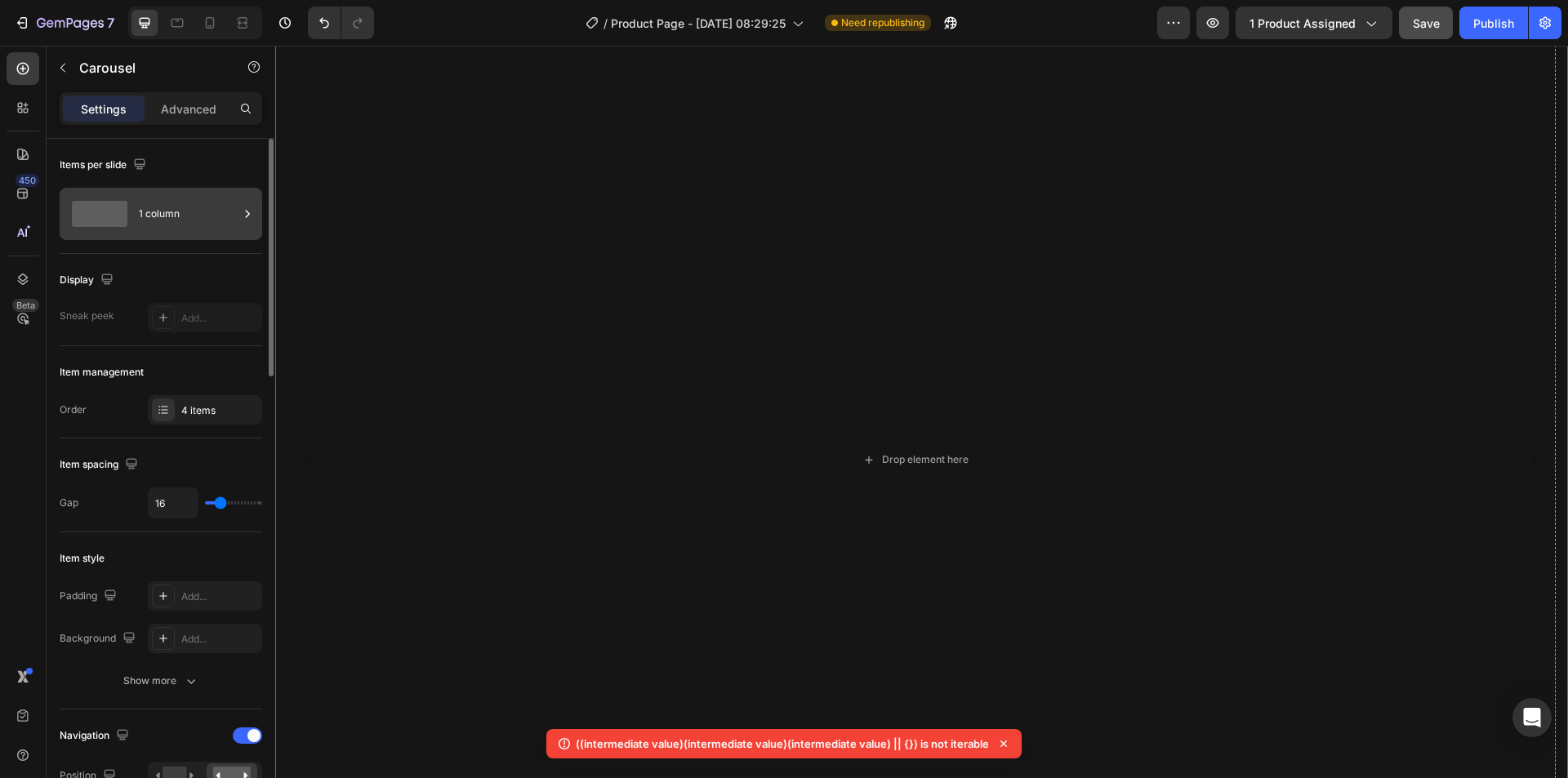
click at [177, 222] on div "1 column" at bounding box center [189, 214] width 99 height 37
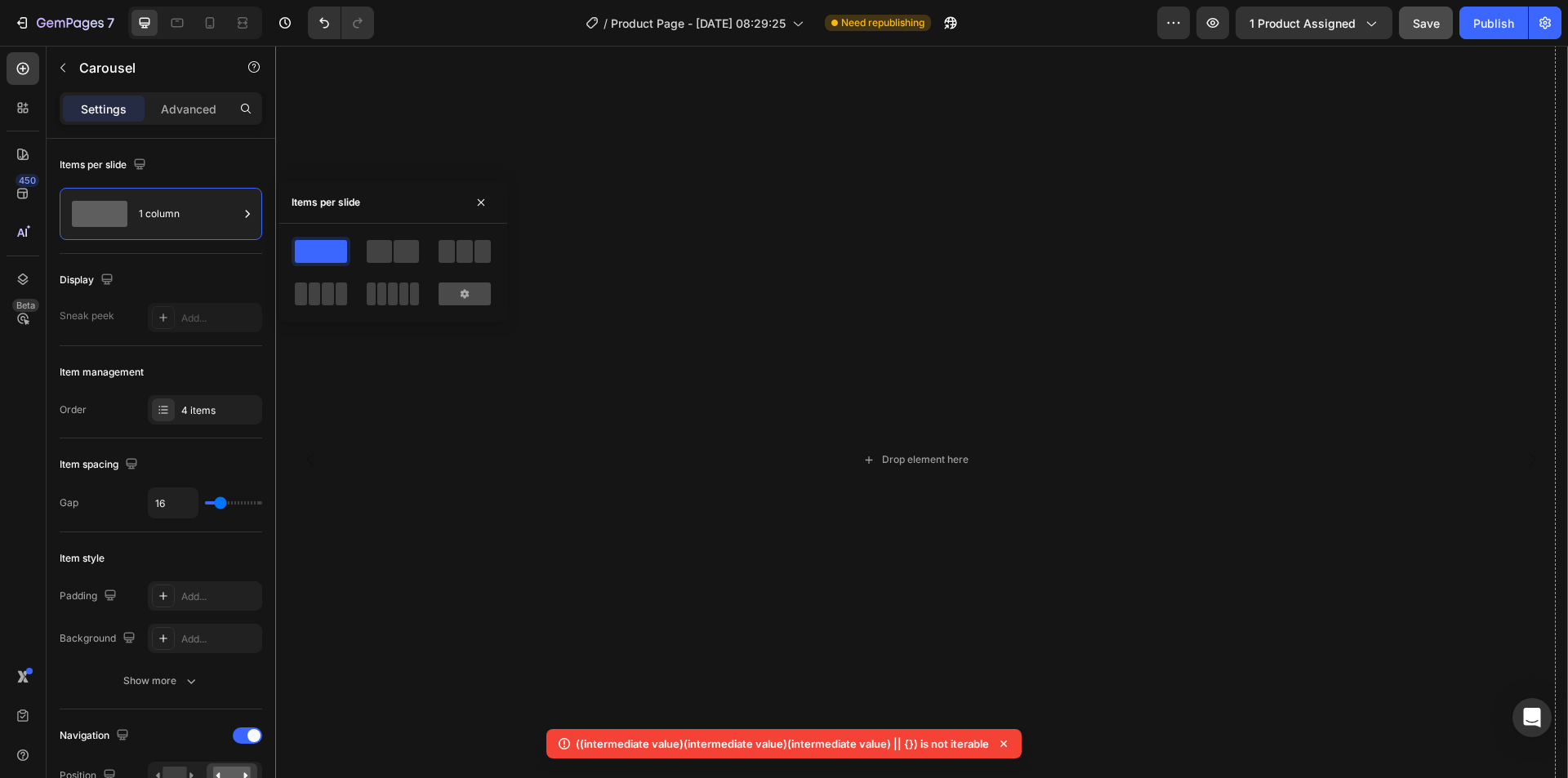
click at [465, 291] on icon at bounding box center [464, 293] width 8 height 9
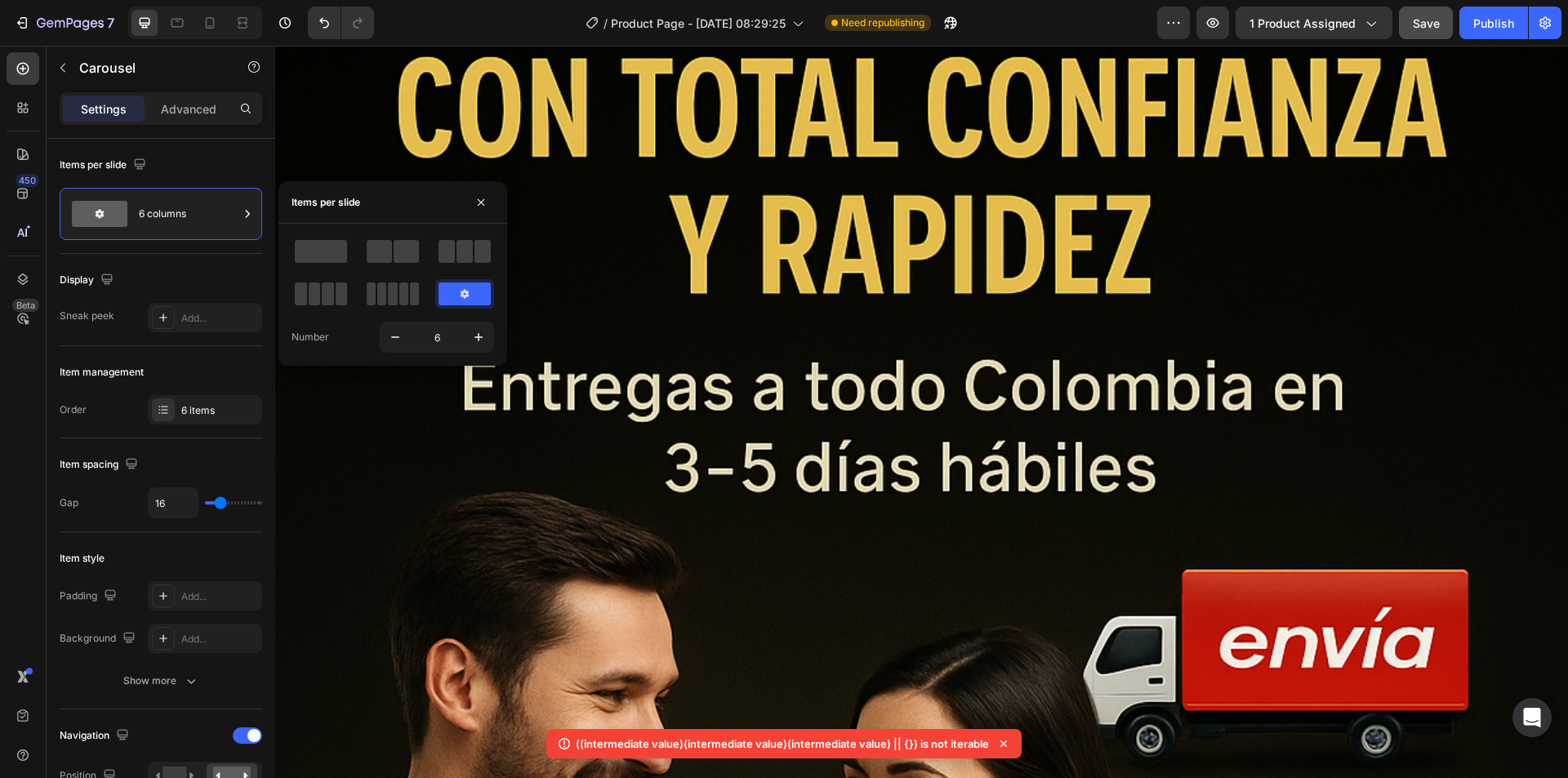
scroll to position [11730, 0]
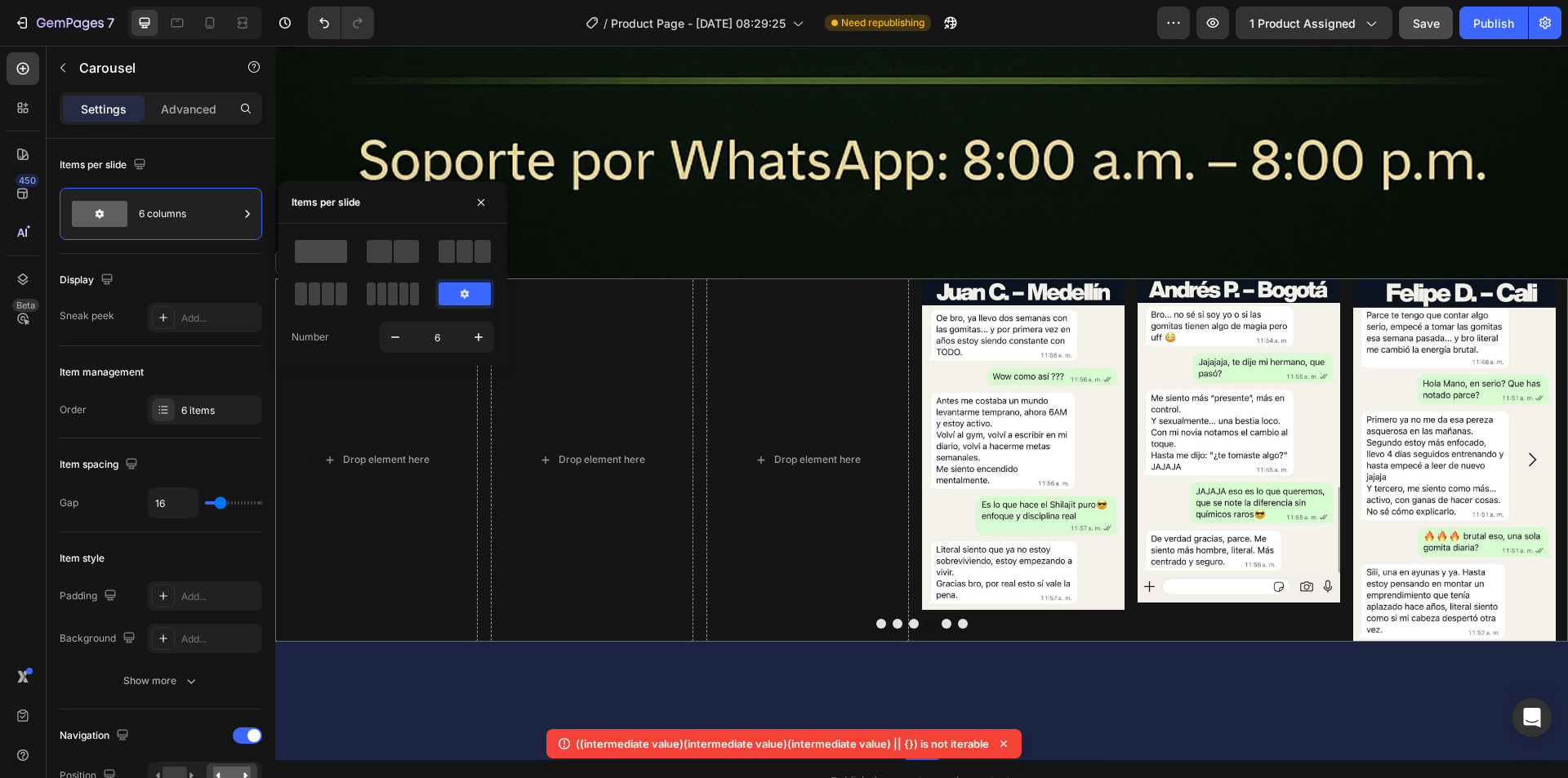
drag, startPoint x: 301, startPoint y: 257, endPoint x: 311, endPoint y: 256, distance: 10.0
click at [301, 258] on span at bounding box center [320, 252] width 52 height 23
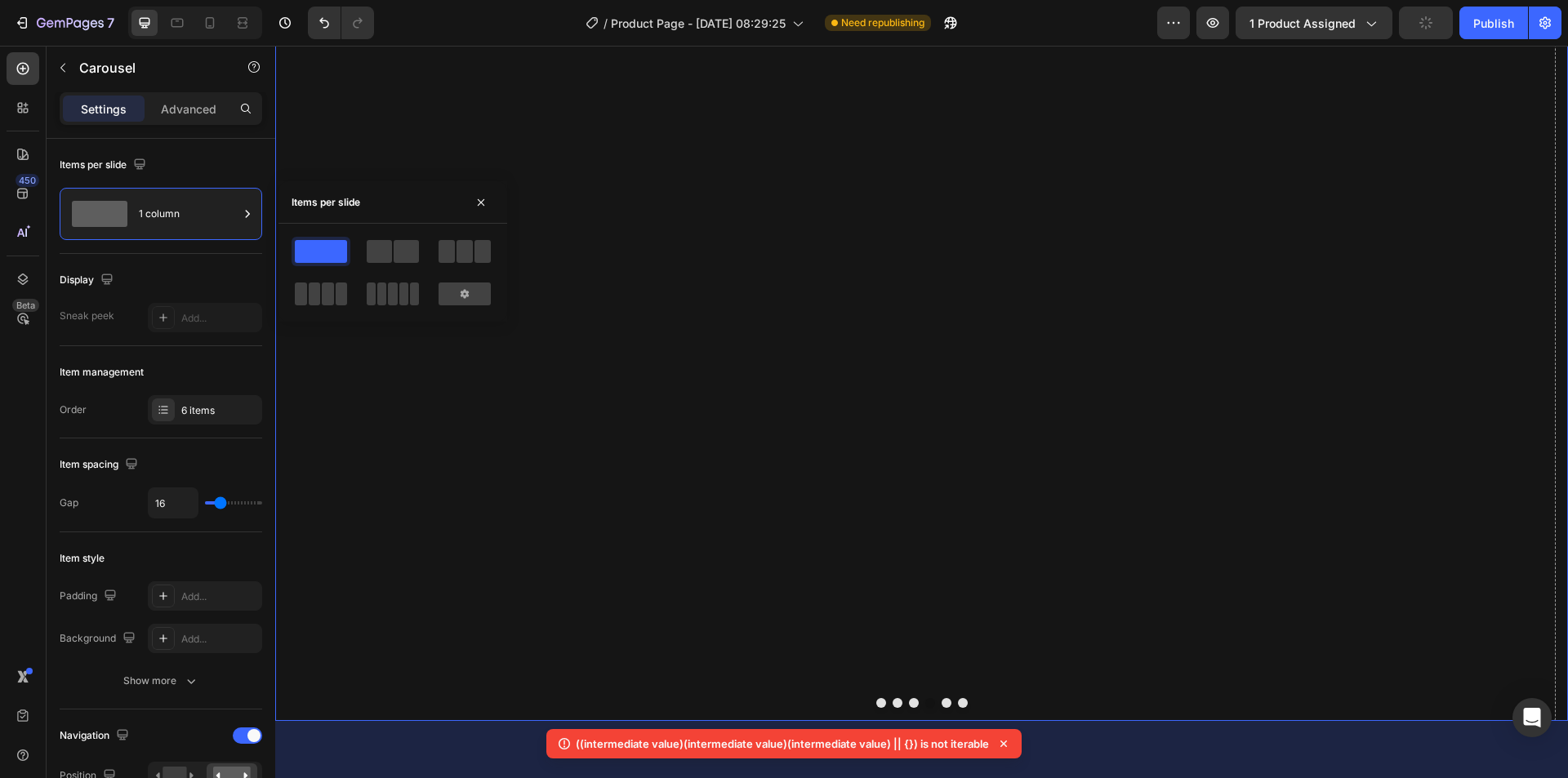
scroll to position [13349, 0]
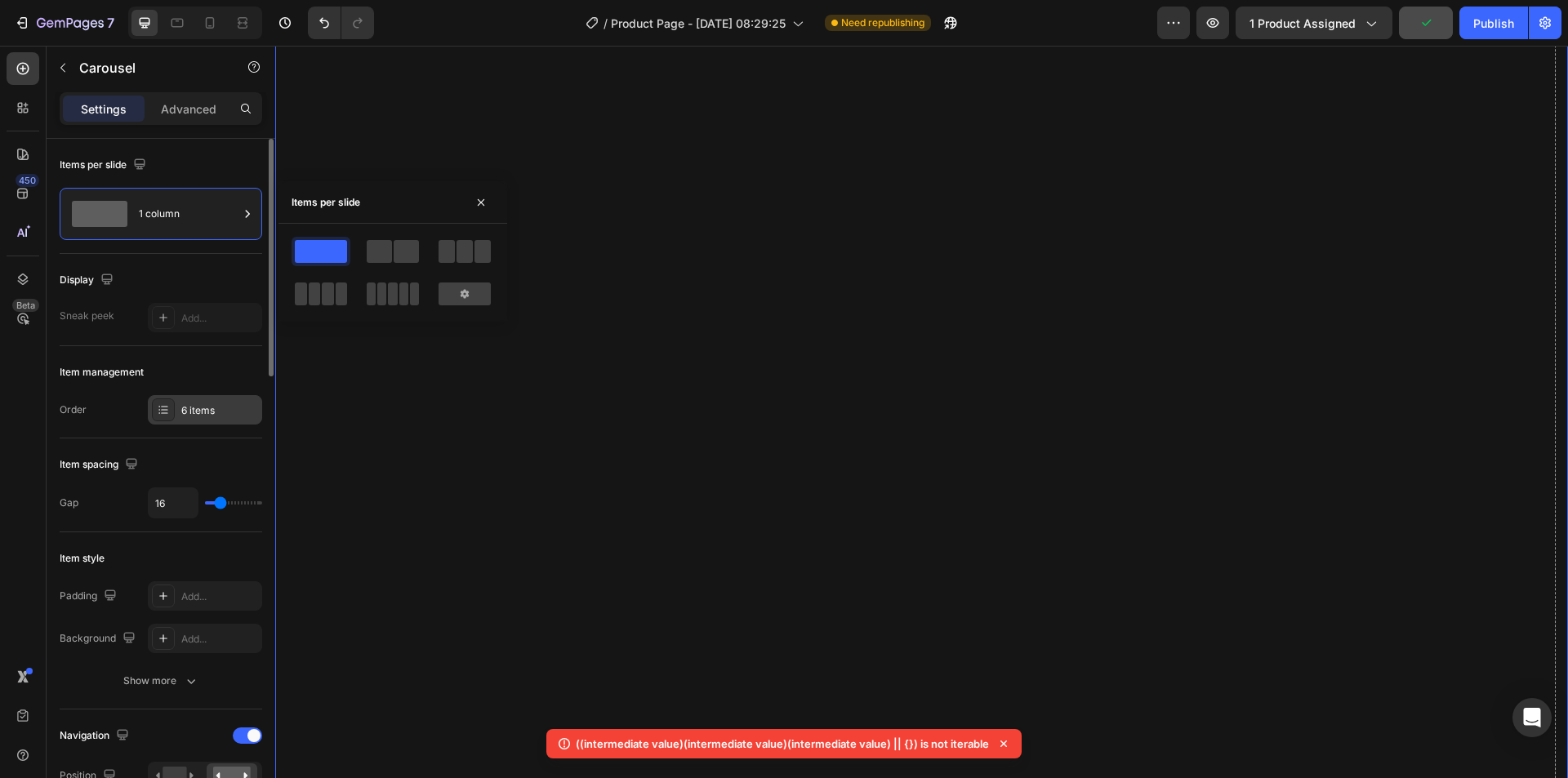
click at [225, 403] on div "6 items" at bounding box center [219, 411] width 77 height 15
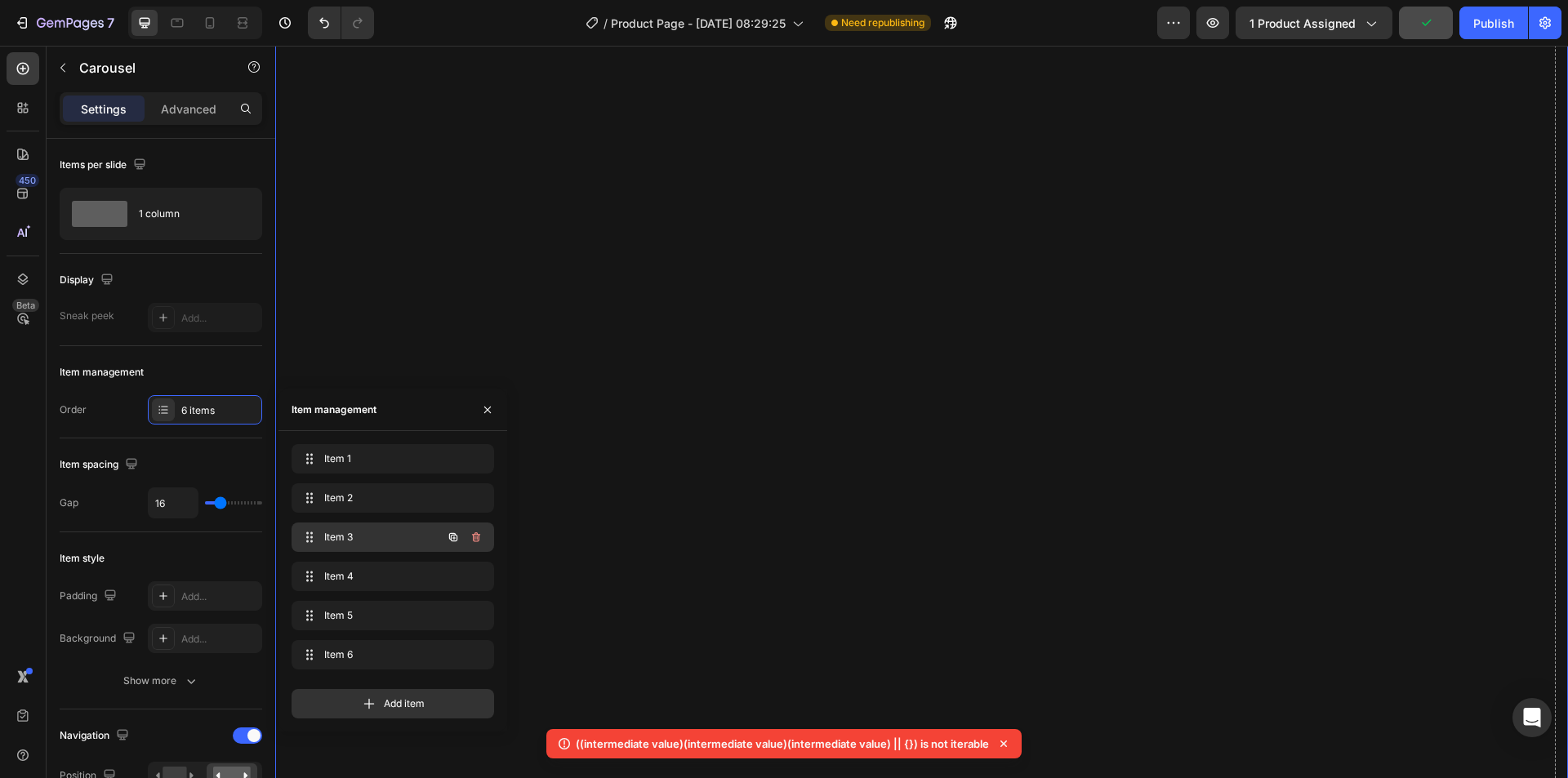
click at [354, 533] on span "Item 3" at bounding box center [370, 537] width 92 height 15
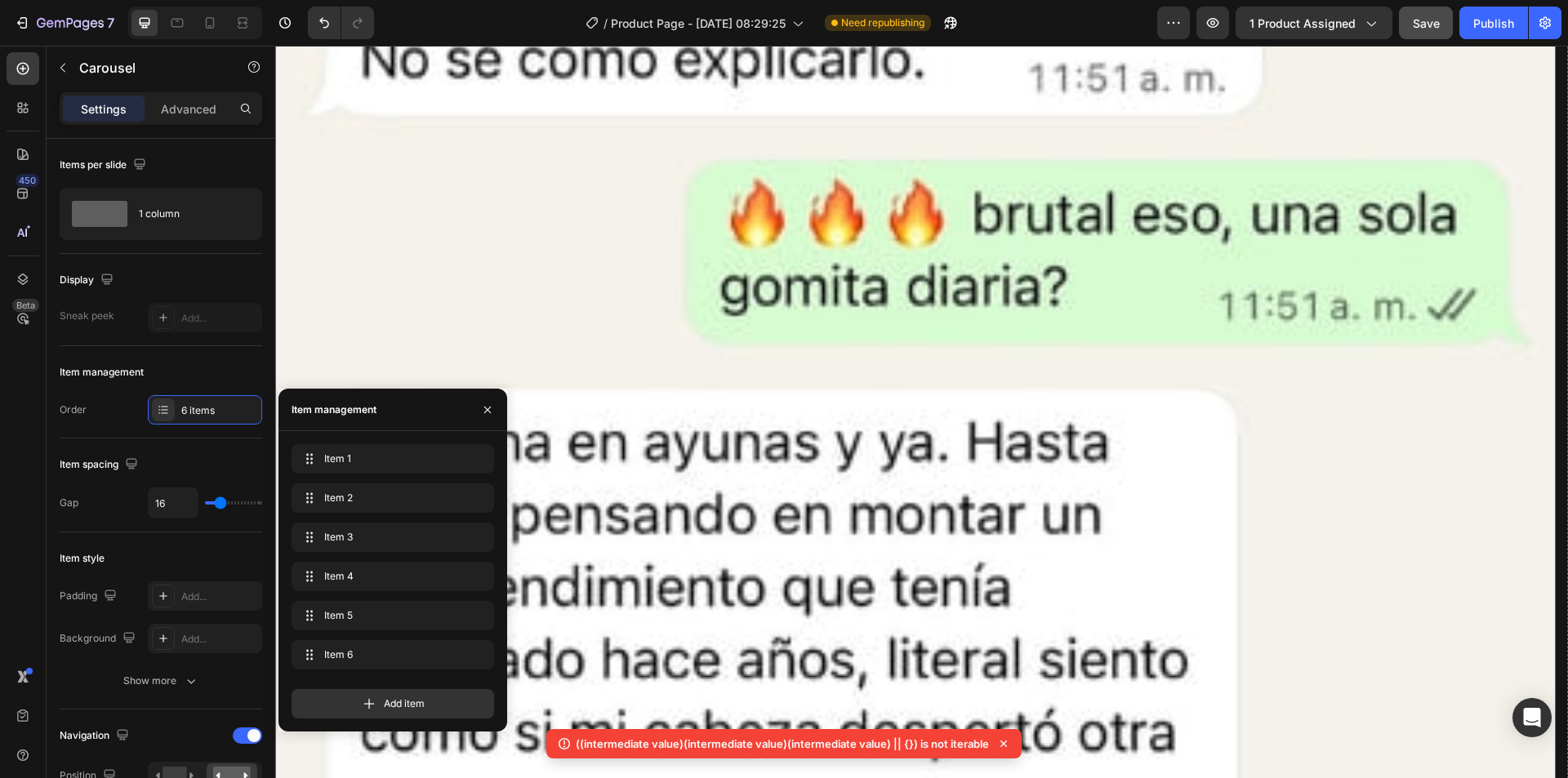
scroll to position [13512, 0]
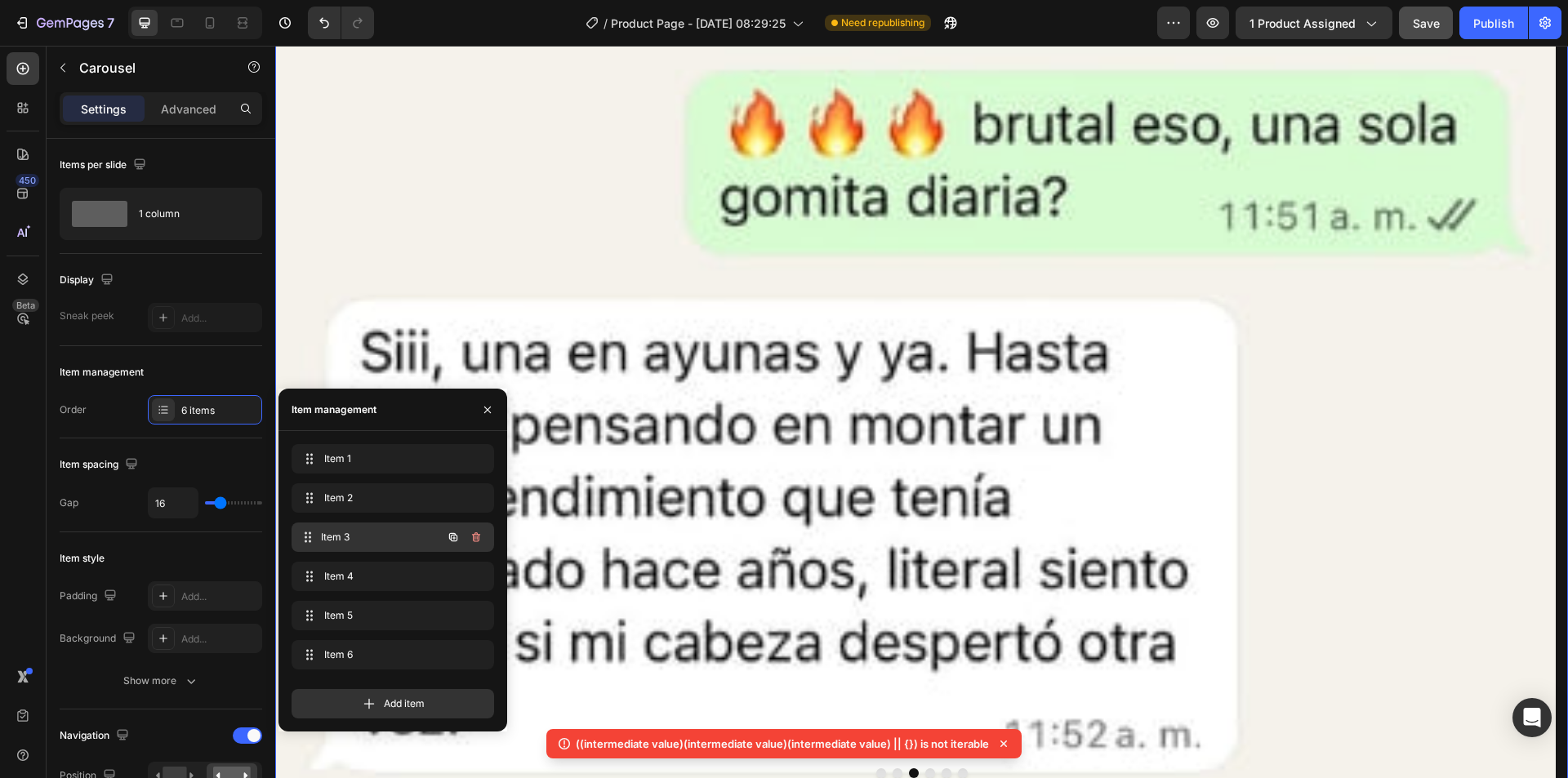
click at [349, 526] on div "Item 3 Item 3" at bounding box center [370, 537] width 144 height 23
click at [197, 412] on div "6 items" at bounding box center [219, 411] width 77 height 15
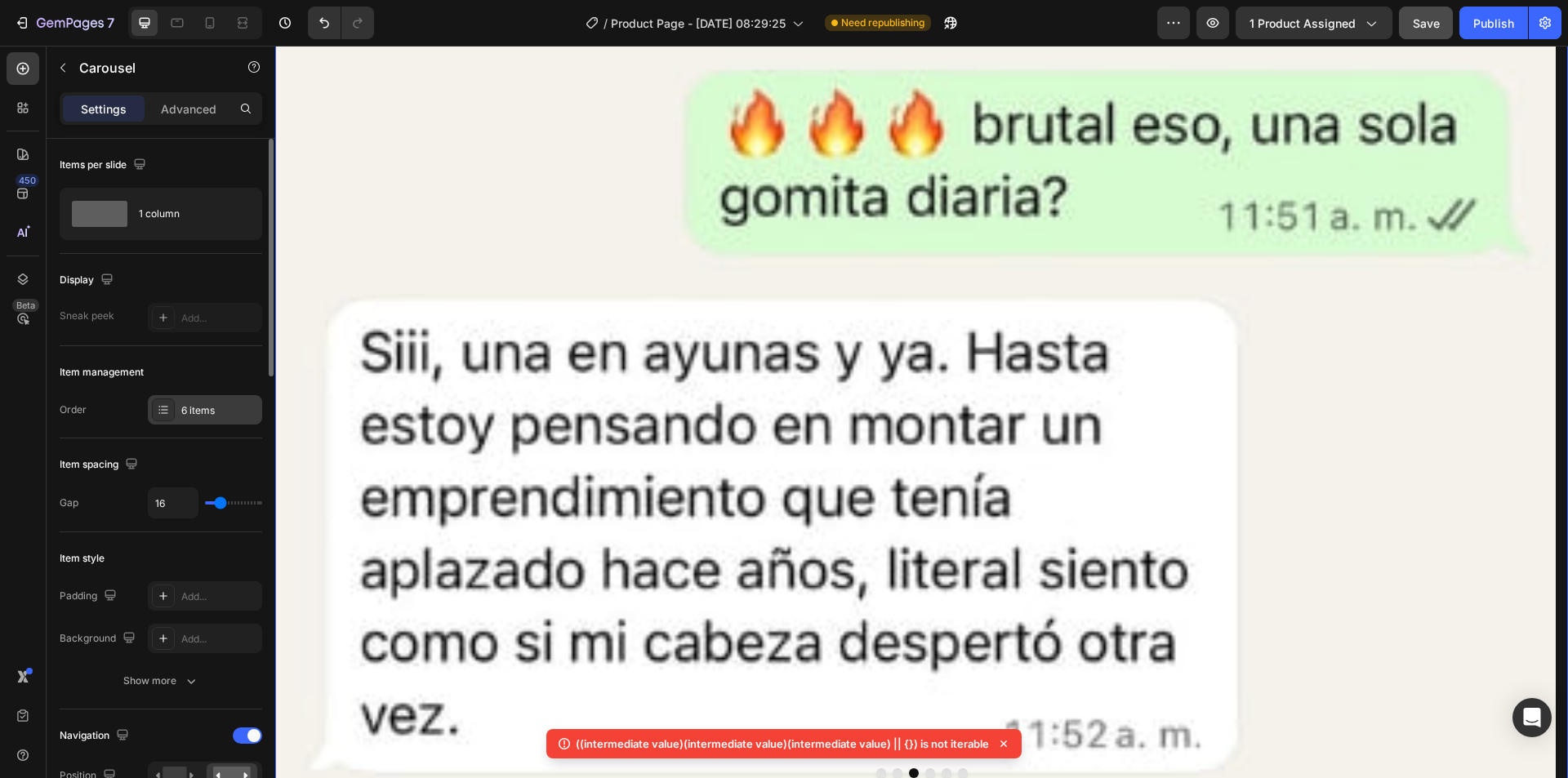
click at [200, 408] on div "6 items" at bounding box center [219, 411] width 77 height 15
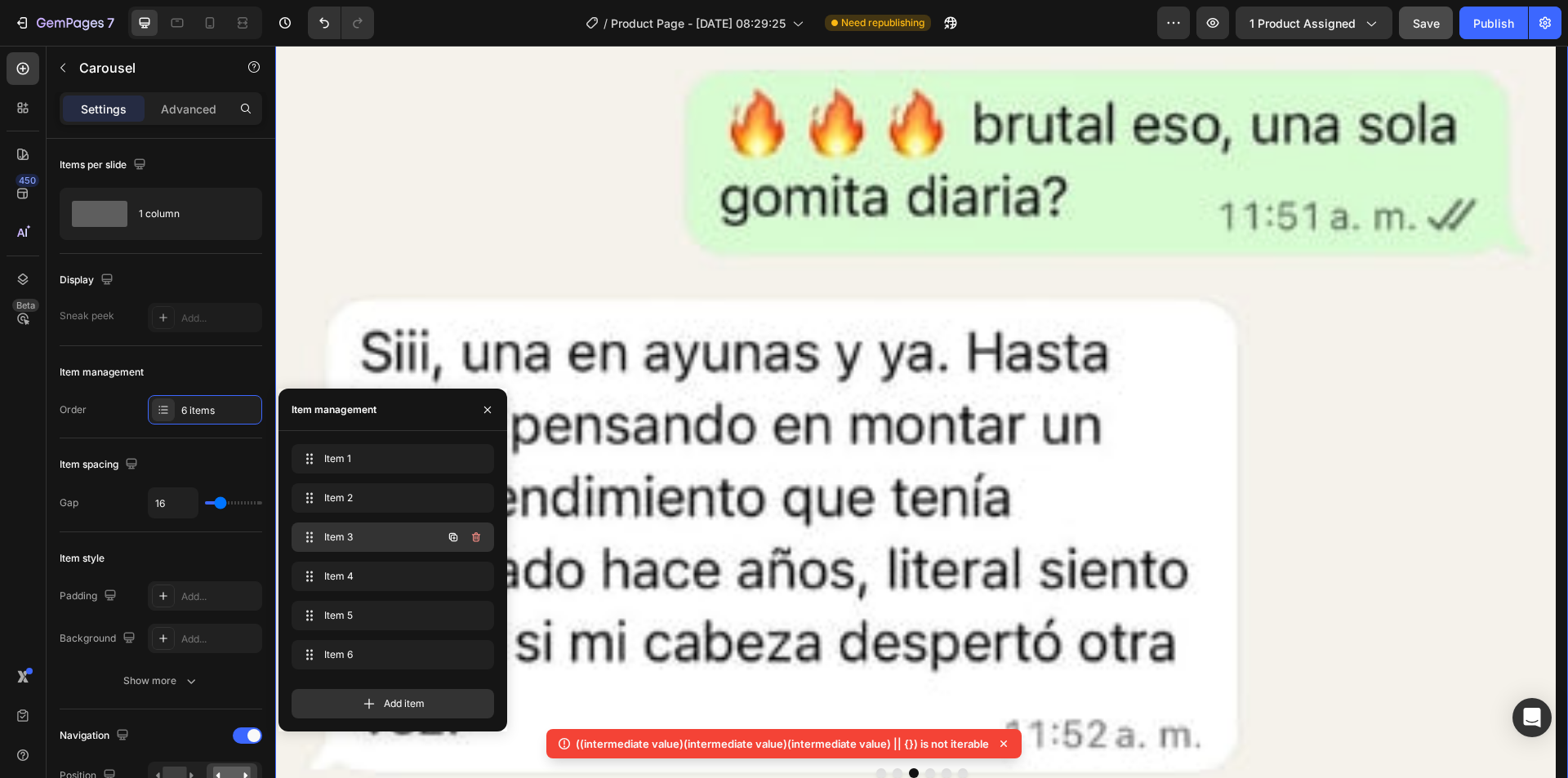
click at [325, 533] on span "Item 3" at bounding box center [370, 537] width 92 height 15
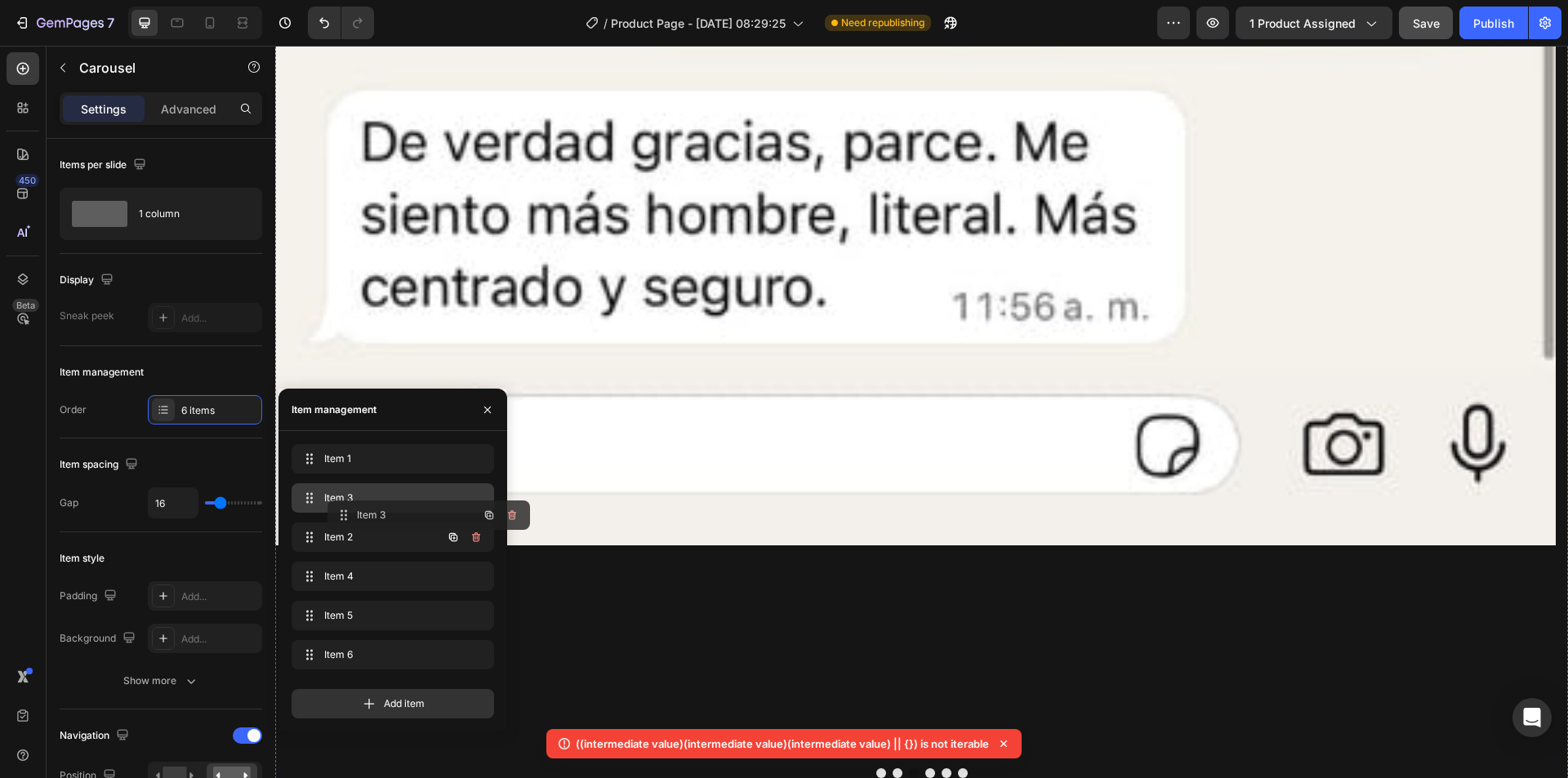
drag, startPoint x: 599, startPoint y: 579, endPoint x: 579, endPoint y: 420, distance: 160.3
drag, startPoint x: 344, startPoint y: 497, endPoint x: 345, endPoint y: 535, distance: 38.0
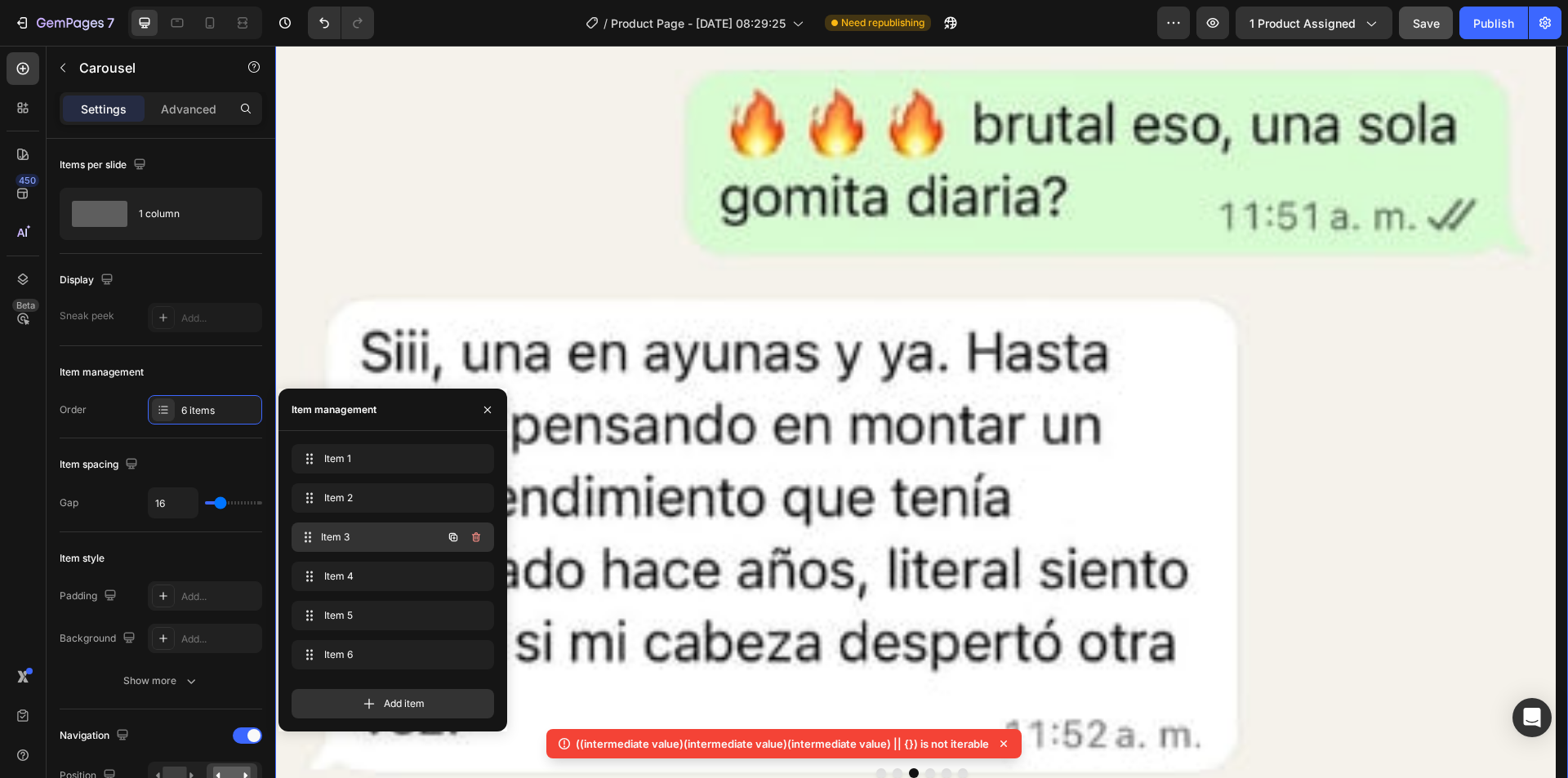
click at [334, 533] on span "Item 3" at bounding box center [382, 537] width 121 height 15
click at [318, 534] on div "Item 3 Item 3" at bounding box center [370, 537] width 144 height 23
click at [340, 531] on span "Item 3" at bounding box center [370, 537] width 92 height 15
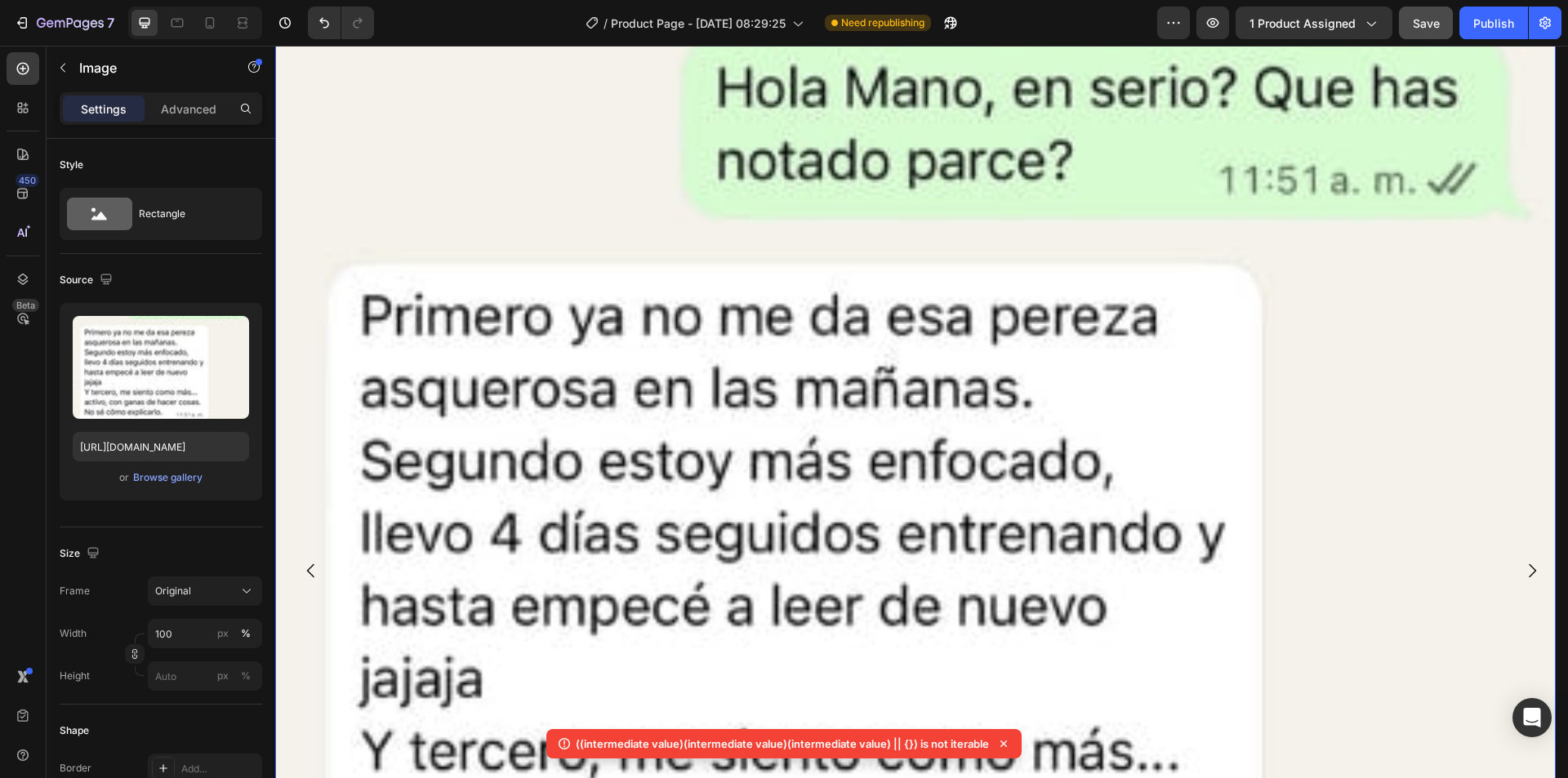
scroll to position [12451, 0]
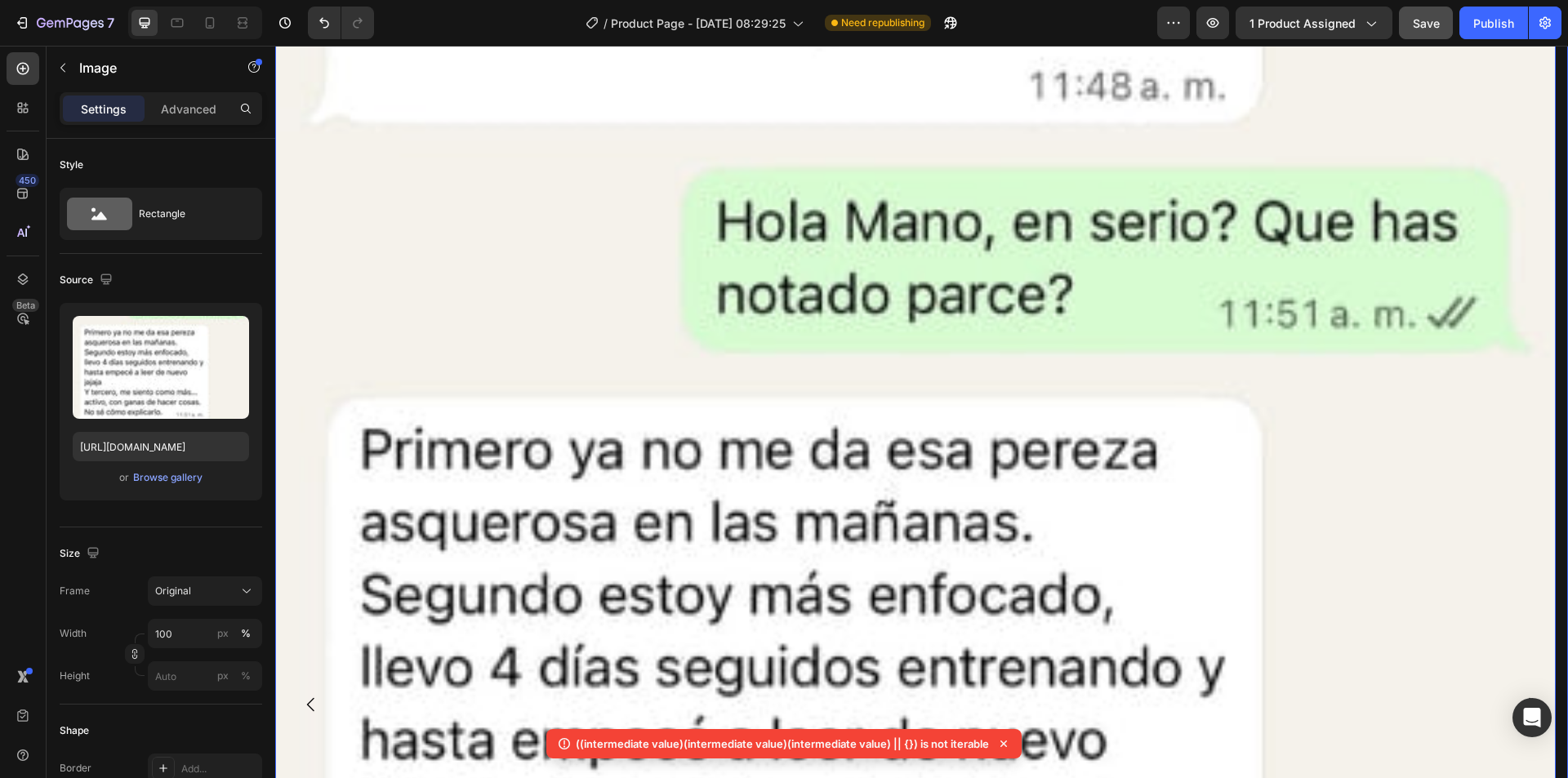
click at [1529, 682] on button "Carousel Next Arrow" at bounding box center [1532, 704] width 46 height 46
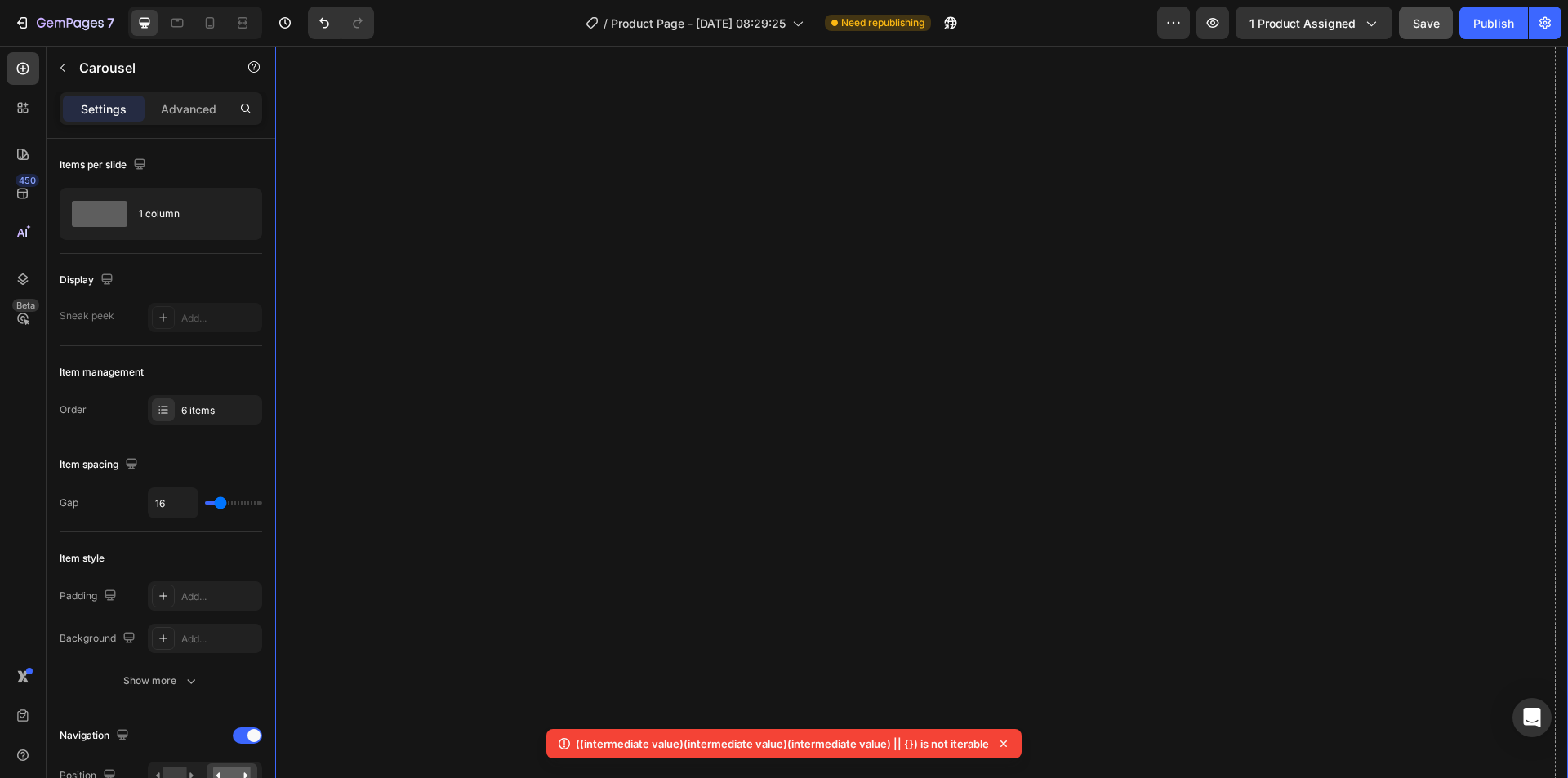
scroll to position [13104, 0]
click at [325, 23] on icon "Undo/Redo" at bounding box center [325, 23] width 17 height 17
click at [323, 23] on icon "Undo/Redo" at bounding box center [325, 23] width 10 height 11
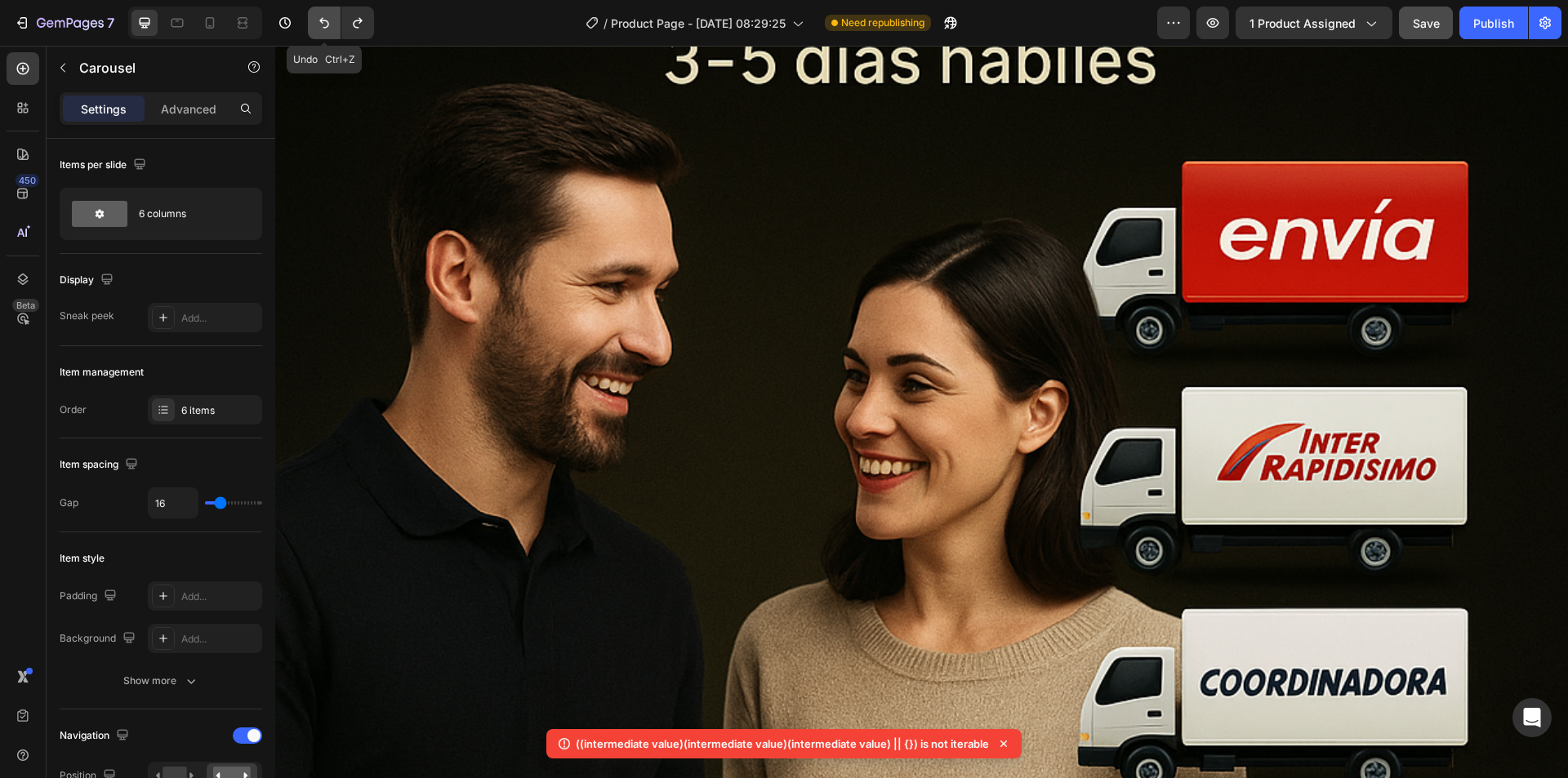
click at [323, 23] on icon "Undo/Redo" at bounding box center [325, 23] width 10 height 11
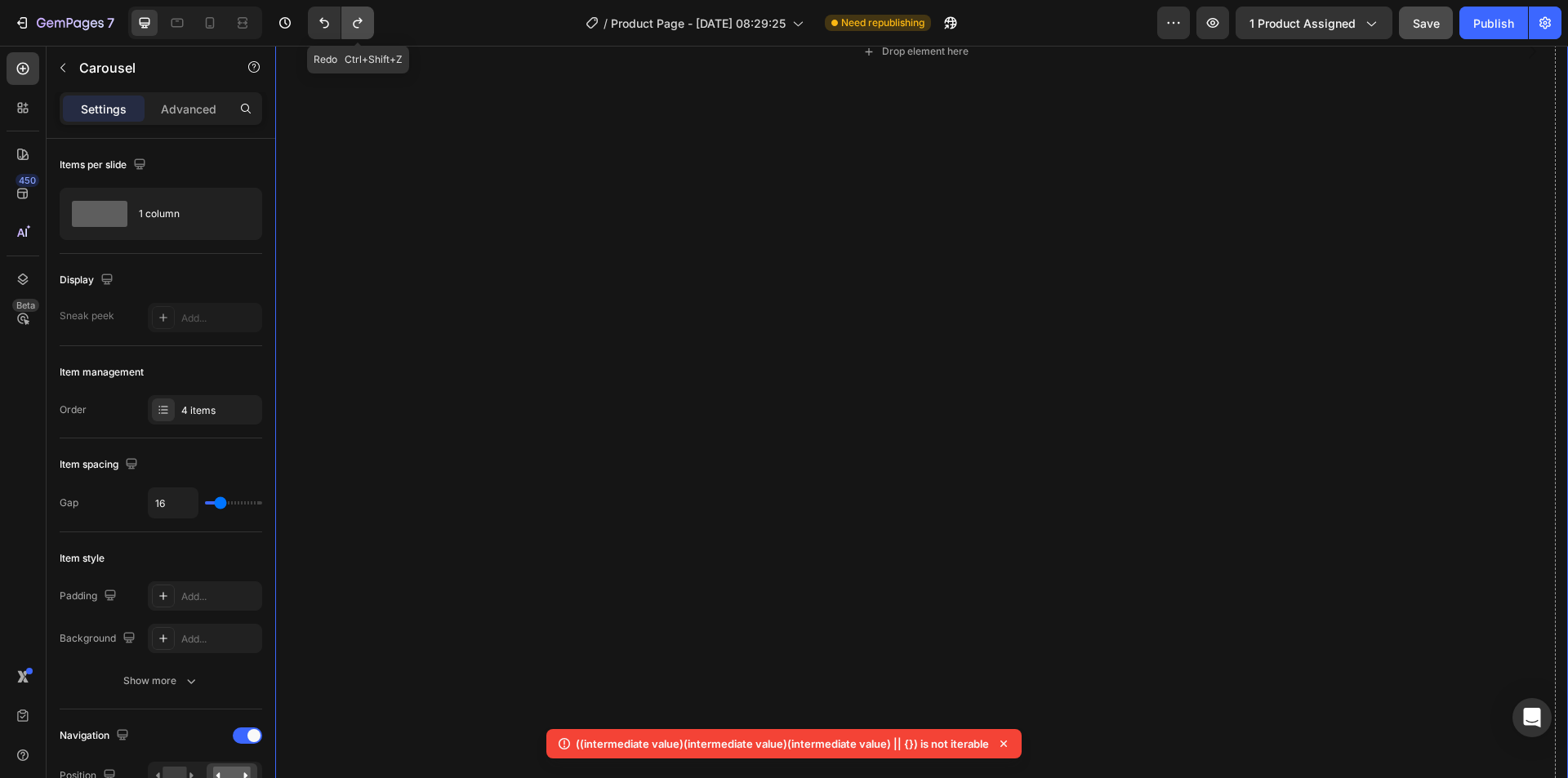
drag, startPoint x: 356, startPoint y: 22, endPoint x: 119, endPoint y: 21, distance: 237.0
click at [356, 22] on icon "Undo/Redo" at bounding box center [358, 23] width 17 height 17
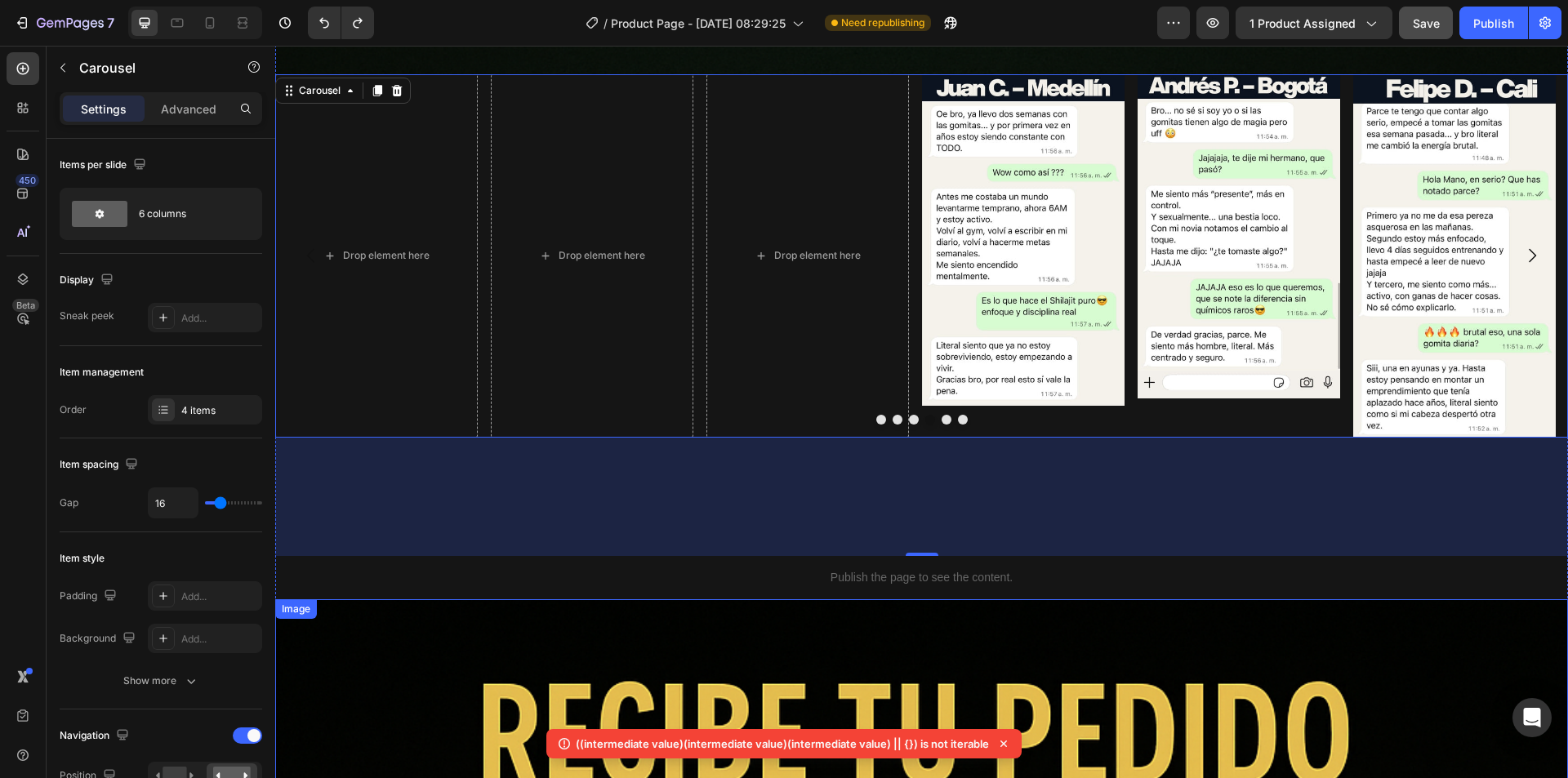
scroll to position [11717, 0]
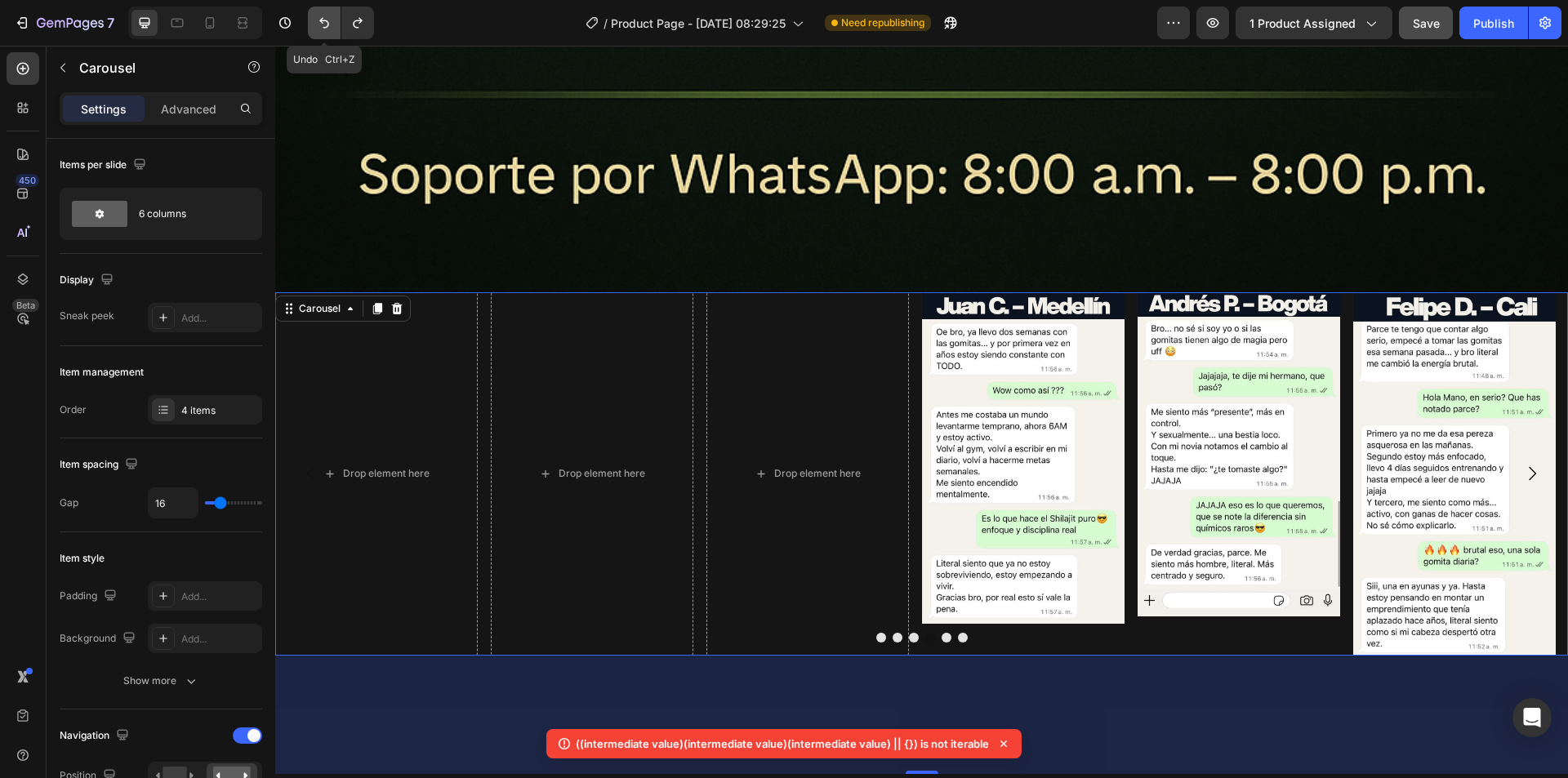
click at [320, 20] on icon "Undo/Redo" at bounding box center [325, 23] width 17 height 17
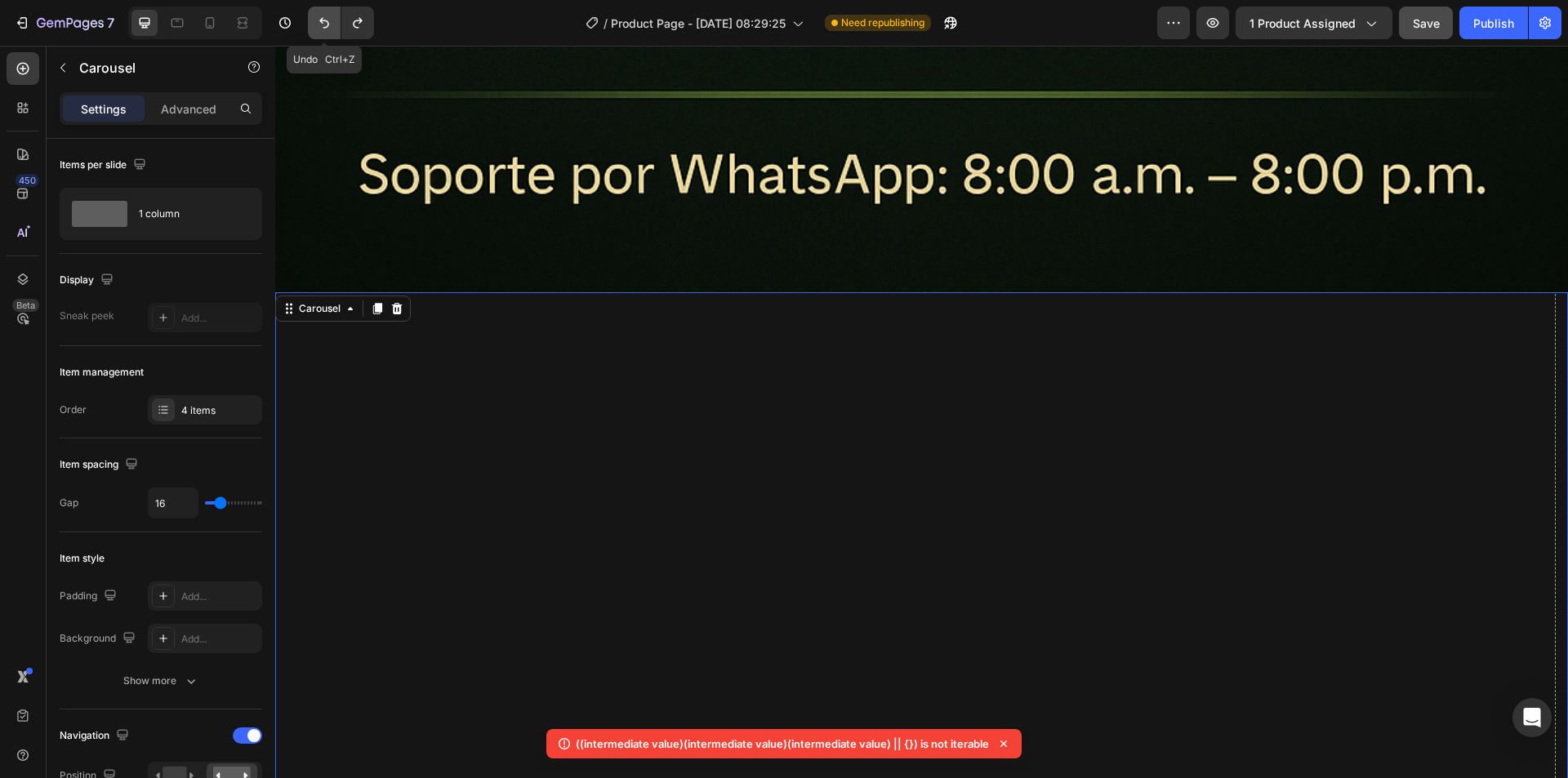
click at [320, 20] on icon "Undo/Redo" at bounding box center [325, 23] width 17 height 17
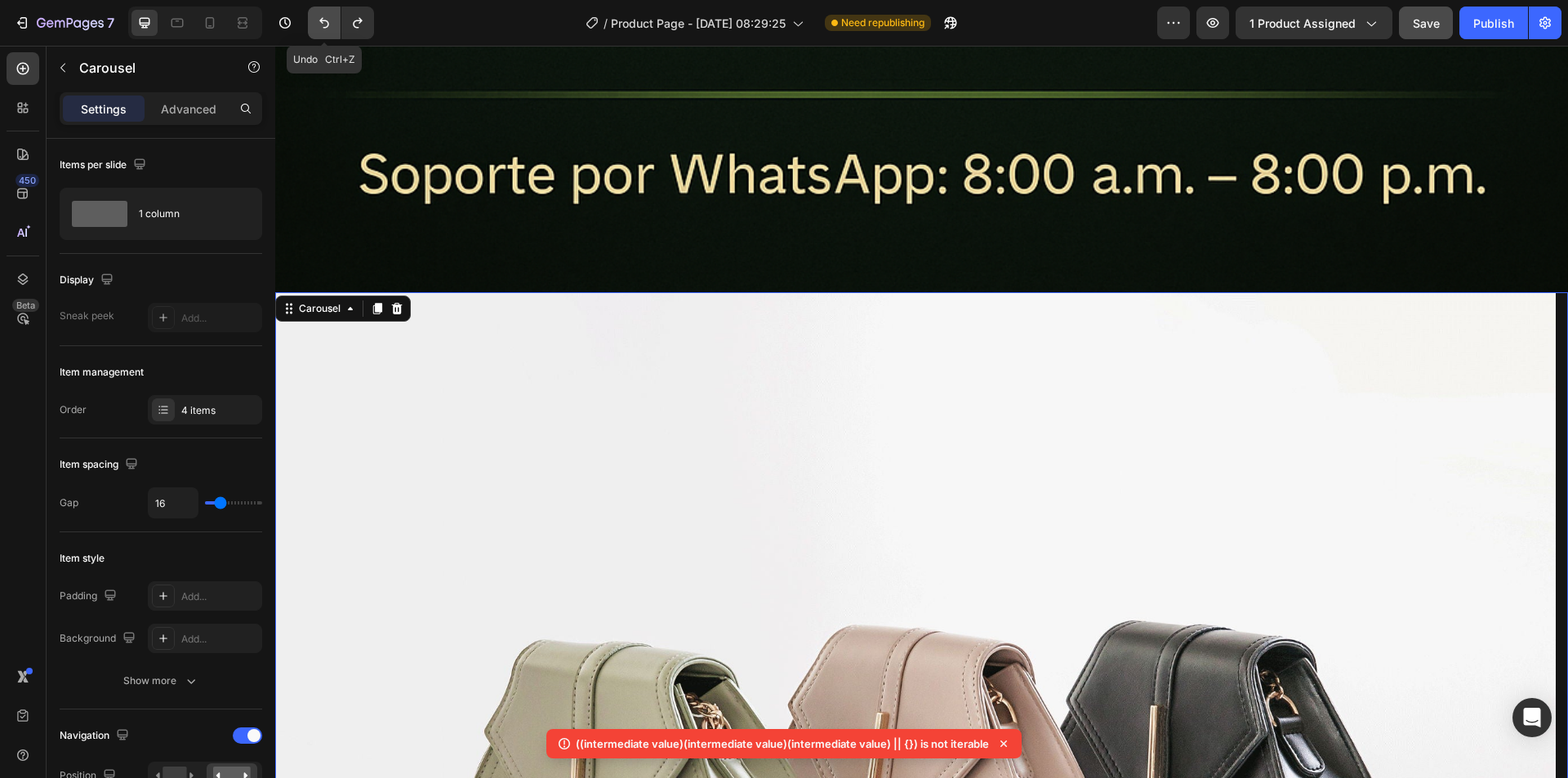
click at [320, 20] on icon "Undo/Redo" at bounding box center [325, 23] width 17 height 17
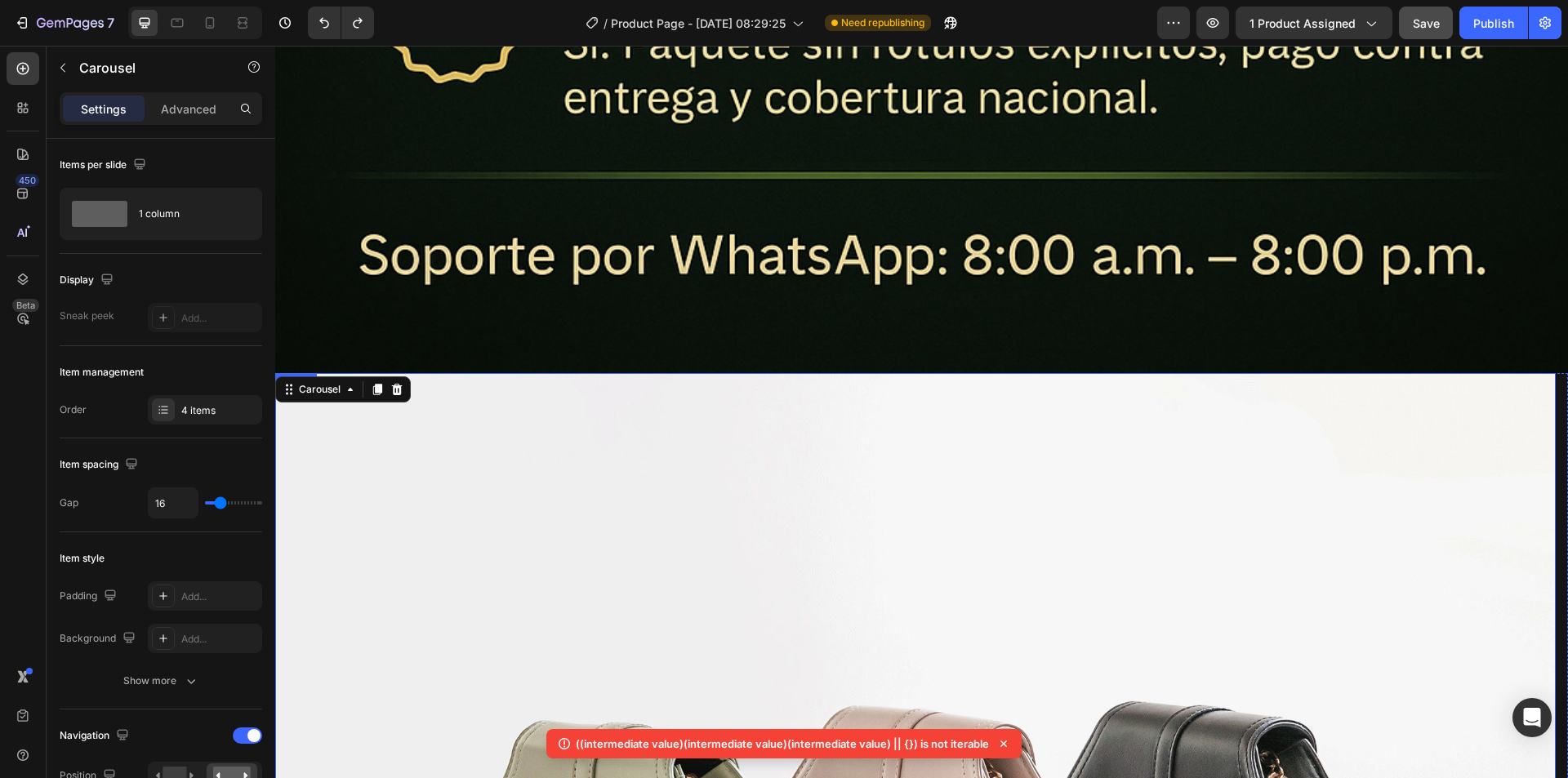
scroll to position [11635, 0]
click at [318, 19] on icon "Undo/Redo" at bounding box center [325, 23] width 17 height 17
click at [320, 18] on icon "Undo/Redo" at bounding box center [325, 23] width 17 height 17
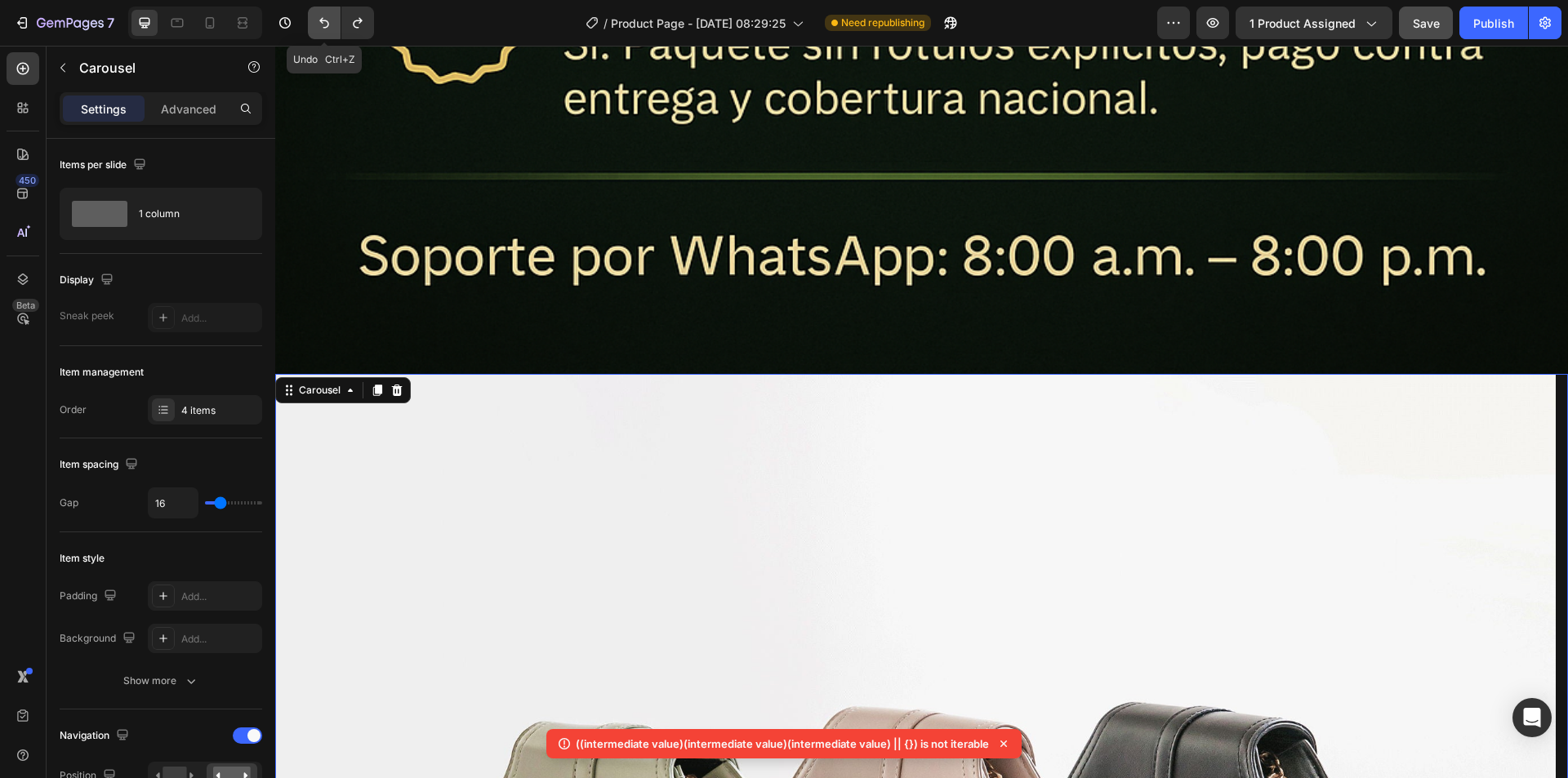
click at [320, 21] on icon "Undo/Redo" at bounding box center [325, 23] width 17 height 17
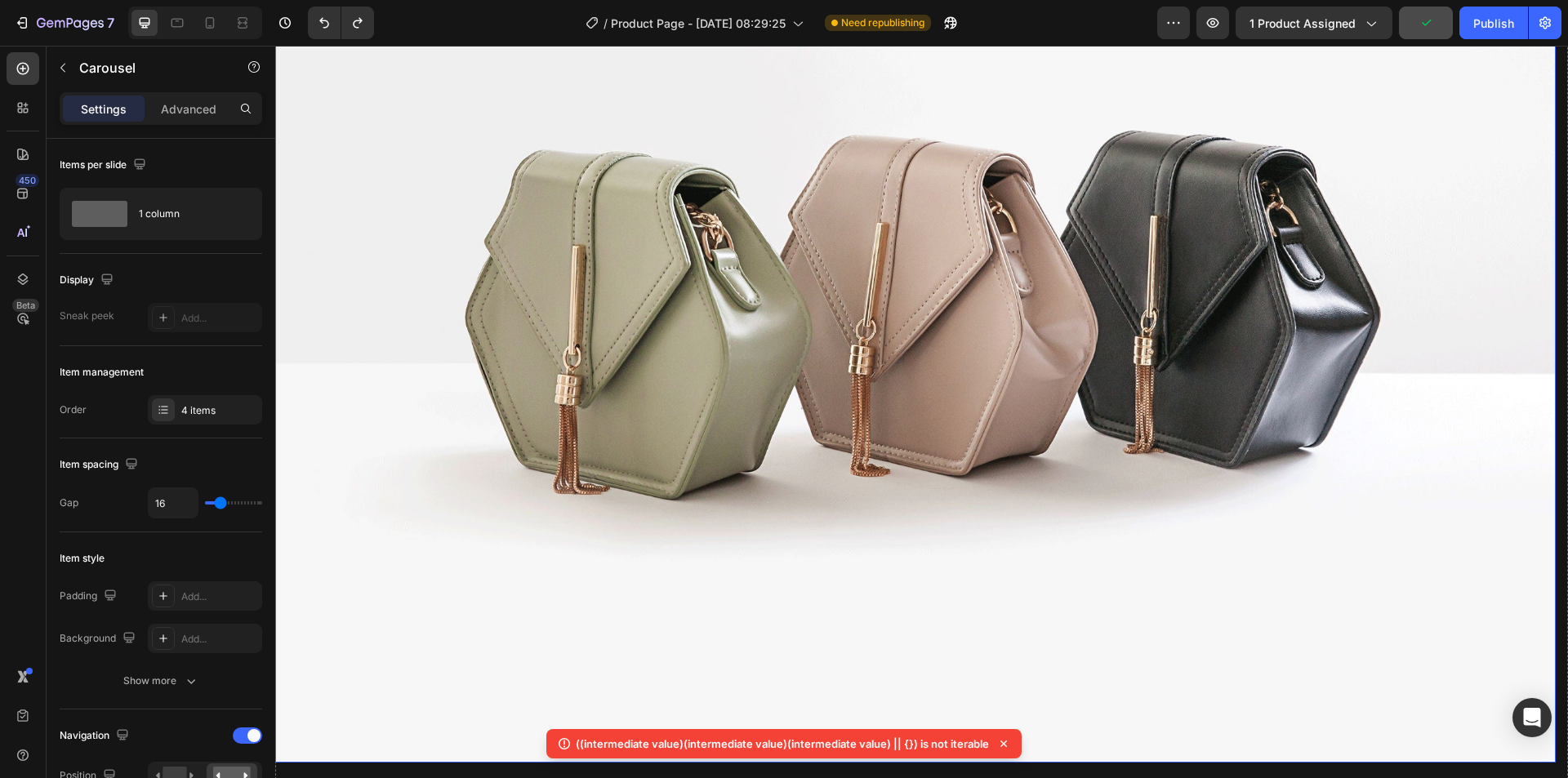
click at [754, 313] on img at bounding box center [915, 282] width 1280 height 960
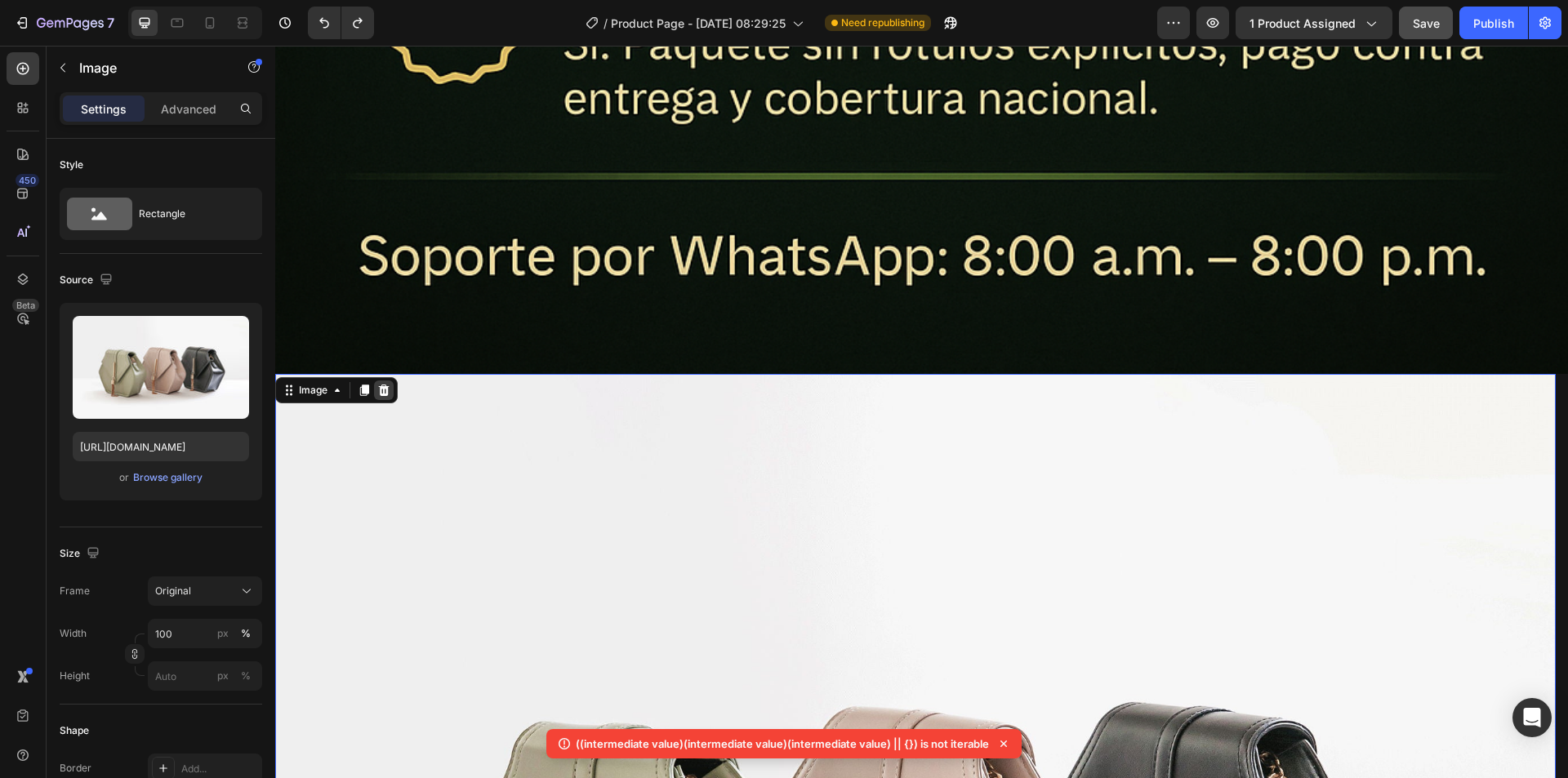
click at [386, 385] on icon at bounding box center [384, 391] width 11 height 12
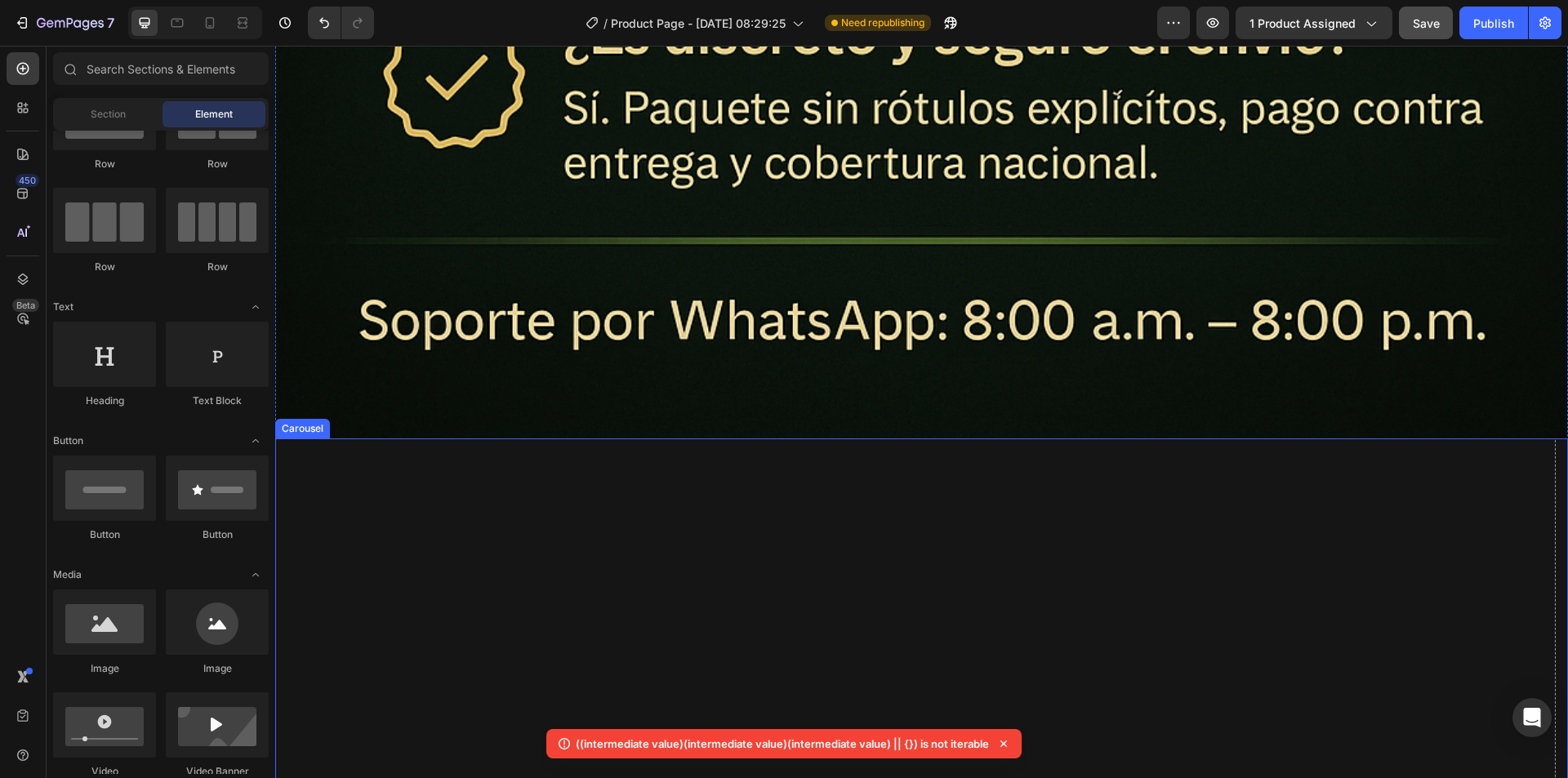
scroll to position [11553, 0]
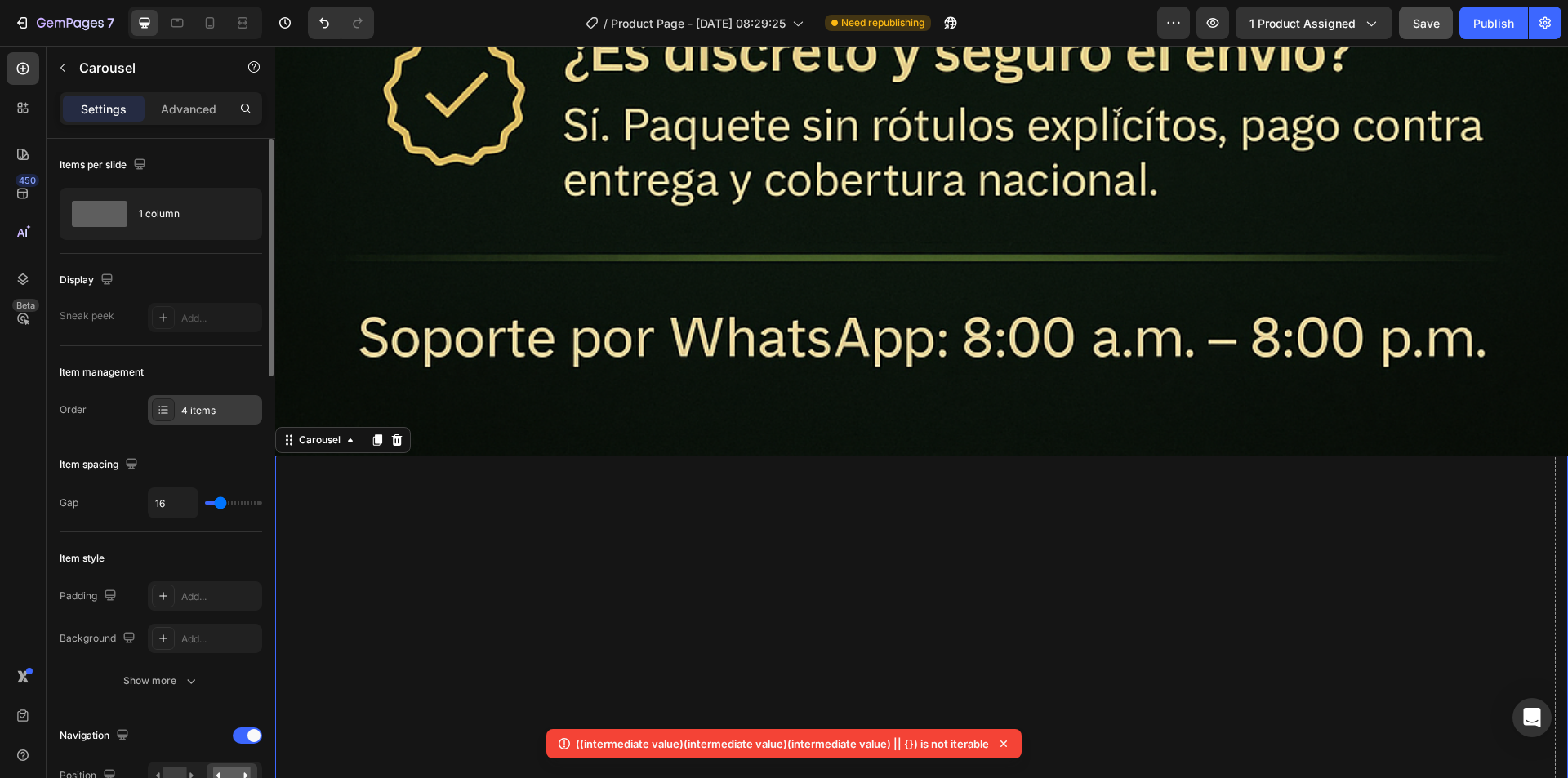
click at [214, 406] on div "4 items" at bounding box center [219, 411] width 77 height 15
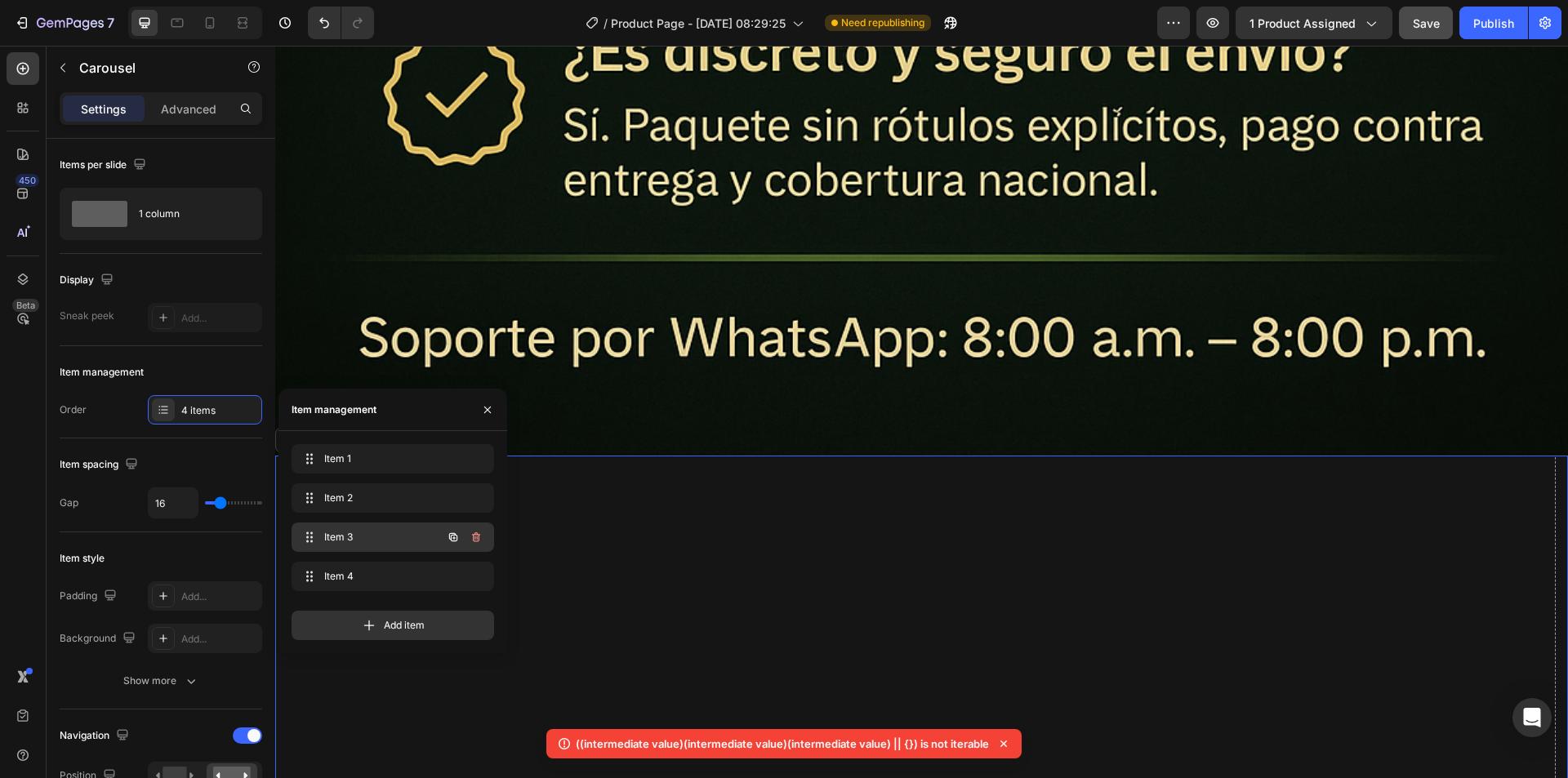
click at [358, 534] on span "Item 3" at bounding box center [370, 537] width 92 height 15
click at [316, 535] on span at bounding box center [308, 537] width 20 height 23
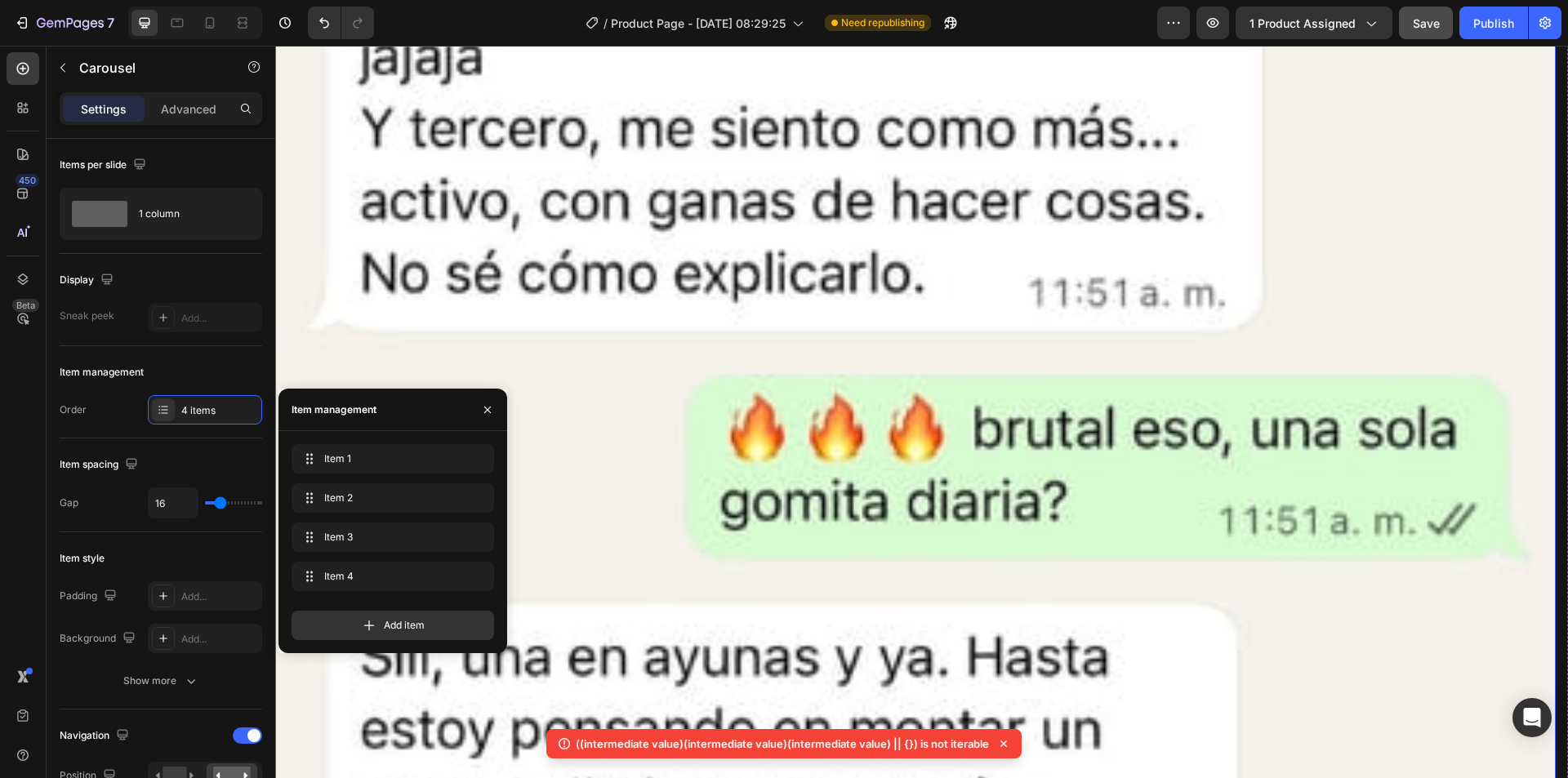
scroll to position [13023, 0]
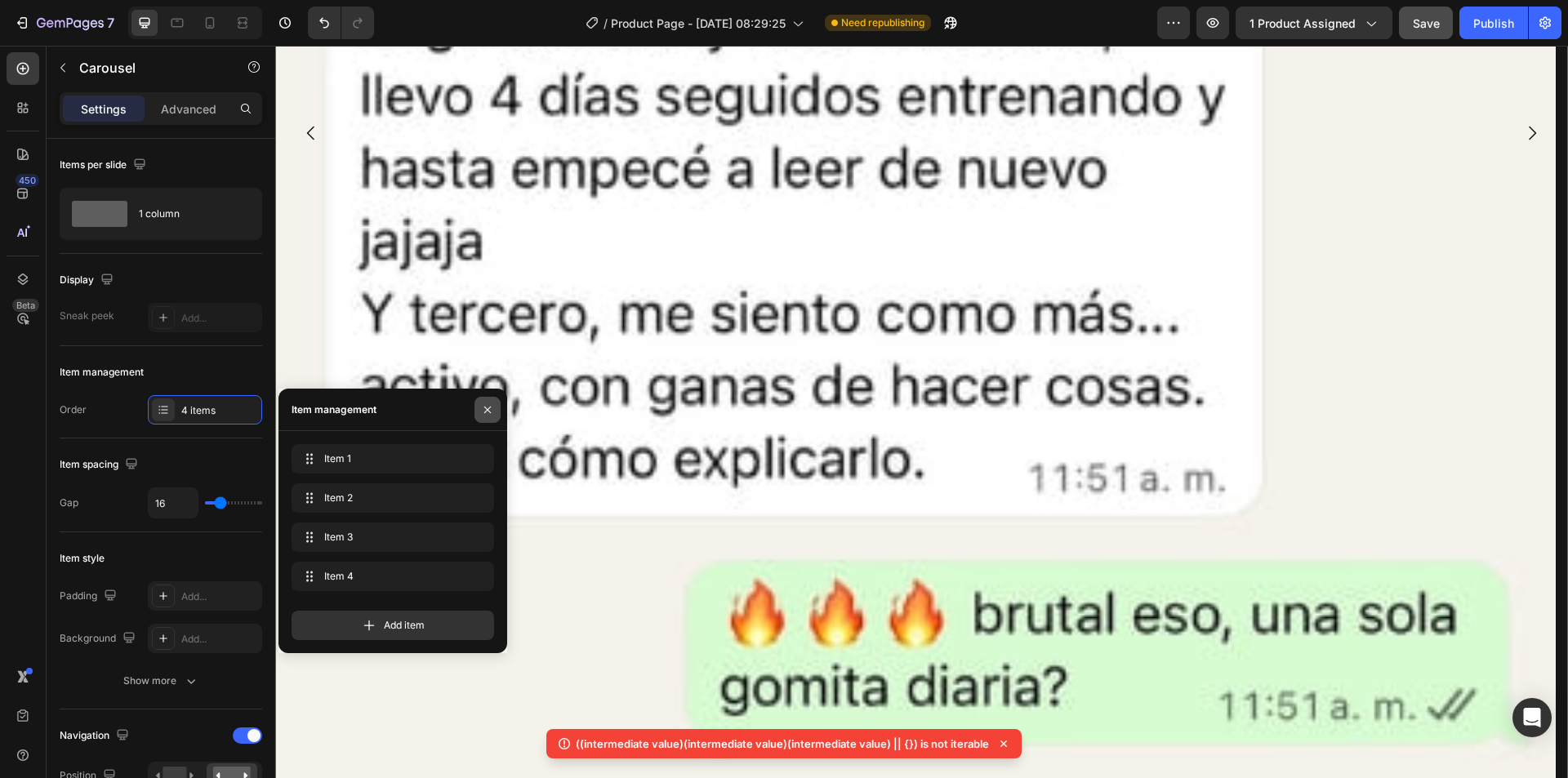
click at [490, 415] on icon "button" at bounding box center [488, 410] width 13 height 13
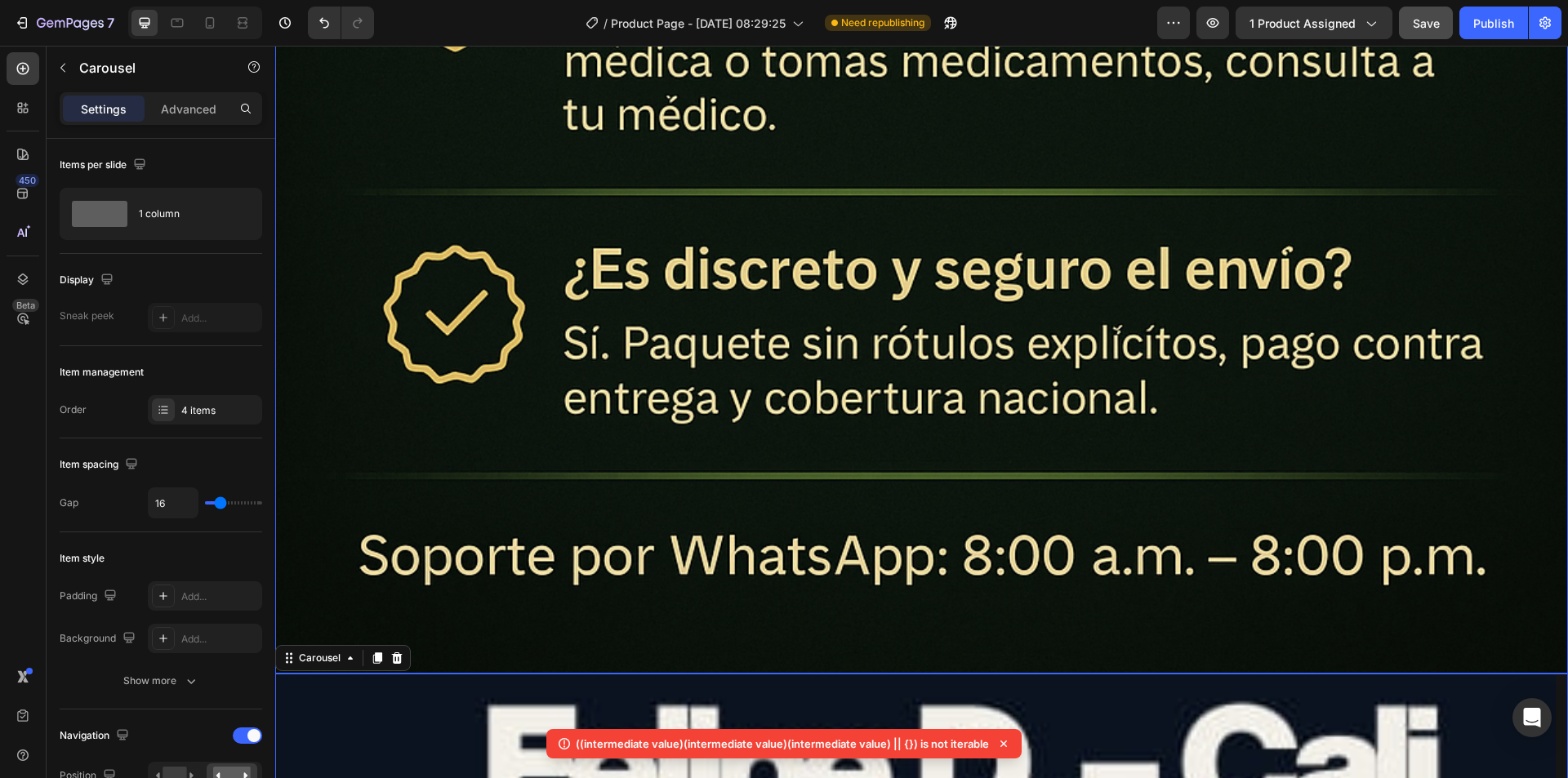
scroll to position [11635, 0]
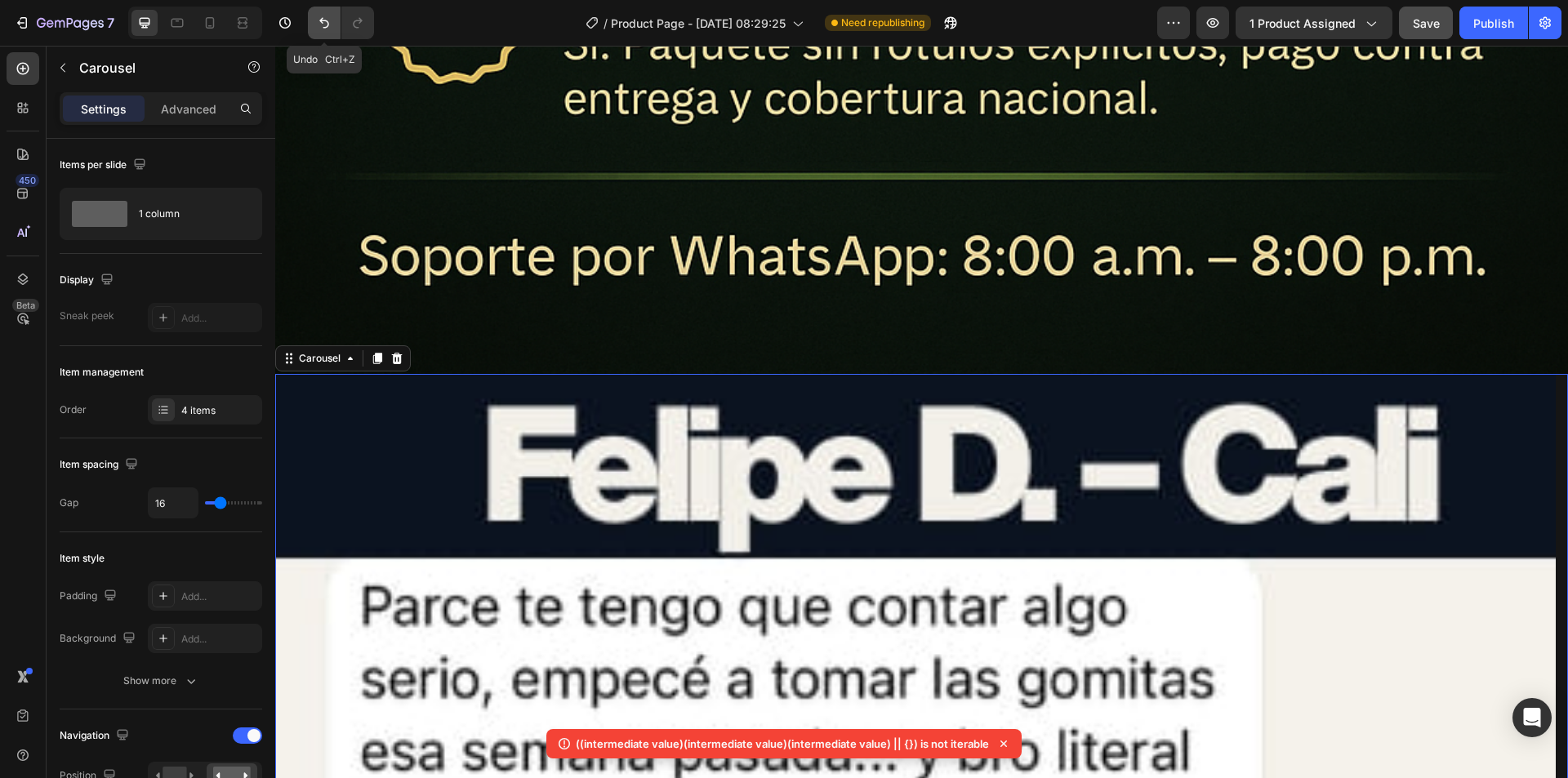
click at [324, 17] on icon "Undo/Redo" at bounding box center [325, 23] width 17 height 17
click at [320, 22] on icon "Undo/Redo" at bounding box center [325, 23] width 17 height 17
click at [321, 22] on icon "Undo/Redo" at bounding box center [325, 23] width 17 height 17
click at [321, 22] on icon "Undo/Redo" at bounding box center [325, 23] width 10 height 11
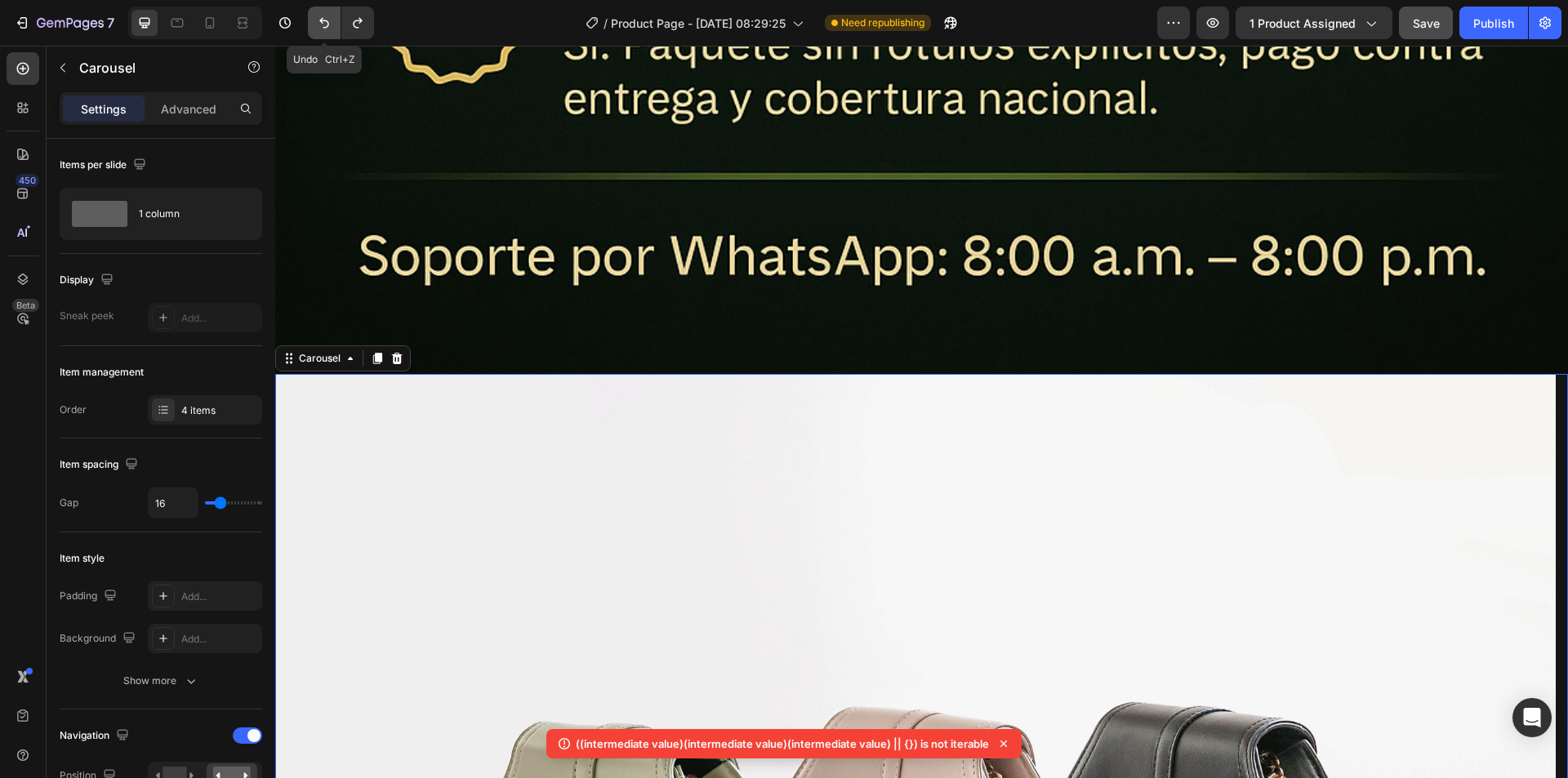
click at [321, 22] on icon "Undo/Redo" at bounding box center [325, 23] width 10 height 11
click at [394, 353] on icon at bounding box center [397, 358] width 11 height 12
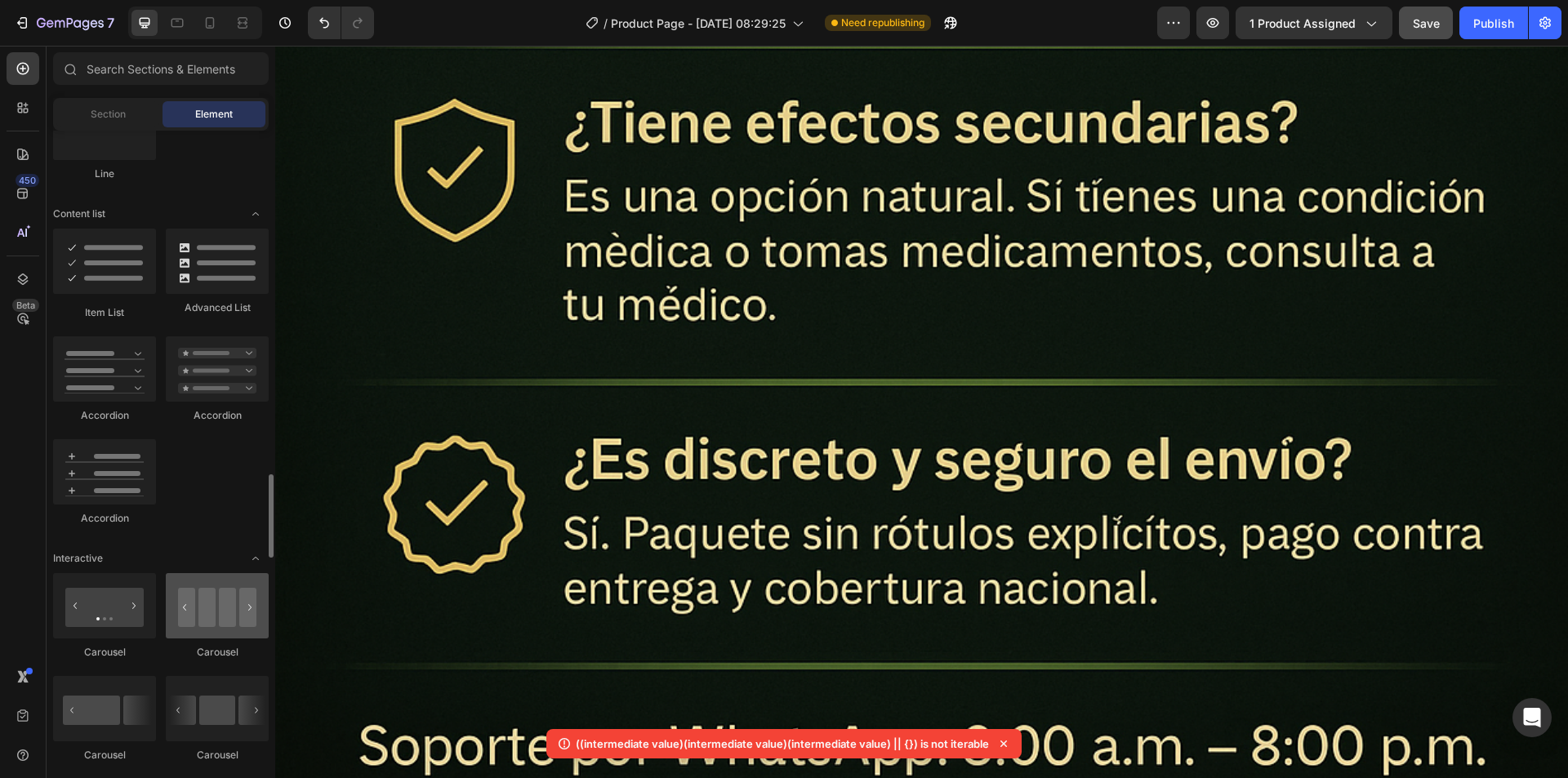
scroll to position [1469, 0]
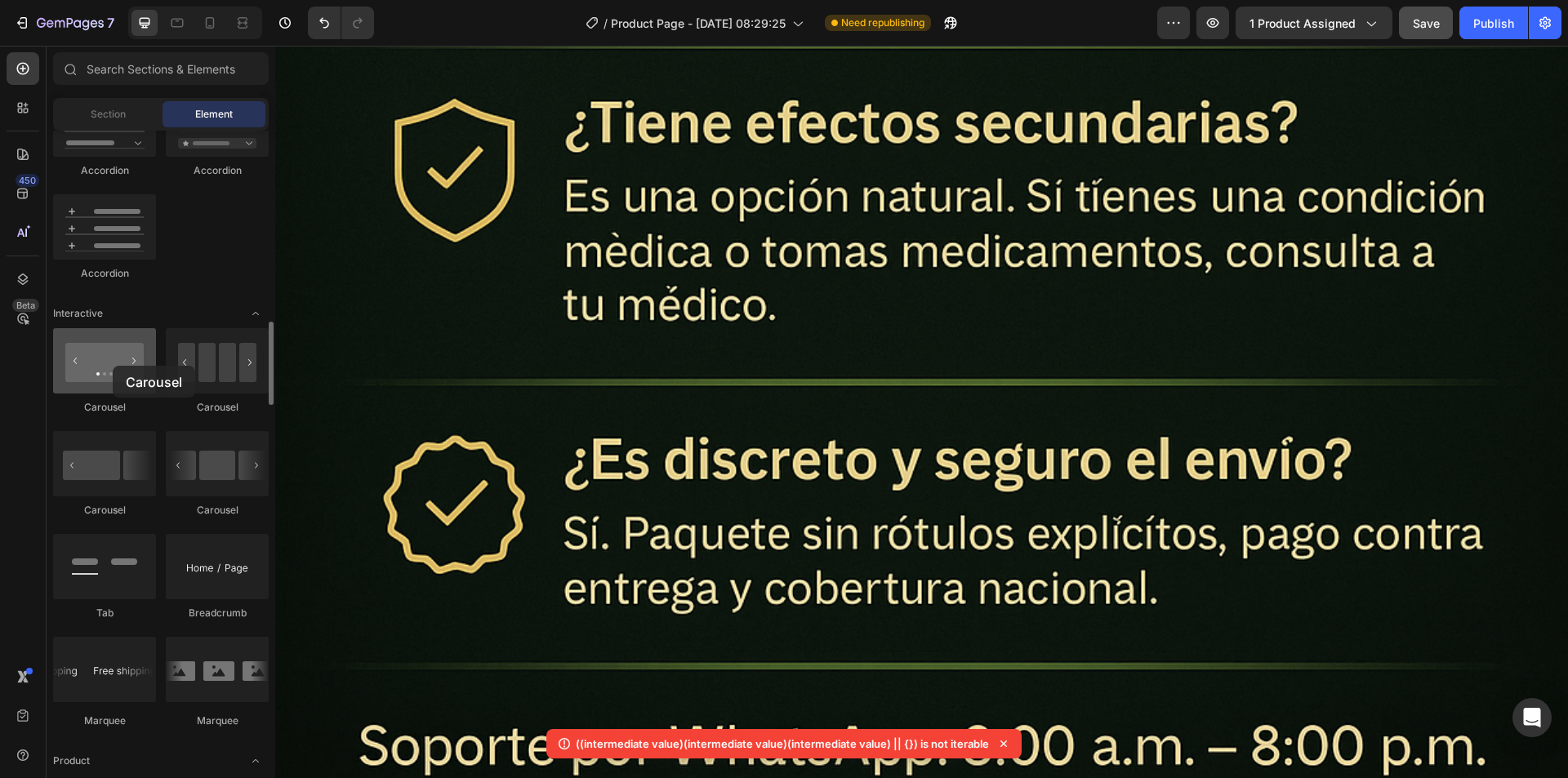
click at [108, 365] on div at bounding box center [104, 360] width 103 height 65
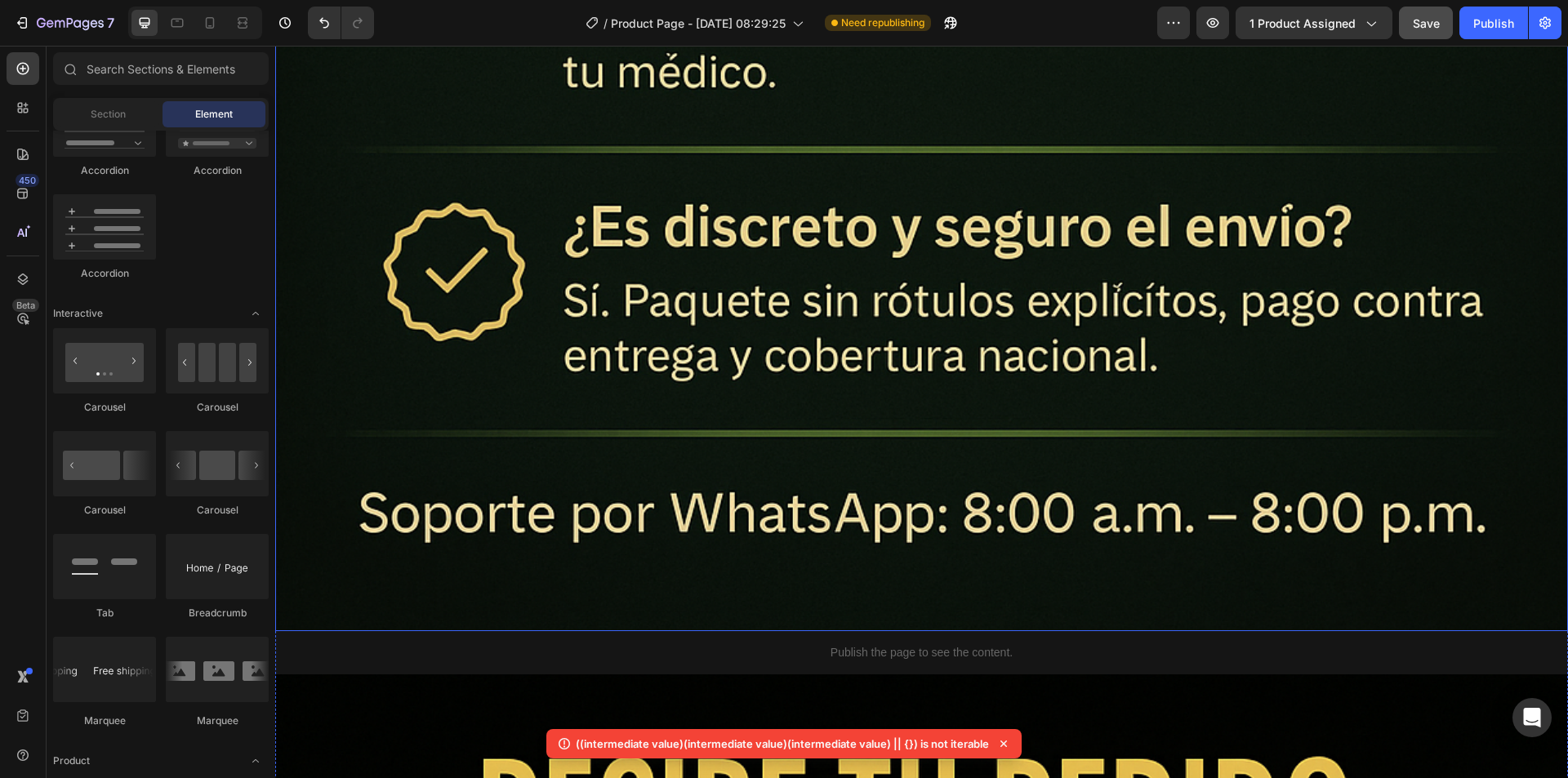
scroll to position [11472, 0]
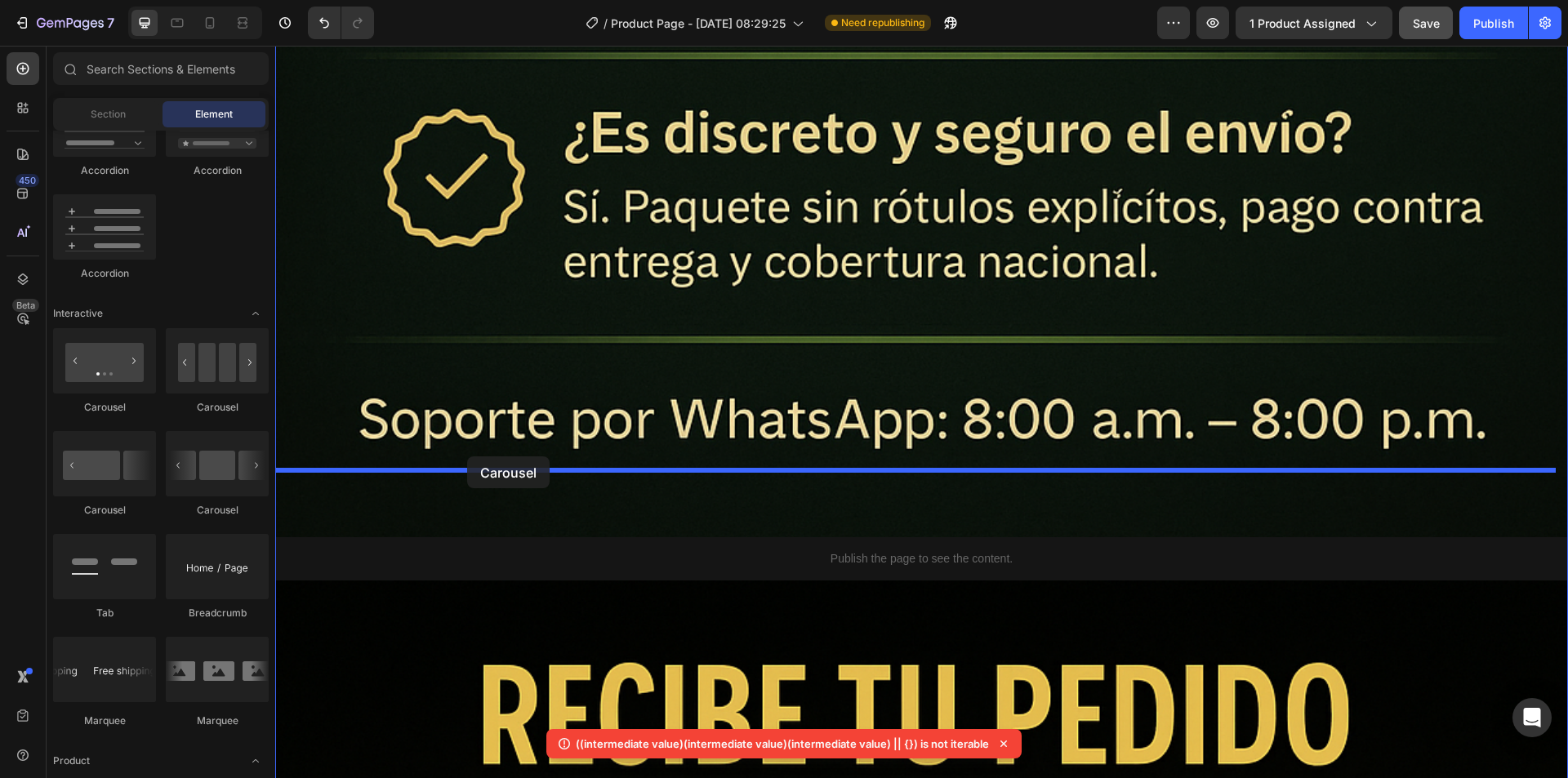
drag, startPoint x: 373, startPoint y: 416, endPoint x: 467, endPoint y: 456, distance: 102.2
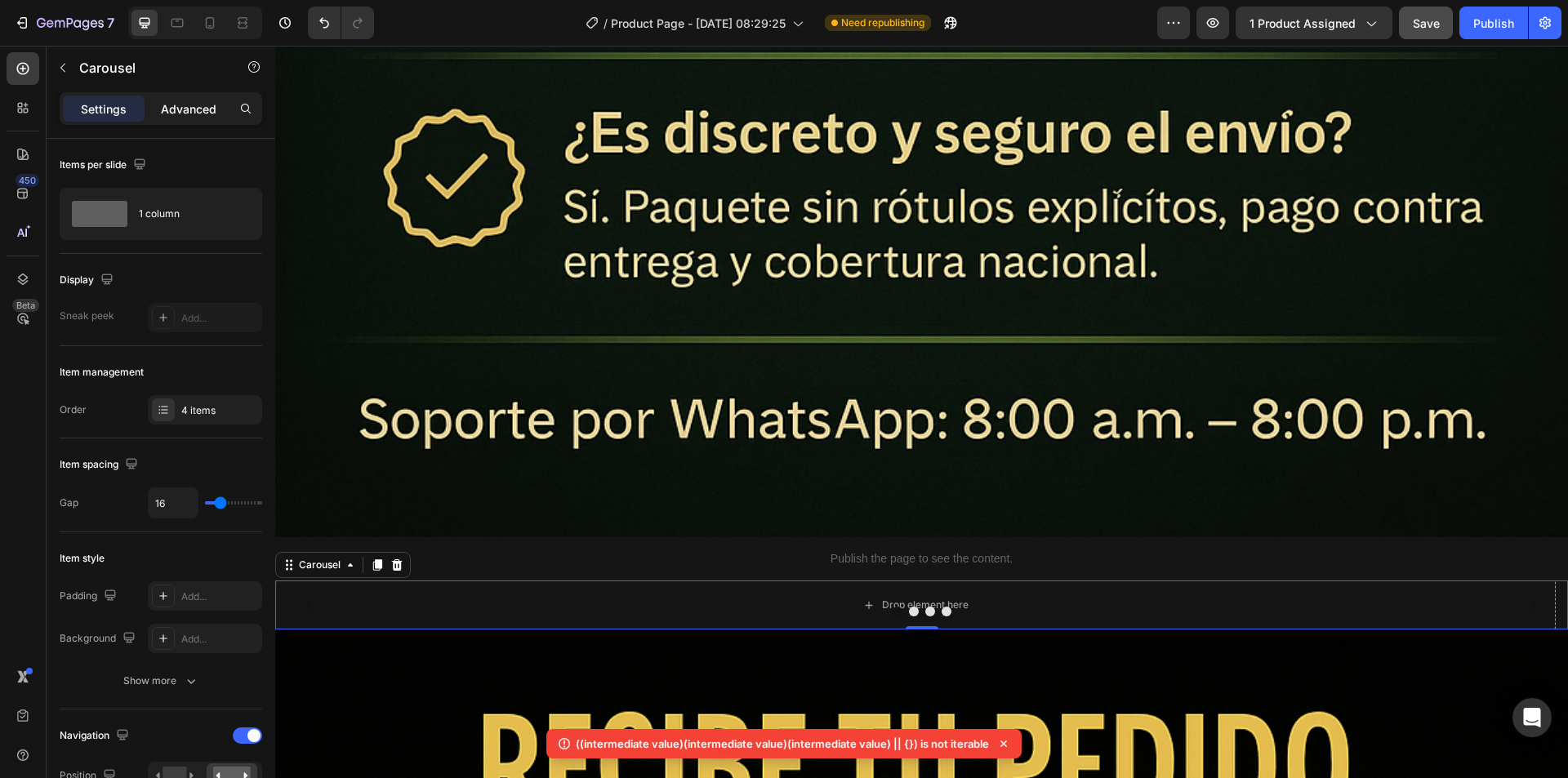
click at [180, 109] on p "Advanced" at bounding box center [188, 108] width 55 height 17
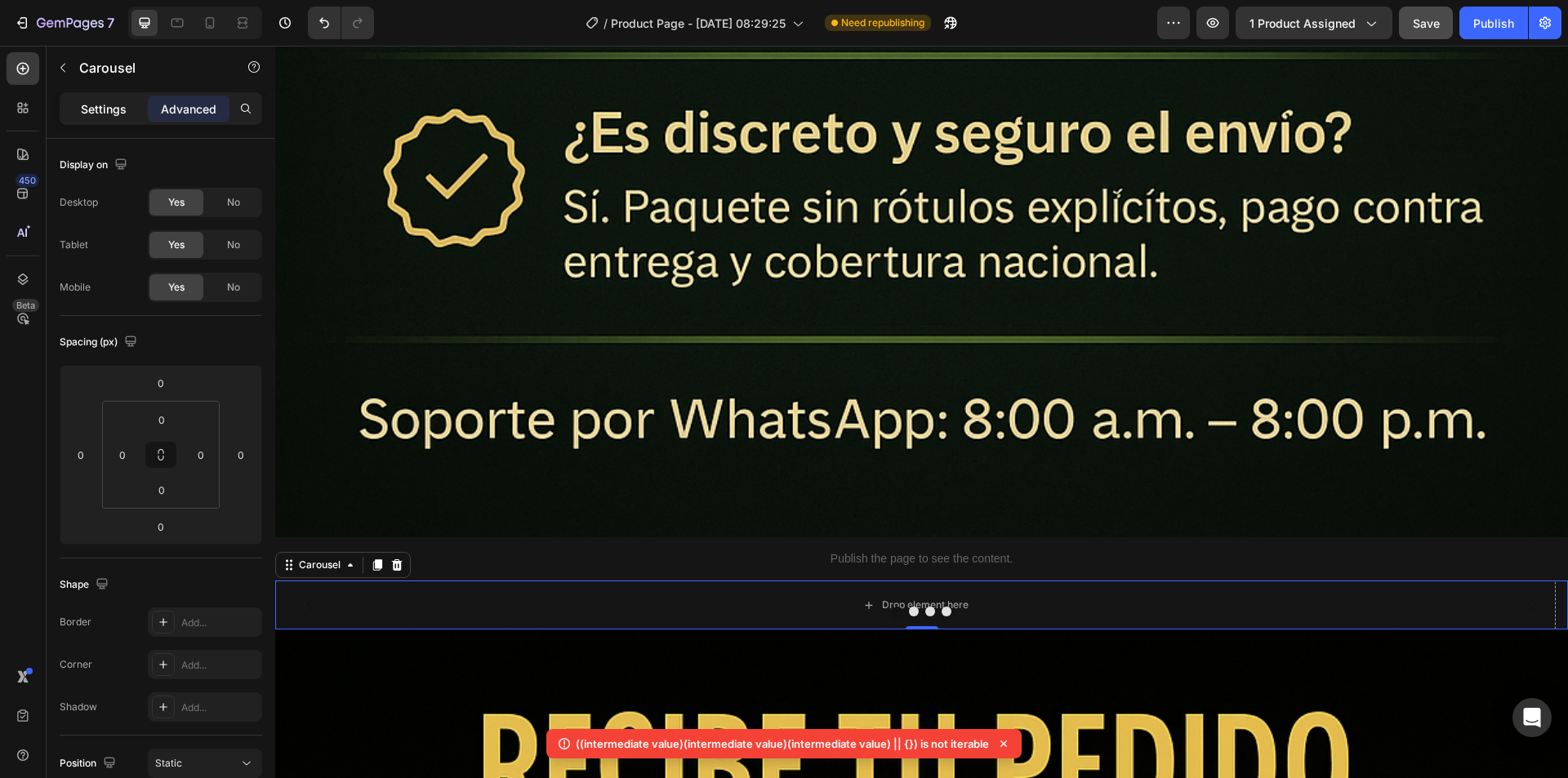
click at [103, 108] on p "Settings" at bounding box center [103, 108] width 46 height 17
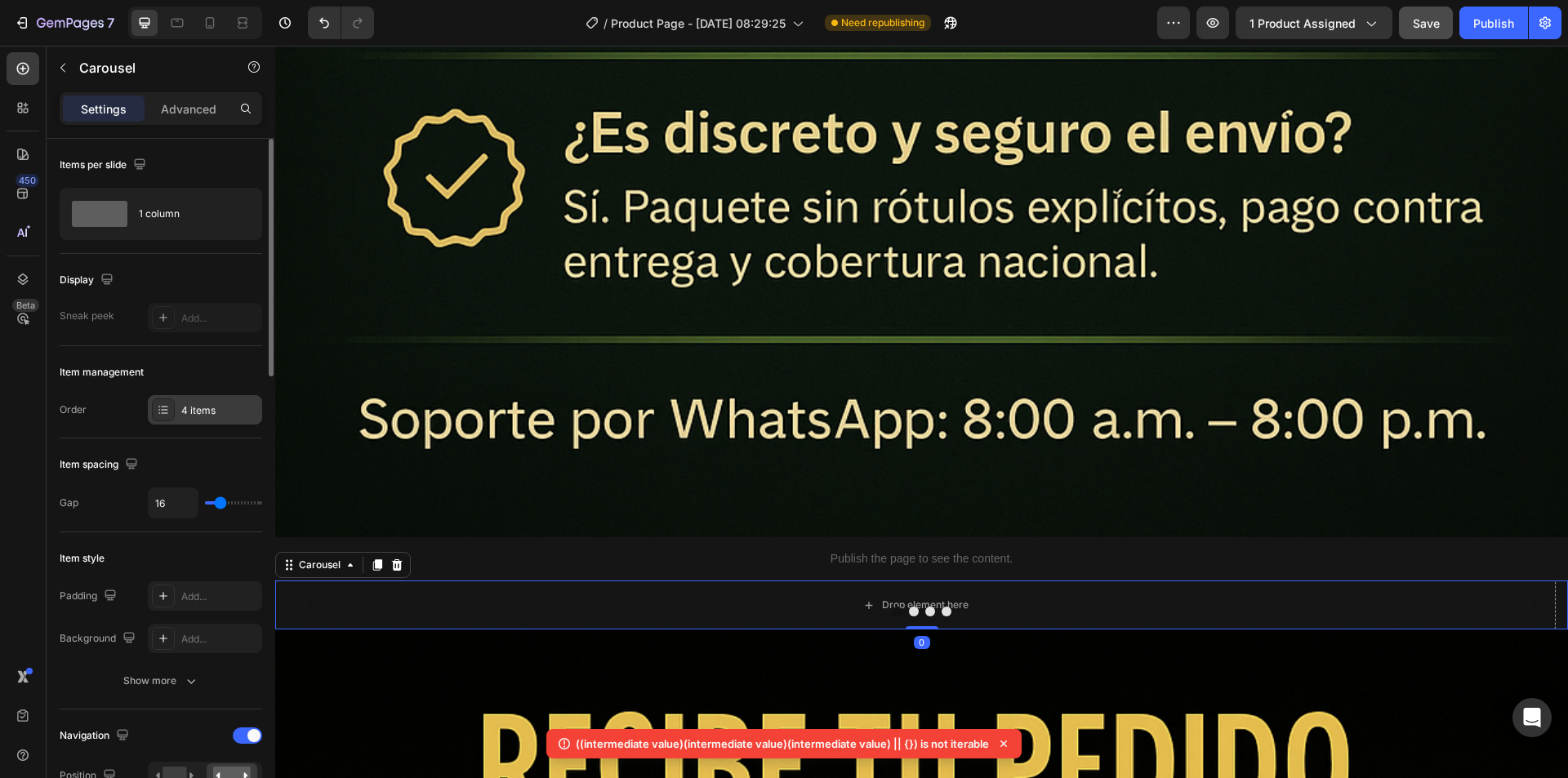
click at [202, 409] on div "4 items" at bounding box center [219, 411] width 77 height 15
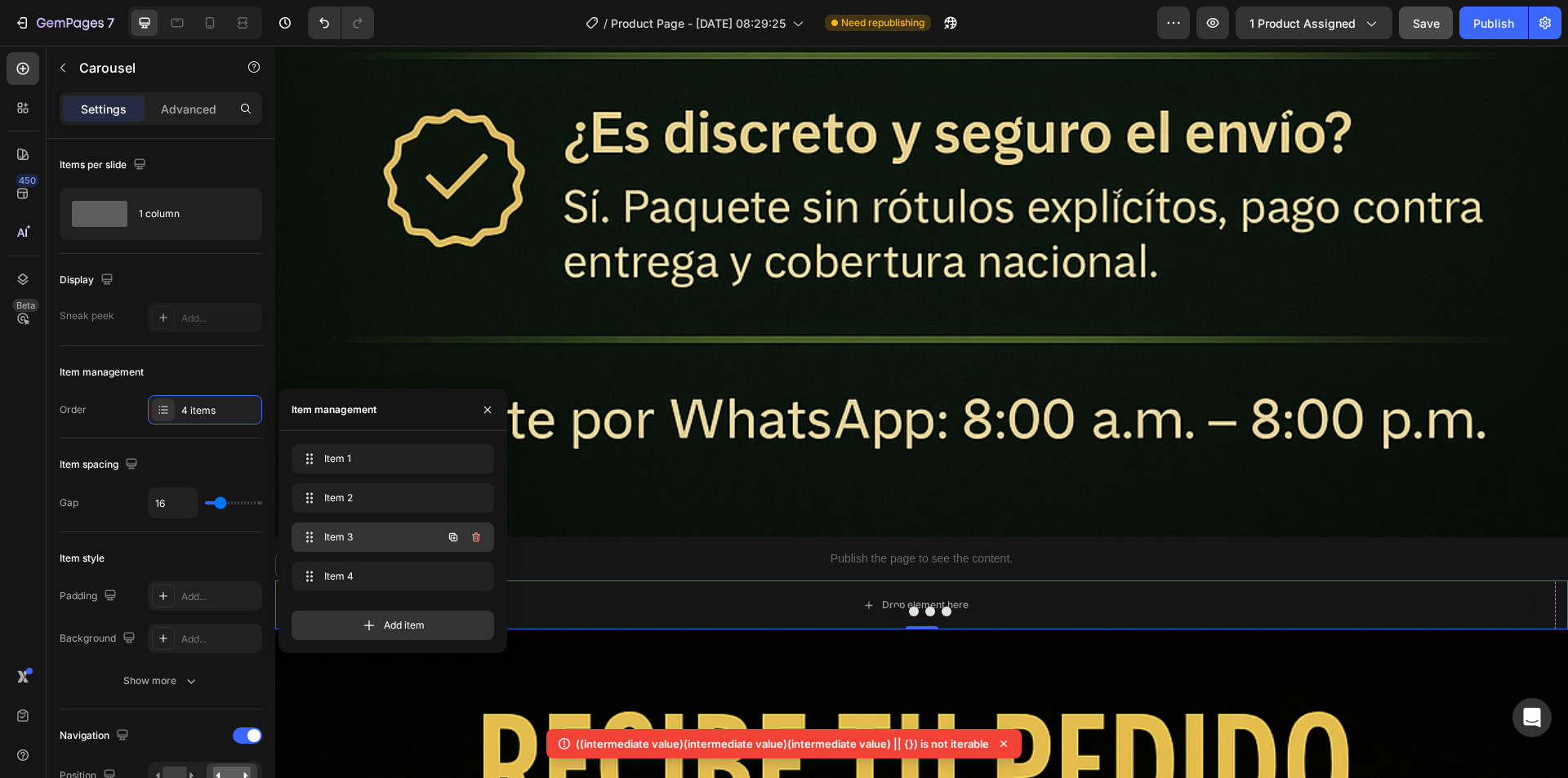
click at [344, 536] on span "Item 3" at bounding box center [370, 537] width 92 height 15
click at [335, 543] on span "Item 3" at bounding box center [370, 537] width 92 height 15
click at [217, 408] on div "4 items" at bounding box center [219, 411] width 77 height 15
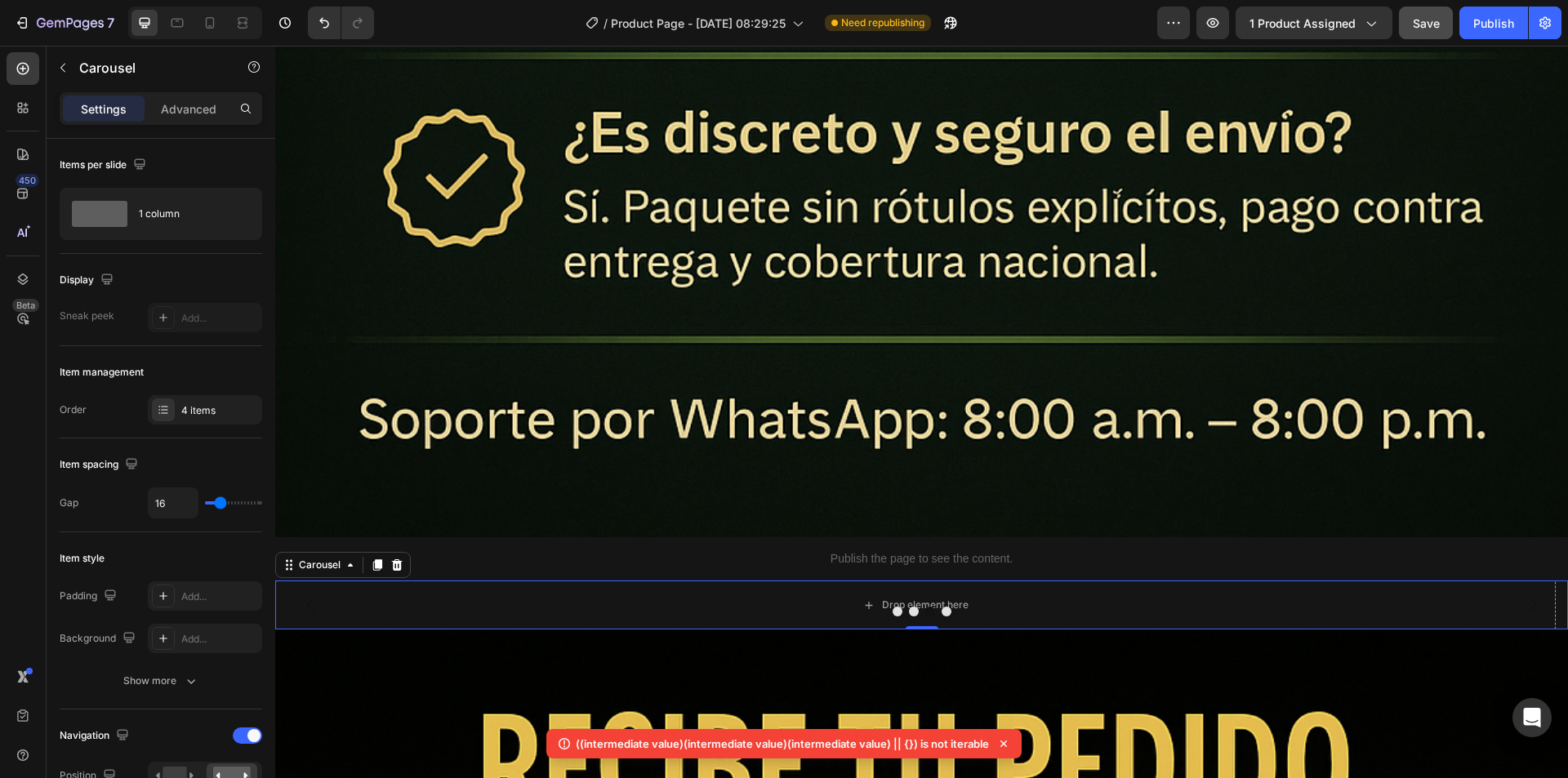
click at [892, 607] on button "Dot" at bounding box center [897, 612] width 10 height 10
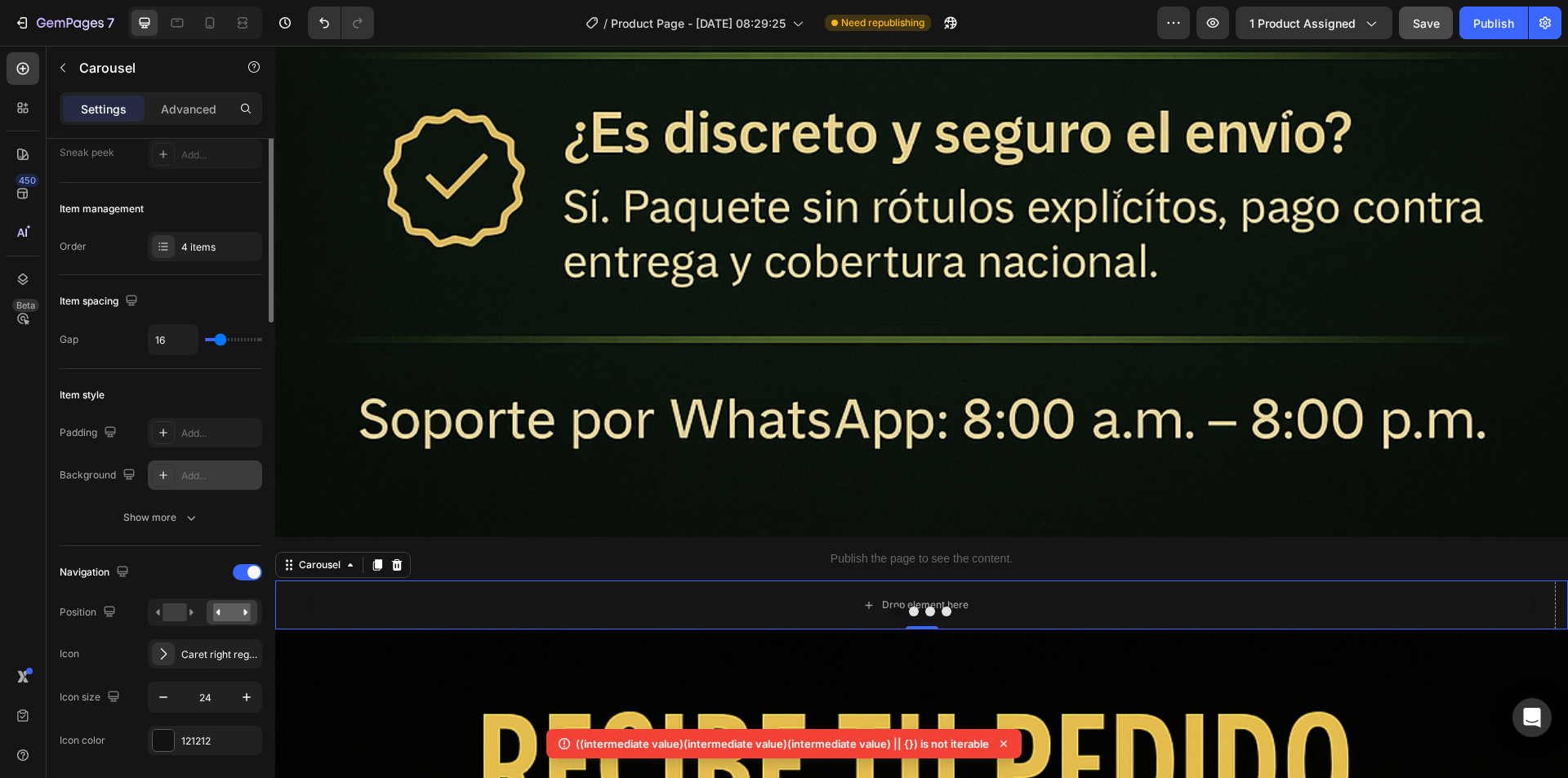
scroll to position [0, 0]
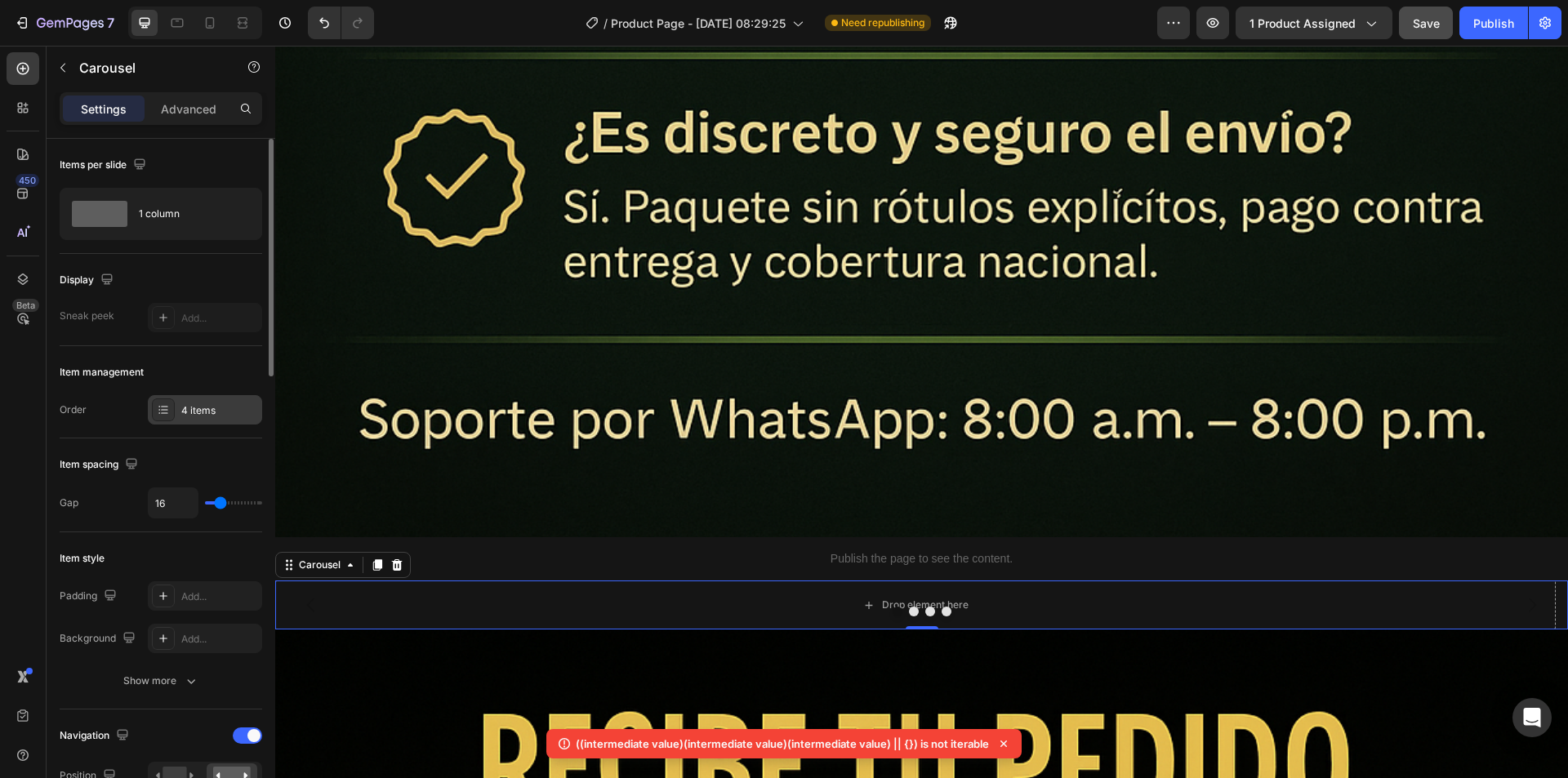
click at [219, 408] on div "4 items" at bounding box center [219, 411] width 77 height 15
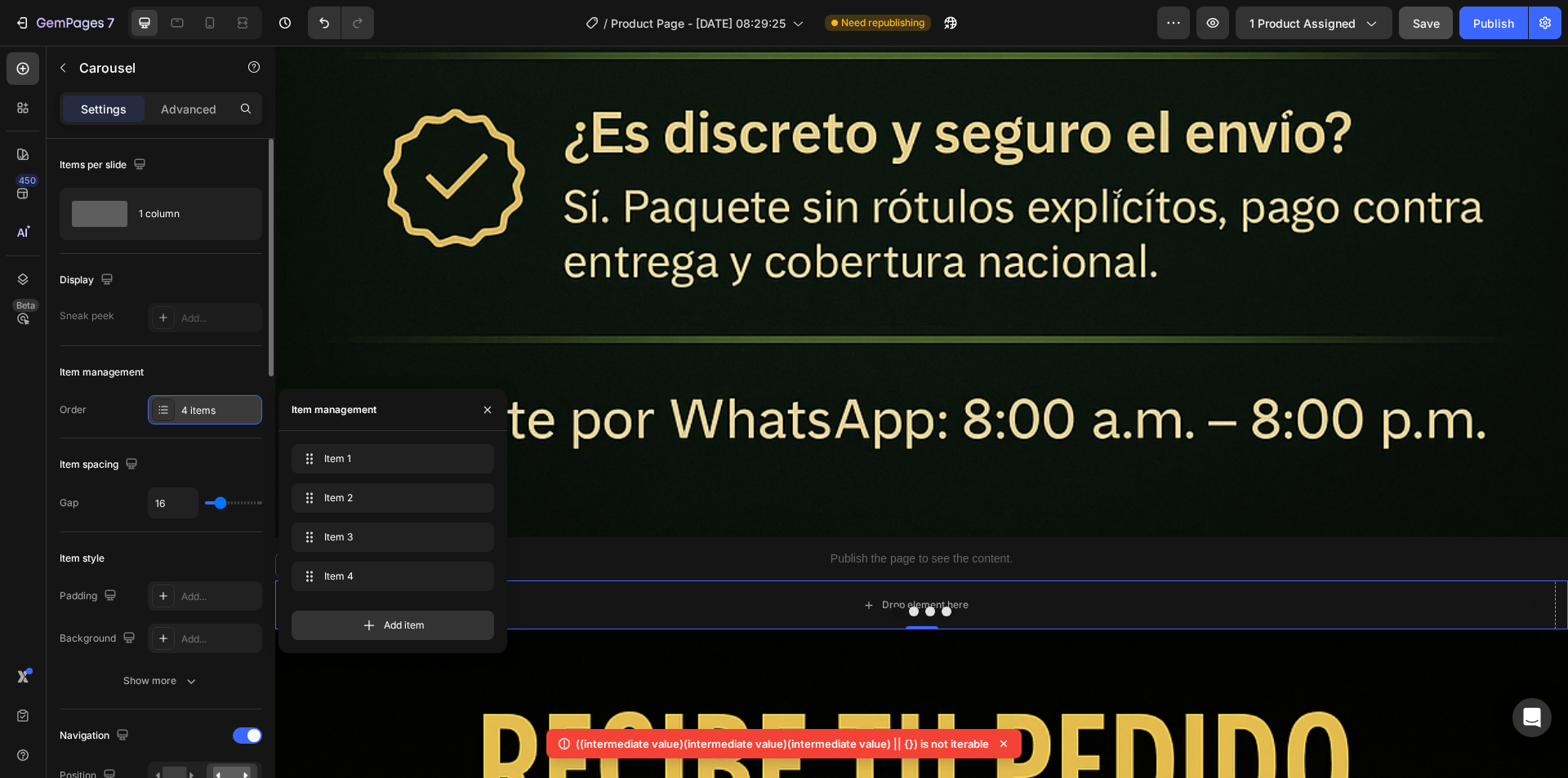
drag, startPoint x: 322, startPoint y: 544, endPoint x: 184, endPoint y: 399, distance: 200.2
click at [184, 399] on div "450 Beta Sections(18) Elements(84) Section Element Hero Section Product Detail …" at bounding box center [137, 411] width 275 height 732
drag, startPoint x: 327, startPoint y: 539, endPoint x: 171, endPoint y: 391, distance: 215.0
click at [171, 391] on div "450 Beta Sections(18) Elements(84) Section Element Hero Section Product Detail …" at bounding box center [137, 411] width 275 height 732
drag, startPoint x: 607, startPoint y: 585, endPoint x: 714, endPoint y: 504, distance: 134.2
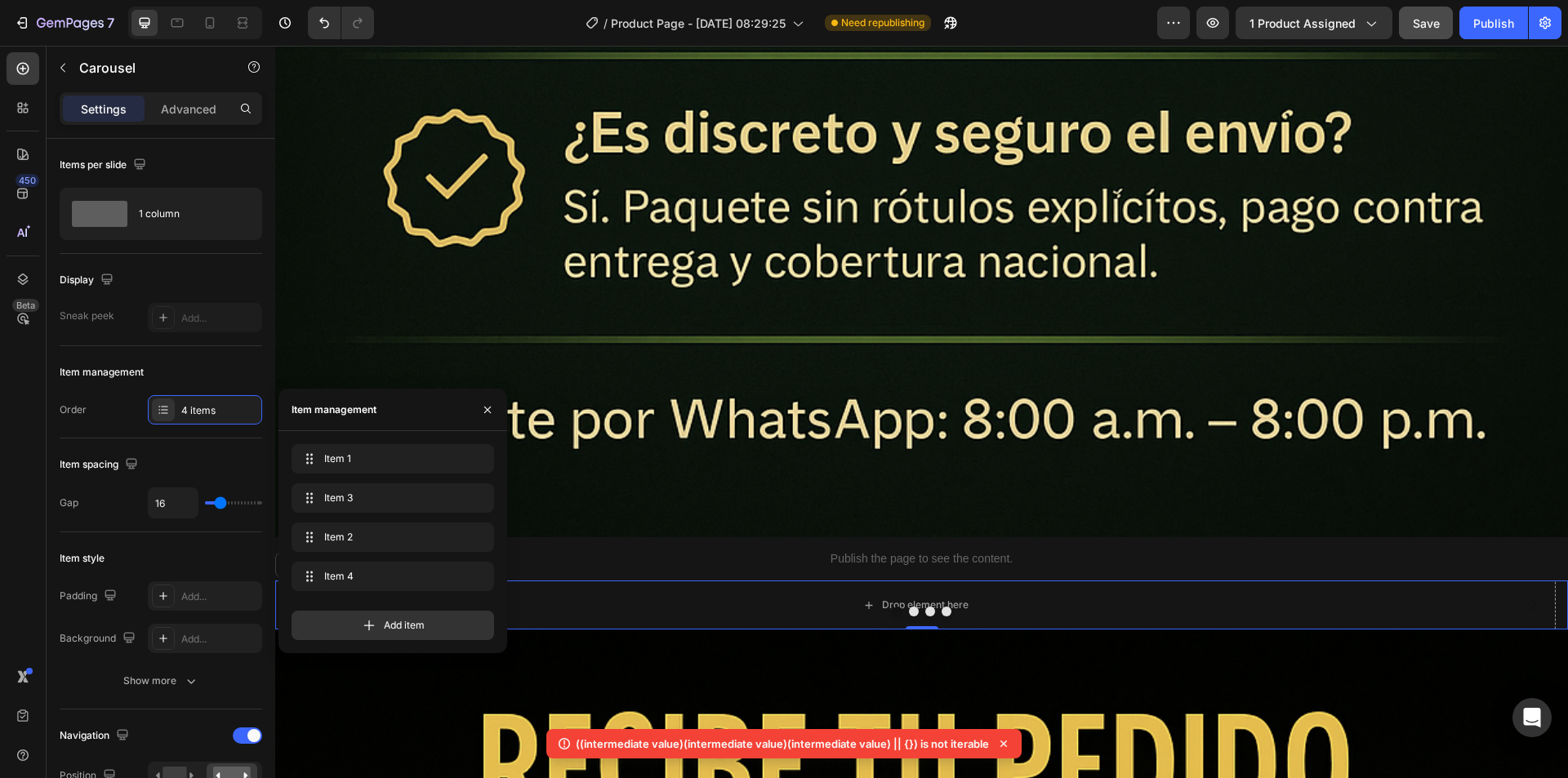
drag, startPoint x: 634, startPoint y: 579, endPoint x: 618, endPoint y: 485, distance: 95.4
drag, startPoint x: 342, startPoint y: 496, endPoint x: 350, endPoint y: 451, distance: 45.7
click at [364, 454] on span "Item 3" at bounding box center [382, 459] width 121 height 15
click at [445, 457] on button "button" at bounding box center [454, 459] width 23 height 23
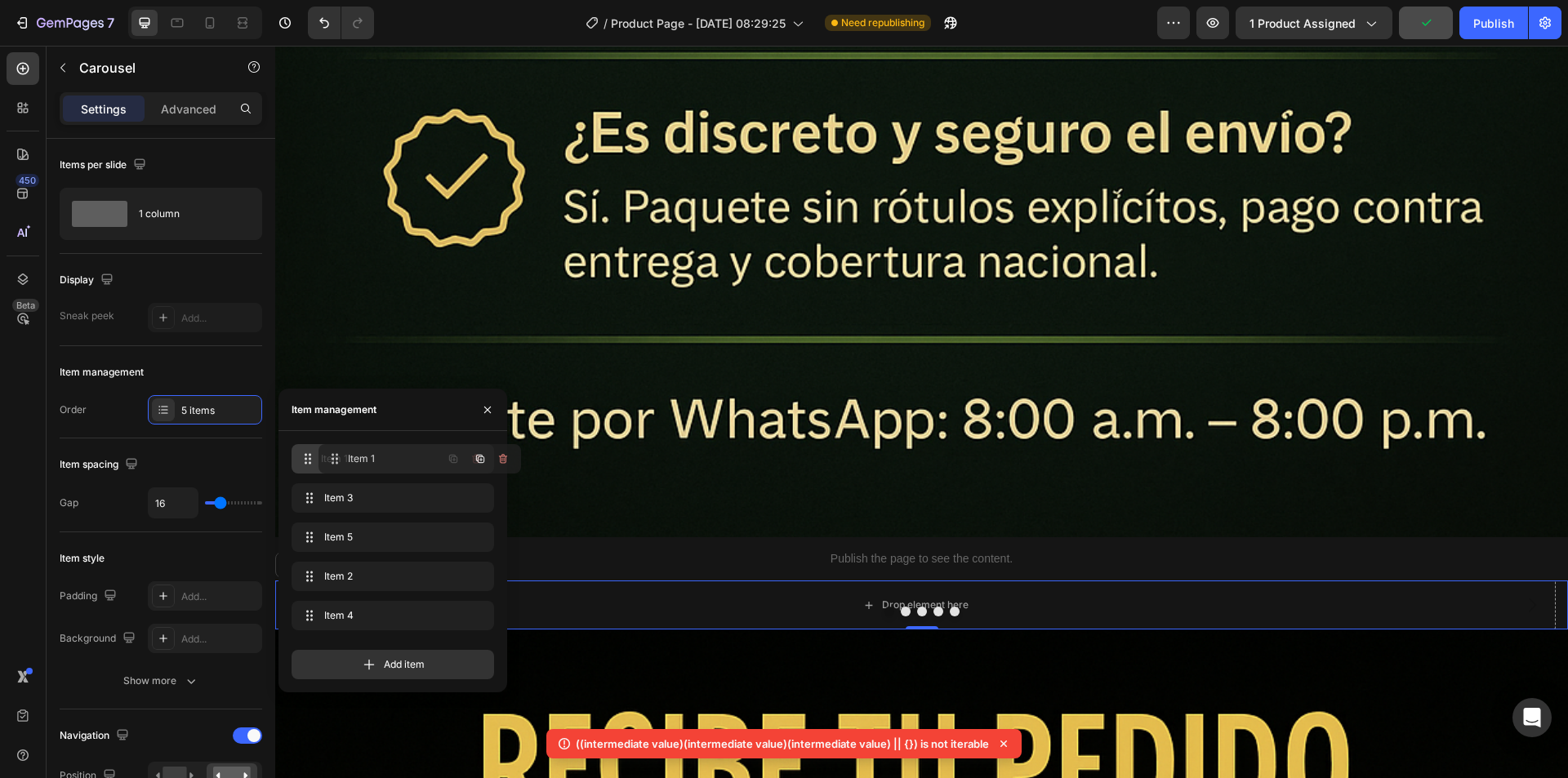
drag, startPoint x: 334, startPoint y: 536, endPoint x: 364, endPoint y: 453, distance: 88.3
drag, startPoint x: 359, startPoint y: 574, endPoint x: 358, endPoint y: 492, distance: 82.0
drag, startPoint x: 376, startPoint y: 612, endPoint x: 373, endPoint y: 577, distance: 35.1
click at [352, 535] on span "Item 3" at bounding box center [382, 537] width 121 height 15
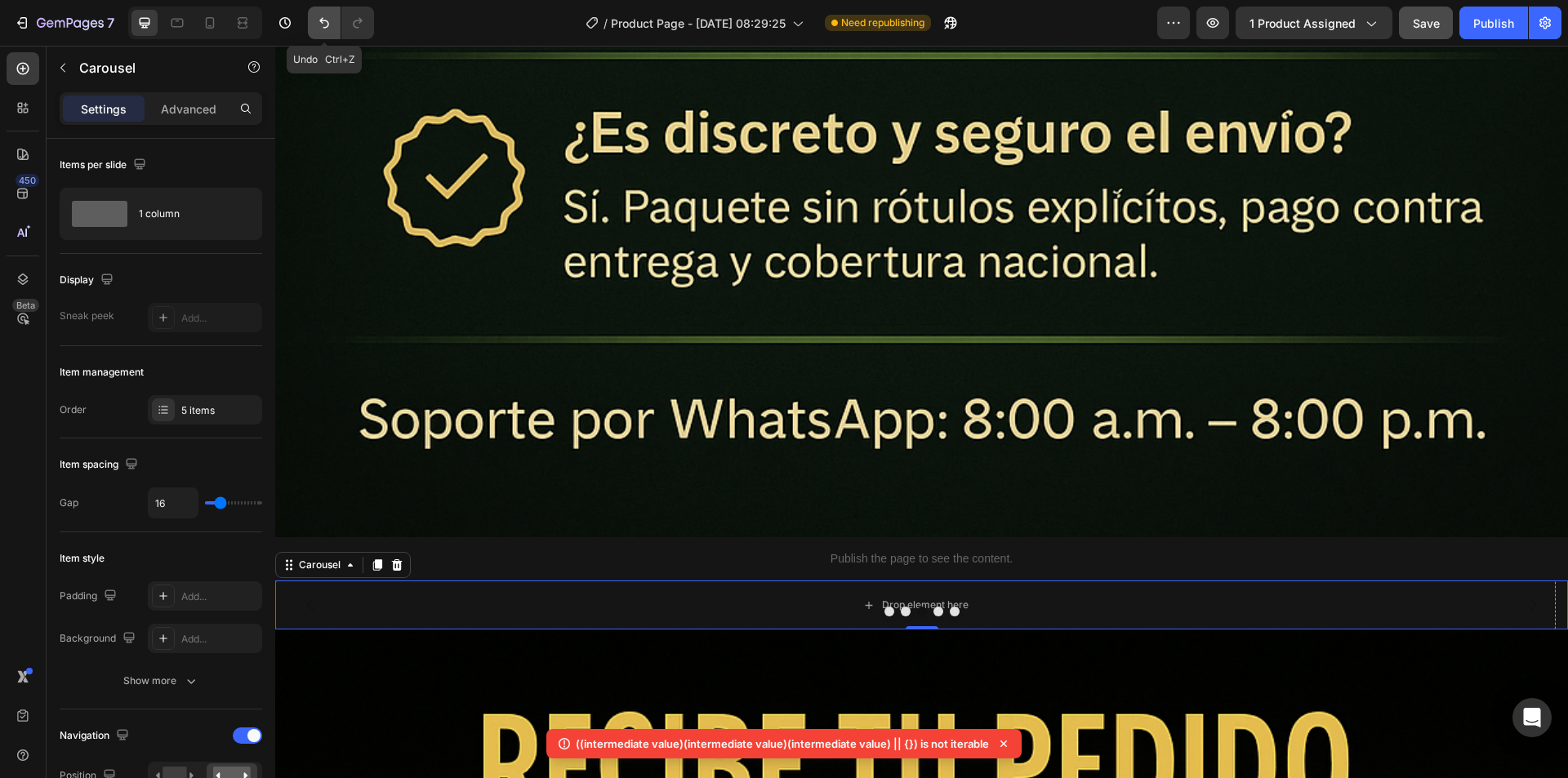
drag, startPoint x: 320, startPoint y: 27, endPoint x: 89, endPoint y: 368, distance: 411.9
click at [320, 27] on icon "Undo/Redo" at bounding box center [325, 23] width 17 height 17
click at [395, 559] on icon at bounding box center [397, 565] width 13 height 13
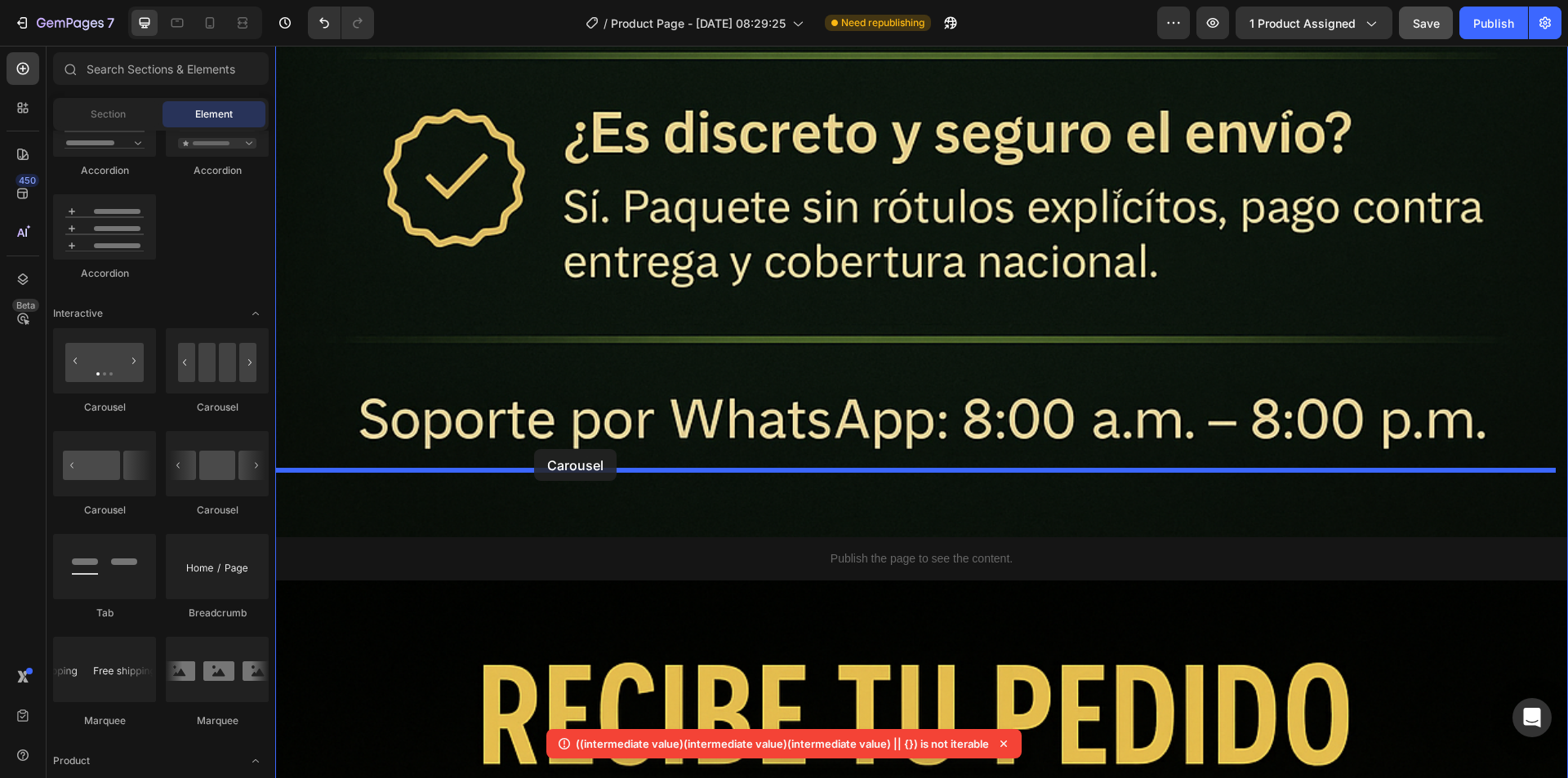
drag, startPoint x: 378, startPoint y: 422, endPoint x: 534, endPoint y: 449, distance: 158.3
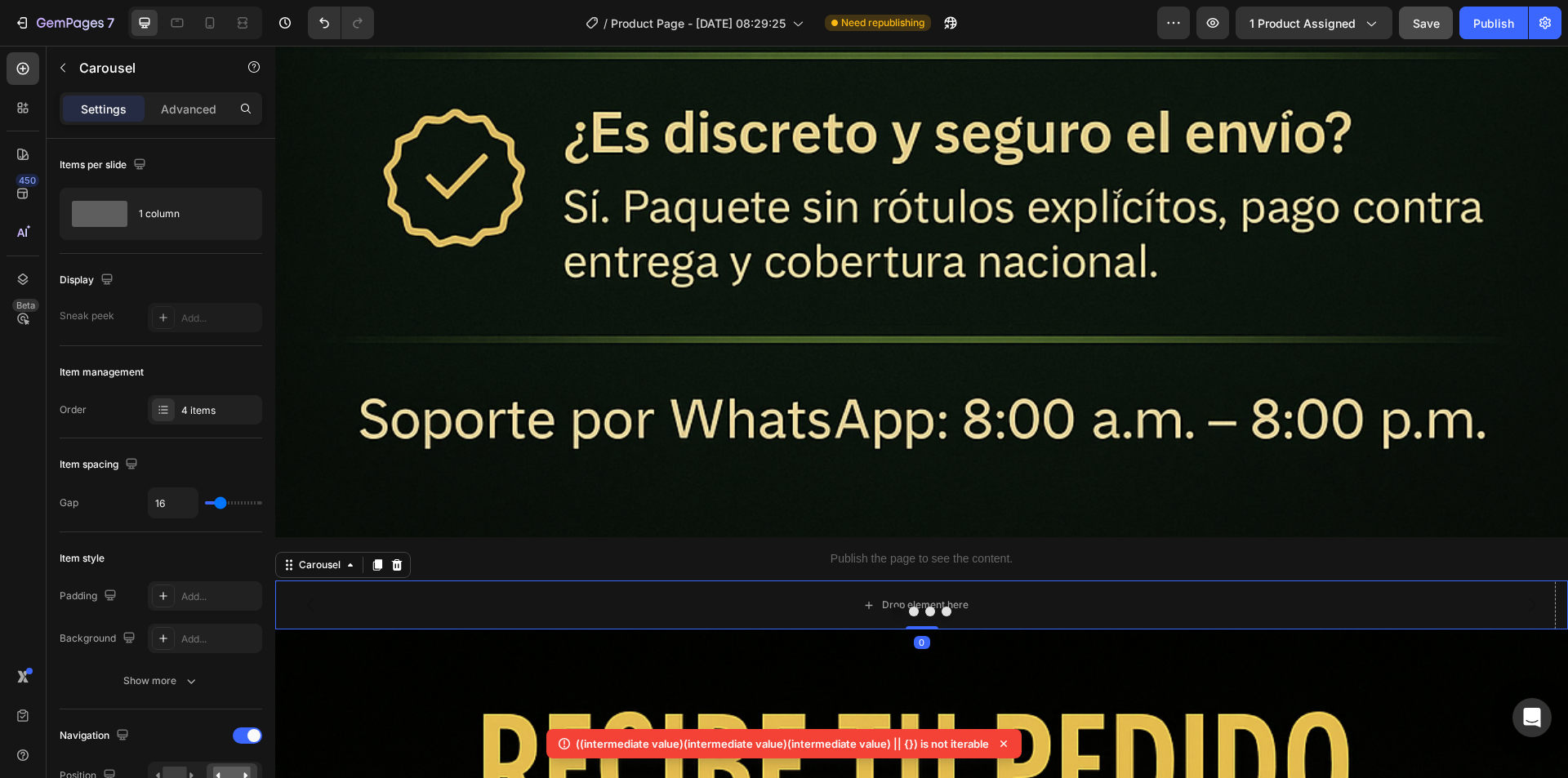
click at [909, 607] on button "Dot" at bounding box center [914, 612] width 10 height 10
click at [925, 607] on button "Dot" at bounding box center [930, 612] width 10 height 10
click at [941, 607] on button "Dot" at bounding box center [946, 612] width 10 height 10
click at [892, 607] on button "Dot" at bounding box center [897, 612] width 10 height 10
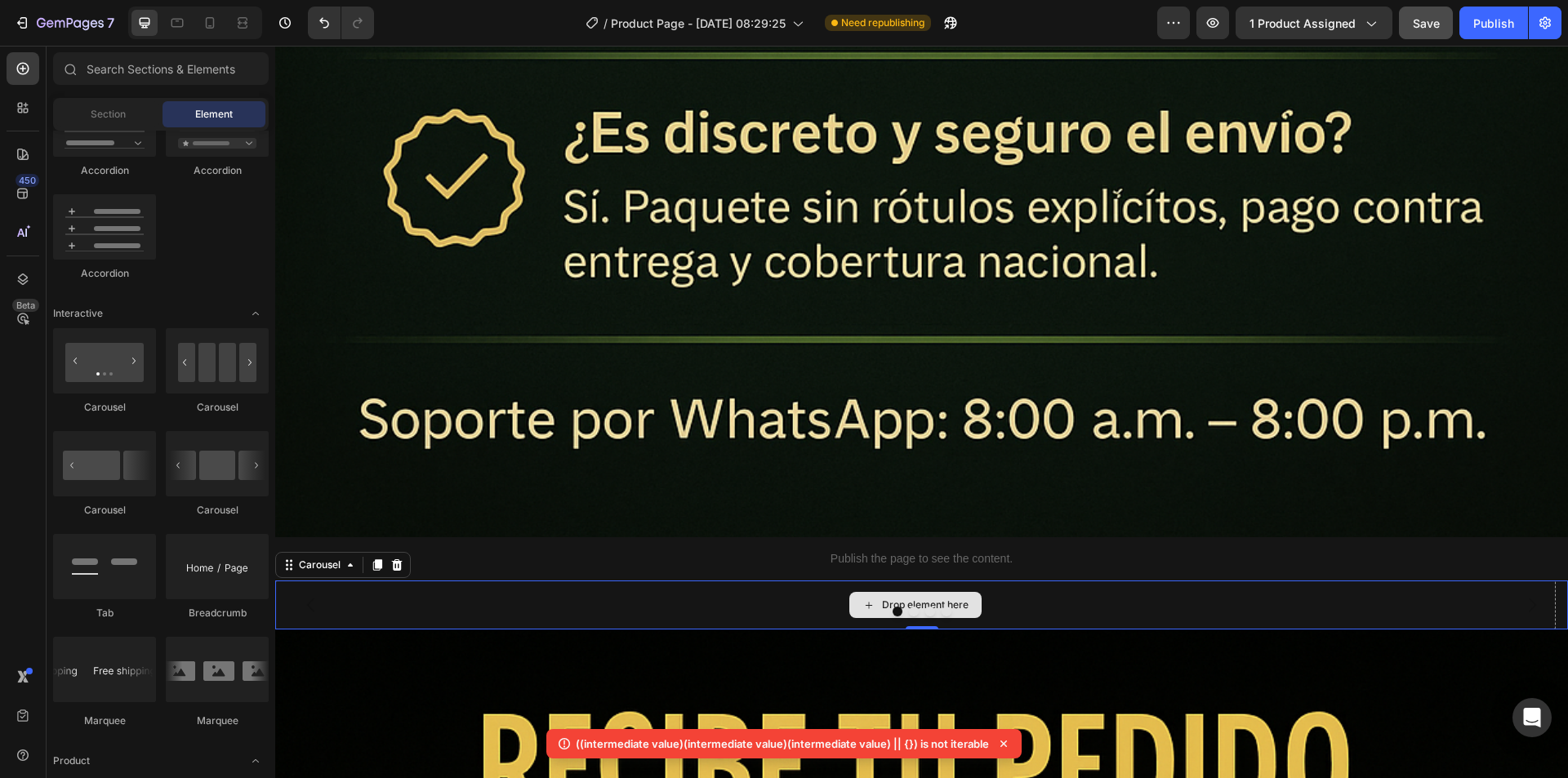
click at [901, 598] on div "Drop element here" at bounding box center [925, 605] width 87 height 13
click at [915, 598] on div "Drop element here" at bounding box center [925, 605] width 87 height 13
click at [945, 598] on div "Drop element here" at bounding box center [925, 605] width 87 height 13
click at [940, 592] on div "Drop element here" at bounding box center [916, 605] width 132 height 26
click at [863, 598] on icon at bounding box center [868, 605] width 13 height 14
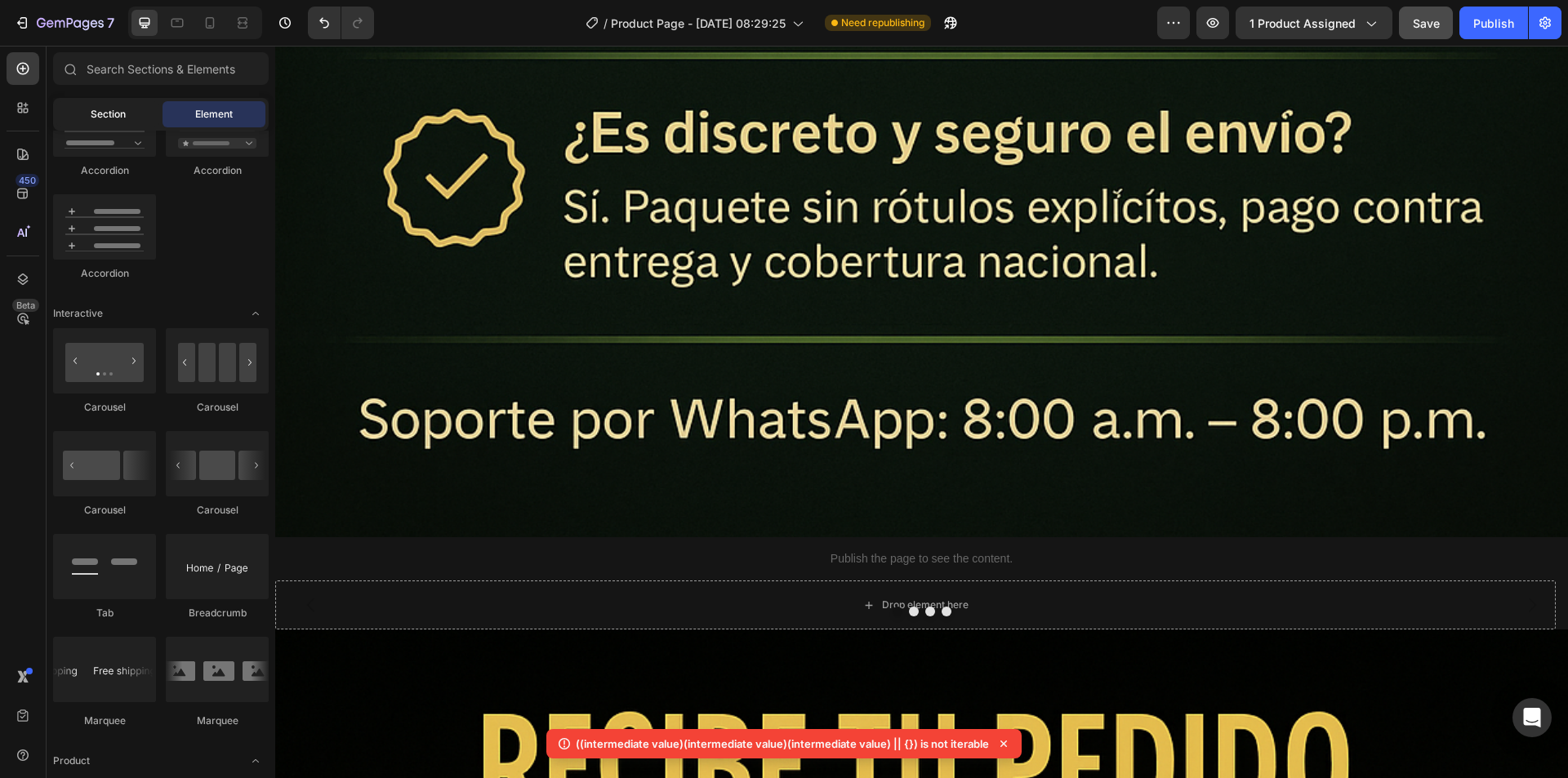
click at [116, 108] on span "Section" at bounding box center [108, 114] width 35 height 15
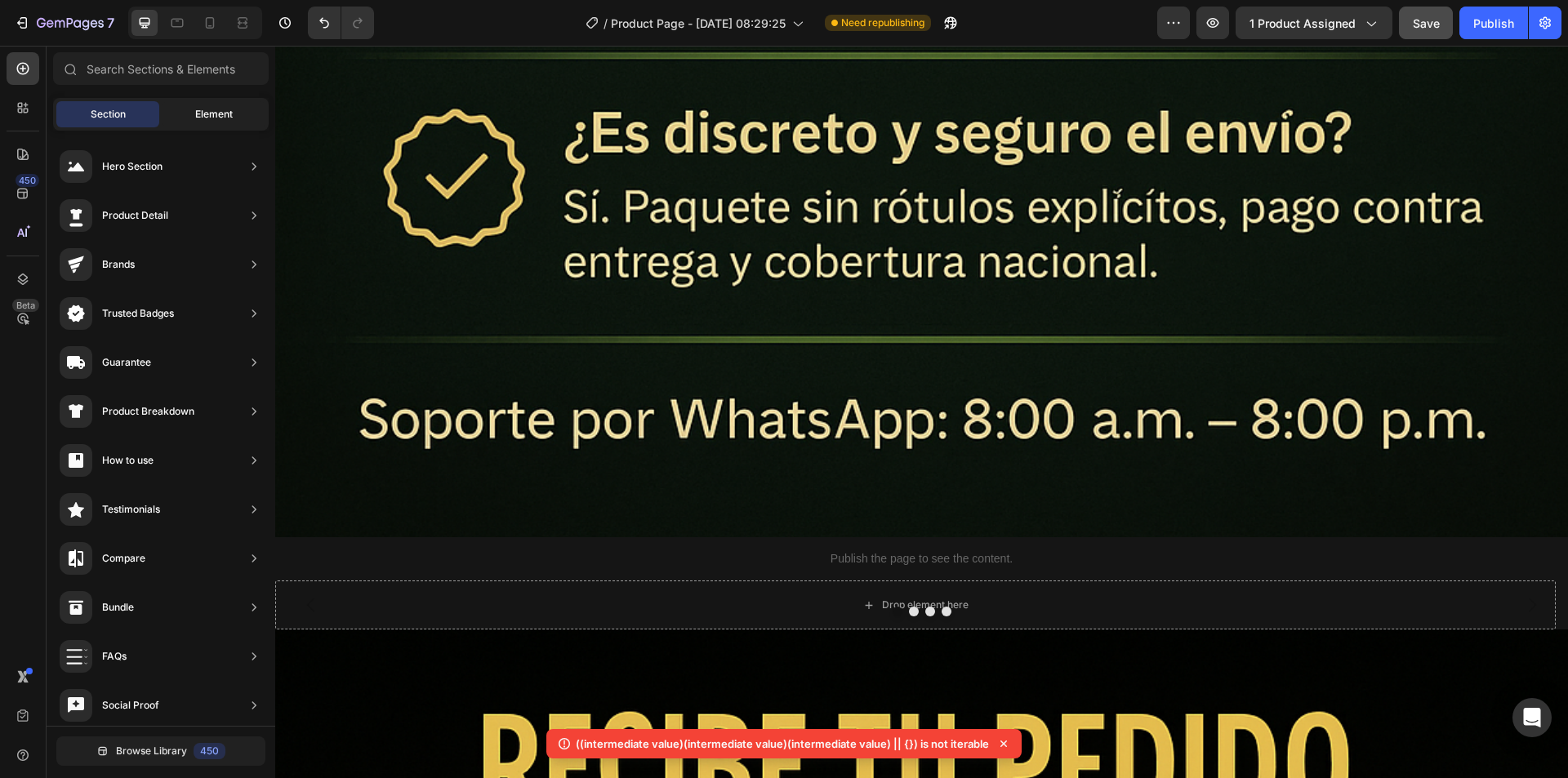
click at [200, 112] on span "Element" at bounding box center [214, 114] width 37 height 15
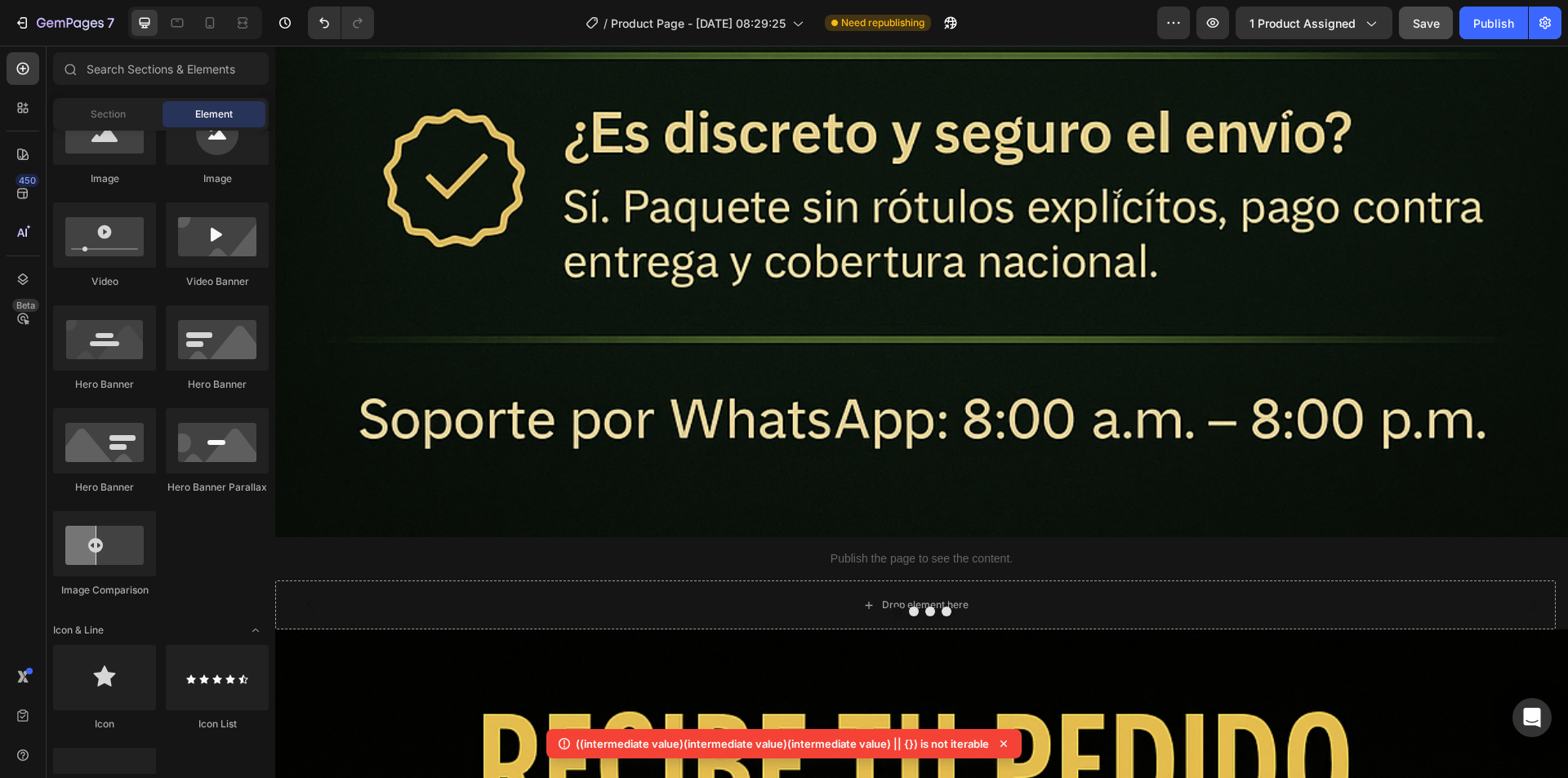
scroll to position [163, 0]
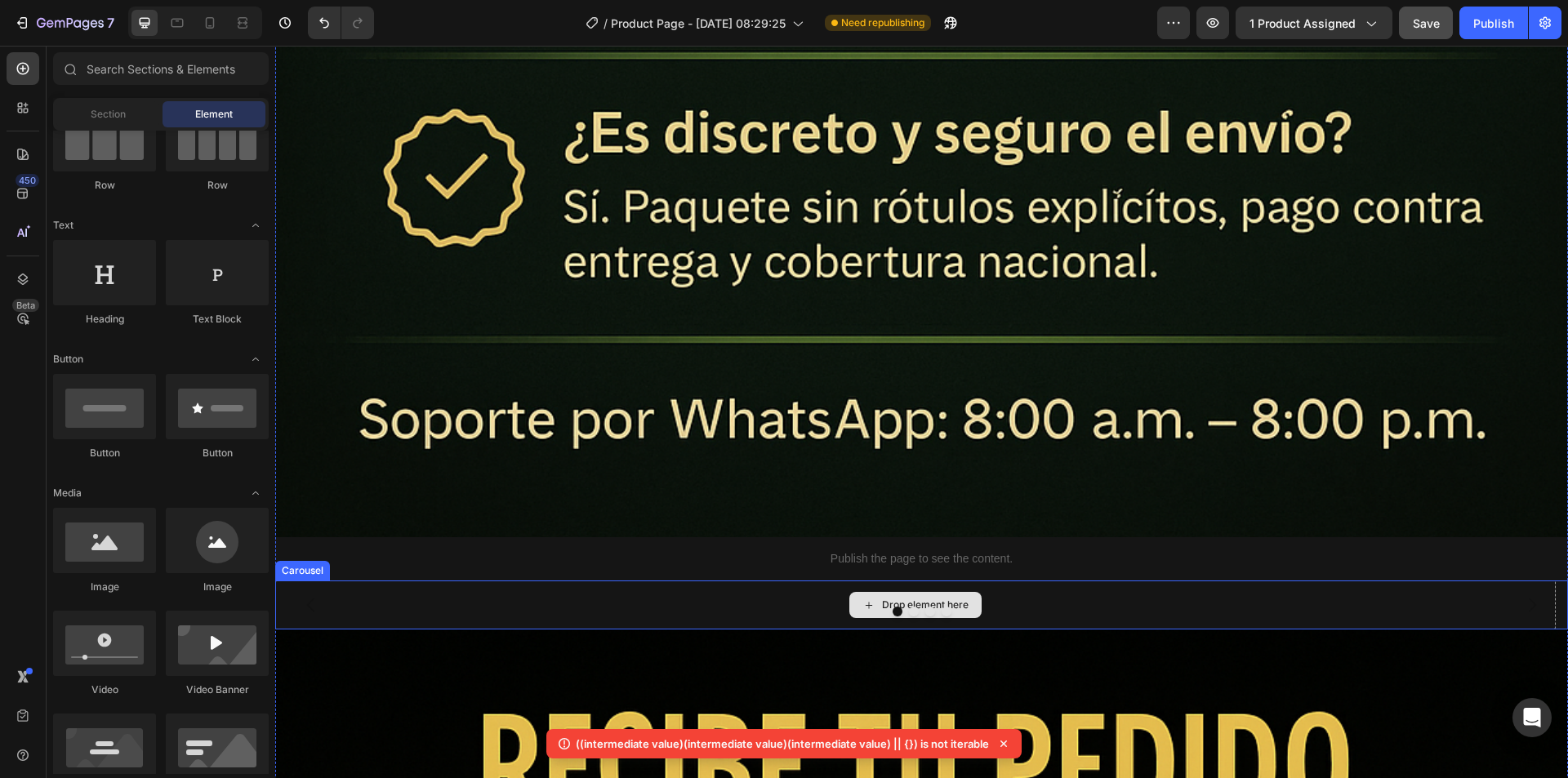
click at [908, 598] on div "Drop element here" at bounding box center [925, 605] width 87 height 13
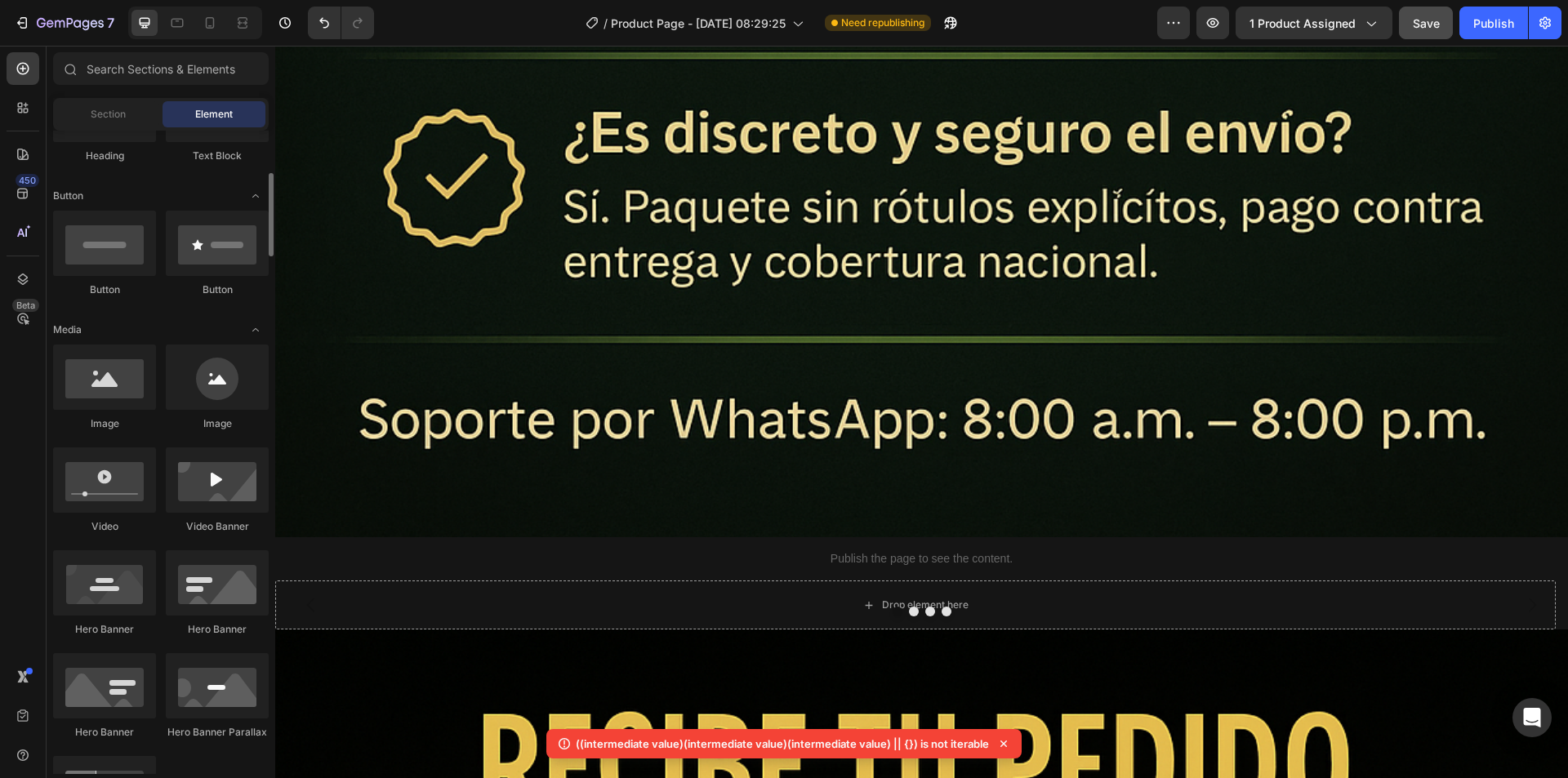
scroll to position [245, 0]
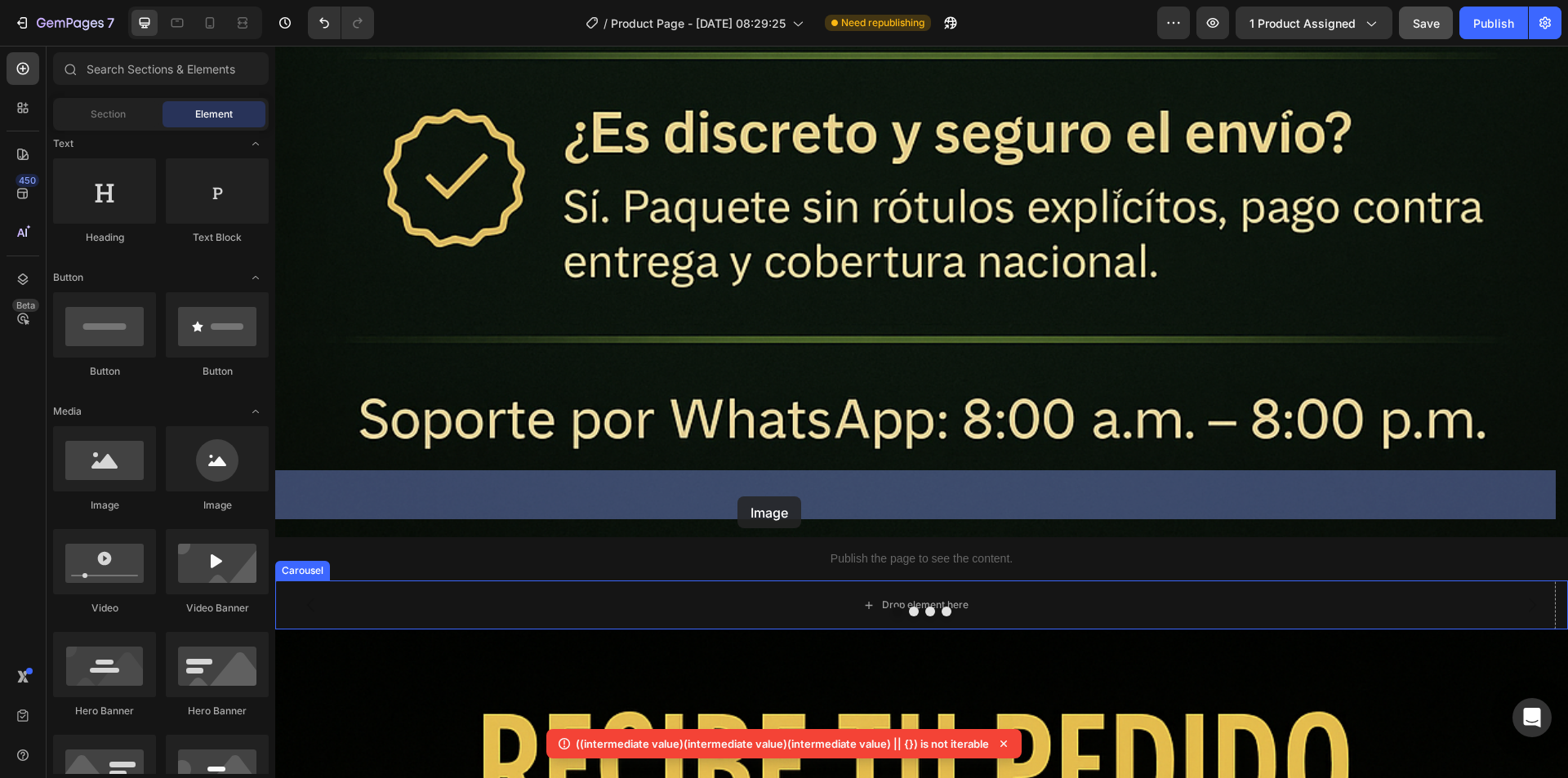
drag, startPoint x: 386, startPoint y: 514, endPoint x: 738, endPoint y: 497, distance: 352.4
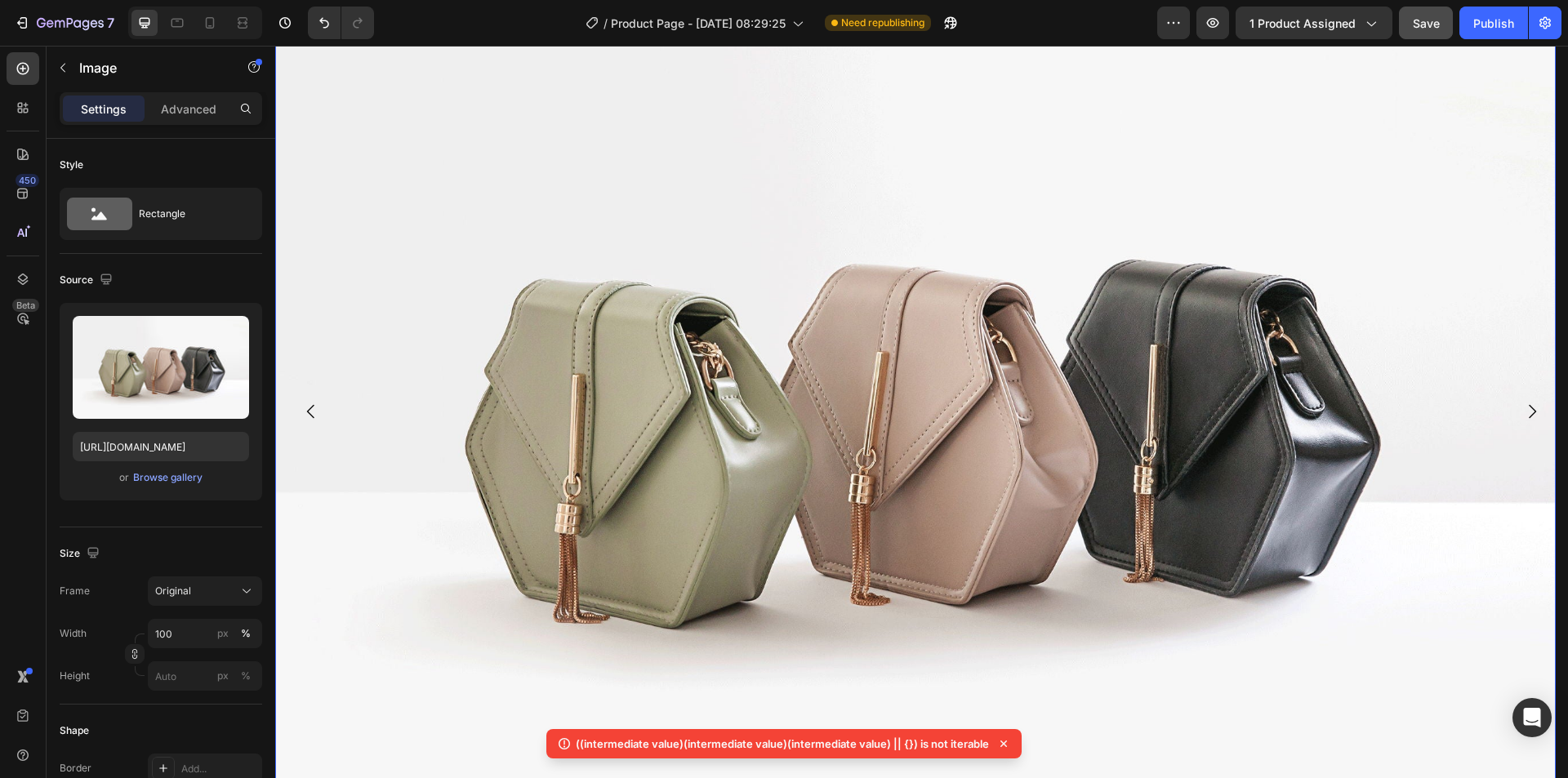
scroll to position [12288, 0]
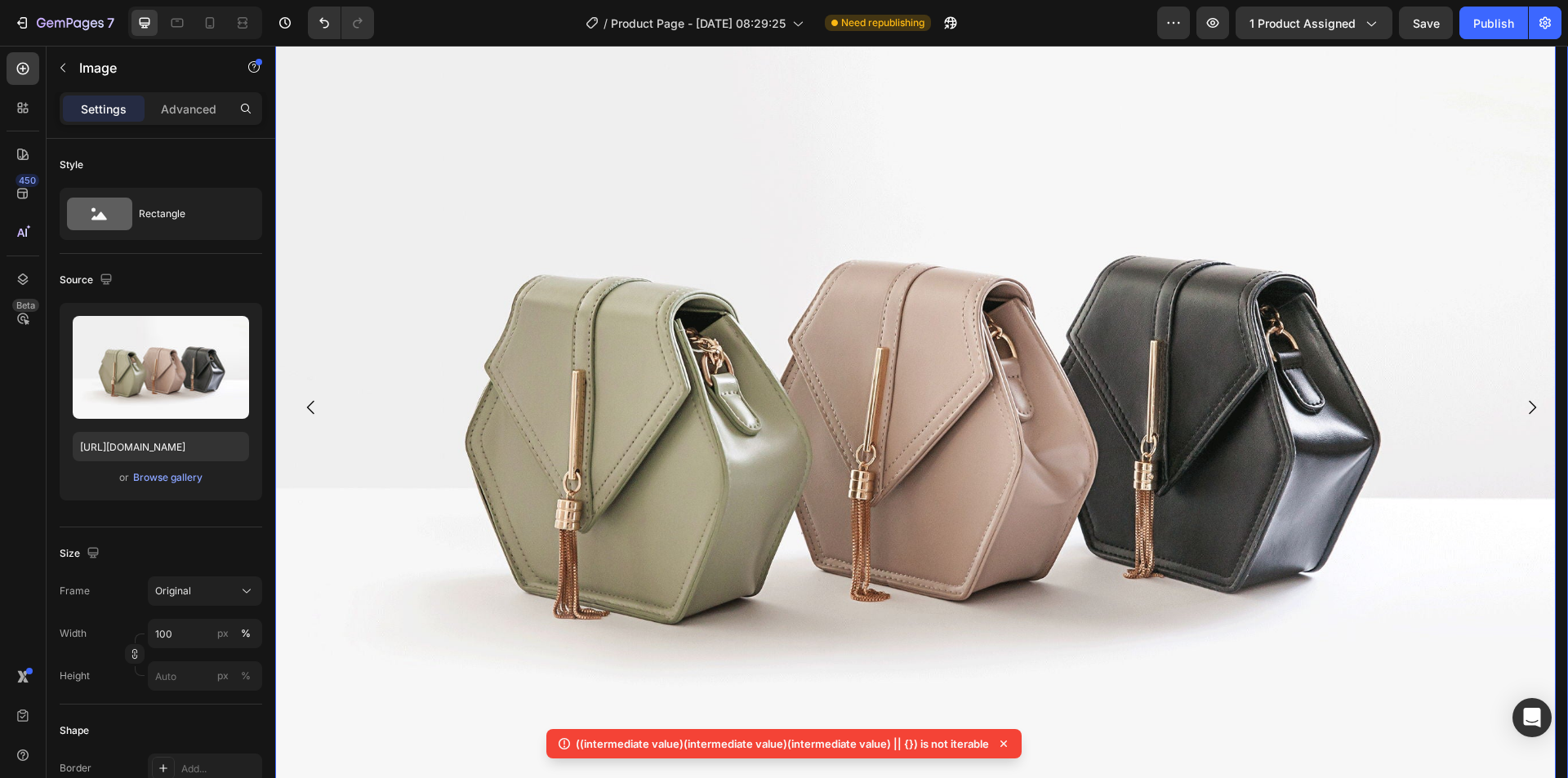
click at [1523, 397] on icon "Carousel Next Arrow" at bounding box center [1532, 407] width 20 height 20
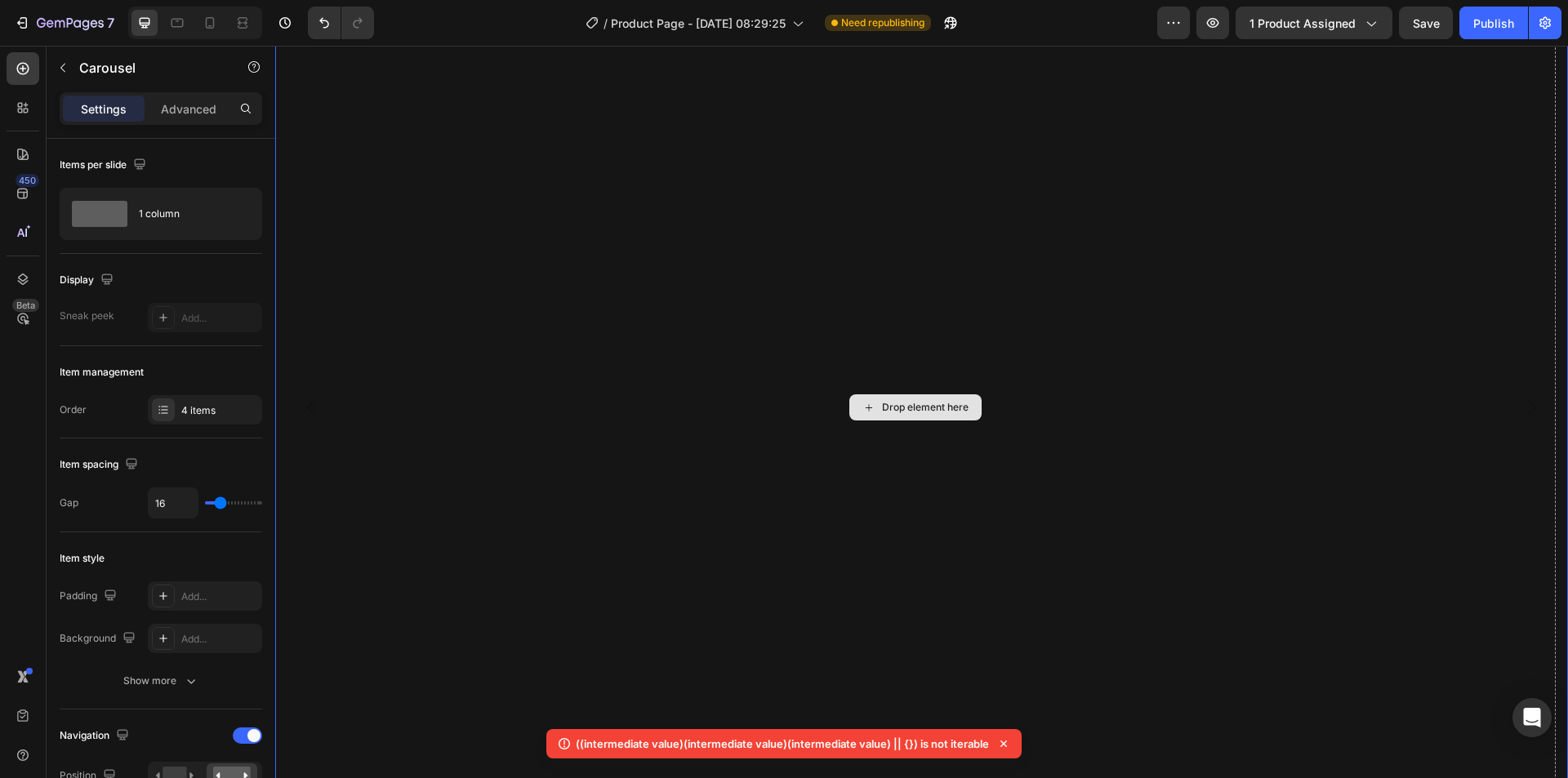
click at [916, 401] on div "Drop element here" at bounding box center [925, 407] width 87 height 13
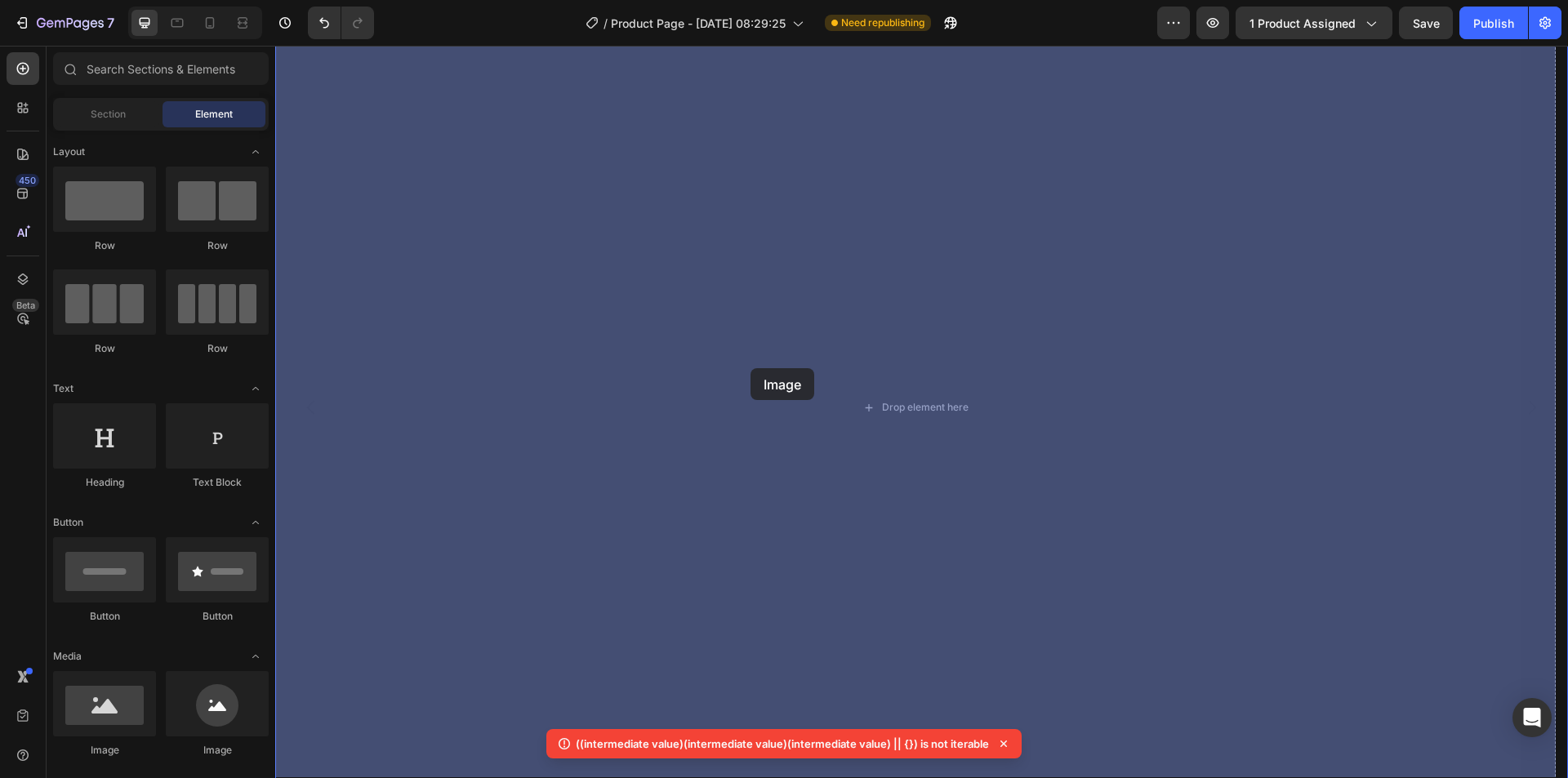
drag, startPoint x: 376, startPoint y: 524, endPoint x: 470, endPoint y: 400, distance: 155.6
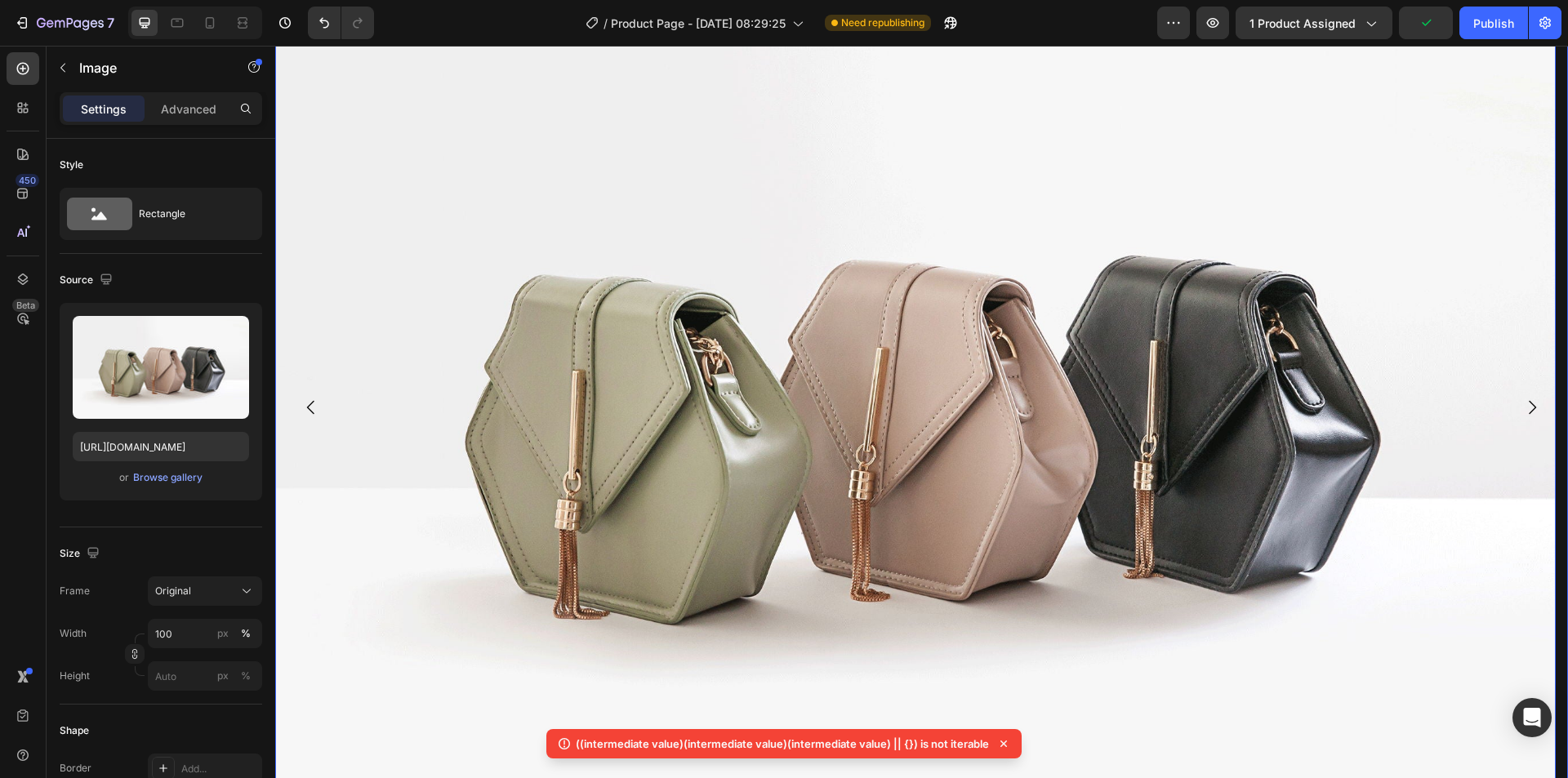
click at [1522, 397] on icon "Carousel Next Arrow" at bounding box center [1532, 407] width 20 height 20
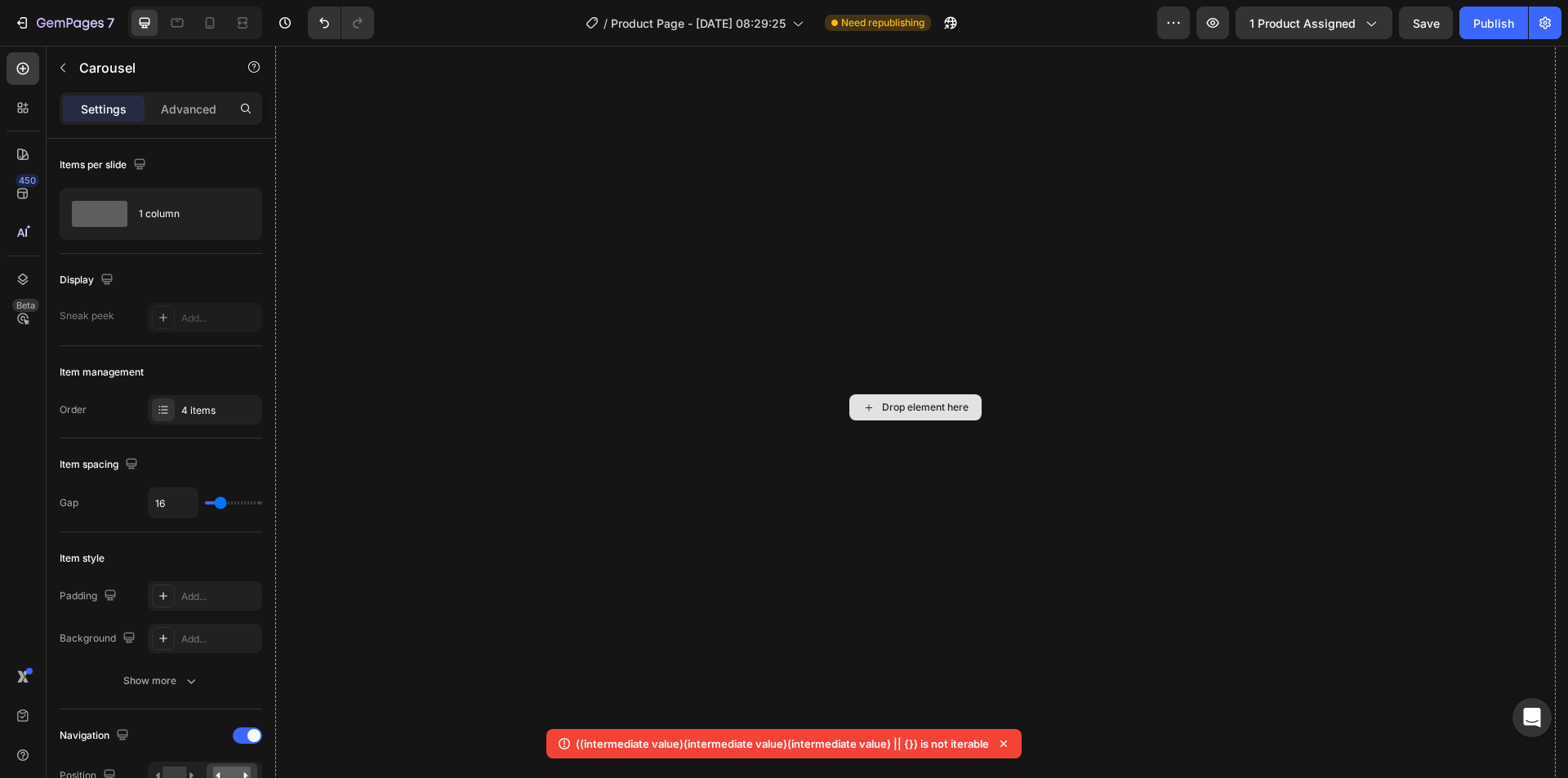
click at [895, 394] on div "Drop element here" at bounding box center [916, 407] width 132 height 26
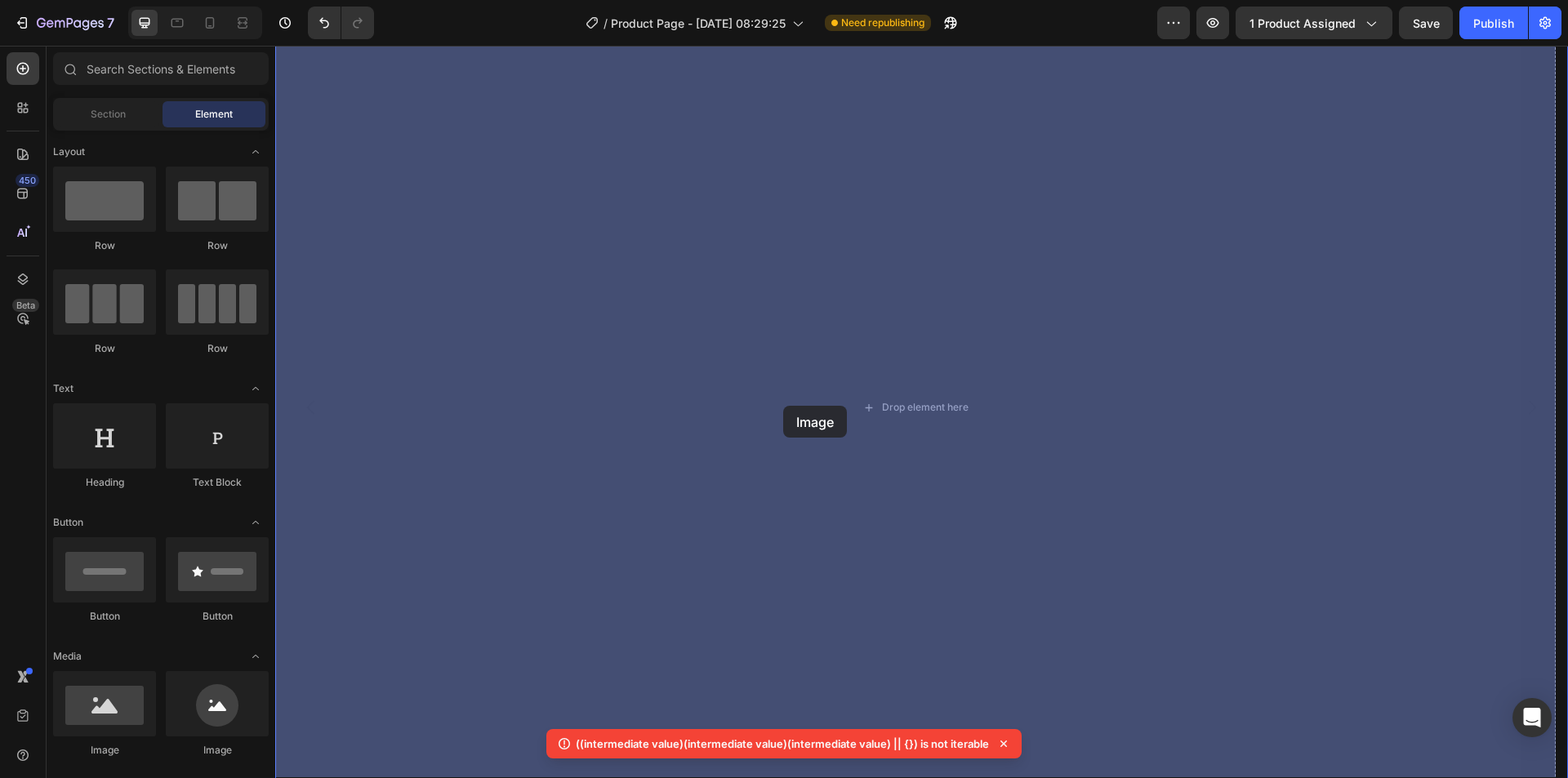
drag, startPoint x: 372, startPoint y: 521, endPoint x: 437, endPoint y: 429, distance: 112.6
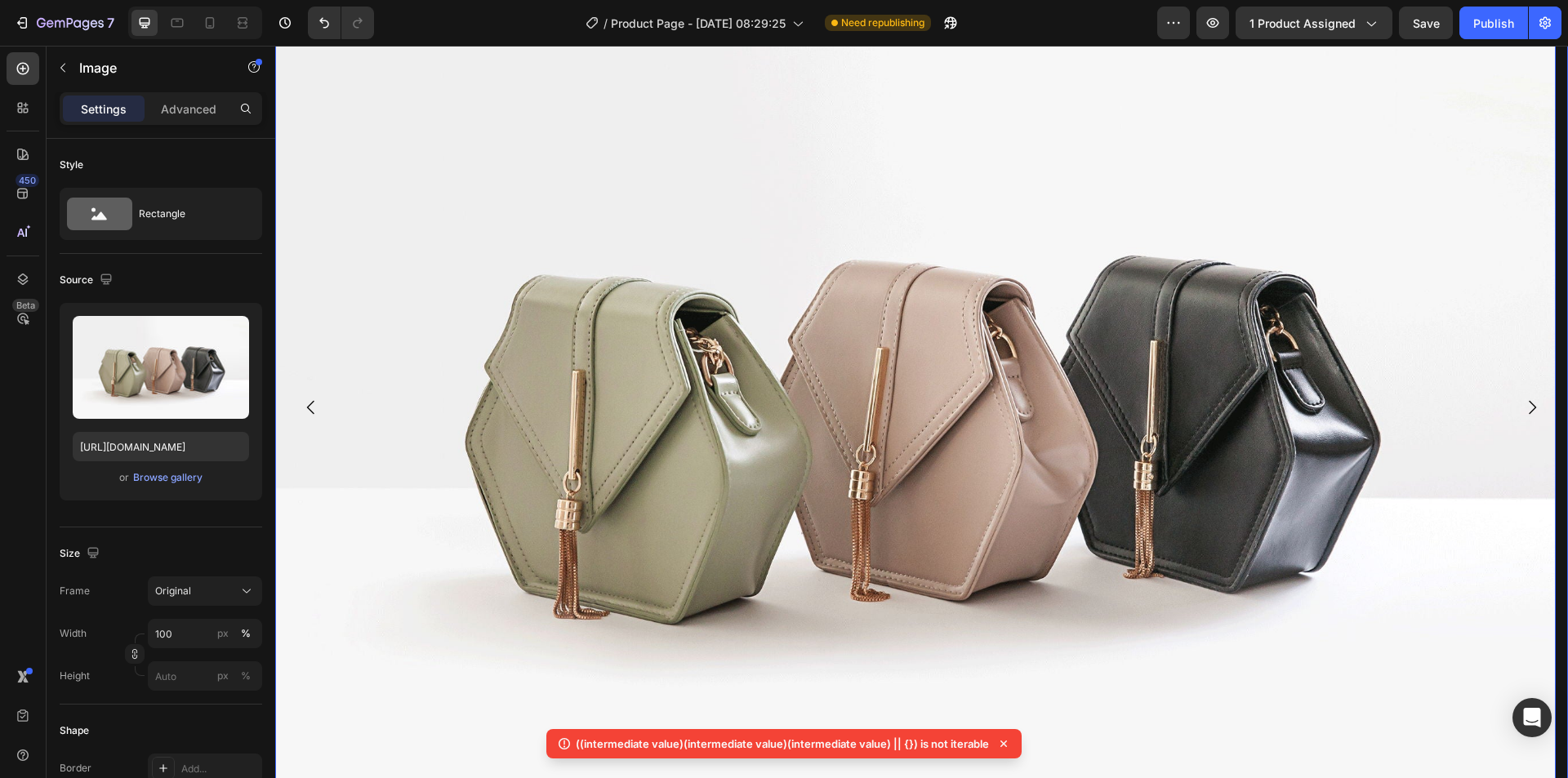
click at [1526, 397] on icon "Carousel Next Arrow" at bounding box center [1532, 407] width 20 height 20
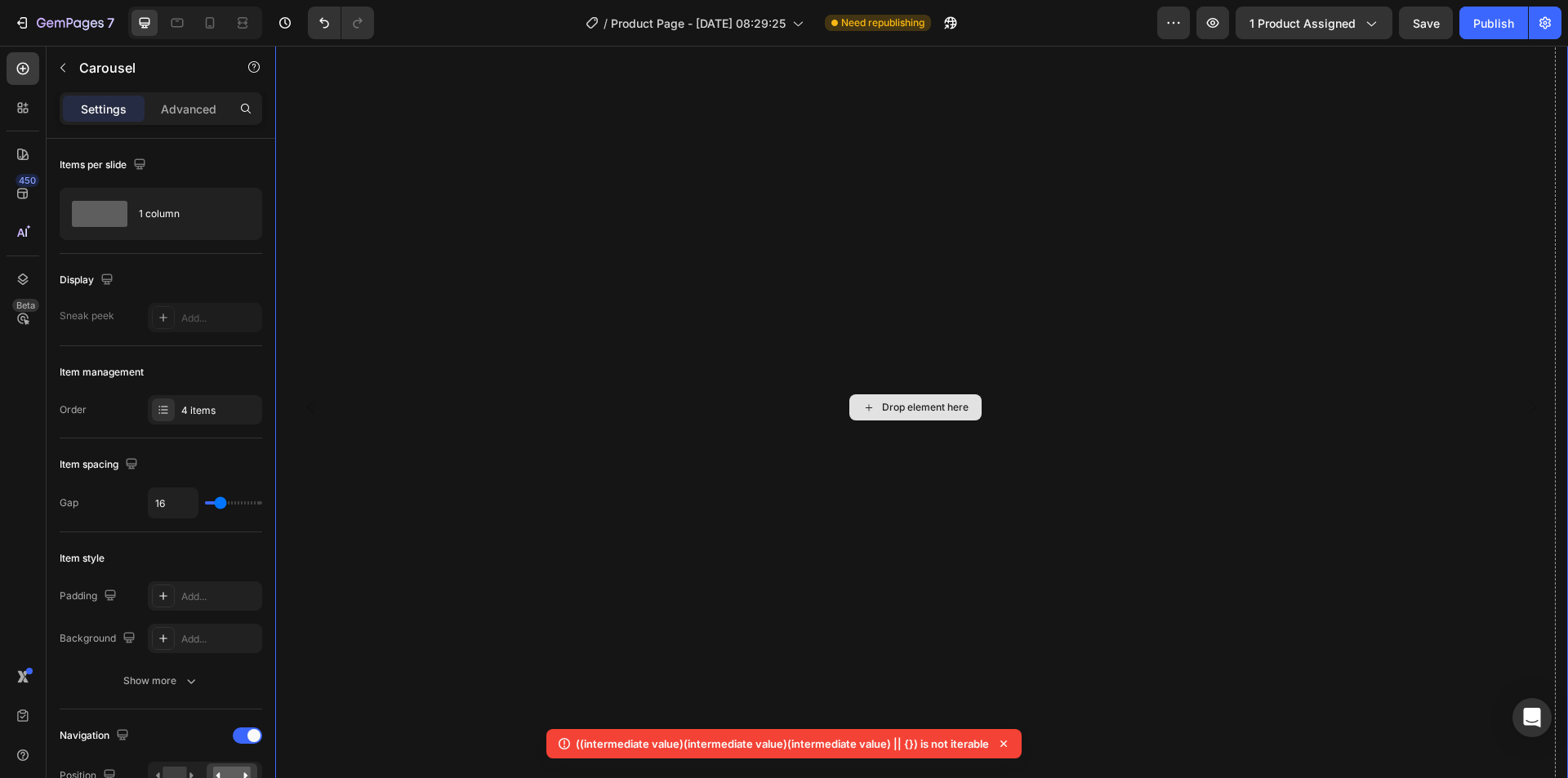
click at [905, 279] on div "Drop element here" at bounding box center [915, 407] width 1280 height 960
click at [857, 394] on div "Drop element here" at bounding box center [916, 407] width 132 height 26
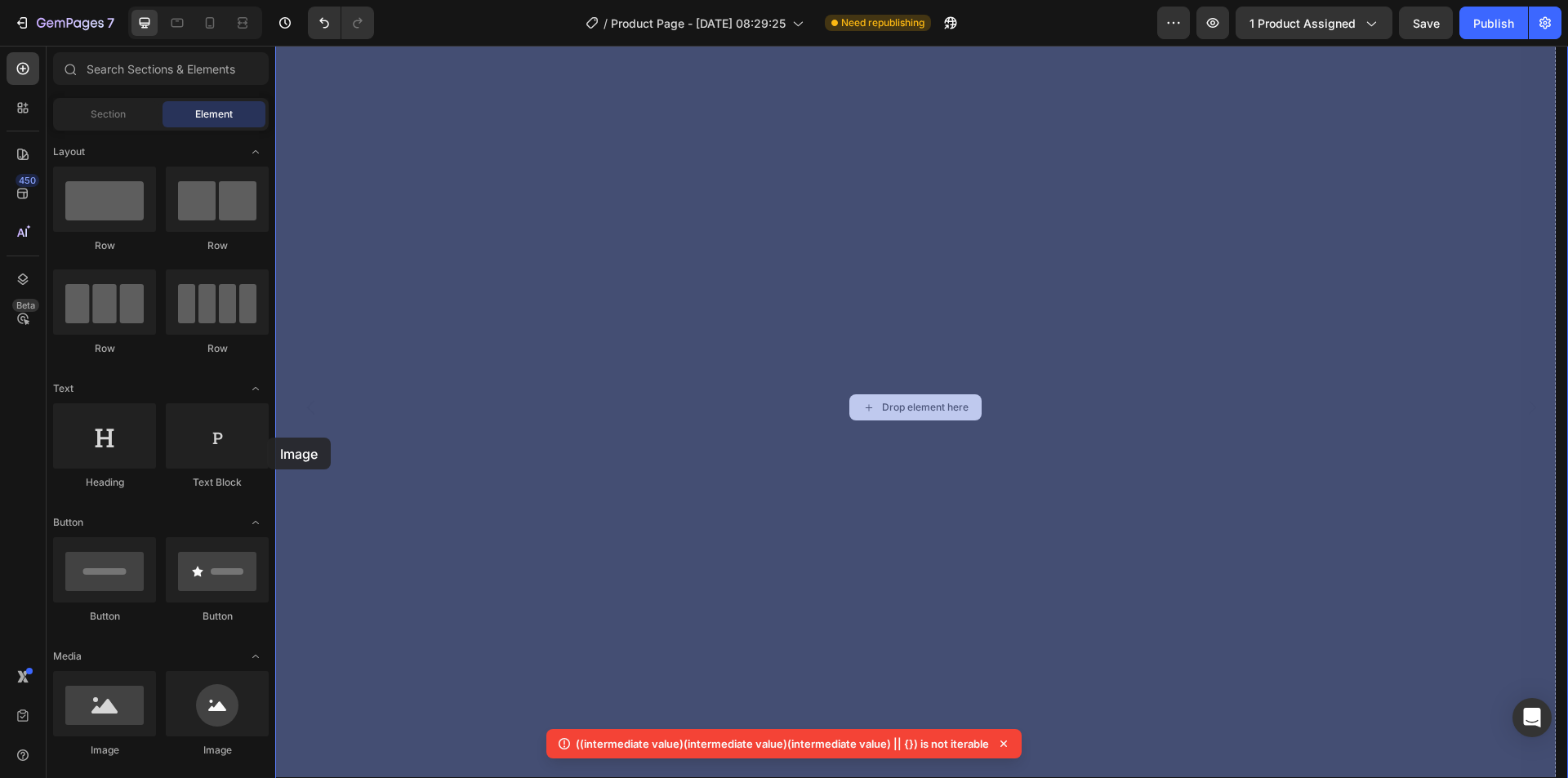
drag, startPoint x: 367, startPoint y: 524, endPoint x: 527, endPoint y: 430, distance: 185.6
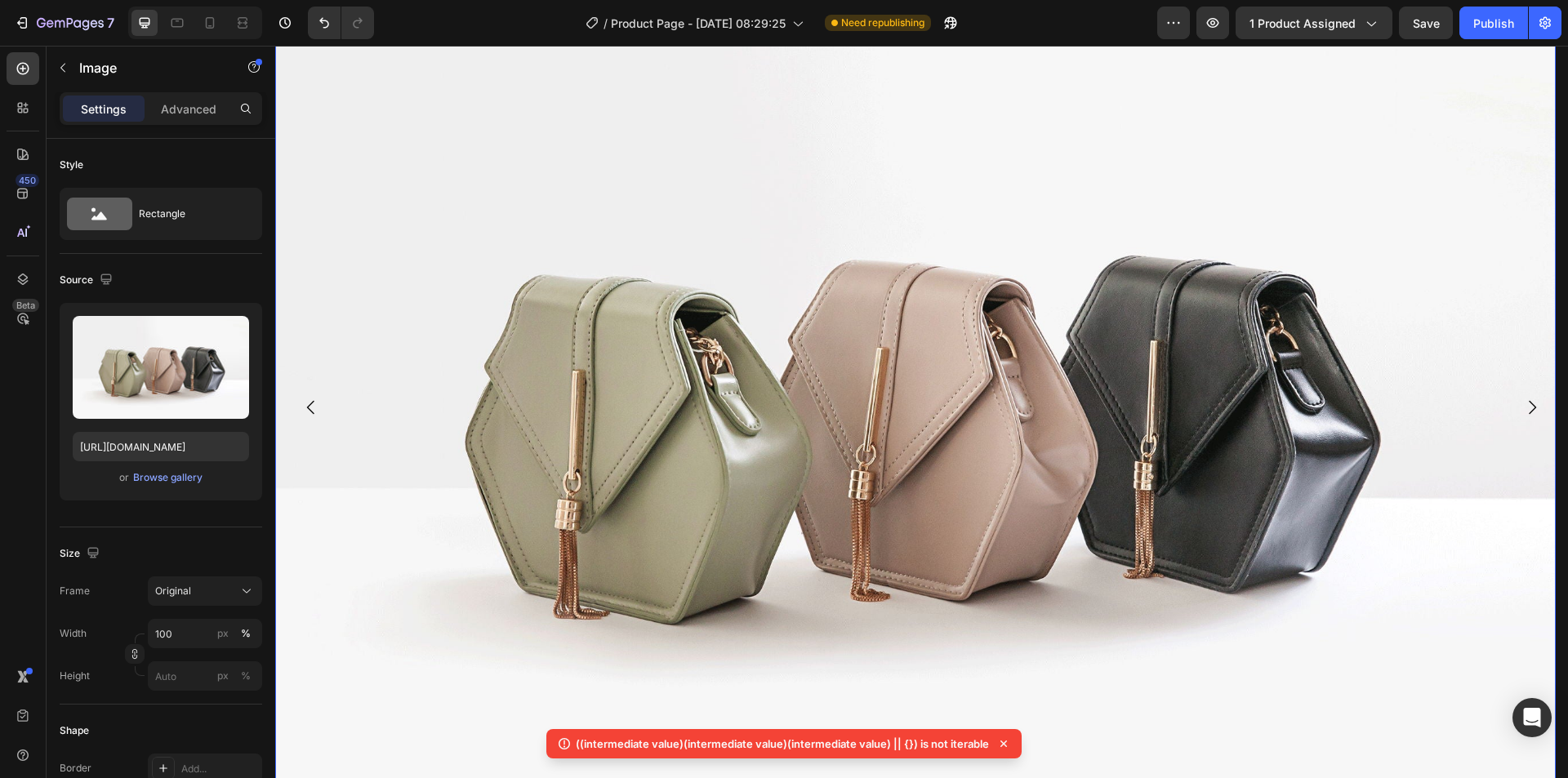
click at [315, 385] on button "Carousel Back Arrow" at bounding box center [310, 407] width 46 height 46
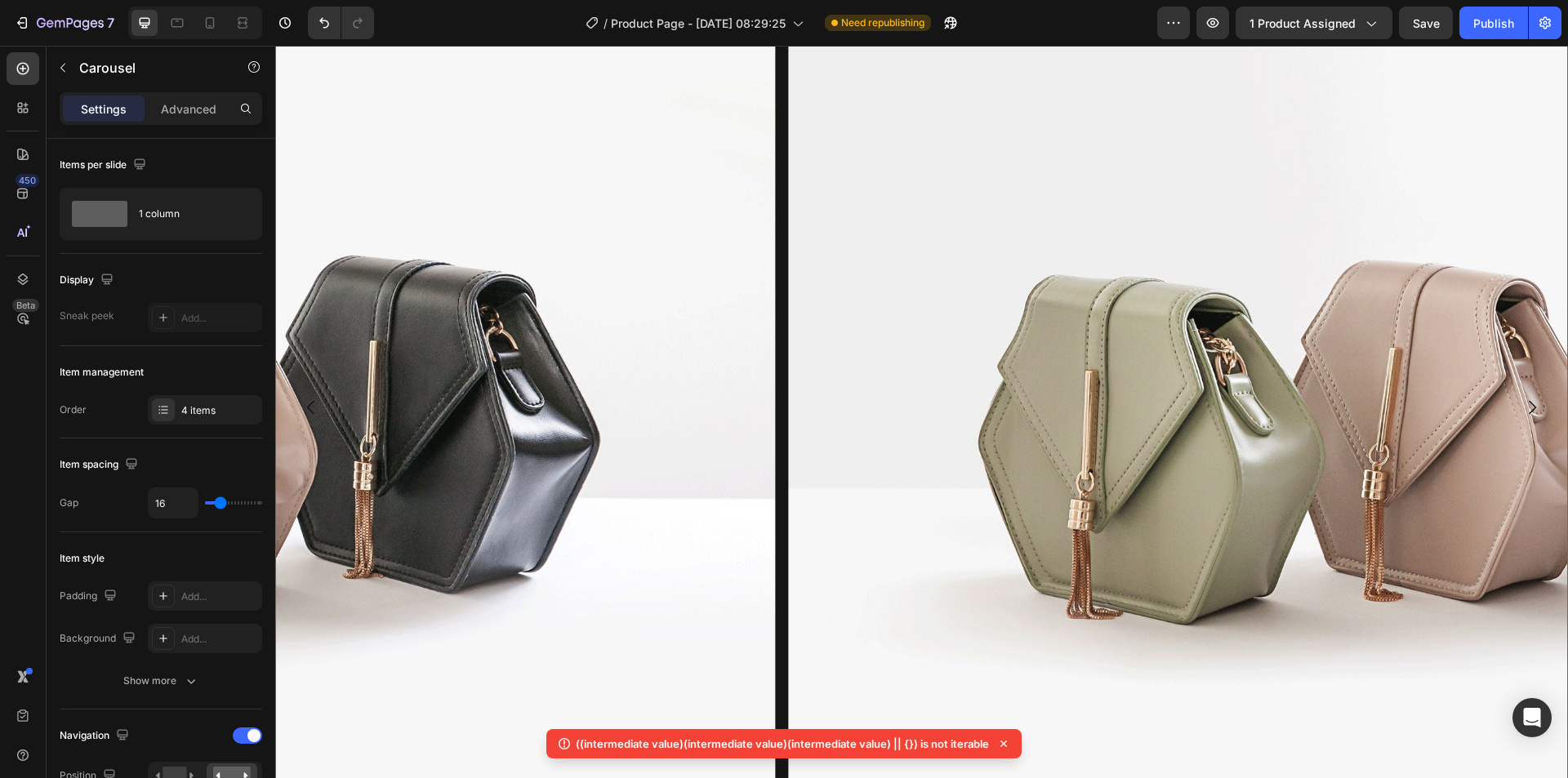
click at [315, 397] on icon "Carousel Back Arrow" at bounding box center [311, 407] width 20 height 20
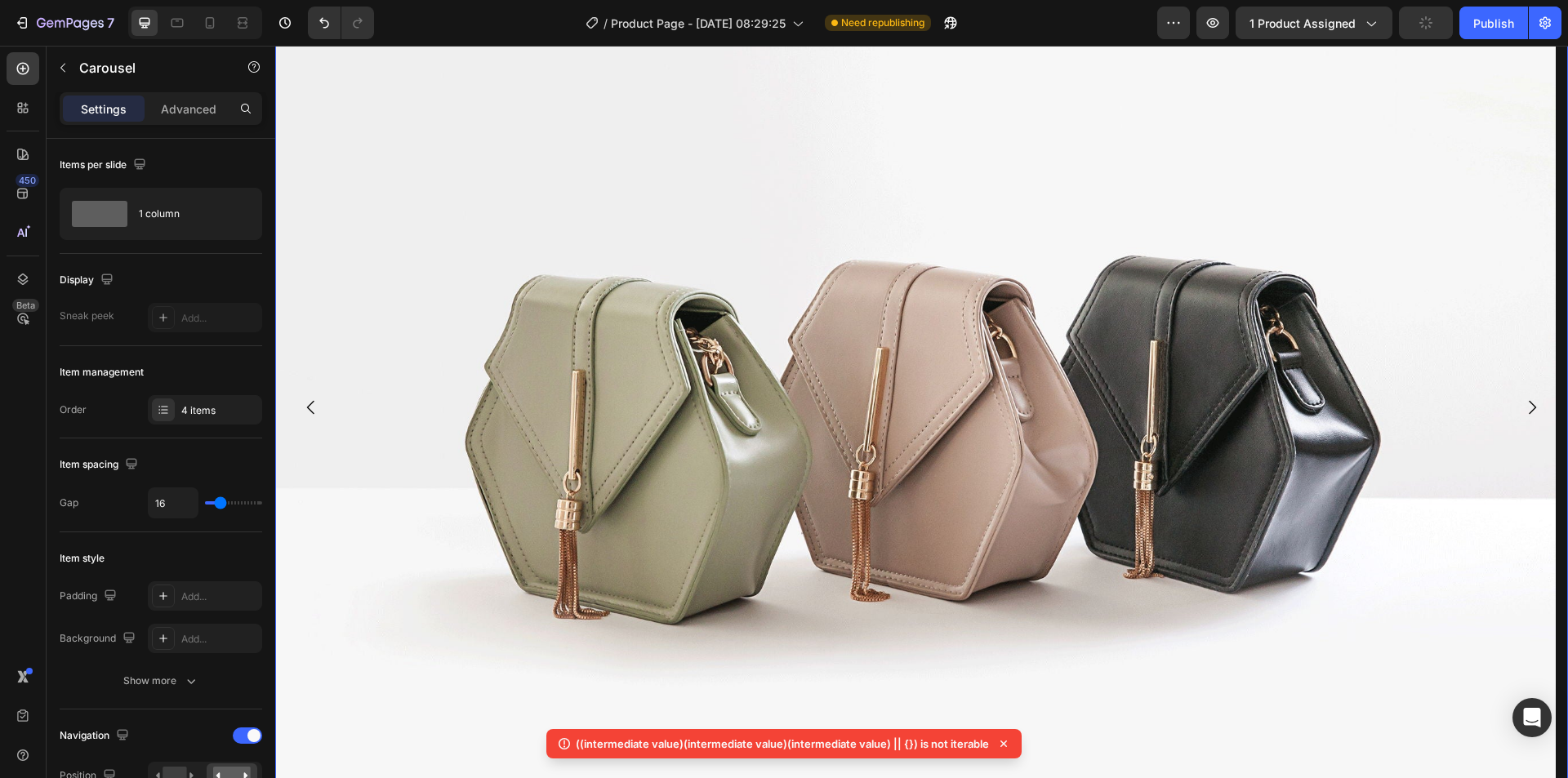
click at [315, 397] on icon "Carousel Back Arrow" at bounding box center [311, 407] width 20 height 20
click at [856, 435] on img at bounding box center [915, 407] width 1280 height 960
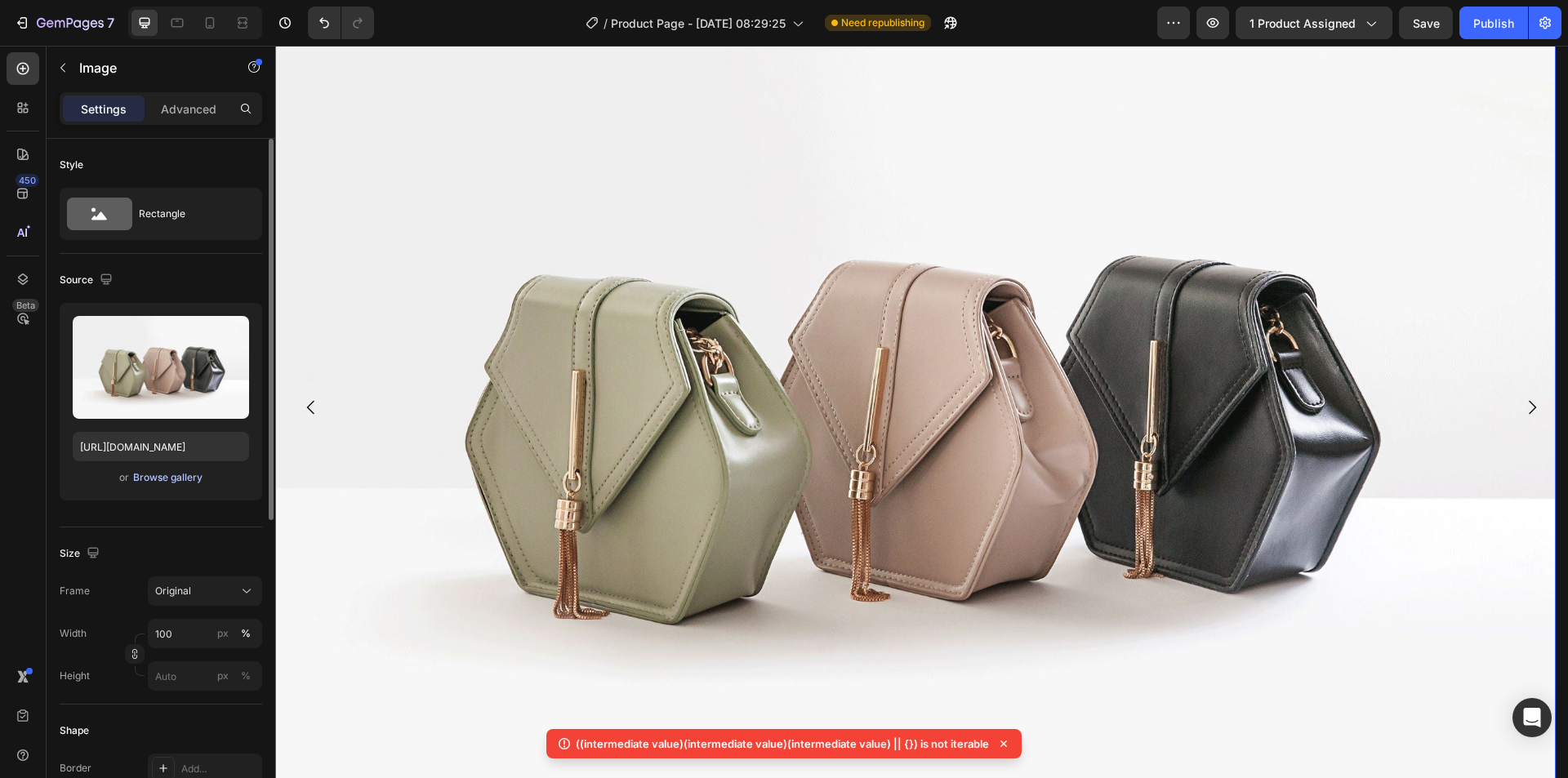
click at [174, 477] on div "Browse gallery" at bounding box center [168, 478] width 70 height 15
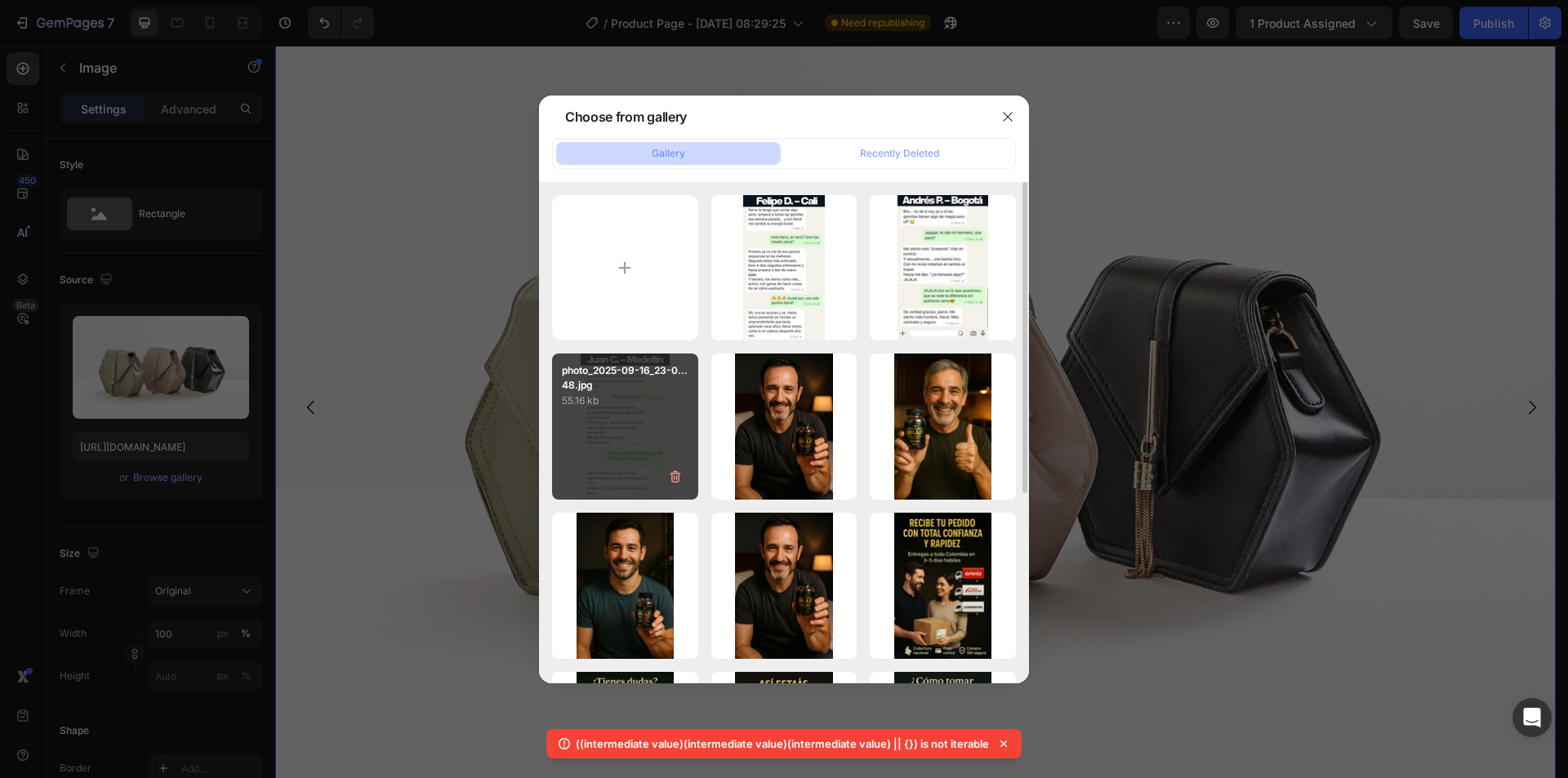
click at [608, 425] on div "photo_2025-09-16_23-0...48.jpg 55.16 kb" at bounding box center [625, 426] width 147 height 146
type input "[URL][DOMAIN_NAME]"
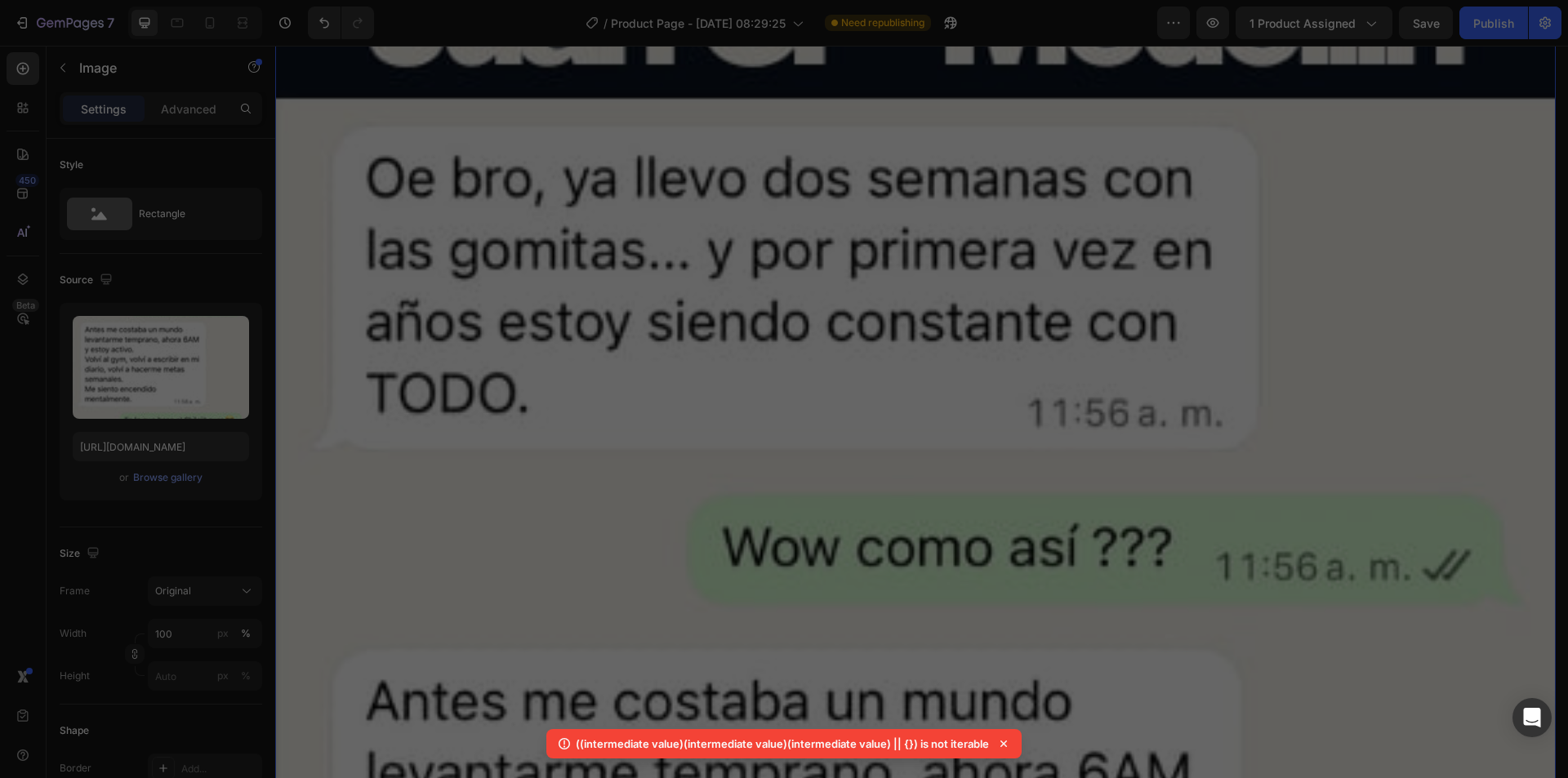
scroll to position [12692, 0]
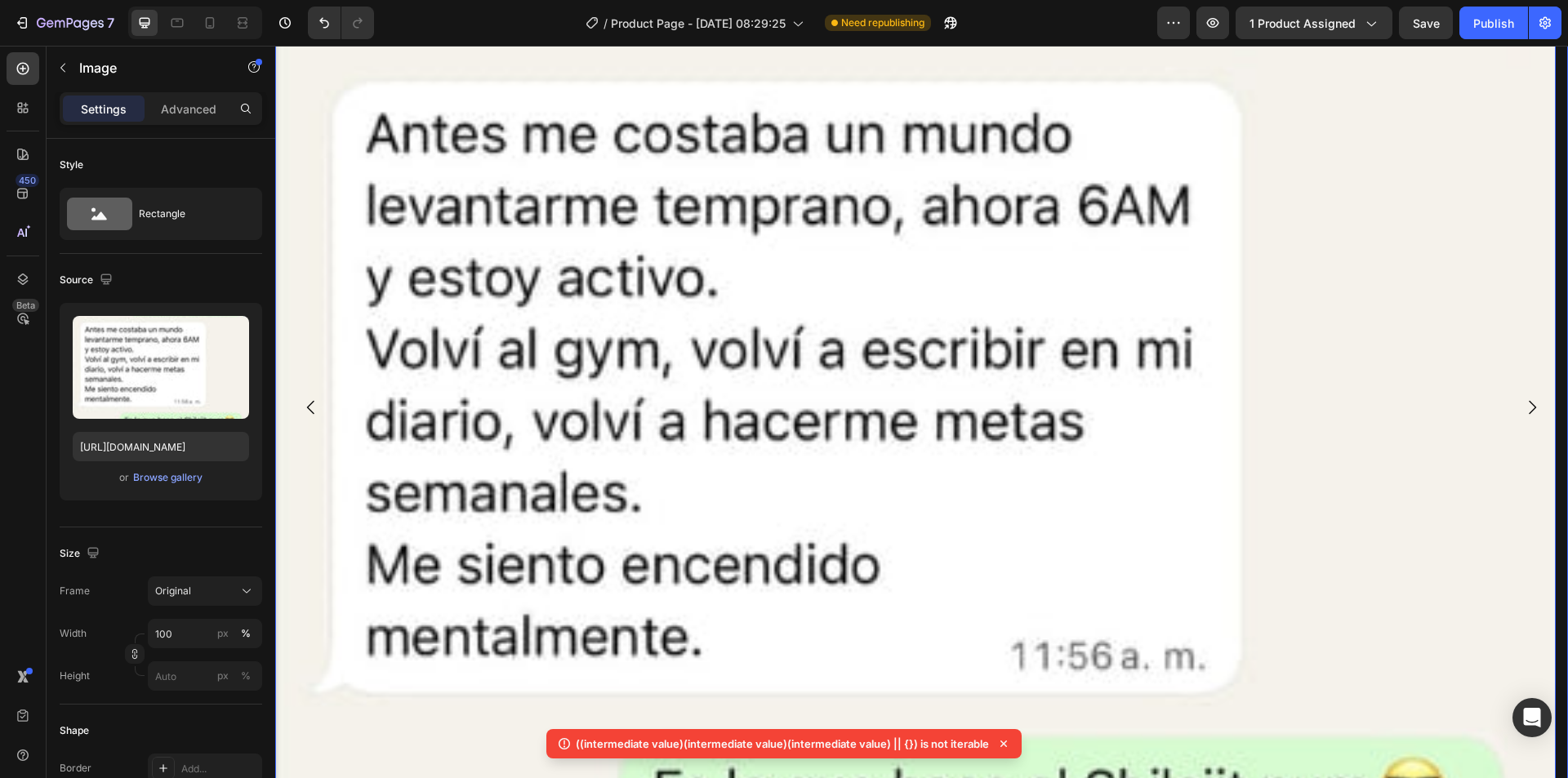
click at [1522, 397] on icon "Carousel Next Arrow" at bounding box center [1532, 407] width 20 height 20
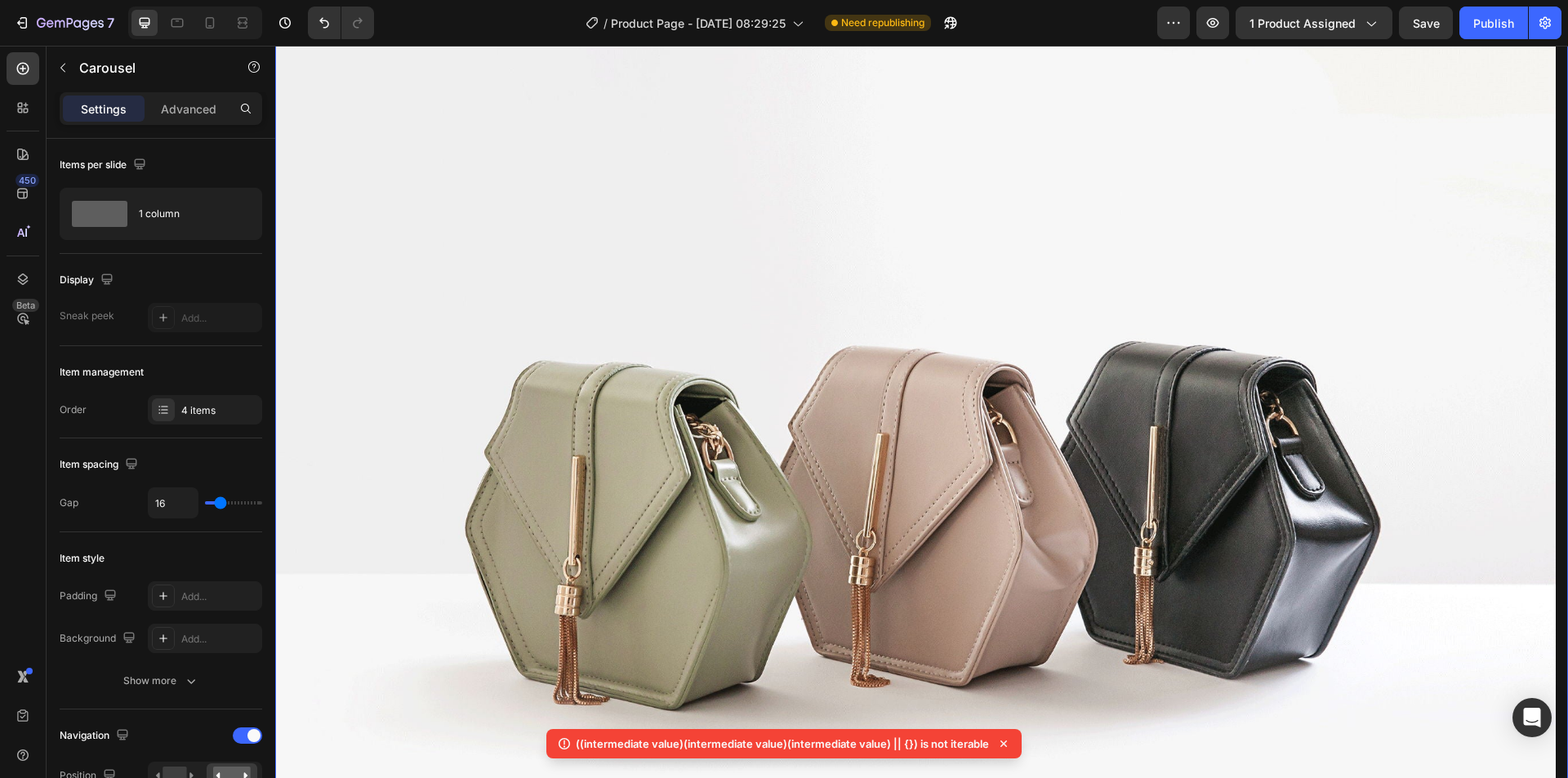
scroll to position [11713, 0]
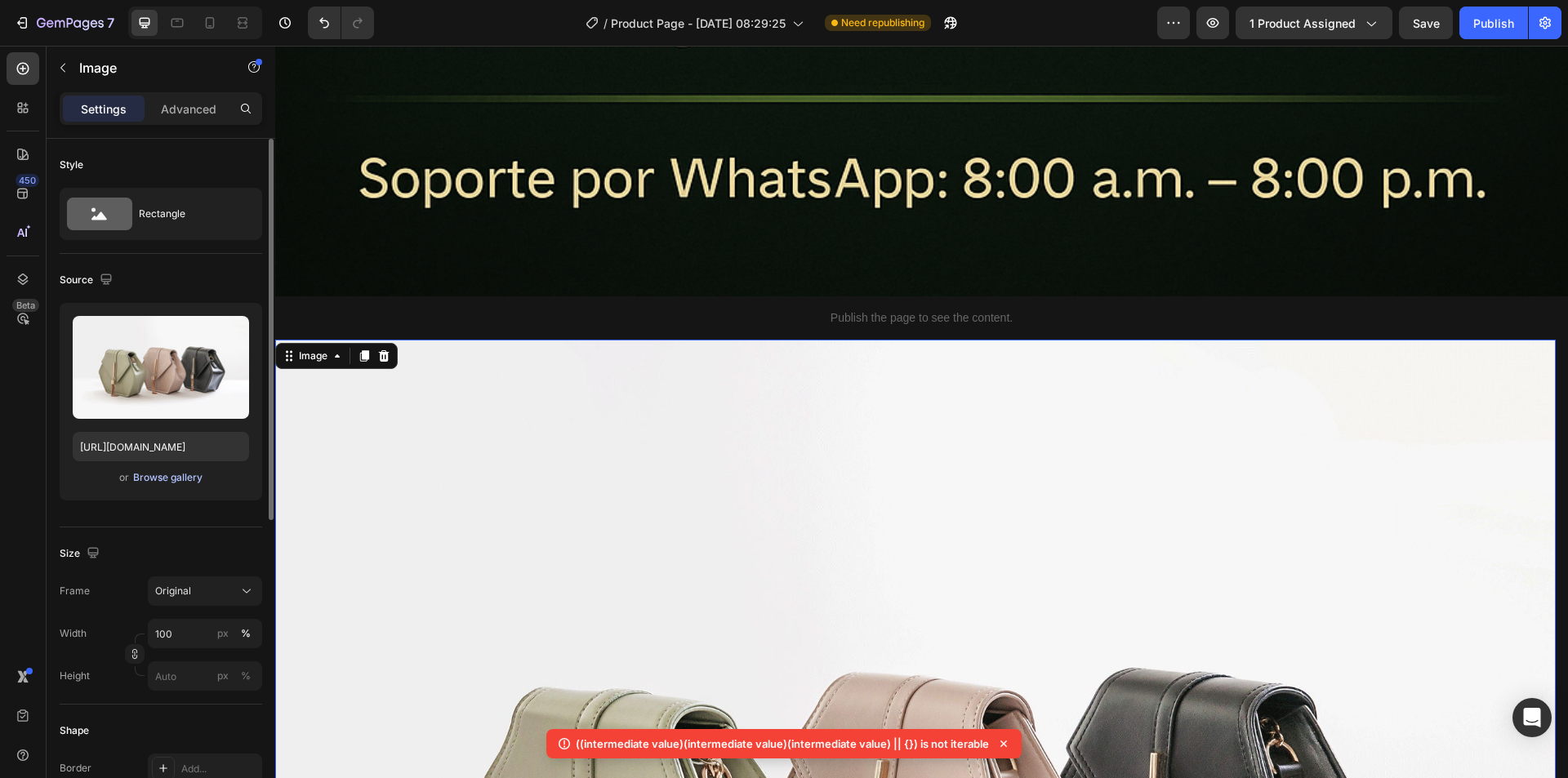
click at [175, 482] on div "Browse gallery" at bounding box center [168, 478] width 70 height 15
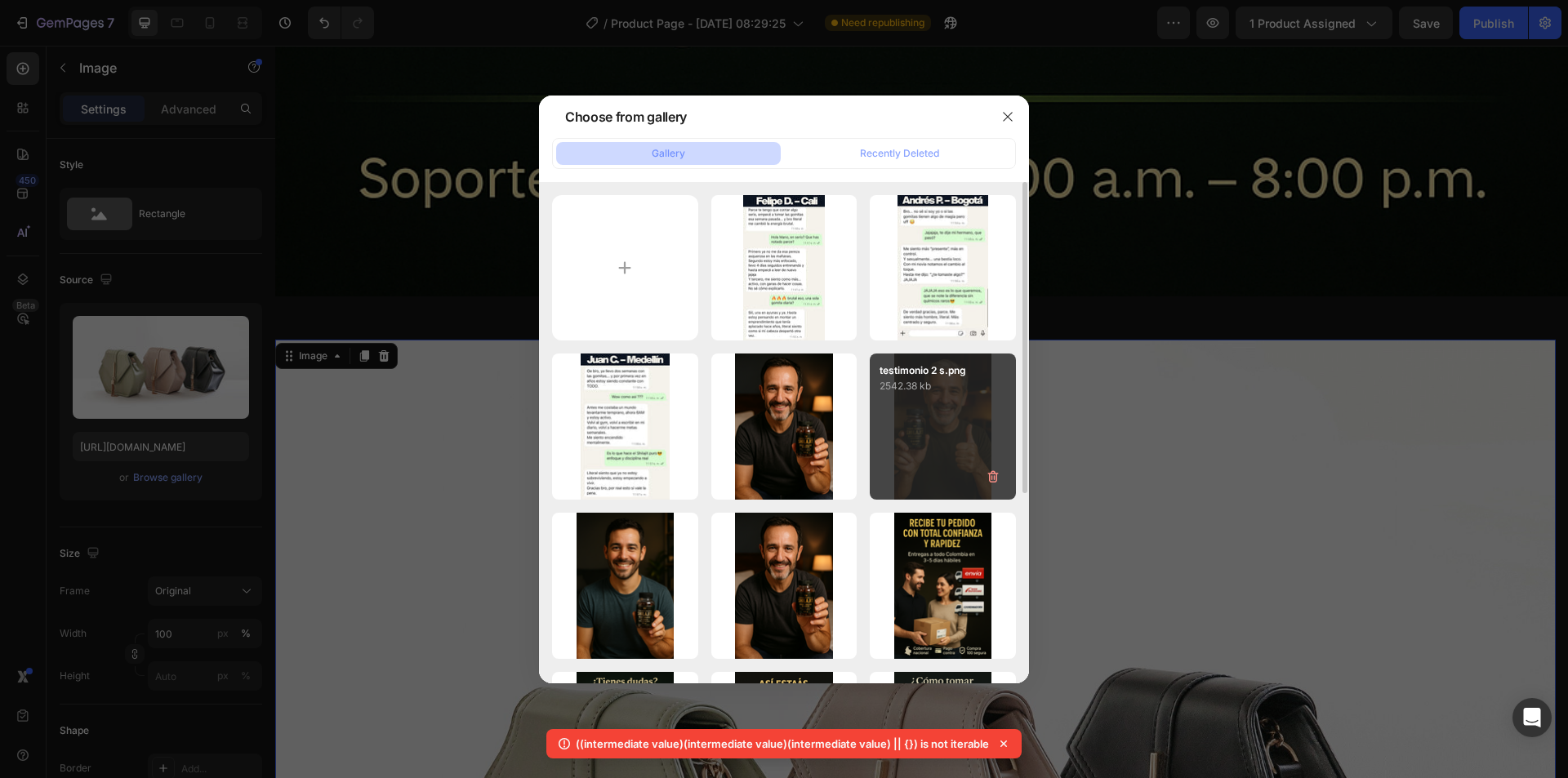
click at [0, 0] on div "photo_2025-09-16_23-0...52.jpg 57.07 kb" at bounding box center [0, 0] width 0 height 0
type input "[URL][DOMAIN_NAME]"
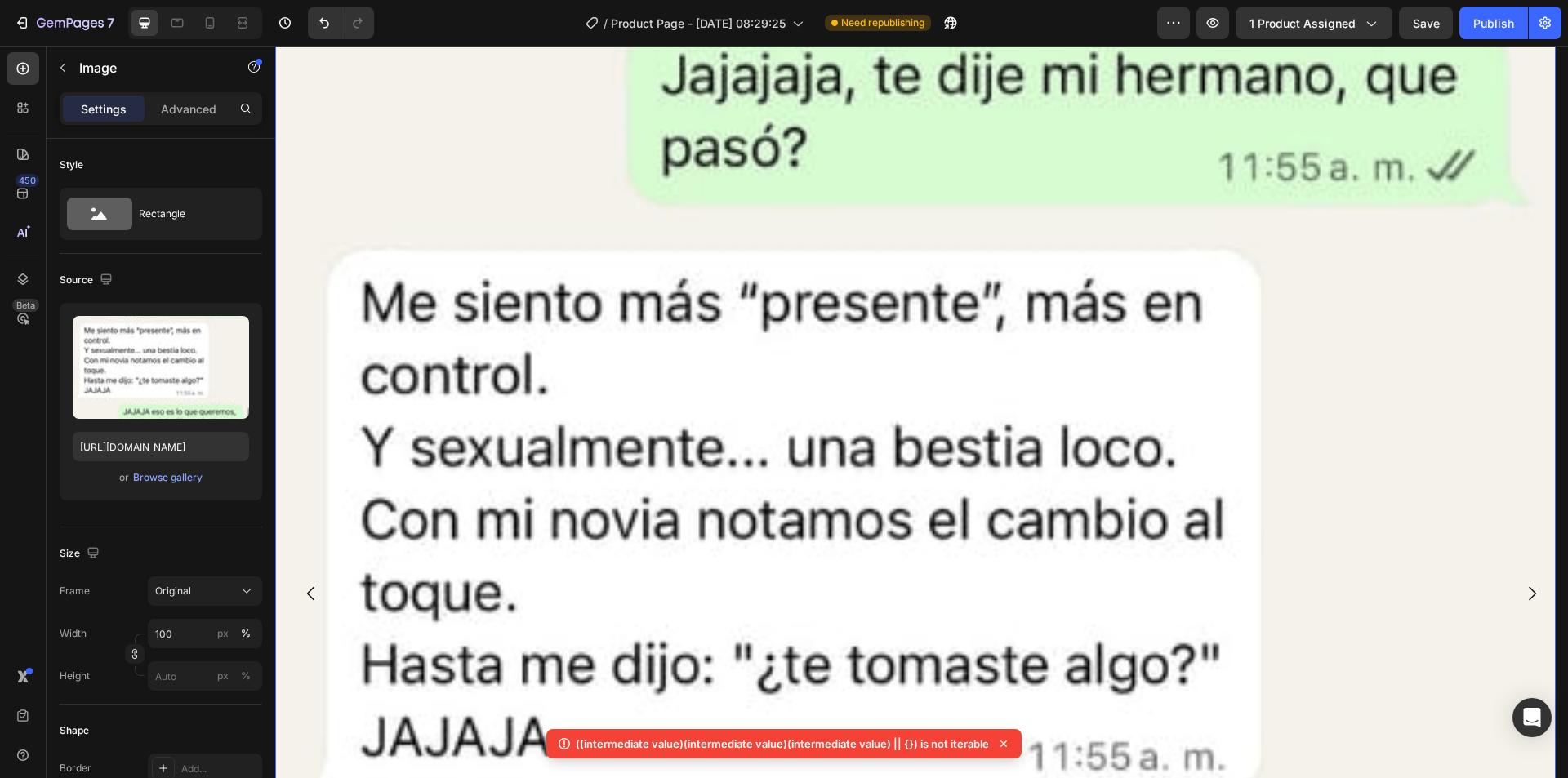
scroll to position [12366, 0]
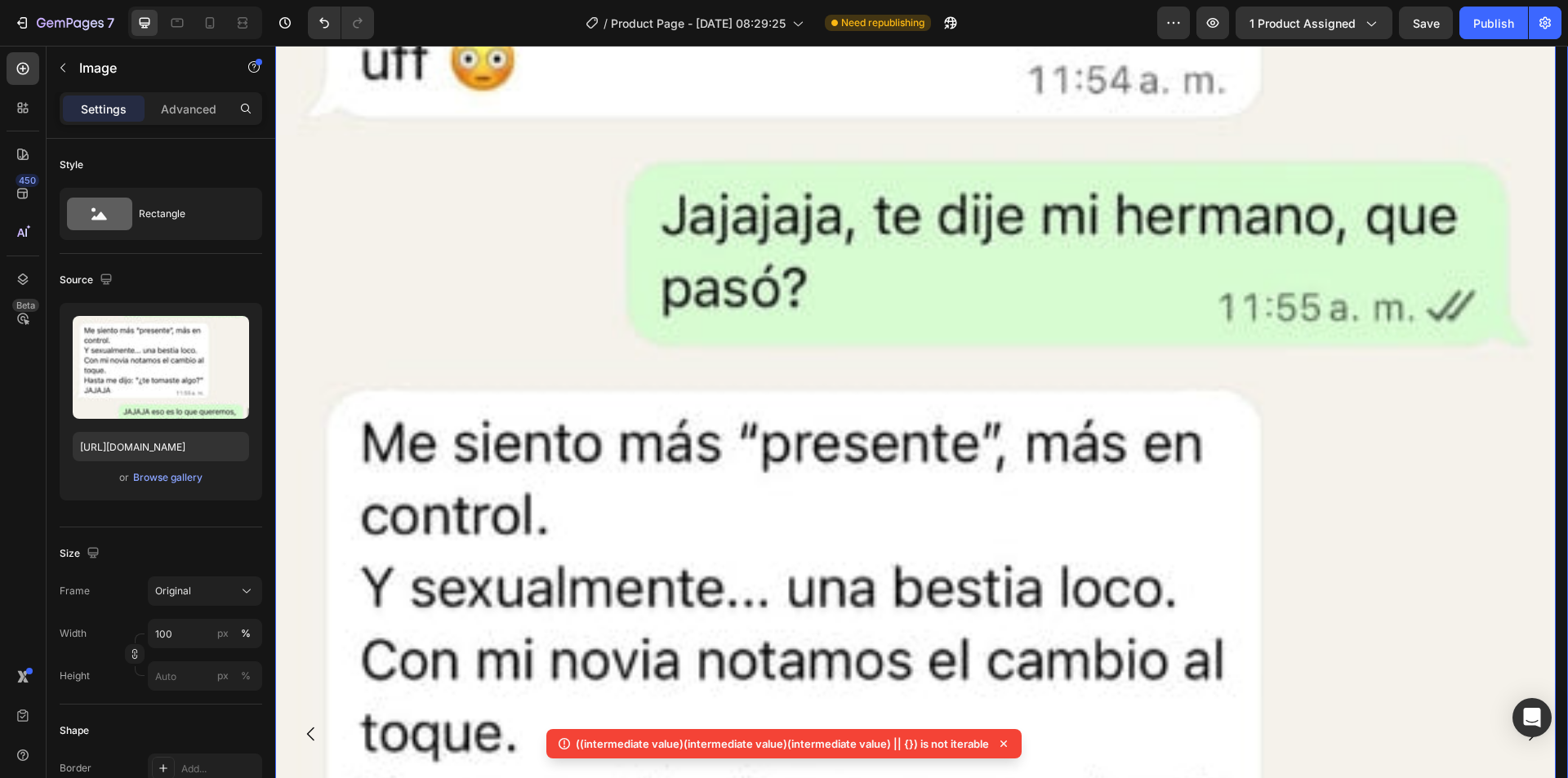
click at [1532, 711] on button "Carousel Next Arrow" at bounding box center [1532, 733] width 46 height 46
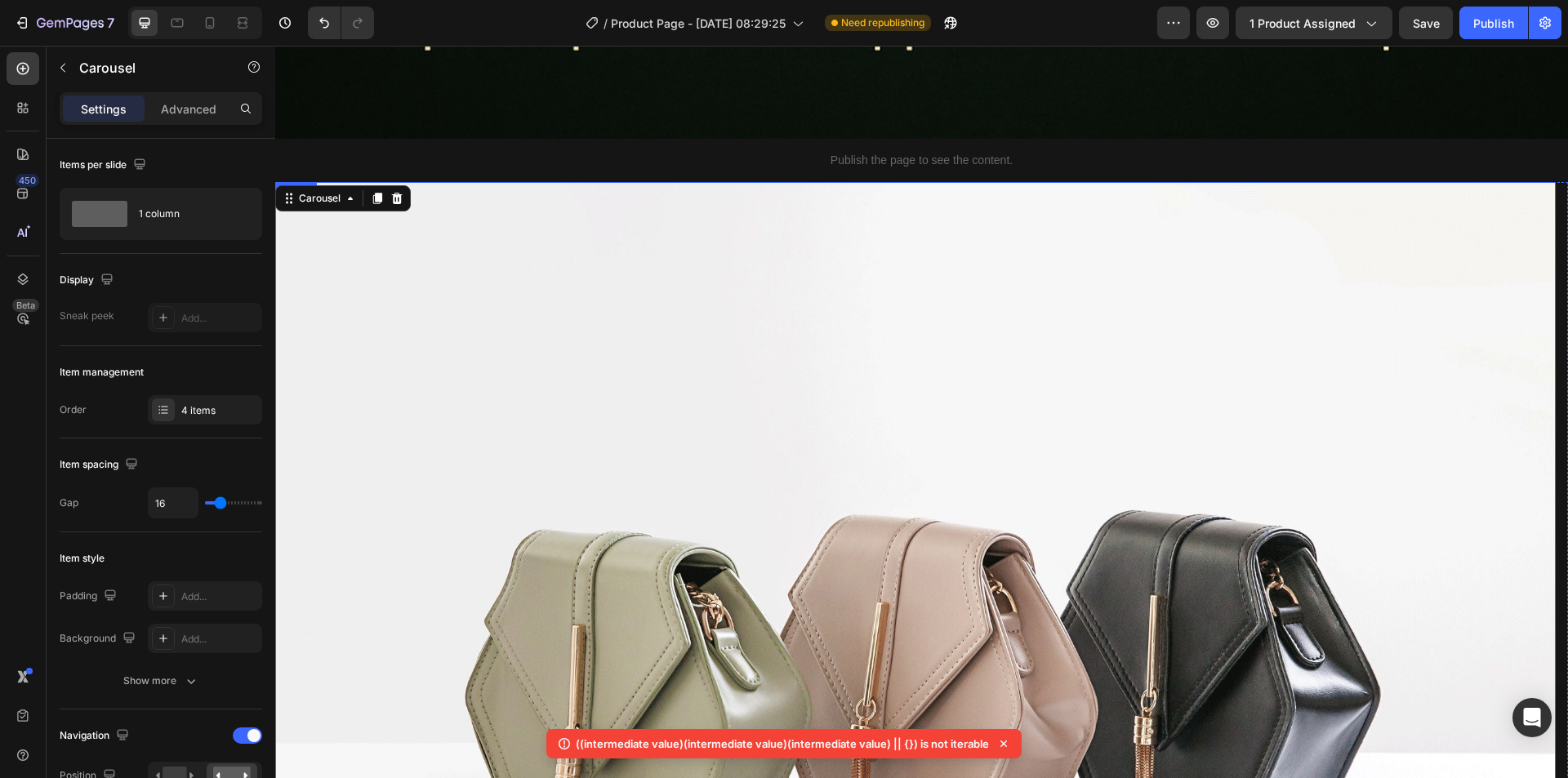
scroll to position [11794, 0]
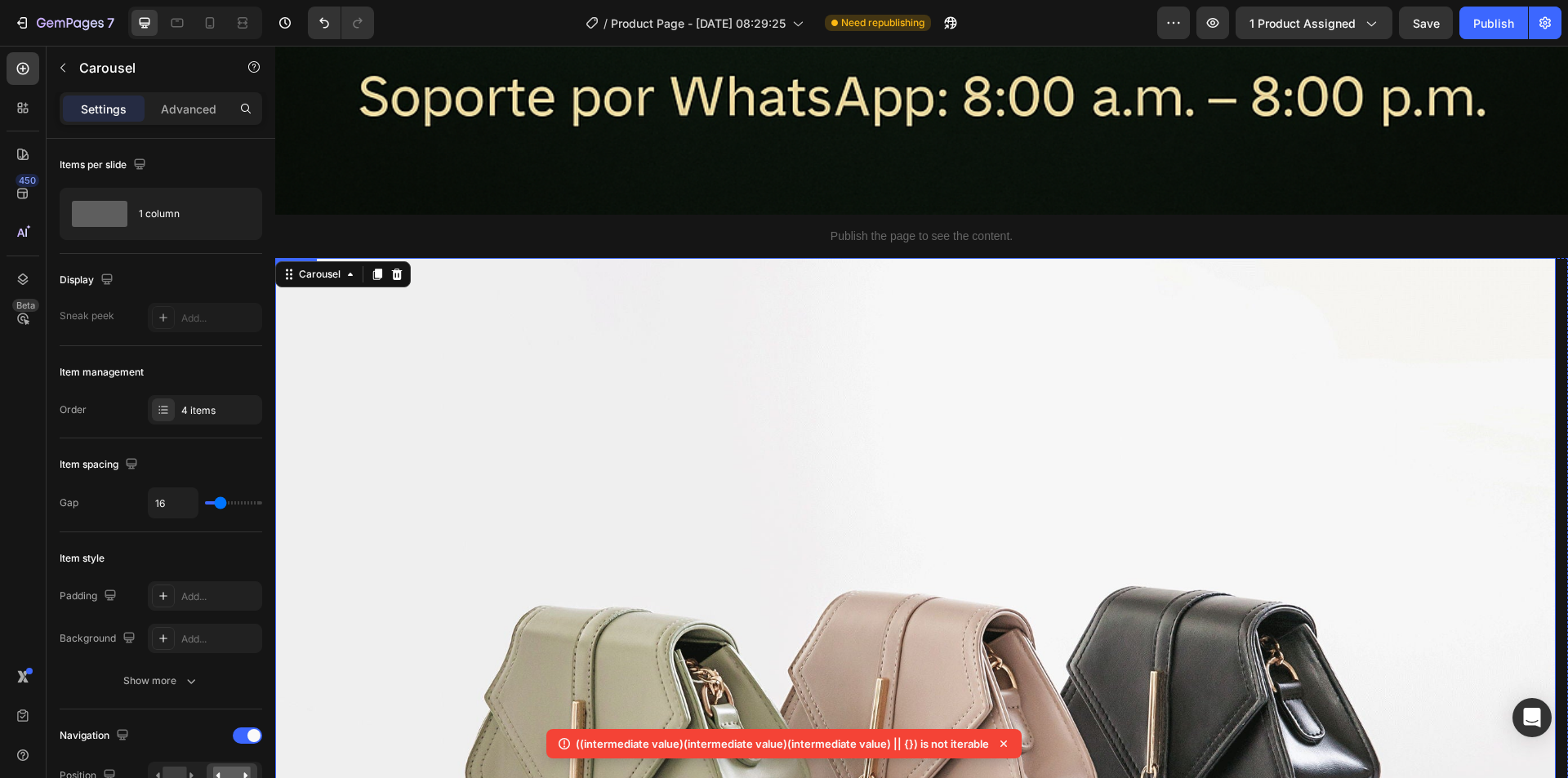
click at [887, 499] on img at bounding box center [915, 738] width 1280 height 960
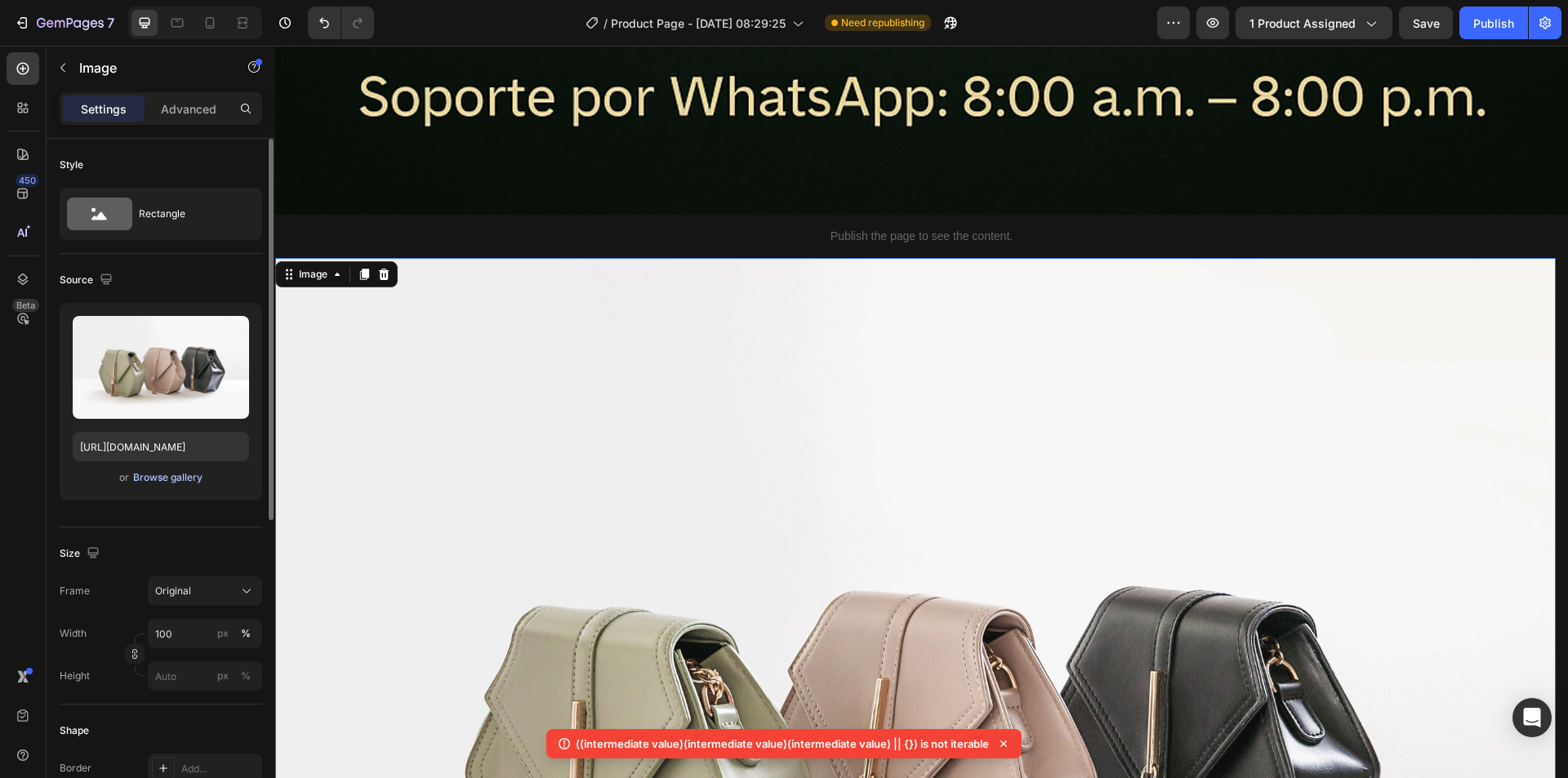
click at [155, 480] on div "Browse gallery" at bounding box center [168, 478] width 70 height 15
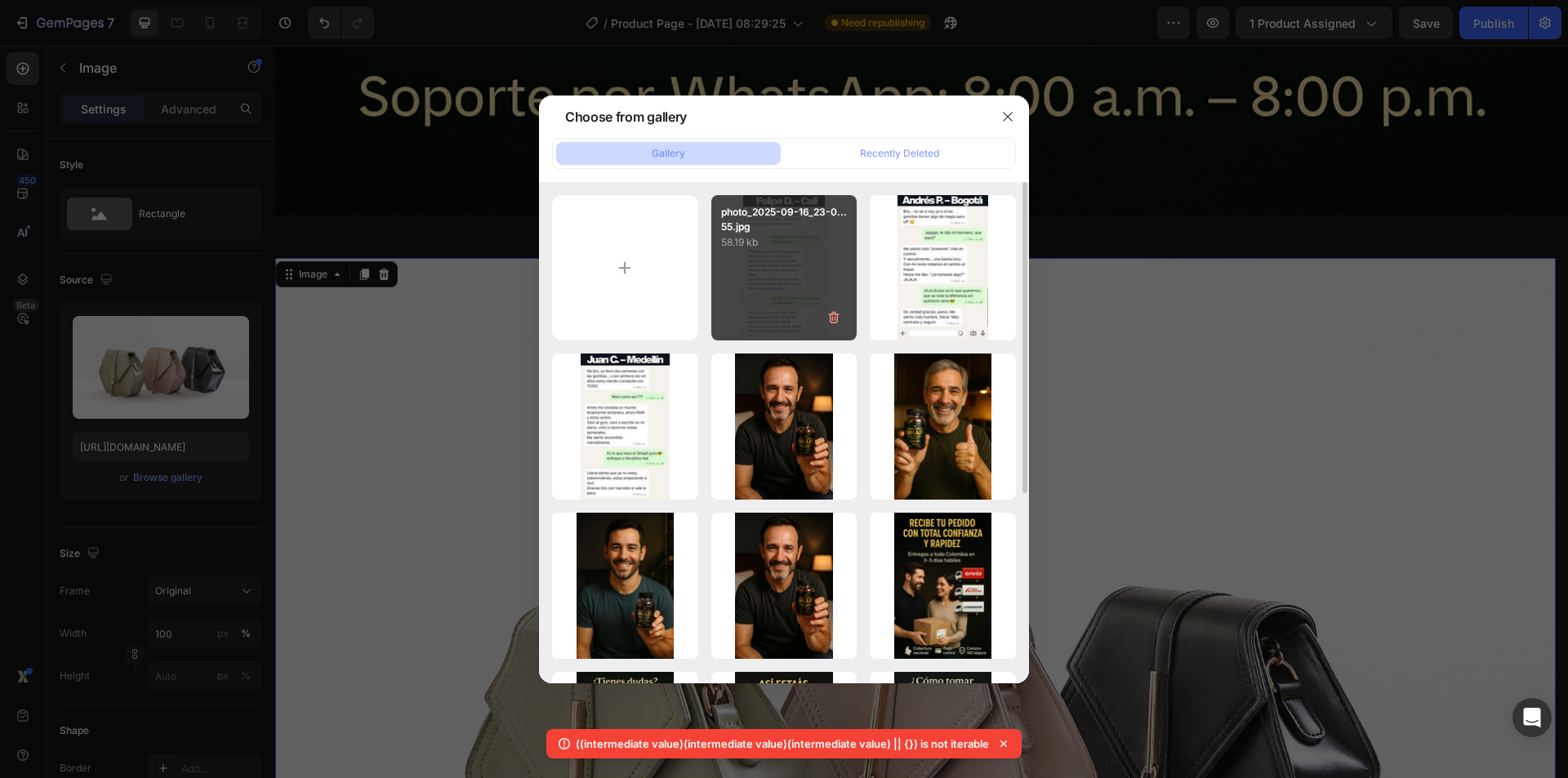
click at [769, 285] on div "photo_2025-09-16_23-0...55.jpg 58.19 kb" at bounding box center [784, 268] width 147 height 146
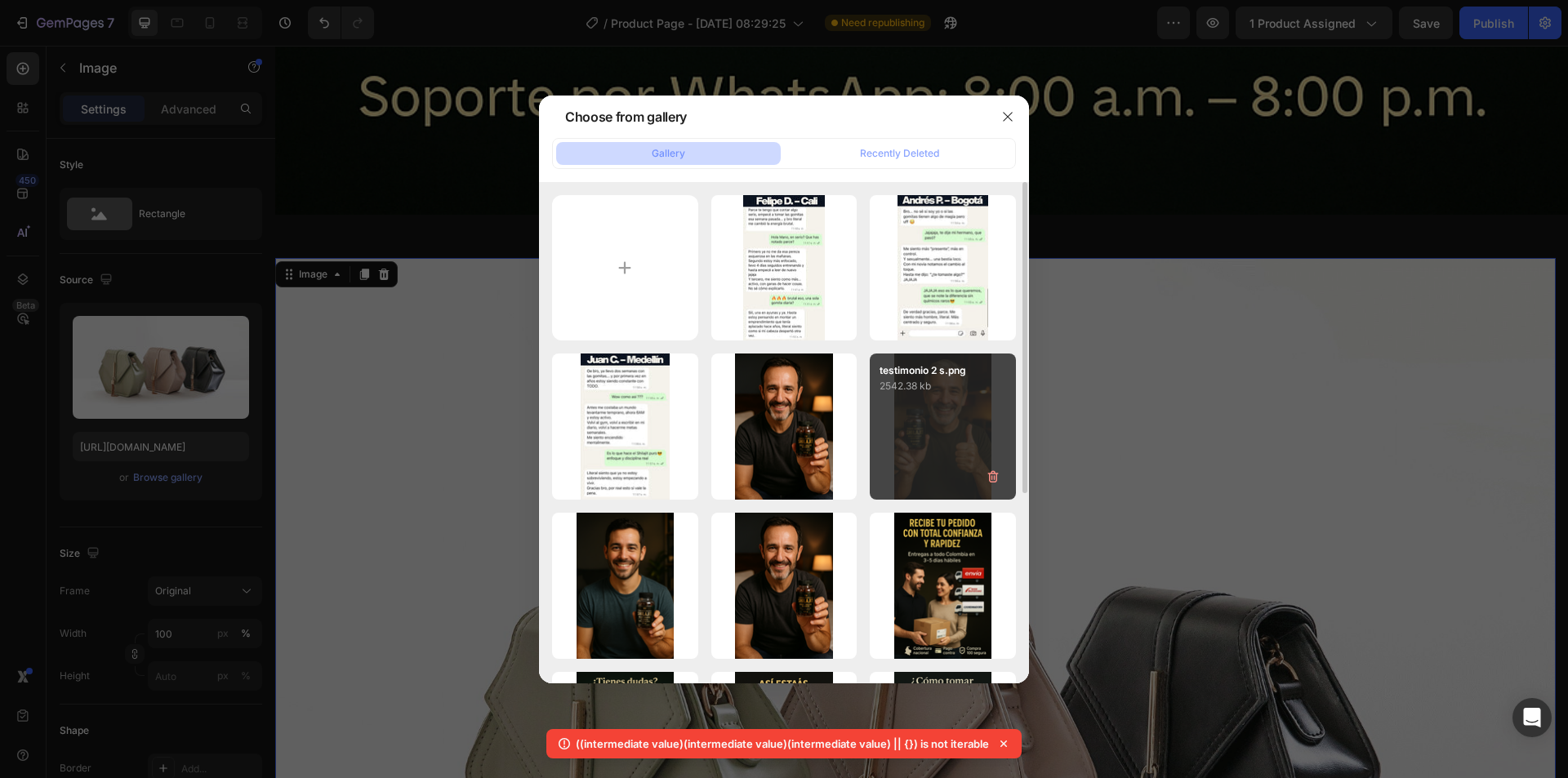
type input "[URL][DOMAIN_NAME]"
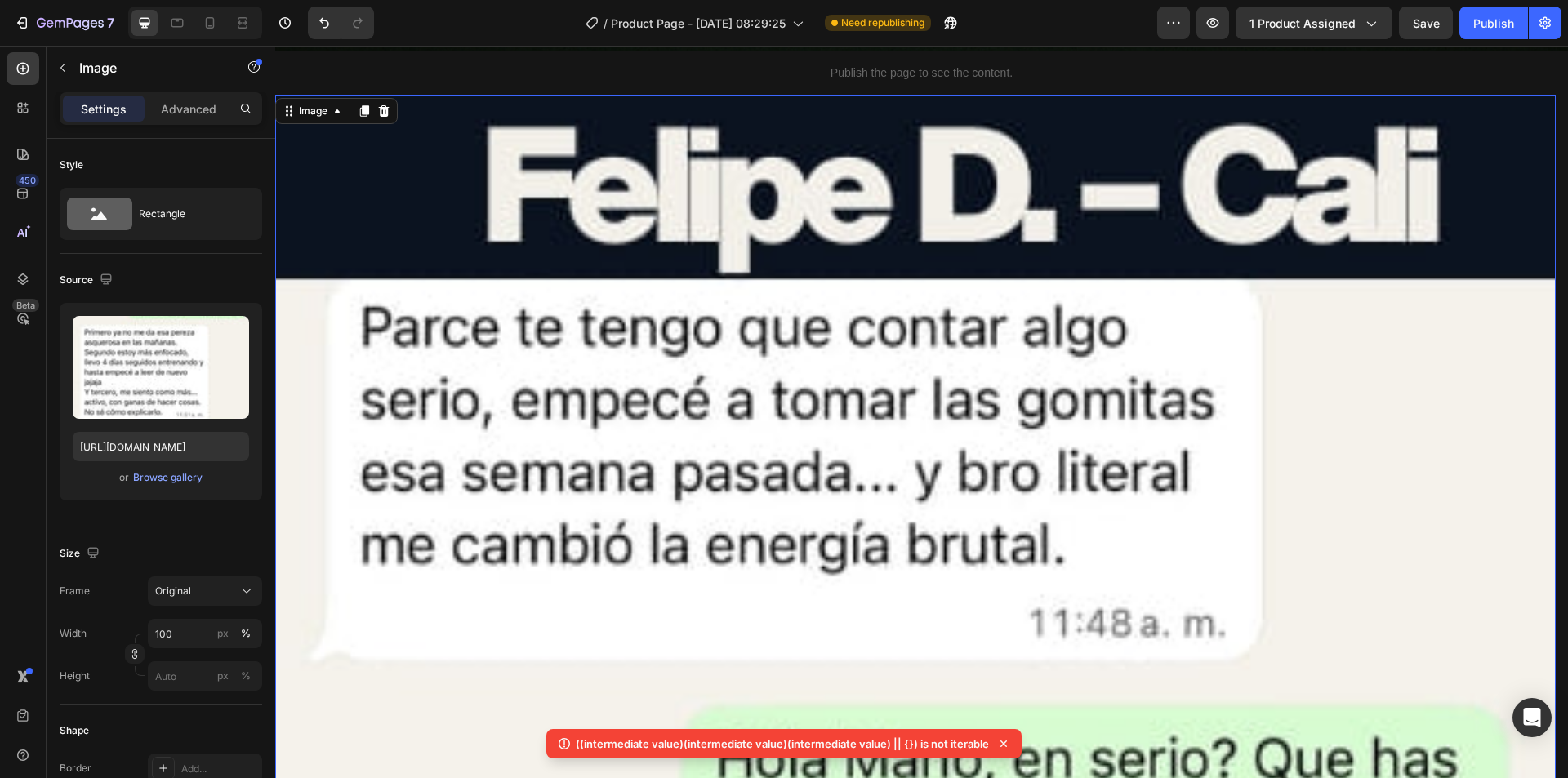
scroll to position [12447, 0]
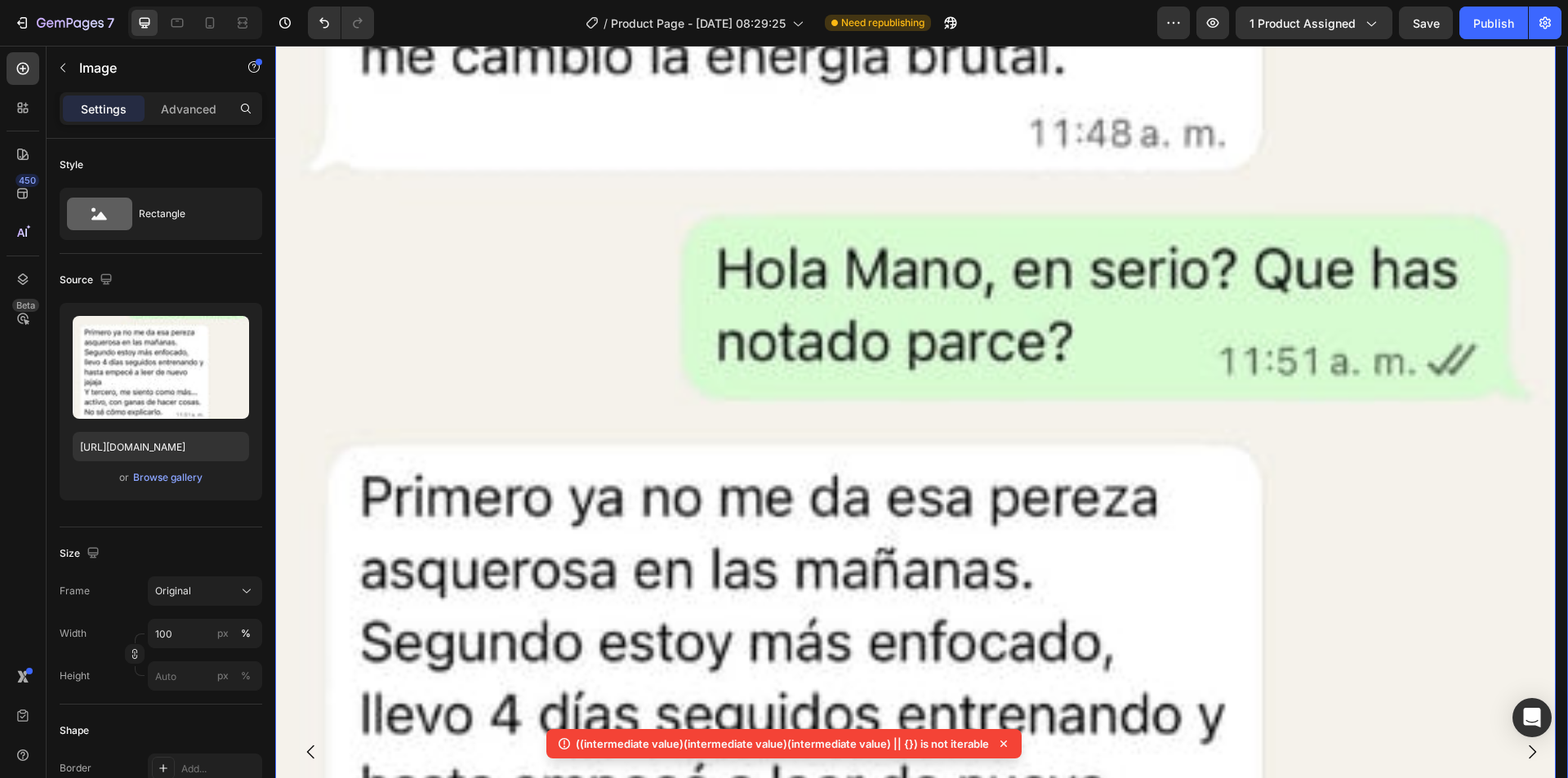
click at [1522, 742] on icon "Carousel Next Arrow" at bounding box center [1532, 752] width 20 height 20
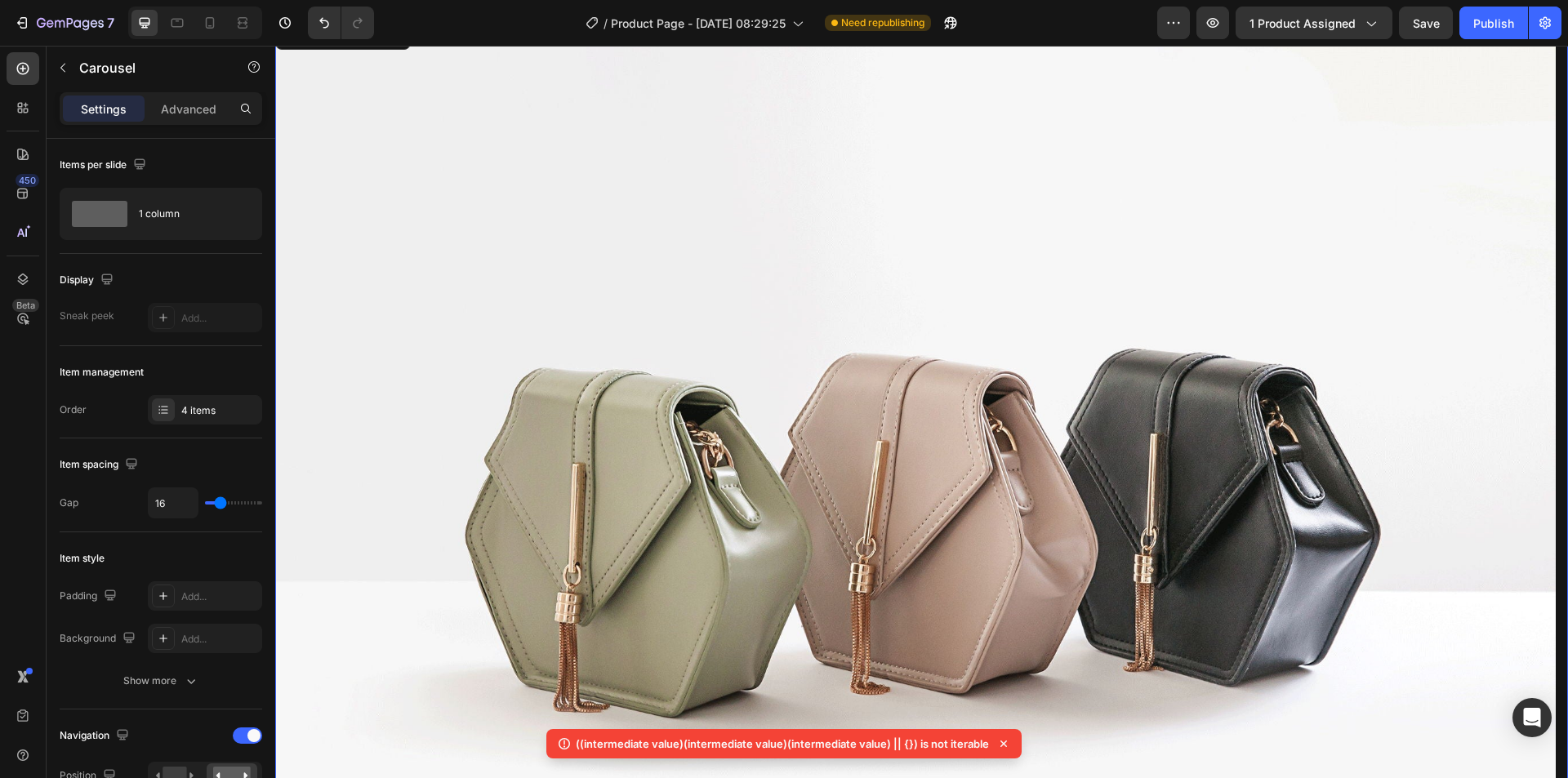
scroll to position [11876, 0]
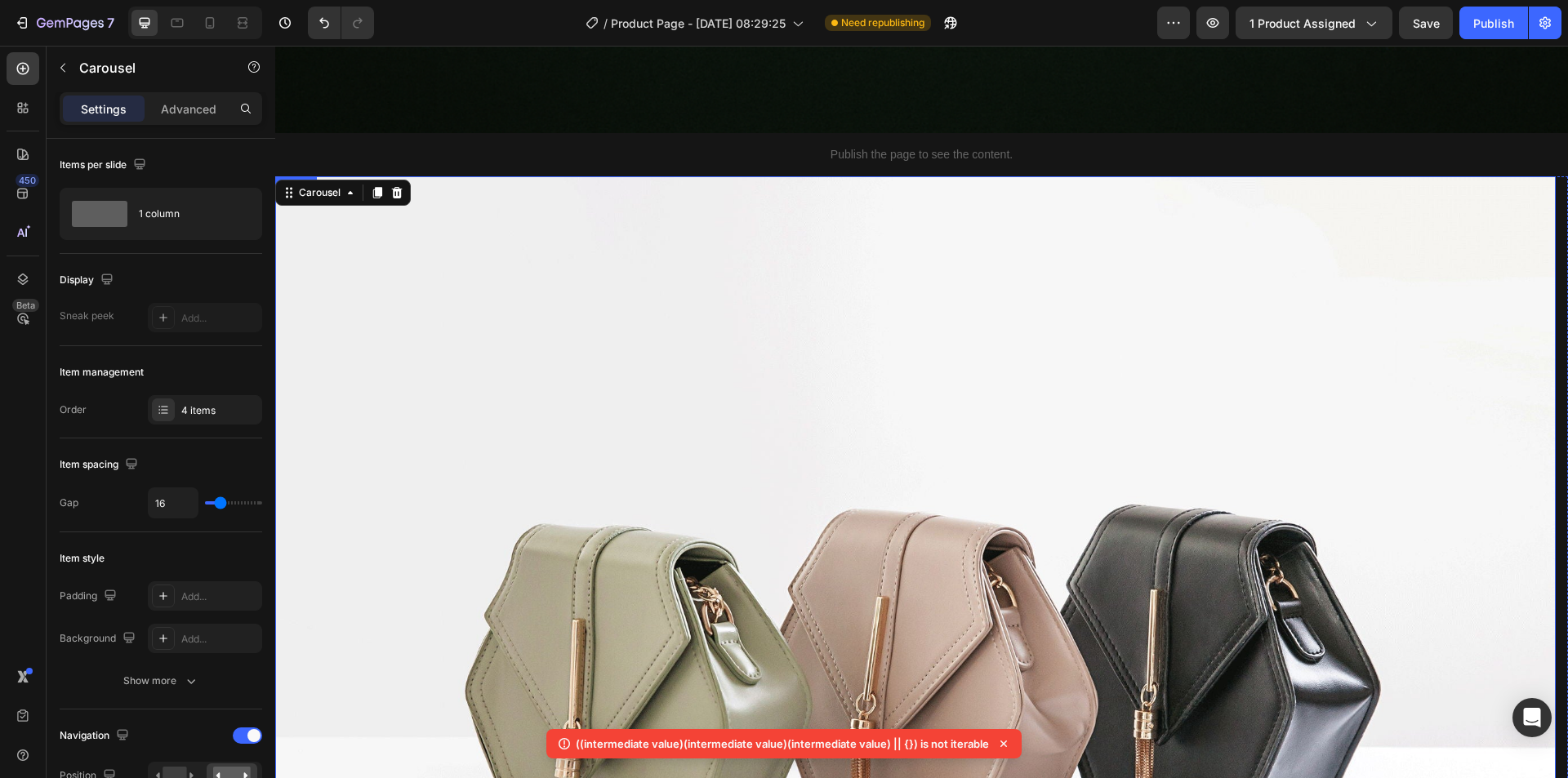
click at [894, 506] on img at bounding box center [915, 656] width 1280 height 960
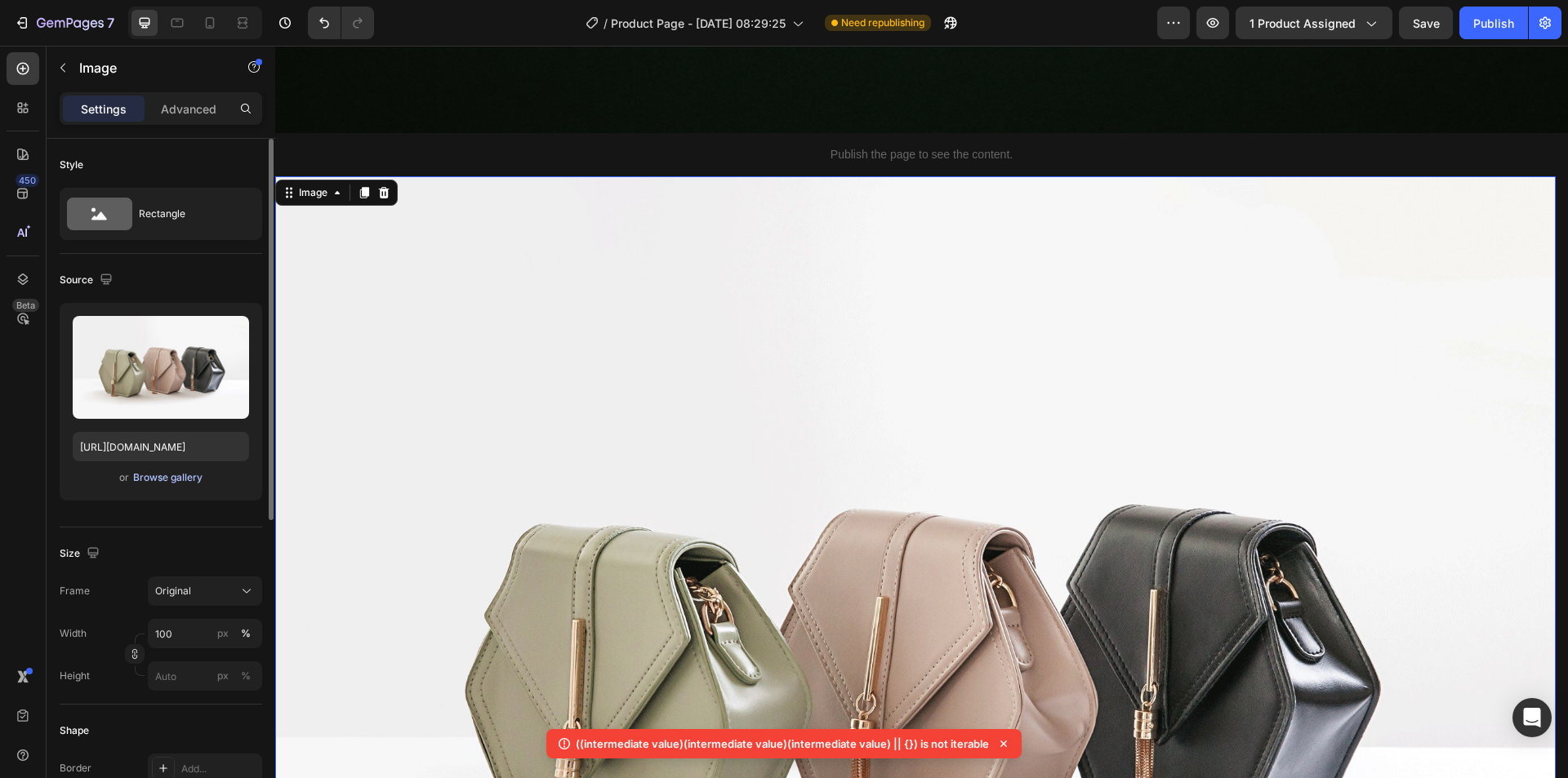
click at [183, 480] on div "Browse gallery" at bounding box center [168, 478] width 70 height 15
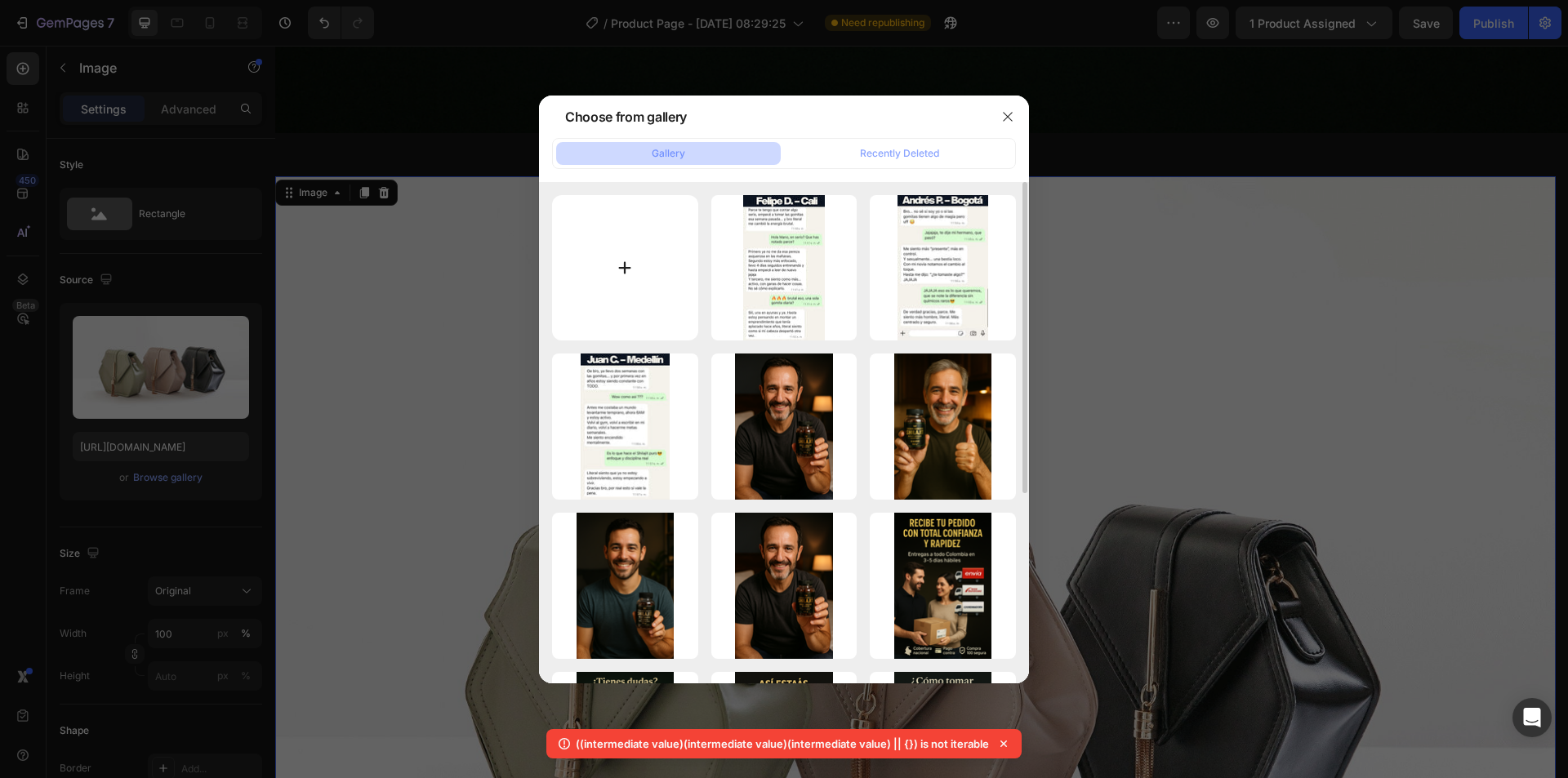
click at [628, 257] on input "file" at bounding box center [625, 268] width 147 height 146
type input "C:\fakepath\pppp.webp"
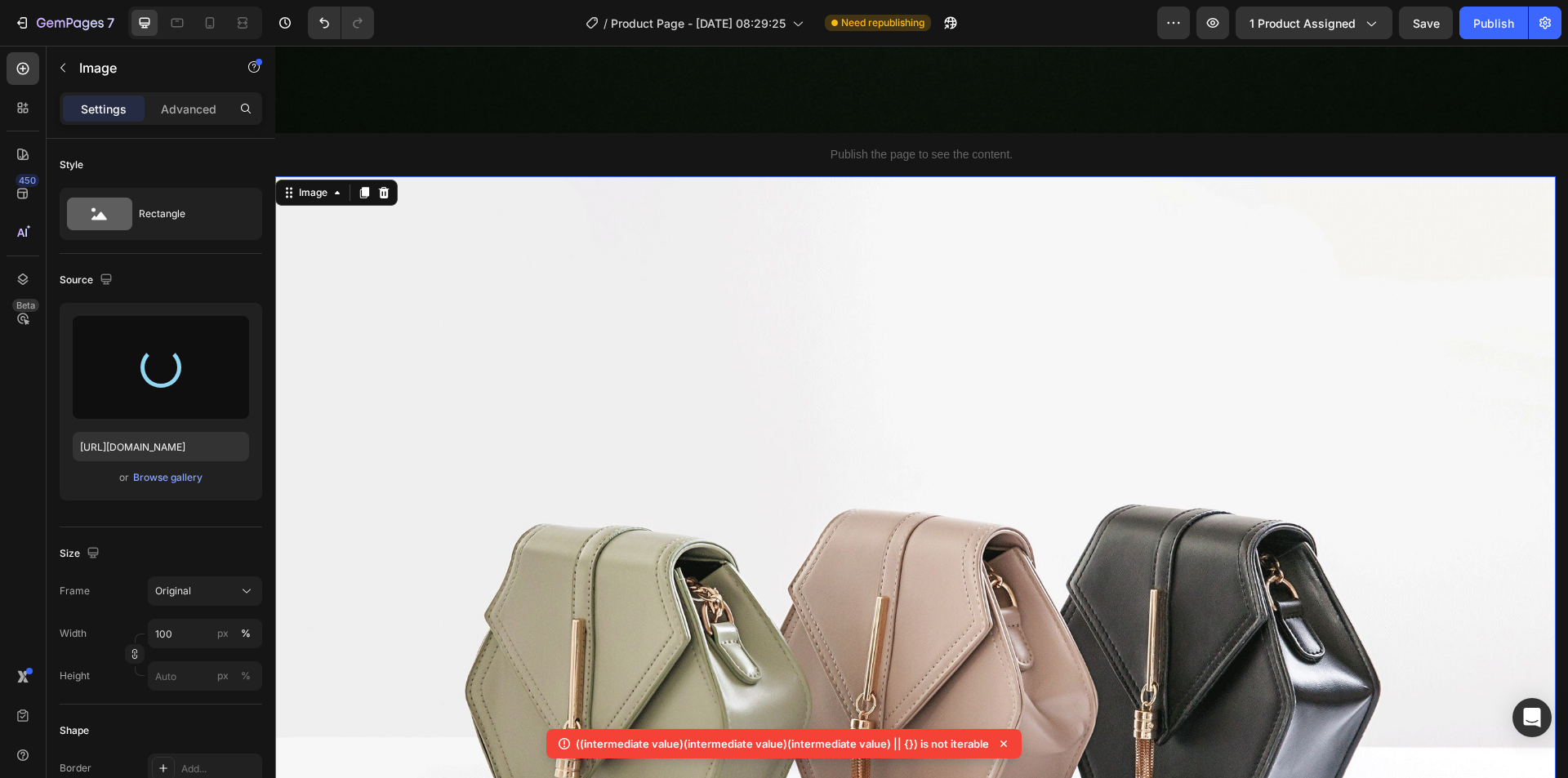
type input "https://cdn.shopify.com/s/files/1/0683/0086/5688/files/gempages_586418695283147…"
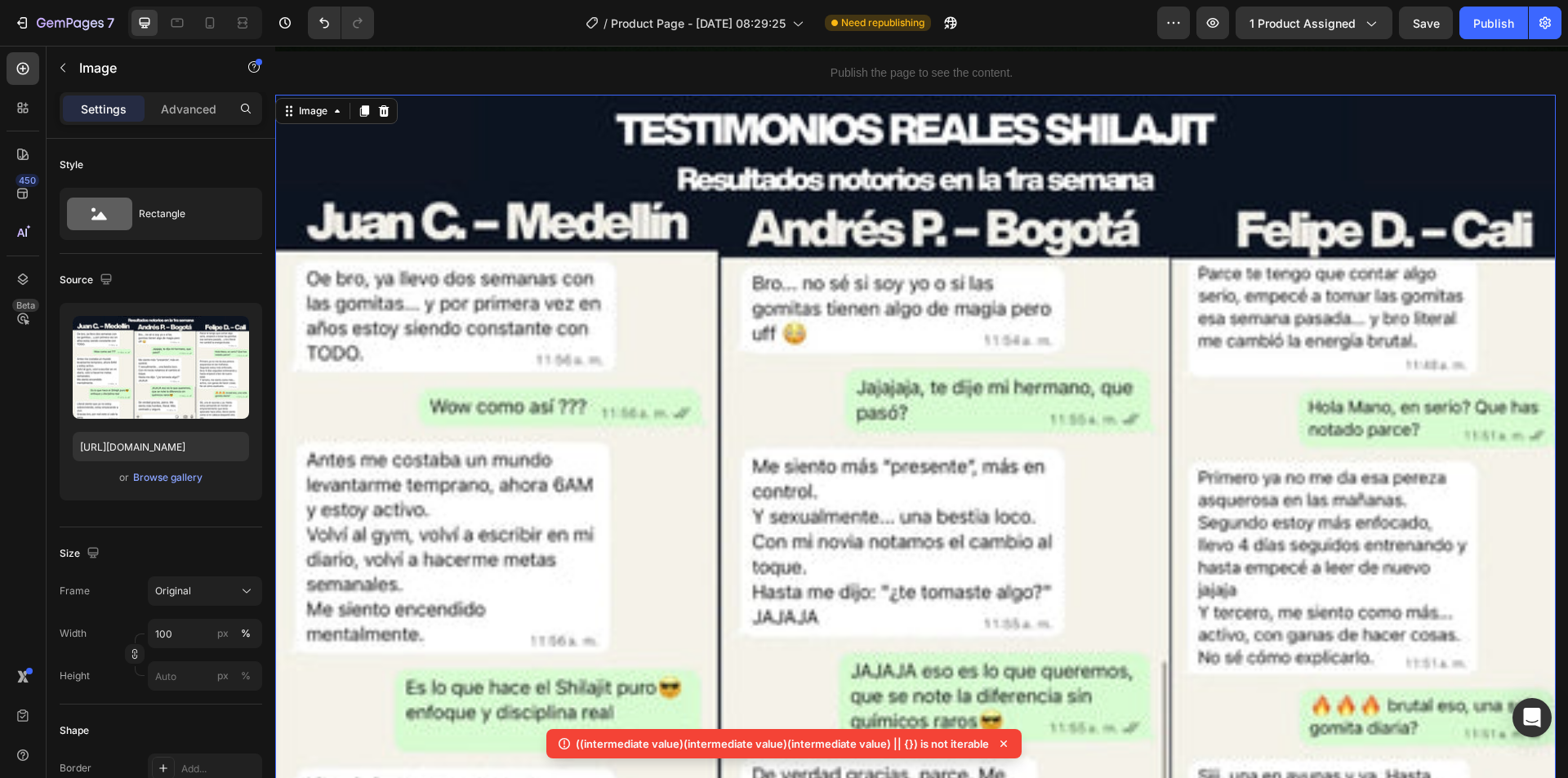
scroll to position [11549, 0]
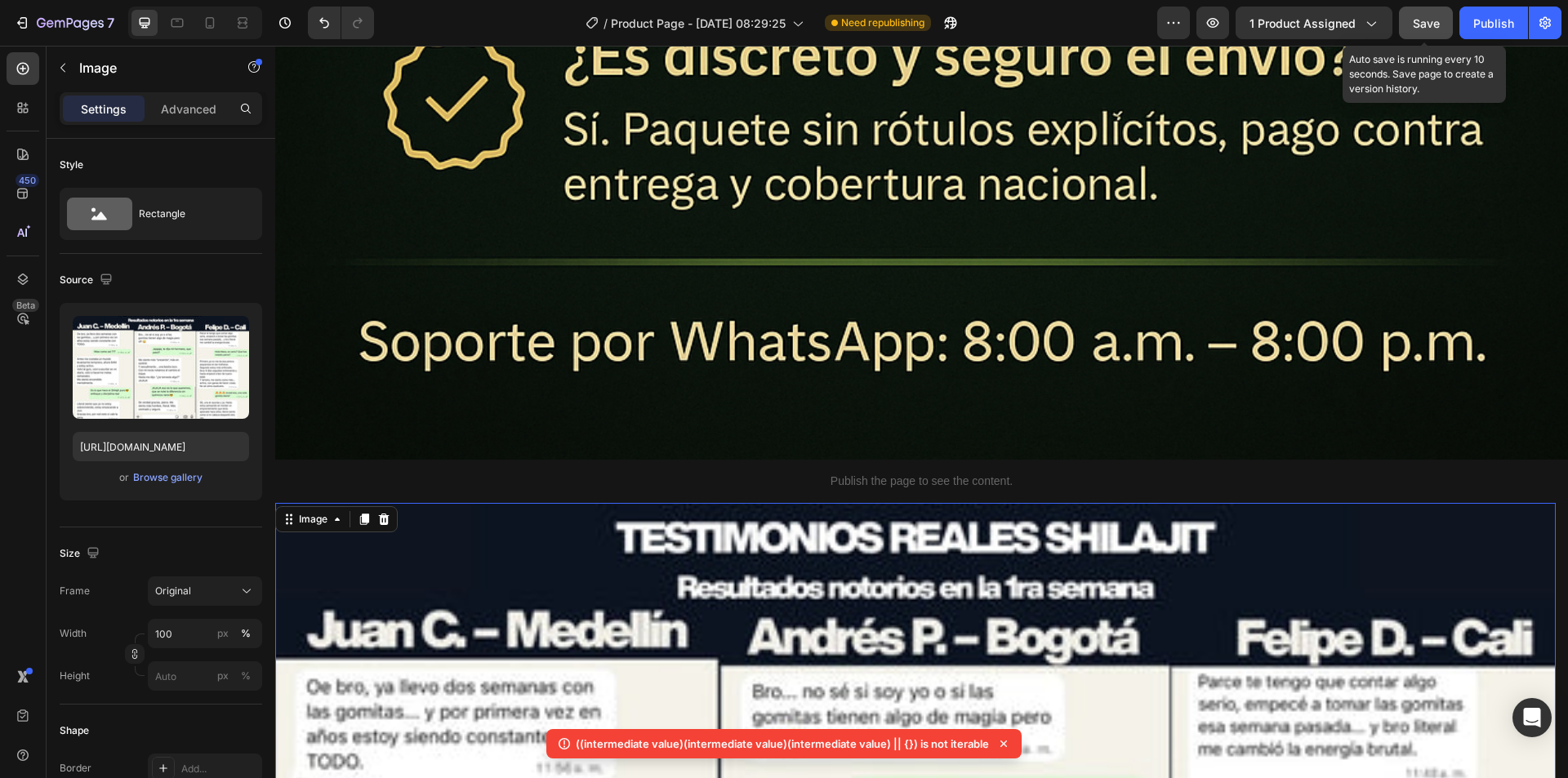
click at [1420, 32] on button "Save" at bounding box center [1425, 22] width 54 height 32
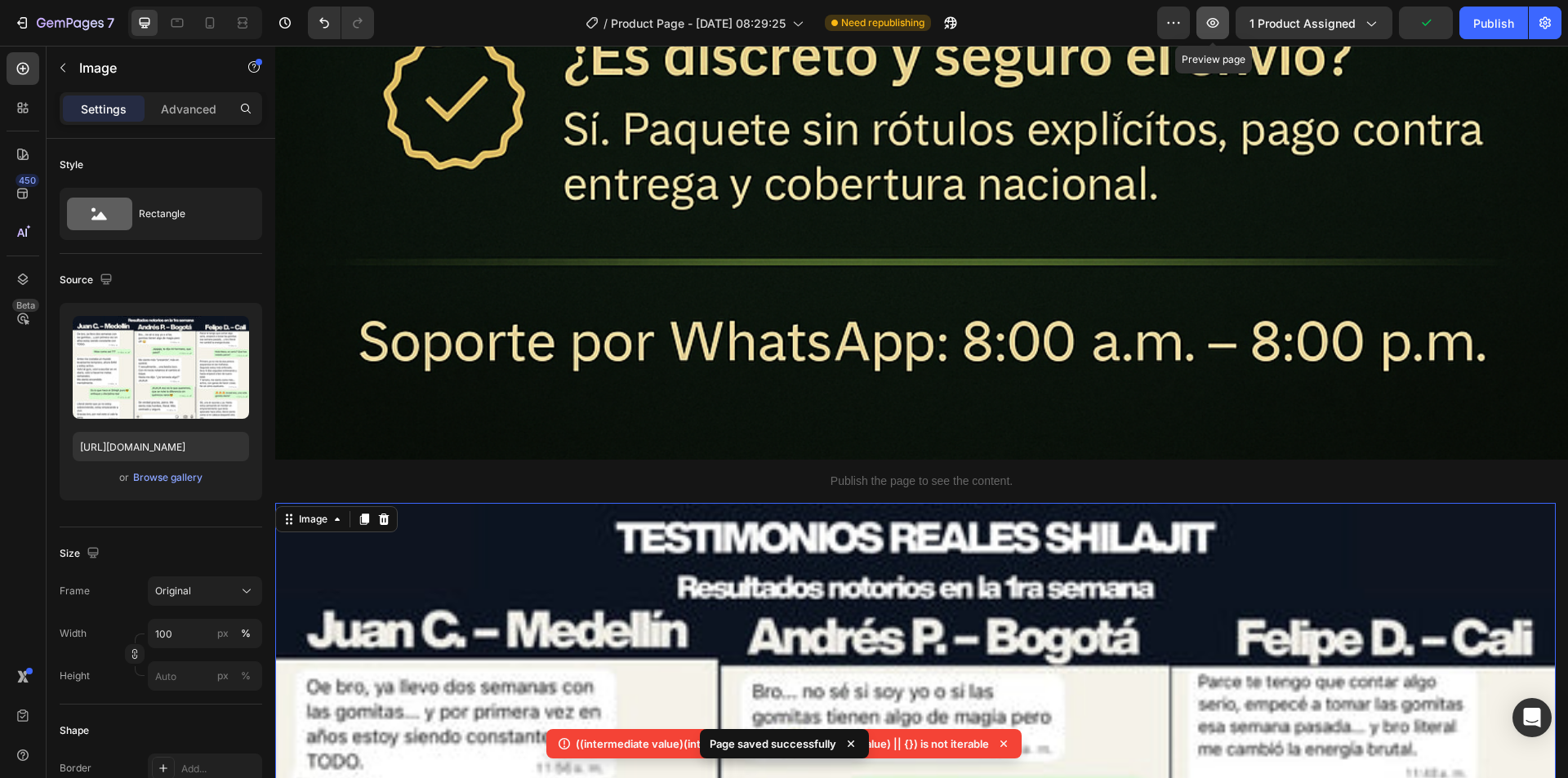
click at [1218, 22] on icon "button" at bounding box center [1213, 23] width 17 height 17
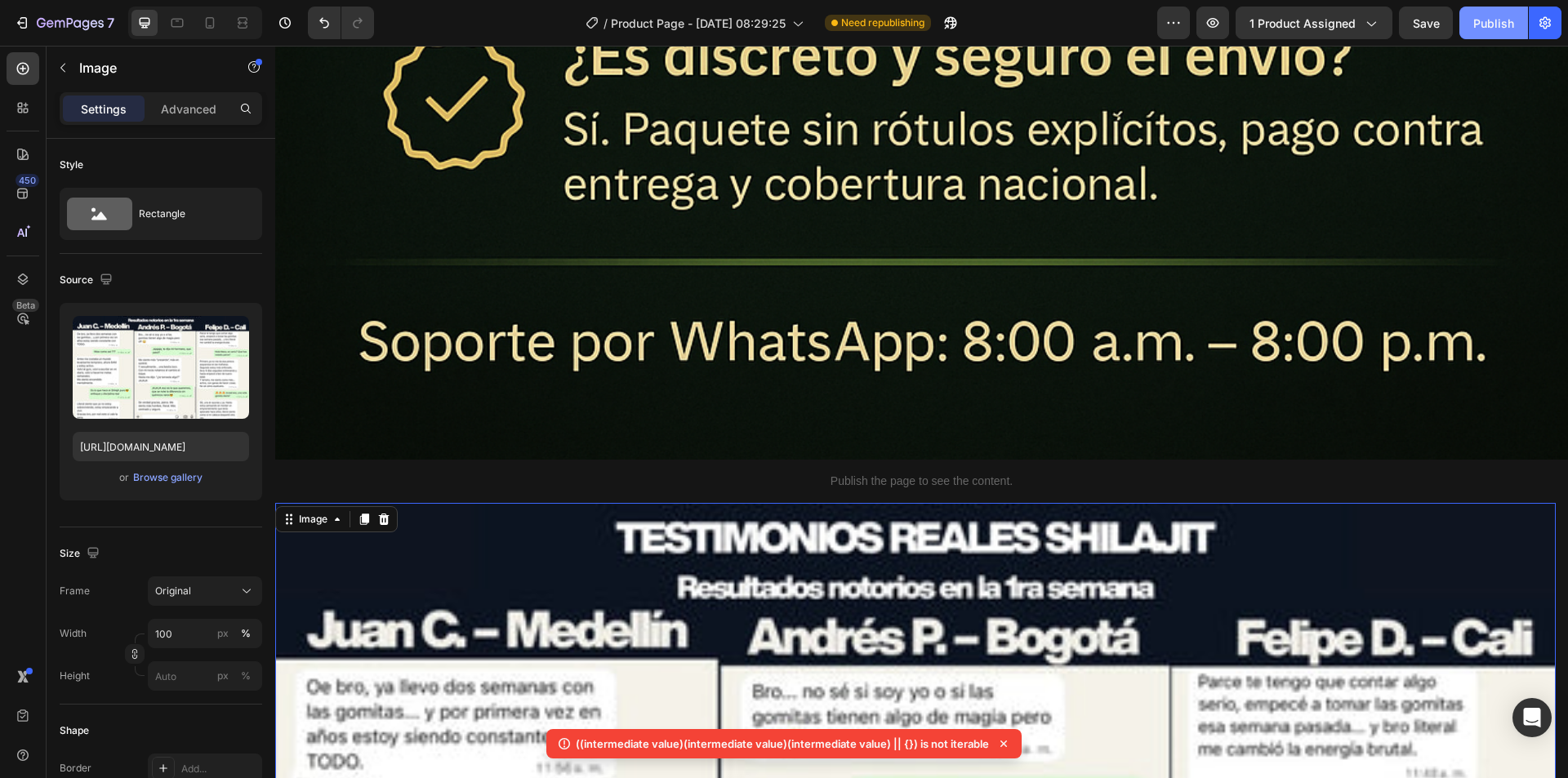
click at [1487, 29] on div "Publish" at bounding box center [1493, 23] width 41 height 17
